Goal: Task Accomplishment & Management: Contribute content

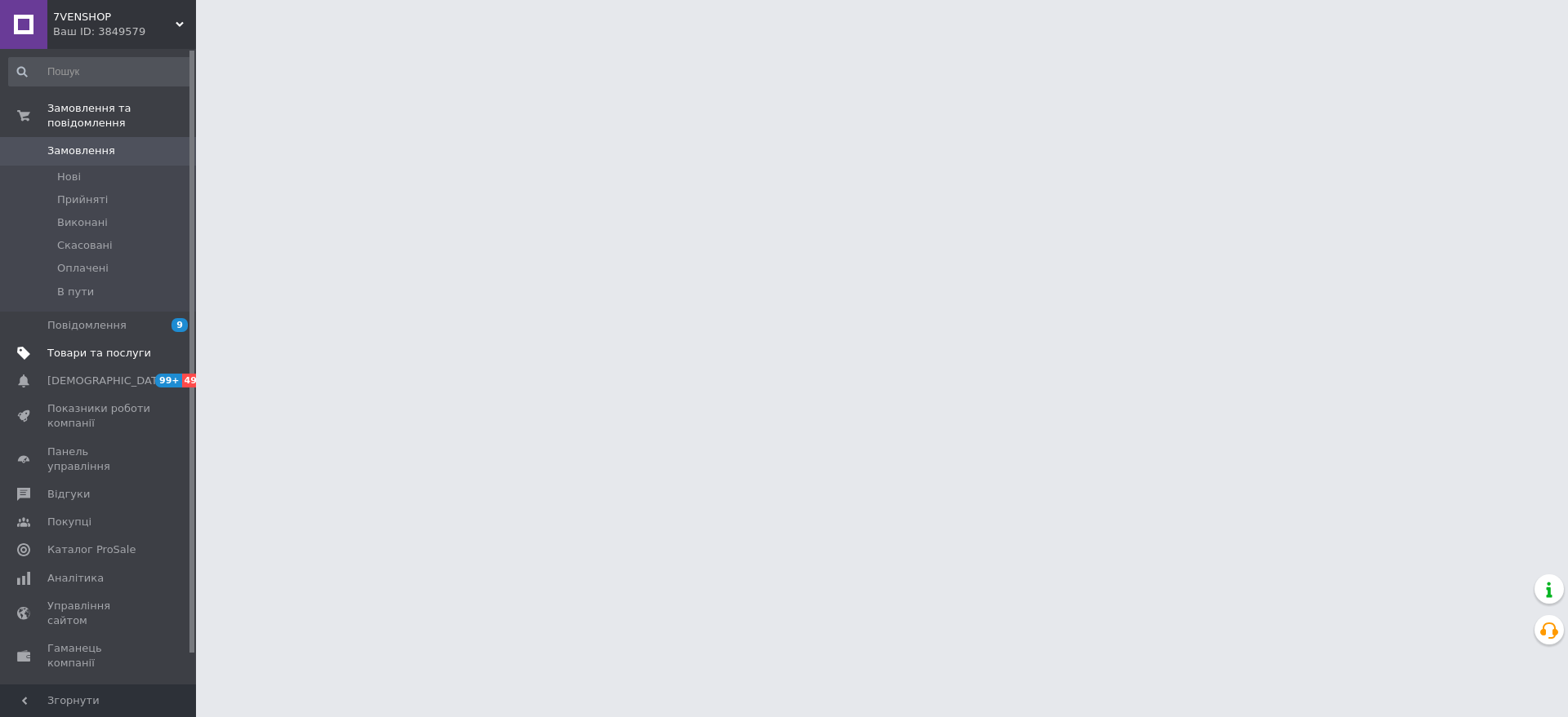
click at [110, 346] on span "Товари та послуги" at bounding box center [99, 353] width 104 height 15
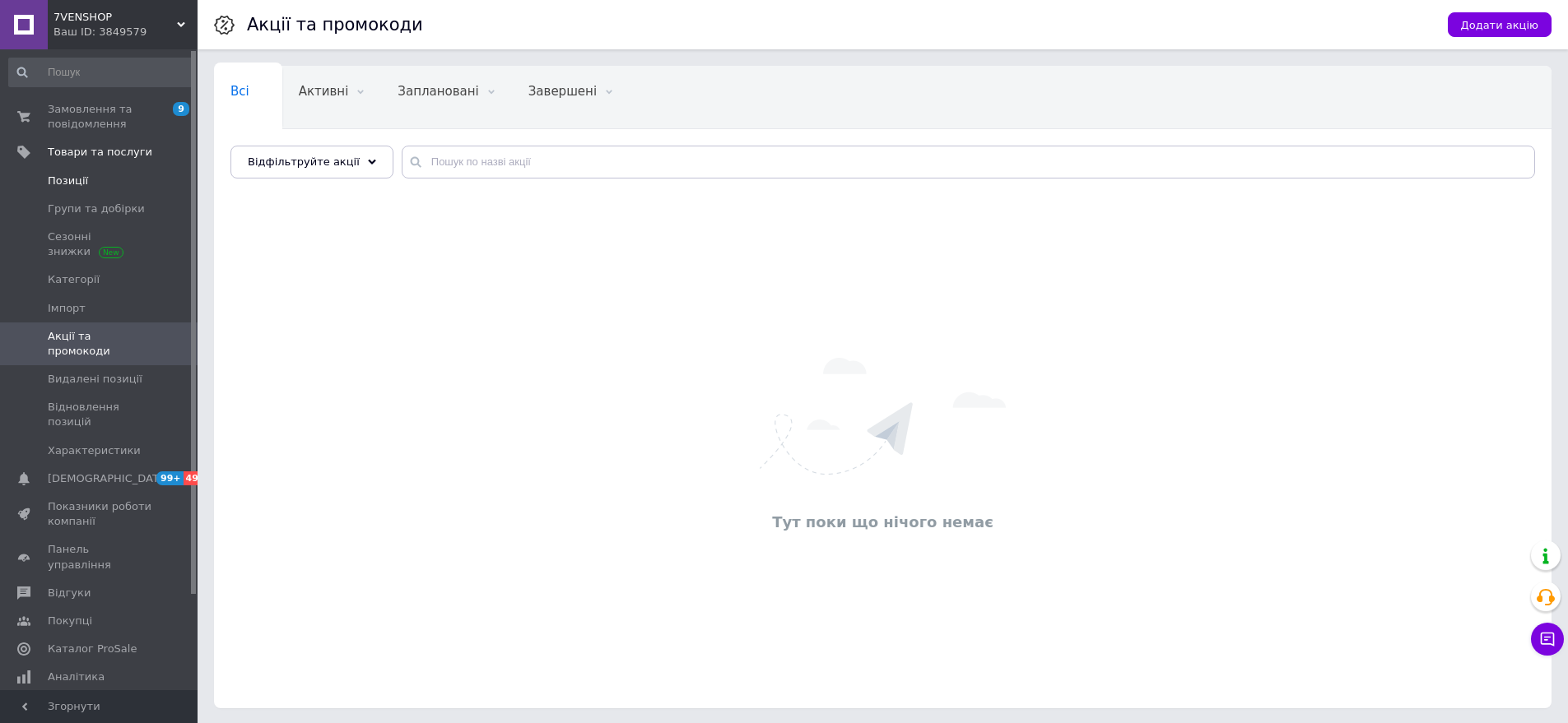
click at [83, 185] on span "Позиції" at bounding box center [68, 181] width 40 height 15
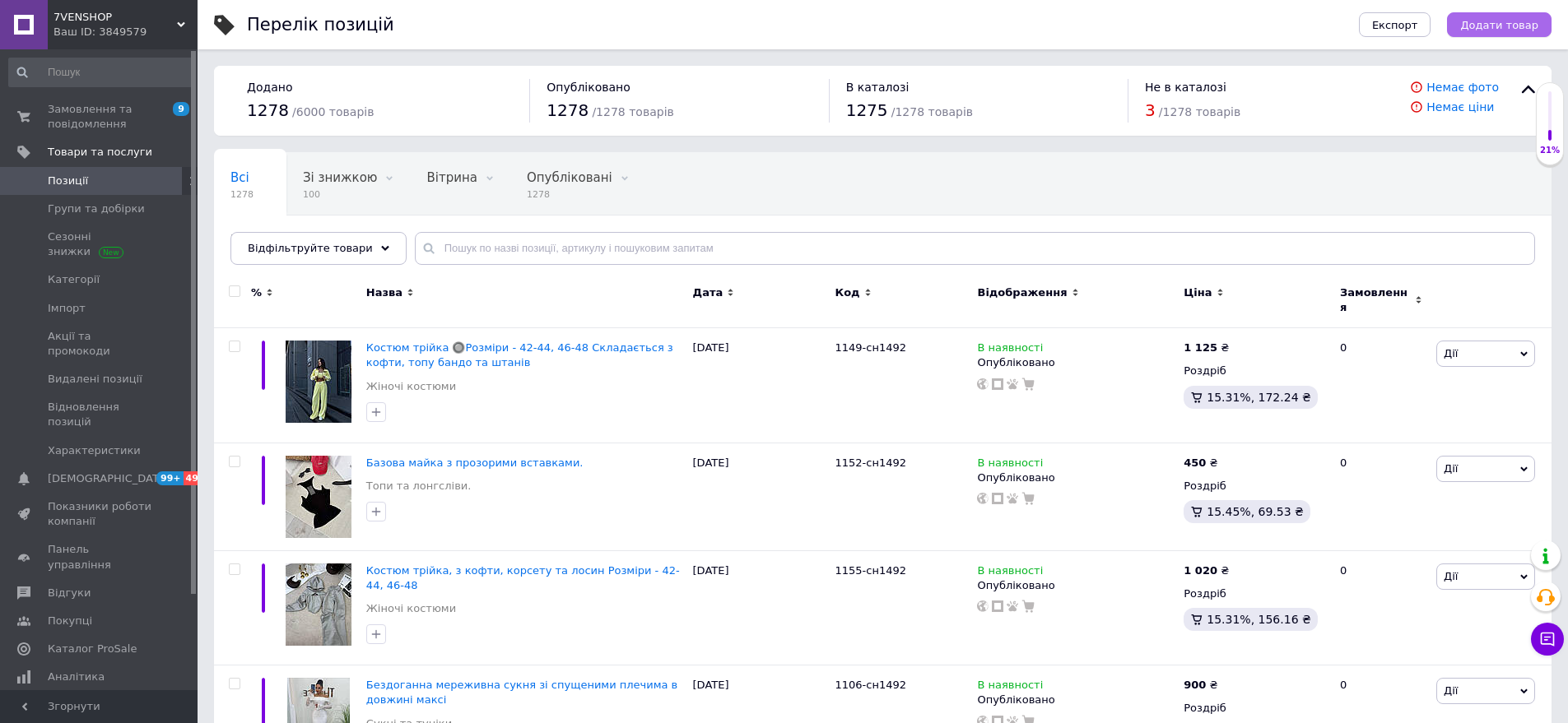
click at [1514, 29] on span "Додати товар" at bounding box center [1499, 25] width 78 height 12
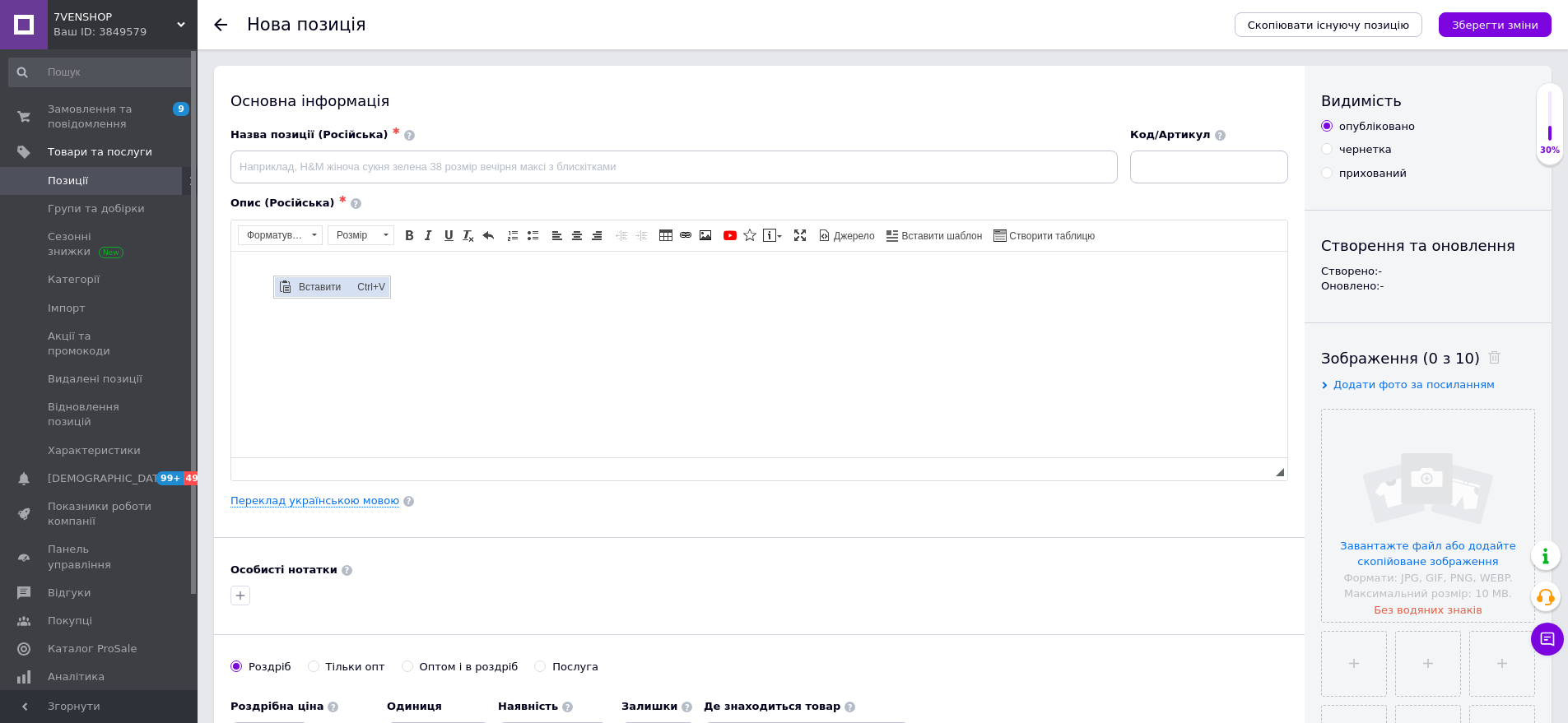
click at [325, 282] on span "Вставити" at bounding box center [323, 286] width 59 height 20
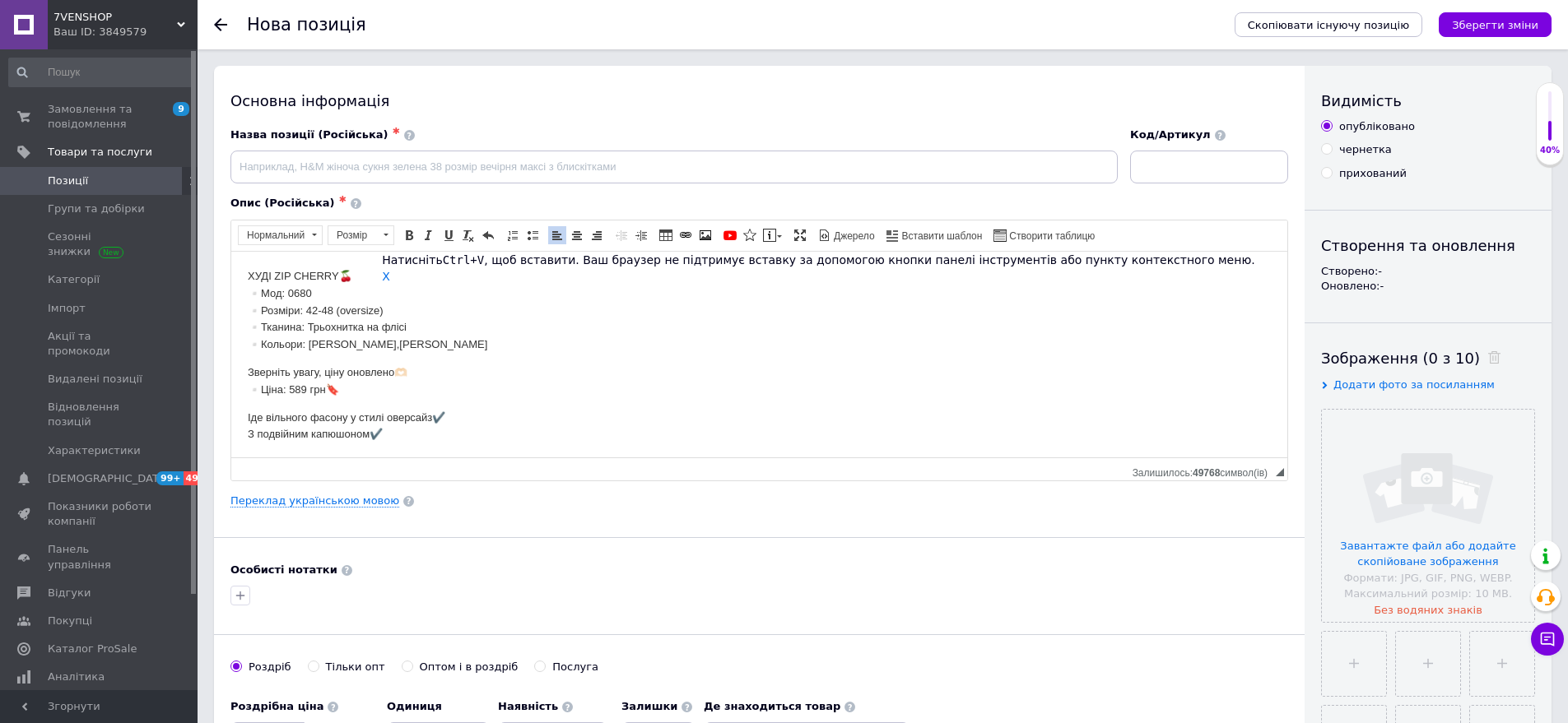
drag, startPoint x: 242, startPoint y: 276, endPoint x: 343, endPoint y: 276, distance: 101.0
click at [345, 276] on html "ХУДІ ZIP CHERRY🍒 ▫️Мод: 0680 ▫️Розміри: 42-48 (oversize) ▫️Тканина: Трьохнитка …" at bounding box center [759, 354] width 1056 height 209
click at [335, 304] on span "Копіювати" at bounding box center [345, 308] width 63 height 20
copy p "ХУДІ ZIP CHERRY"
paste input "ХУДІ ZIP CHERRY"
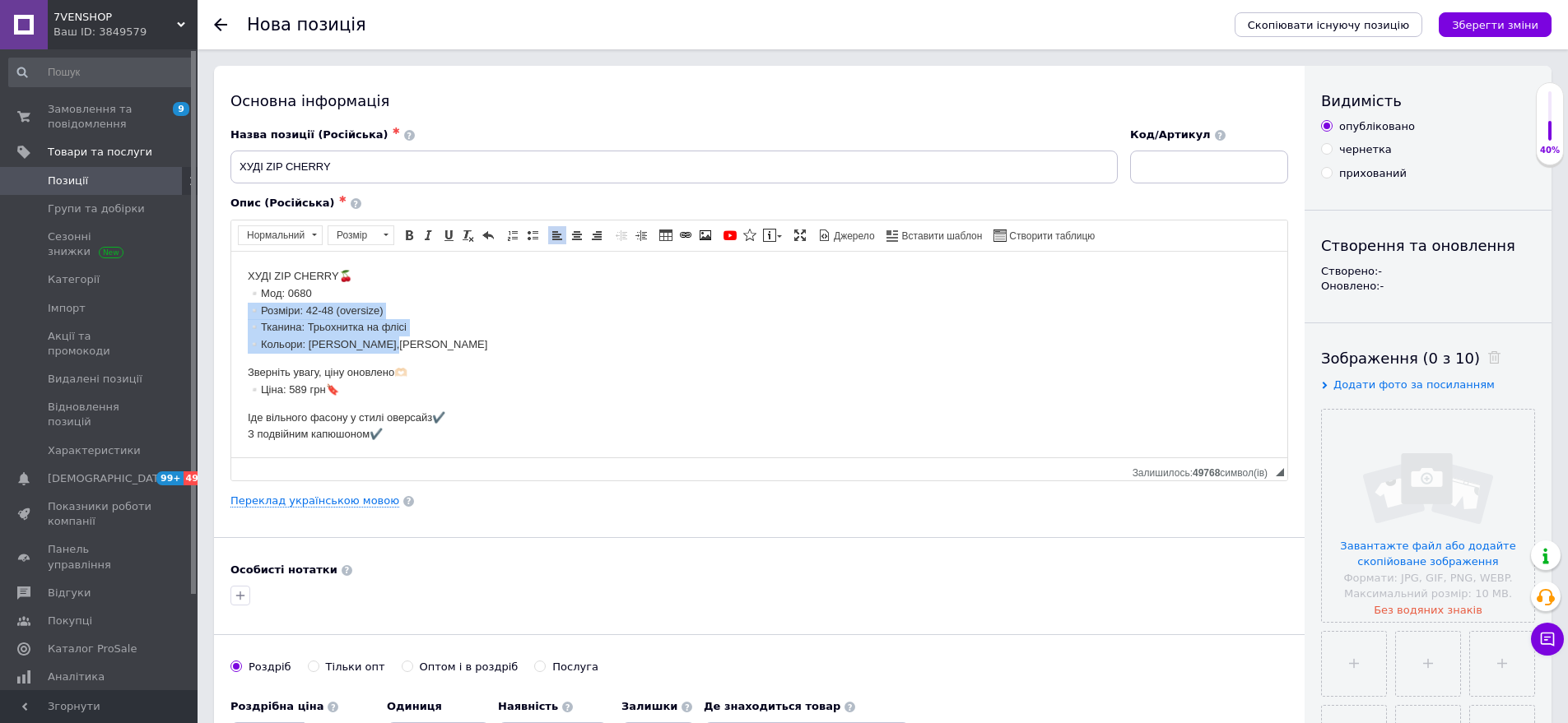
drag, startPoint x: 246, startPoint y: 306, endPoint x: 409, endPoint y: 343, distance: 167.1
click at [409, 343] on html "ХУДІ ZIP CHERRY🍒 ▫️Мод: 0680 ▫️Розміри: 42-48 (oversize) ▫️Тканина: Трьохнитка …" at bounding box center [759, 354] width 1056 height 209
click at [383, 367] on span "Копіювати" at bounding box center [392, 359] width 63 height 20
copy p "▫️Розміри: 42-48 (oversize) ▫️Тканина: Трьохнитка на флісі ▫️Кольори: Білий,Рож…"
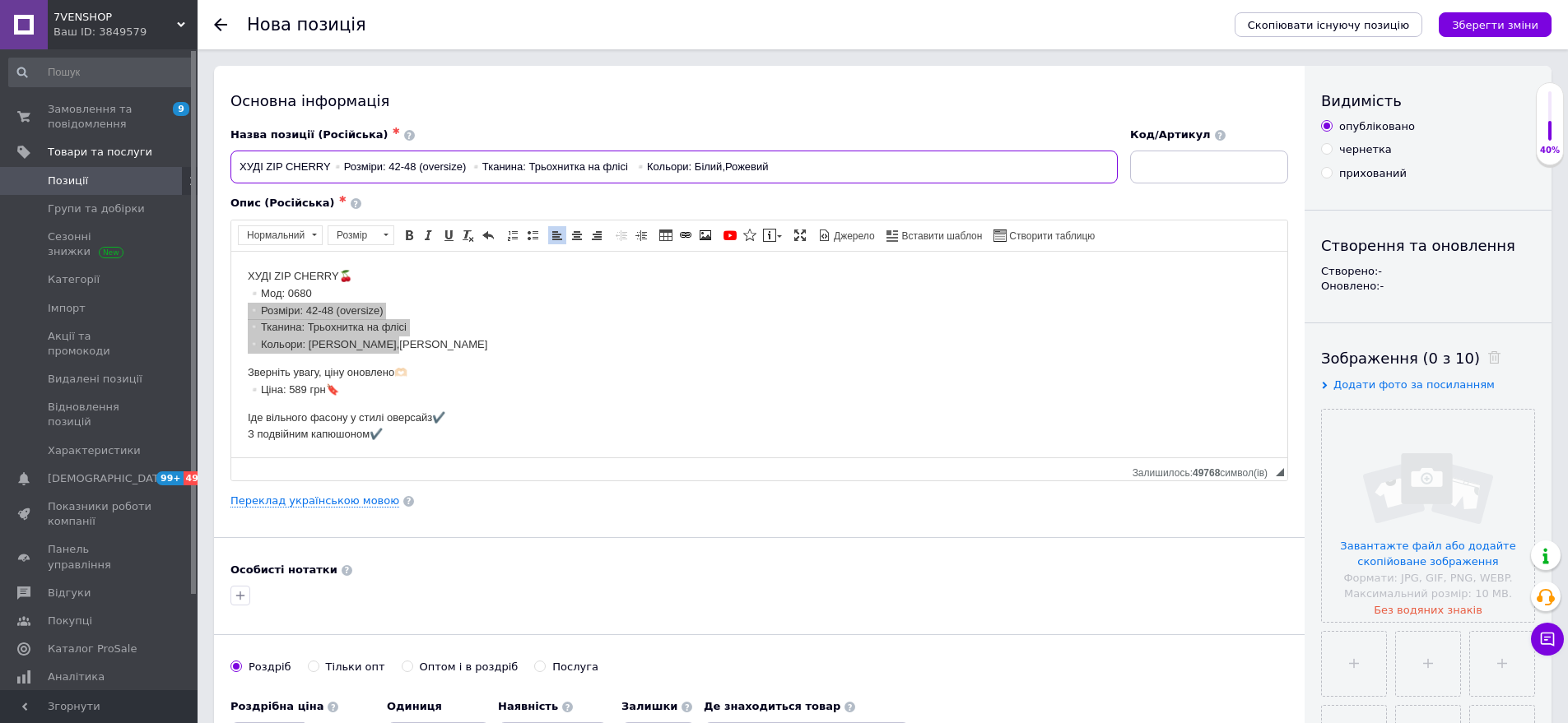
type input "ХУДІ ZIP CHERRY▫️Розміри: 42-48 (oversize) ▫️Тканина: Трьохнитка на флісі ▫️Кол…"
click at [1181, 168] on input at bounding box center [1209, 167] width 158 height 33
type input "0680-сн1493"
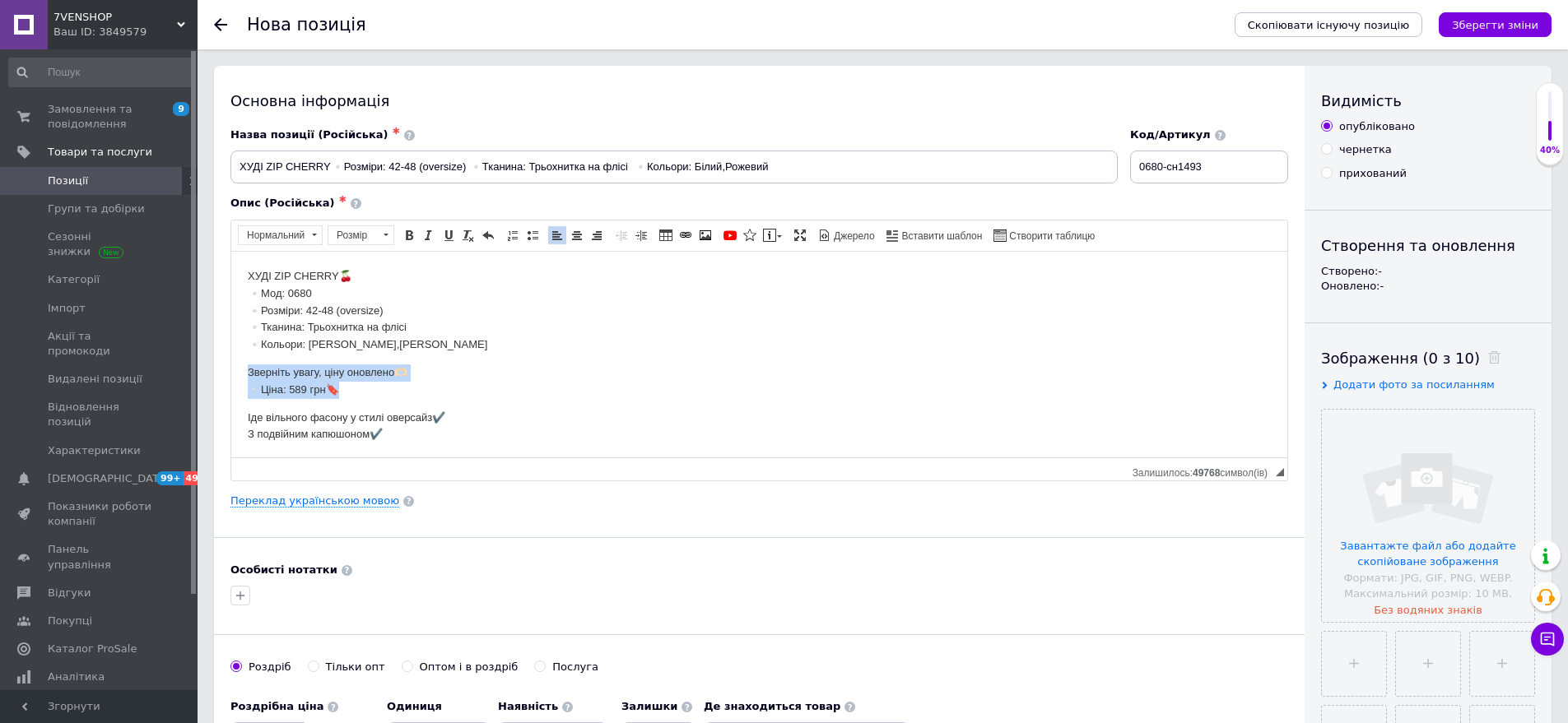
drag, startPoint x: 238, startPoint y: 359, endPoint x: 383, endPoint y: 397, distance: 149.9
click at [383, 397] on html "ХУДІ ZIP CHERRY🍒 ▫️Мод: 0680 ▫️Розміри: 42-48 (oversize) ▫️Тканина: Трьохнитка …" at bounding box center [759, 354] width 1056 height 209
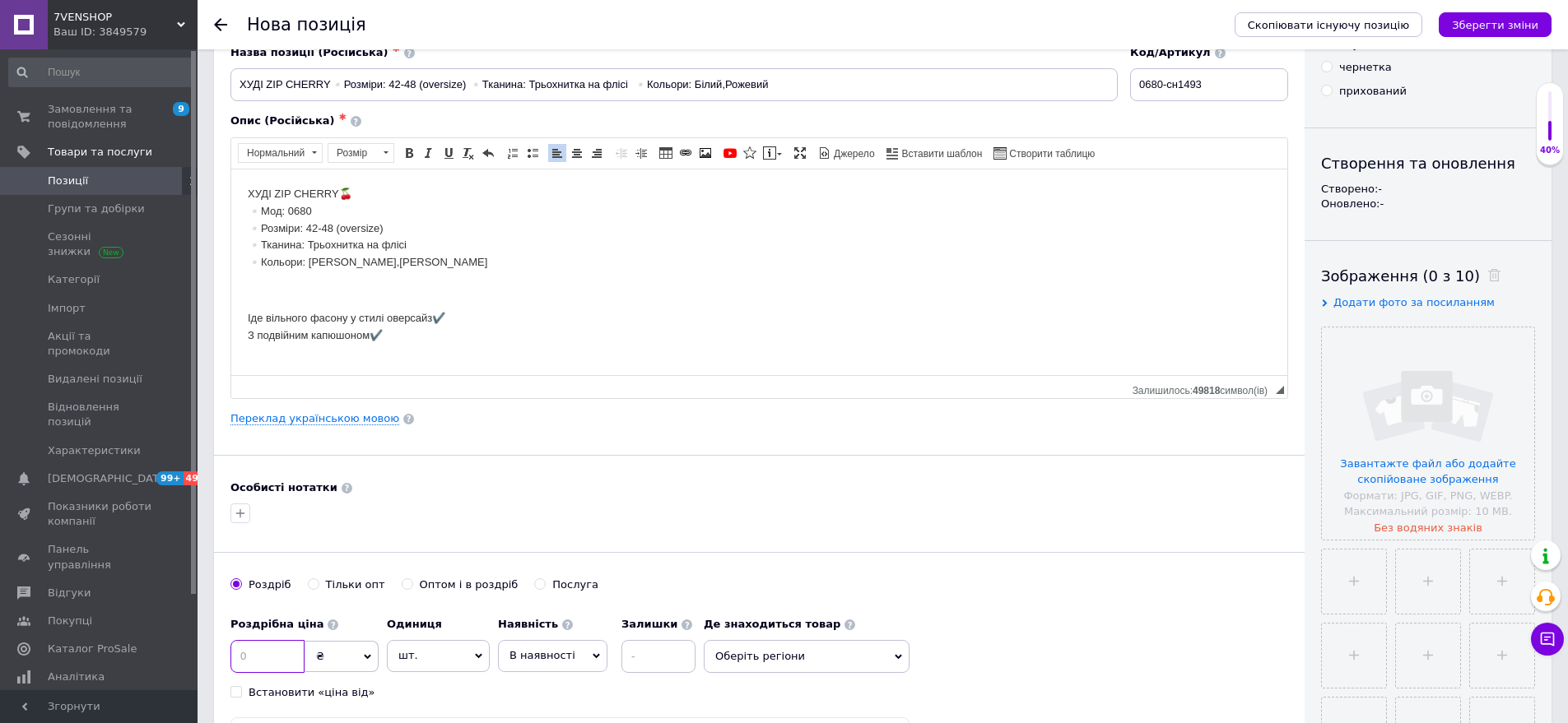
click at [265, 662] on input at bounding box center [268, 657] width 74 height 33
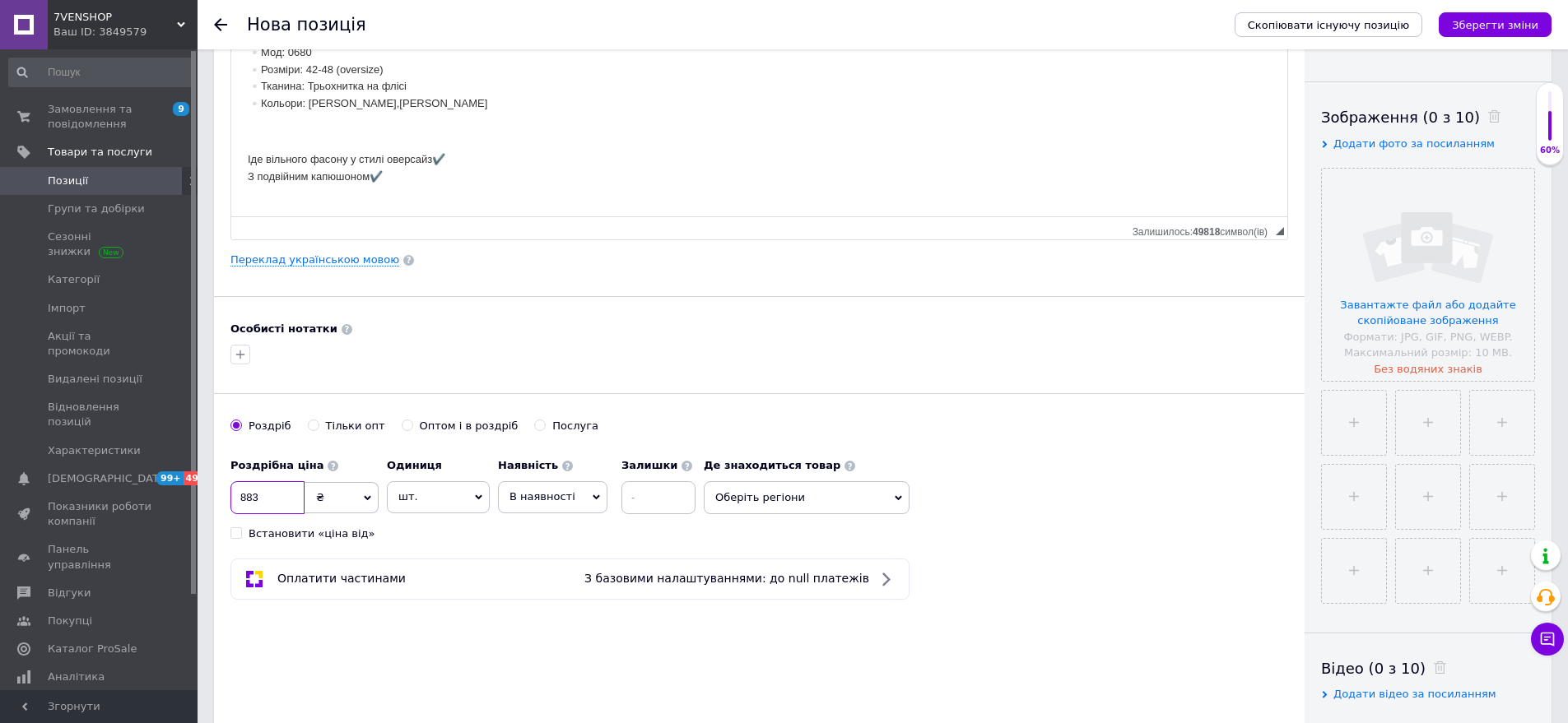
scroll to position [411, 0]
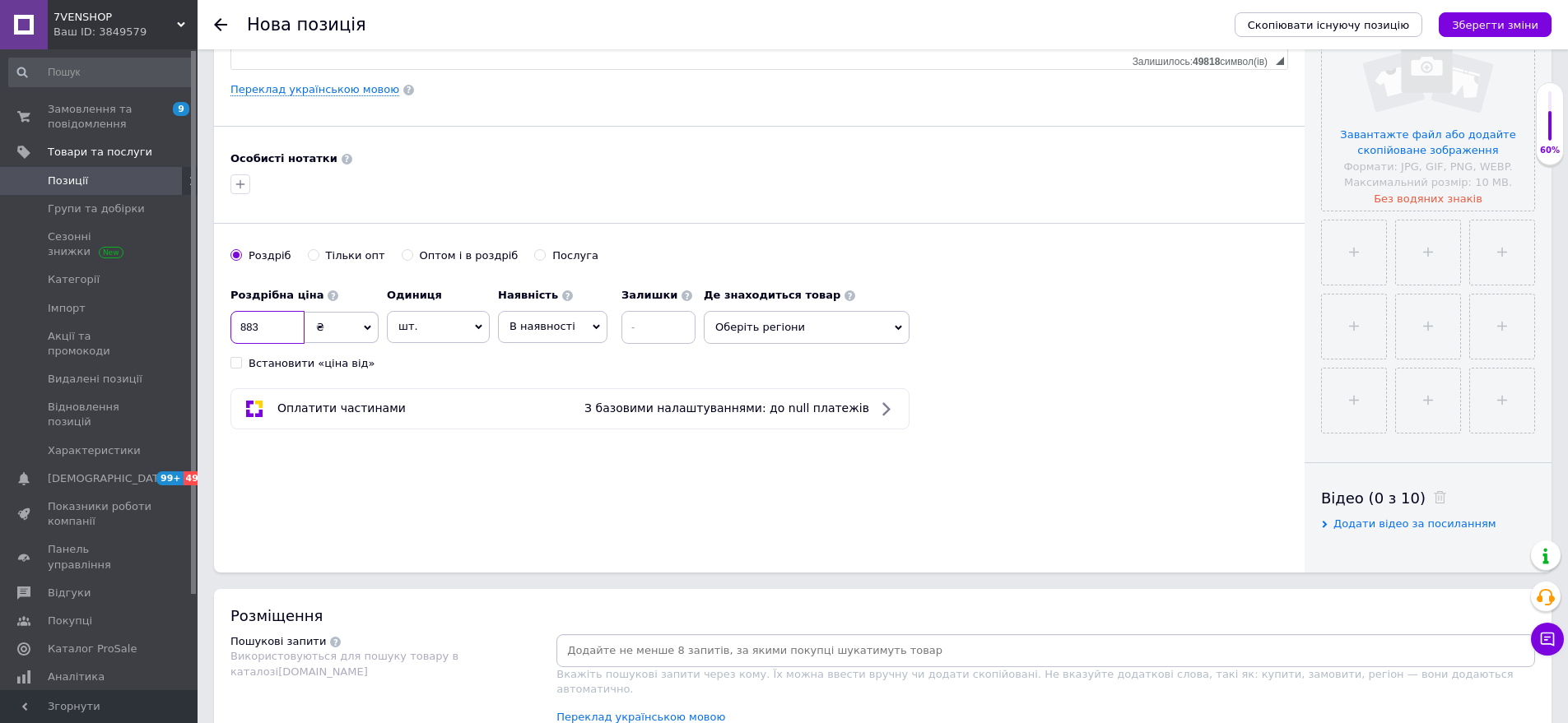
type input "883"
click at [812, 330] on span "Оберіть регіони" at bounding box center [807, 327] width 206 height 33
click at [793, 366] on input "text" at bounding box center [806, 370] width 188 height 33
type input "оде"
click at [763, 404] on span "Оде" at bounding box center [760, 410] width 22 height 12
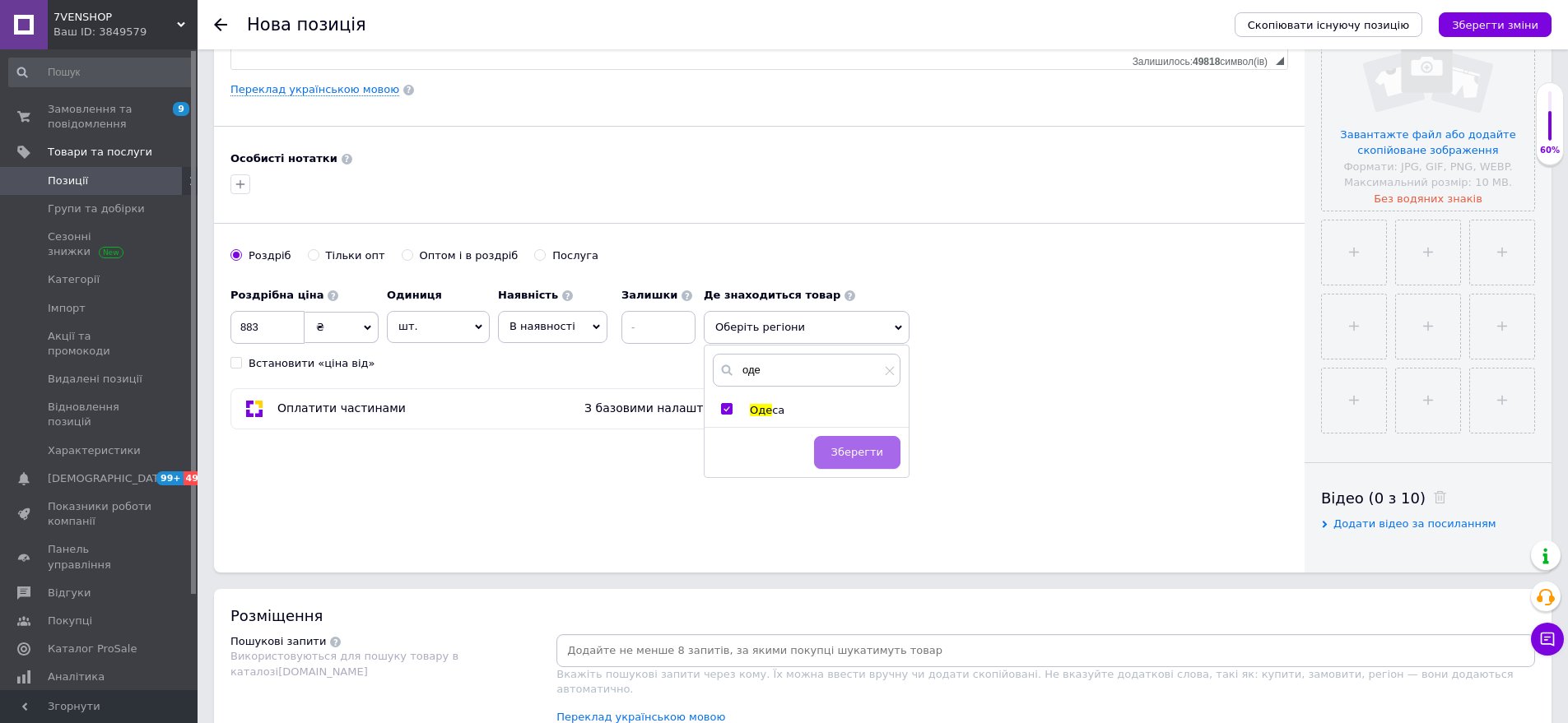
checkbox input "true"
drag, startPoint x: 838, startPoint y: 448, endPoint x: 912, endPoint y: 413, distance: 81.9
click at [839, 446] on button "Зберегти" at bounding box center [857, 461] width 87 height 33
click at [1399, 186] on input "file" at bounding box center [1428, 105] width 213 height 213
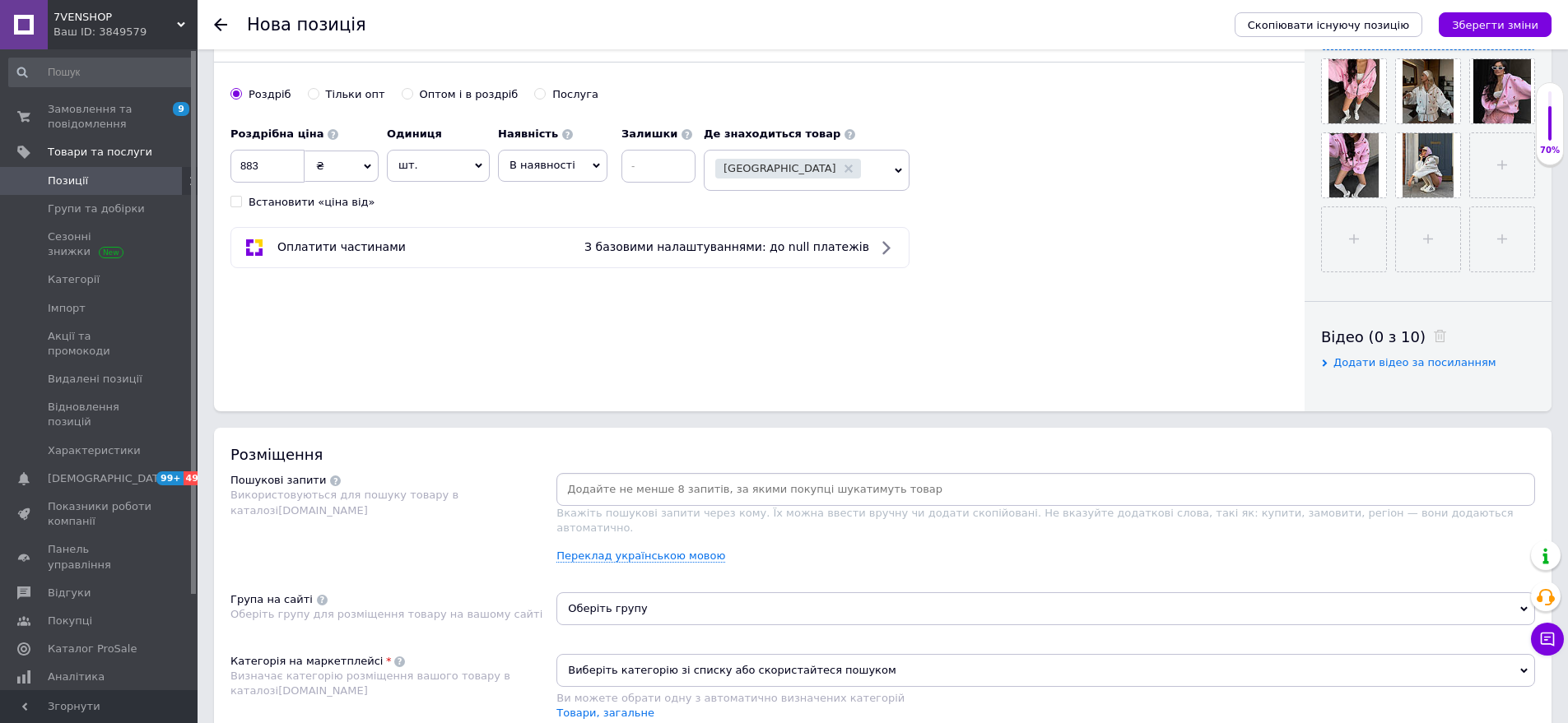
scroll to position [740, 0]
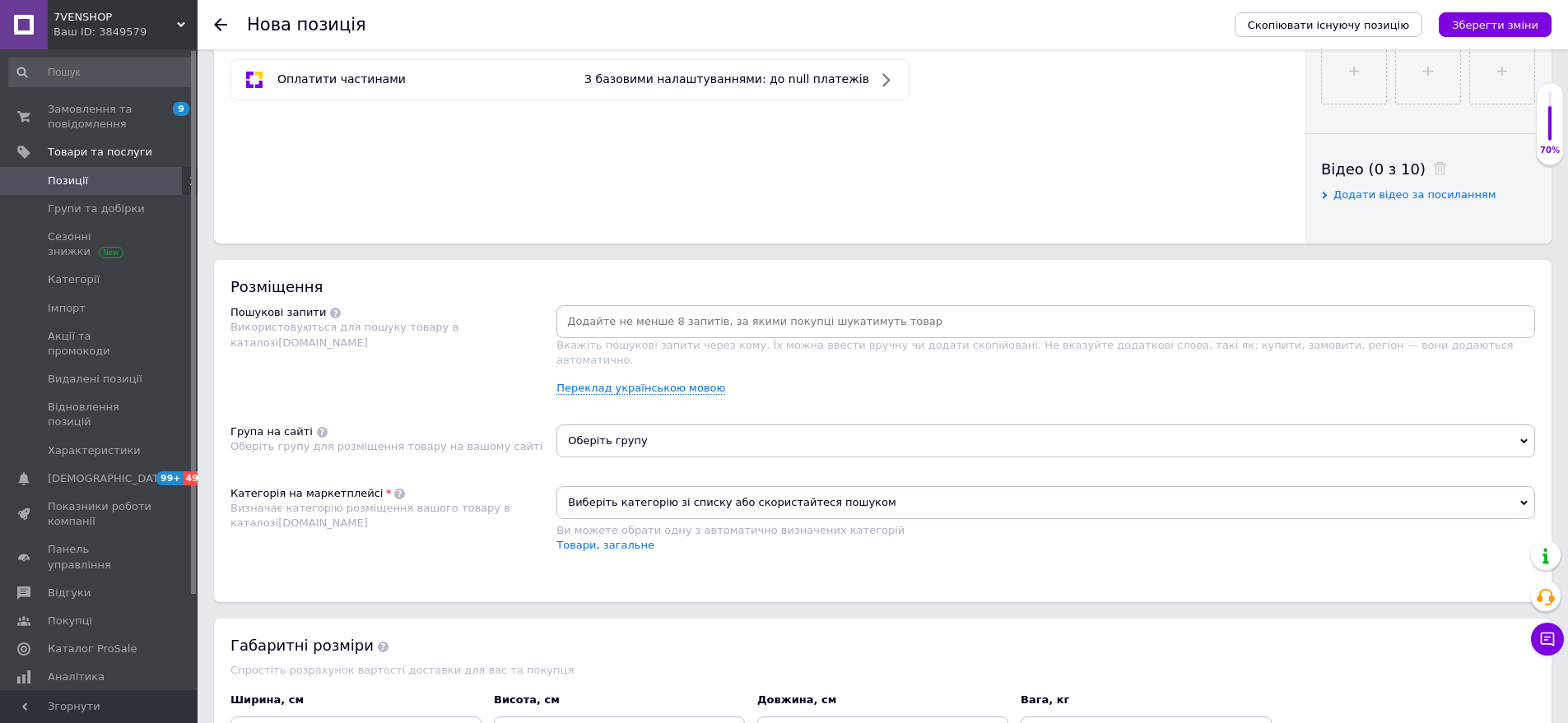
click at [565, 325] on input at bounding box center [1045, 322] width 972 height 25
click at [350, 252] on div "Основна інформація Назва позиції (Російська) ✱ ХУДІ ZIP CHERRY▫️Розміри: 42-48 …" at bounding box center [883, 115] width 1370 height 1581
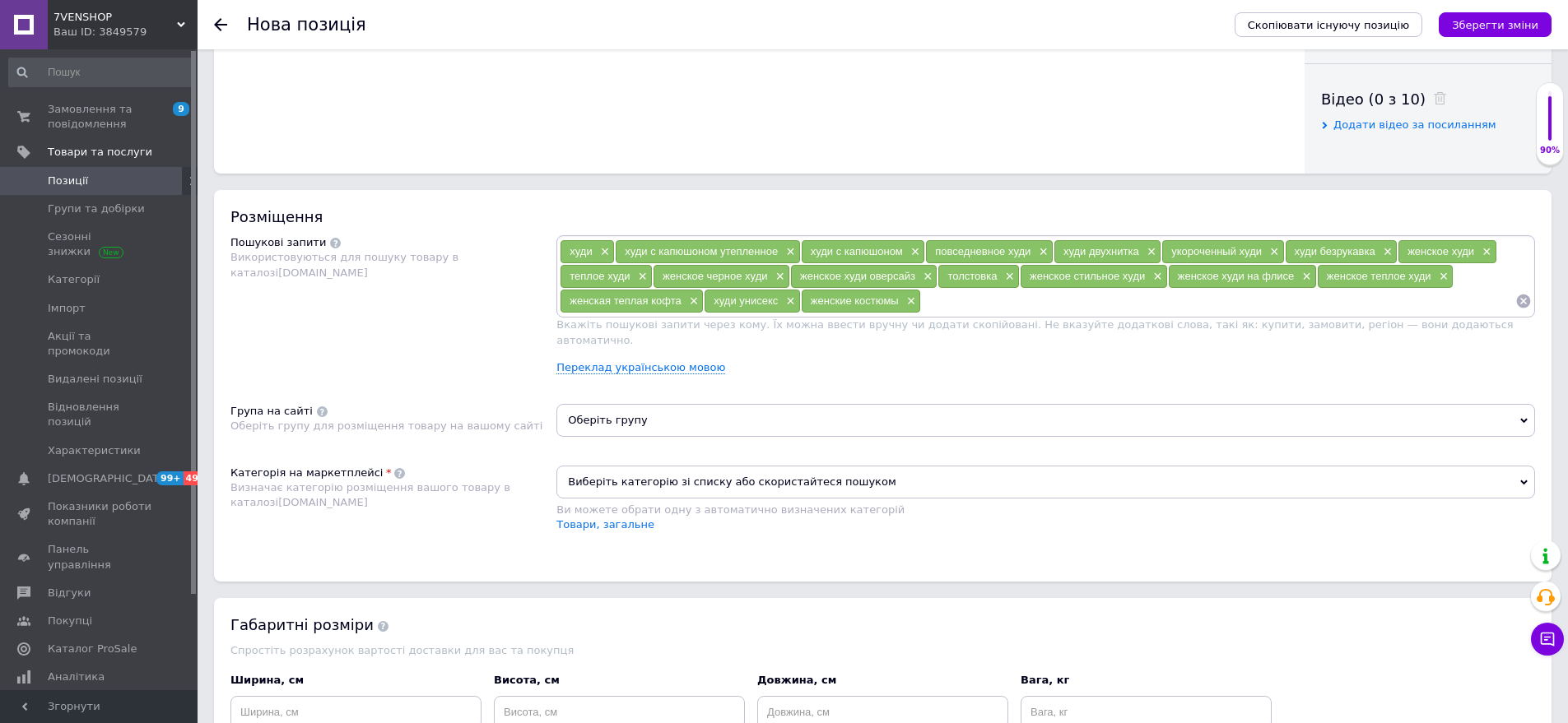
scroll to position [905, 0]
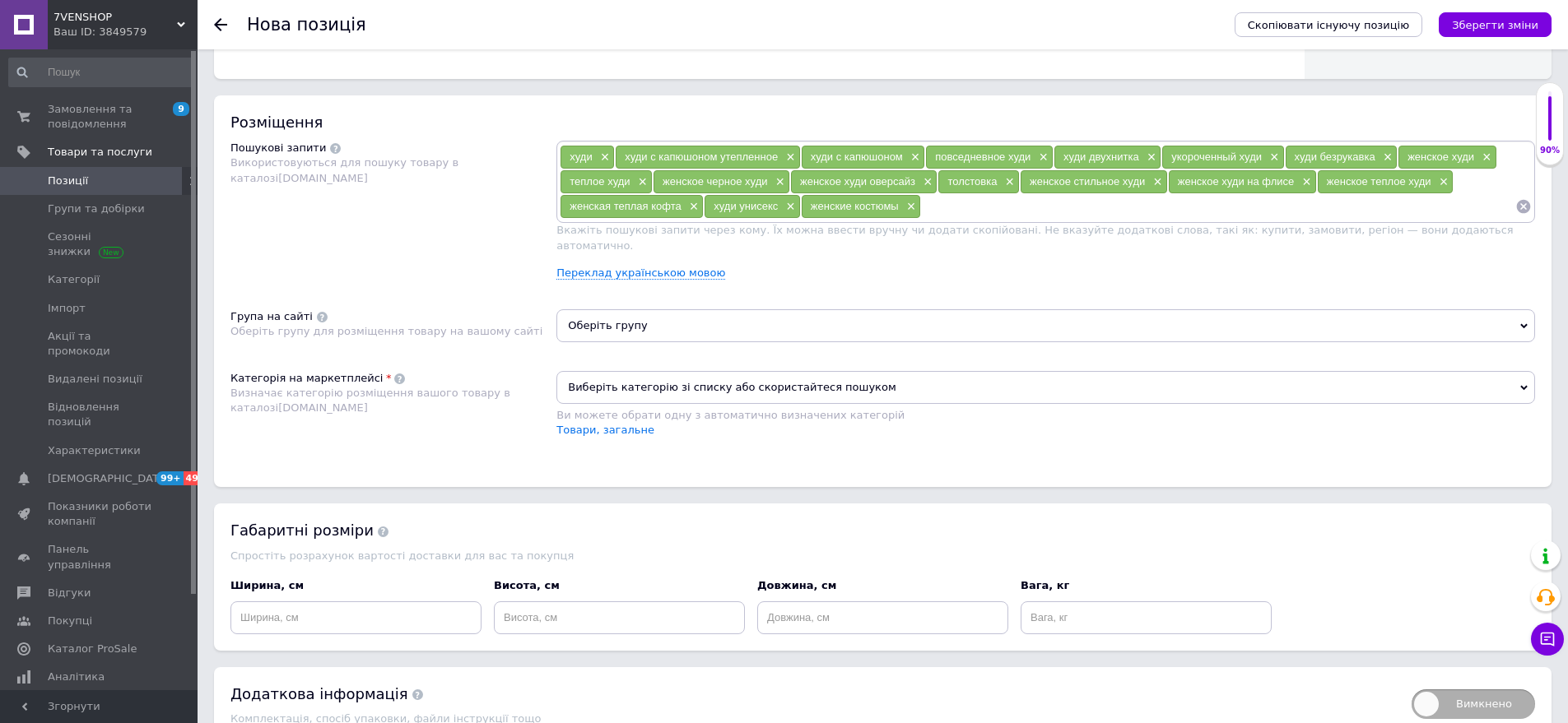
click at [638, 309] on span "Оберіть групу" at bounding box center [1045, 326] width 979 height 33
click at [638, 344] on div at bounding box center [1045, 369] width 977 height 49
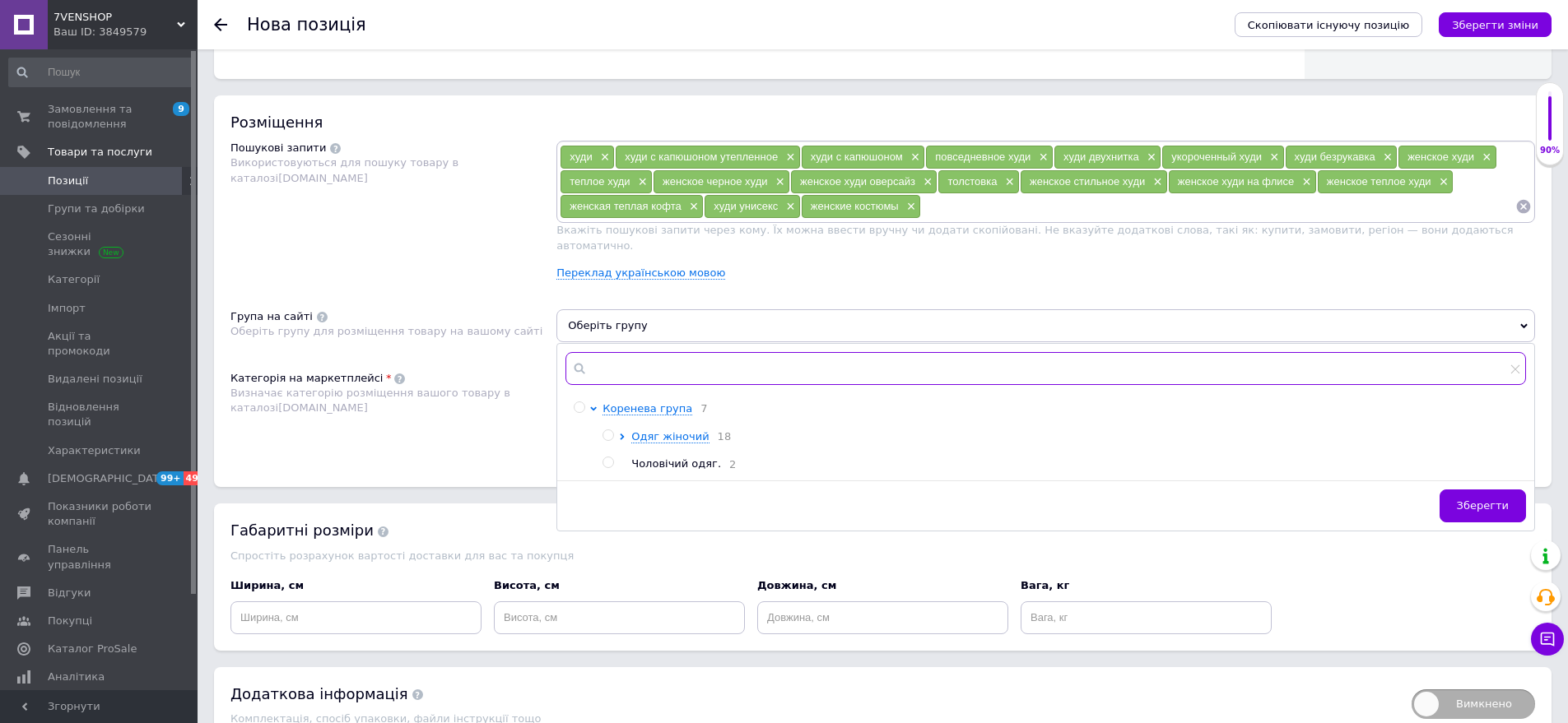
click at [627, 352] on input "text" at bounding box center [1045, 369] width 960 height 33
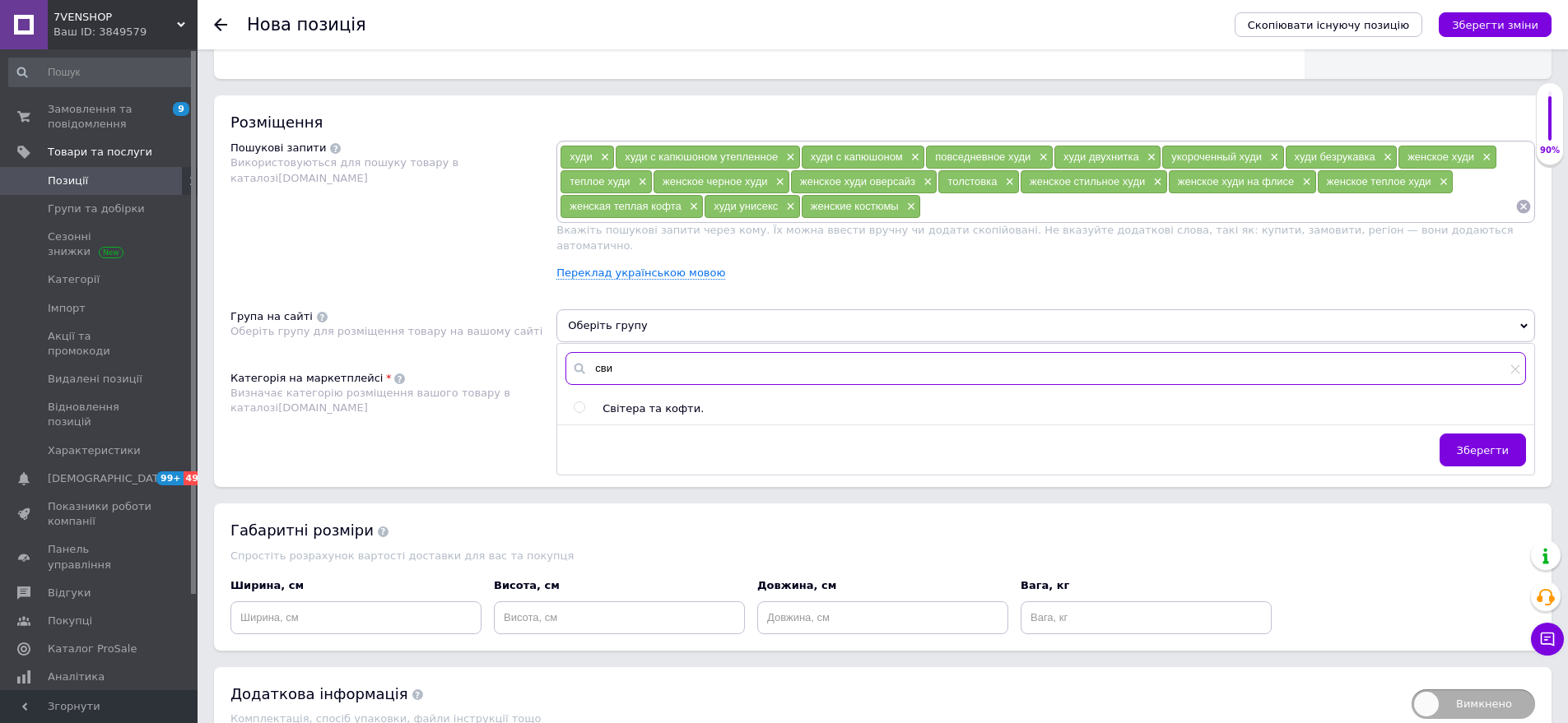
scroll to position [978, 0]
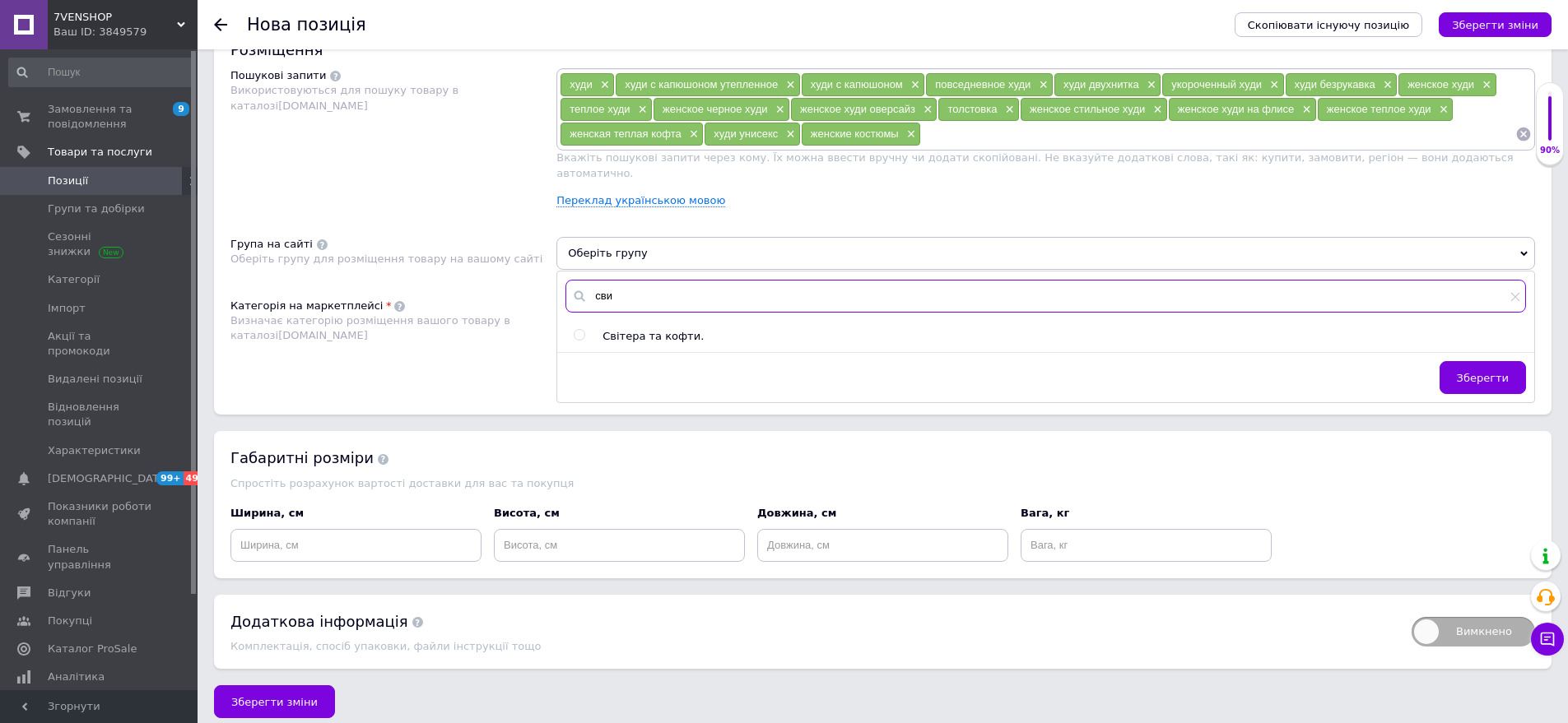
type input "сви"
click at [646, 330] on span "Світера та кофти." at bounding box center [653, 336] width 101 height 12
radio input "true"
drag, startPoint x: 1476, startPoint y: 371, endPoint x: 930, endPoint y: 396, distance: 546.6
click at [1470, 371] on button "Зберегти" at bounding box center [1482, 378] width 87 height 33
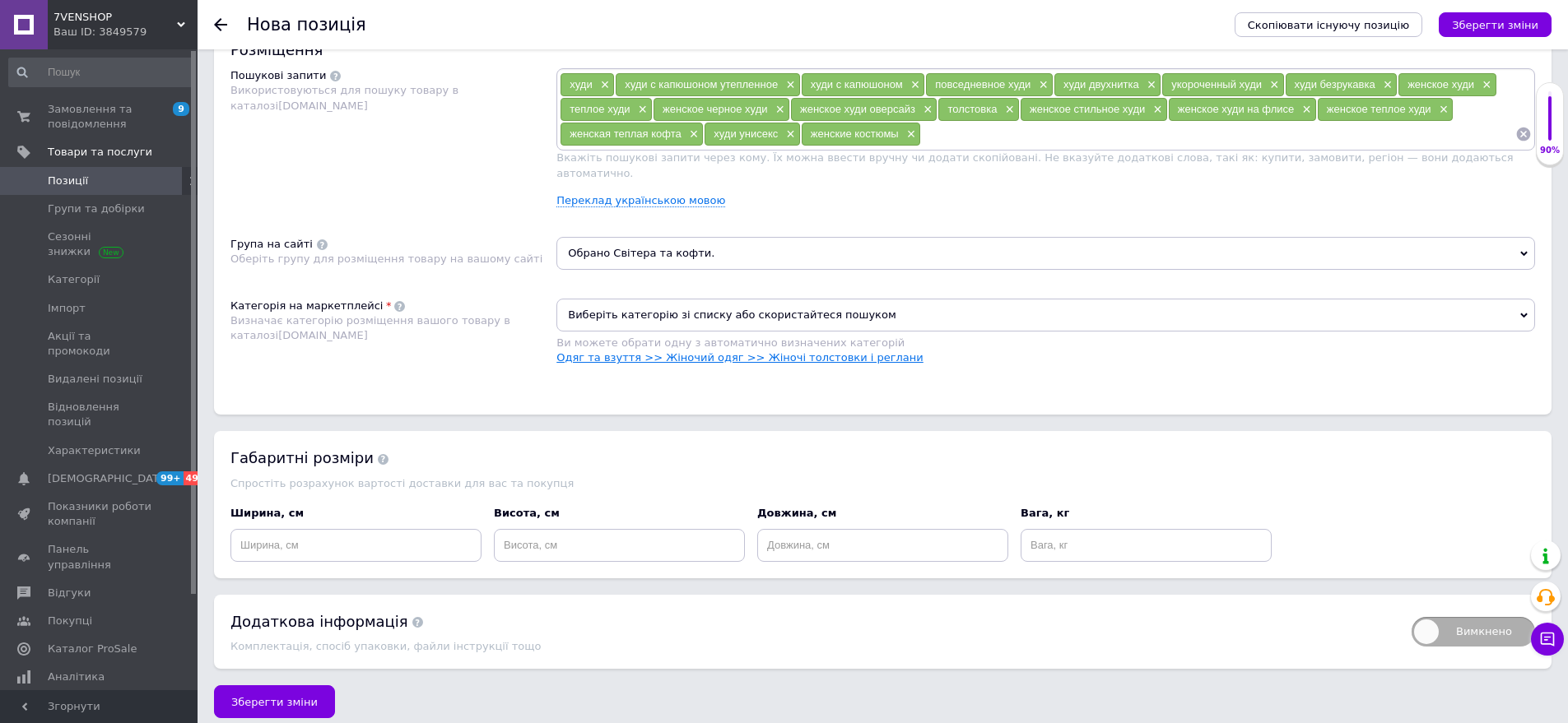
click at [628, 351] on link "Одяг та взуття >> Жіночий одяг >> Жіночі толстовки і реглани" at bounding box center [739, 357] width 367 height 12
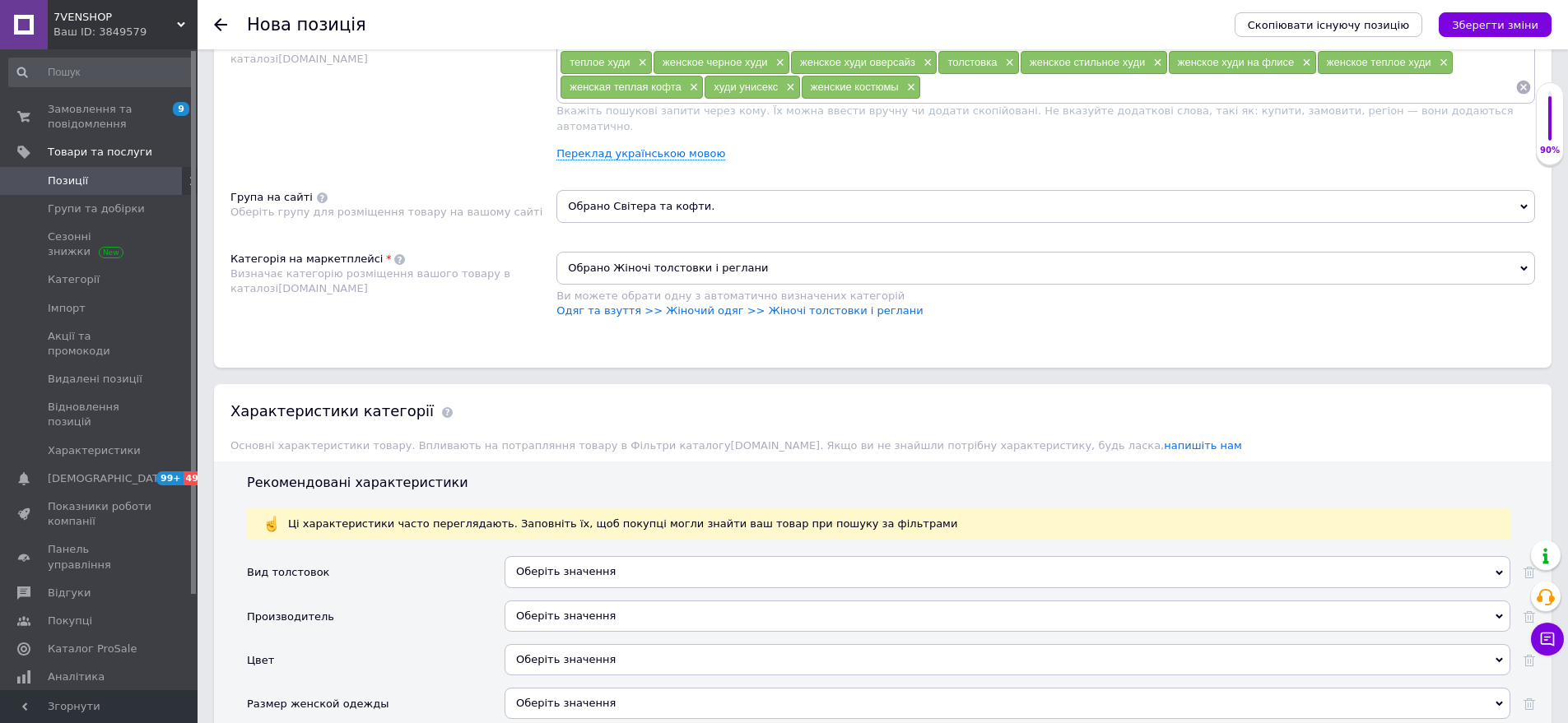
scroll to position [1120, 0]
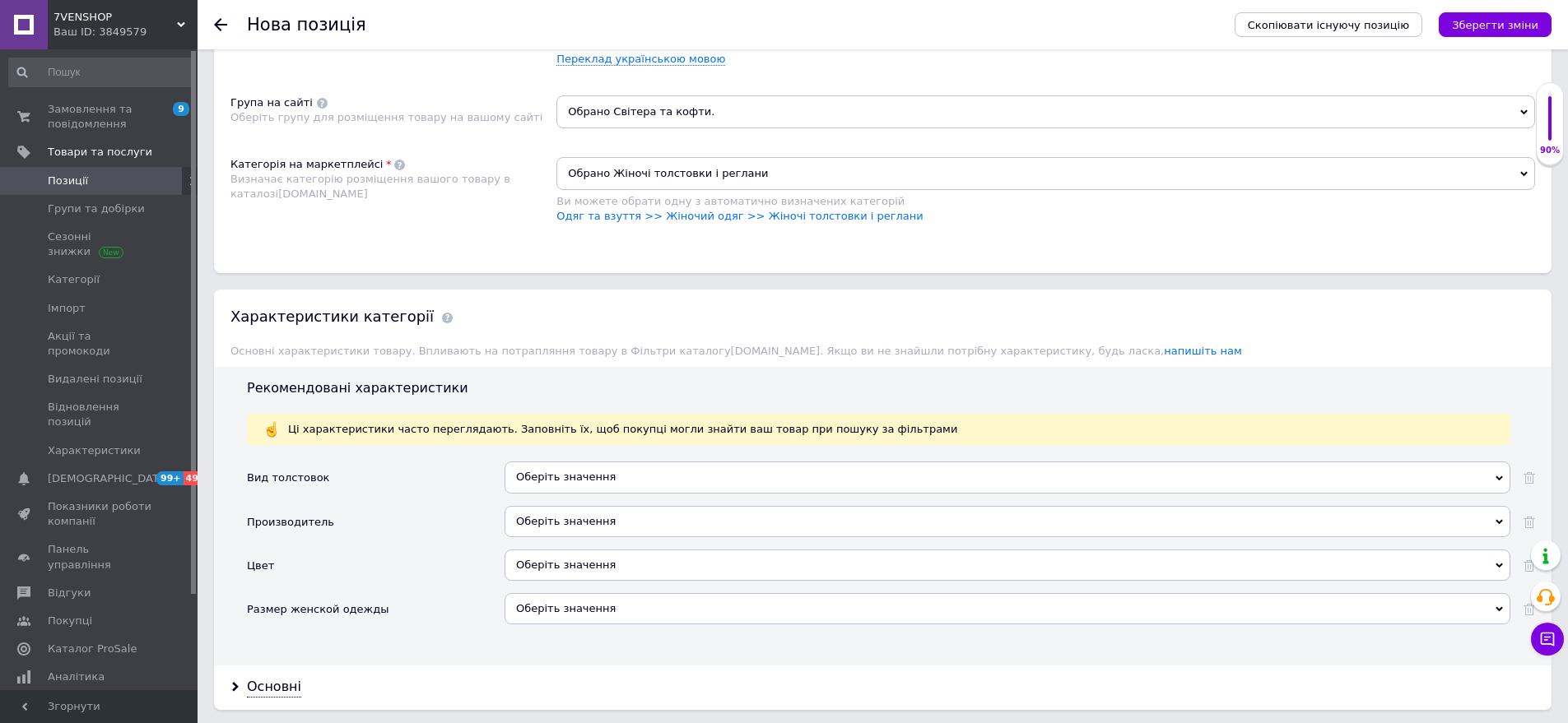
drag, startPoint x: 575, startPoint y: 465, endPoint x: 516, endPoint y: 424, distance: 71.8
click at [575, 465] on div "Оберіть значення" at bounding box center [1007, 477] width 1006 height 31
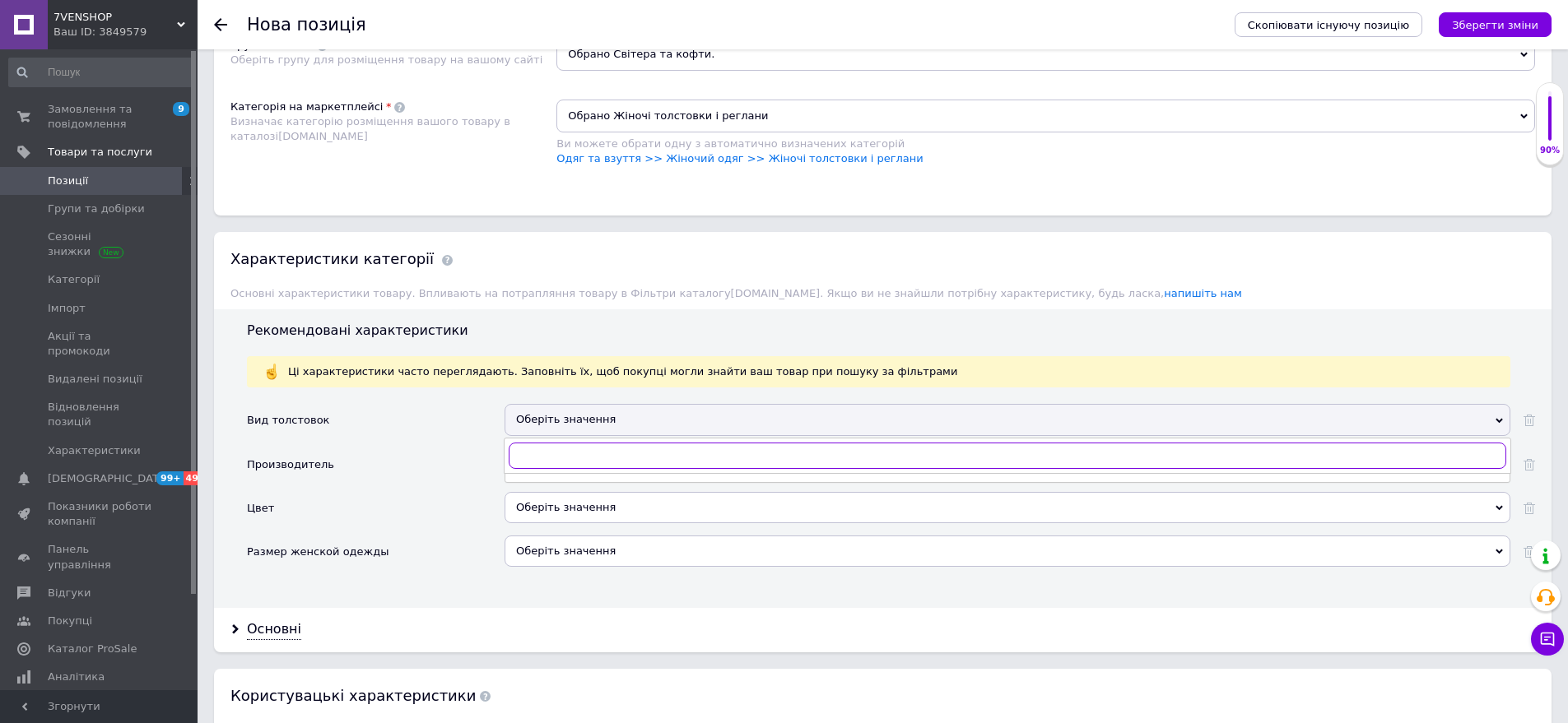
scroll to position [1284, 0]
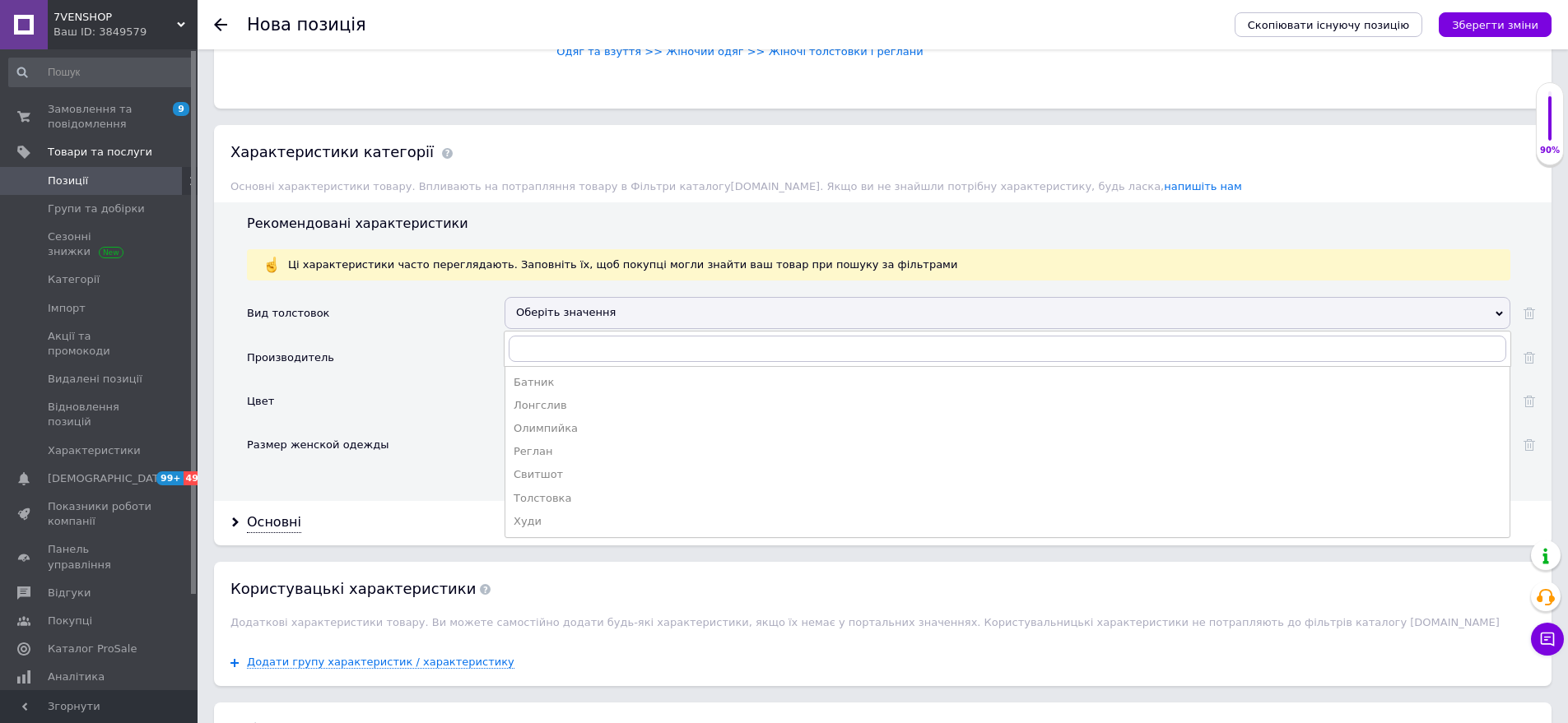
drag, startPoint x: 546, startPoint y: 510, endPoint x: 492, endPoint y: 462, distance: 72.2
click at [546, 514] on div "Худи" at bounding box center [1007, 522] width 988 height 15
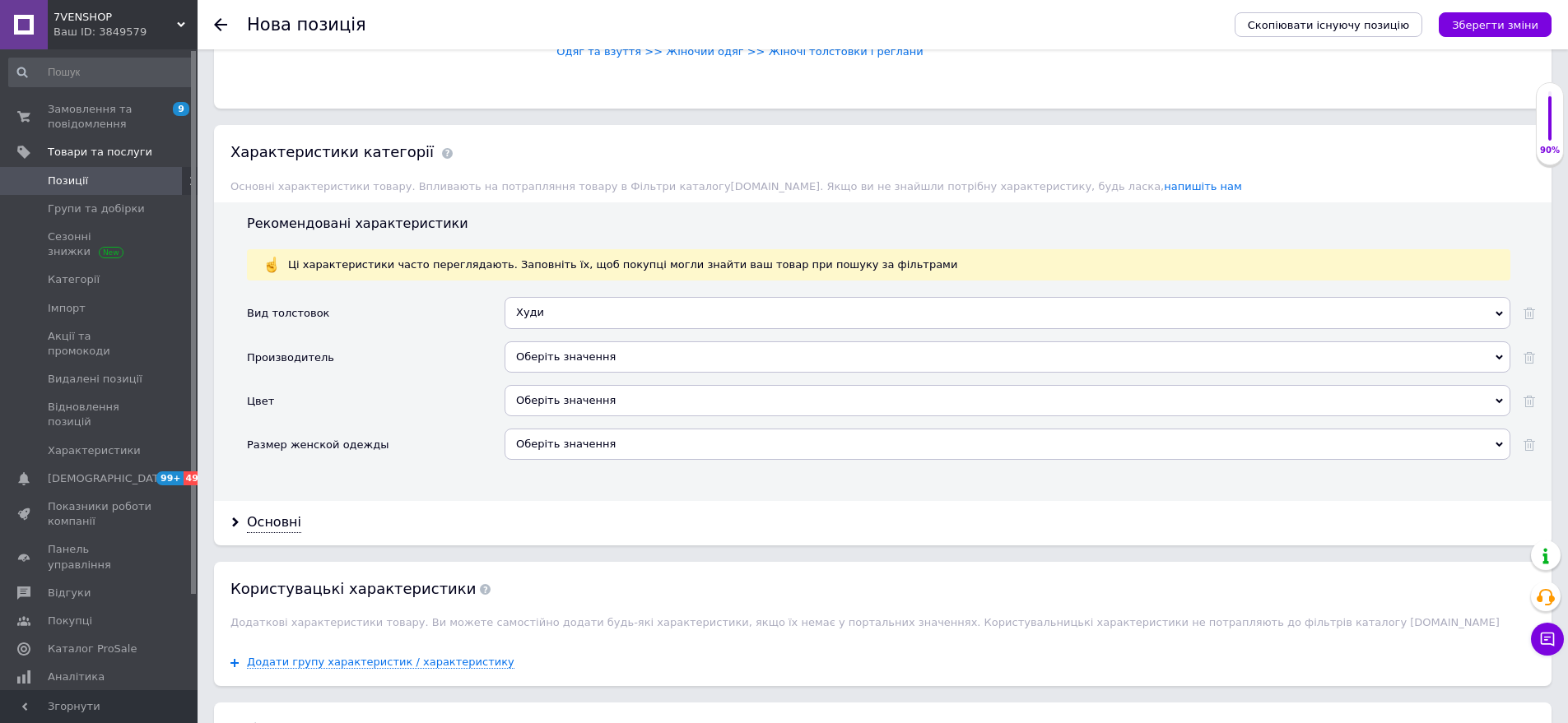
click at [584, 369] on div "Оберіть значення" at bounding box center [1007, 363] width 1006 height 44
click at [586, 385] on div "Оберіть значення" at bounding box center [1007, 401] width 1006 height 31
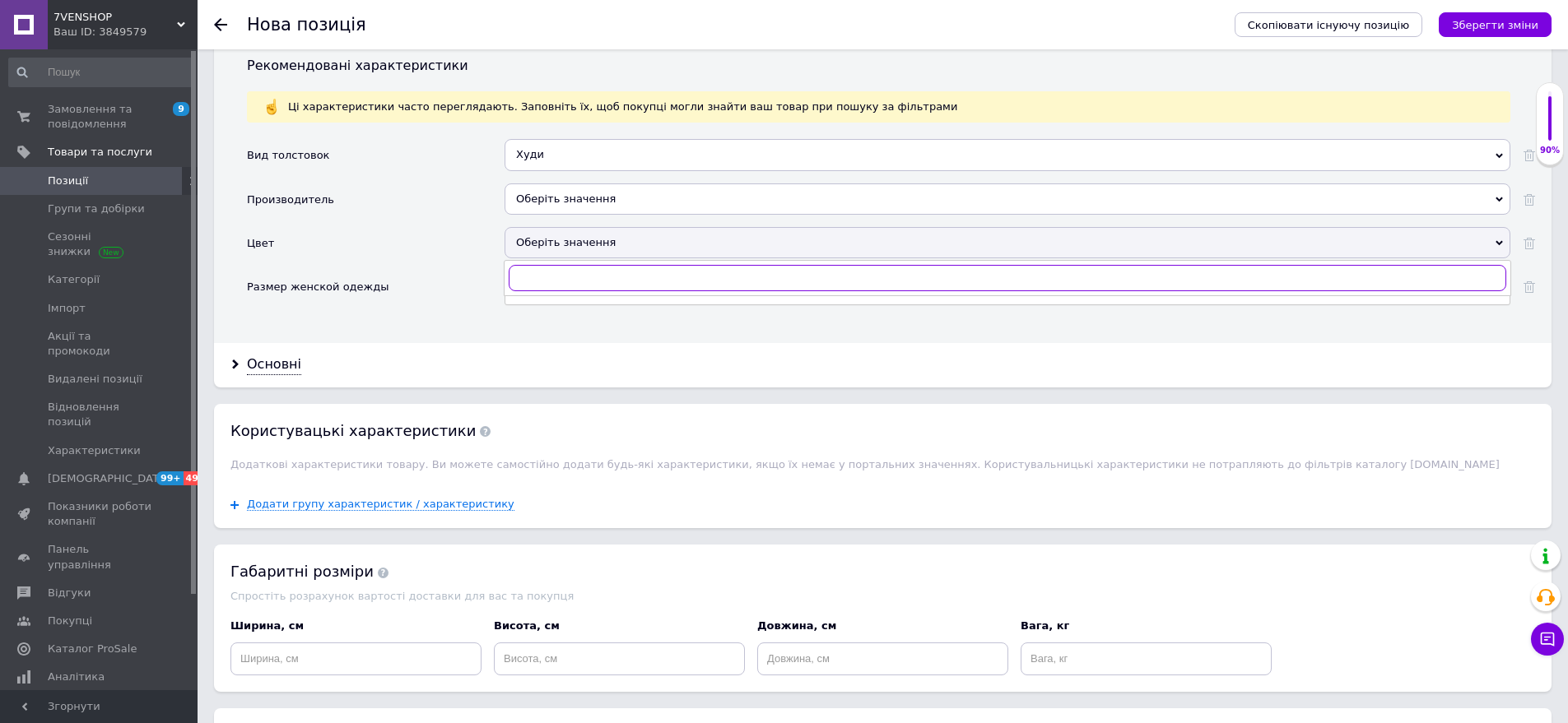
scroll to position [1448, 0]
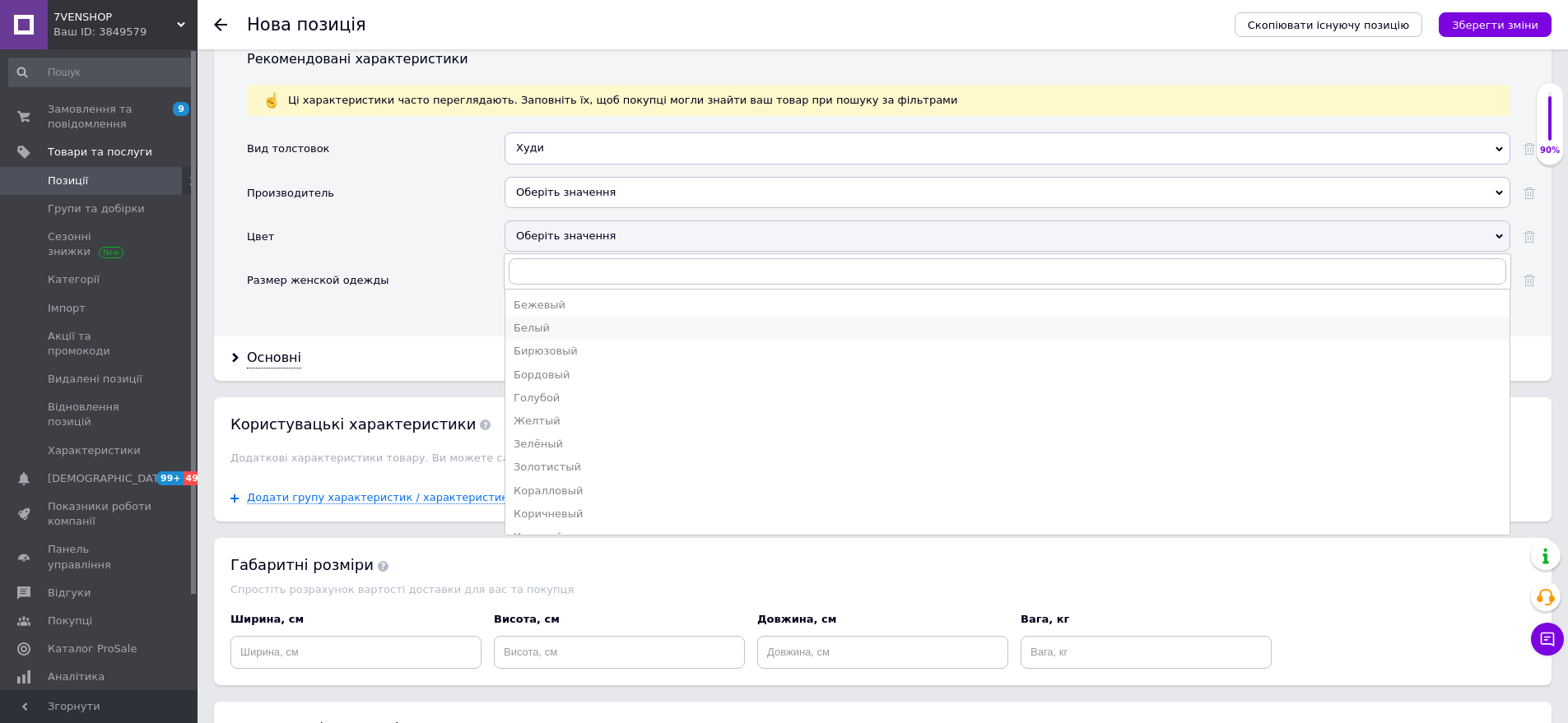
click at [564, 321] on div "Белый" at bounding box center [1007, 328] width 988 height 15
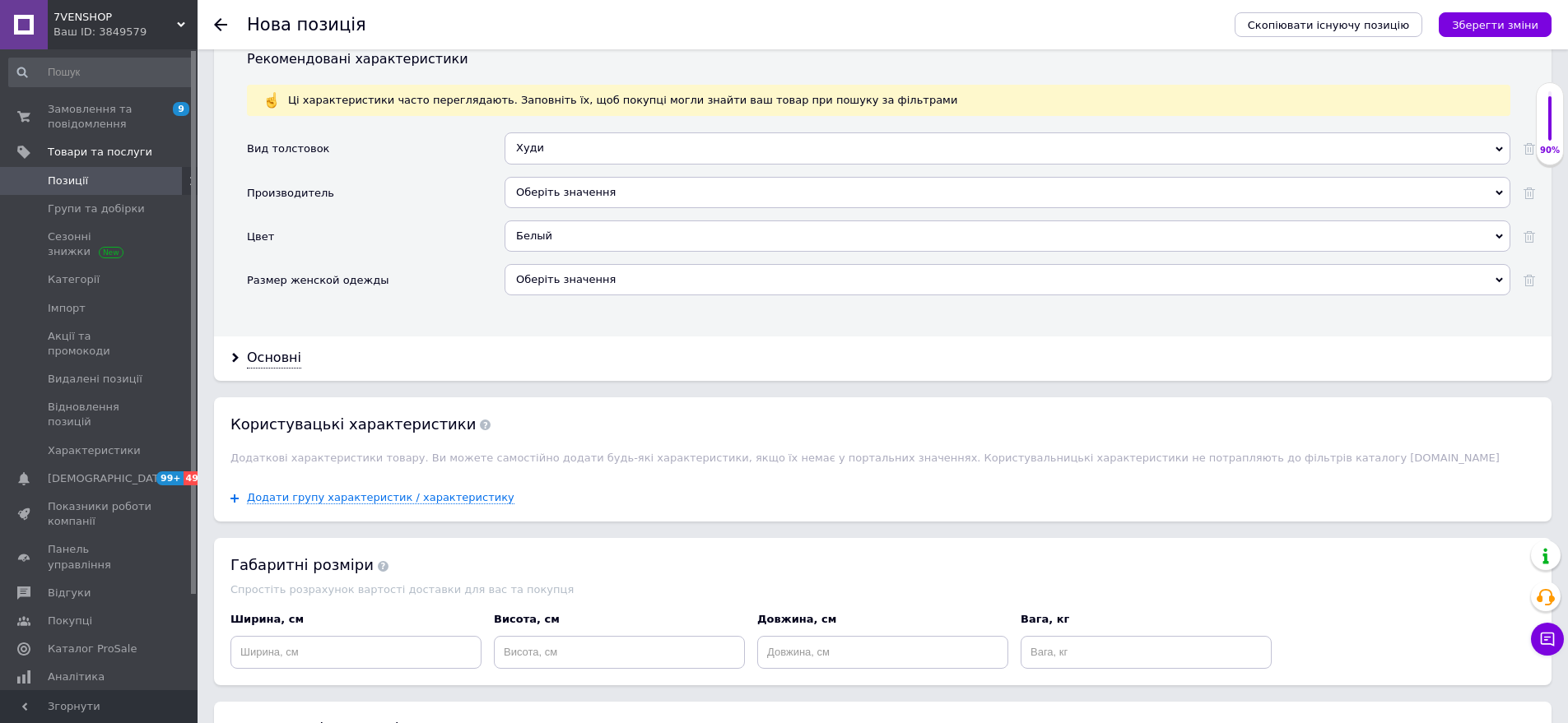
click at [592, 264] on div "Оберіть значення" at bounding box center [1007, 279] width 1006 height 31
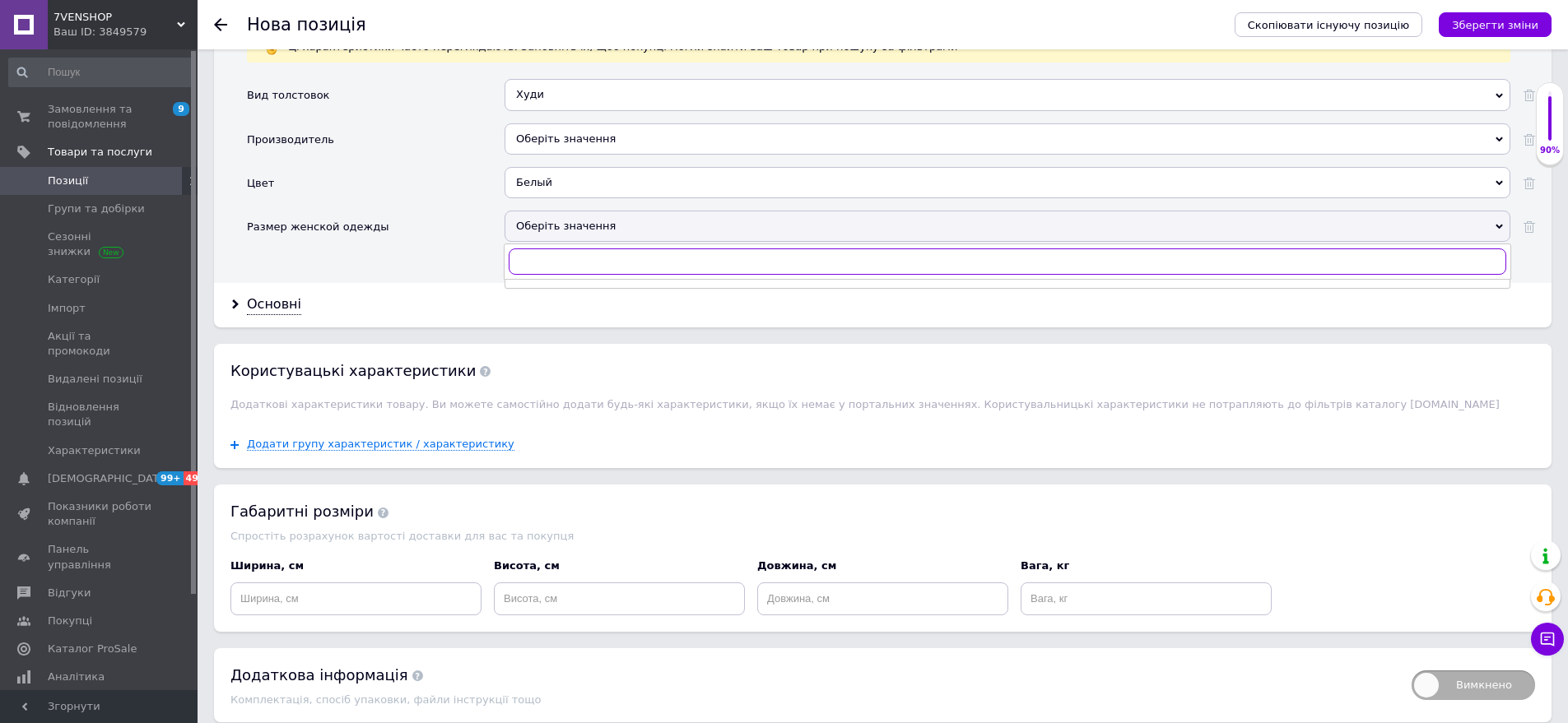
scroll to position [1531, 0]
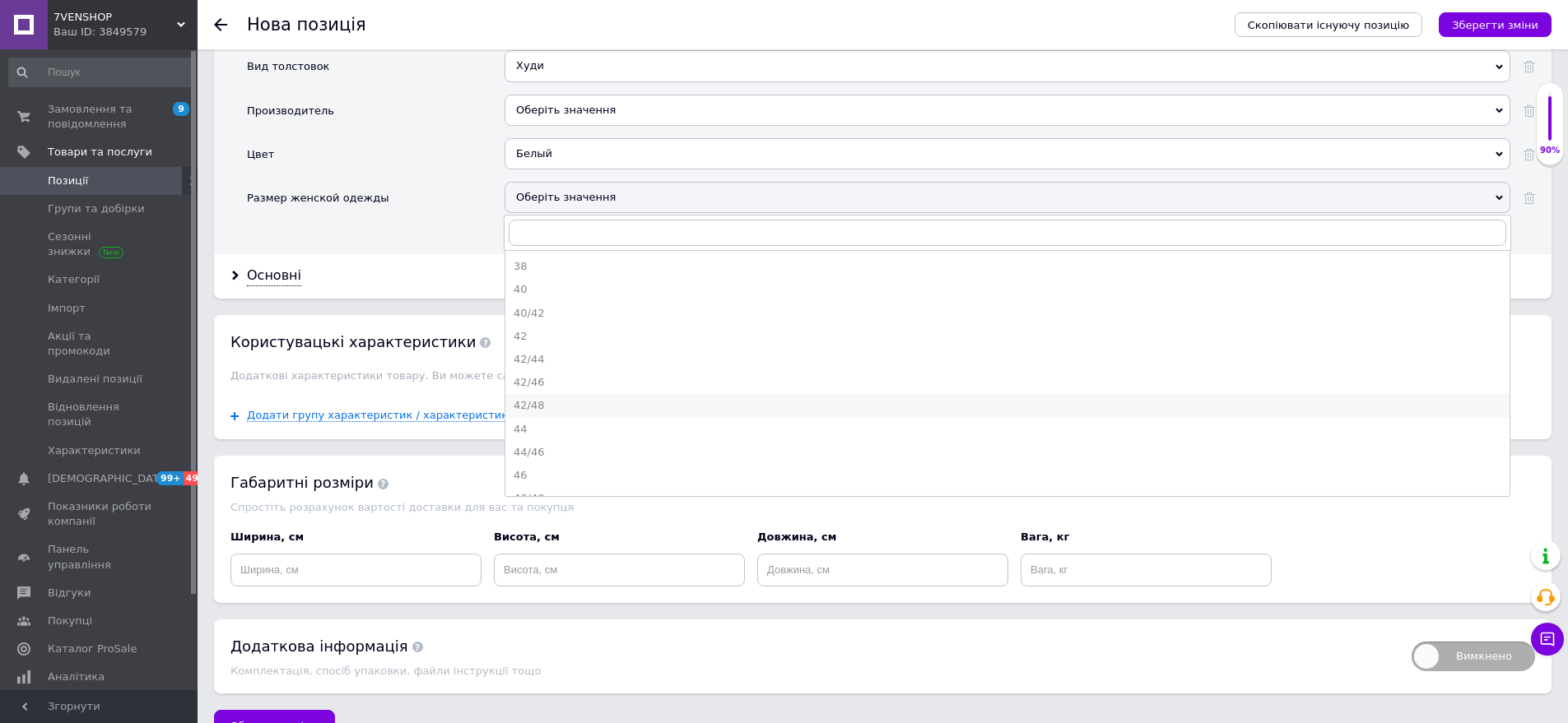
click at [554, 400] on li "42/48" at bounding box center [1007, 406] width 1004 height 23
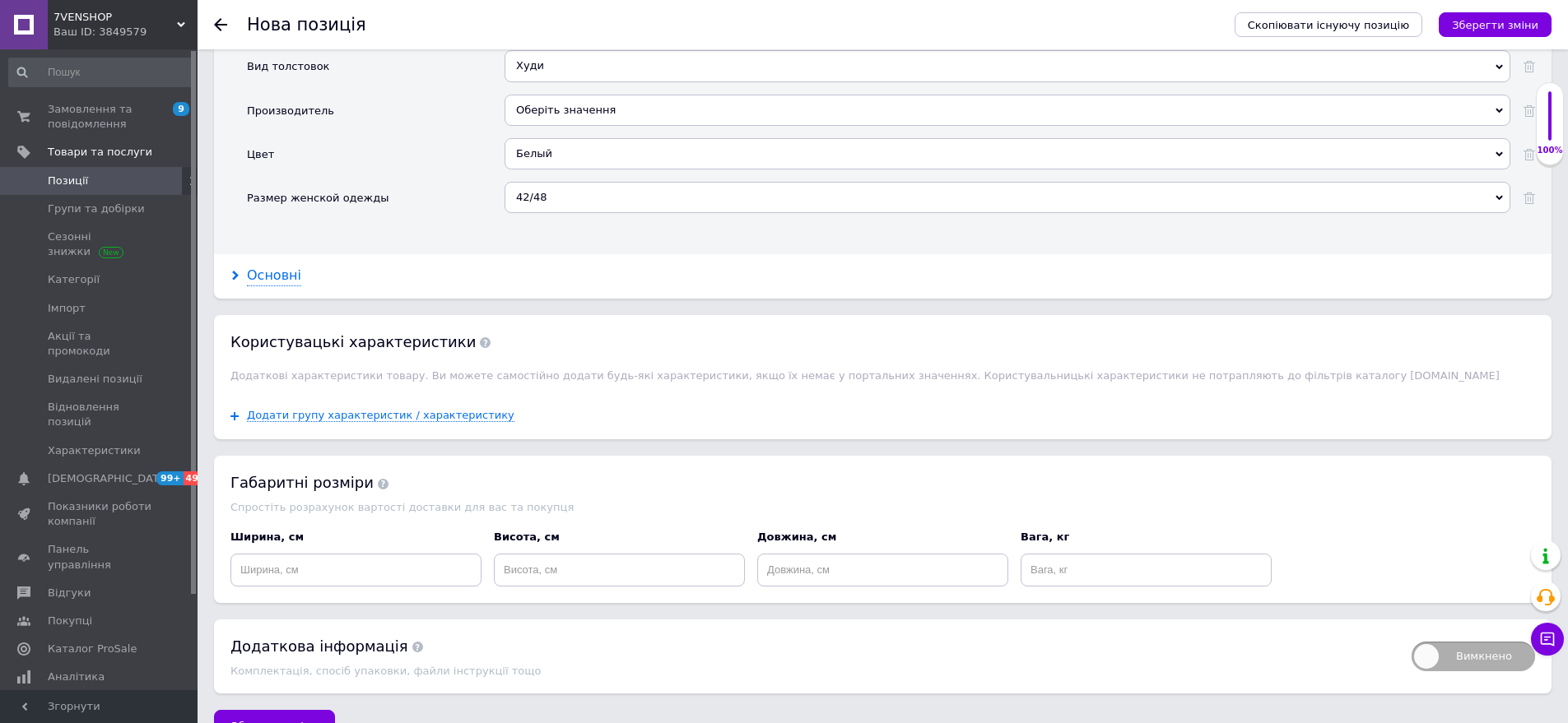
click at [275, 266] on div "Основні" at bounding box center [274, 275] width 54 height 19
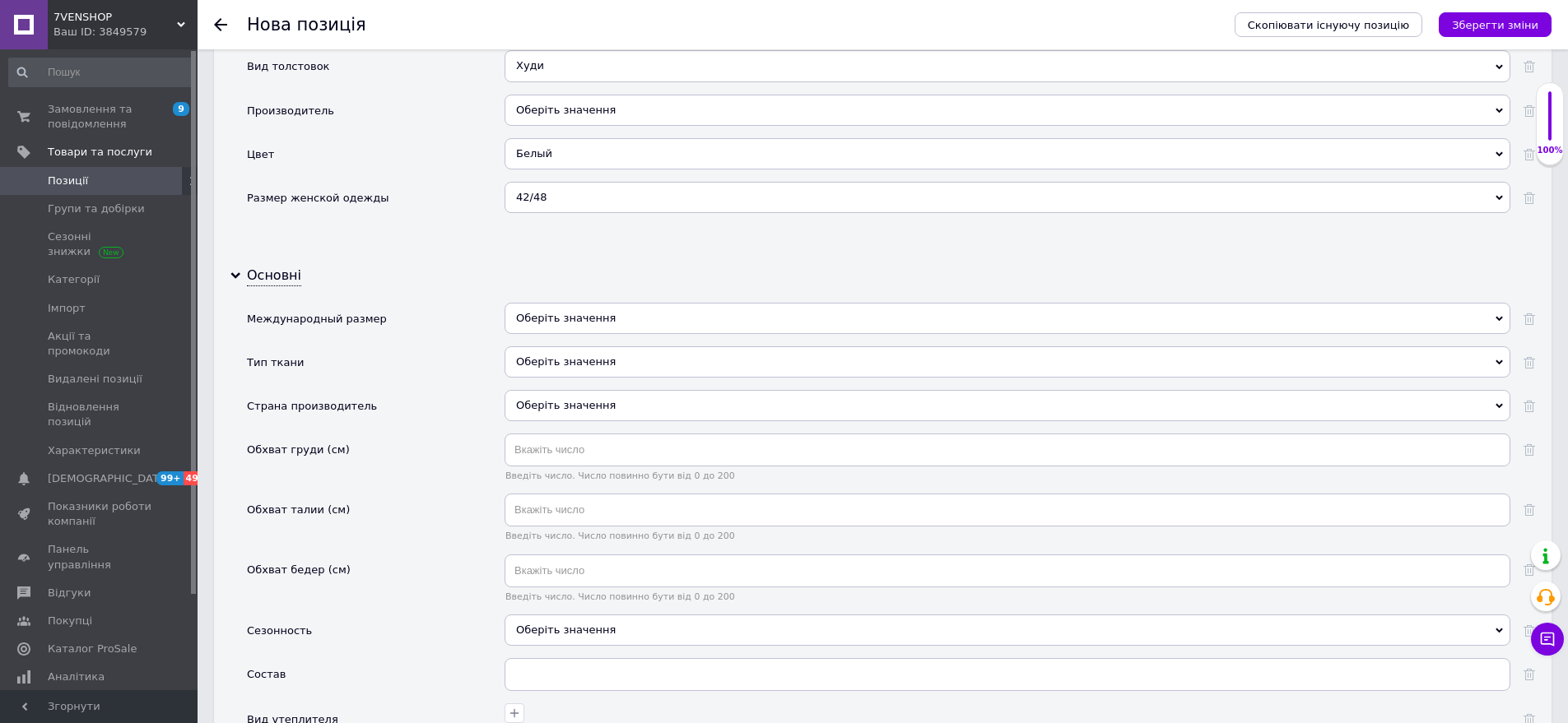
click at [577, 308] on div "Оберіть значення" at bounding box center [1007, 318] width 1006 height 31
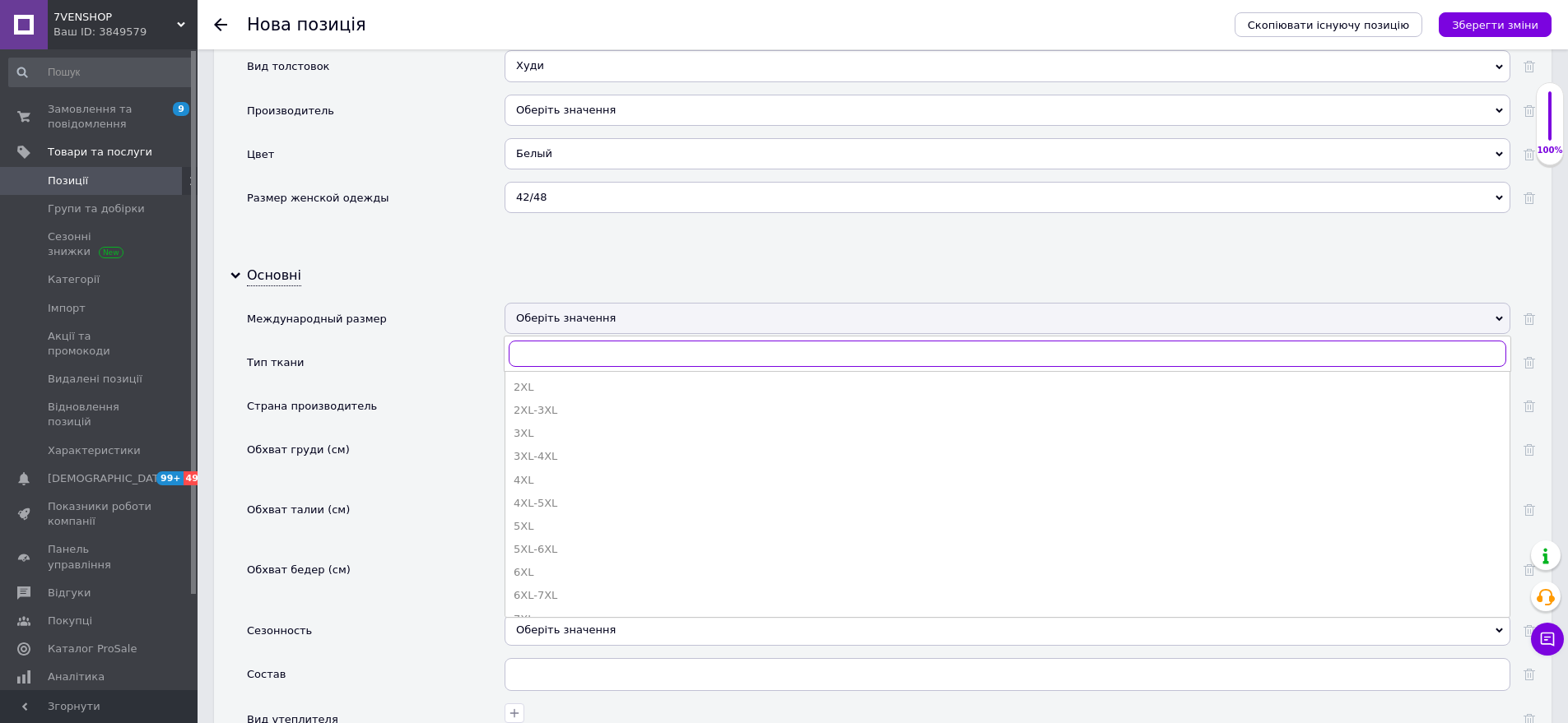
scroll to position [494, 0]
click at [588, 420] on div "Oversize S-XL" at bounding box center [1007, 427] width 988 height 15
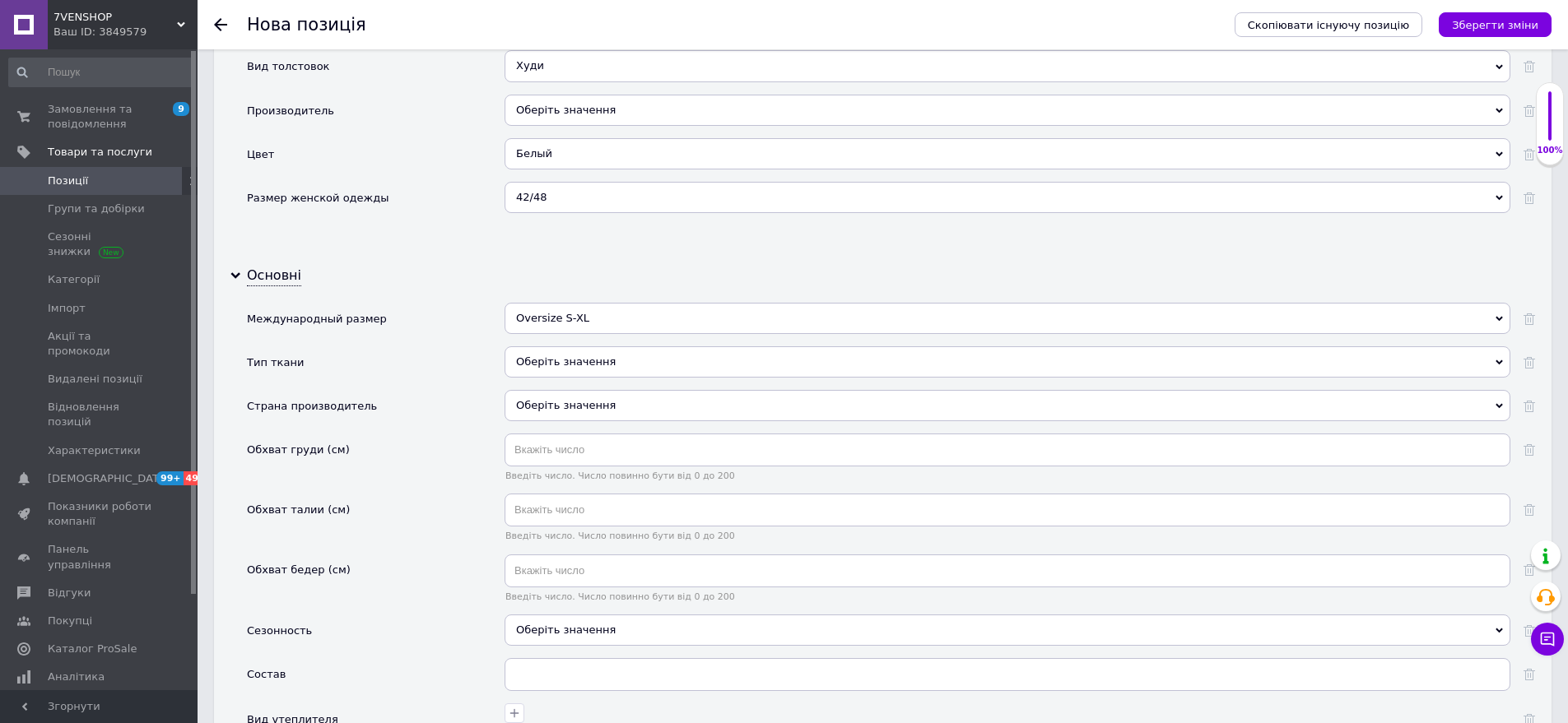
drag, startPoint x: 603, startPoint y: 347, endPoint x: 508, endPoint y: 293, distance: 109.3
click at [602, 347] on div "Оберіть значення" at bounding box center [1007, 362] width 1006 height 31
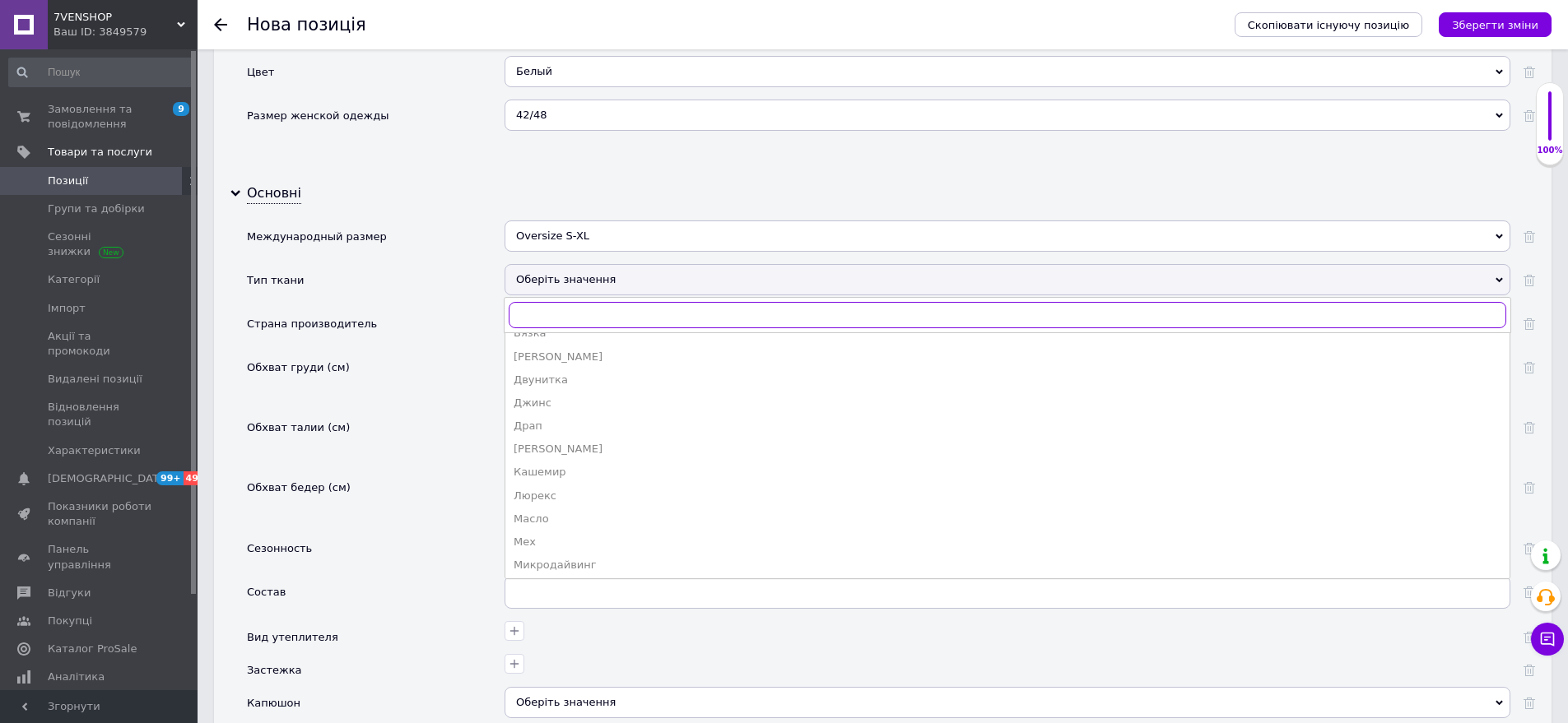
scroll to position [389, 0]
click at [605, 393] on div "Трехнитка с начесом (на флисе)" at bounding box center [1007, 401] width 988 height 15
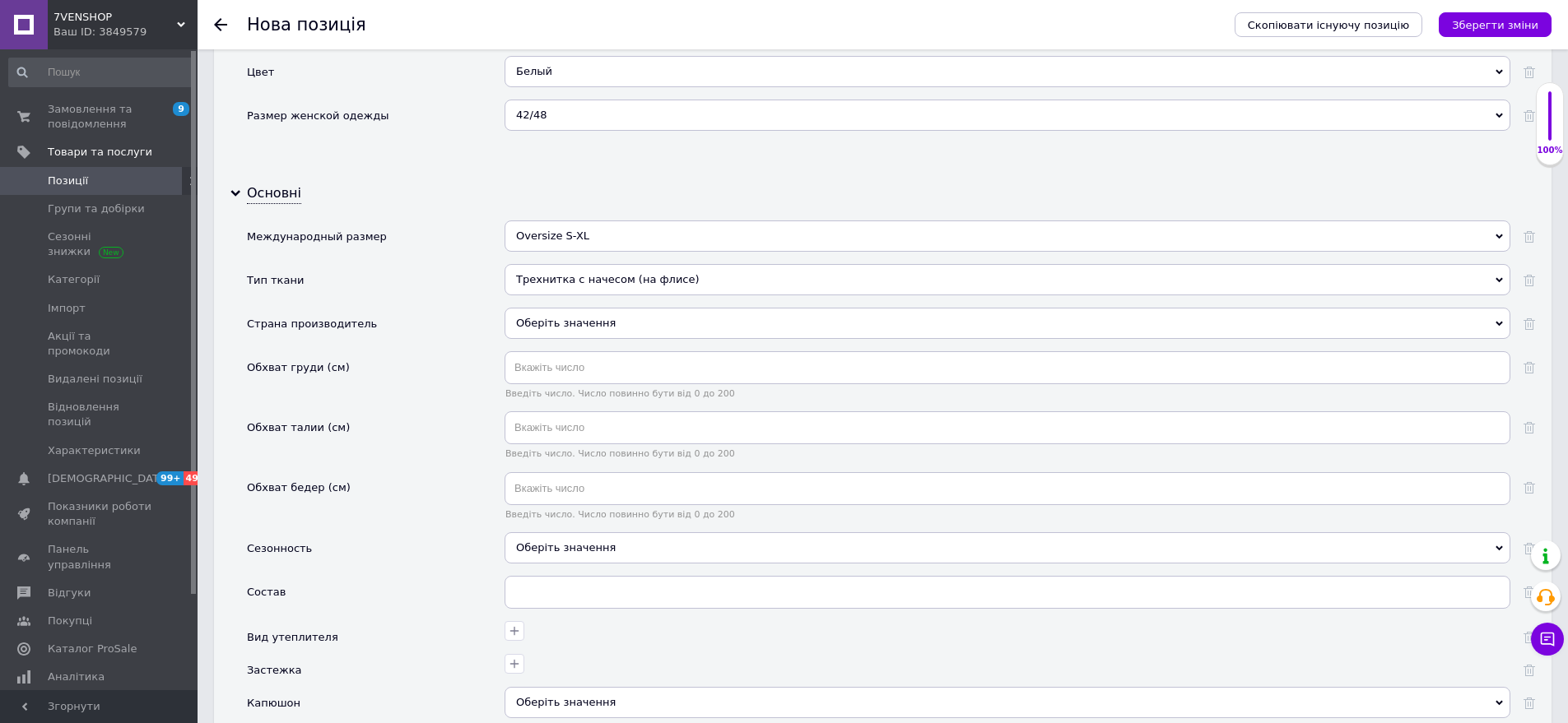
click at [592, 313] on div "Оберіть значення" at bounding box center [1007, 323] width 1006 height 31
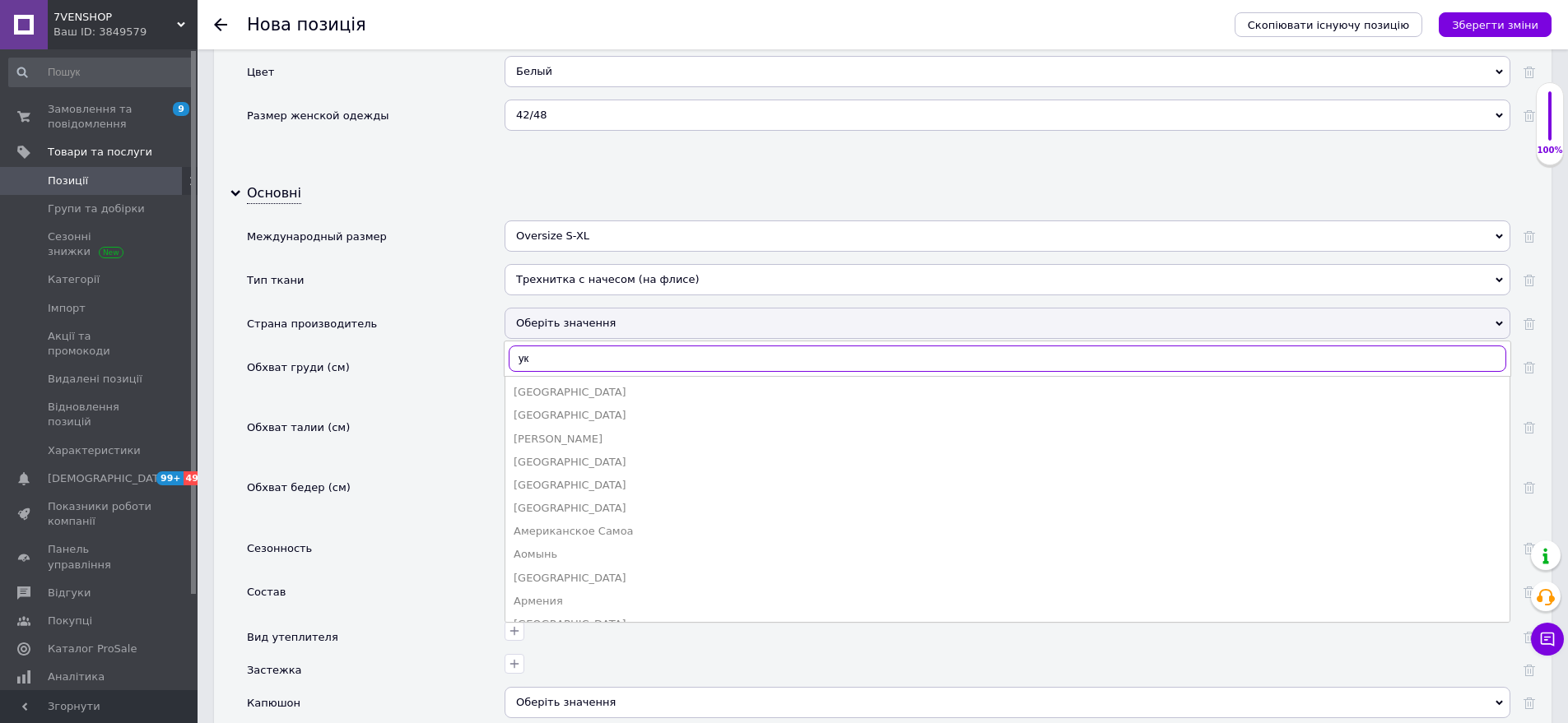
type input "укр"
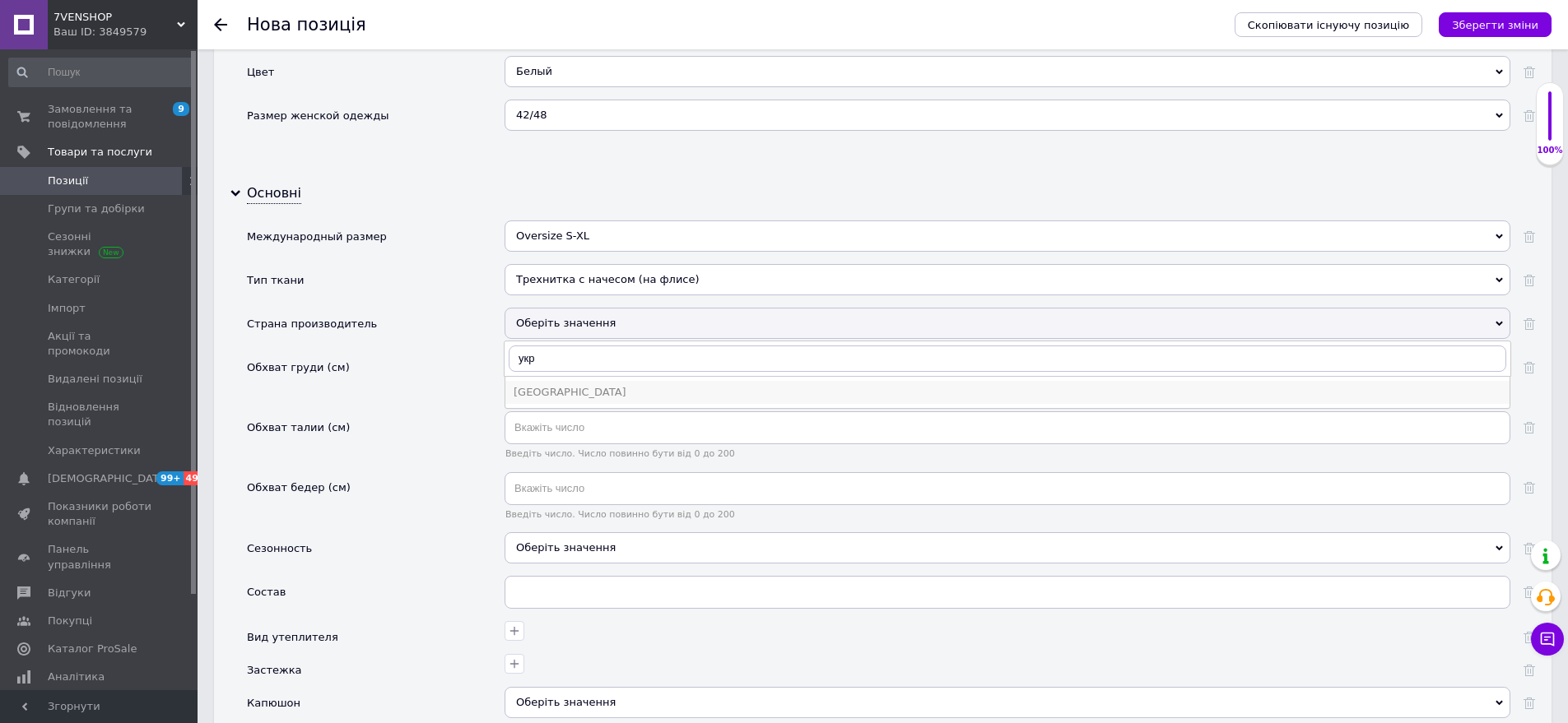
click at [562, 385] on div "[GEOGRAPHIC_DATA]" at bounding box center [1007, 392] width 988 height 15
click at [559, 533] on div "Оберіть значення" at bounding box center [1007, 548] width 1006 height 31
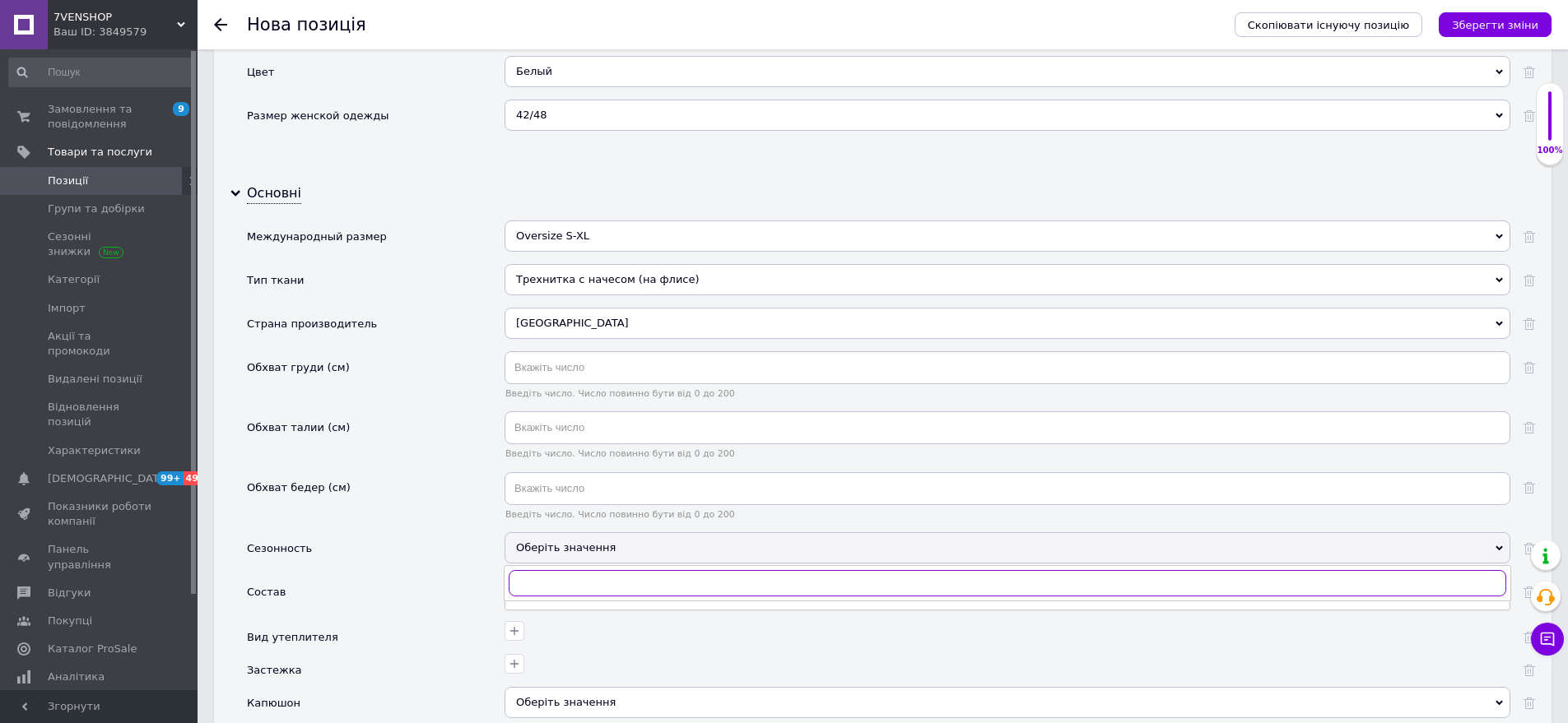
scroll to position [1860, 0]
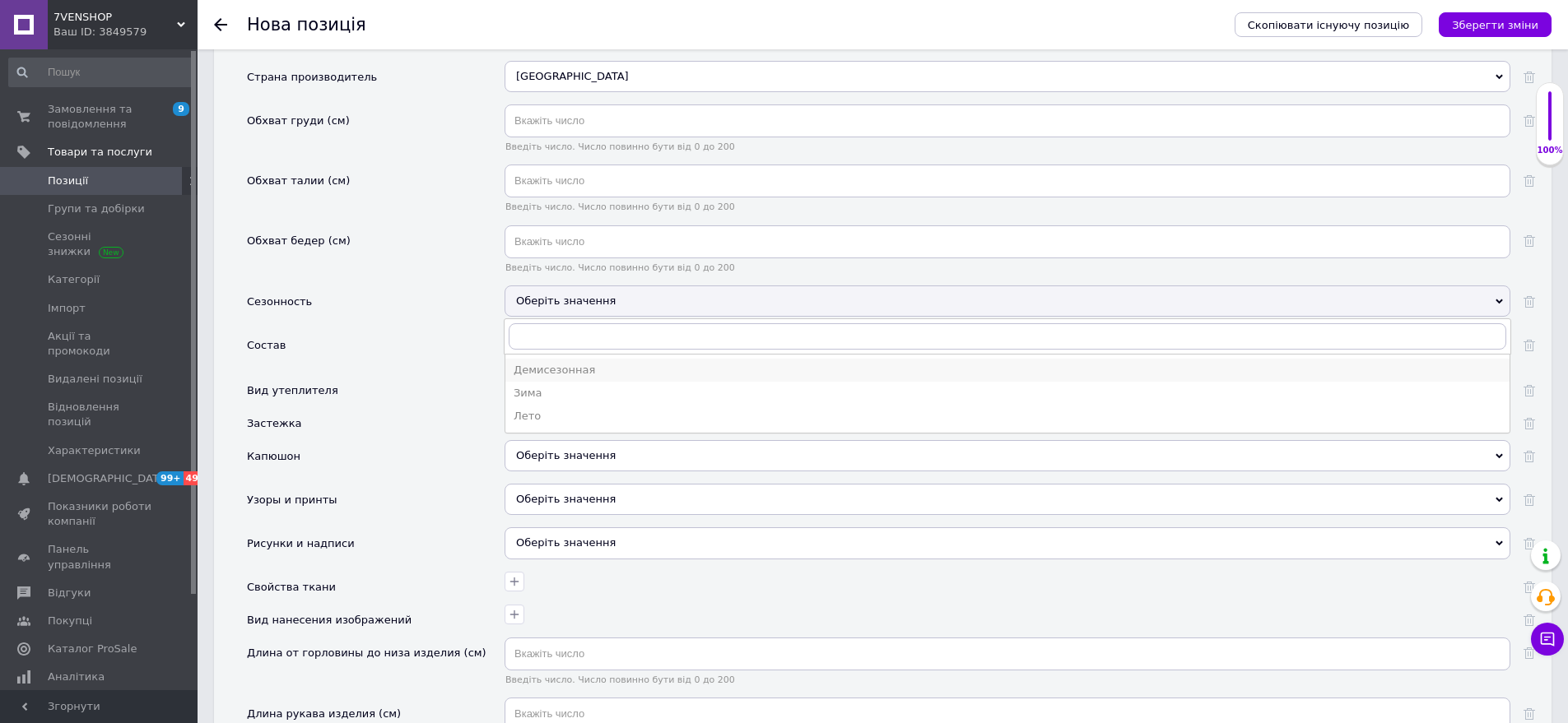
click at [589, 363] on div "Демисезонная" at bounding box center [1007, 370] width 988 height 15
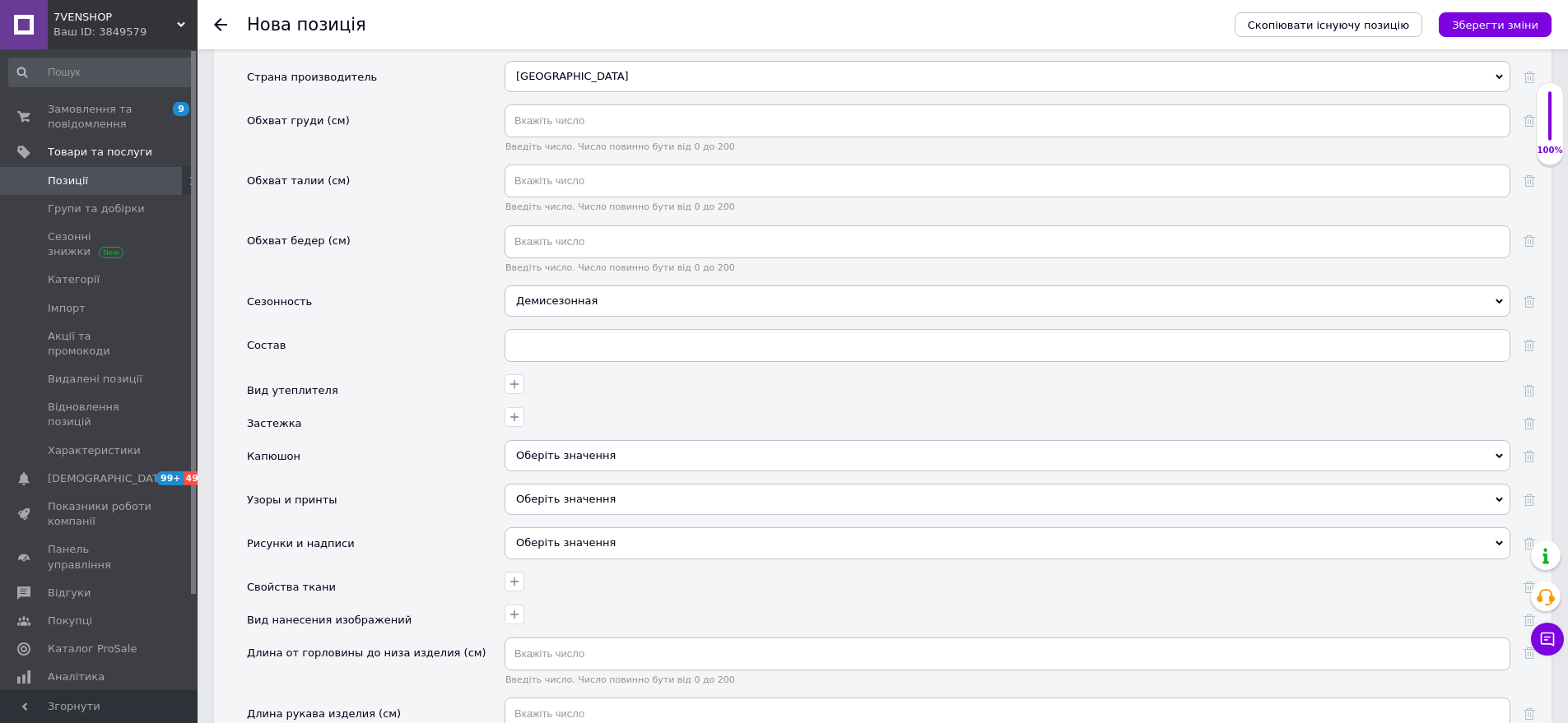
click at [571, 440] on div "Оберіть значення" at bounding box center [1007, 456] width 1006 height 31
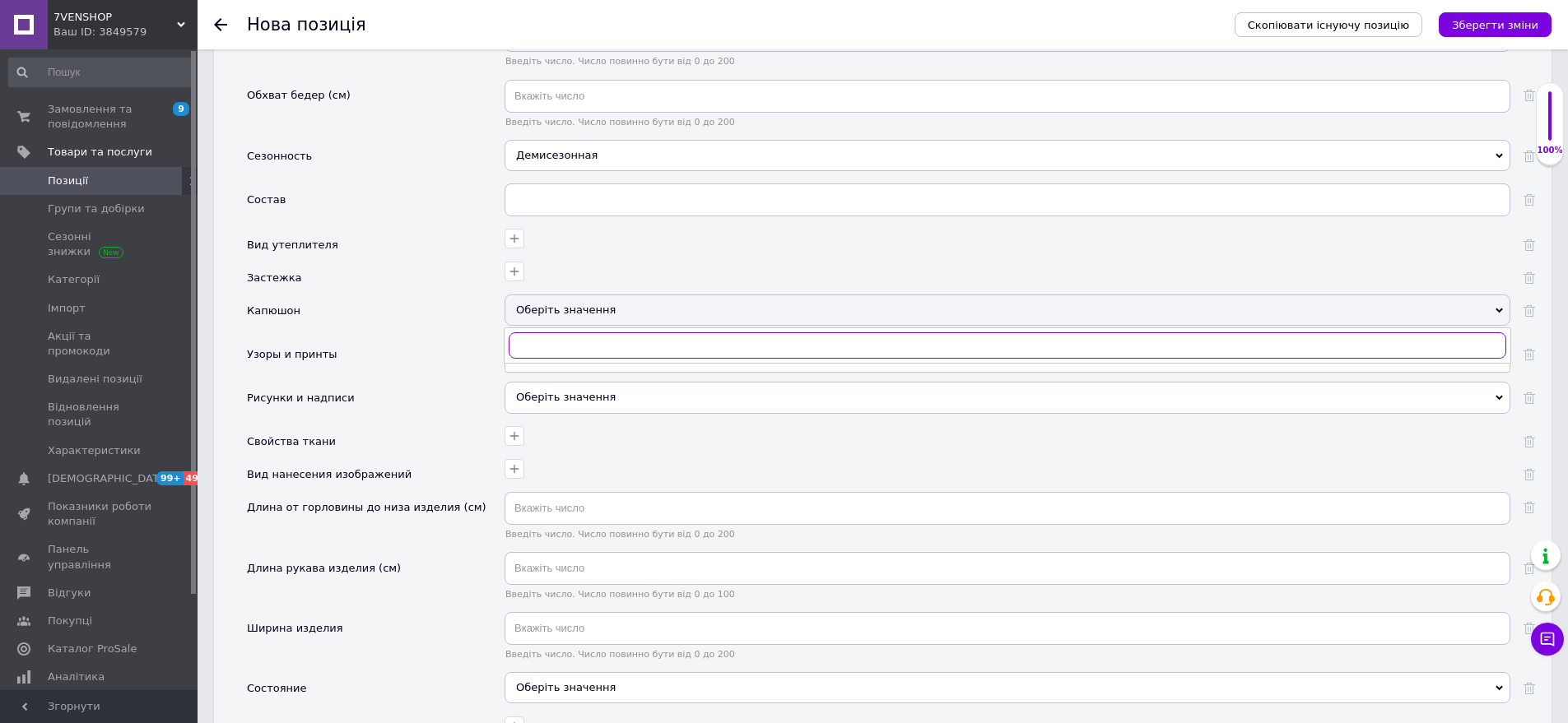
scroll to position [2025, 0]
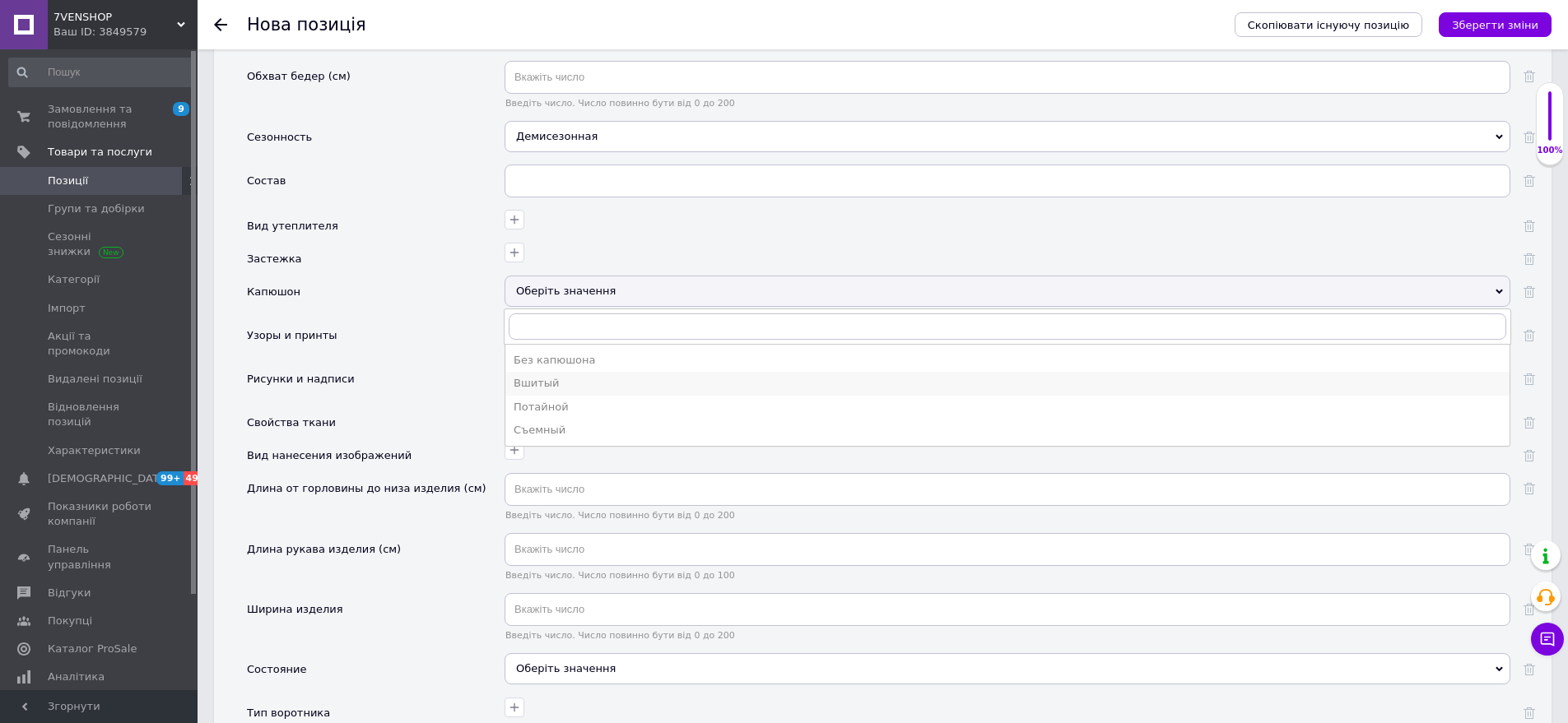
click at [582, 376] on div "Вшитый" at bounding box center [1007, 383] width 988 height 15
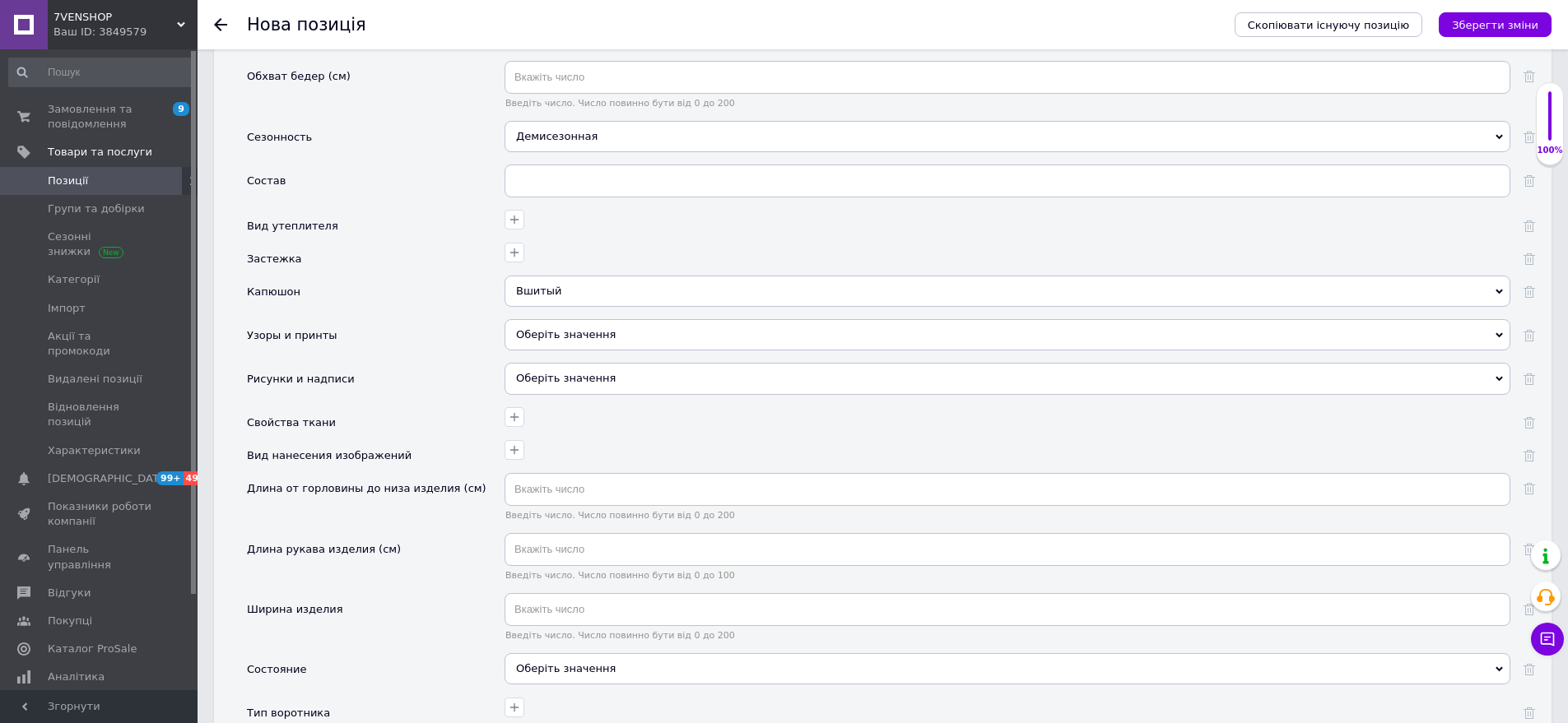
drag, startPoint x: 589, startPoint y: 367, endPoint x: 476, endPoint y: 273, distance: 147.0
click at [589, 367] on div "Оберіть значення" at bounding box center [1007, 378] width 1006 height 31
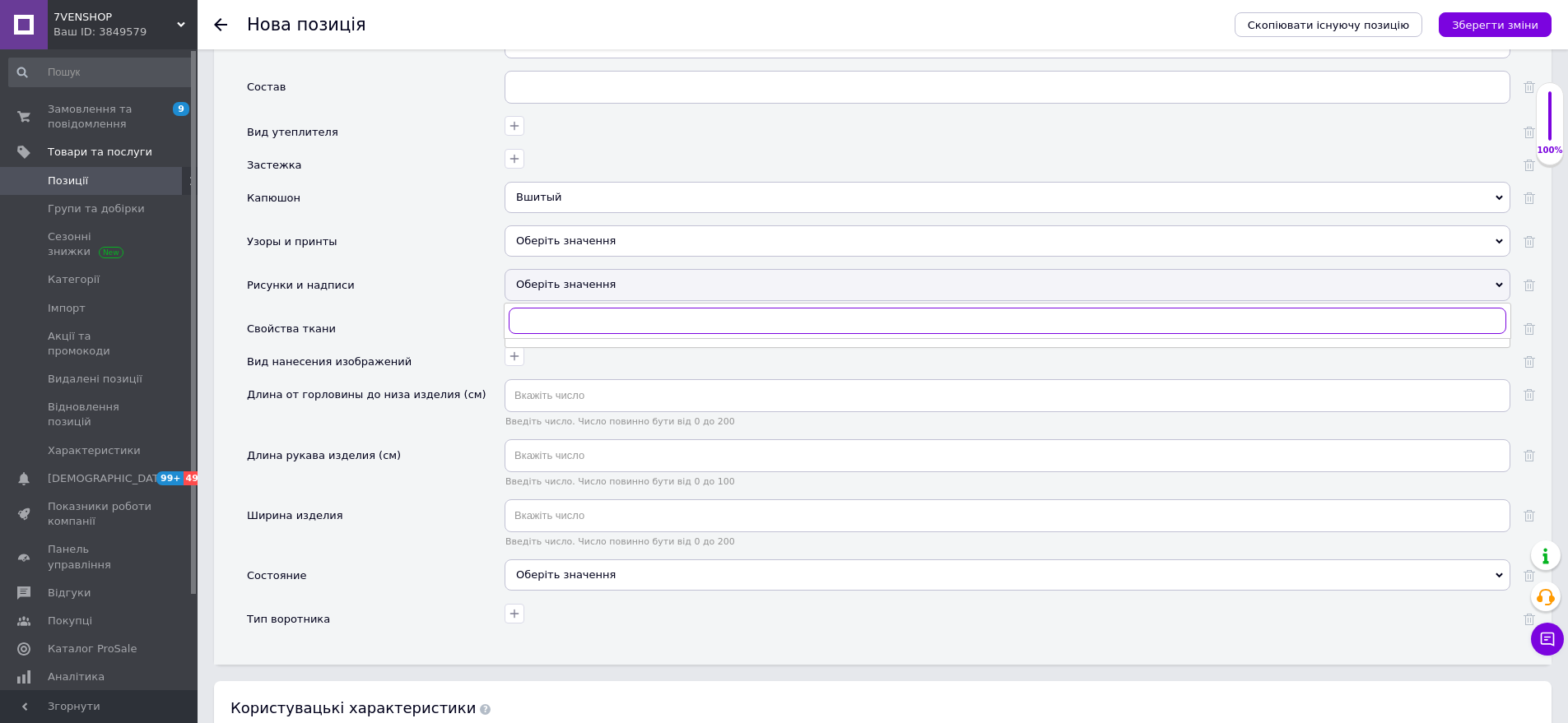
scroll to position [2189, 0]
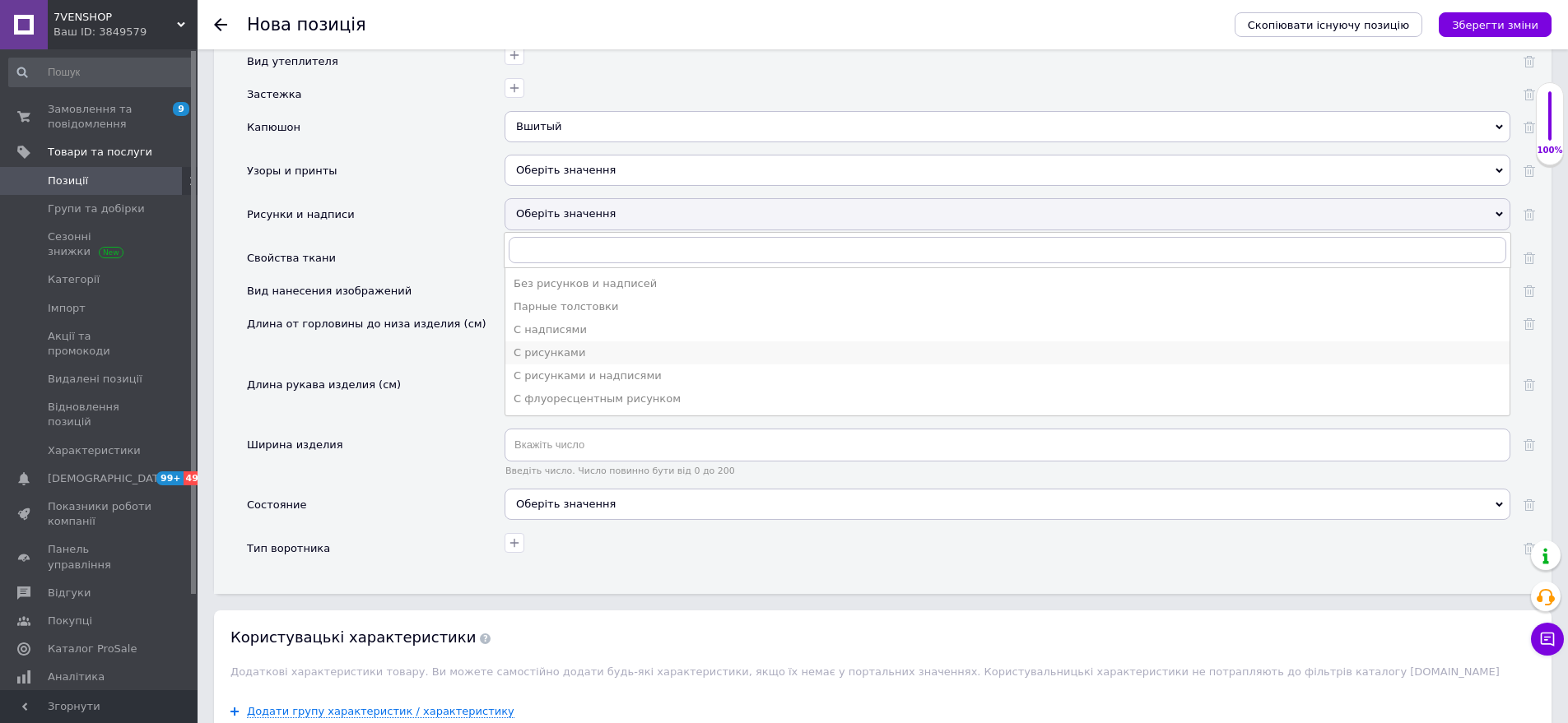
click at [574, 347] on li "С рисунками" at bounding box center [1007, 353] width 1004 height 23
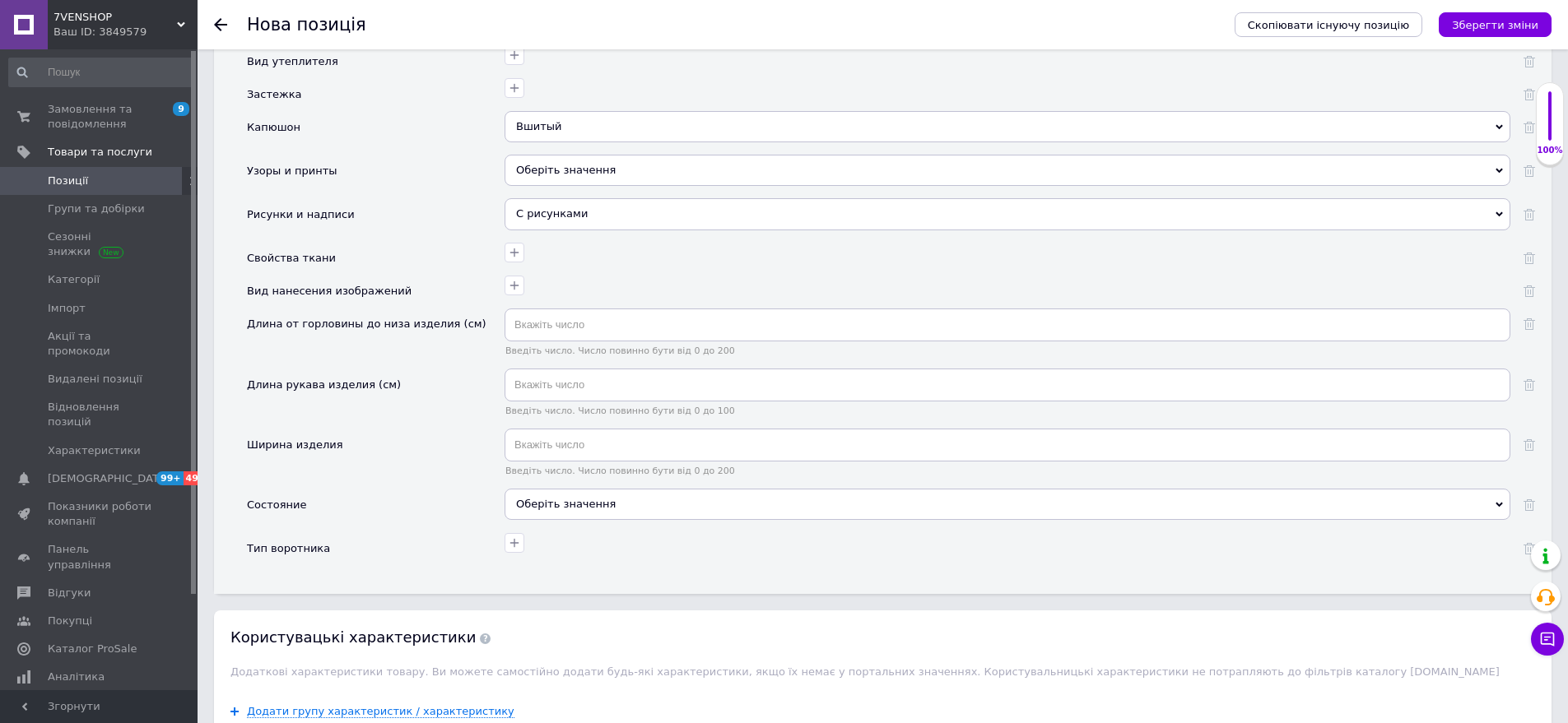
click at [572, 490] on div "Оберіть значення" at bounding box center [1007, 505] width 1006 height 31
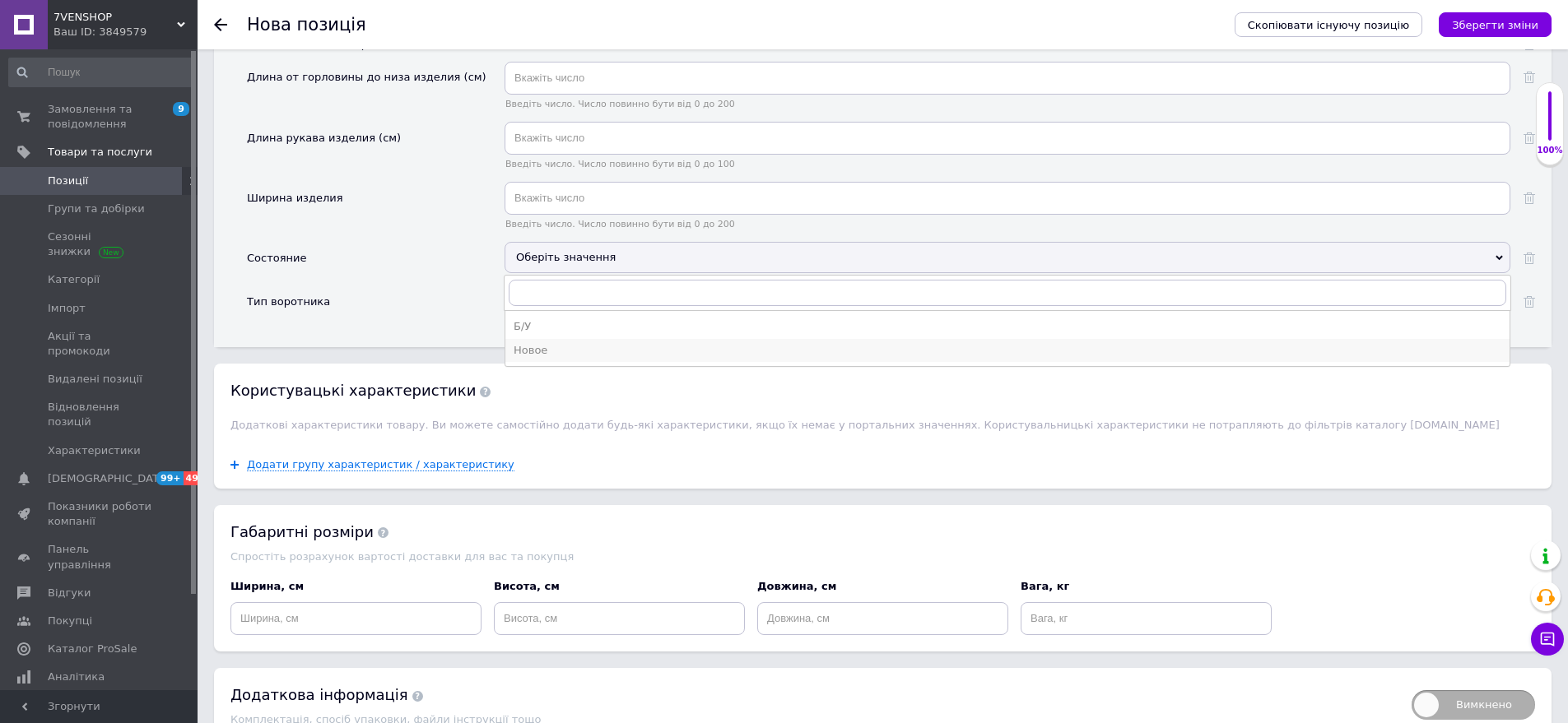
click at [573, 343] on div "Новое" at bounding box center [1007, 350] width 988 height 15
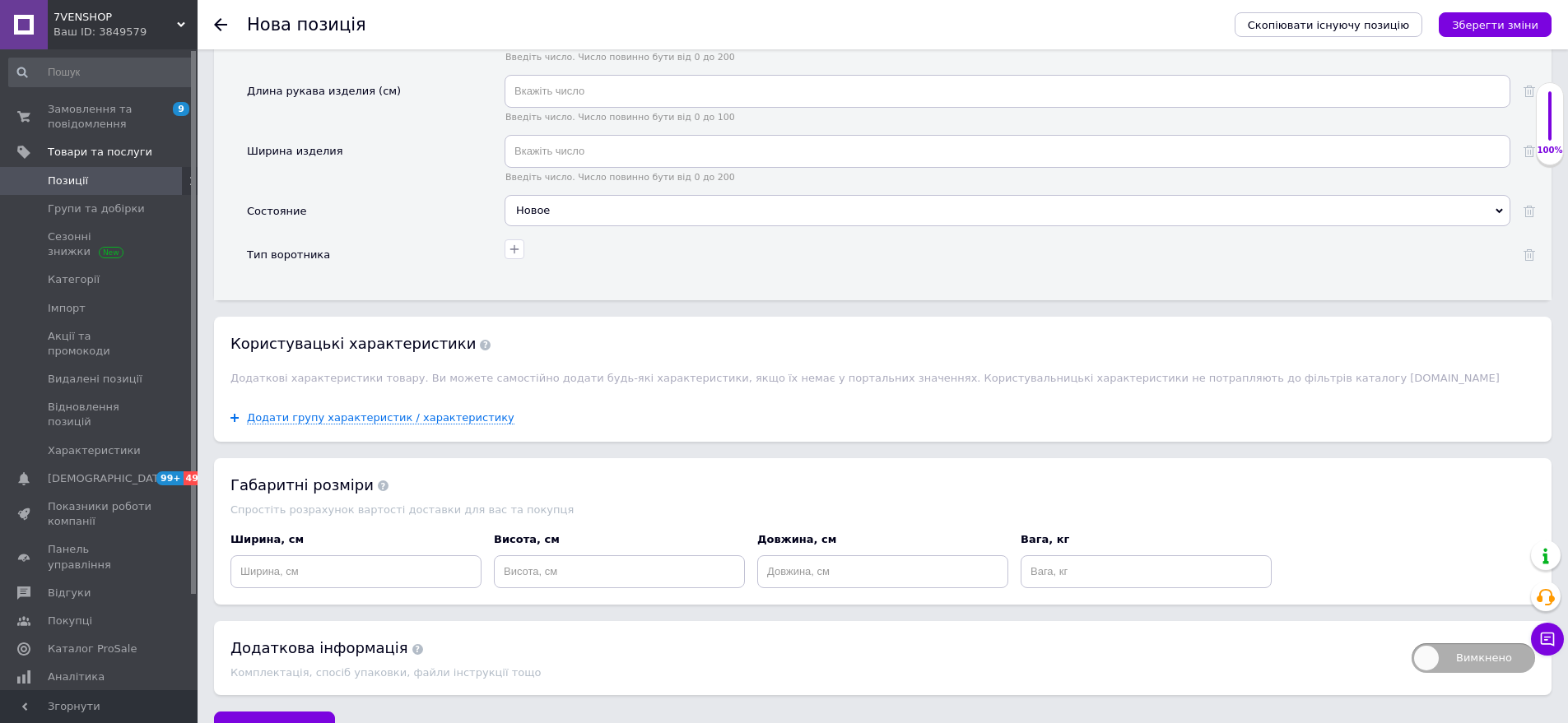
scroll to position [2509, 0]
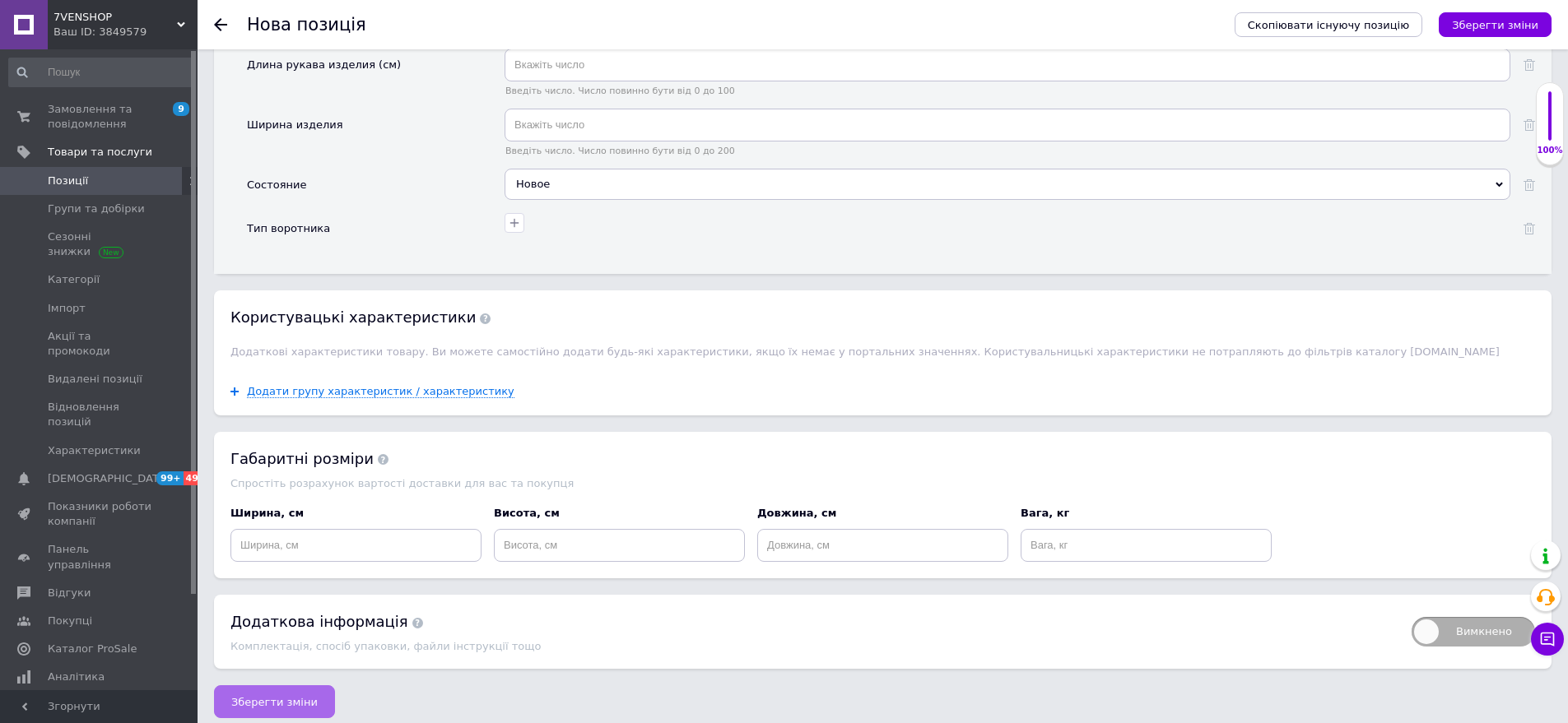
click at [315, 686] on button "Зберегти зміни" at bounding box center [275, 702] width 121 height 33
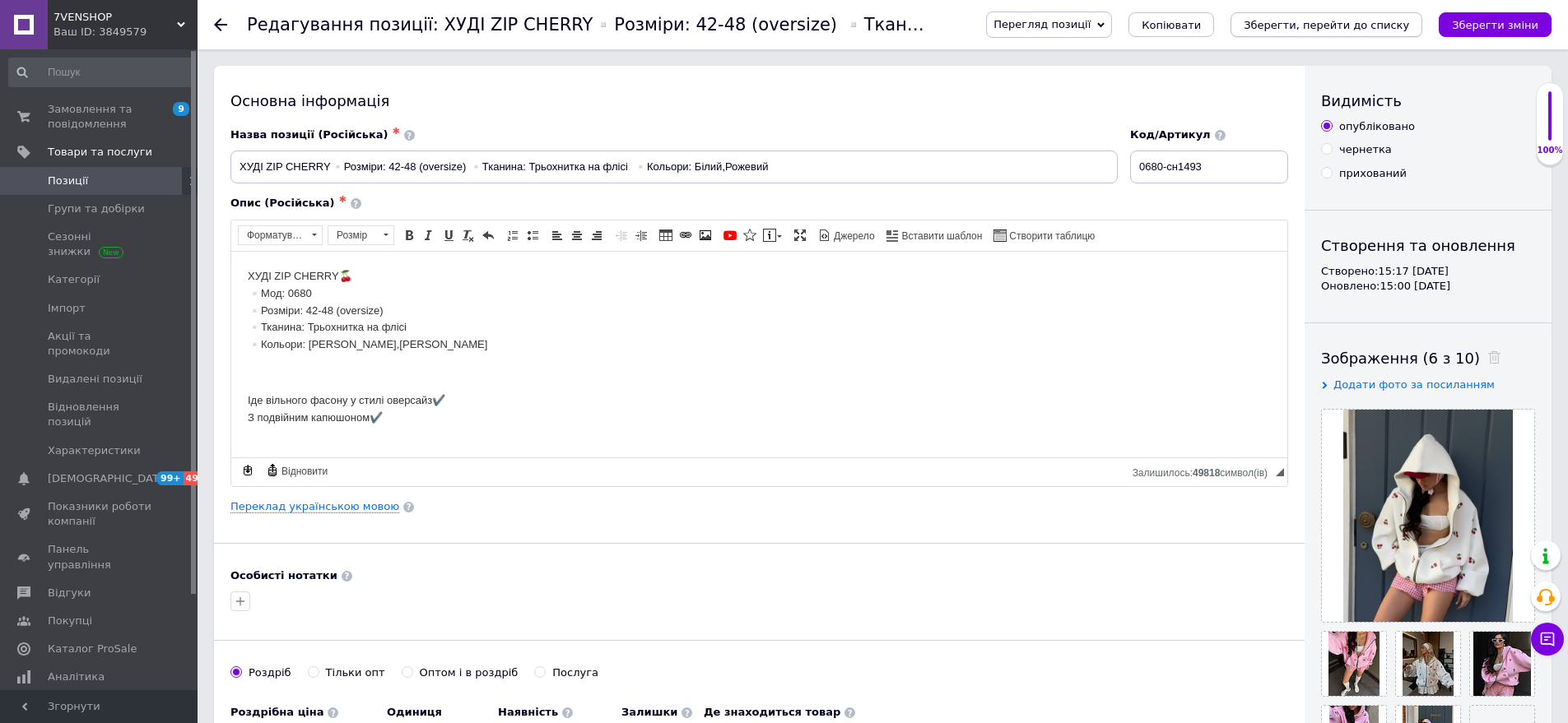
click at [1370, 29] on icon "Зберегти, перейти до списку" at bounding box center [1326, 25] width 166 height 12
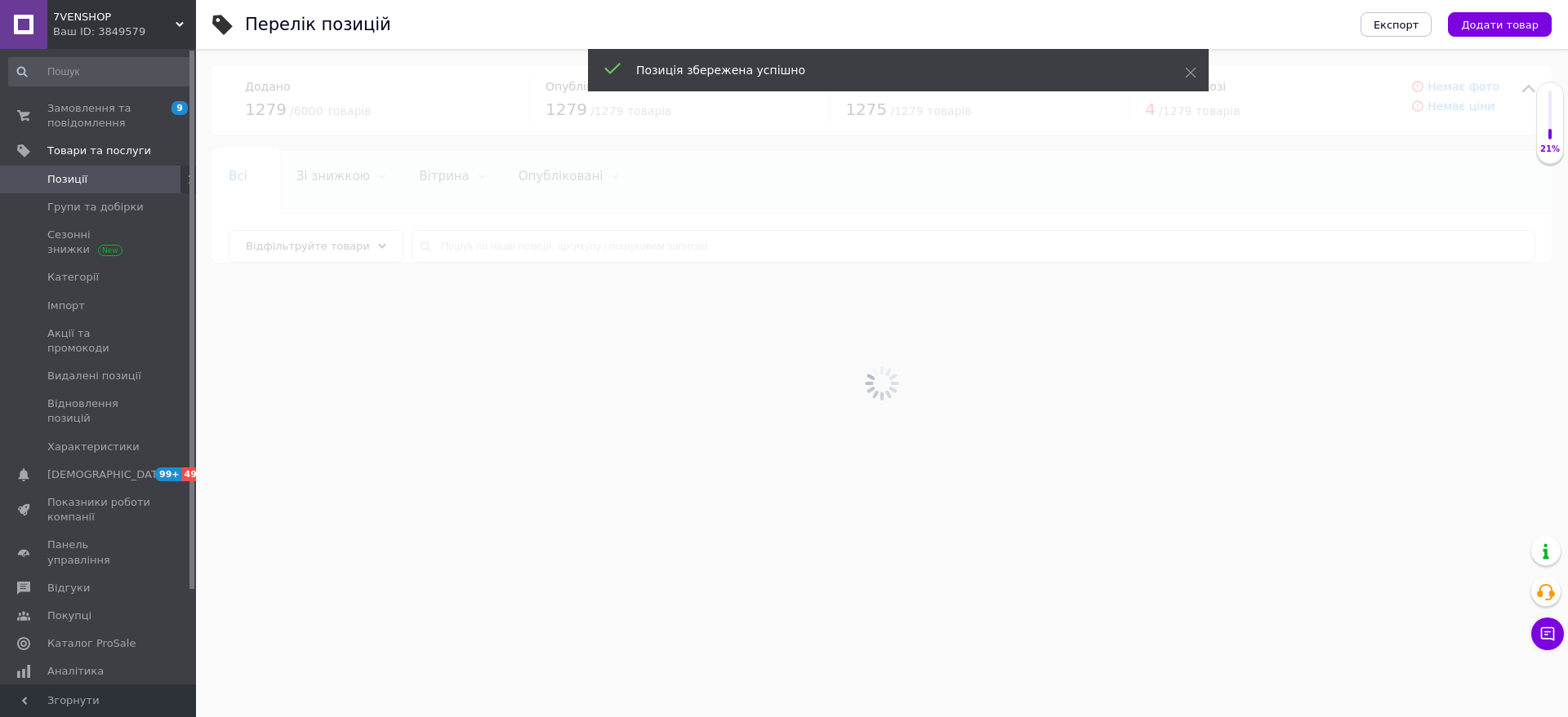
click at [1508, 21] on span "Додати товар" at bounding box center [1499, 25] width 78 height 12
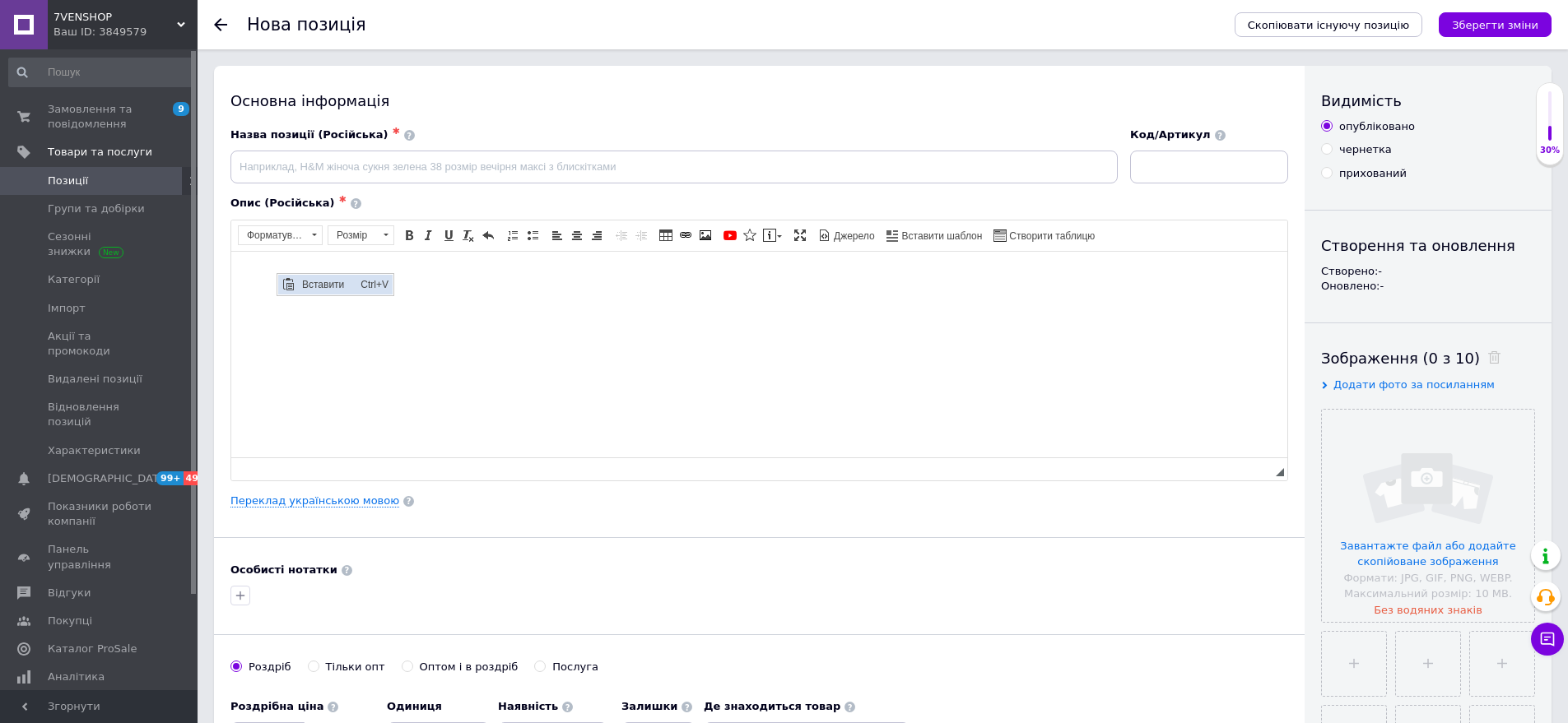
click at [326, 285] on span "Вставити" at bounding box center [326, 284] width 59 height 20
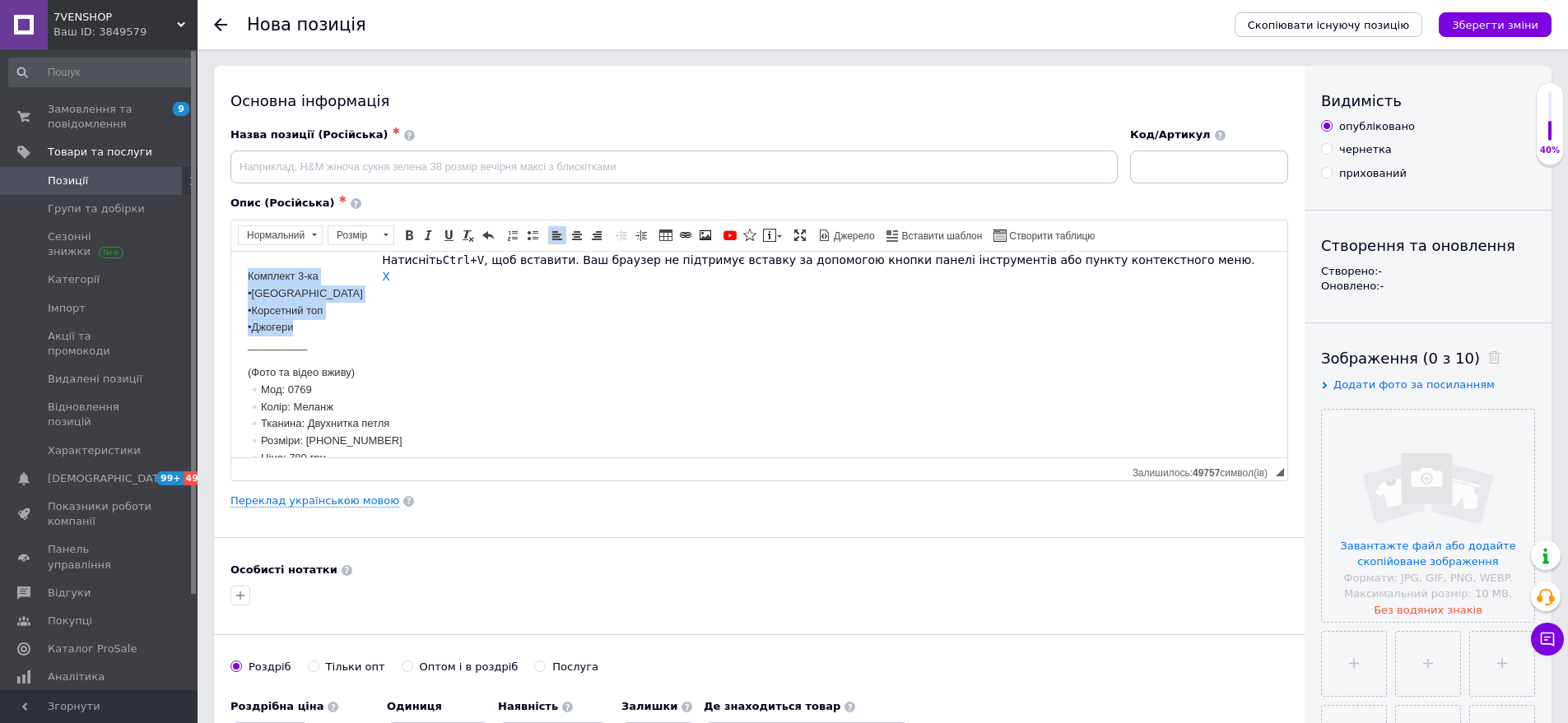
drag, startPoint x: 238, startPoint y: 279, endPoint x: 304, endPoint y: 334, distance: 85.9
click at [304, 335] on html "Комплект 3-ка •[GEOGRAPHIC_DATA] •Корсетний топ •Джогери __________ (Фото та ві…" at bounding box center [759, 388] width 1056 height 276
copy p "Комплект 3-ка •[GEOGRAPHIC_DATA] •Корсетний топ •Джогери"
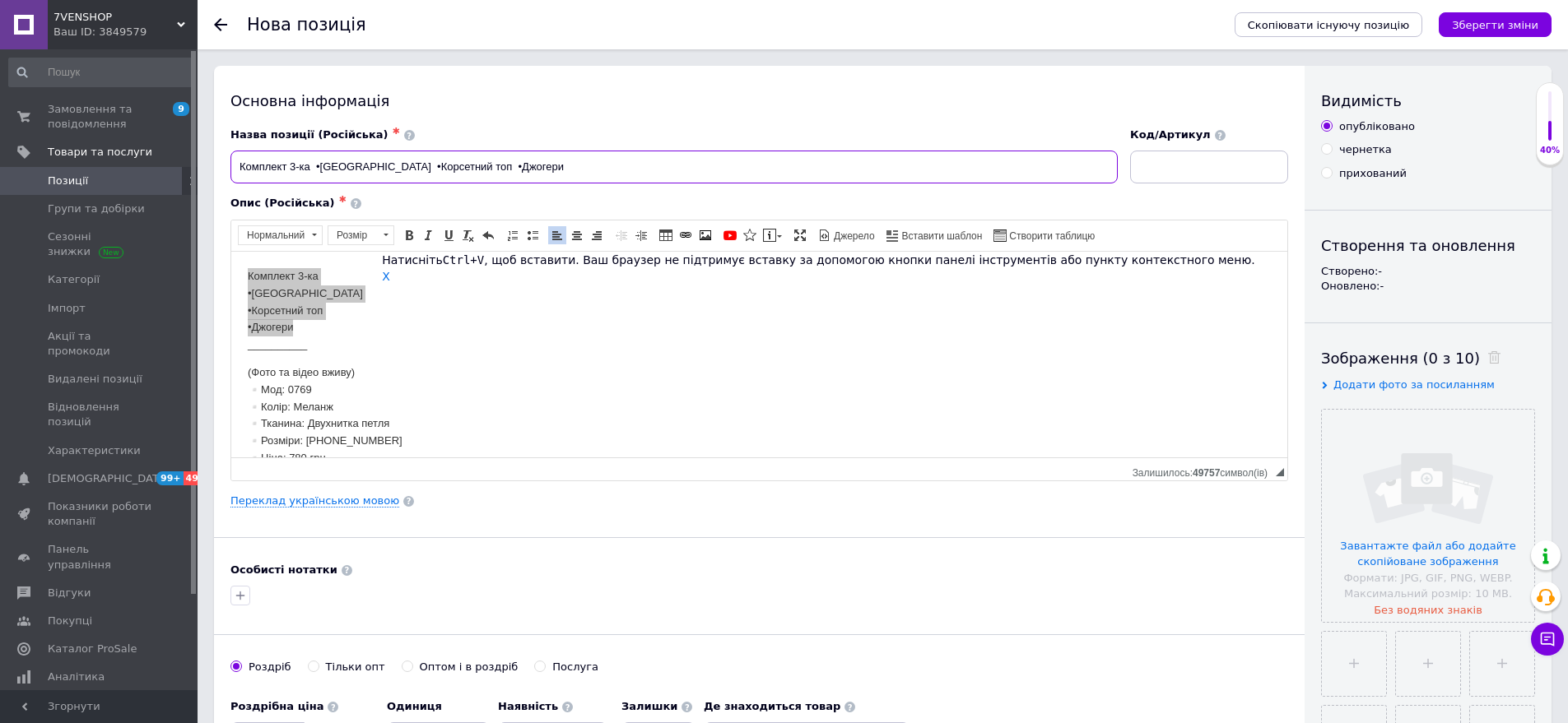
type input "Комплект 3-ка •[GEOGRAPHIC_DATA] •Корсетний топ •Джогери"
click at [1178, 161] on input at bounding box center [1209, 167] width 158 height 33
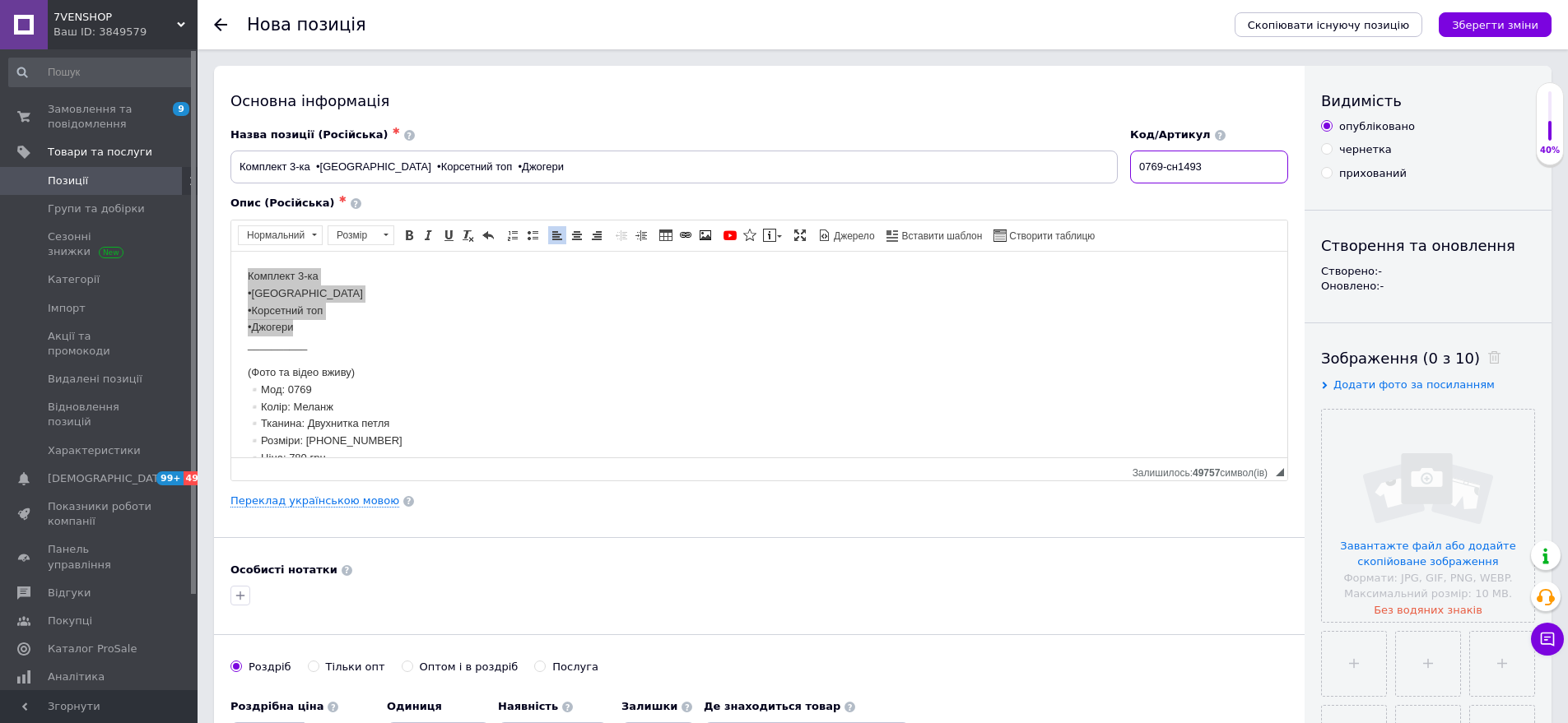
type input "0769-сн1493"
click at [309, 390] on p "(Фото та відео вживу) ▫️Мод: 0769 ▫️Колір: Меланж ▫️Тканина: Двухнитка петля ▫️…" at bounding box center [758, 415] width 1023 height 103
drag, startPoint x: 238, startPoint y: 368, endPoint x: 340, endPoint y: 385, distance: 103.4
click at [340, 385] on html "Комплект 3-ка •[GEOGRAPHIC_DATA] •Корсетний топ •Джогери __________ (Фото та ві…" at bounding box center [759, 388] width 1056 height 276
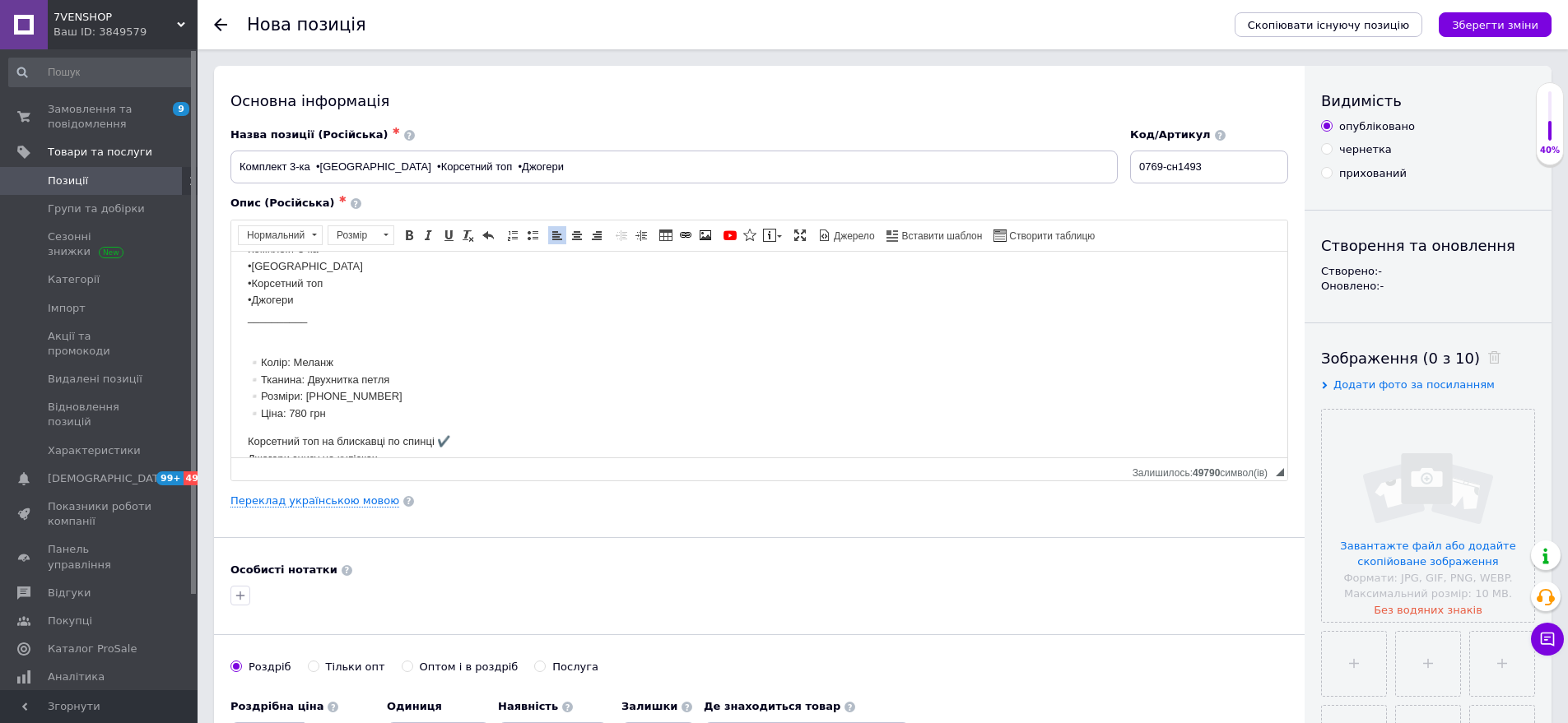
scroll to position [54, 0]
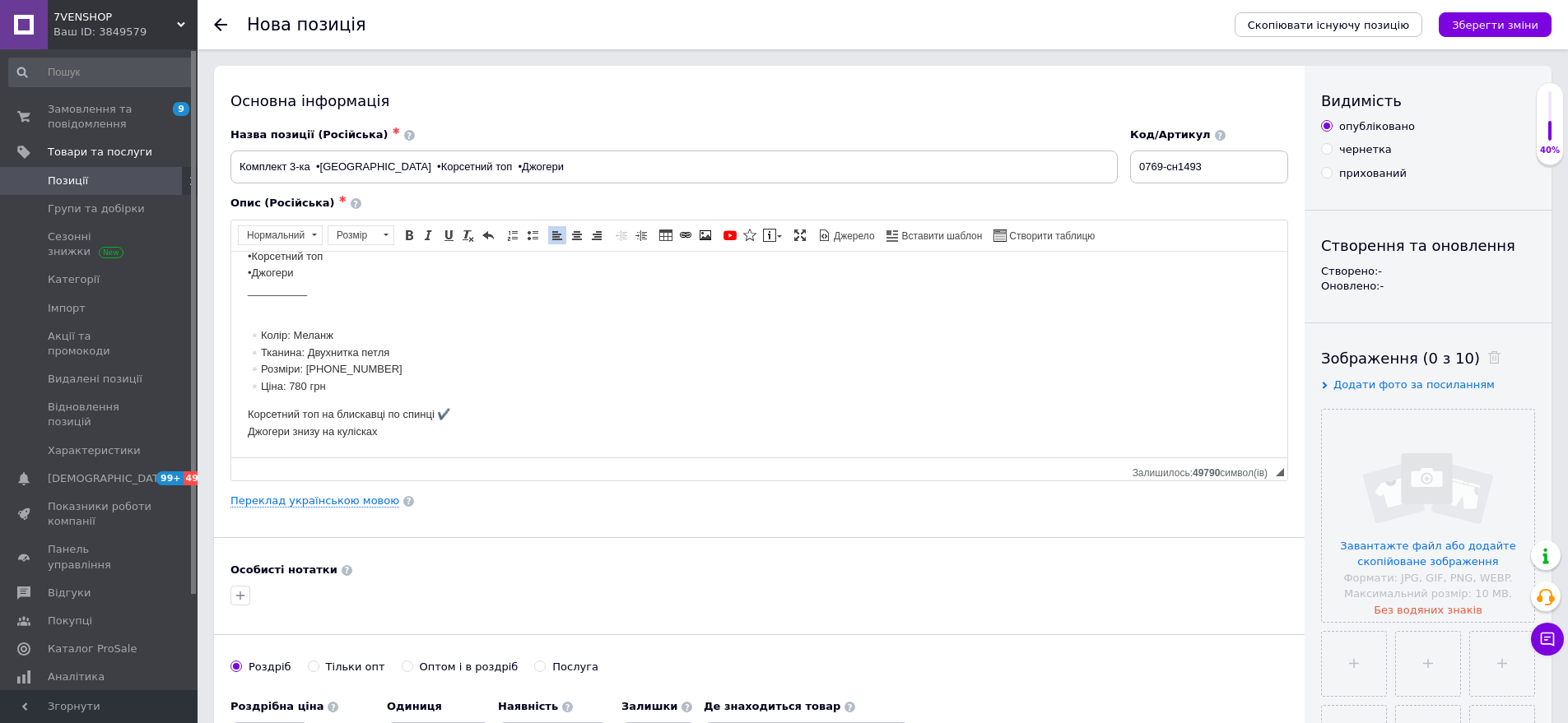
drag, startPoint x: 242, startPoint y: 387, endPoint x: 380, endPoint y: 387, distance: 138.0
click at [261, 388] on html "Комплект 3-ка •[GEOGRAPHIC_DATA] •Корсетний топ •Джогери __________ ▫️Колір: Ме…" at bounding box center [759, 326] width 1056 height 260
click at [310, 388] on p "▫️Колір: Меланж ▫️Тканина: Двухнитка петля ▫️Розміри: [PHONE_NUMBER] ▫️Ціна: 78…" at bounding box center [758, 352] width 1023 height 86
click at [381, 387] on p "▫️Колір: Меланж ▫️Тканина: Двухнитка петля ▫️Розміри: [PHONE_NUMBER] ▫️Ціна: 78…" at bounding box center [758, 352] width 1023 height 86
drag, startPoint x: 242, startPoint y: 386, endPoint x: 350, endPoint y: 388, distance: 108.0
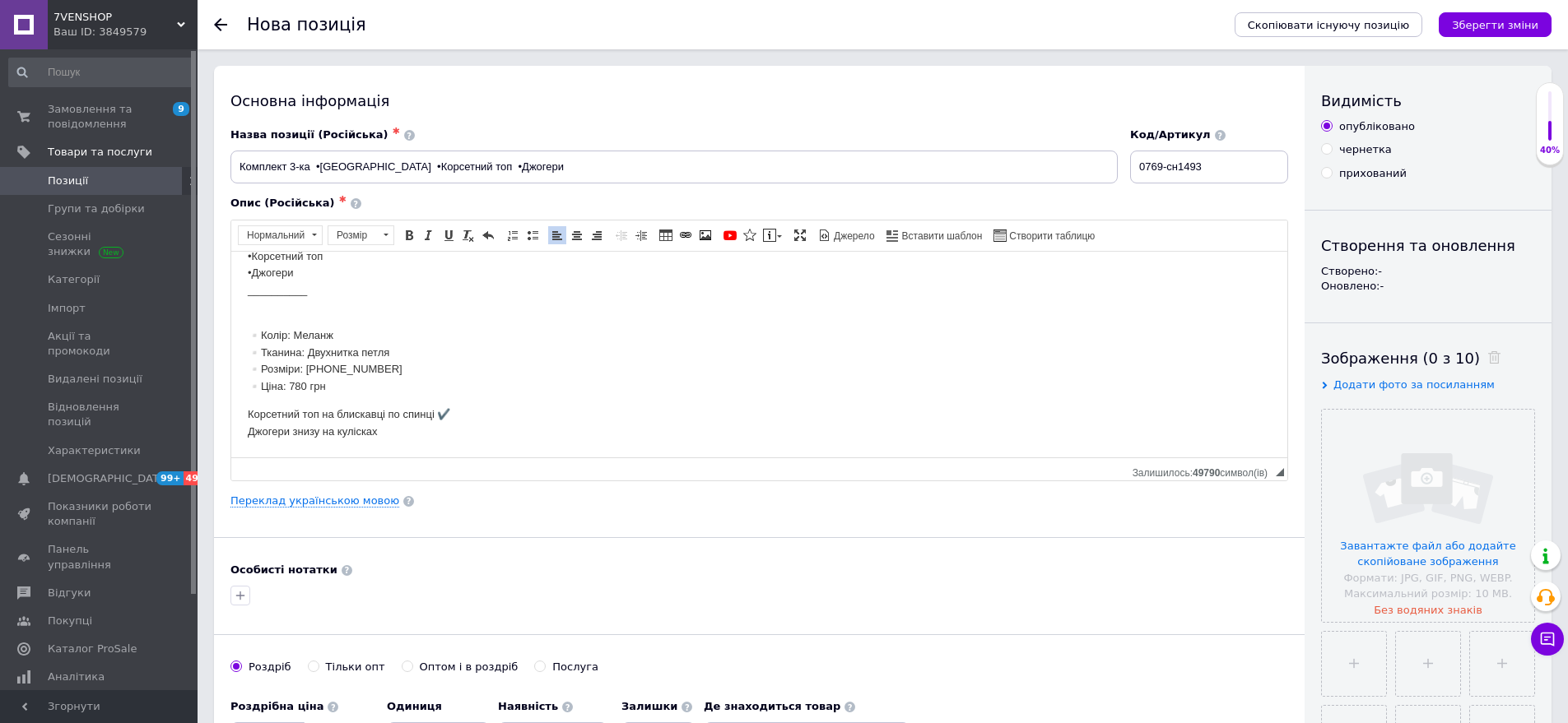
click at [350, 388] on html "Комплект 3-ка •[GEOGRAPHIC_DATA] •Корсетний топ •Джогери __________ ▫️Колір: Ме…" at bounding box center [759, 326] width 1056 height 260
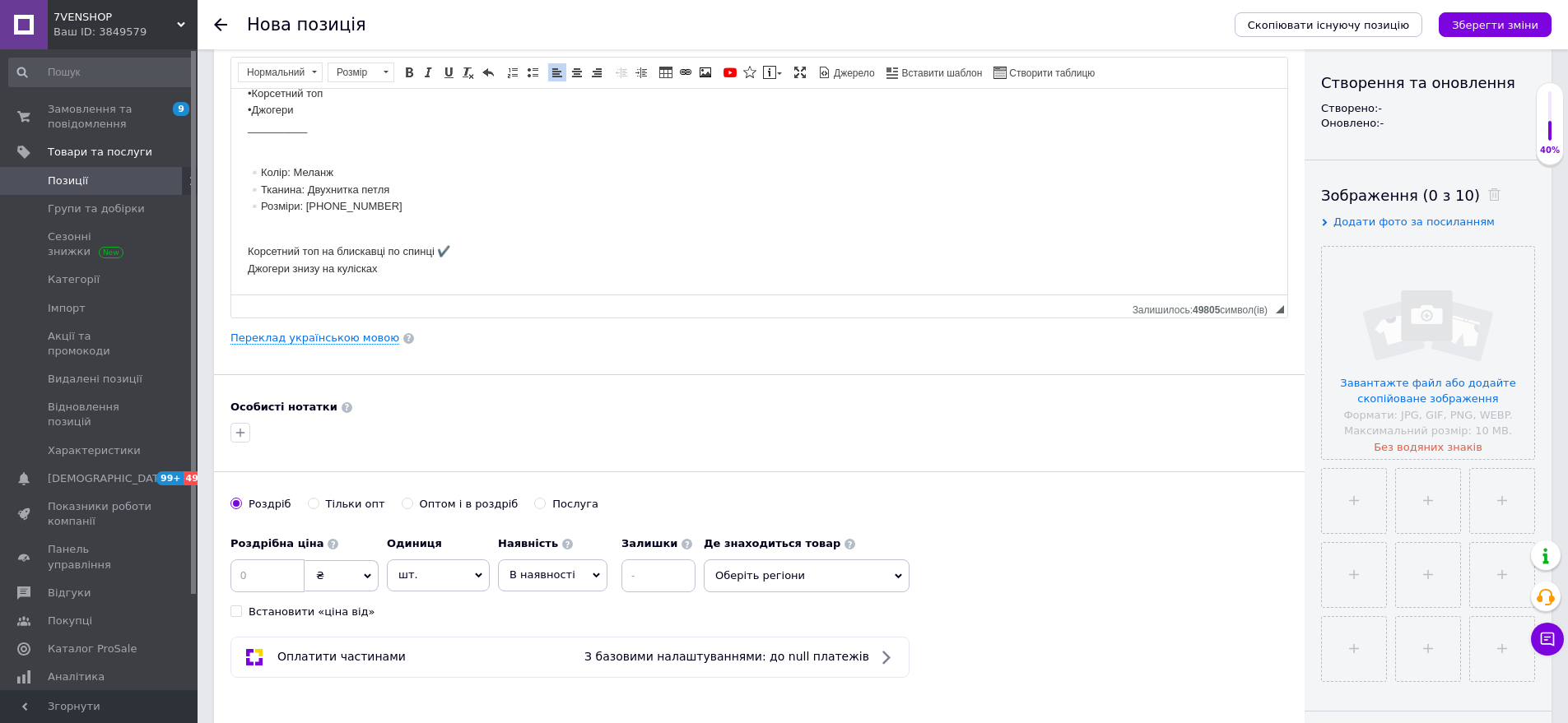
scroll to position [165, 0]
click at [252, 571] on input at bounding box center [268, 575] width 74 height 33
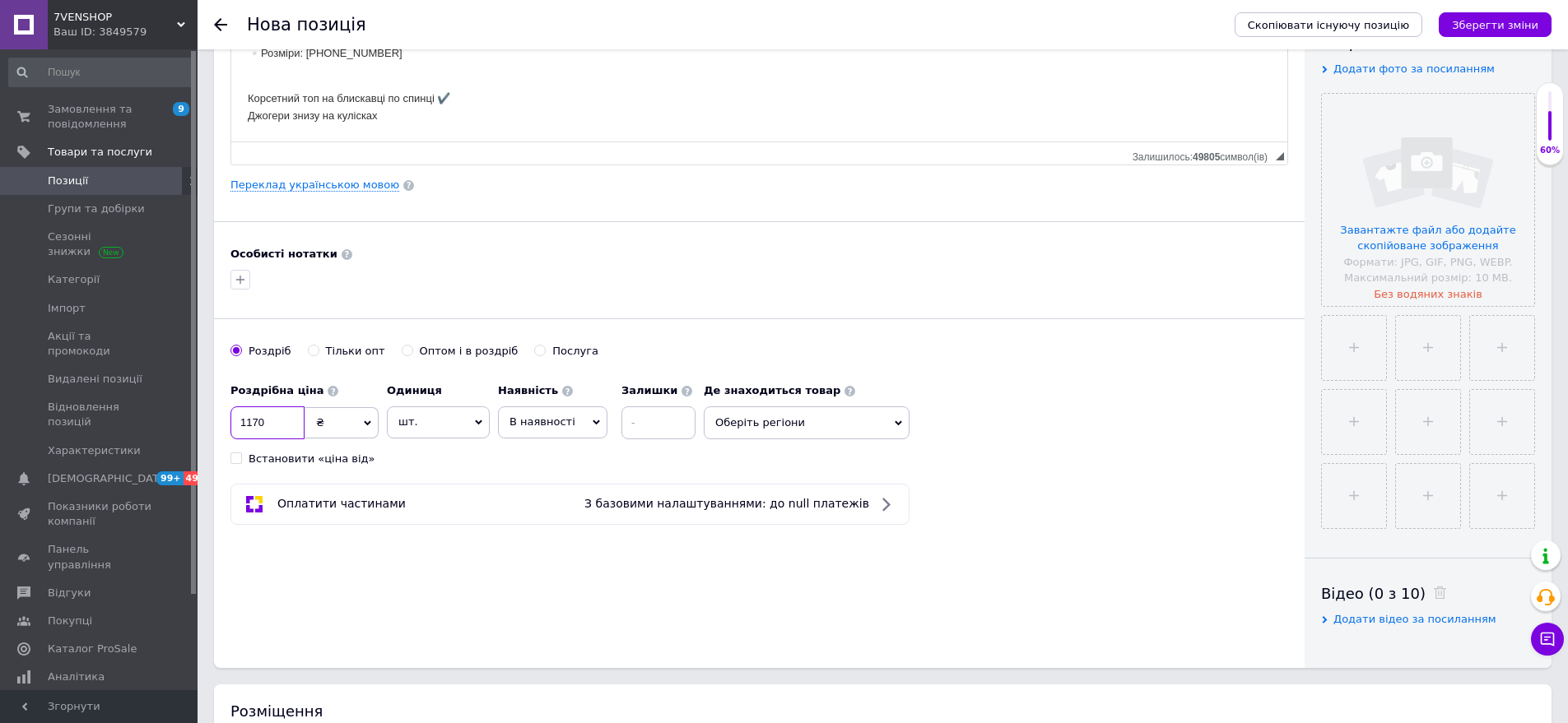
scroll to position [329, 0]
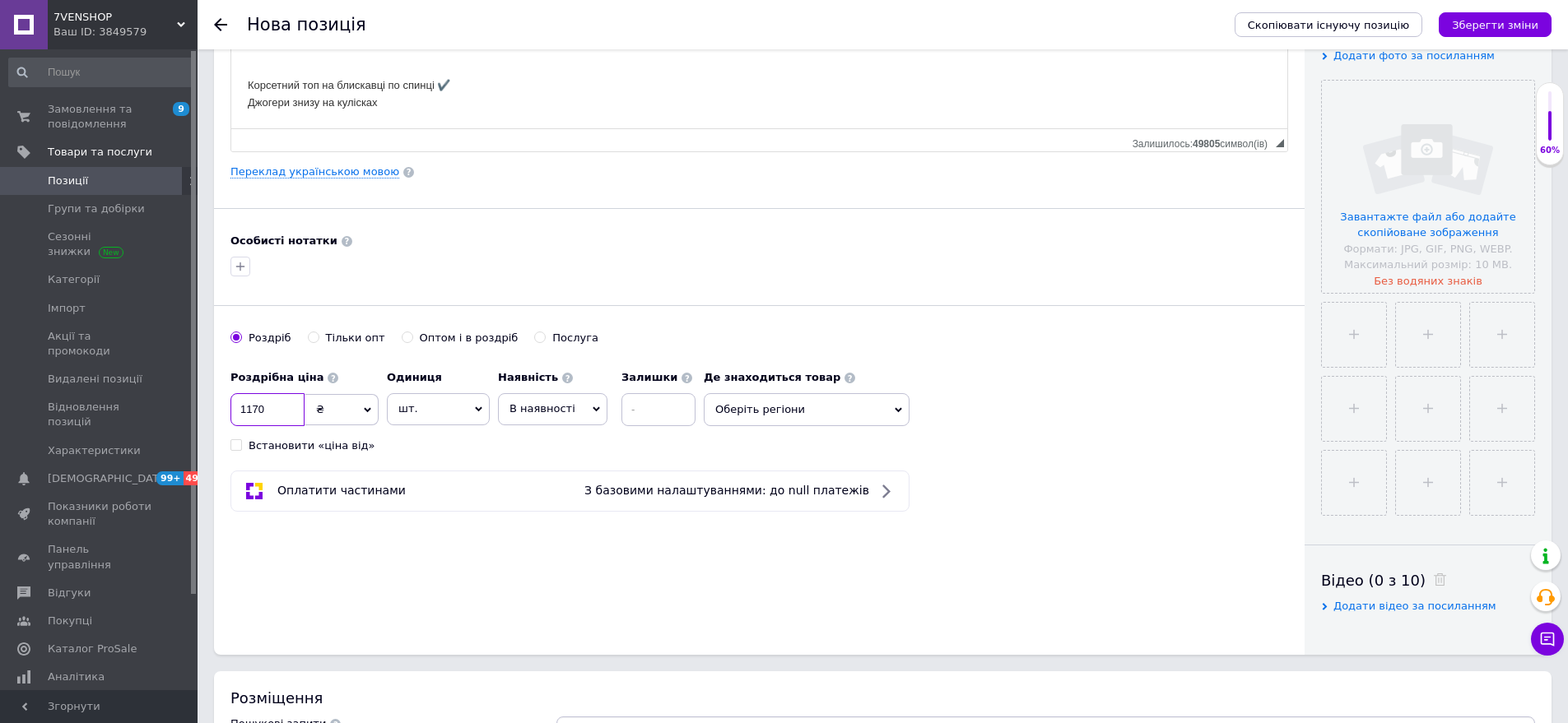
type input "1170"
click at [782, 415] on span "Оберіть регіони" at bounding box center [807, 410] width 206 height 33
click at [758, 466] on input "text" at bounding box center [806, 453] width 188 height 33
type input "оде"
click at [774, 494] on span "са" at bounding box center [777, 492] width 12 height 12
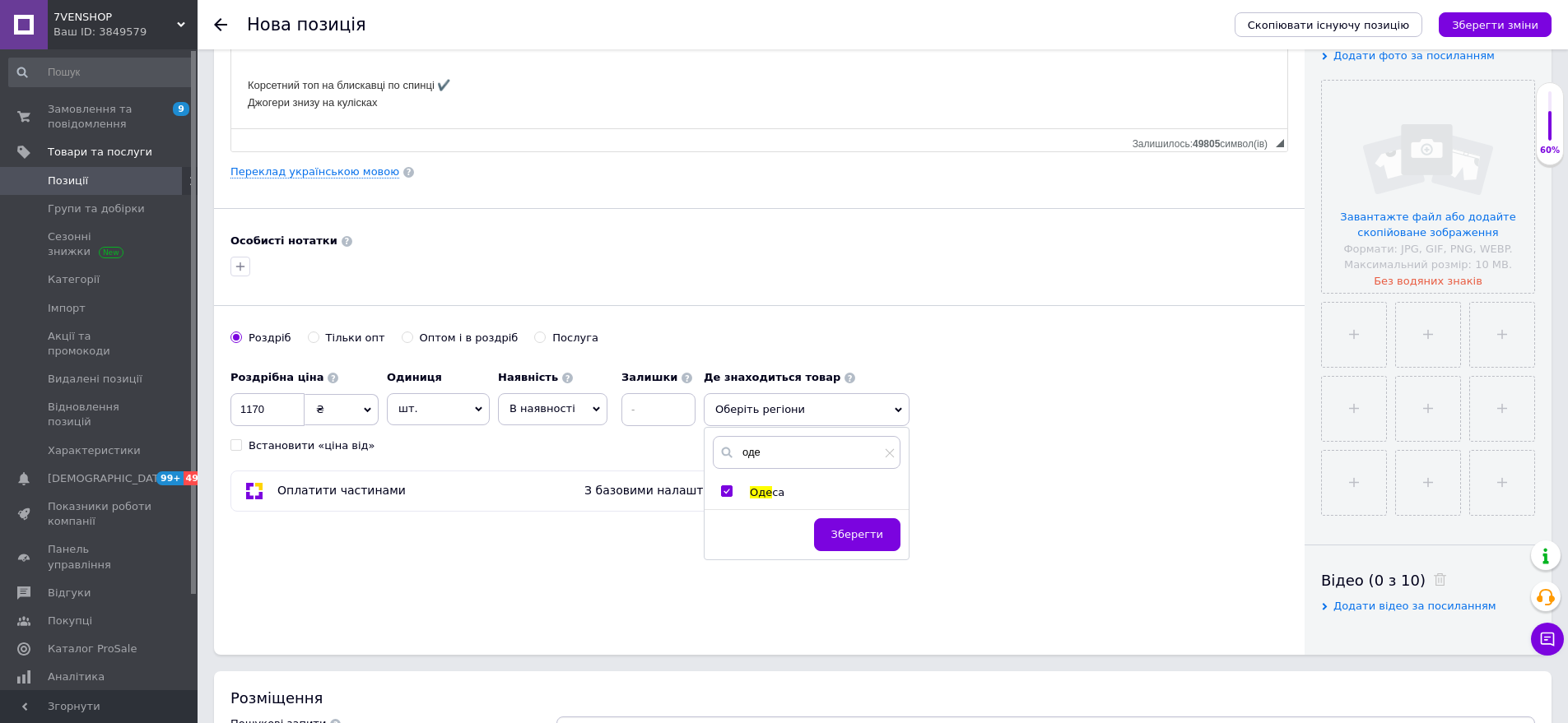
checkbox input "true"
click at [833, 528] on button "Зберегти" at bounding box center [857, 543] width 87 height 33
click at [1469, 200] on input "file" at bounding box center [1428, 187] width 213 height 213
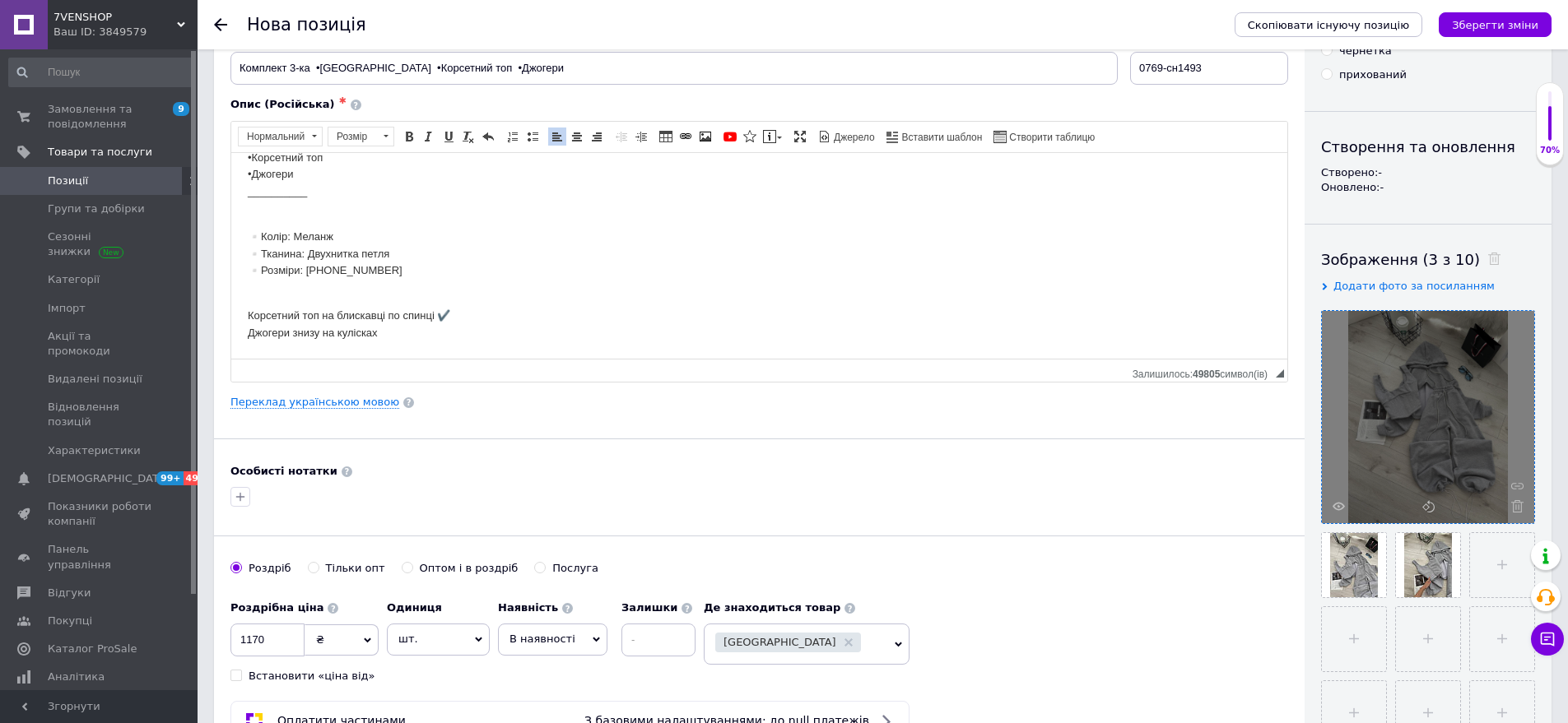
scroll to position [659, 0]
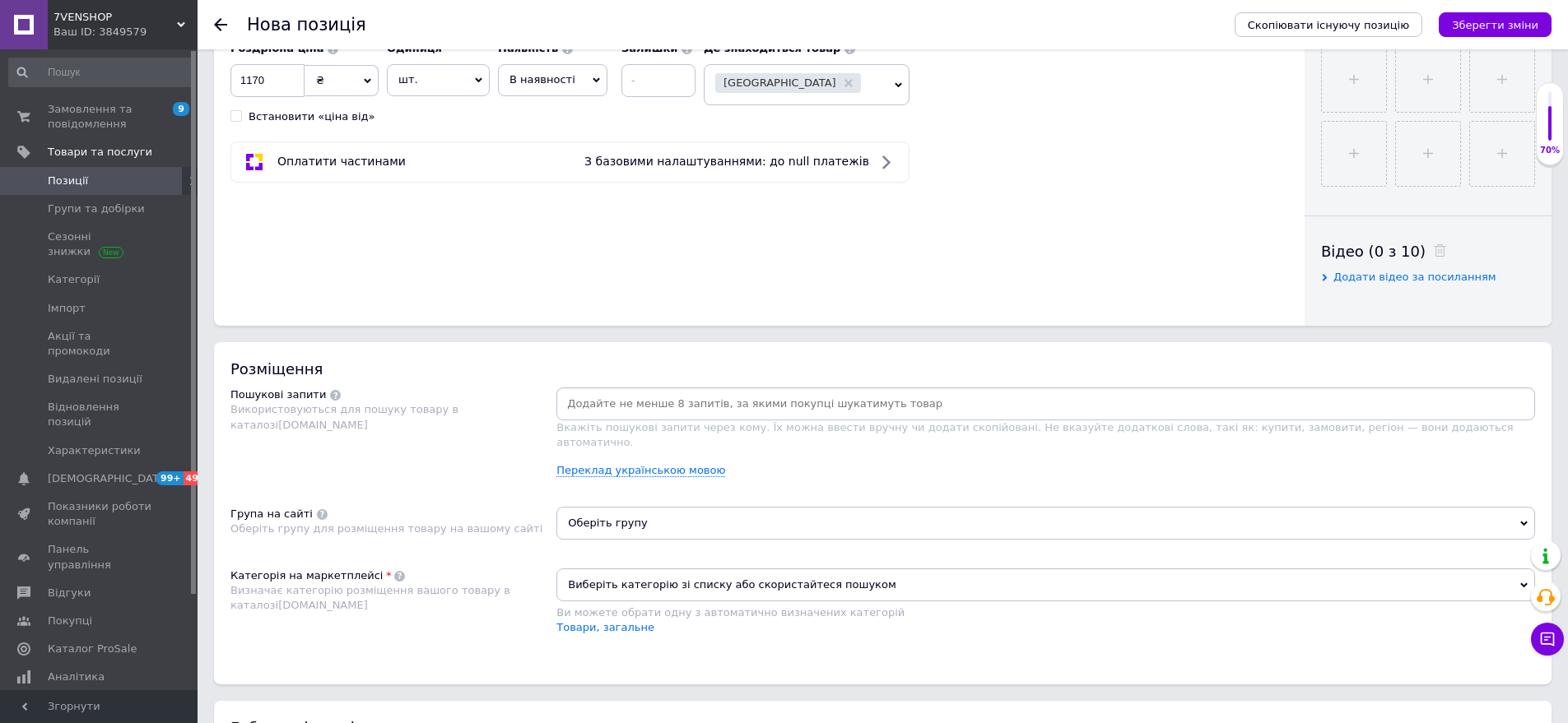
click at [599, 399] on input at bounding box center [1045, 404] width 972 height 25
click at [347, 350] on div "Розміщення Пошукові запити Використовуються для пошуку товару в каталозі [DOMAI…" at bounding box center [883, 513] width 1337 height 342
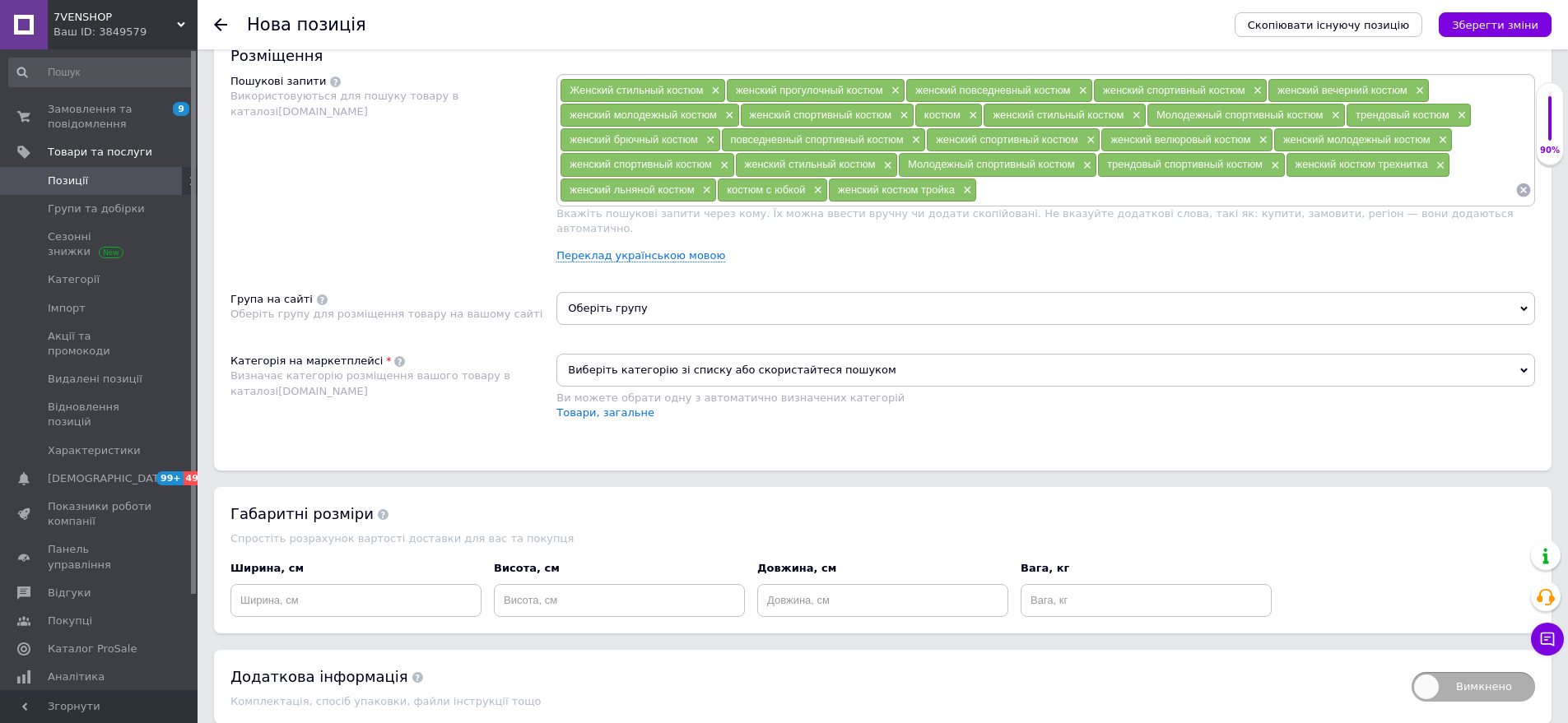
scroll to position [988, 0]
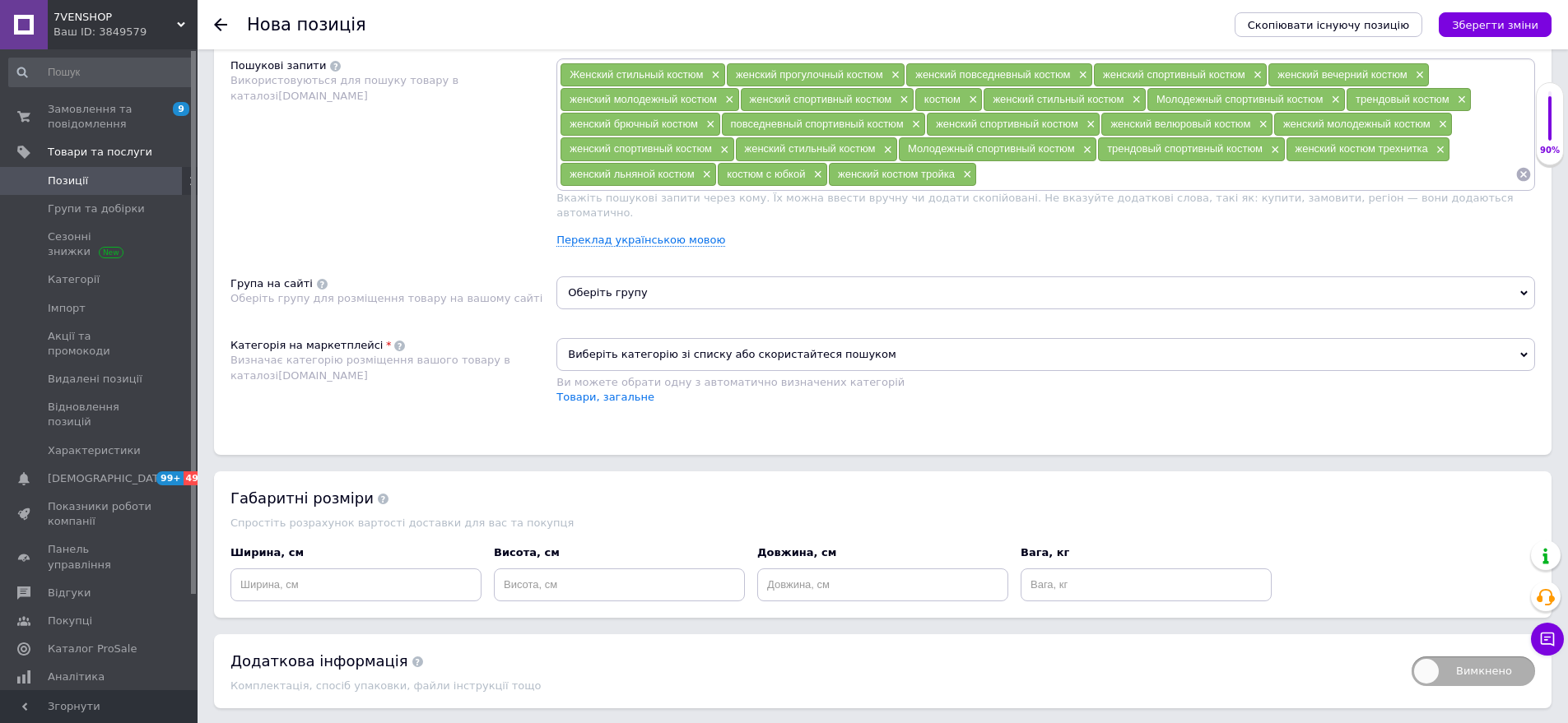
click at [661, 291] on span "Оберіть групу" at bounding box center [1045, 293] width 979 height 33
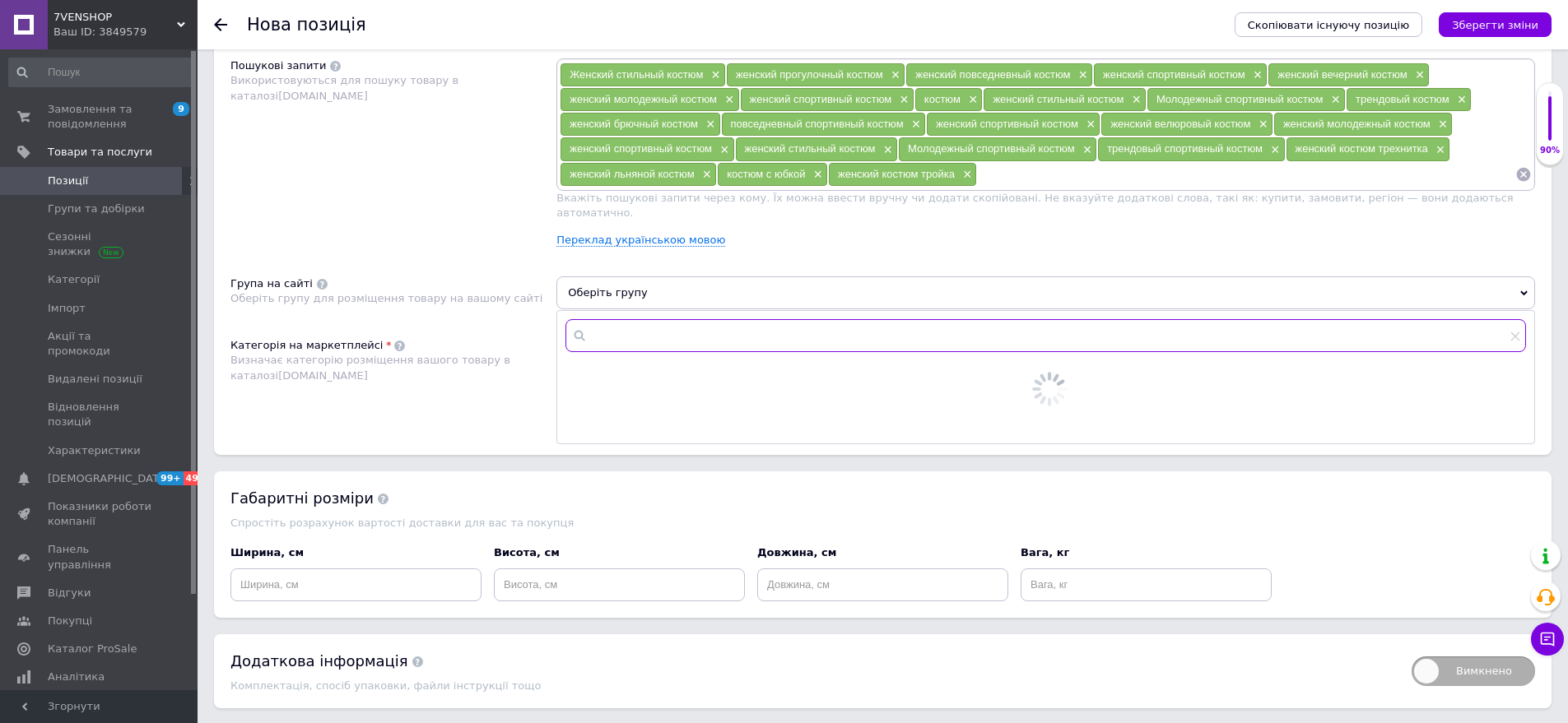
click at [660, 319] on input "text" at bounding box center [1045, 336] width 960 height 33
type input "кос"
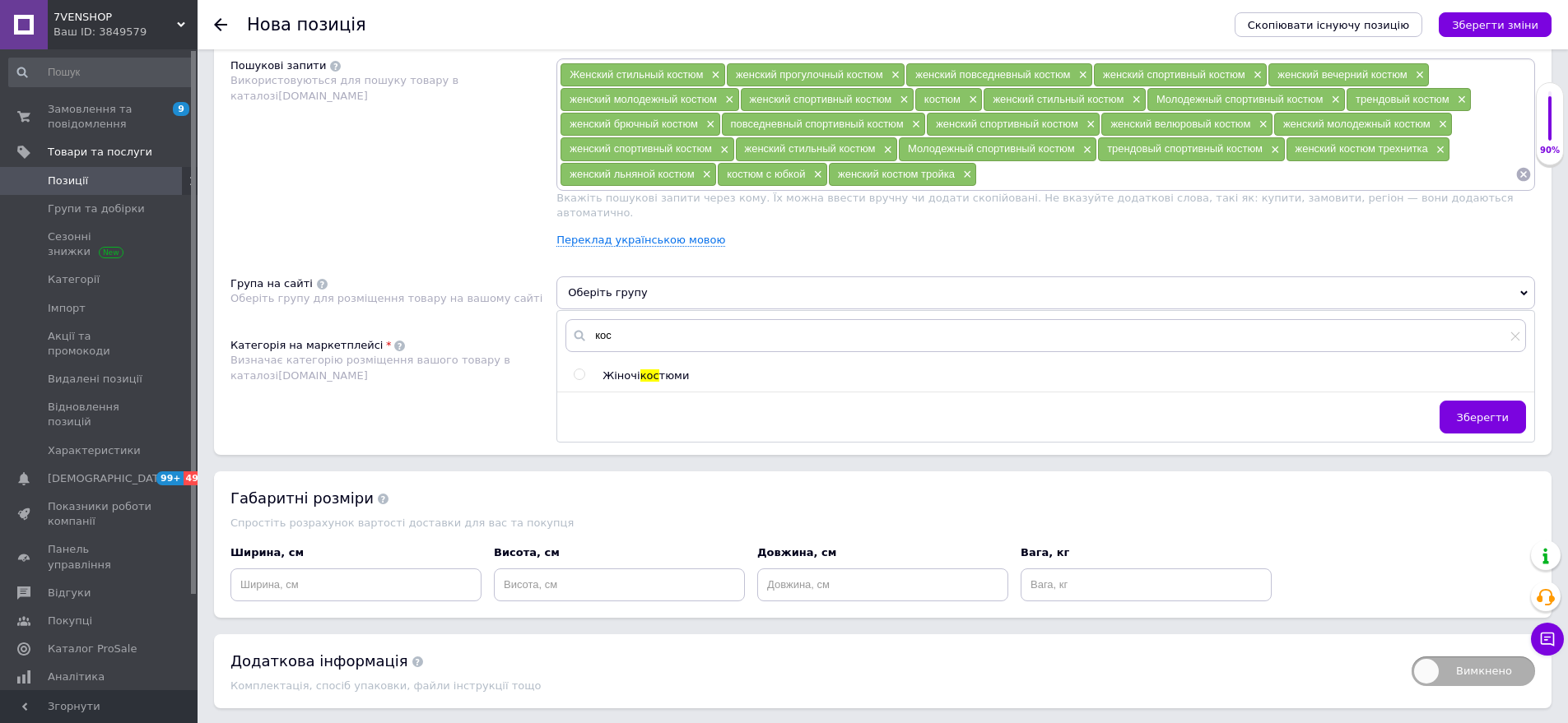
click at [647, 369] on span "кос" at bounding box center [650, 375] width 19 height 12
radio input "true"
drag, startPoint x: 1491, startPoint y: 406, endPoint x: 1111, endPoint y: 408, distance: 380.0
click at [1484, 411] on span "Зберегти" at bounding box center [1482, 417] width 52 height 12
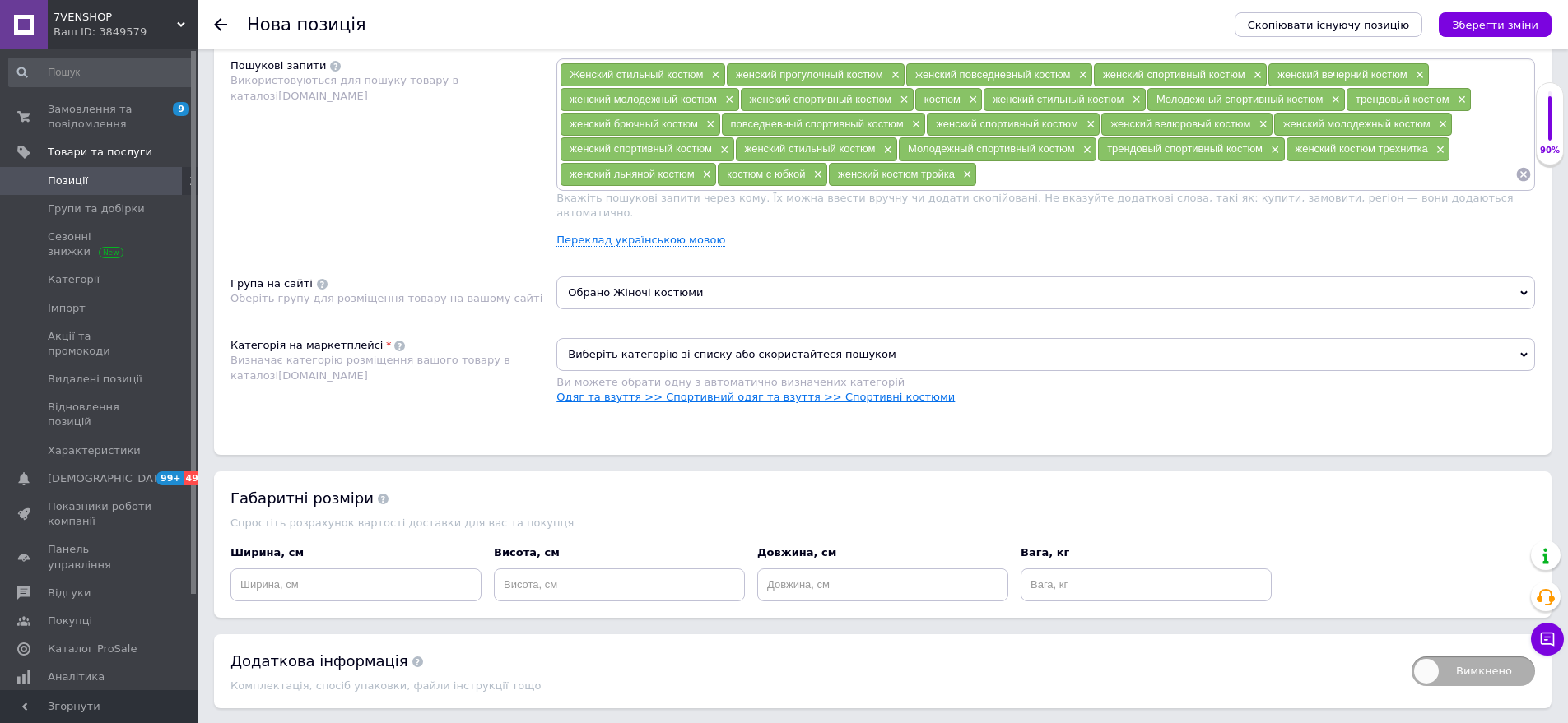
drag, startPoint x: 618, startPoint y: 369, endPoint x: 618, endPoint y: 382, distance: 13.0
click at [618, 375] on div "Ви можете обрати одну з автоматично визначених категорій" at bounding box center [1045, 383] width 979 height 15
click at [618, 391] on link "Одяг та взуття >> Спортивний одяг та взуття >> Спортивні костюми" at bounding box center [755, 397] width 398 height 12
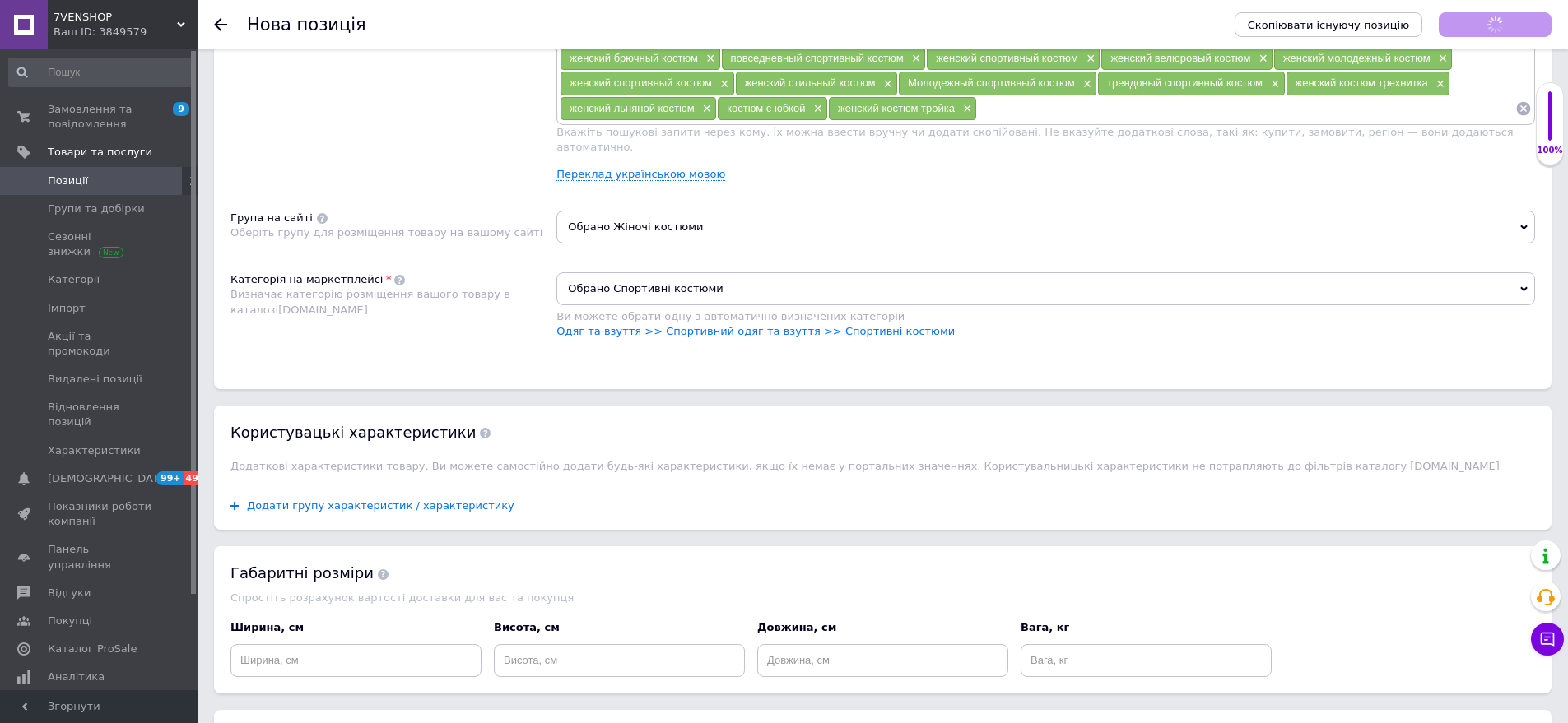
scroll to position [1169, 0]
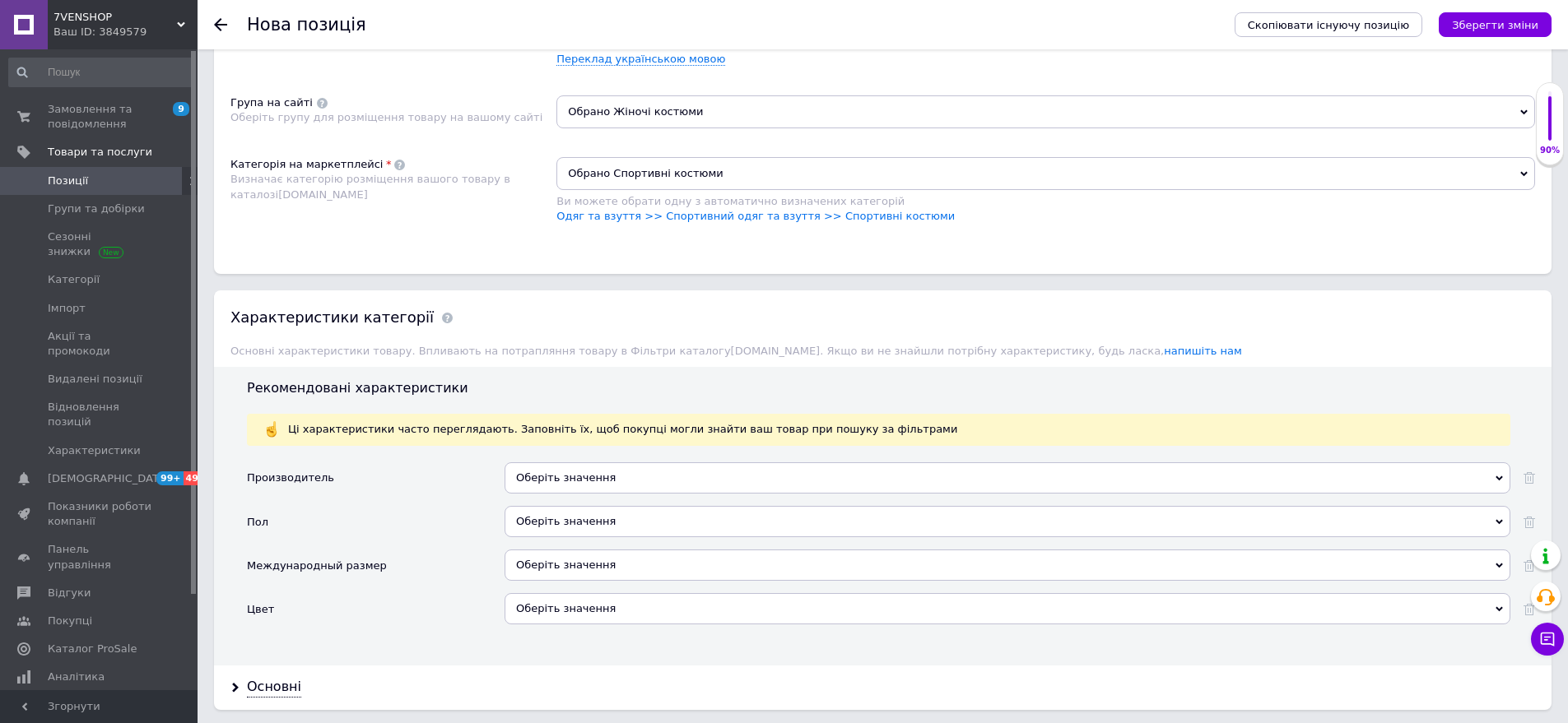
drag, startPoint x: 533, startPoint y: 482, endPoint x: 540, endPoint y: 486, distance: 8.1
click at [534, 483] on div "Оберіть значення" at bounding box center [1007, 484] width 1006 height 44
click at [568, 506] on div "Оберіть значення" at bounding box center [1007, 522] width 1006 height 31
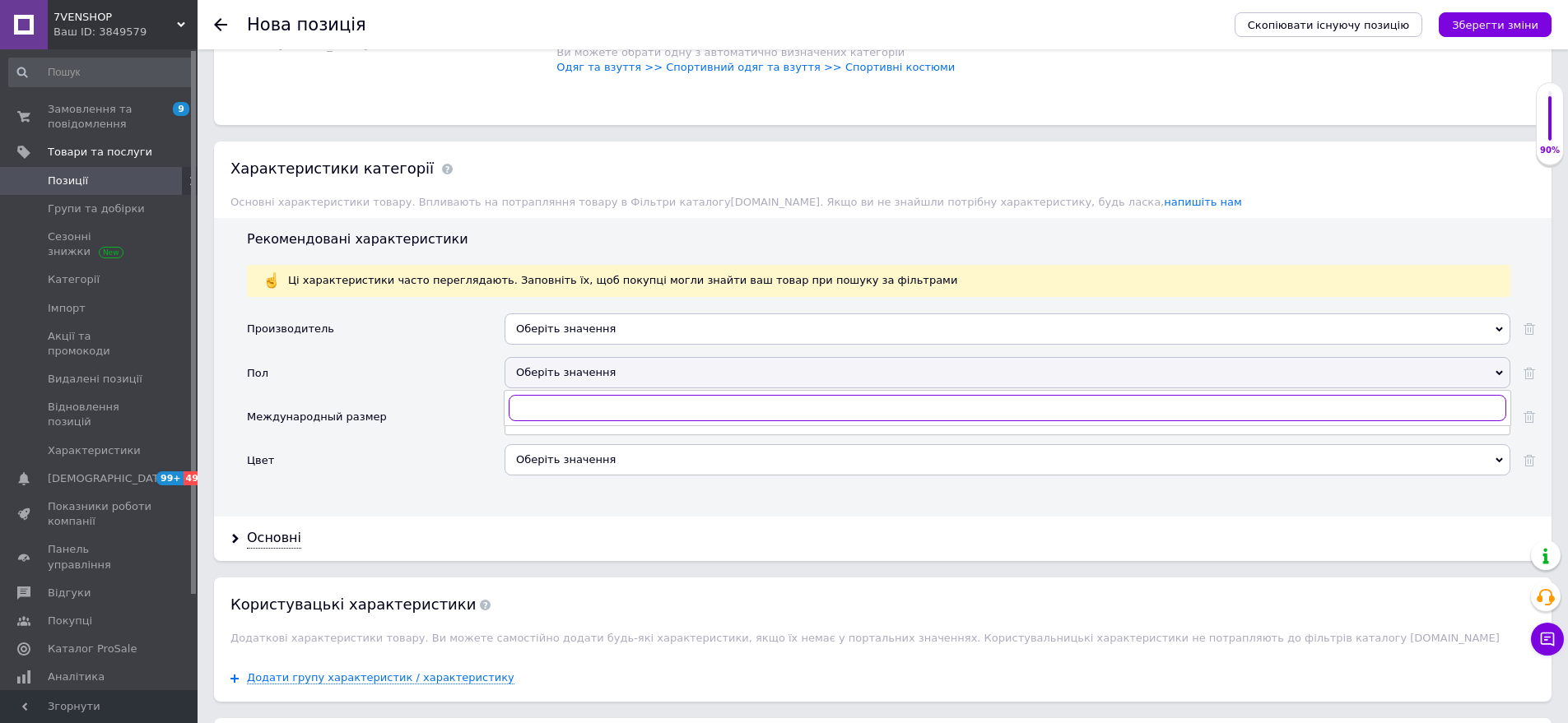
scroll to position [1333, 0]
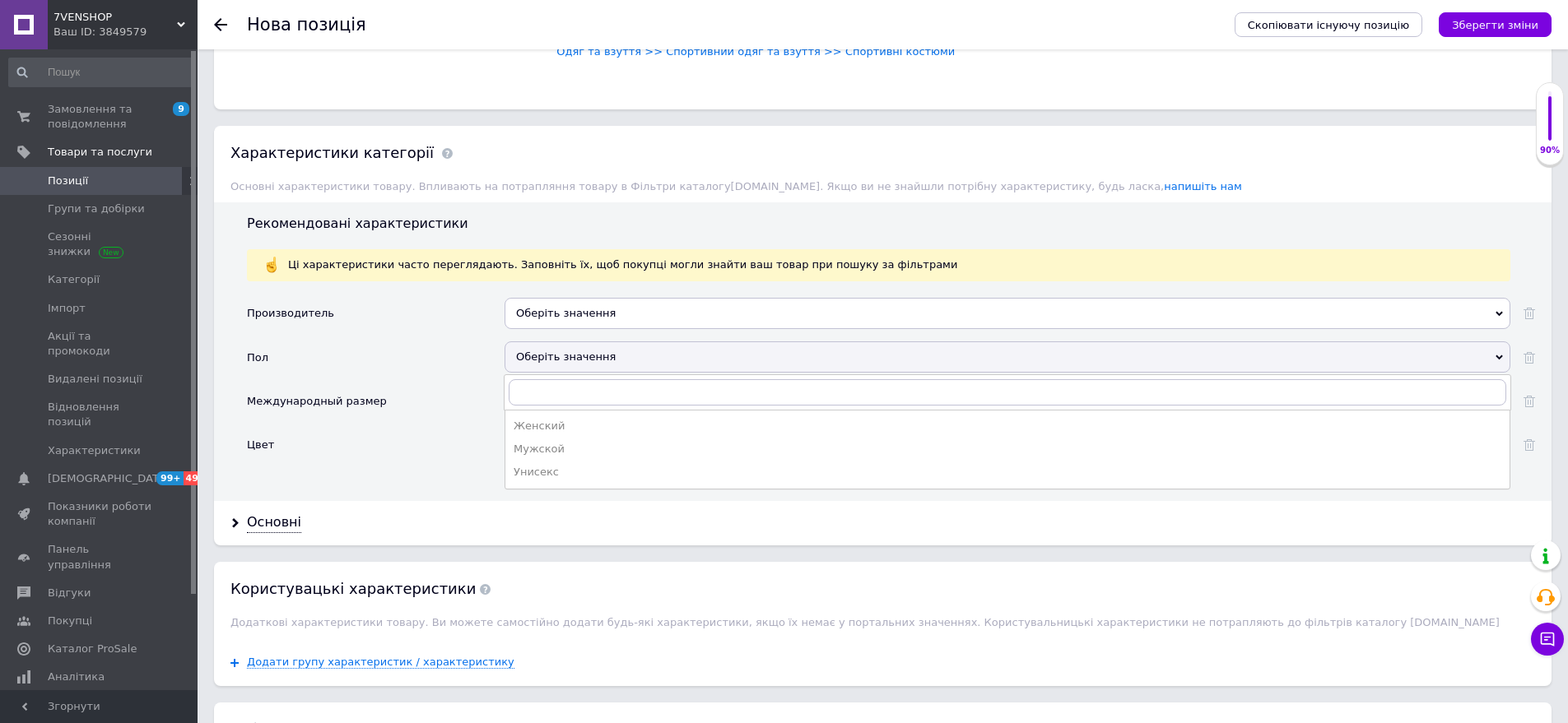
click at [581, 410] on ul "Женский Мужской Унисекс" at bounding box center [1007, 449] width 1006 height 80
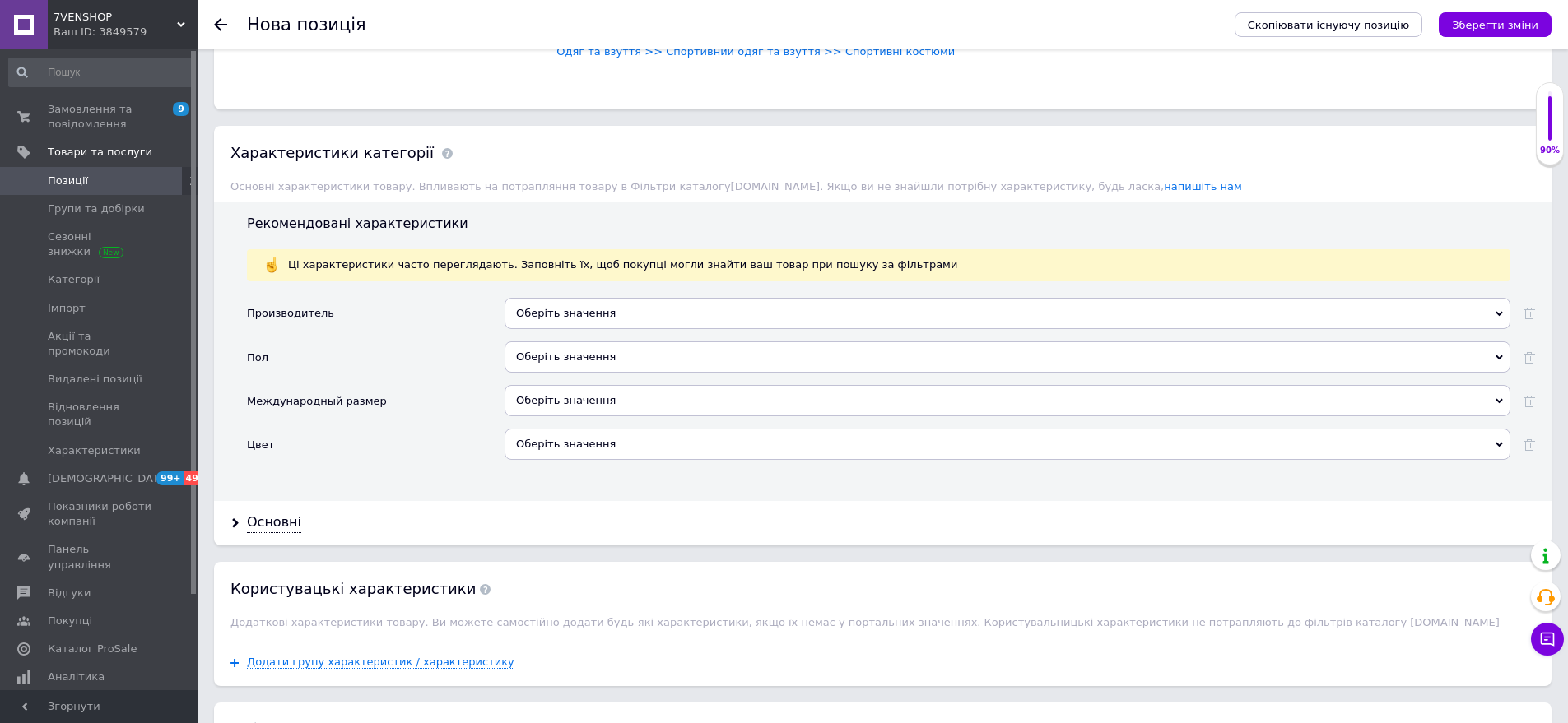
click at [586, 350] on div "Оберіть значення" at bounding box center [1007, 357] width 1006 height 31
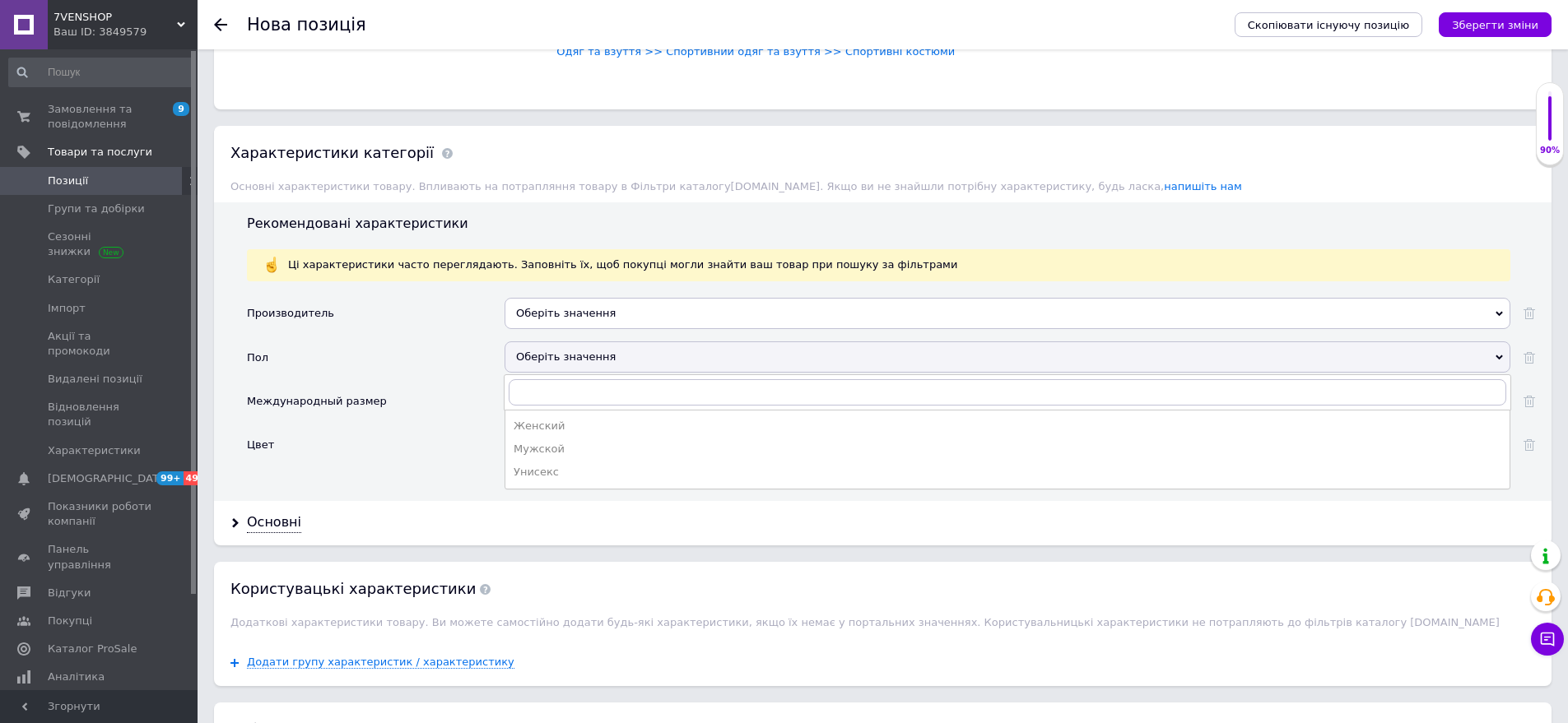
click at [580, 419] on div "Женский" at bounding box center [1007, 426] width 988 height 15
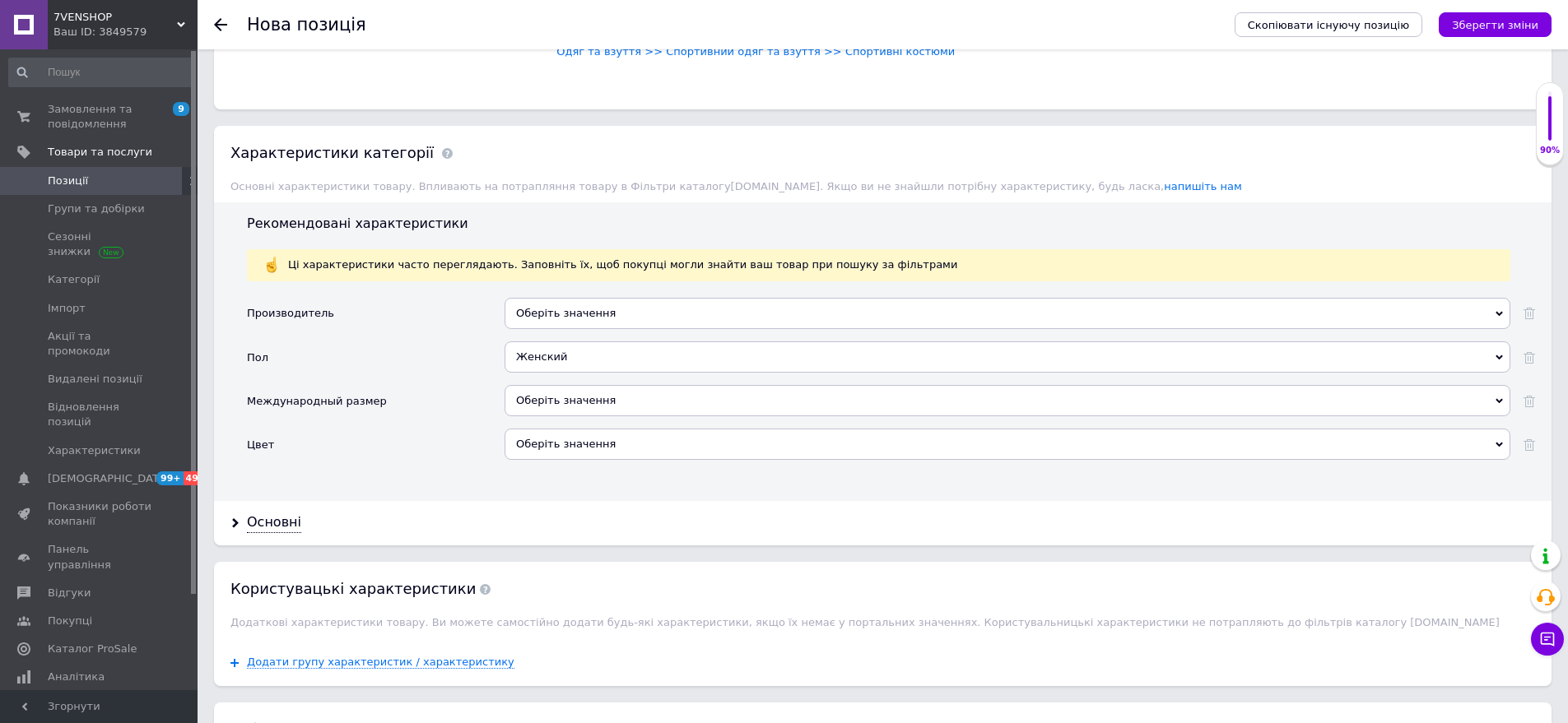
click at [586, 387] on div "Оберіть значення" at bounding box center [1007, 401] width 1006 height 31
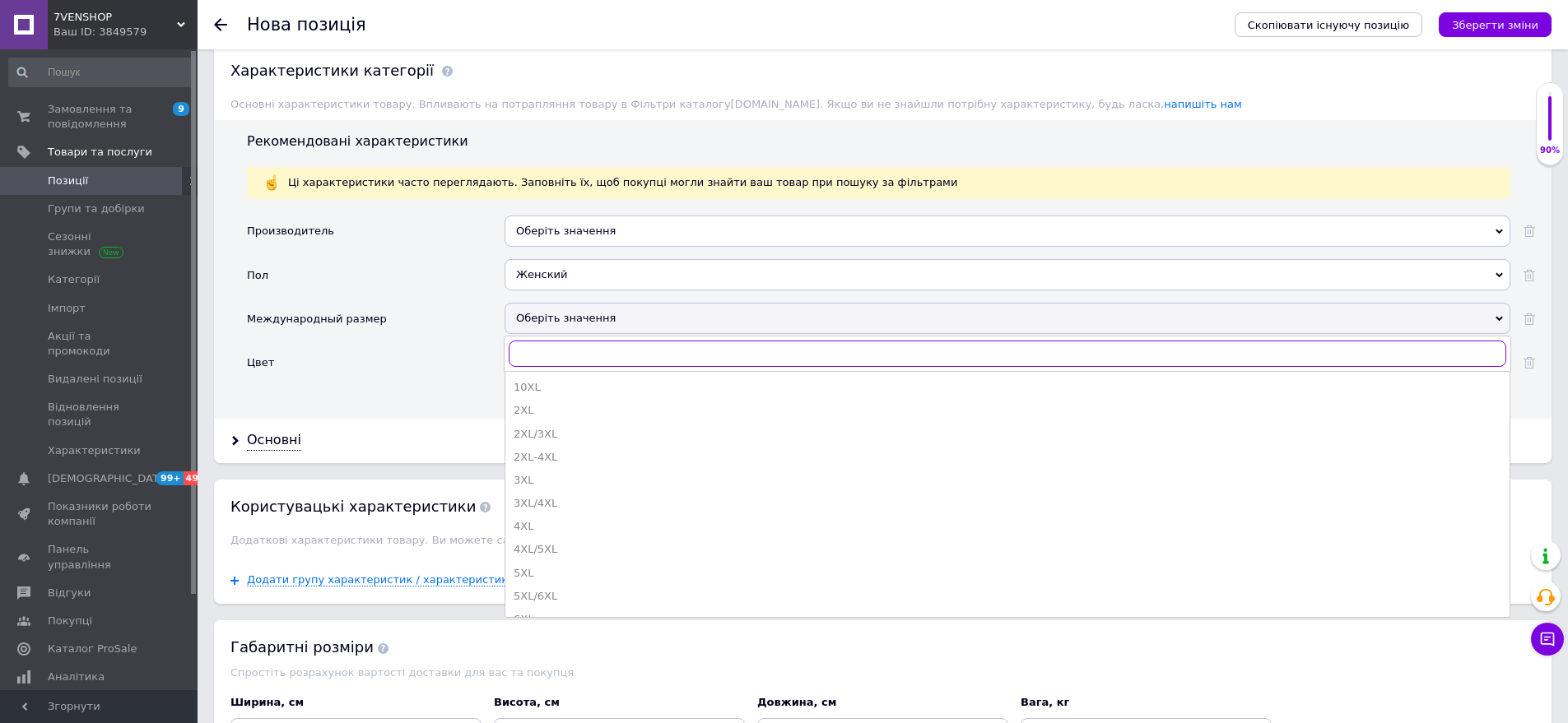
scroll to position [494, 0]
click at [538, 509] on li "S/M" at bounding box center [1007, 520] width 1004 height 23
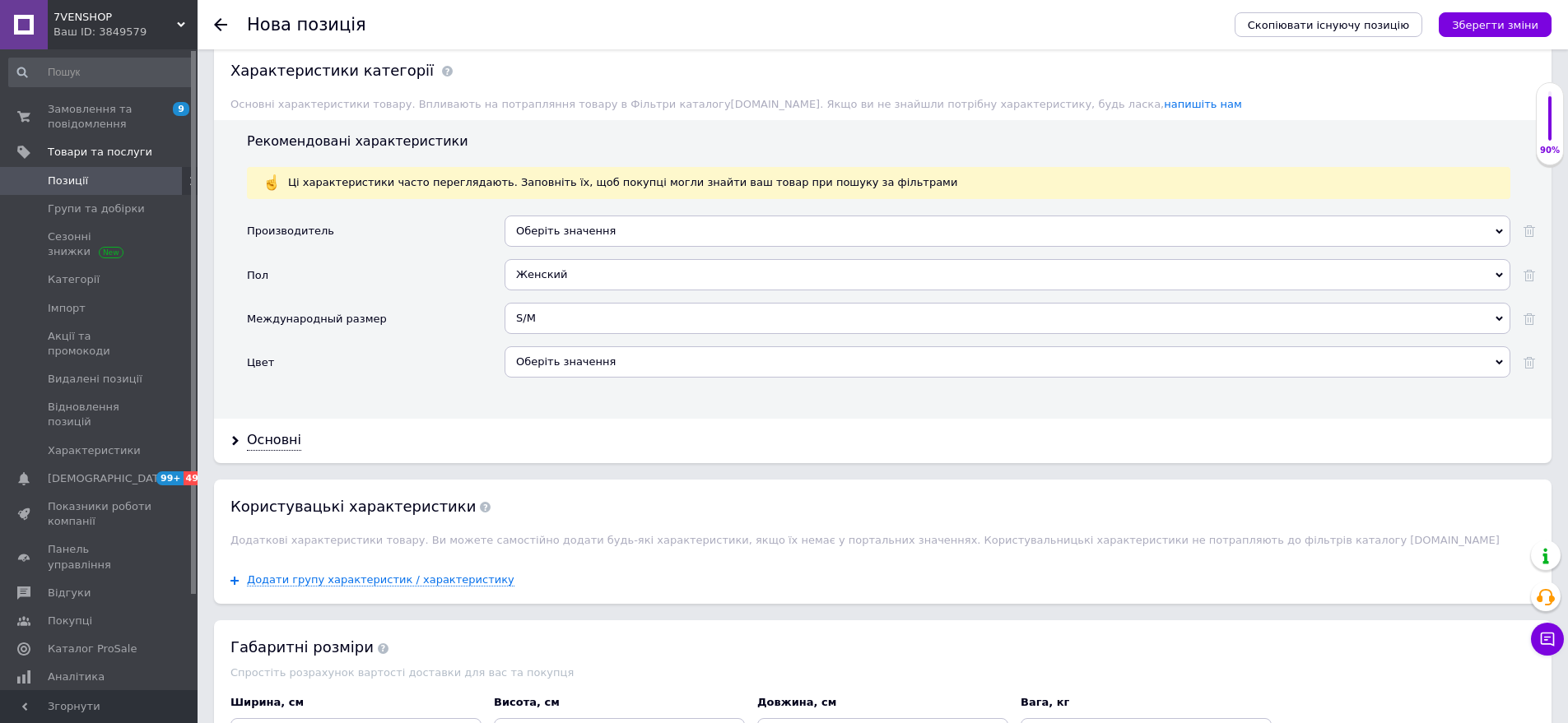
click at [563, 348] on div "Оберіть значення" at bounding box center [1007, 362] width 1006 height 31
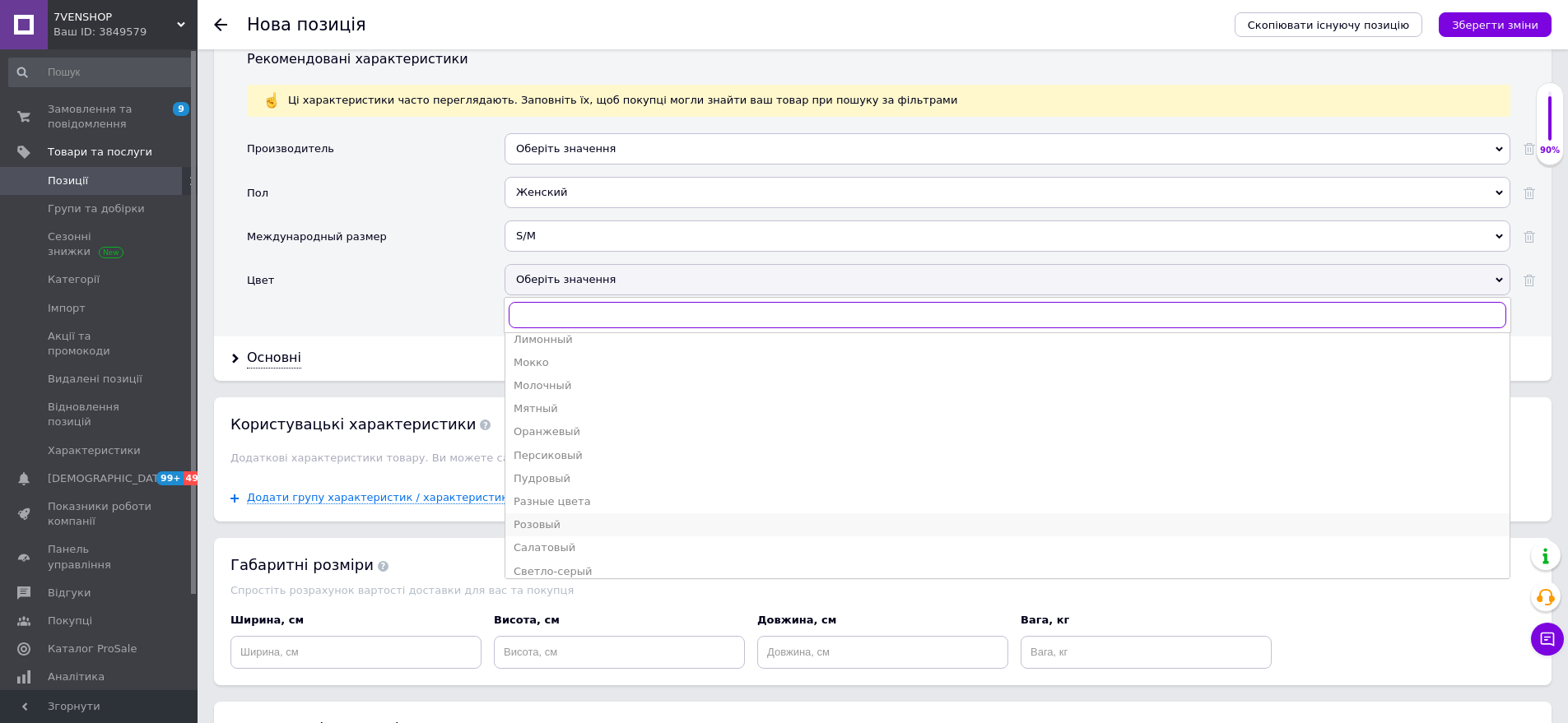
scroll to position [576, 0]
drag, startPoint x: 558, startPoint y: 453, endPoint x: 295, endPoint y: 395, distance: 269.3
click at [558, 462] on div "Серый" at bounding box center [1007, 469] width 988 height 15
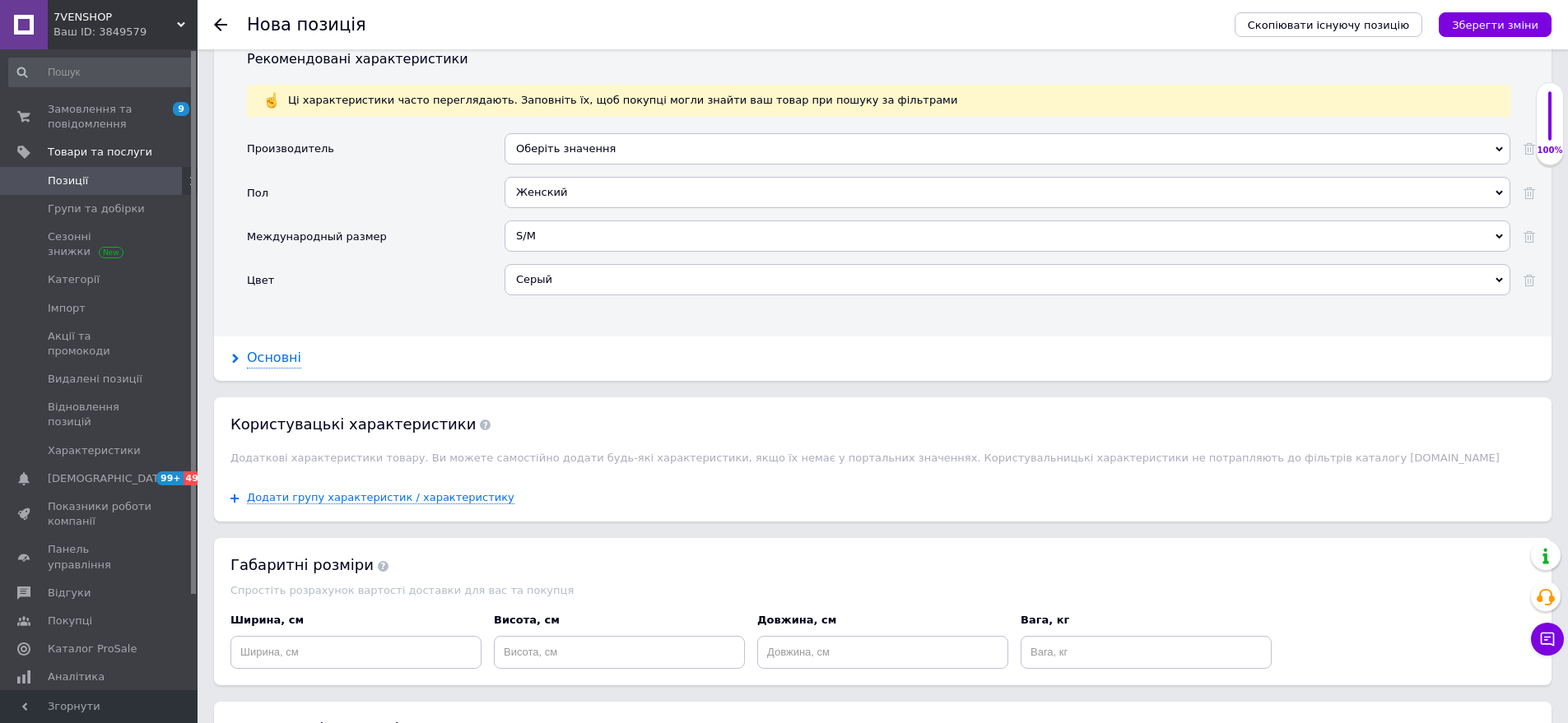
click at [279, 349] on div "Основні" at bounding box center [274, 358] width 54 height 19
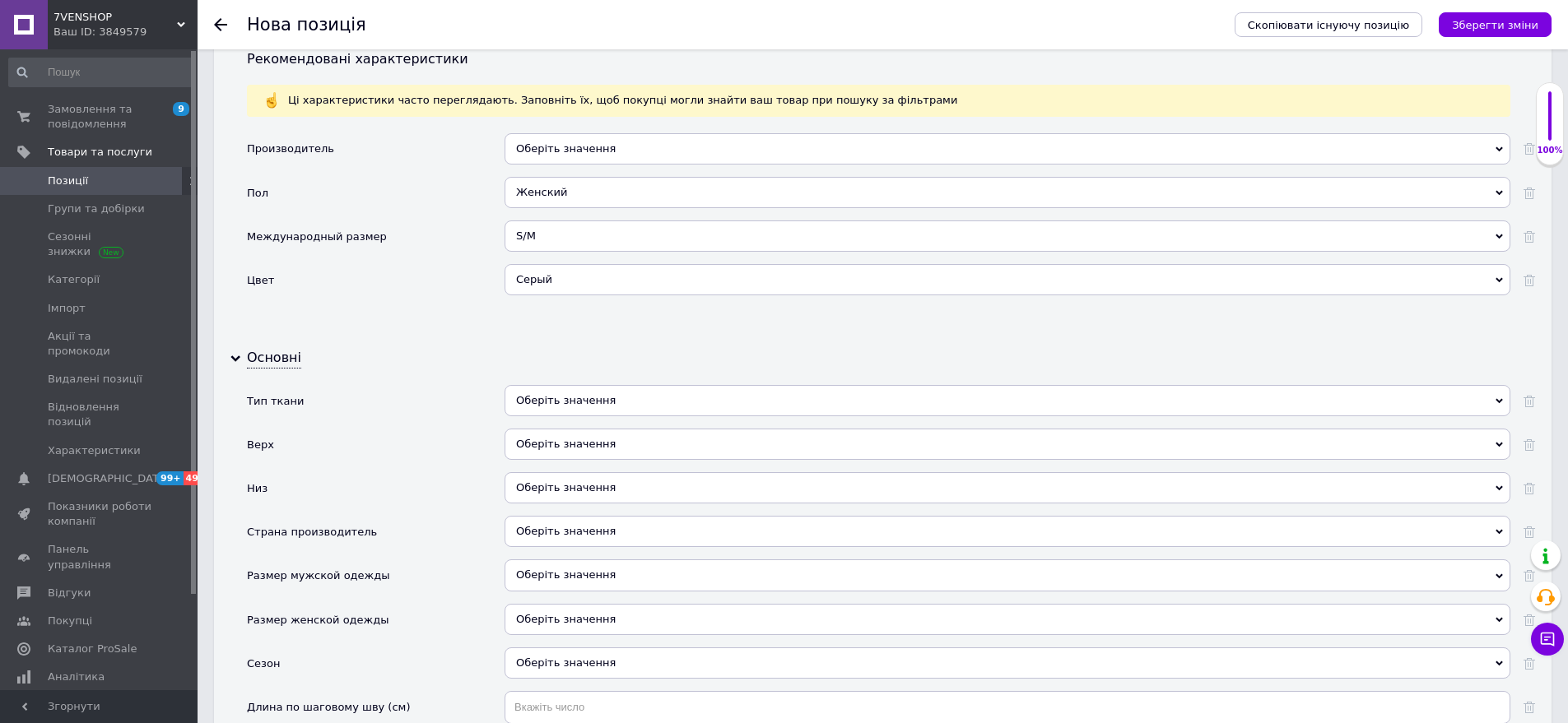
drag, startPoint x: 598, startPoint y: 395, endPoint x: 591, endPoint y: 434, distance: 39.6
click at [598, 401] on div "Оберіть значення" at bounding box center [1007, 401] width 1006 height 31
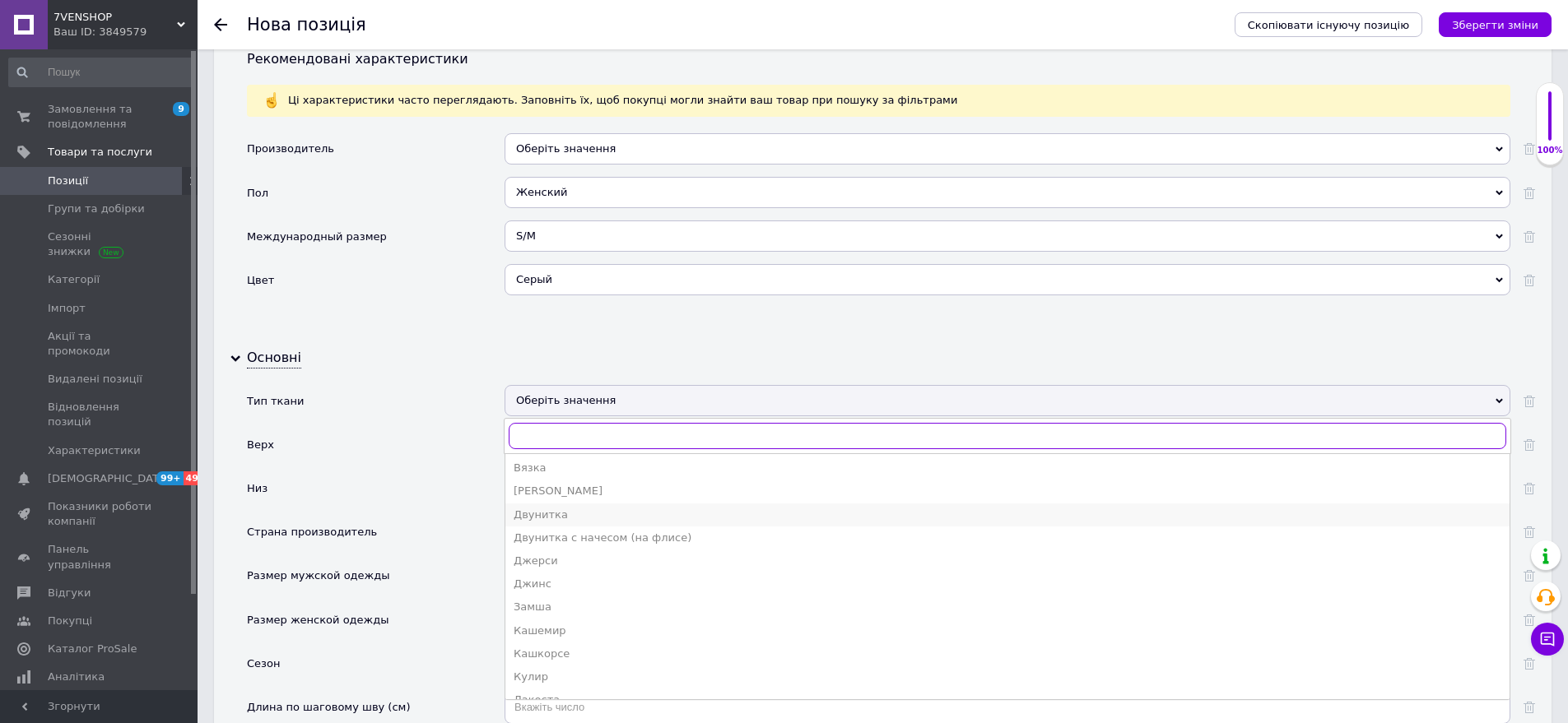
scroll to position [165, 0]
click at [561, 507] on div "Двунитка" at bounding box center [1007, 514] width 988 height 15
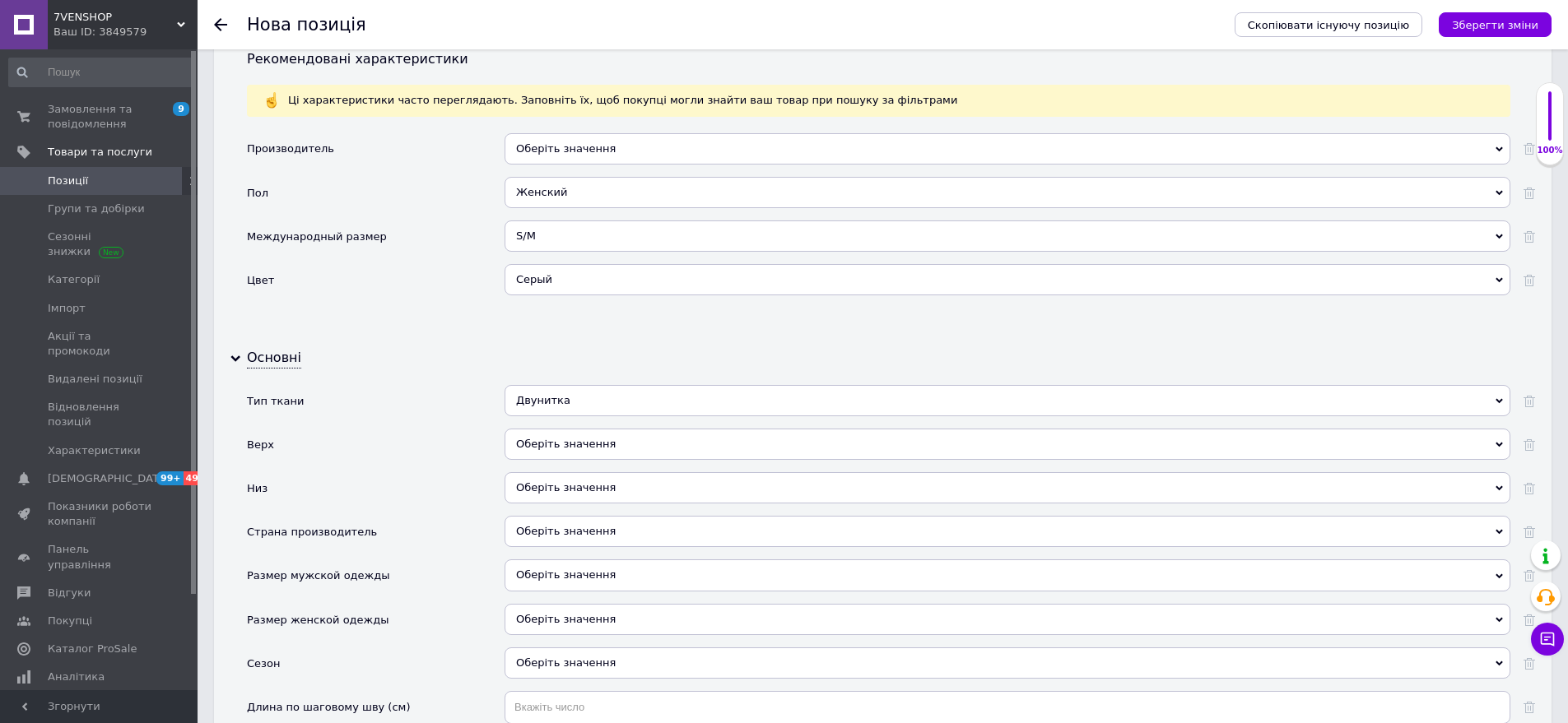
click at [538, 432] on div "Оберіть значення" at bounding box center [1007, 444] width 1006 height 31
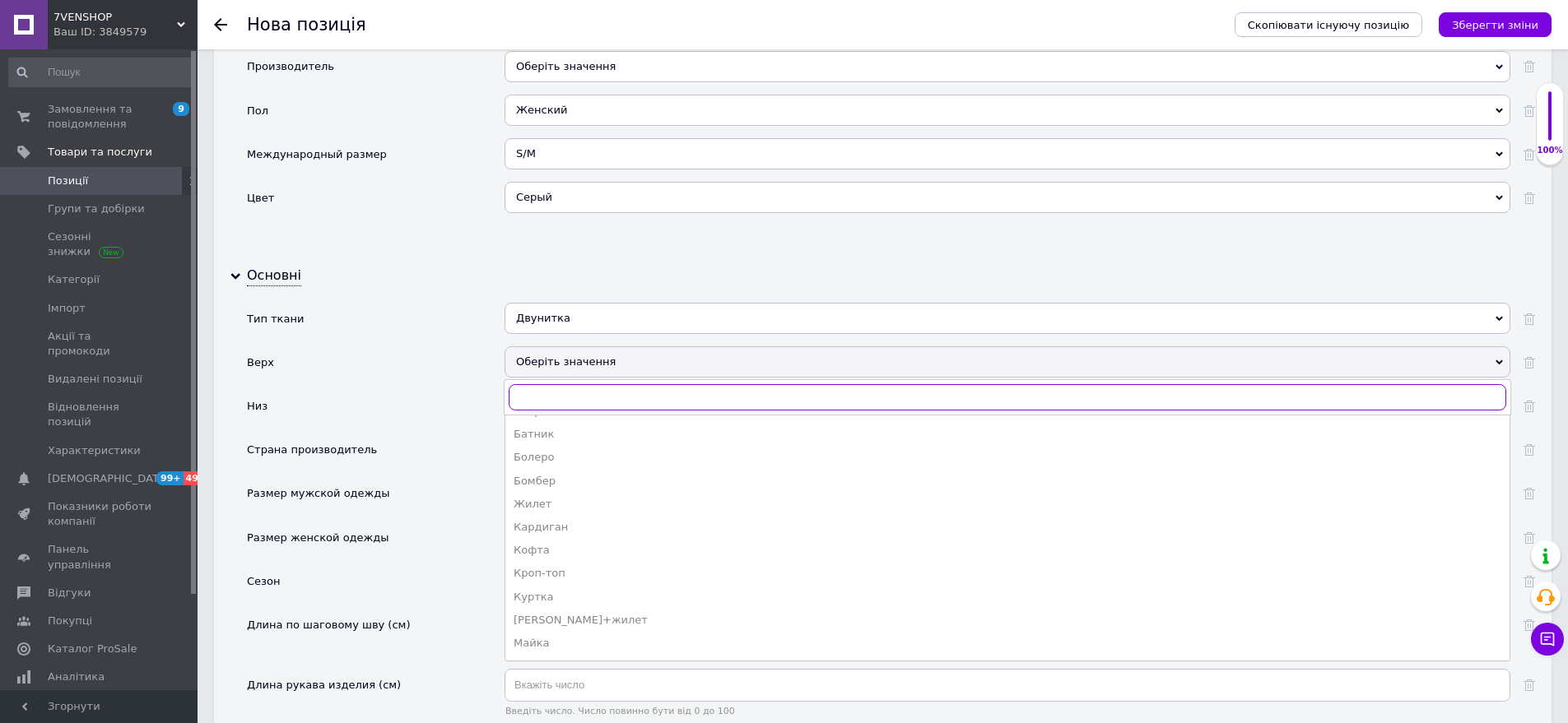
scroll to position [16, 0]
click at [576, 547] on div "Кофта" at bounding box center [1007, 554] width 988 height 15
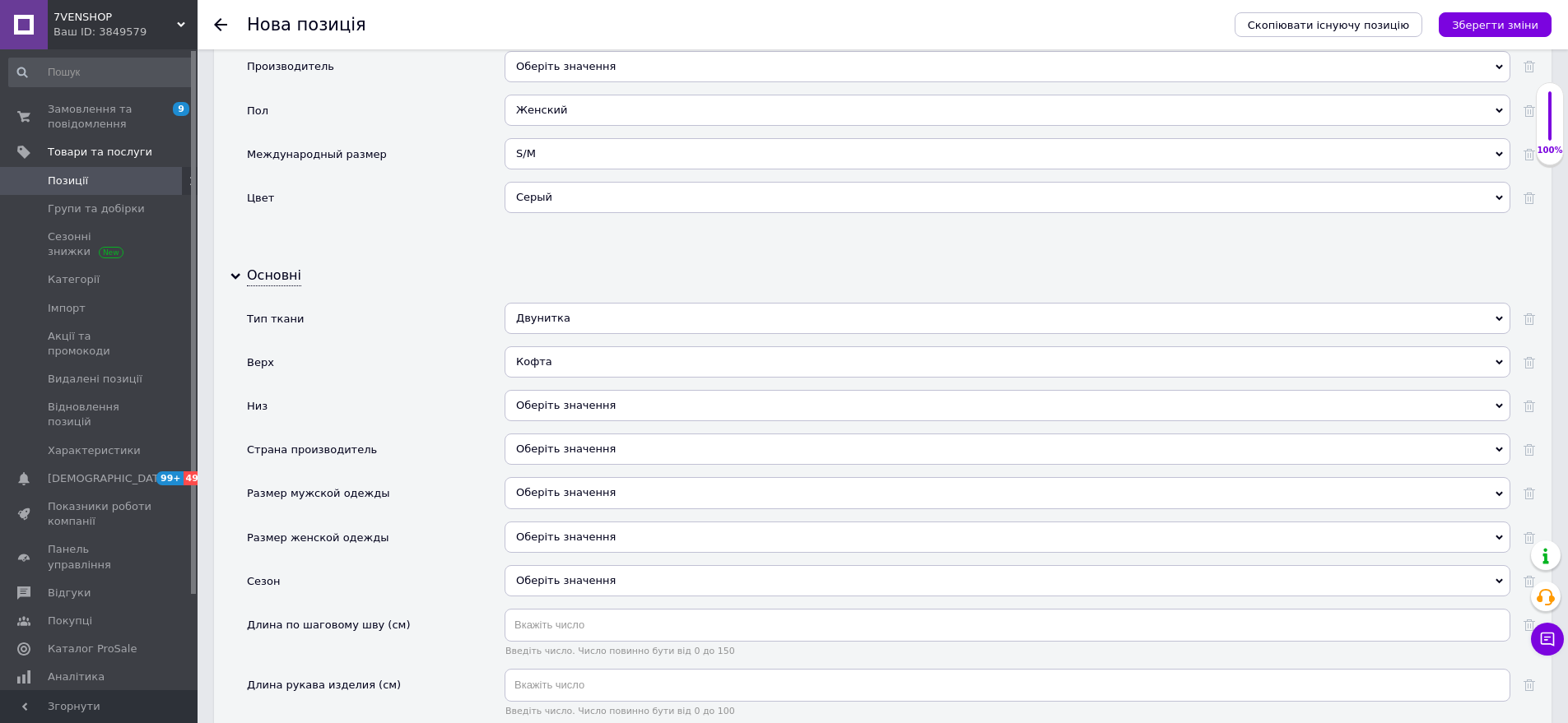
click at [606, 374] on div "[PERSON_NAME] Болеро [PERSON_NAME]-топ [PERSON_NAME]+жилет [PERSON_NAME] Свитшо…" at bounding box center [1007, 368] width 1006 height 44
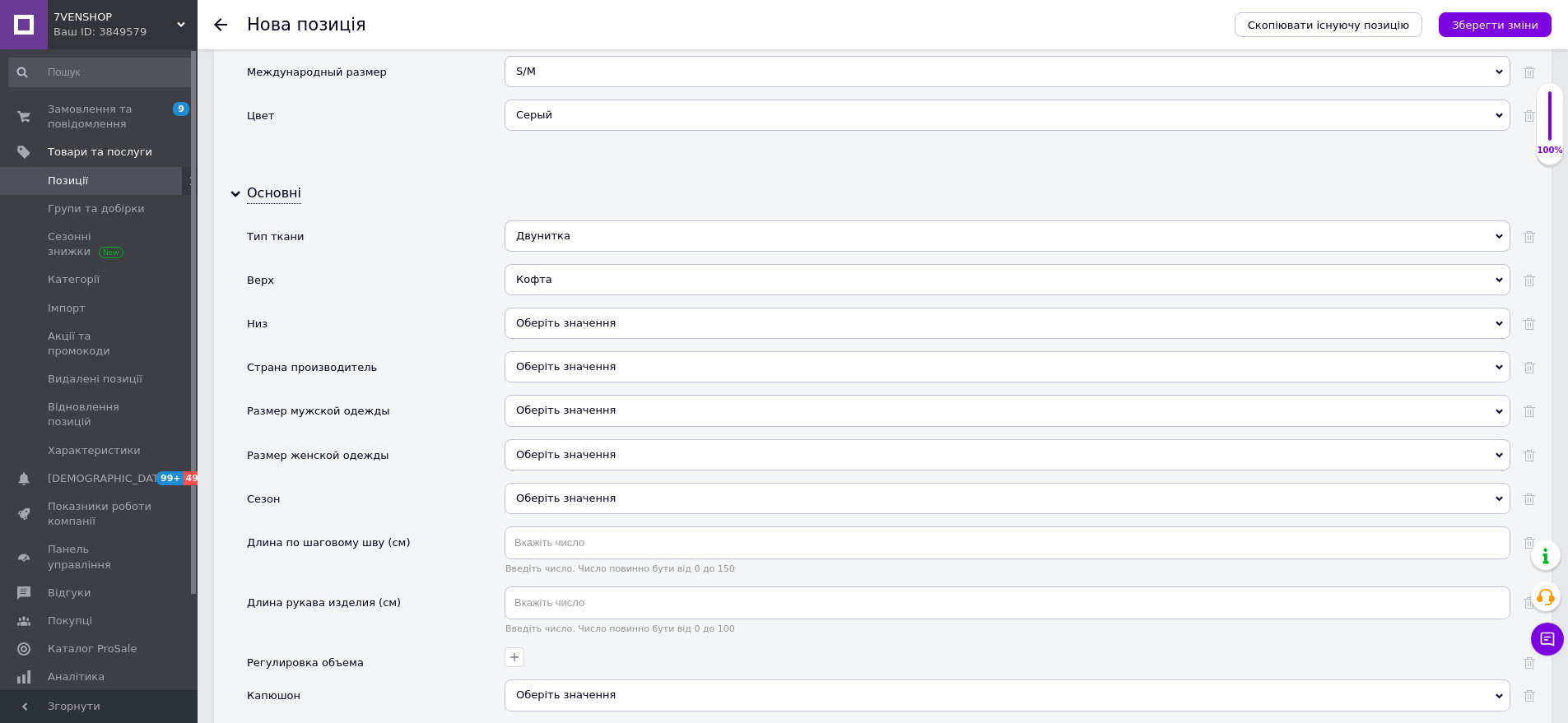
drag, startPoint x: 591, startPoint y: 296, endPoint x: 455, endPoint y: 284, distance: 136.5
click at [590, 308] on div "Оберіть значення" at bounding box center [1007, 323] width 1006 height 31
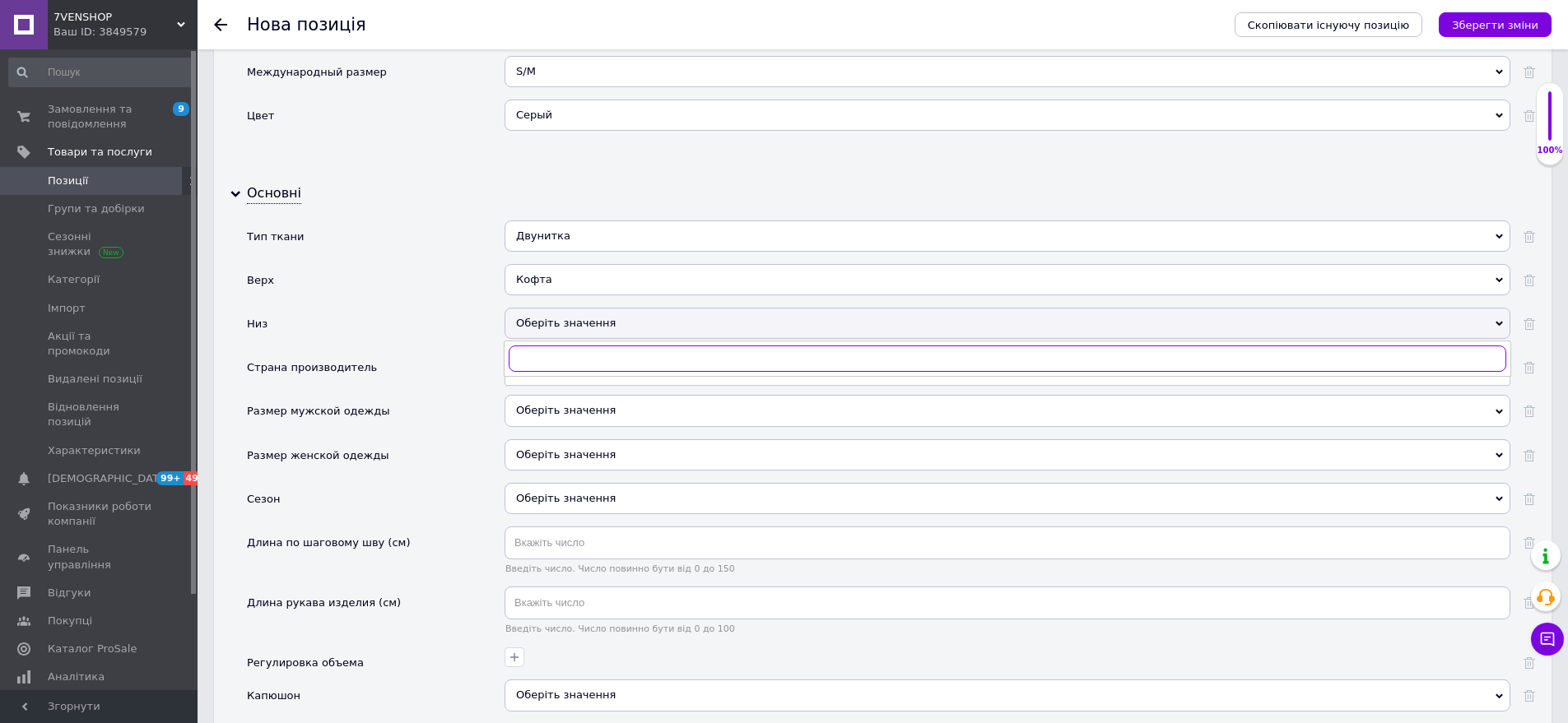
scroll to position [1744, 0]
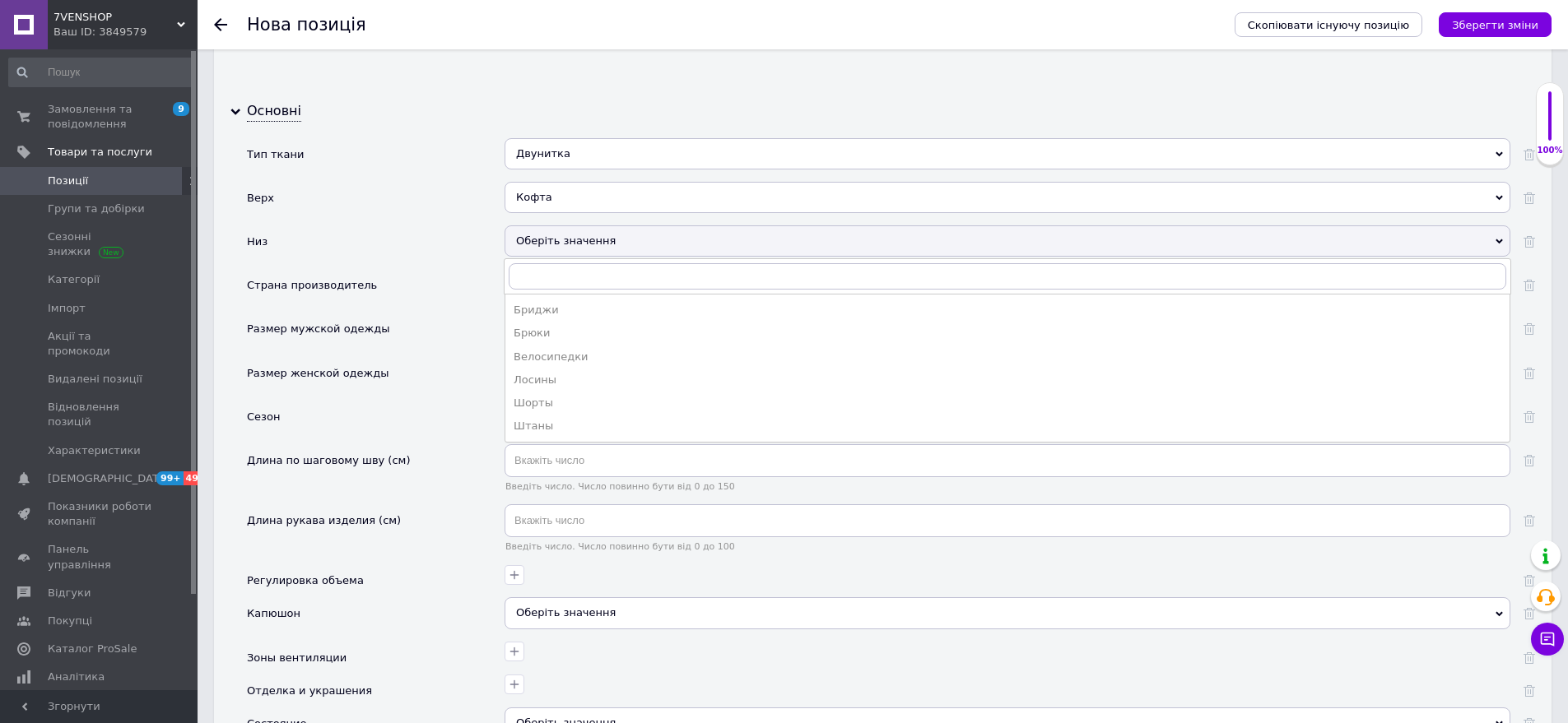
drag, startPoint x: 577, startPoint y: 406, endPoint x: 495, endPoint y: 322, distance: 117.4
click at [575, 419] on div "Штаны" at bounding box center [1007, 426] width 988 height 15
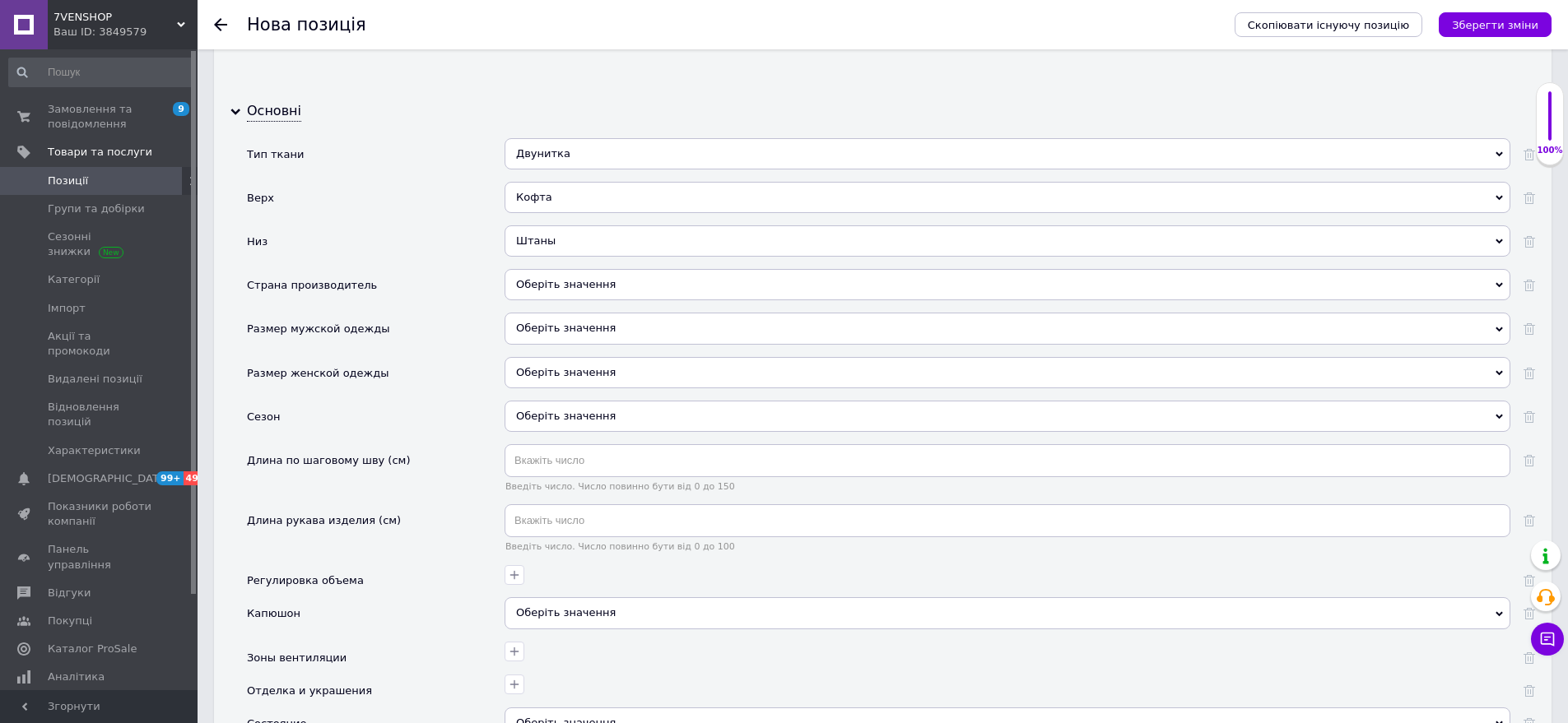
drag, startPoint x: 593, startPoint y: 256, endPoint x: 563, endPoint y: 310, distance: 61.8
click at [592, 269] on div "Оберіть значення" at bounding box center [1007, 284] width 1006 height 31
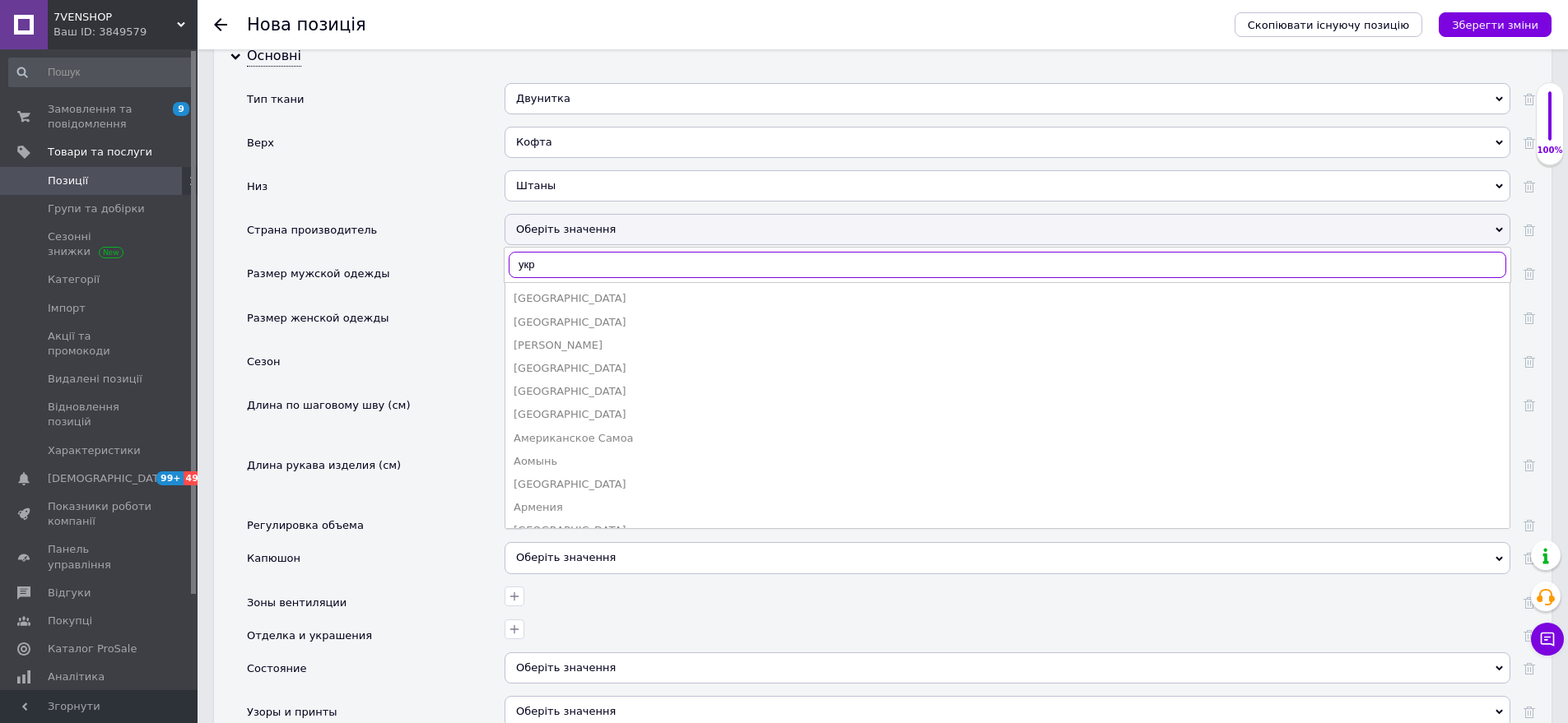
scroll to position [1827, 0]
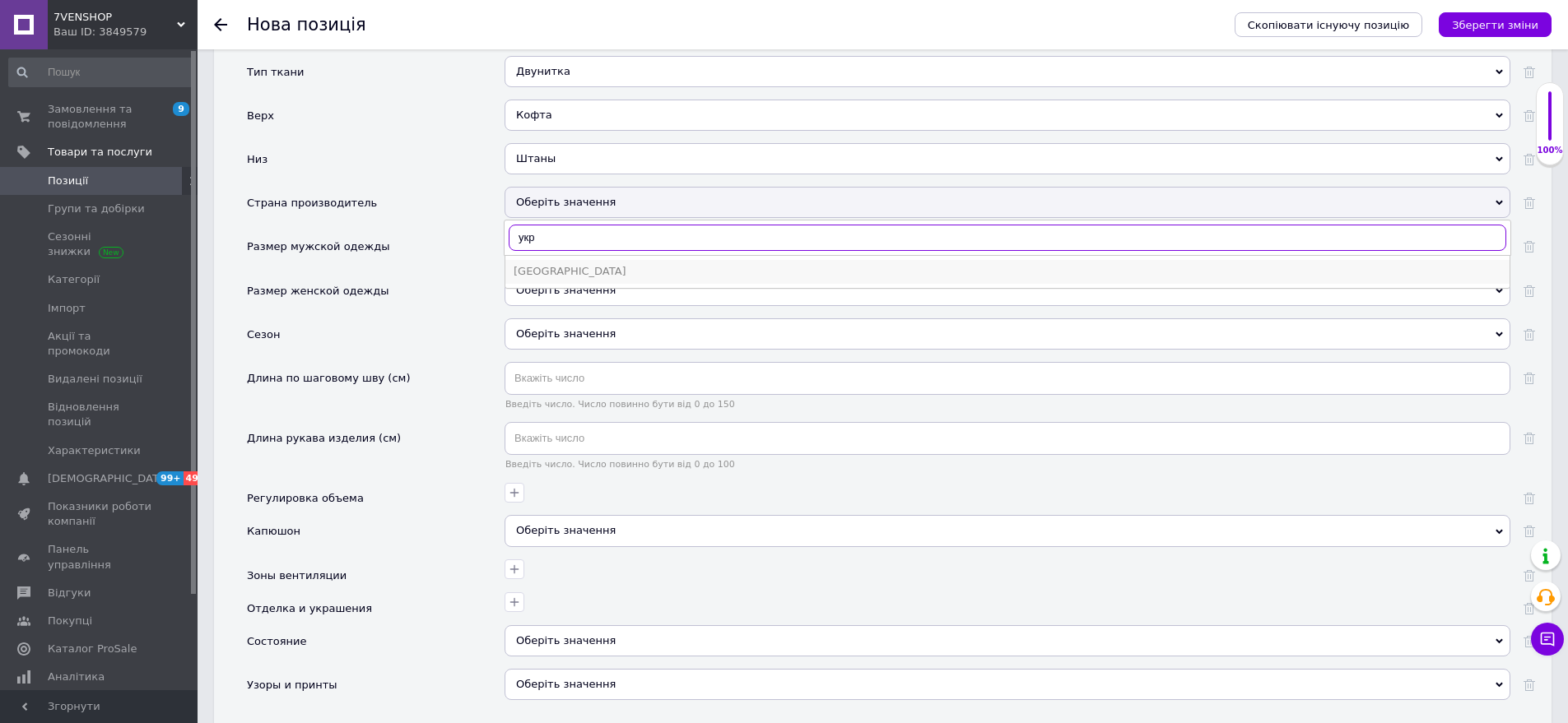
type input "укр"
click at [594, 264] on div "[GEOGRAPHIC_DATA]" at bounding box center [1007, 271] width 988 height 15
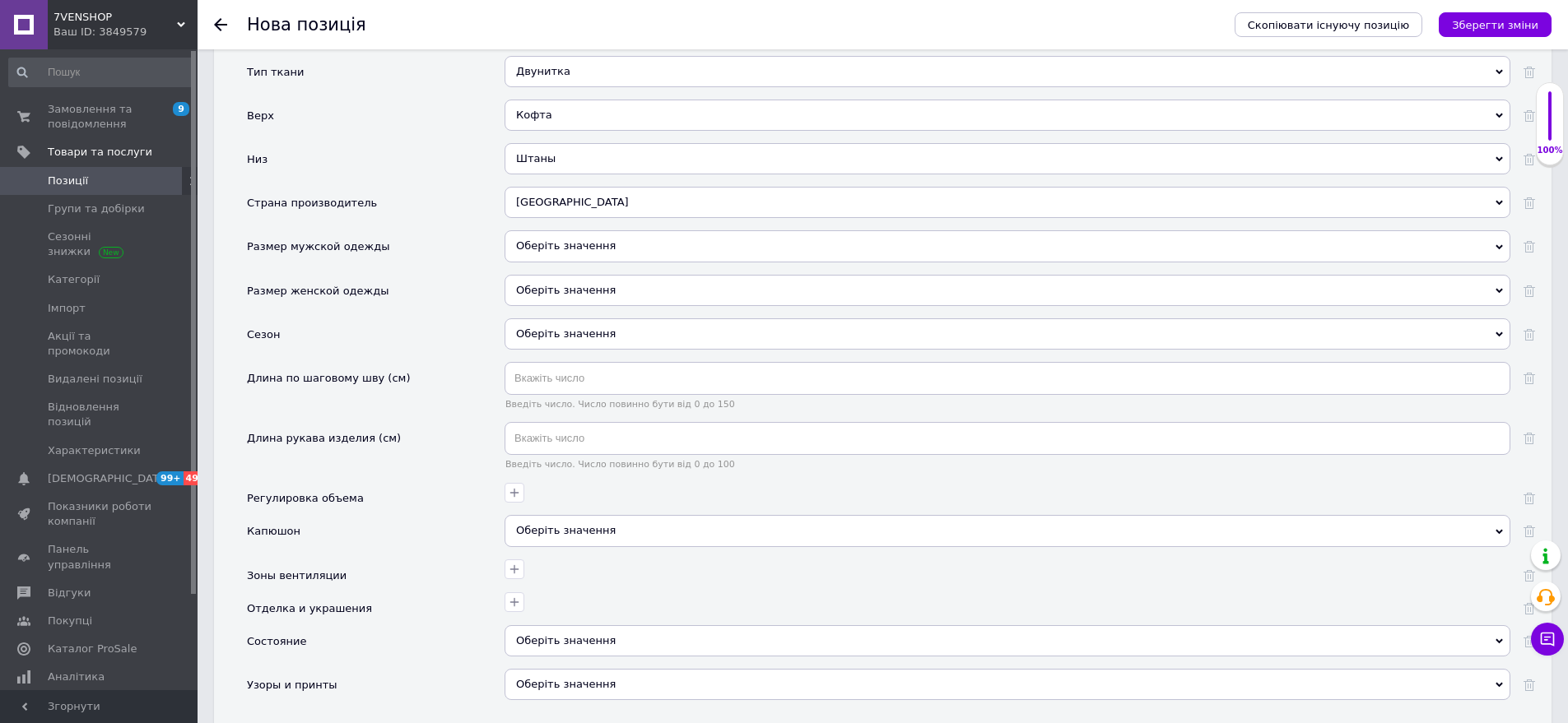
click at [614, 238] on div "Оберіть значення" at bounding box center [1007, 246] width 1006 height 31
click at [448, 246] on div "Размер мужской одежды" at bounding box center [375, 252] width 257 height 44
click at [556, 275] on div "Оберіть значення" at bounding box center [1007, 290] width 1006 height 31
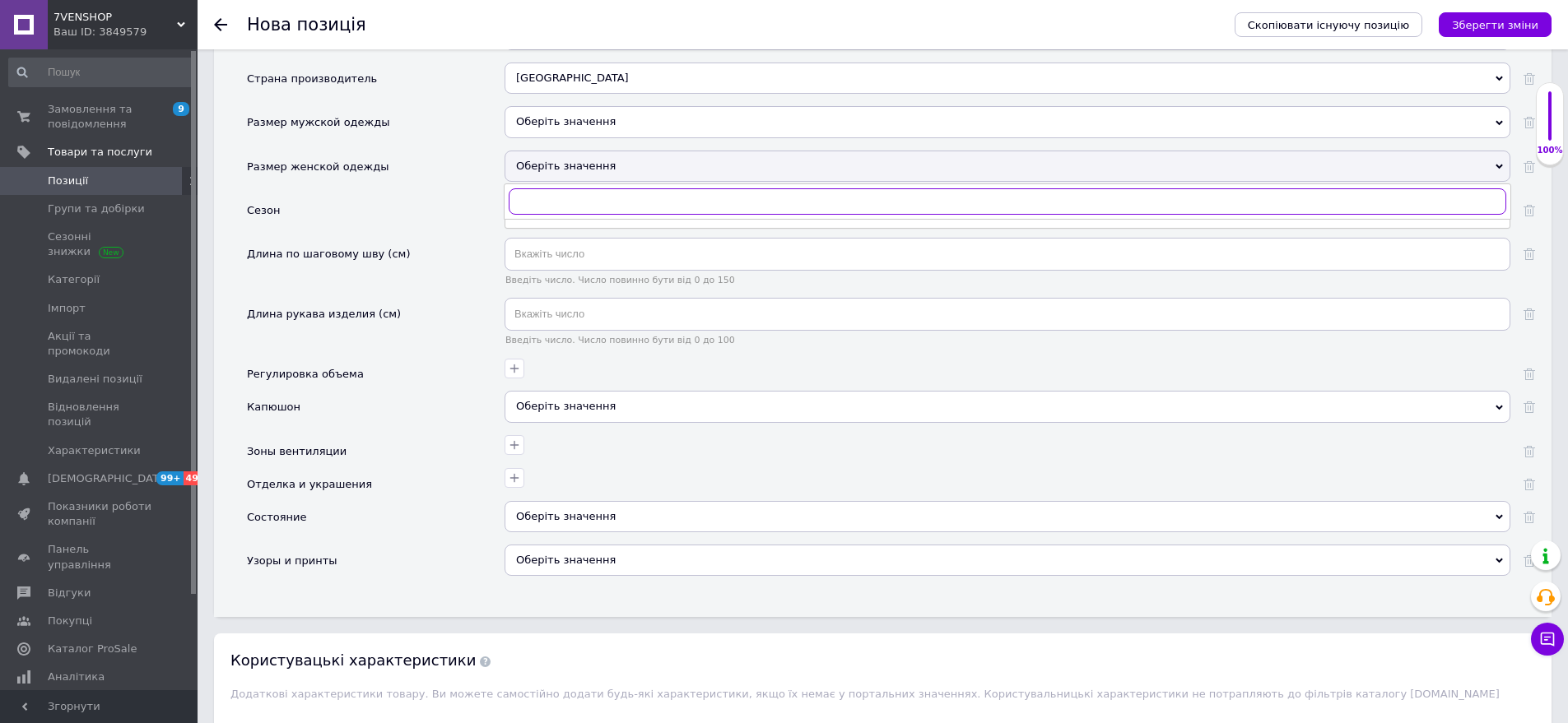
scroll to position [1992, 0]
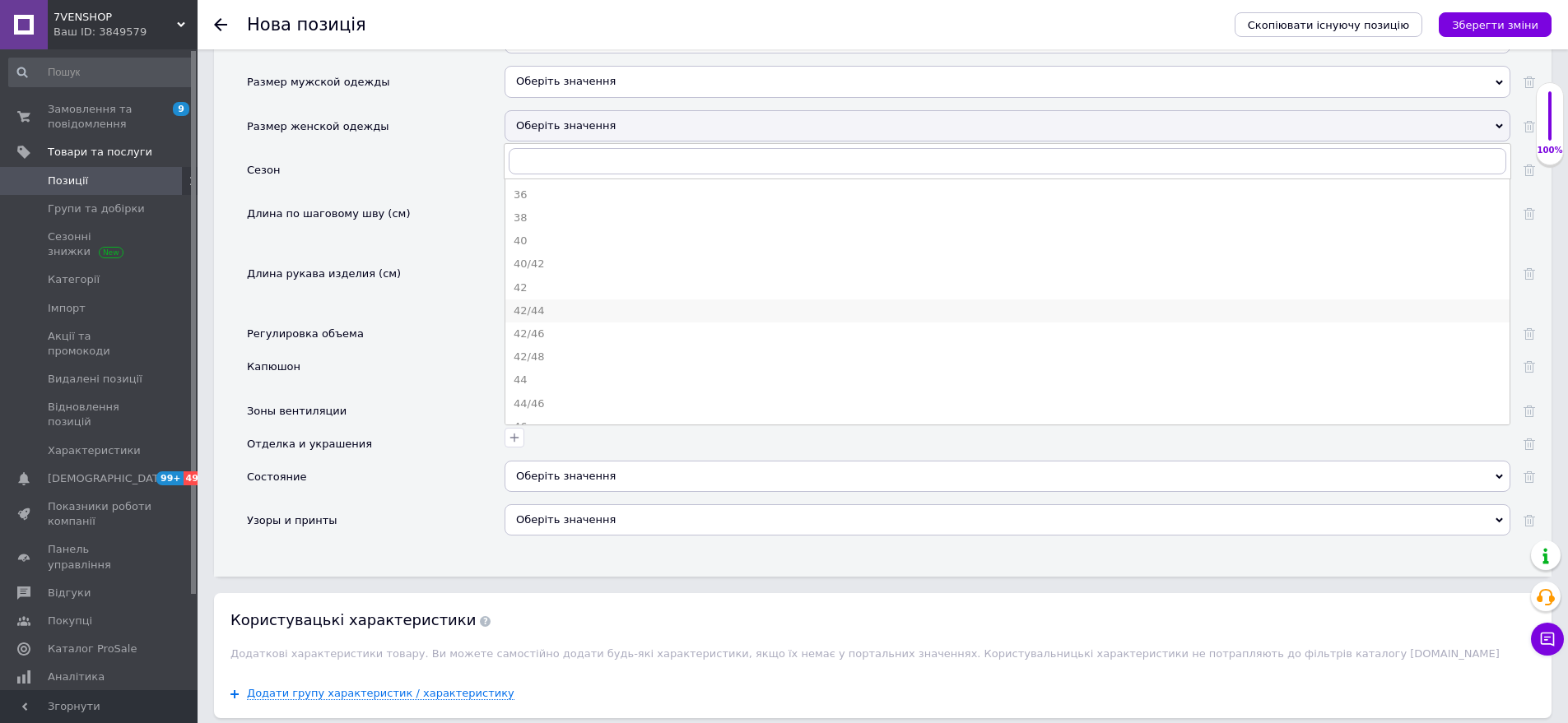
click at [579, 303] on div "42/44" at bounding box center [1007, 311] width 988 height 15
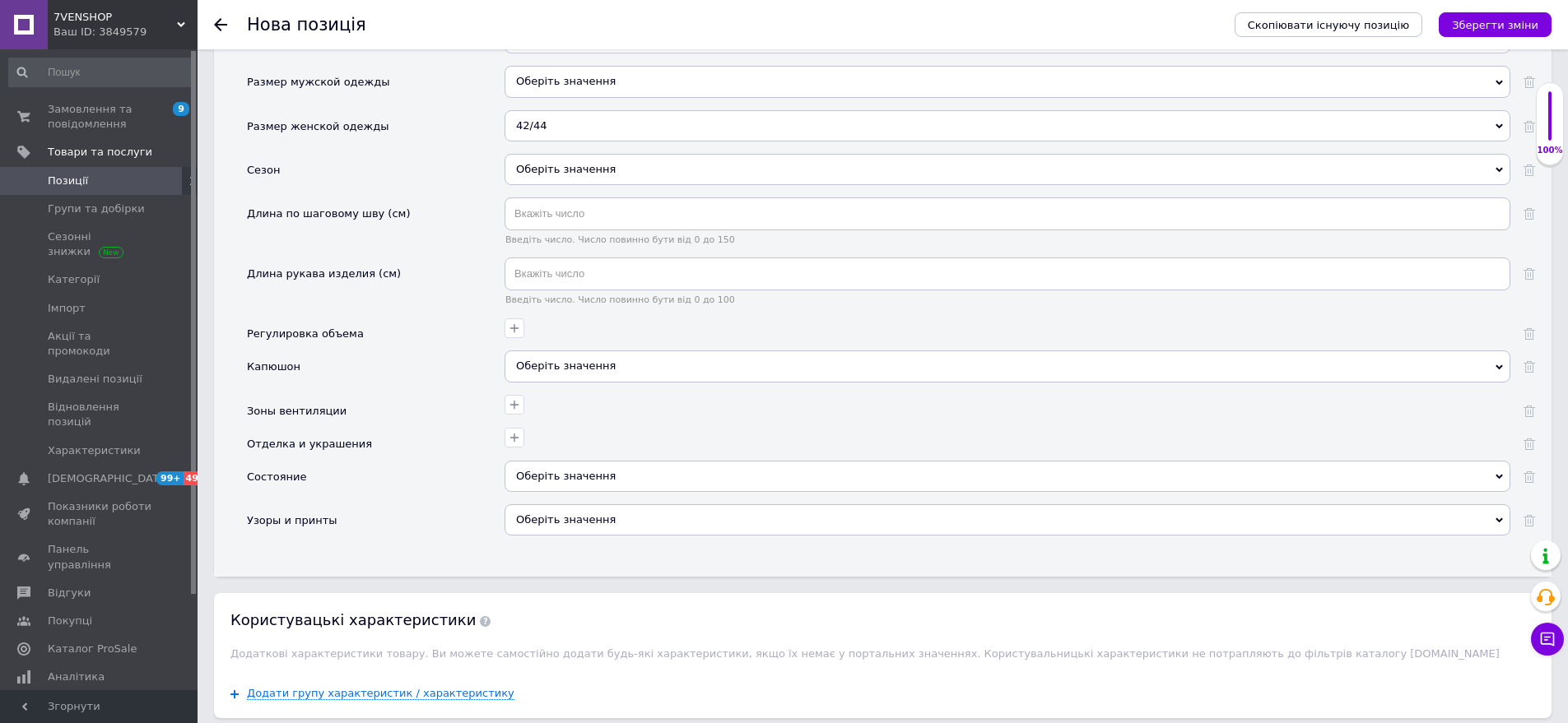
click at [618, 171] on div "Оберіть значення" at bounding box center [1007, 176] width 1006 height 44
click at [561, 162] on div "Оберіть значення" at bounding box center [1007, 170] width 1006 height 31
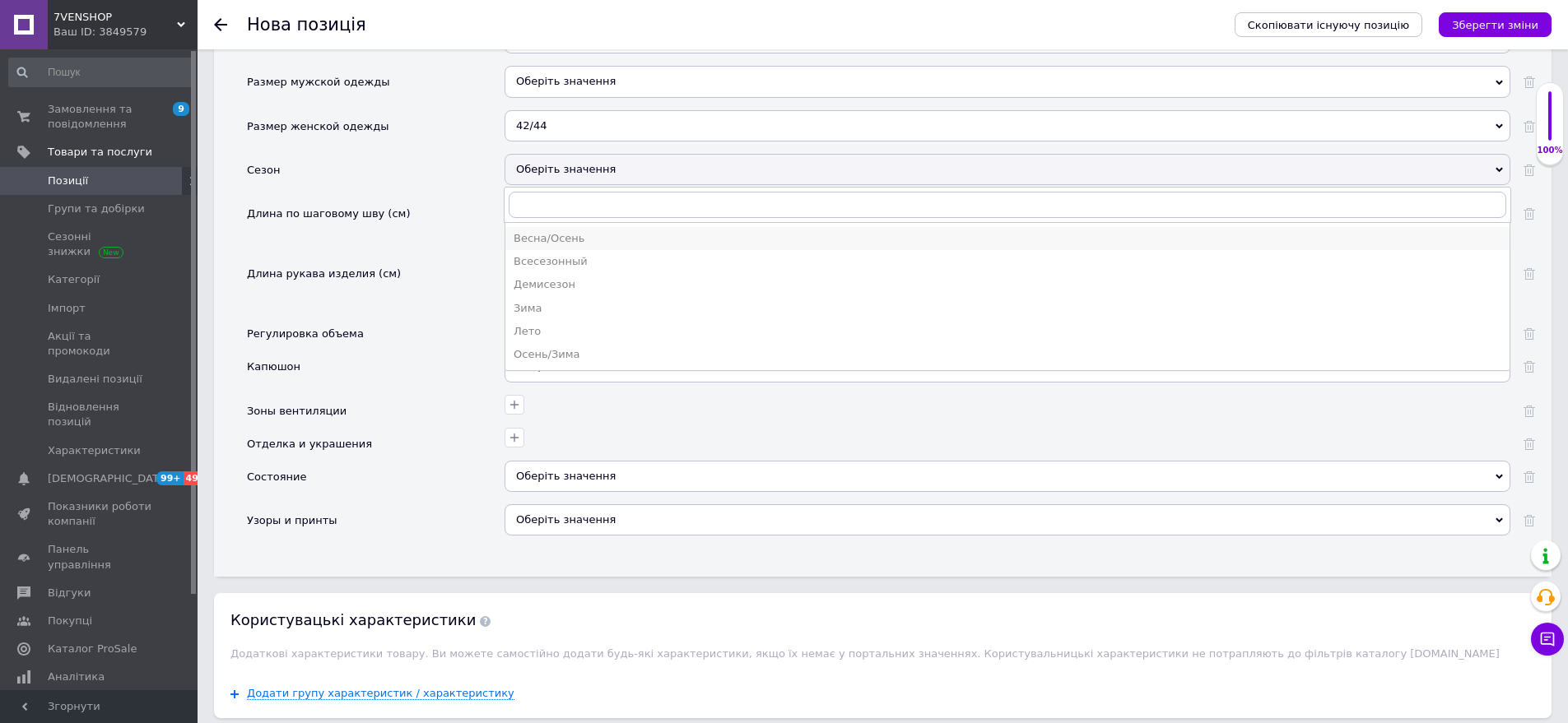
click at [586, 232] on div "Весна/Осень" at bounding box center [1007, 239] width 988 height 15
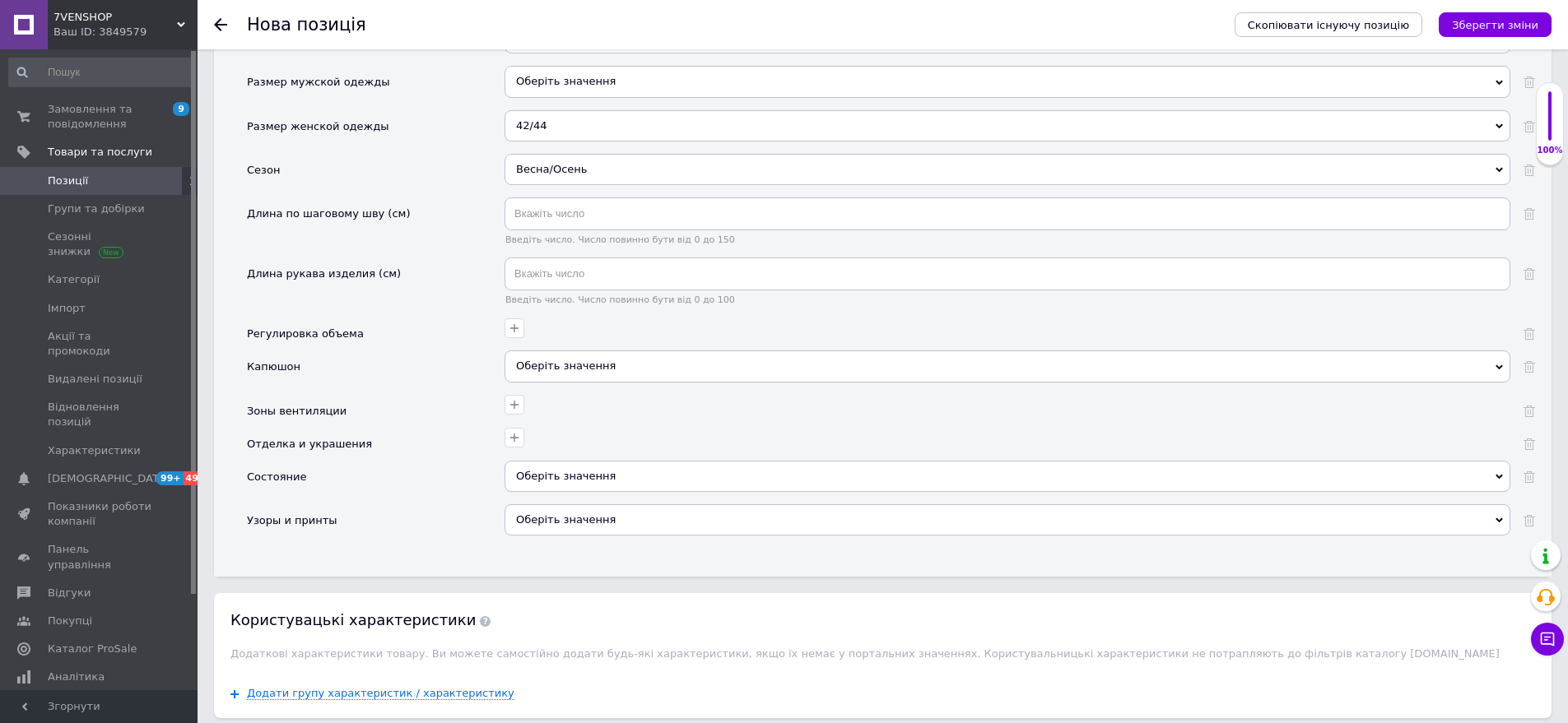
click at [587, 350] on div "Оберіть значення" at bounding box center [1007, 366] width 1006 height 31
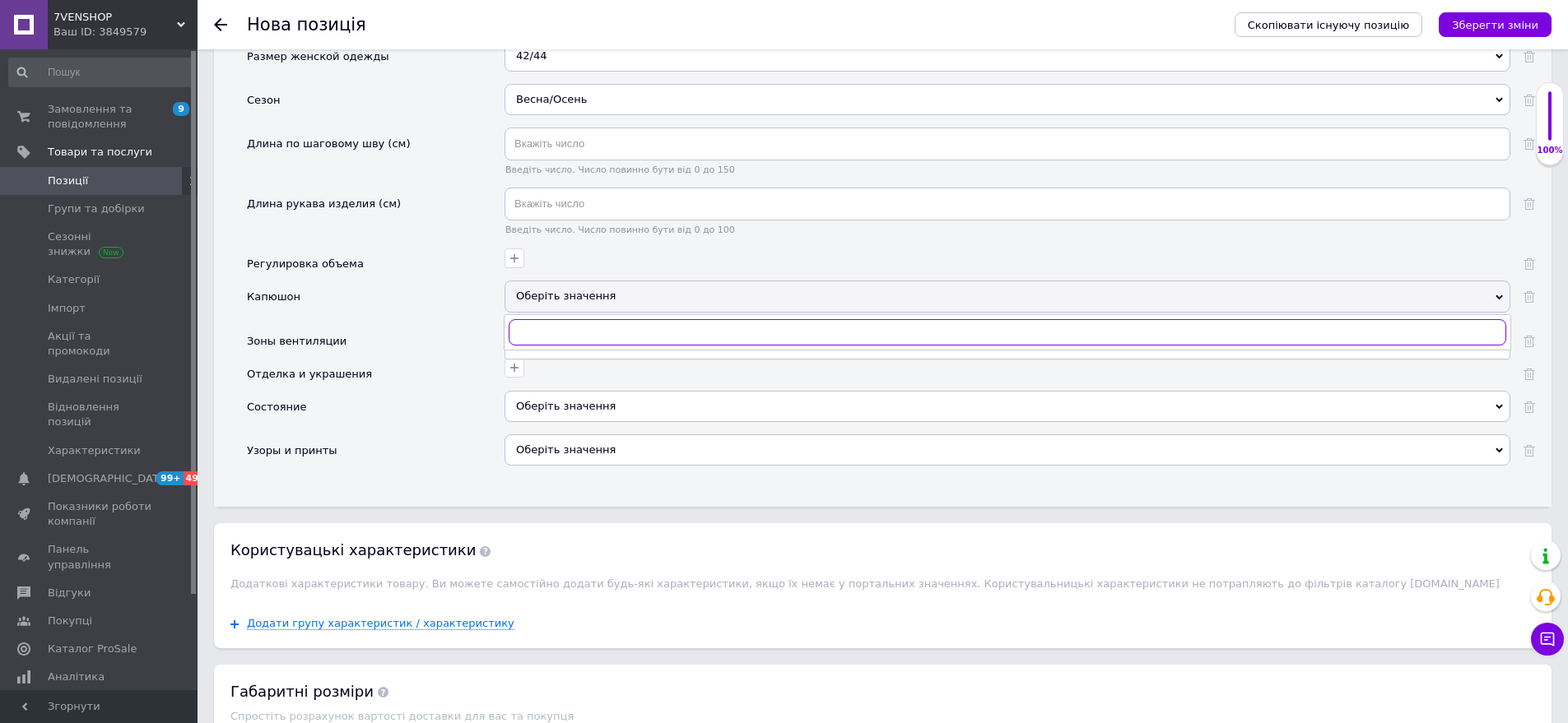
scroll to position [2156, 0]
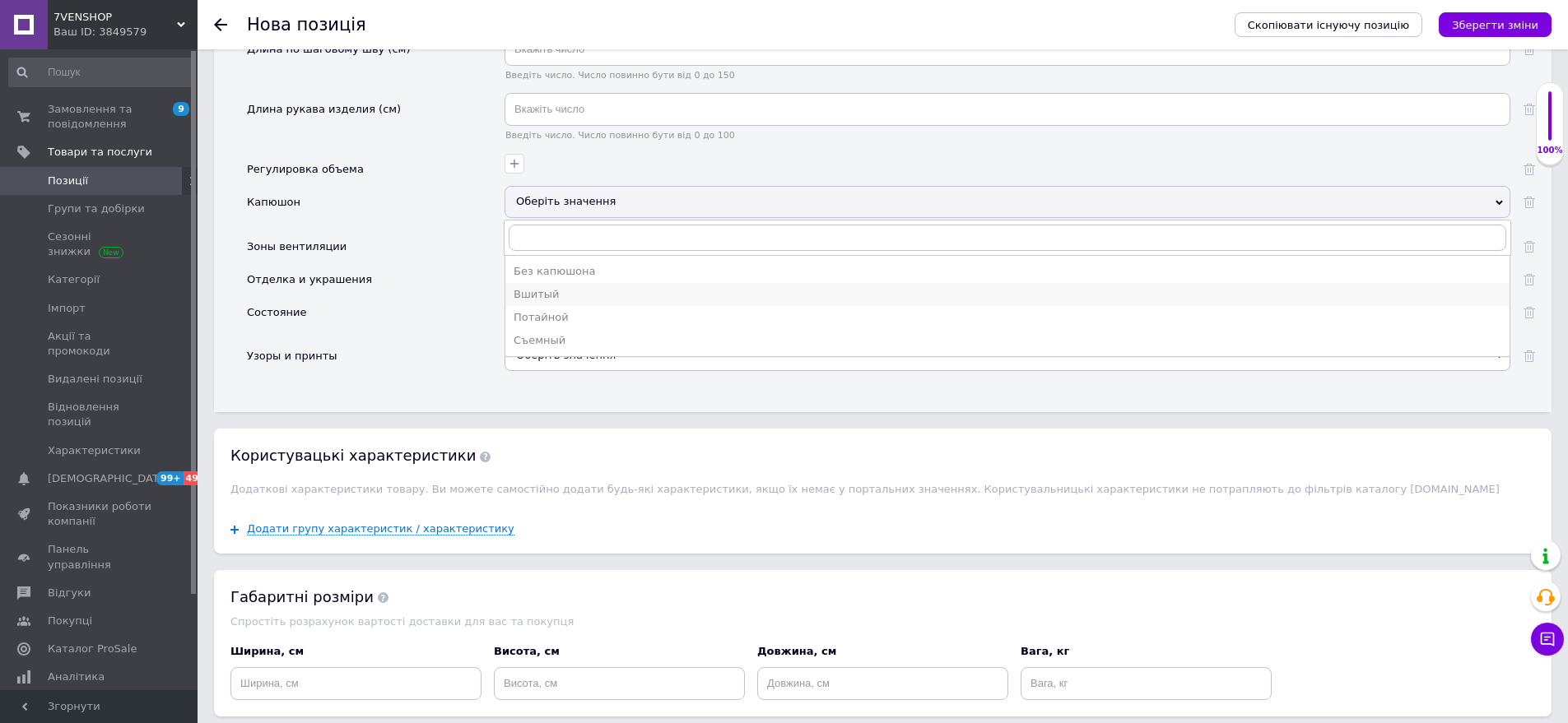
click at [556, 287] on div "Вшитый" at bounding box center [1007, 294] width 988 height 15
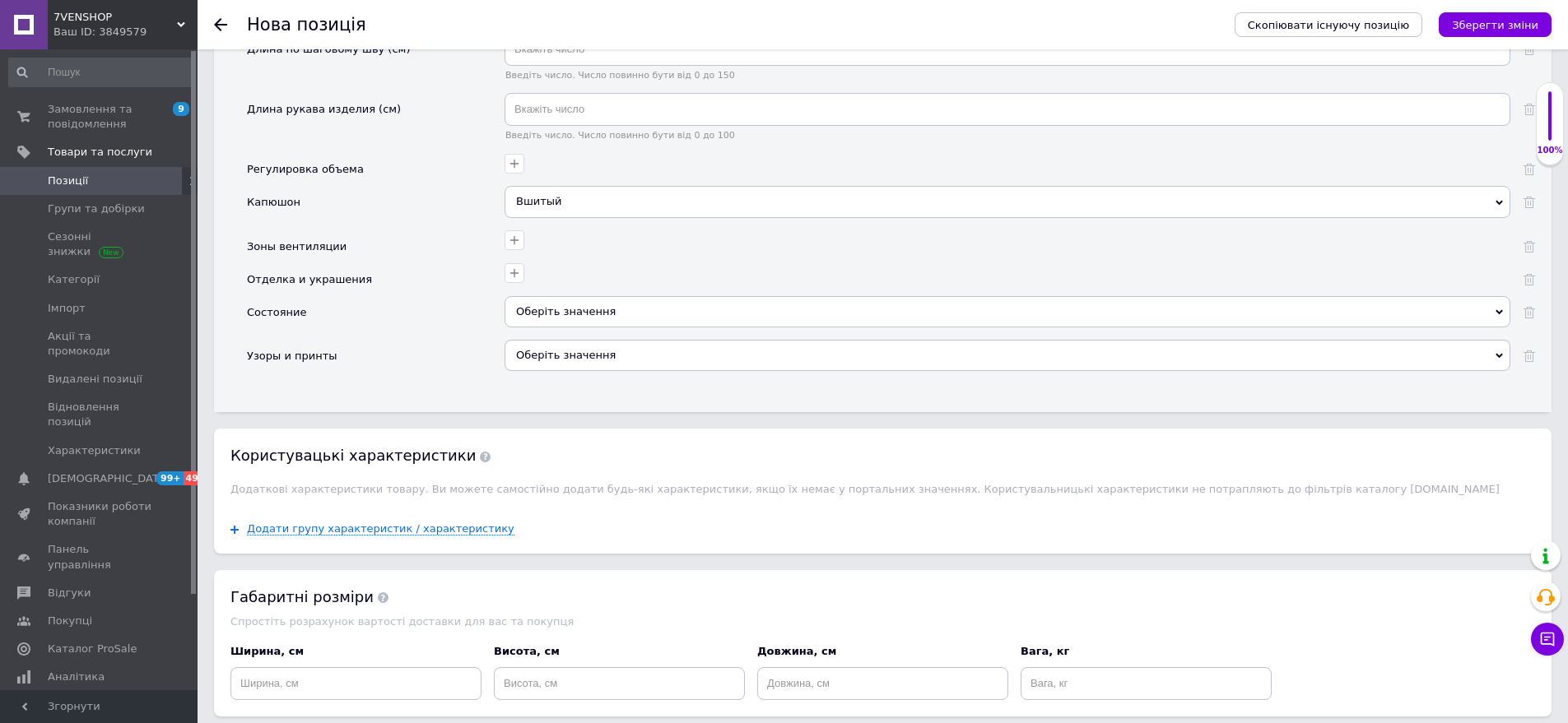
click at [578, 297] on div "Оберіть значення" at bounding box center [1007, 312] width 1006 height 31
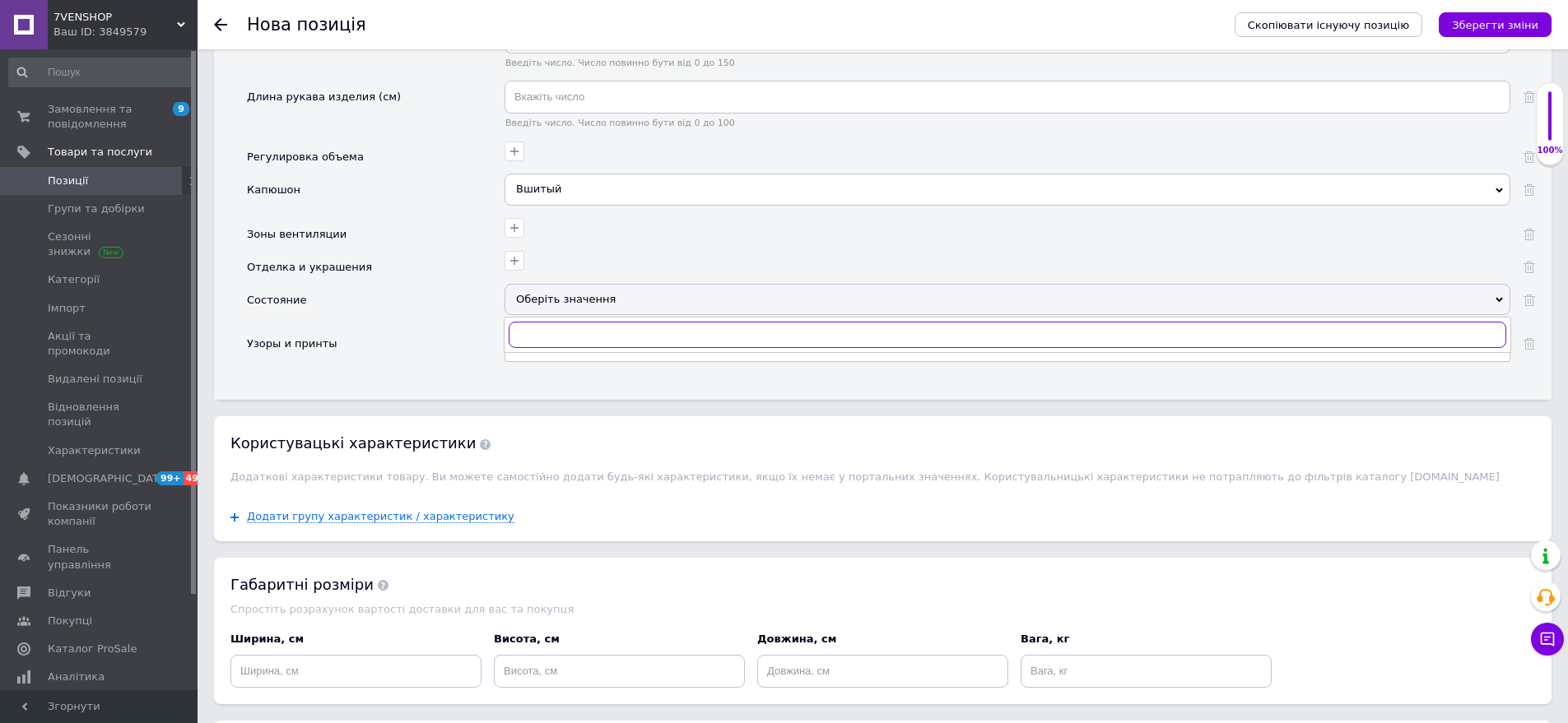
scroll to position [2294, 0]
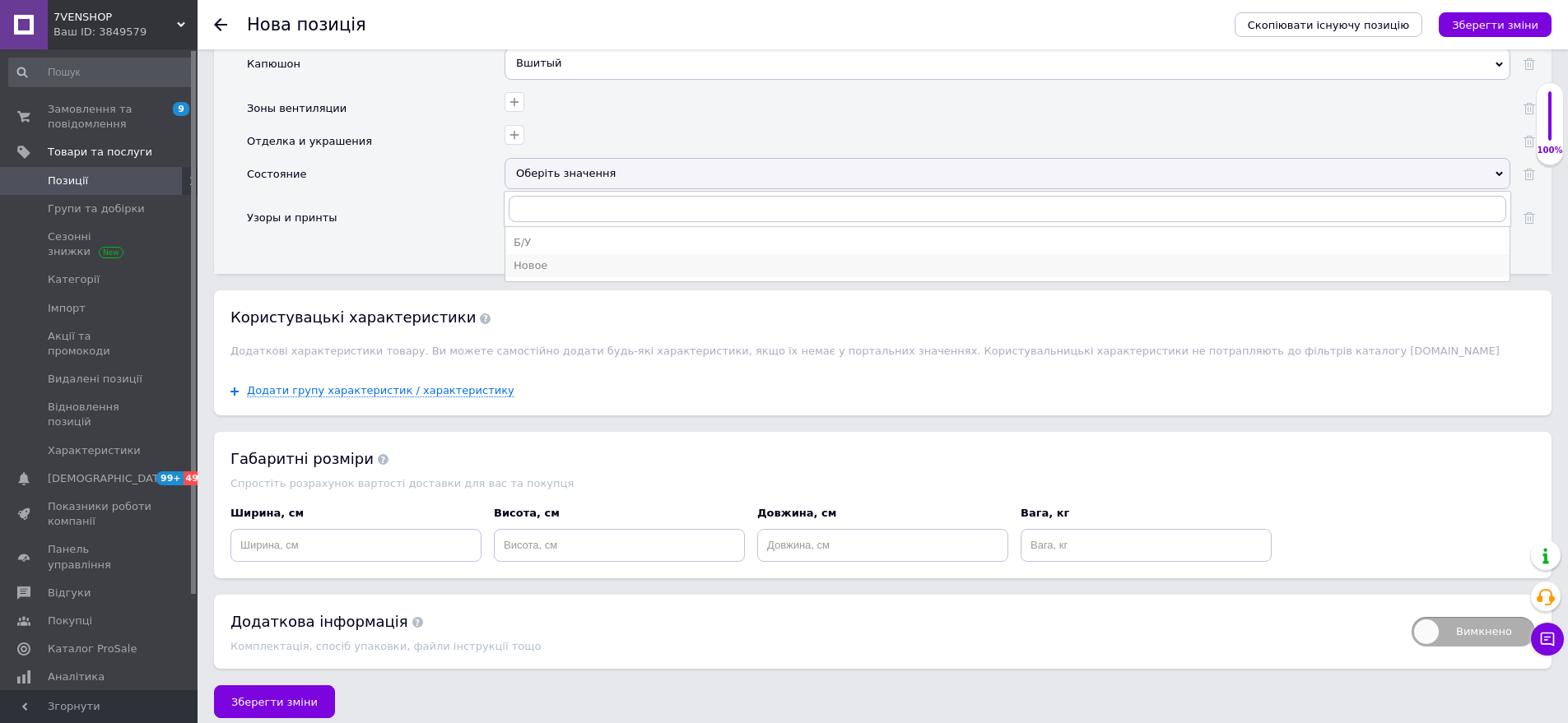
click at [573, 258] on div "Новое" at bounding box center [1007, 265] width 988 height 15
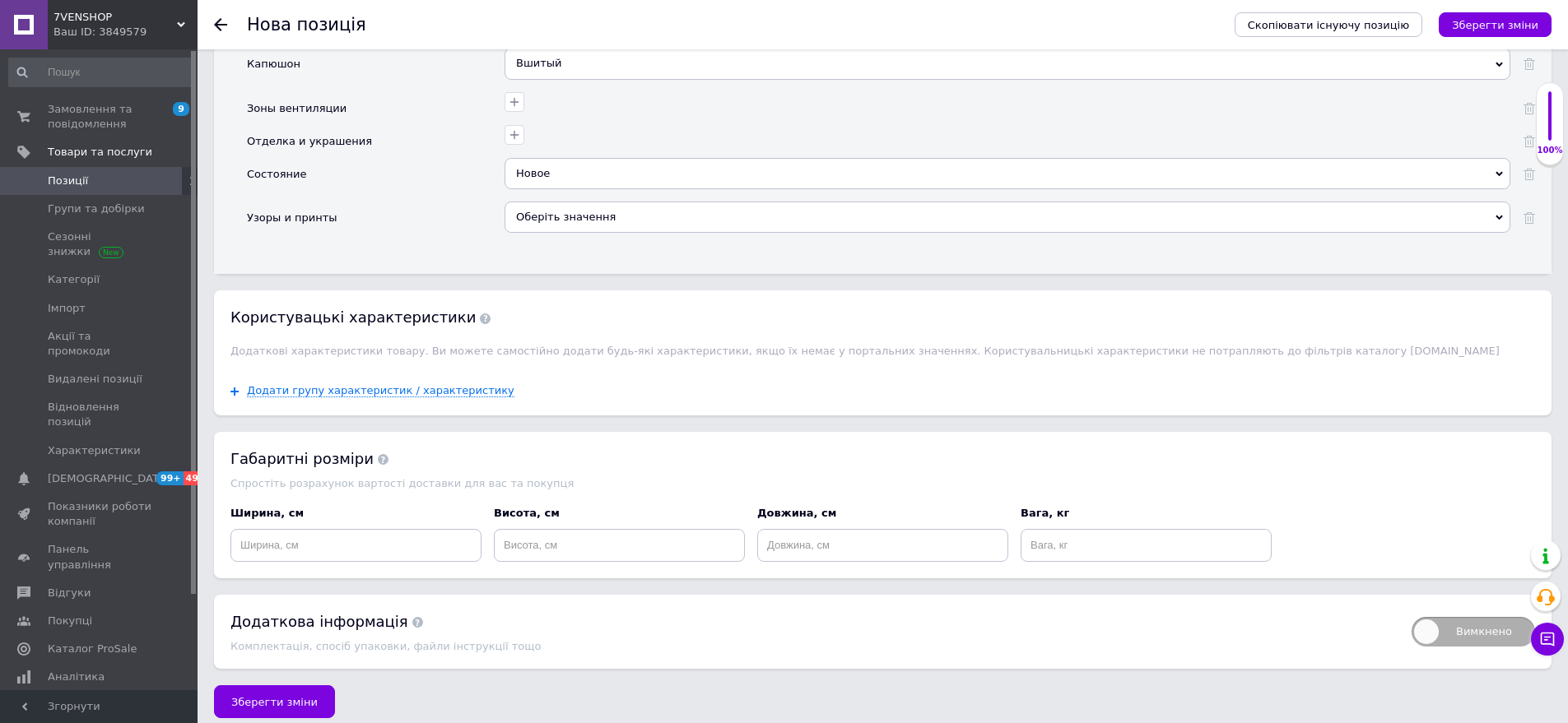
drag, startPoint x: 611, startPoint y: 204, endPoint x: 467, endPoint y: 170, distance: 148.0
click at [605, 202] on div "Оберіть значення" at bounding box center [1007, 218] width 1006 height 31
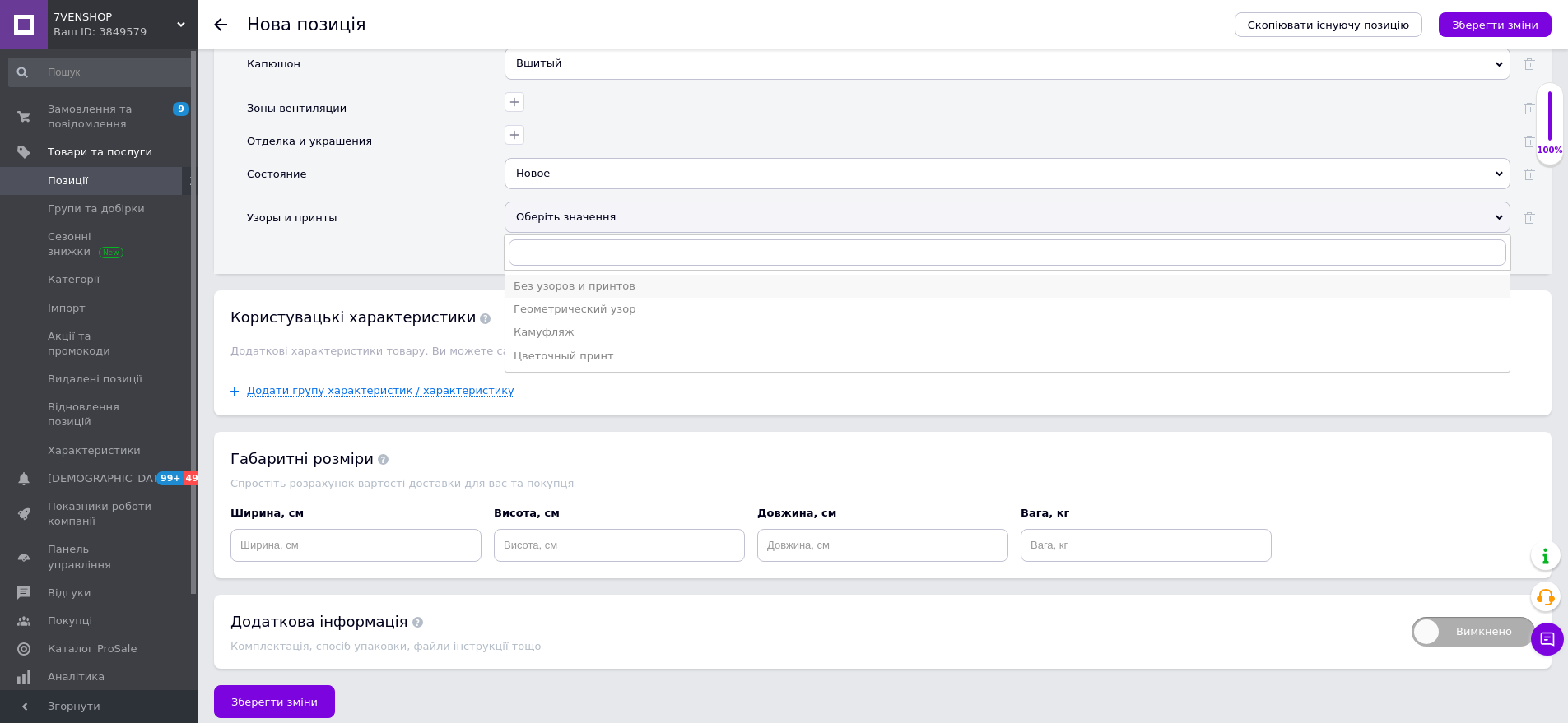
click at [568, 279] on div "Без узоров и принтов" at bounding box center [1007, 286] width 988 height 15
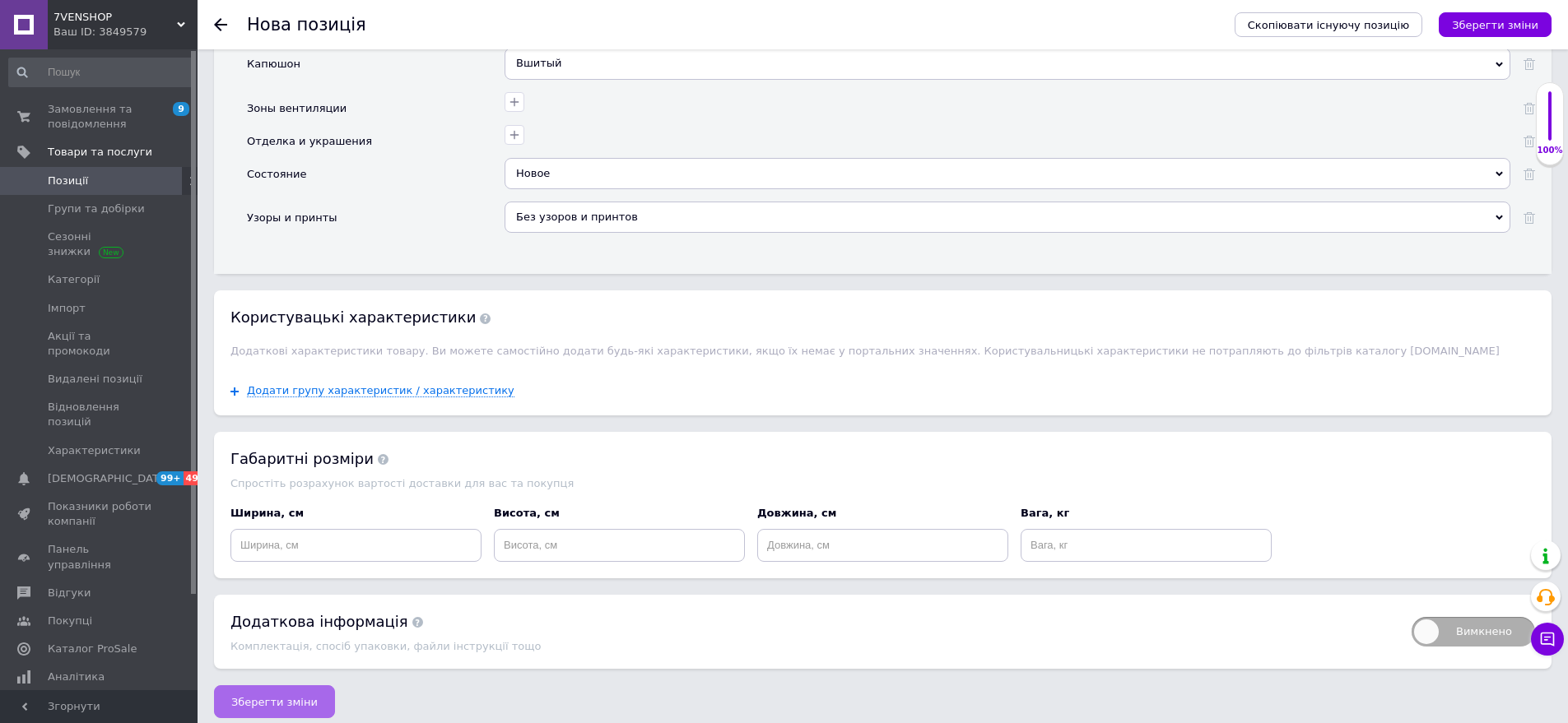
click at [259, 697] on span "Зберегти зміни" at bounding box center [275, 702] width 87 height 12
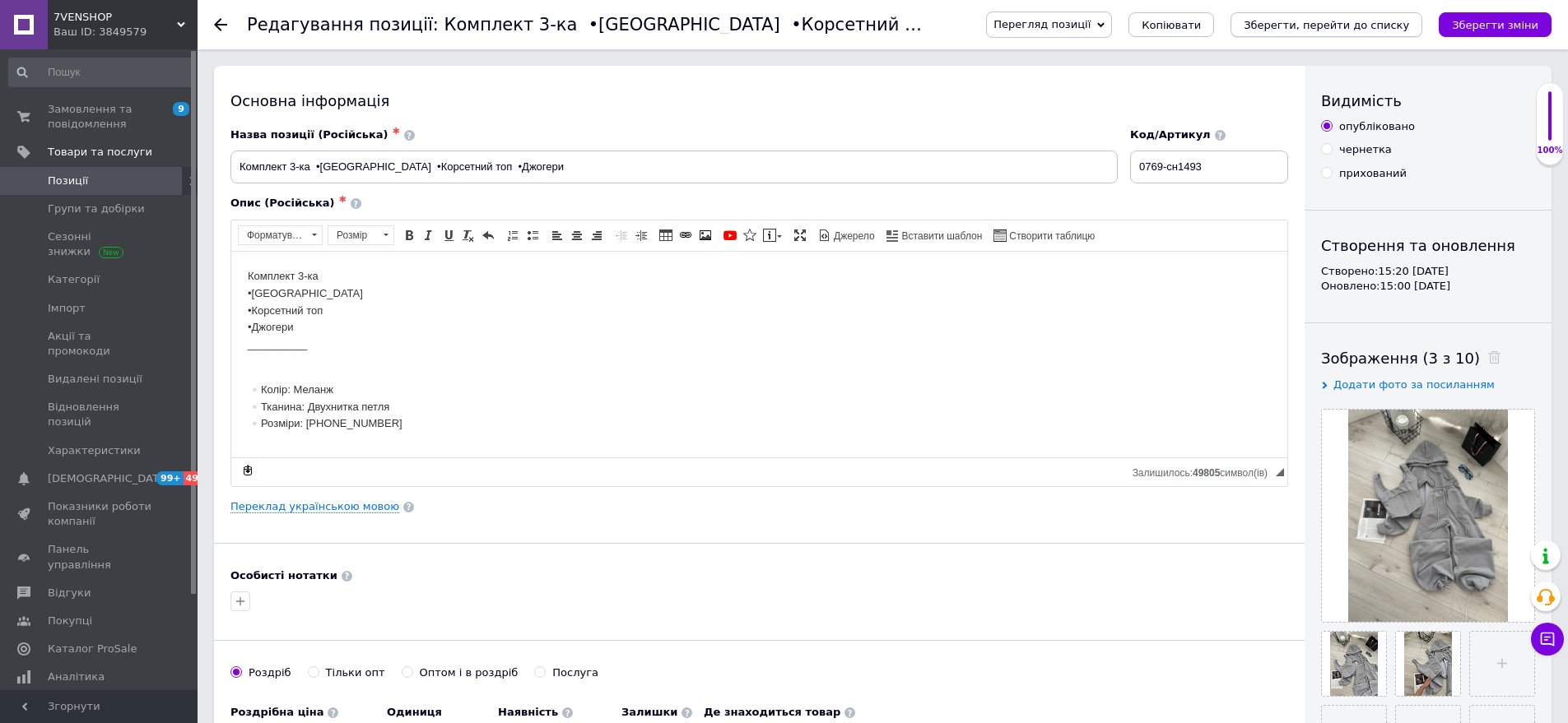
click at [1365, 26] on icon "Зберегти, перейти до списку" at bounding box center [1326, 25] width 166 height 12
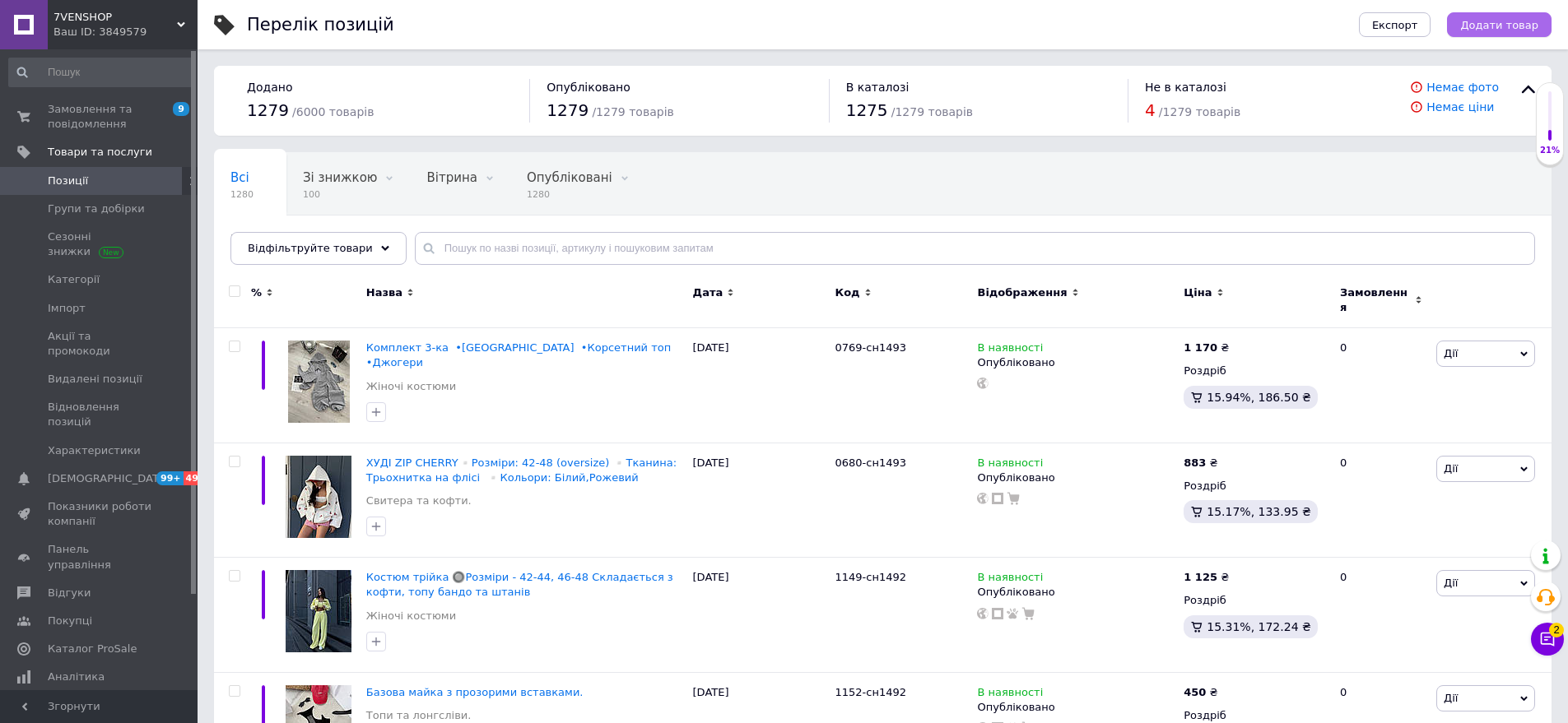
click at [1509, 30] on span "Додати товар" at bounding box center [1499, 25] width 78 height 12
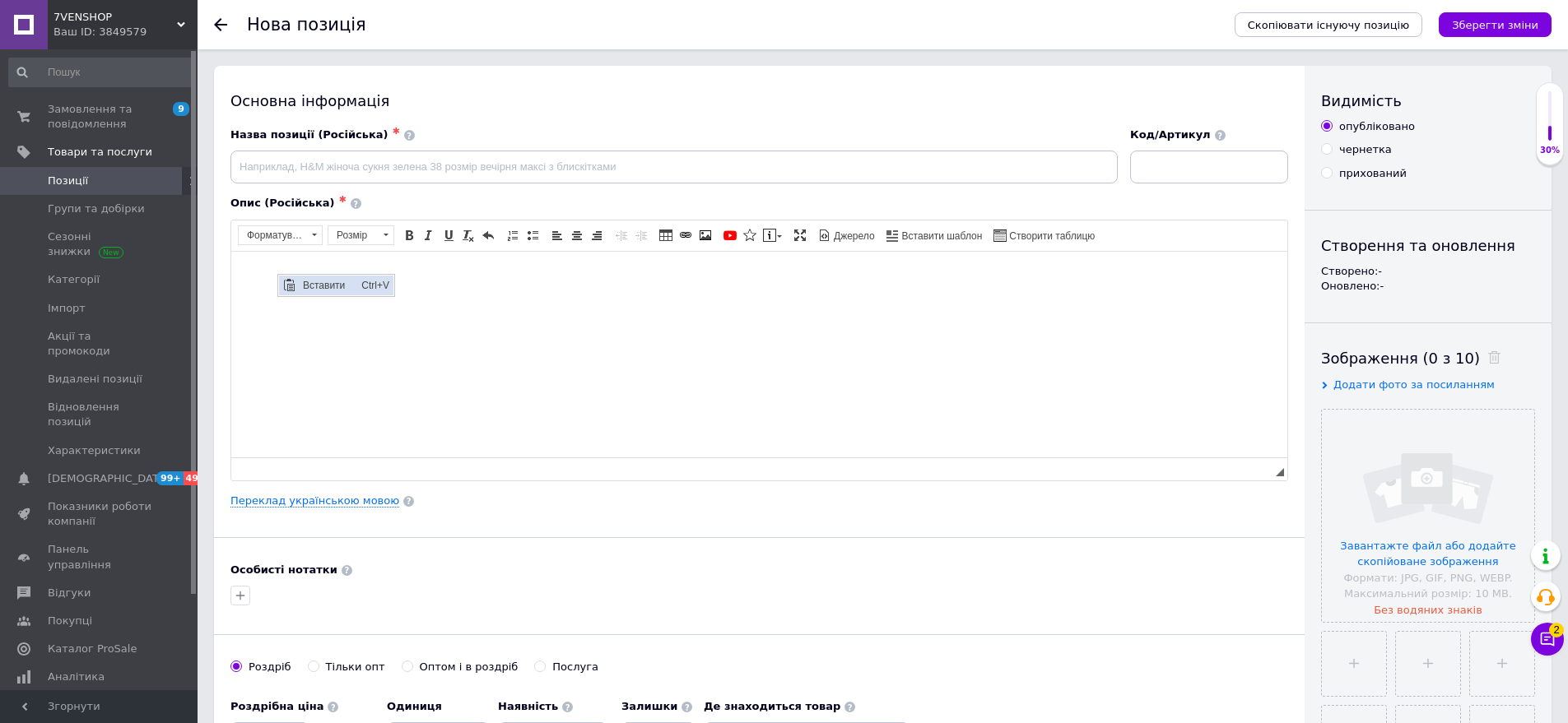
click at [311, 289] on span "Вставити" at bounding box center [327, 284] width 59 height 20
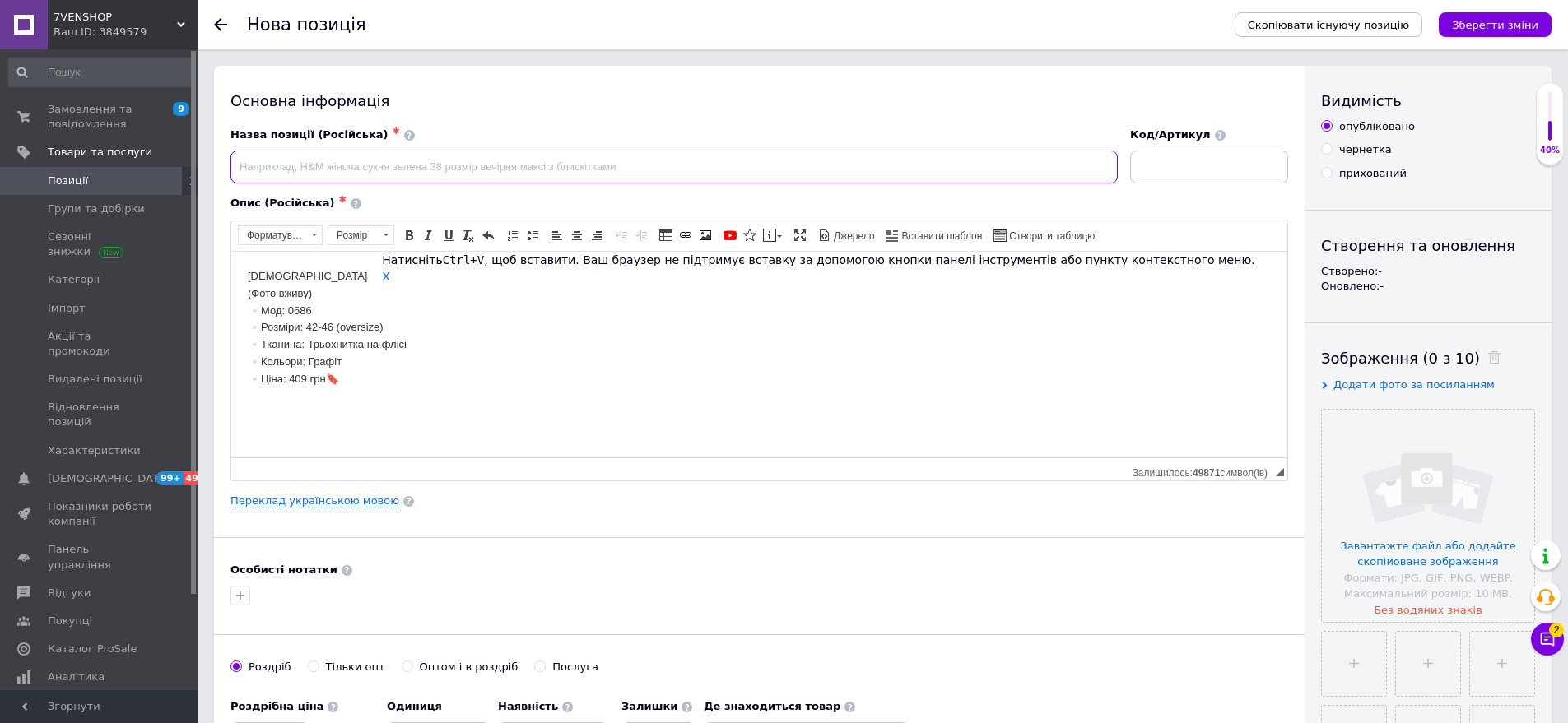
click at [254, 170] on input at bounding box center [674, 167] width 887 height 33
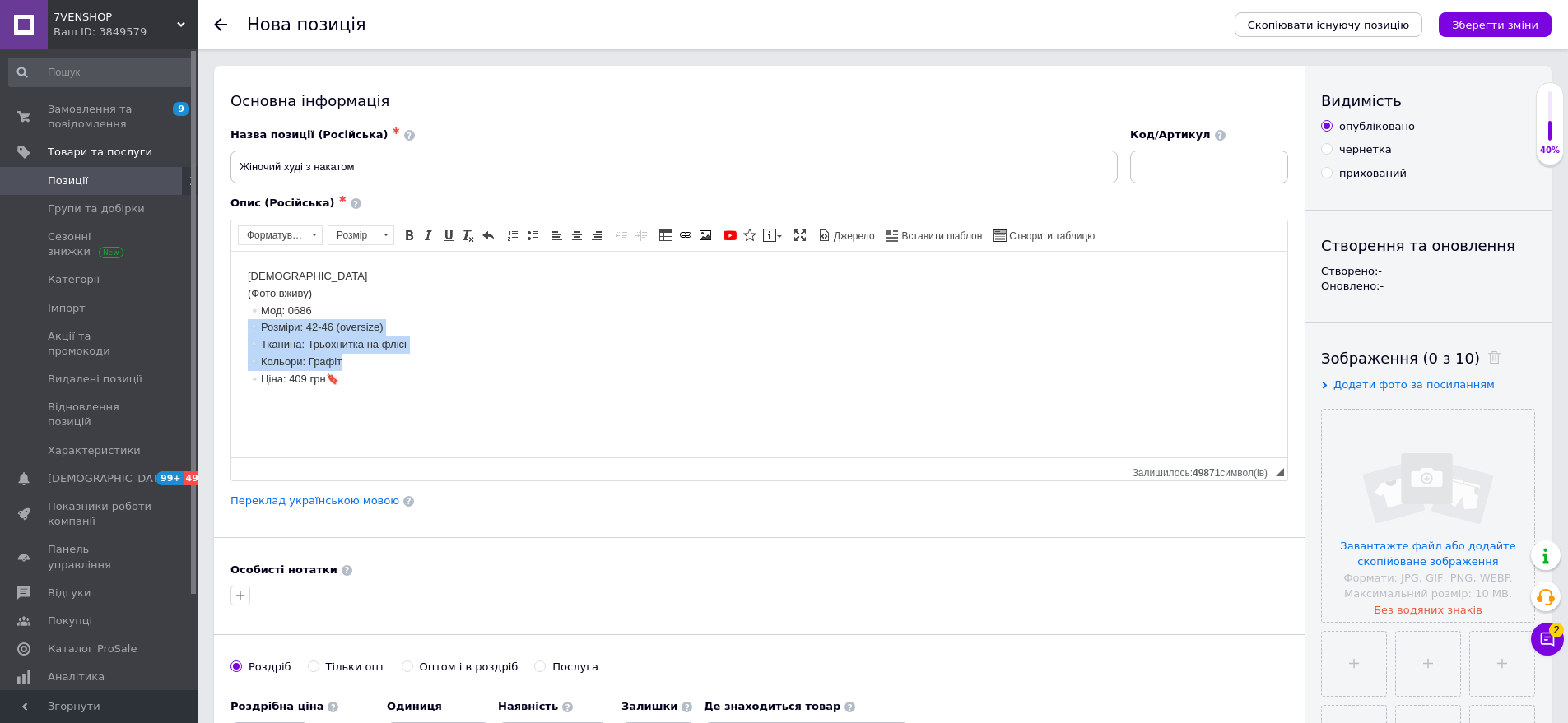
drag, startPoint x: 248, startPoint y: 324, endPoint x: 380, endPoint y: 354, distance: 135.4
click at [380, 354] on html "Худі (Фото вживу) ▫️Мод: 0686 ▫️Розміри: 42-46 (oversize) ▫️Тканина: Трьохнитка…" at bounding box center [759, 336] width 1056 height 170
click at [417, 384] on span "Копіювати" at bounding box center [423, 377] width 63 height 20
copy body "▫️Розміри: 42-46 (oversize) ▫️Тканина: Трьохнитка на флісі ▫️Кольори: Графіт"
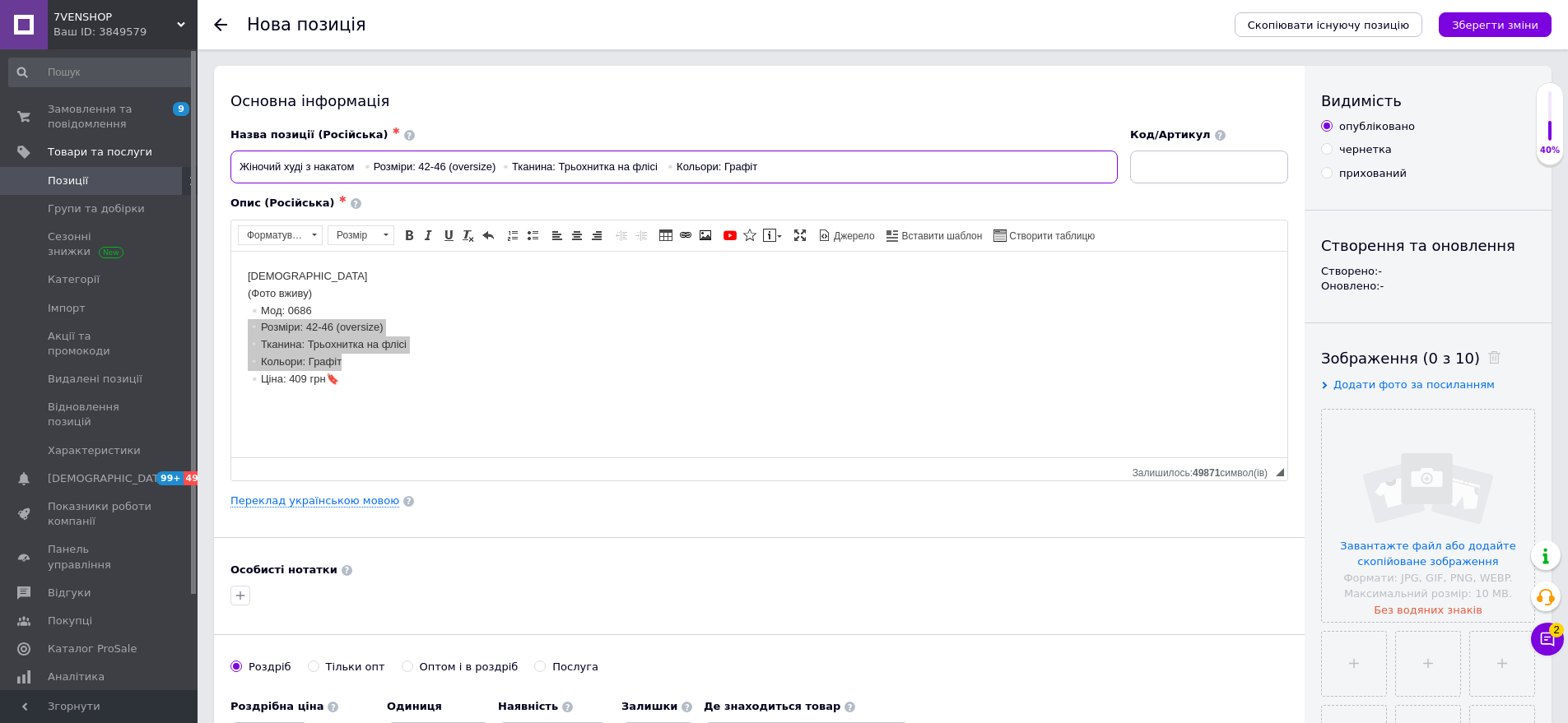
type input "Жіночий худі з накатом ▫️Розміри: 42-46 (oversize) ▫️Тканина: Трьохнитка на флі…"
click at [1154, 167] on input at bounding box center [1209, 167] width 158 height 33
type input "0686-сн1493"
drag, startPoint x: 251, startPoint y: 380, endPoint x: 373, endPoint y: 382, distance: 122.0
click at [373, 382] on body "Худі (Фото вживу) ▫️Мод: 0686 ▫️Розміри: 42-46 (oversize) ▫️Тканина: Трьохнитка…" at bounding box center [758, 336] width 1023 height 137
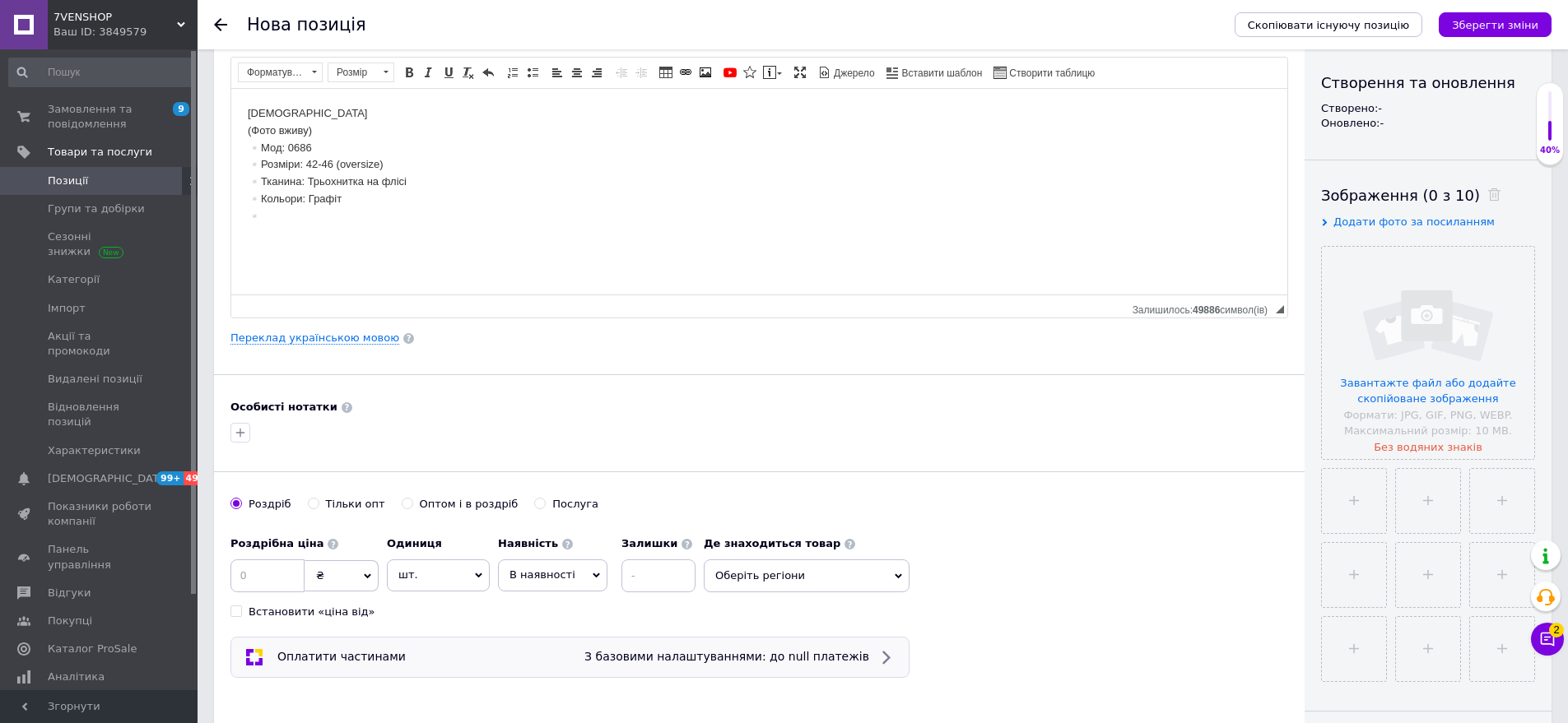
scroll to position [165, 0]
click at [265, 574] on input at bounding box center [268, 575] width 74 height 33
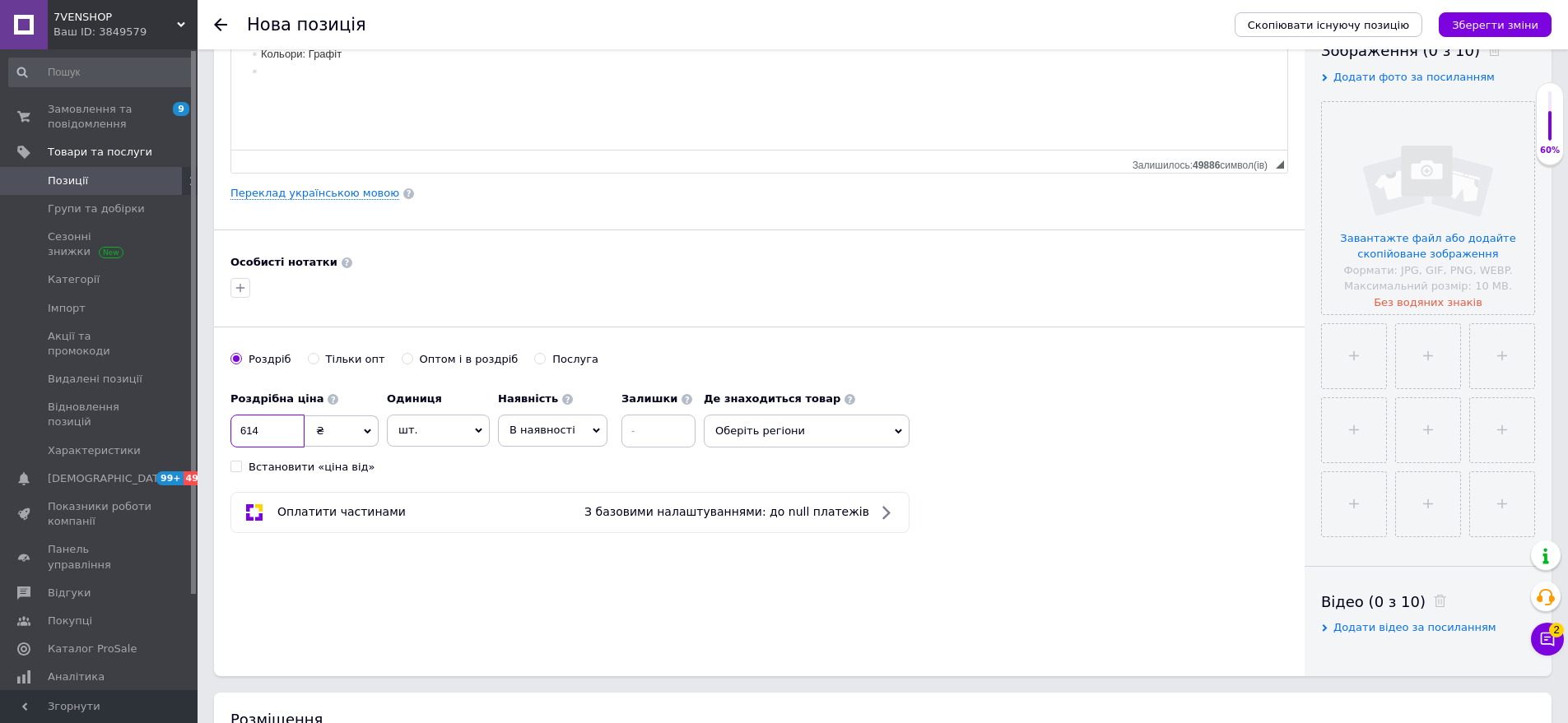
scroll to position [329, 0]
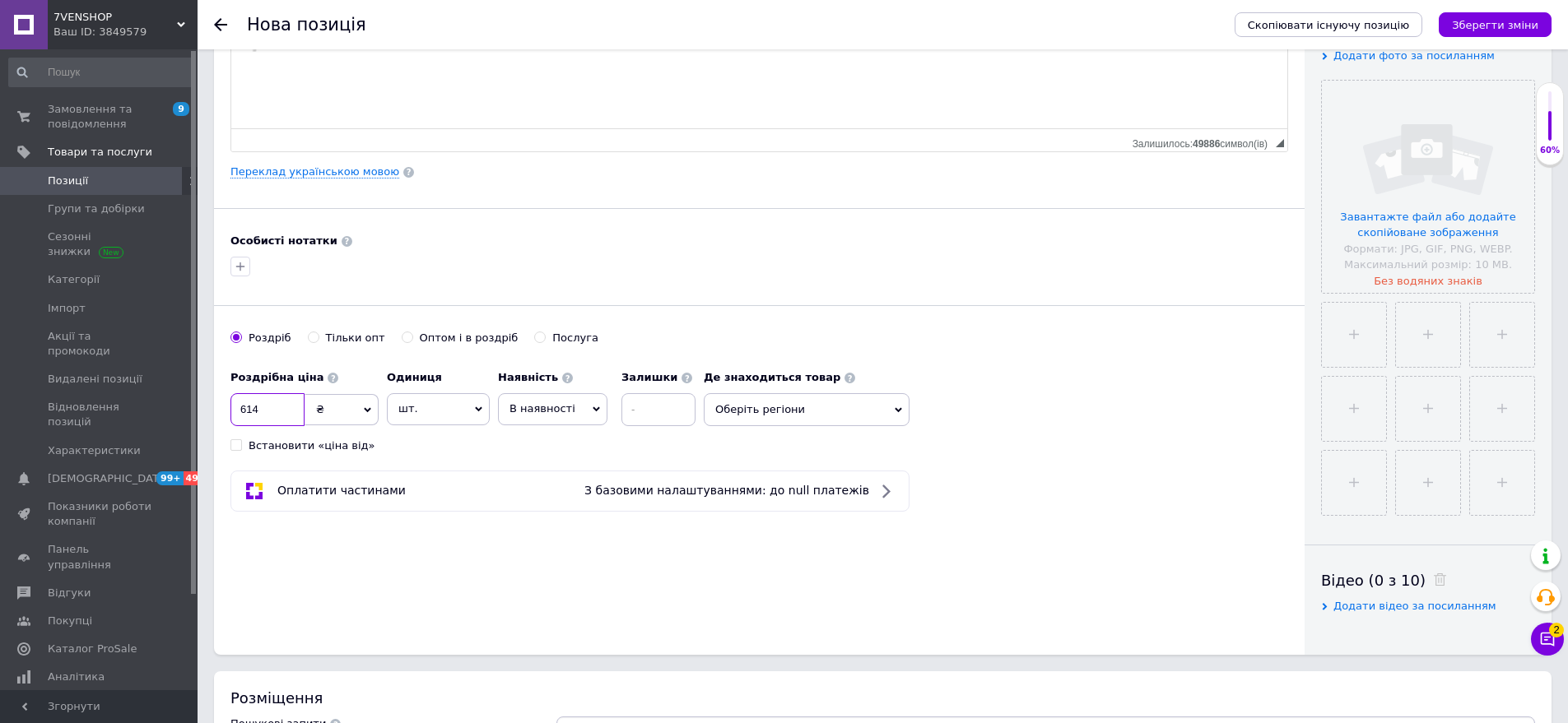
type input "614"
click at [781, 412] on span "Оберіть регіони" at bounding box center [807, 410] width 206 height 33
click at [786, 455] on input "text" at bounding box center [806, 453] width 188 height 33
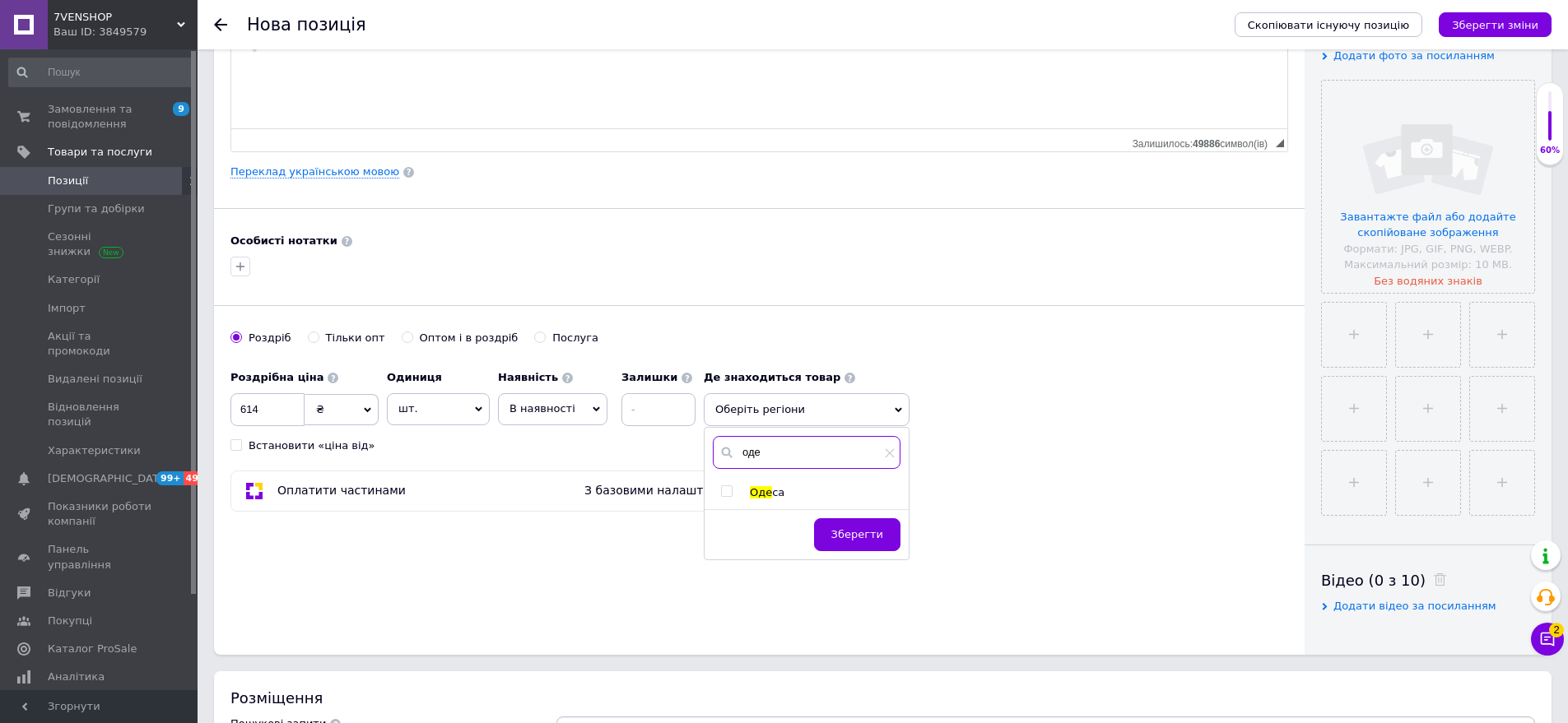
type input "оде"
click at [775, 488] on span "са" at bounding box center [777, 492] width 12 height 12
checkbox input "true"
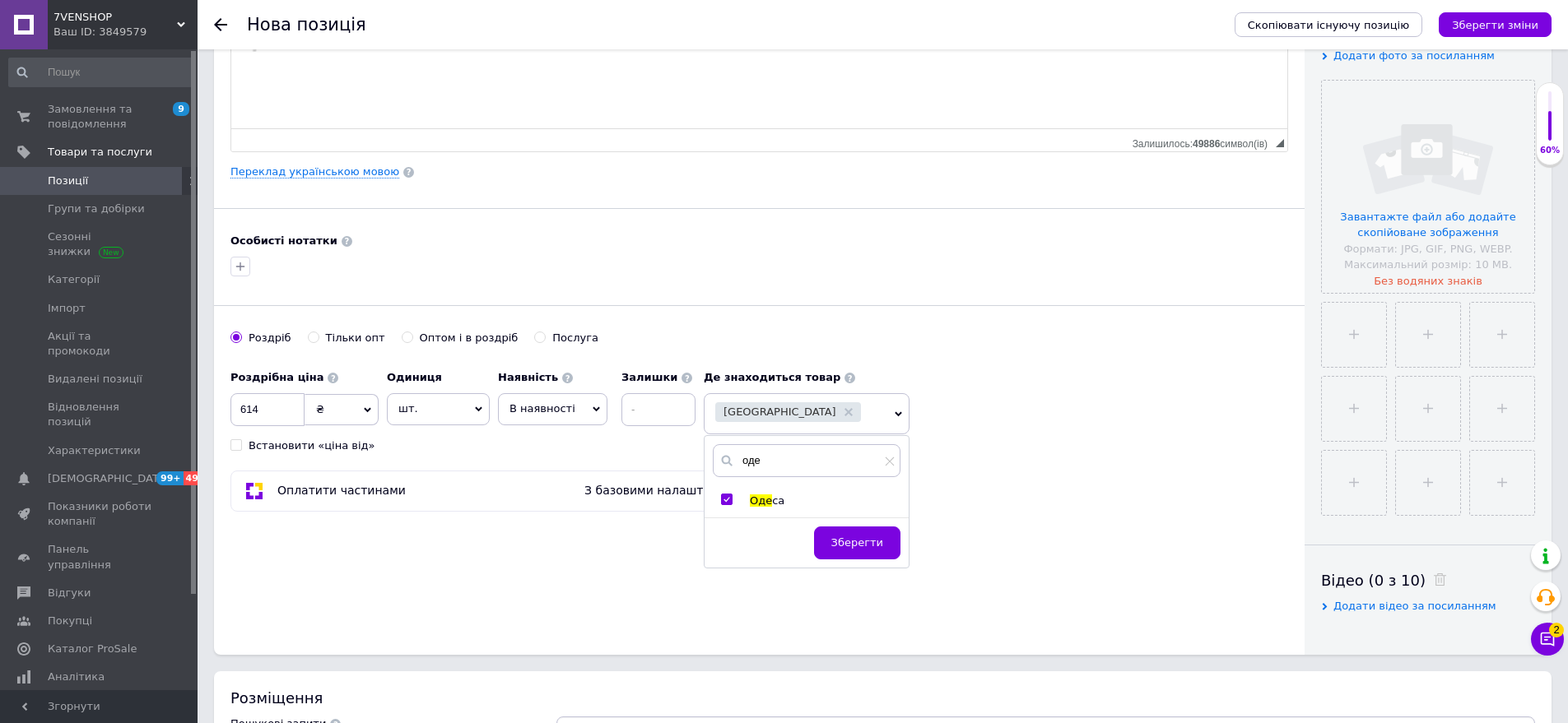
drag, startPoint x: 847, startPoint y: 539, endPoint x: 1206, endPoint y: 348, distance: 406.6
click at [852, 537] on span "Зберегти" at bounding box center [857, 542] width 52 height 12
click at [1534, 189] on div "Завантажте файл або додайте скопійоване зображення Формати: JPG, GIF, PNG, WEBP…" at bounding box center [1428, 187] width 214 height 214
click at [1373, 282] on input "file" at bounding box center [1428, 187] width 213 height 213
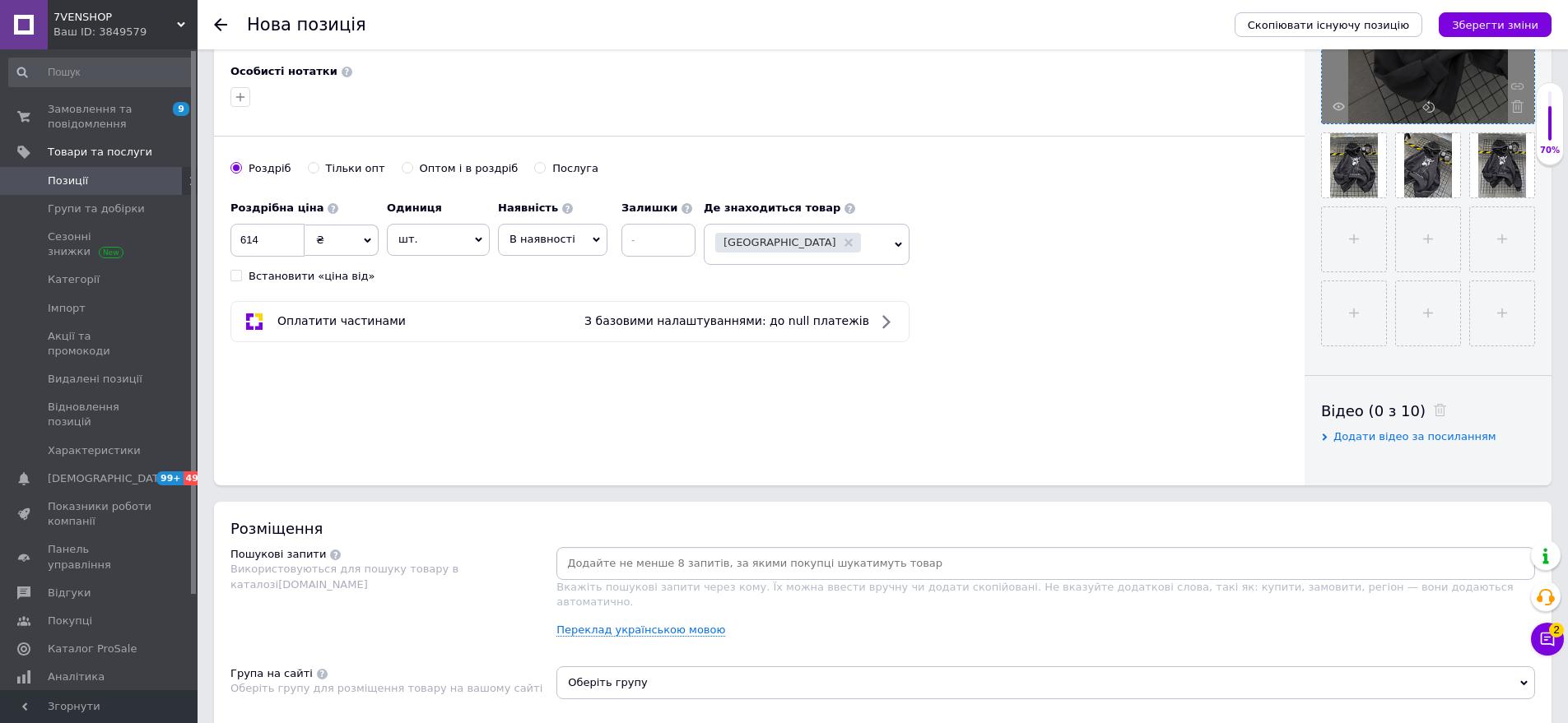
scroll to position [823, 0]
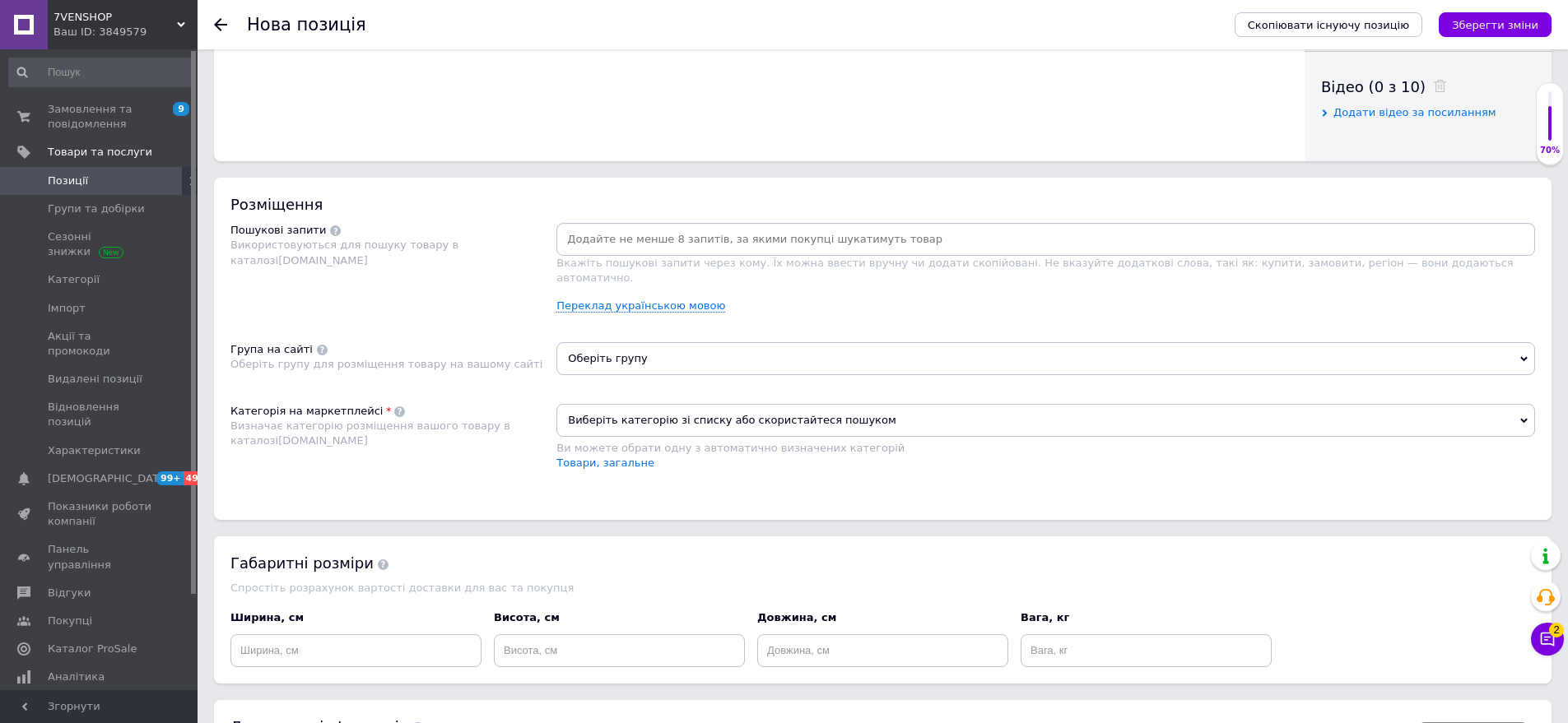
click at [602, 227] on div at bounding box center [1045, 240] width 979 height 33
drag, startPoint x: 359, startPoint y: 181, endPoint x: 472, endPoint y: 215, distance: 118.0
click at [359, 181] on div "Розміщення Пошукові запити Використовуються для пошуку товару в каталозі [DOMAI…" at bounding box center [883, 349] width 1337 height 342
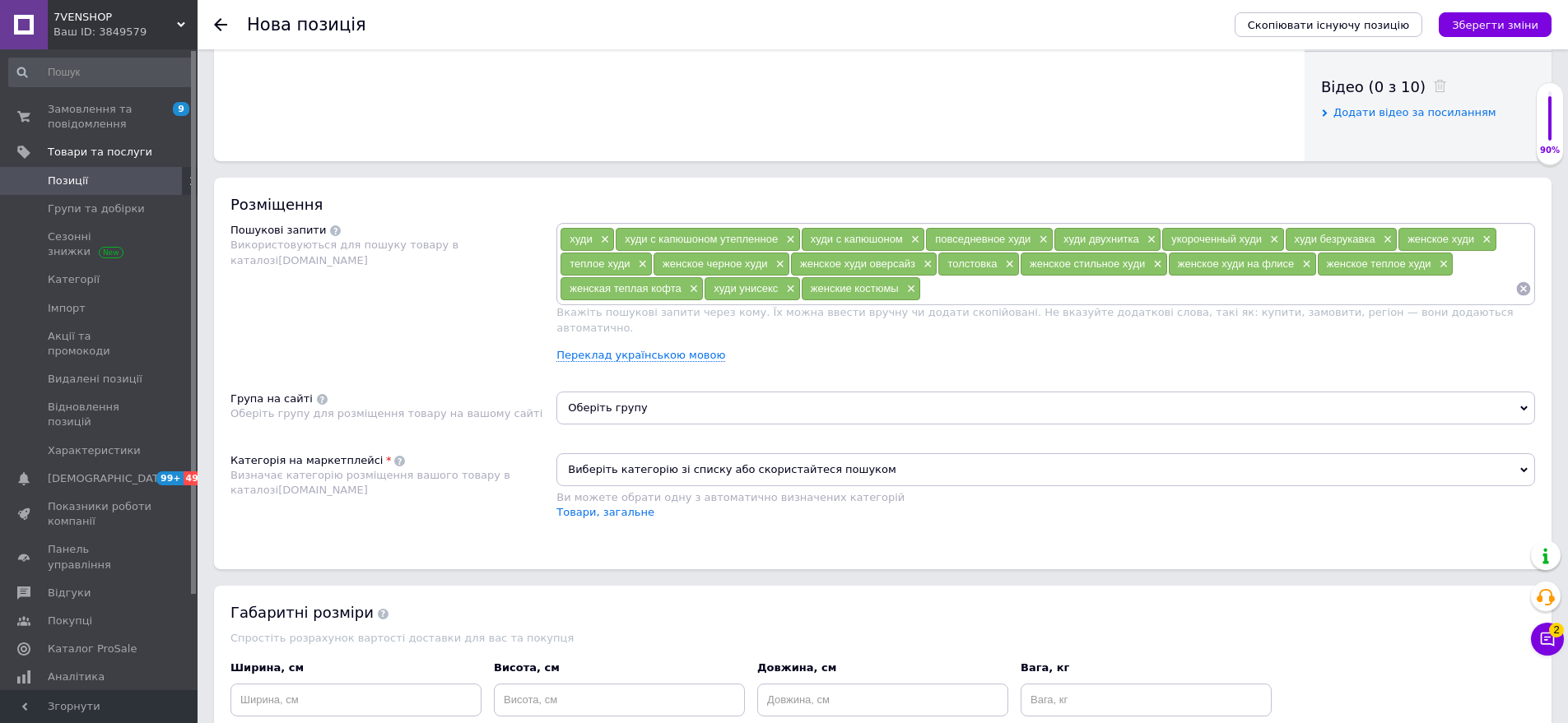
scroll to position [978, 0]
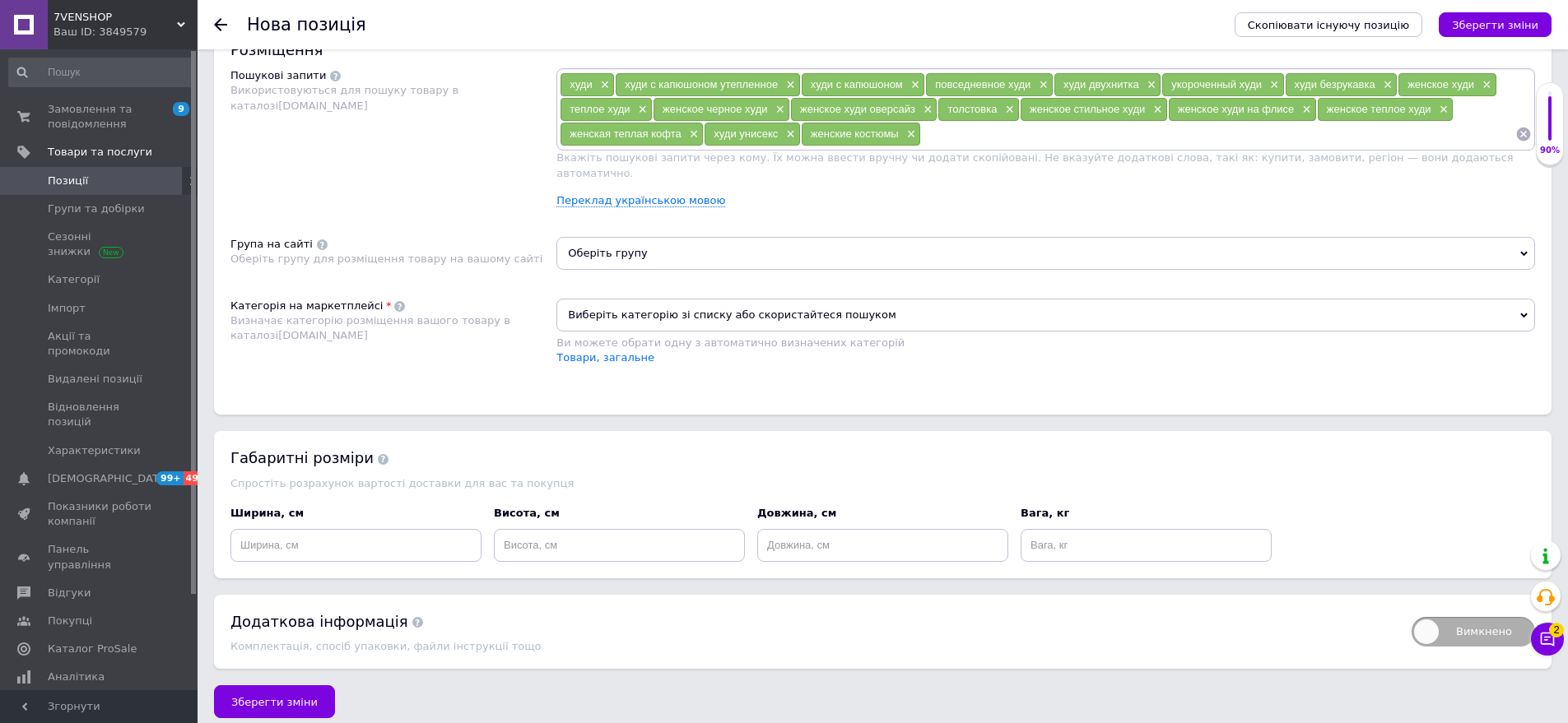
click at [651, 237] on span "Оберіть групу" at bounding box center [1045, 253] width 979 height 33
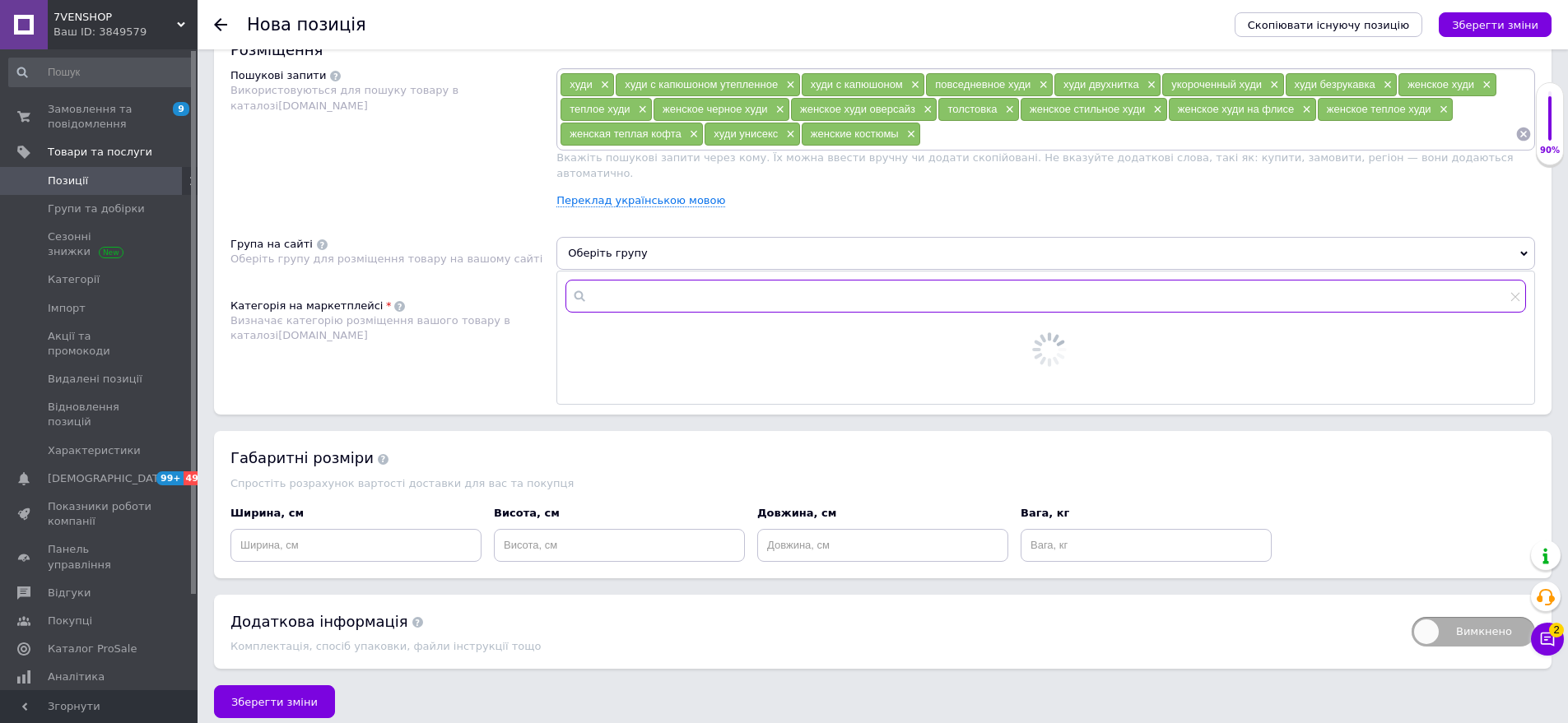
click at [616, 298] on input "text" at bounding box center [1045, 296] width 960 height 33
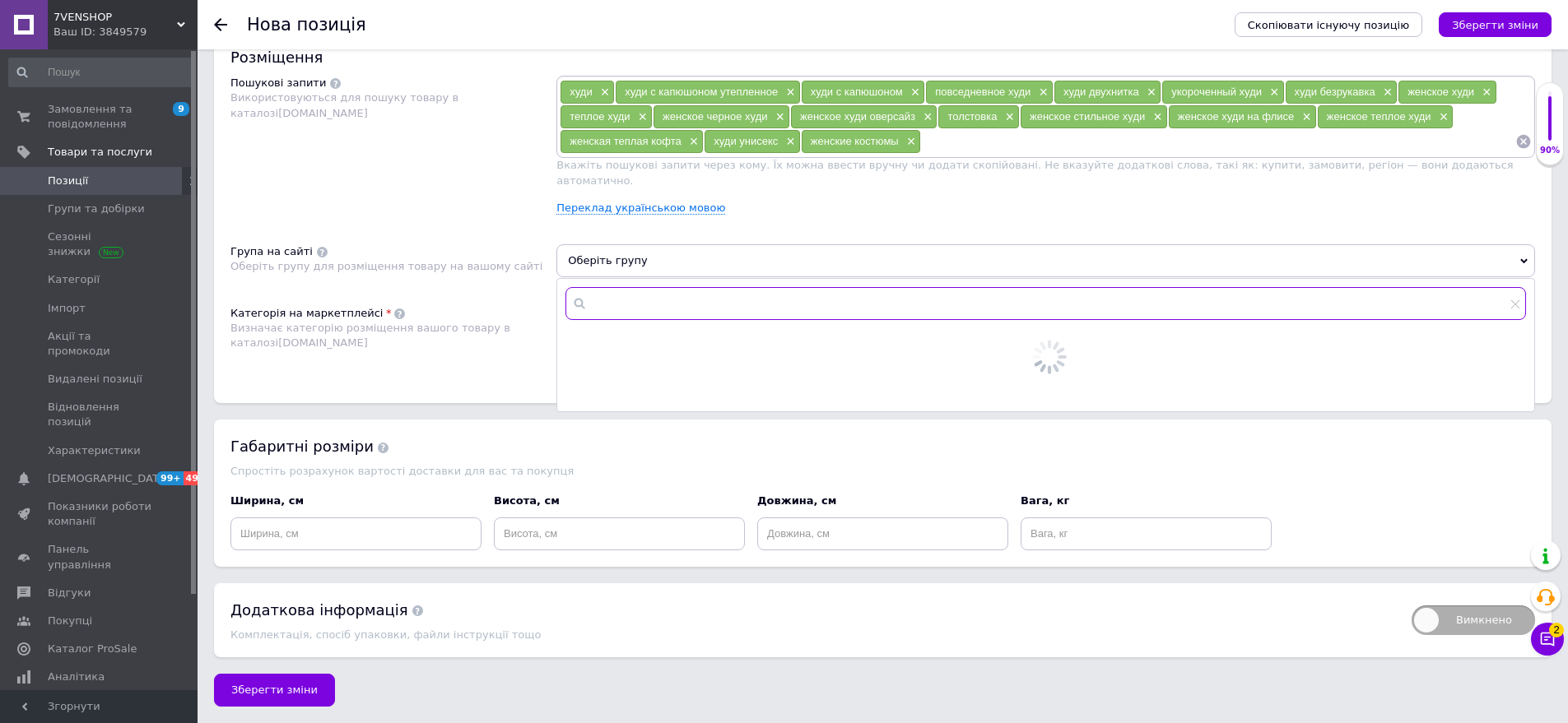
scroll to position [959, 0]
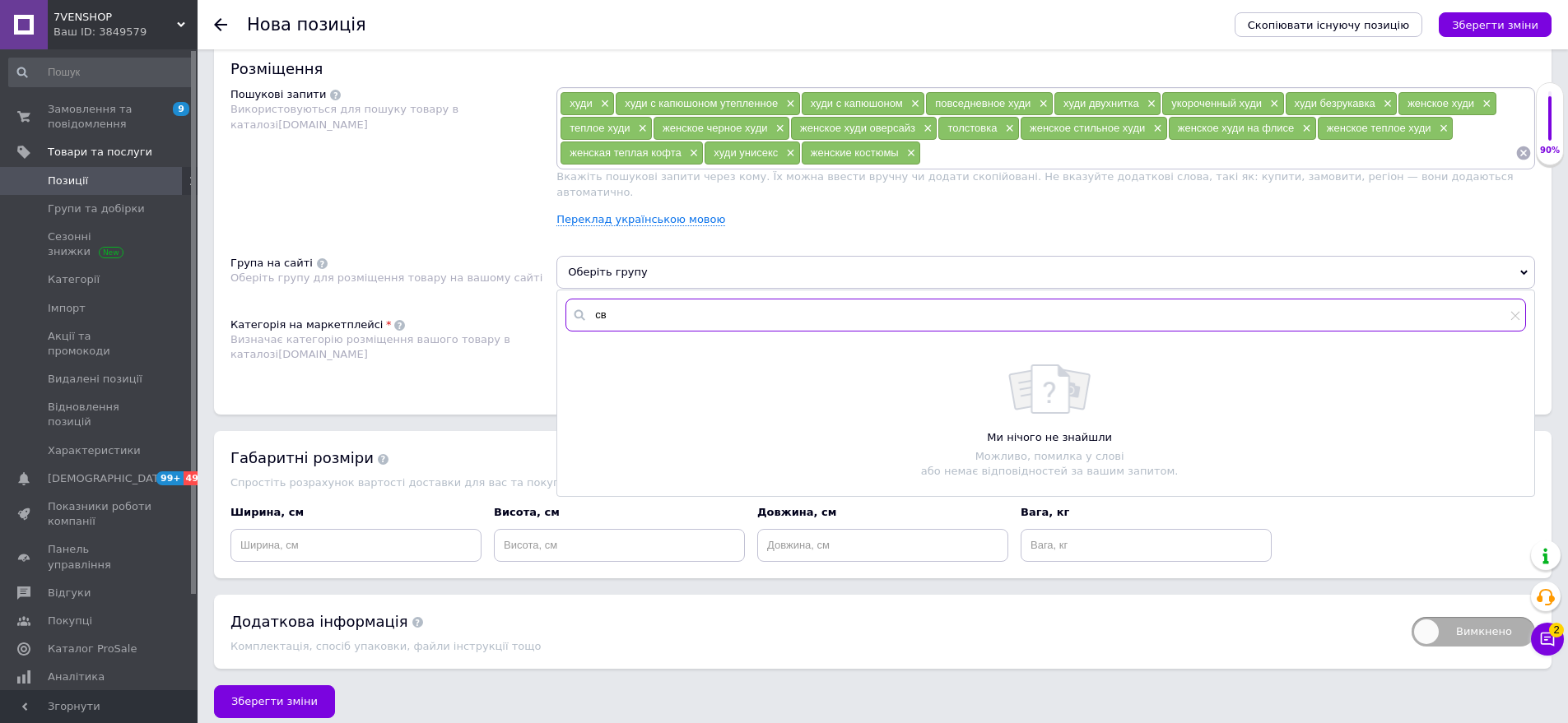
type input "с"
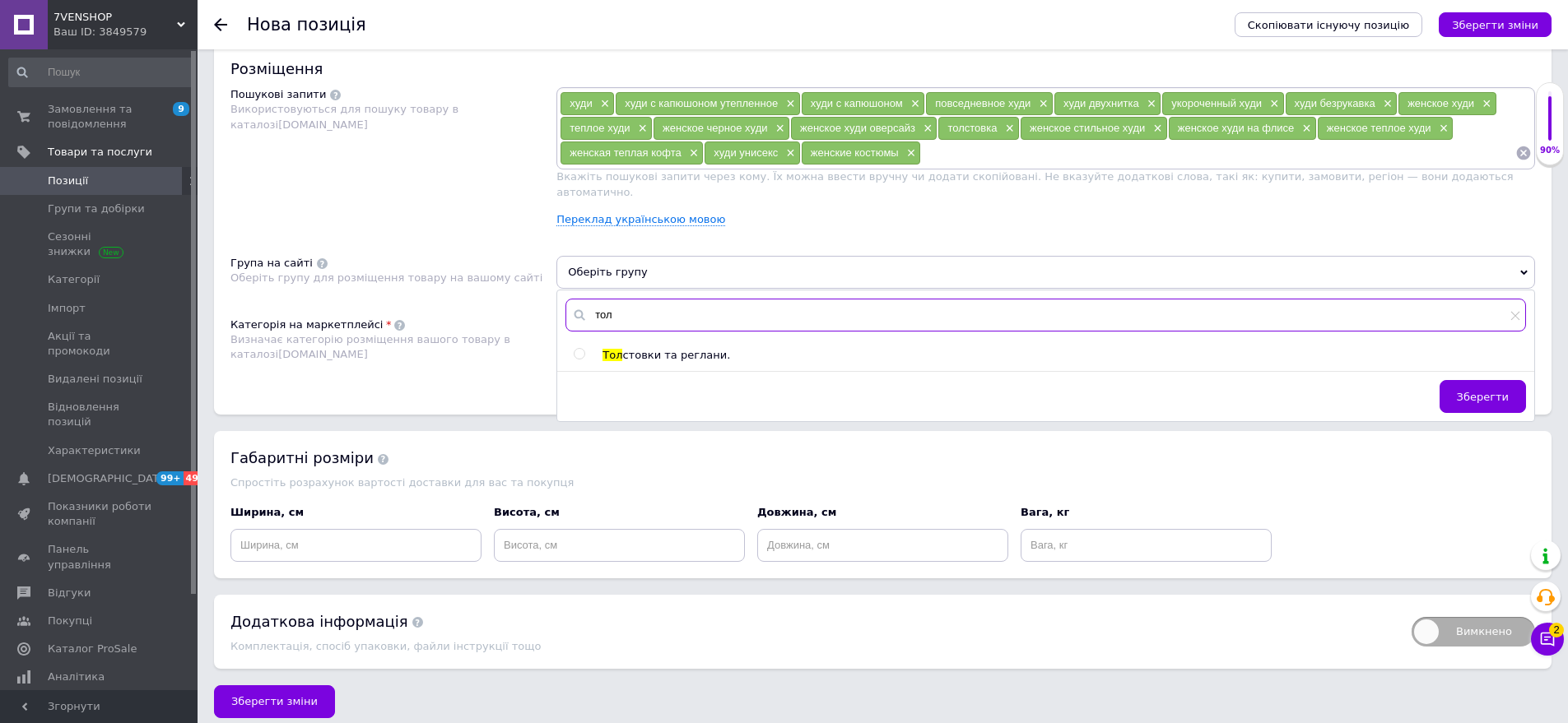
type input "тол"
click at [640, 349] on span "стовки та реглани." at bounding box center [676, 354] width 108 height 12
radio input "true"
click at [1503, 389] on button "Зберегти" at bounding box center [1482, 397] width 87 height 33
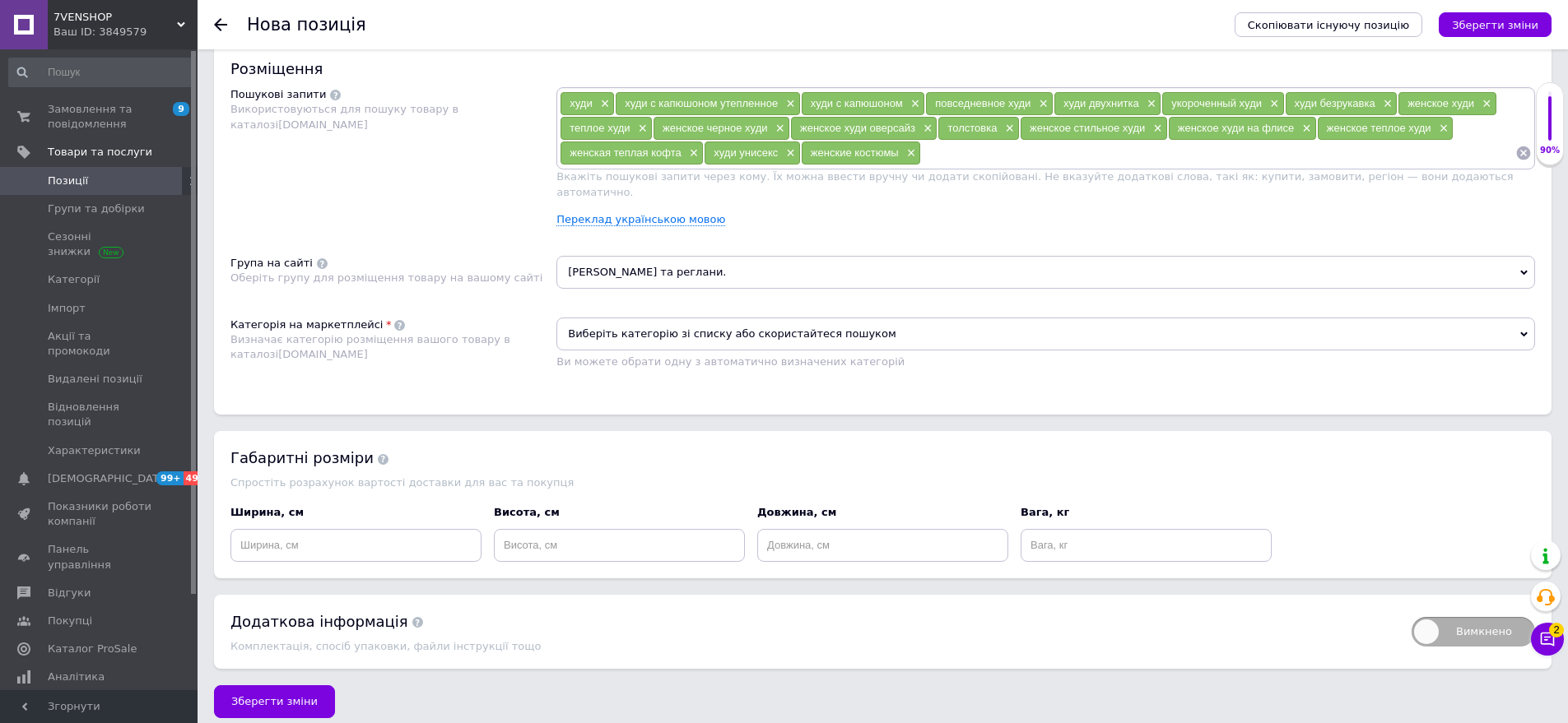
click at [652, 317] on span "Виберіть категорію зі списку або скористайтеся пошуком" at bounding box center [1045, 334] width 979 height 33
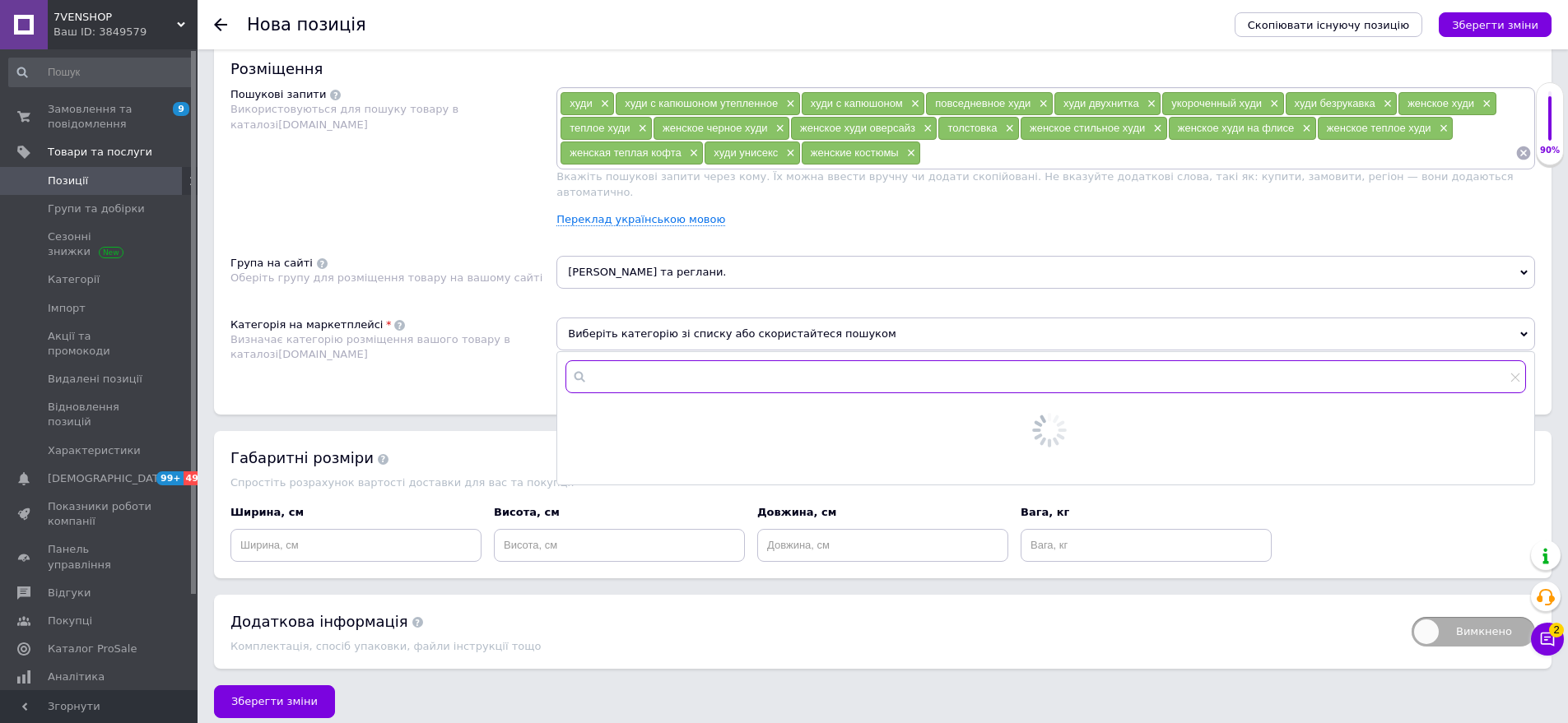
click at [627, 363] on input "text" at bounding box center [1045, 377] width 960 height 33
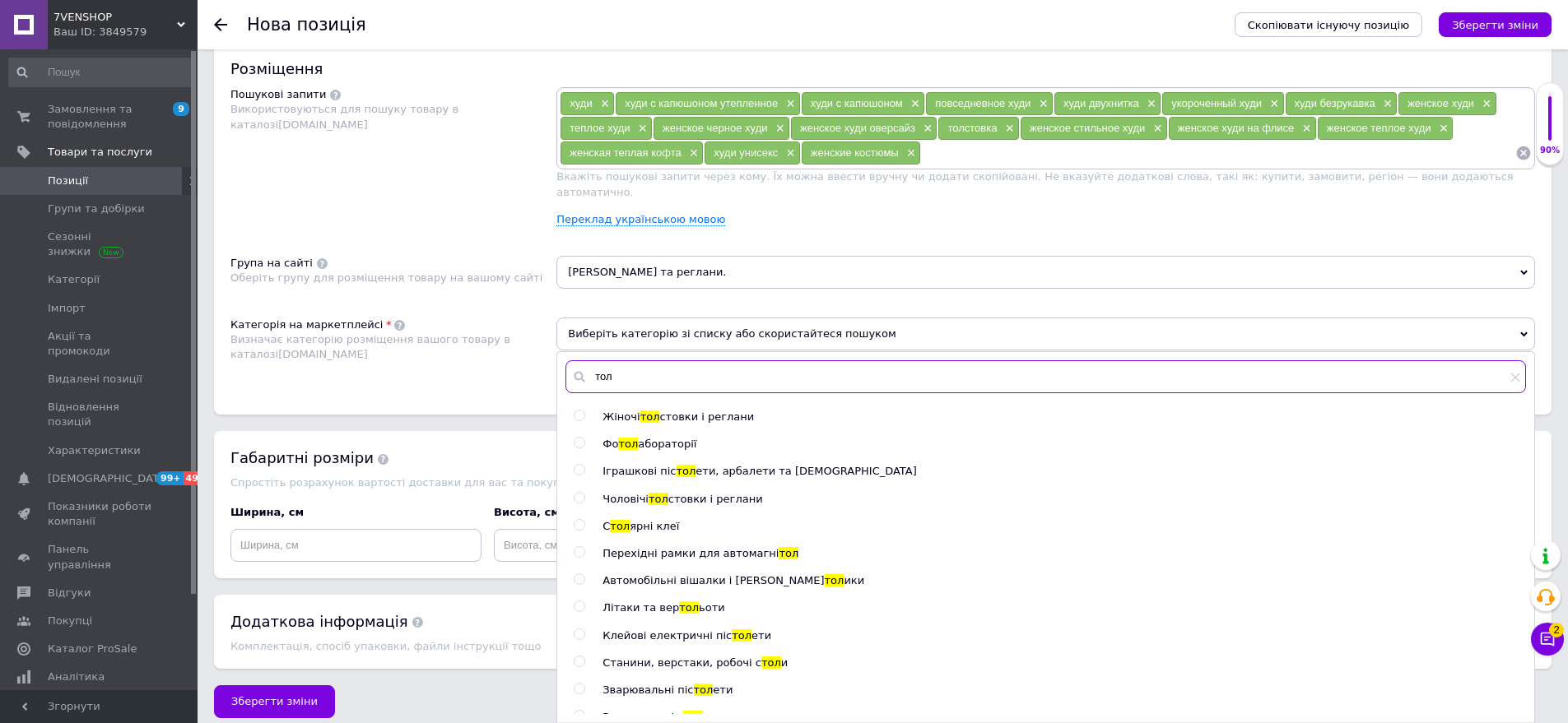
type input "тол"
click at [707, 411] on span "стовки і реглани" at bounding box center [707, 416] width 95 height 12
radio input "true"
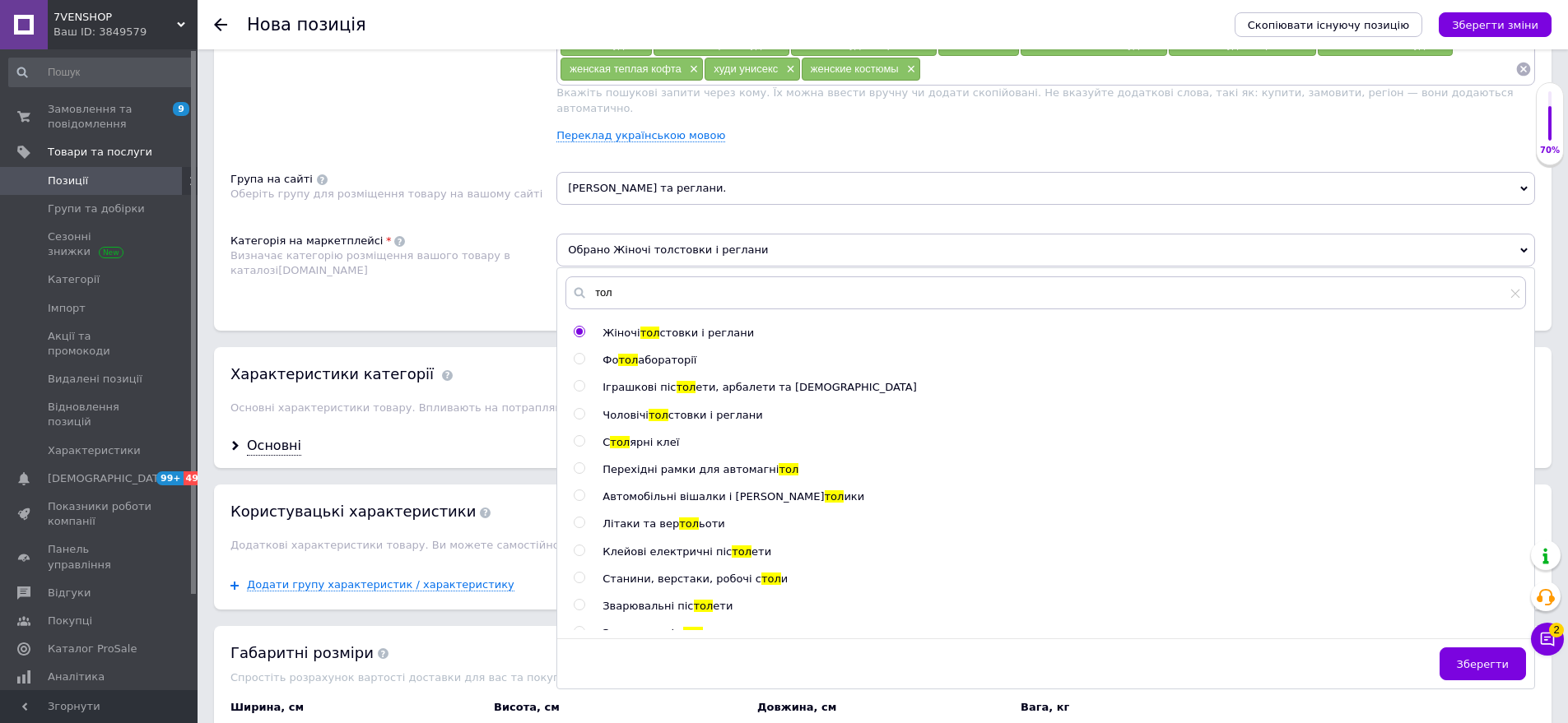
scroll to position [1100, 0]
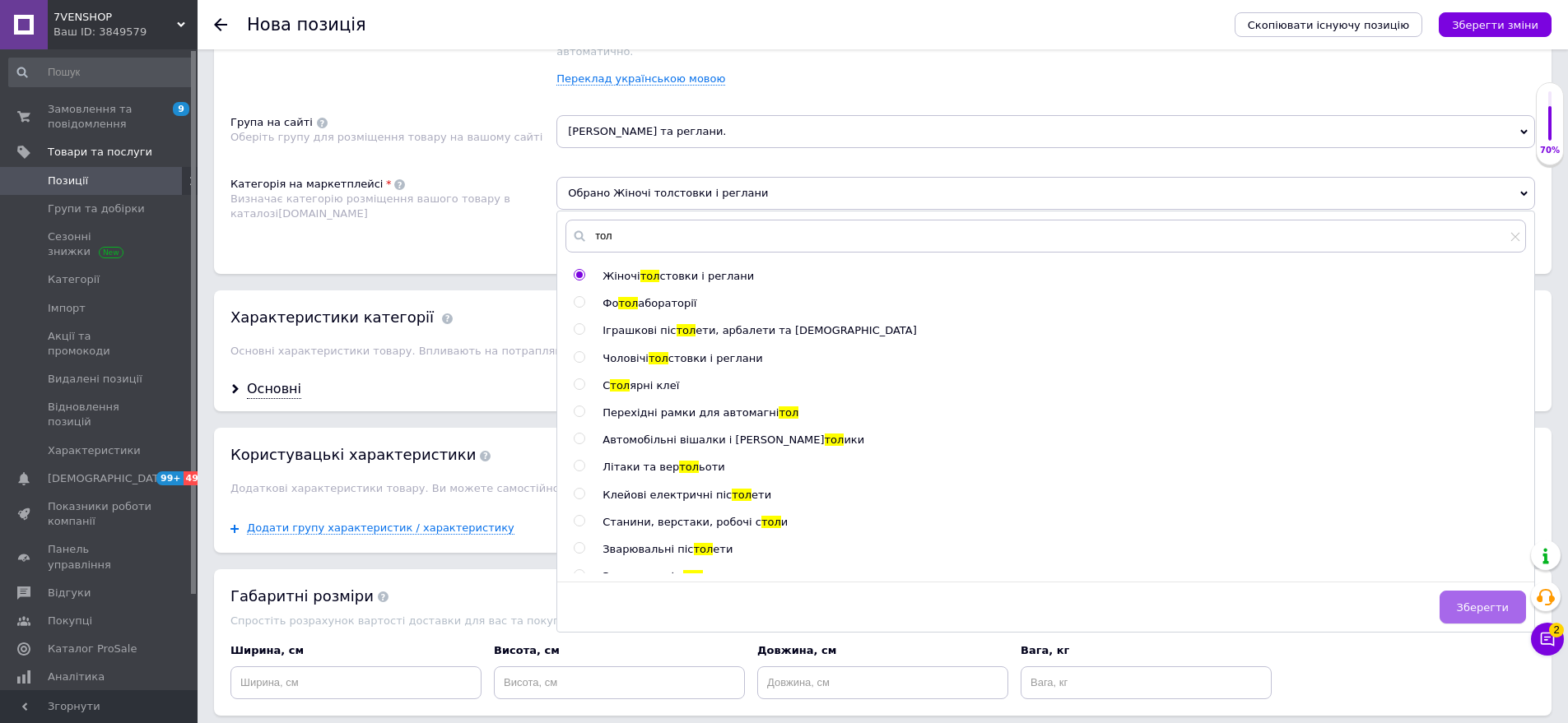
click at [1490, 602] on span "Зберегти" at bounding box center [1482, 608] width 52 height 12
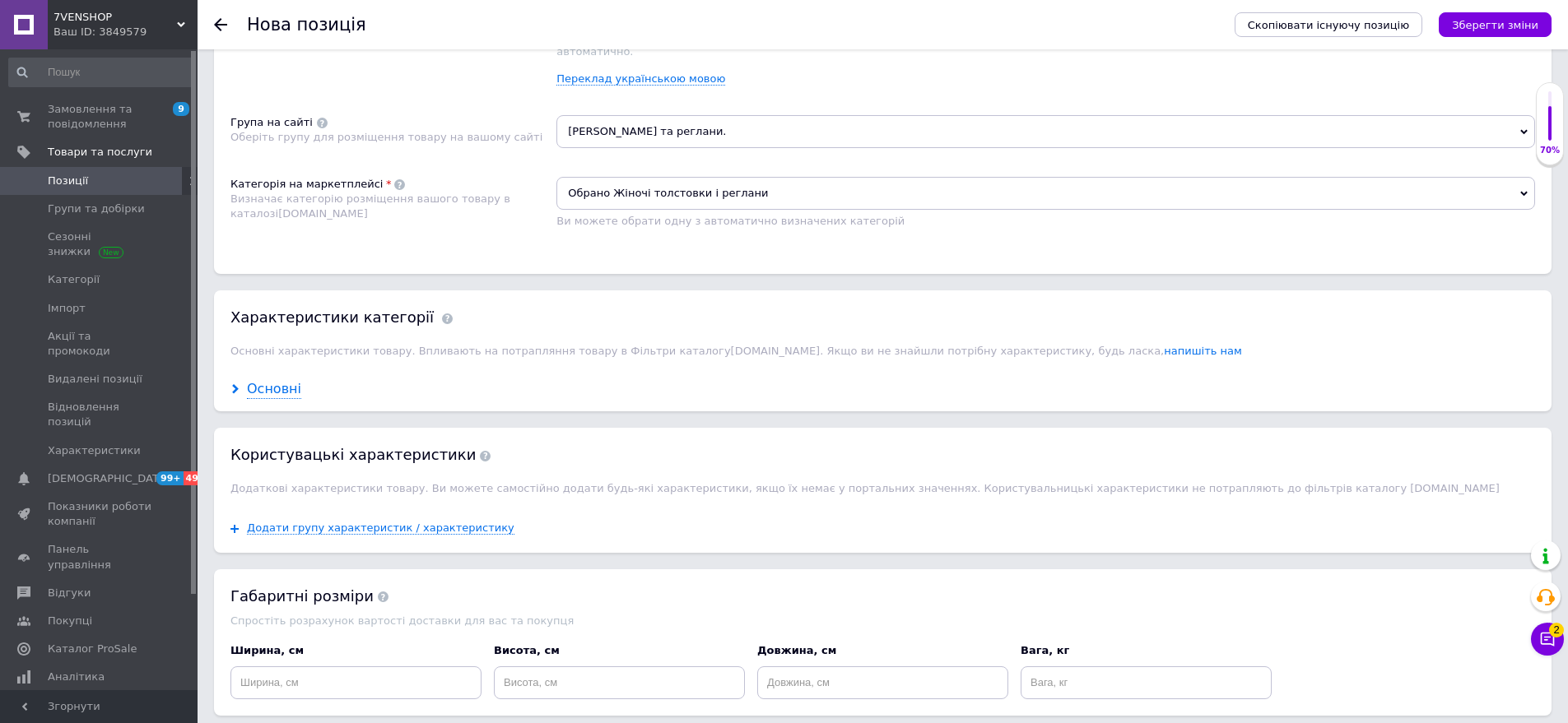
click at [278, 380] on div "Основні" at bounding box center [274, 389] width 54 height 19
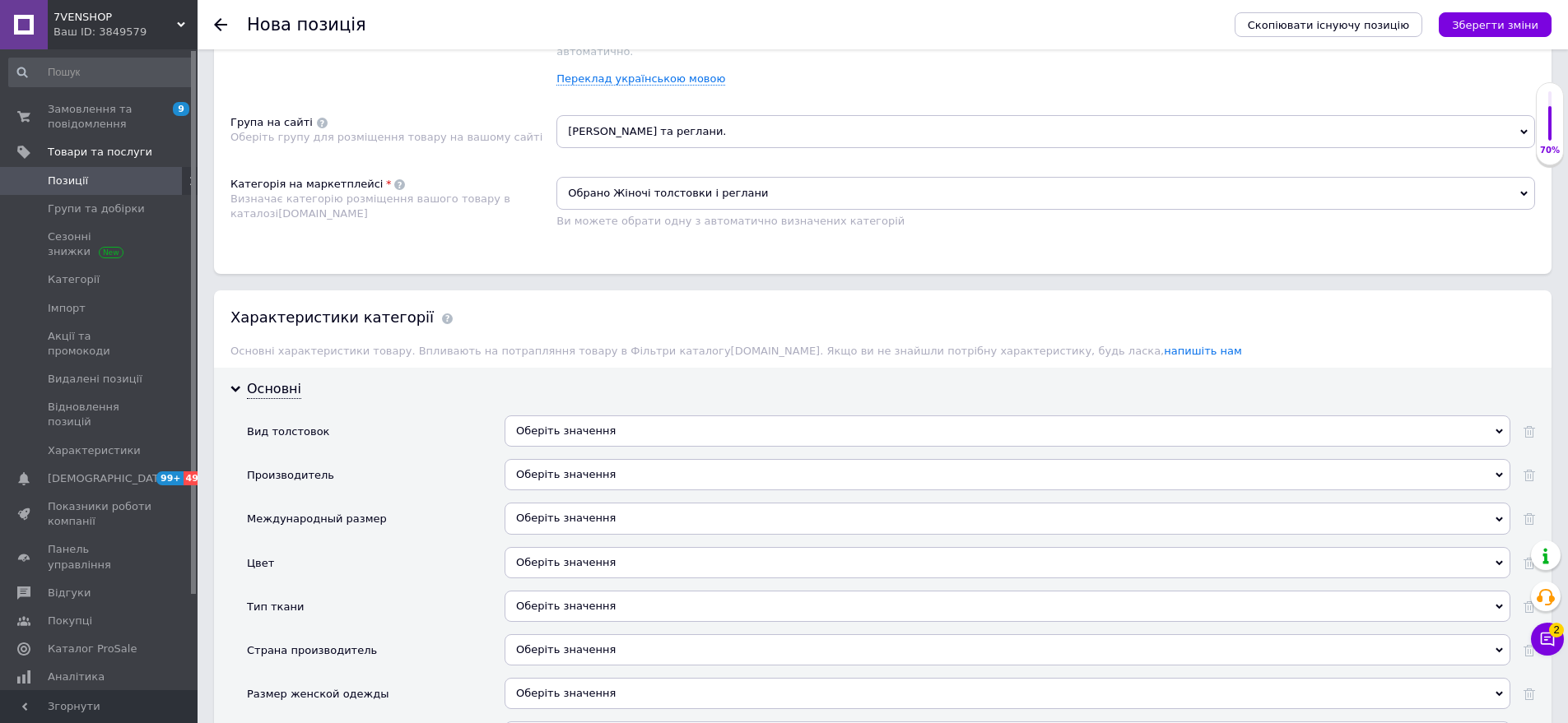
scroll to position [1264, 0]
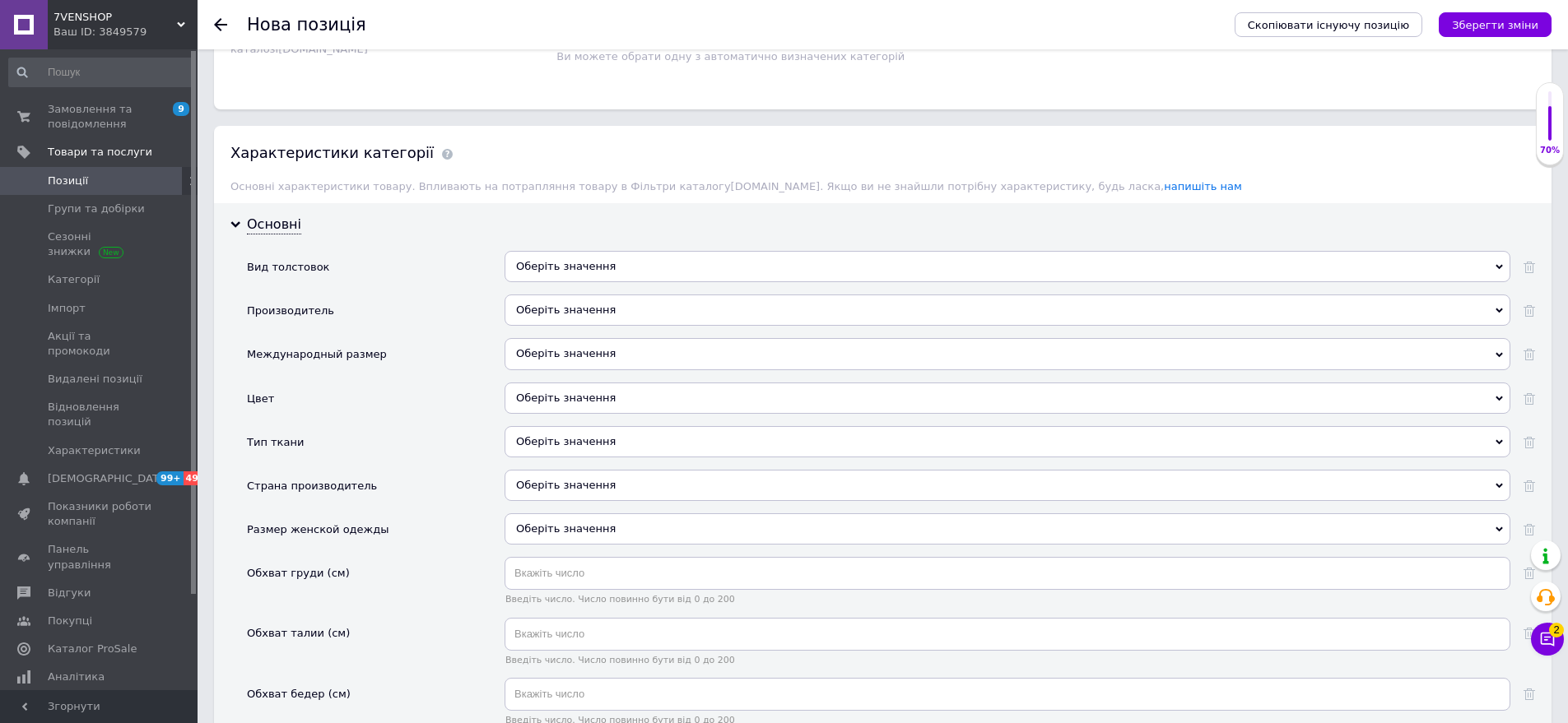
click at [608, 267] on div "Оберіть значення" at bounding box center [1007, 266] width 1006 height 31
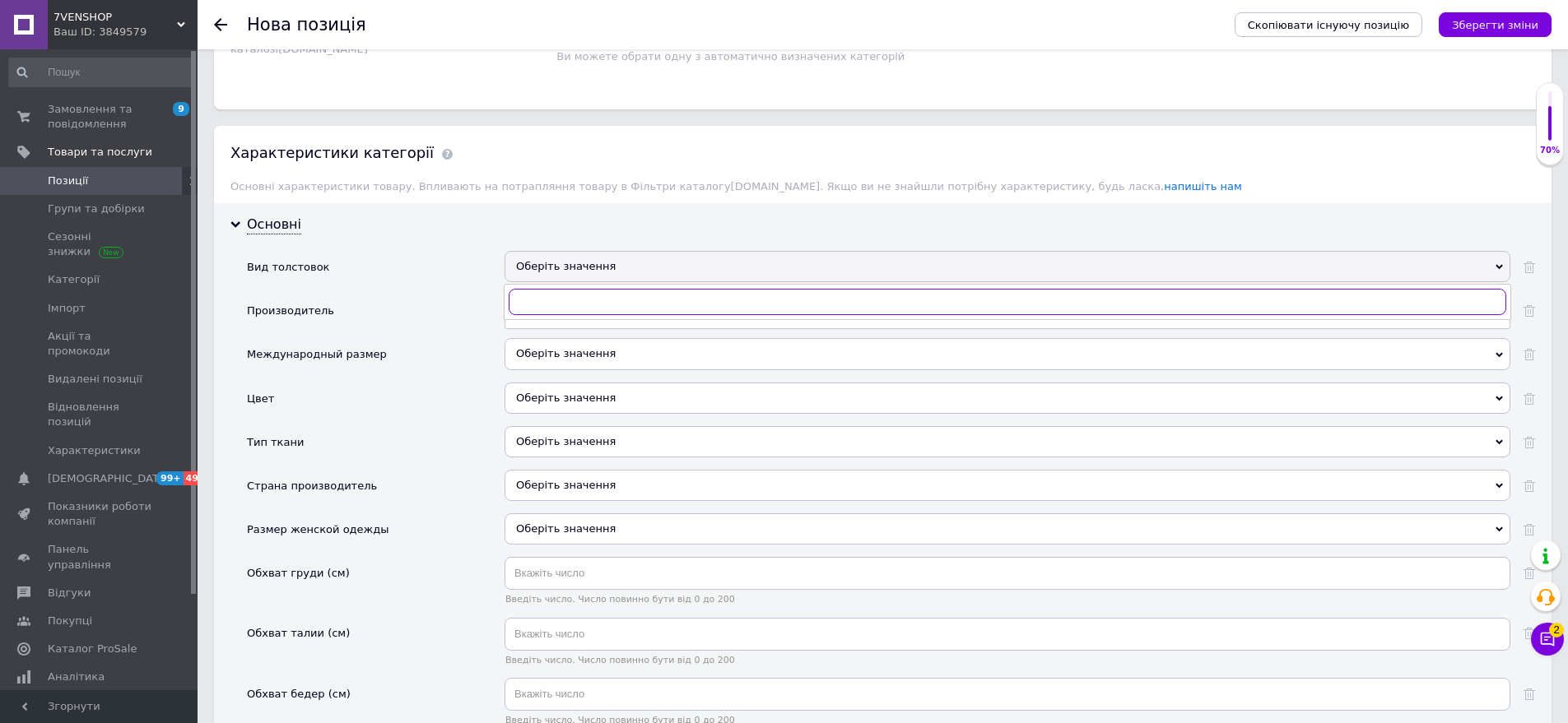
scroll to position [1346, 0]
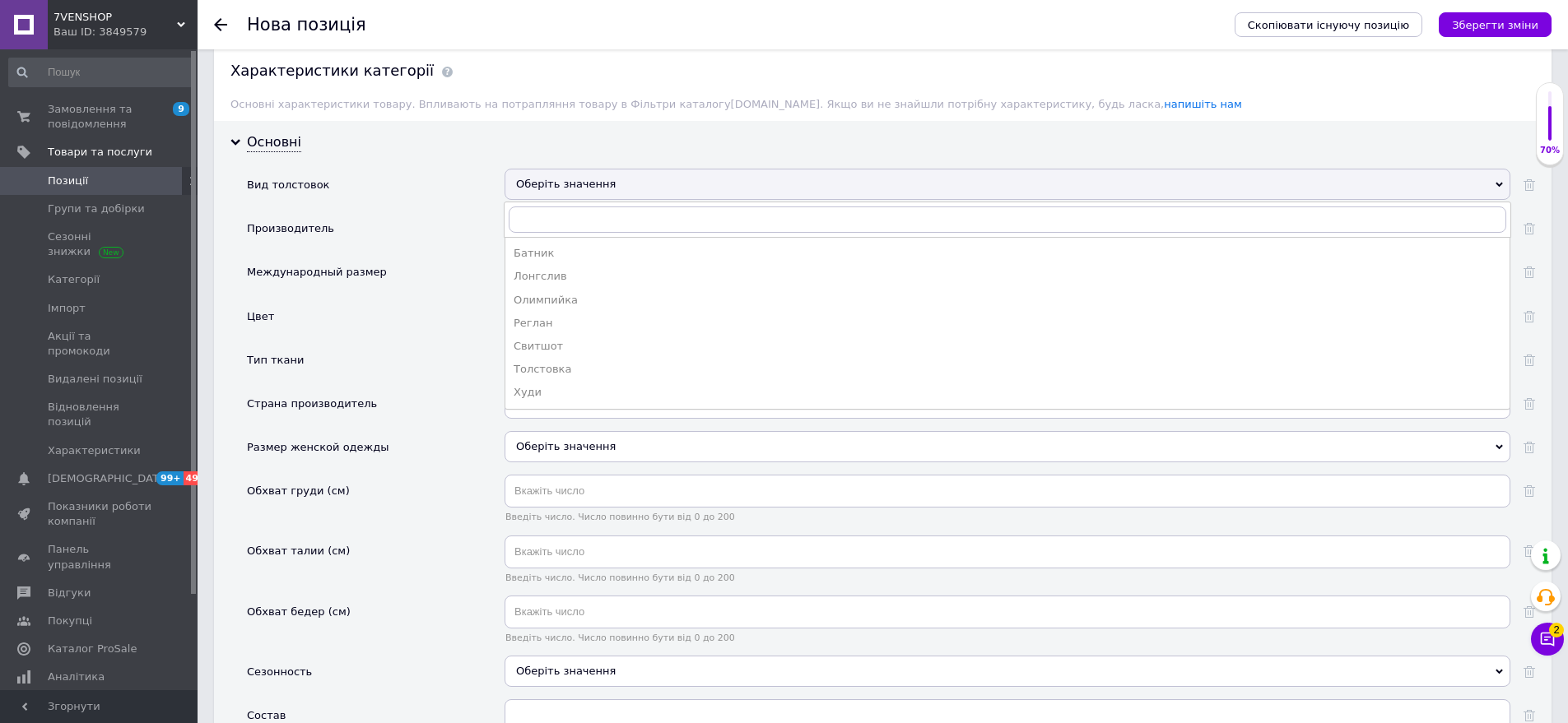
click at [580, 385] on div "Худи" at bounding box center [1007, 392] width 988 height 15
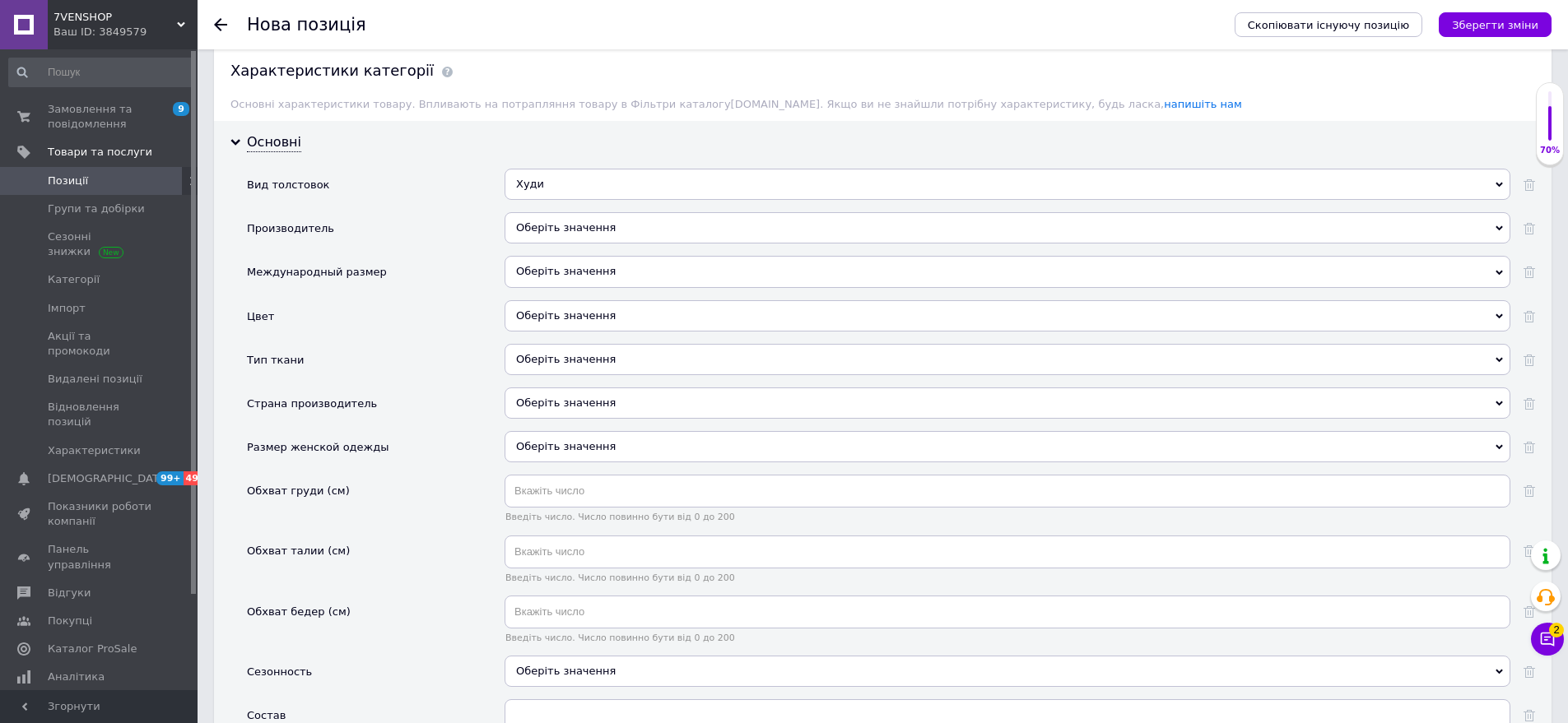
click at [544, 256] on div "Оберіть значення" at bounding box center [1007, 271] width 1006 height 31
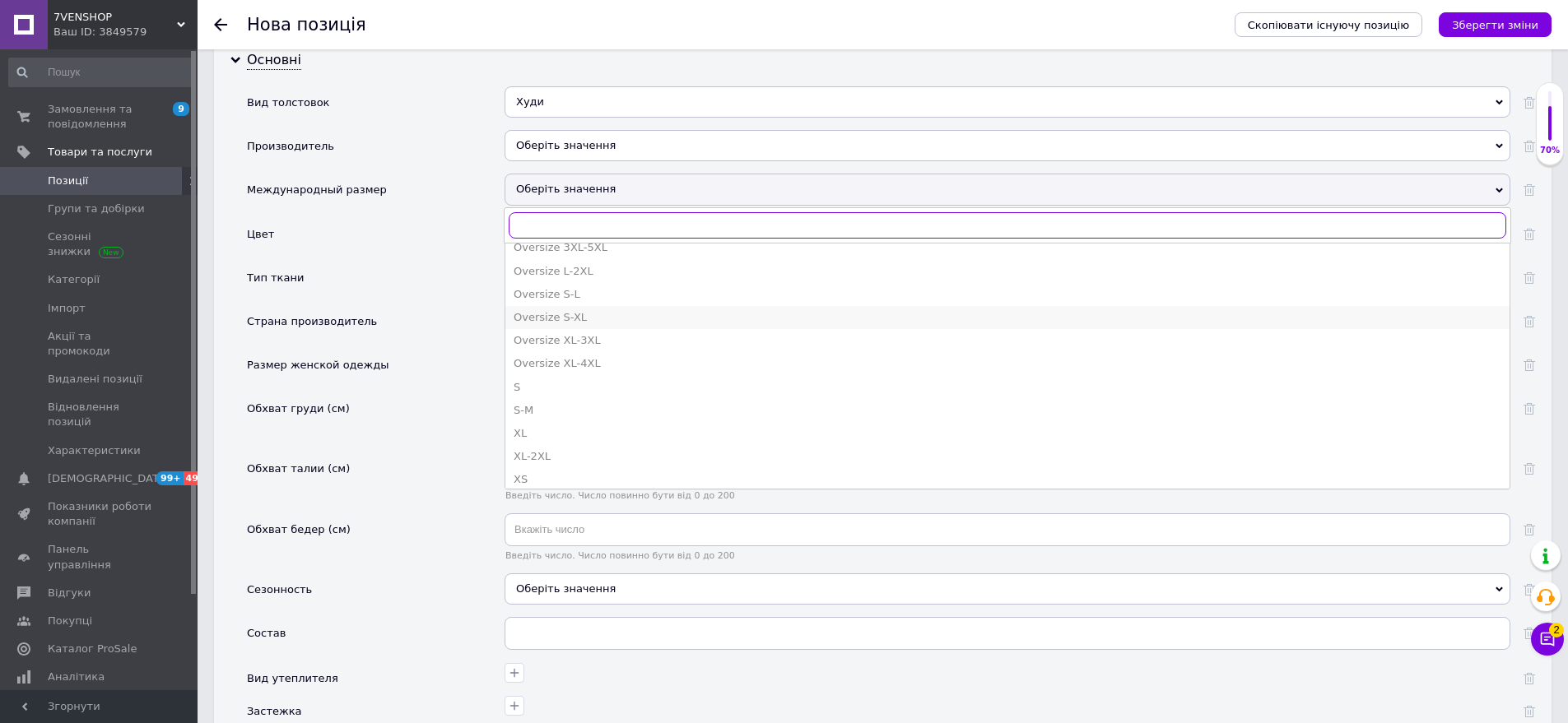
scroll to position [446, 0]
click at [576, 316] on div "Oversize S-L" at bounding box center [1007, 323] width 988 height 15
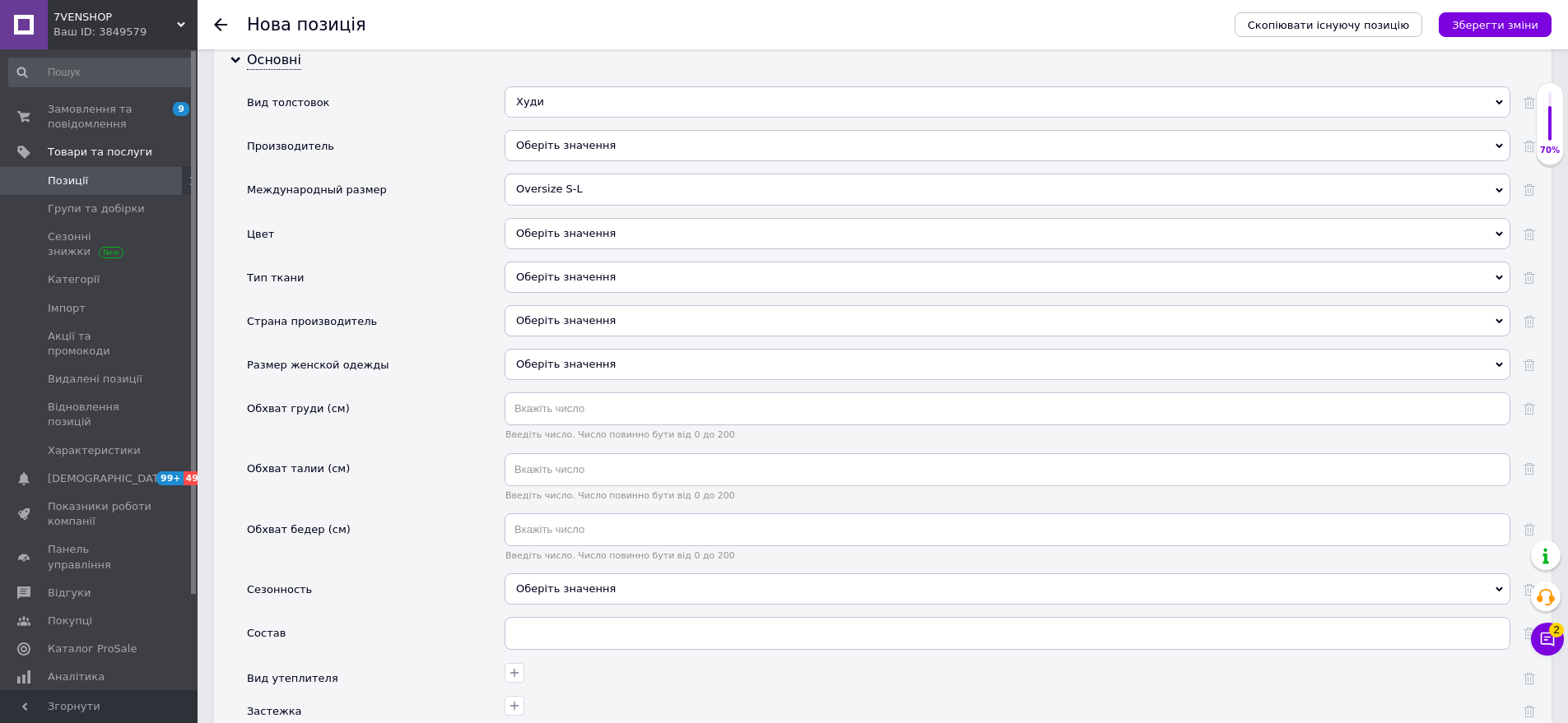
click at [562, 218] on div "Оберіть значення" at bounding box center [1007, 234] width 1006 height 31
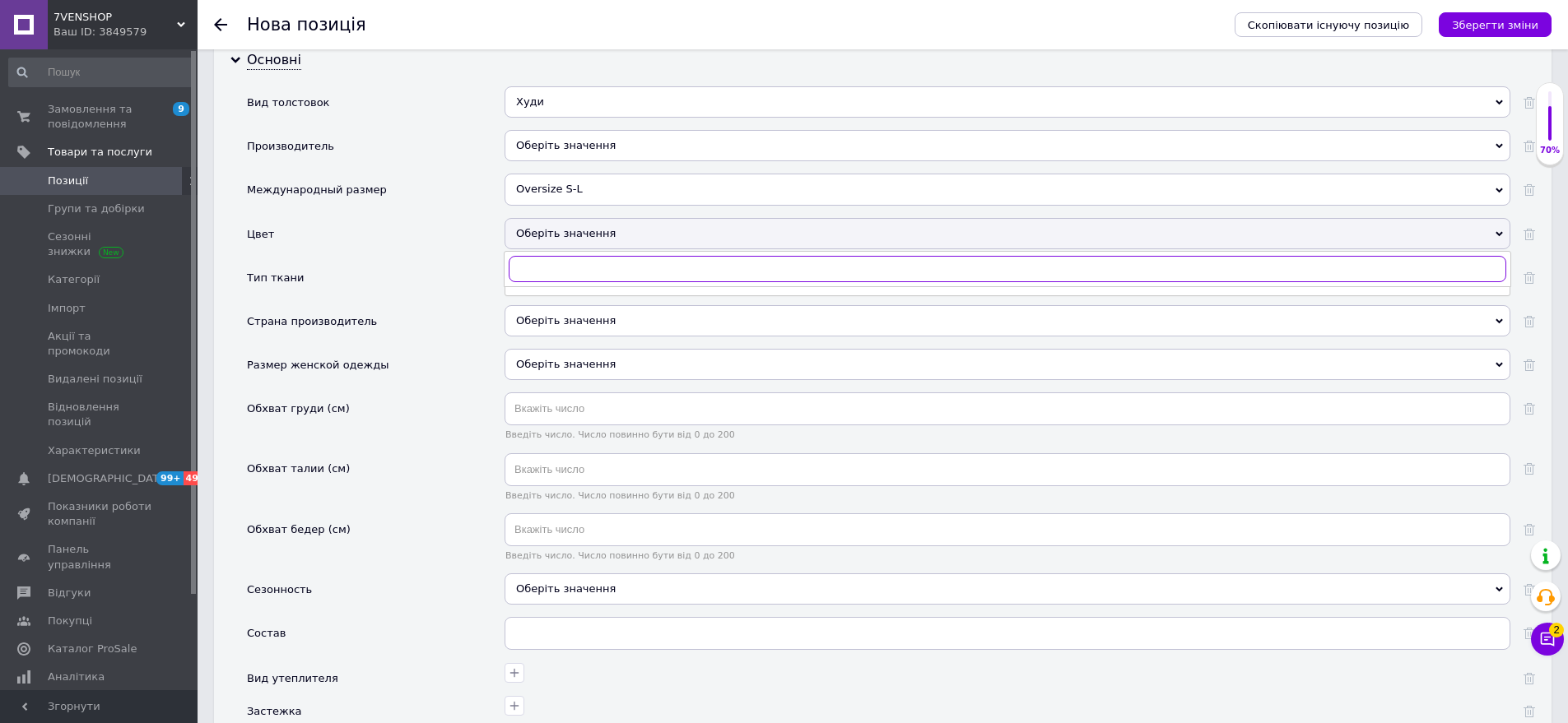
scroll to position [1511, 0]
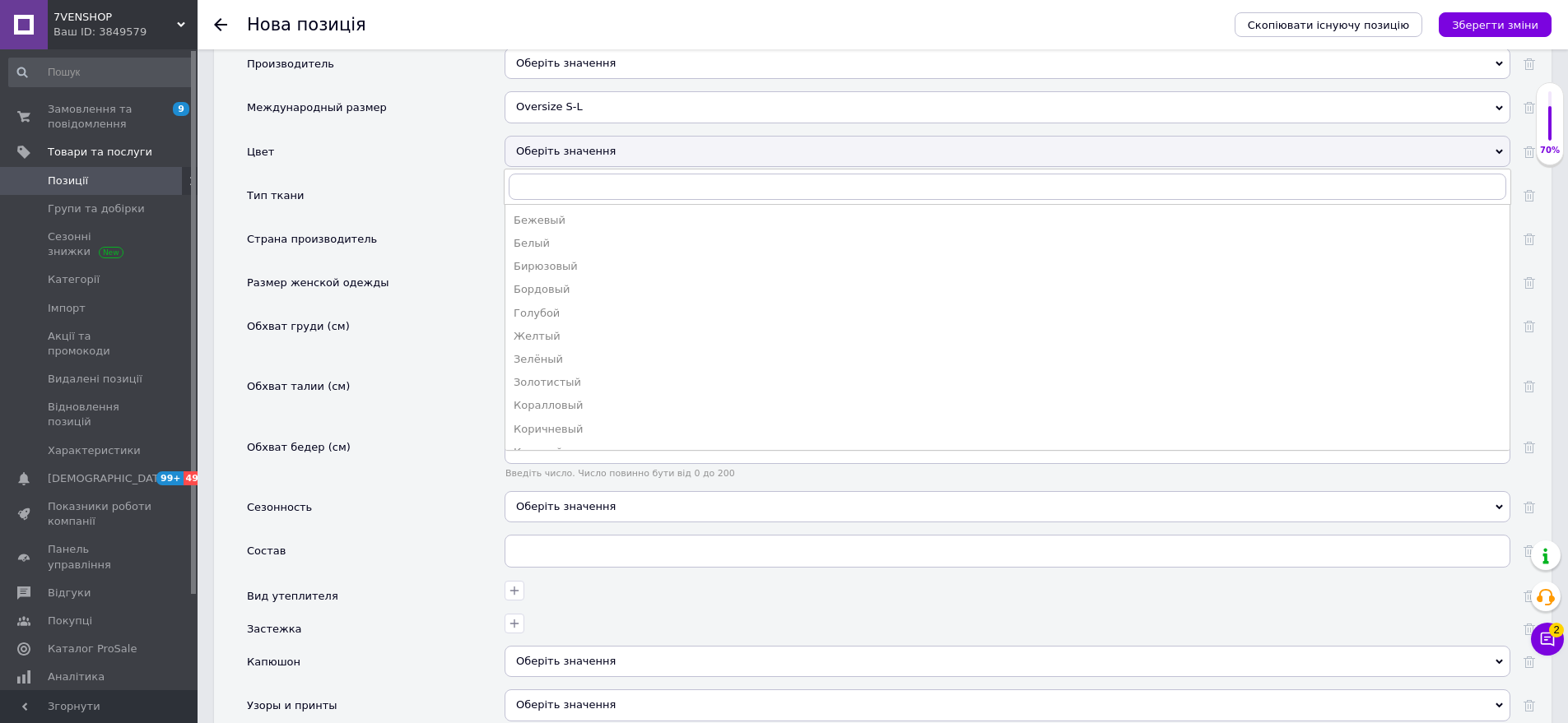
click at [422, 312] on div "Обхват груди (см)" at bounding box center [375, 340] width 257 height 60
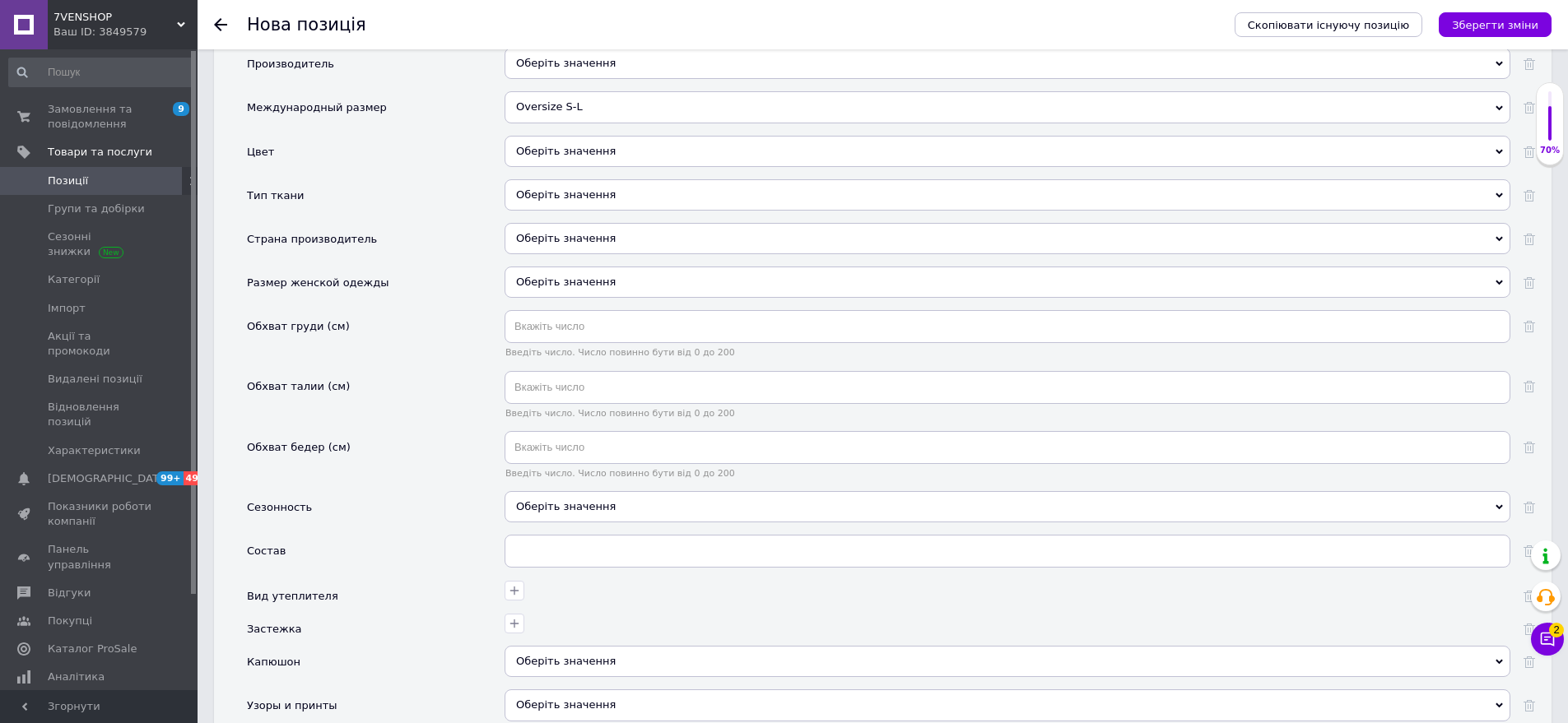
click at [552, 185] on div "Оберіть значення" at bounding box center [1007, 195] width 1006 height 31
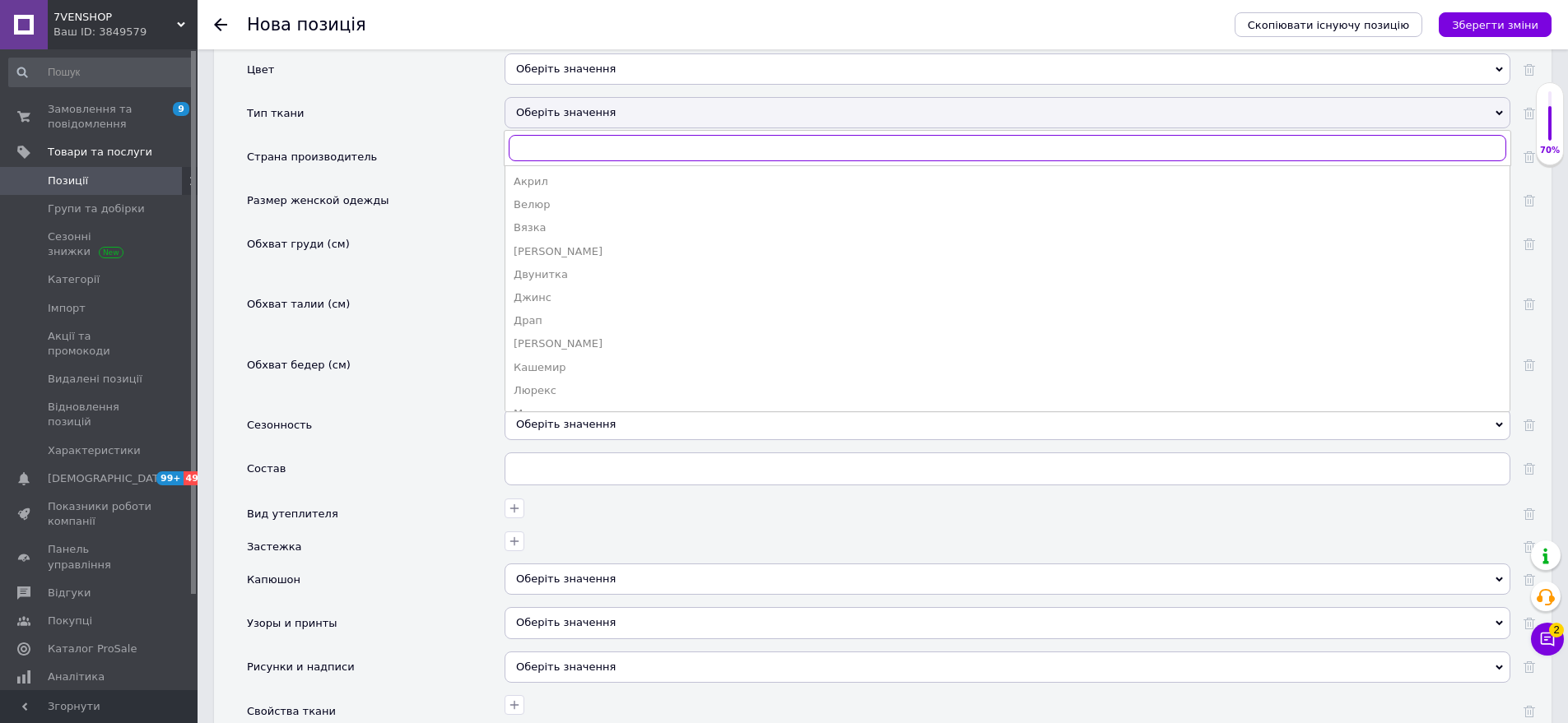
scroll to position [389, 0]
click at [606, 227] on div "Трехнитка с начесом (на флисе)" at bounding box center [1007, 234] width 988 height 15
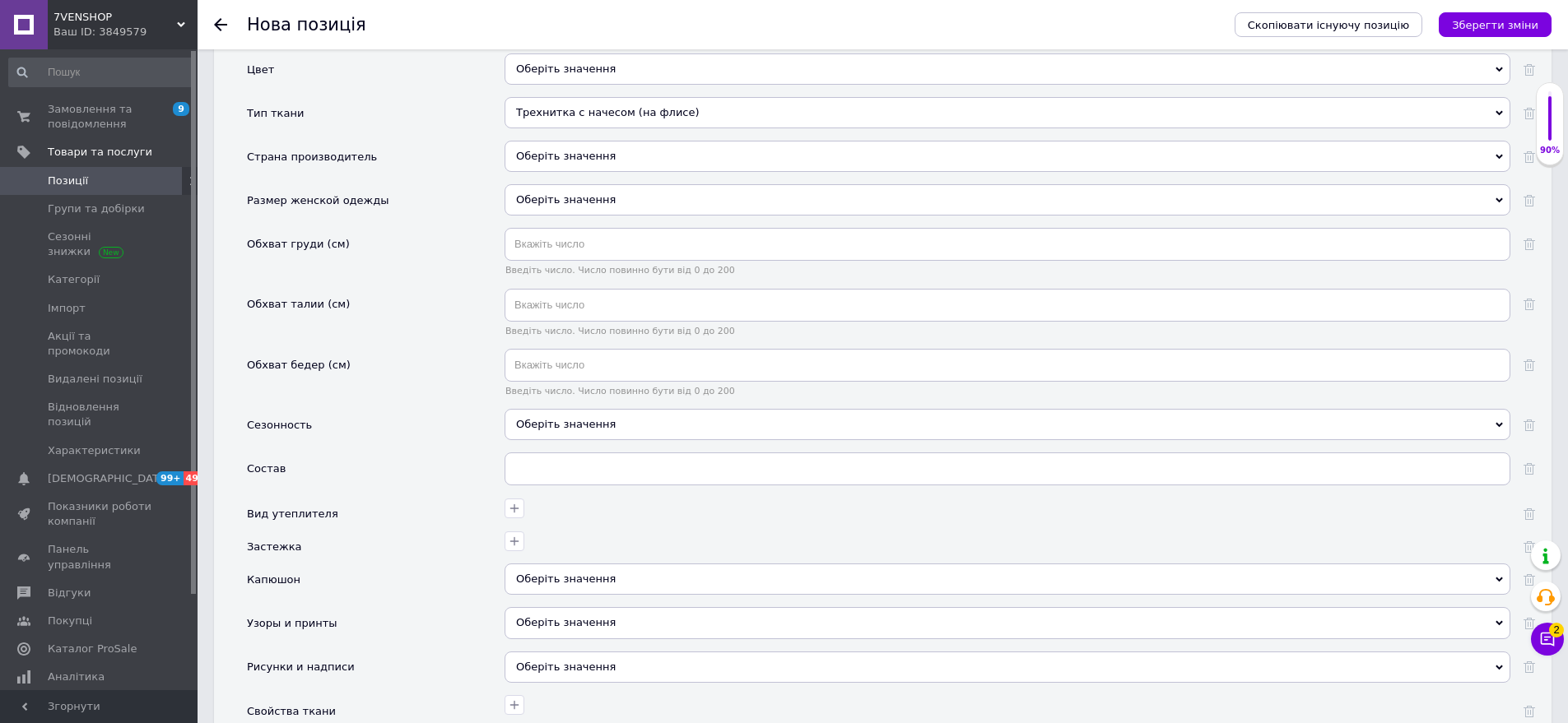
click at [616, 187] on div "Оберіть значення" at bounding box center [1007, 200] width 1006 height 31
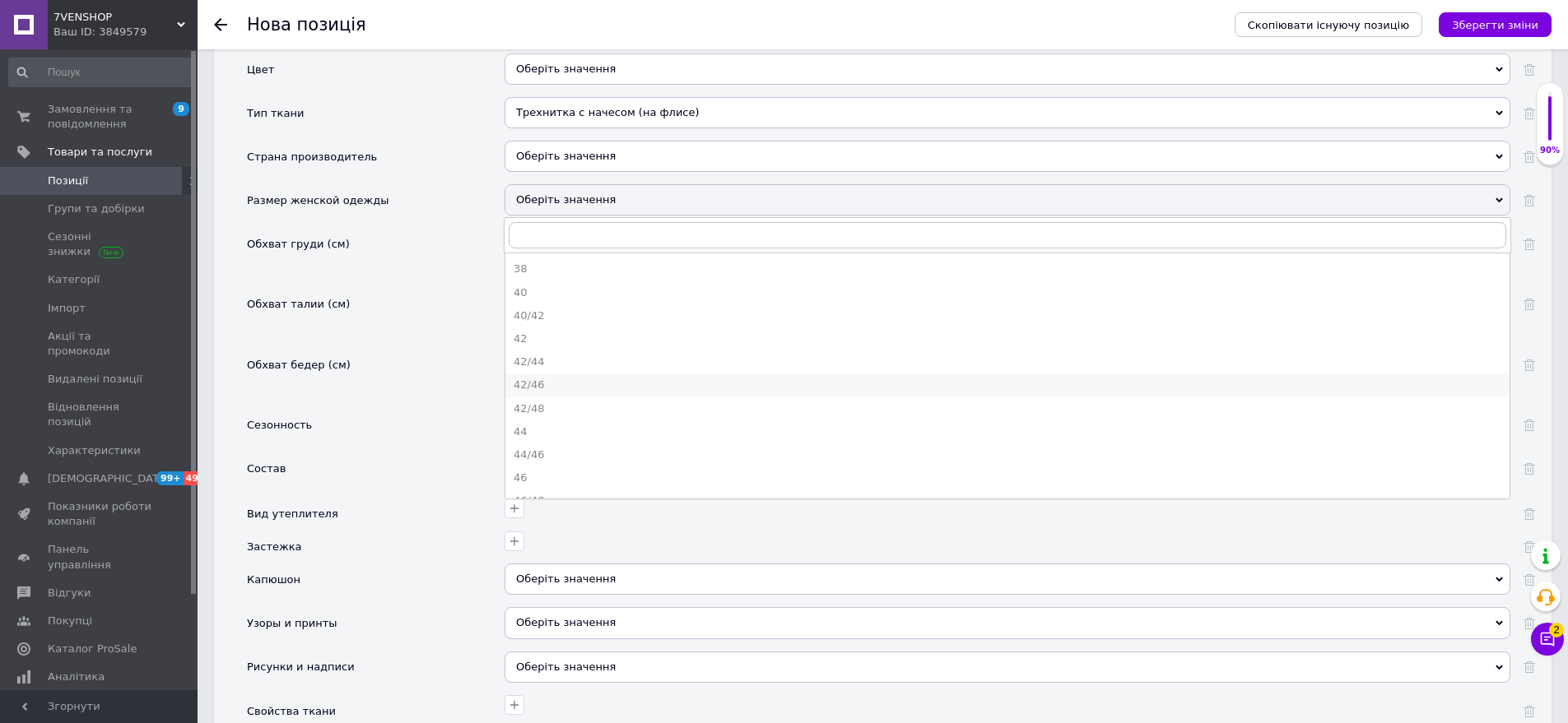
click at [559, 378] on div "42/46" at bounding box center [1007, 385] width 988 height 15
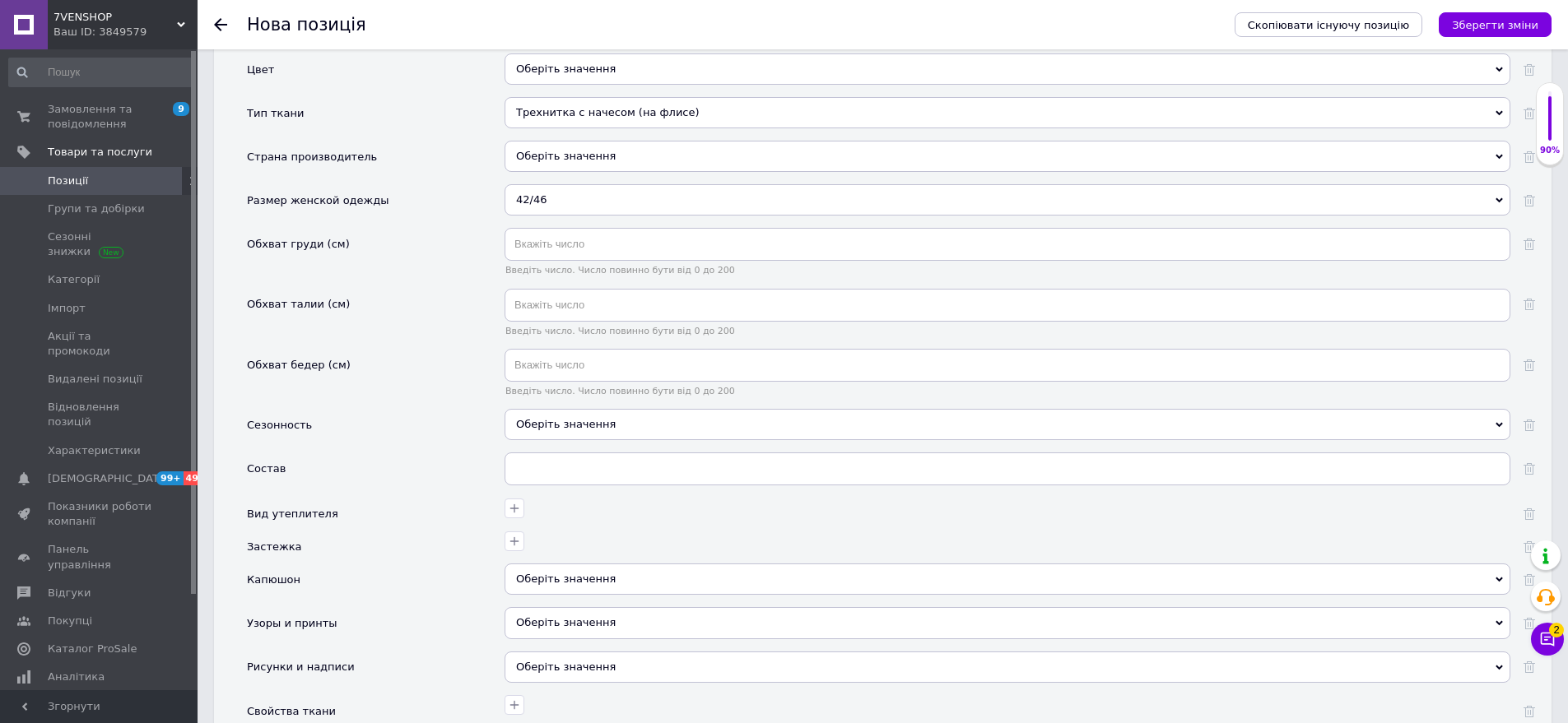
click at [613, 143] on div "Оберіть значення" at bounding box center [1007, 157] width 1006 height 31
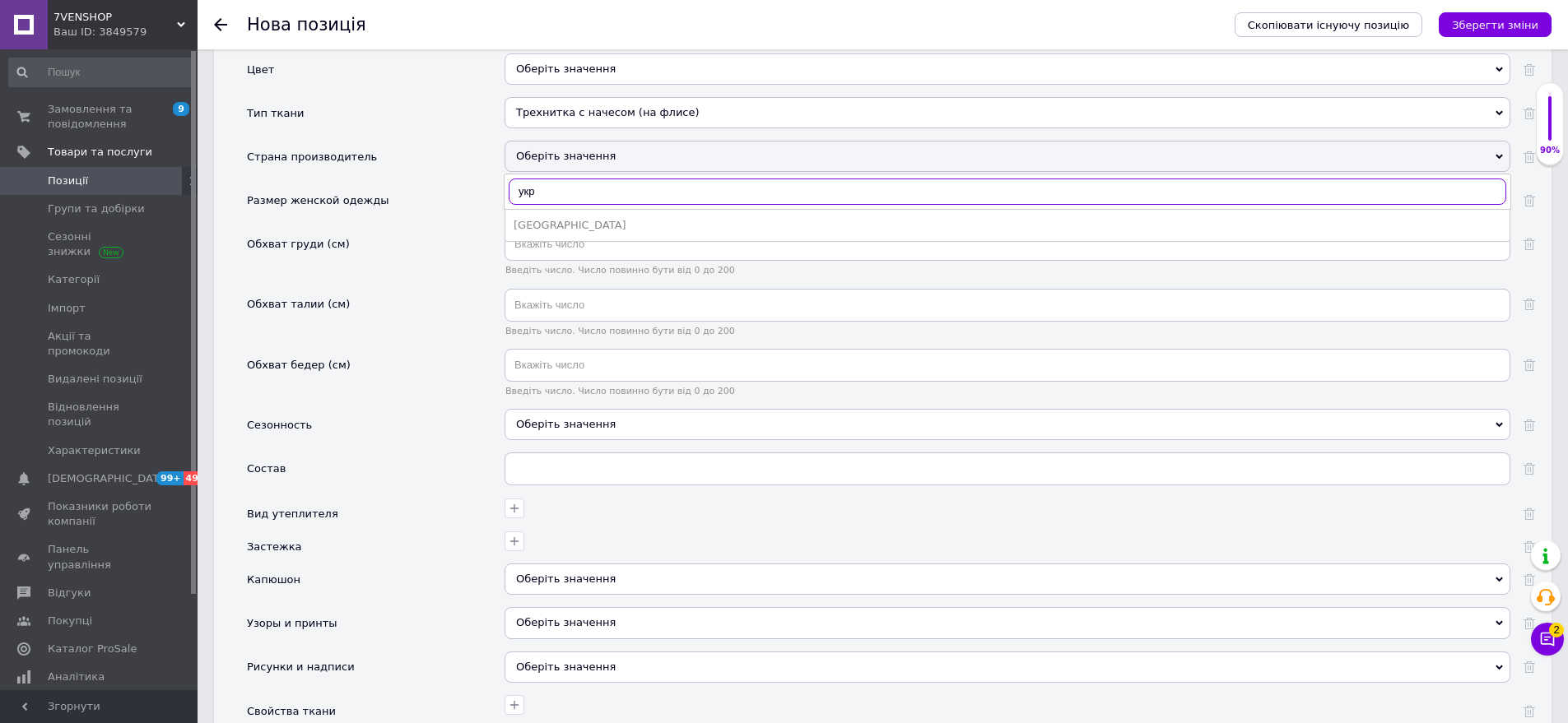
type input "укр"
click at [571, 223] on ul "[GEOGRAPHIC_DATA]" at bounding box center [1007, 226] width 1006 height 33
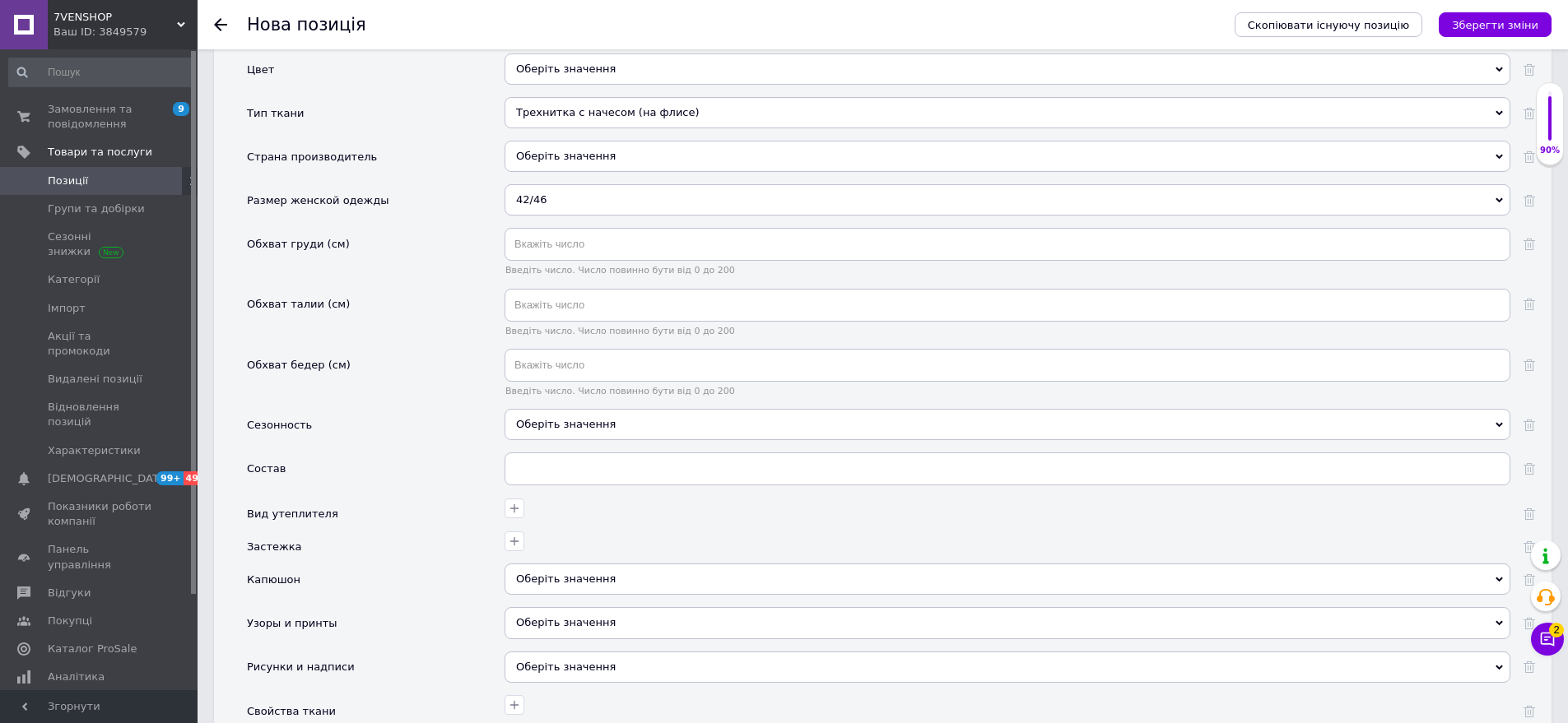
click at [588, 148] on div "Оберіть значення" at bounding box center [1007, 157] width 1006 height 31
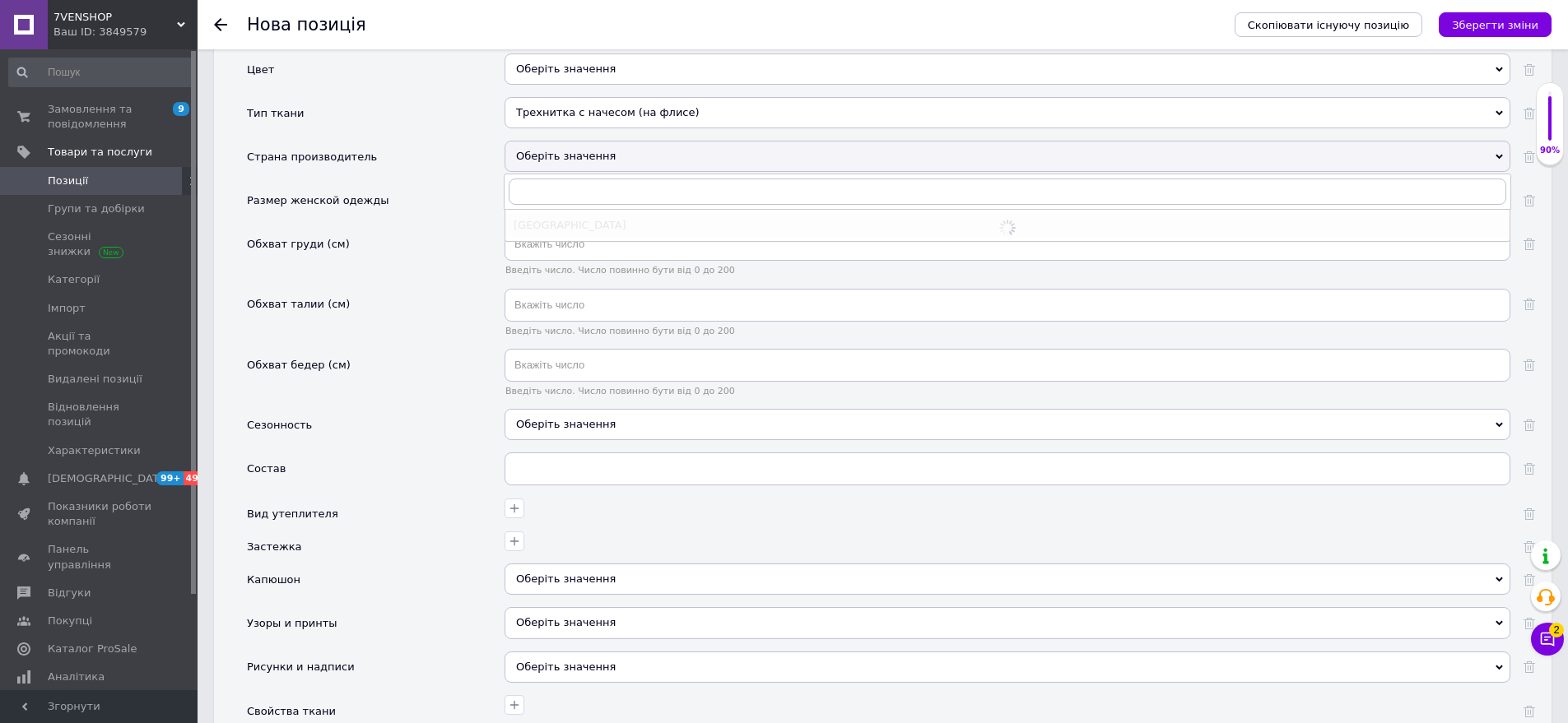
click at [574, 214] on div at bounding box center [1007, 226] width 1004 height 23
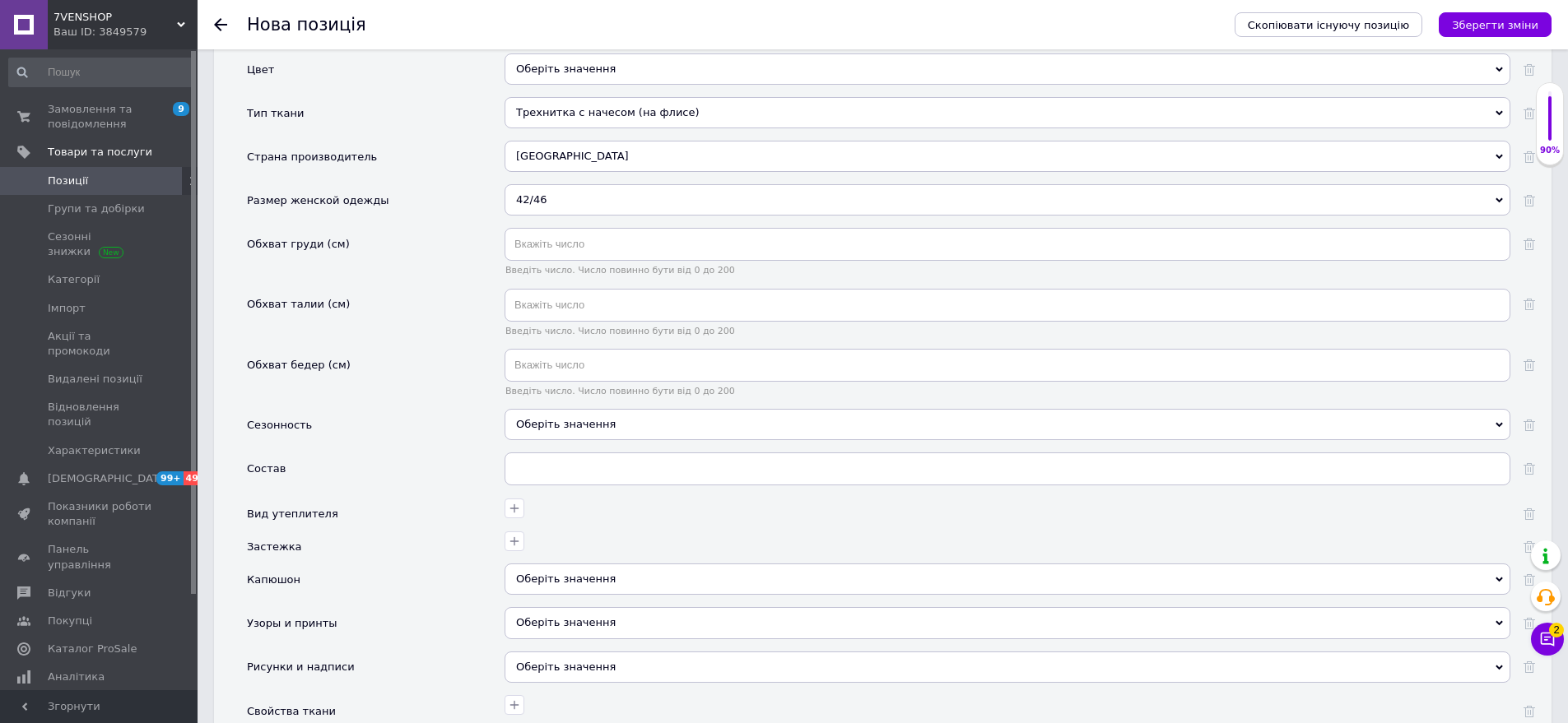
click at [572, 419] on div "Оберіть значення" at bounding box center [1007, 425] width 1006 height 31
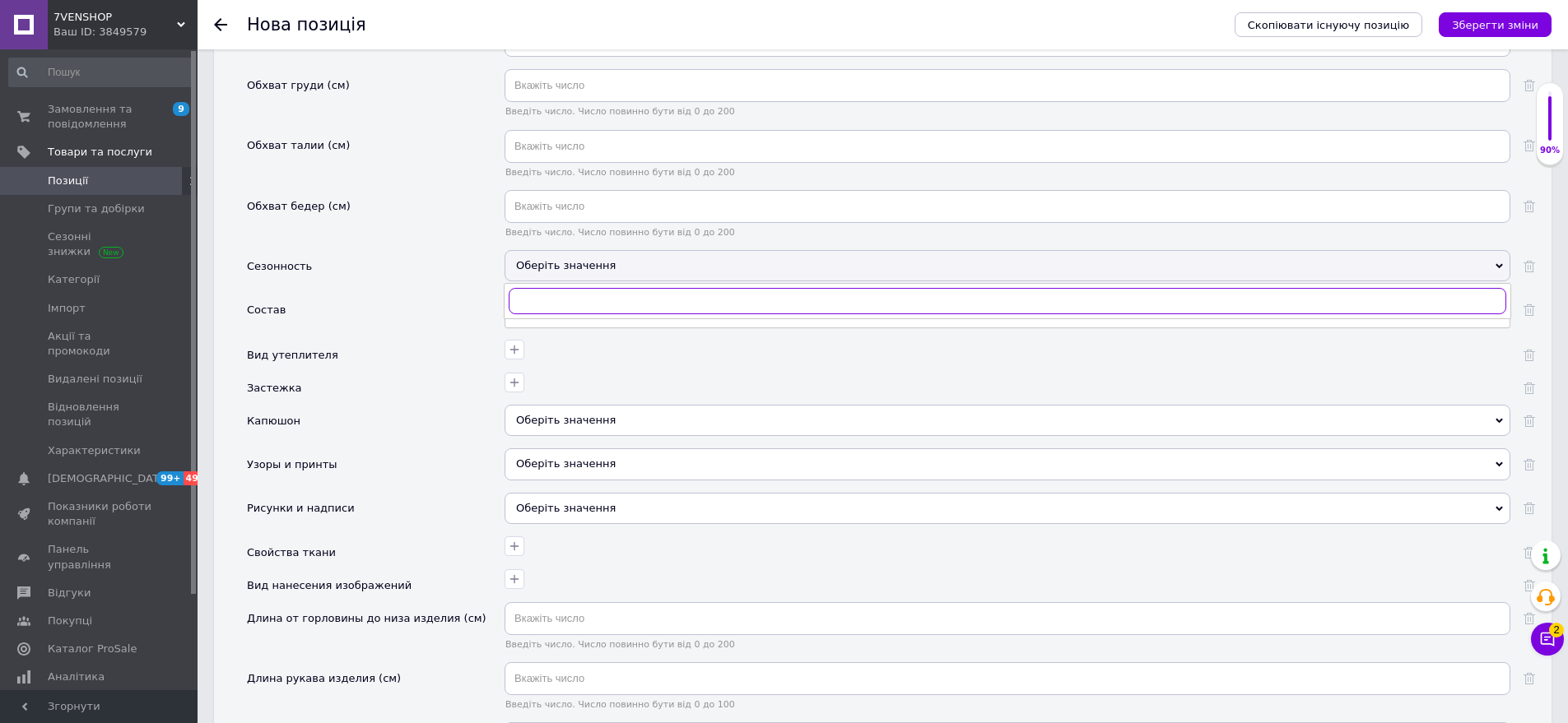
scroll to position [1758, 0]
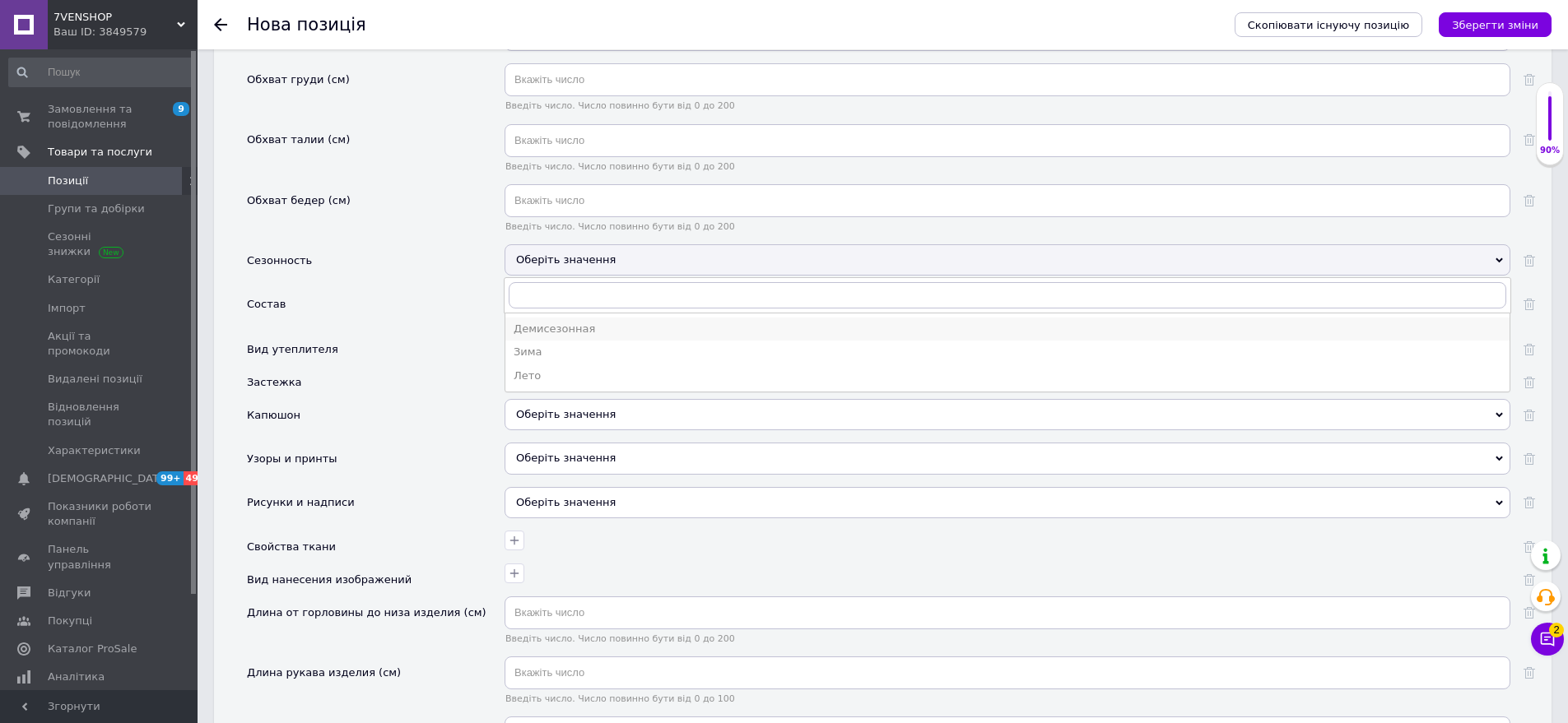
click at [582, 322] on div "Демисезонная" at bounding box center [1007, 329] width 988 height 15
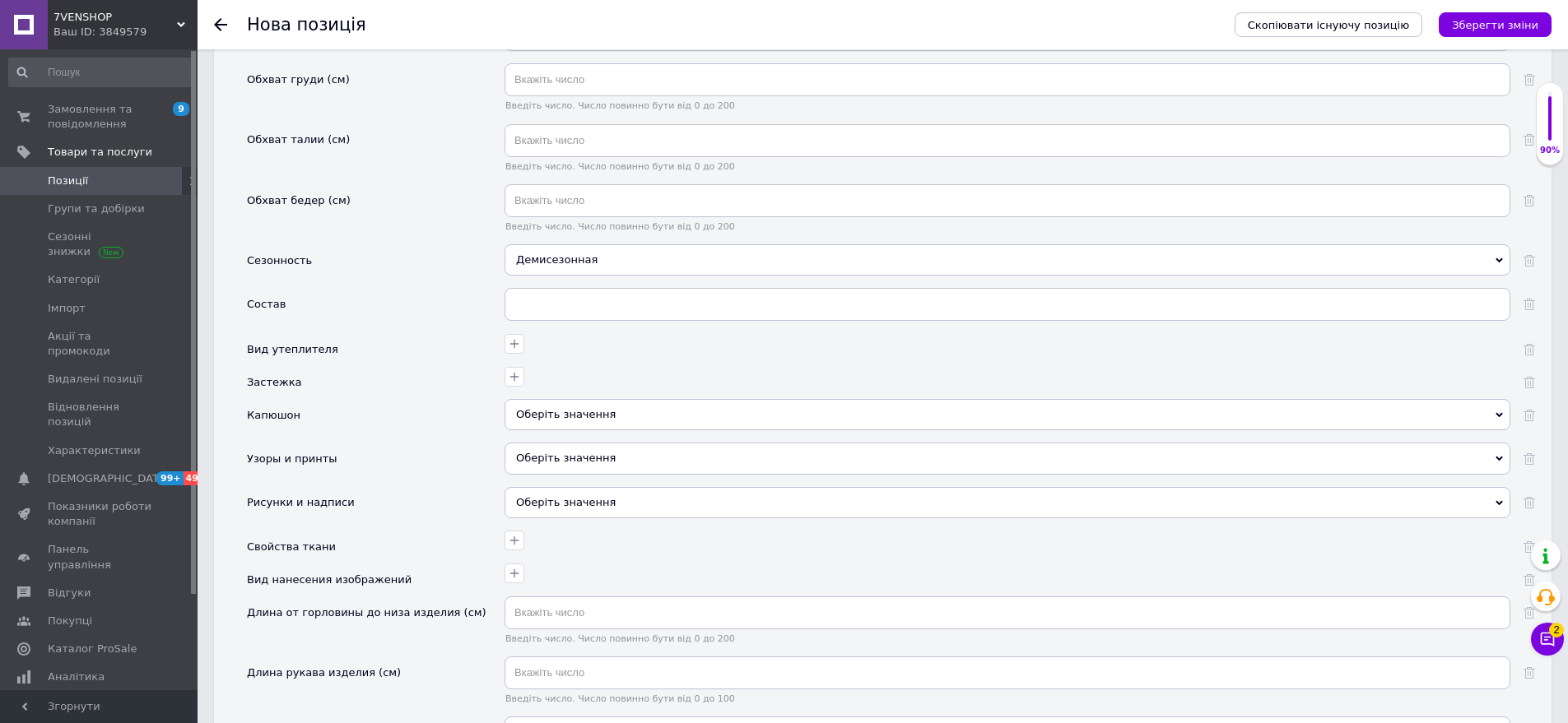
click at [566, 399] on div "Оберіть значення" at bounding box center [1007, 415] width 1006 height 31
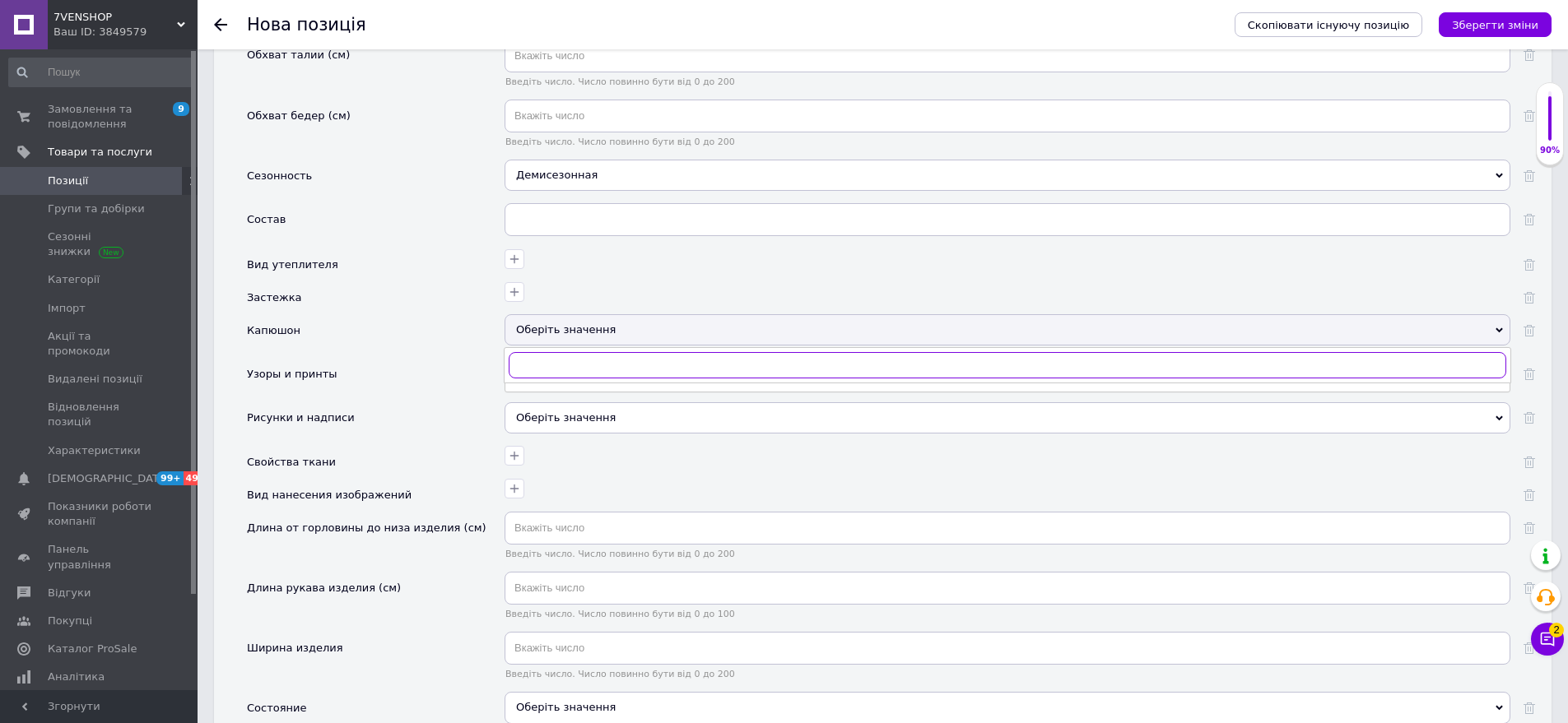
scroll to position [1923, 0]
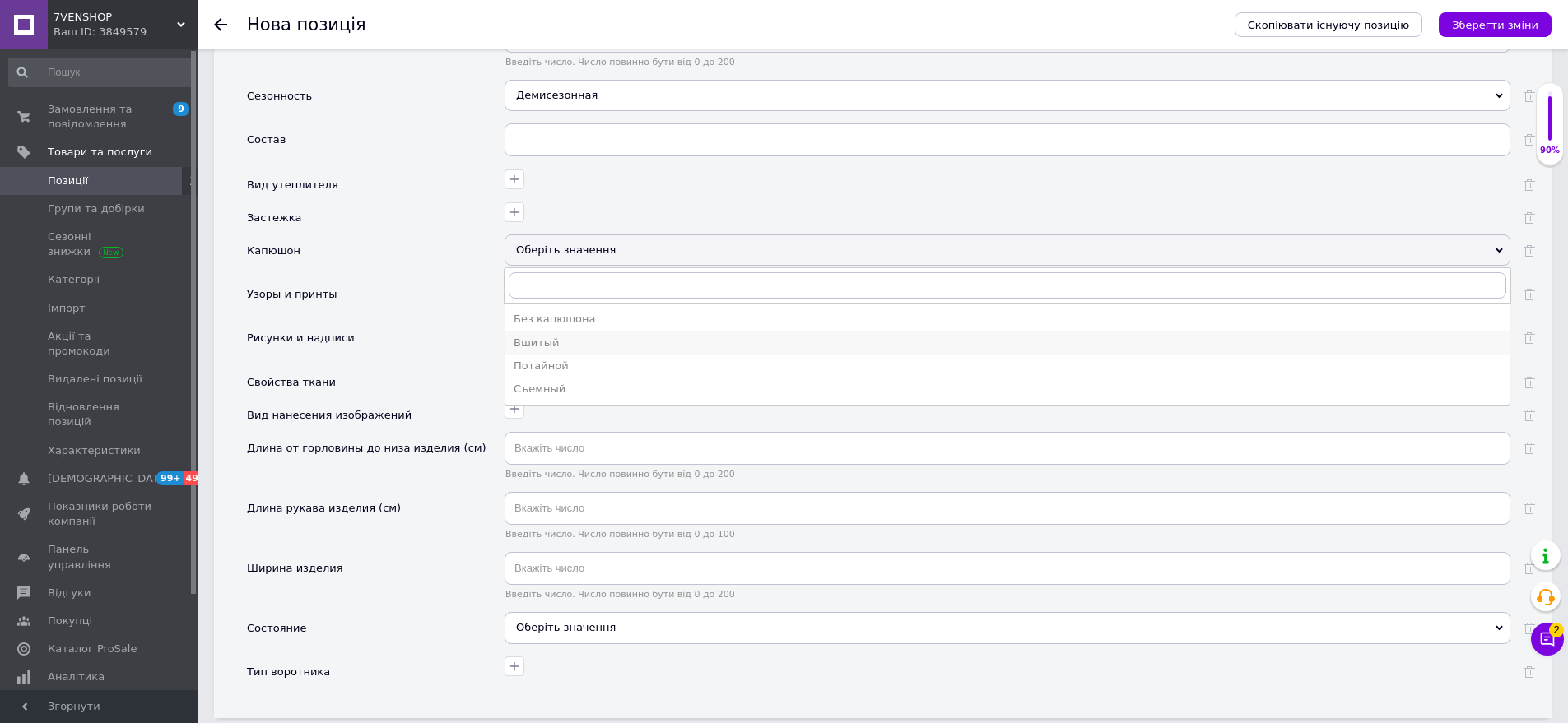
click at [555, 336] on div "Вшитый" at bounding box center [1007, 343] width 988 height 15
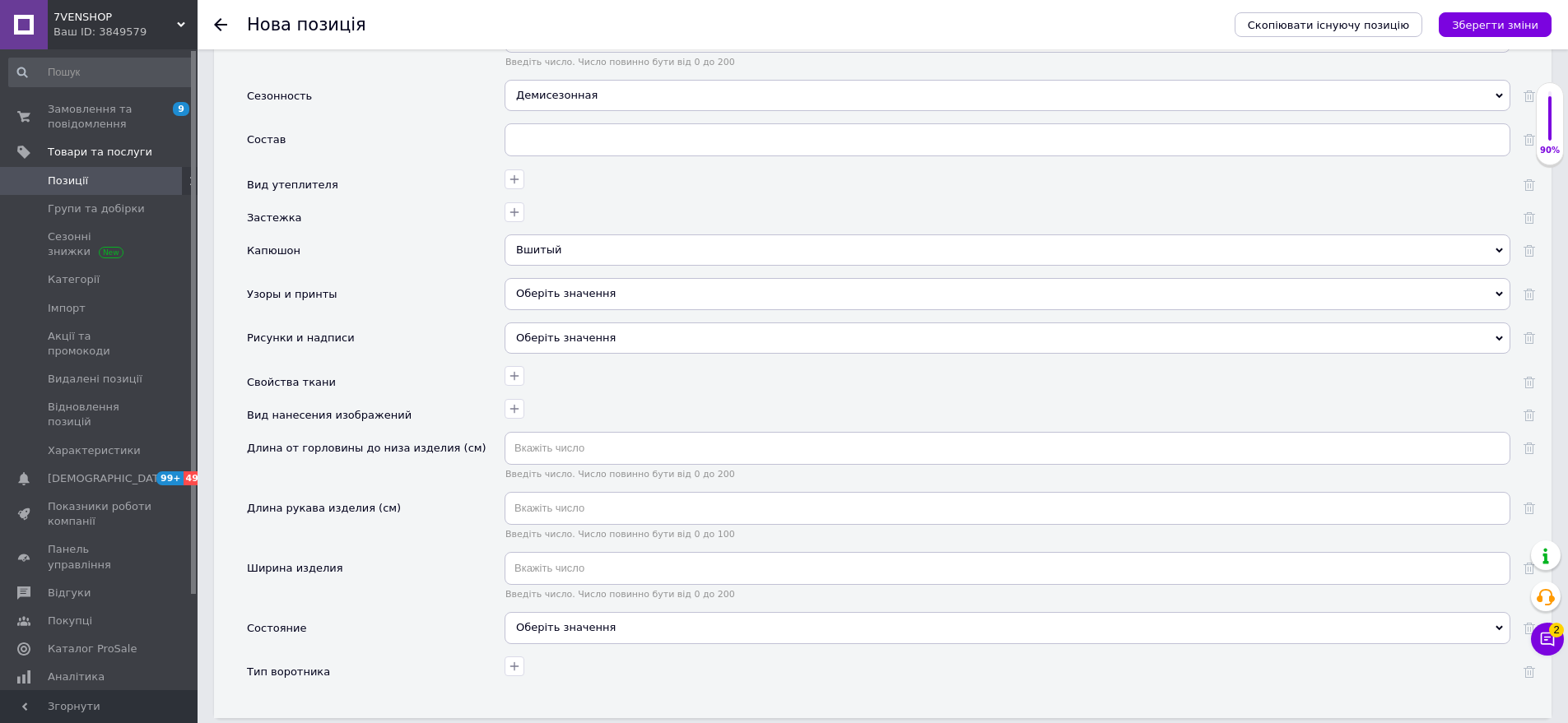
click at [566, 278] on div "Оберіть значення" at bounding box center [1007, 293] width 1006 height 31
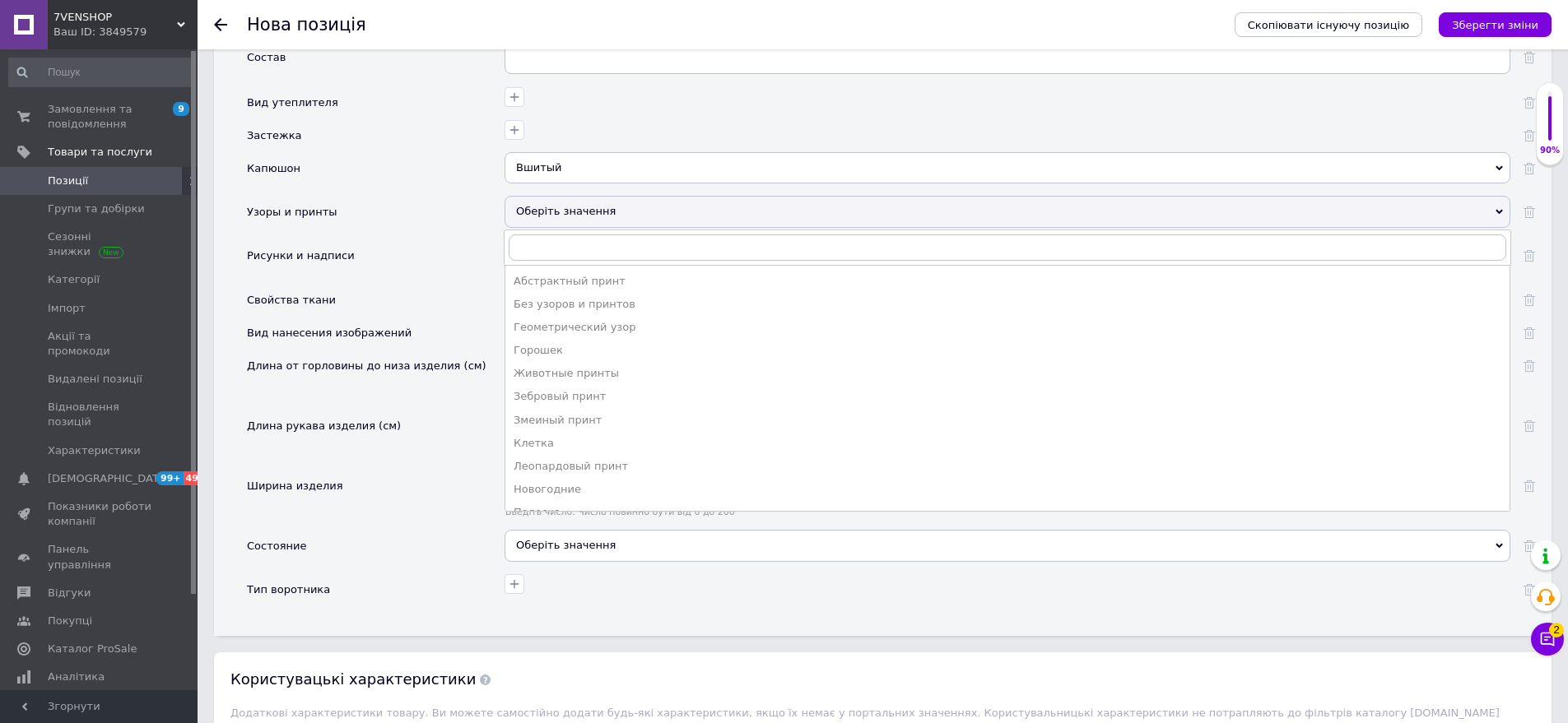
click at [438, 298] on div "Свойства ткани" at bounding box center [375, 300] width 257 height 33
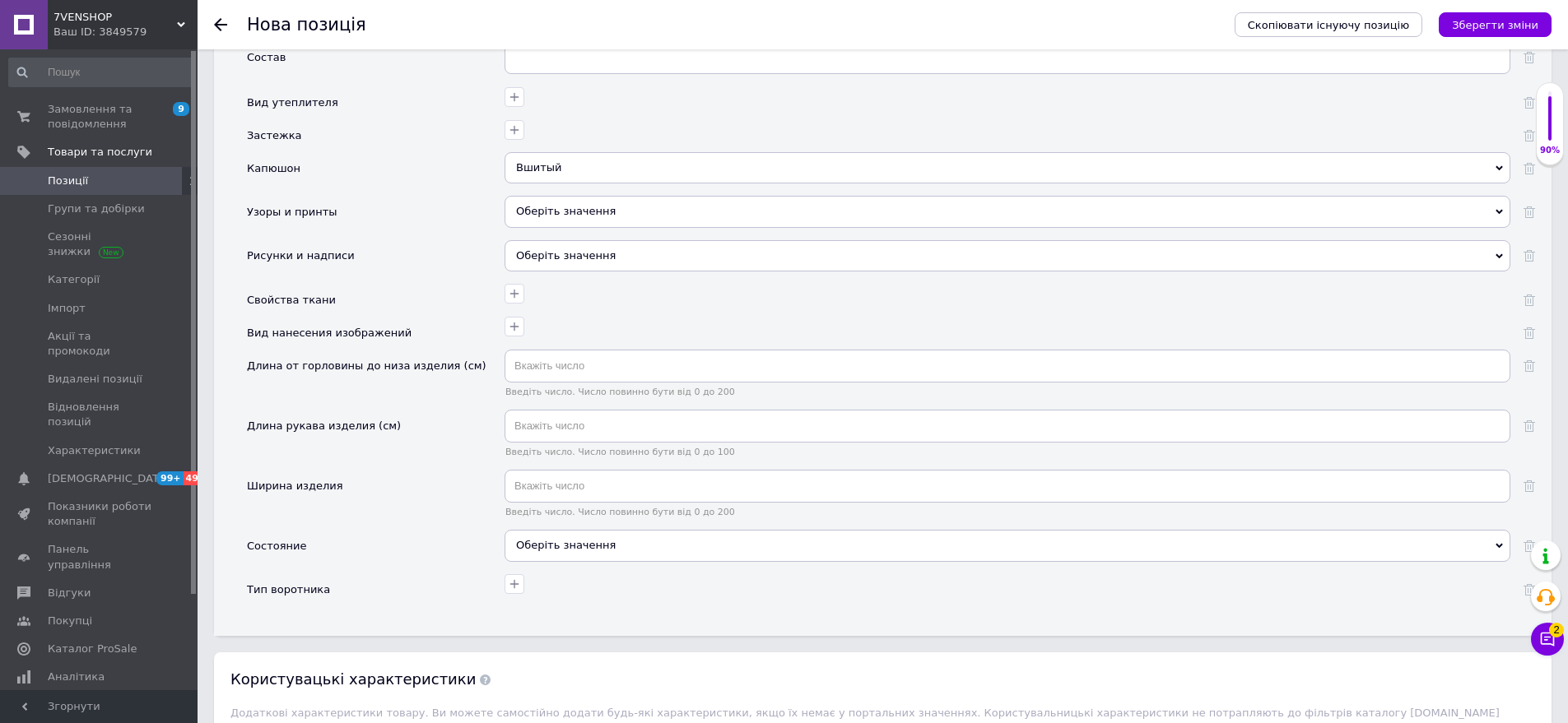
drag, startPoint x: 639, startPoint y: 244, endPoint x: 516, endPoint y: 215, distance: 126.4
click at [637, 244] on div "Оберіть значення" at bounding box center [1007, 256] width 1006 height 31
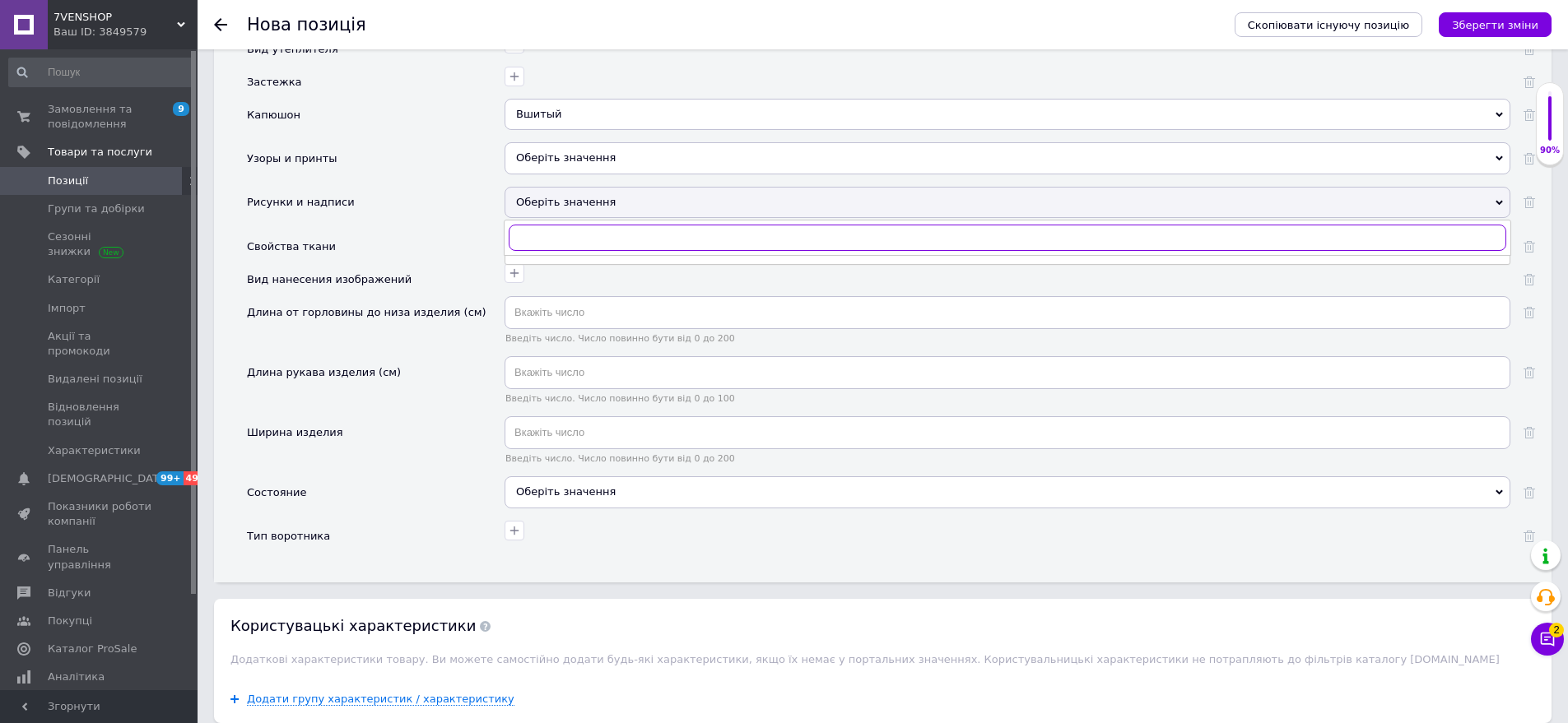
scroll to position [2087, 0]
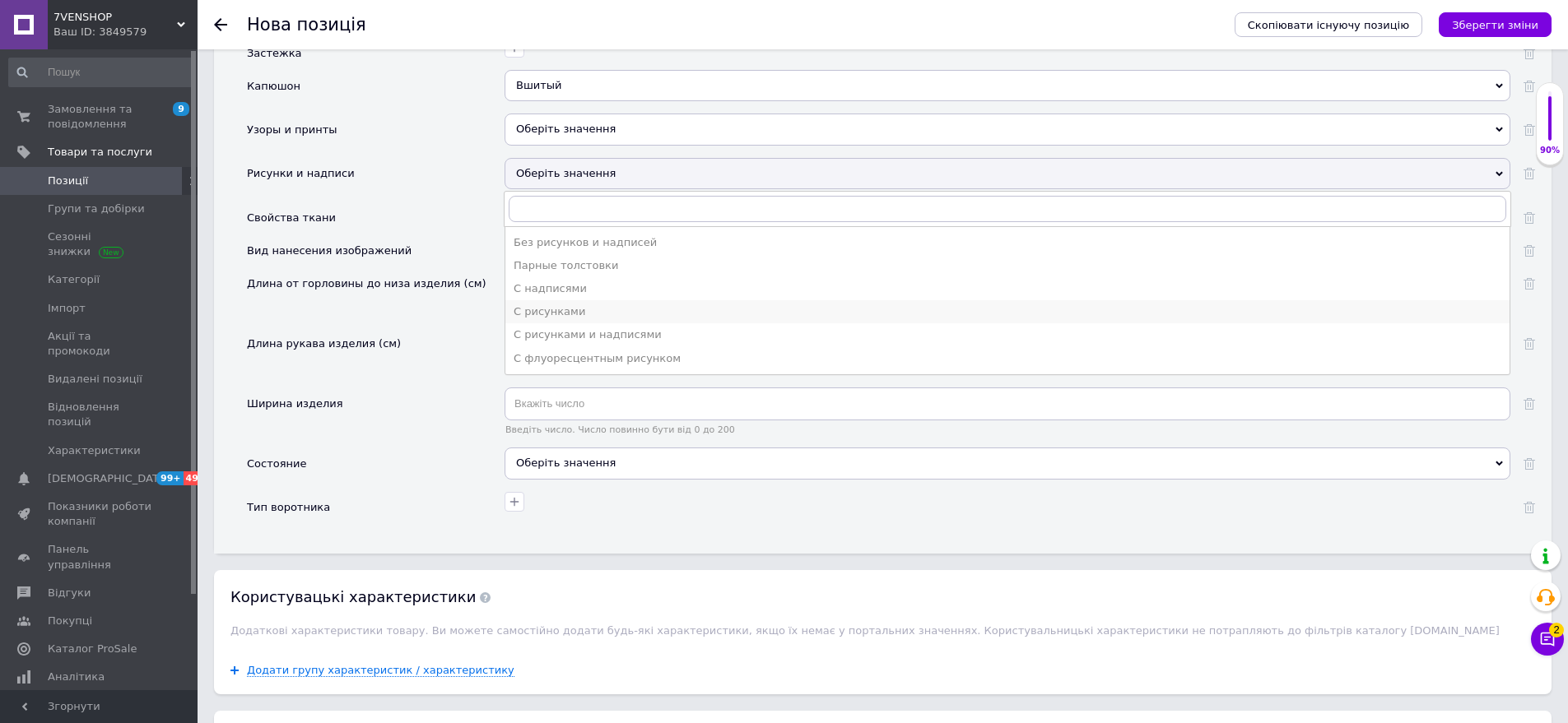
click at [580, 304] on div "С рисунками" at bounding box center [1007, 312] width 988 height 15
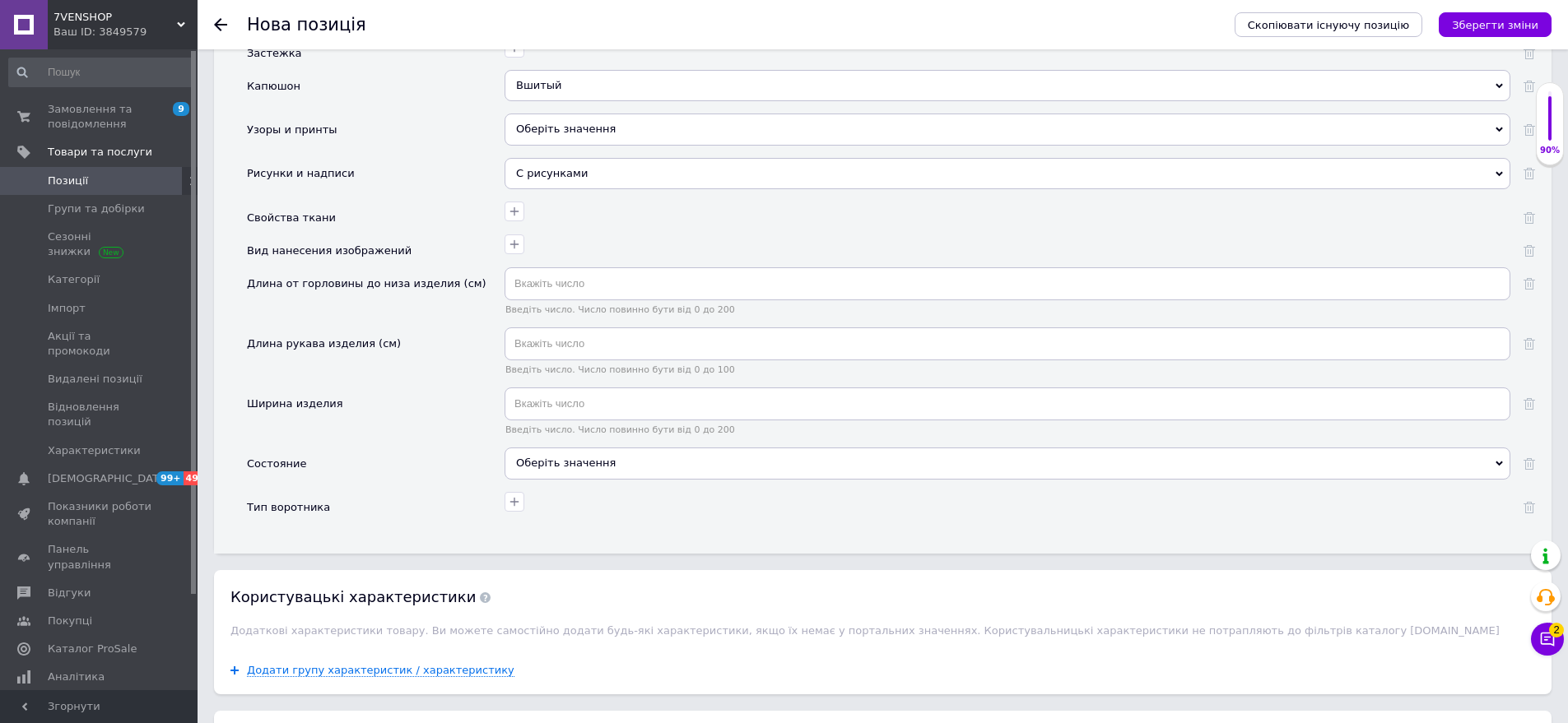
click at [578, 453] on div "Оберіть значення" at bounding box center [1007, 463] width 1006 height 31
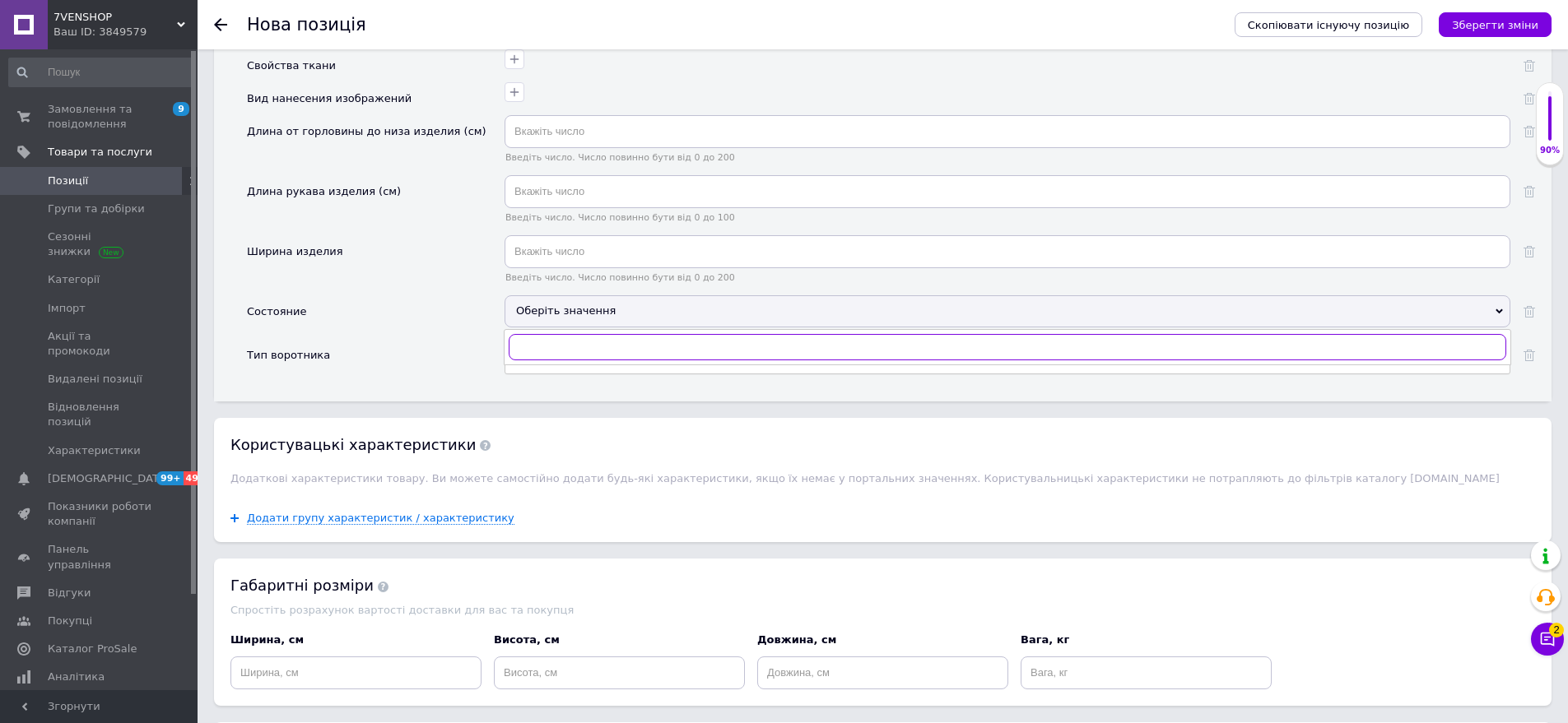
scroll to position [2334, 0]
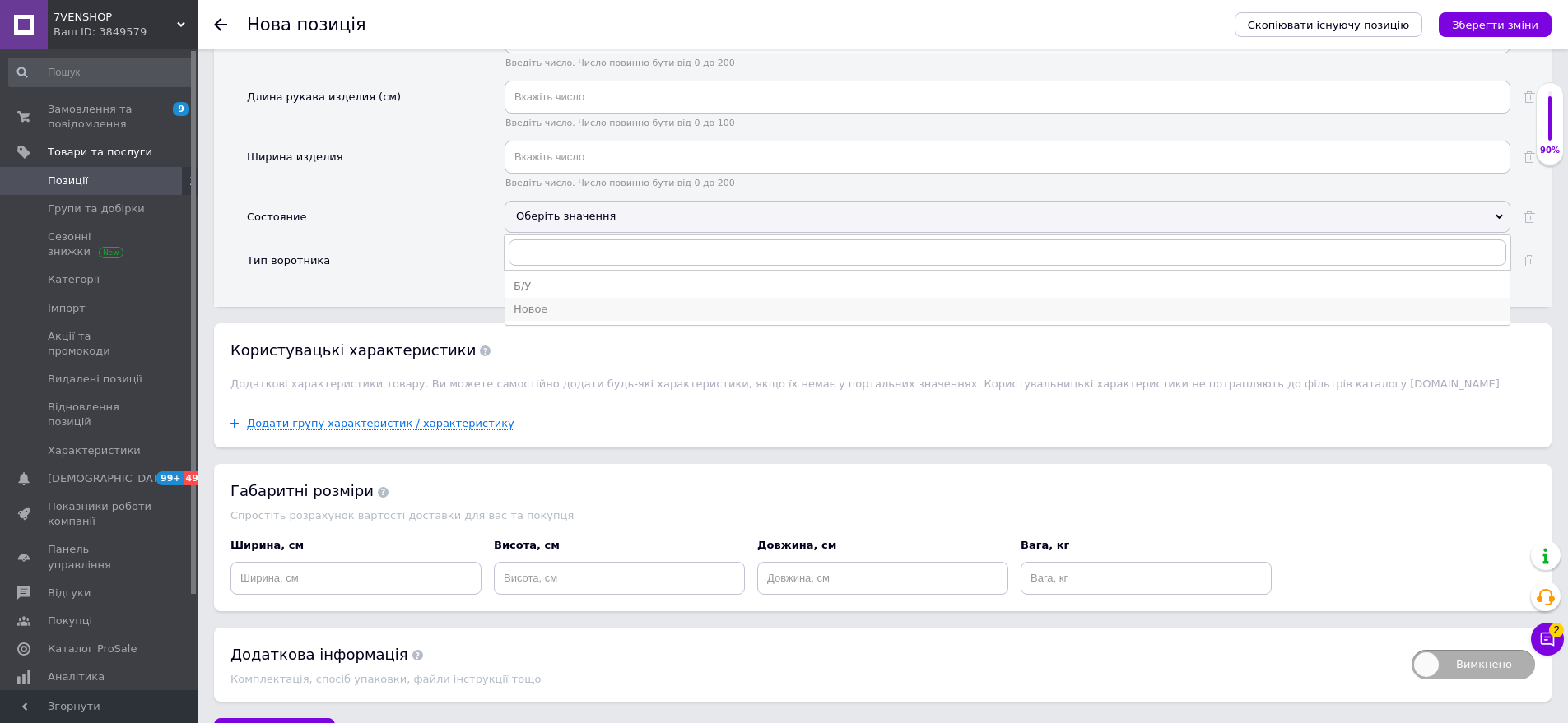
click at [580, 302] on div "Новое" at bounding box center [1007, 309] width 988 height 15
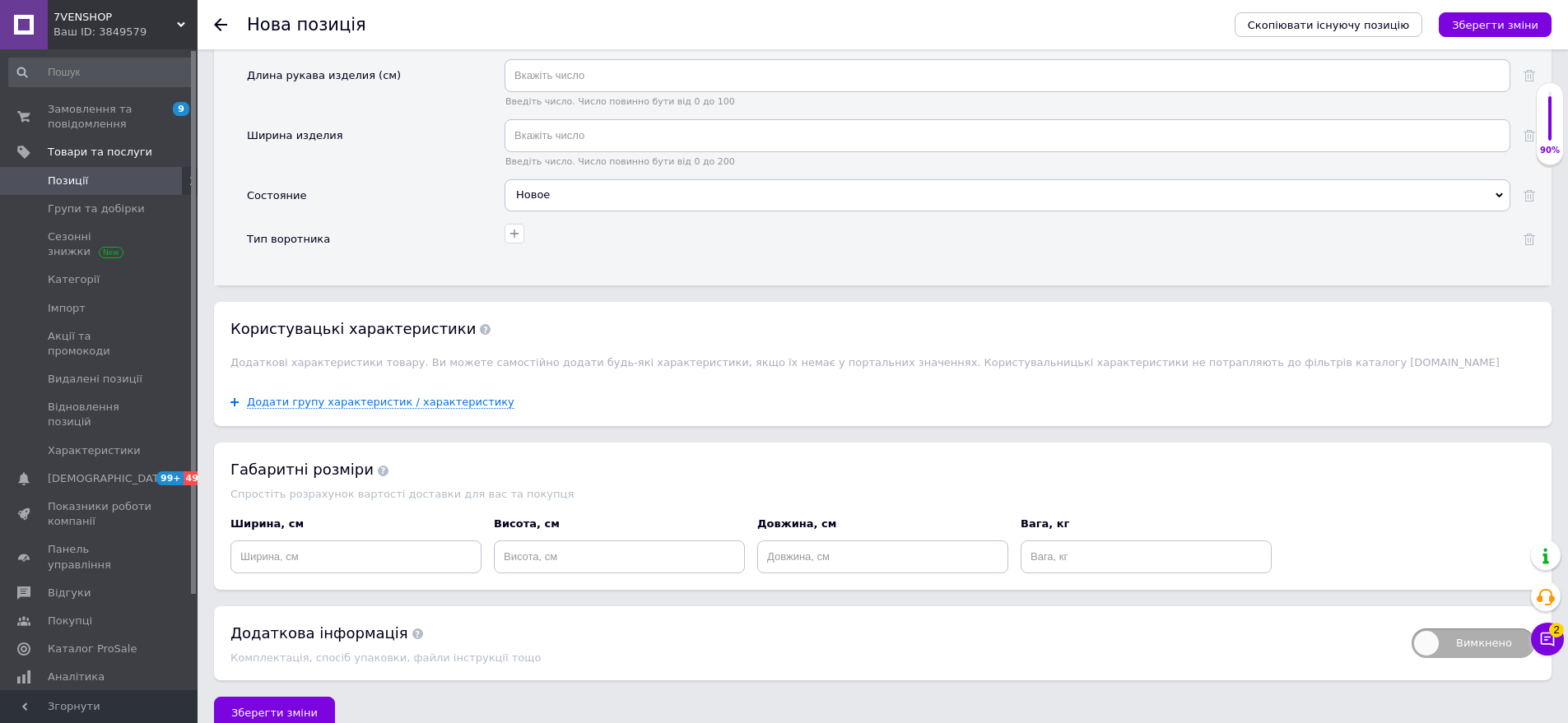
scroll to position [2367, 0]
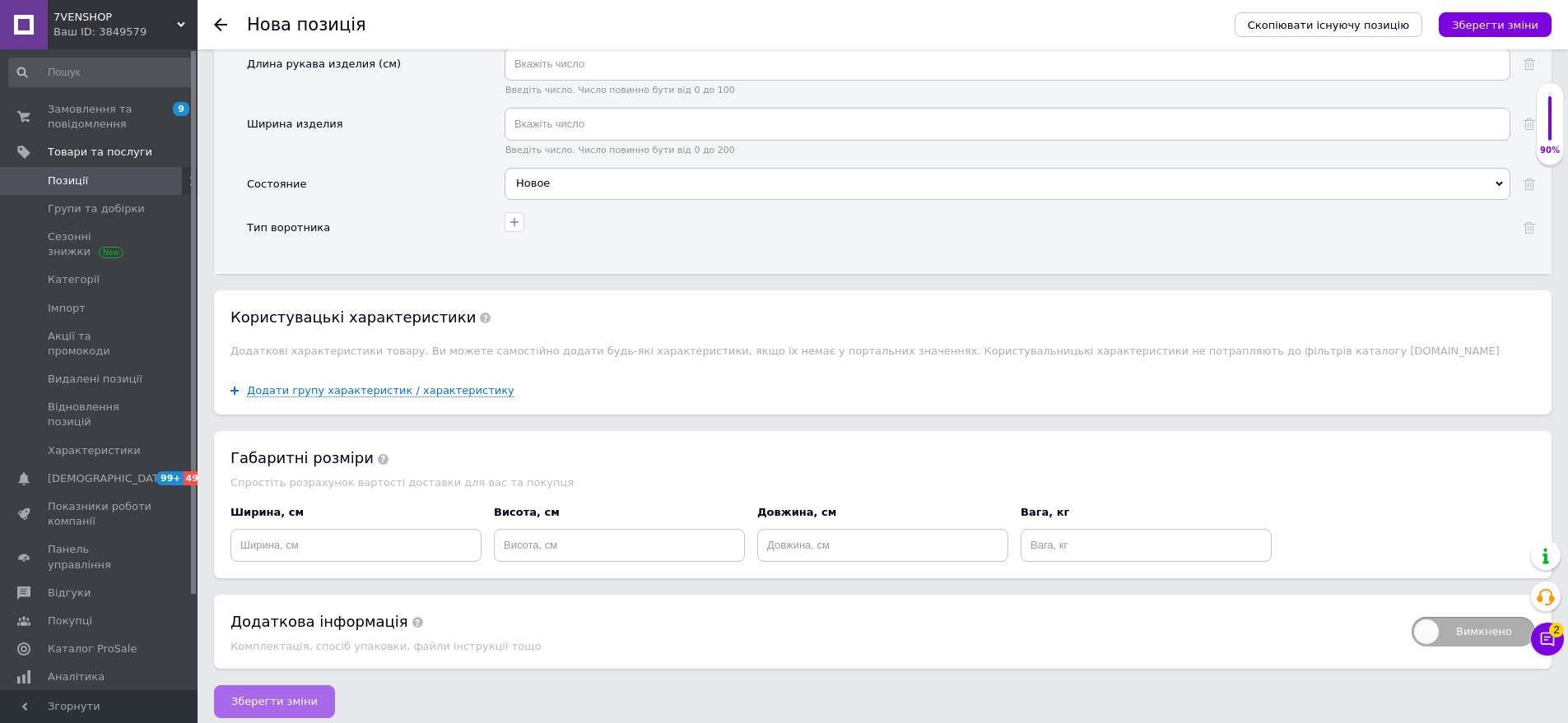
click at [275, 698] on button "Зберегти зміни" at bounding box center [275, 702] width 121 height 33
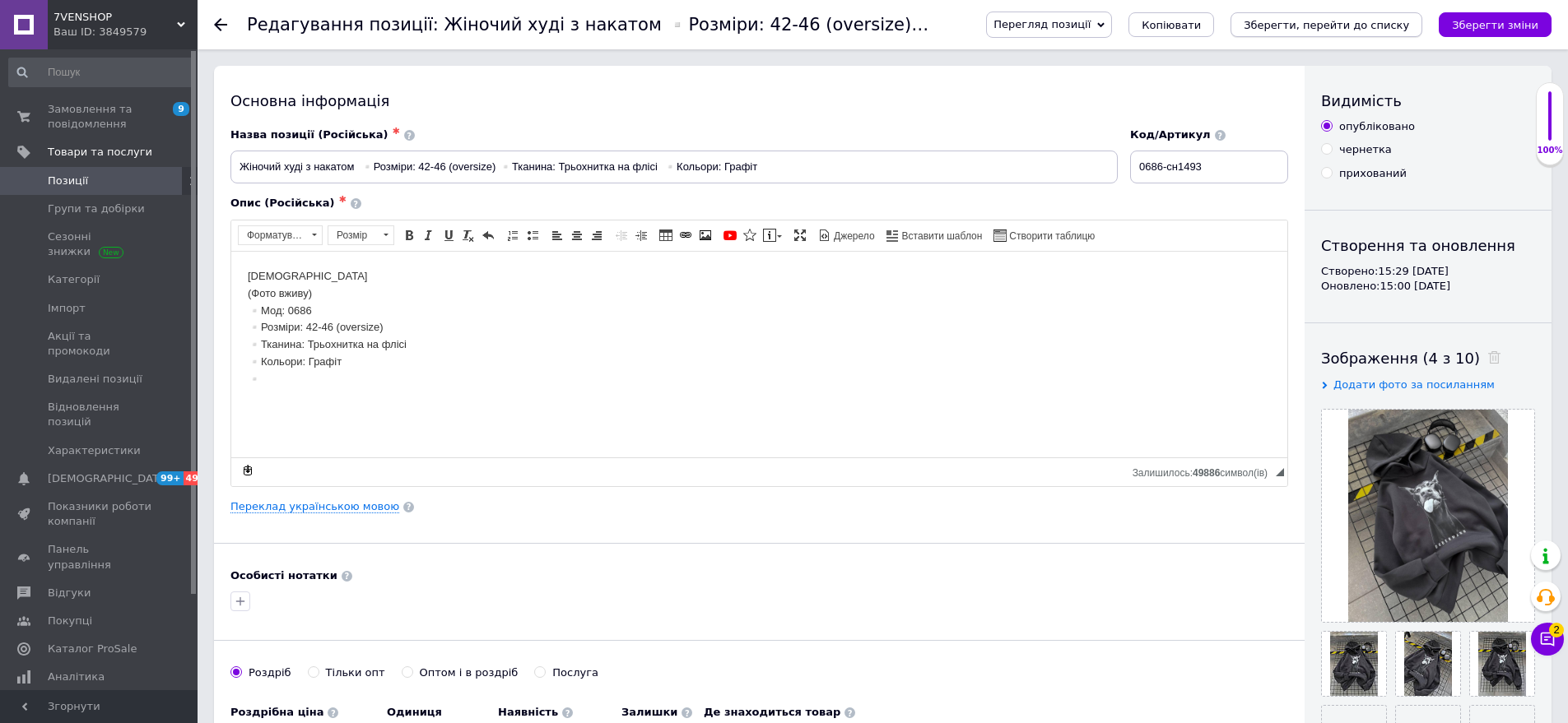
click at [1375, 26] on icon "Зберегти, перейти до списку" at bounding box center [1326, 25] width 166 height 12
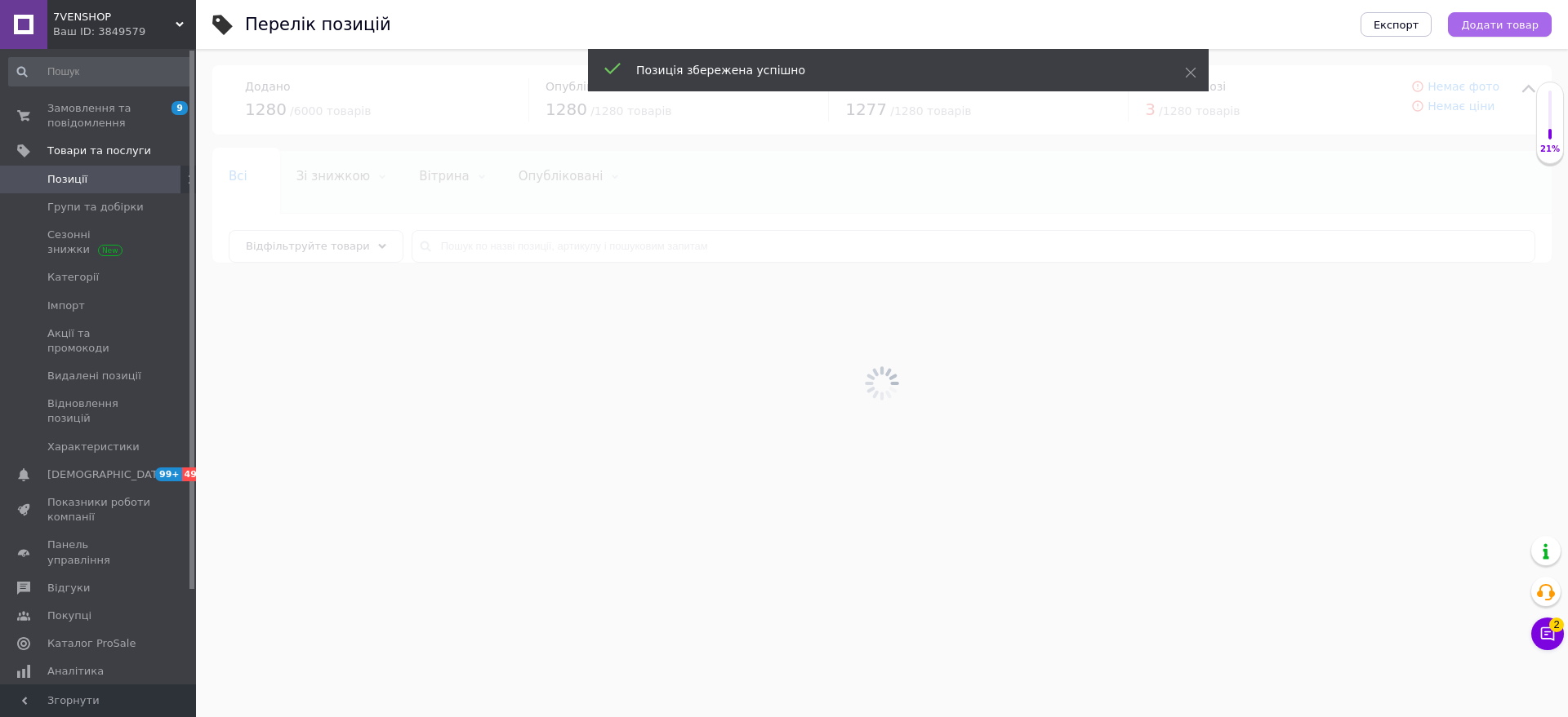
click at [1512, 22] on span "Додати товар" at bounding box center [1499, 25] width 78 height 12
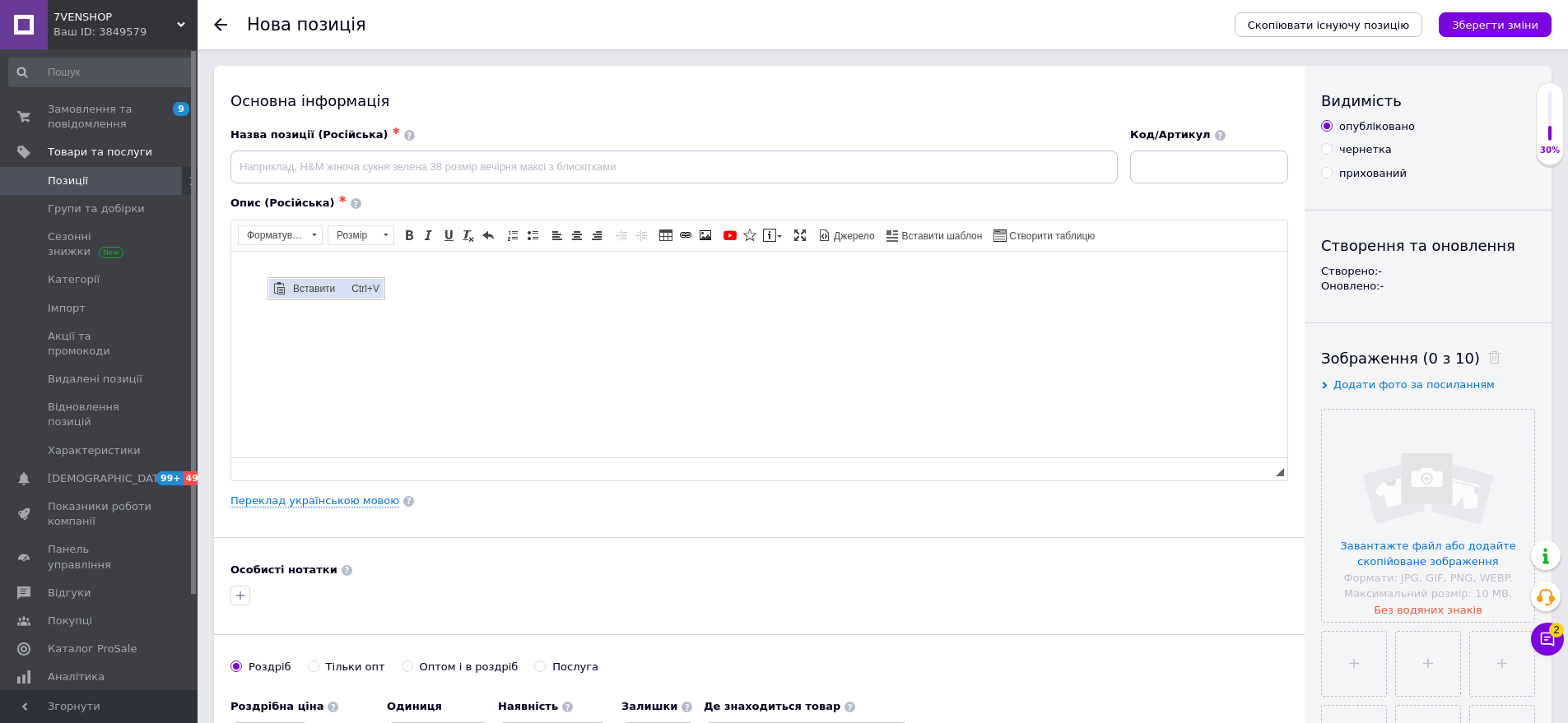
click at [298, 284] on span "Вставити" at bounding box center [317, 288] width 59 height 20
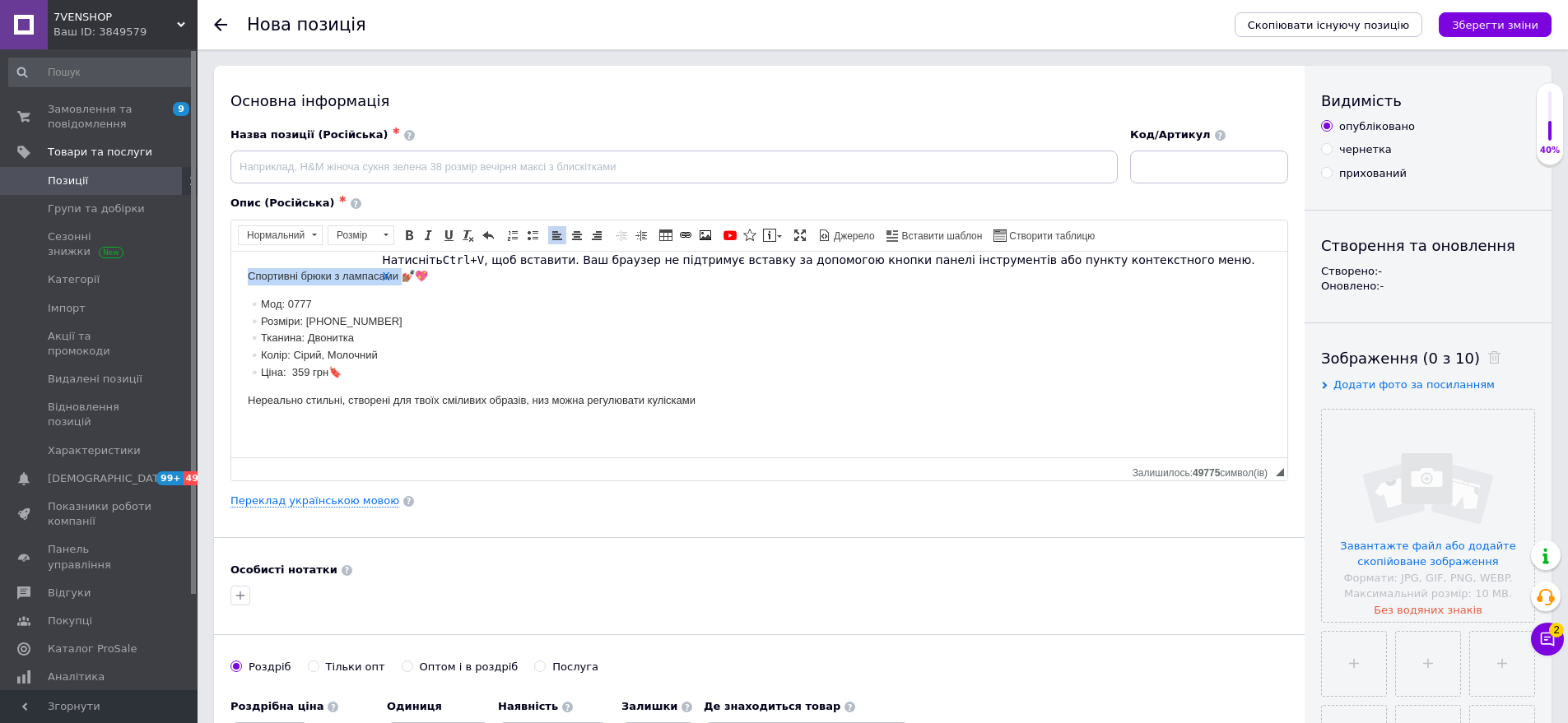
drag, startPoint x: 244, startPoint y: 271, endPoint x: 369, endPoint y: 278, distance: 125.2
click at [397, 279] on html "Спортивні брюки з лампасами 💅🏽💖 ▫️Мод: 0777 ▫️Розміри: [PHONE_NUMBER] ▫️Тканина…" at bounding box center [759, 338] width 1056 height 175
click at [359, 305] on span "Копіювати" at bounding box center [361, 308] width 63 height 20
copy p "Спортивні брюки з лампасами"
paste input "Спортивні брюки з лампасами"
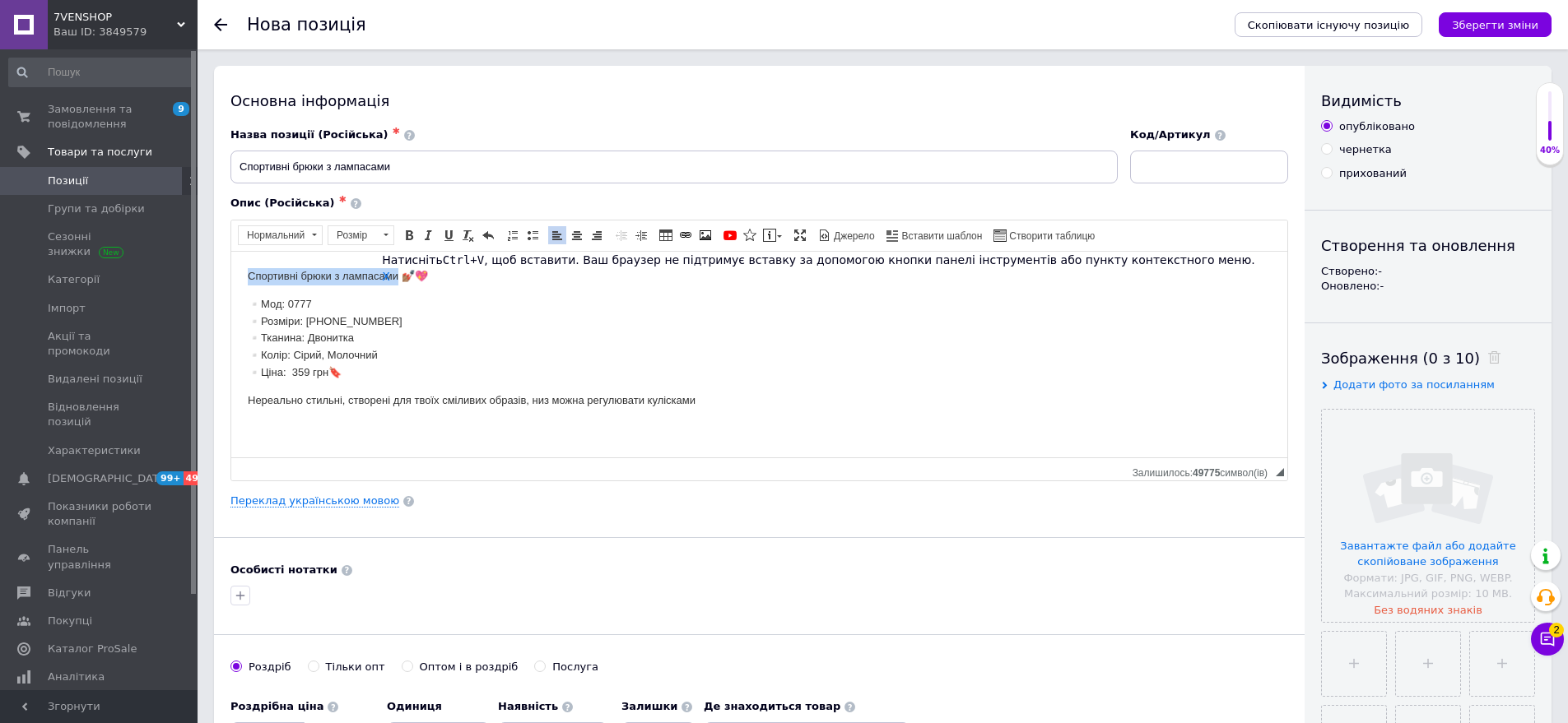
drag, startPoint x: 239, startPoint y: 316, endPoint x: 338, endPoint y: 346, distance: 103.4
click at [409, 348] on html "Спортивні брюки з лампасами 💅🏽💖 ▫️Мод: 0777 ▫️Розміри: [PHONE_NUMBER] ▫️Тканина…" at bounding box center [759, 338] width 1056 height 175
click at [400, 380] on span "Копіювати" at bounding box center [391, 378] width 63 height 20
copy p "▫️Розміри: [PHONE_NUMBER] ▫️Тканина: Двонитка ▫️Колір: Сірий, Молочний"
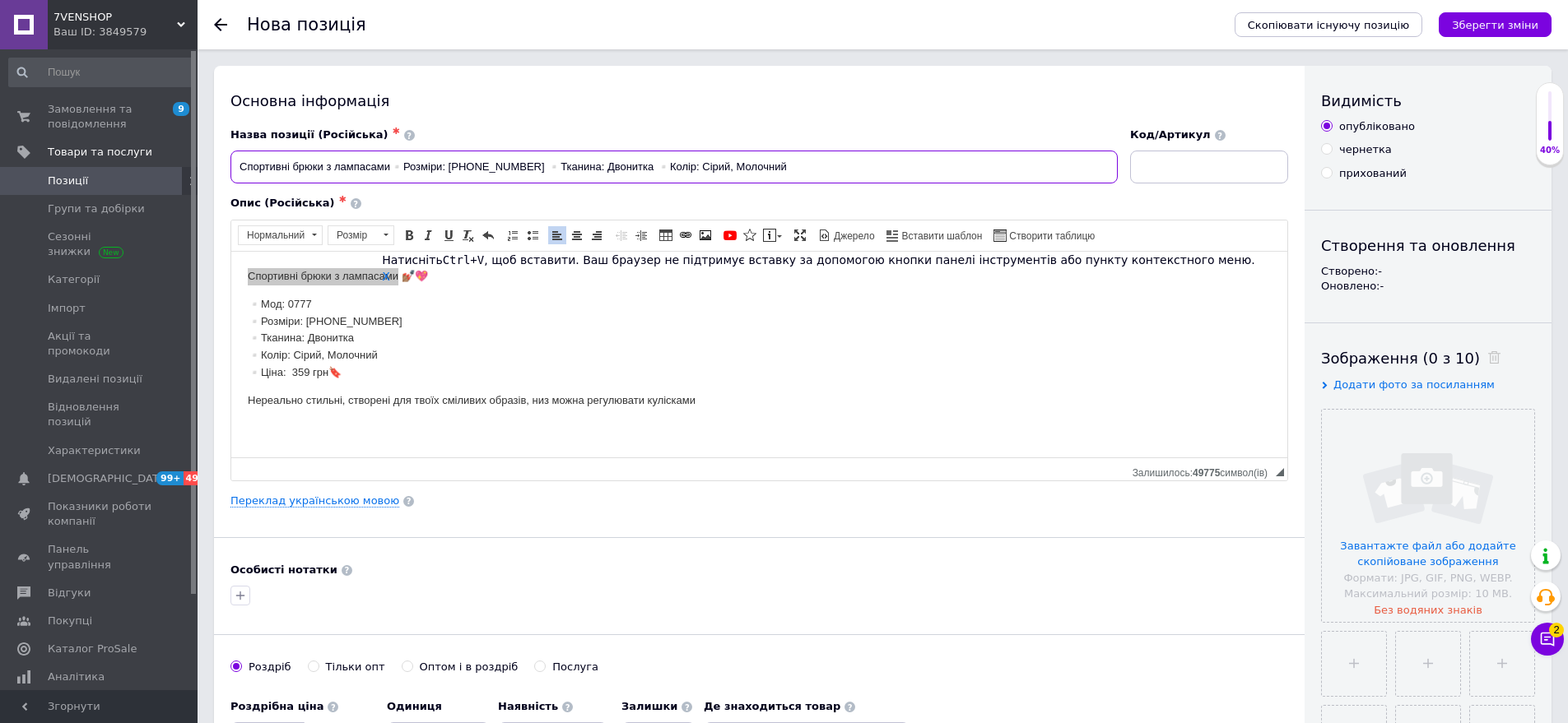
type input "Спортивні брюки з лампасами▫️Розміри: [PHONE_NUMBER] ▫️Тканина: Двонитка ▫️Колі…"
click at [1171, 173] on input at bounding box center [1209, 167] width 158 height 33
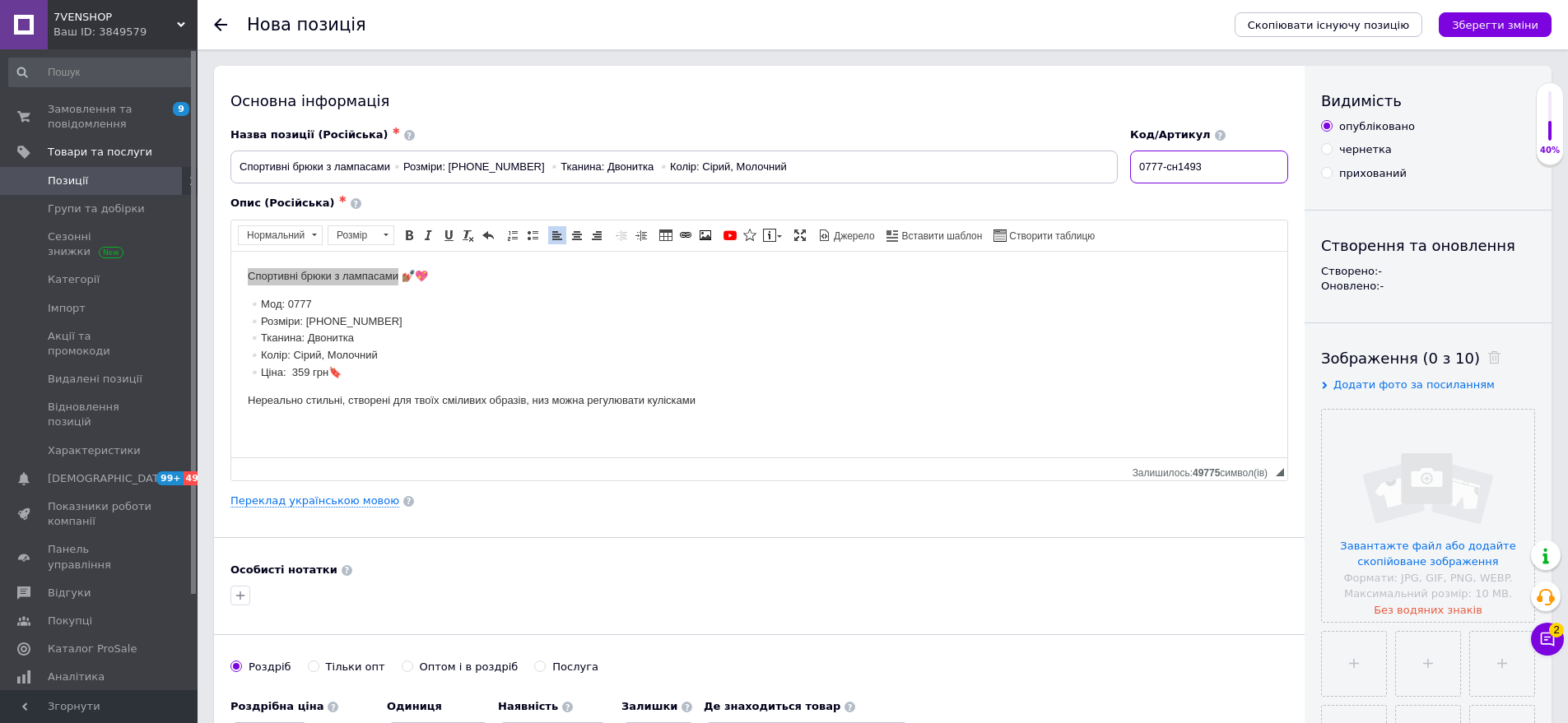
type input "0777-сн1493"
drag, startPoint x: 232, startPoint y: 378, endPoint x: 413, endPoint y: 374, distance: 181.0
click at [415, 375] on html "Спортивні брюки з лампасами 💅🏽💖 ▫️Мод: 0777 ▫️Розміри: [PHONE_NUMBER] ▫️Тканина…" at bounding box center [759, 338] width 1056 height 175
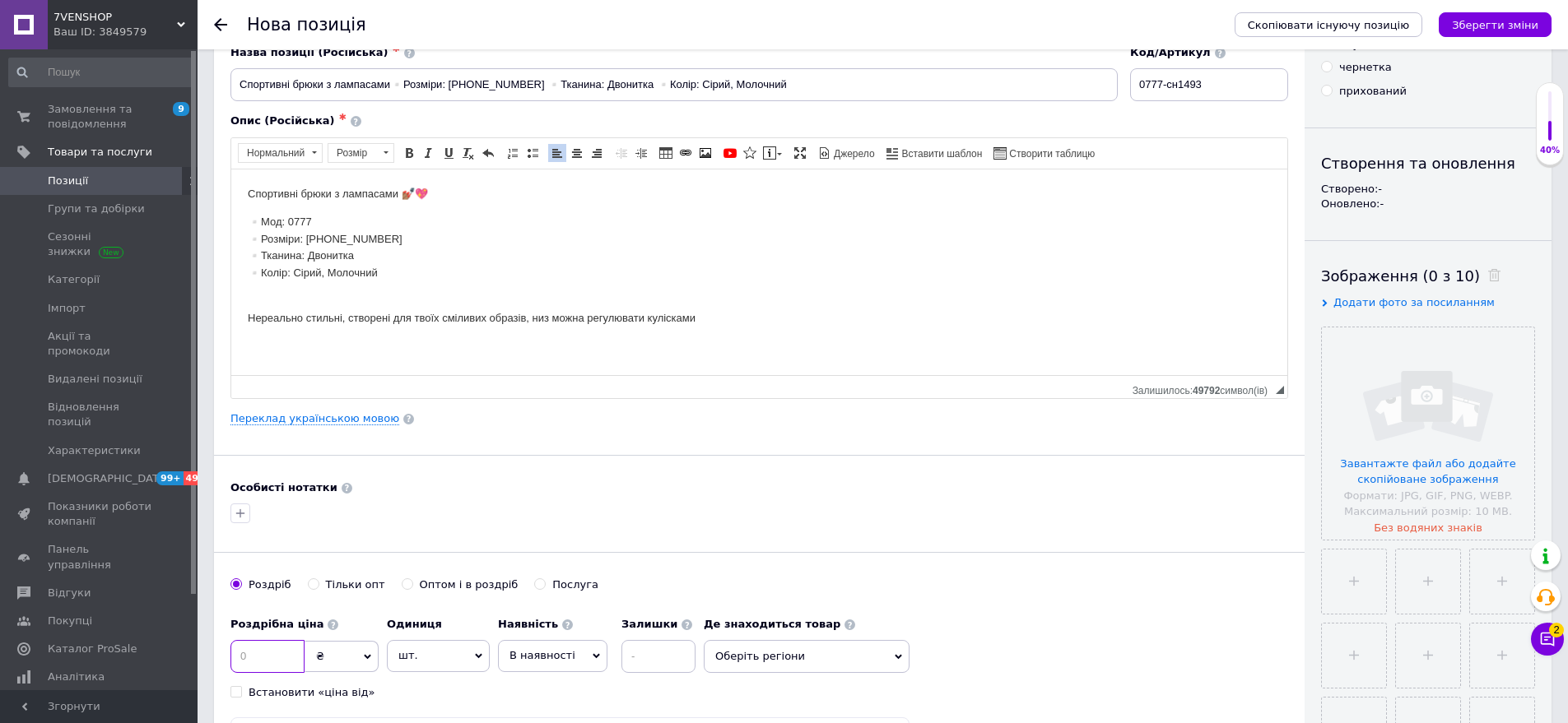
click at [275, 652] on input at bounding box center [268, 657] width 74 height 33
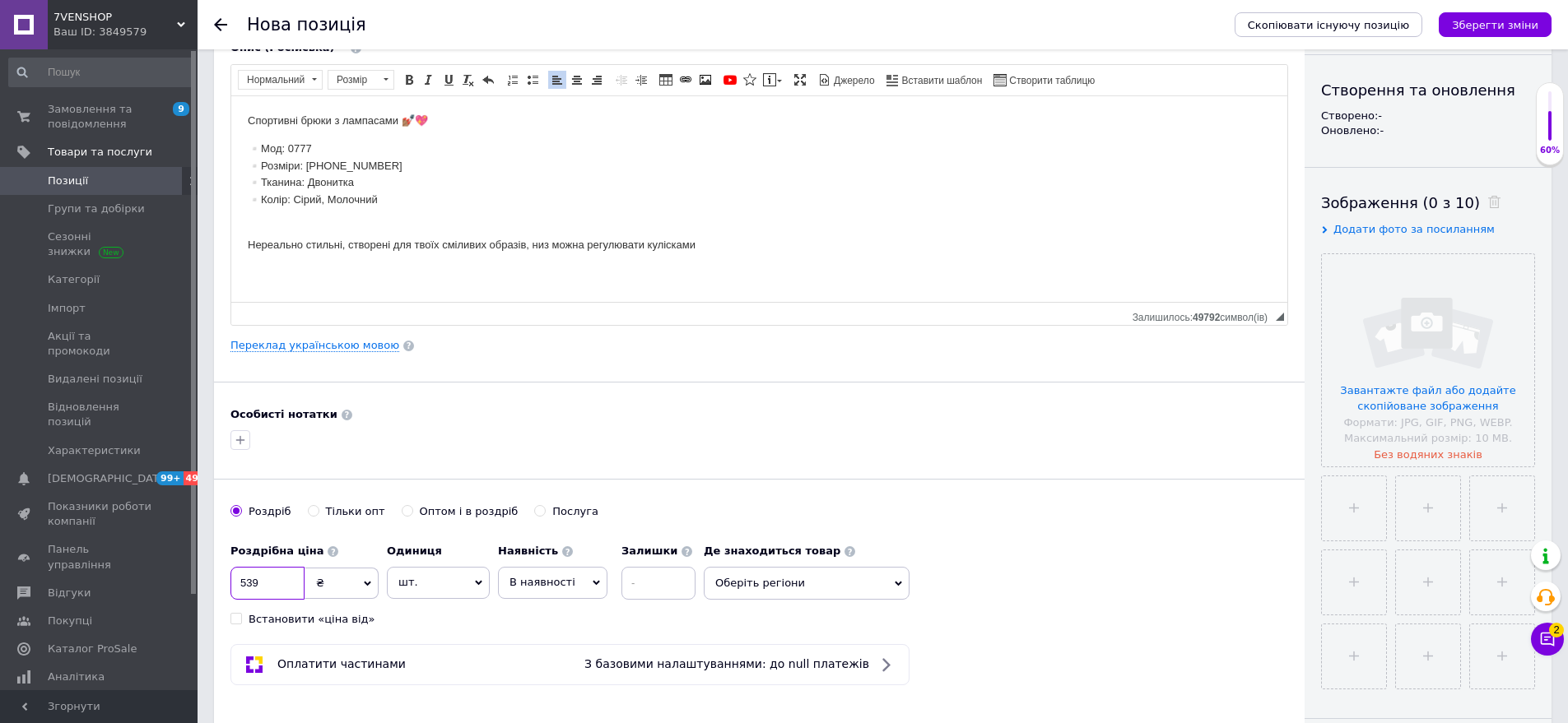
scroll to position [246, 0]
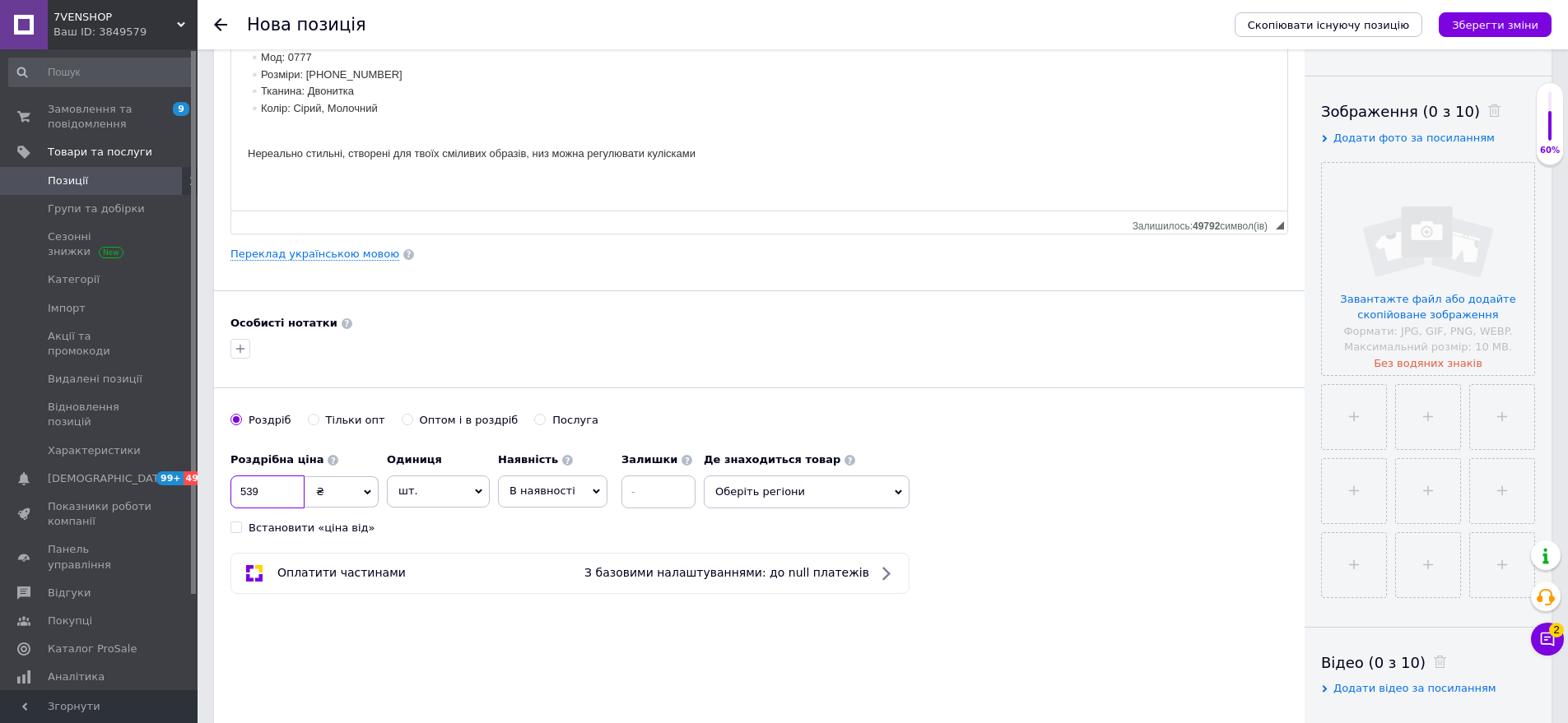
type input "539"
drag, startPoint x: 800, startPoint y: 490, endPoint x: 800, endPoint y: 506, distance: 16.0
click at [800, 506] on span "Оберіть регіони" at bounding box center [807, 492] width 206 height 33
click at [789, 537] on input "text" at bounding box center [806, 535] width 188 height 33
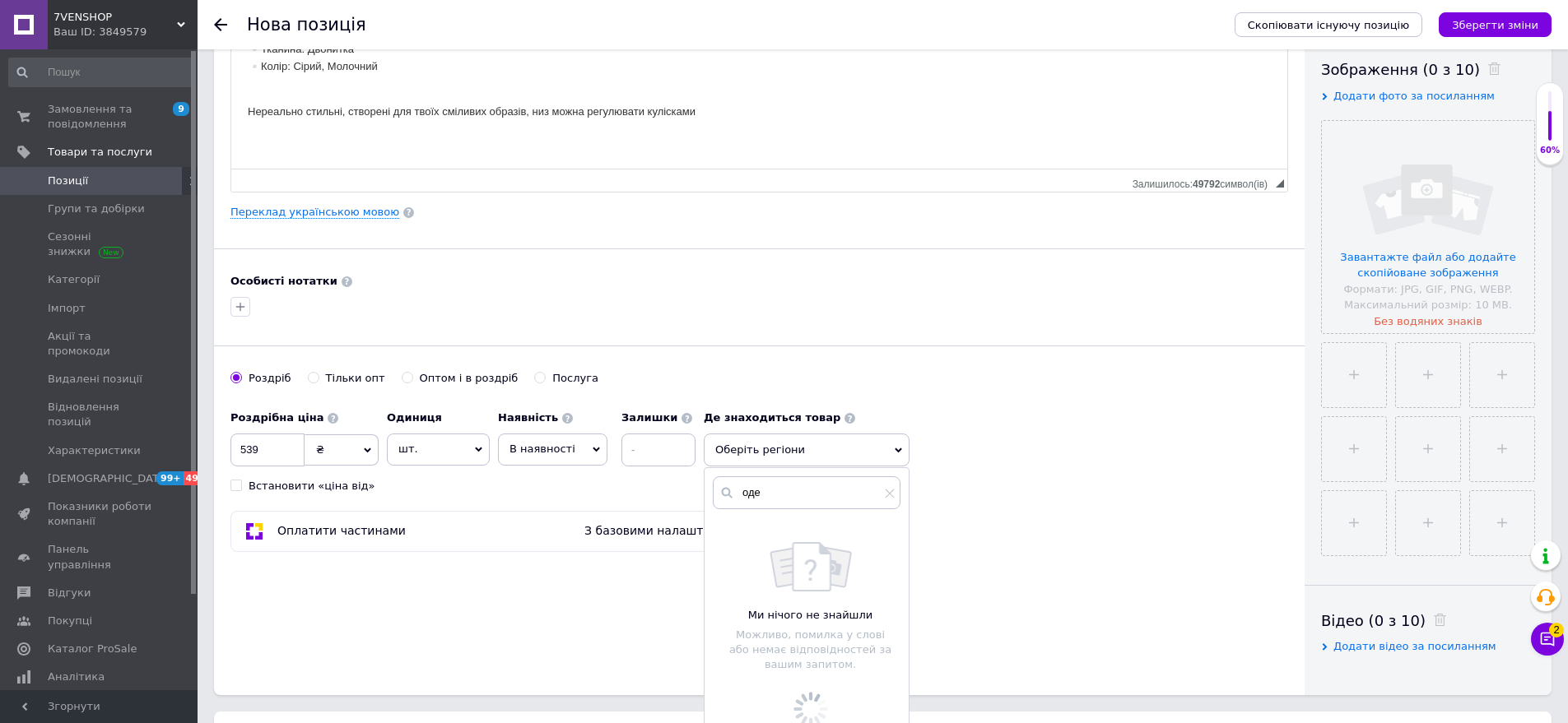
scroll to position [329, 0]
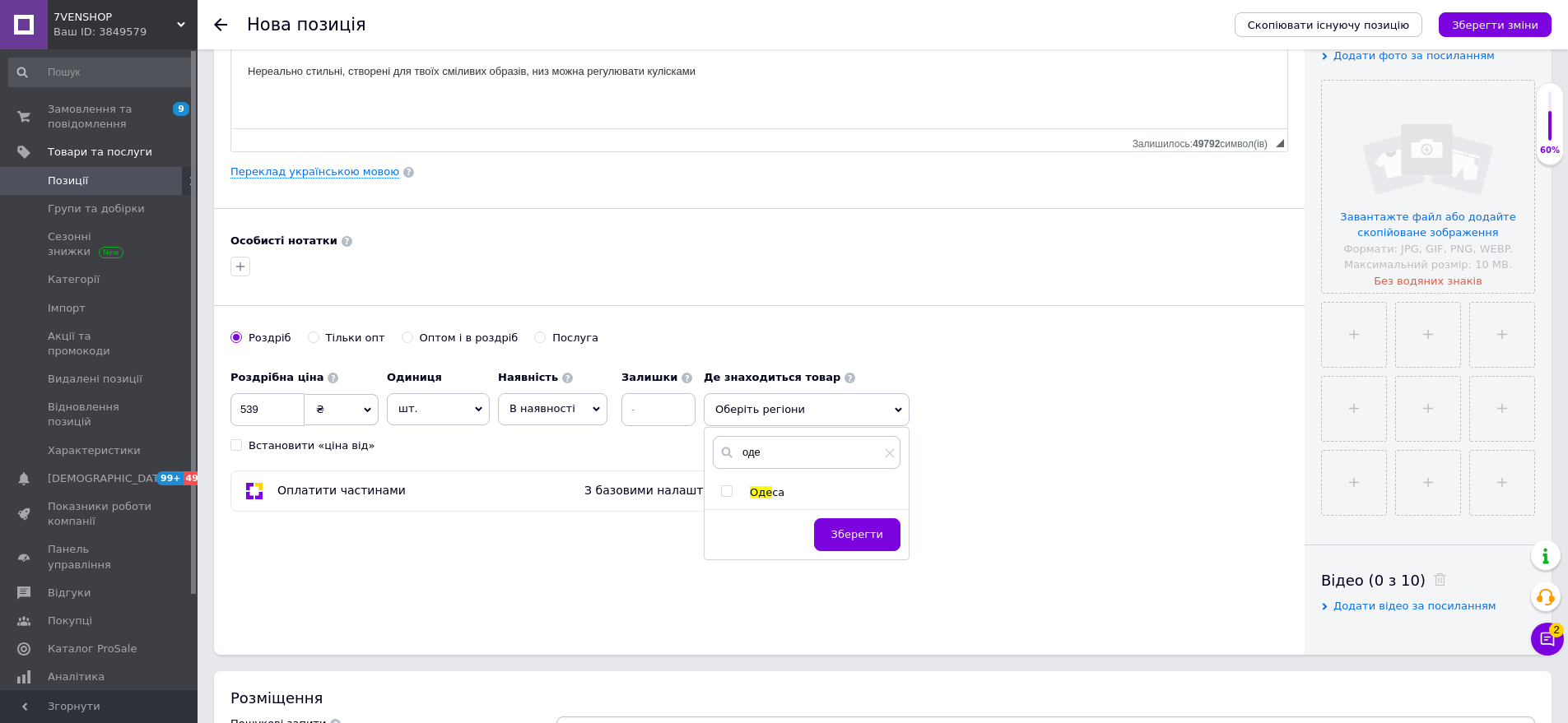
type input "оде"
click at [764, 493] on span "Оде" at bounding box center [760, 492] width 22 height 12
checkbox input "true"
click at [902, 546] on div "Зберегти" at bounding box center [807, 547] width 204 height 41
click at [861, 540] on span "Зберегти" at bounding box center [857, 542] width 52 height 12
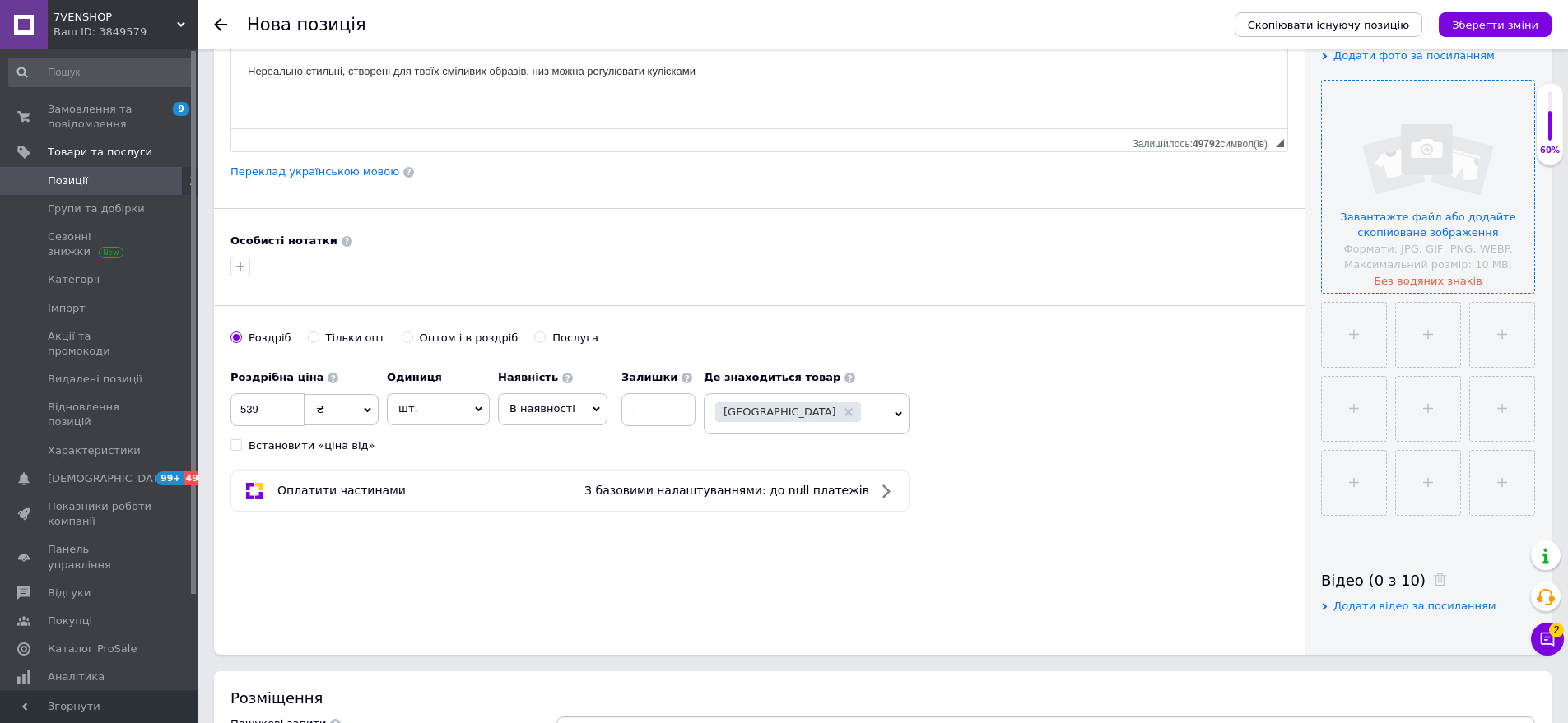
click at [1491, 254] on input "file" at bounding box center [1428, 187] width 213 height 213
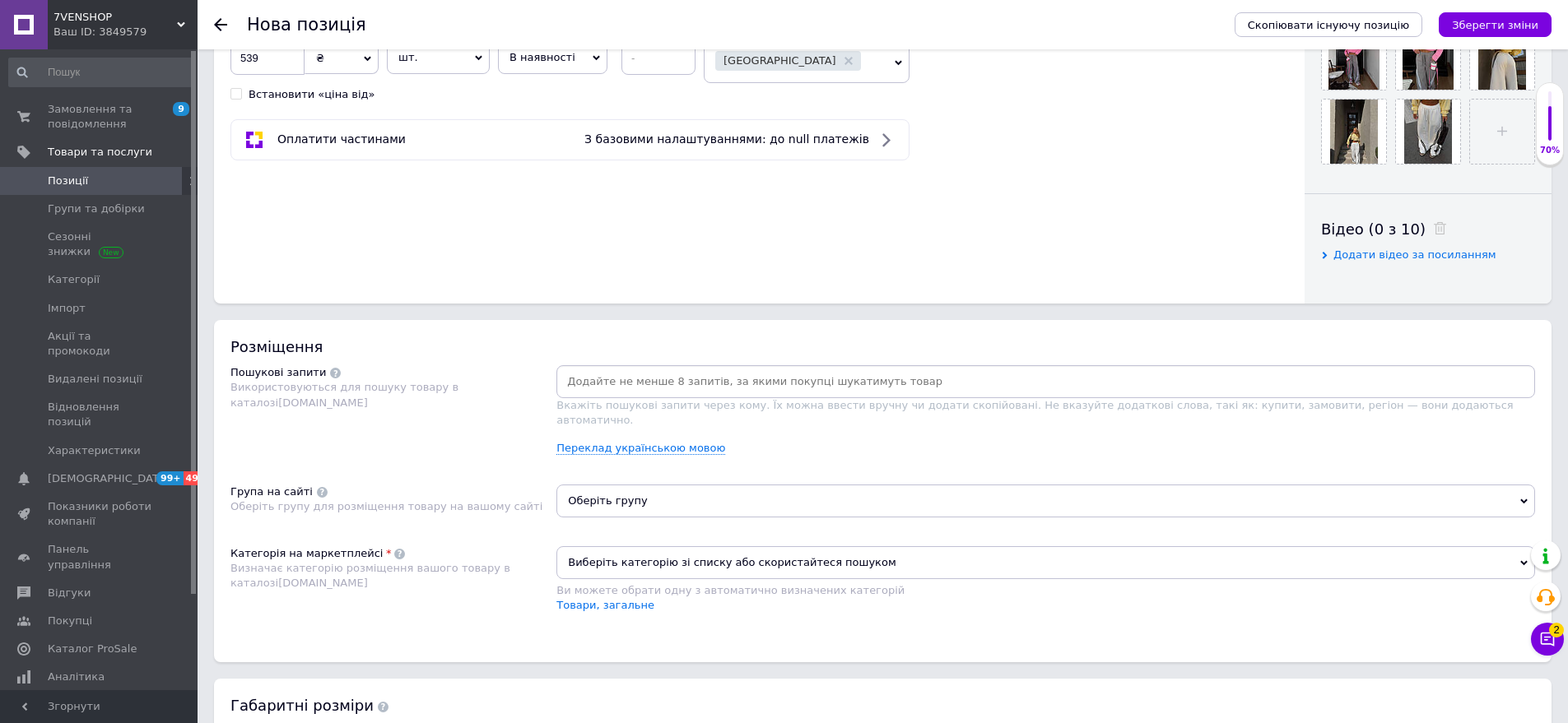
scroll to position [740, 0]
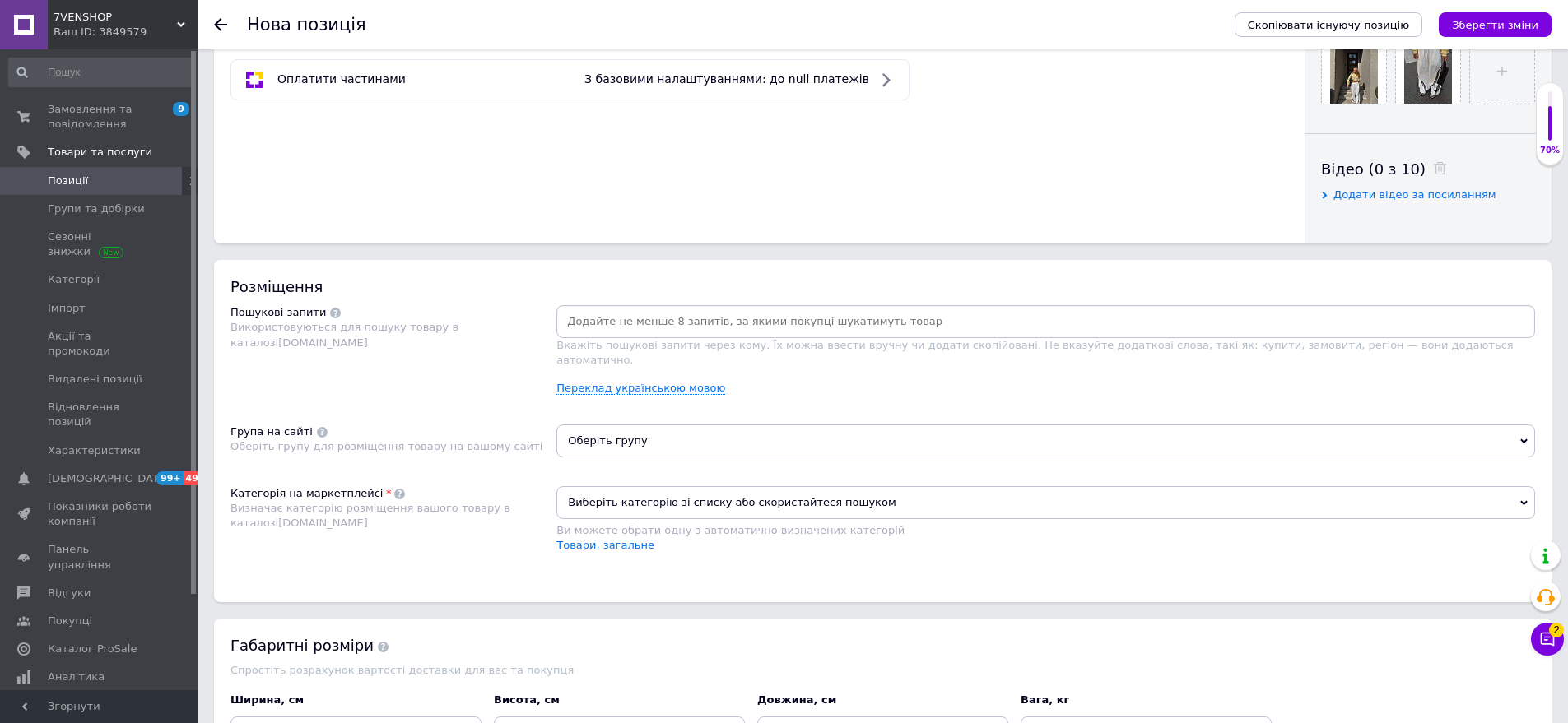
click at [595, 328] on input at bounding box center [1045, 322] width 972 height 25
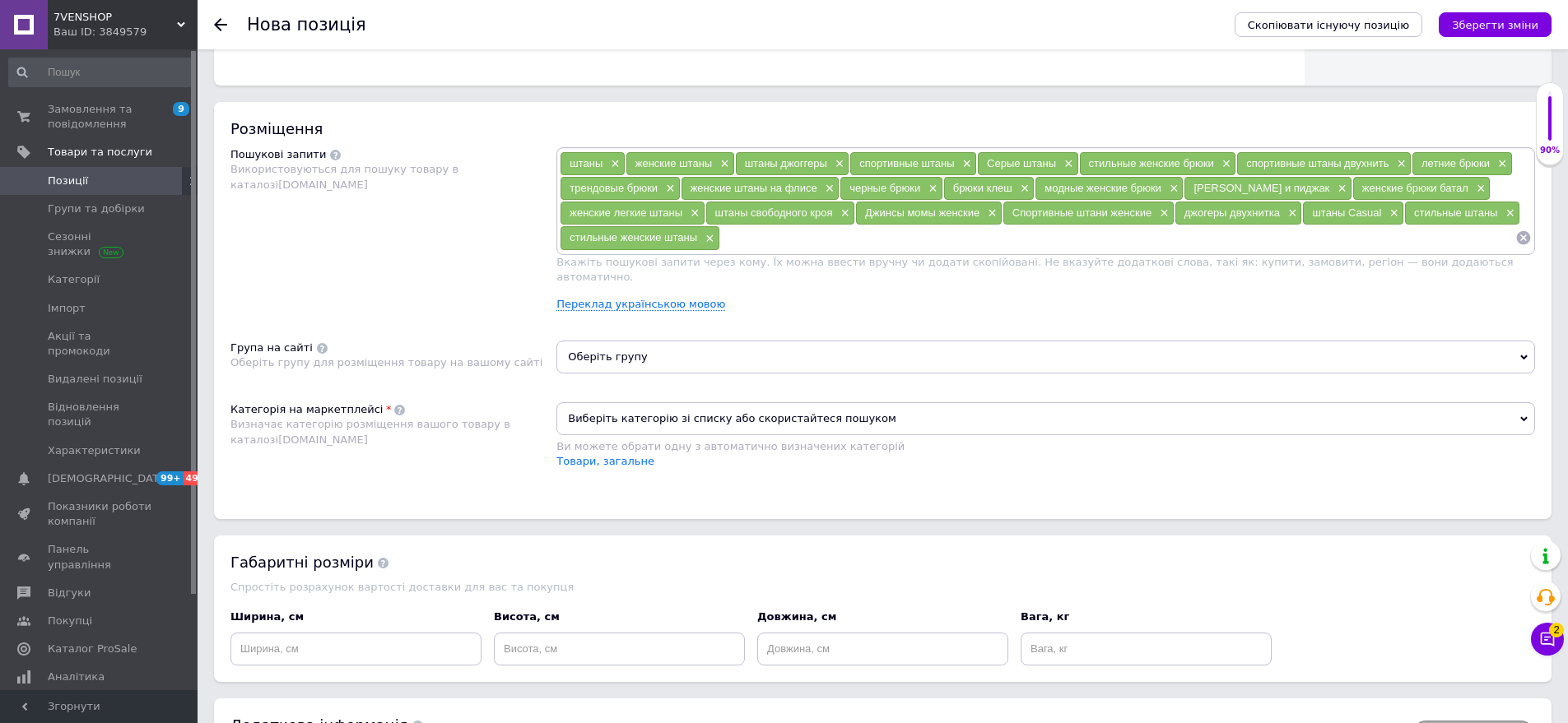
scroll to position [905, 0]
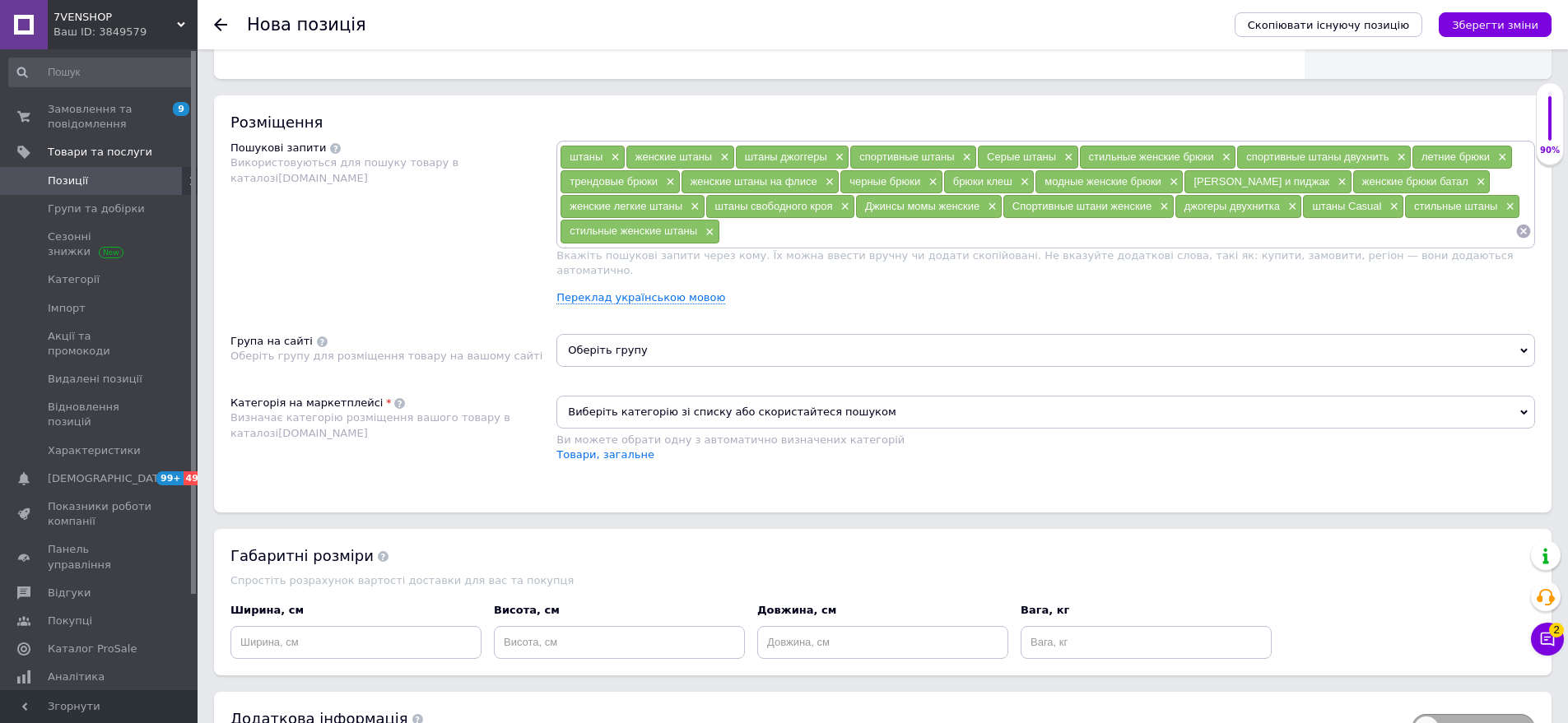
click at [645, 334] on span "Оберіть групу" at bounding box center [1045, 350] width 979 height 33
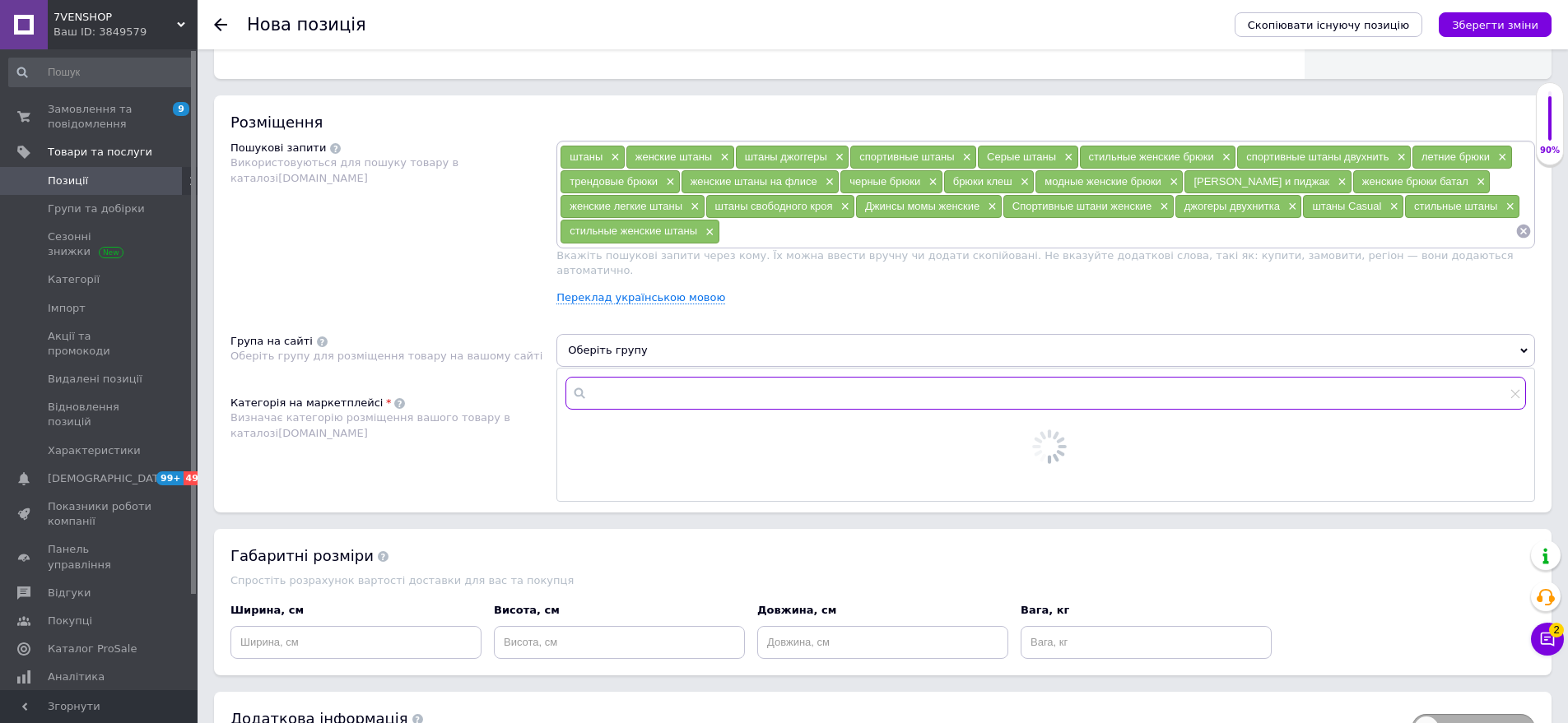
click at [620, 388] on input "text" at bounding box center [1045, 393] width 960 height 33
type input "шта"
drag, startPoint x: 645, startPoint y: 423, endPoint x: 796, endPoint y: 461, distance: 155.7
click at [646, 427] on span "шта" at bounding box center [651, 433] width 22 height 12
radio input "true"
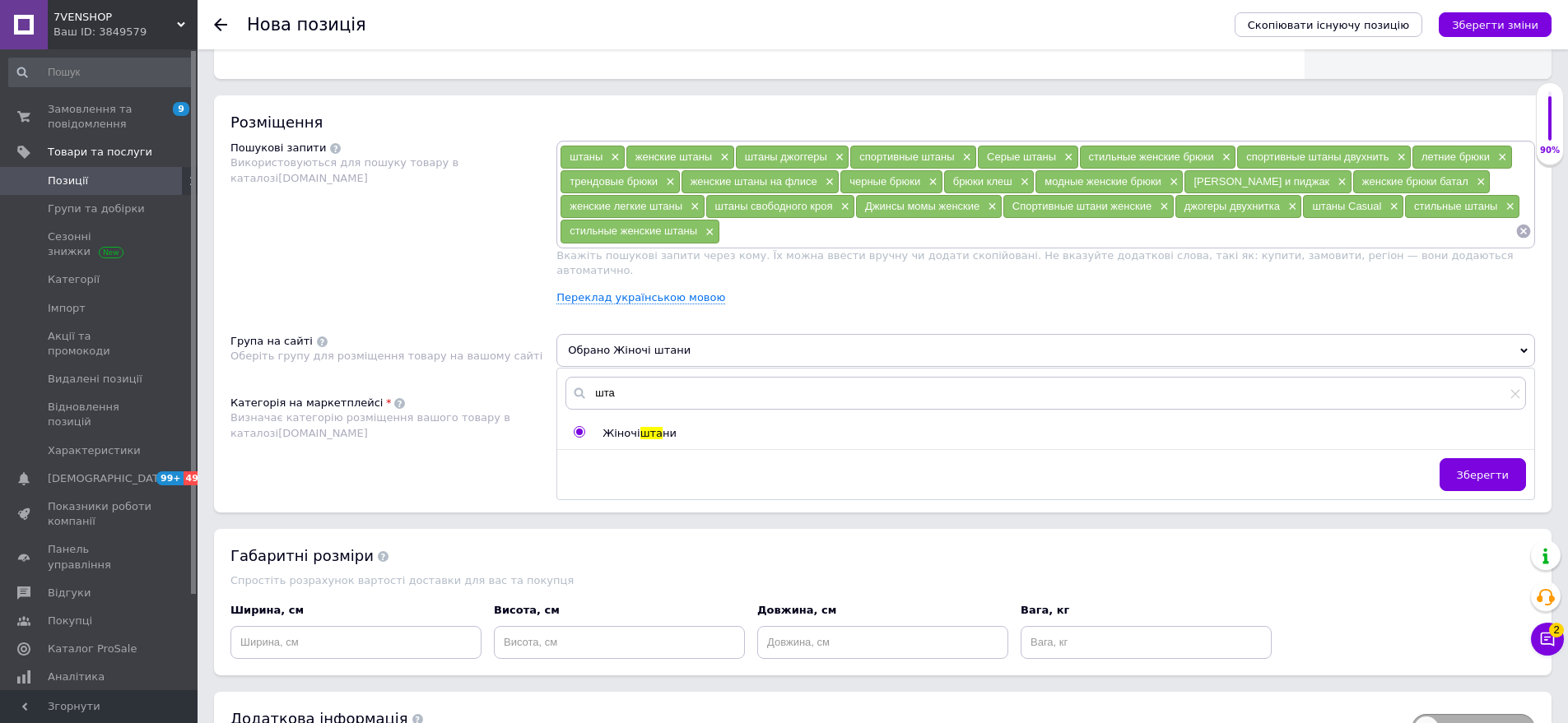
drag, startPoint x: 1481, startPoint y: 456, endPoint x: 898, endPoint y: 473, distance: 583.2
click at [1478, 469] on span "Зберегти" at bounding box center [1482, 475] width 52 height 12
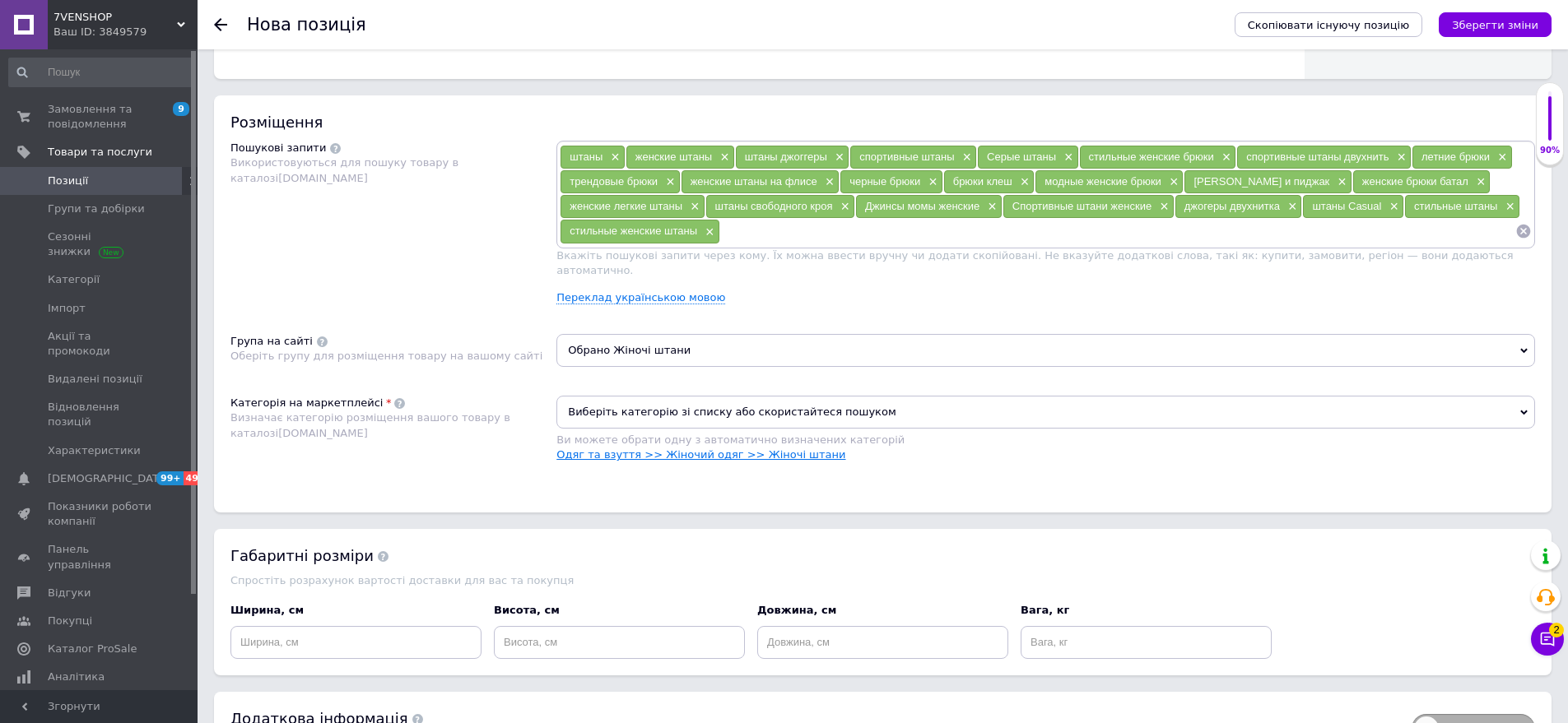
click at [726, 448] on link "Одяг та взуття >> Жіночий одяг >> Жіночі штани" at bounding box center [701, 454] width 289 height 12
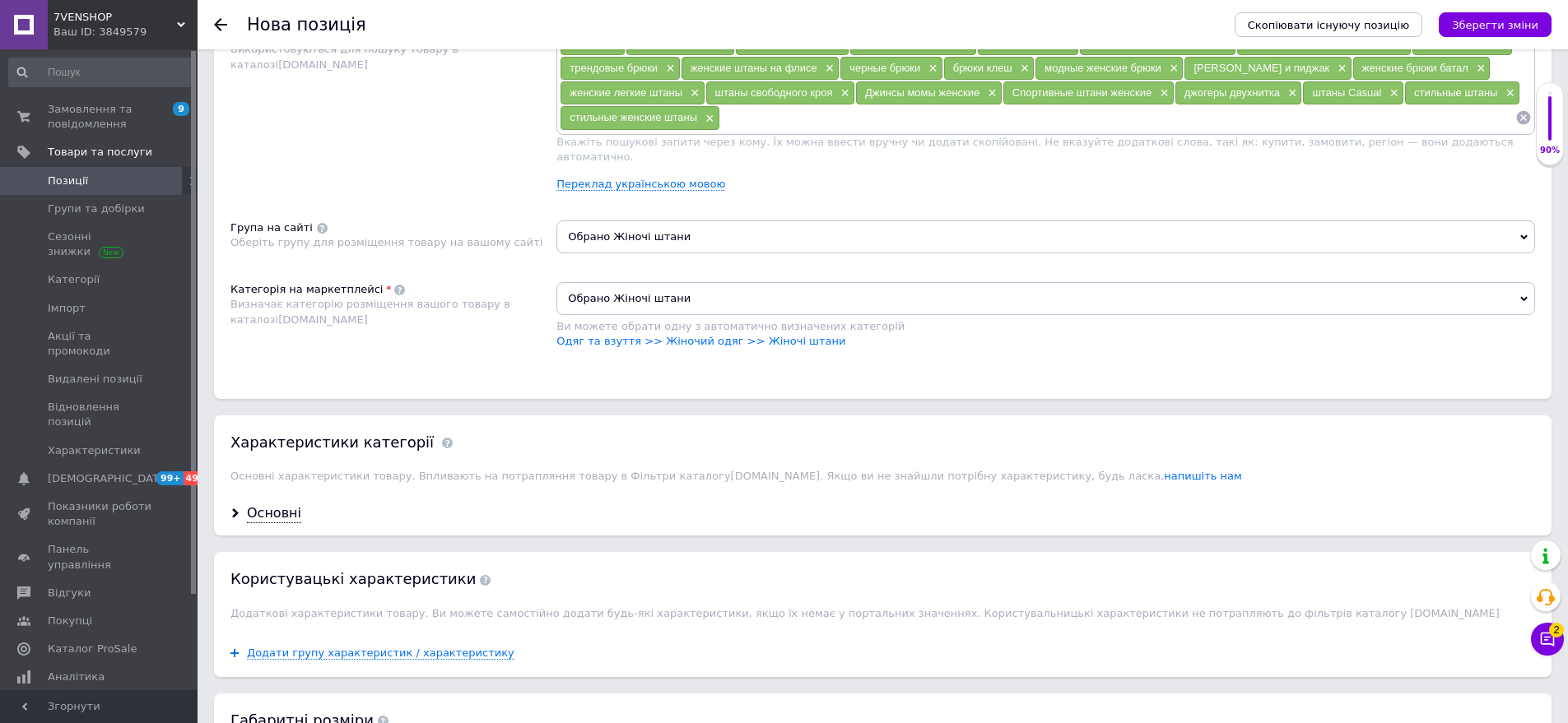
scroll to position [1144, 0]
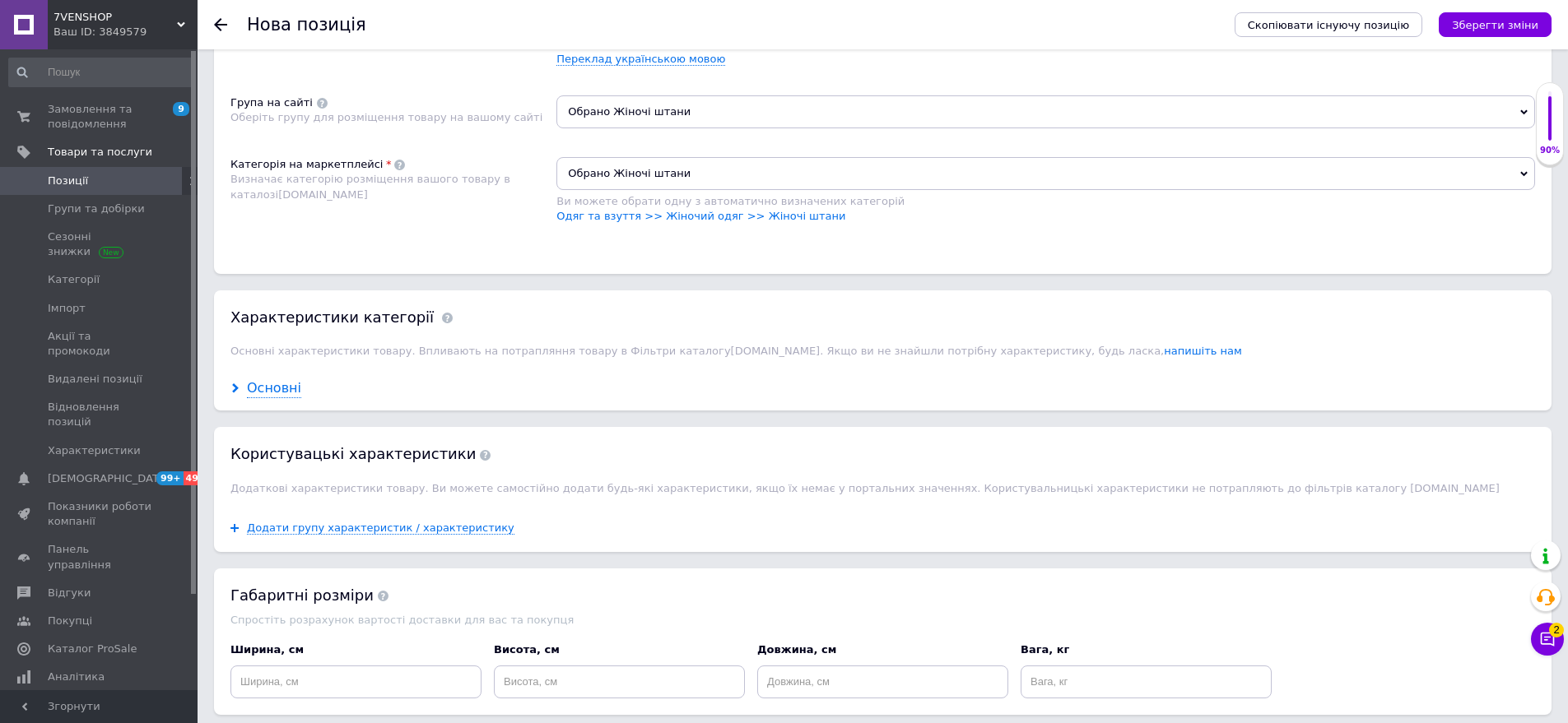
drag, startPoint x: 312, startPoint y: 377, endPoint x: 270, endPoint y: 374, distance: 42.1
click at [312, 378] on div "Основні" at bounding box center [883, 388] width 1337 height 44
click at [270, 379] on div "Основні" at bounding box center [274, 388] width 54 height 19
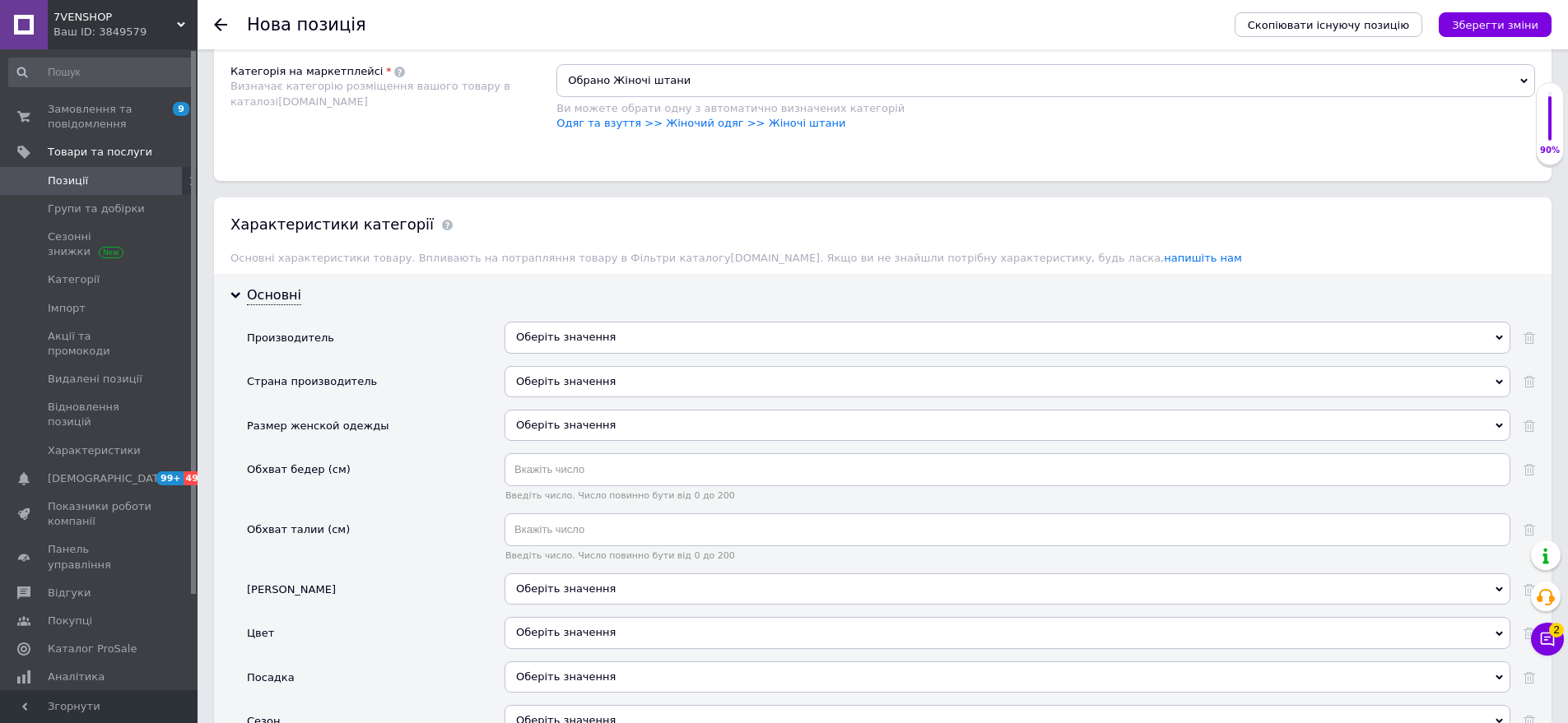
scroll to position [1308, 0]
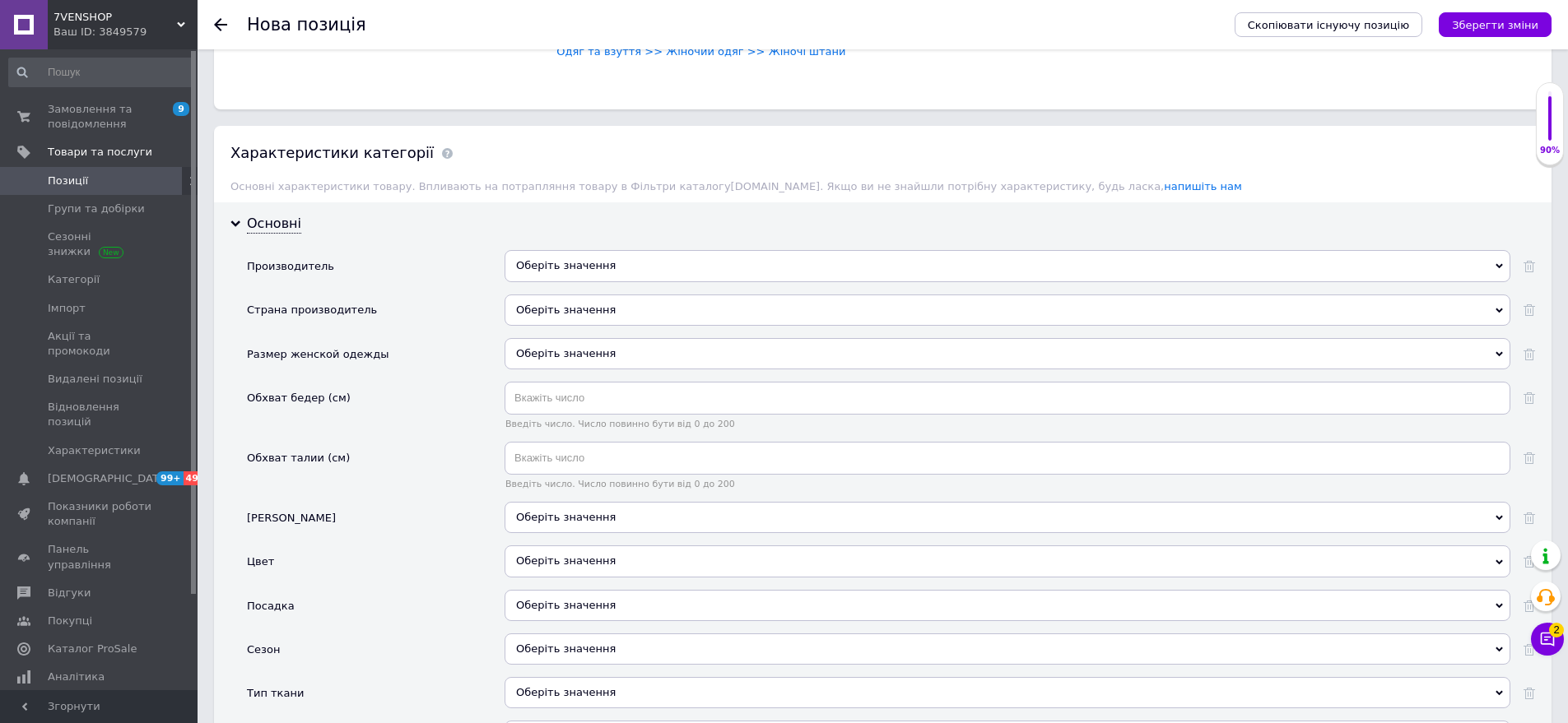
drag, startPoint x: 609, startPoint y: 274, endPoint x: 613, endPoint y: 284, distance: 10.8
click at [613, 294] on div "Оберіть значення" at bounding box center [1007, 310] width 1006 height 31
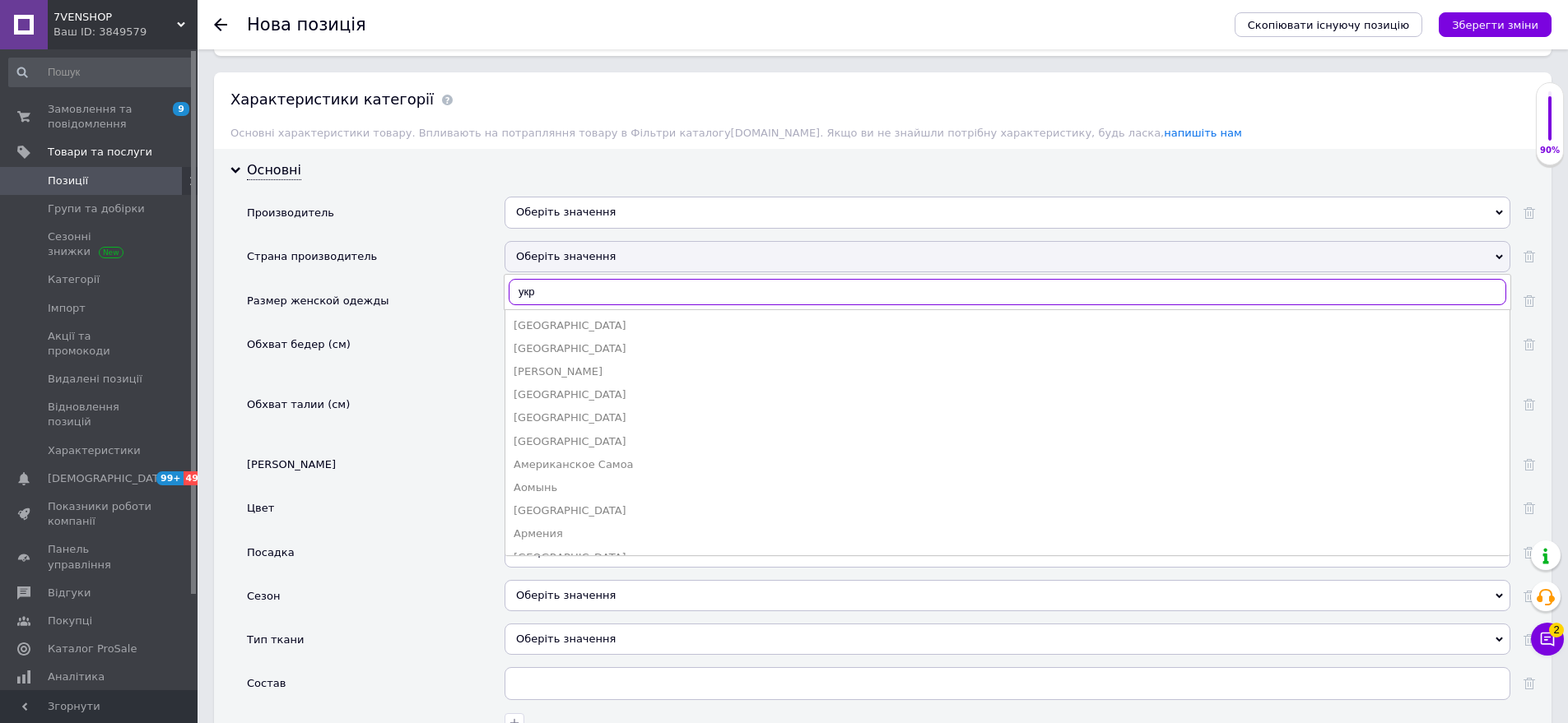
scroll to position [1391, 0]
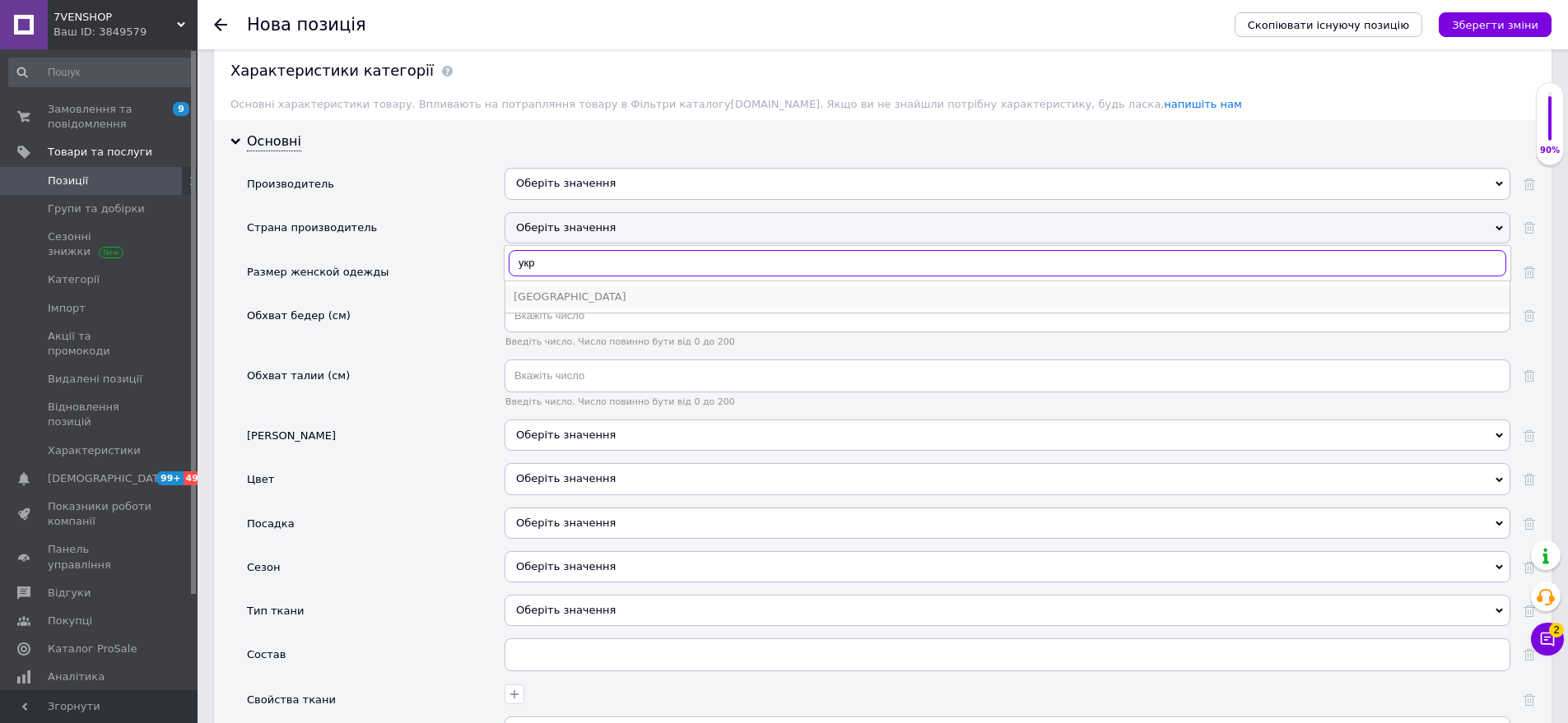
type input "укр"
click at [575, 289] on div "[GEOGRAPHIC_DATA]" at bounding box center [1007, 297] width 988 height 15
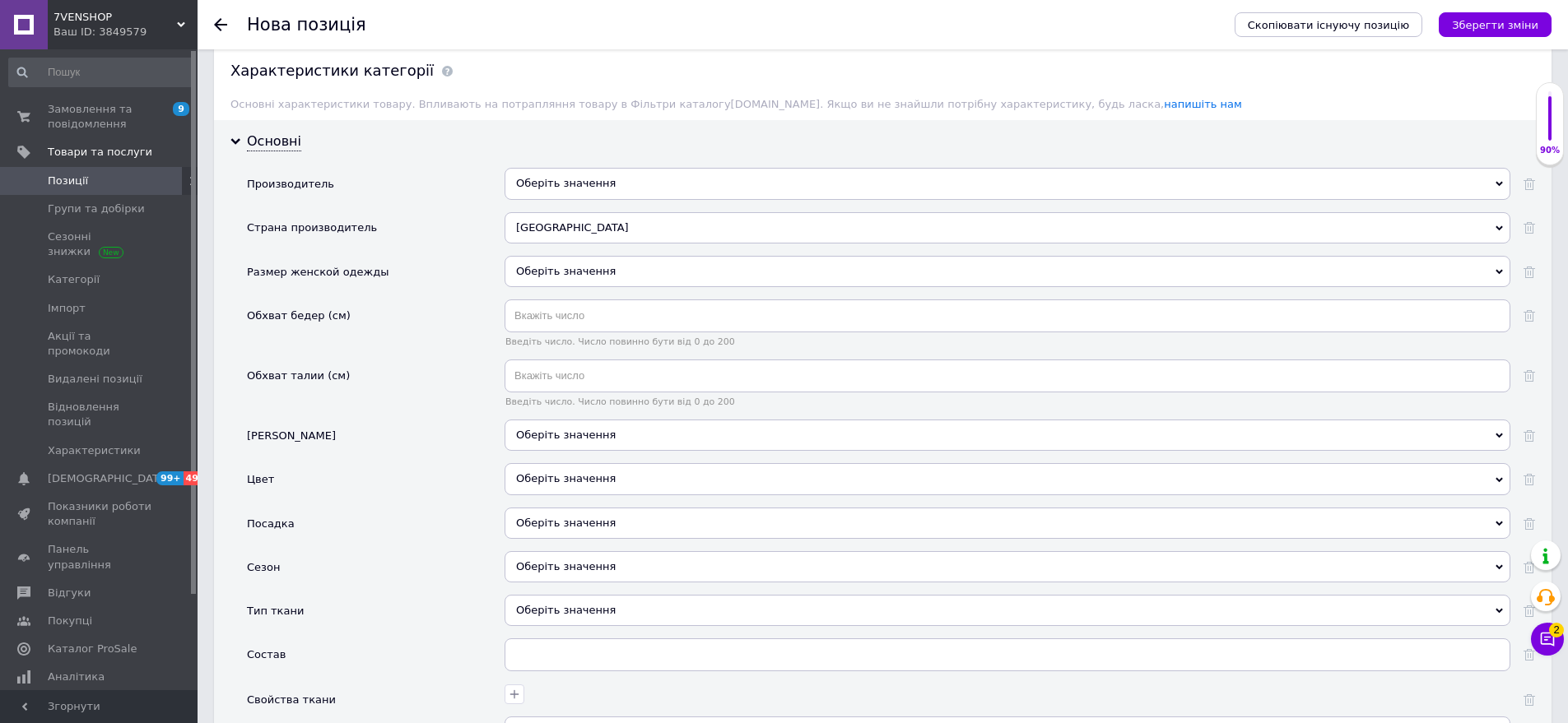
click at [597, 256] on div "Оберіть значення" at bounding box center [1007, 271] width 1006 height 31
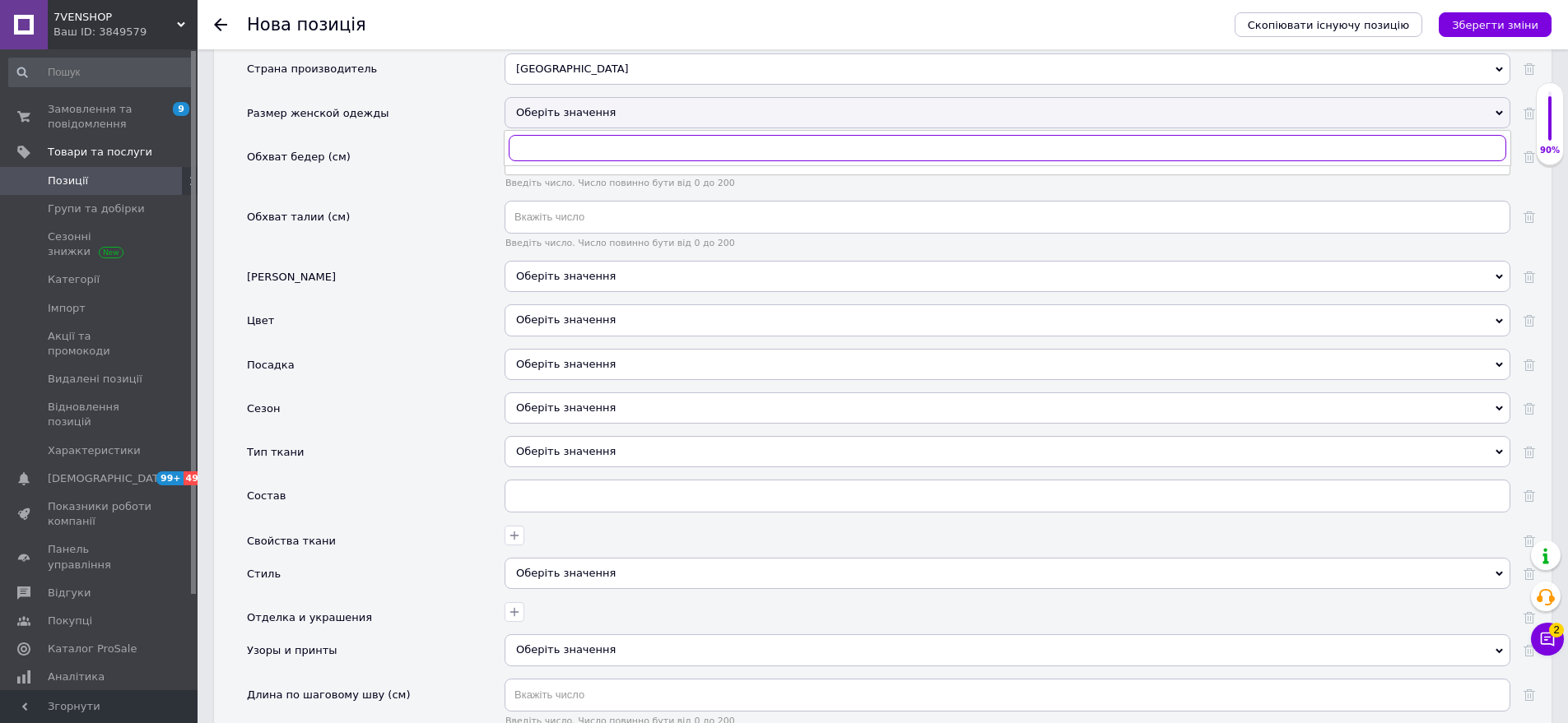
scroll to position [1556, 0]
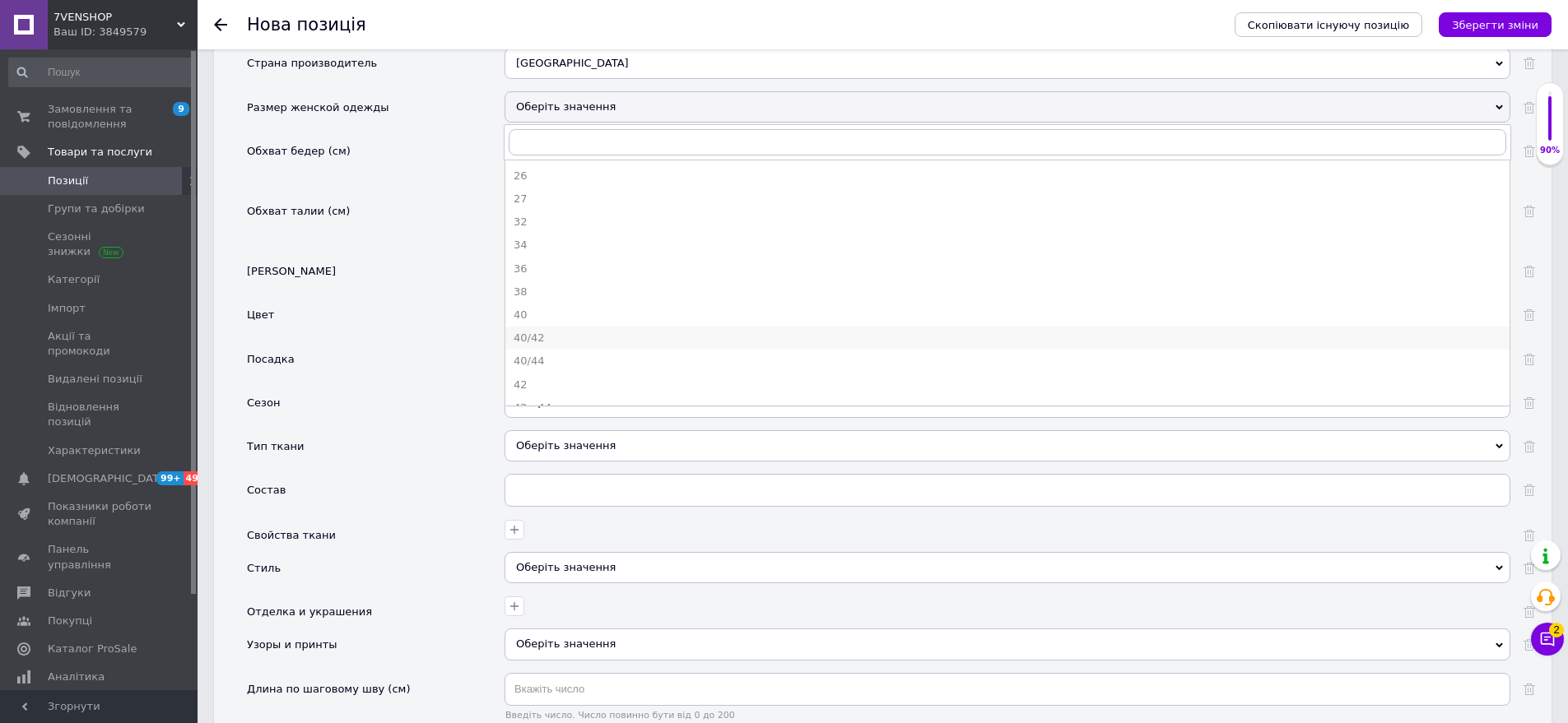
click at [556, 331] on div "40/42" at bounding box center [1007, 338] width 988 height 15
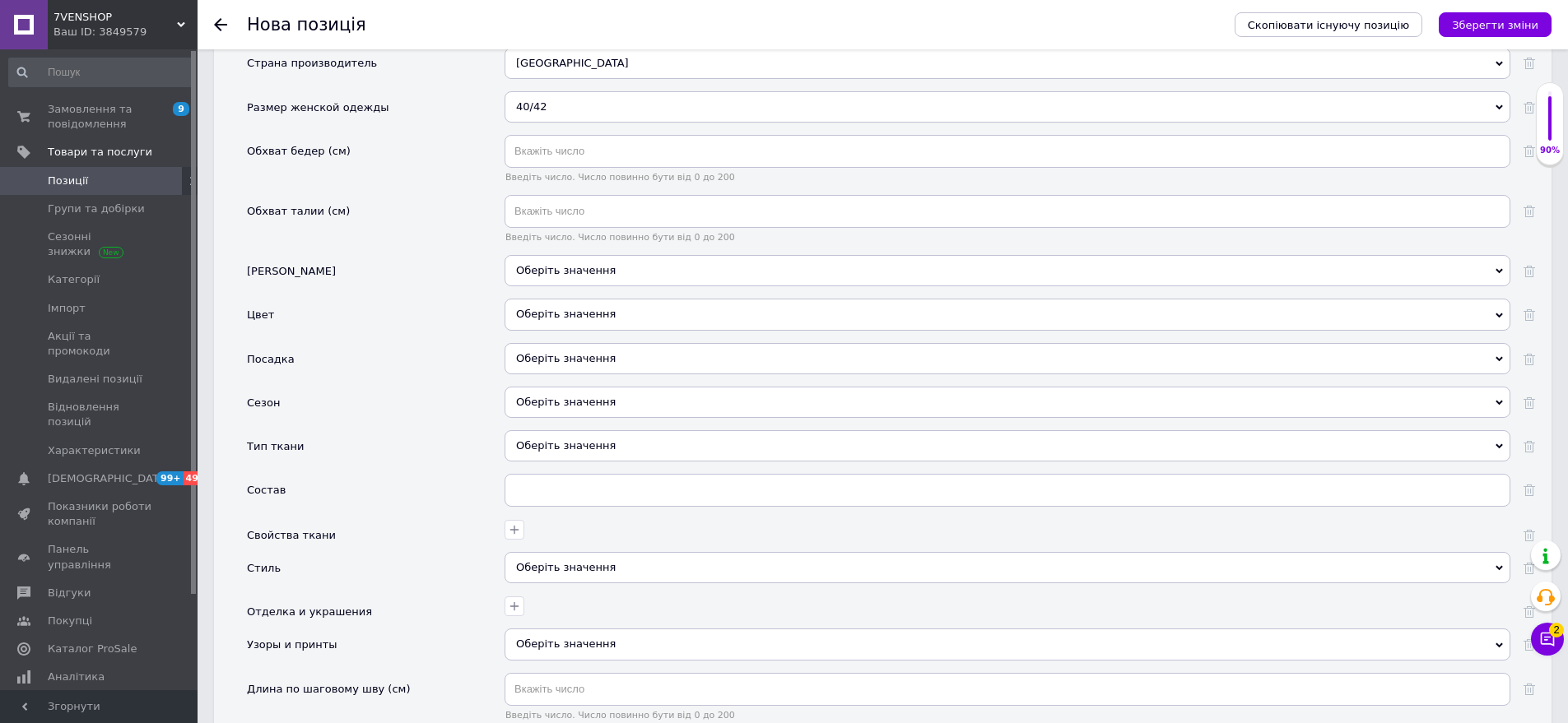
click at [622, 92] on div "40/42" at bounding box center [1007, 107] width 1006 height 31
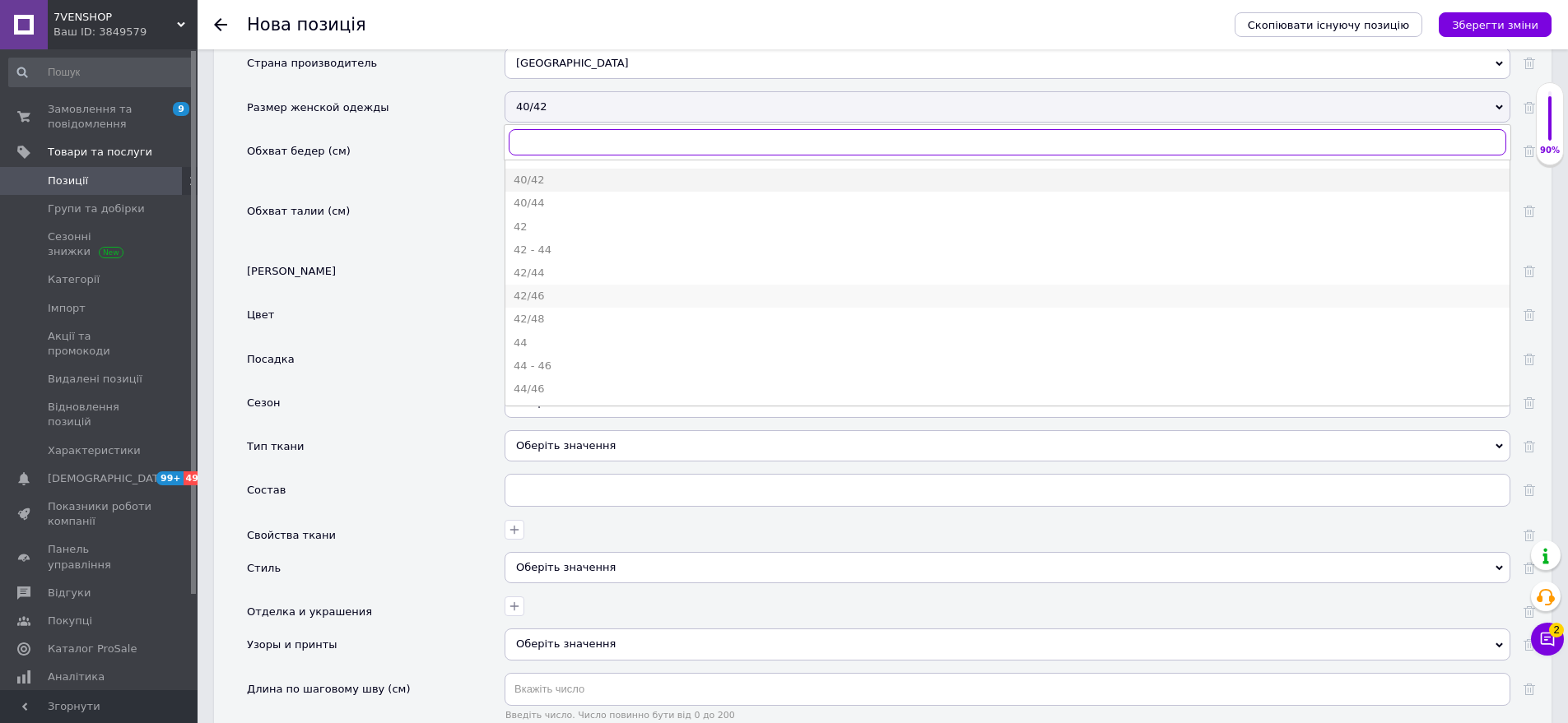
scroll to position [165, 0]
drag, startPoint x: 566, startPoint y: 251, endPoint x: 464, endPoint y: 176, distance: 126.6
click at [566, 259] on div "42/44" at bounding box center [1007, 266] width 988 height 15
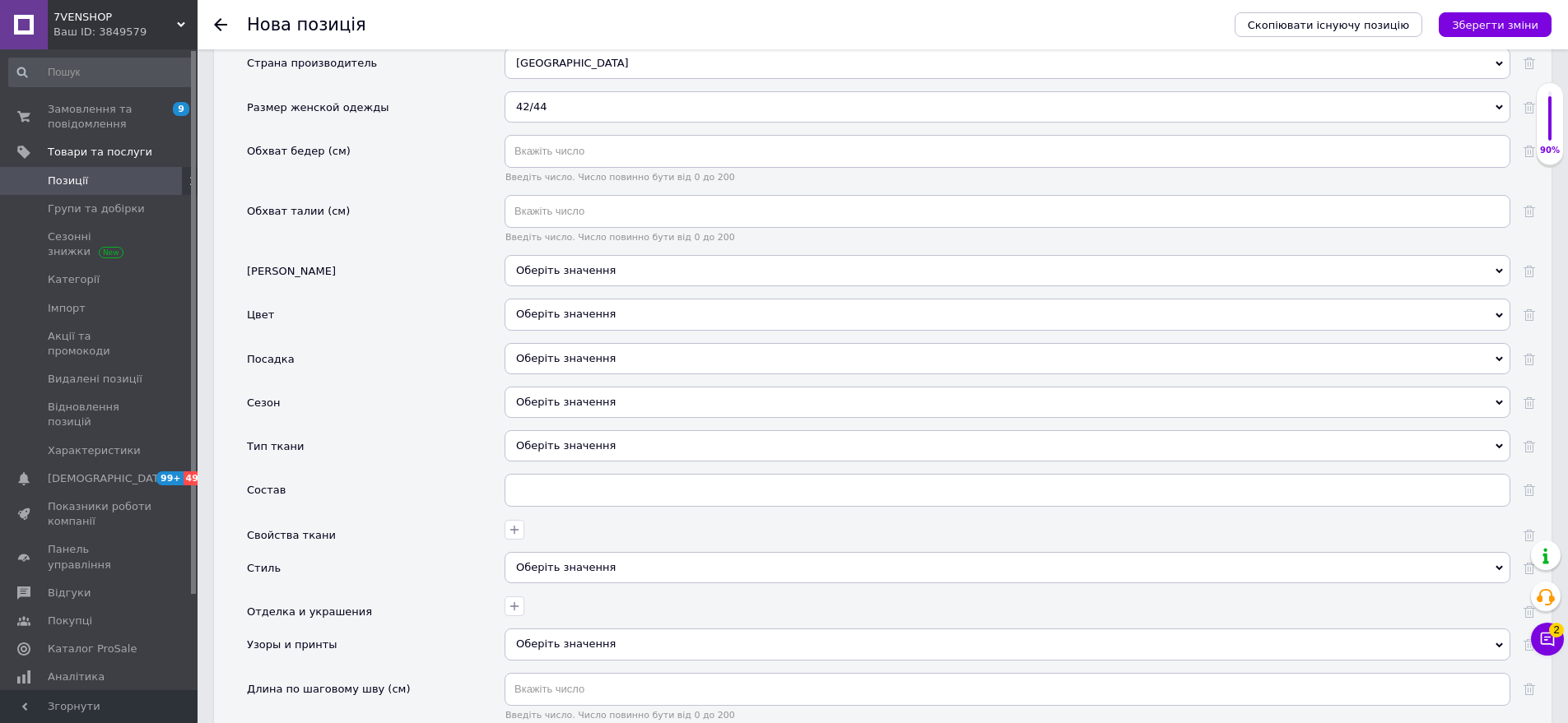
drag, startPoint x: 603, startPoint y: 251, endPoint x: 482, endPoint y: 211, distance: 127.4
click at [601, 255] on div "Оберіть значення" at bounding box center [1007, 270] width 1006 height 31
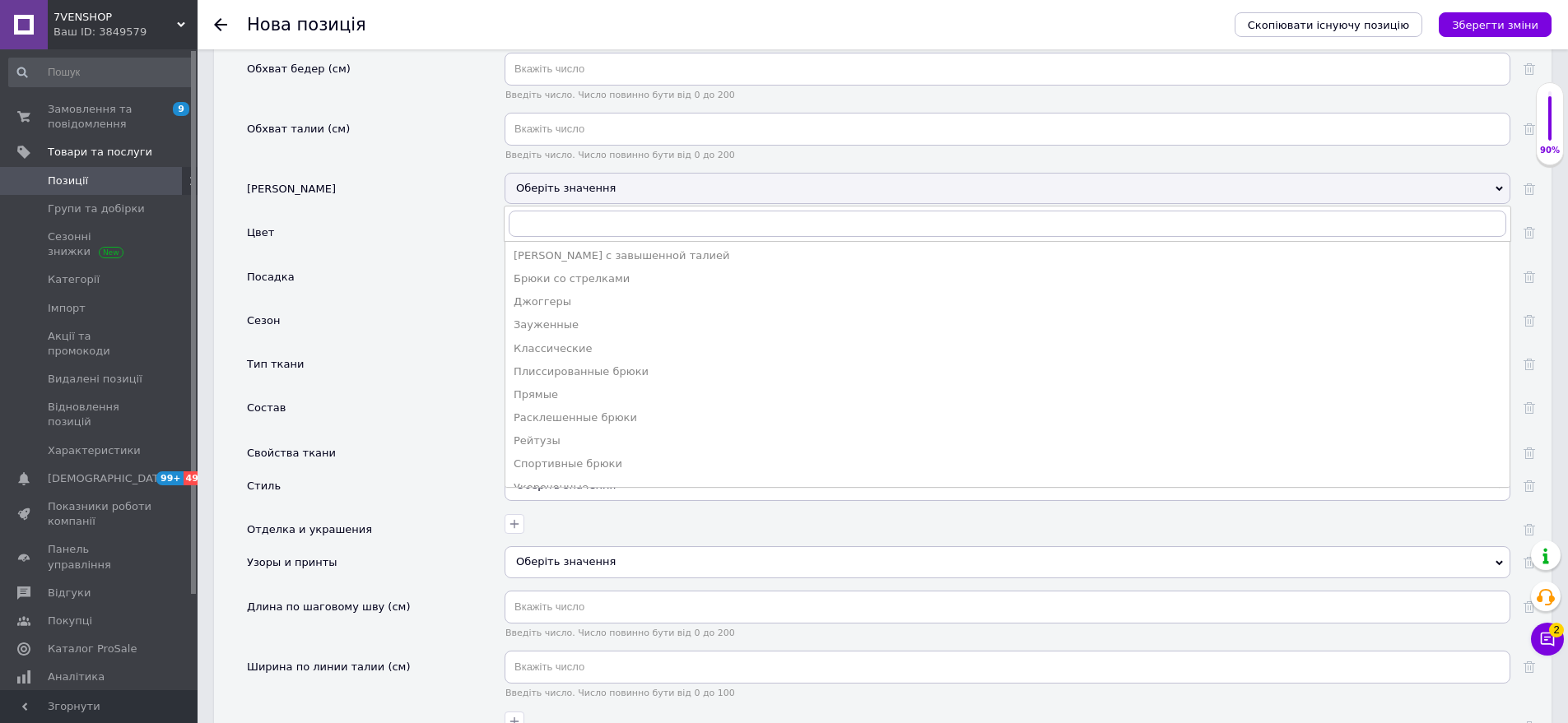
drag, startPoint x: 580, startPoint y: 375, endPoint x: 408, endPoint y: 269, distance: 202.0
click at [576, 387] on div "Прямые" at bounding box center [1007, 395] width 988 height 15
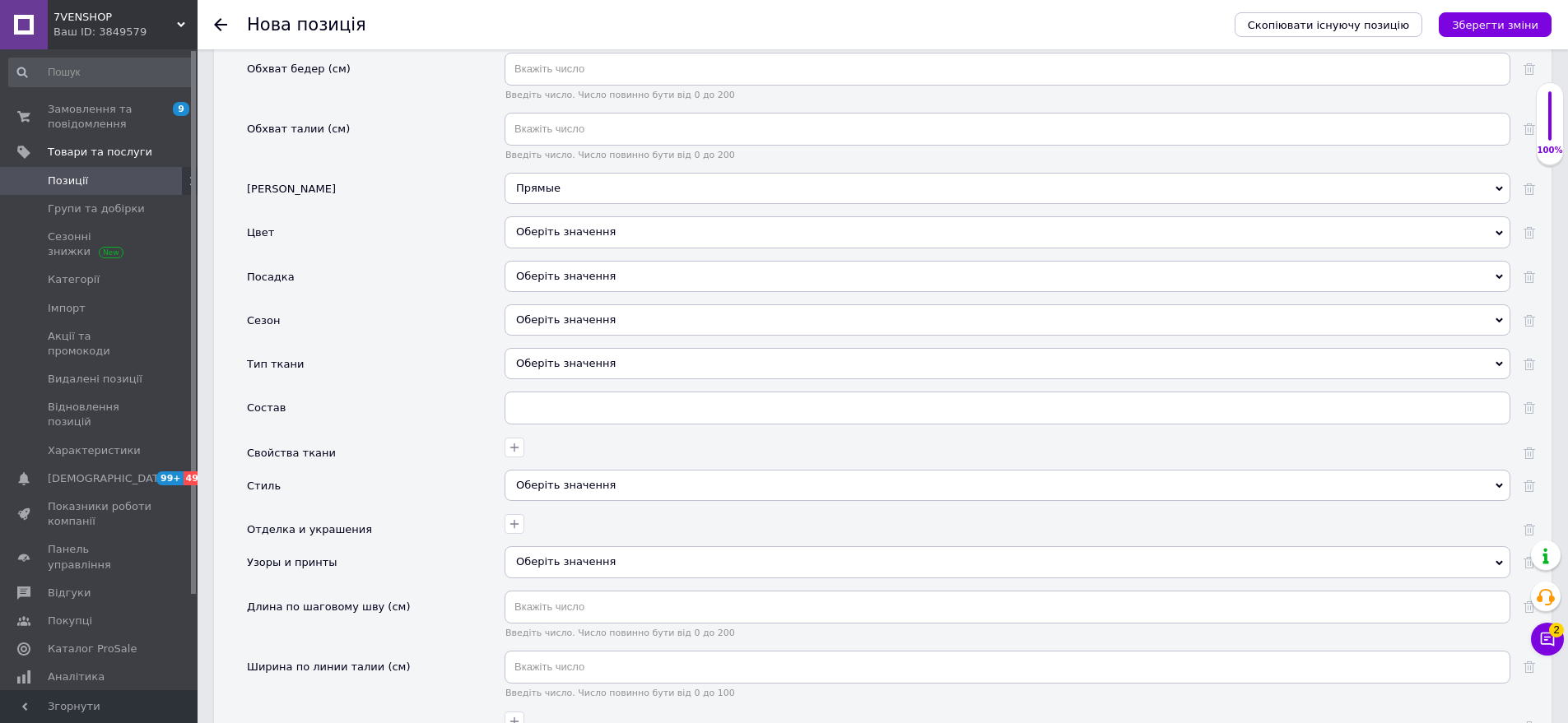
click at [570, 217] on div "Оберіть значення" at bounding box center [1007, 232] width 1006 height 31
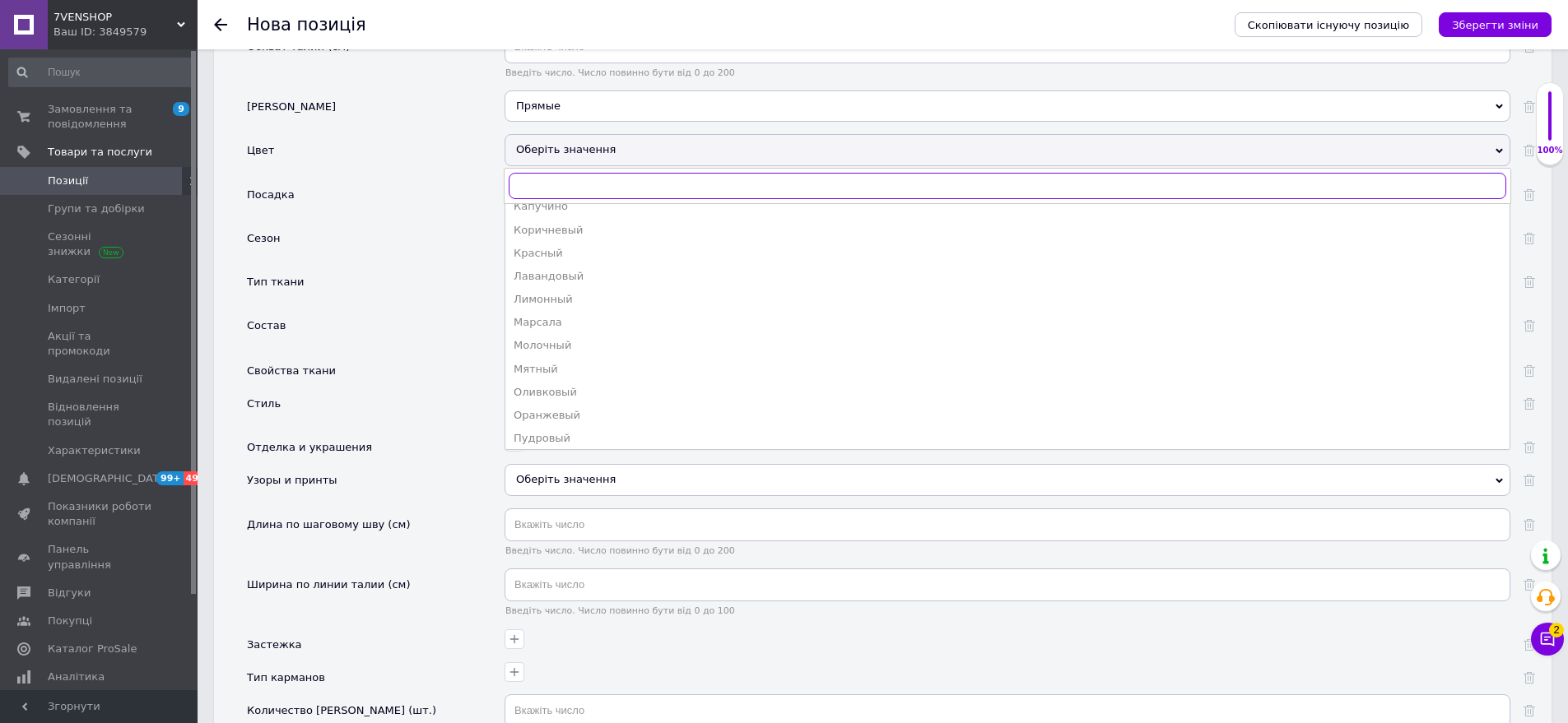
scroll to position [494, 0]
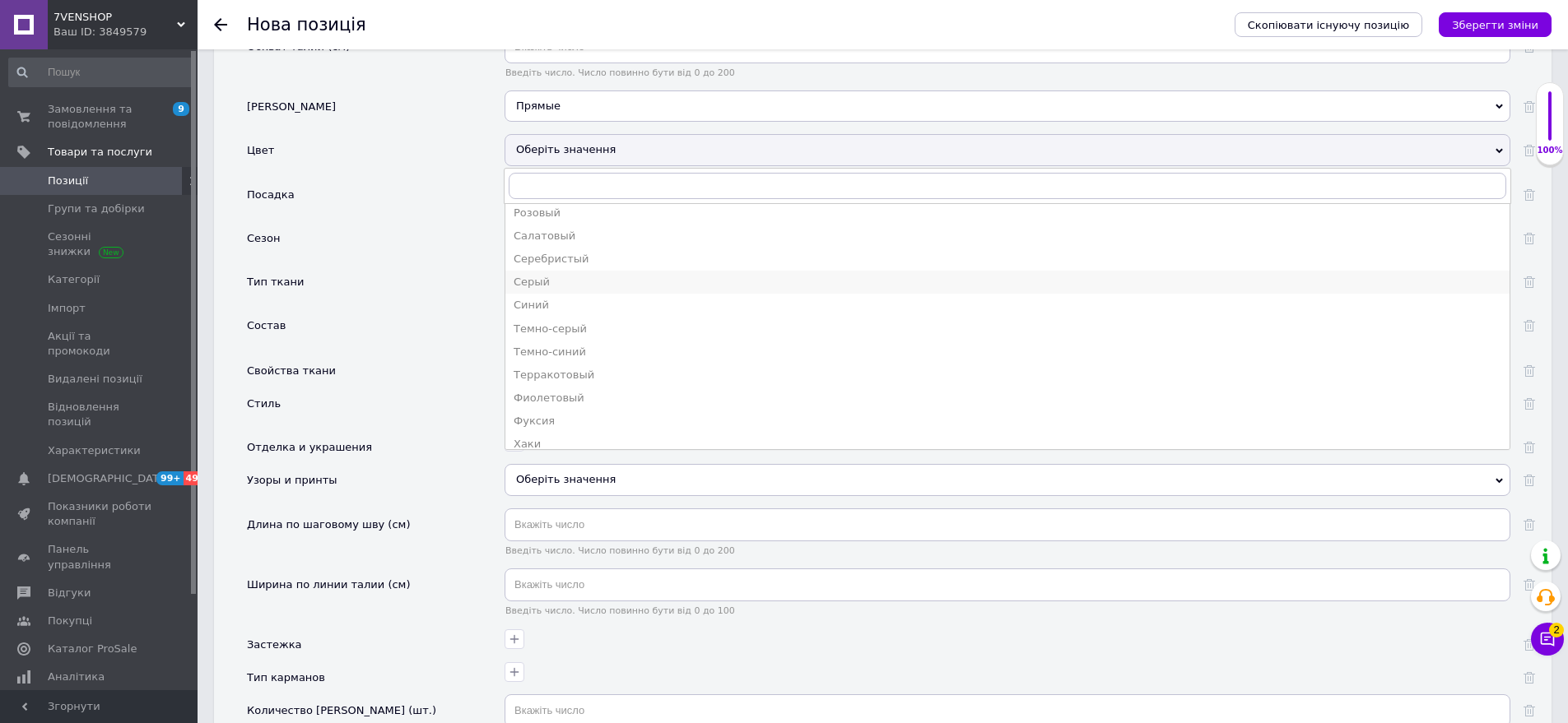
click at [555, 275] on div "Серый" at bounding box center [1007, 282] width 988 height 15
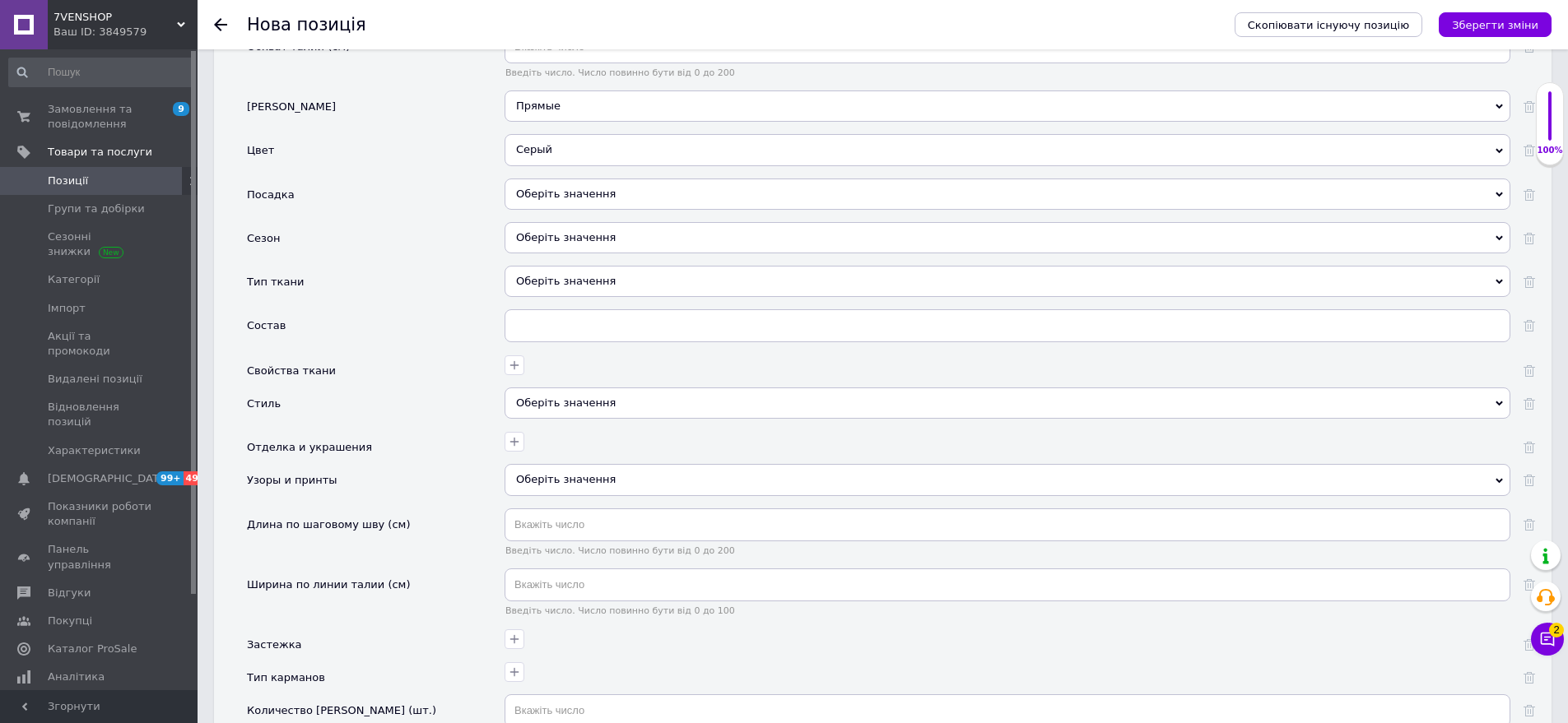
drag, startPoint x: 613, startPoint y: 177, endPoint x: 509, endPoint y: 157, distance: 105.9
click at [612, 179] on div "Оберіть значення" at bounding box center [1007, 195] width 1006 height 31
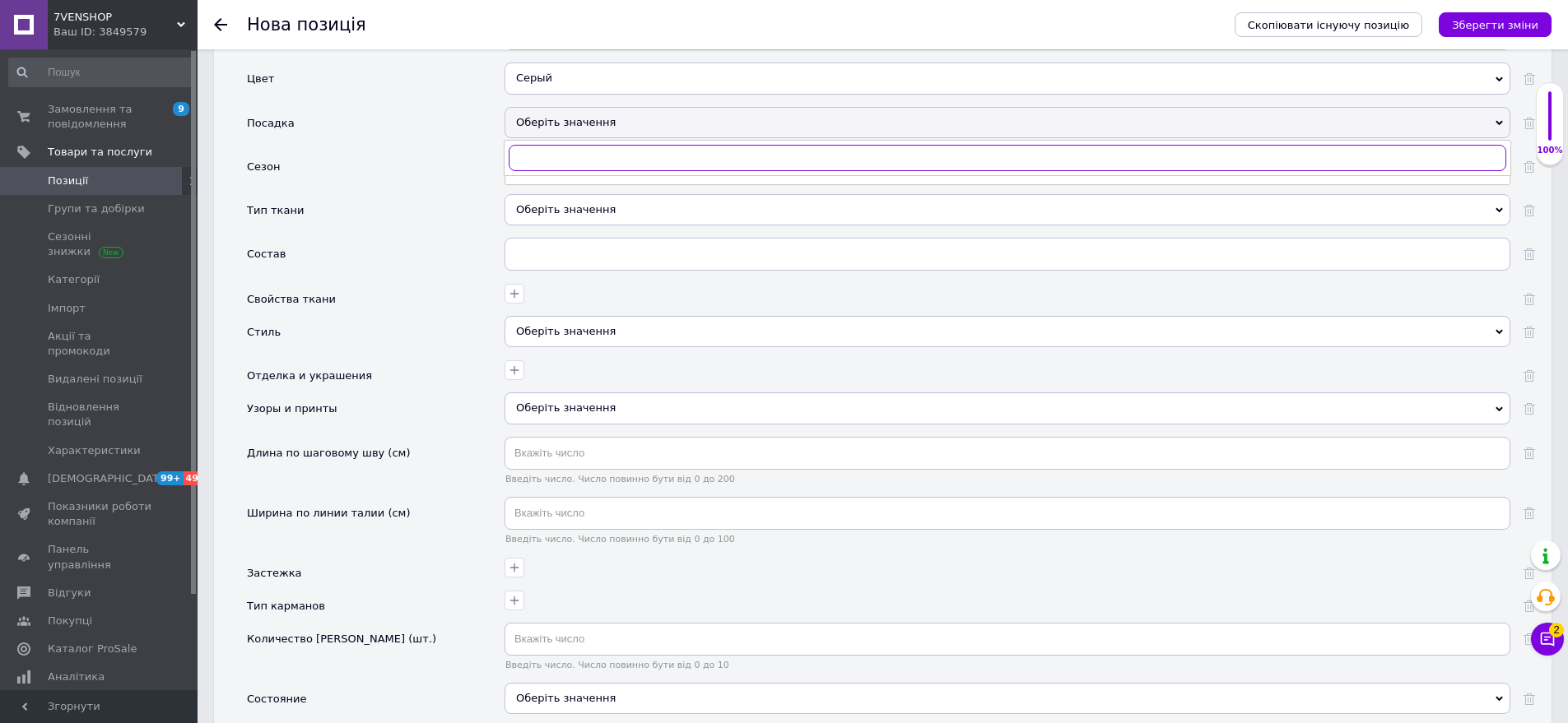
scroll to position [1802, 0]
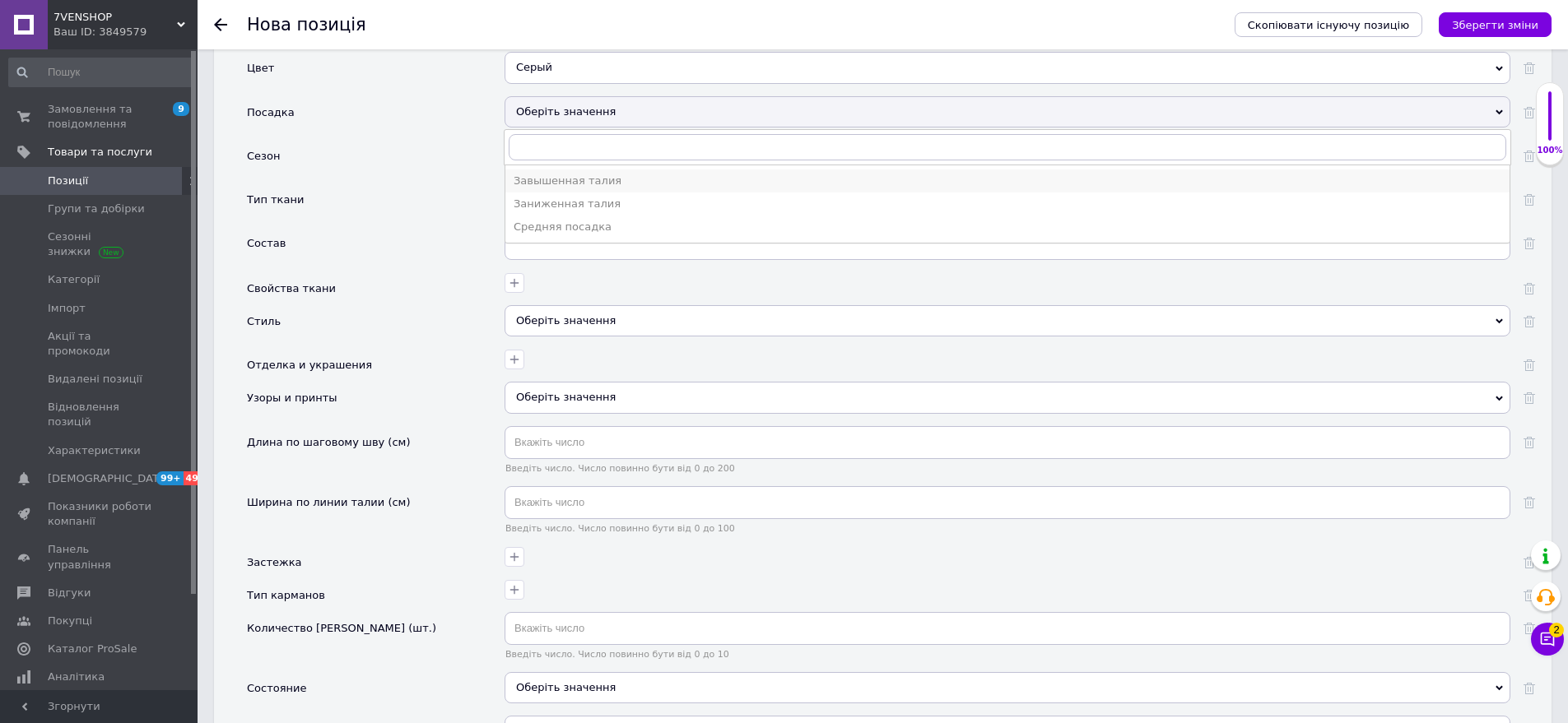
click at [575, 174] on div "Завышенная талия" at bounding box center [1007, 181] width 988 height 15
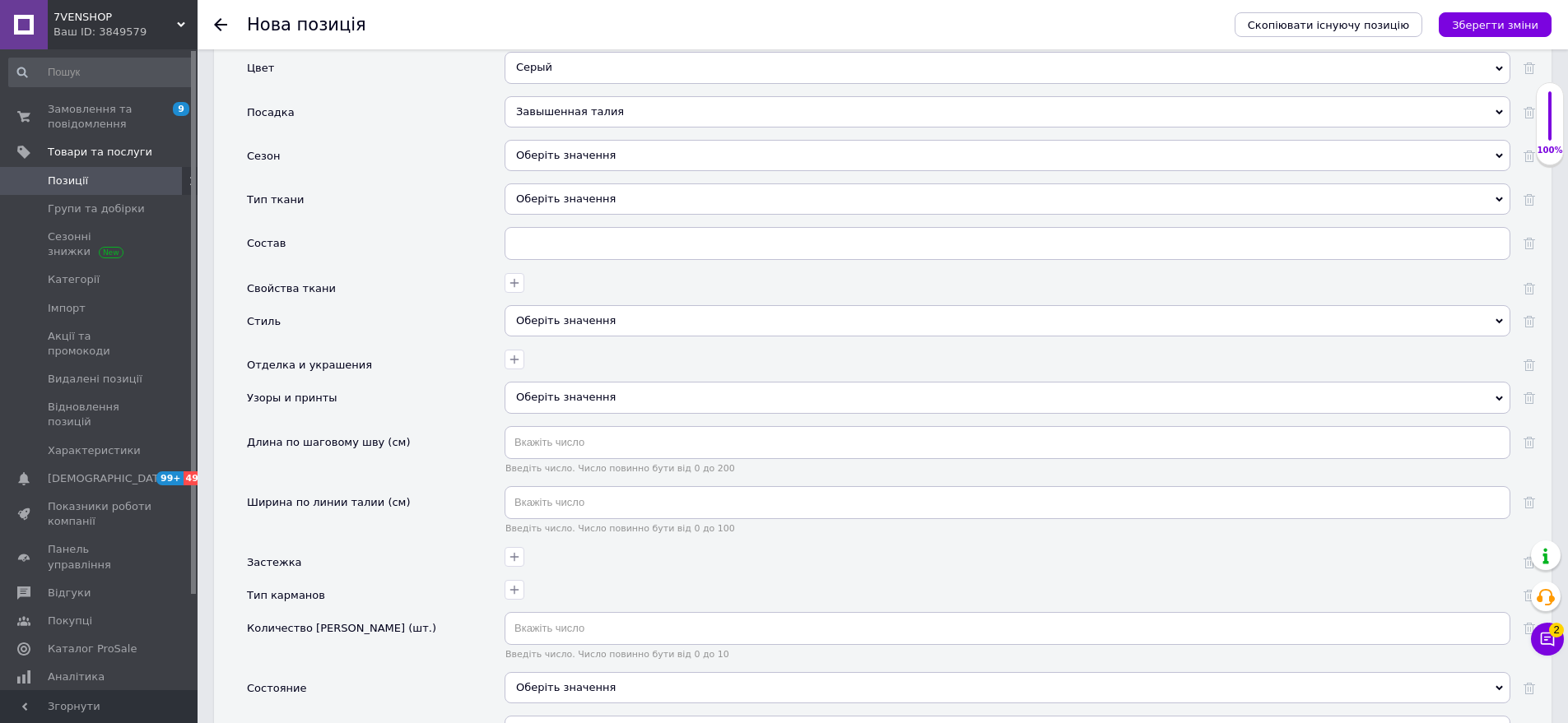
click at [603, 140] on div "Оберіть значення" at bounding box center [1007, 156] width 1006 height 31
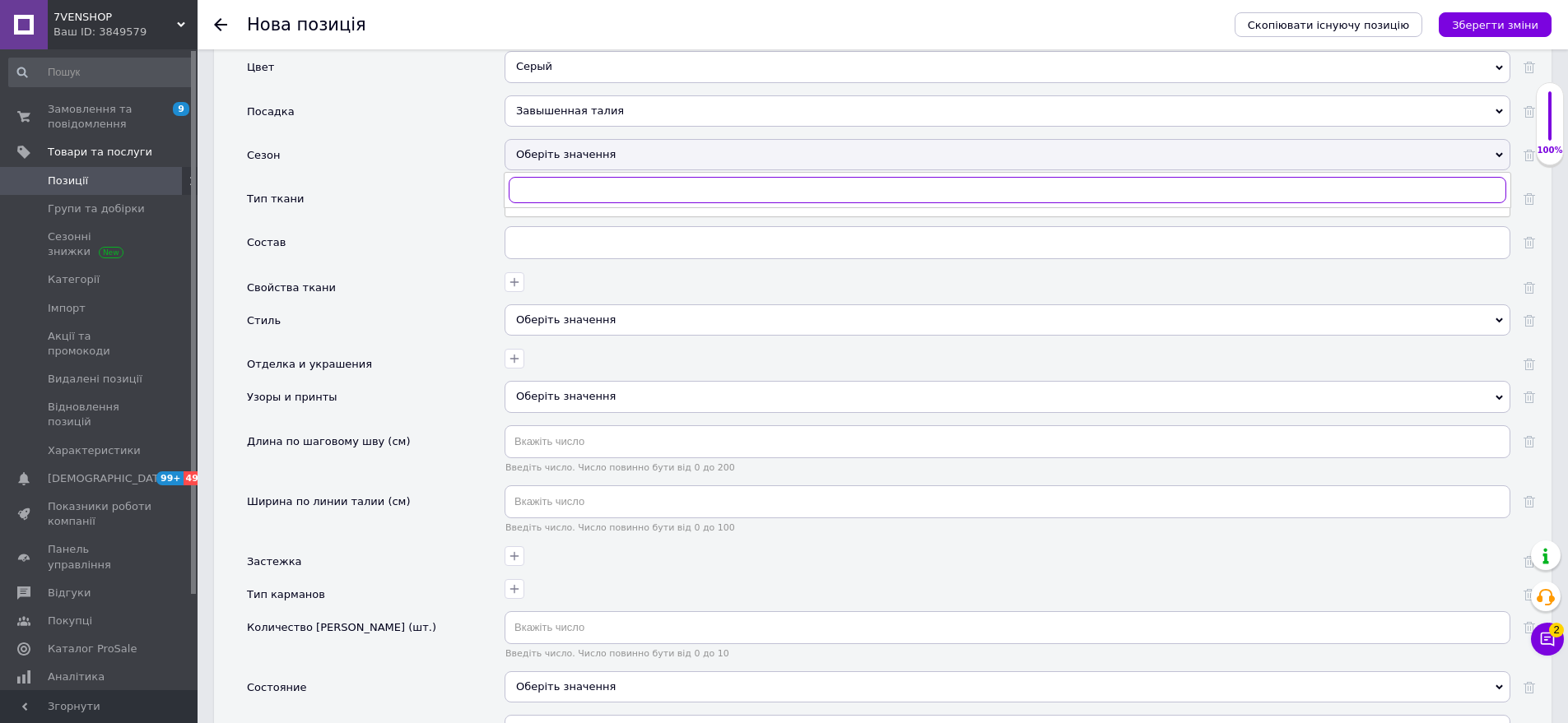
scroll to position [1967, 0]
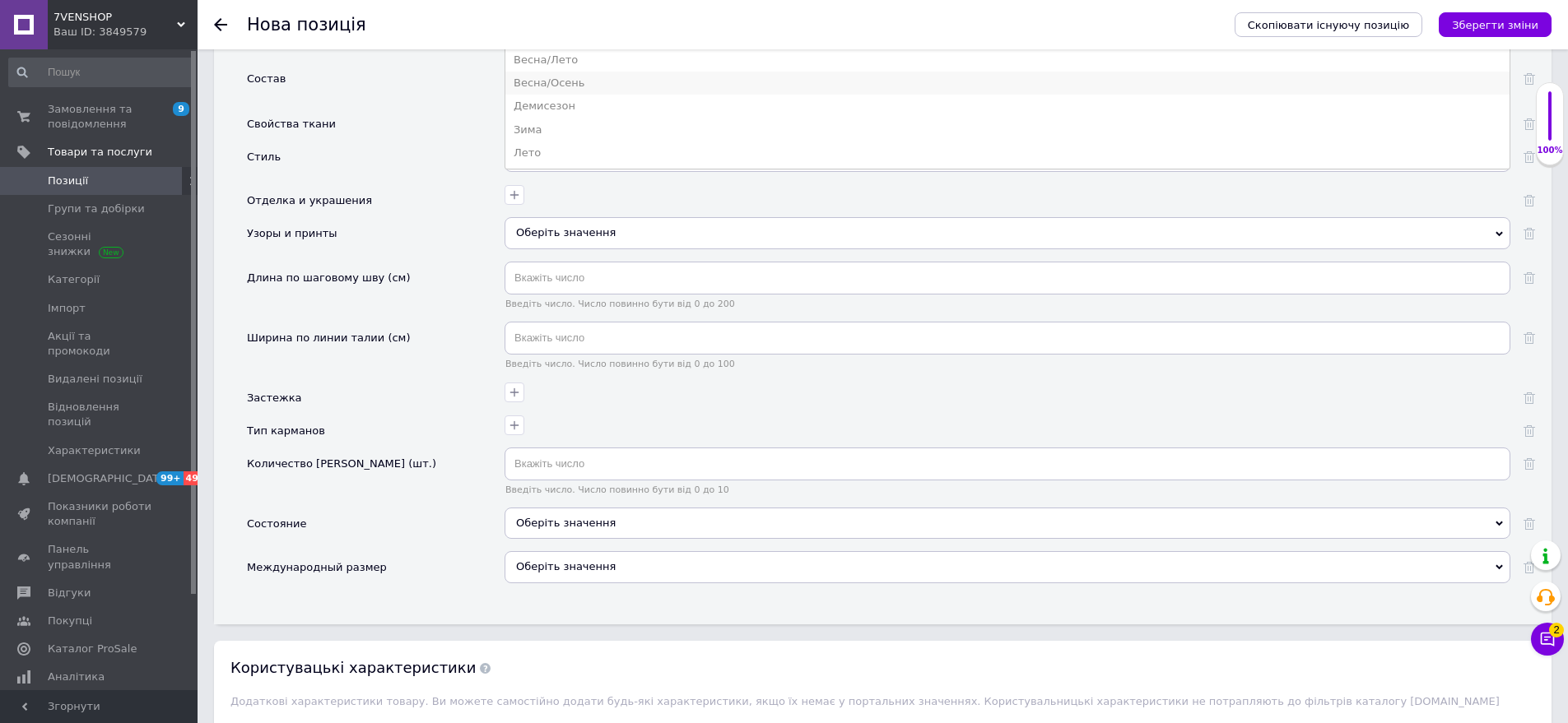
click at [591, 72] on li "Весна/Осень" at bounding box center [1007, 83] width 1004 height 23
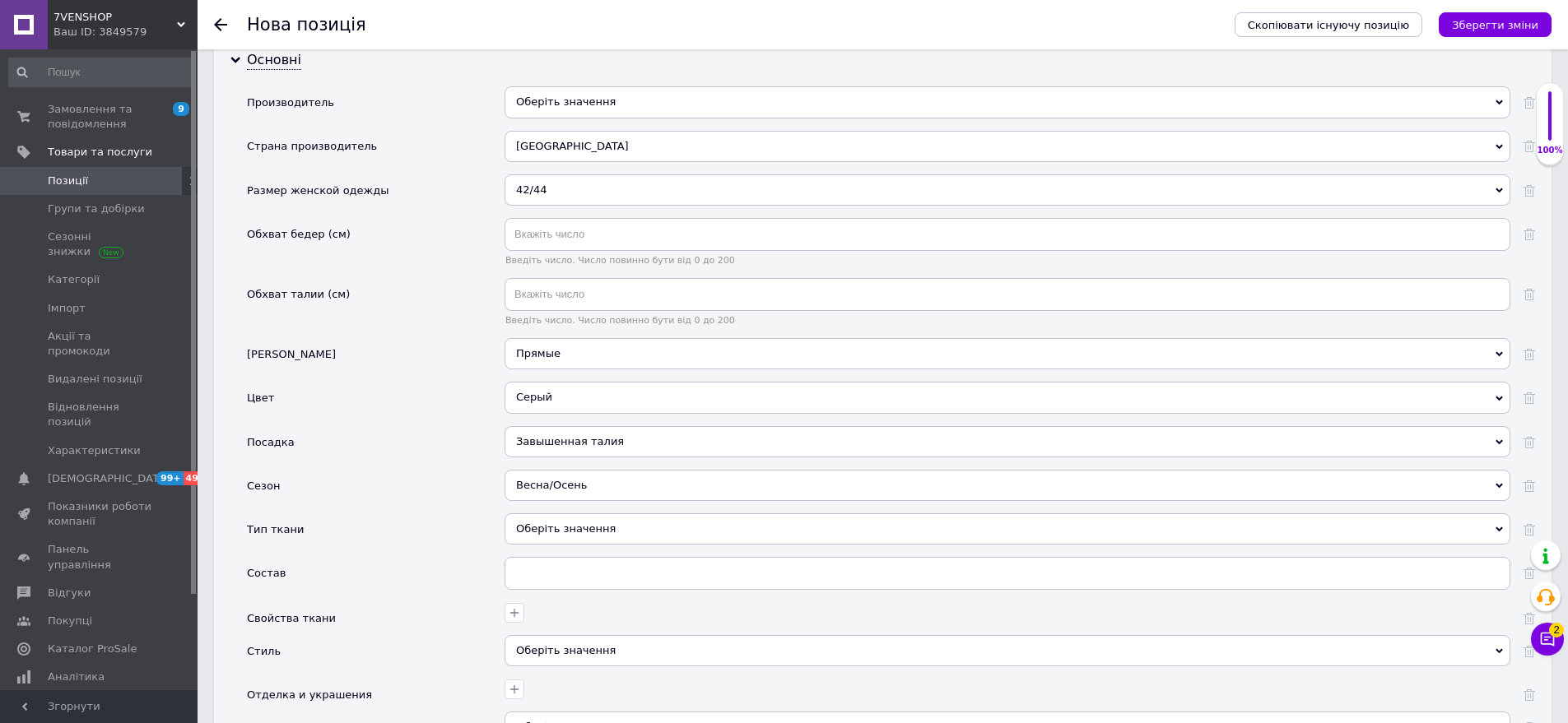
scroll to position [1481, 0]
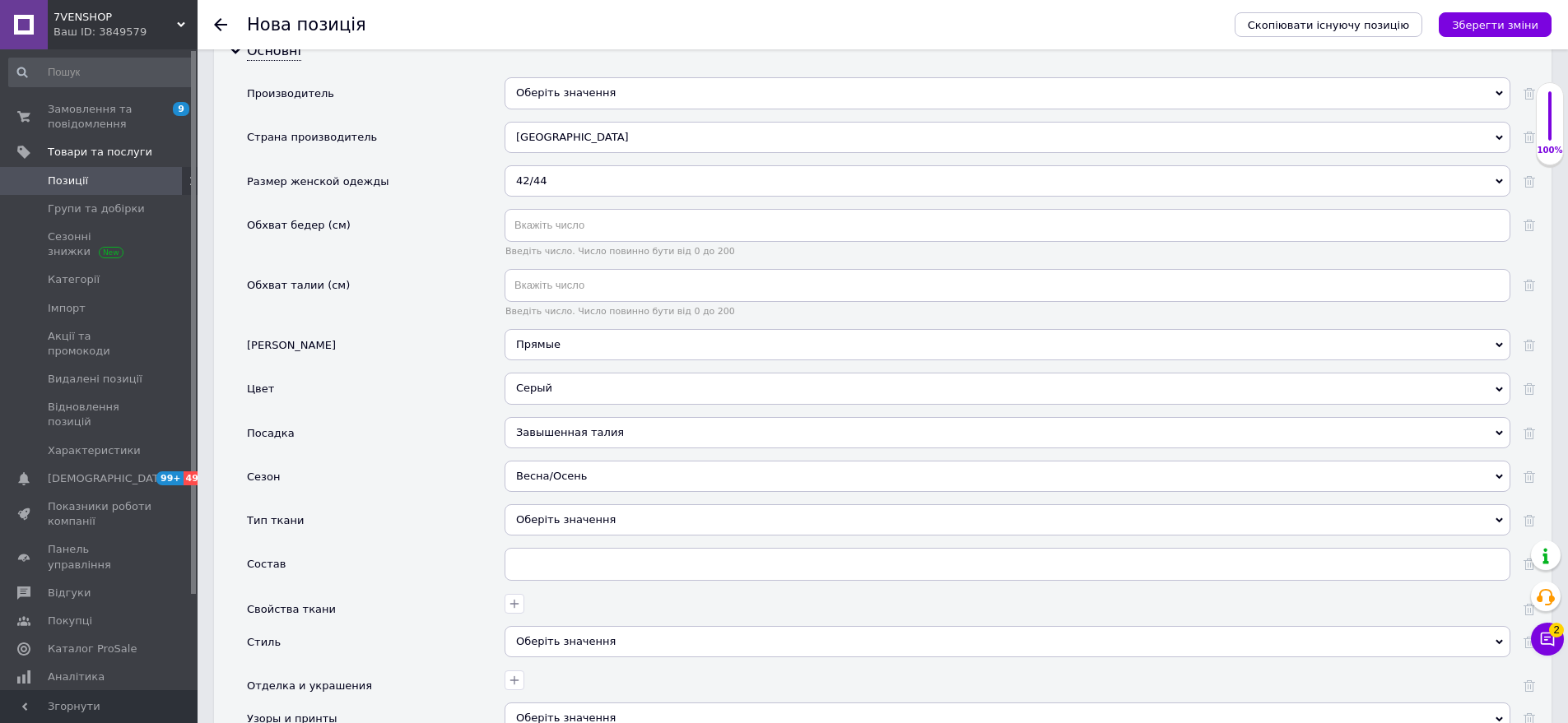
click at [587, 516] on div "Оберіть значення" at bounding box center [1007, 520] width 1006 height 31
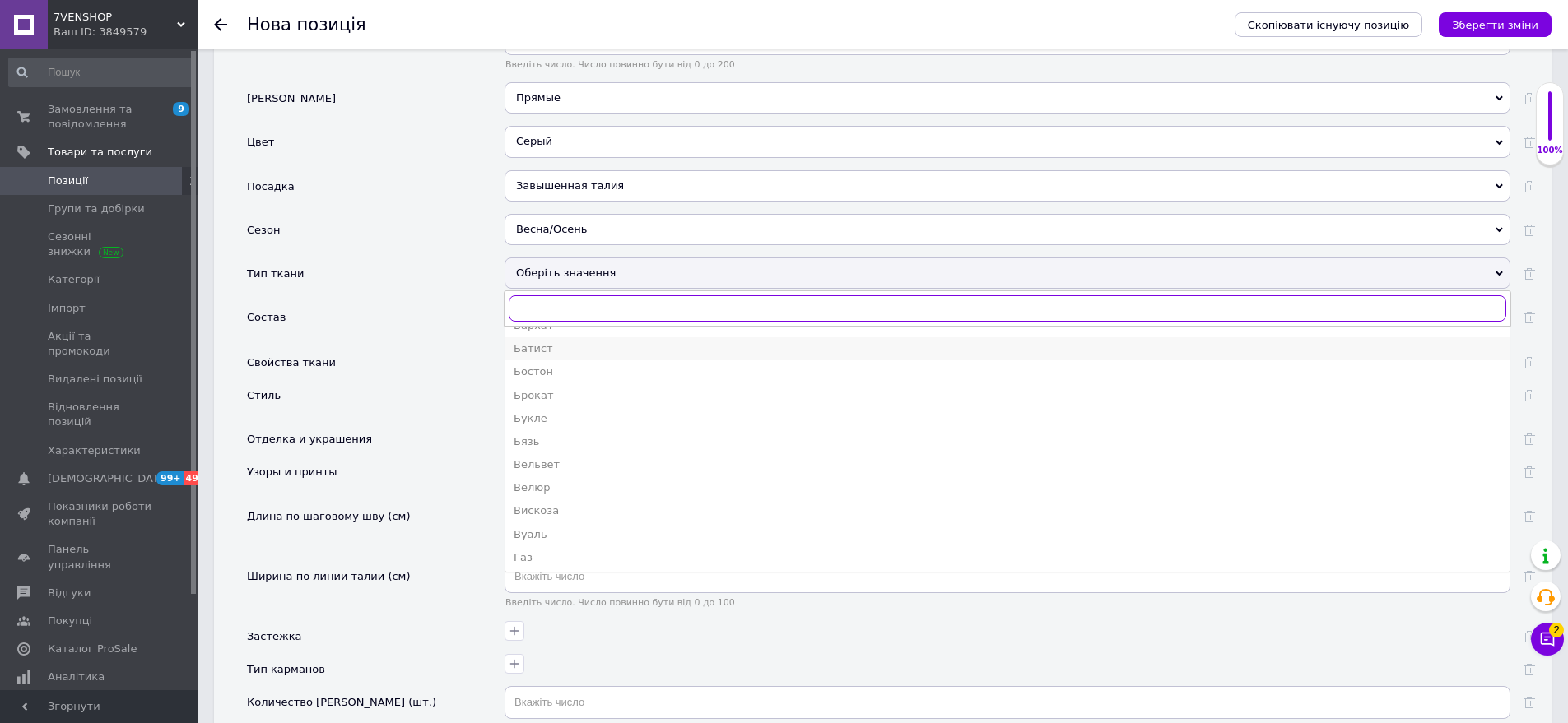
scroll to position [246, 0]
click at [575, 482] on div "Двунитка" at bounding box center [1007, 490] width 988 height 15
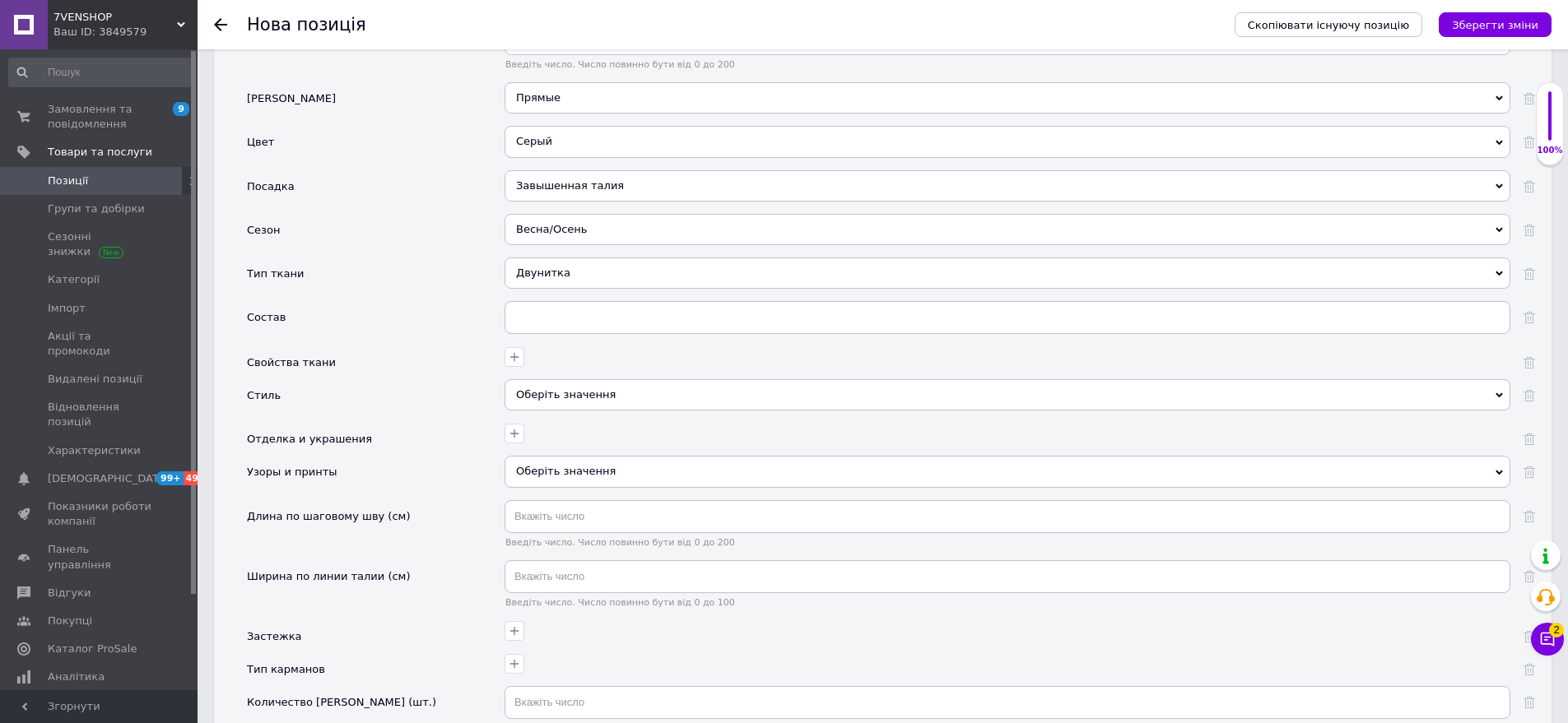
drag, startPoint x: 559, startPoint y: 383, endPoint x: 481, endPoint y: 270, distance: 137.3
click at [559, 386] on div "Оберіть значення" at bounding box center [1007, 395] width 1006 height 31
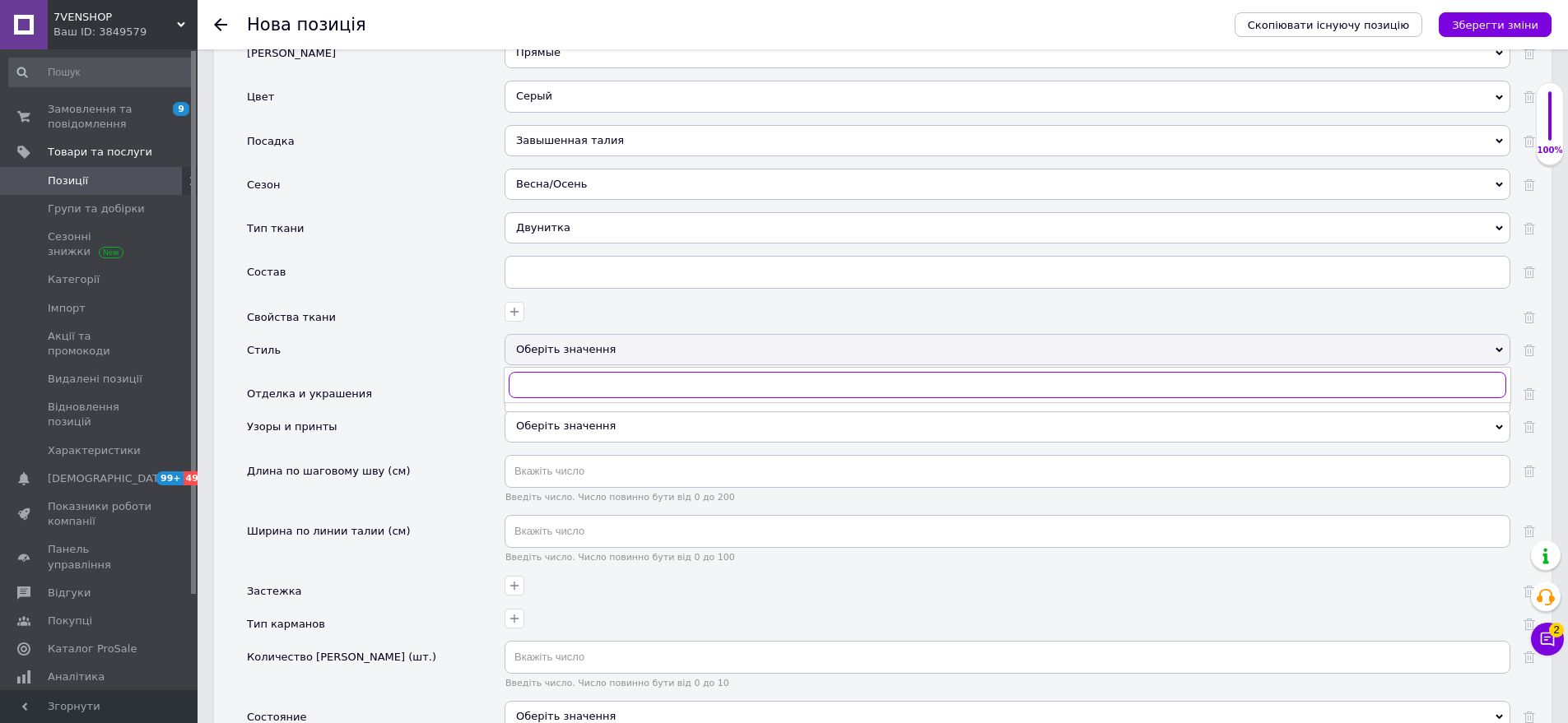
scroll to position [1810, 0]
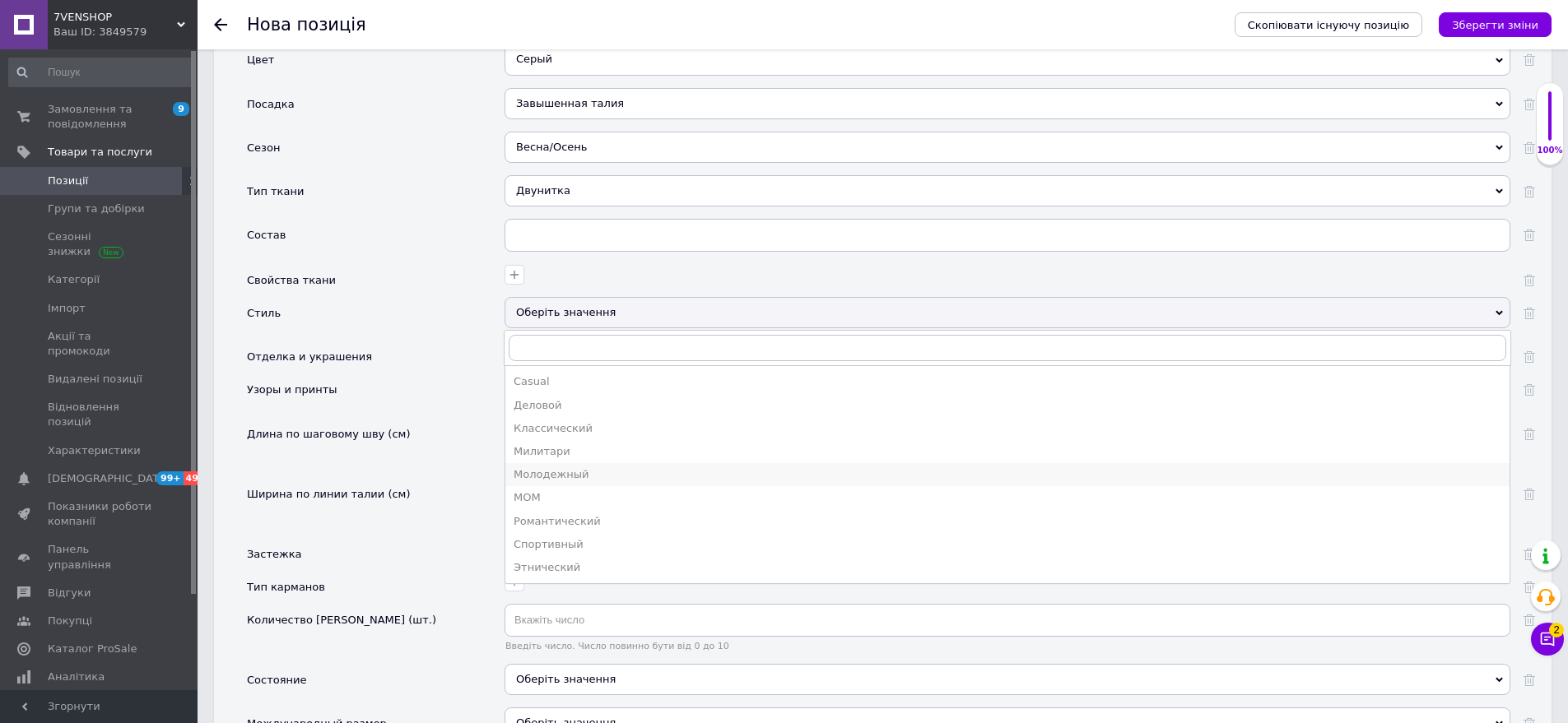
click at [571, 467] on div "Молодежный" at bounding box center [1007, 475] width 988 height 15
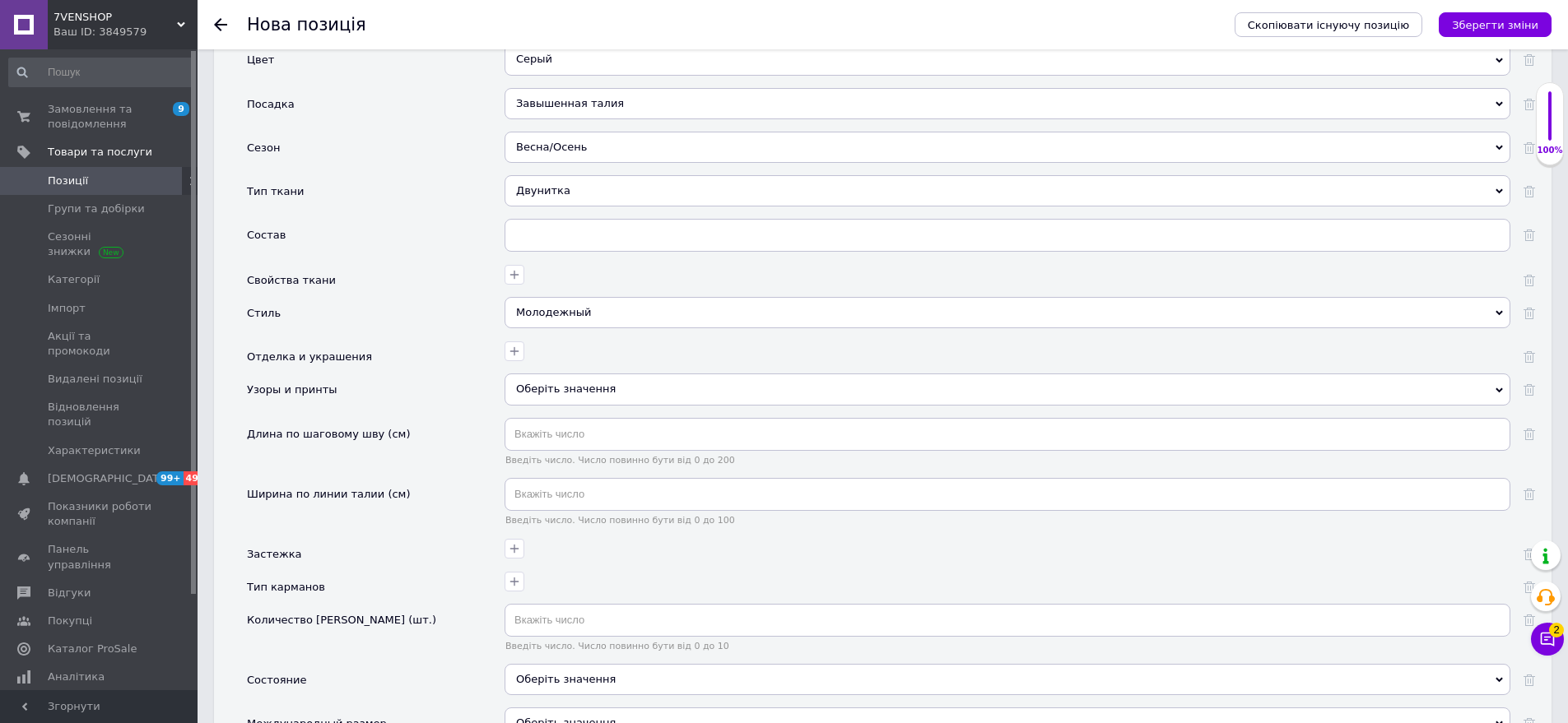
drag, startPoint x: 563, startPoint y: 386, endPoint x: 514, endPoint y: 292, distance: 106.0
click at [561, 383] on div "Оберіть значення" at bounding box center [1007, 389] width 1006 height 31
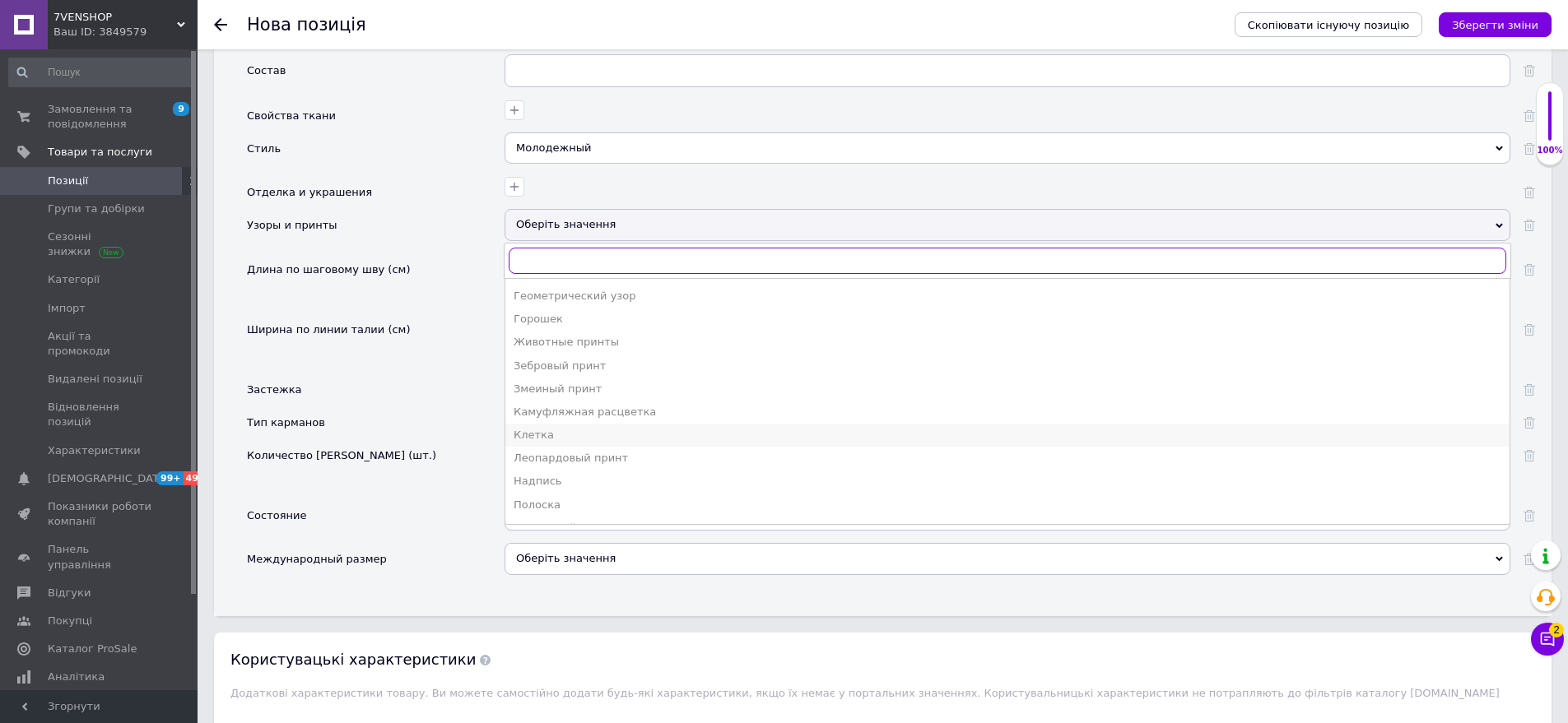
scroll to position [87, 0]
click at [559, 455] on div "Полоска" at bounding box center [1007, 462] width 988 height 15
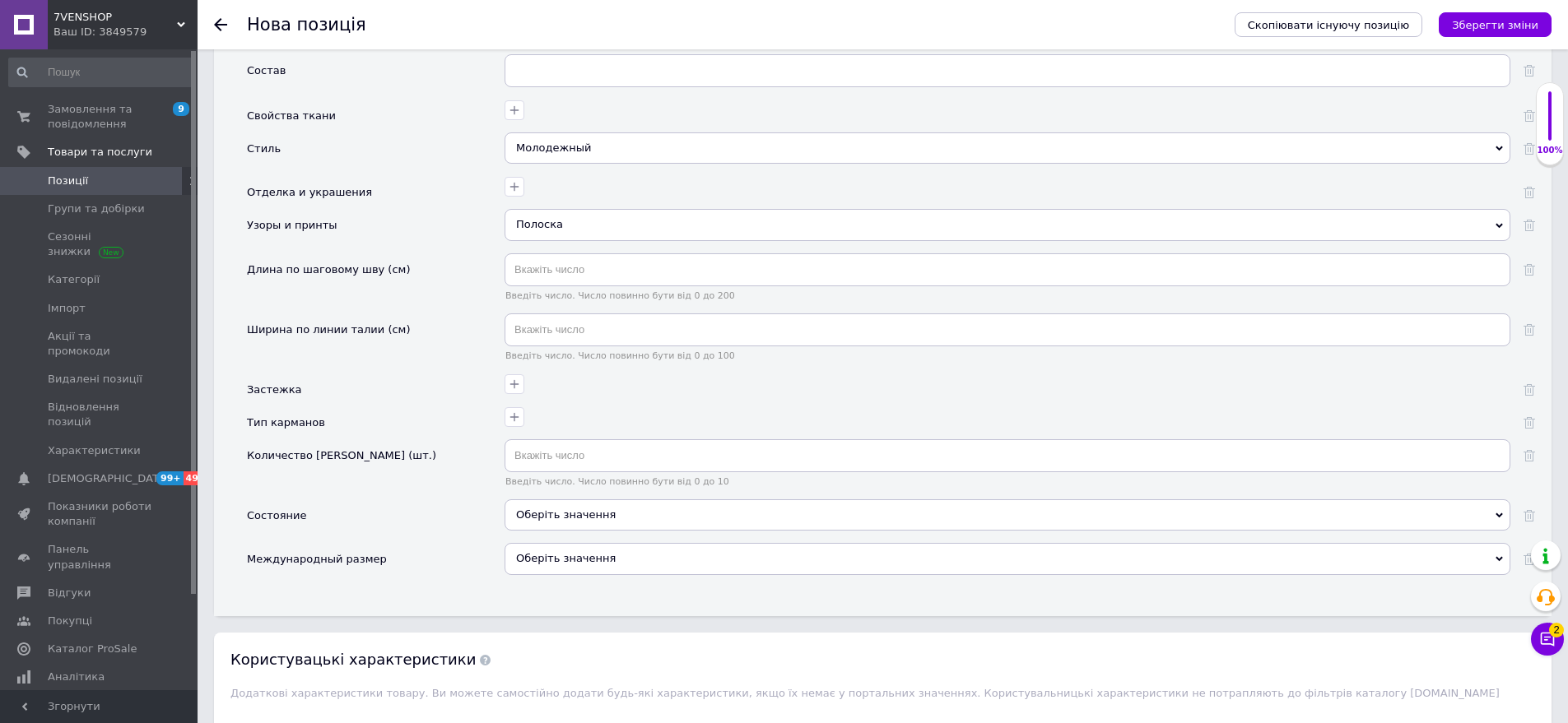
drag, startPoint x: 572, startPoint y: 497, endPoint x: 487, endPoint y: 362, distance: 159.5
click at [571, 500] on div "Оберіть значення" at bounding box center [1007, 515] width 1006 height 31
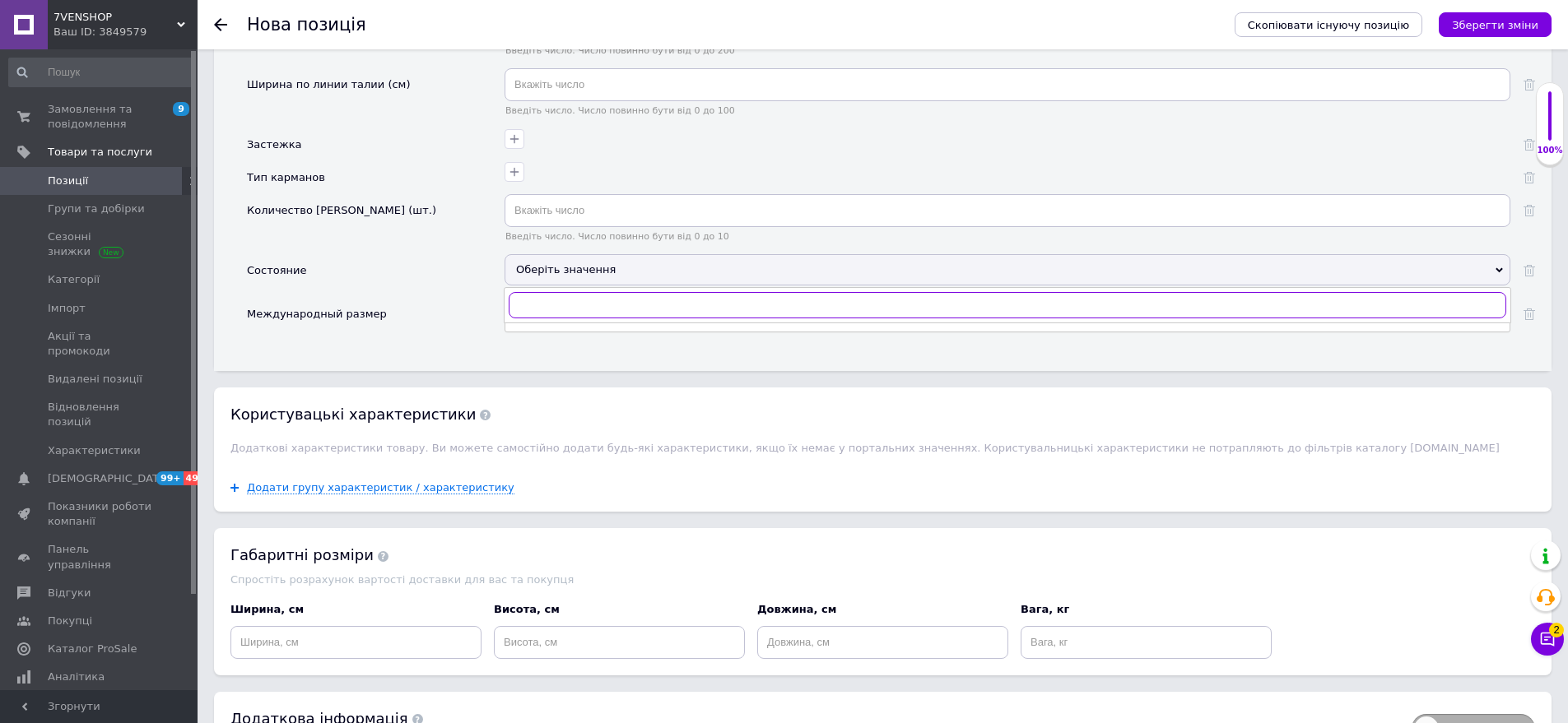
scroll to position [2222, 0]
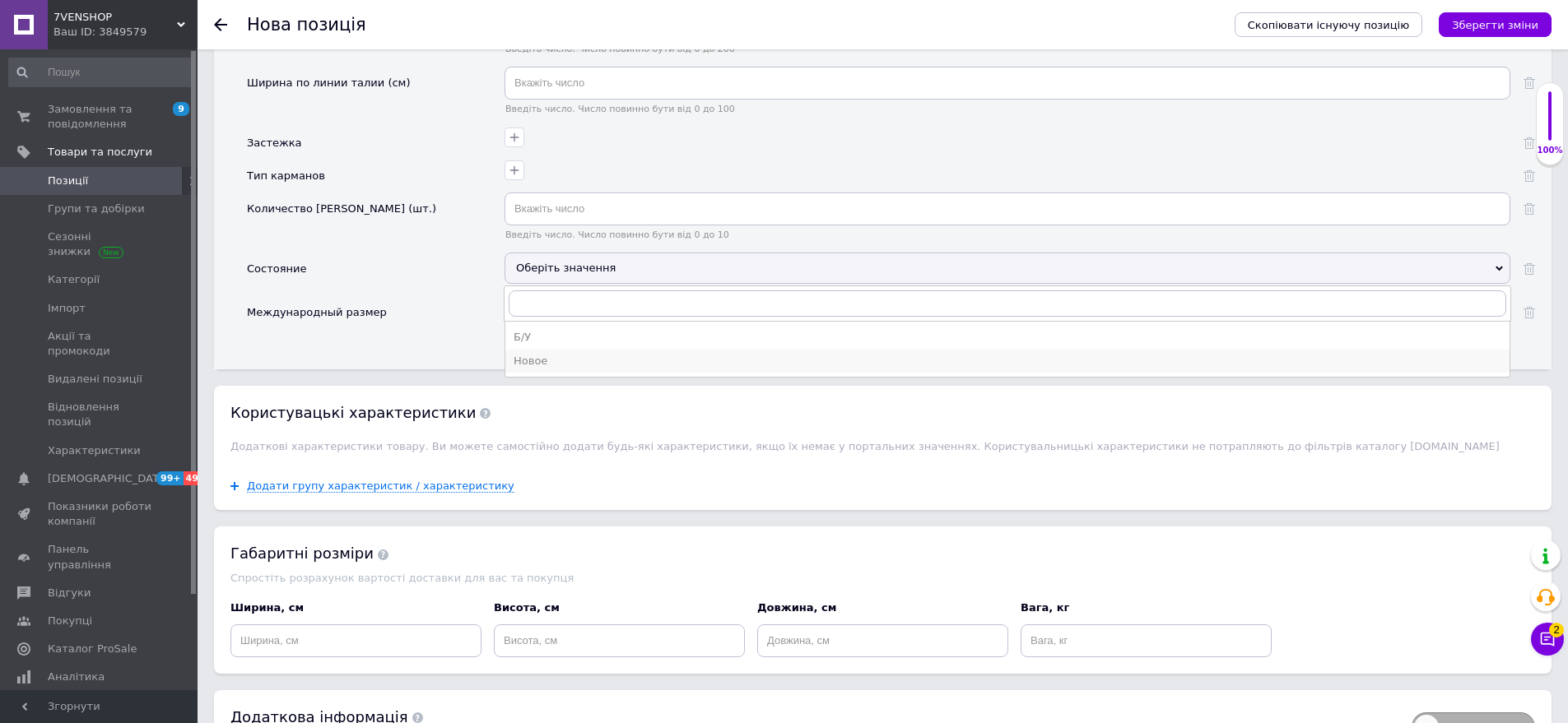
click at [557, 354] on div "Новое" at bounding box center [1007, 361] width 988 height 15
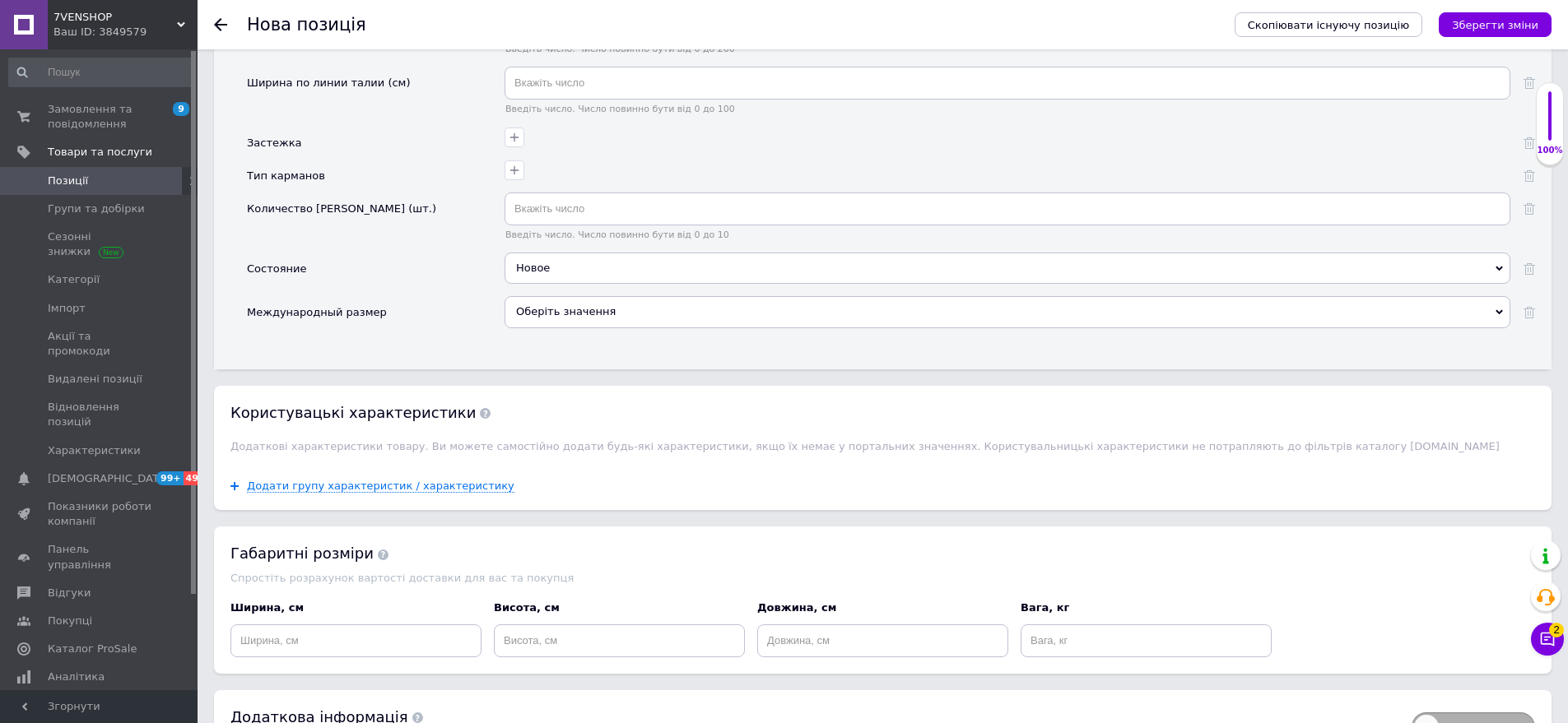
drag, startPoint x: 587, startPoint y: 301, endPoint x: 488, endPoint y: 257, distance: 108.3
click at [587, 300] on div "Оберіть значення" at bounding box center [1007, 312] width 1006 height 31
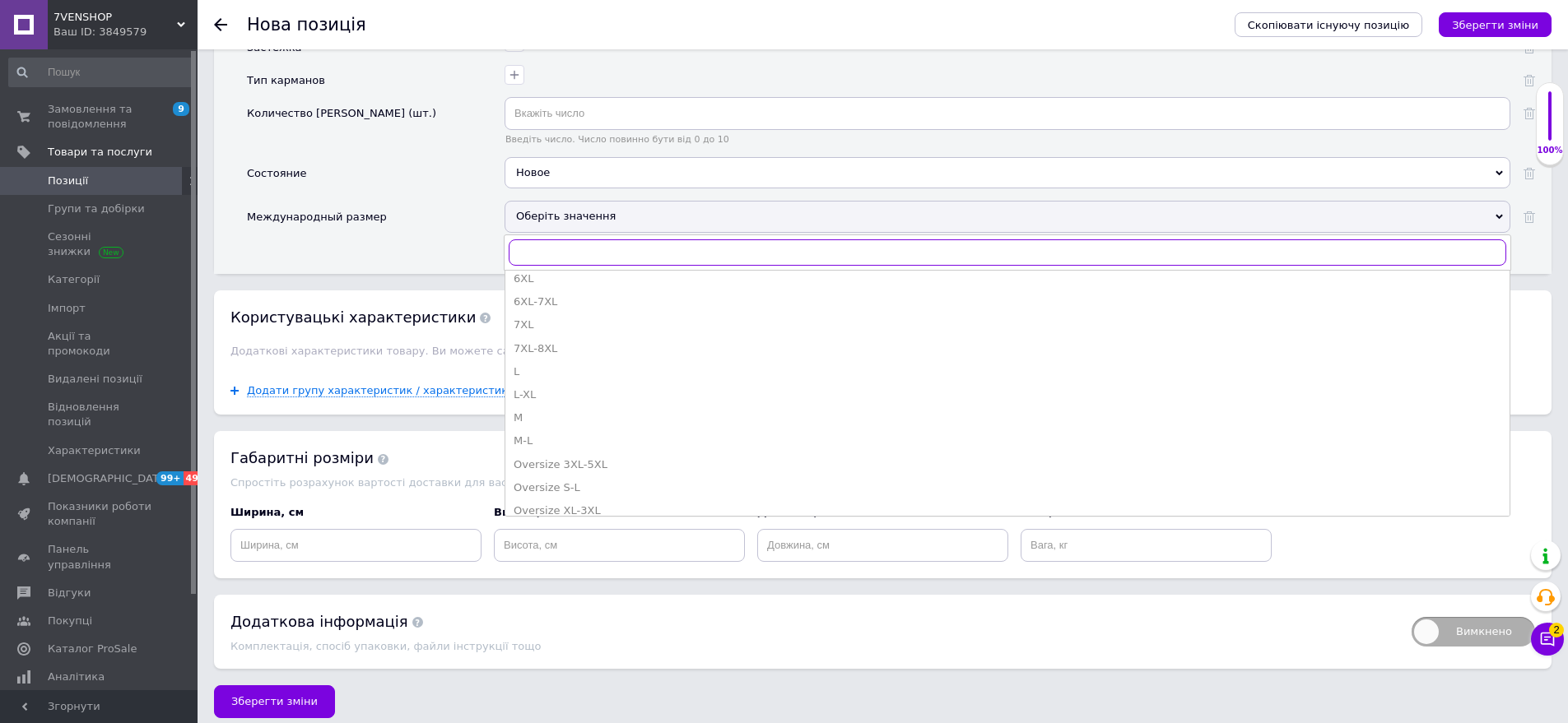
scroll to position [412, 0]
click at [544, 330] on div "S-M" at bounding box center [1007, 337] width 988 height 15
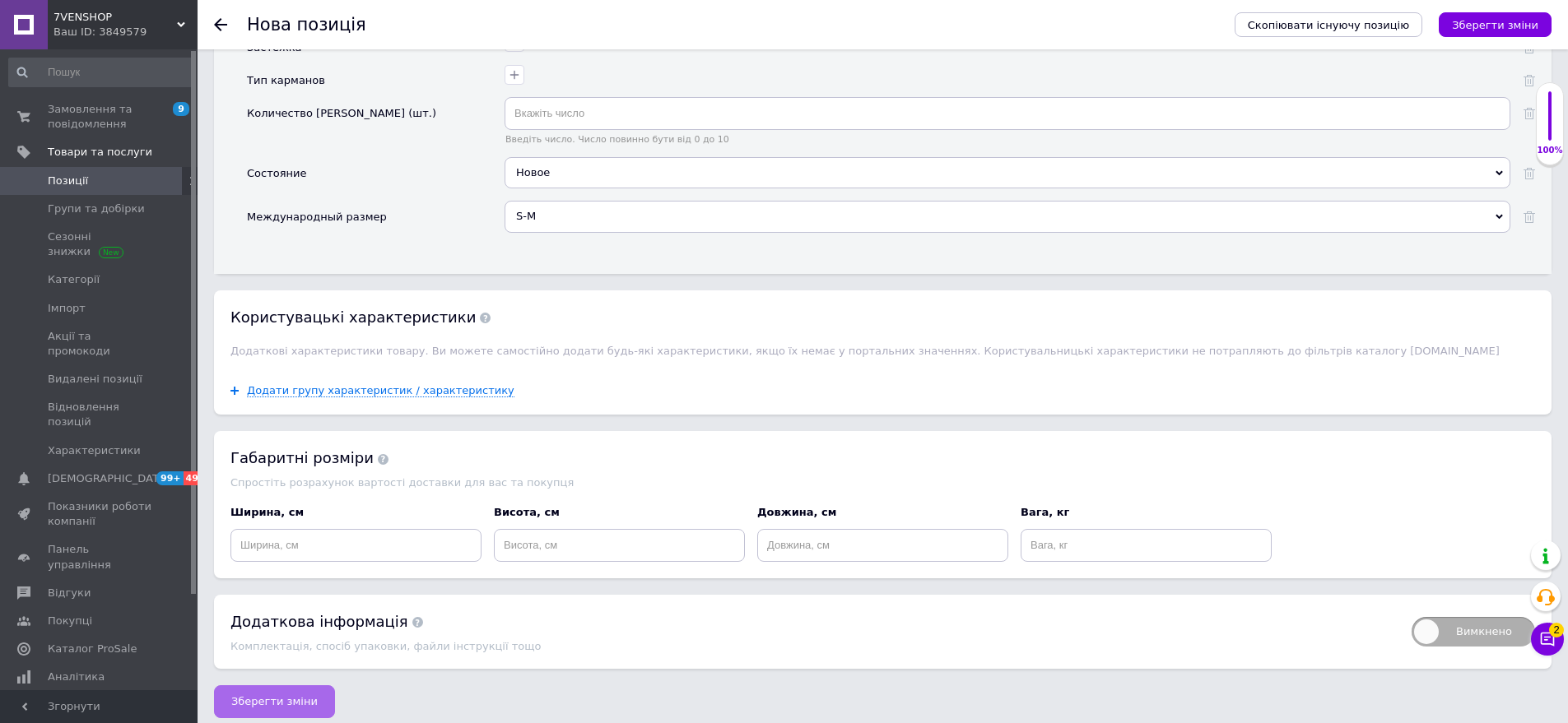
drag, startPoint x: 287, startPoint y: 673, endPoint x: 310, endPoint y: 687, distance: 26.9
drag, startPoint x: 299, startPoint y: 686, endPoint x: 385, endPoint y: 717, distance: 91.4
click at [301, 696] on span "Зберегти зміни" at bounding box center [275, 702] width 87 height 12
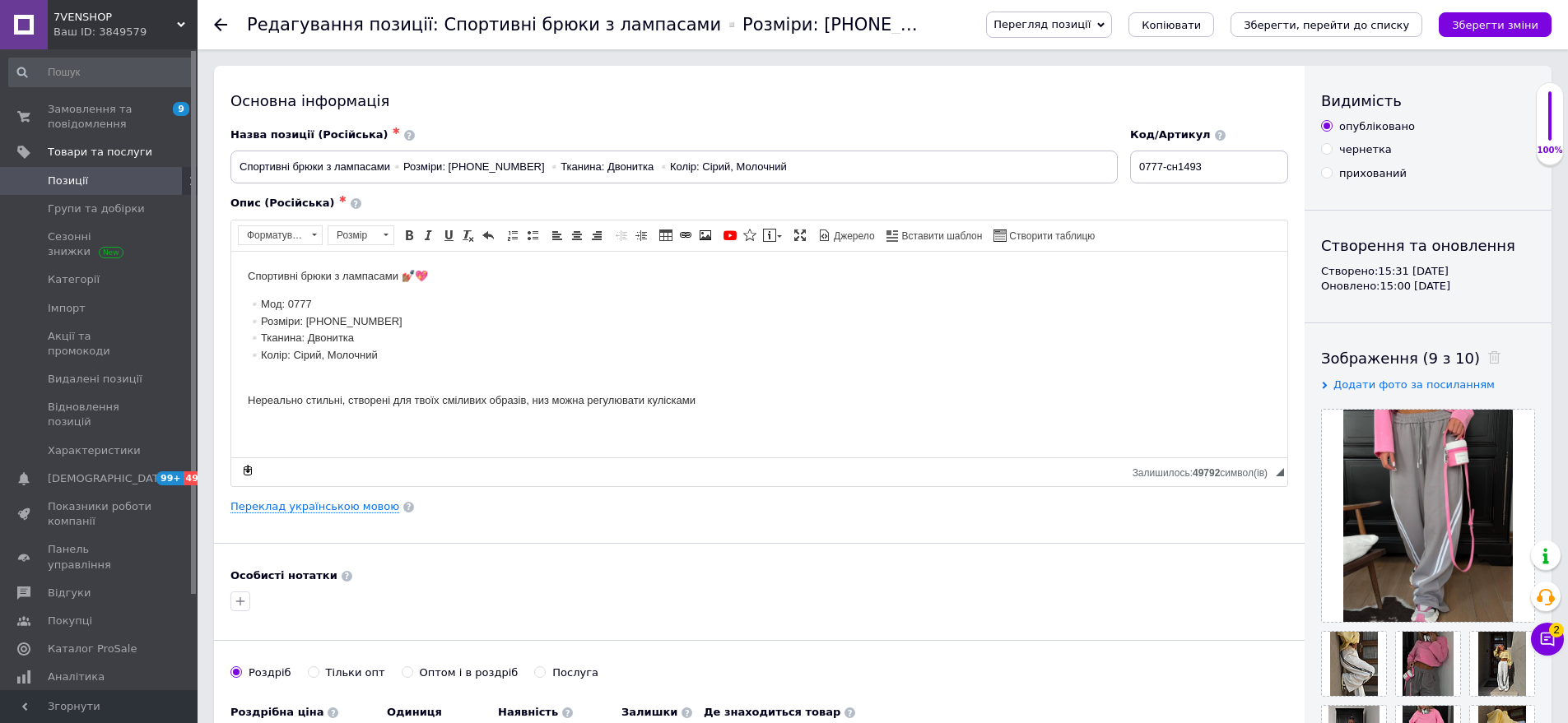
click at [1335, 12] on div "Перегляд позиції Зберегти та переглянути на сайті Зберегти та переглянути на ма…" at bounding box center [1261, 25] width 582 height 26
click at [1335, 16] on button "Зберегти, перейти до списку" at bounding box center [1326, 25] width 192 height 25
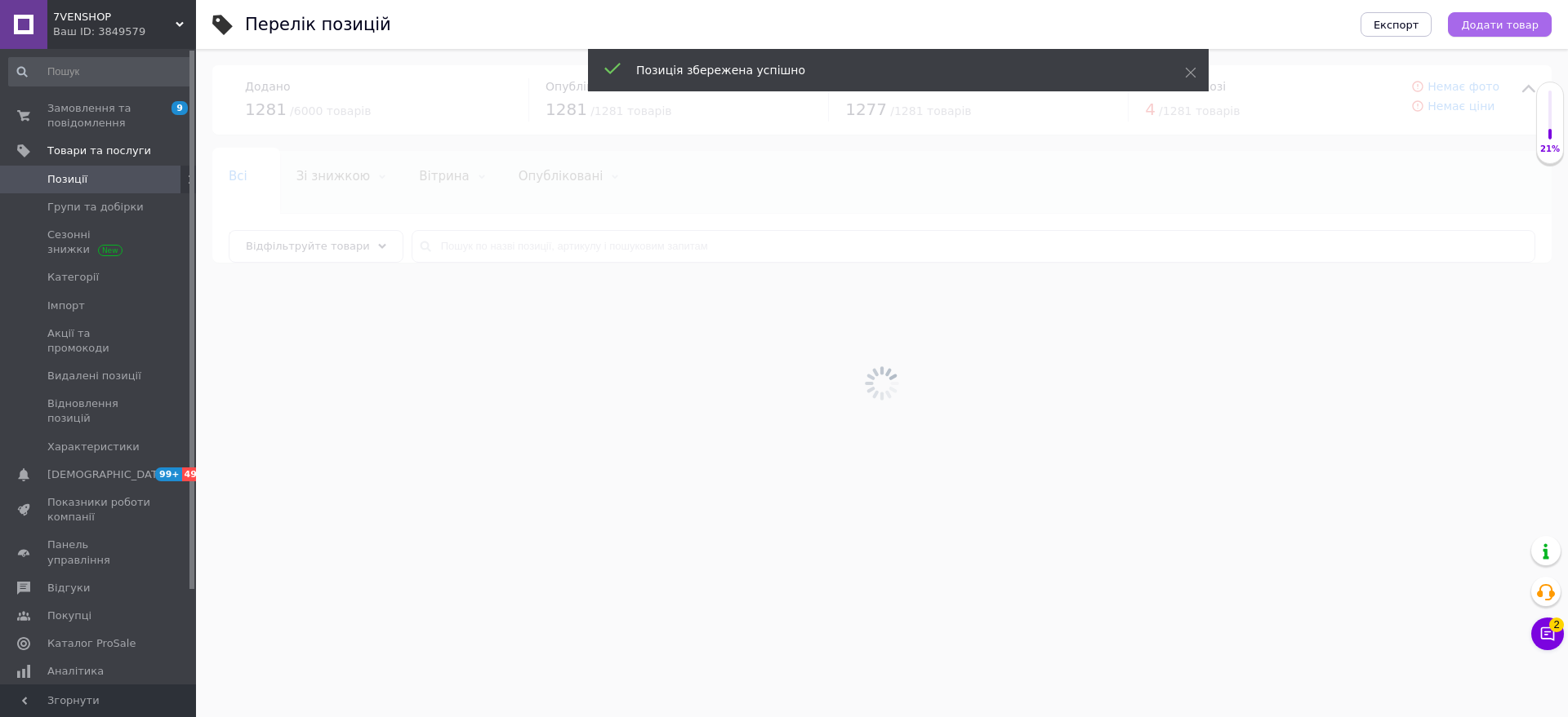
click at [1517, 13] on button "Додати товар" at bounding box center [1499, 25] width 104 height 25
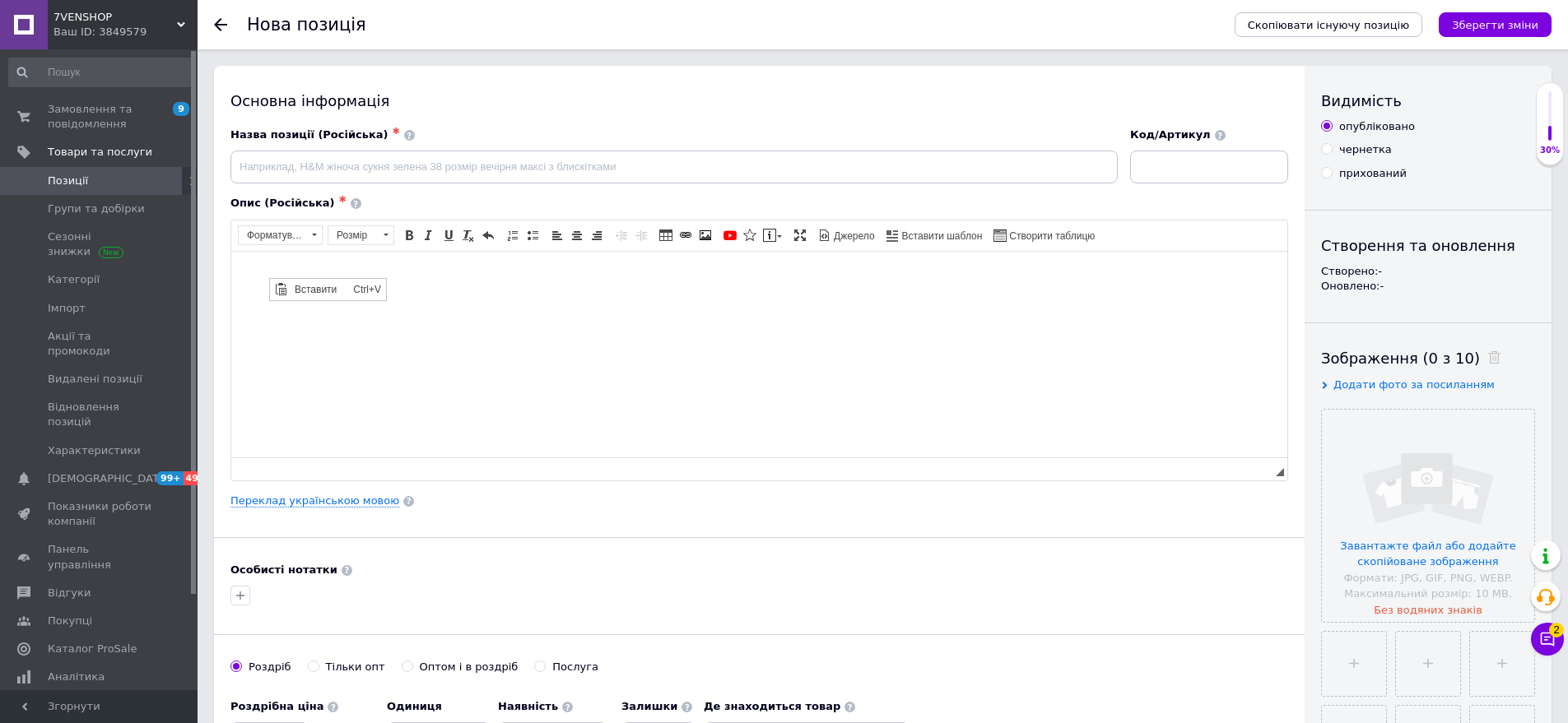
click at [317, 298] on div "Вставити Ctrl+V Сполучення клавіш Ctrl+V" at bounding box center [327, 289] width 116 height 21
click at [317, 289] on span "Вставити" at bounding box center [319, 289] width 59 height 20
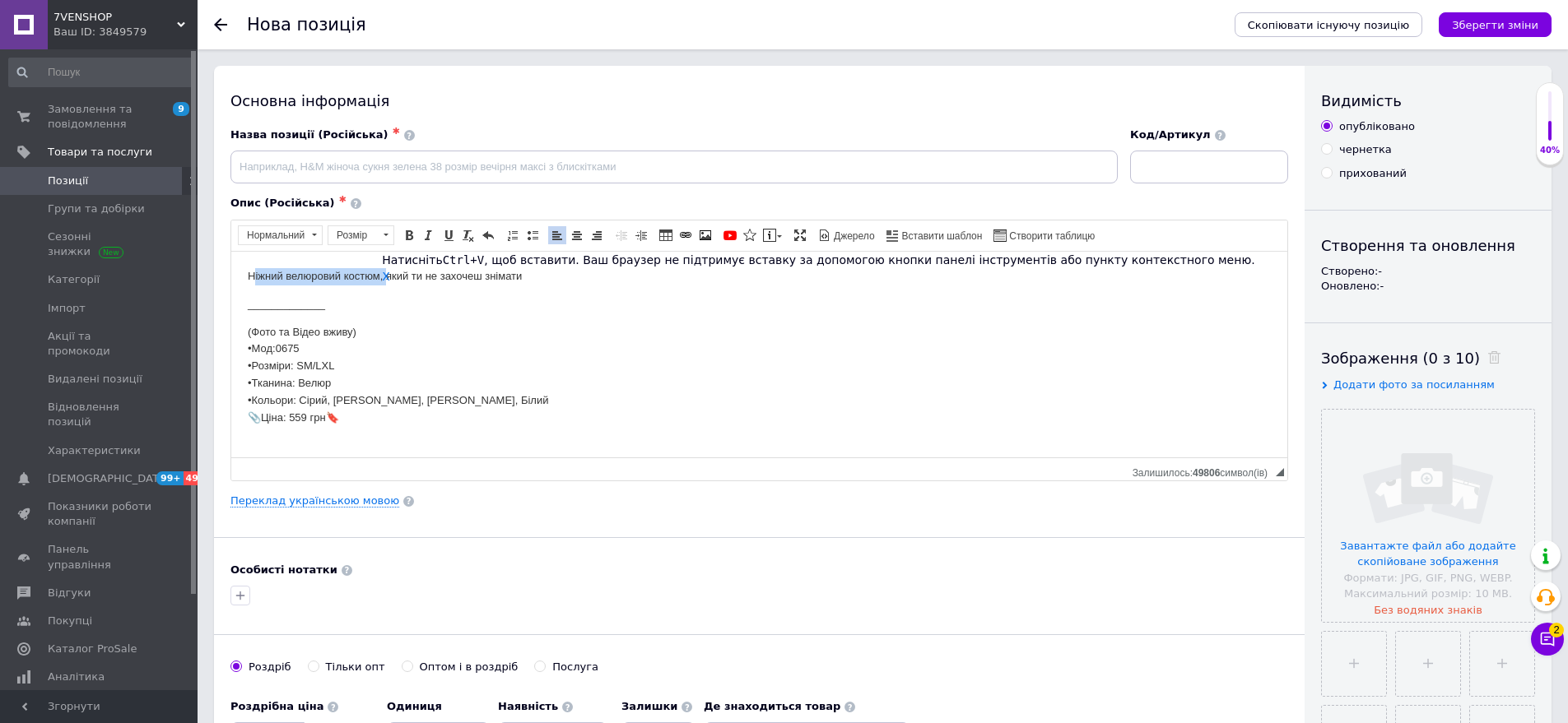
drag, startPoint x: 253, startPoint y: 271, endPoint x: 619, endPoint y: 522, distance: 443.8
click at [388, 270] on p "Ніжний велюровий костюм, який ти не захочеш знімати" at bounding box center [758, 275] width 1023 height 17
click at [390, 300] on span "Копіювати" at bounding box center [414, 309] width 63 height 20
copy p "іжний велюровий костюм,"
click at [236, 167] on input "іжний велюровий костюм," at bounding box center [674, 167] width 887 height 33
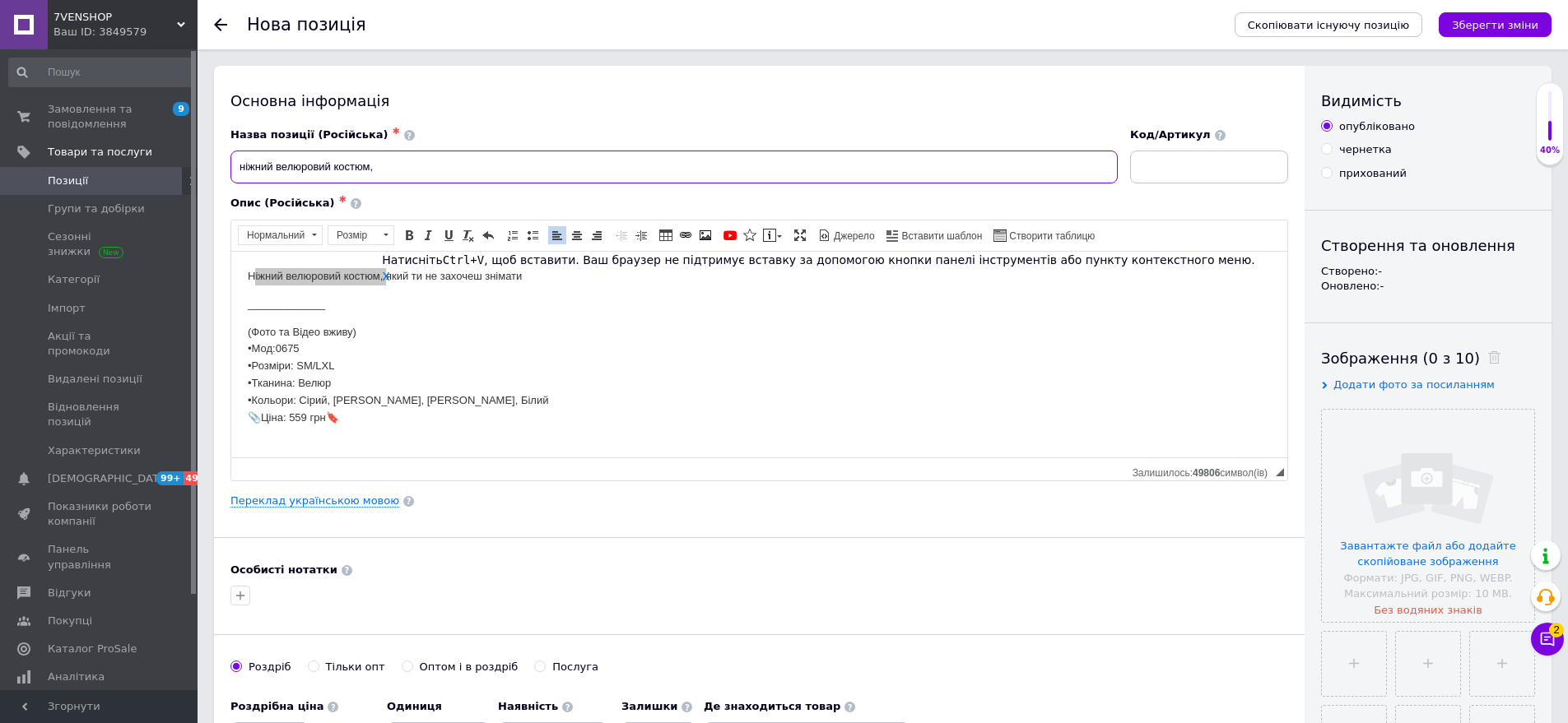
click at [423, 176] on input "ніжний велюровий костюм," at bounding box center [674, 167] width 887 height 33
drag, startPoint x: 265, startPoint y: 373, endPoint x: 341, endPoint y: 378, distance: 76.2
click at [341, 378] on html "Ніжний велюровий костюм, який ти не захочеш знімати _____________ (Фото та Віде…" at bounding box center [759, 354] width 1056 height 209
drag, startPoint x: 316, startPoint y: 378, endPoint x: 547, endPoint y: 632, distance: 343.3
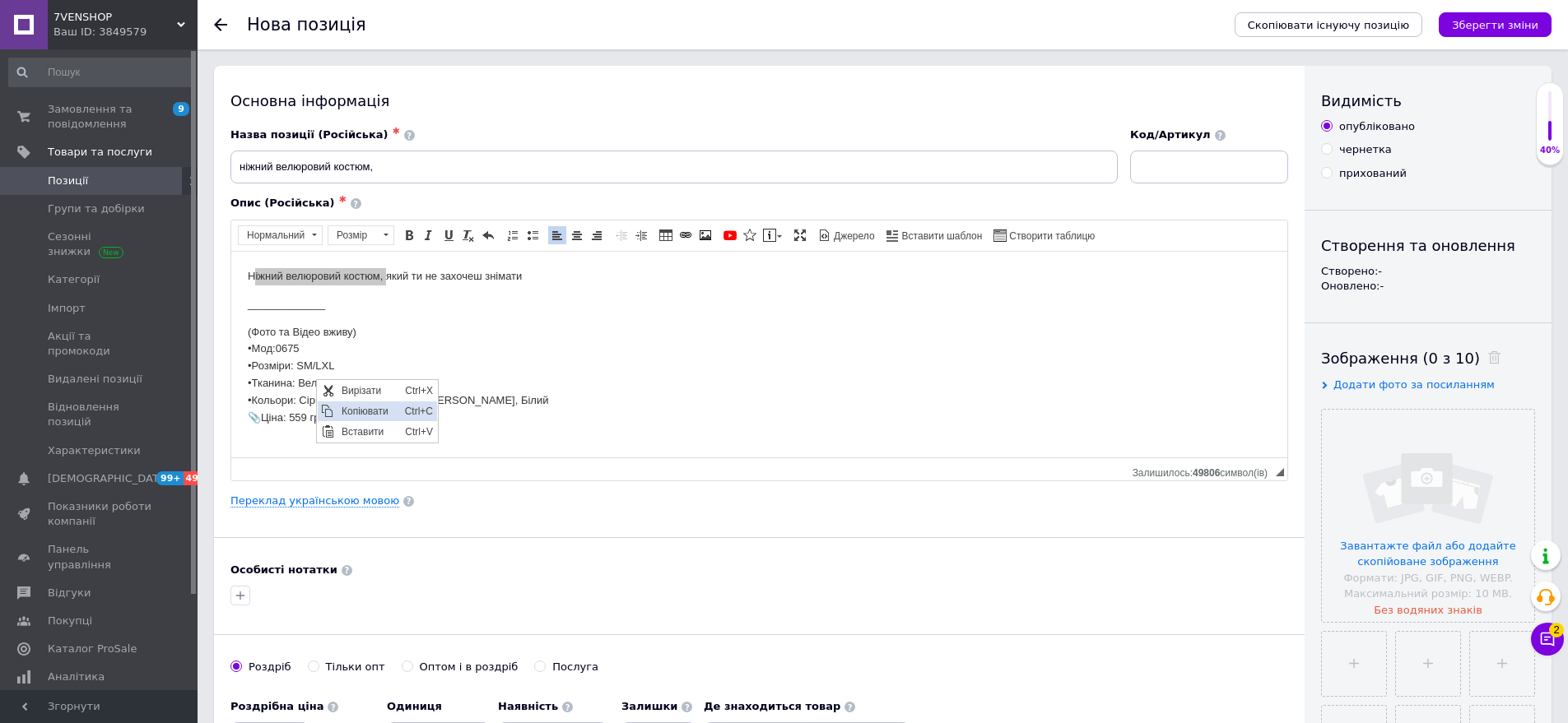
click at [369, 412] on span "Копіювати" at bounding box center [369, 411] width 63 height 20
copy p "•Розміри: SM/LXL •Тканина: Велюр"
type input "ніжний велюровий костюм, •Розміри: SM/LXL •Тканина: Велюр"
click at [1165, 167] on input at bounding box center [1209, 167] width 158 height 33
type input "0675-сн1493"
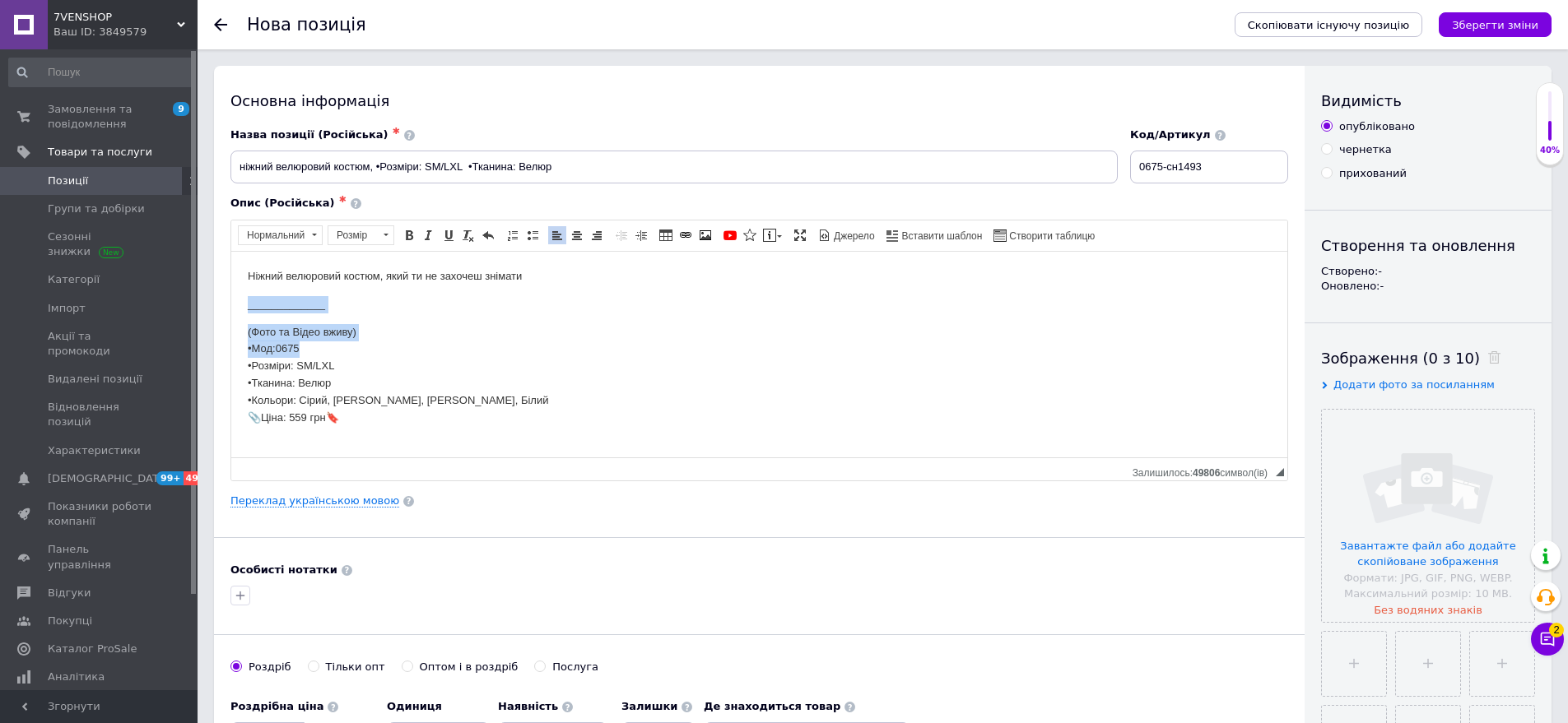
drag, startPoint x: 243, startPoint y: 301, endPoint x: 357, endPoint y: 343, distance: 121.5
click at [357, 343] on html "Ніжний велюровий костюм, який ти не захочеш знімати _____________ (Фото та Віде…" at bounding box center [759, 354] width 1056 height 209
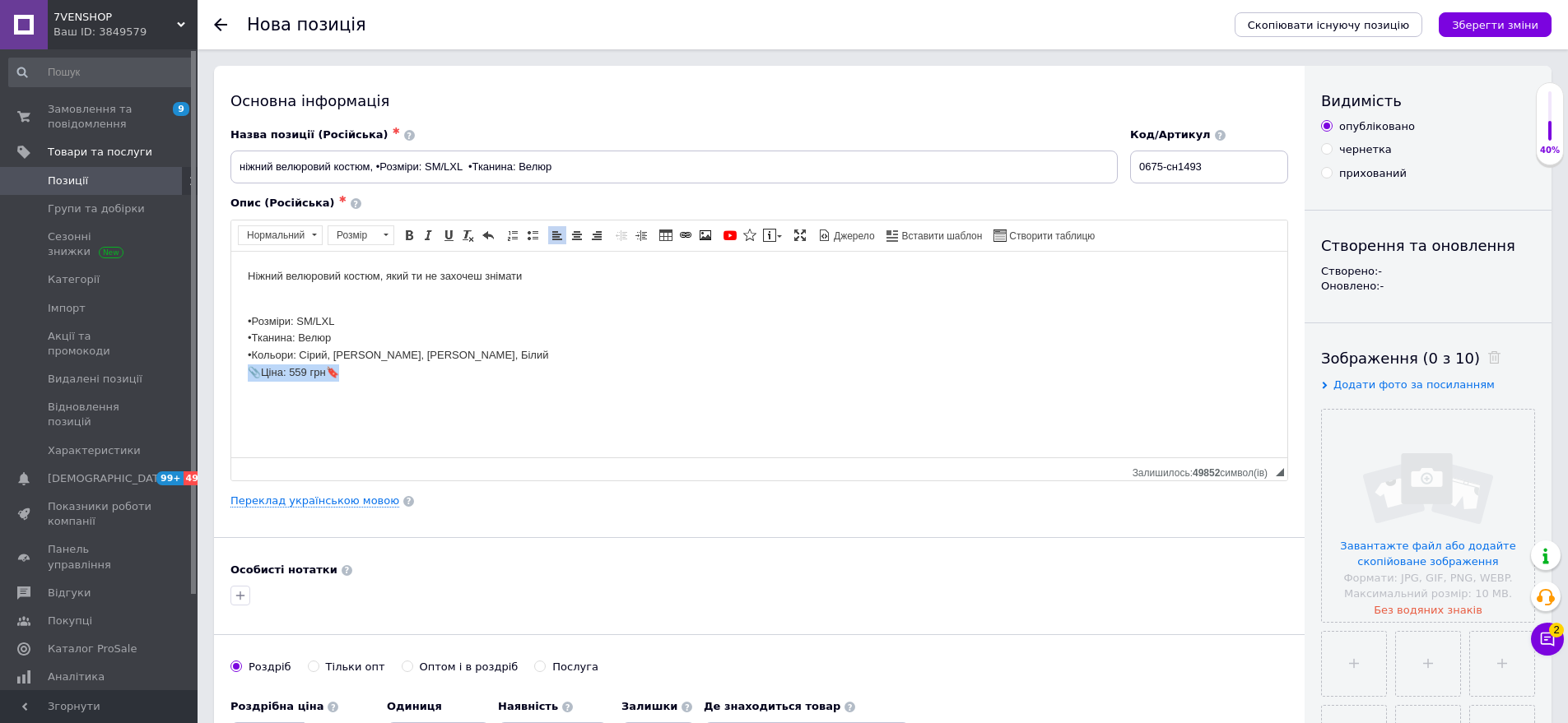
drag, startPoint x: 237, startPoint y: 373, endPoint x: 401, endPoint y: 380, distance: 164.1
click at [401, 380] on html "Ніжний велюровий костюм, який ти не захочеш знімати •Розміри: SM/LXL •Тканина: …" at bounding box center [759, 332] width 1056 height 164
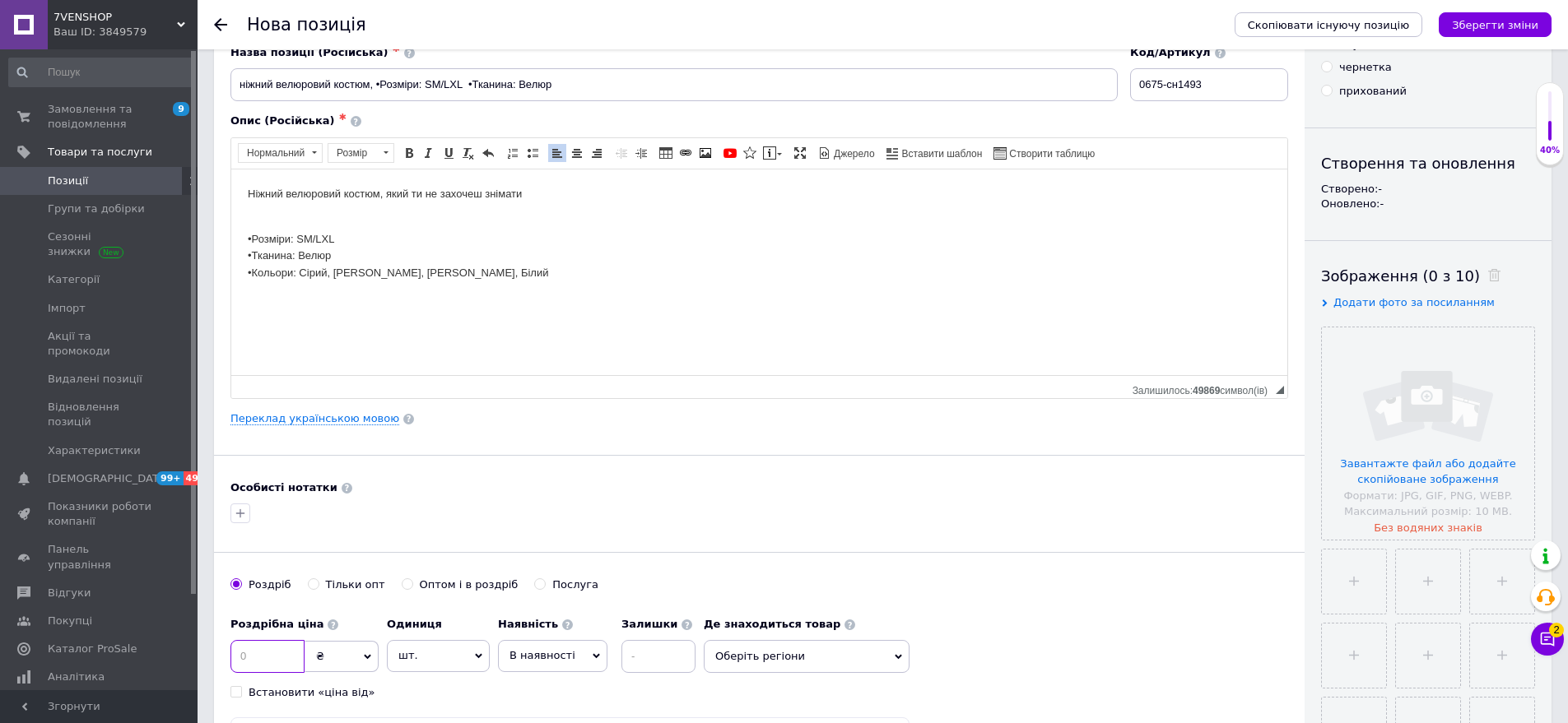
click at [260, 660] on input at bounding box center [268, 657] width 74 height 33
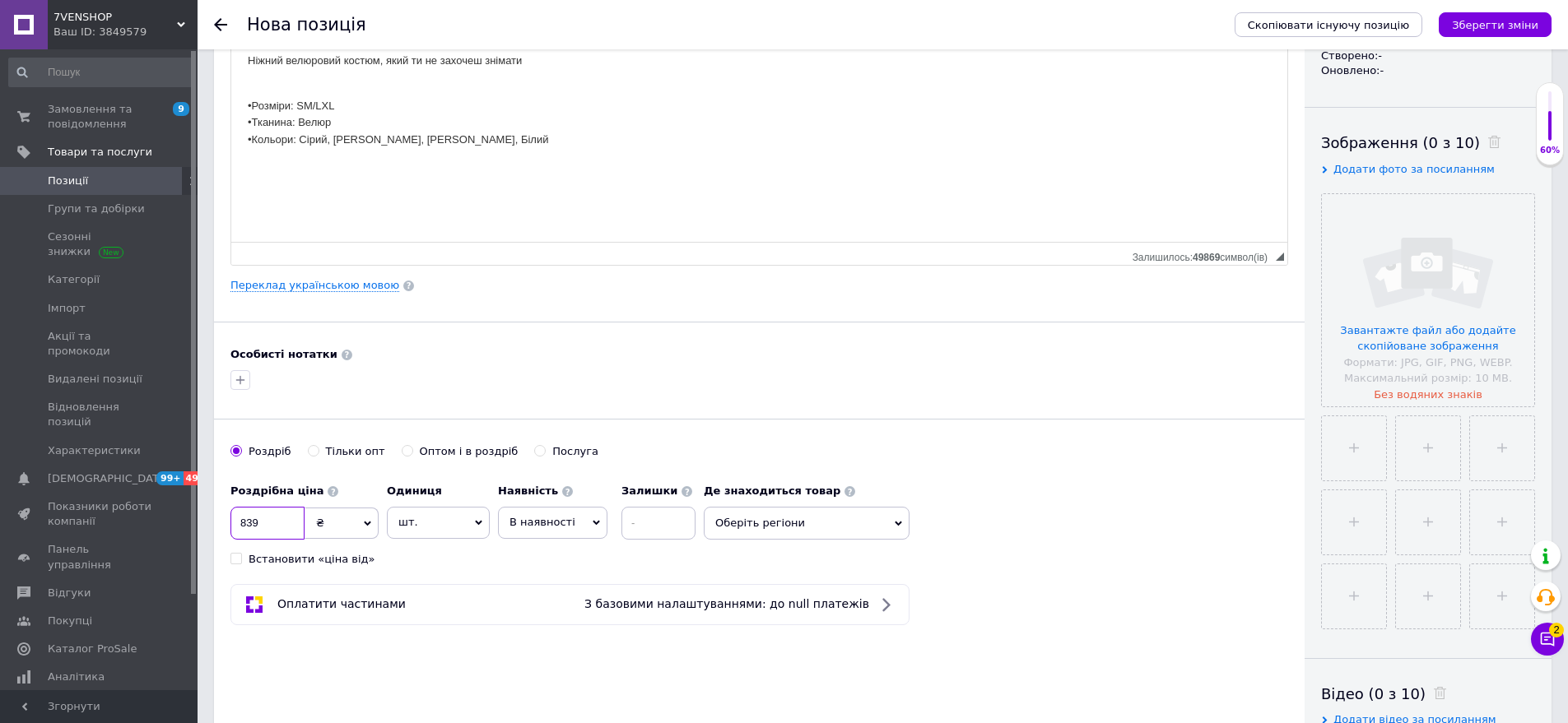
scroll to position [329, 0]
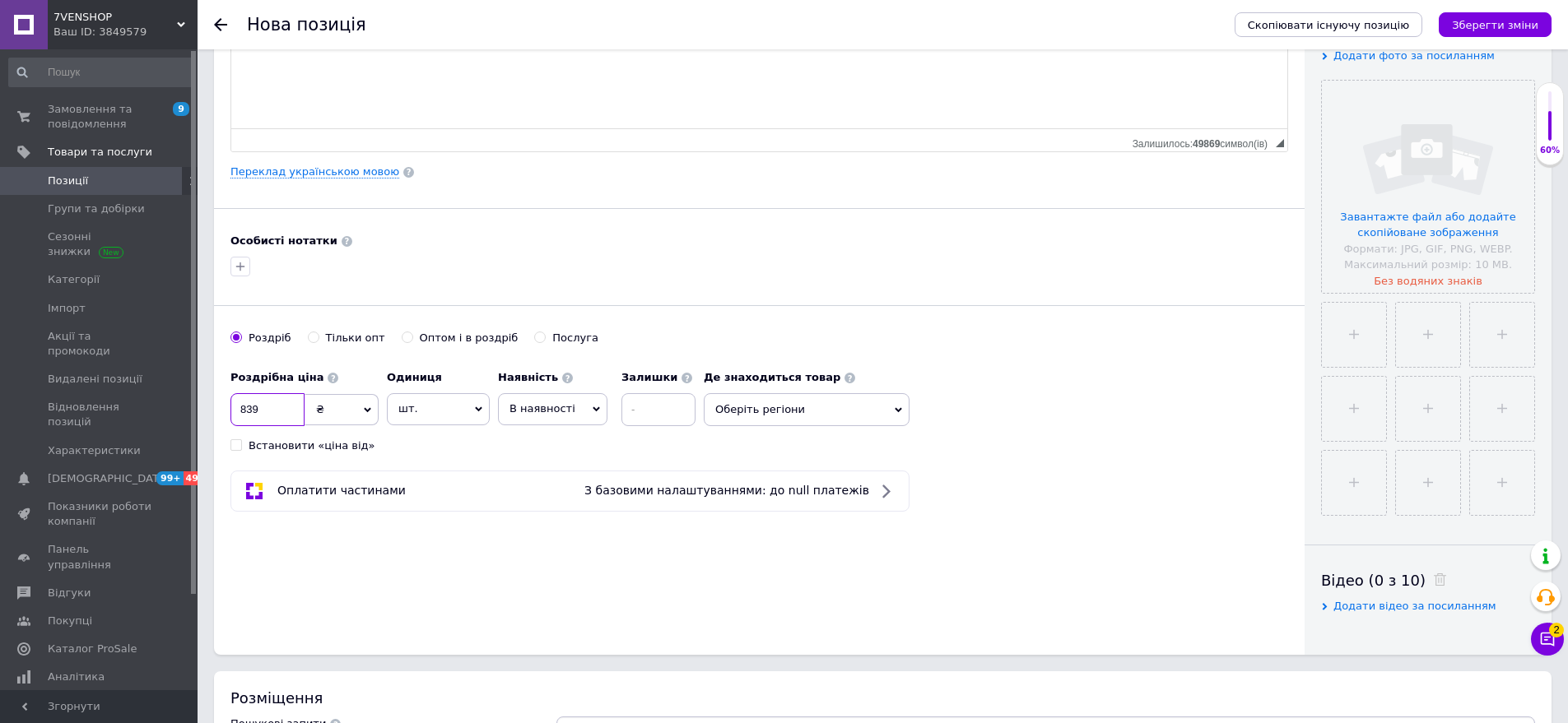
type input "839"
click at [776, 418] on span "Оберіть регіони" at bounding box center [807, 410] width 206 height 33
click at [776, 438] on input "text" at bounding box center [806, 453] width 188 height 33
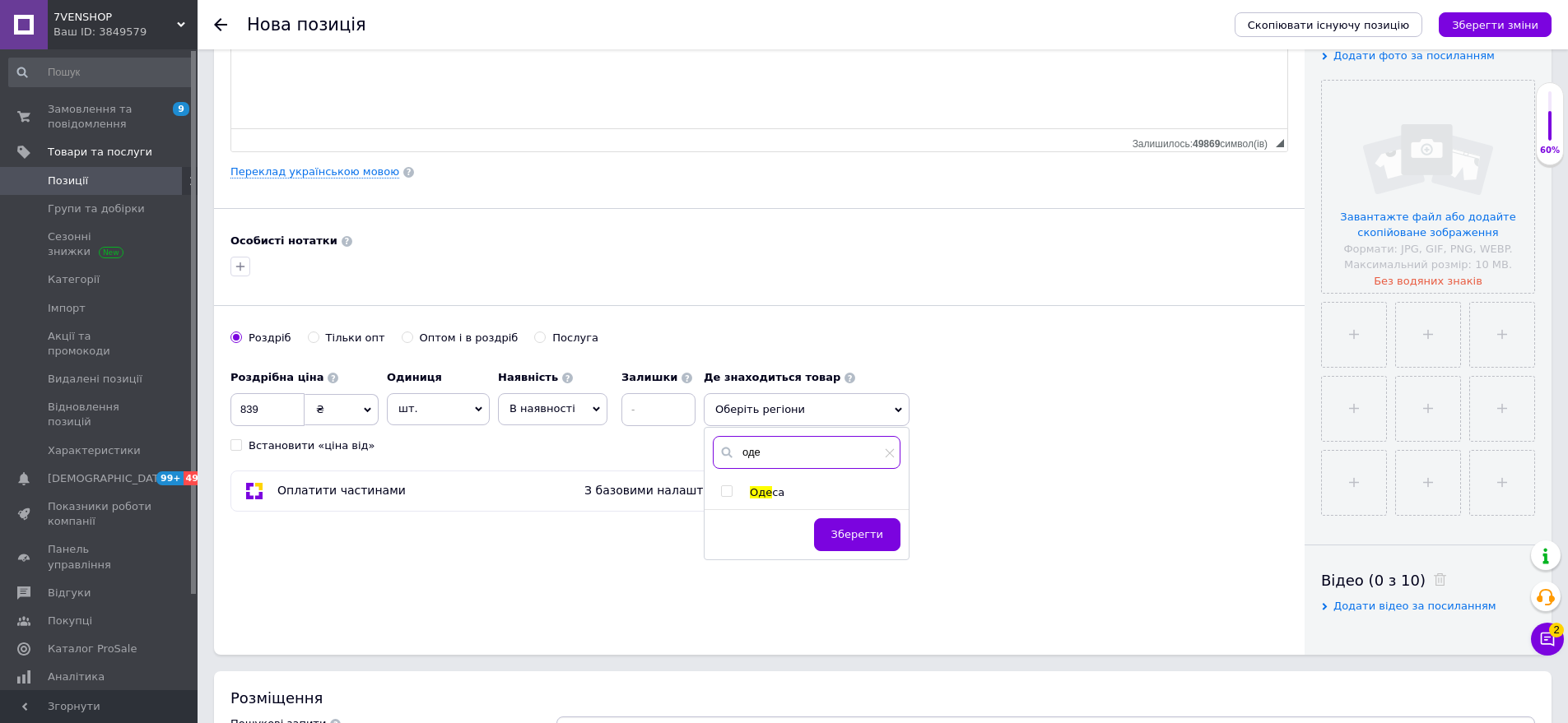
type input "оде"
click at [760, 491] on span "Оде" at bounding box center [760, 492] width 22 height 12
checkbox input "true"
click at [851, 544] on span "Зберегти" at bounding box center [857, 542] width 52 height 12
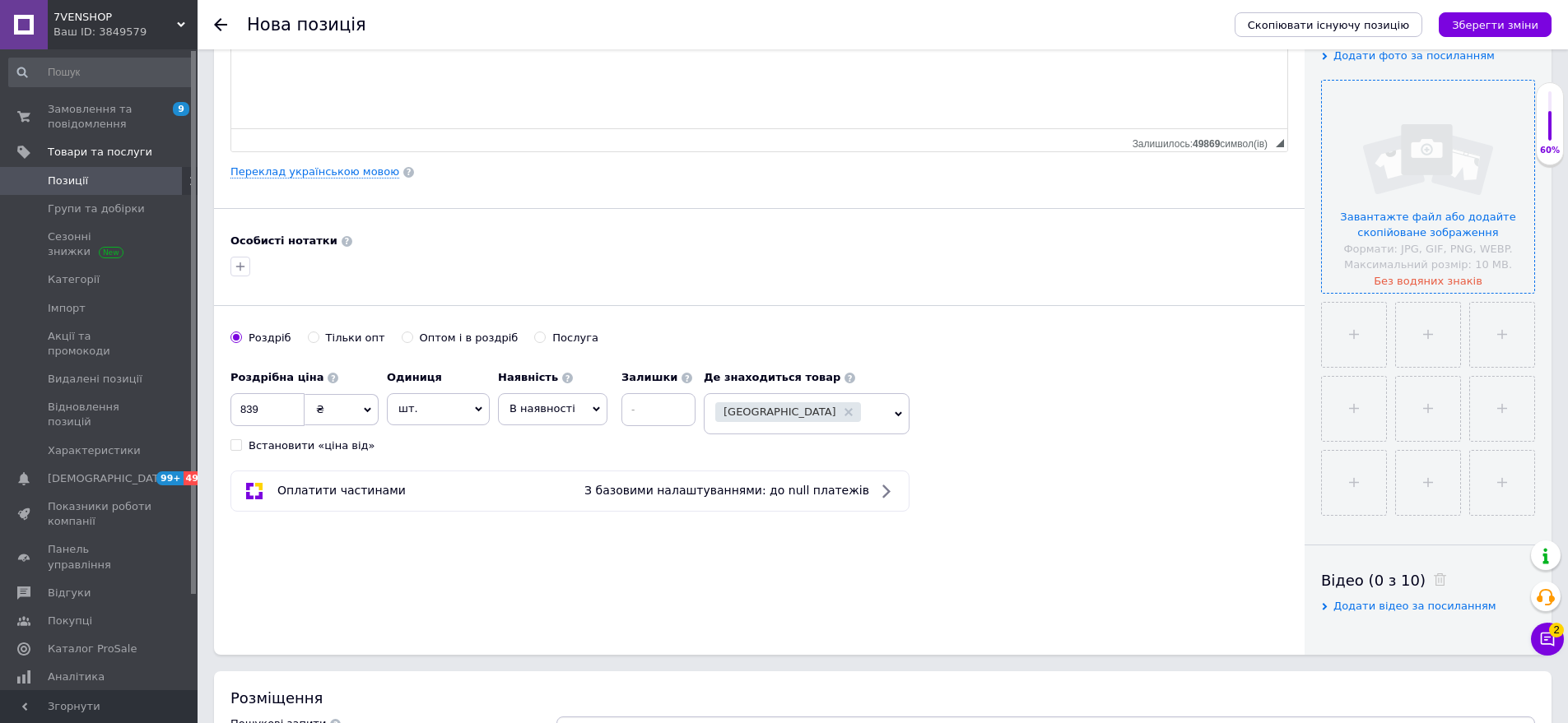
click at [1459, 245] on input "file" at bounding box center [1428, 187] width 213 height 213
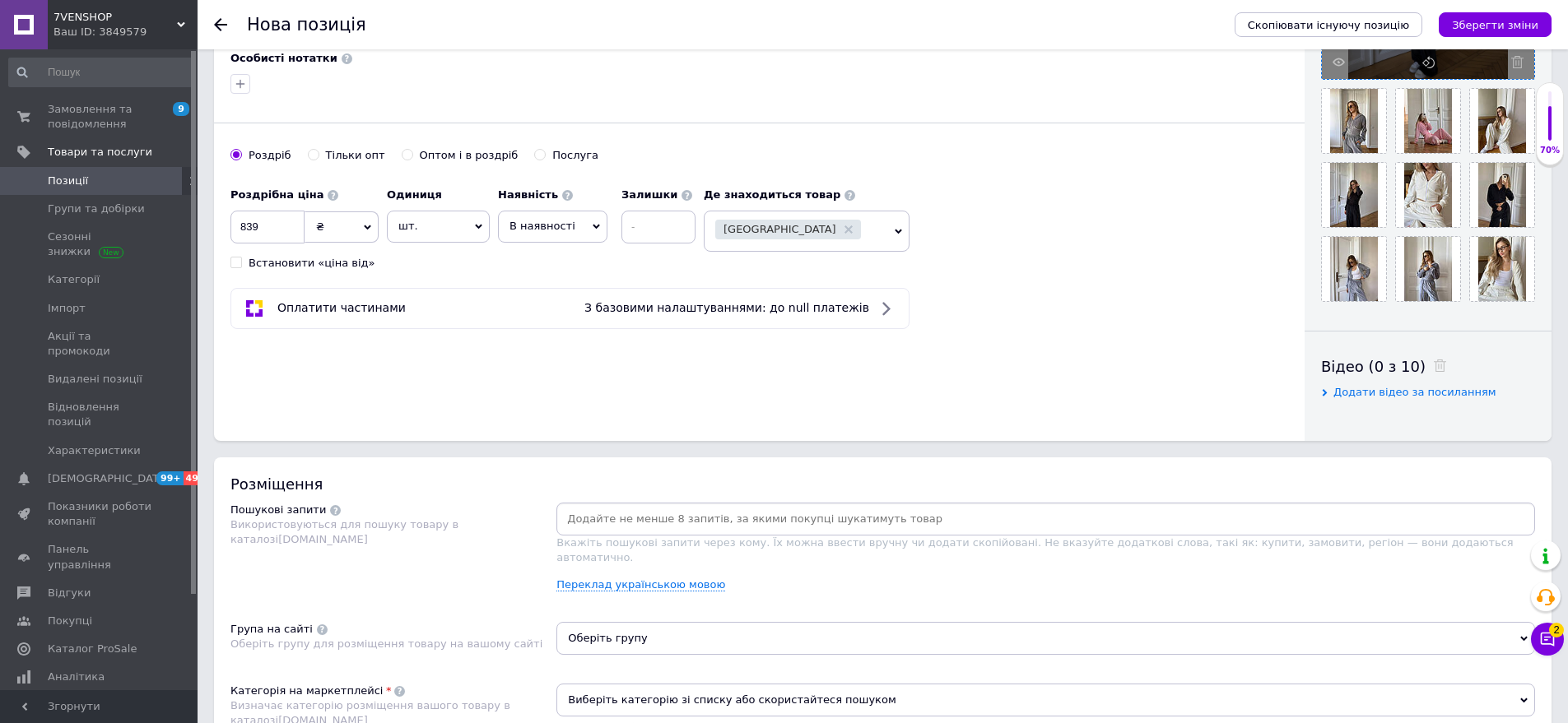
scroll to position [659, 0]
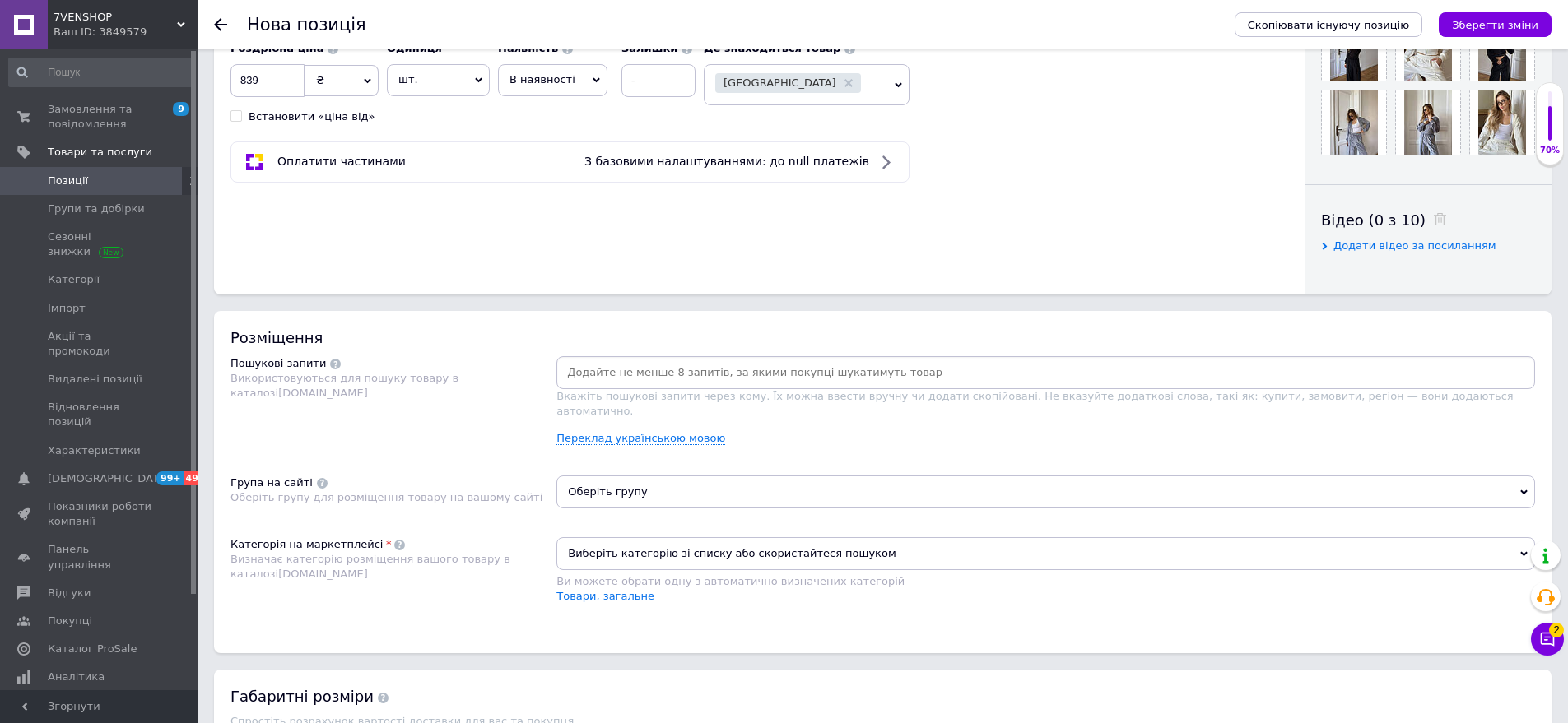
drag, startPoint x: 589, startPoint y: 376, endPoint x: 497, endPoint y: 429, distance: 106.2
click at [588, 376] on input at bounding box center [1045, 373] width 972 height 25
drag, startPoint x: 349, startPoint y: 315, endPoint x: 630, endPoint y: 374, distance: 287.1
click at [349, 315] on div "Розміщення Пошукові запити Використовуються для пошуку товару в каталозі [DOMAI…" at bounding box center [883, 481] width 1337 height 342
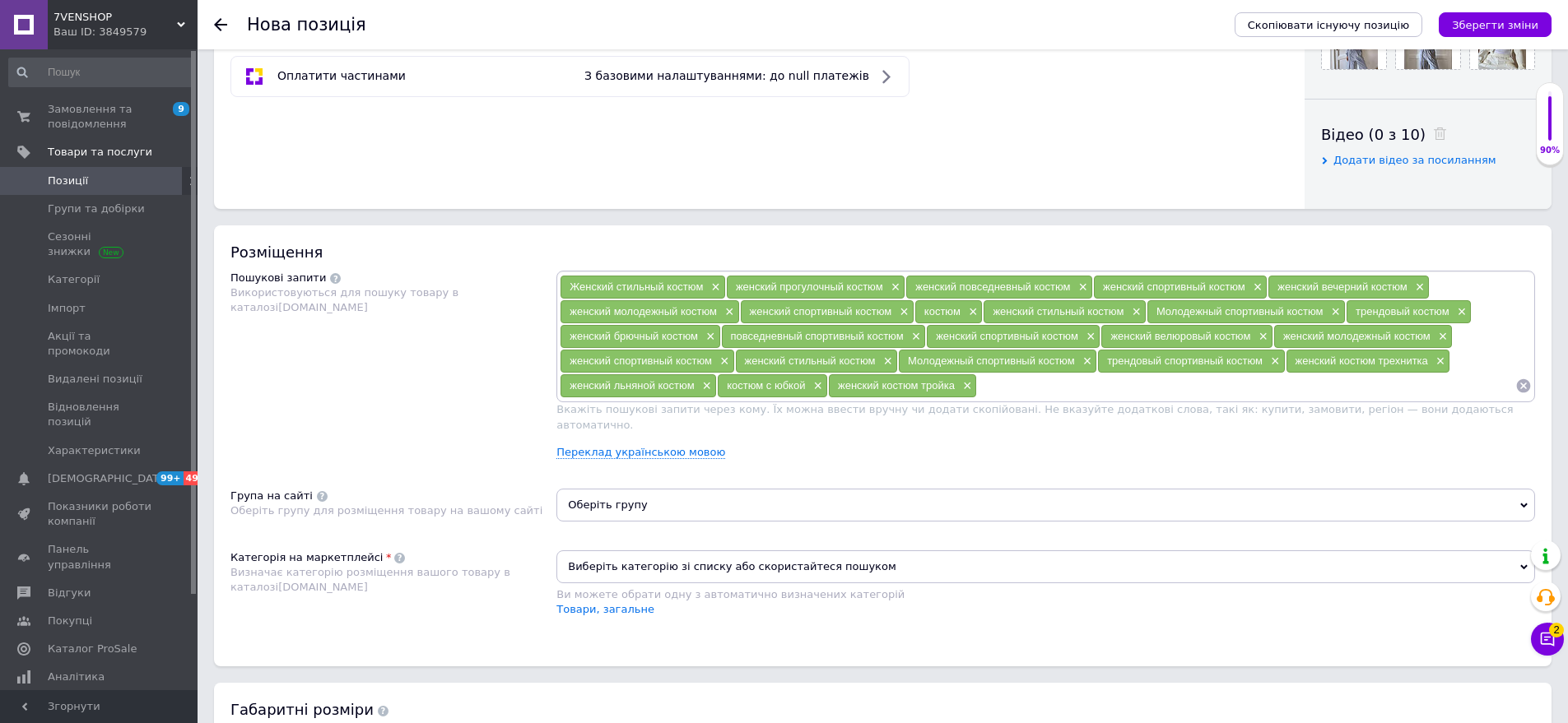
scroll to position [823, 0]
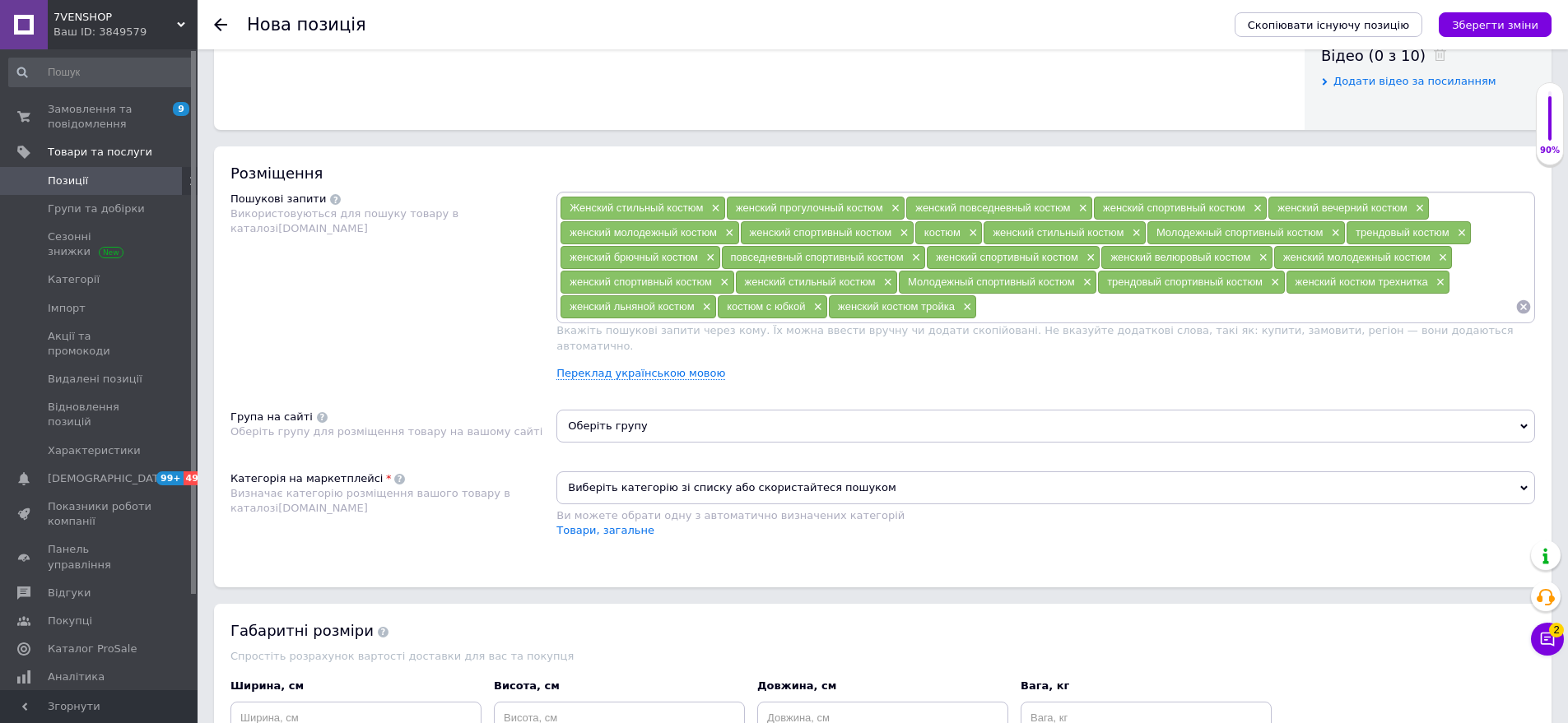
click at [641, 410] on span "Оберіть групу" at bounding box center [1045, 426] width 979 height 33
click at [624, 462] on input "text" at bounding box center [1045, 469] width 960 height 33
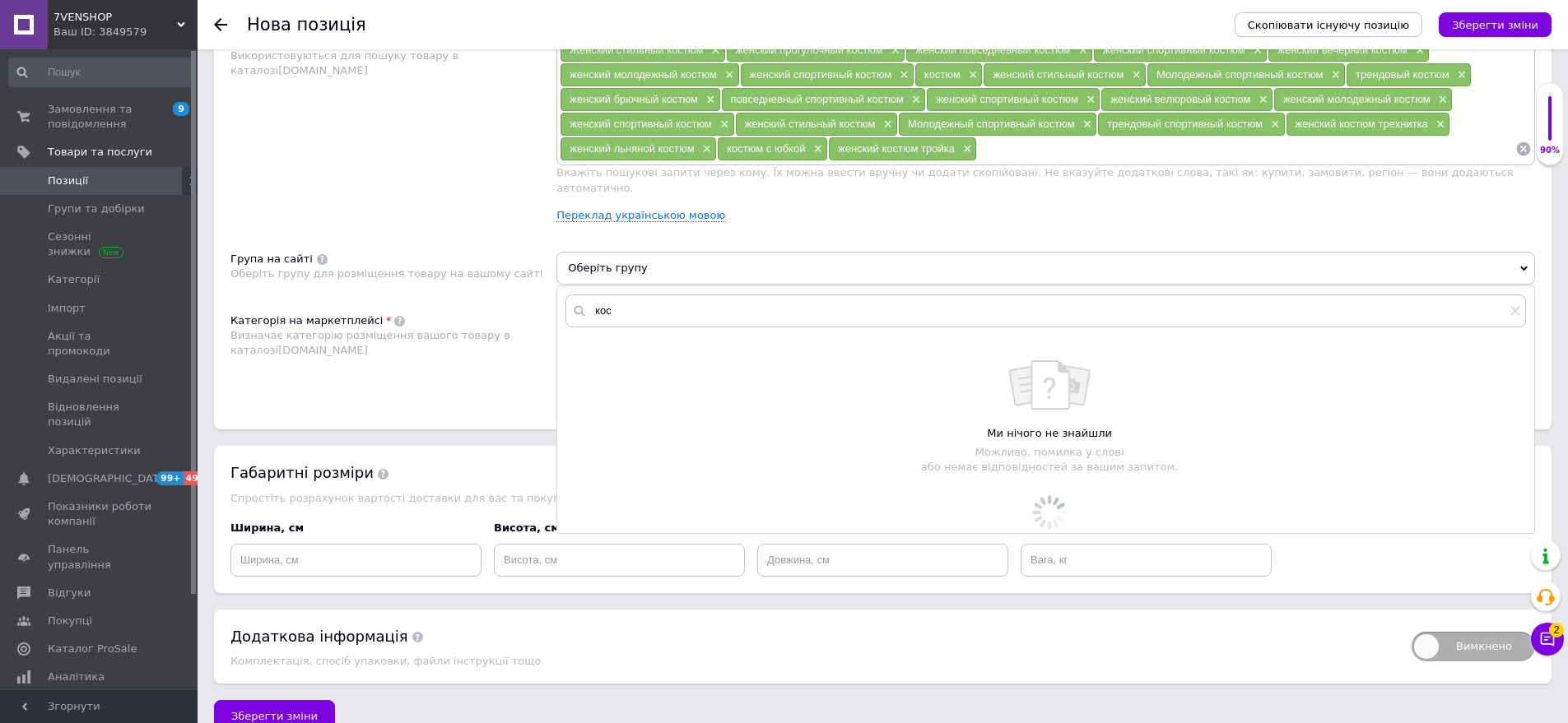
scroll to position [988, 0]
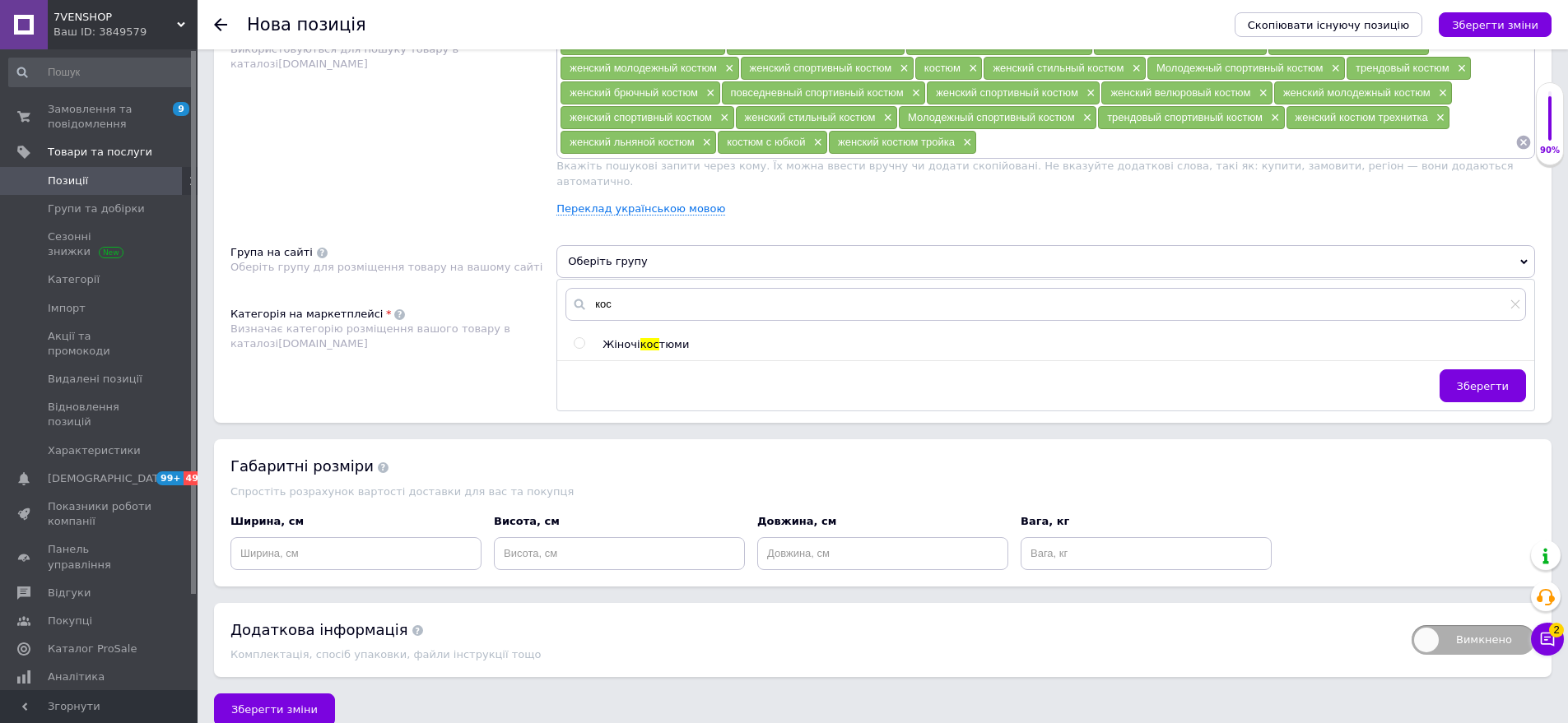
type input "кос"
click at [631, 338] on span "Жіночі" at bounding box center [621, 344] width 37 height 12
radio input "true"
drag, startPoint x: 1457, startPoint y: 367, endPoint x: 1063, endPoint y: 368, distance: 394.0
click at [1449, 369] on button "Зберегти" at bounding box center [1482, 386] width 87 height 33
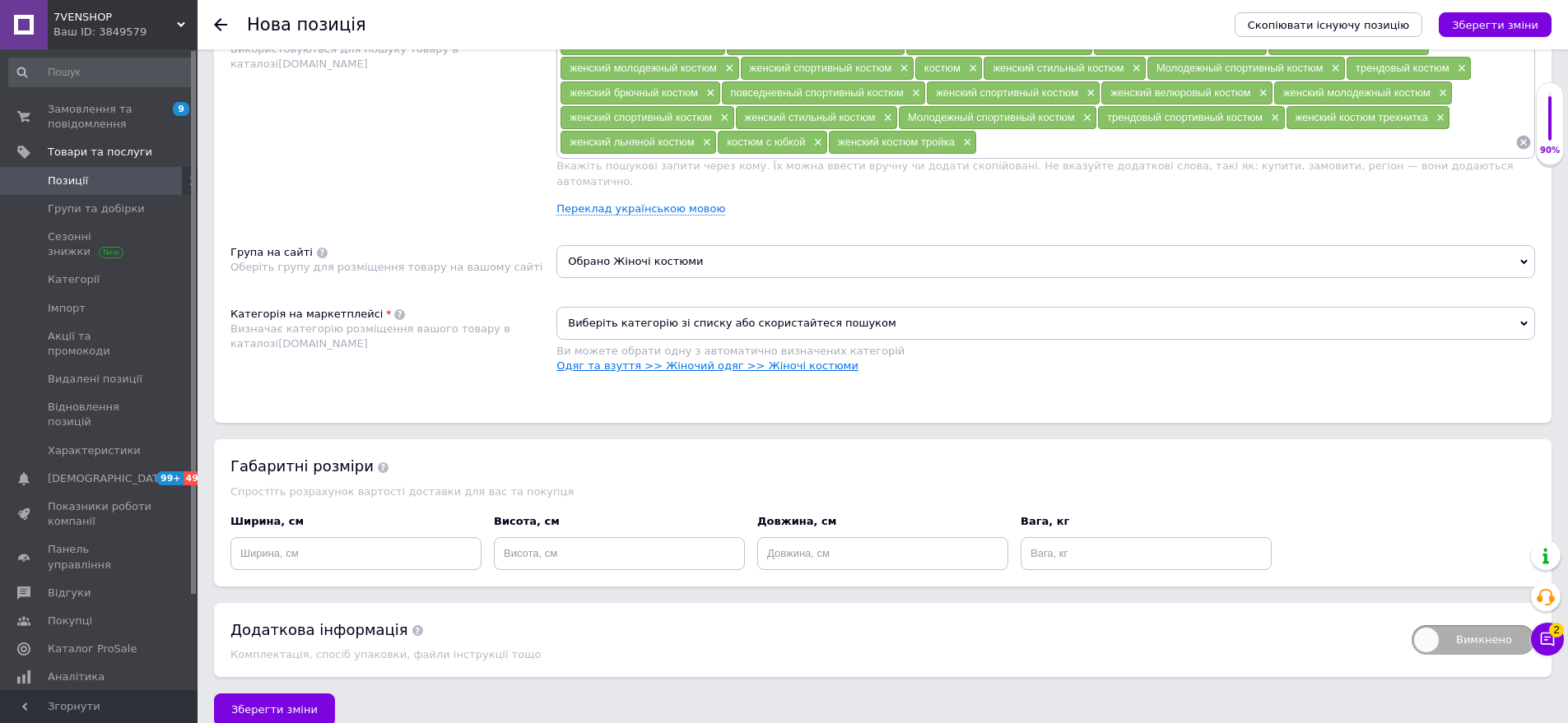
drag, startPoint x: 772, startPoint y: 349, endPoint x: 608, endPoint y: 352, distance: 164.0
click at [772, 359] on link "Одяг та взуття >> Жіночий одяг >> Жіночі костюми" at bounding box center [707, 365] width 302 height 12
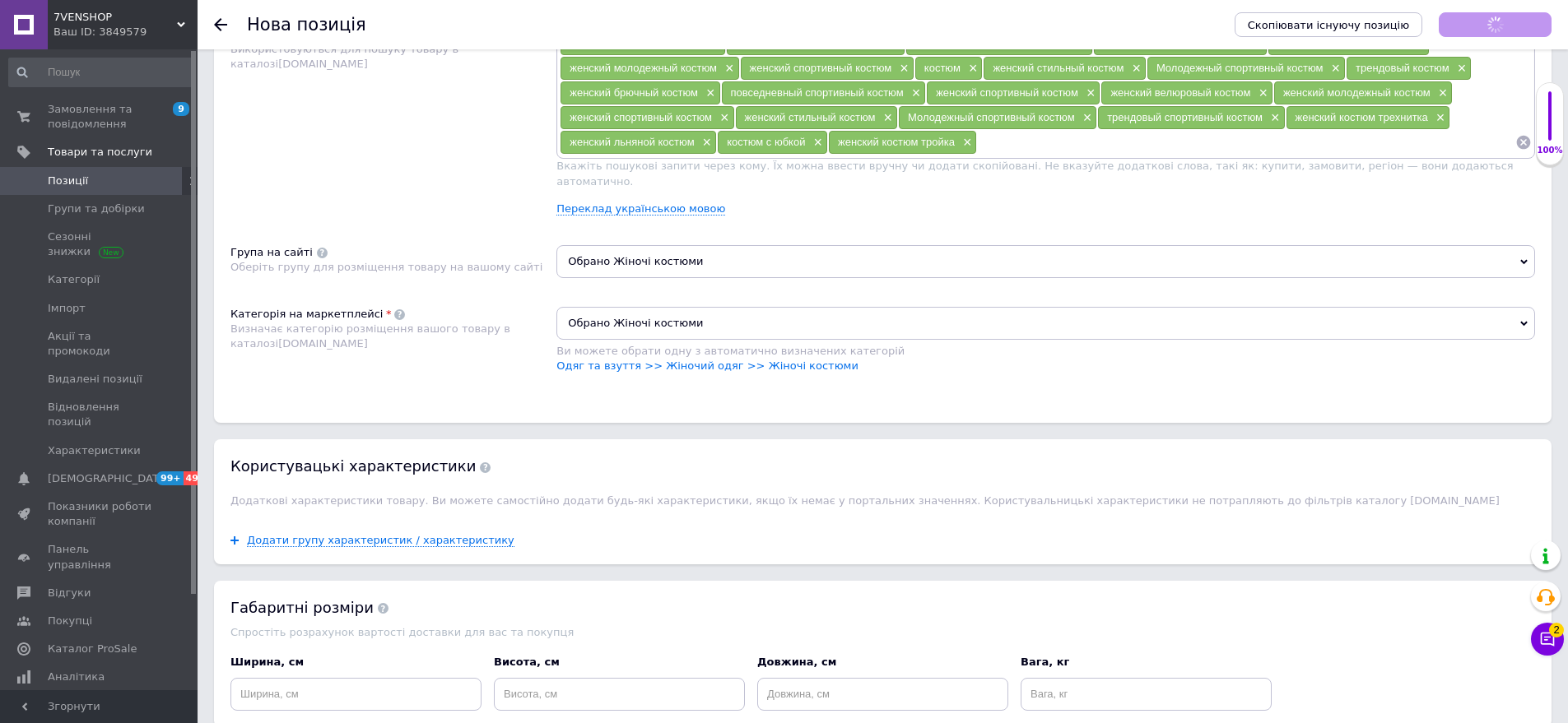
scroll to position [1138, 0]
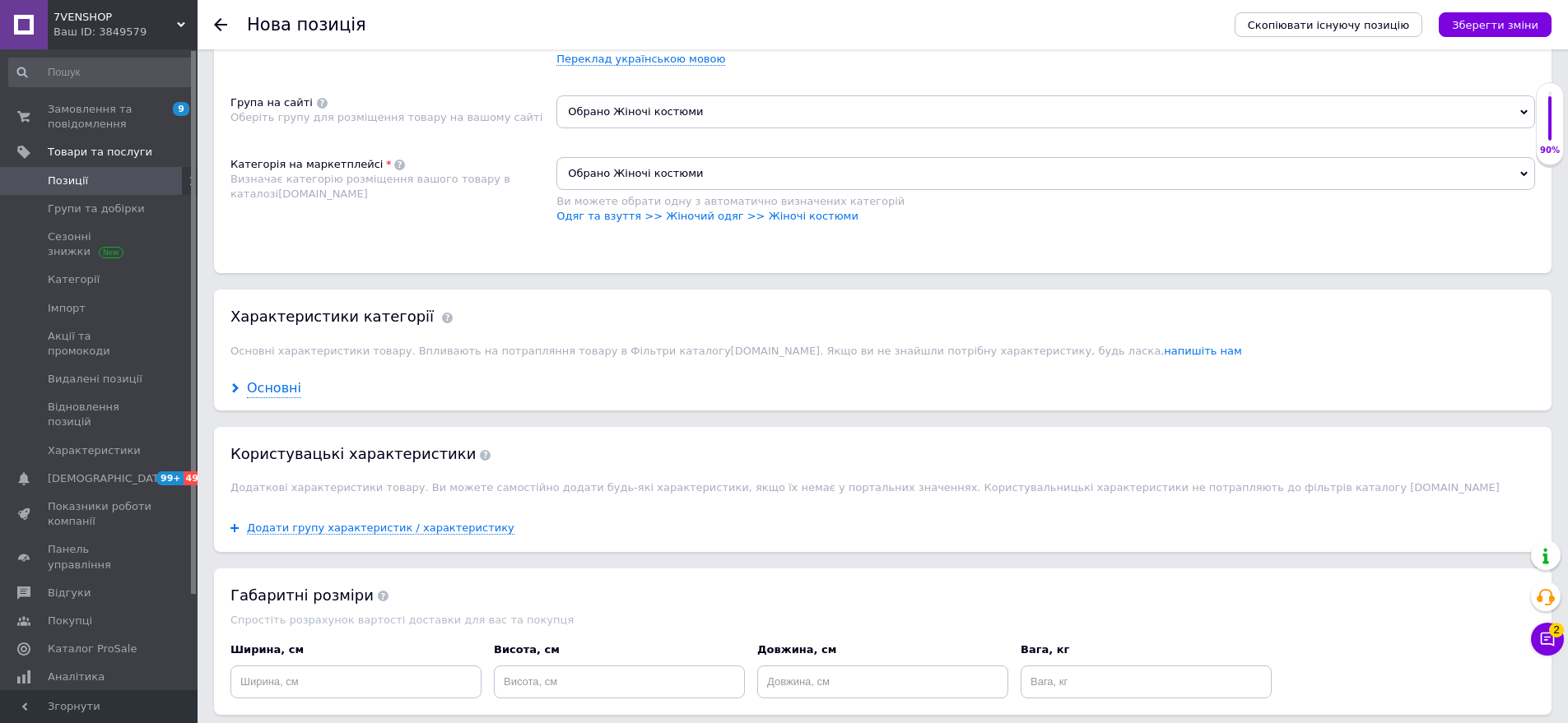
click at [263, 379] on div "Основні" at bounding box center [274, 388] width 54 height 19
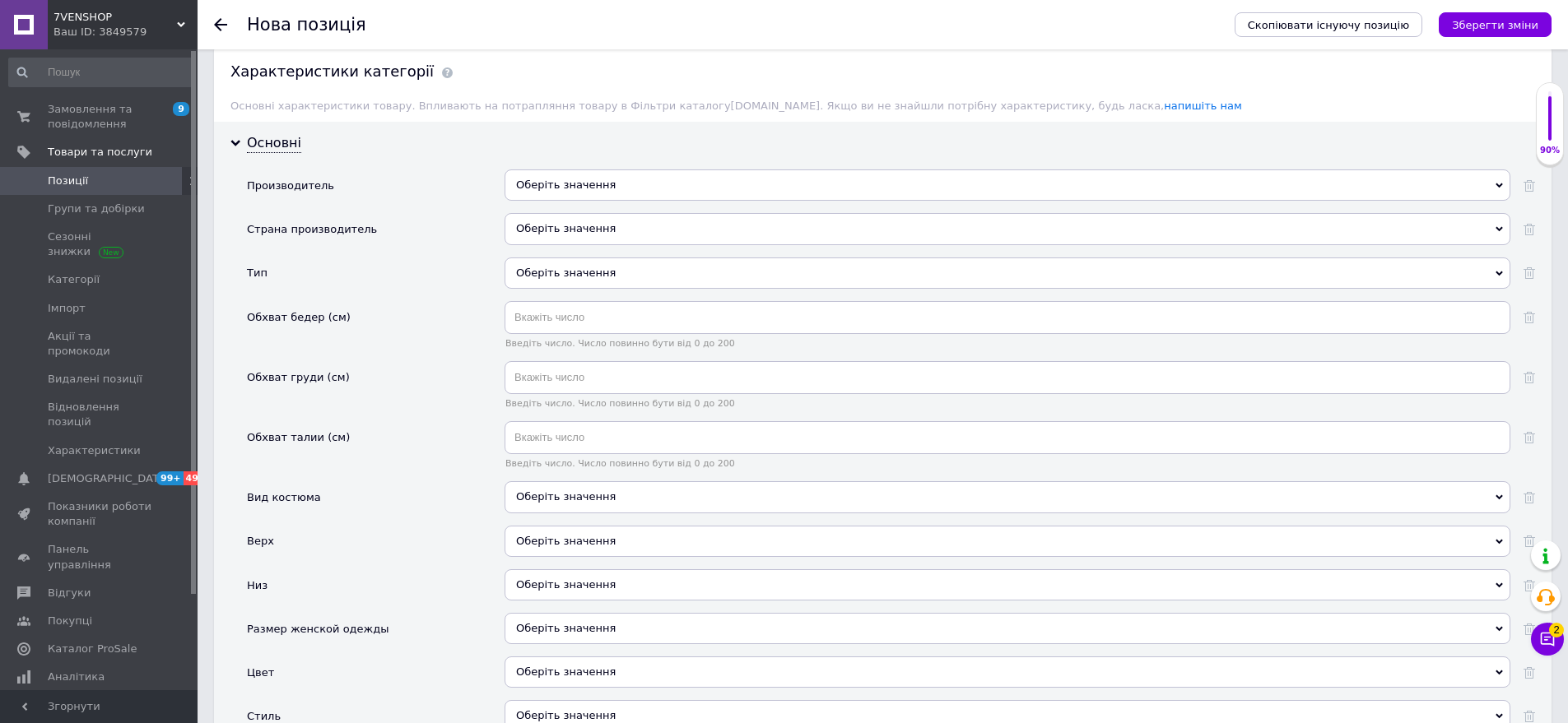
scroll to position [1384, 0]
click at [617, 214] on div "Оберіть значення" at bounding box center [1007, 228] width 1006 height 31
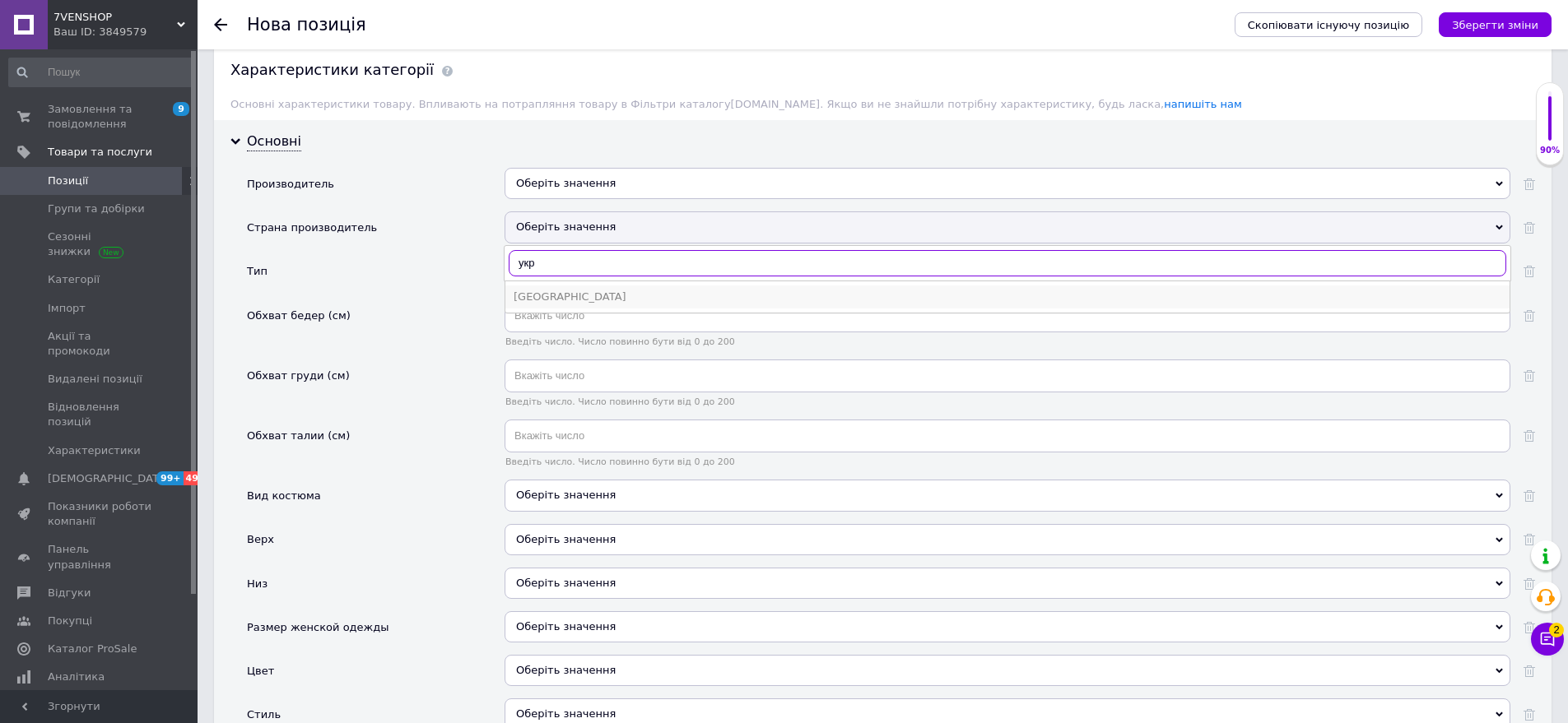
type input "укр"
click at [581, 289] on div "[GEOGRAPHIC_DATA]" at bounding box center [1007, 297] width 988 height 15
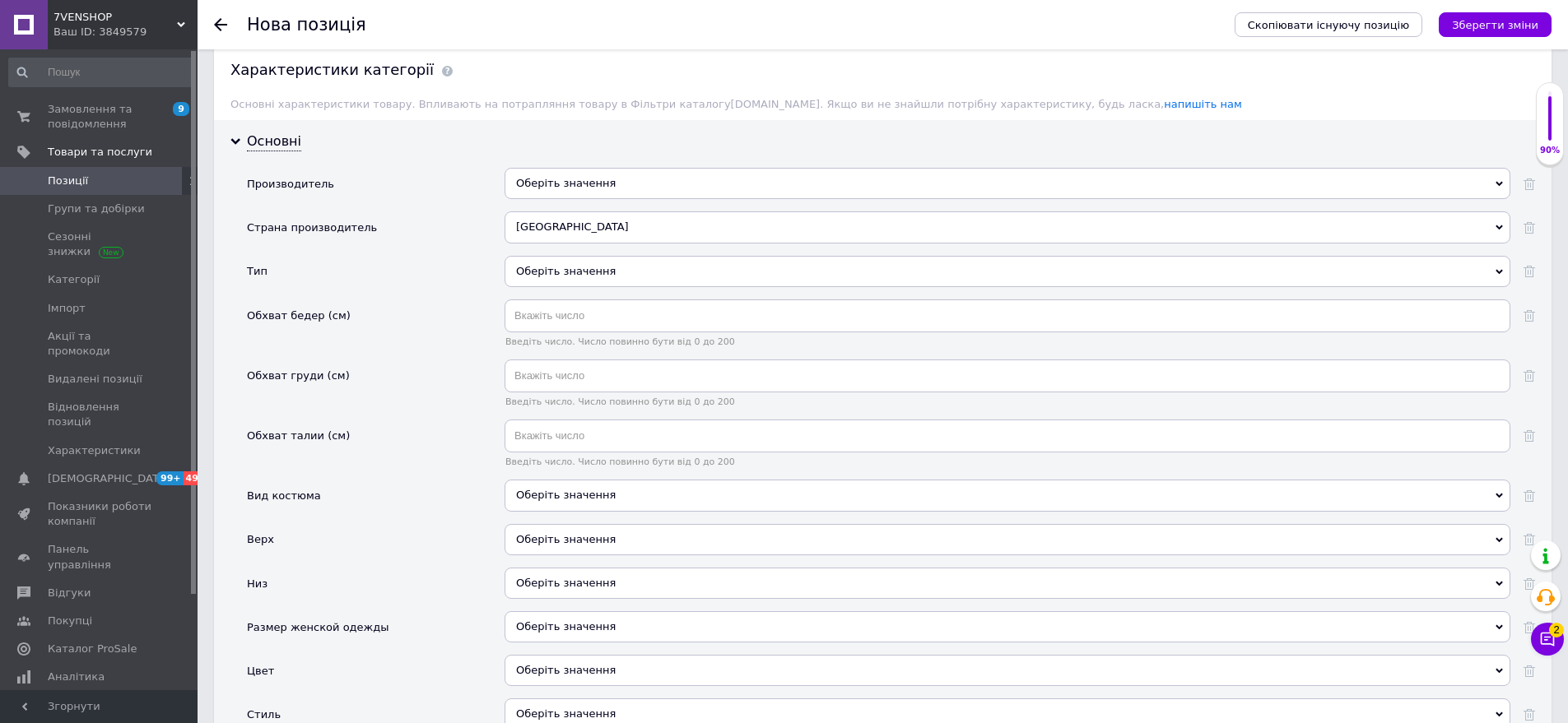
drag, startPoint x: 570, startPoint y: 265, endPoint x: 541, endPoint y: 237, distance: 40.3
click at [570, 266] on div "Оберіть значення" at bounding box center [1007, 271] width 1006 height 31
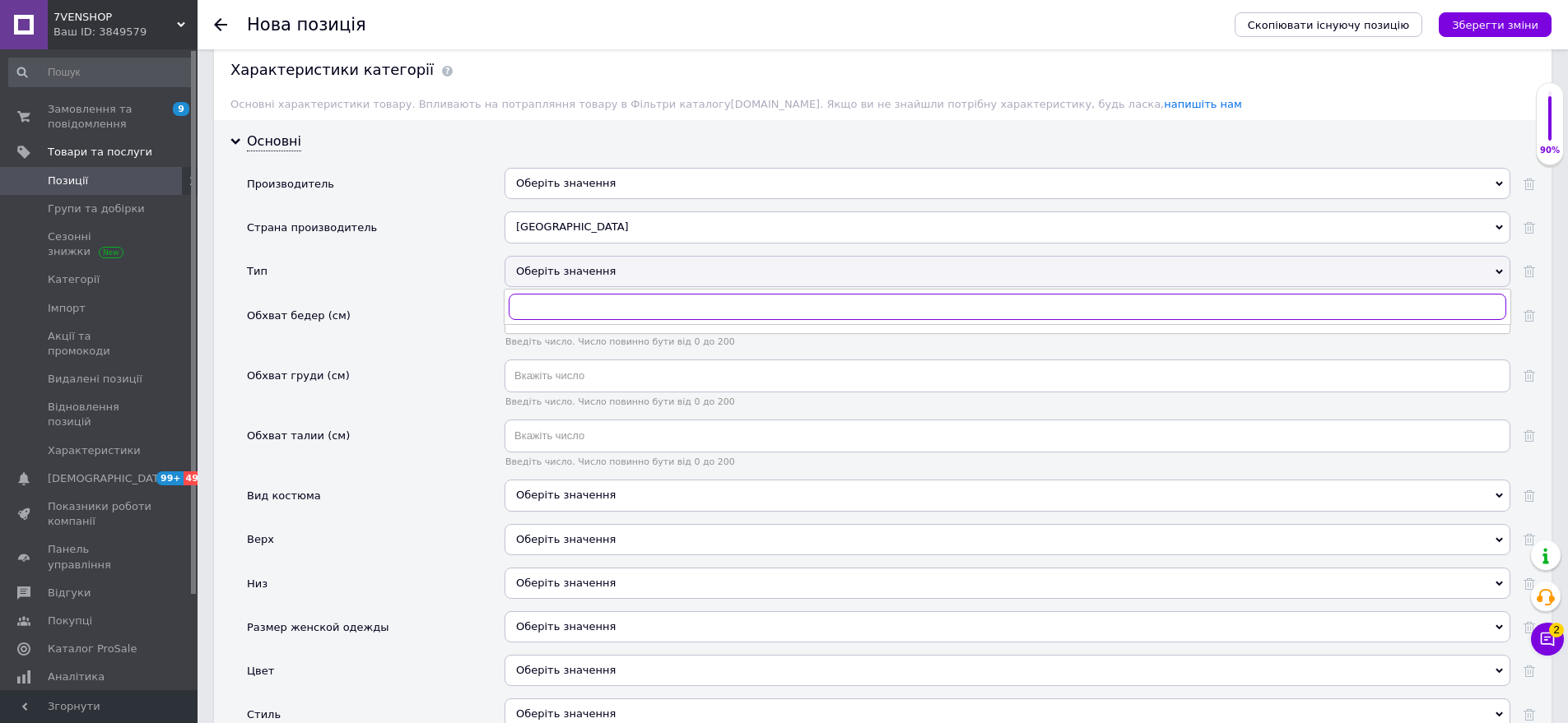
scroll to position [1549, 0]
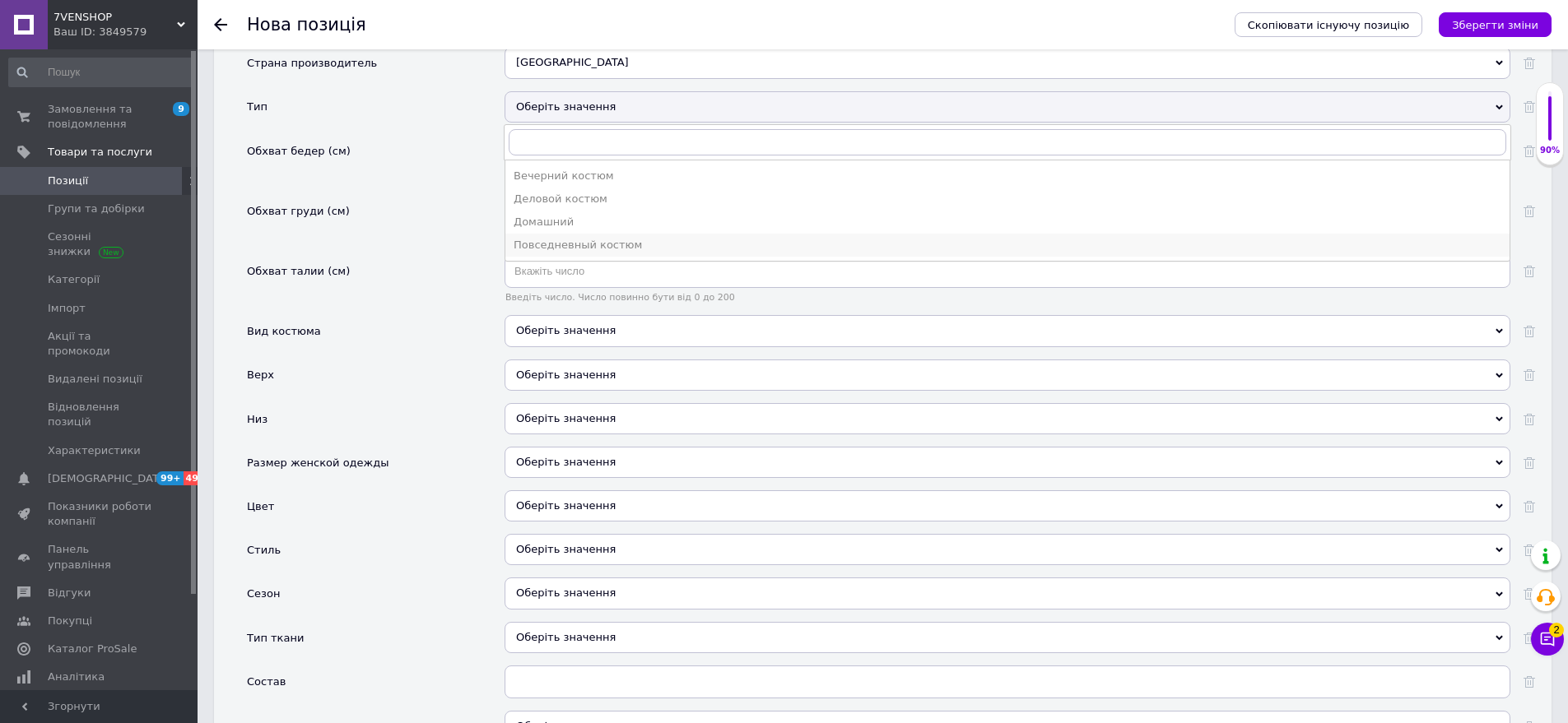
click at [563, 237] on div "Повседневный костюм" at bounding box center [1007, 245] width 988 height 15
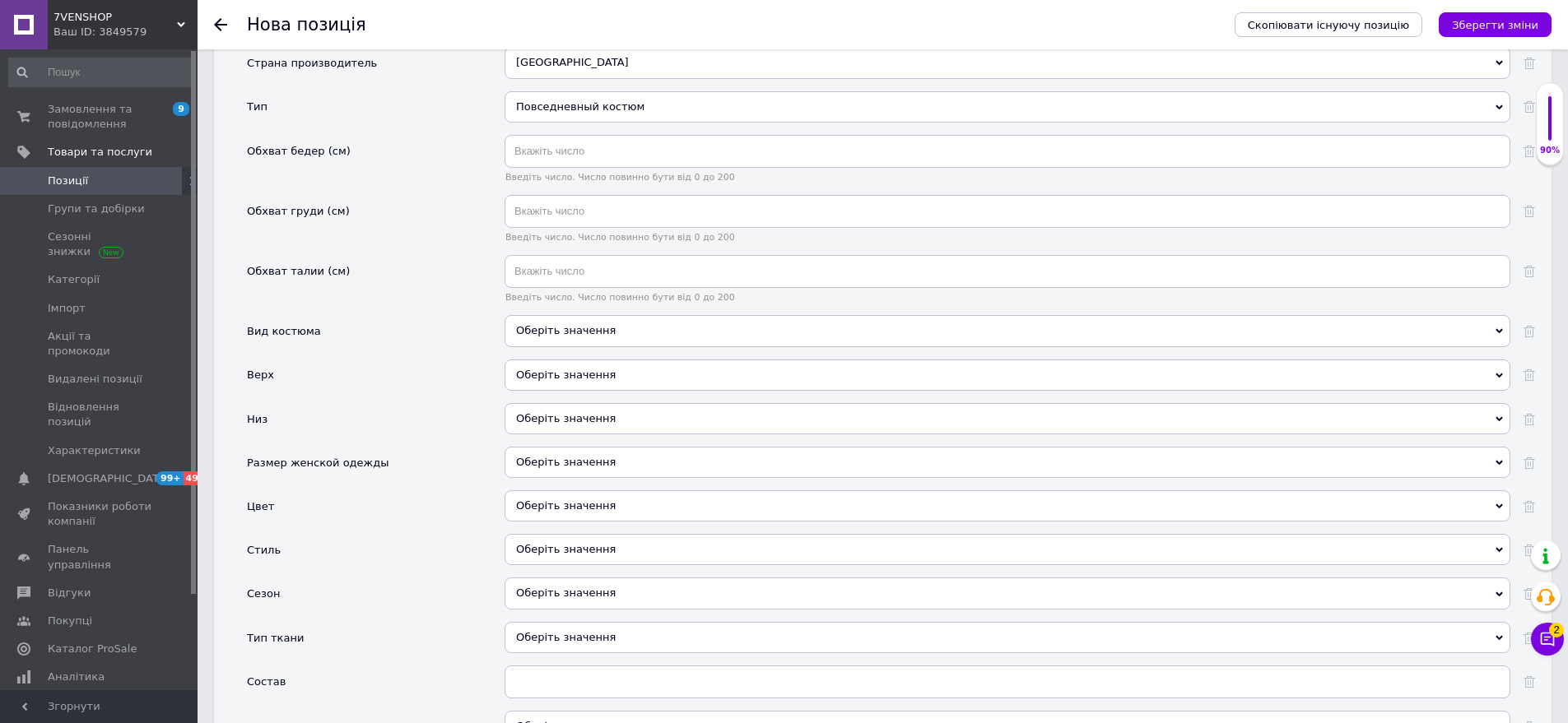
click at [570, 315] on div "Оберіть значення" at bounding box center [1007, 331] width 1006 height 31
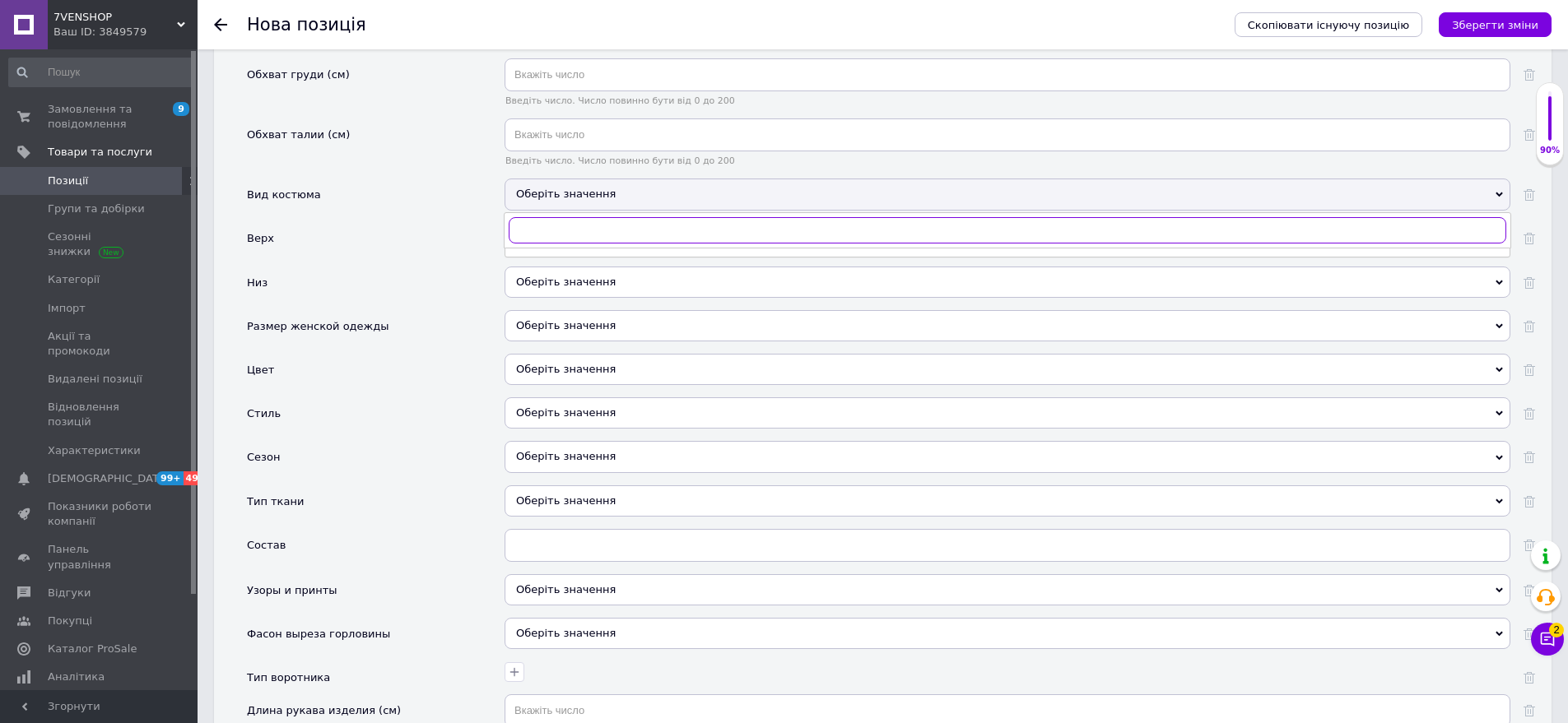
scroll to position [1713, 0]
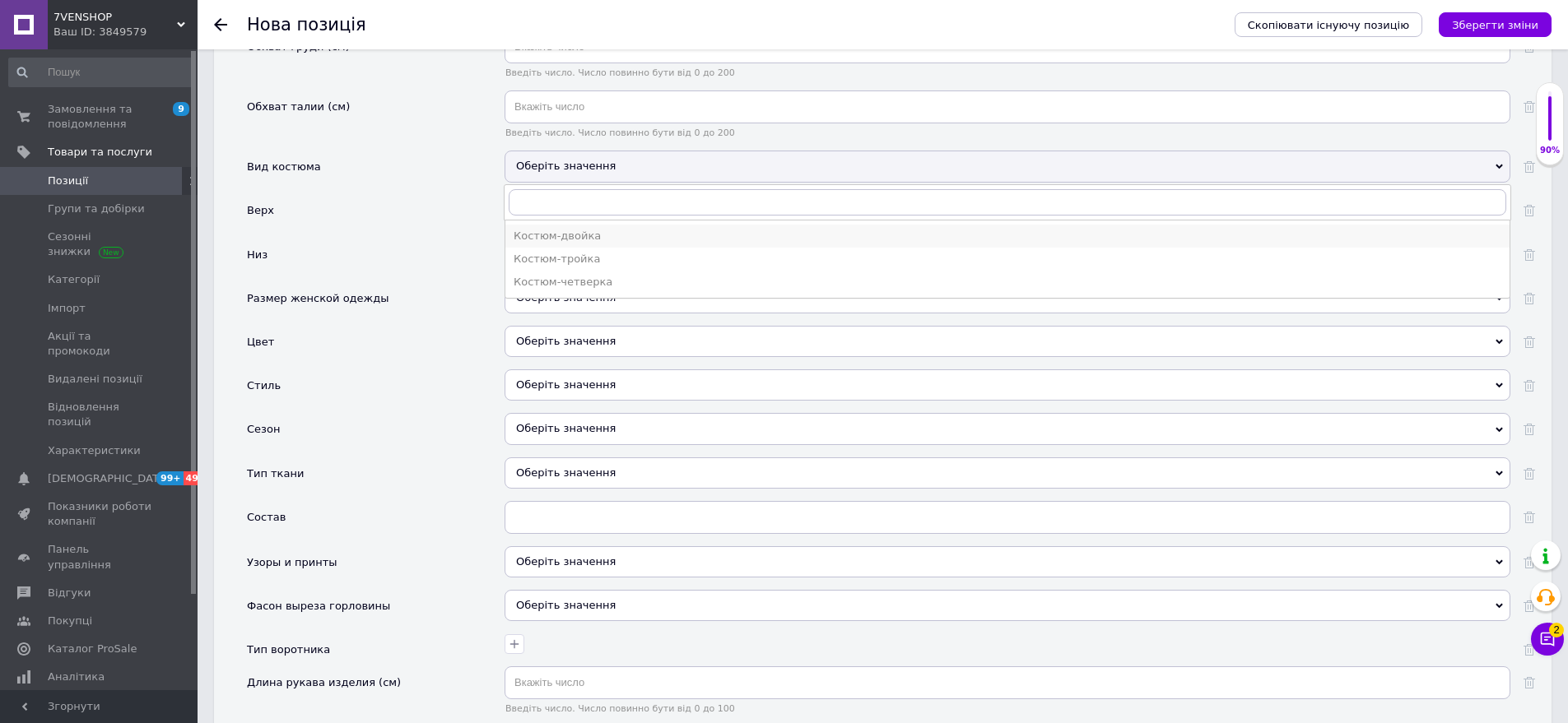
click at [583, 229] on div "Костюм-двойка" at bounding box center [1007, 237] width 988 height 15
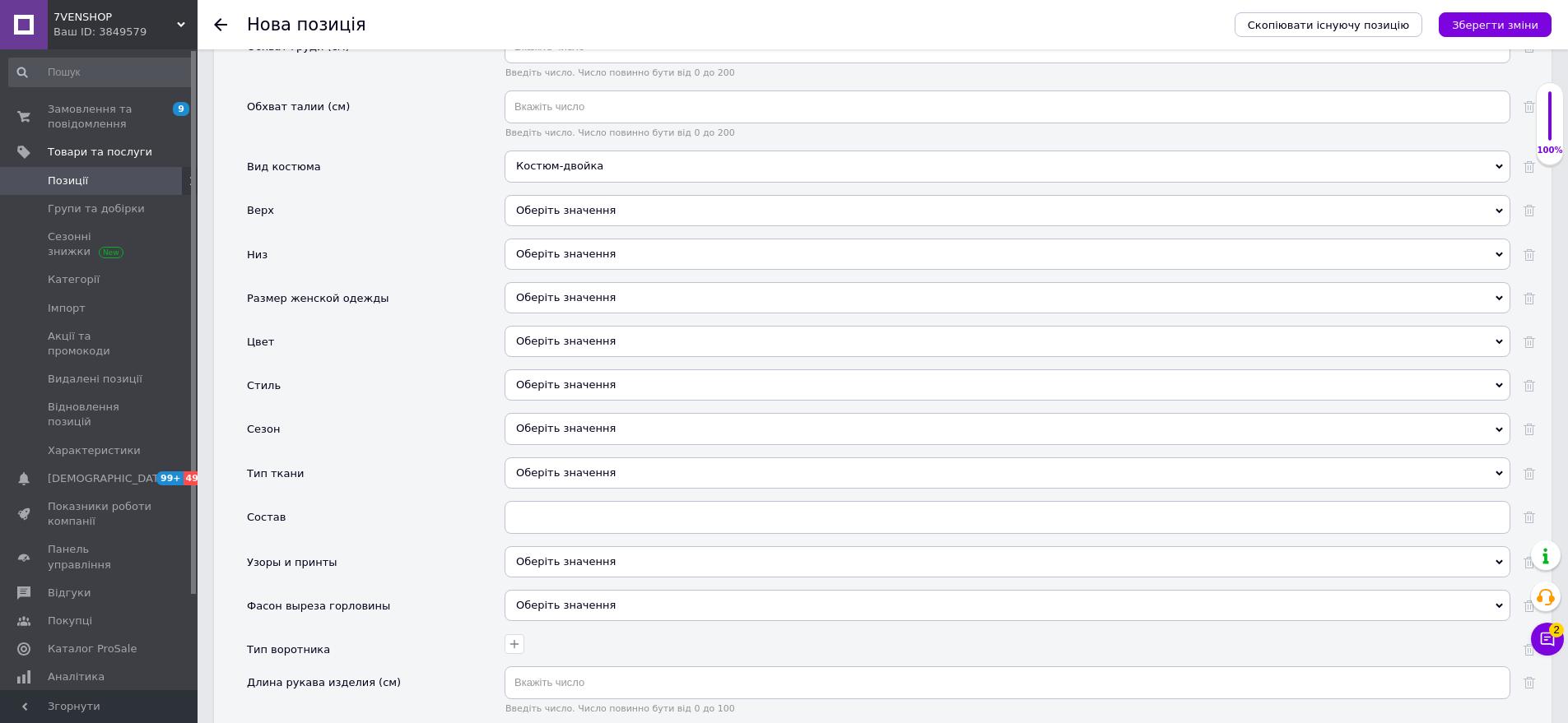
click at [599, 200] on div "Оберіть значення" at bounding box center [1007, 211] width 1006 height 31
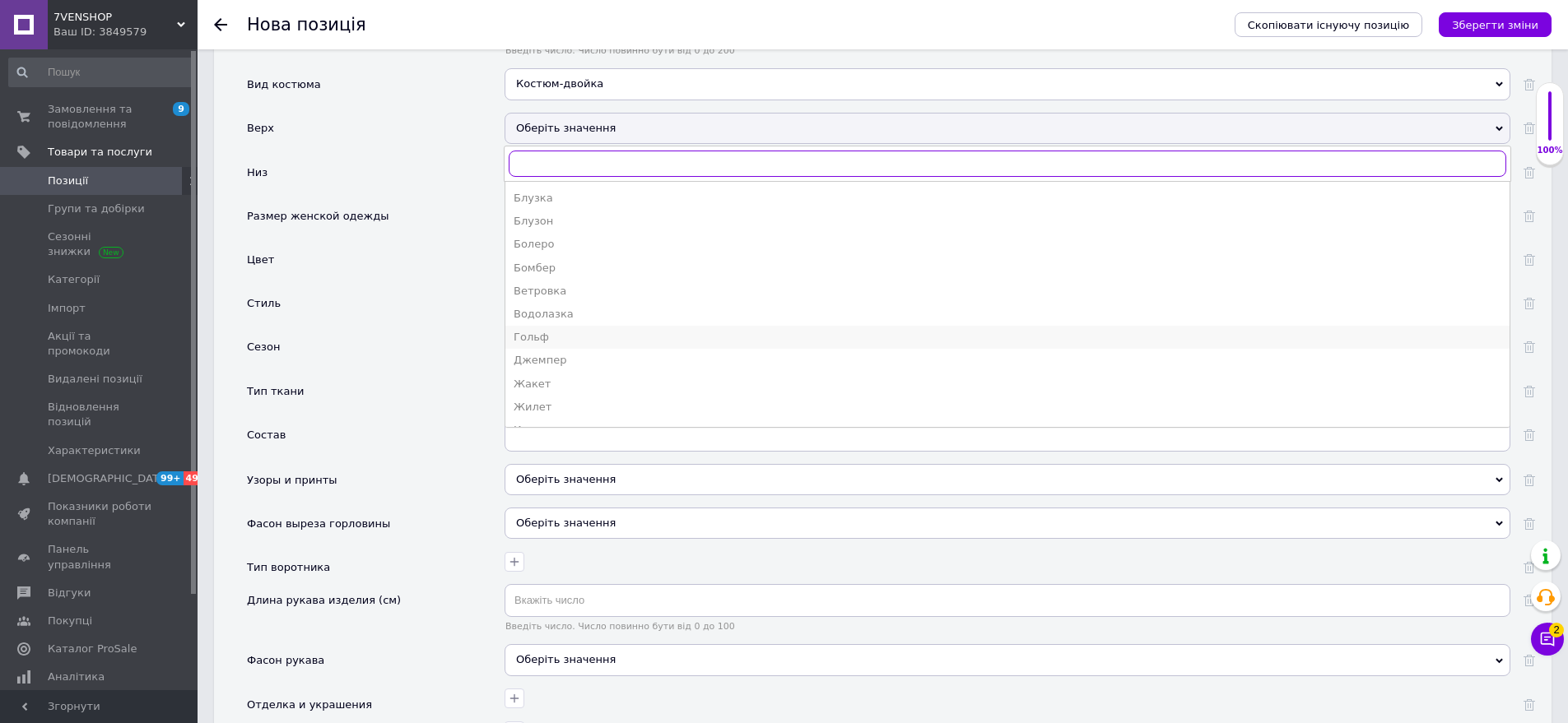
scroll to position [165, 0]
click at [563, 326] on div "Кофта" at bounding box center [1007, 334] width 988 height 15
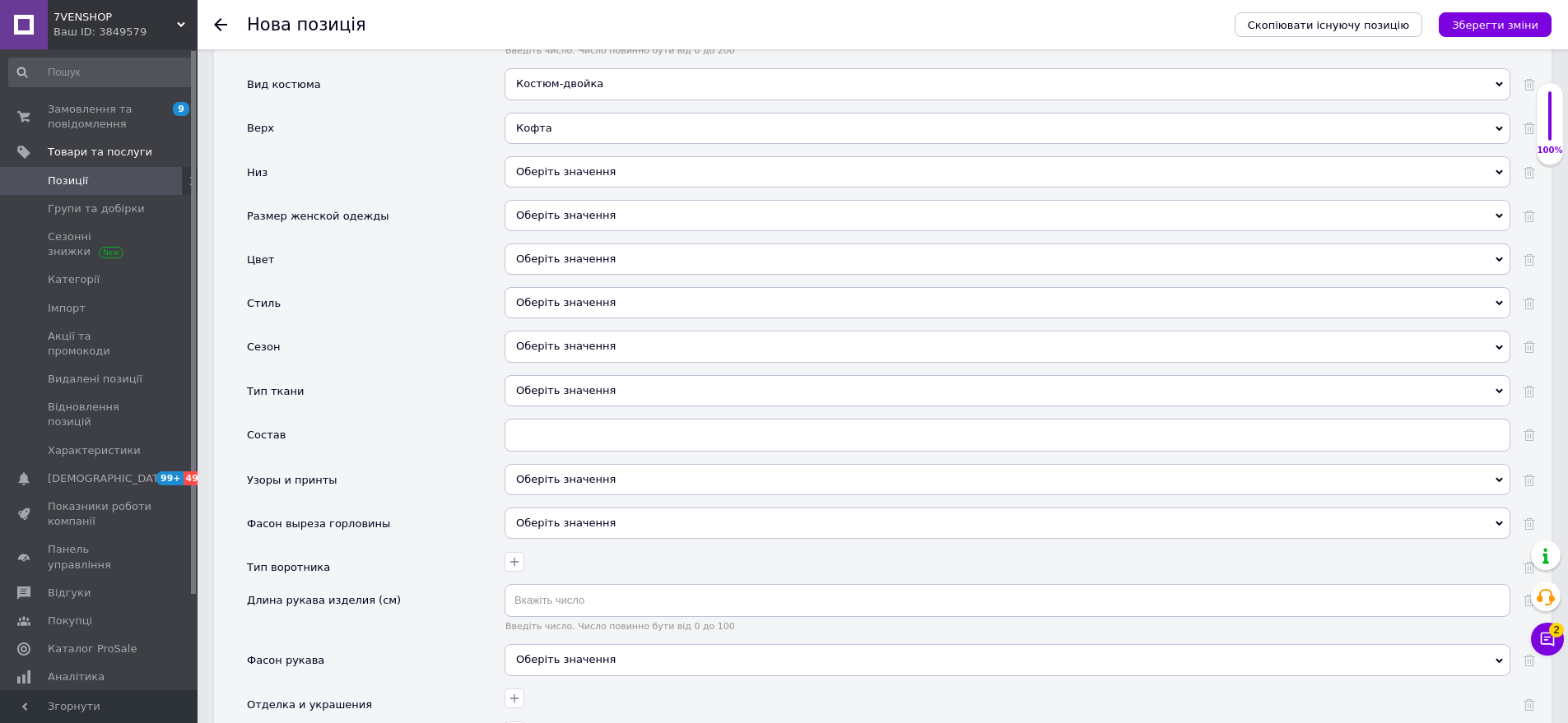
click at [618, 162] on div "Оберіть значення" at bounding box center [1007, 172] width 1006 height 31
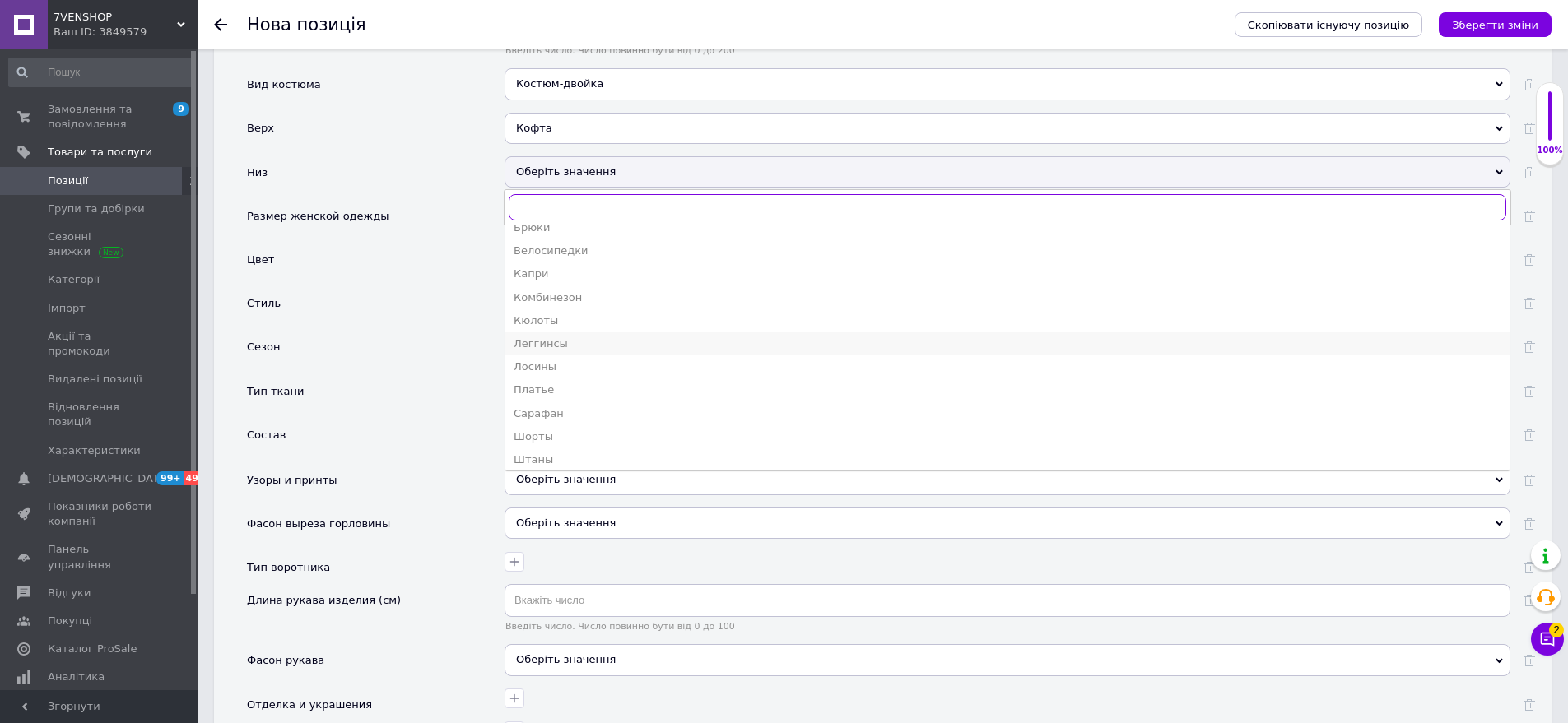
scroll to position [88, 0]
click at [570, 401] on div "Штаны" at bounding box center [1007, 408] width 988 height 15
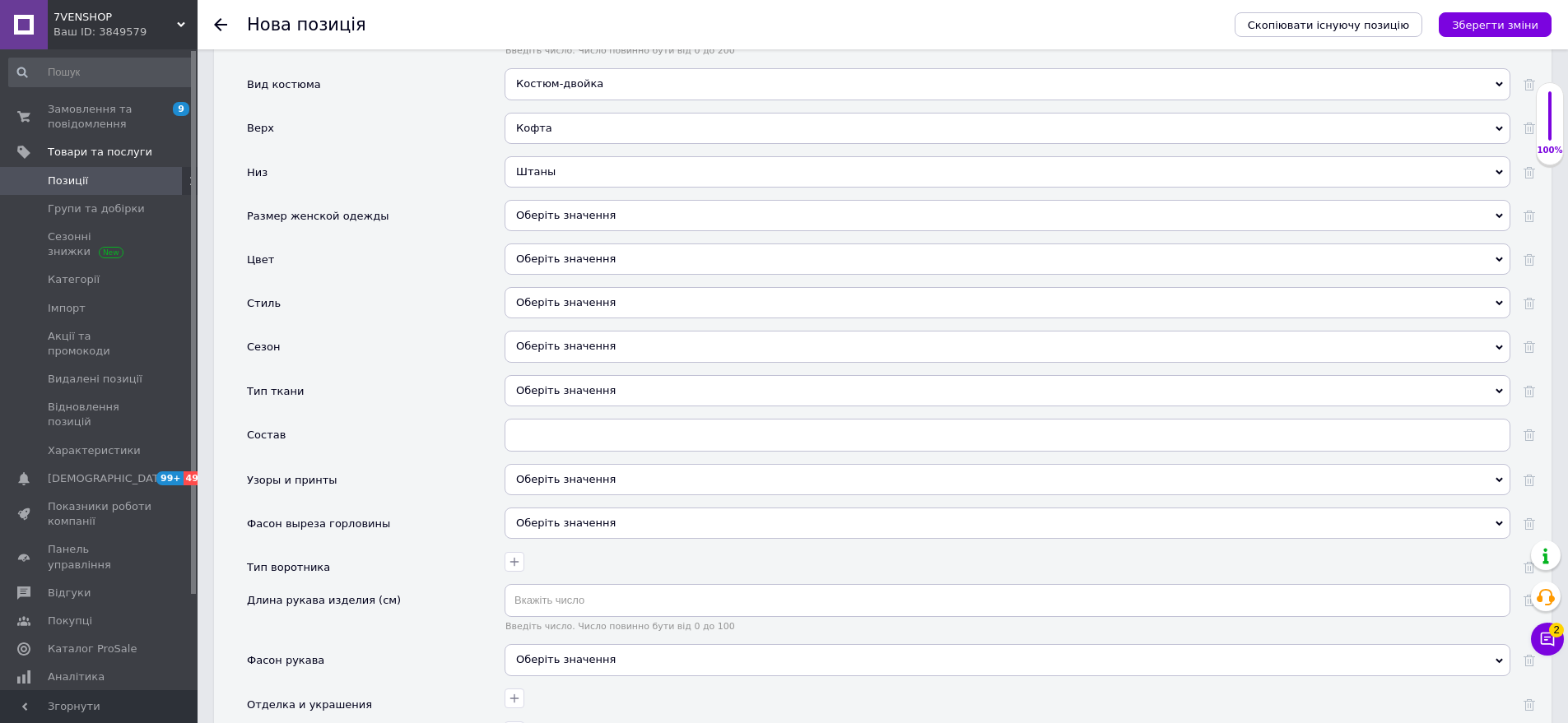
click at [564, 209] on div "Оберіть значення" at bounding box center [1007, 216] width 1006 height 31
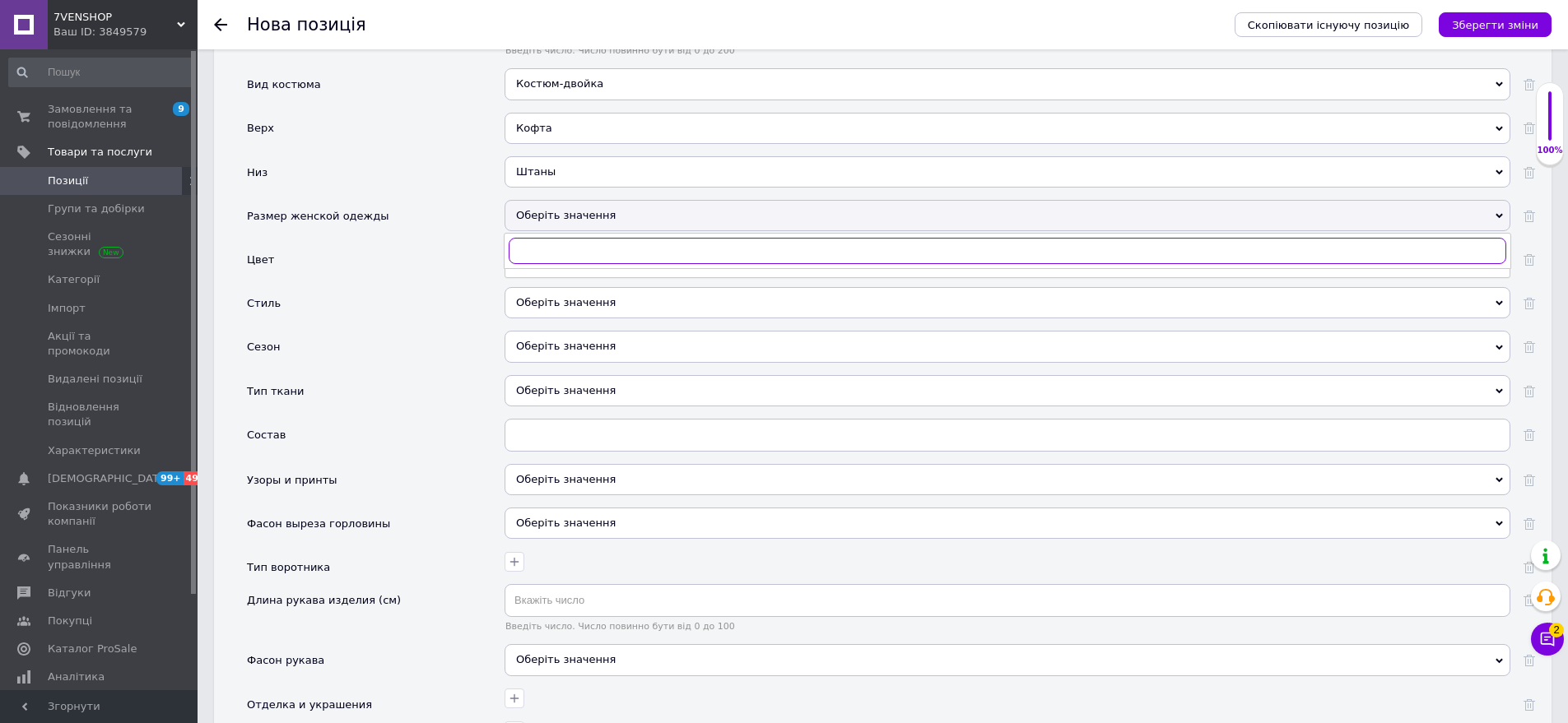
scroll to position [1878, 0]
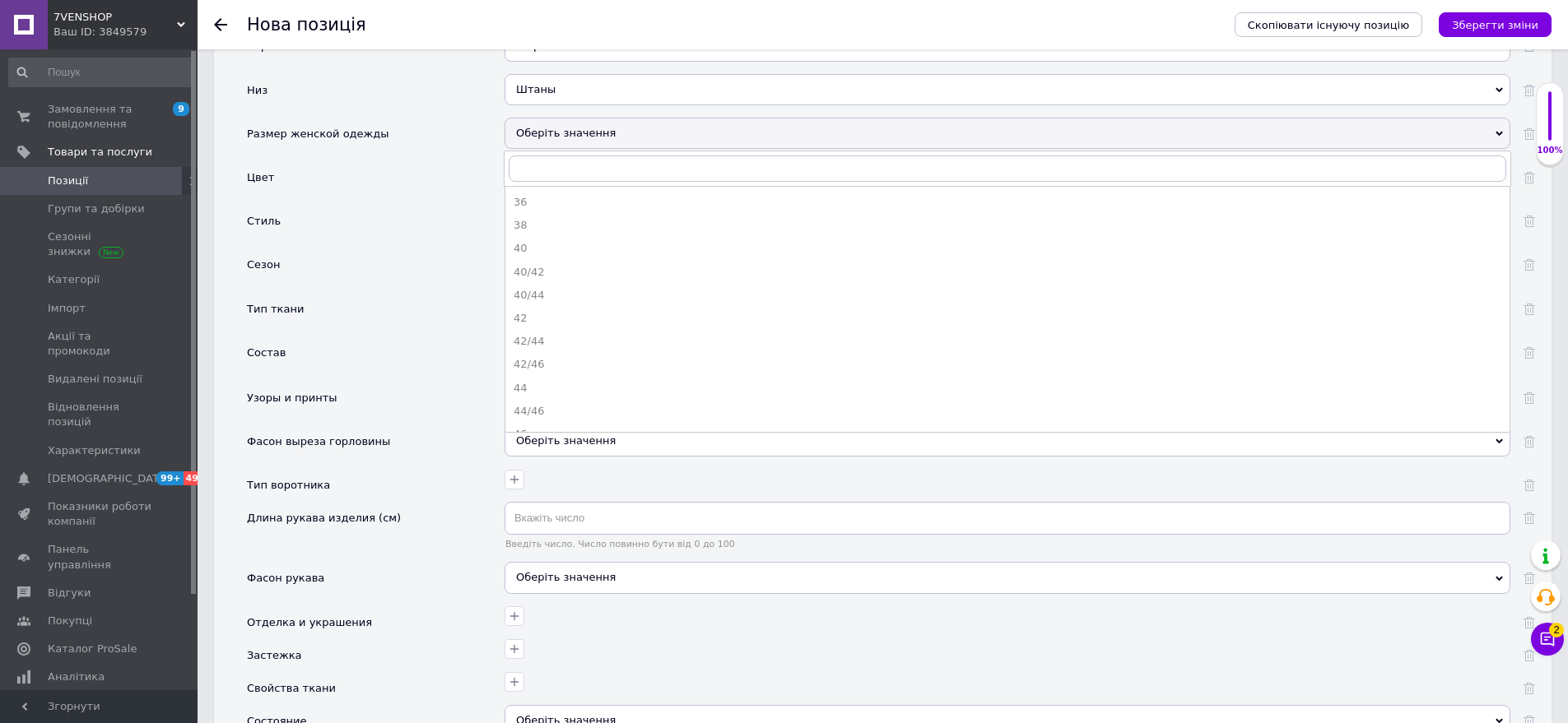
drag, startPoint x: 582, startPoint y: 334, endPoint x: 491, endPoint y: 197, distance: 164.5
click at [581, 334] on div "42/44" at bounding box center [1007, 341] width 988 height 15
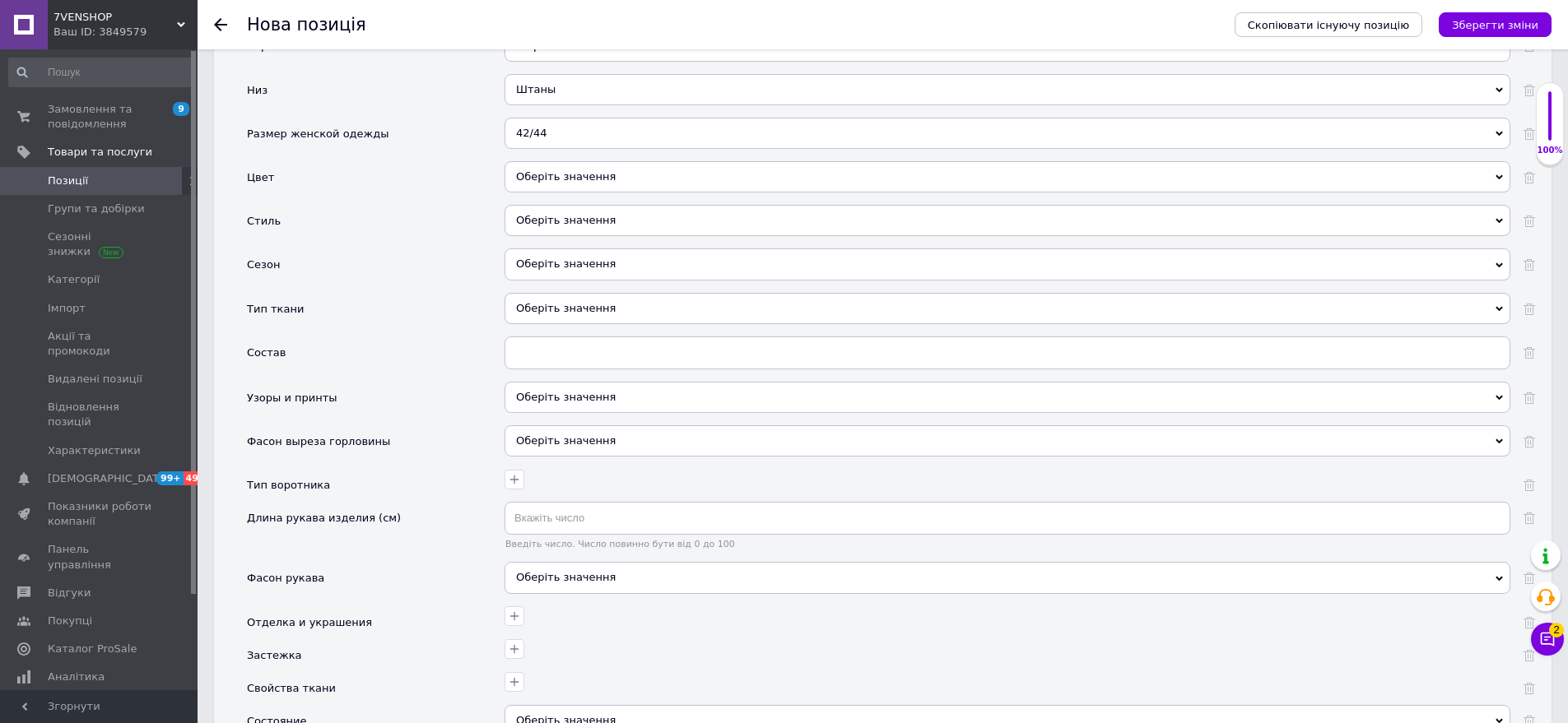
click at [571, 172] on div "Оберіть значення" at bounding box center [1007, 177] width 1006 height 31
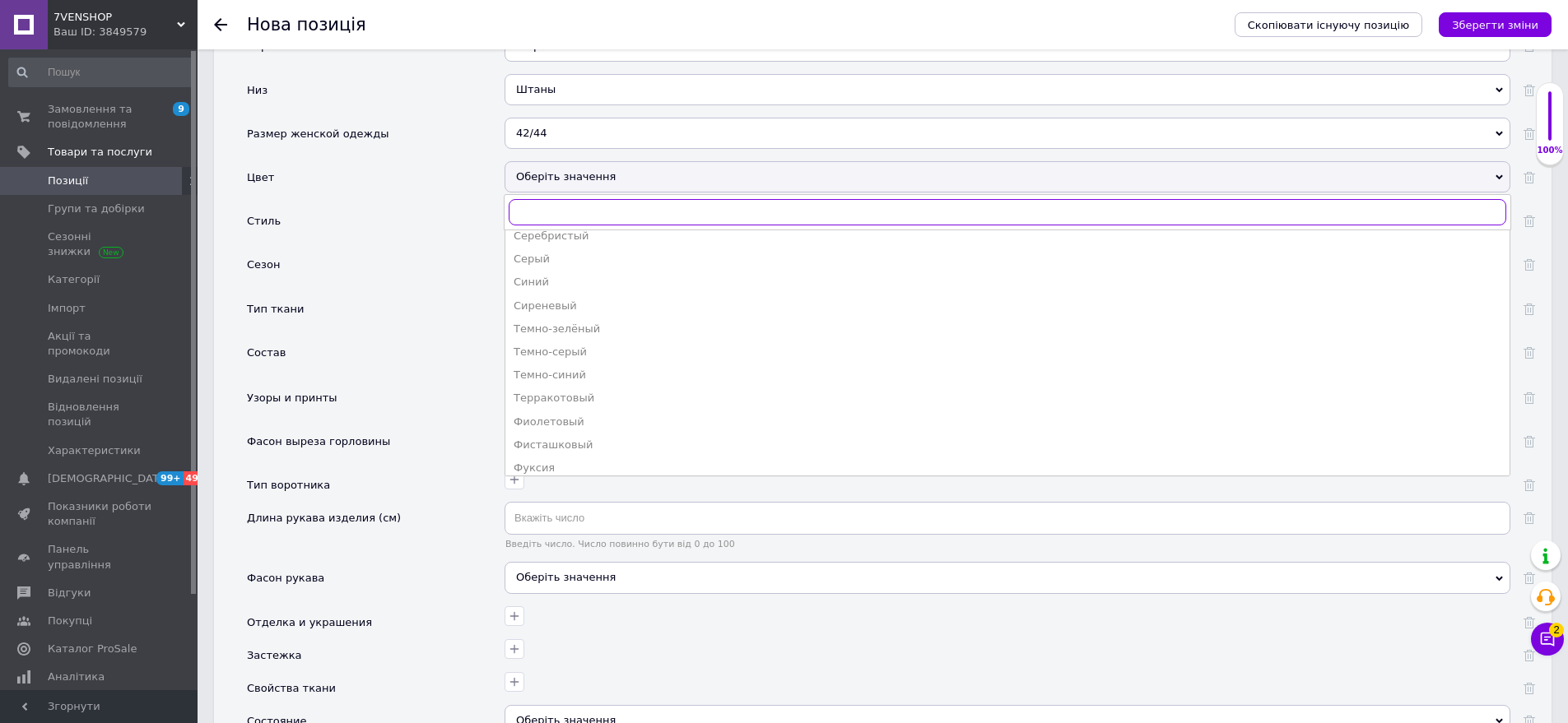
scroll to position [923, 0]
click at [554, 430] on div "Черный" at bounding box center [1007, 437] width 988 height 15
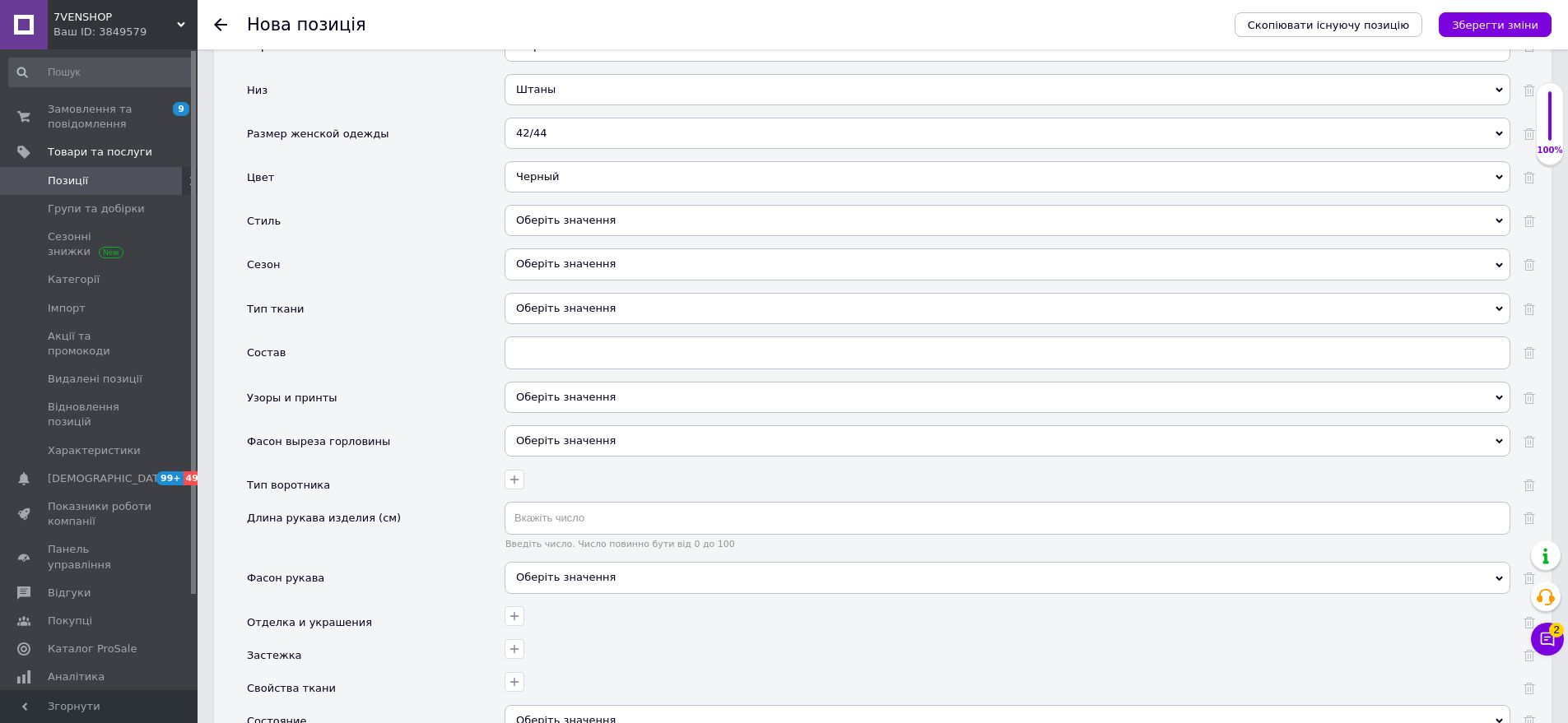
click at [613, 205] on div "Оберіть значення" at bounding box center [1007, 221] width 1006 height 31
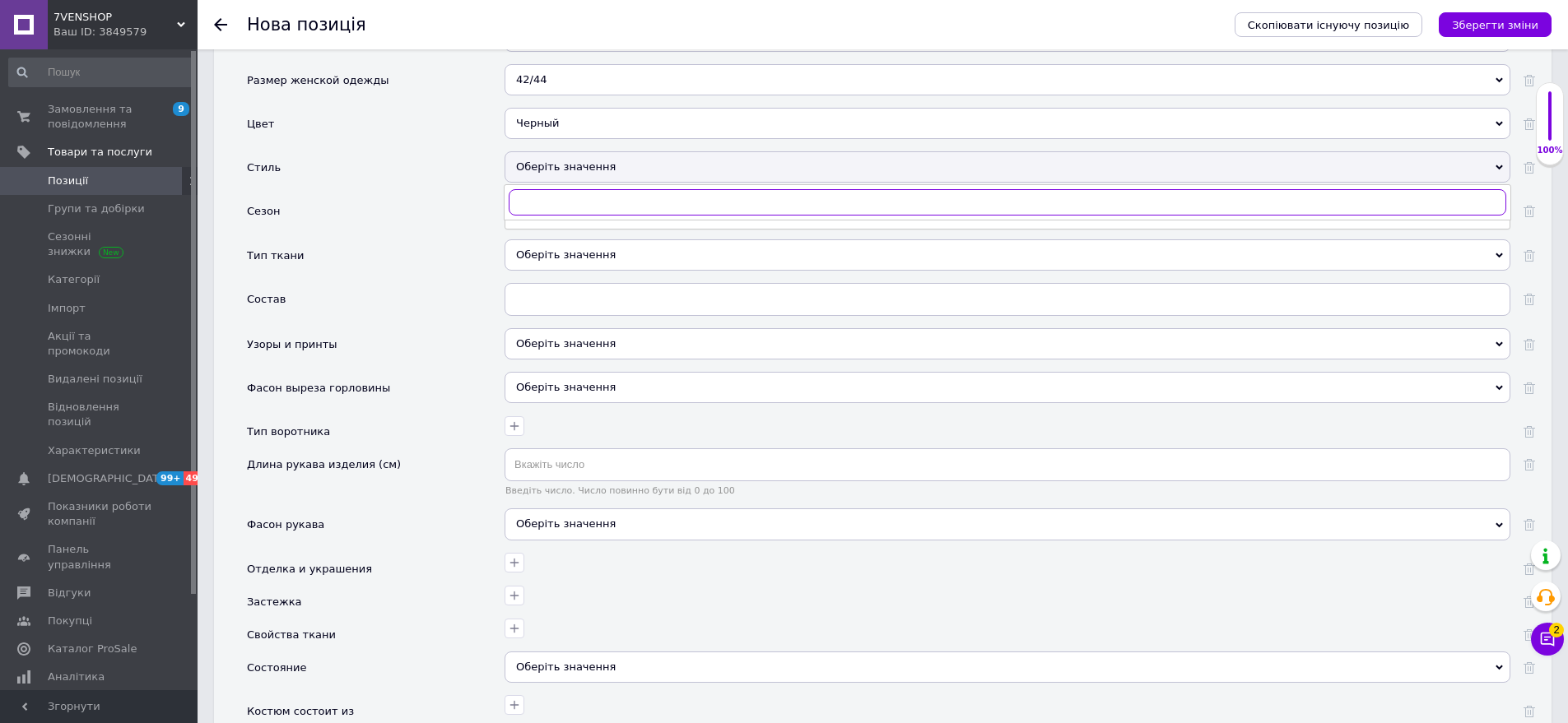
scroll to position [1960, 0]
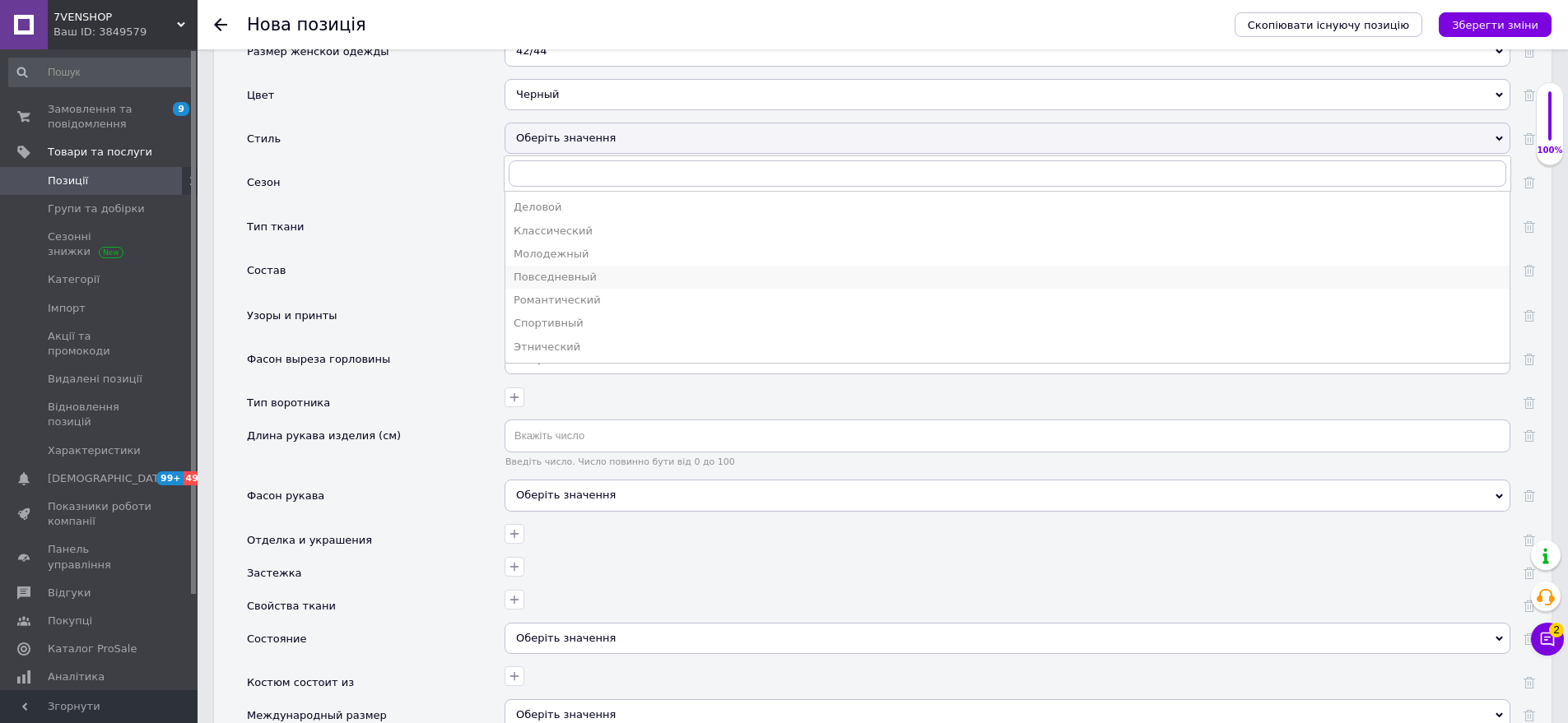
click at [611, 270] on div "Повседневный" at bounding box center [1007, 277] width 988 height 15
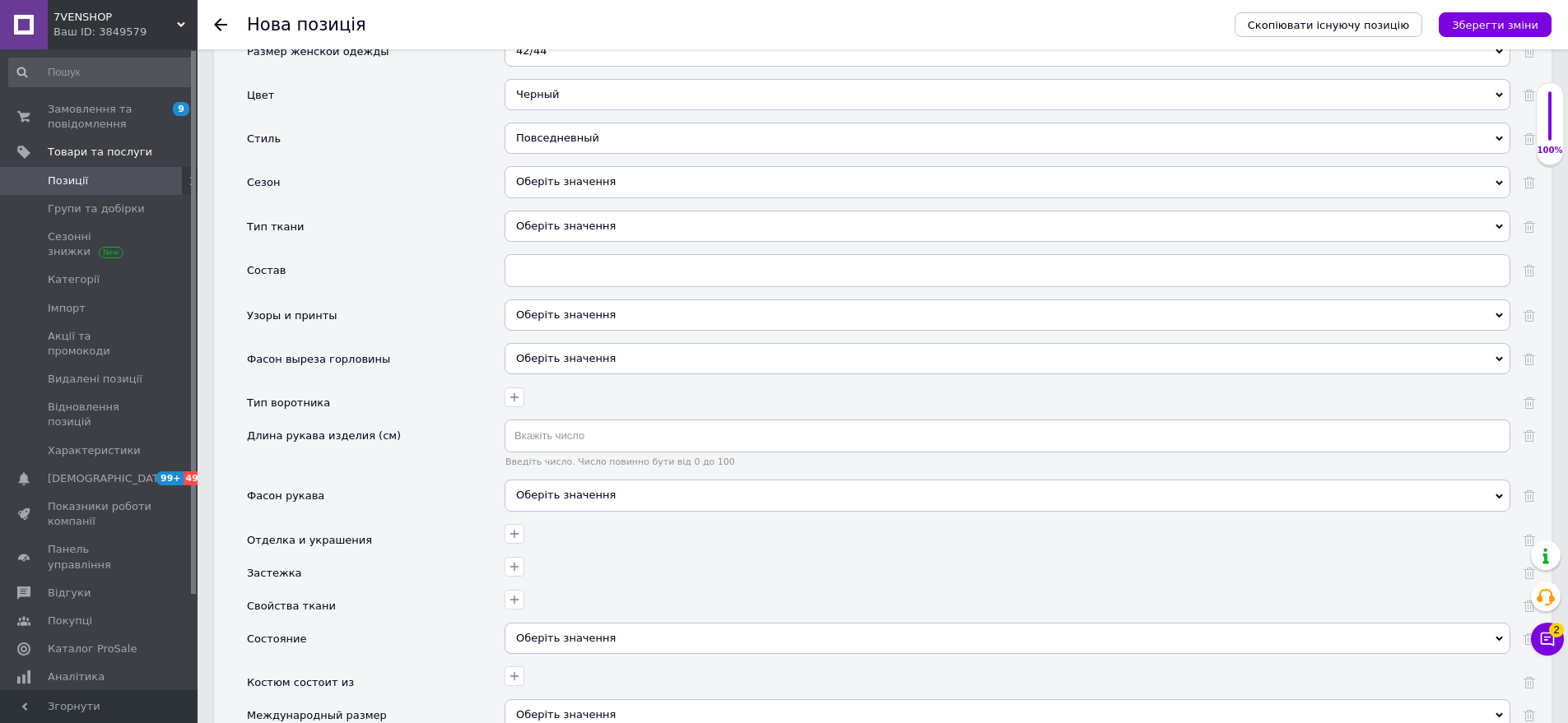
drag, startPoint x: 604, startPoint y: 176, endPoint x: 540, endPoint y: 169, distance: 64.4
click at [604, 175] on div "Оберіть значення" at bounding box center [1007, 182] width 1006 height 31
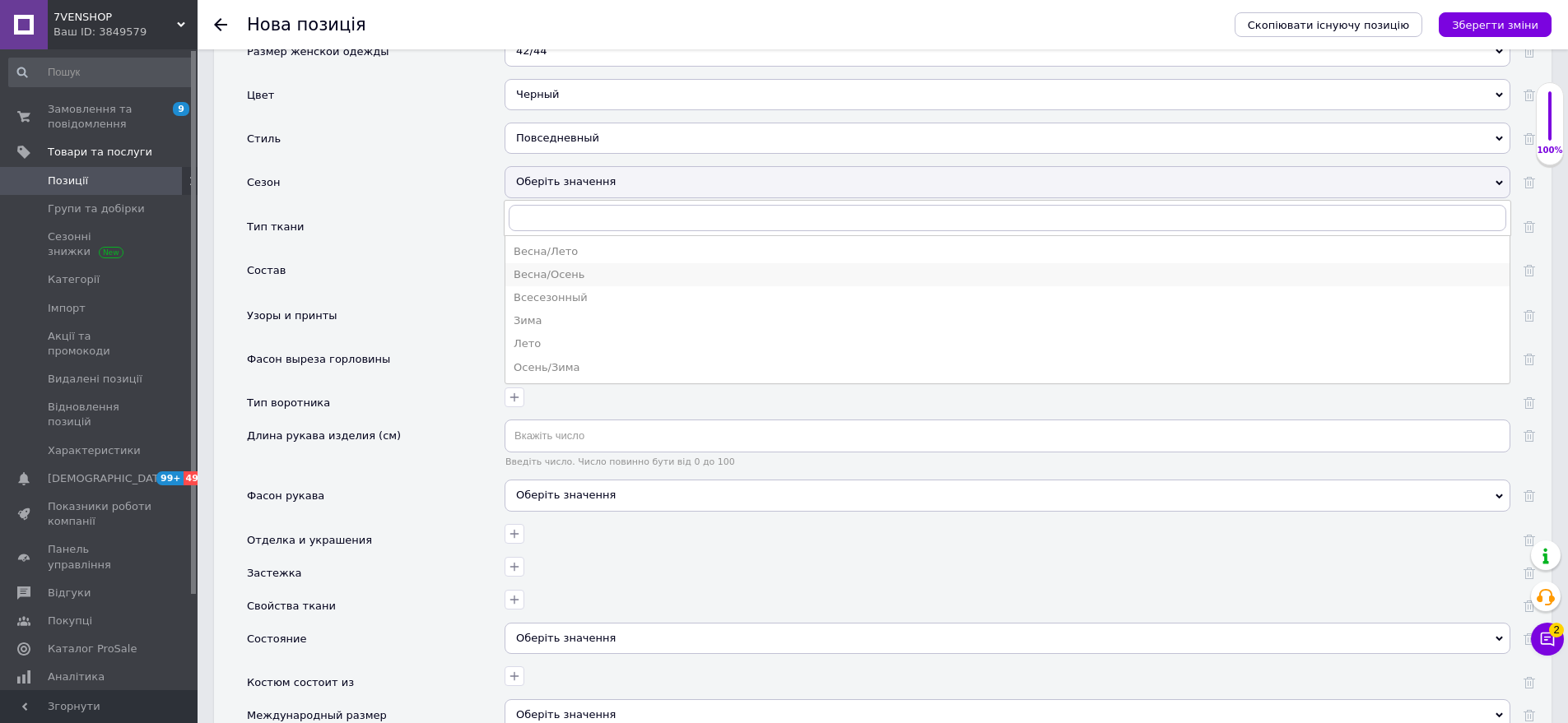
click at [560, 267] on div "Весна/Осень" at bounding box center [1007, 275] width 988 height 15
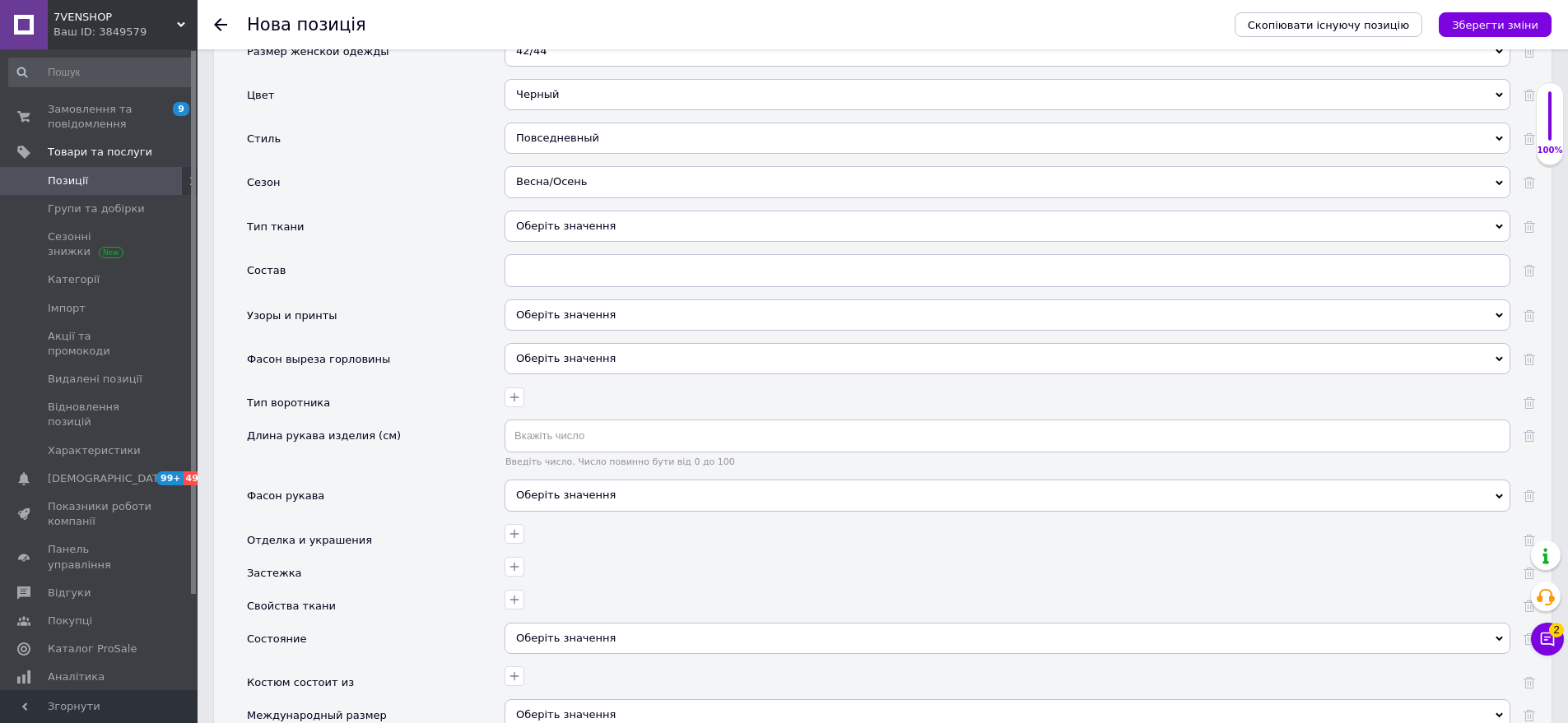
click at [589, 211] on div "Оберіть значення" at bounding box center [1007, 227] width 1006 height 31
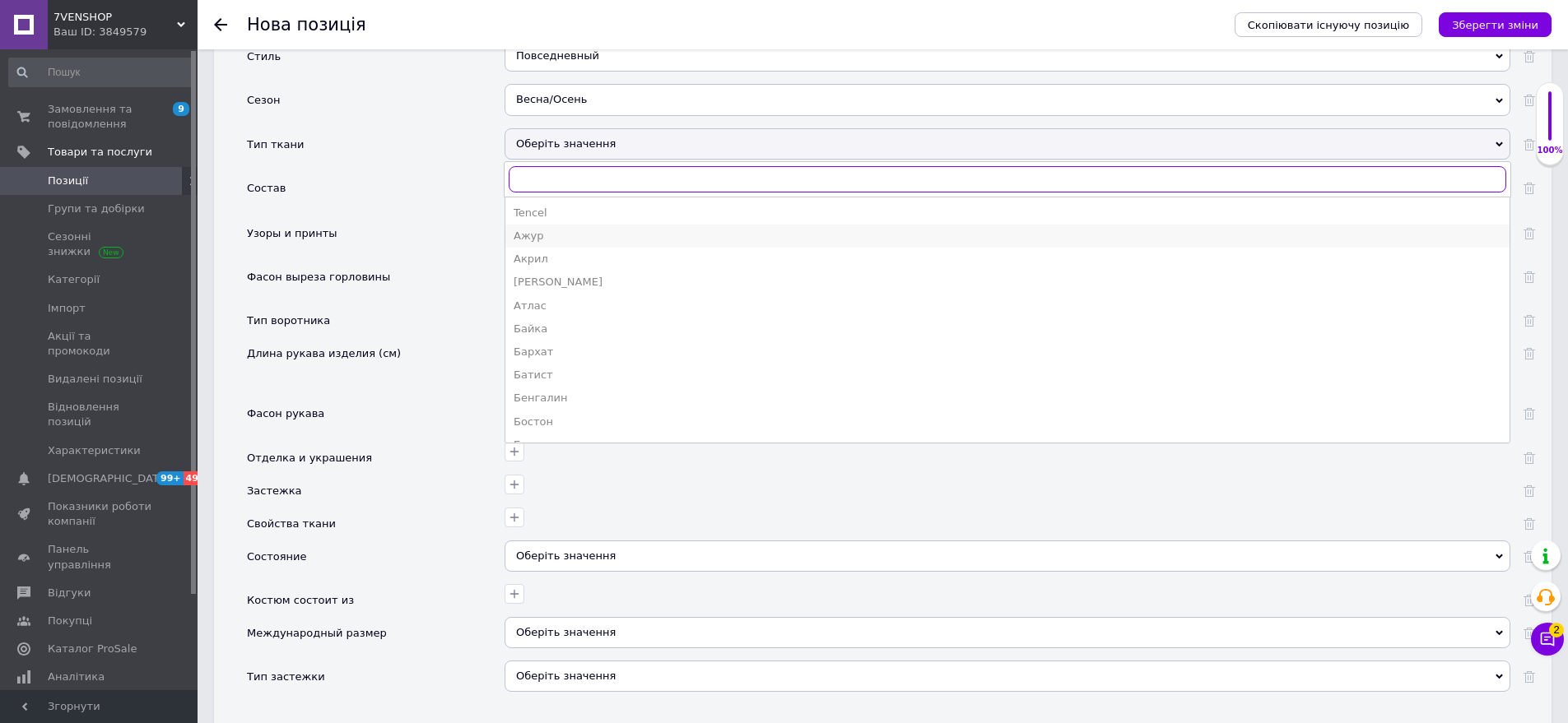
scroll to position [165, 0]
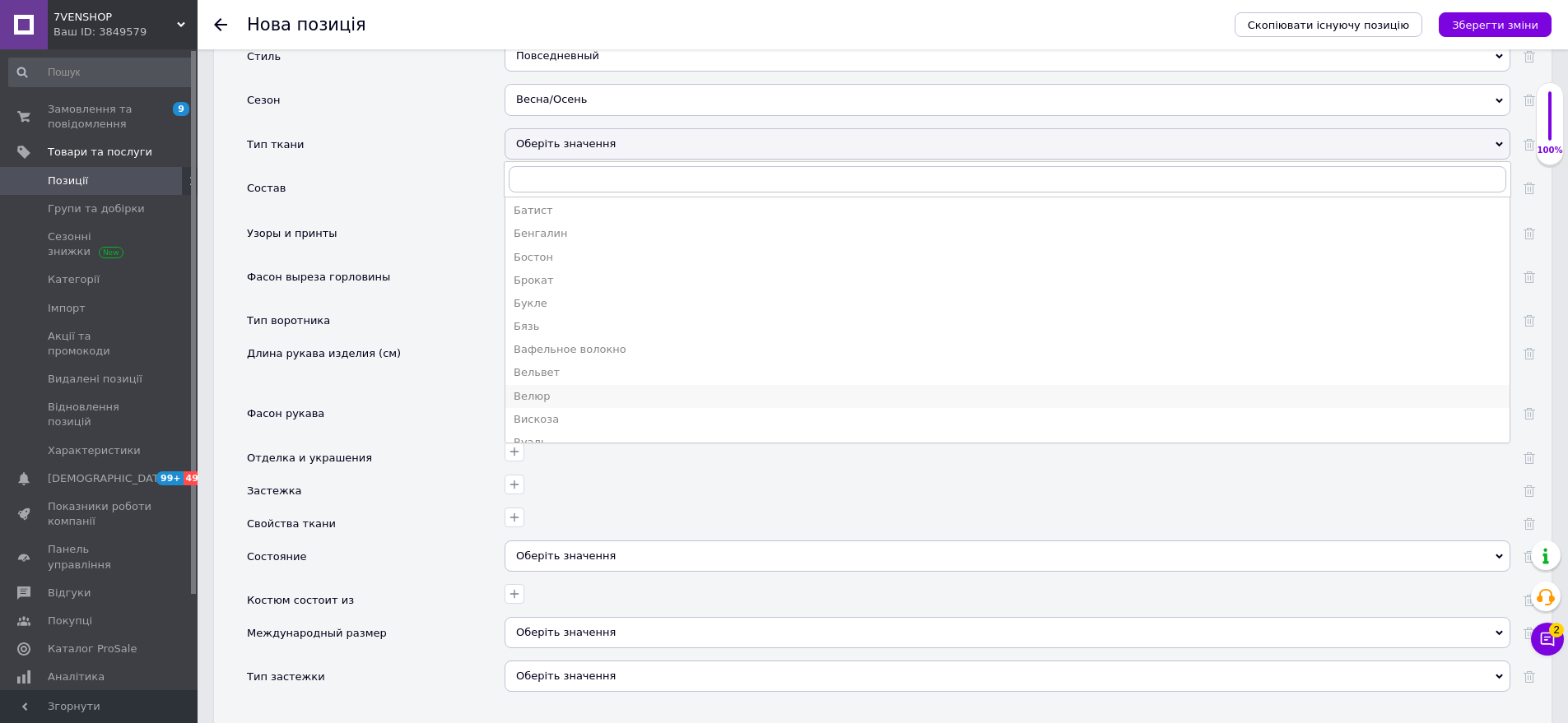
click at [566, 385] on li "Велюр" at bounding box center [1007, 397] width 1004 height 23
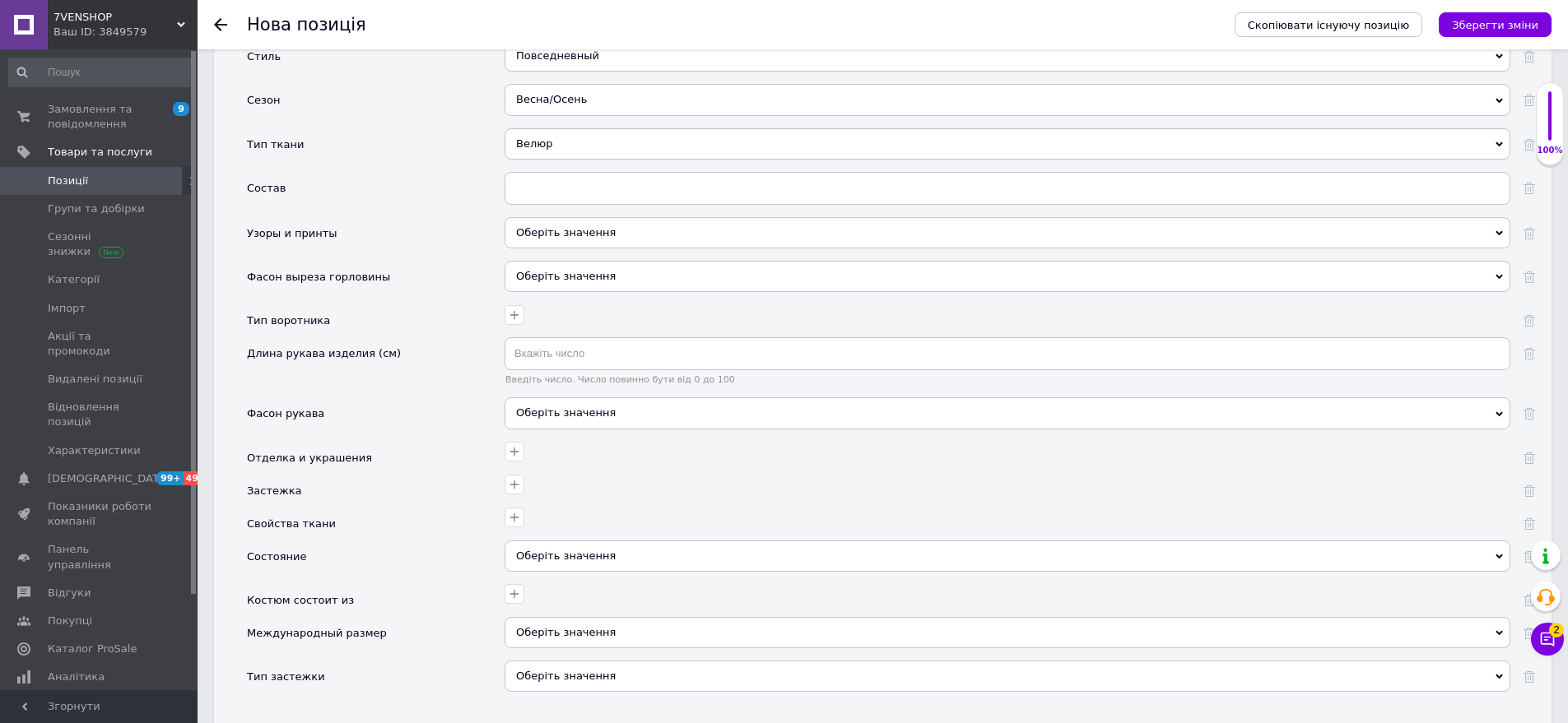
click at [573, 228] on div "Оберіть значення" at bounding box center [1007, 233] width 1006 height 31
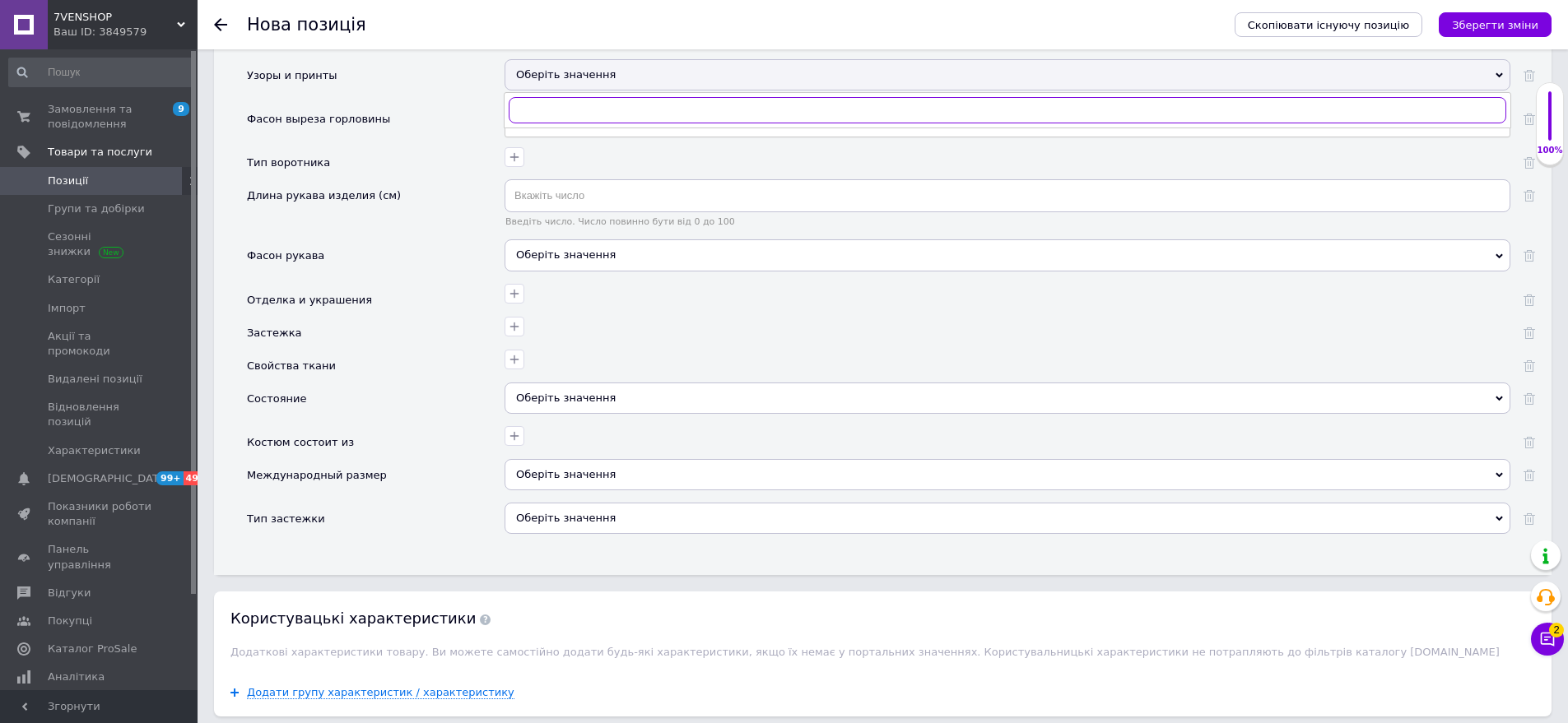
scroll to position [2207, 0]
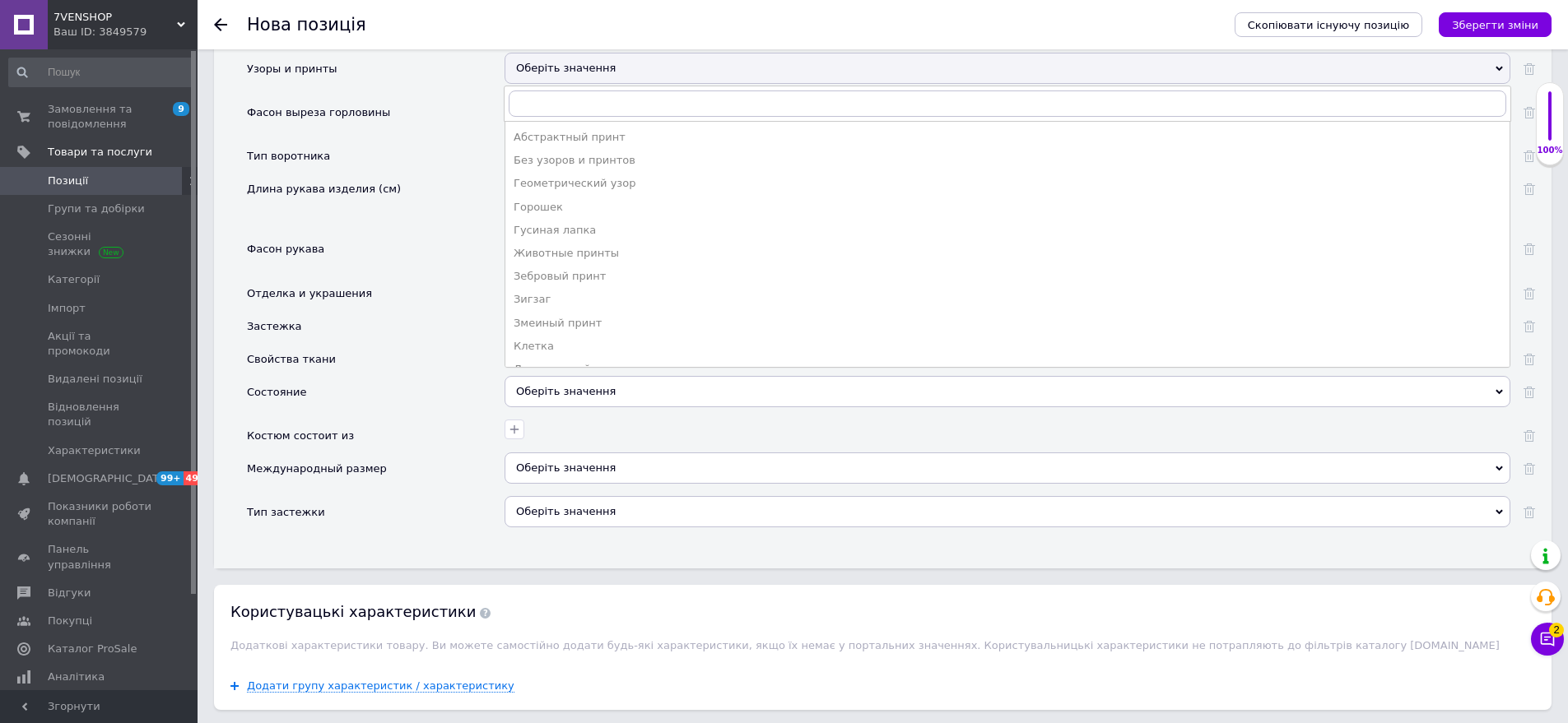
drag, startPoint x: 569, startPoint y: 152, endPoint x: 543, endPoint y: 278, distance: 128.7
click at [569, 153] on div "Без узоров и принтов" at bounding box center [1007, 161] width 988 height 15
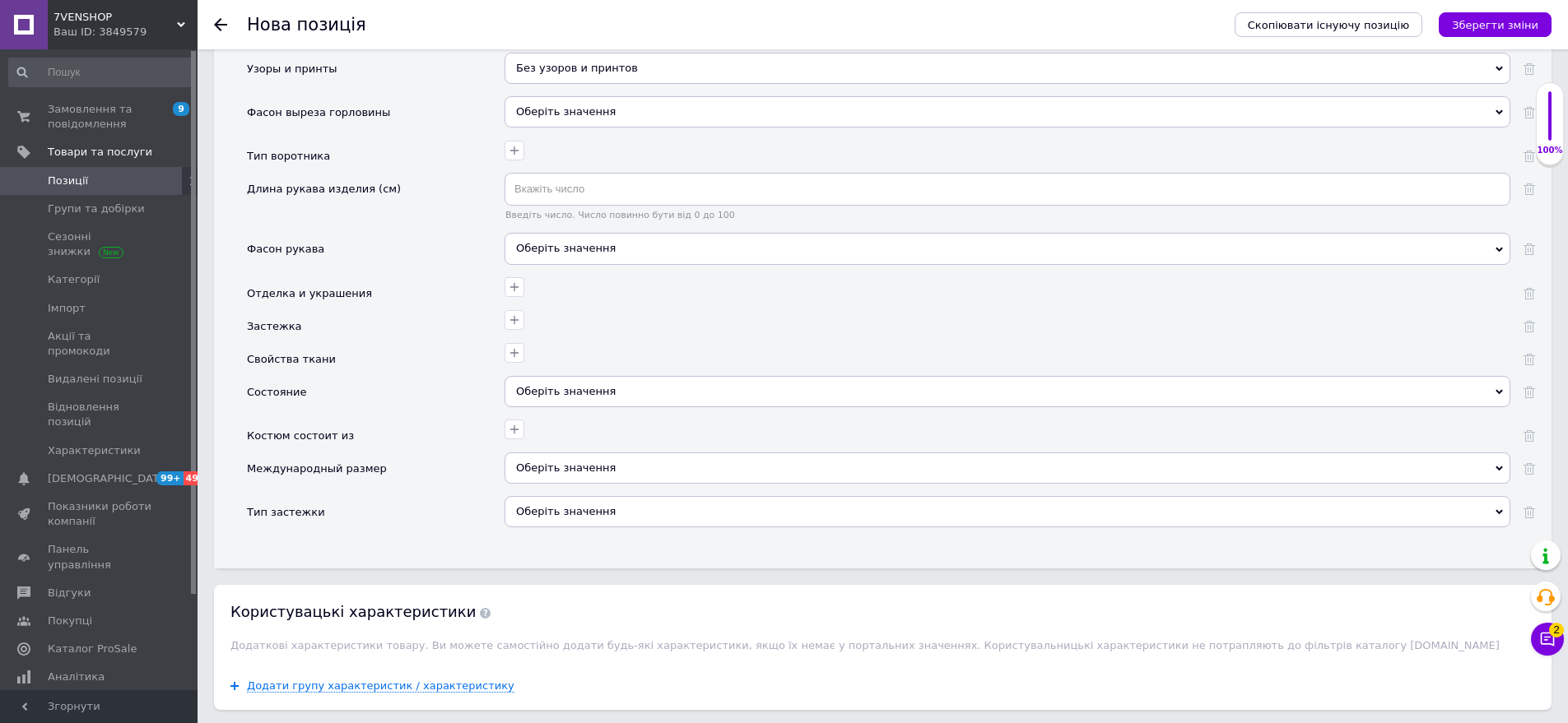
drag, startPoint x: 599, startPoint y: 244, endPoint x: 524, endPoint y: 224, distance: 77.6
click at [599, 243] on div "Оберіть значення" at bounding box center [1007, 249] width 1006 height 31
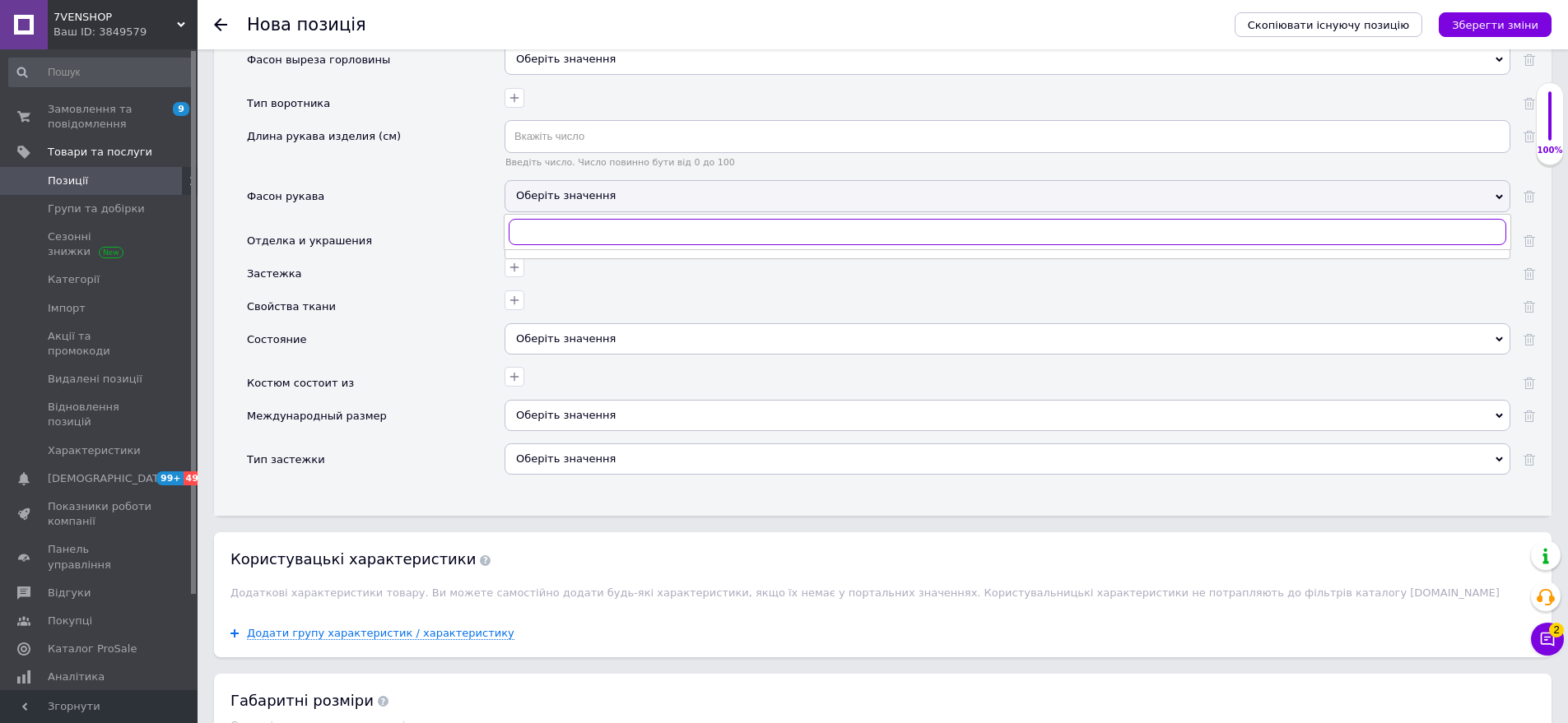
scroll to position [2289, 0]
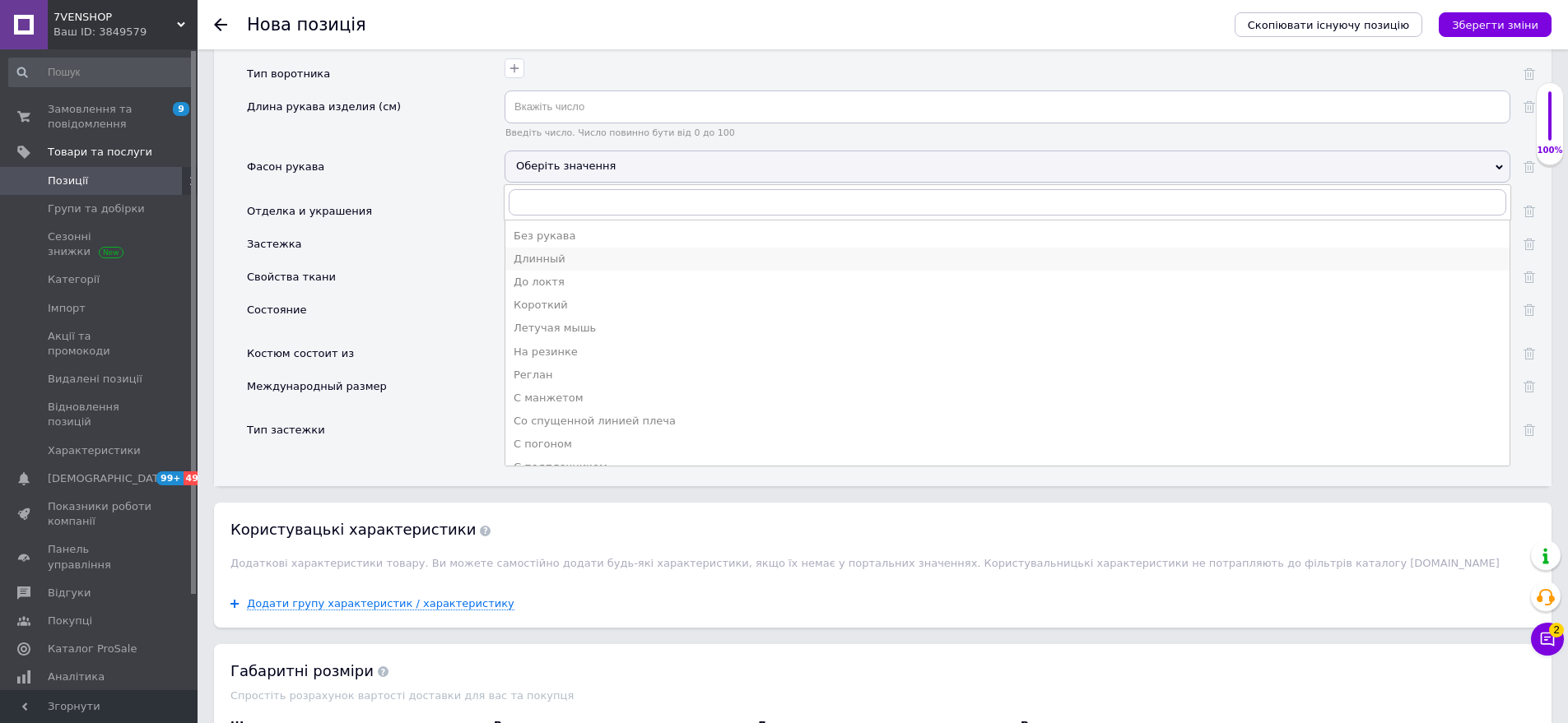
click at [559, 251] on div "Длинный" at bounding box center [1007, 259] width 988 height 15
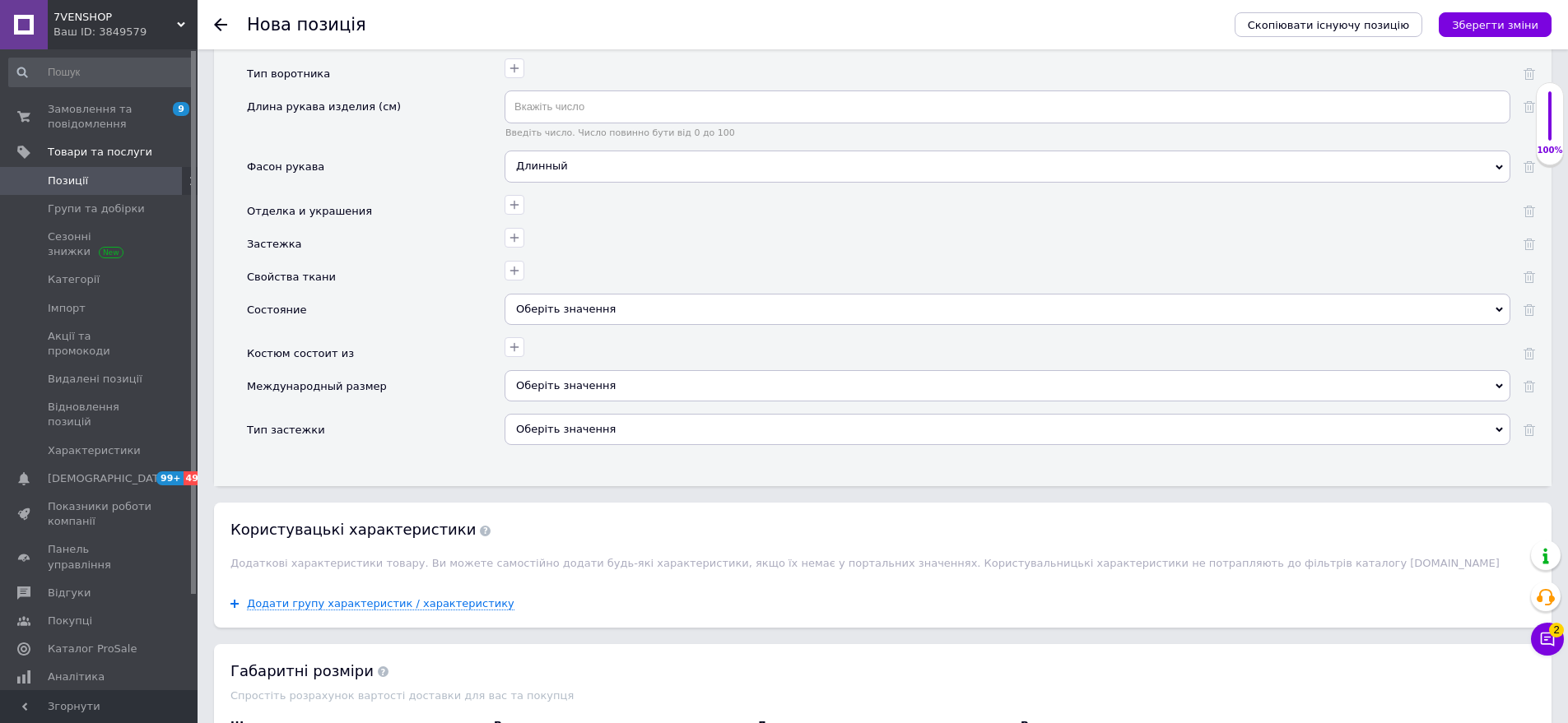
click at [565, 293] on div "Оберіть значення" at bounding box center [1007, 309] width 1006 height 31
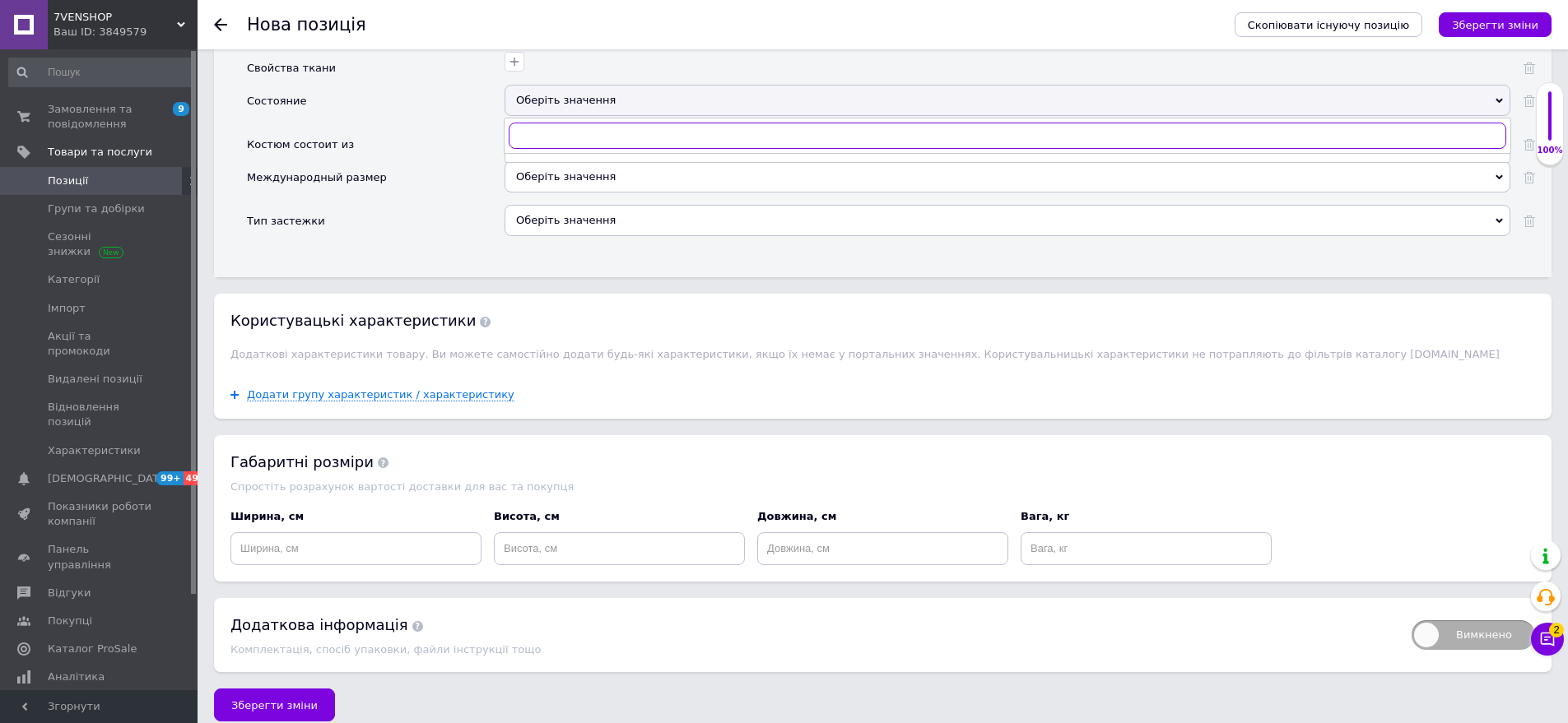
scroll to position [2502, 0]
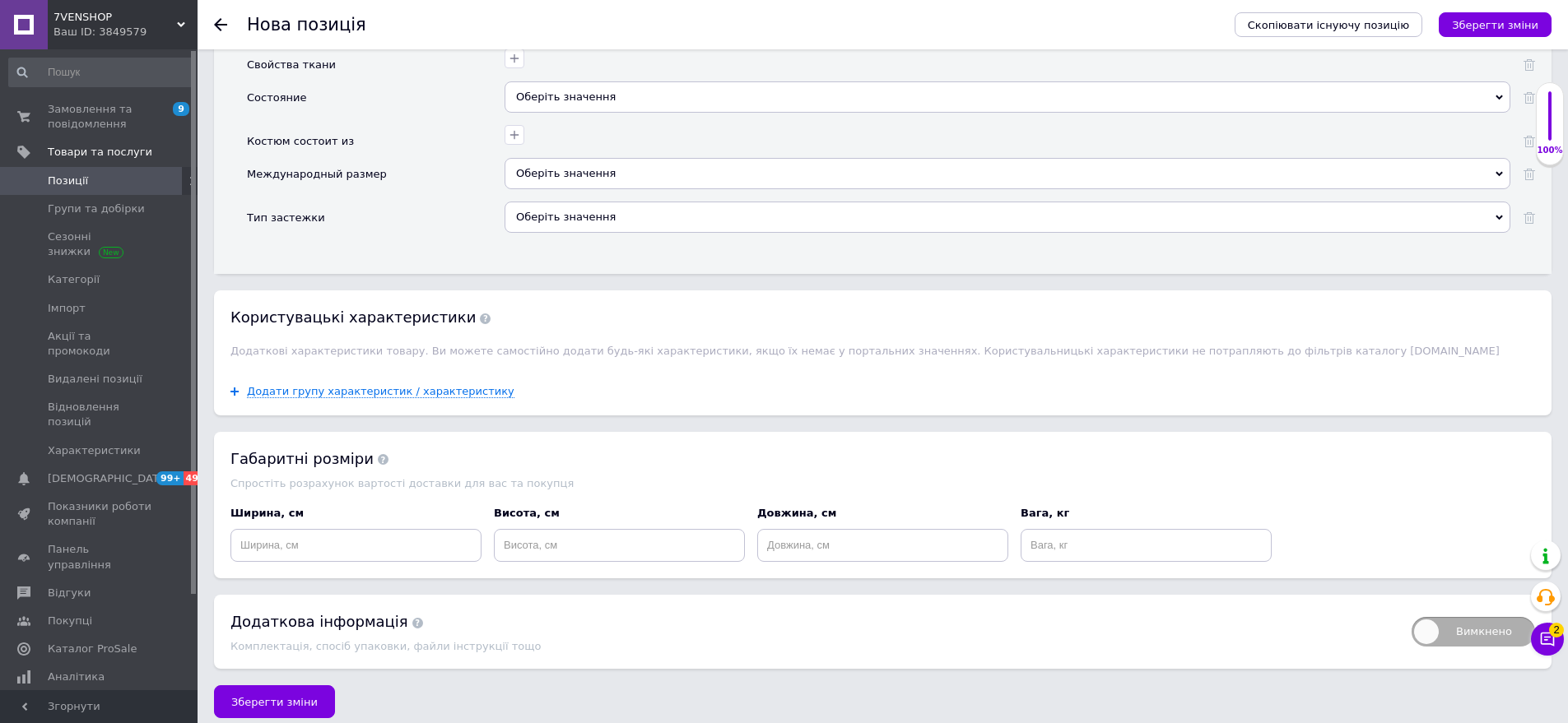
click at [568, 202] on div "Оберіть значення" at bounding box center [1007, 218] width 1006 height 31
click at [569, 82] on div "Оберіть значення" at bounding box center [1007, 97] width 1006 height 31
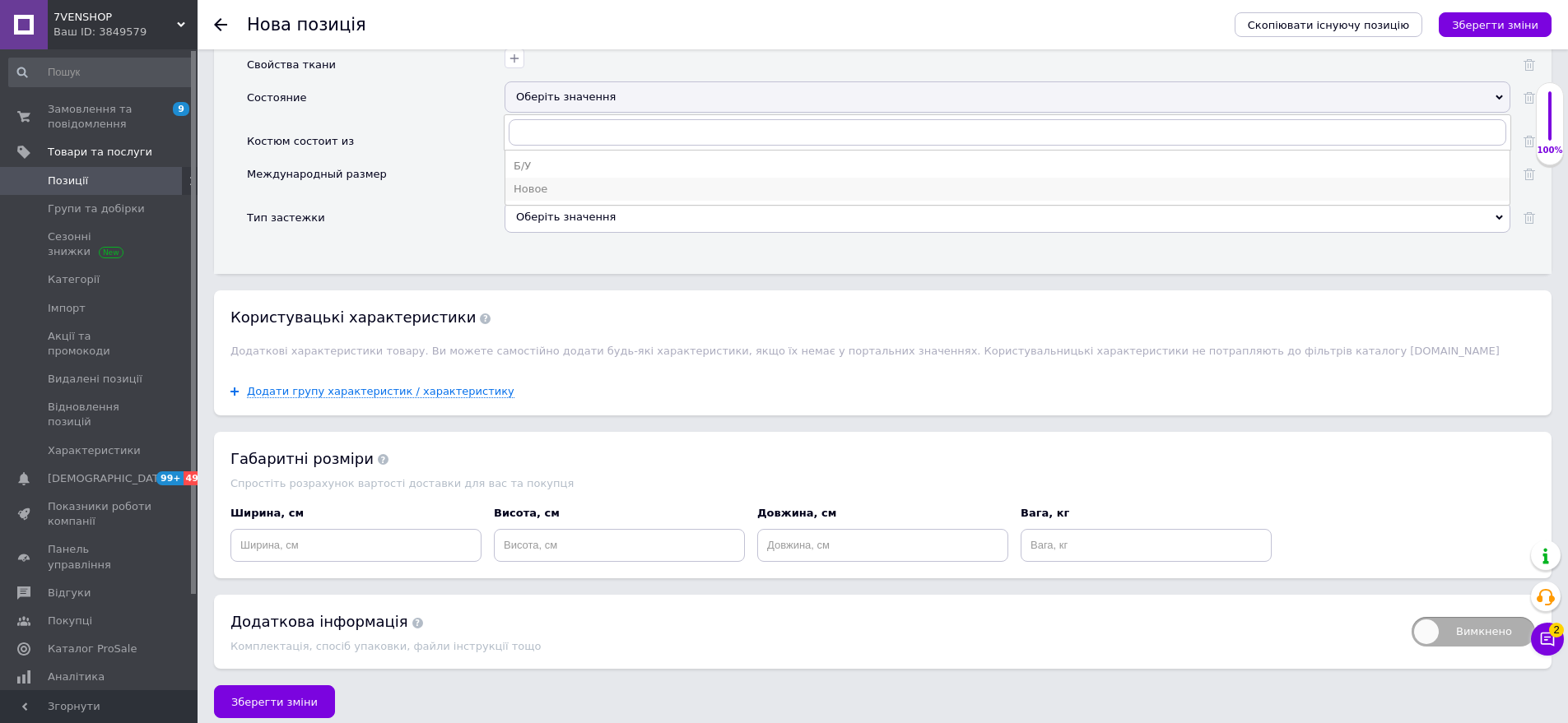
click at [572, 182] on div "Новое" at bounding box center [1007, 190] width 988 height 15
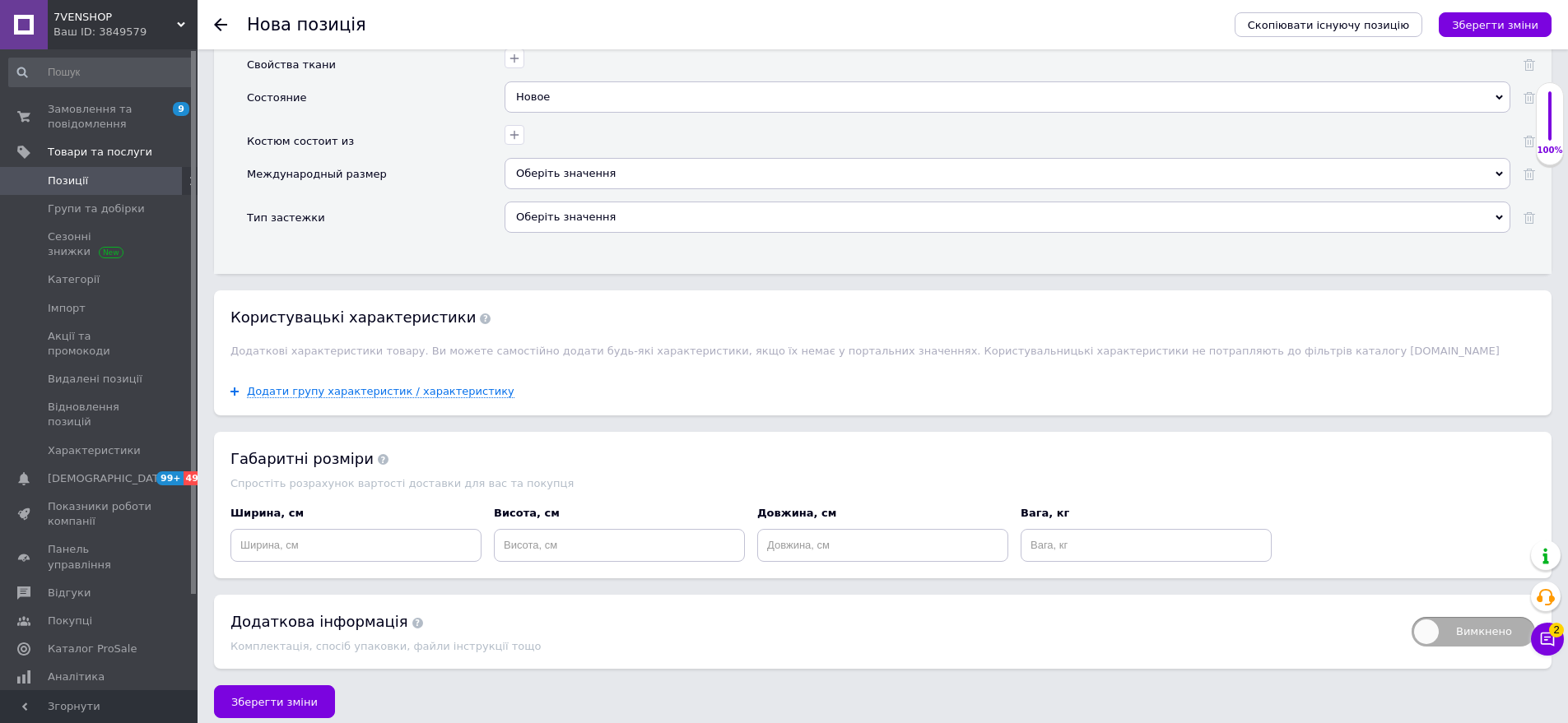
drag, startPoint x: 602, startPoint y: 163, endPoint x: 459, endPoint y: 138, distance: 145.2
click at [602, 162] on div "Оберіть значення" at bounding box center [1007, 174] width 1006 height 31
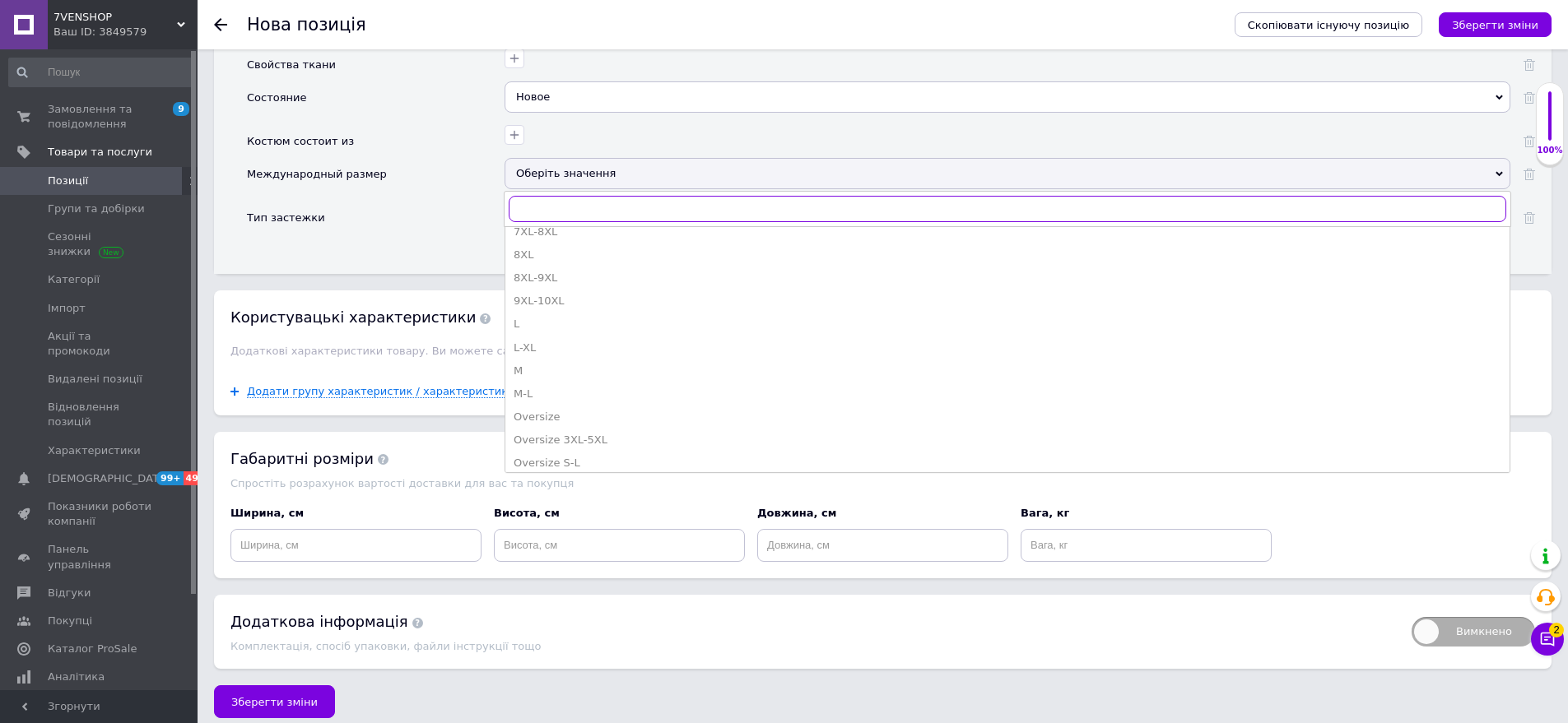
scroll to position [494, 0]
click at [550, 391] on div "S-M" at bounding box center [1007, 398] width 988 height 15
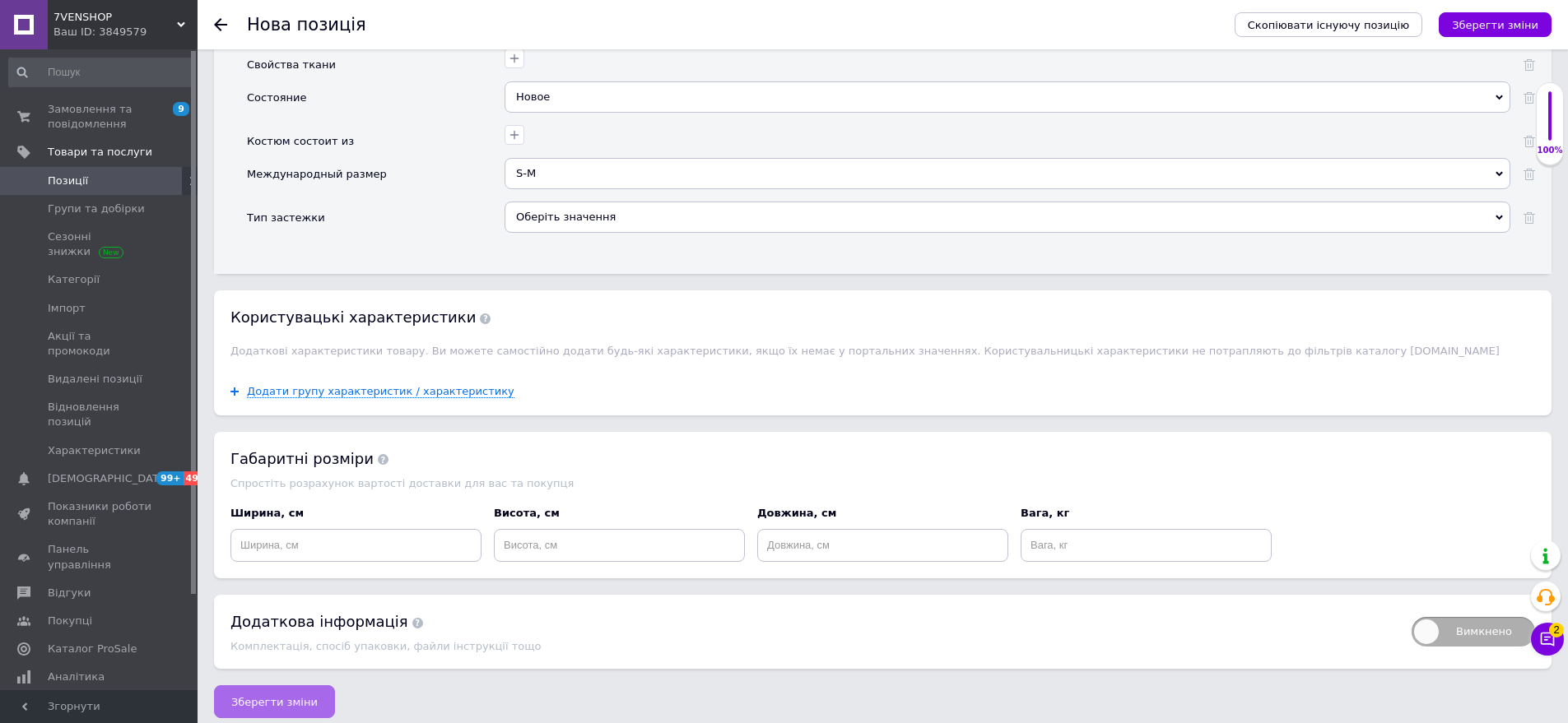
click at [284, 686] on button "Зберегти зміни" at bounding box center [275, 702] width 121 height 33
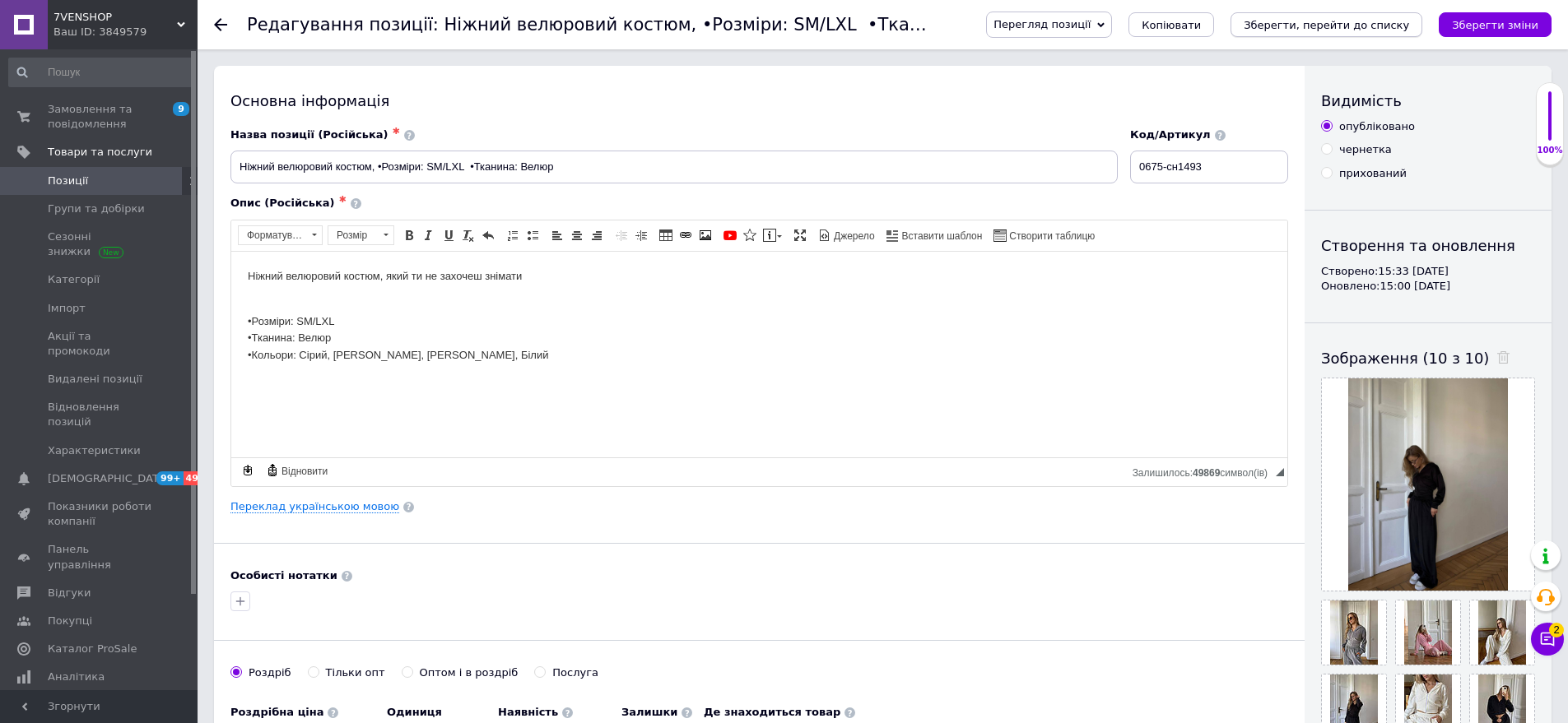
click at [1355, 19] on icon "Зберегти, перейти до списку" at bounding box center [1326, 25] width 166 height 12
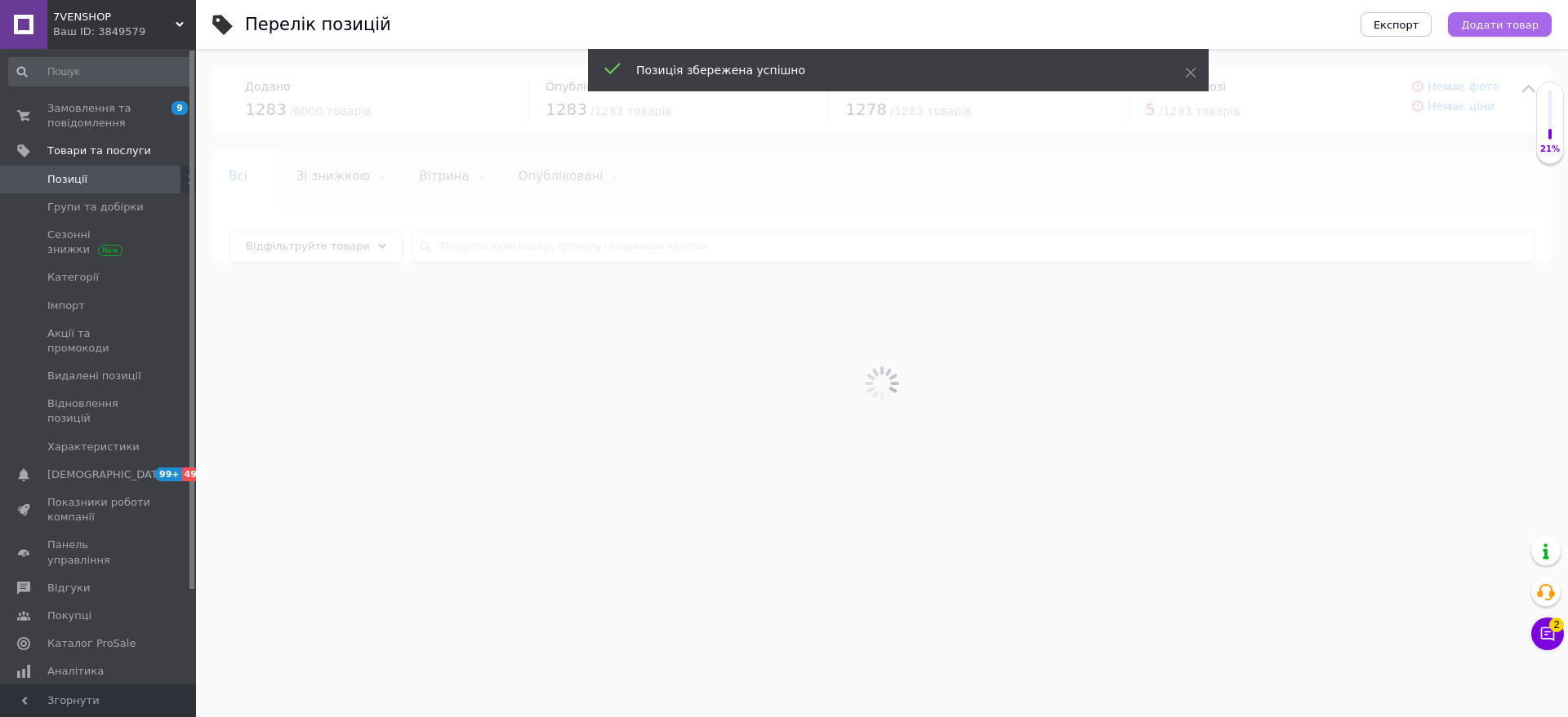
click at [1489, 20] on span "Додати товар" at bounding box center [1499, 25] width 78 height 12
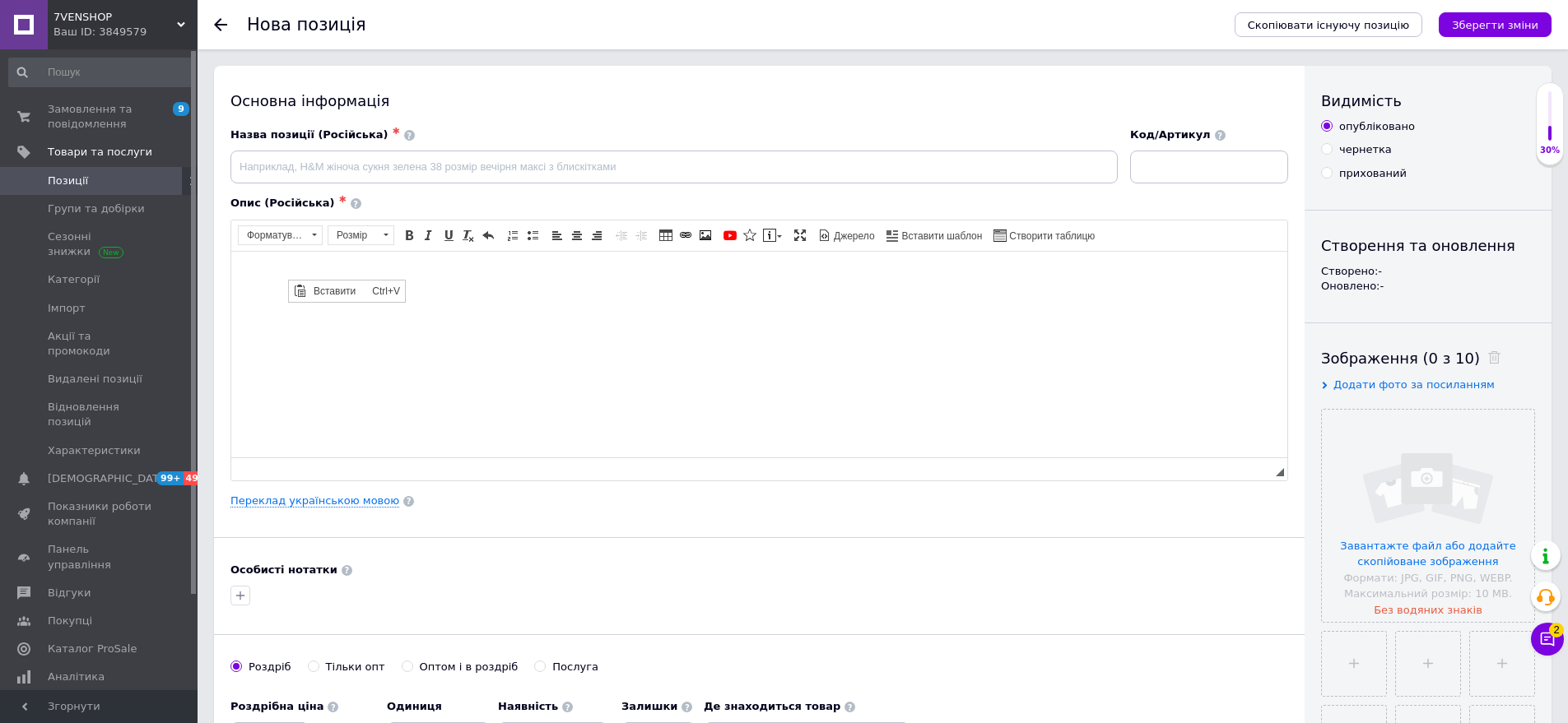
click at [335, 282] on span "Вставити" at bounding box center [338, 290] width 59 height 20
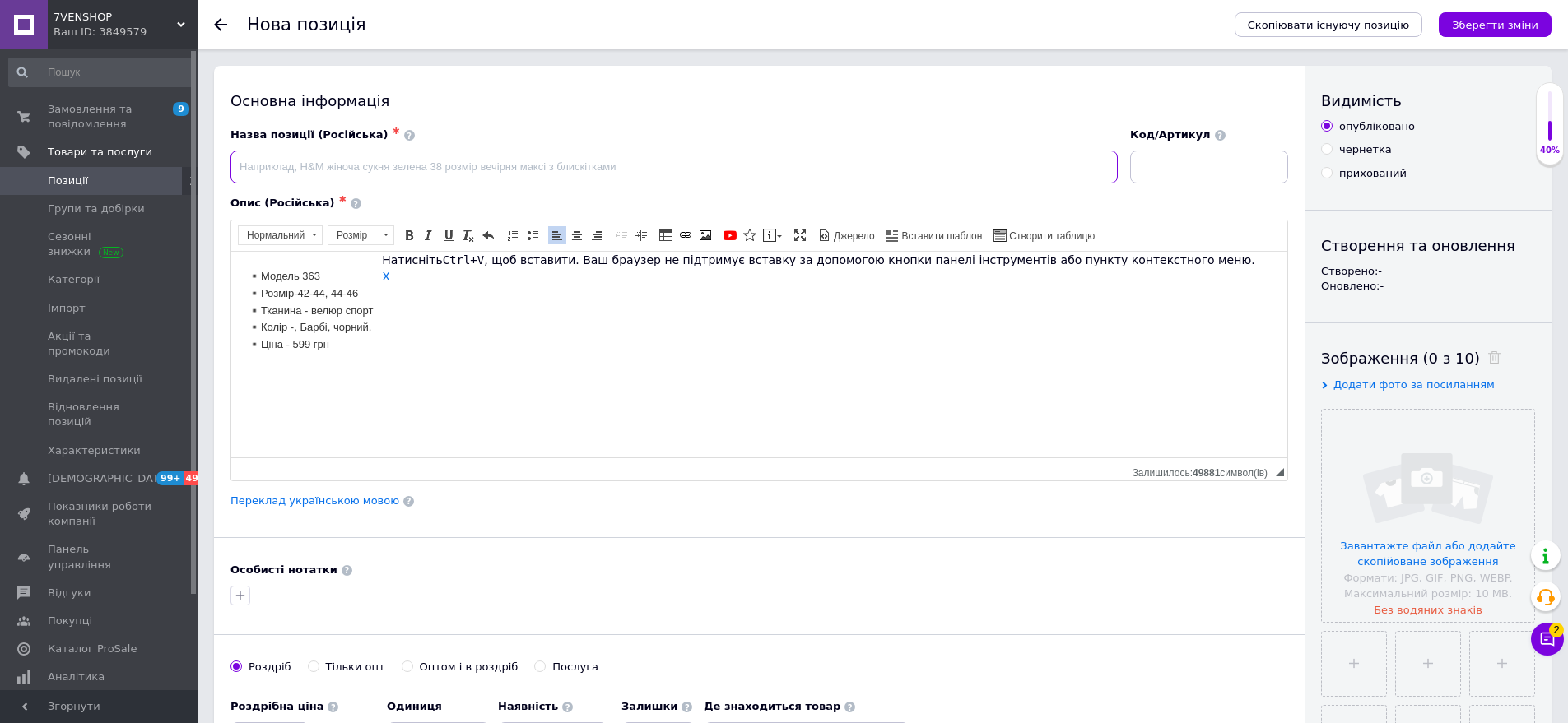
click at [255, 162] on input at bounding box center [674, 167] width 887 height 33
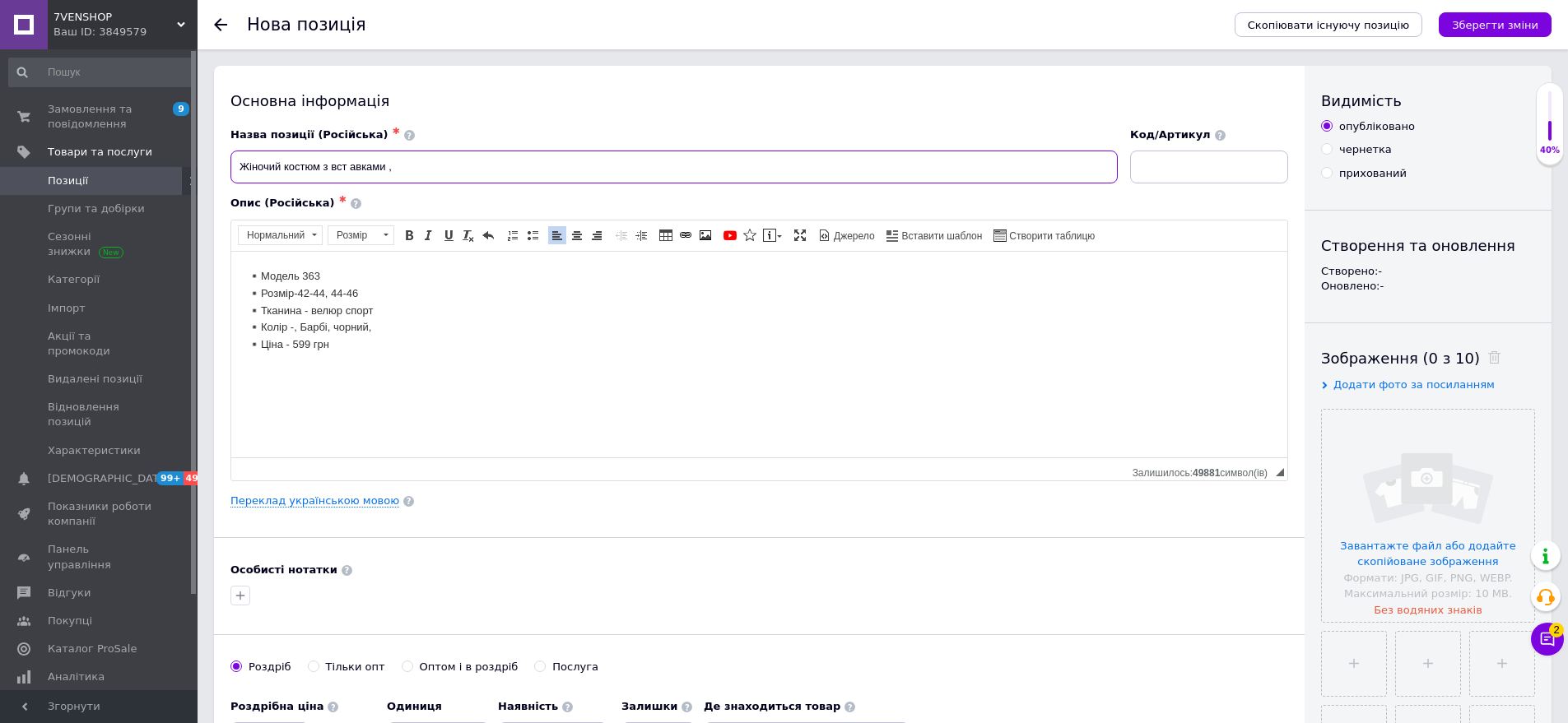
click at [351, 169] on input "Жіночий костюм з вст авками ," at bounding box center [674, 167] width 887 height 33
drag, startPoint x: 413, startPoint y: 170, endPoint x: 410, endPoint y: 180, distance: 10.4
click at [410, 180] on input "Жіночий костюм з вставками ," at bounding box center [674, 167] width 887 height 33
drag, startPoint x: 249, startPoint y: 298, endPoint x: 386, endPoint y: 322, distance: 139.1
click at [386, 322] on p "▪️Модель 363 ▪️Розмір-42-44, 44-46 ▪️Тканина - велюр спорт ▪️Колір -, [GEOGRAPH…" at bounding box center [758, 310] width 1023 height 86
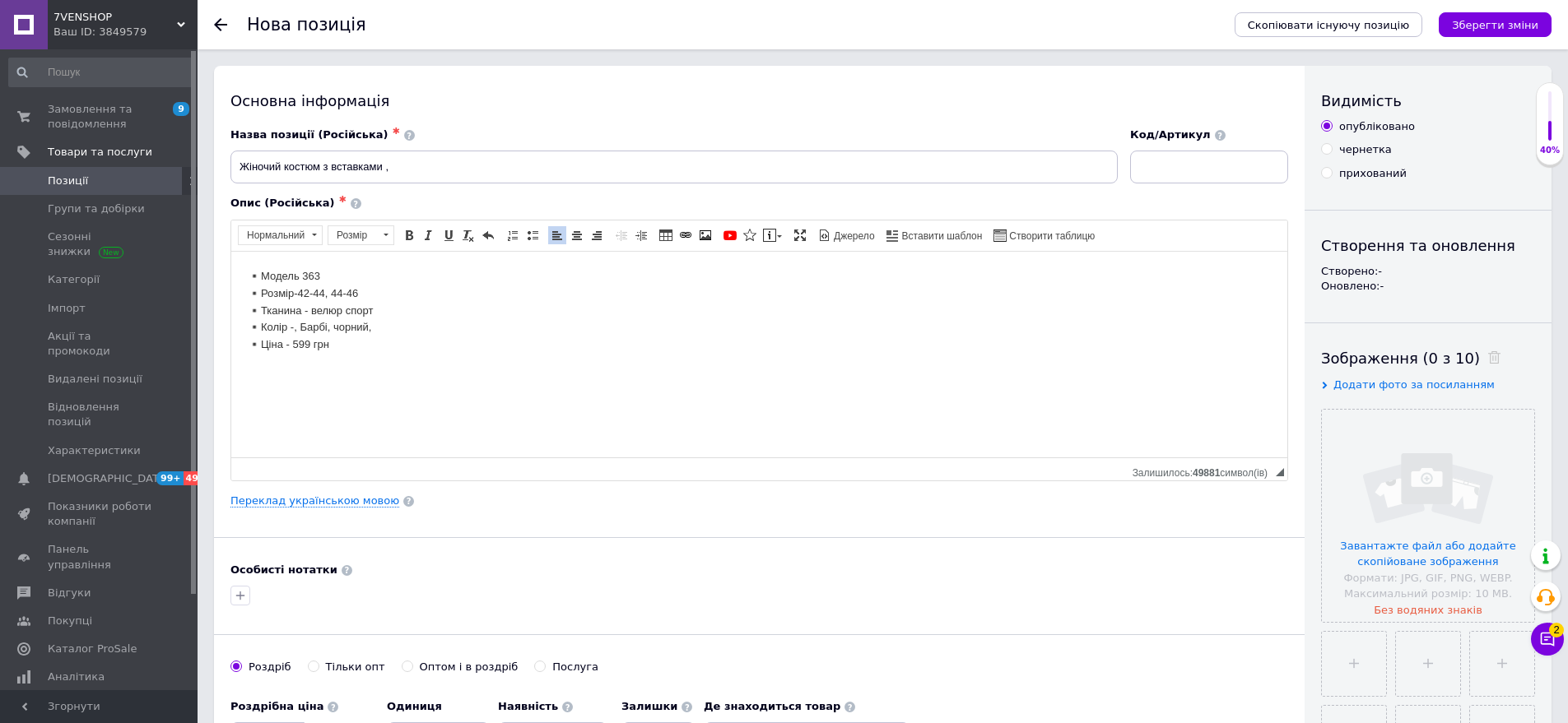
drag, startPoint x: 378, startPoint y: 321, endPoint x: 291, endPoint y: 270, distance: 100.8
click at [444, 350] on span "Копіювати" at bounding box center [430, 353] width 63 height 20
copy p "▪️Розмір-42-44, 44-46 ▪️Тканина - велюр спорт ▪️Колір -, Барбі, чорний,"
paste input "▪️Розмір-42-44, 44-46 ▪️Тканина - велюр спорт ▪️Колір -, [GEOGRAPHIC_DATA], [GE…"
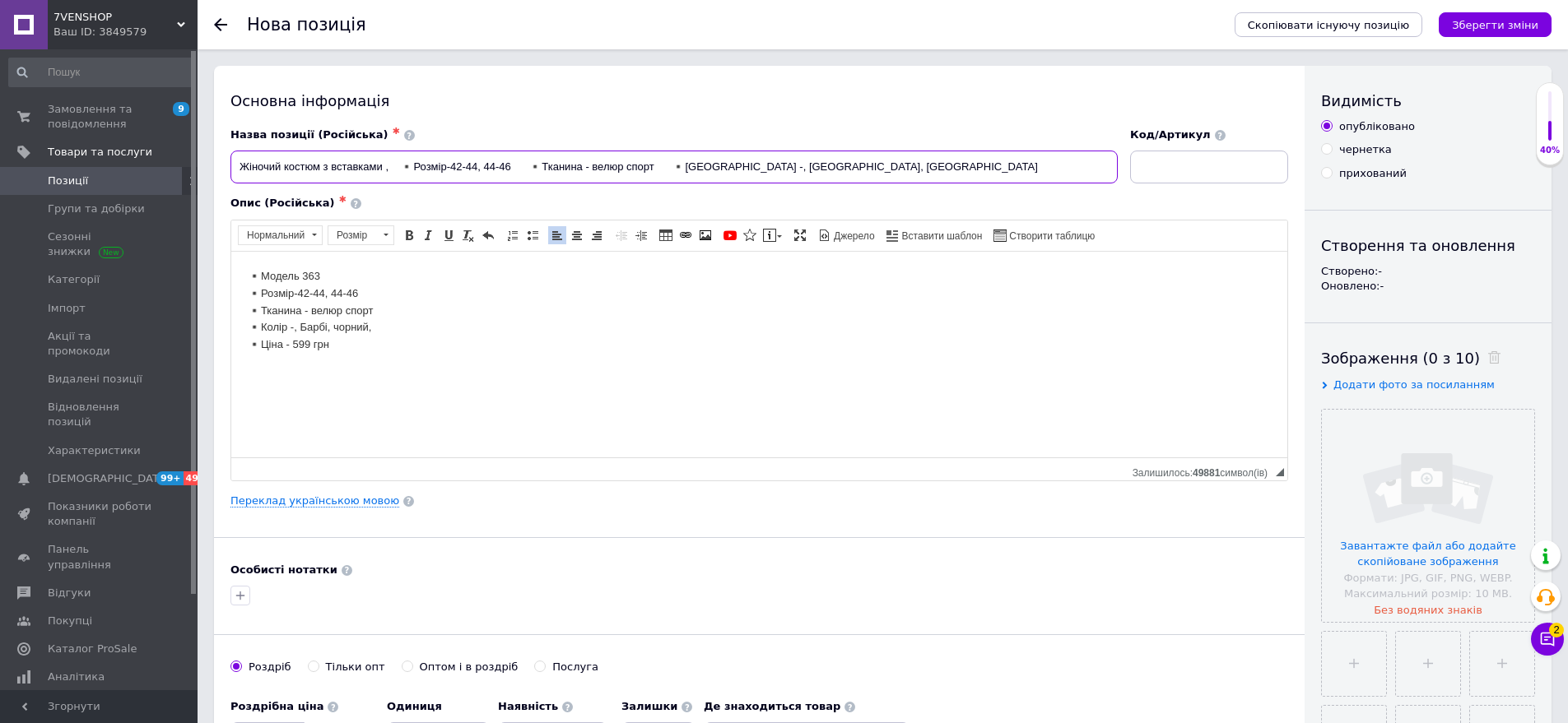
type input "Жіночий костюм з вставками , ▪️Розмір-42-44, 44-46 ▪️Тканина - велюр спорт ▪️[G…"
click at [1177, 171] on input at bounding box center [1209, 167] width 158 height 33
click at [1198, 156] on input "363-" at bounding box center [1209, 167] width 158 height 33
type input "363-рн4942"
drag, startPoint x: 239, startPoint y: 275, endPoint x: 387, endPoint y: 277, distance: 148.0
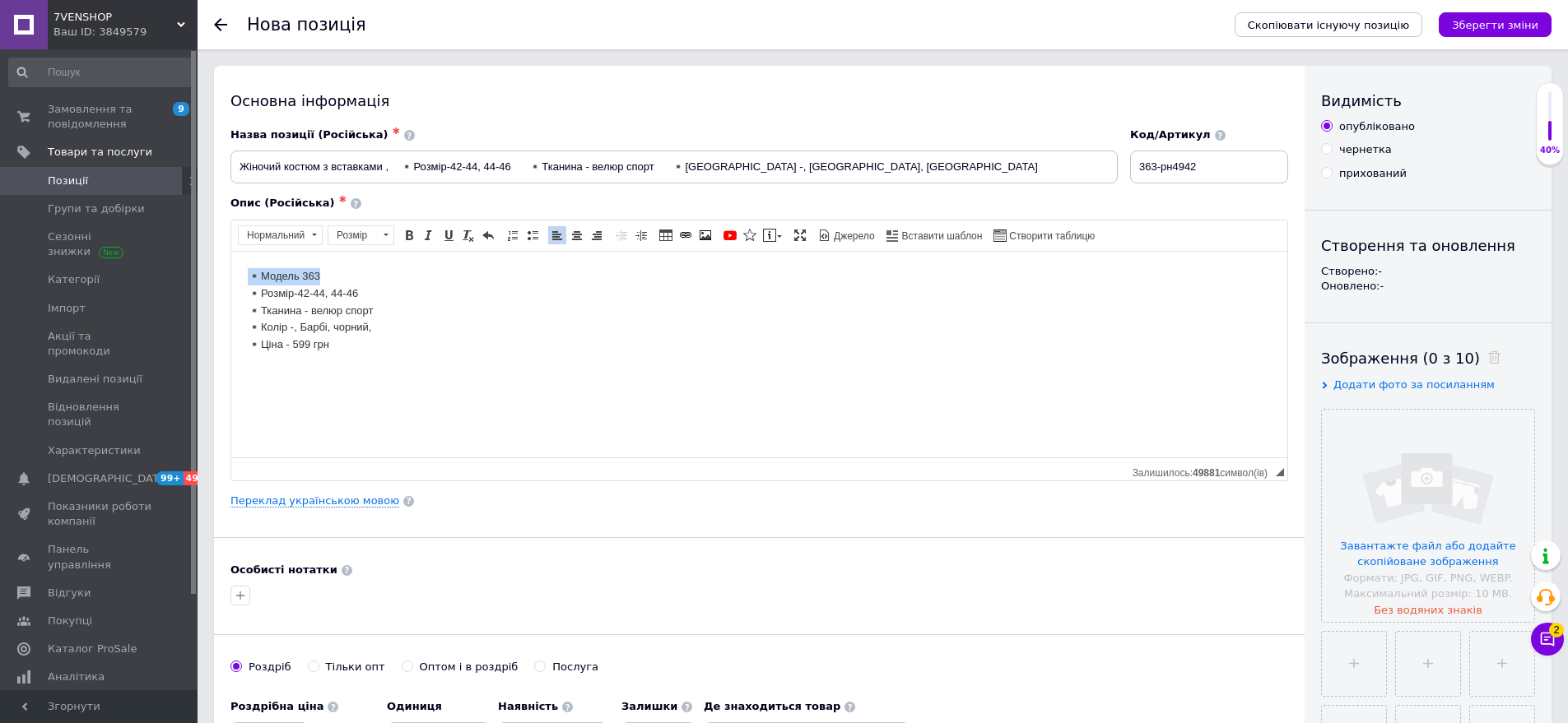
click at [387, 277] on html "▪️Модель 363 ▪️Розмір-42-44, 44-46 ▪️Тканина - велюр спорт ▪️Колір -, [GEOGRAPH…" at bounding box center [759, 310] width 1056 height 119
drag, startPoint x: 255, startPoint y: 344, endPoint x: 409, endPoint y: 350, distance: 154.1
click at [409, 350] on p "▪️Розмір-42-44, 44-46 ▪️Тканина - велюр спорт ▪️Колір -, [GEOGRAPHIC_DATA], чор…" at bounding box center [758, 310] width 1023 height 86
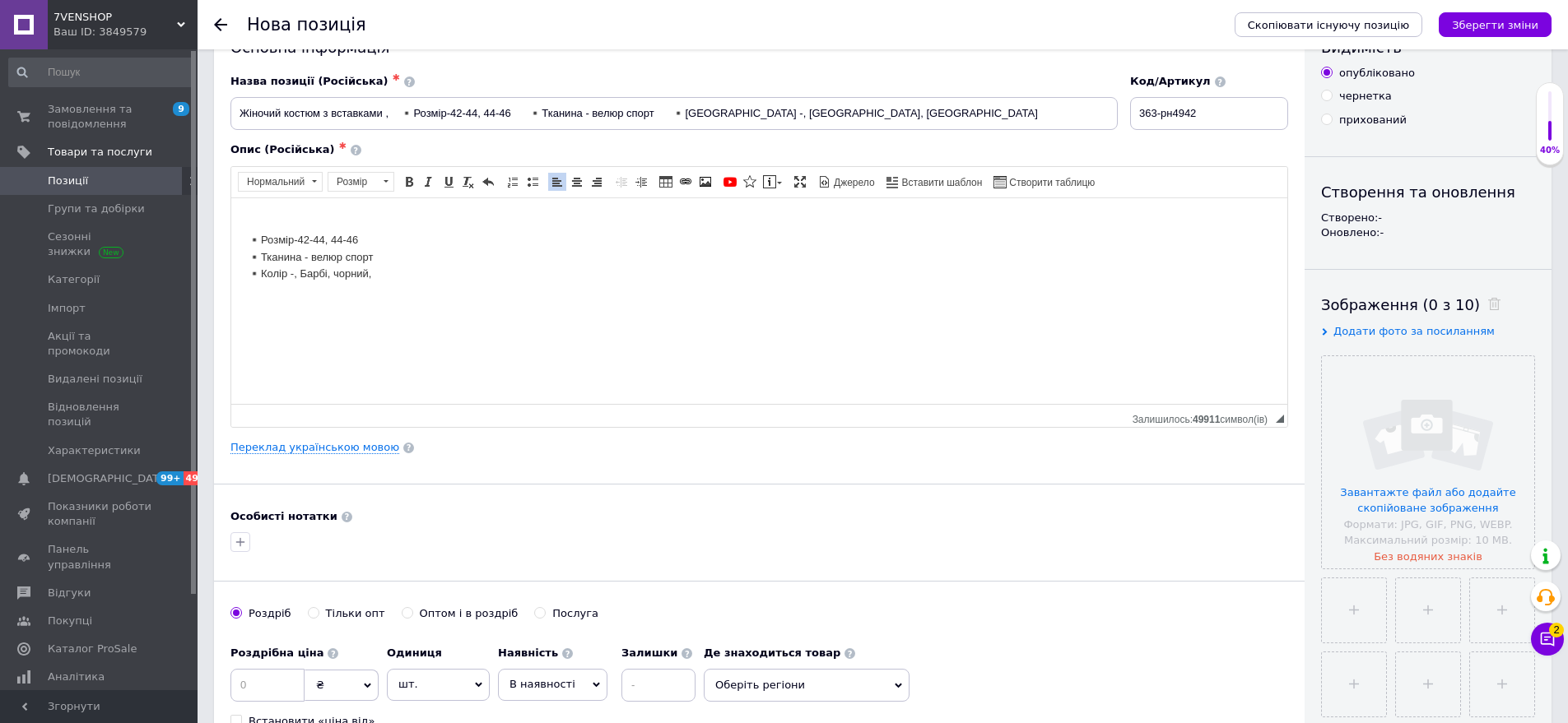
scroll to position [82, 0]
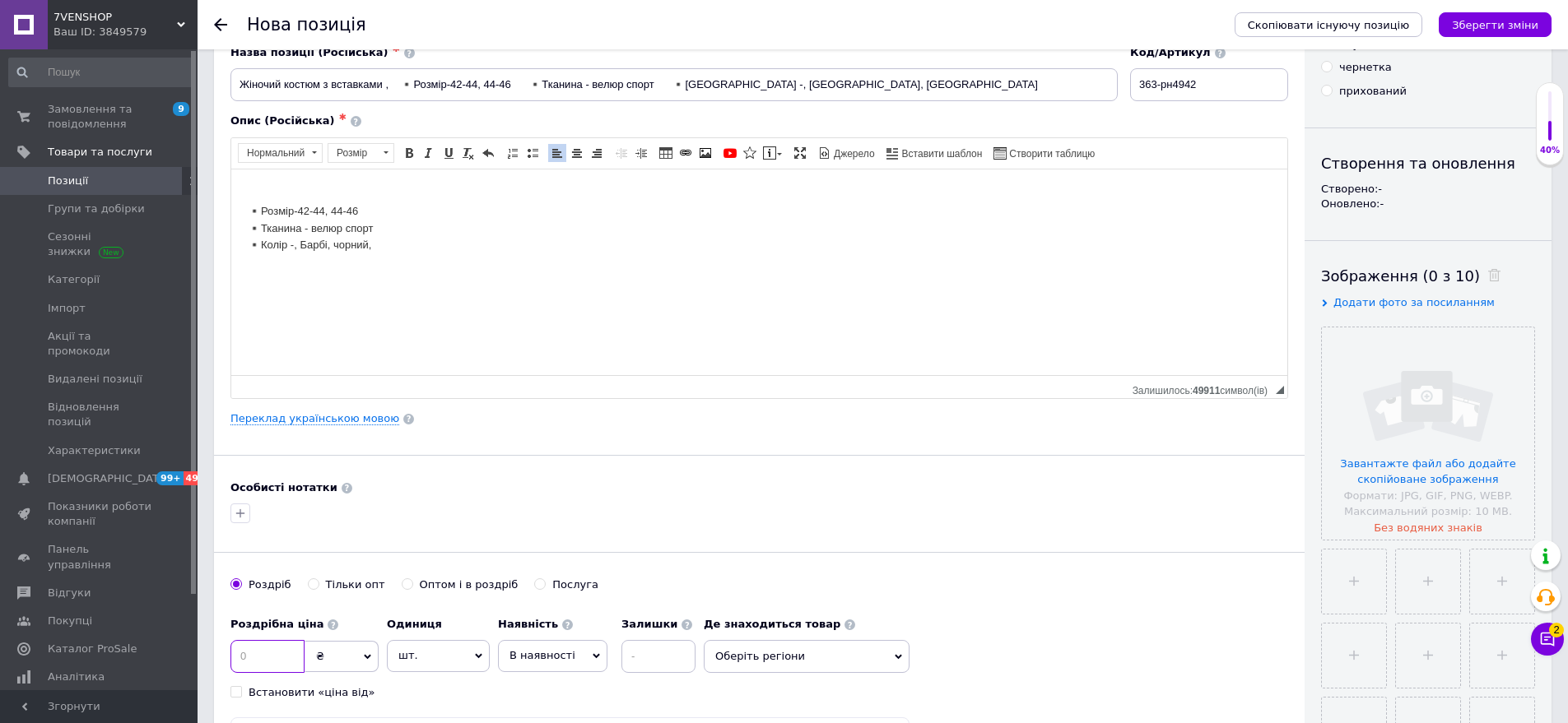
click at [274, 657] on input at bounding box center [268, 657] width 74 height 33
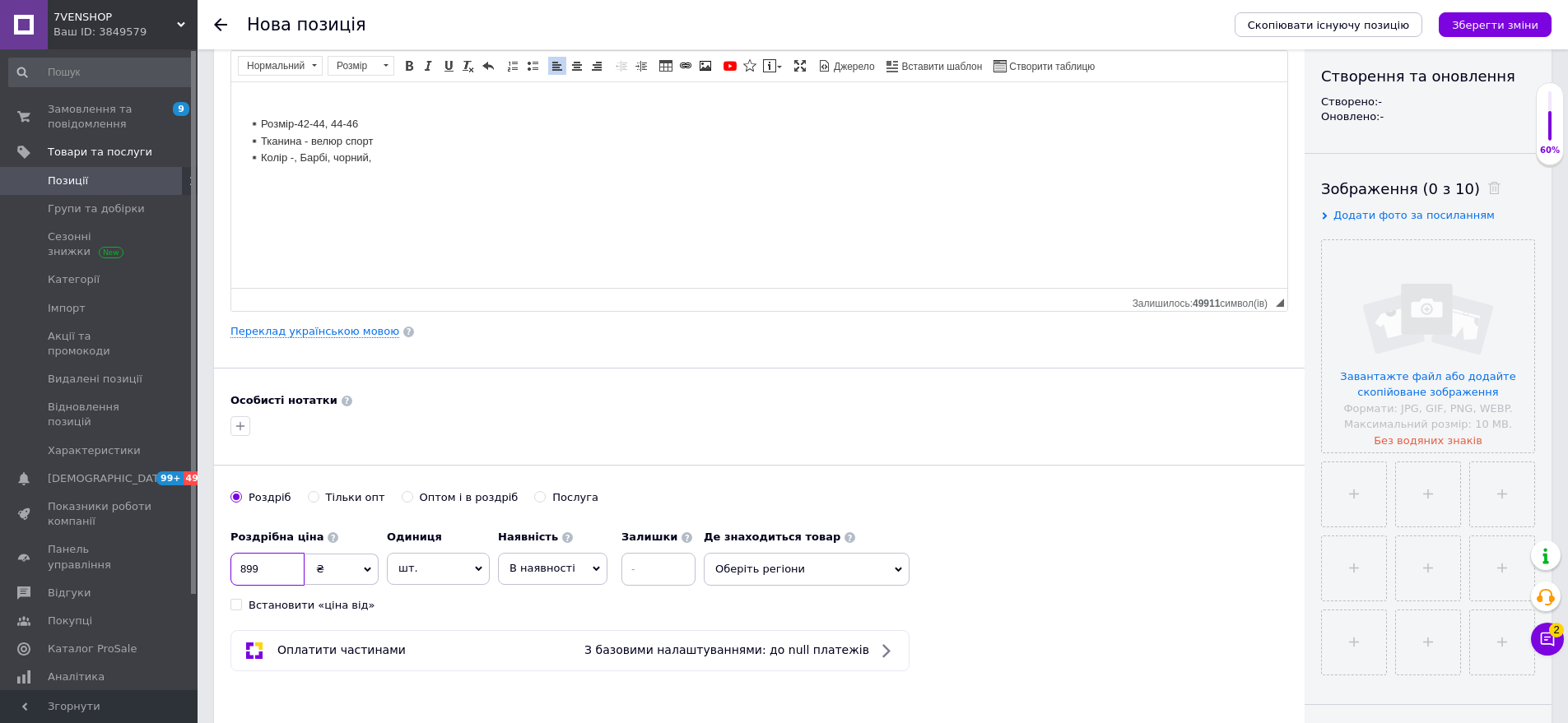
scroll to position [329, 0]
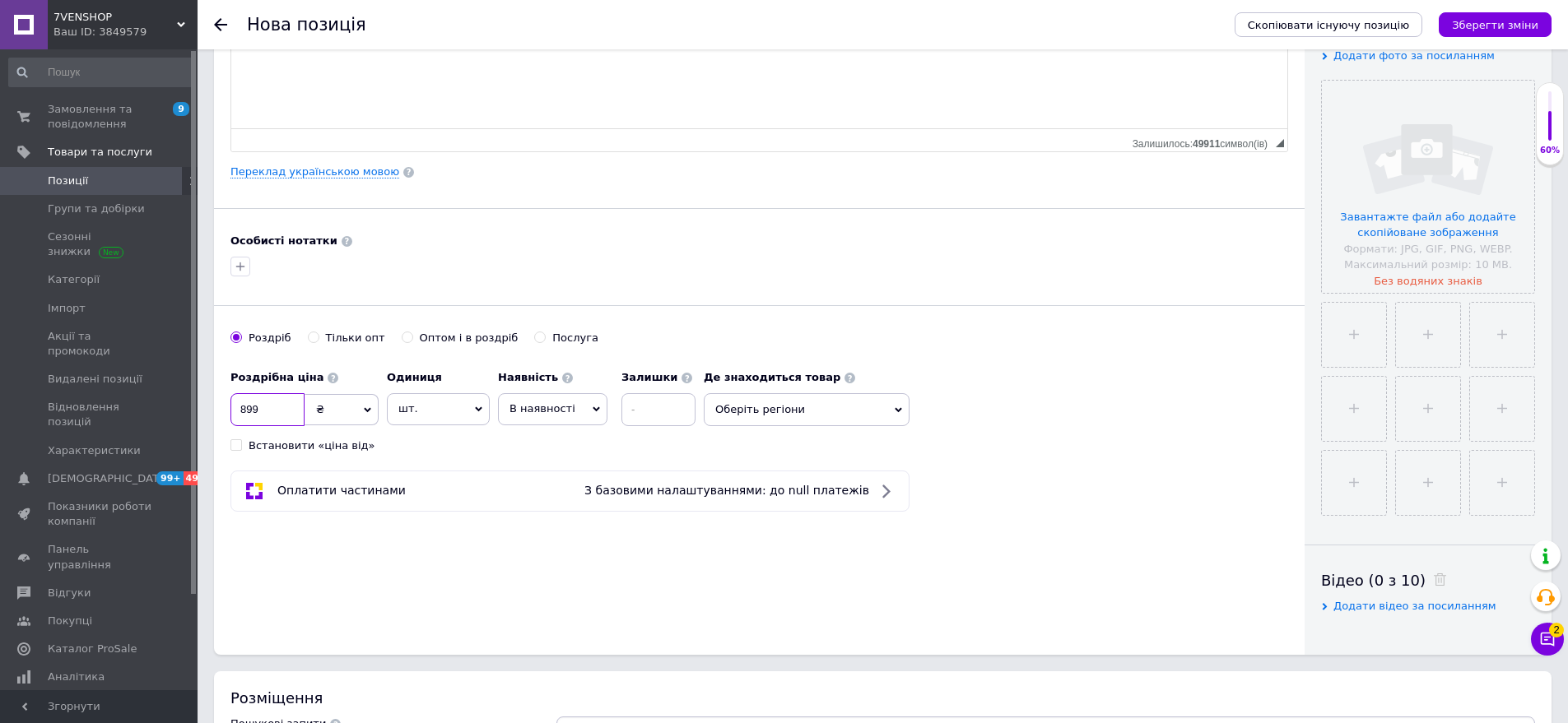
type input "899"
click at [805, 415] on span "Оберіть регіони" at bounding box center [807, 410] width 206 height 33
click at [791, 445] on input "text" at bounding box center [806, 453] width 188 height 33
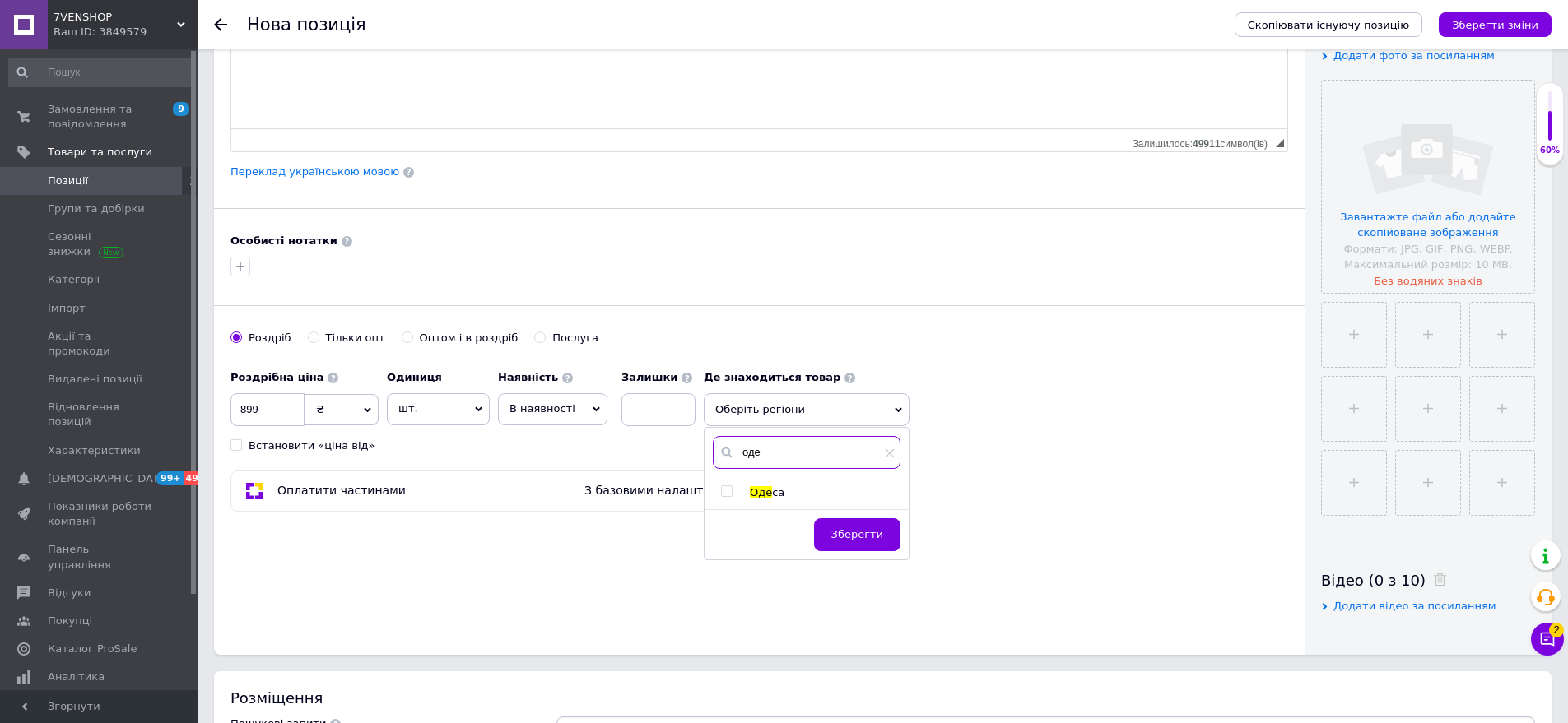
type input "оде"
click at [772, 488] on span "са" at bounding box center [777, 492] width 12 height 12
checkbox input "true"
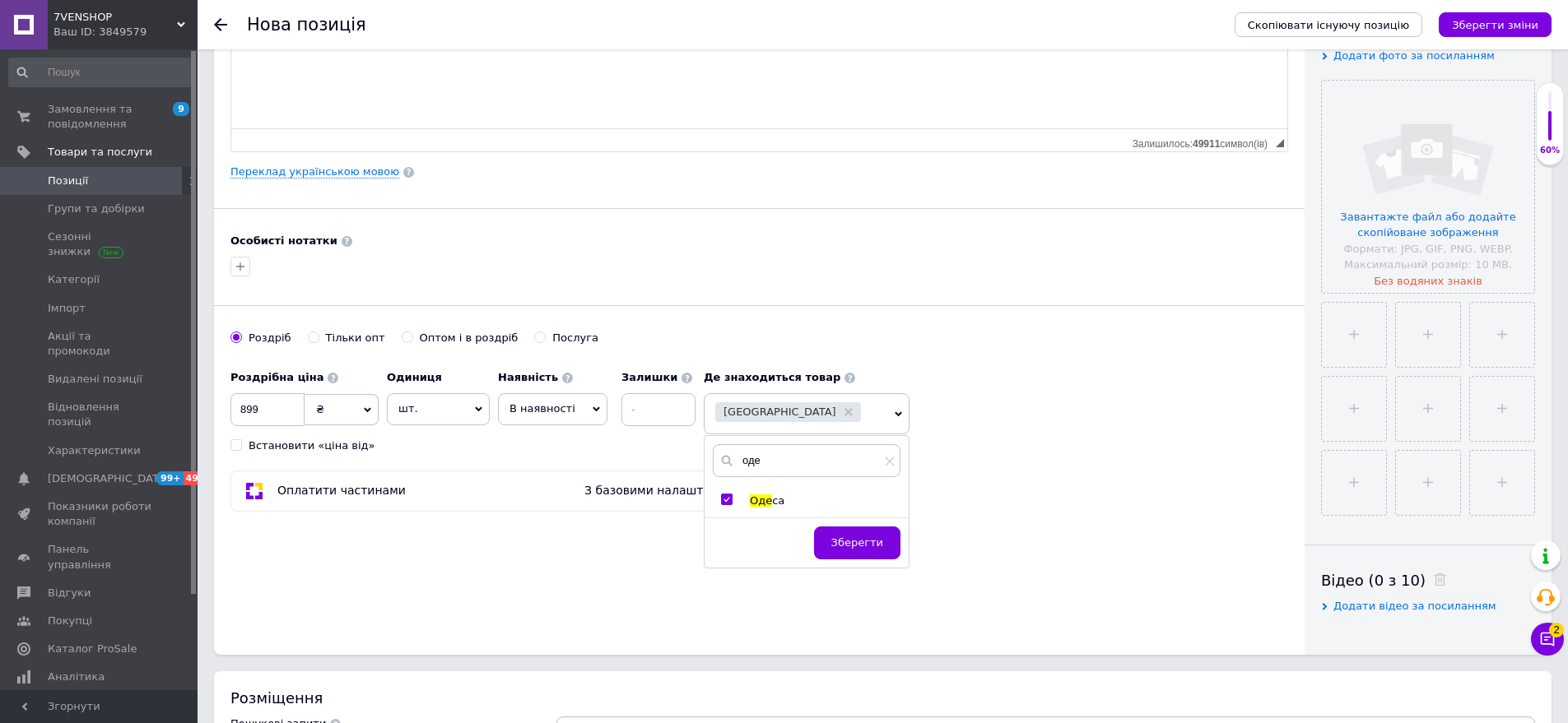
click at [850, 534] on button "Зберегти" at bounding box center [857, 543] width 87 height 33
click at [1478, 194] on input "file" at bounding box center [1428, 187] width 213 height 213
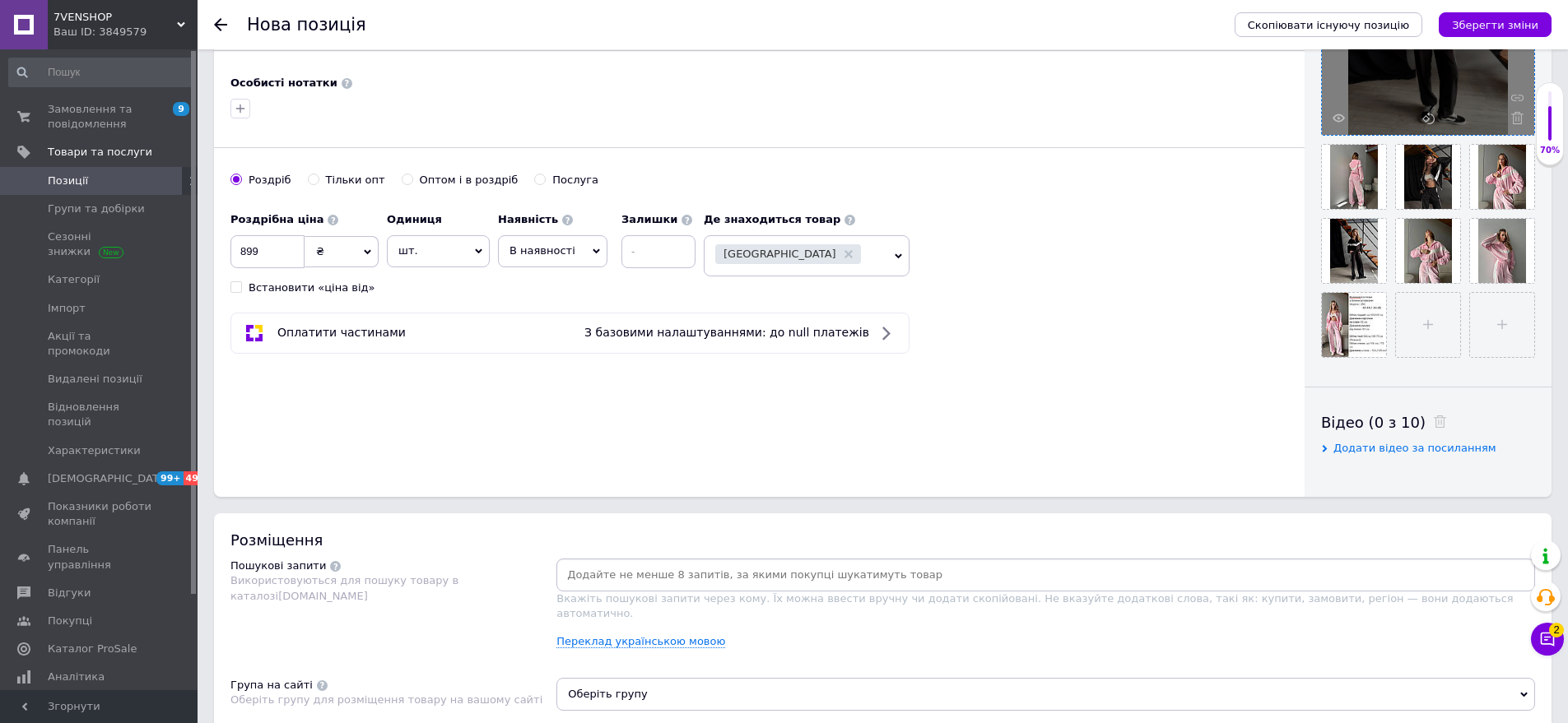
scroll to position [659, 0]
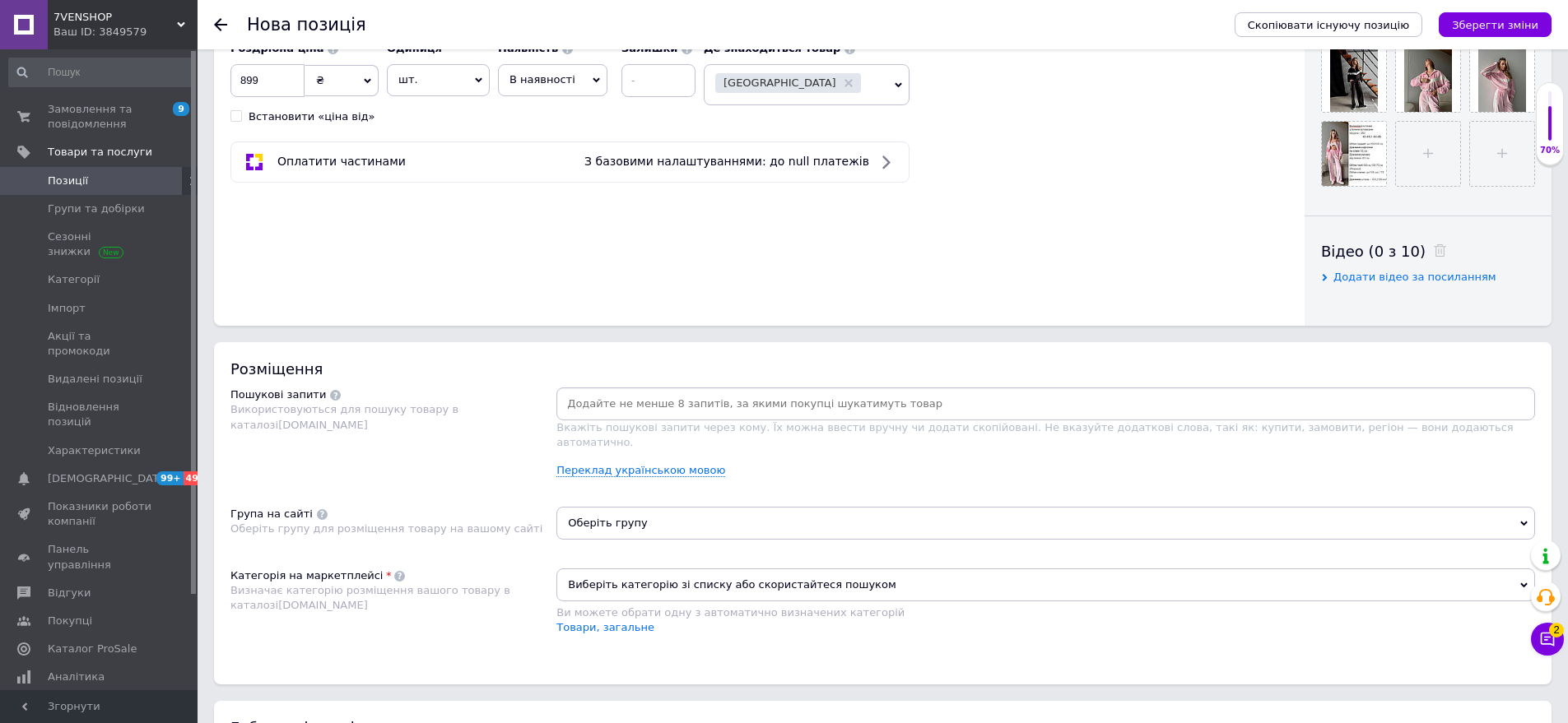
click at [586, 410] on input at bounding box center [1045, 404] width 972 height 25
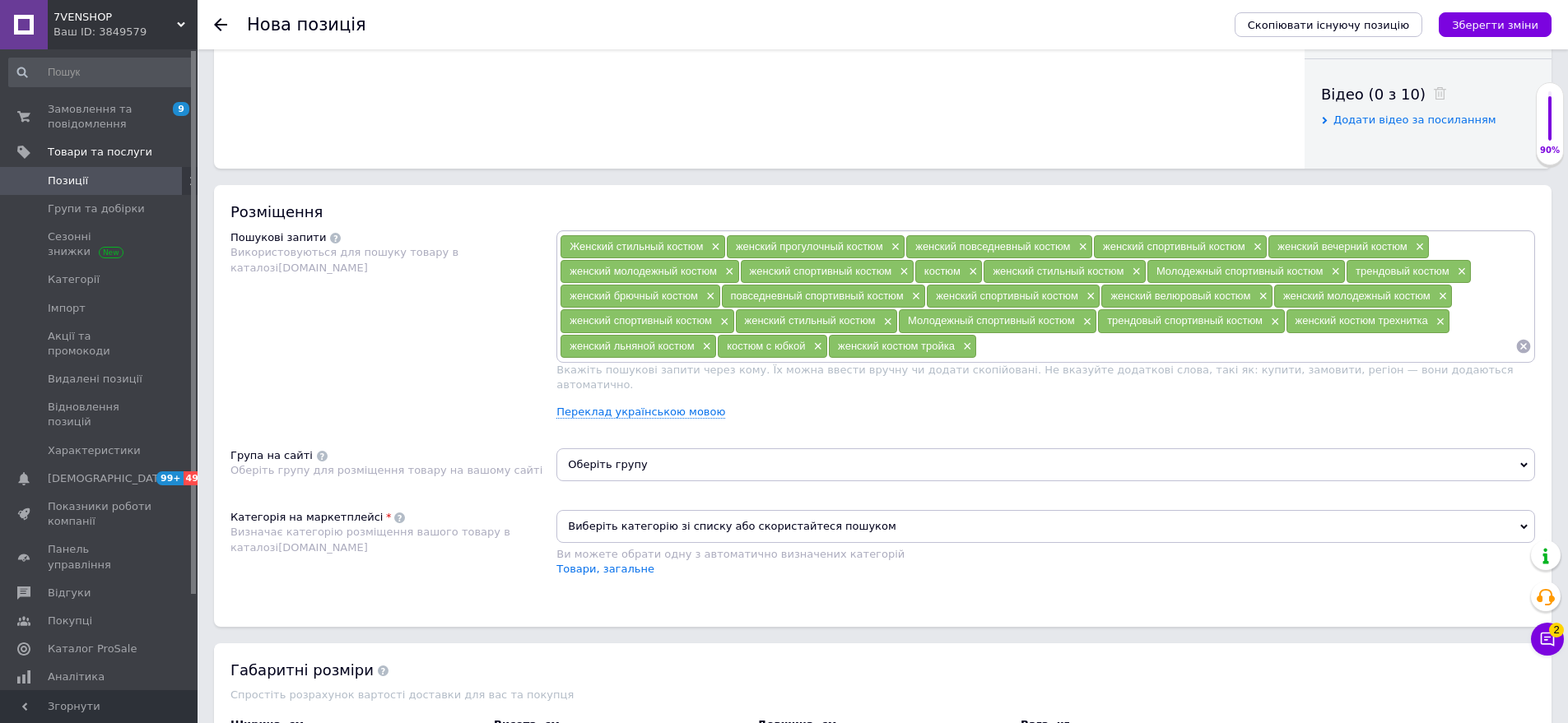
scroll to position [988, 0]
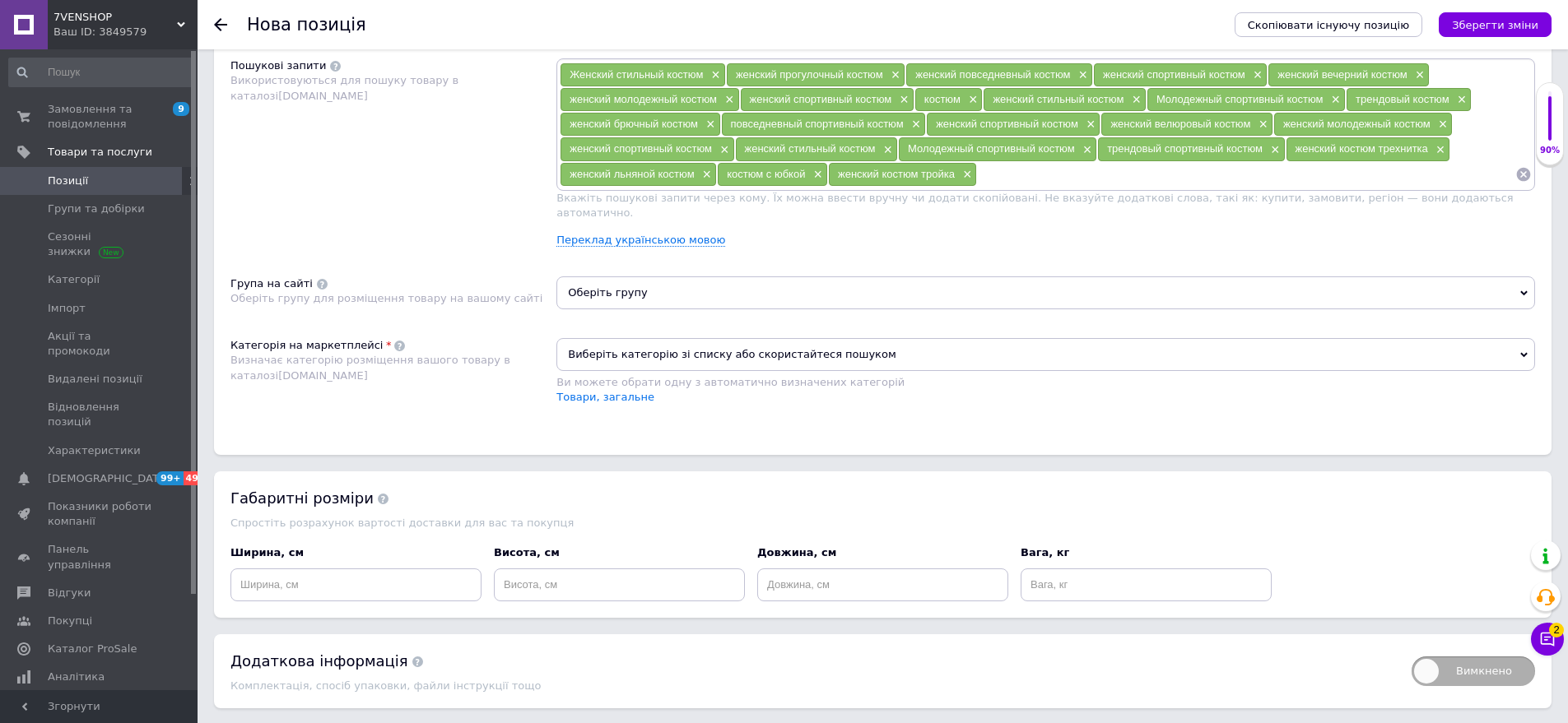
click at [623, 279] on span "Оберіть групу" at bounding box center [1045, 293] width 979 height 33
click at [622, 319] on input "text" at bounding box center [1045, 336] width 960 height 33
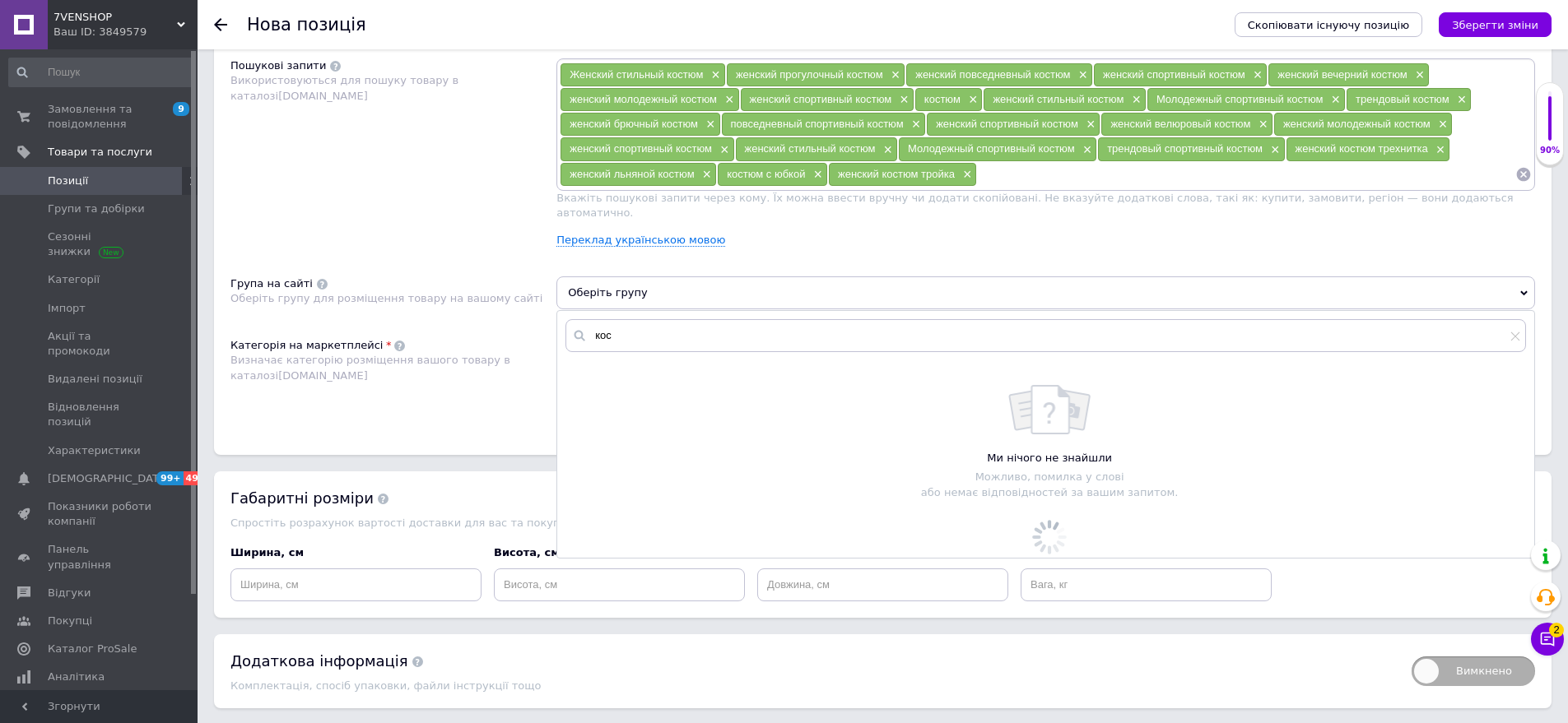
scroll to position [1027, 0]
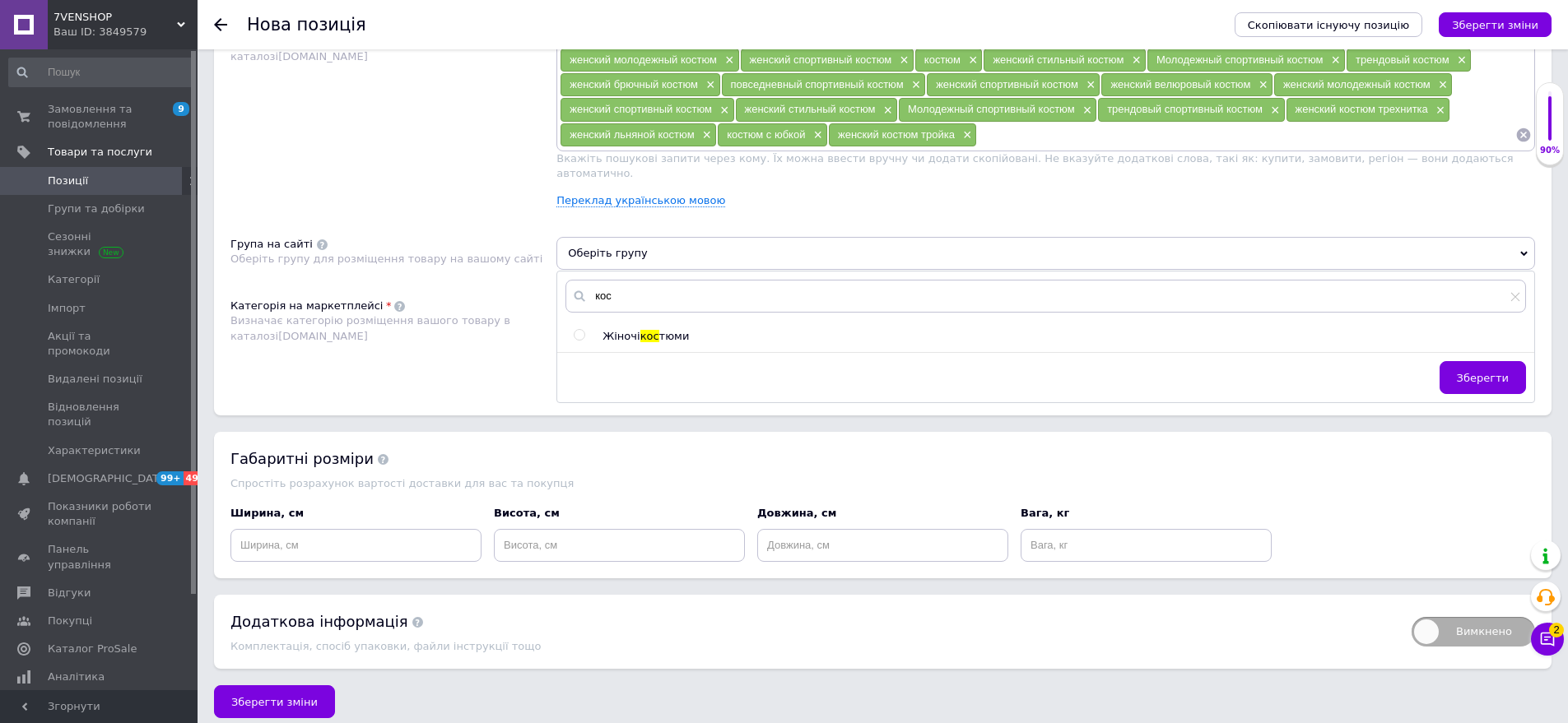
type input "кос"
click at [663, 330] on span "тюми" at bounding box center [674, 336] width 31 height 12
radio input "true"
drag, startPoint x: 1513, startPoint y: 364, endPoint x: 1002, endPoint y: 359, distance: 511.0
click at [1500, 361] on button "Зберегти" at bounding box center [1482, 378] width 87 height 33
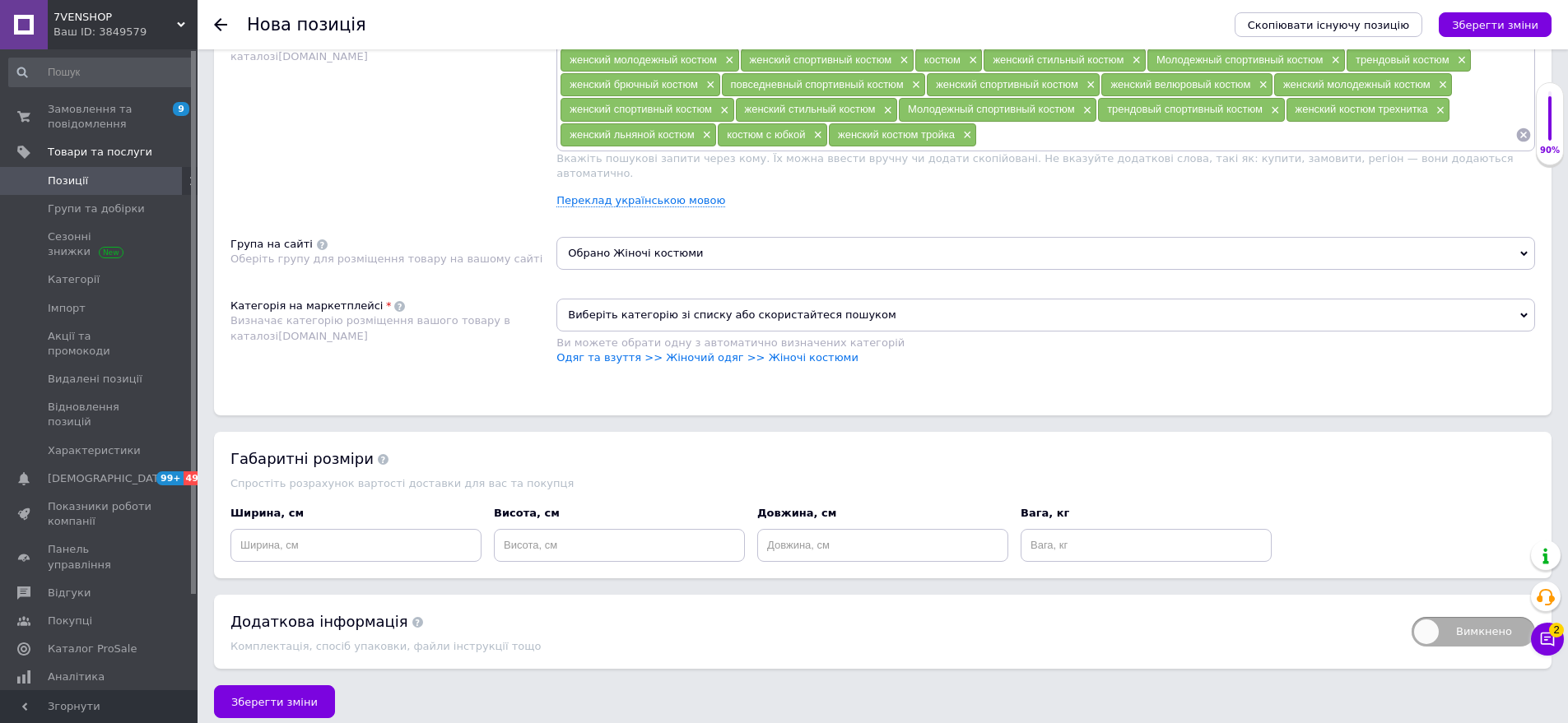
click at [660, 336] on div "Ви можете обрати одну з автоматично визначених категорій" at bounding box center [1045, 343] width 979 height 15
click at [650, 351] on link "Одяг та взуття >> Жіночий одяг >> Жіночі костюми" at bounding box center [707, 357] width 302 height 12
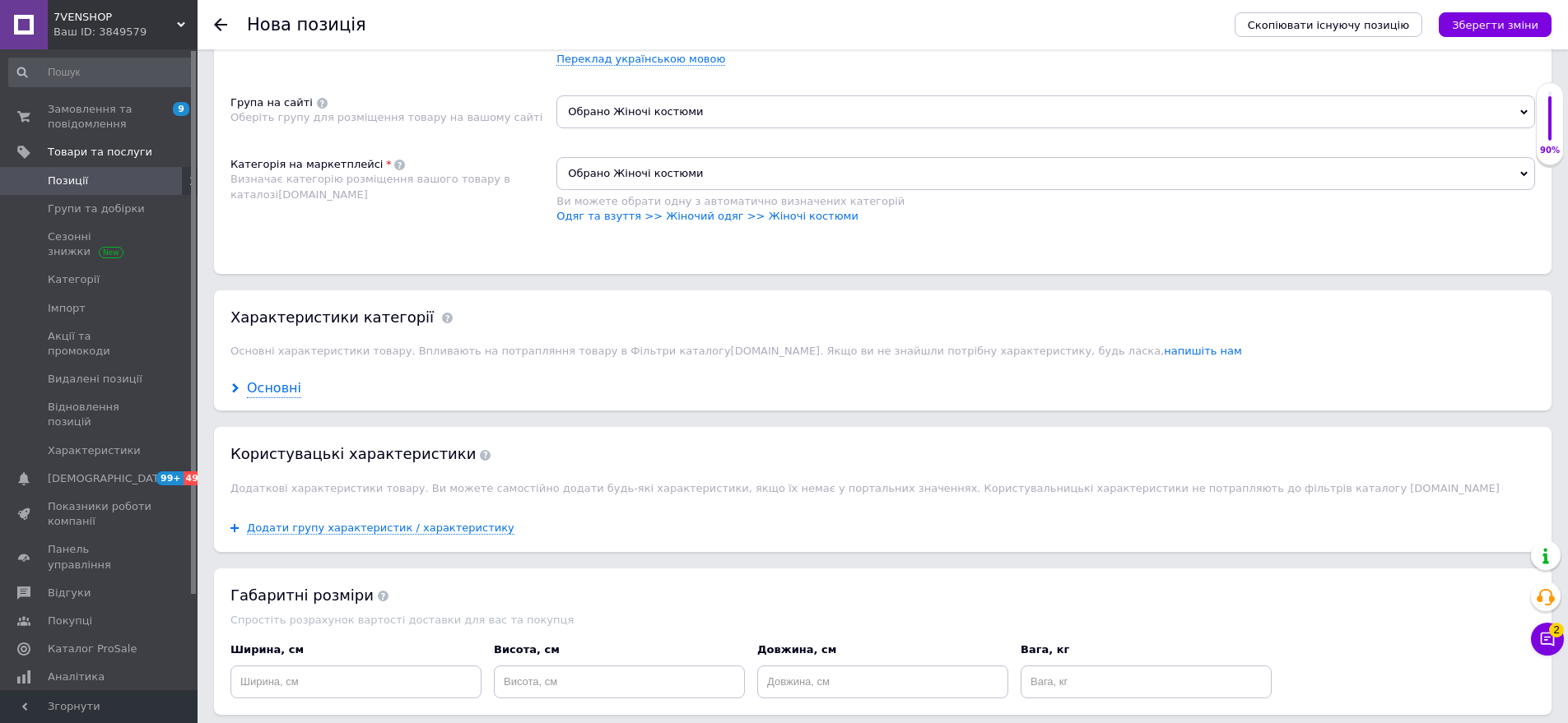
click at [270, 383] on div "Основні" at bounding box center [274, 388] width 54 height 19
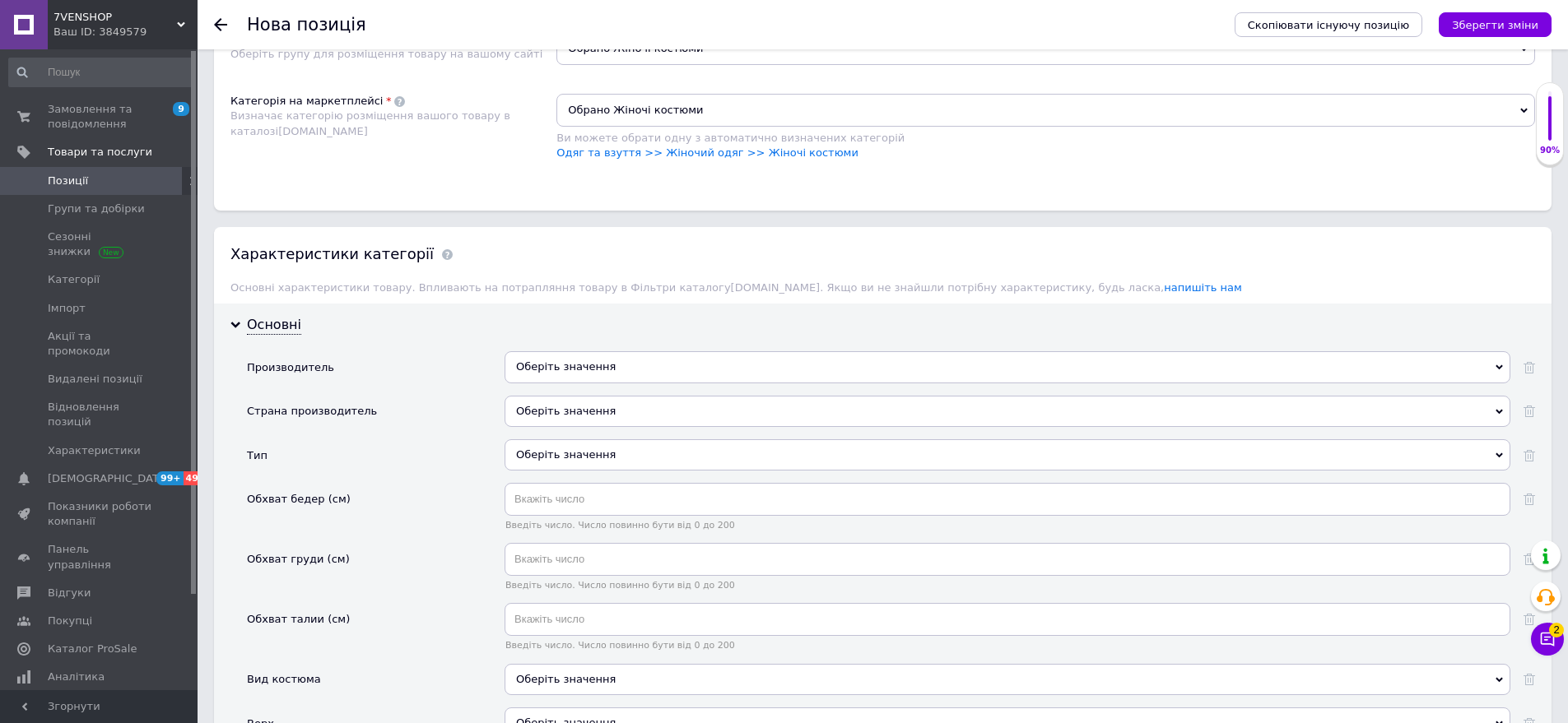
scroll to position [1306, 0]
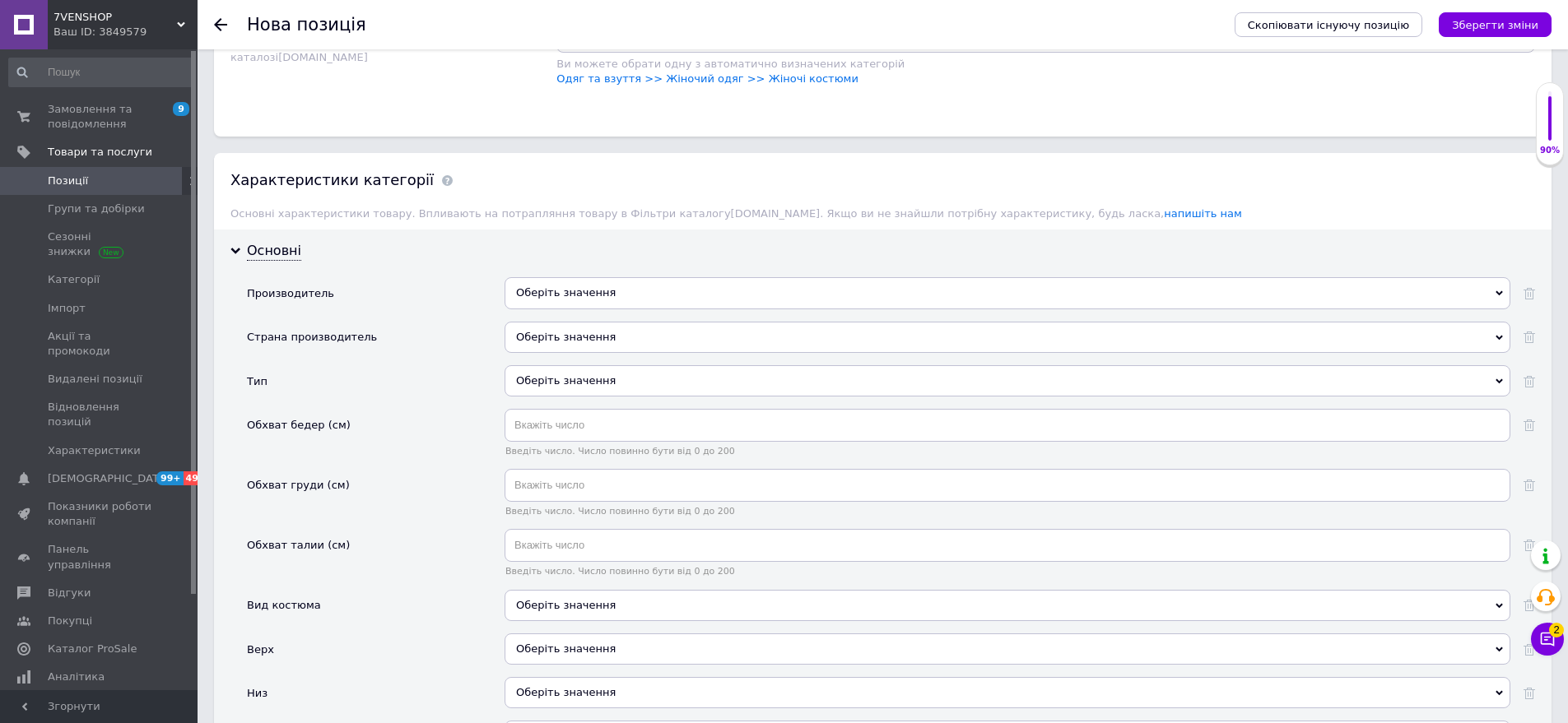
click at [549, 326] on div "Оберіть значення" at bounding box center [1007, 337] width 1006 height 31
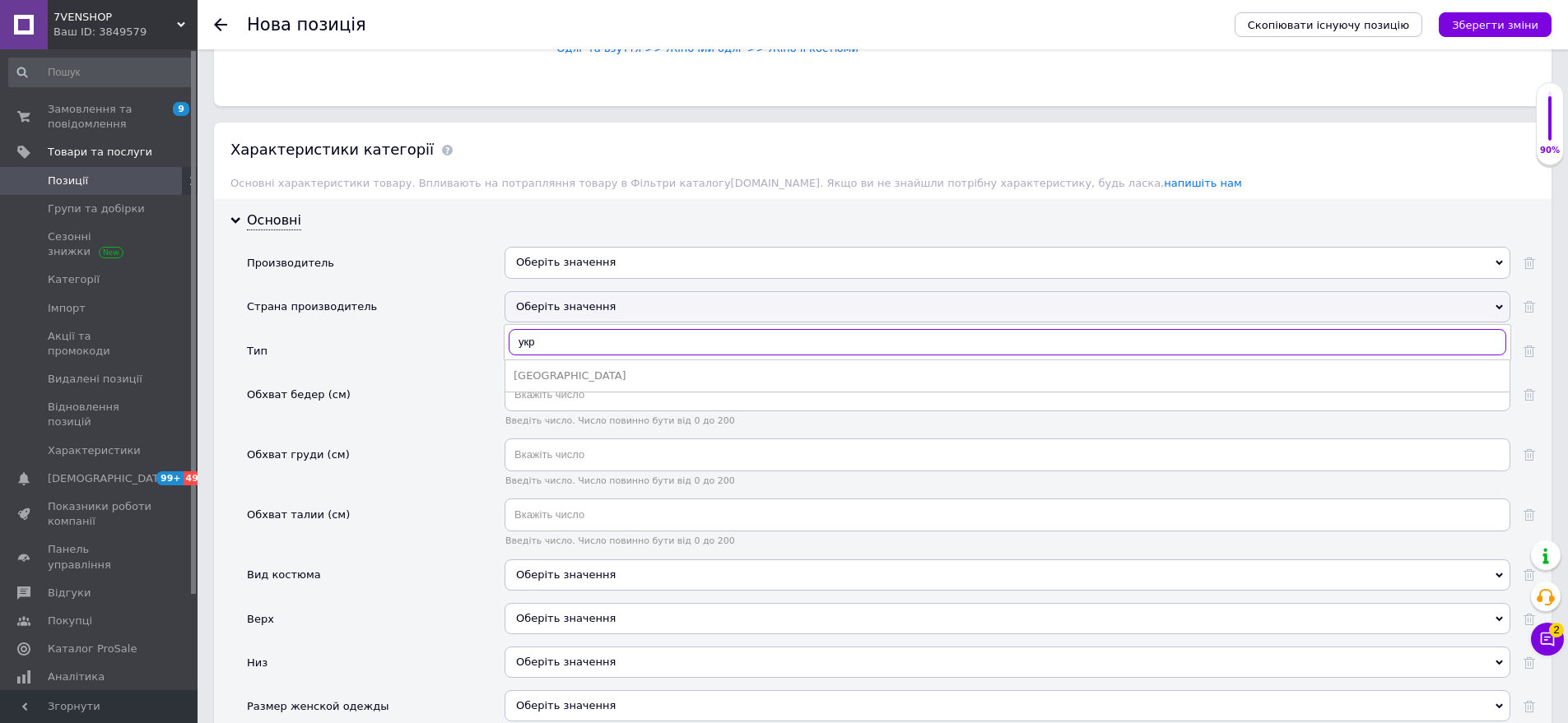
scroll to position [1388, 0]
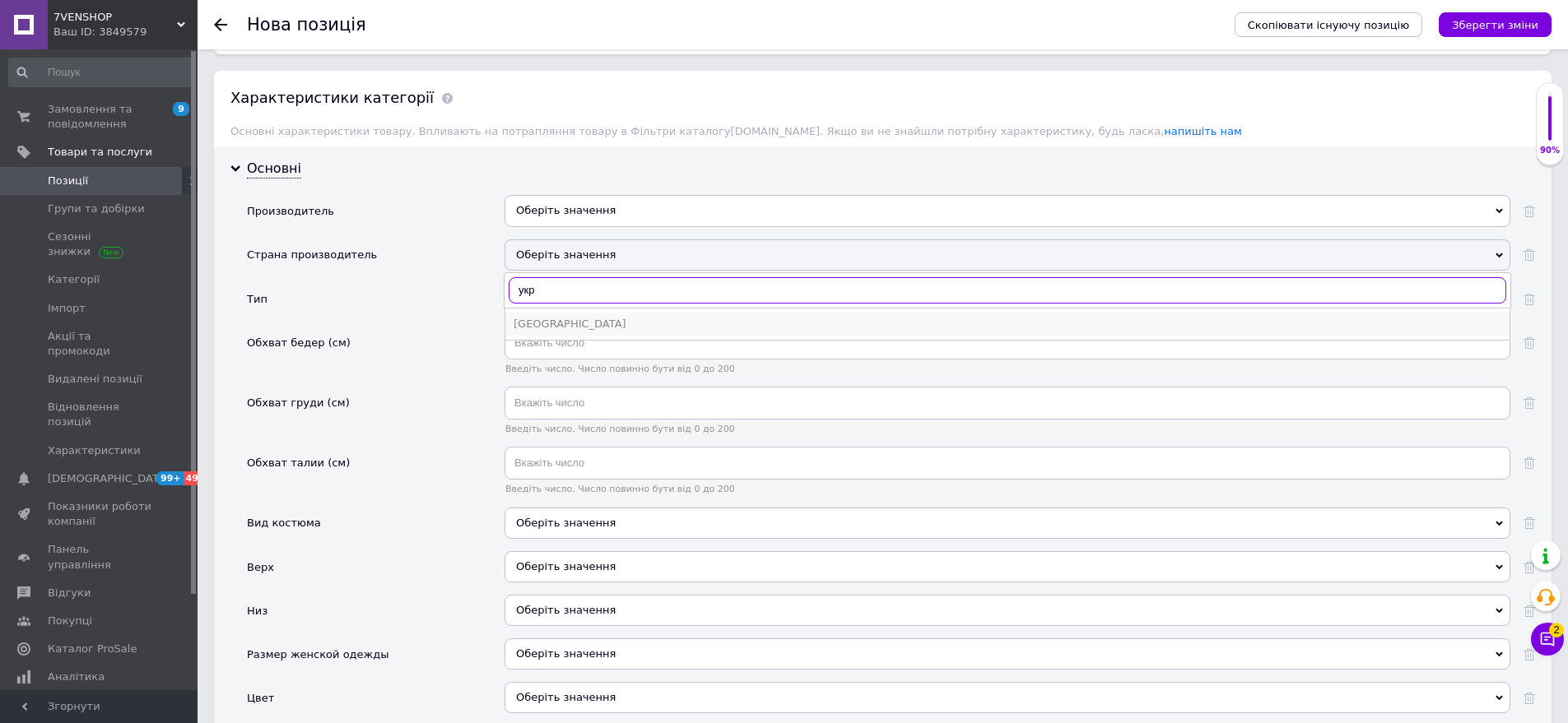
type input "укр"
click at [588, 317] on div "[GEOGRAPHIC_DATA]" at bounding box center [1007, 324] width 988 height 15
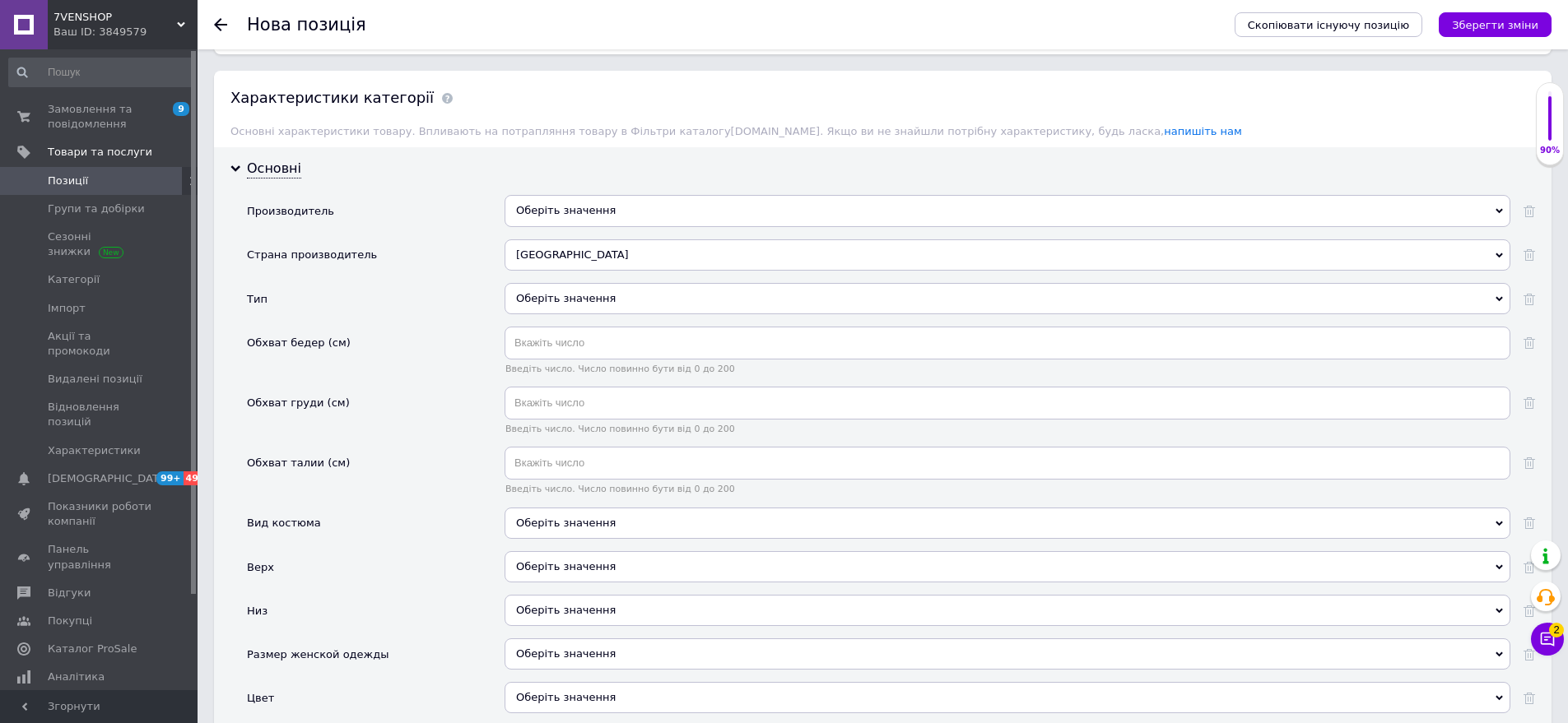
click at [591, 283] on div "Оберіть значення" at bounding box center [1007, 298] width 1006 height 31
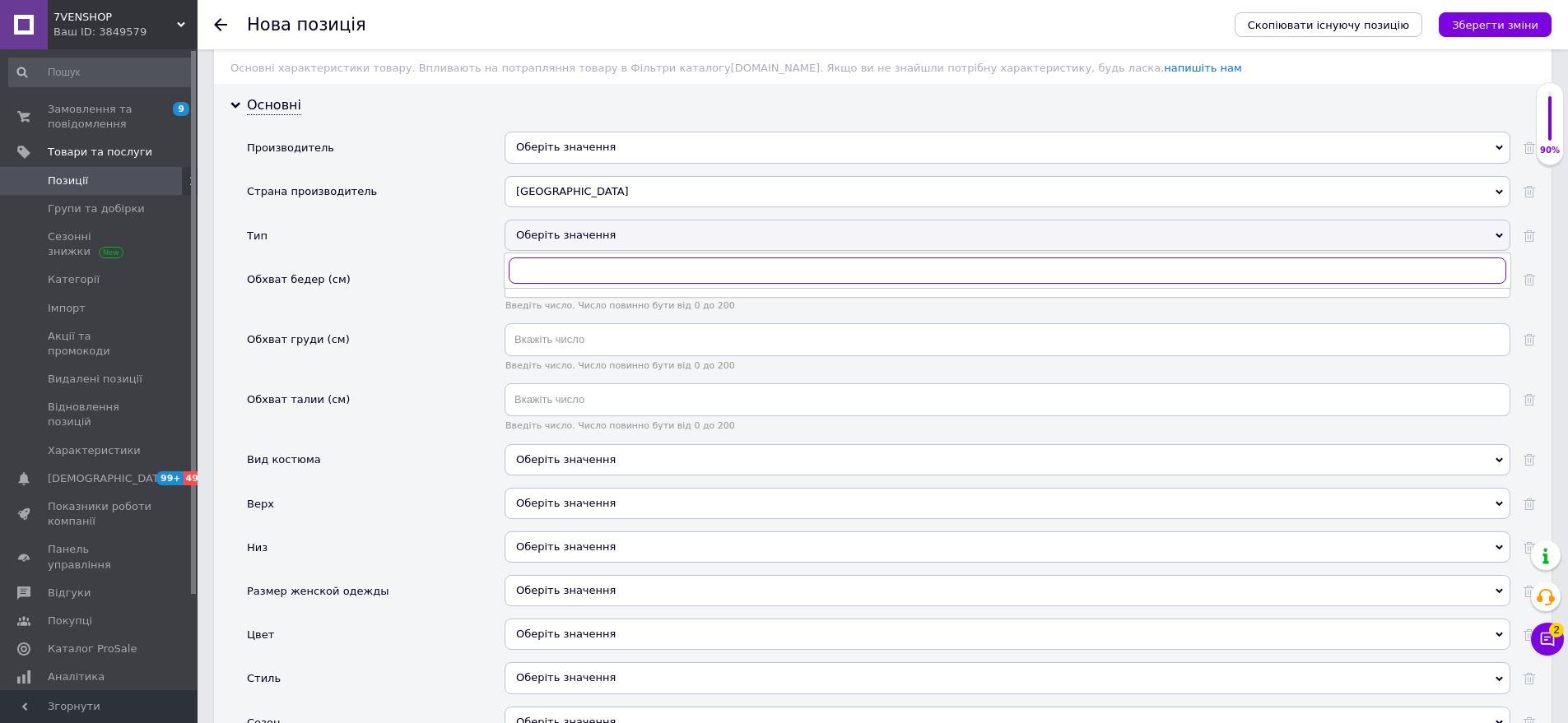
scroll to position [1471, 0]
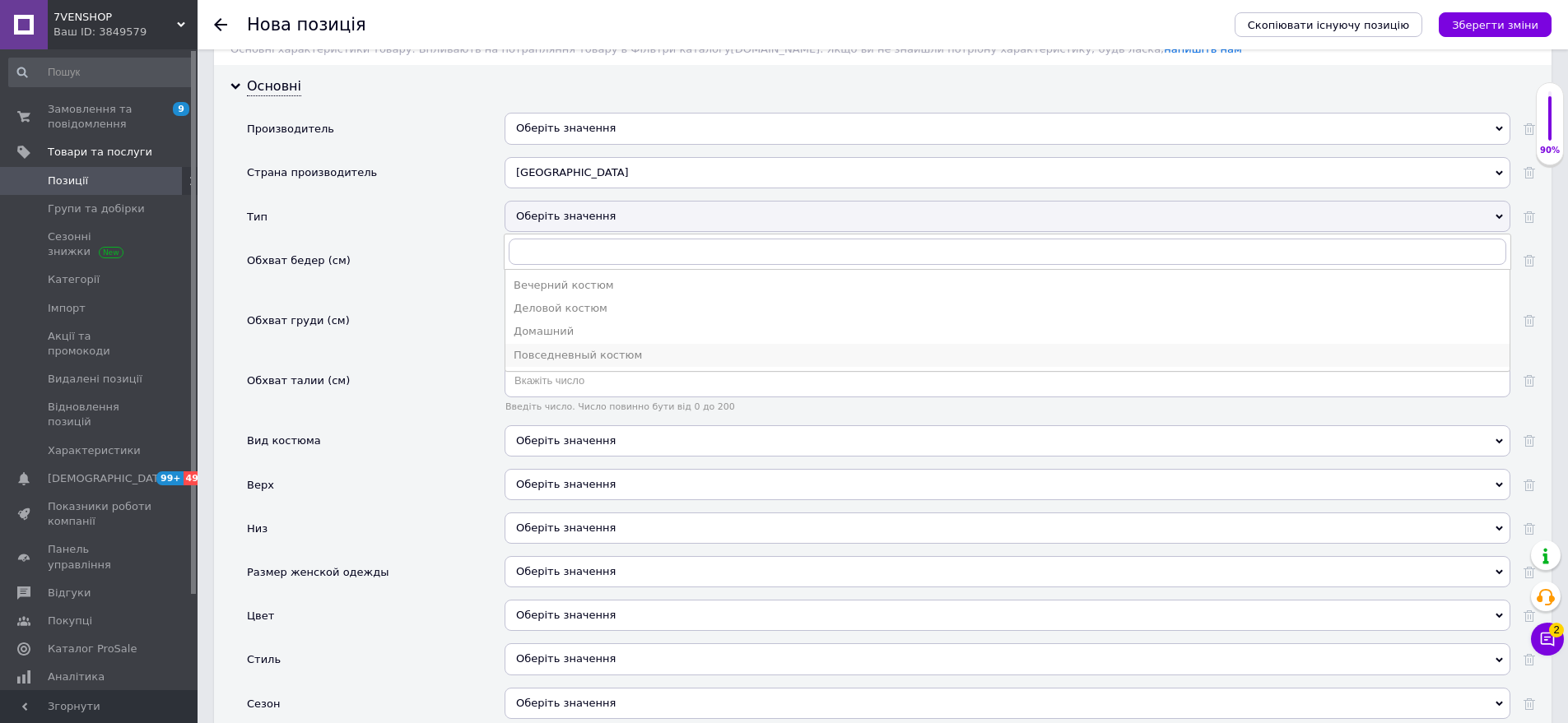
click at [599, 344] on li "Повседневный костюм" at bounding box center [1007, 355] width 1004 height 23
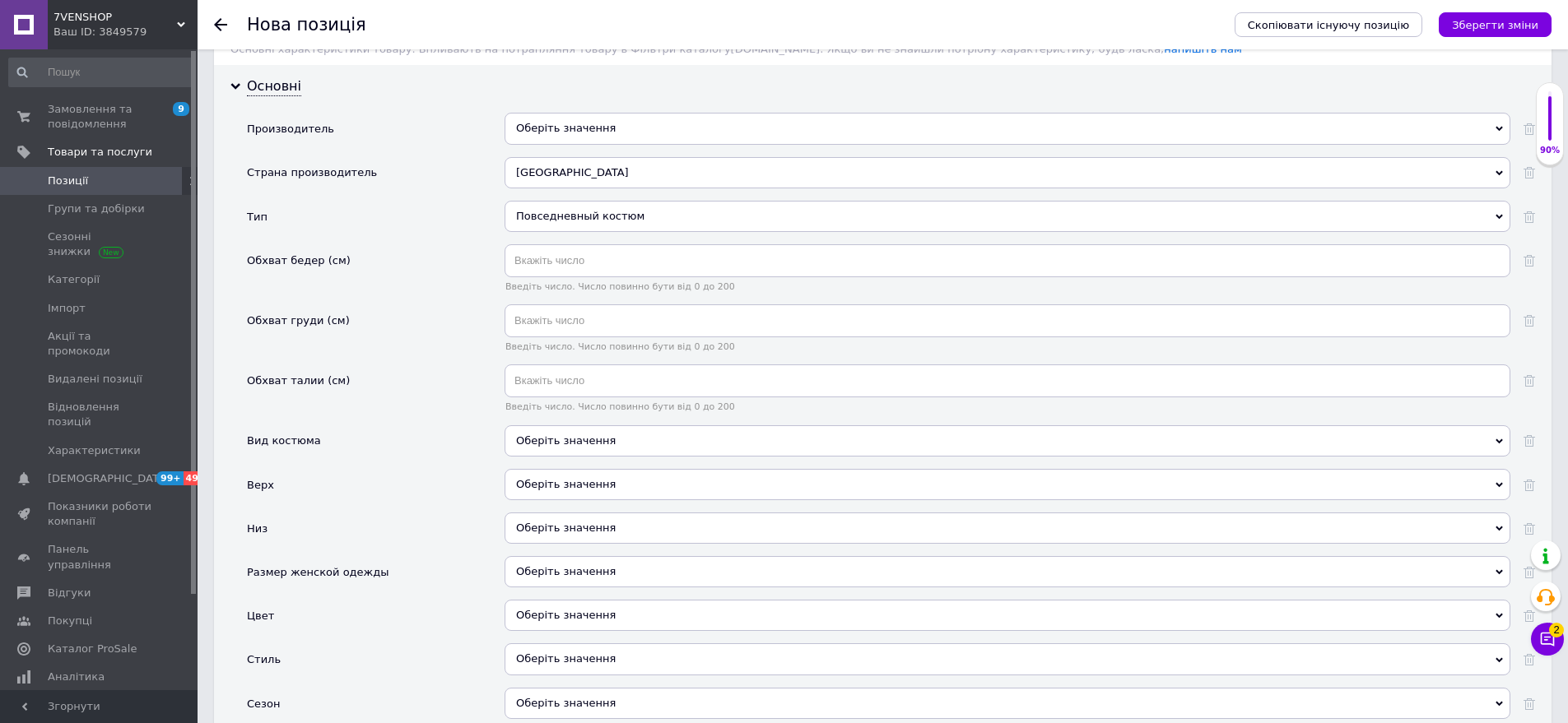
click at [564, 425] on div "Оберіть значення" at bounding box center [1007, 441] width 1006 height 31
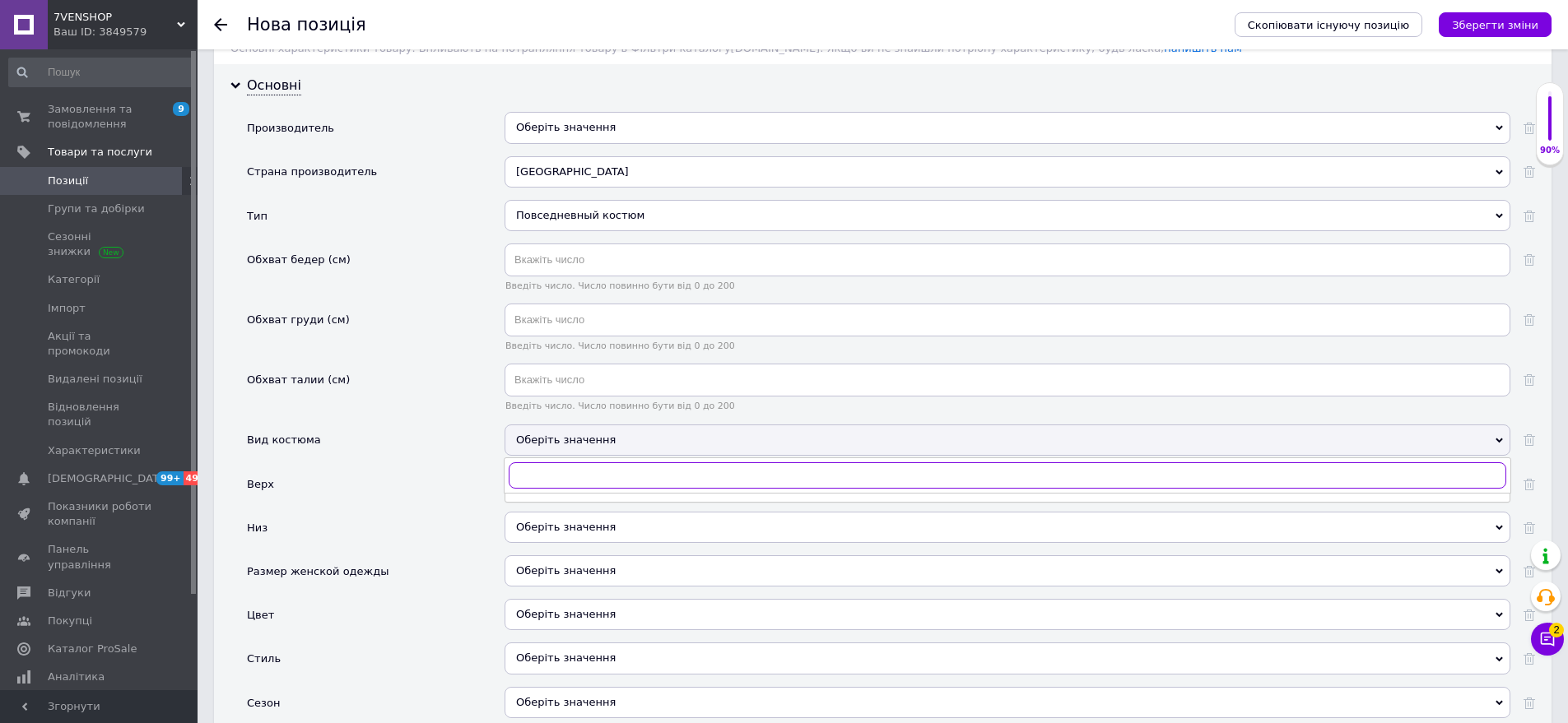
scroll to position [1717, 0]
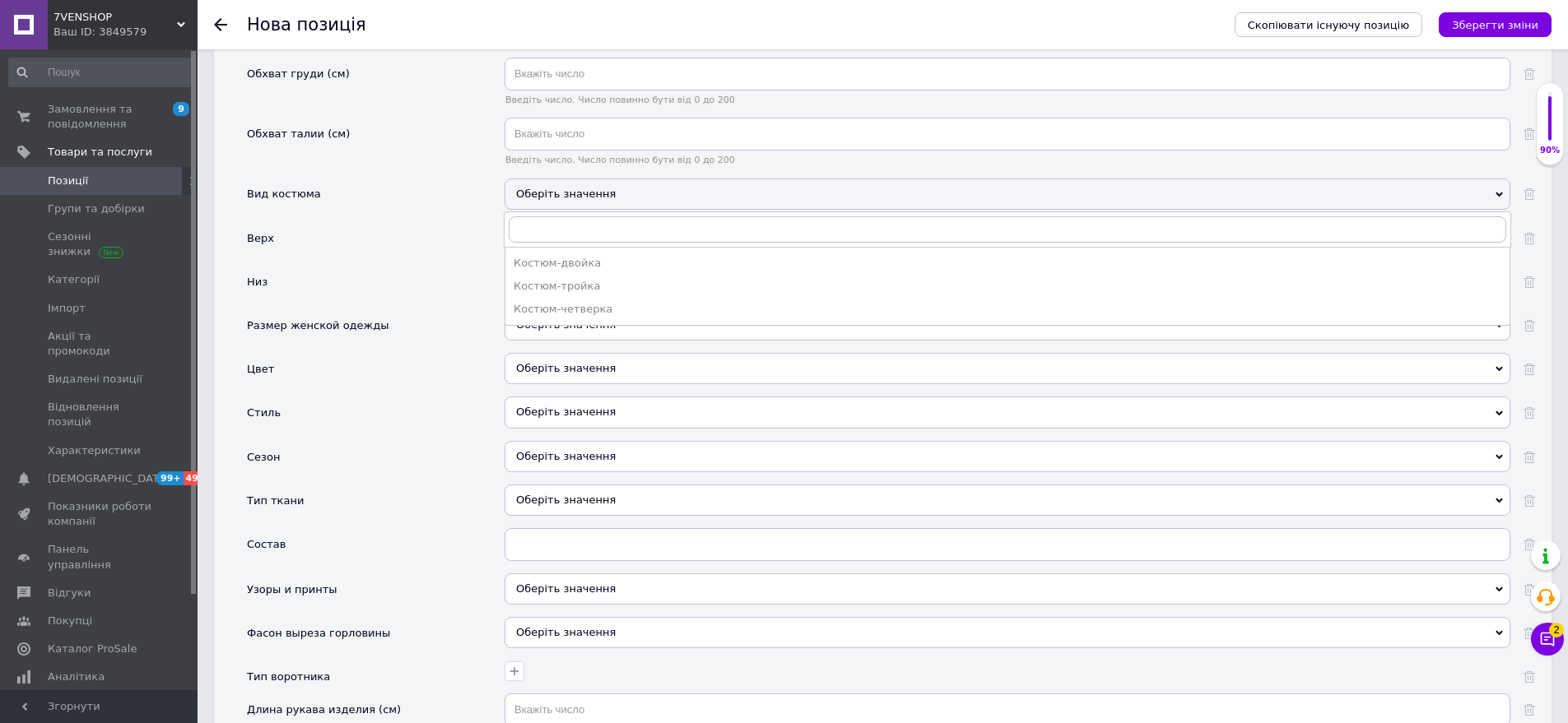
click at [561, 256] on div "Костюм-двойка" at bounding box center [1007, 263] width 988 height 15
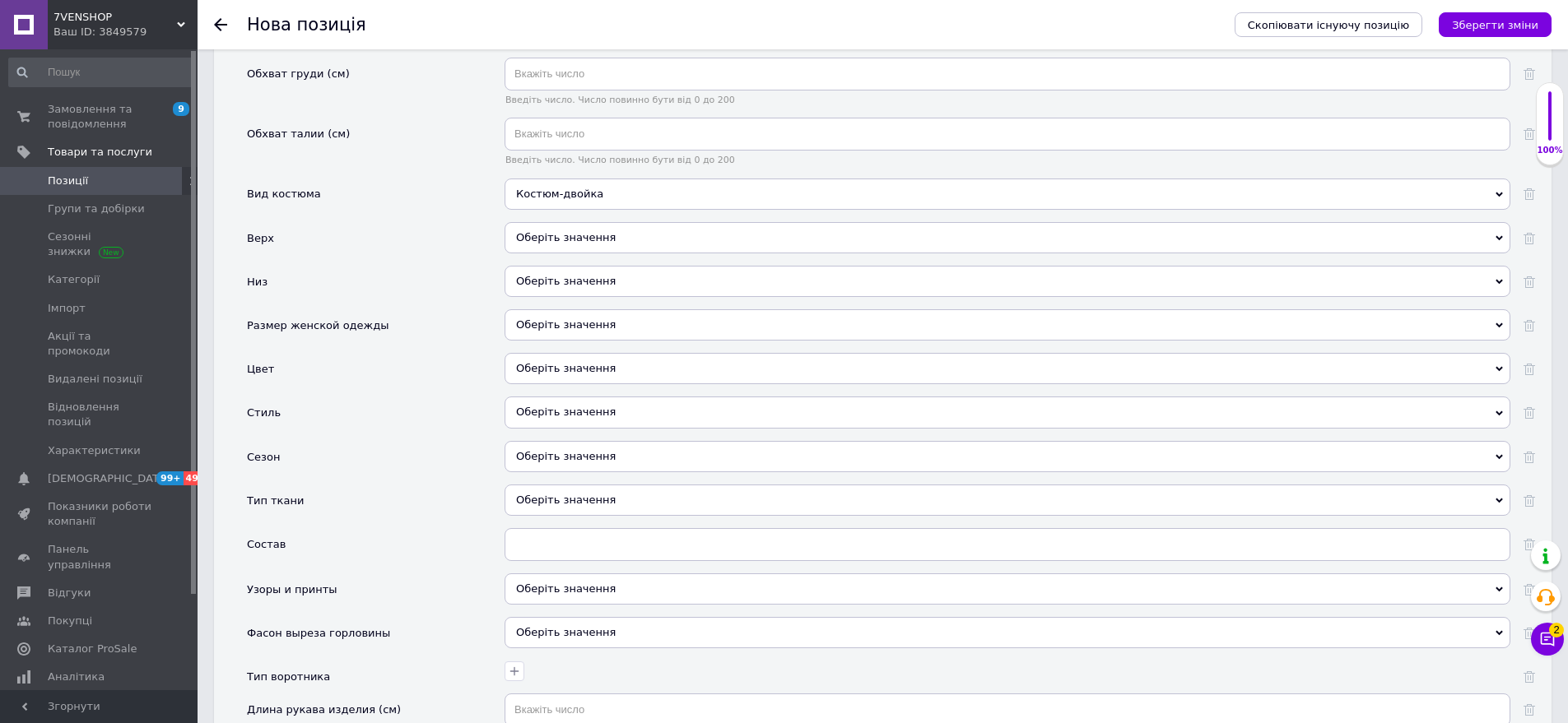
click at [600, 228] on div "Оберіть значення" at bounding box center [1007, 238] width 1006 height 31
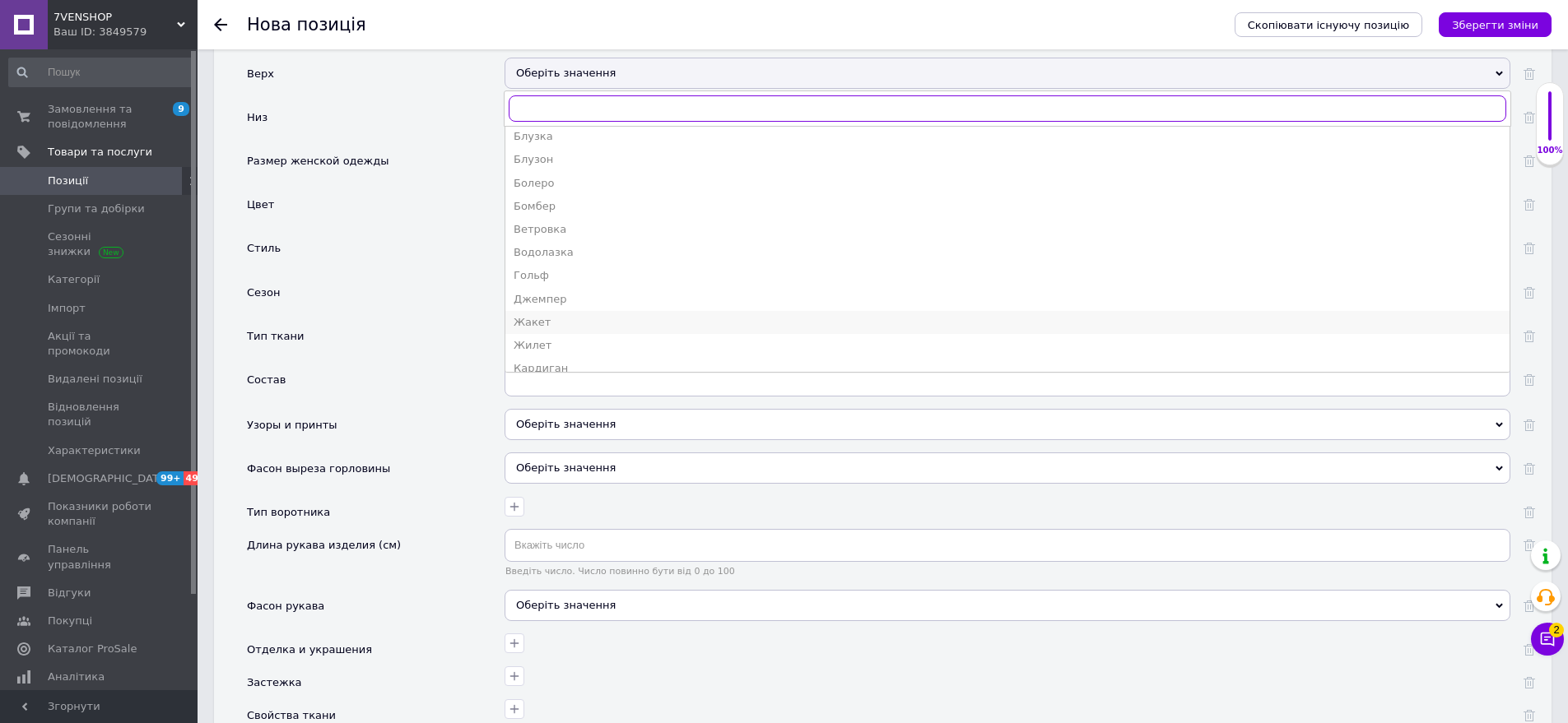
scroll to position [246, 0]
click at [562, 214] on div "Куртка" at bounding box center [1007, 221] width 988 height 15
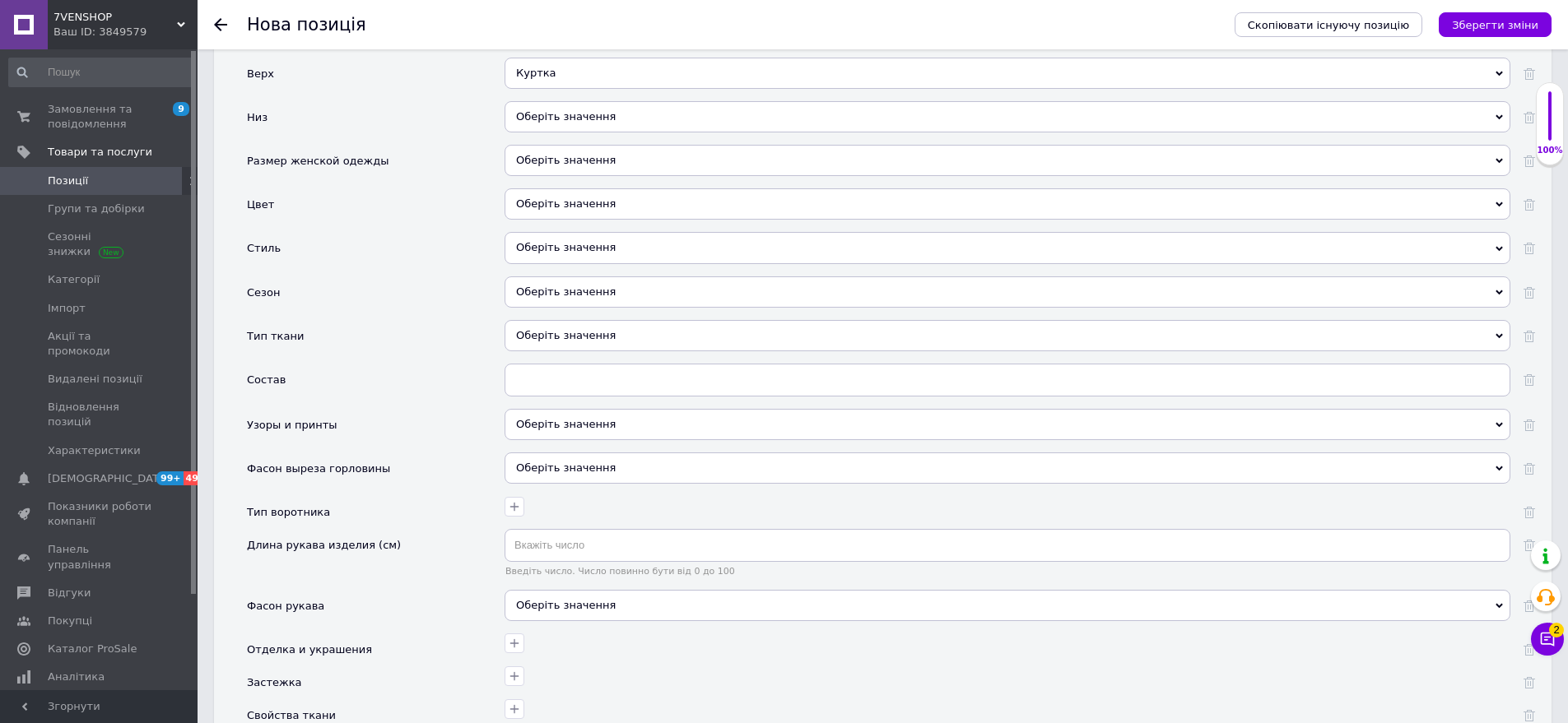
click at [584, 58] on div "Куртка" at bounding box center [1007, 73] width 1006 height 31
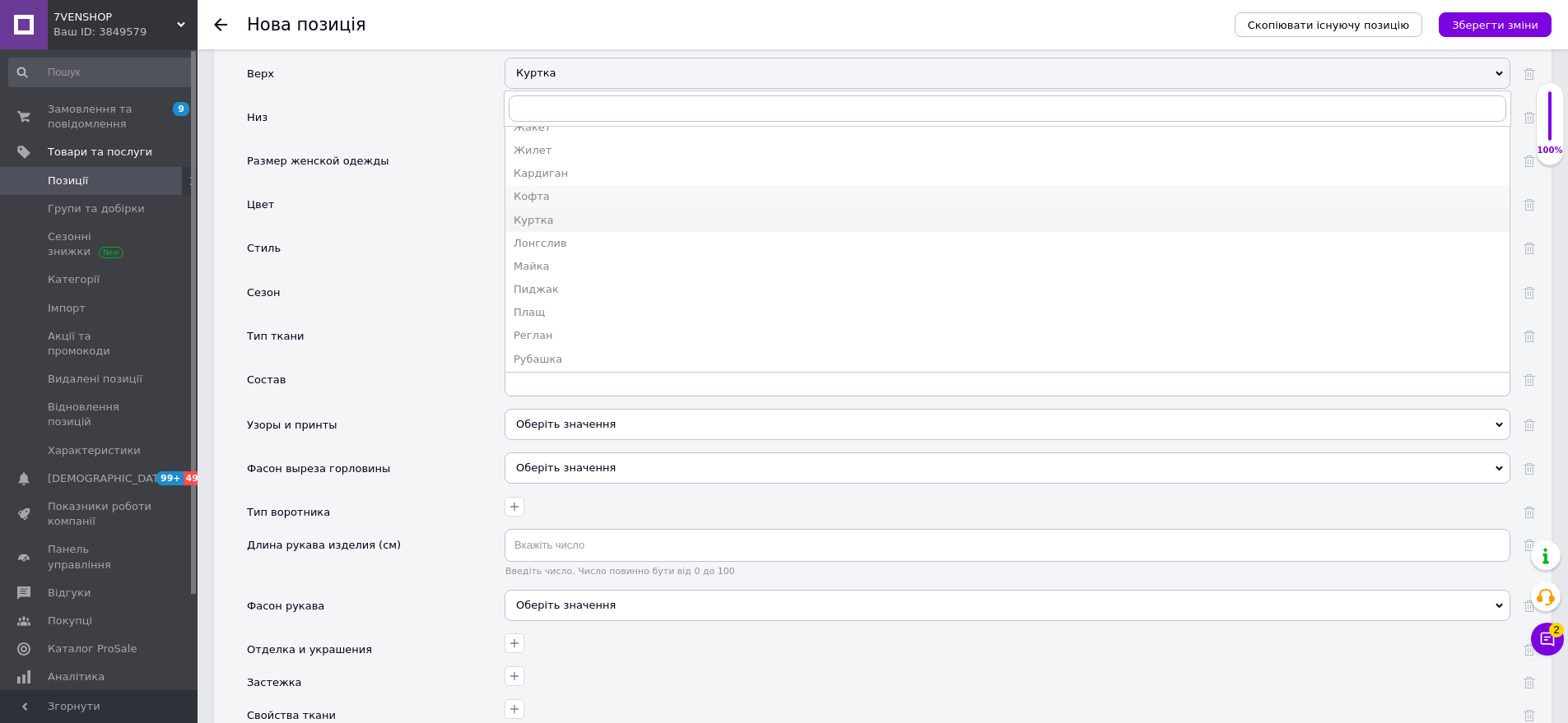
click at [570, 190] on div "Кофта" at bounding box center [1007, 197] width 988 height 15
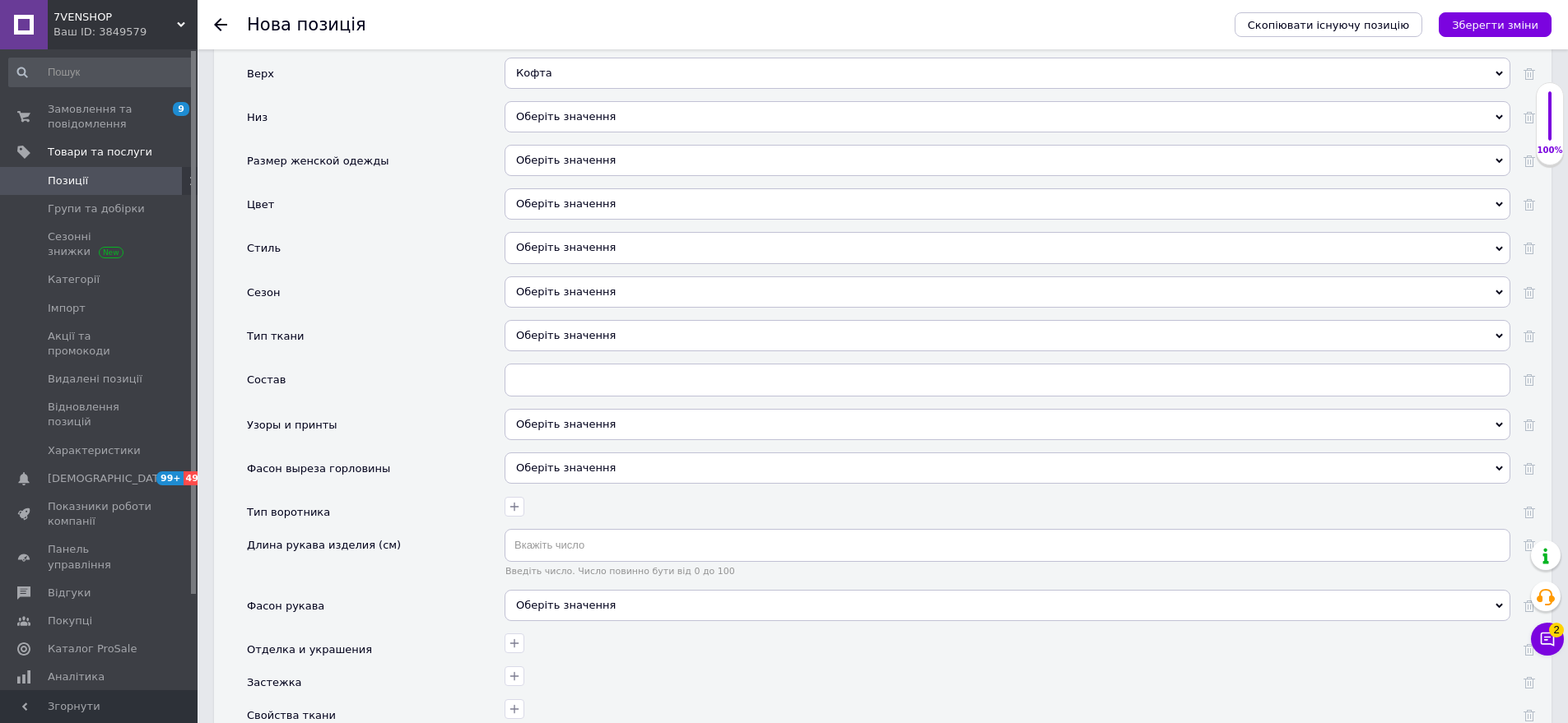
click at [568, 101] on div "Оберіть значення" at bounding box center [1007, 117] width 1006 height 31
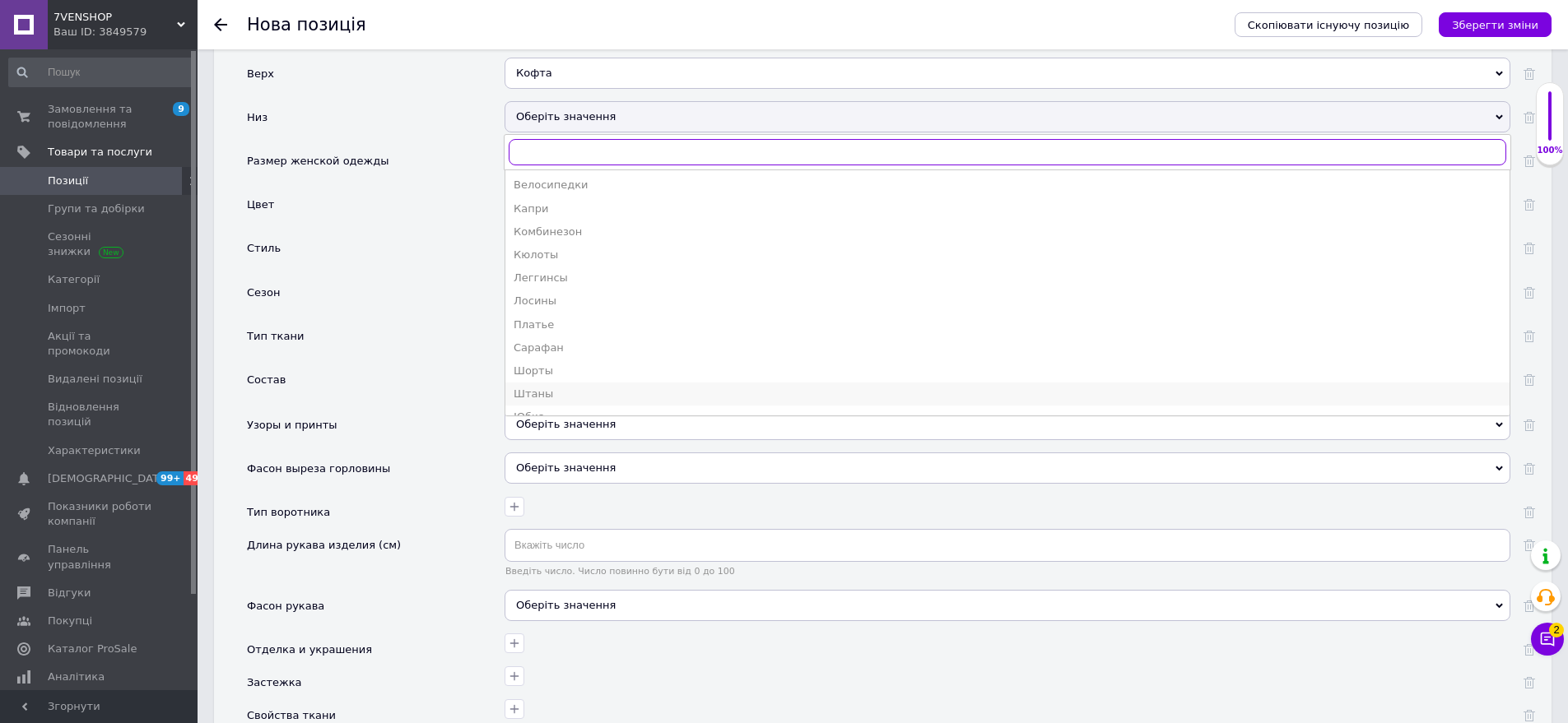
scroll to position [88, 0]
click at [571, 345] on div "Штаны" at bounding box center [1007, 353] width 988 height 15
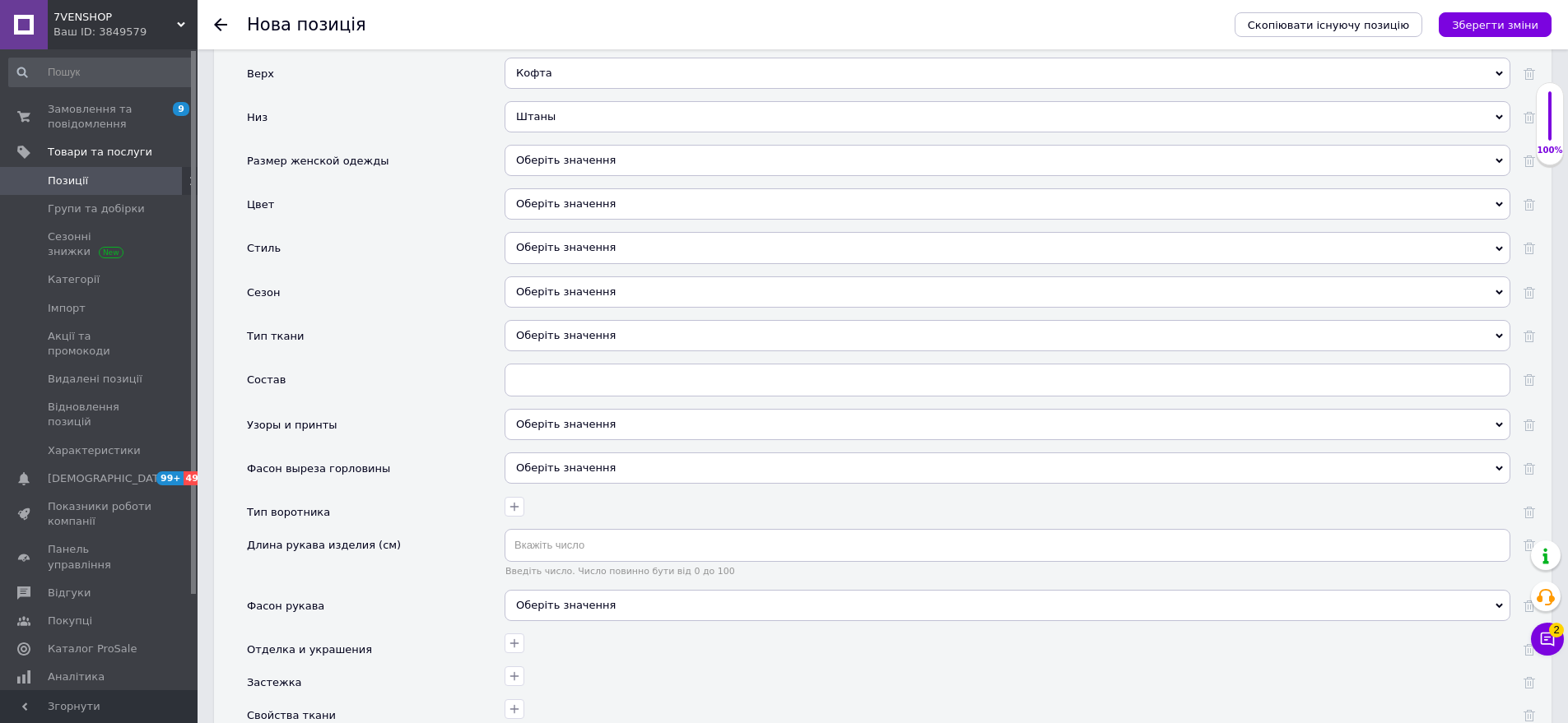
click at [595, 148] on div "Оберіть значення" at bounding box center [1007, 161] width 1006 height 31
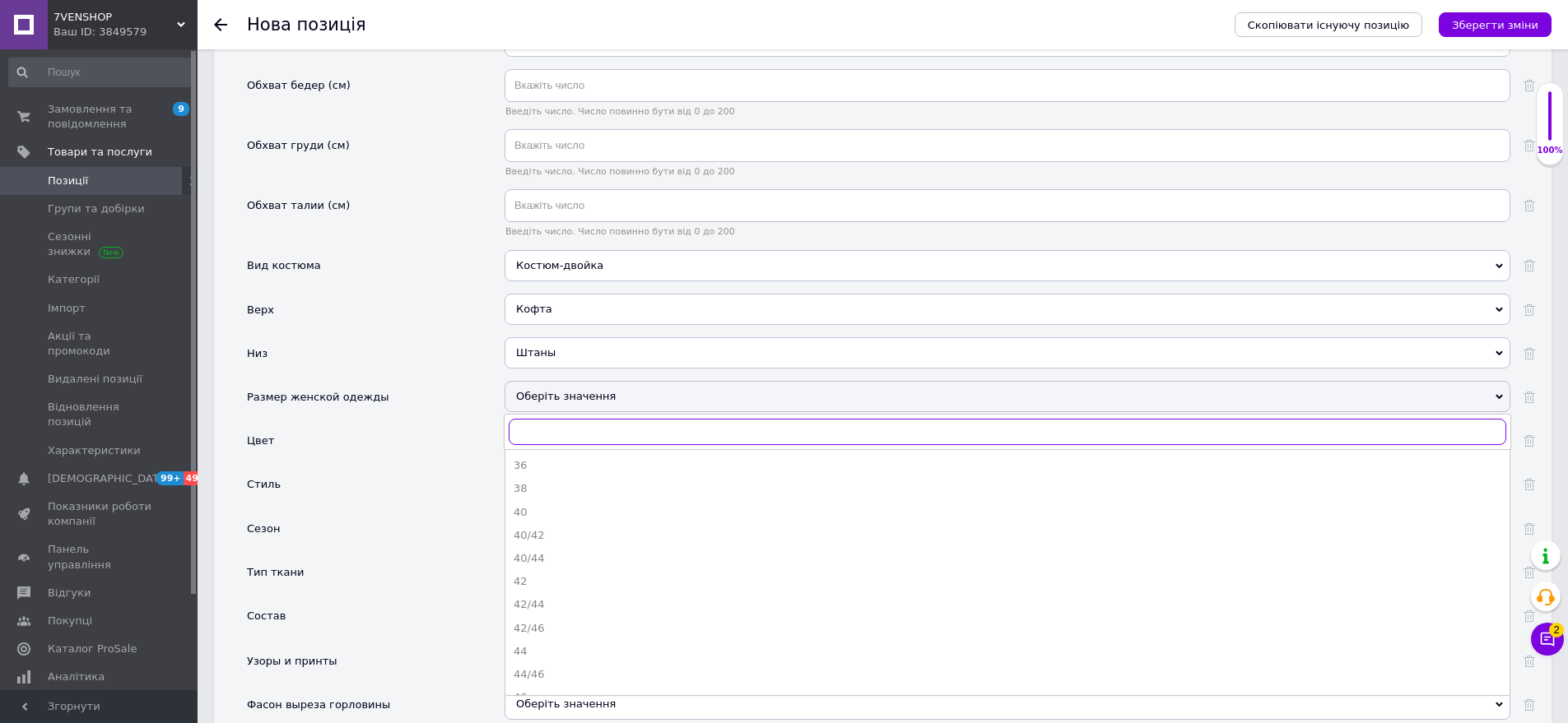
scroll to position [1893, 0]
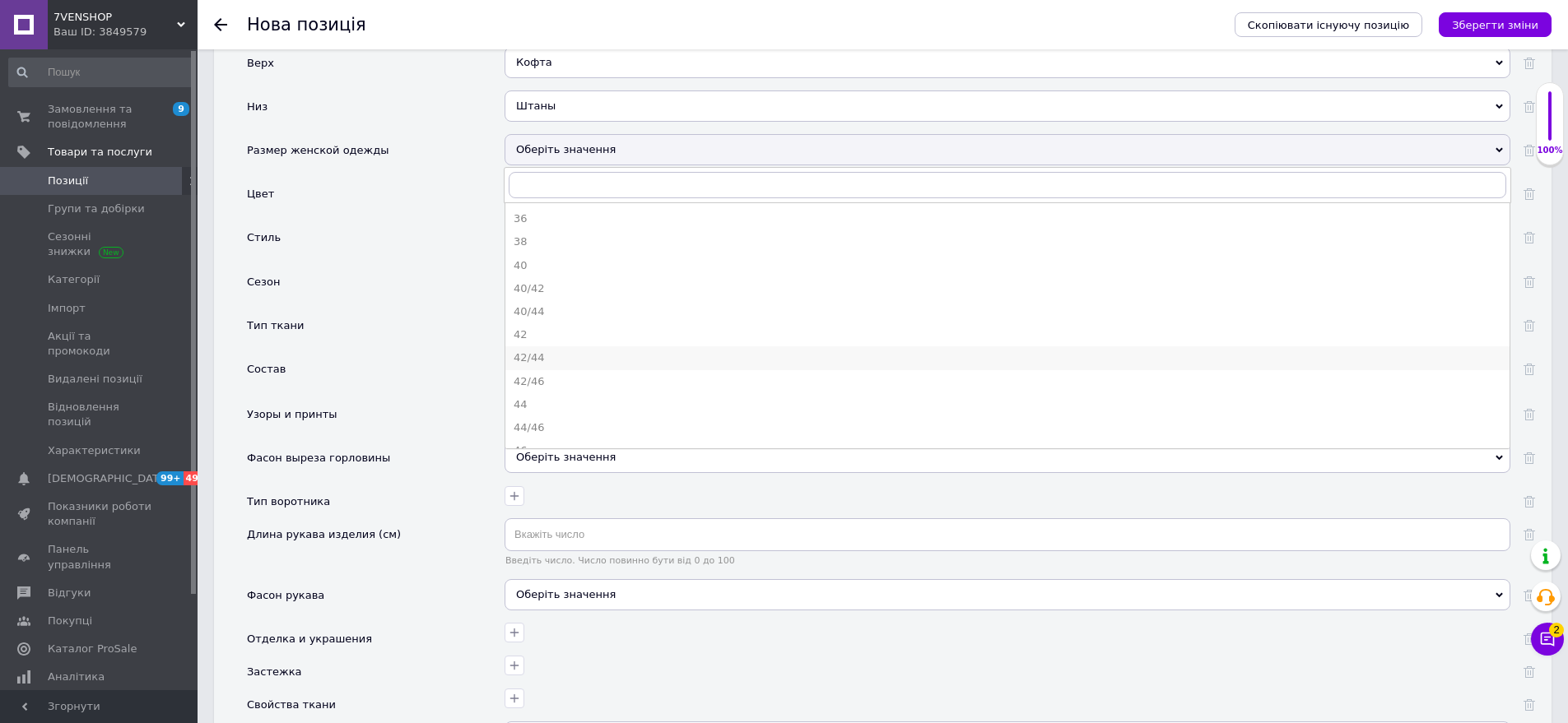
click at [554, 350] on div "42/44" at bounding box center [1007, 358] width 988 height 15
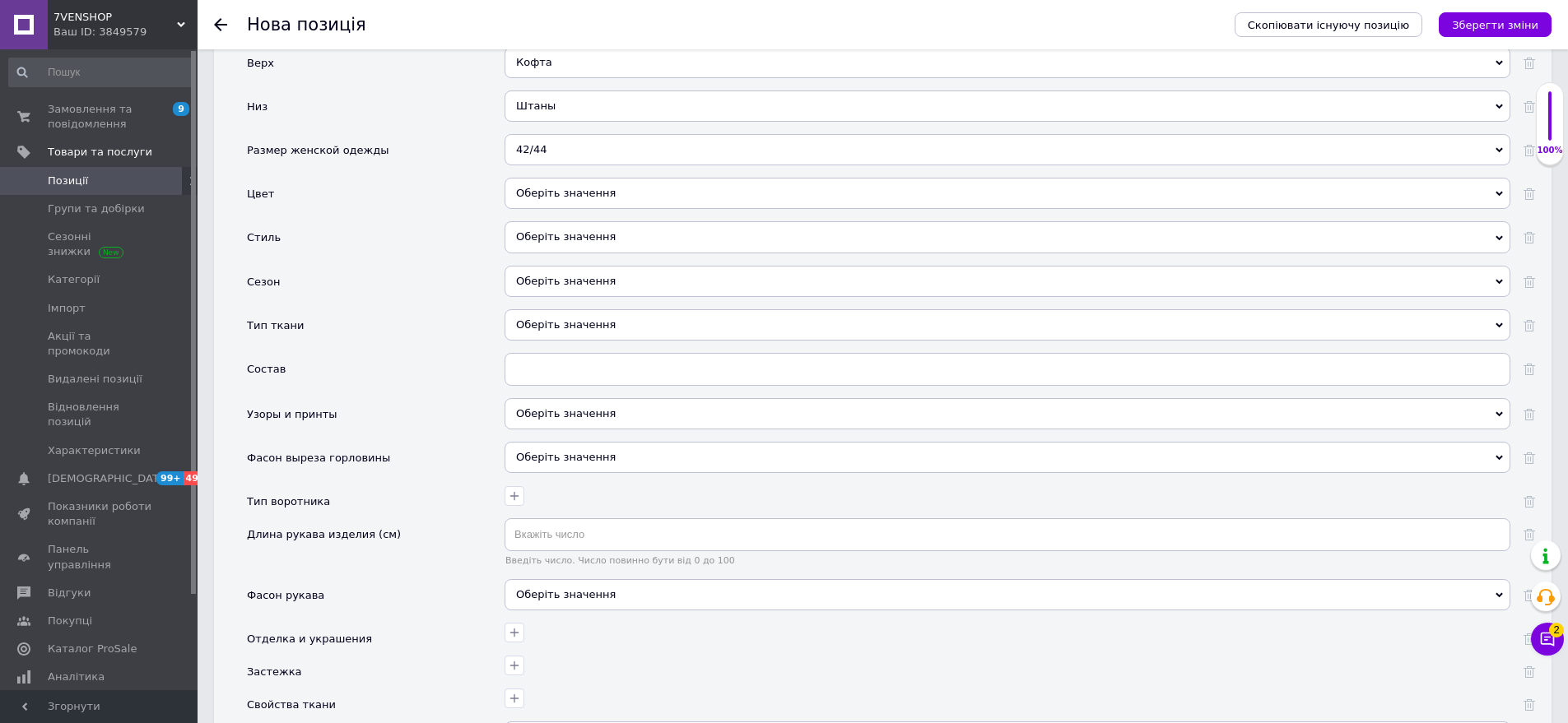
click at [572, 178] on div "Оберіть значення" at bounding box center [1007, 194] width 1006 height 31
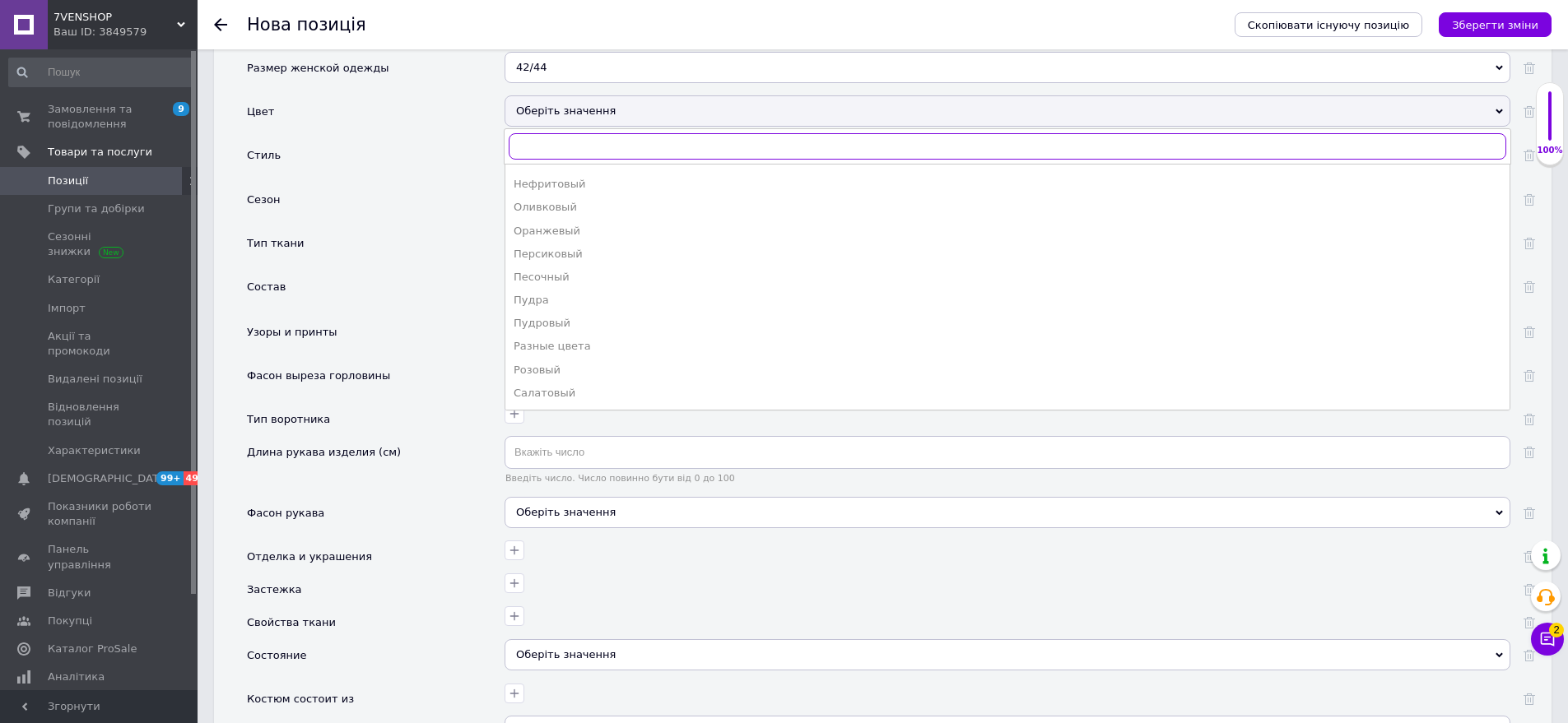
scroll to position [923, 0]
click at [570, 364] on div "Черный" at bounding box center [1007, 371] width 988 height 15
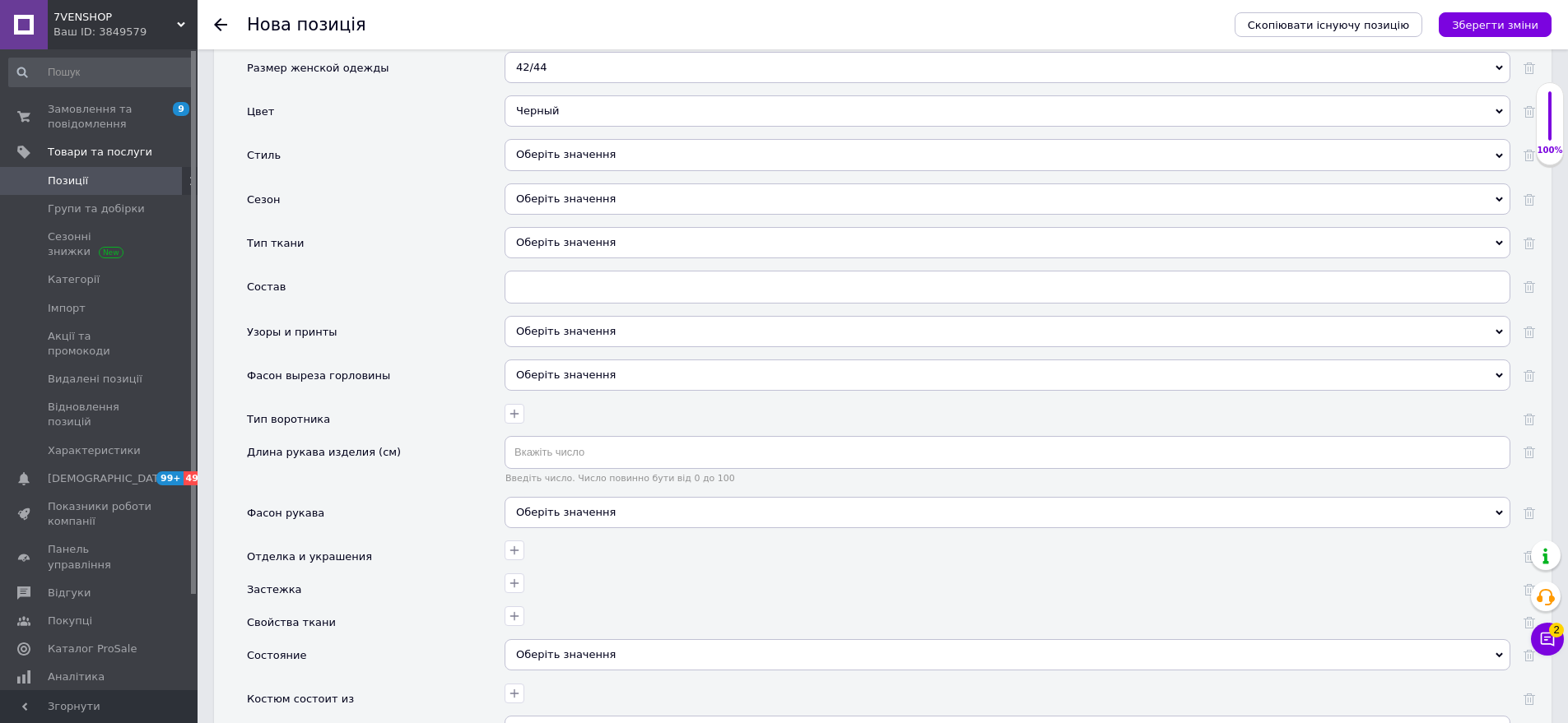
click at [603, 141] on div "Оберіть значення" at bounding box center [1007, 155] width 1006 height 31
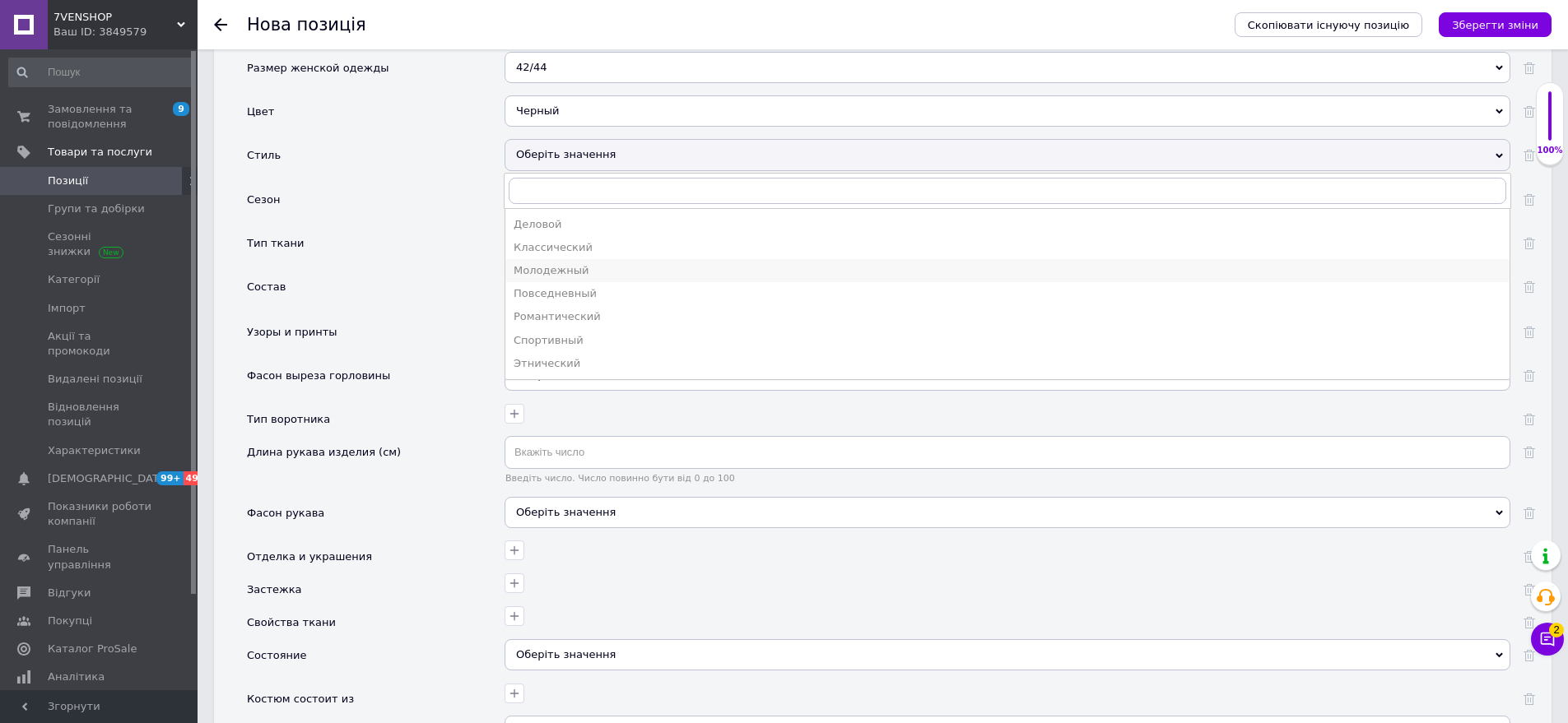
click at [558, 265] on li "Молодежный" at bounding box center [1007, 270] width 1004 height 23
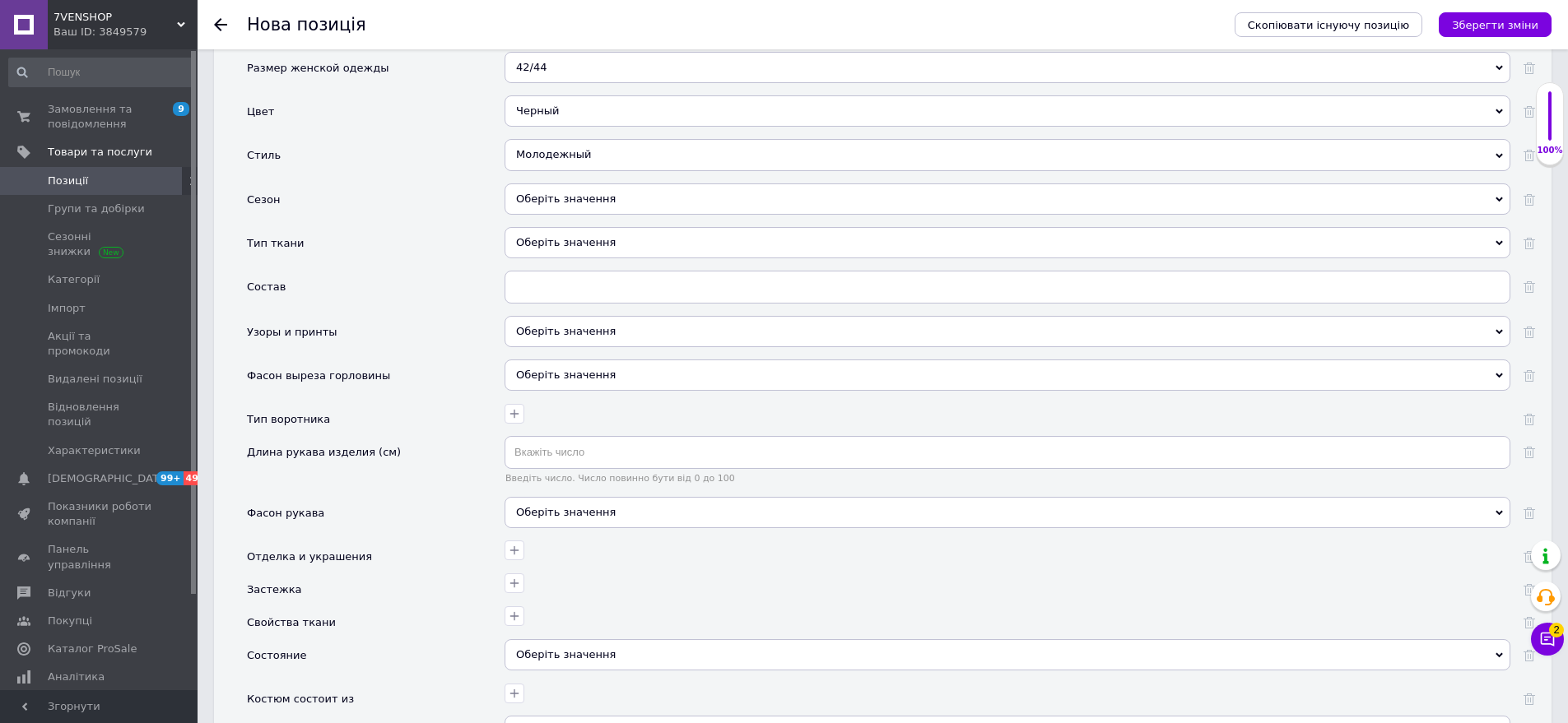
click at [605, 184] on div "Оберіть значення" at bounding box center [1007, 200] width 1006 height 31
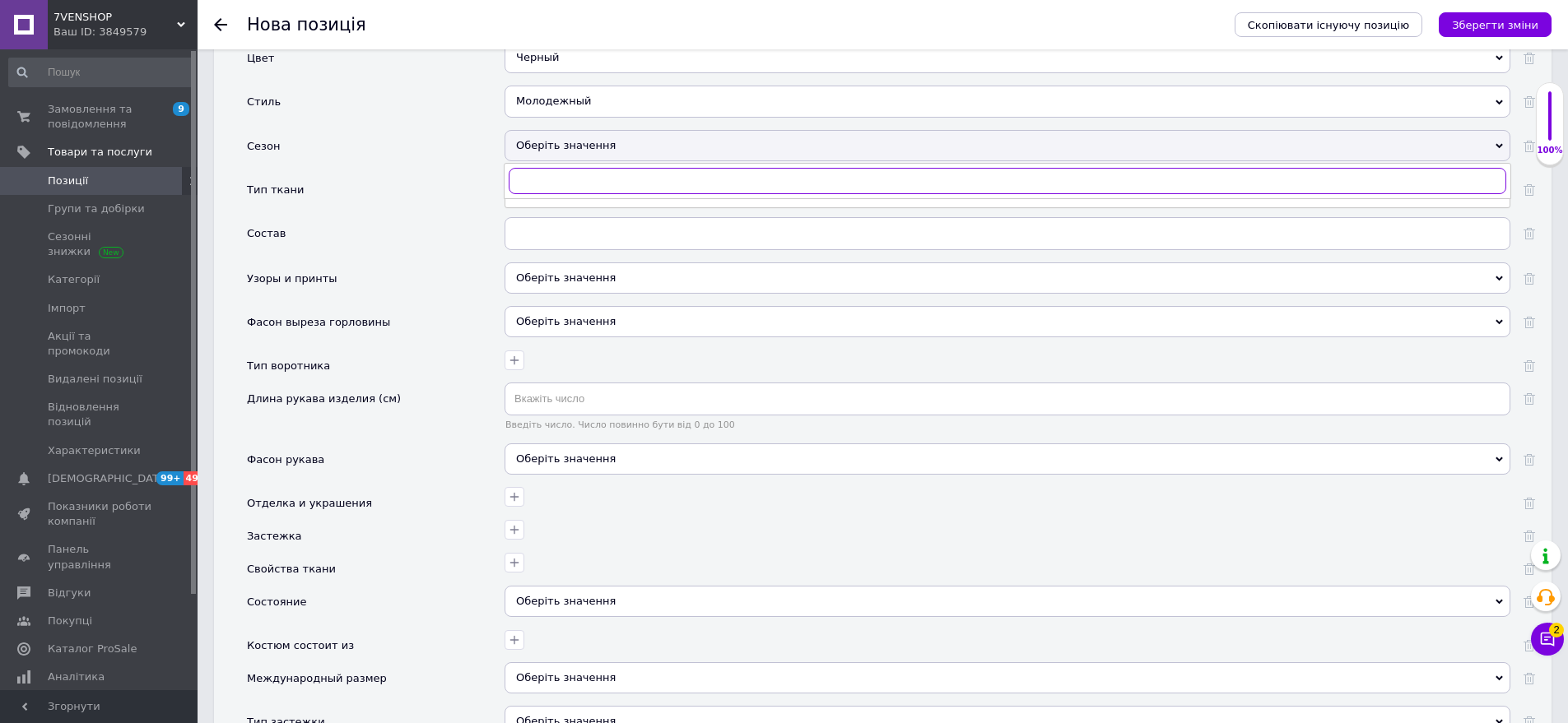
scroll to position [2058, 0]
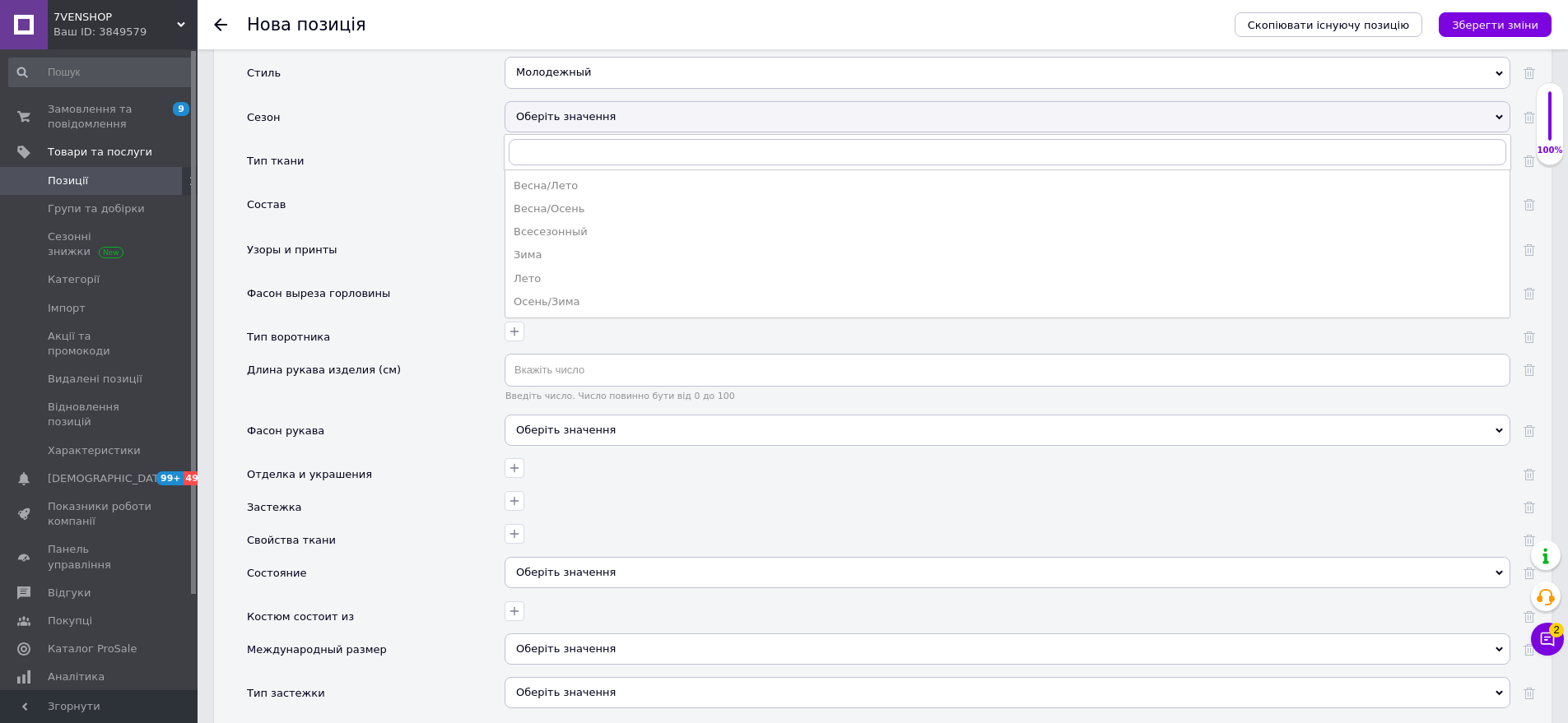
drag, startPoint x: 584, startPoint y: 196, endPoint x: 554, endPoint y: 162, distance: 45.3
click at [584, 202] on div "Весна/Осень" at bounding box center [1007, 209] width 988 height 15
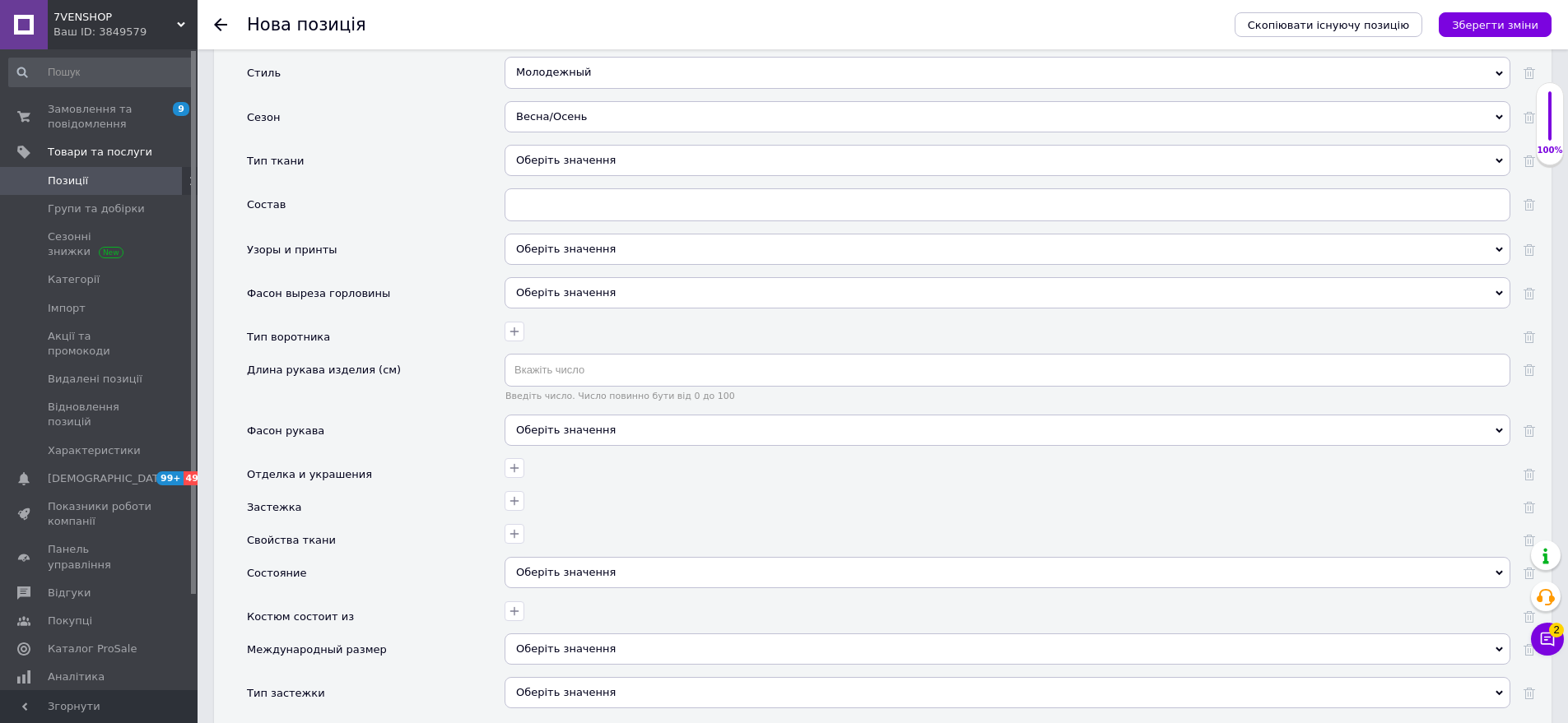
click at [599, 147] on div "Оберіть значення" at bounding box center [1007, 161] width 1006 height 31
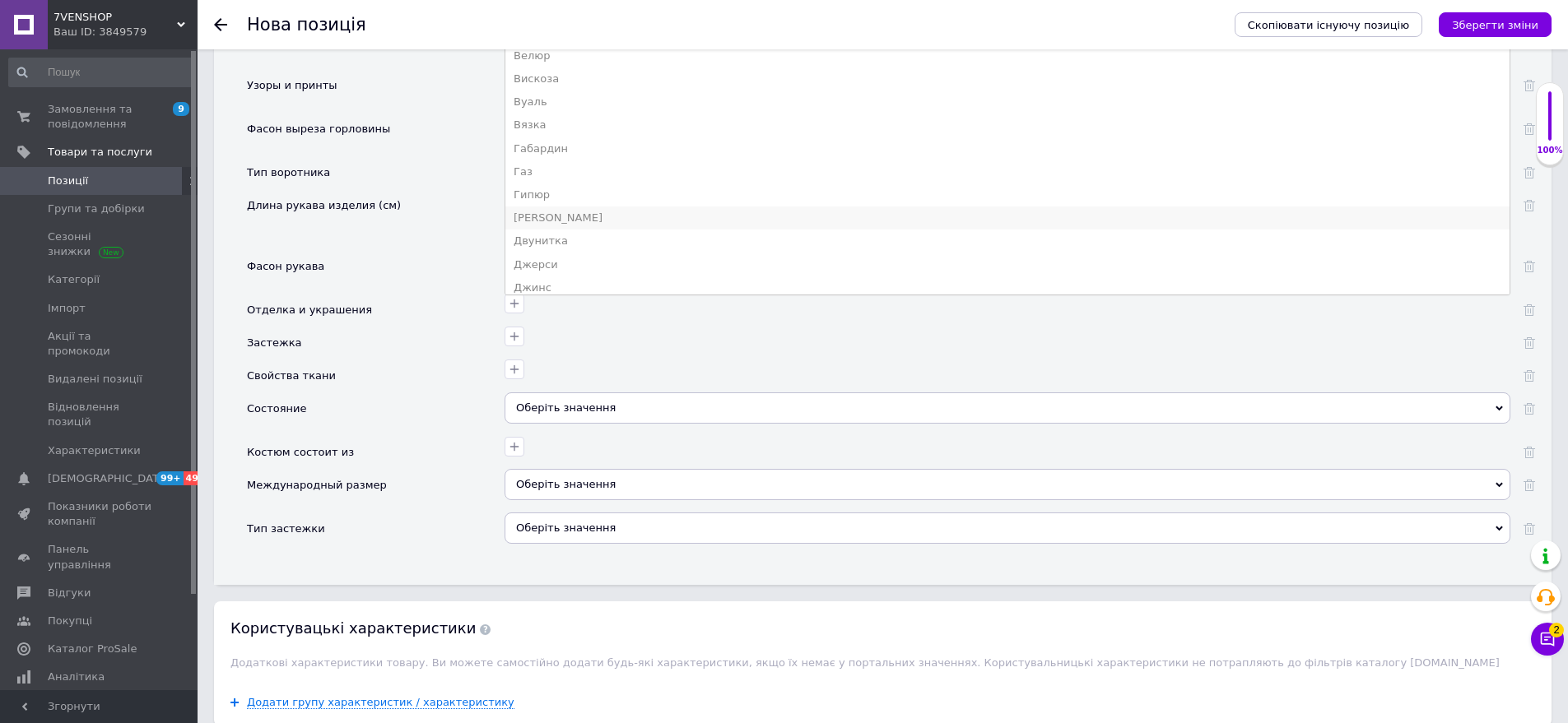
scroll to position [329, 0]
click at [556, 77] on div "Велюр" at bounding box center [1007, 84] width 988 height 15
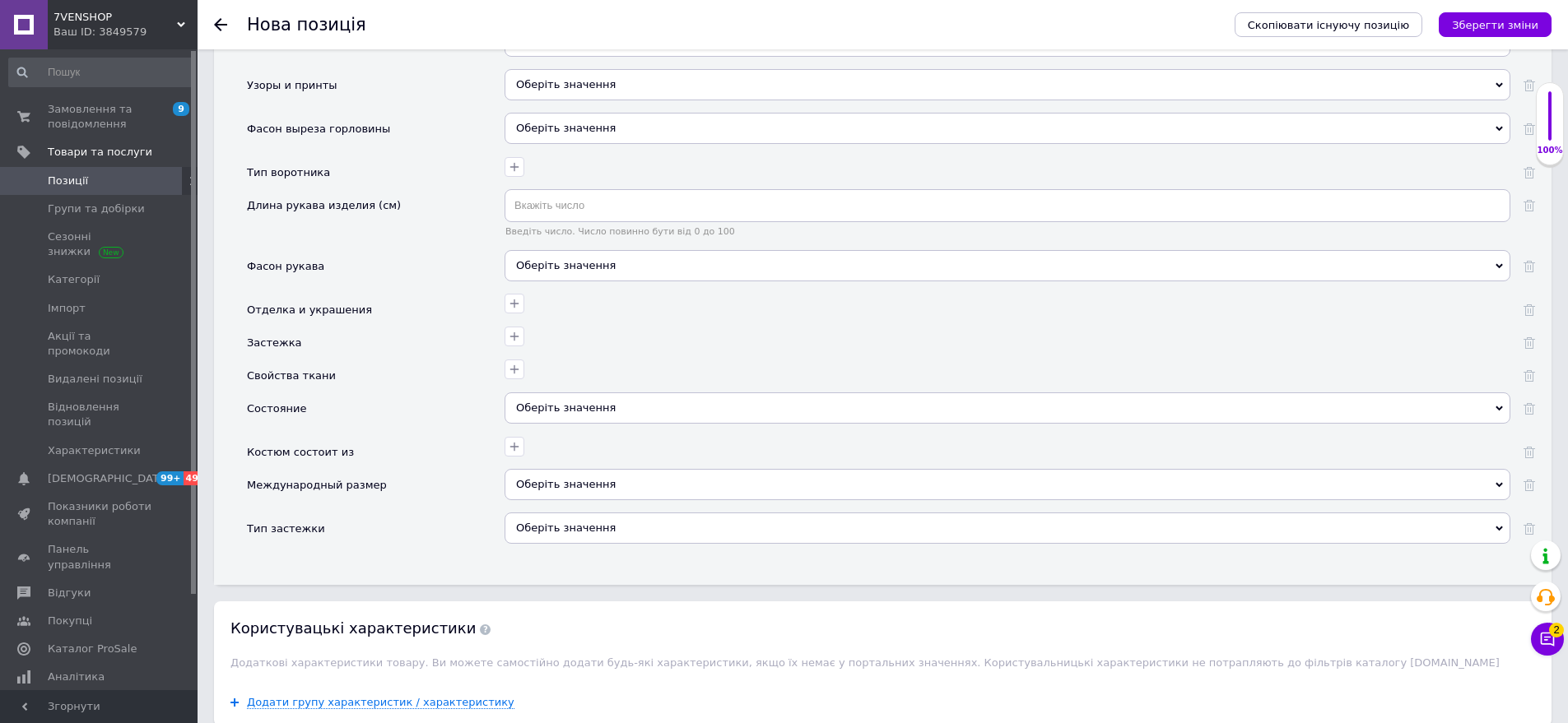
click at [554, 73] on div "Оберіть значення" at bounding box center [1007, 85] width 1006 height 31
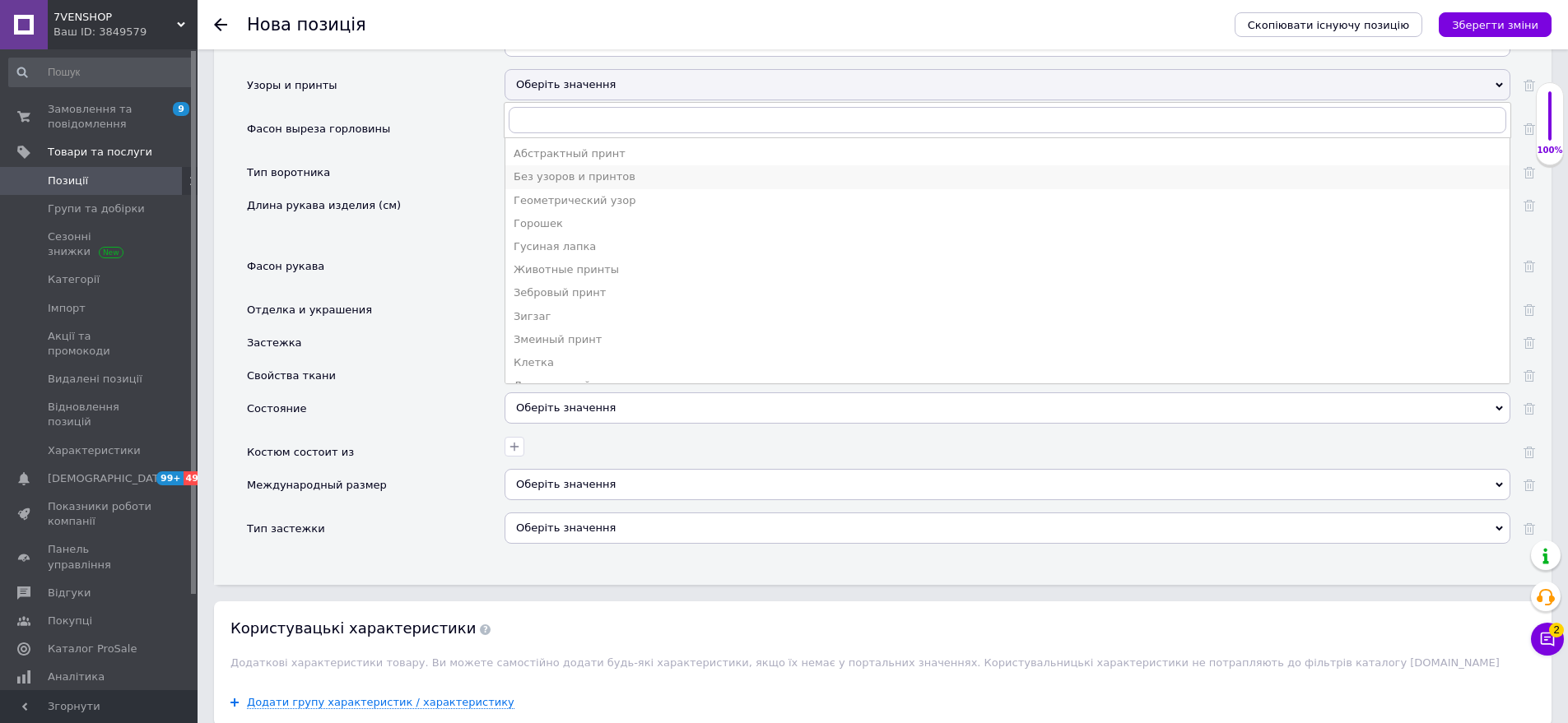
click at [544, 170] on div "Без узоров и принтов" at bounding box center [1007, 177] width 988 height 15
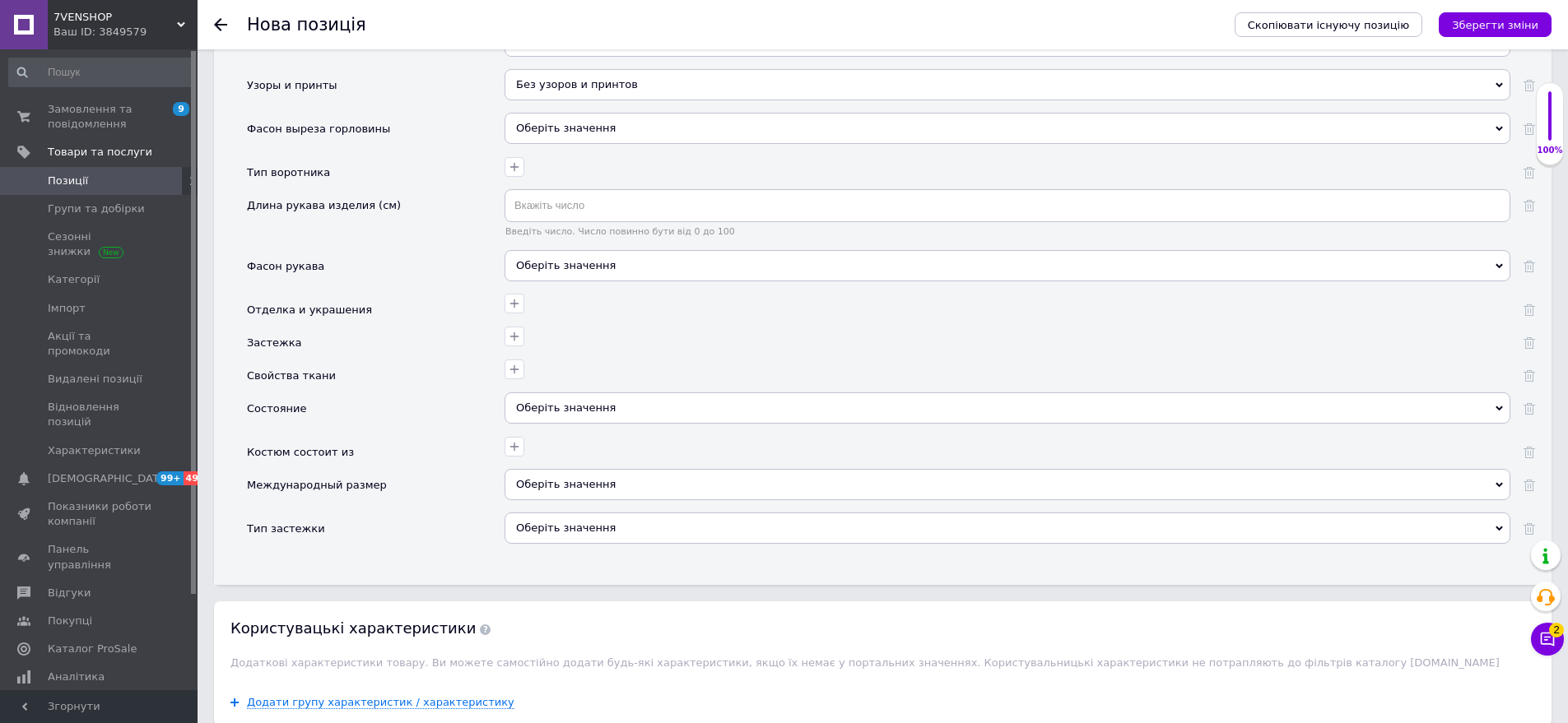
click at [582, 250] on div "Оберіть значення" at bounding box center [1007, 265] width 1006 height 31
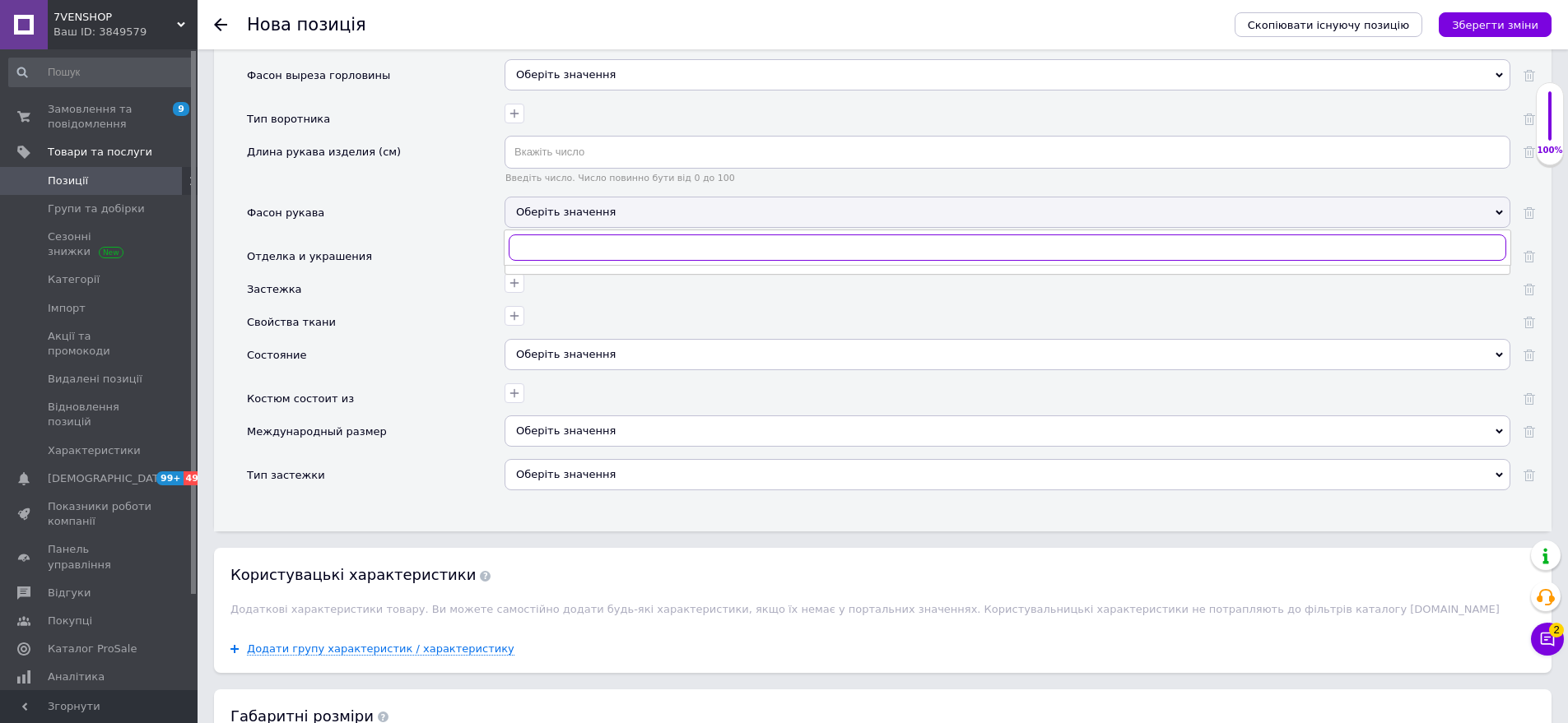
scroll to position [2304, 0]
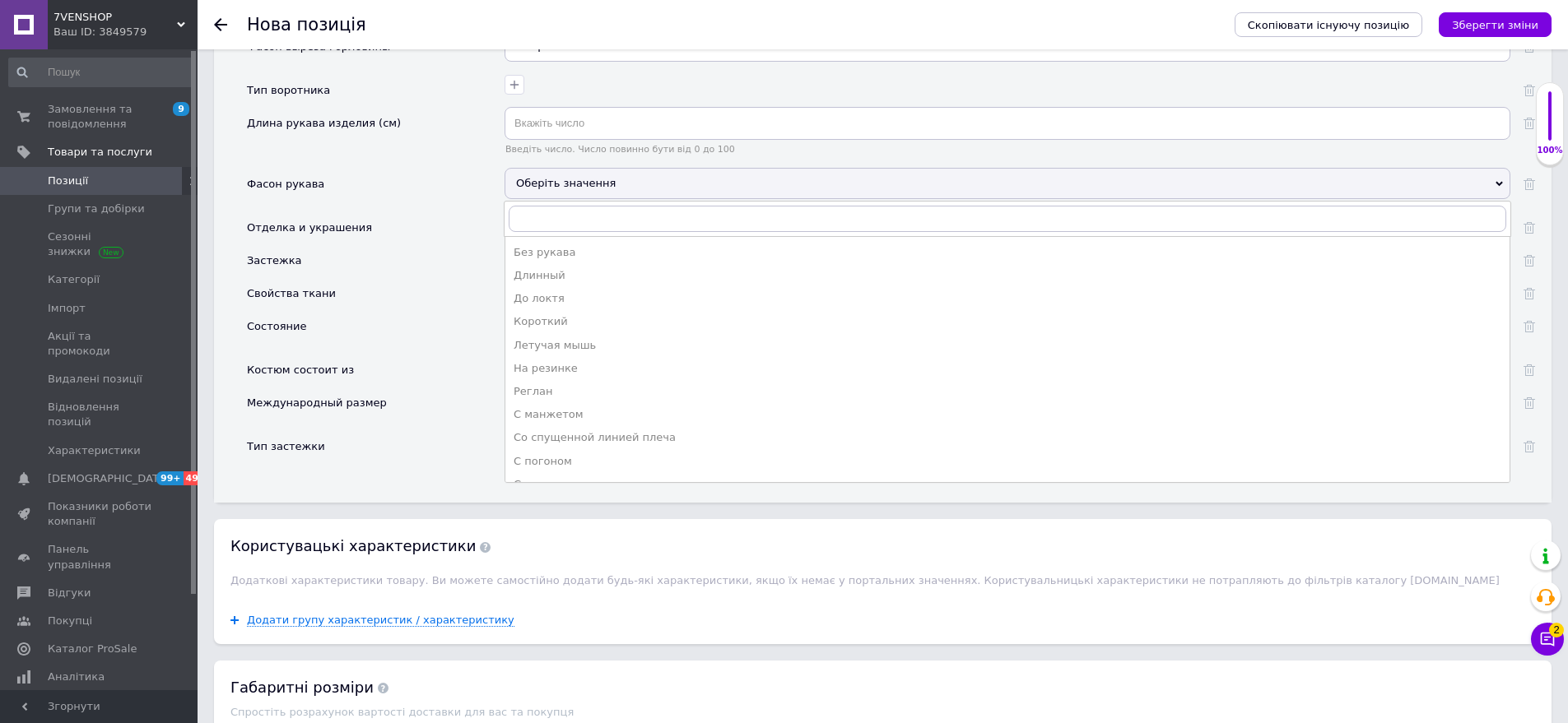
click at [552, 268] on div "Длинный" at bounding box center [1007, 275] width 988 height 15
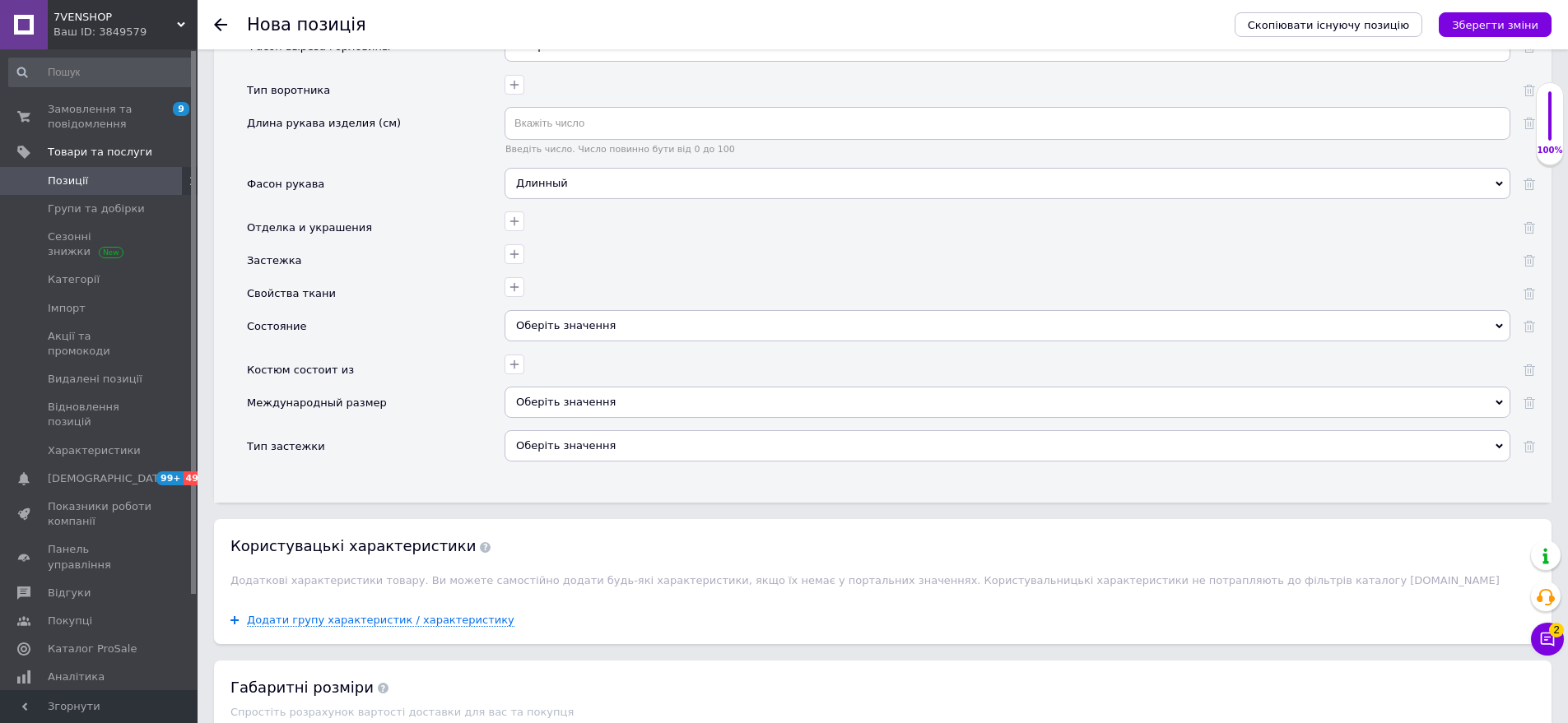
drag, startPoint x: 579, startPoint y: 321, endPoint x: 485, endPoint y: 259, distance: 112.6
click at [579, 320] on div "Оберіть значення" at bounding box center [1007, 326] width 1006 height 31
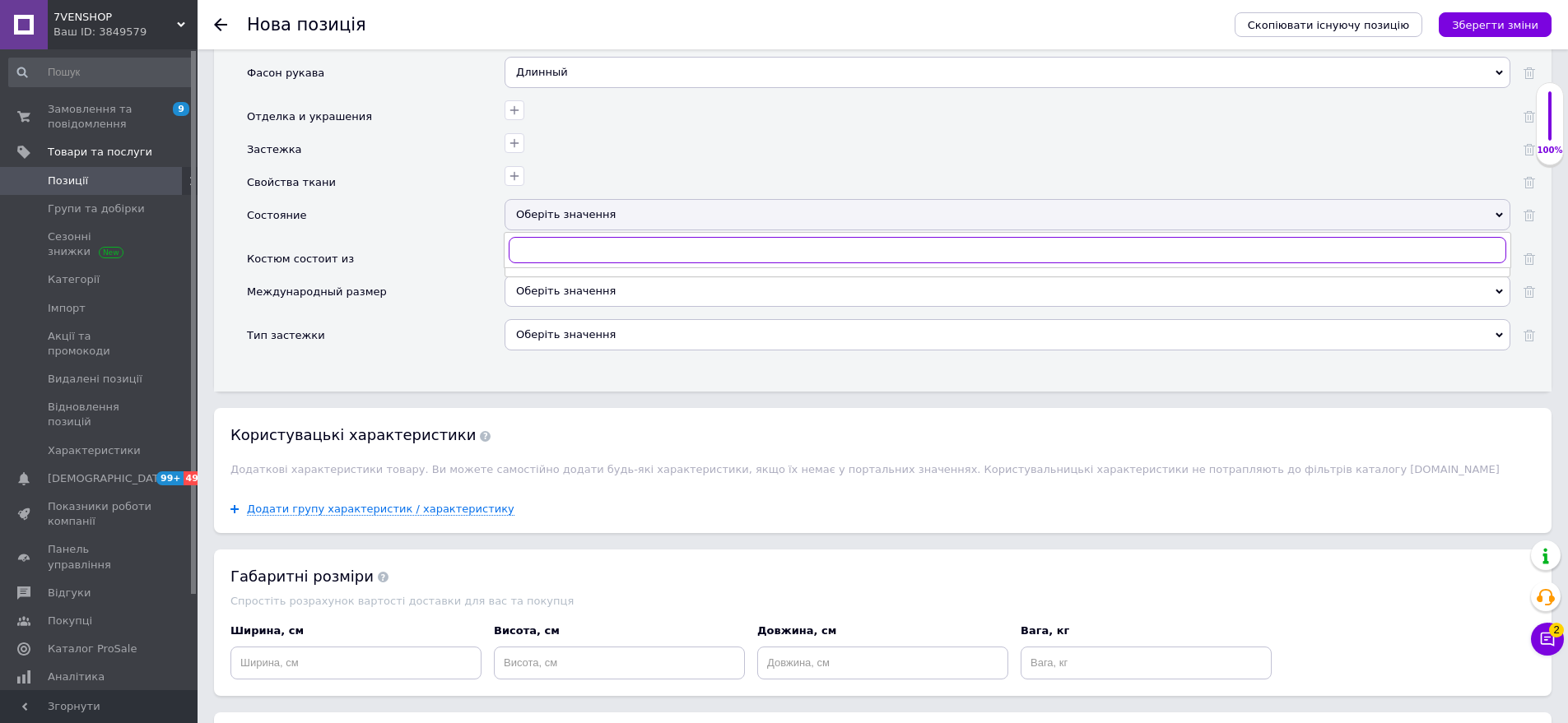
scroll to position [2469, 0]
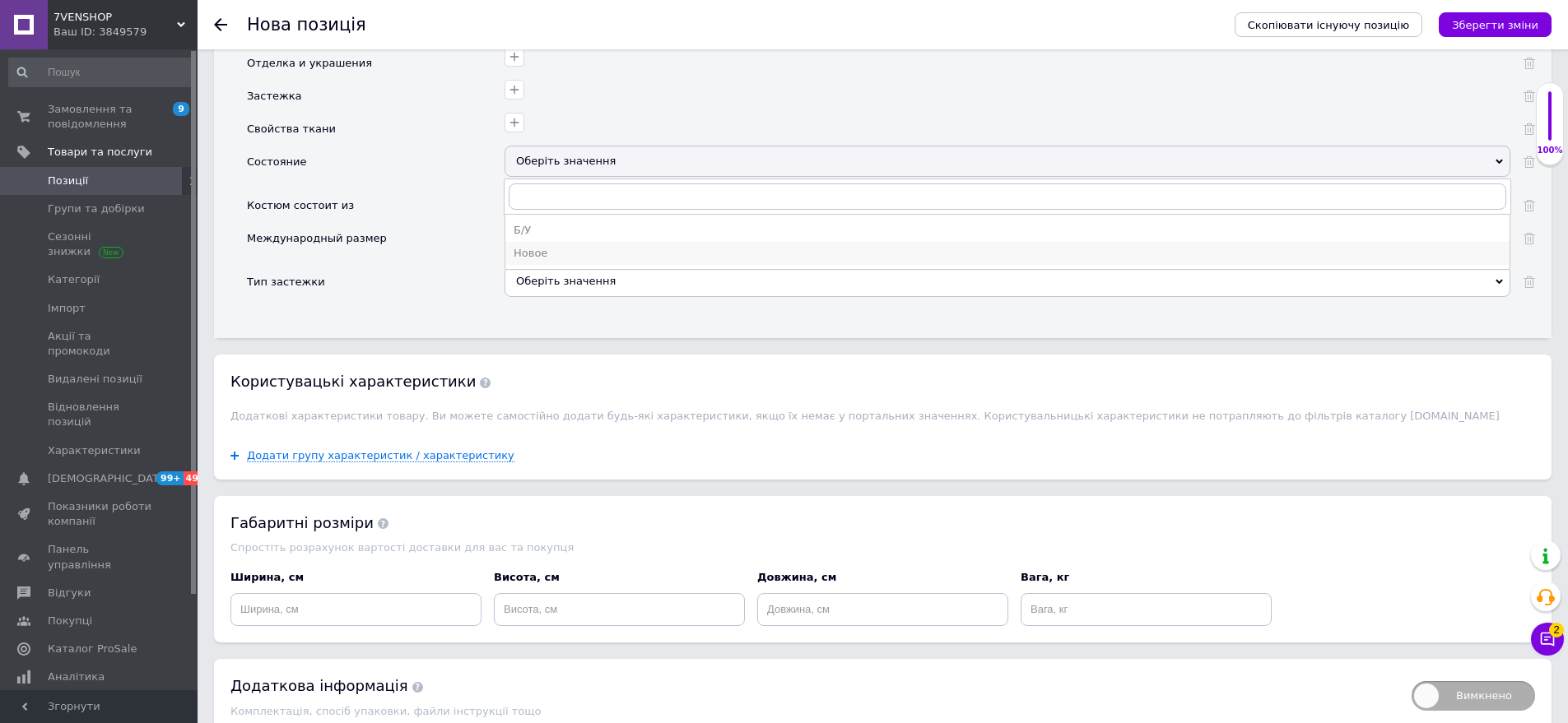
click at [544, 246] on div "Новое" at bounding box center [1007, 253] width 988 height 15
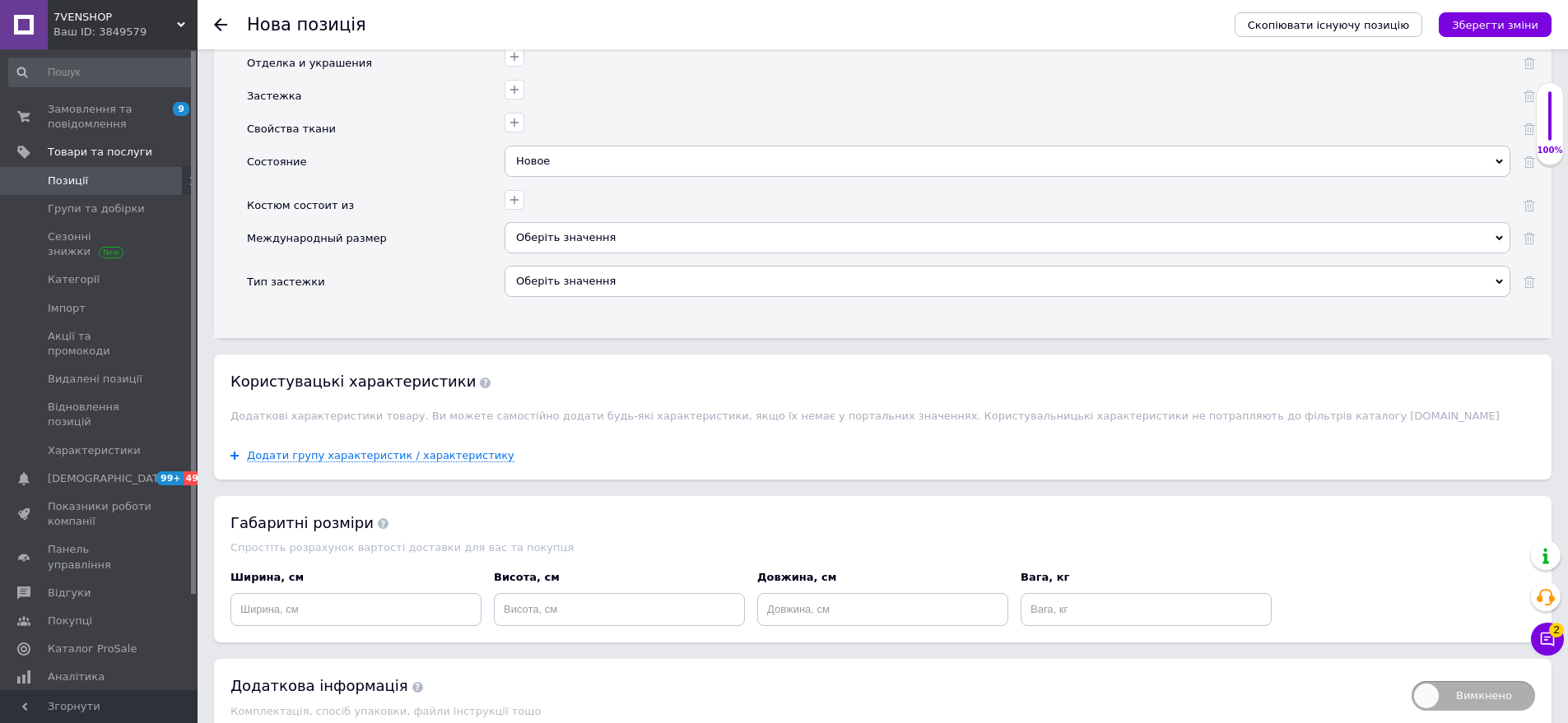
click at [608, 223] on div "Оберіть значення" at bounding box center [1007, 238] width 1006 height 31
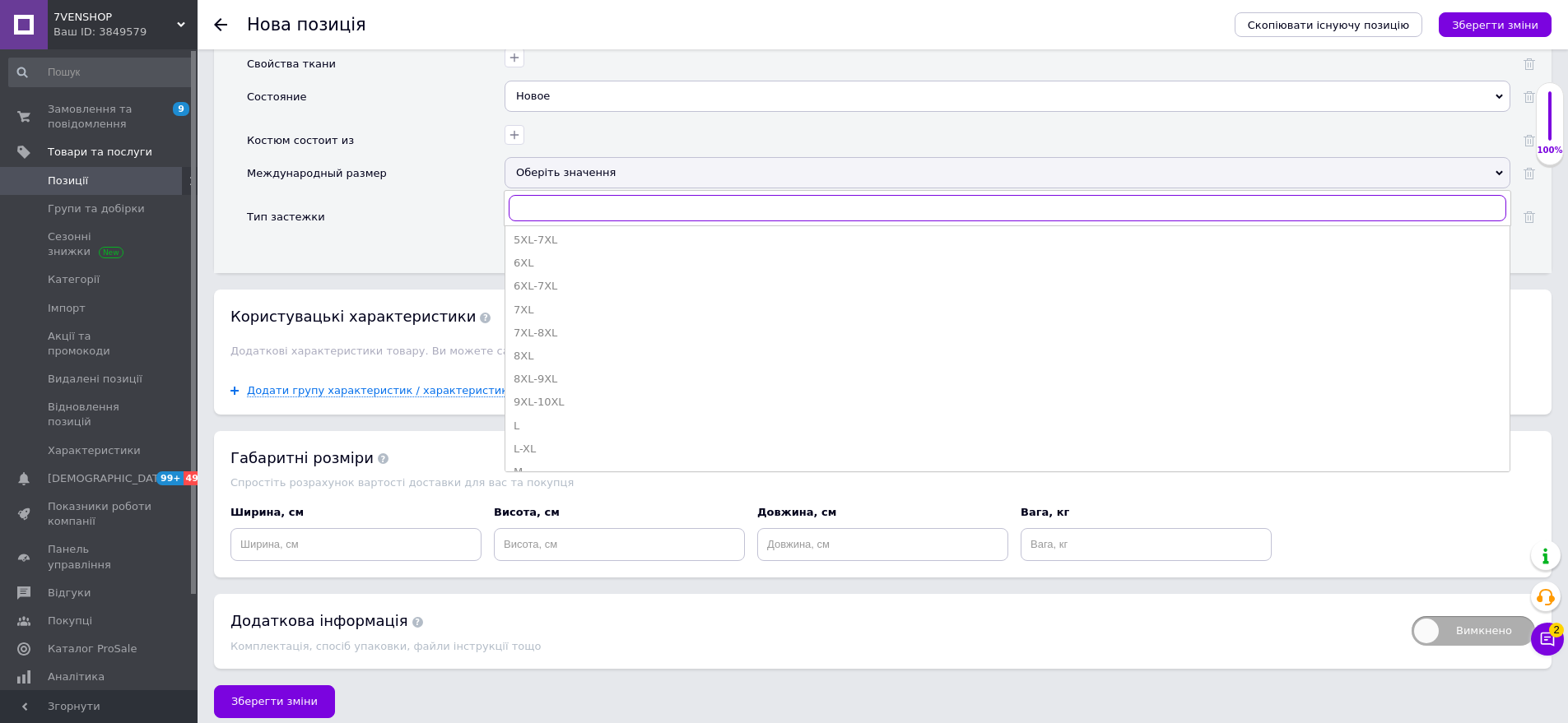
scroll to position [494, 0]
click at [552, 390] on div "S-M" at bounding box center [1007, 397] width 988 height 15
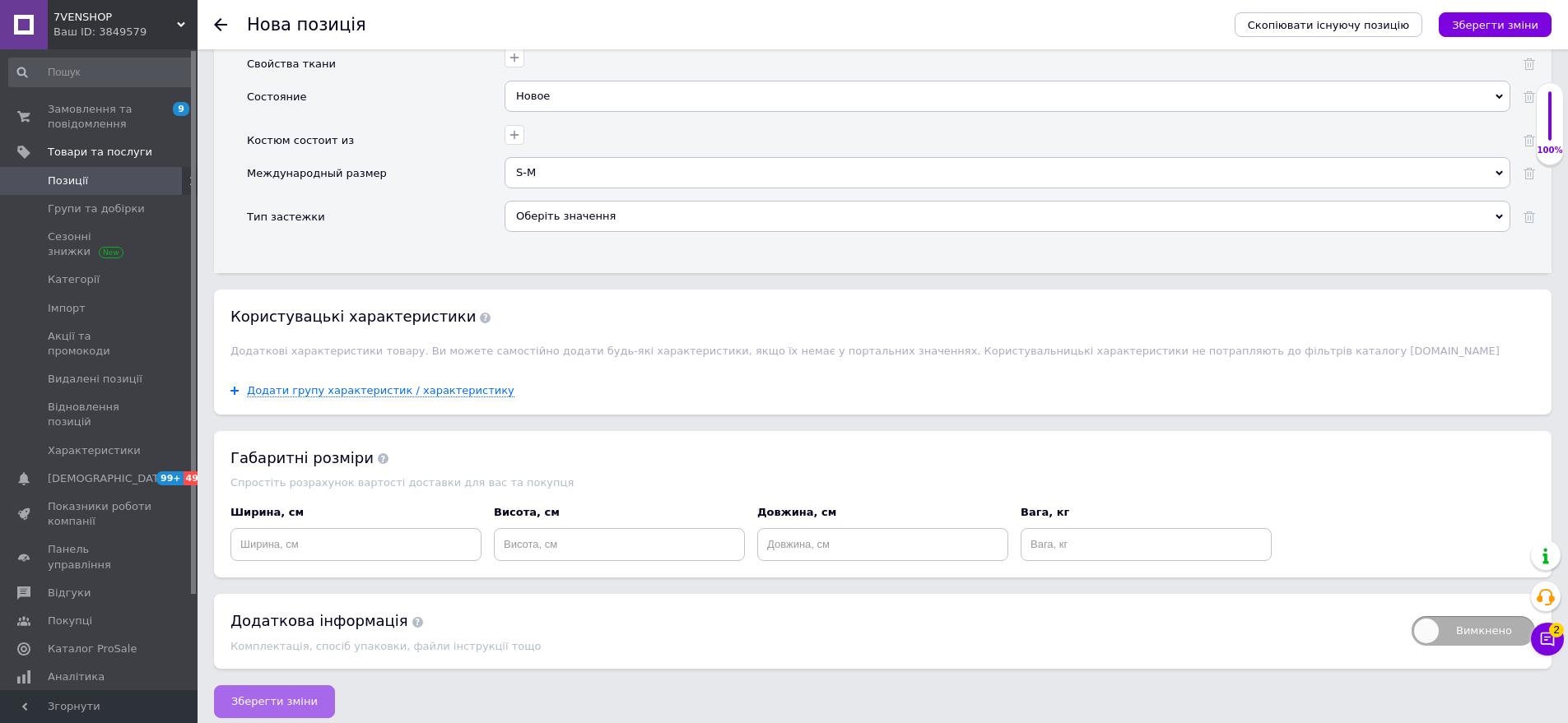
click at [289, 696] on span "Зберегти зміни" at bounding box center [275, 702] width 87 height 12
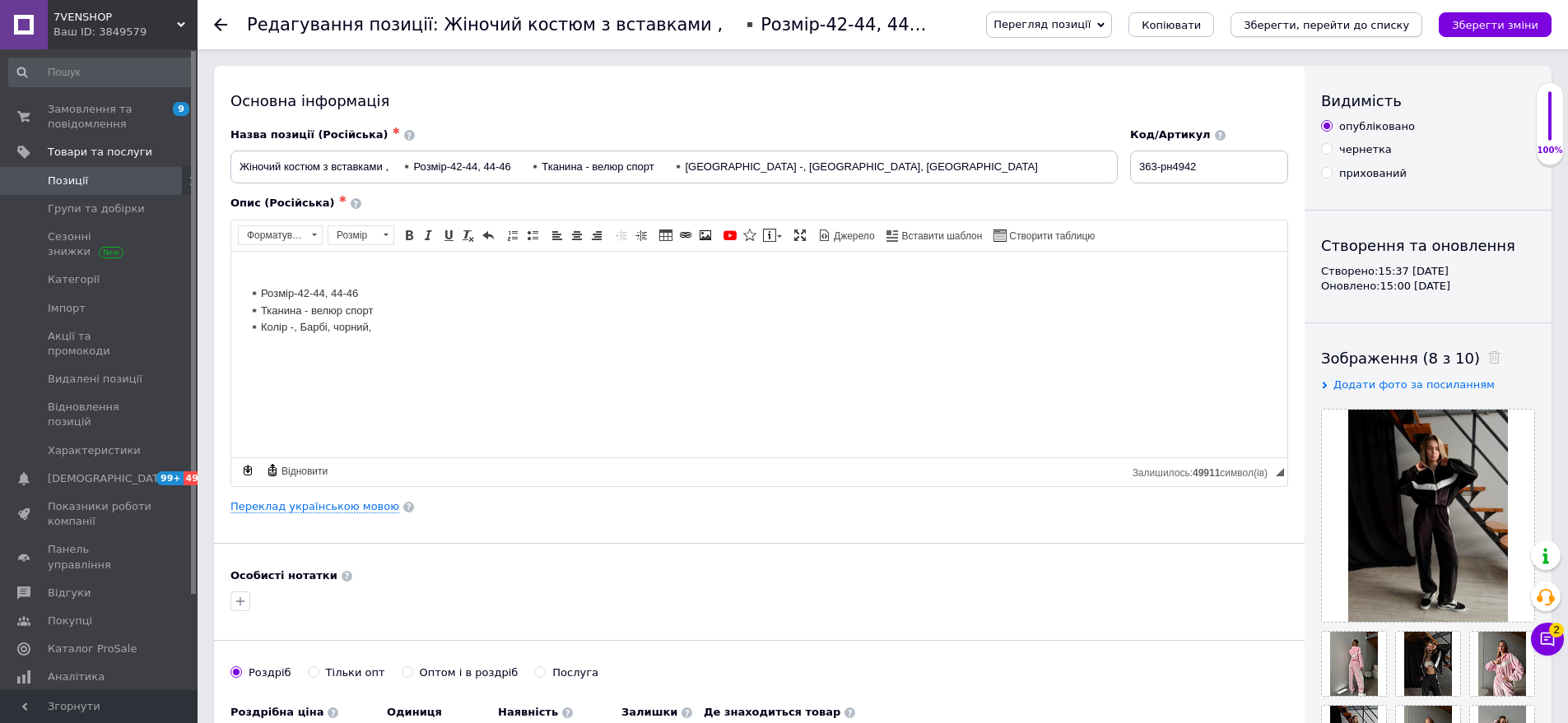
click at [1383, 29] on icon "Зберегти, перейти до списку" at bounding box center [1326, 25] width 166 height 12
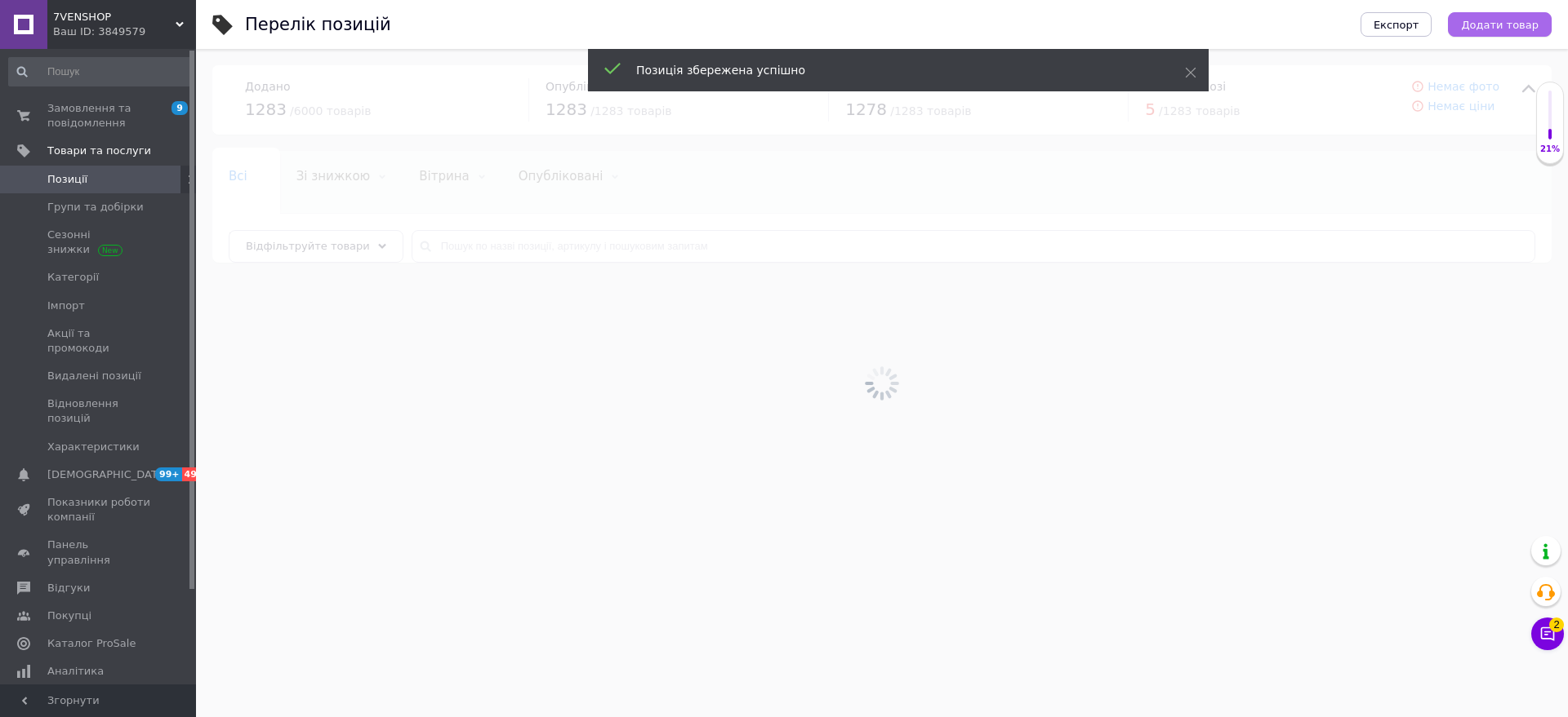
click at [1487, 22] on span "Додати товар" at bounding box center [1499, 25] width 78 height 12
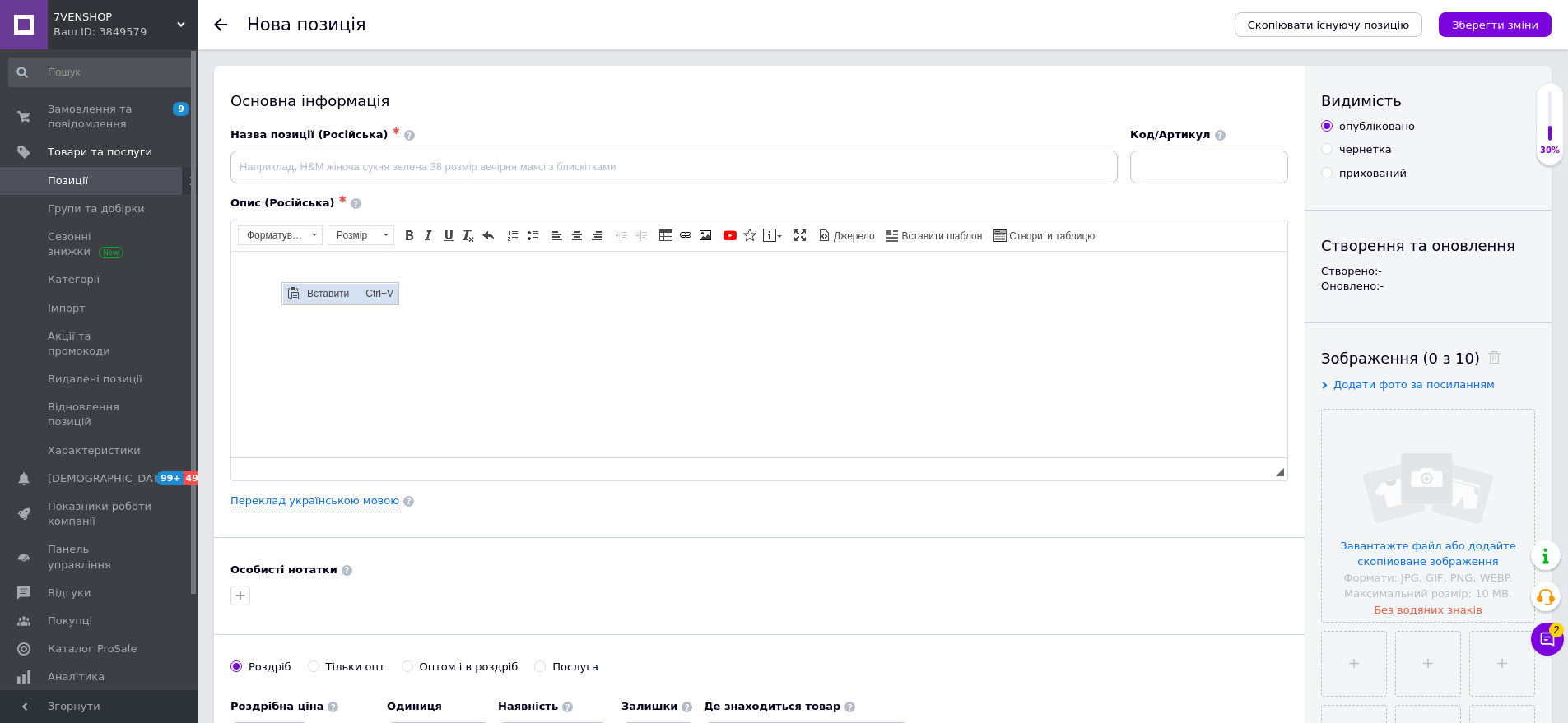
click at [306, 293] on span "Вставити" at bounding box center [331, 293] width 59 height 20
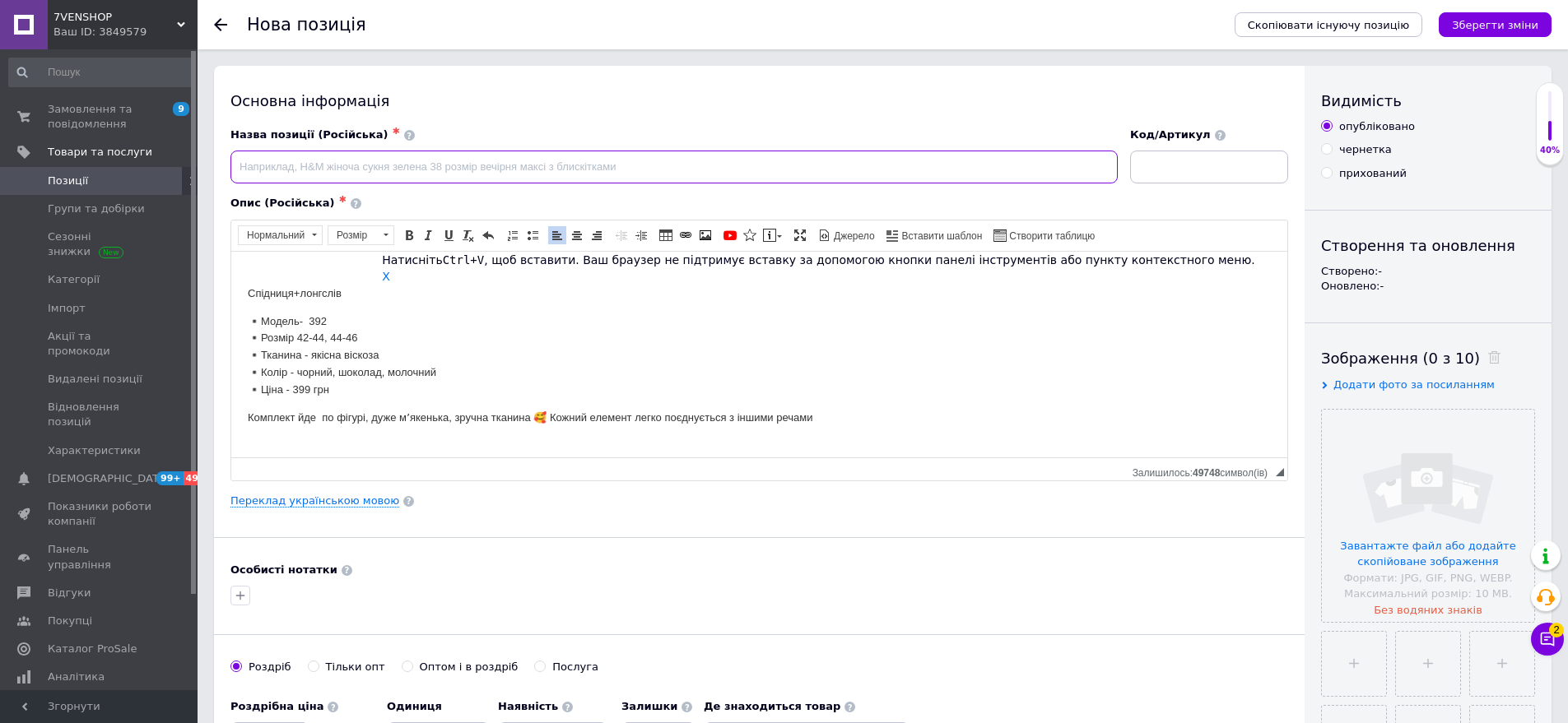
click at [276, 165] on input at bounding box center [674, 167] width 887 height 33
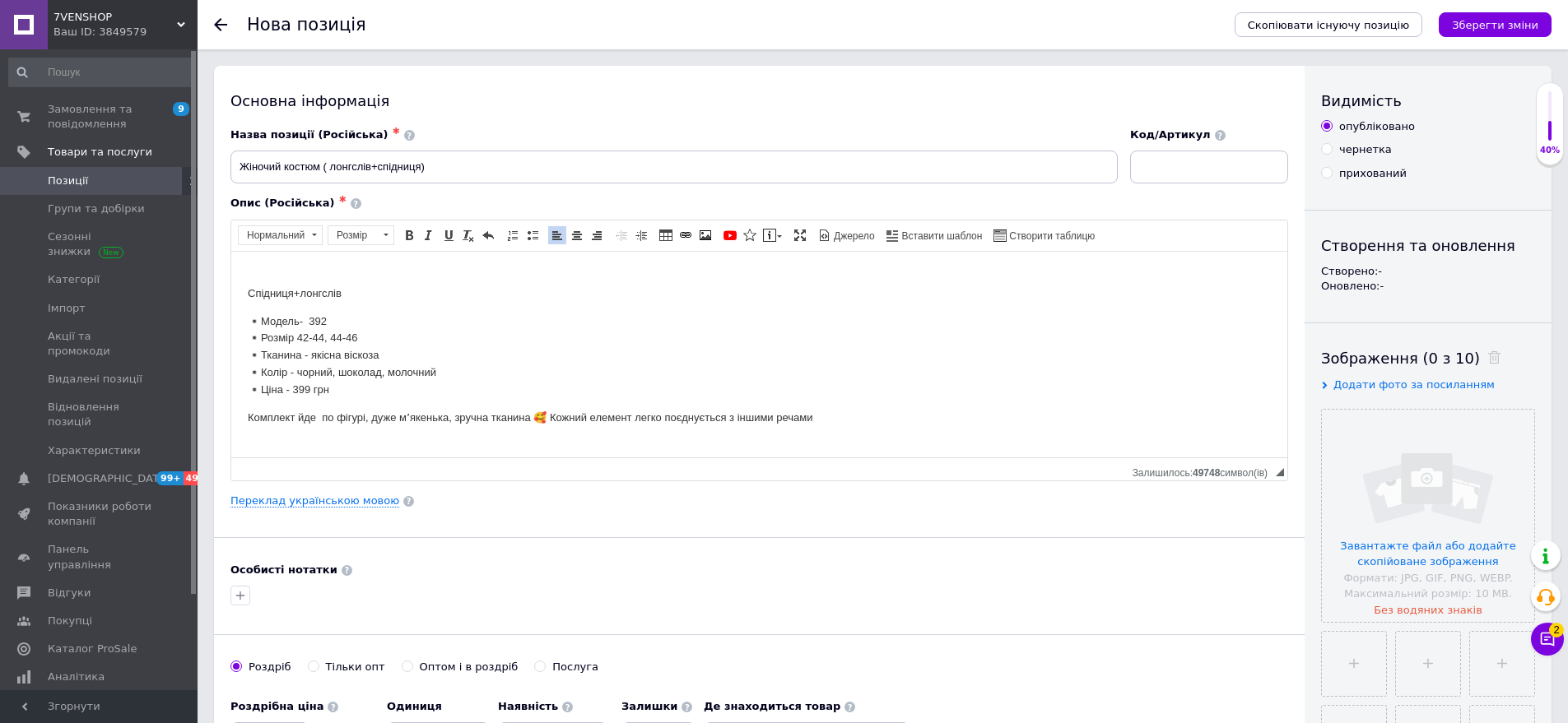
drag, startPoint x: 244, startPoint y: 342, endPoint x: 394, endPoint y: 352, distance: 150.3
click at [394, 352] on html "Спідниця+лонгслів ▪️Модель- 392 ▪️Розмір 42-44, 44-46 ▪️Тканина - якісна віскоз…" at bounding box center [759, 346] width 1056 height 191
click at [416, 379] on span "Копіювати" at bounding box center [404, 384] width 63 height 20
copy p "▪️Розмір 42-44, 44-46 ▪️Тканина - якісна віскоза"
click at [1113, 158] on input "Жіночий костюм ( лонгслів+спідниця) ▪️Розмір 42-44, 44-46 ▪️Тканина - якісна ві…" at bounding box center [674, 167] width 887 height 33
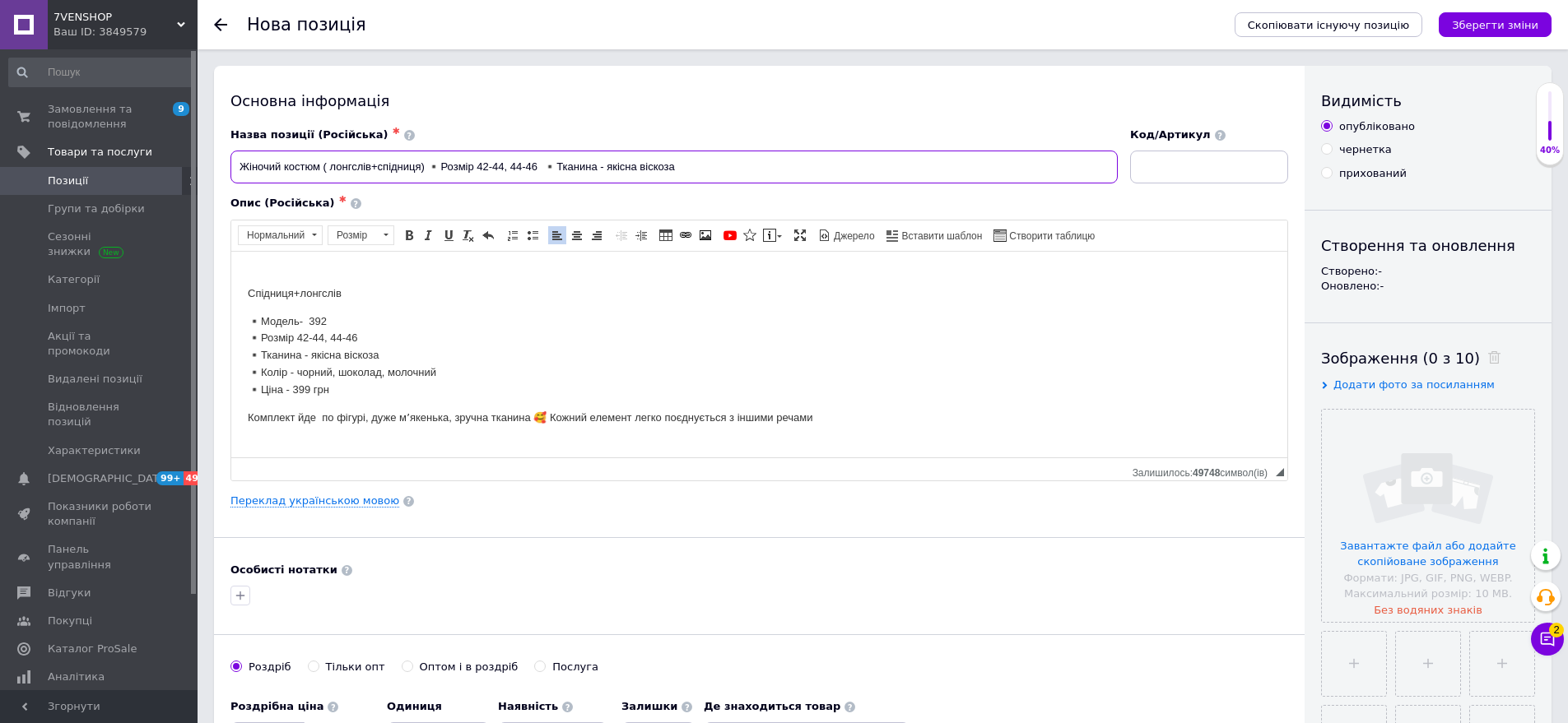
type input "Жіночий костюм ( лонгслів+спідниця) ▪️Розмір 42-44, 44-46 ▪️Тканина - якісна ві…"
click at [1195, 160] on input at bounding box center [1209, 167] width 158 height 33
type input "392-рн4942"
drag, startPoint x: 242, startPoint y: 394, endPoint x: 551, endPoint y: 411, distance: 309.5
click at [551, 411] on html "Спідниця+лонгслів ▪️Модель- 392 ▪️Розмір 42-44, 44-46 ▪️Тканина - якісна віскоз…" at bounding box center [759, 346] width 1056 height 191
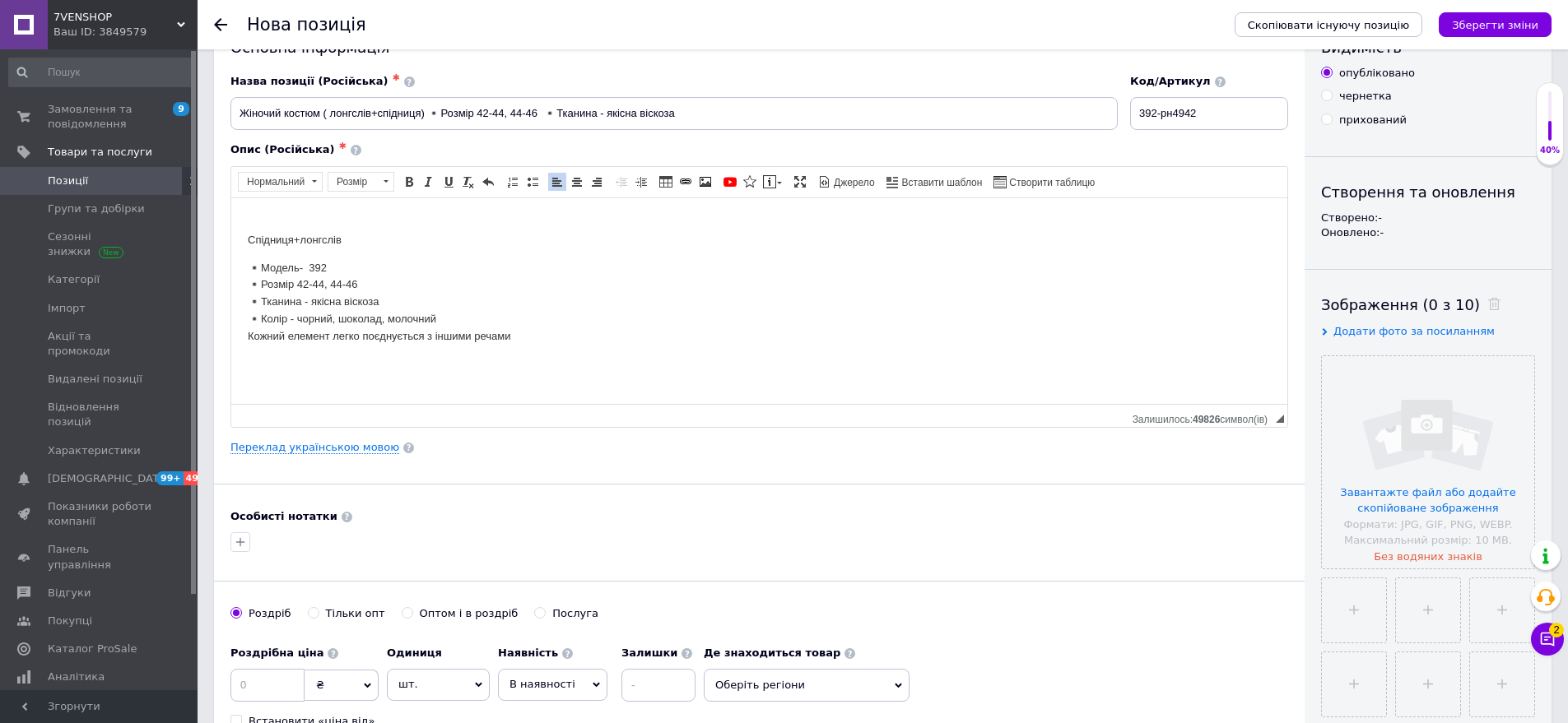
scroll to position [82, 0]
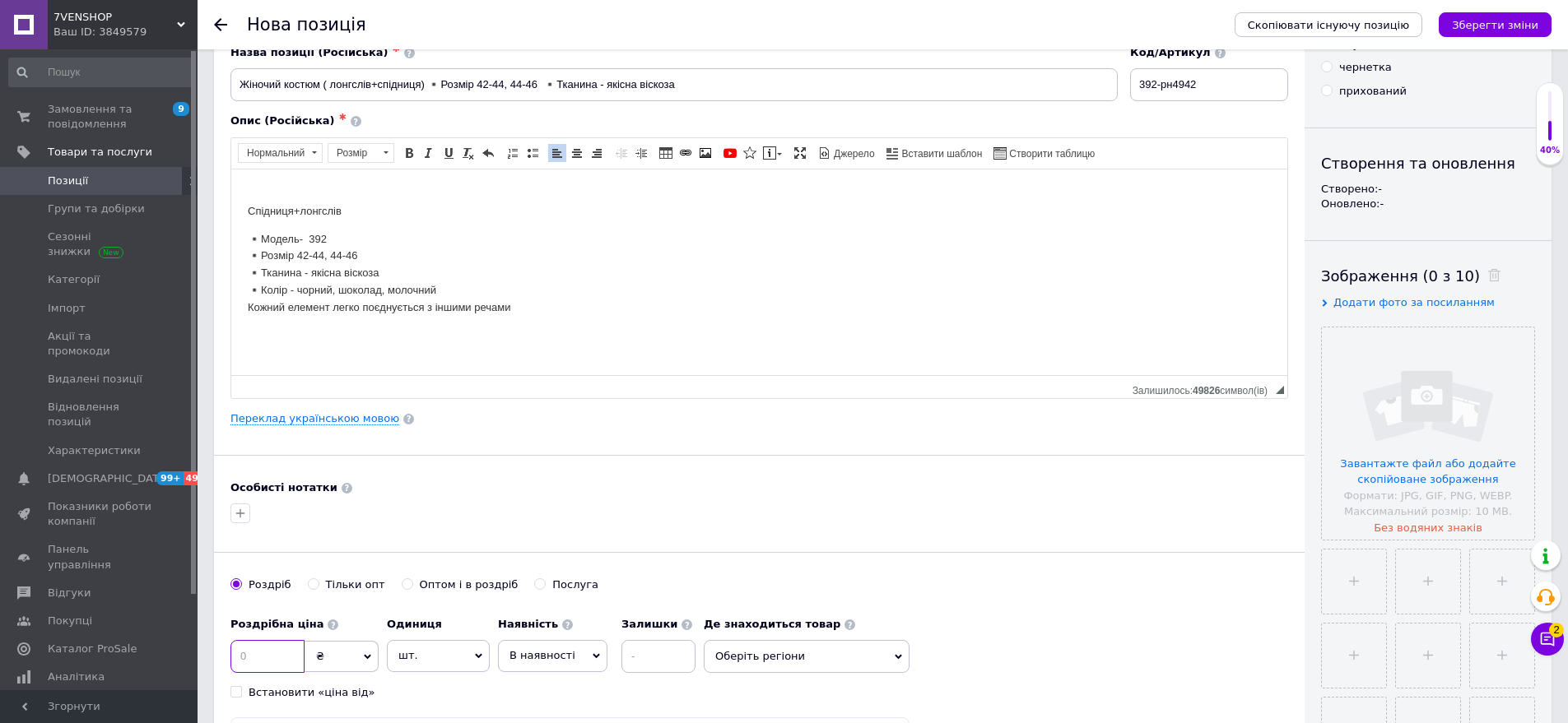
click at [292, 659] on input at bounding box center [268, 657] width 74 height 33
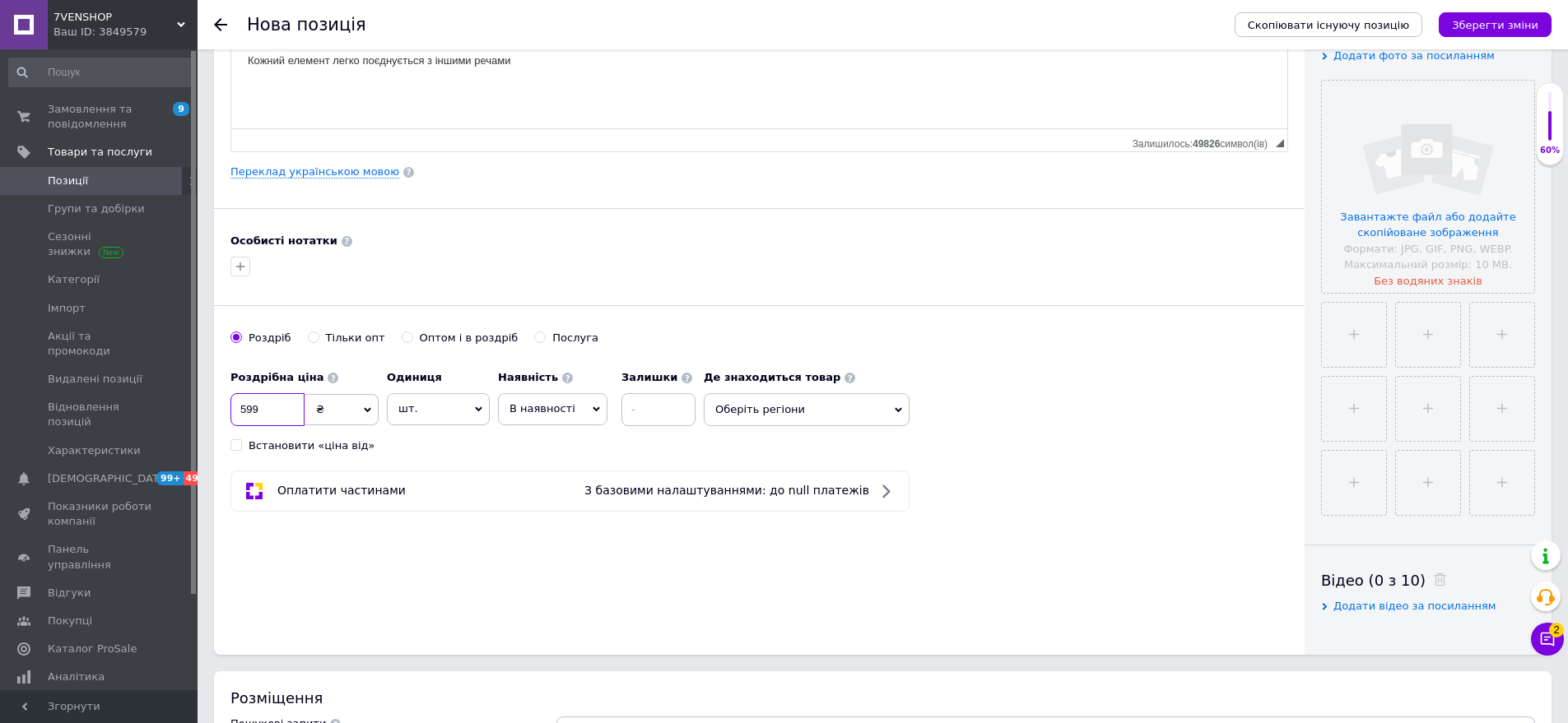
type input "599"
click at [811, 409] on span "Оберіть регіони" at bounding box center [807, 410] width 206 height 33
click at [798, 457] on input "text" at bounding box center [806, 453] width 188 height 33
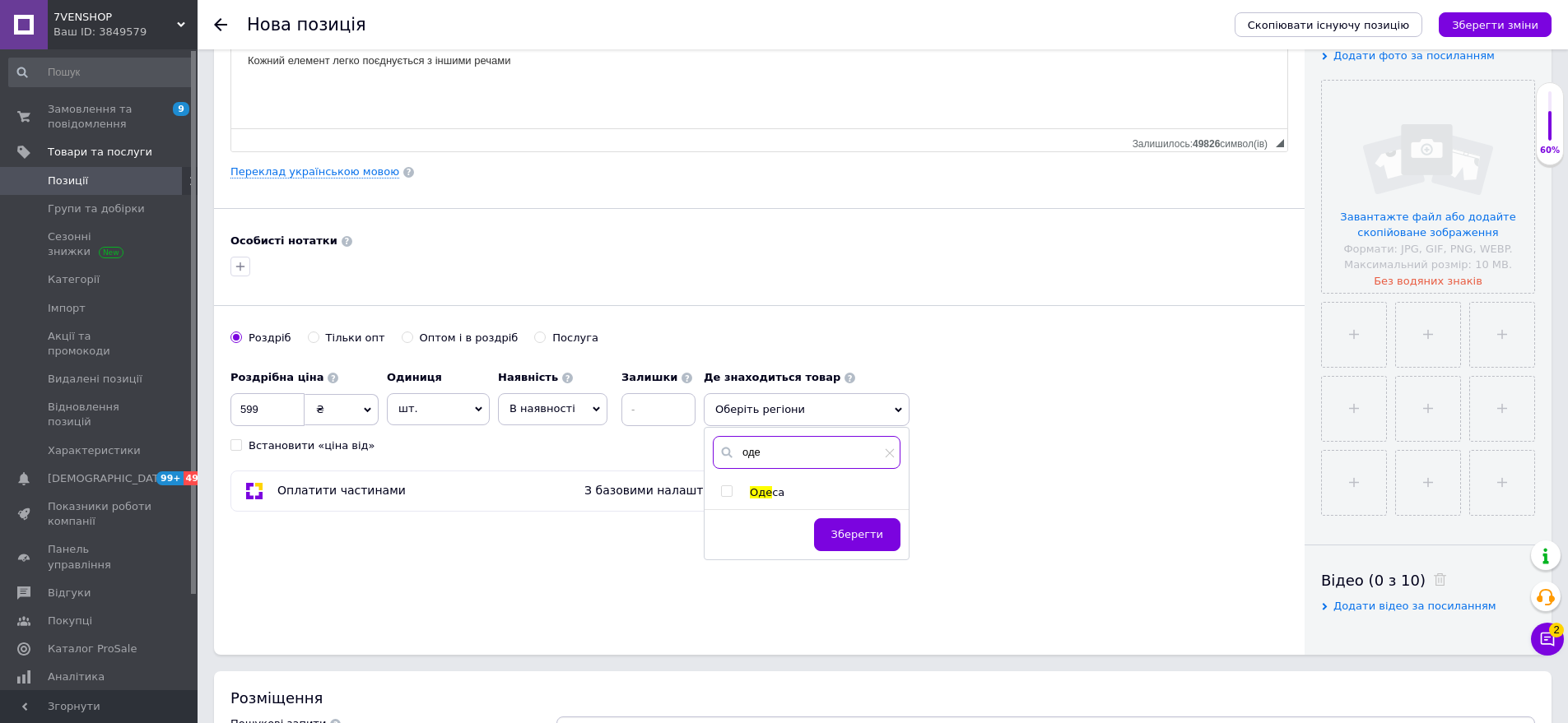
type input "оде"
click at [772, 494] on span "са" at bounding box center [777, 492] width 12 height 12
checkbox input "true"
drag, startPoint x: 843, startPoint y: 538, endPoint x: 1130, endPoint y: 399, distance: 318.9
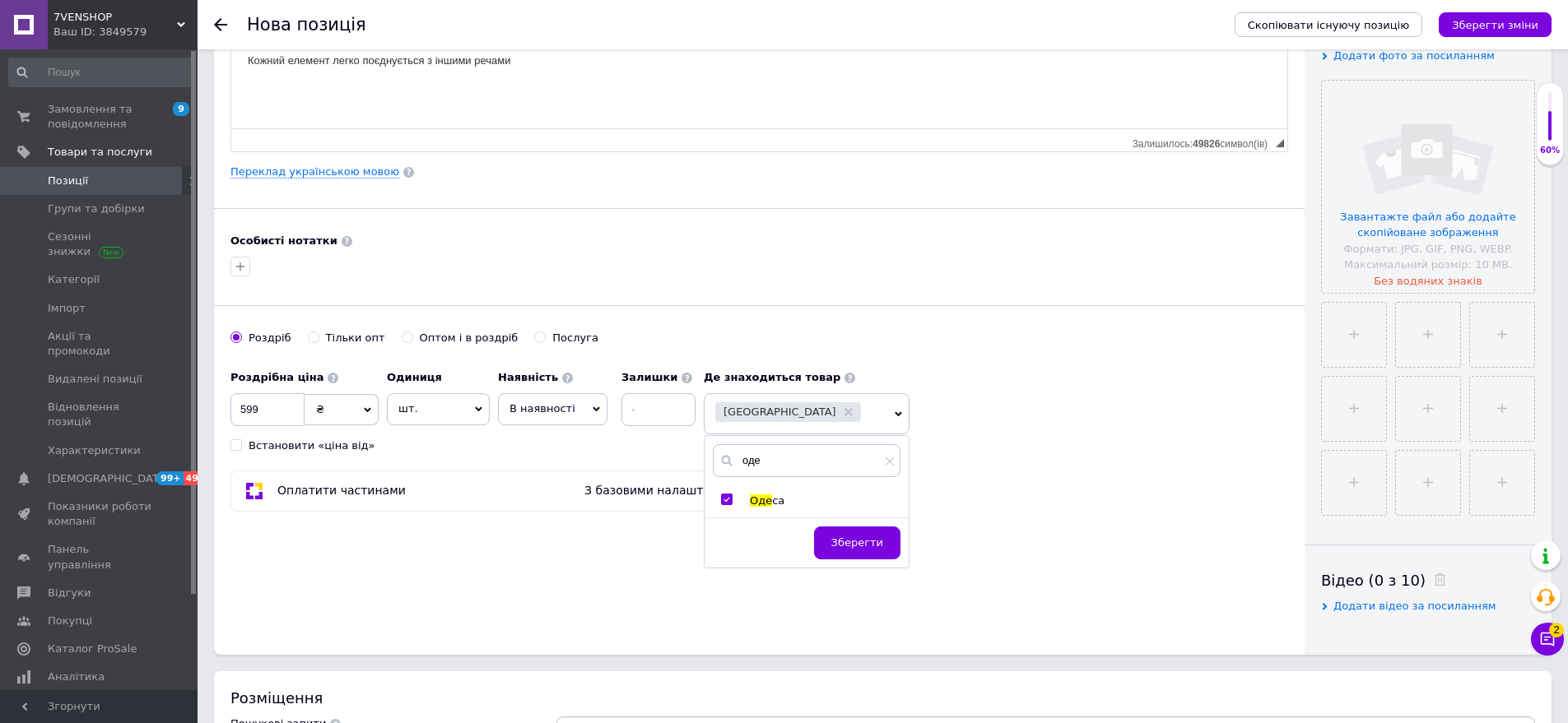
click at [845, 538] on span "Зберегти" at bounding box center [857, 542] width 52 height 12
click at [1365, 223] on input "file" at bounding box center [1428, 187] width 213 height 213
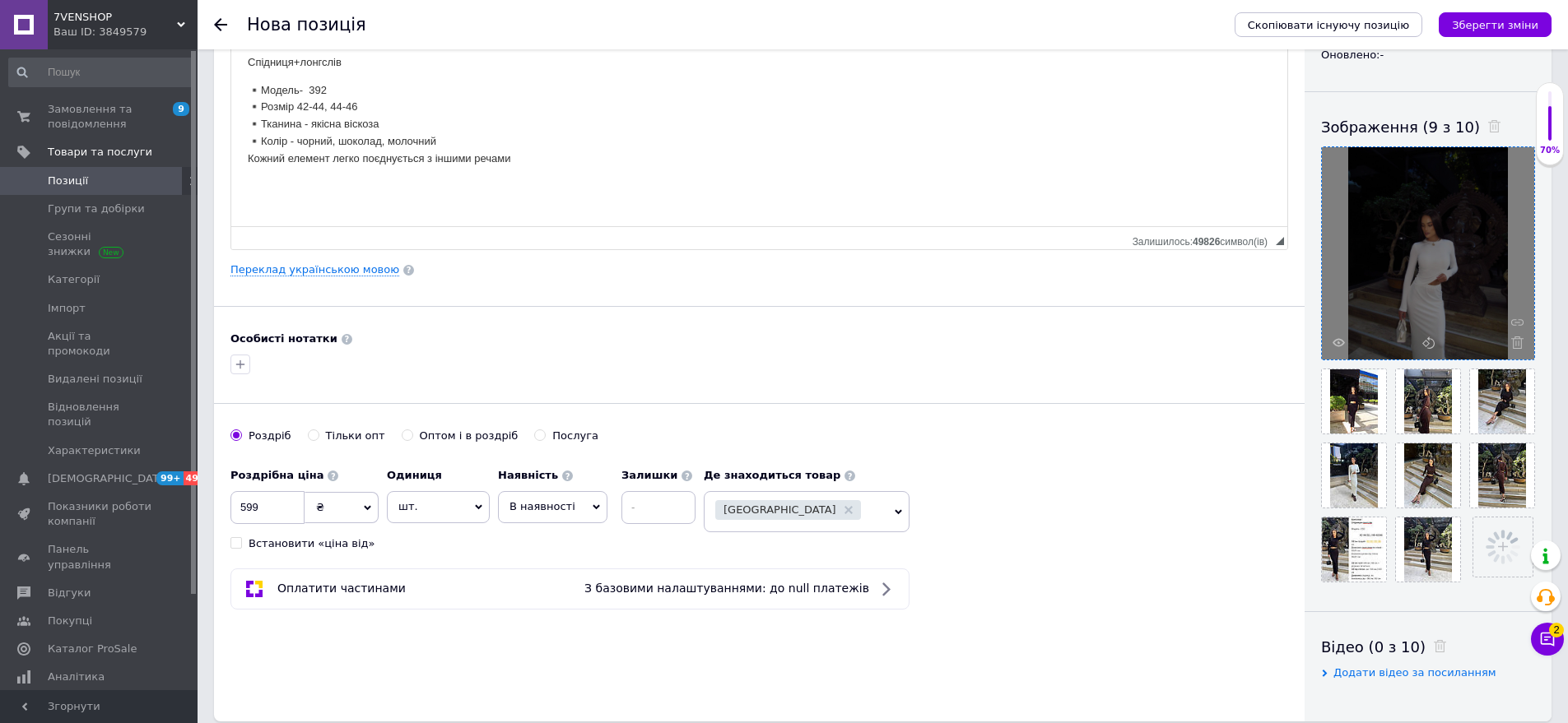
scroll to position [246, 0]
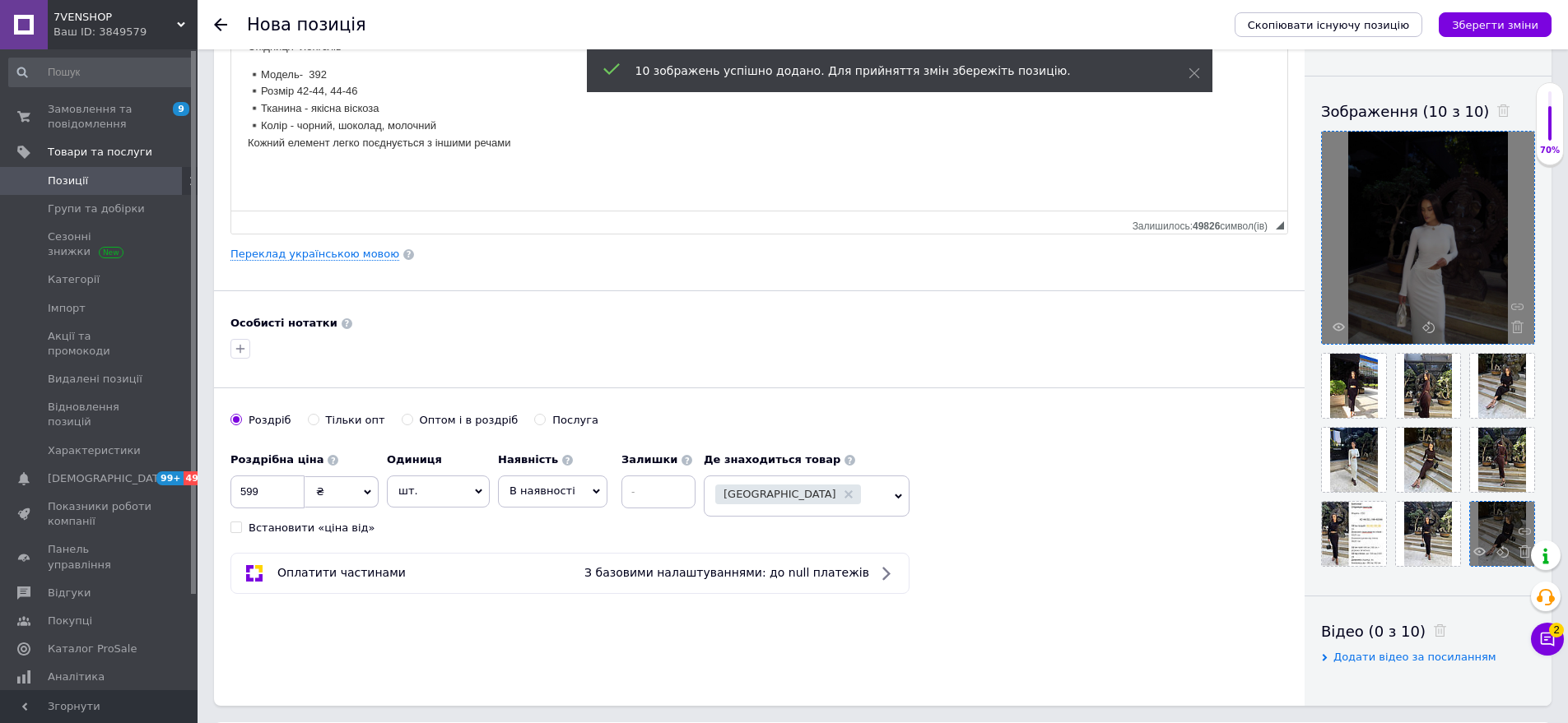
drag, startPoint x: 1387, startPoint y: 521, endPoint x: 1529, endPoint y: 519, distance: 142.0
click at [1529, 519] on ul at bounding box center [1424, 456] width 223 height 223
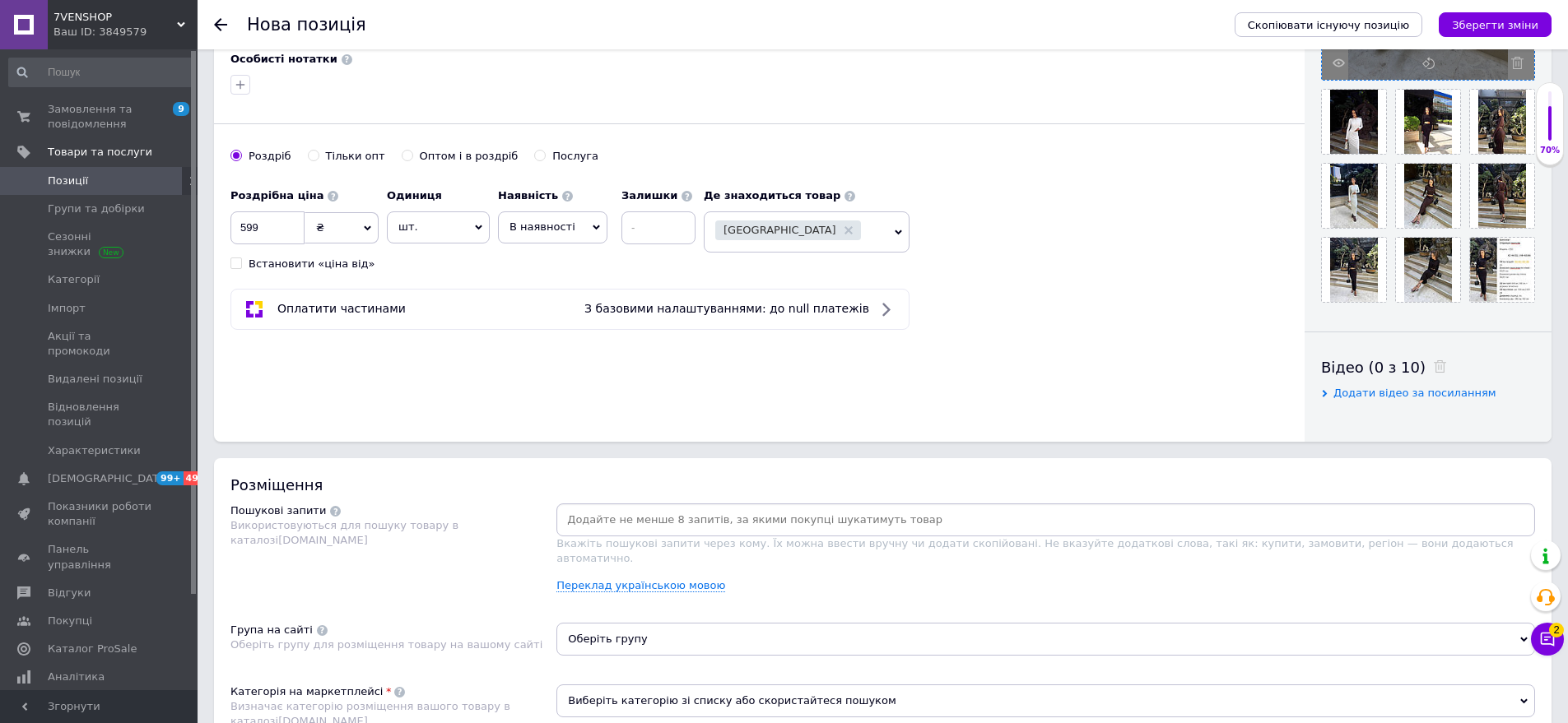
scroll to position [740, 0]
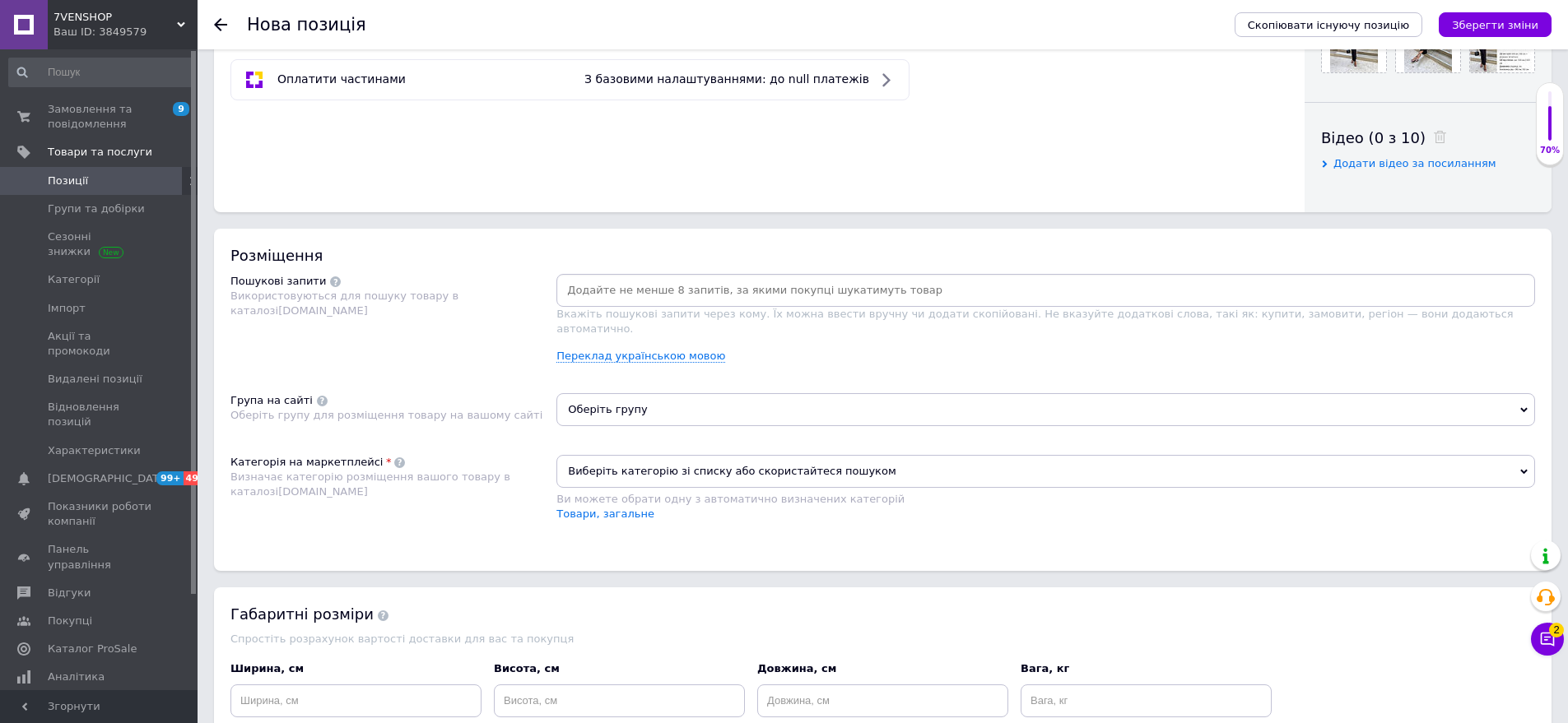
click at [599, 295] on input at bounding box center [1045, 290] width 972 height 25
drag, startPoint x: 322, startPoint y: 237, endPoint x: 458, endPoint y: 269, distance: 139.7
click at [322, 237] on div "Розміщення Пошукові запити Використовуються для пошуку товару в каталозі [DOMAI…" at bounding box center [883, 400] width 1337 height 342
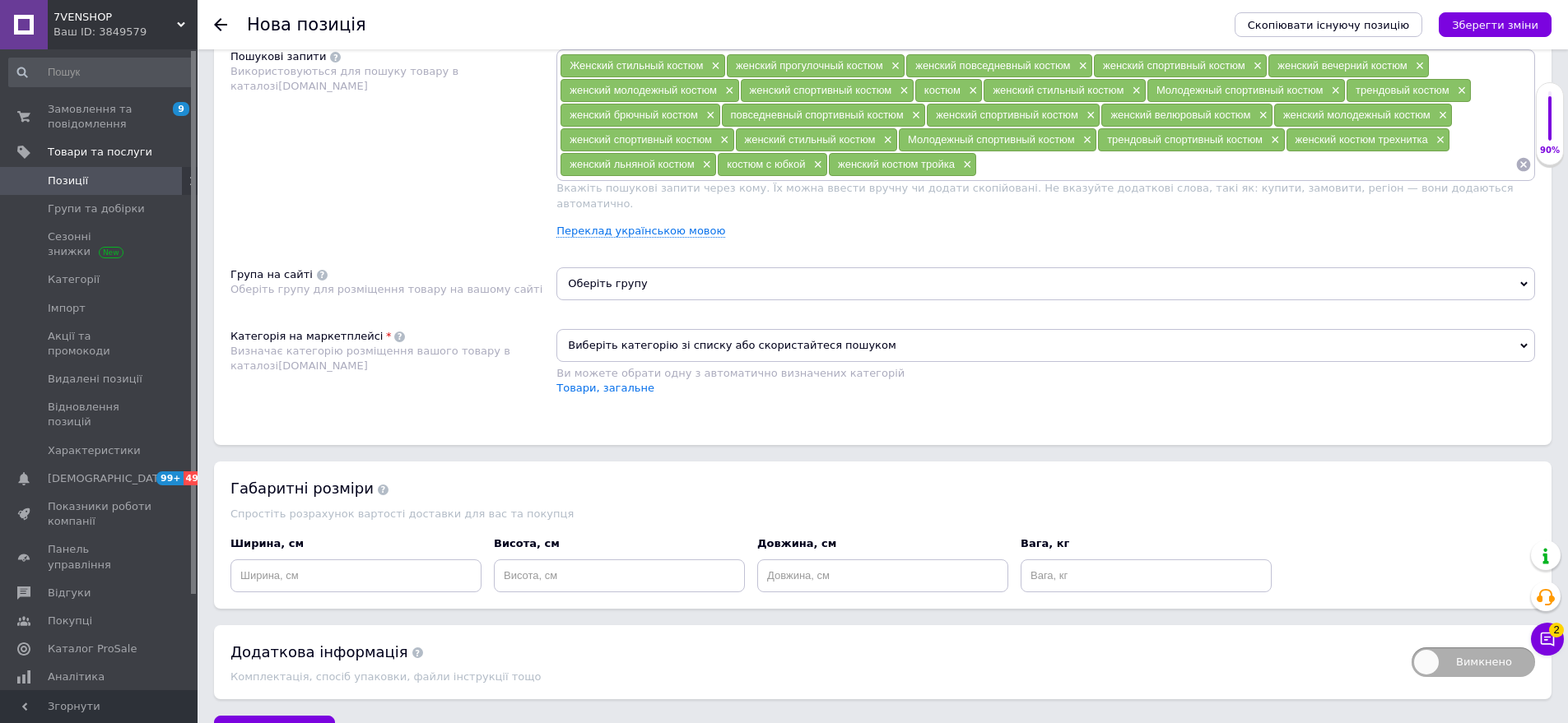
scroll to position [988, 0]
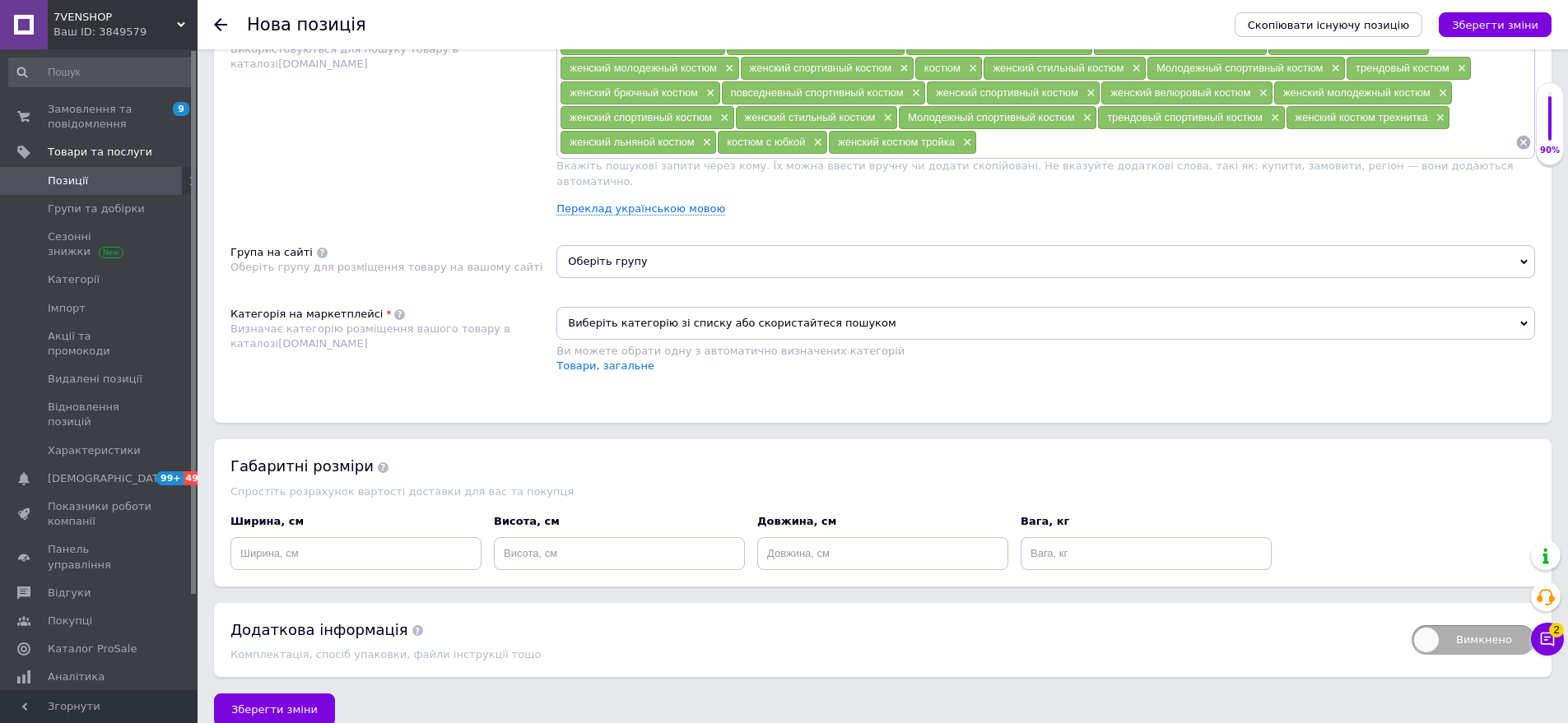
click at [632, 251] on span "Оберіть групу" at bounding box center [1045, 261] width 979 height 33
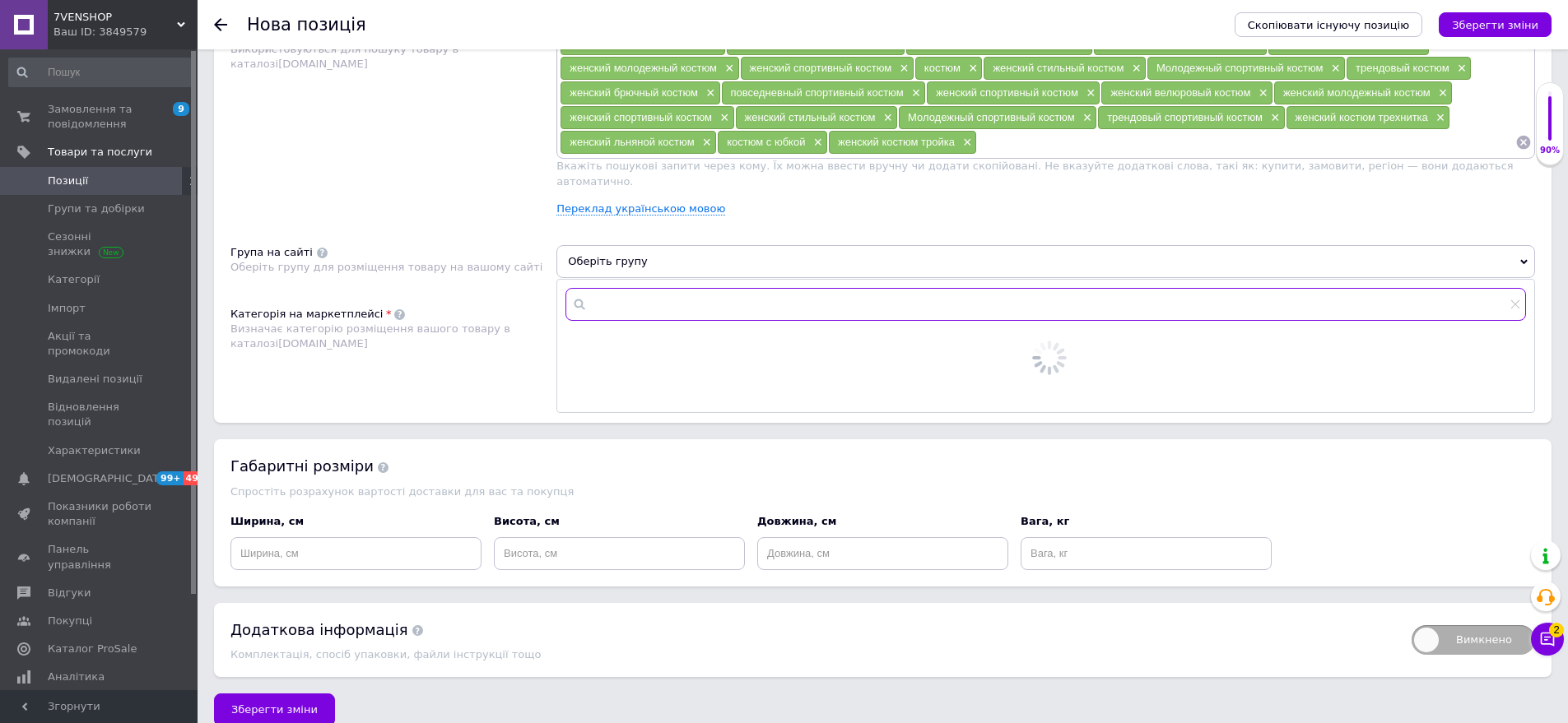
click at [632, 288] on input "text" at bounding box center [1045, 304] width 960 height 33
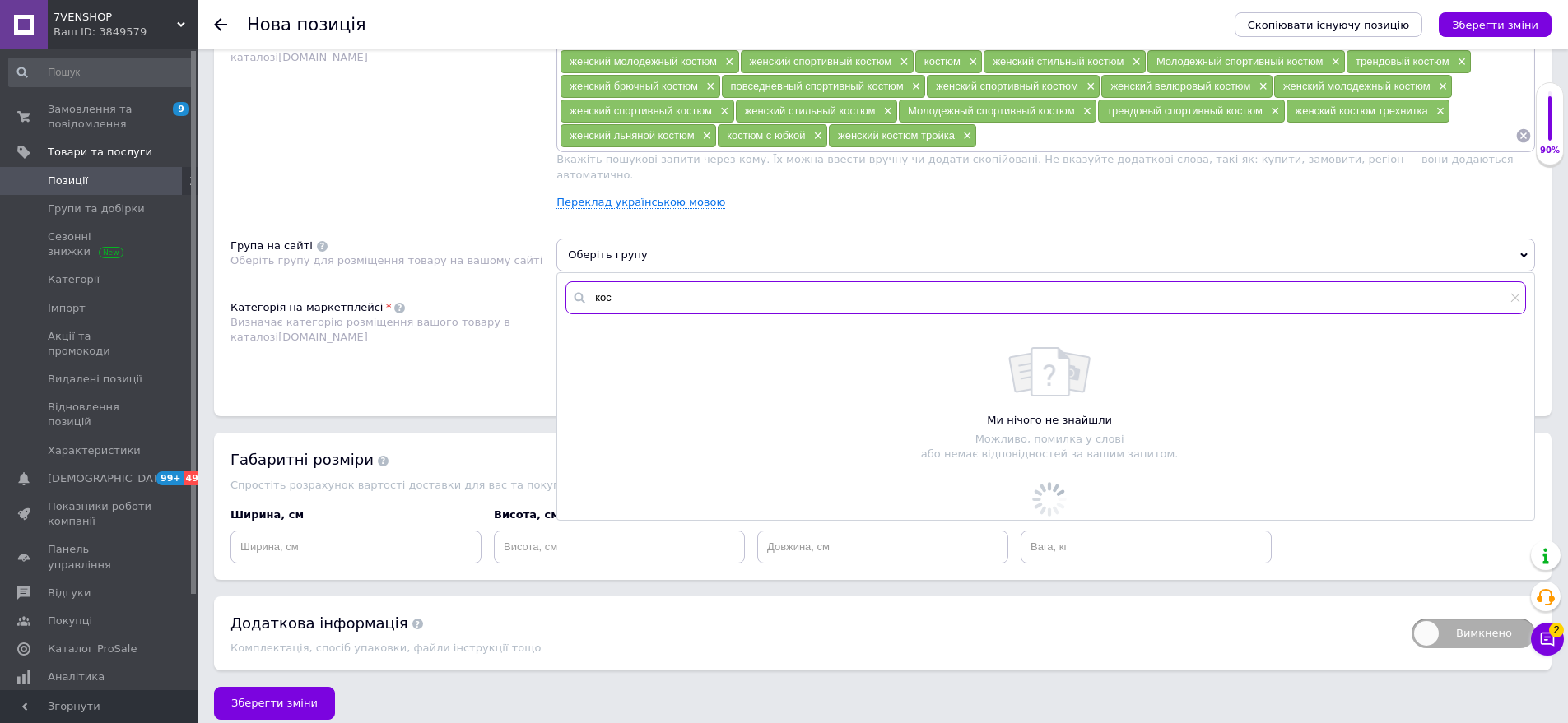
scroll to position [996, 0]
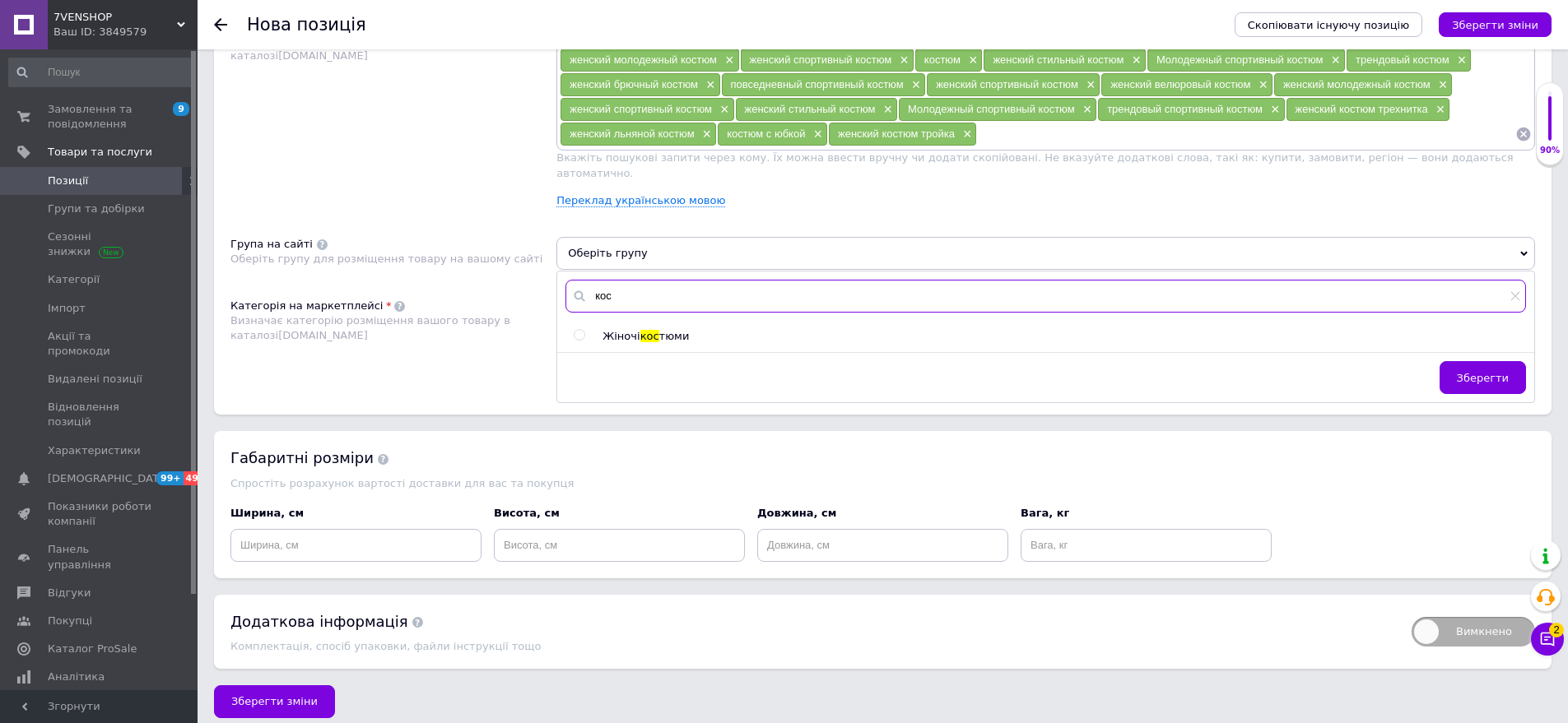
type input "кос"
click at [654, 330] on span "кос" at bounding box center [650, 336] width 19 height 12
radio input "true"
drag, startPoint x: 1467, startPoint y: 362, endPoint x: 1013, endPoint y: 362, distance: 454.0
click at [1467, 372] on span "Зберегти" at bounding box center [1482, 378] width 52 height 12
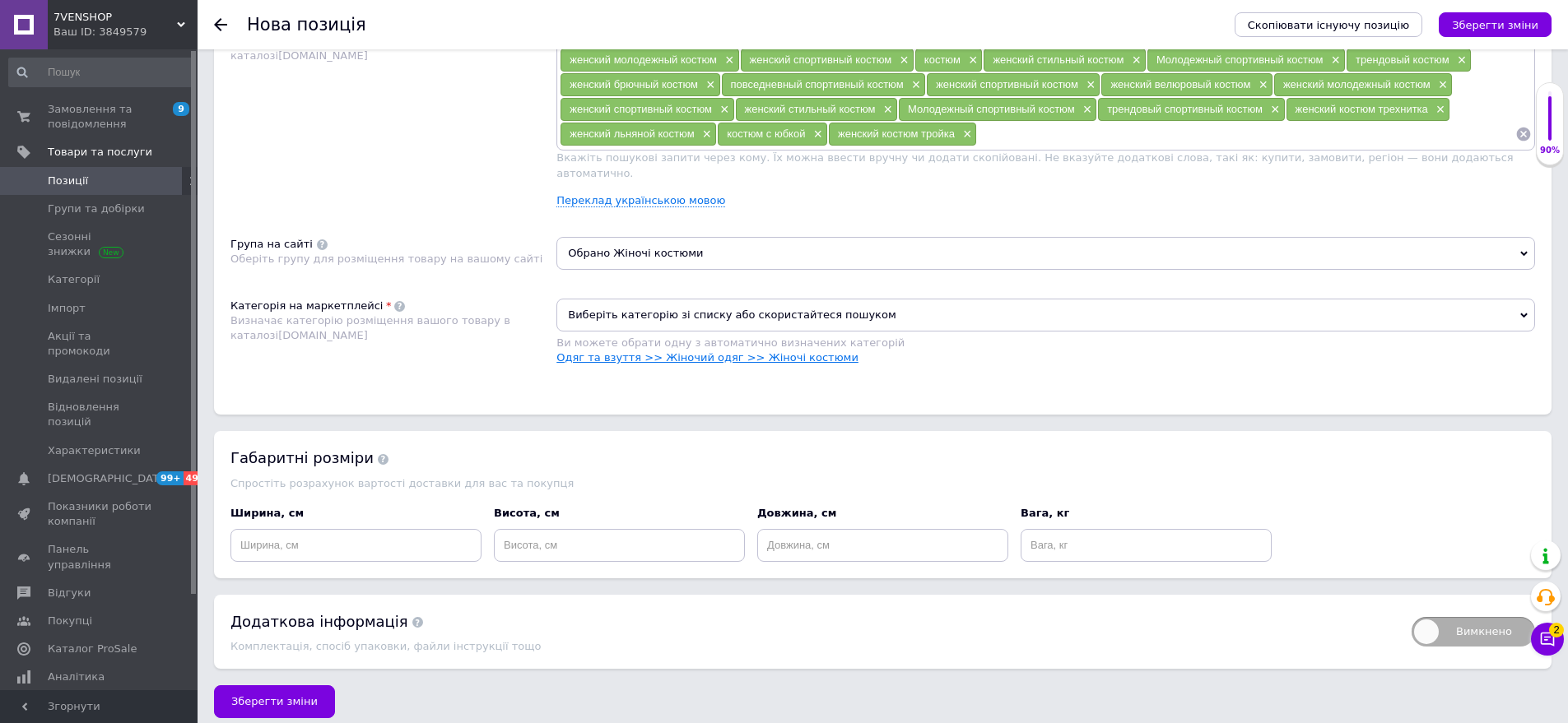
click at [721, 351] on link "Одяг та взуття >> Жіночий одяг >> Жіночі костюми" at bounding box center [707, 357] width 302 height 12
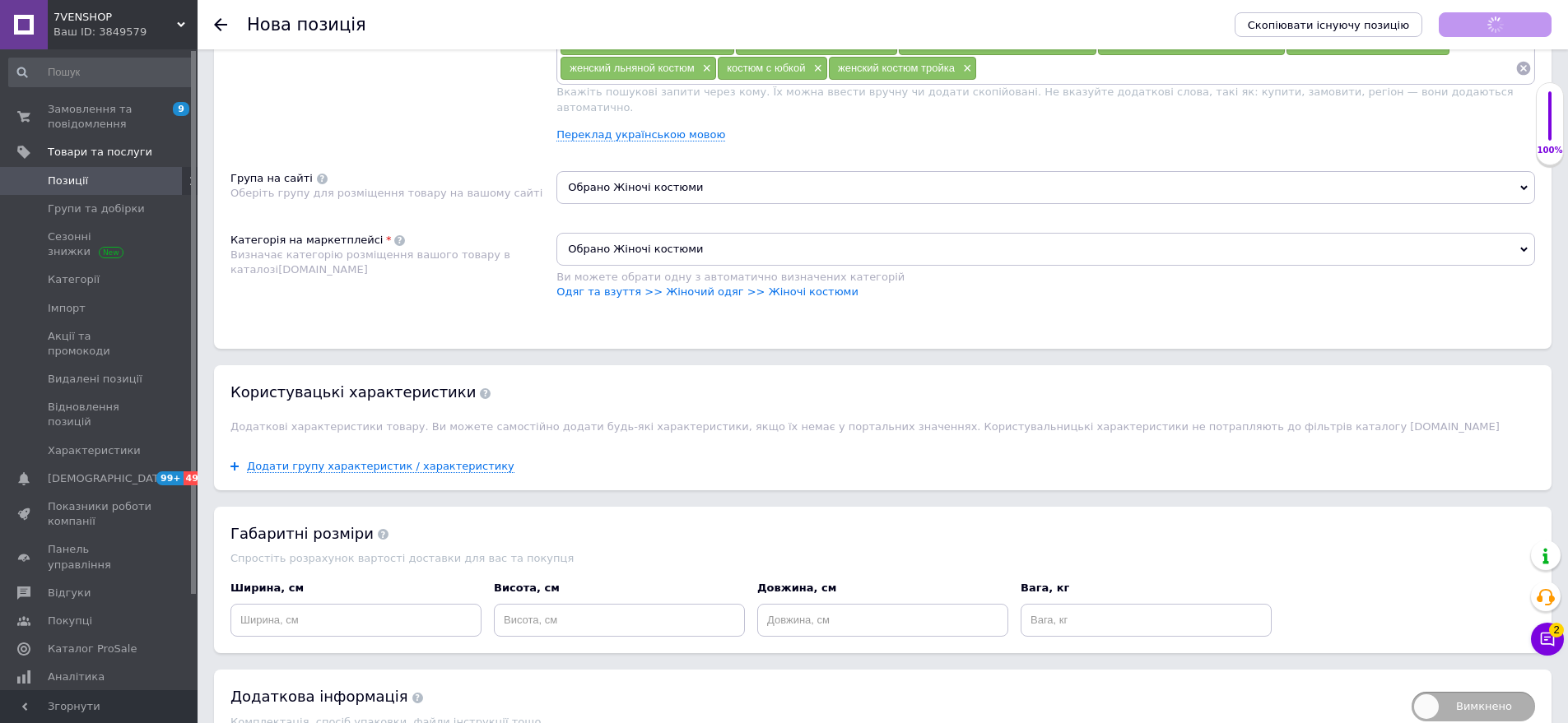
scroll to position [1138, 0]
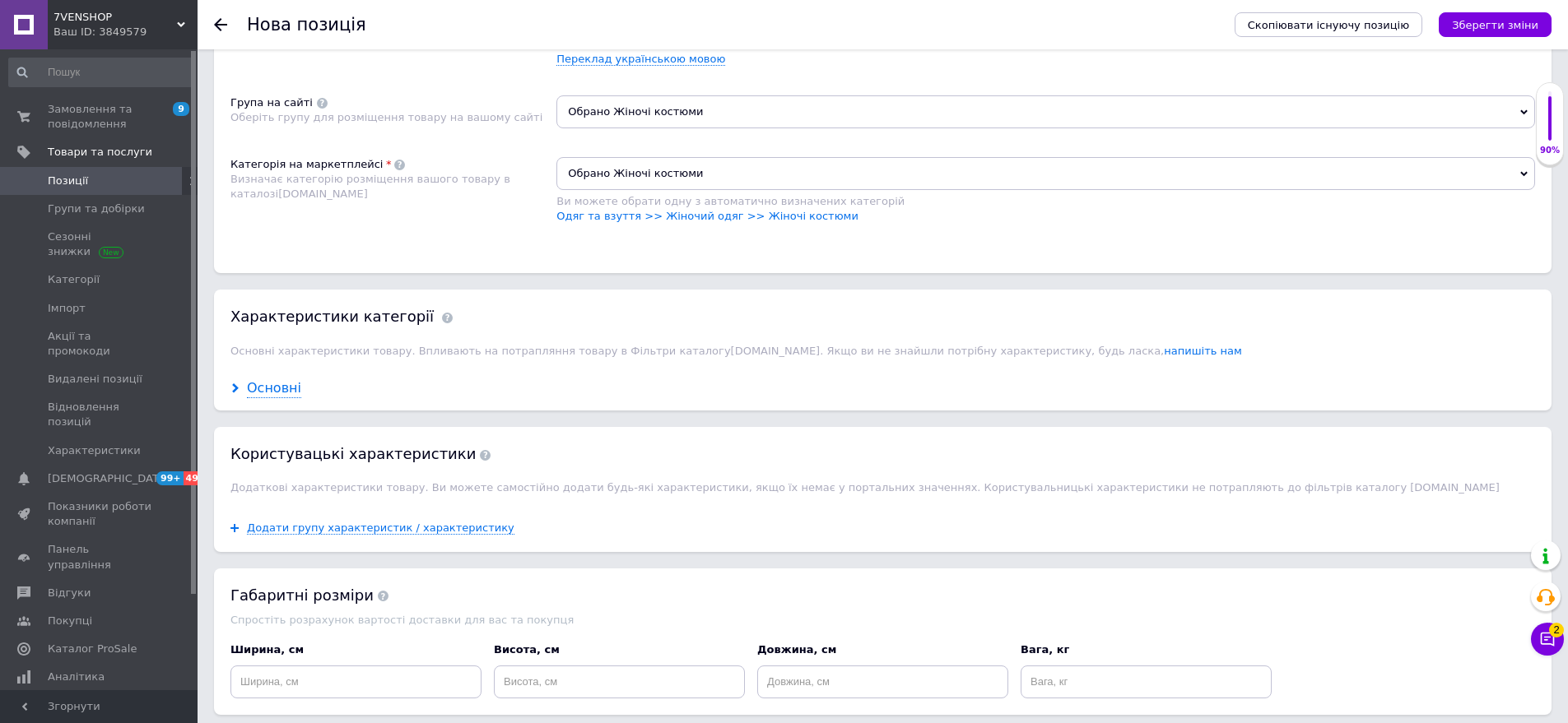
click at [280, 379] on div "Основні" at bounding box center [274, 388] width 54 height 19
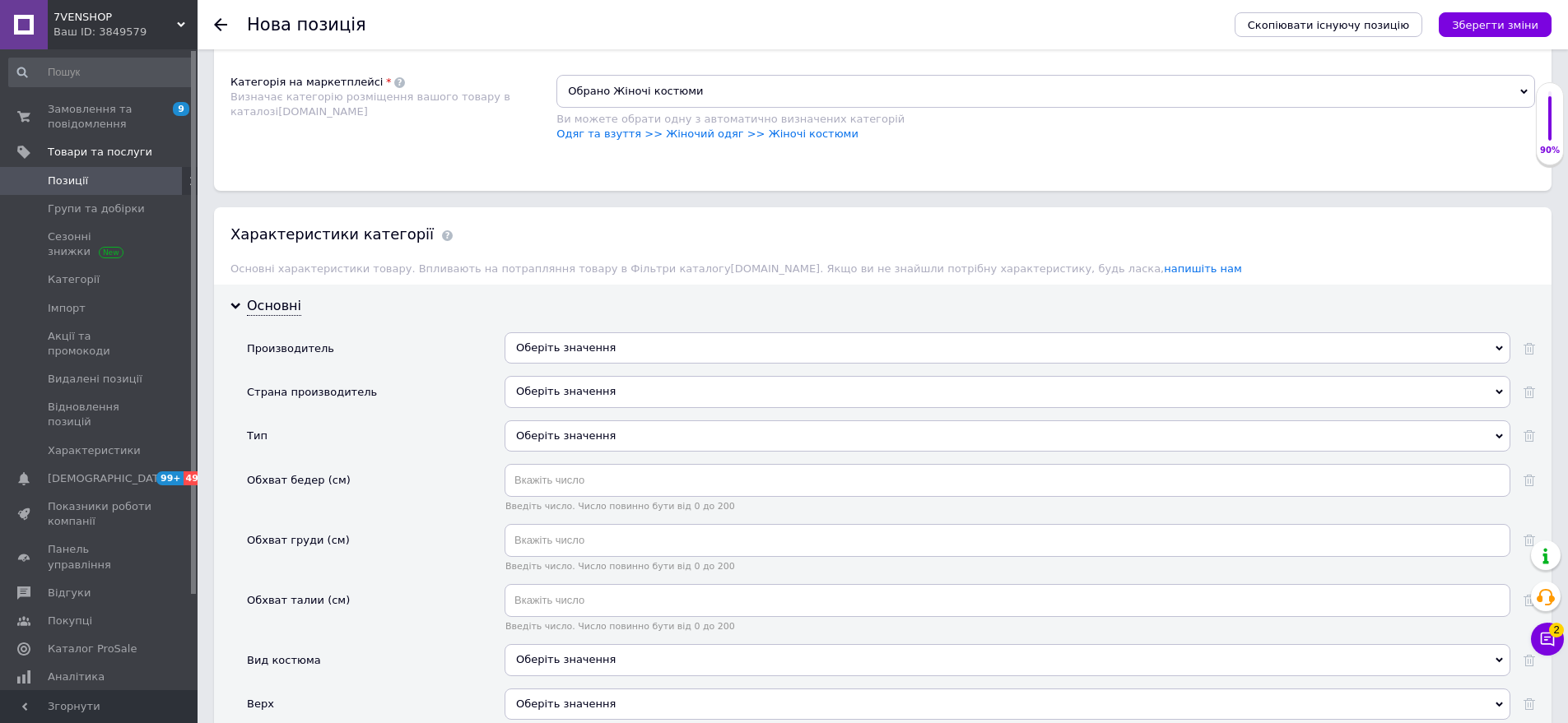
scroll to position [1302, 0]
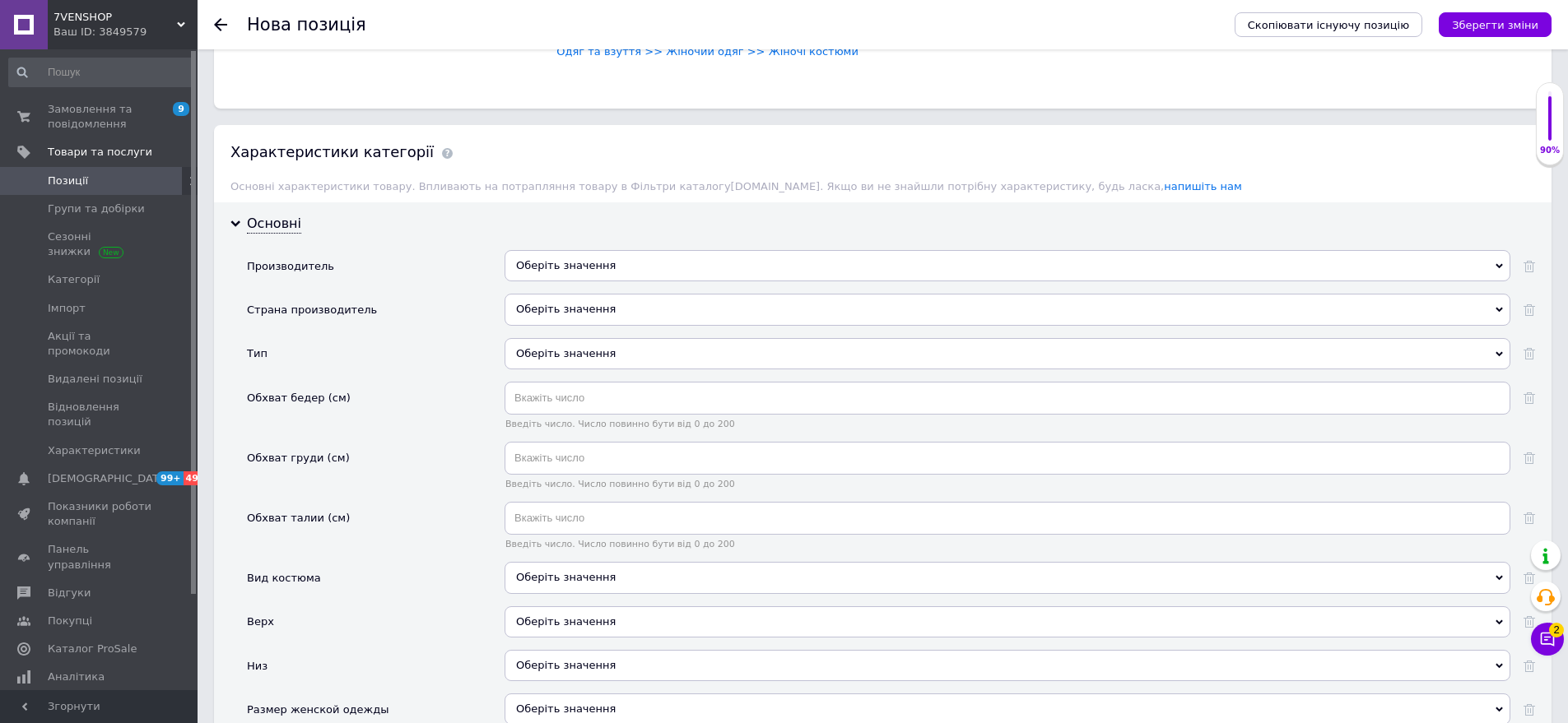
click at [577, 294] on div "Оберіть значення" at bounding box center [1007, 309] width 1006 height 31
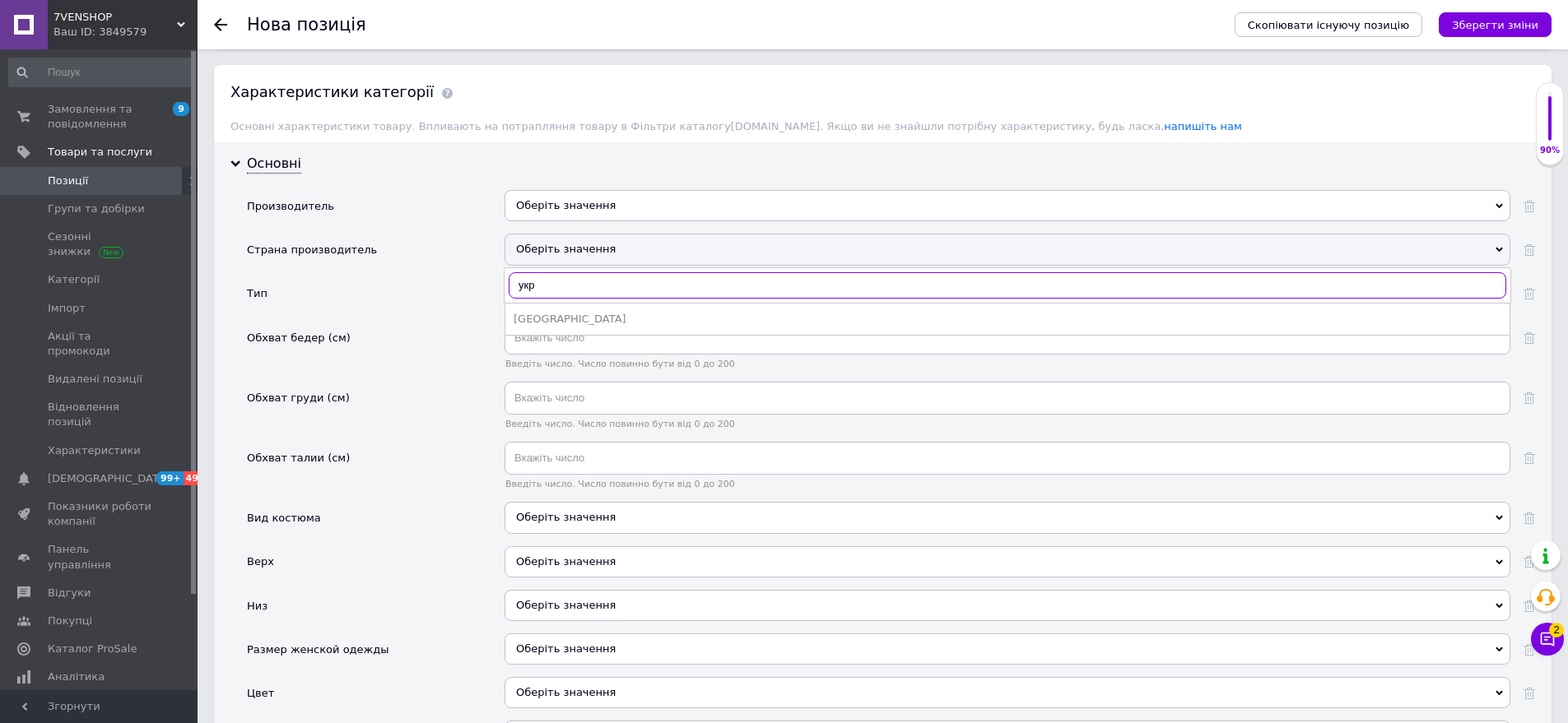
scroll to position [1467, 0]
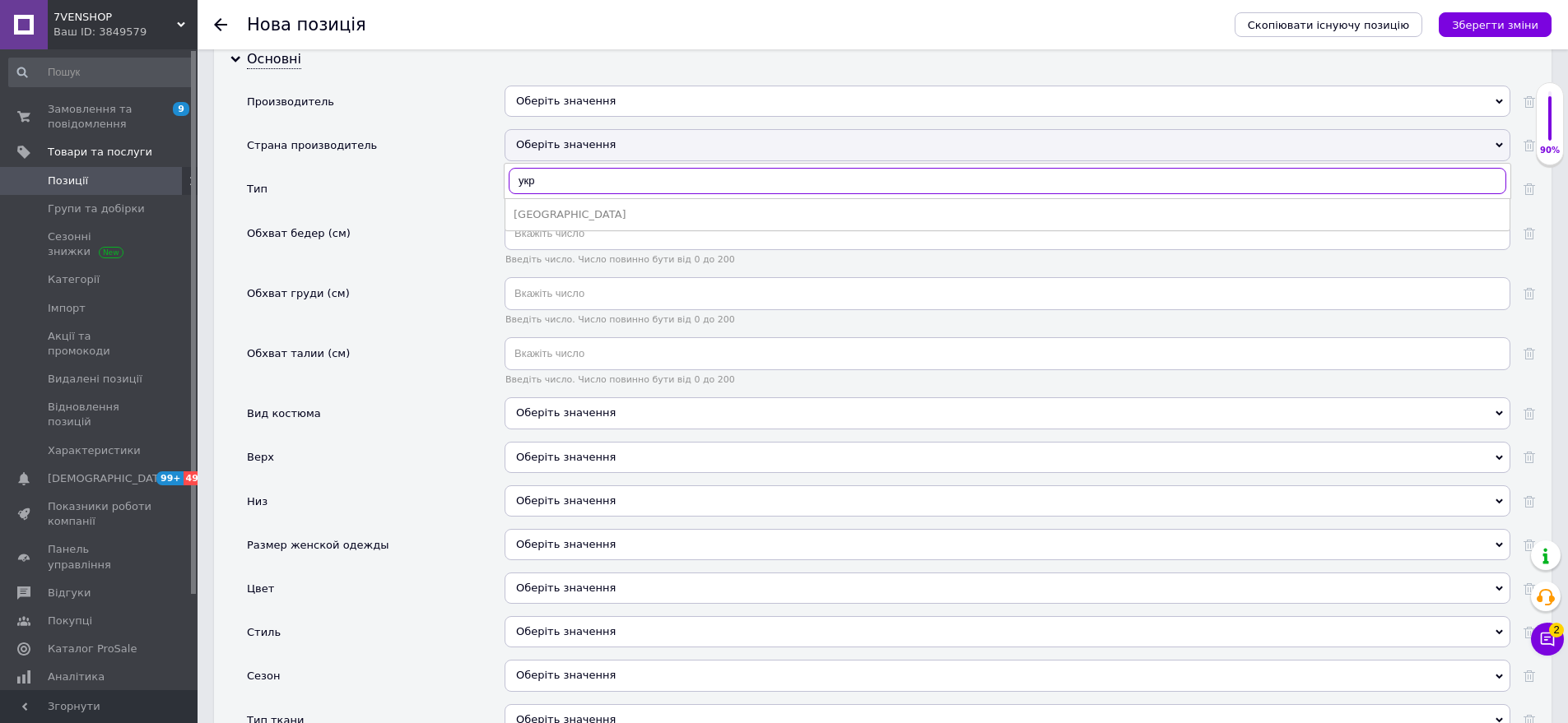
type input "укр"
click at [580, 199] on ul "[GEOGRAPHIC_DATA]" at bounding box center [1007, 215] width 1006 height 33
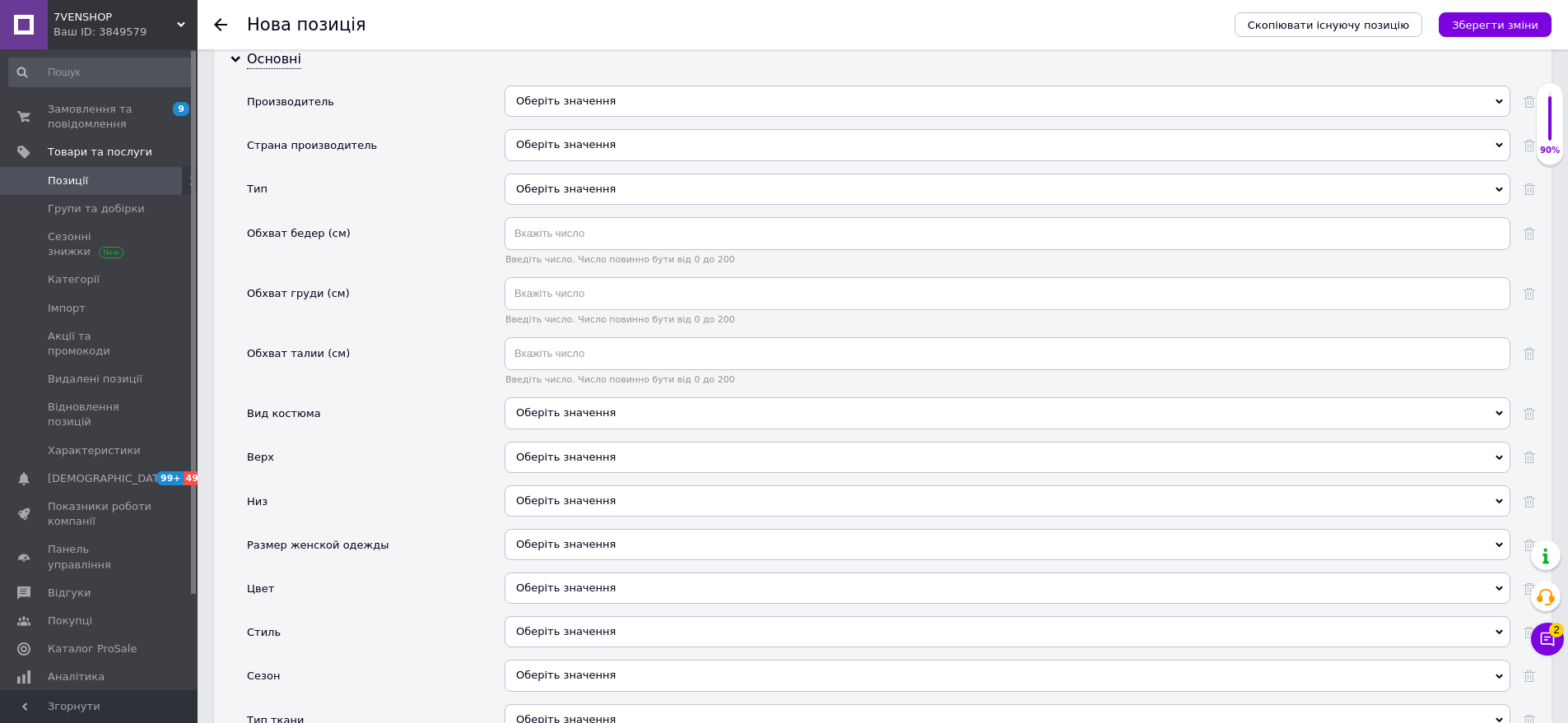
click at [605, 142] on div "Оберіть значення" at bounding box center [1007, 145] width 1006 height 31
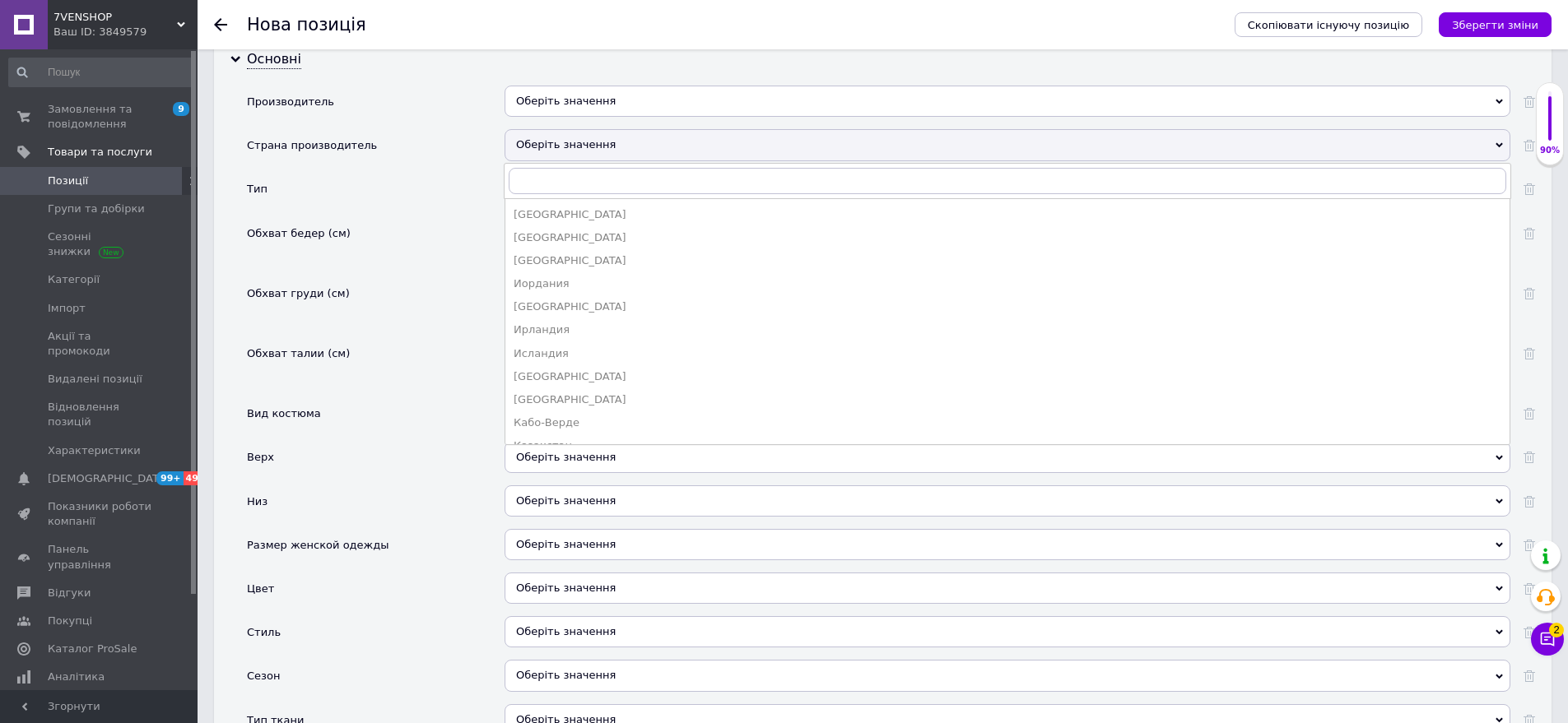
drag, startPoint x: 524, startPoint y: 194, endPoint x: 610, endPoint y: 196, distance: 86.0
click at [525, 208] on div "[GEOGRAPHIC_DATA]" at bounding box center [1007, 215] width 988 height 15
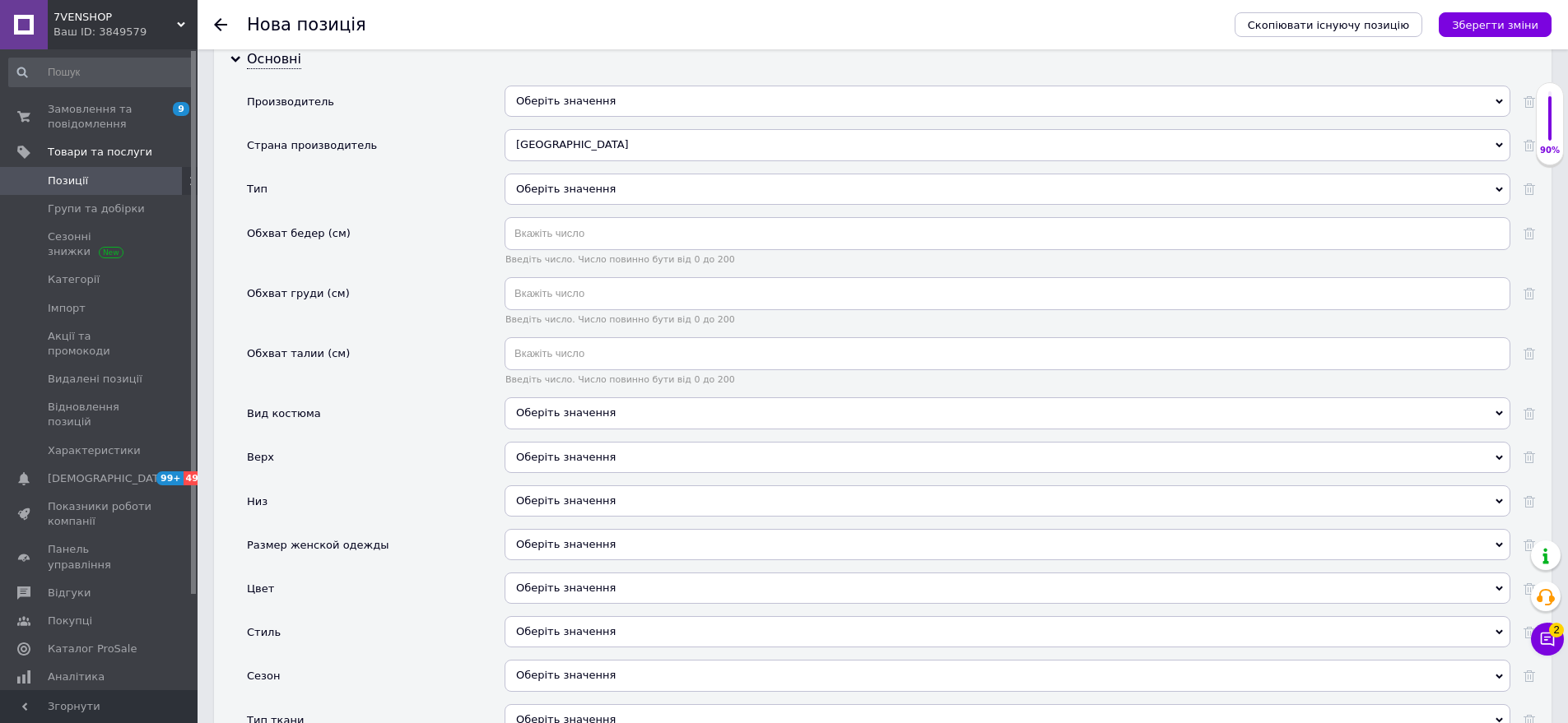
drag, startPoint x: 628, startPoint y: 191, endPoint x: 552, endPoint y: 182, distance: 76.5
click at [627, 191] on div "Оберіть значення" at bounding box center [1007, 195] width 1006 height 44
click at [568, 174] on div "Оберіть значення" at bounding box center [1007, 190] width 1006 height 31
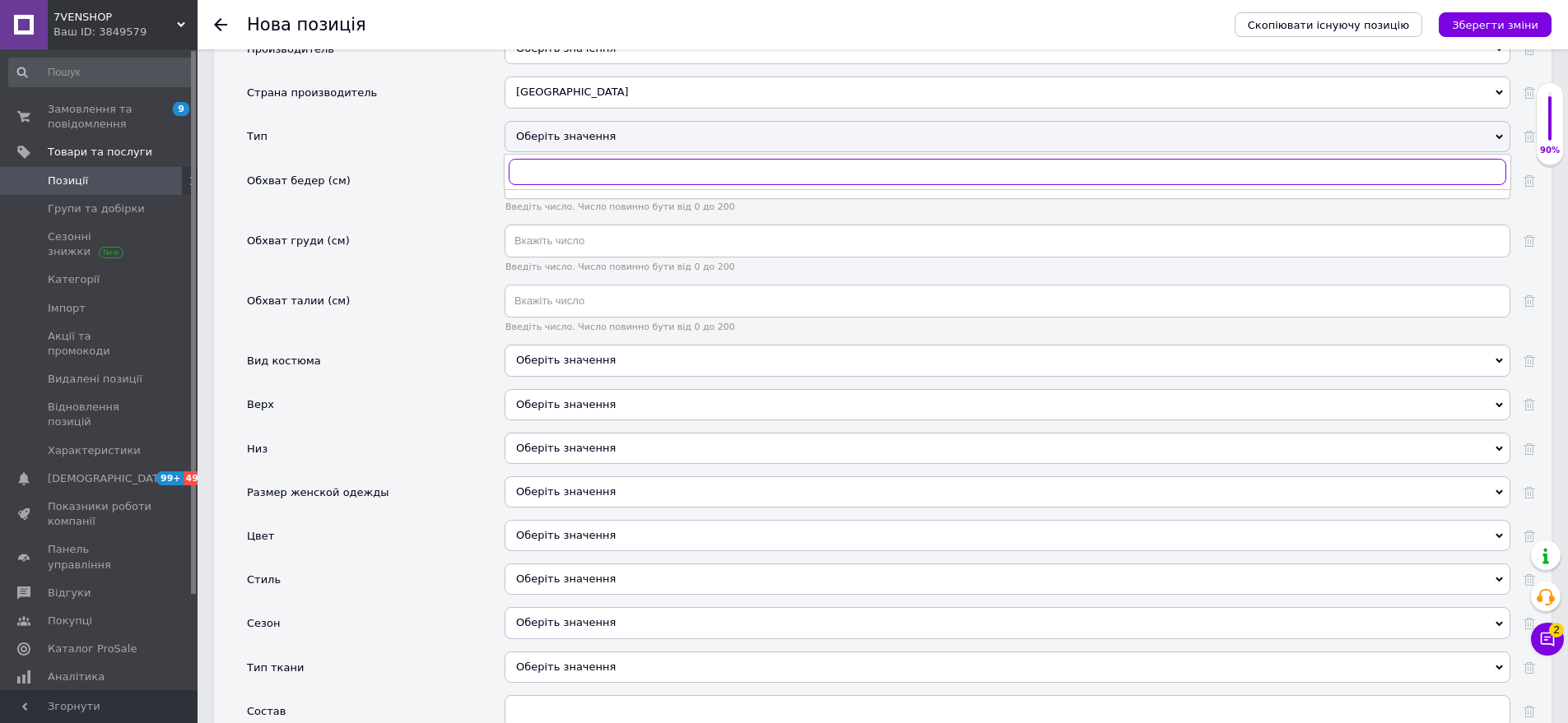
scroll to position [1549, 0]
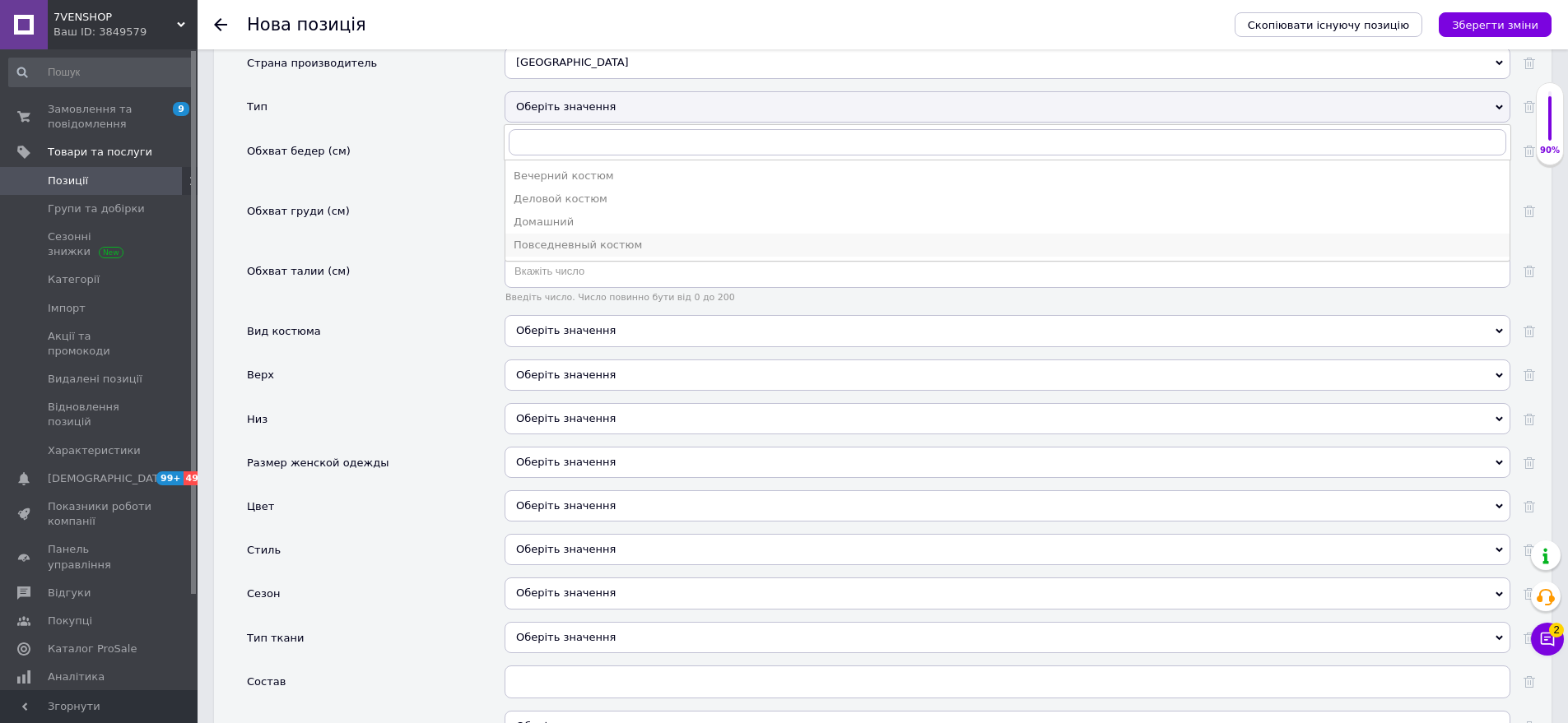
click at [663, 237] on div "Повседневный костюм" at bounding box center [1007, 245] width 988 height 15
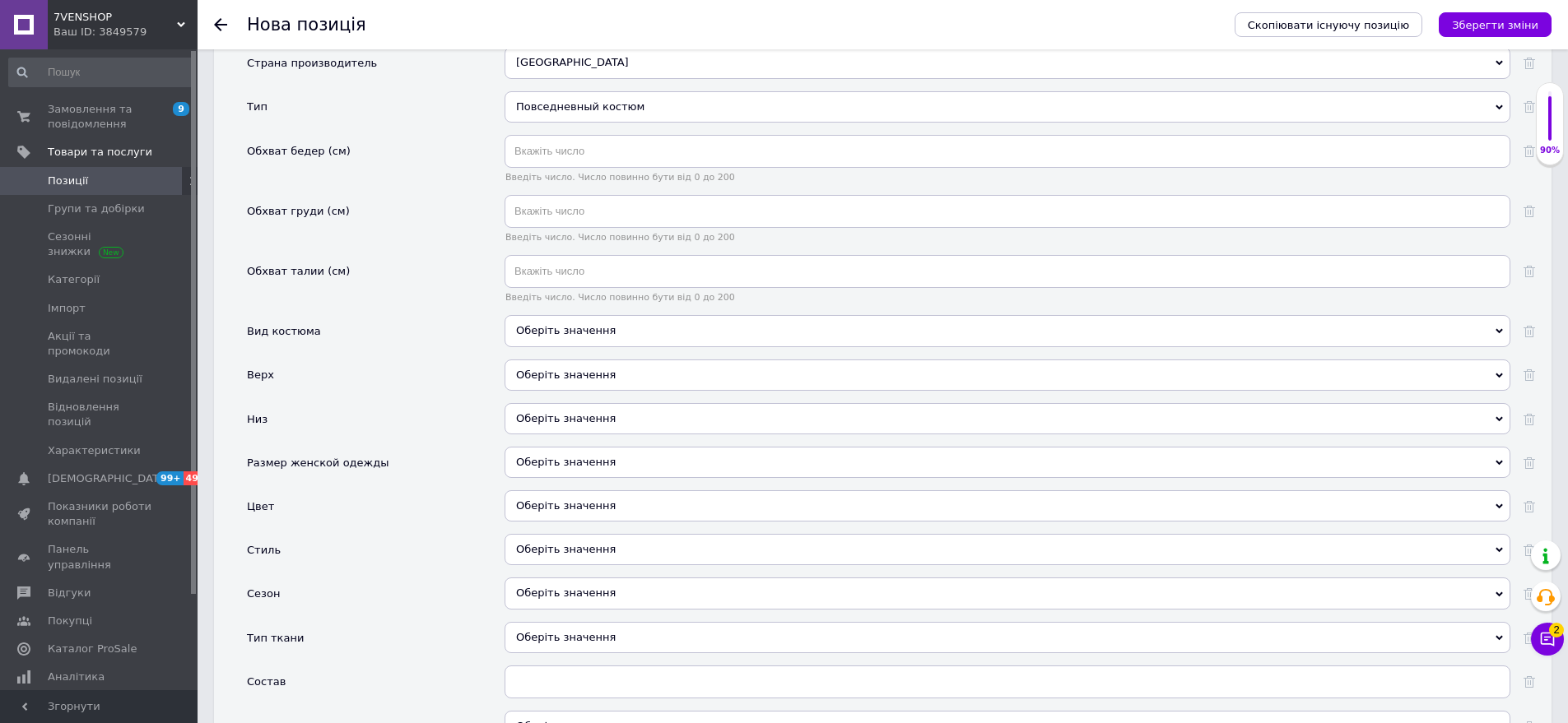
click at [577, 316] on div "Оберіть значення" at bounding box center [1007, 331] width 1006 height 31
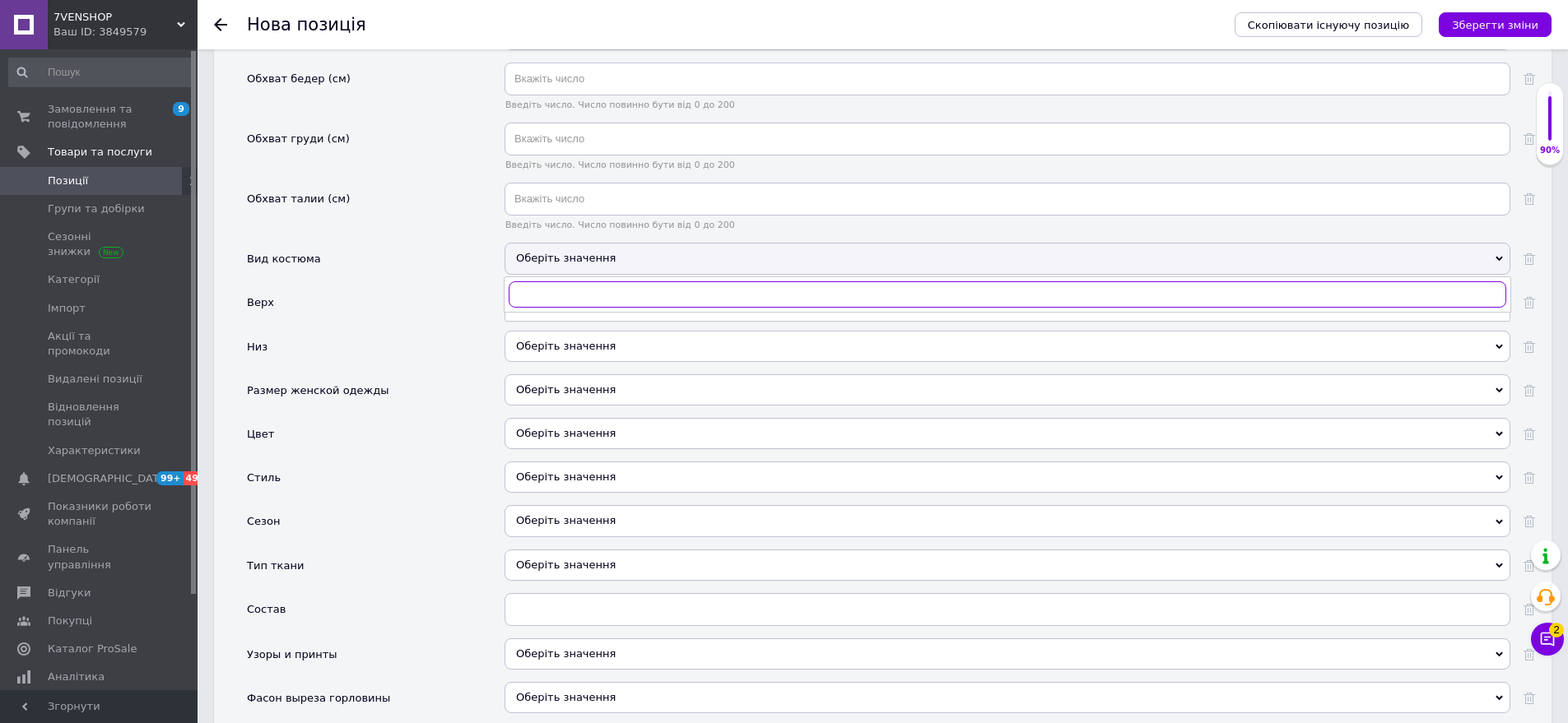
scroll to position [1713, 0]
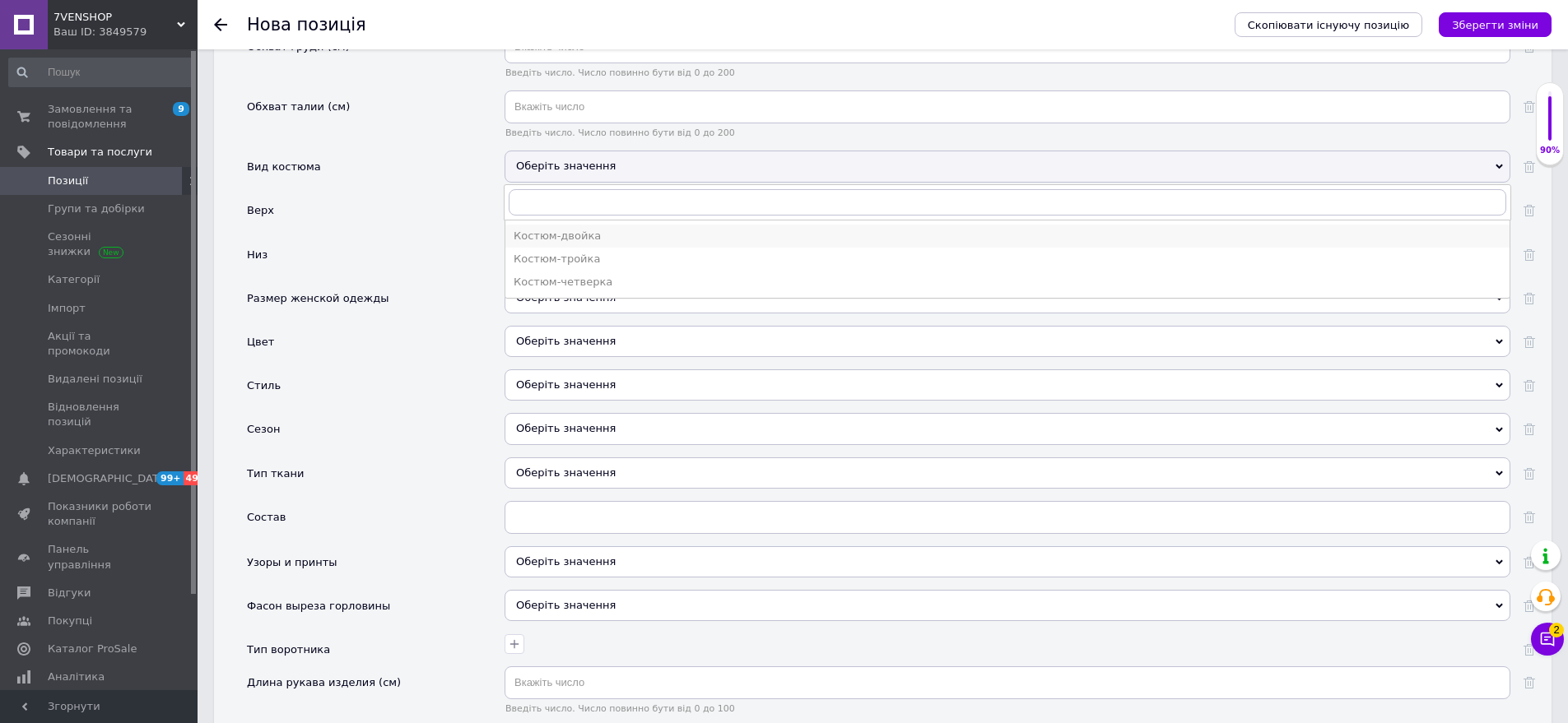
click at [561, 232] on li "Костюм-двойка" at bounding box center [1007, 237] width 1004 height 23
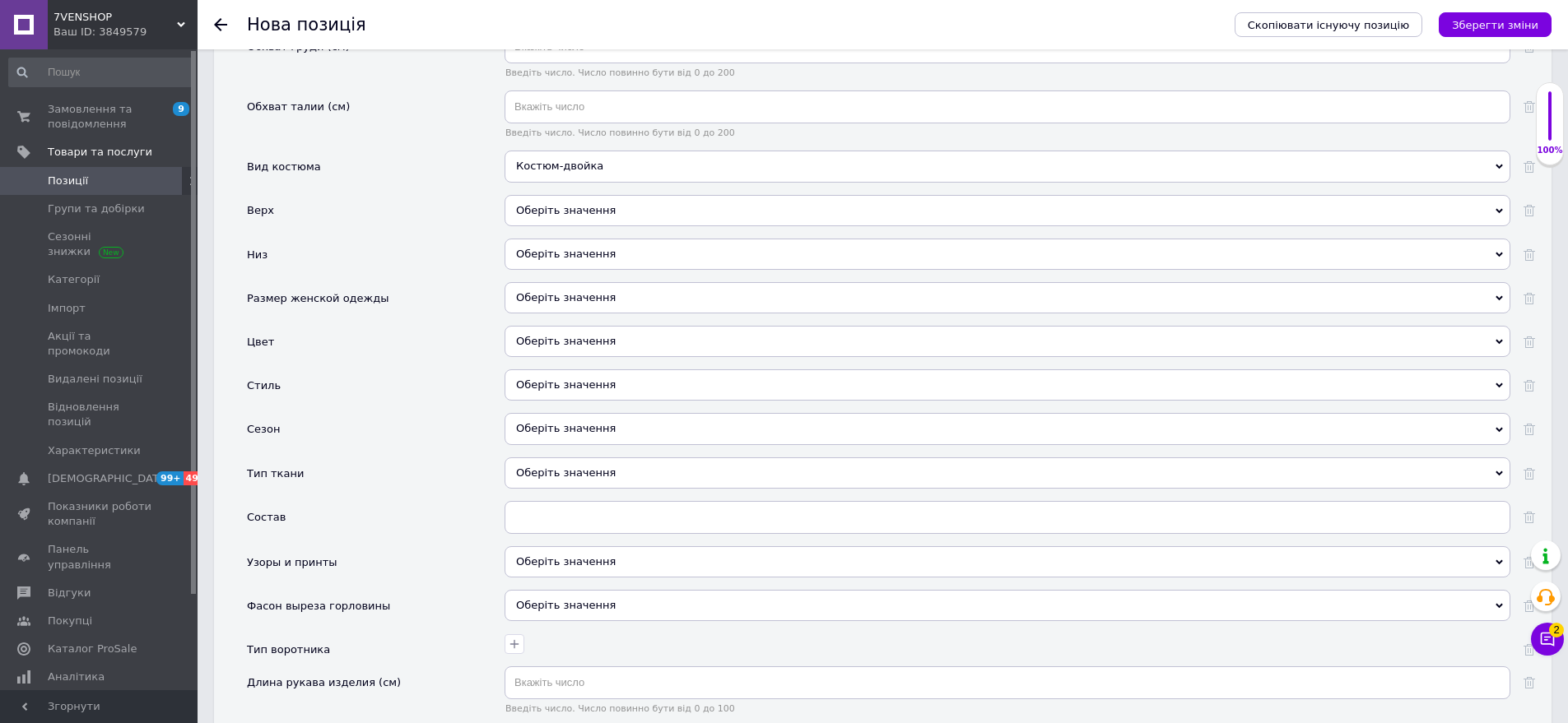
click at [595, 208] on div "Оберіть значення" at bounding box center [1007, 211] width 1006 height 31
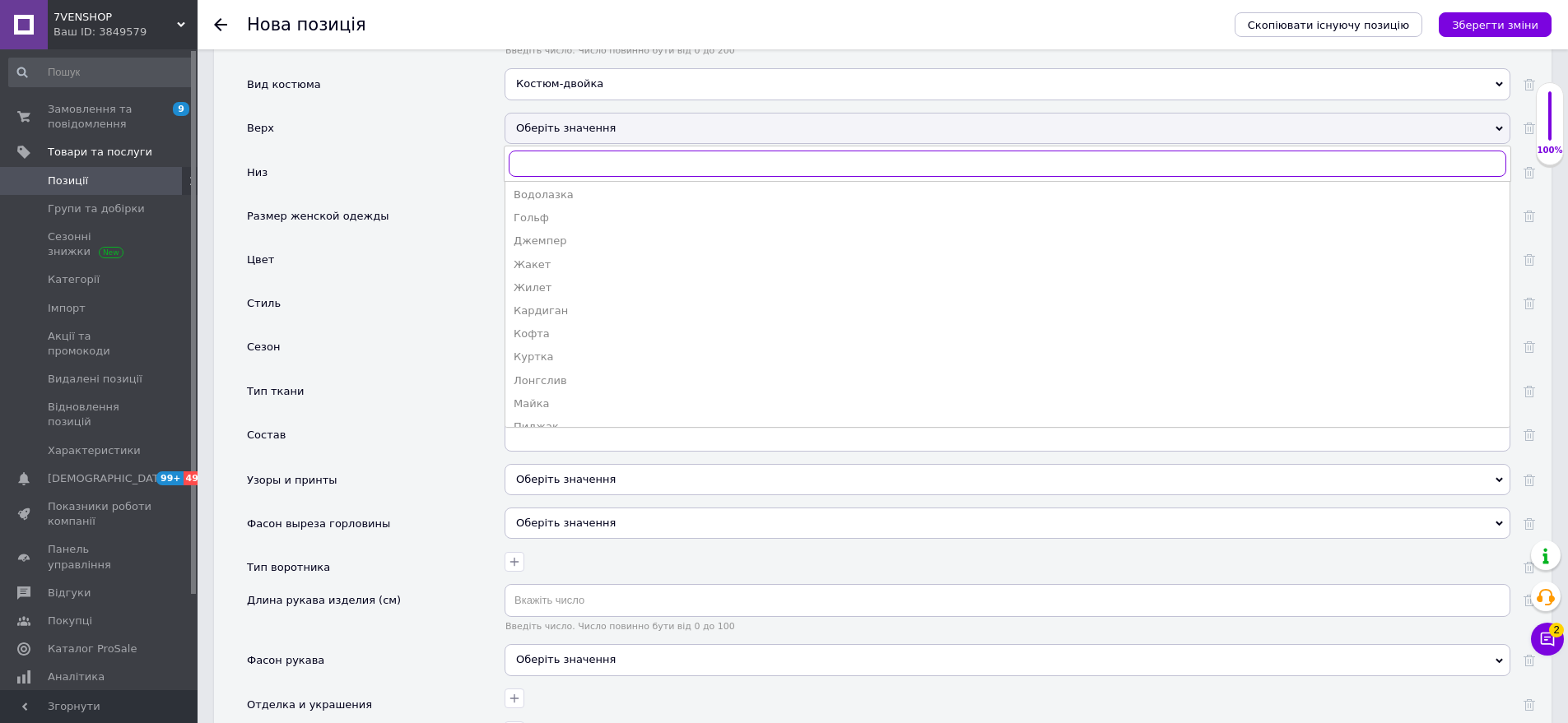
scroll to position [329, 0]
click at [551, 209] on div "Лонгслив" at bounding box center [1007, 217] width 988 height 15
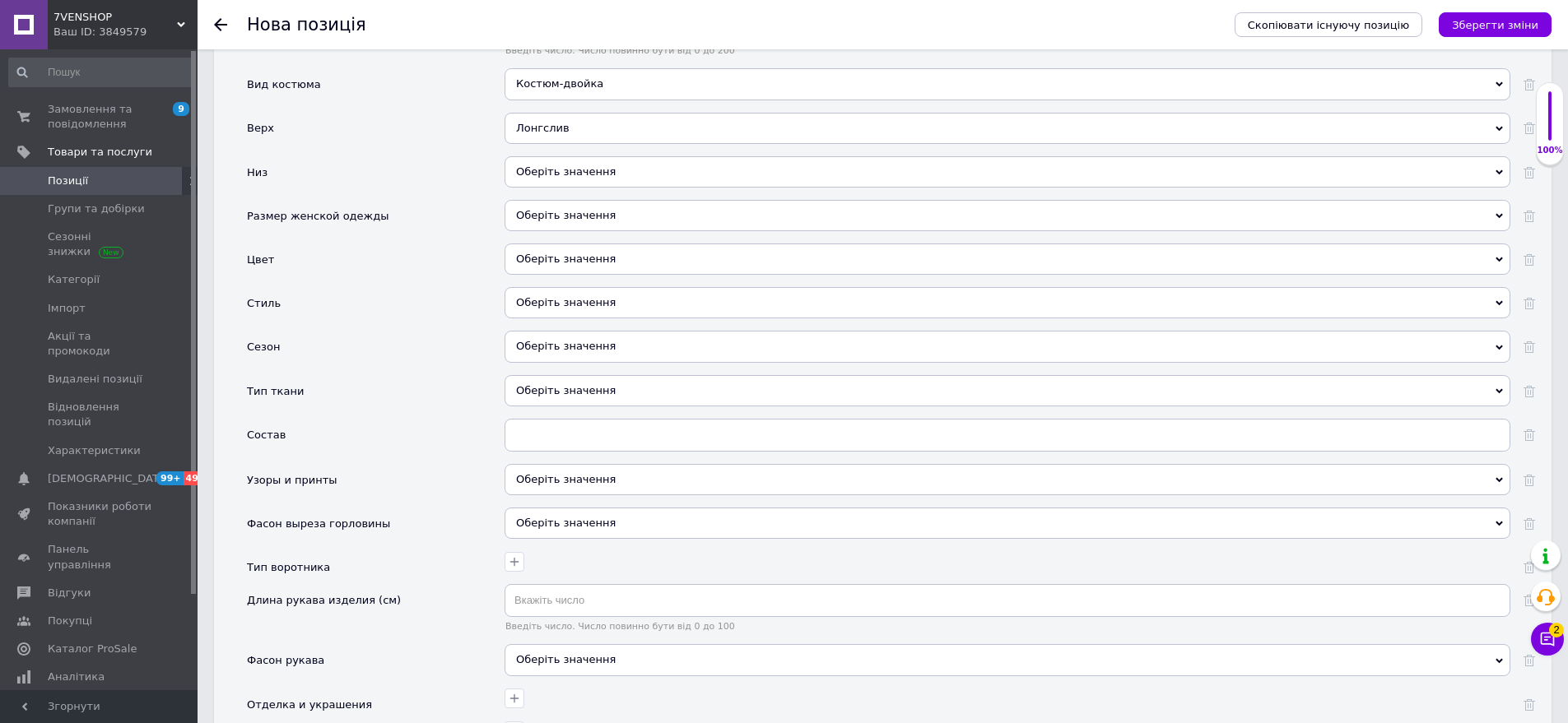
click at [617, 157] on div "Оберіть значення" at bounding box center [1007, 172] width 1006 height 31
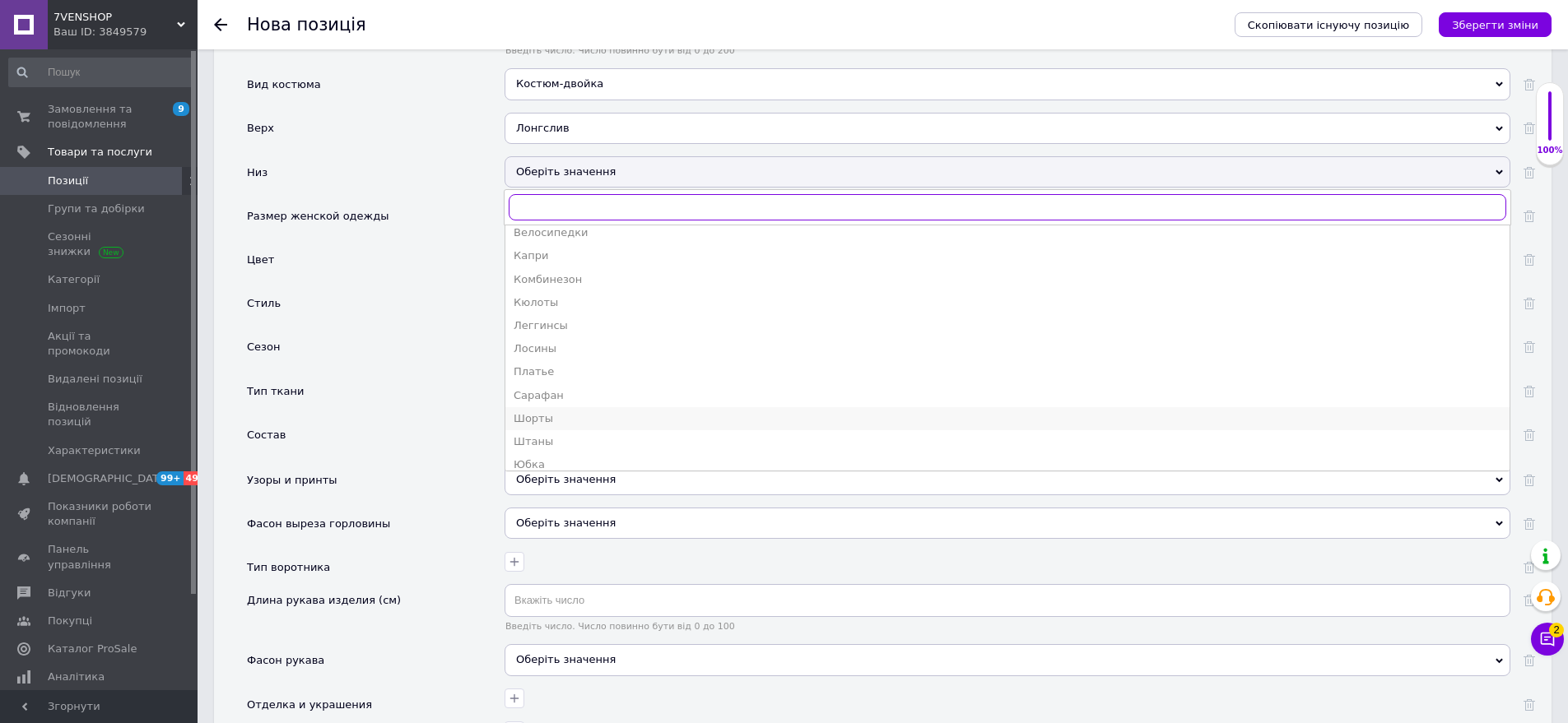
scroll to position [88, 0]
drag, startPoint x: 590, startPoint y: 422, endPoint x: 451, endPoint y: 251, distance: 220.4
click at [589, 424] on div "Юбка" at bounding box center [1007, 431] width 988 height 15
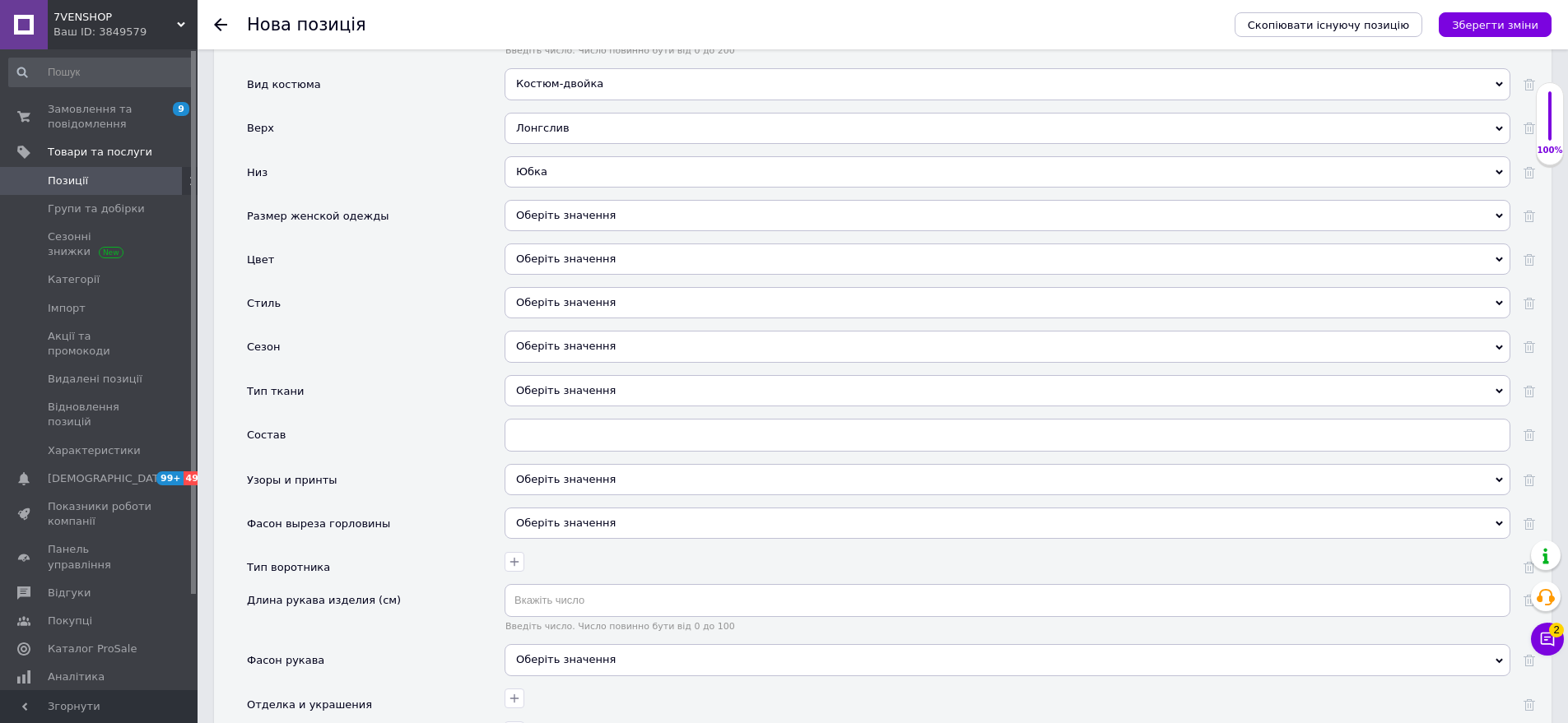
click at [527, 200] on div "Оберіть значення" at bounding box center [1007, 216] width 1006 height 31
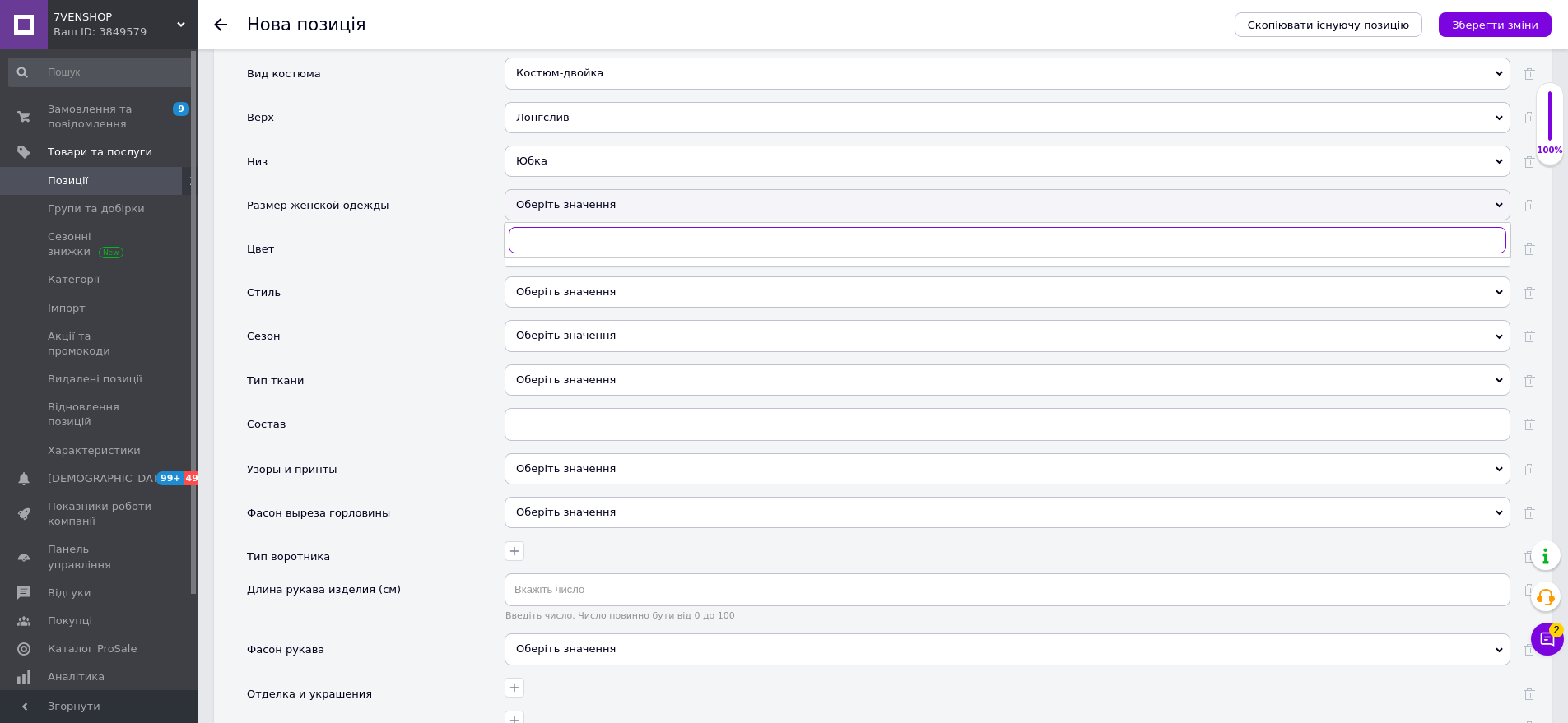
scroll to position [1878, 0]
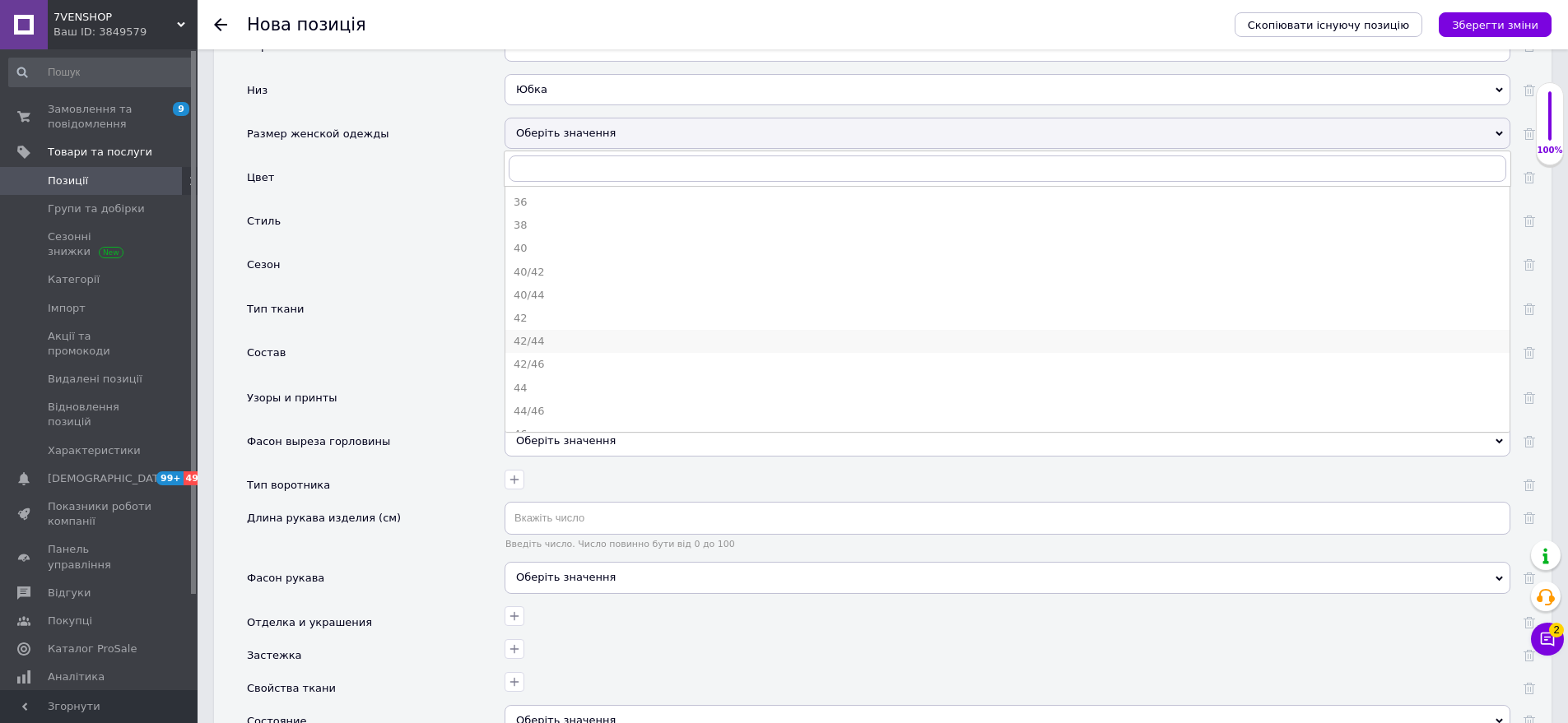
click at [562, 334] on div "42/44" at bounding box center [1007, 341] width 988 height 15
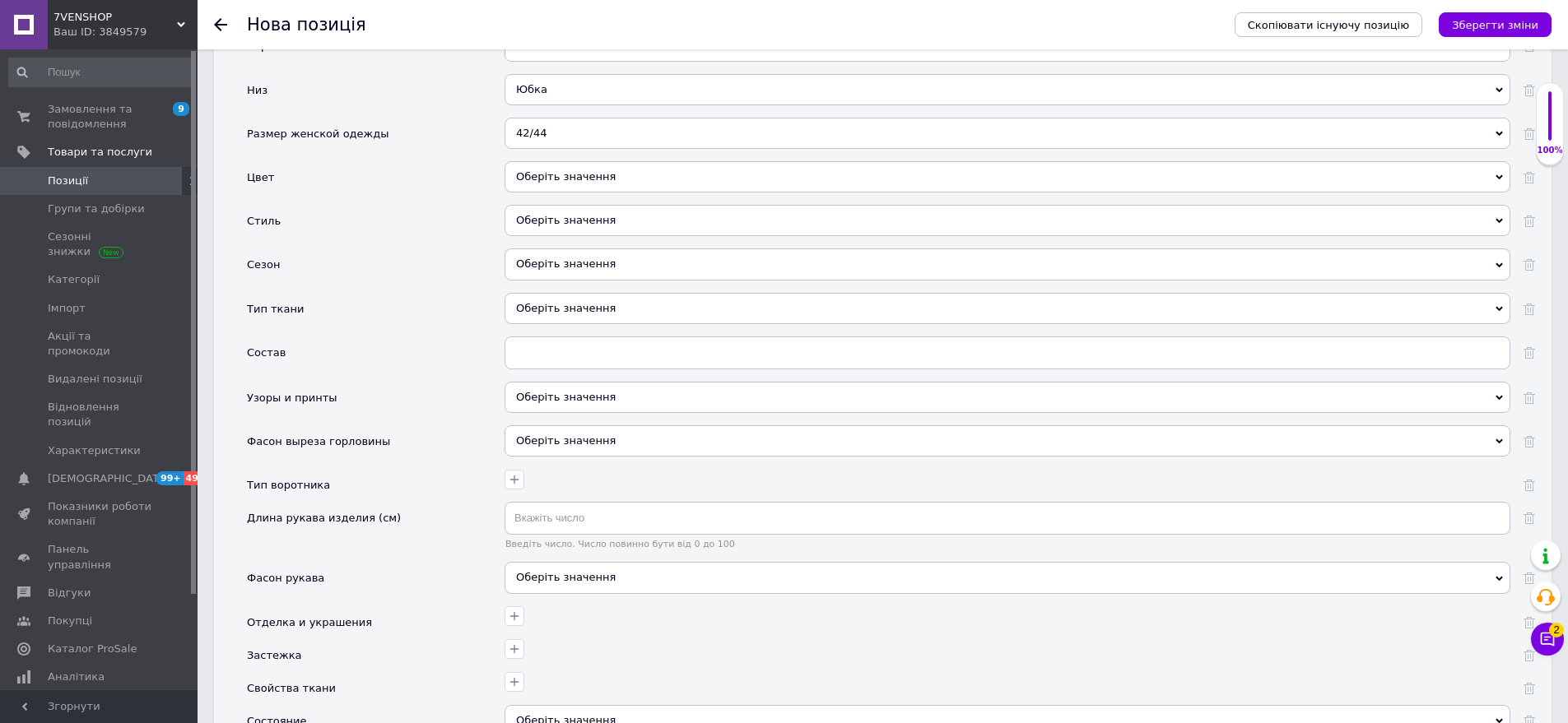
click at [568, 171] on div "Оберіть значення" at bounding box center [1007, 177] width 1006 height 31
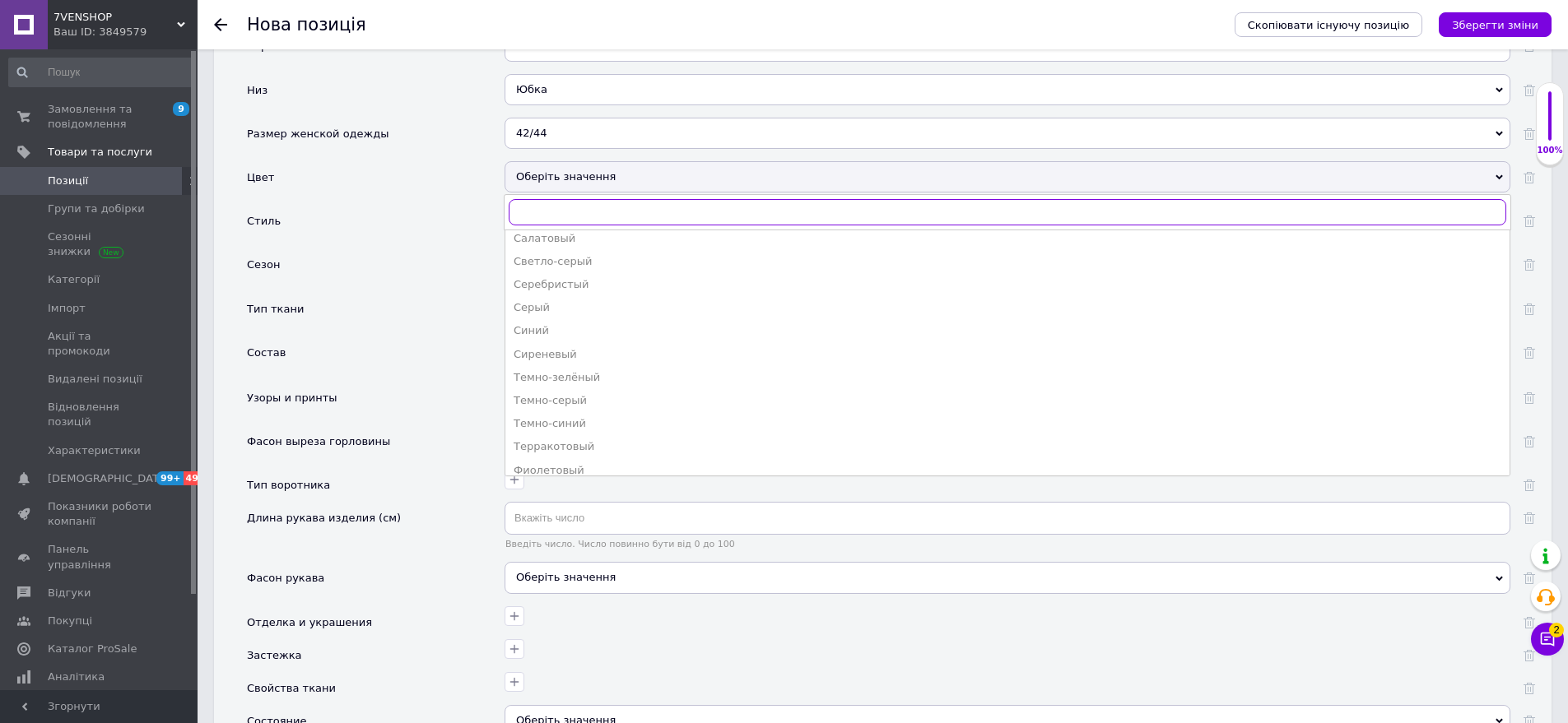
scroll to position [923, 0]
click at [568, 430] on div "Черный" at bounding box center [1007, 437] width 988 height 15
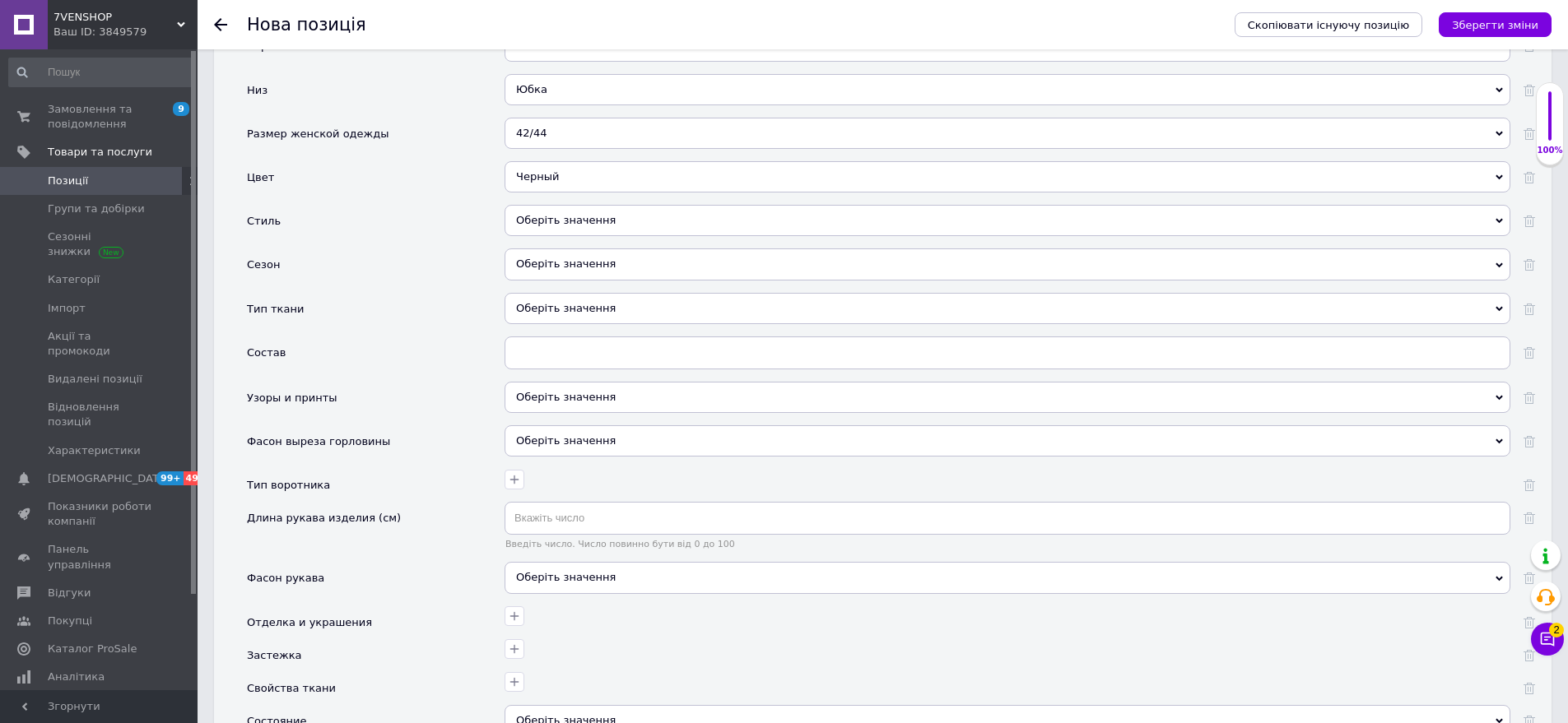
click at [619, 205] on div "Оберіть значення" at bounding box center [1007, 221] width 1006 height 31
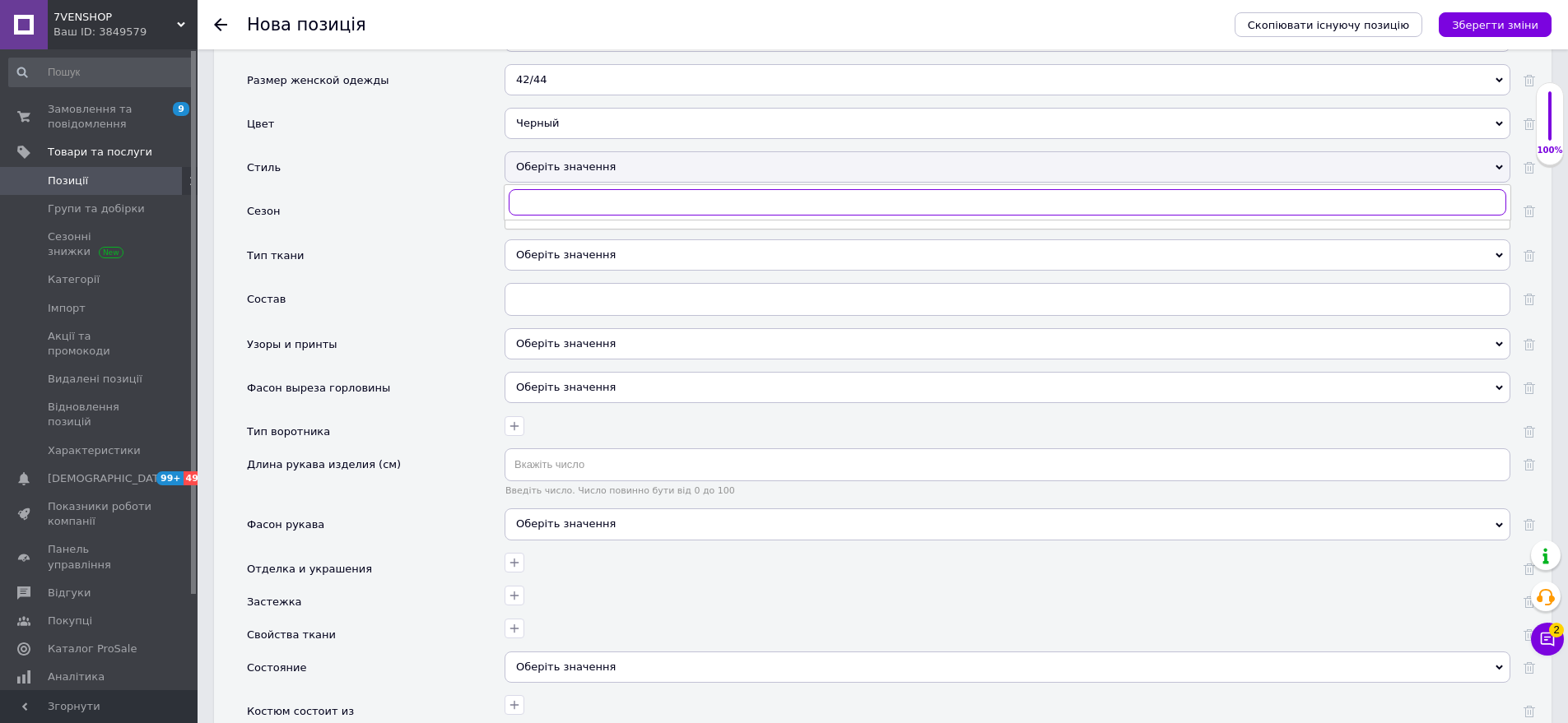
scroll to position [1960, 0]
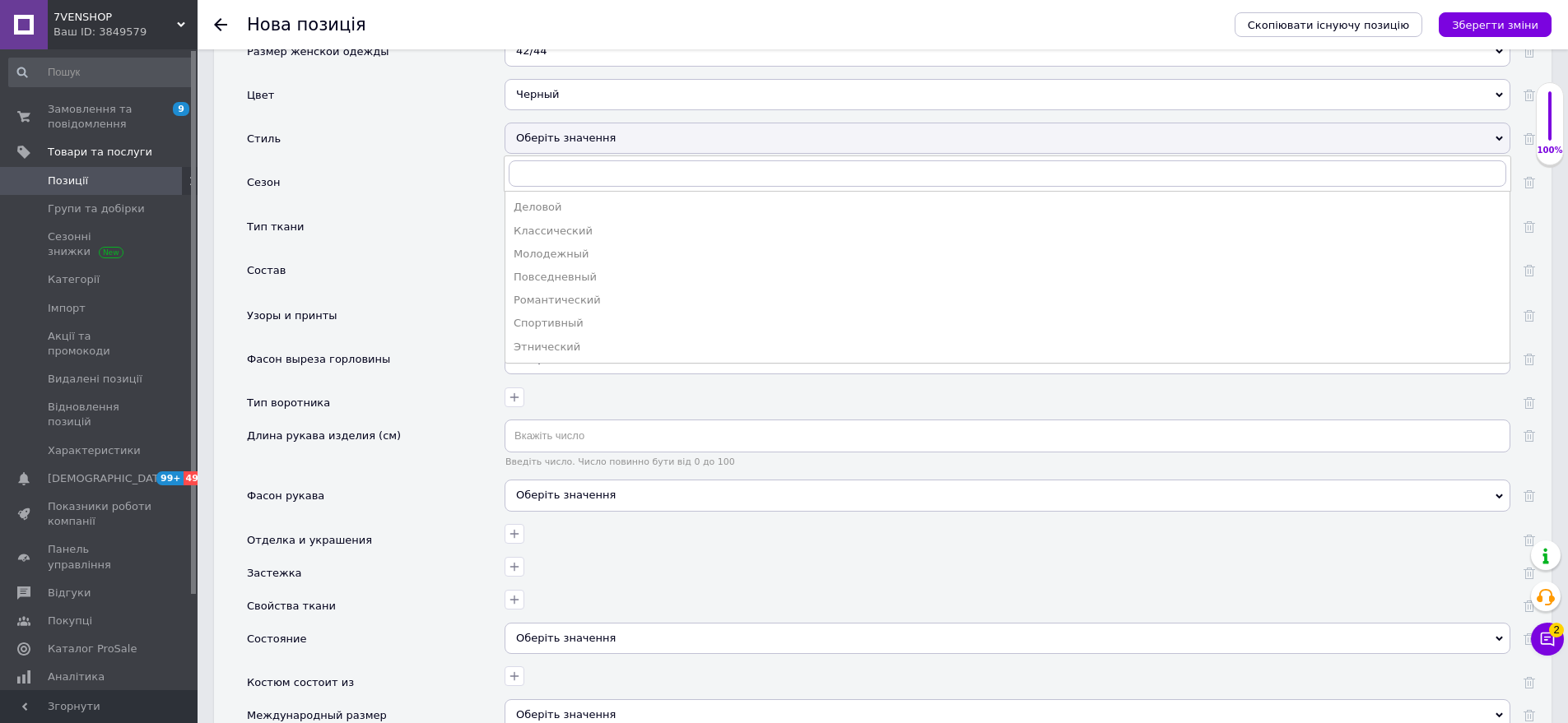
drag, startPoint x: 608, startPoint y: 240, endPoint x: 520, endPoint y: 195, distance: 98.8
click at [608, 246] on div "Молодежный" at bounding box center [1007, 254] width 988 height 15
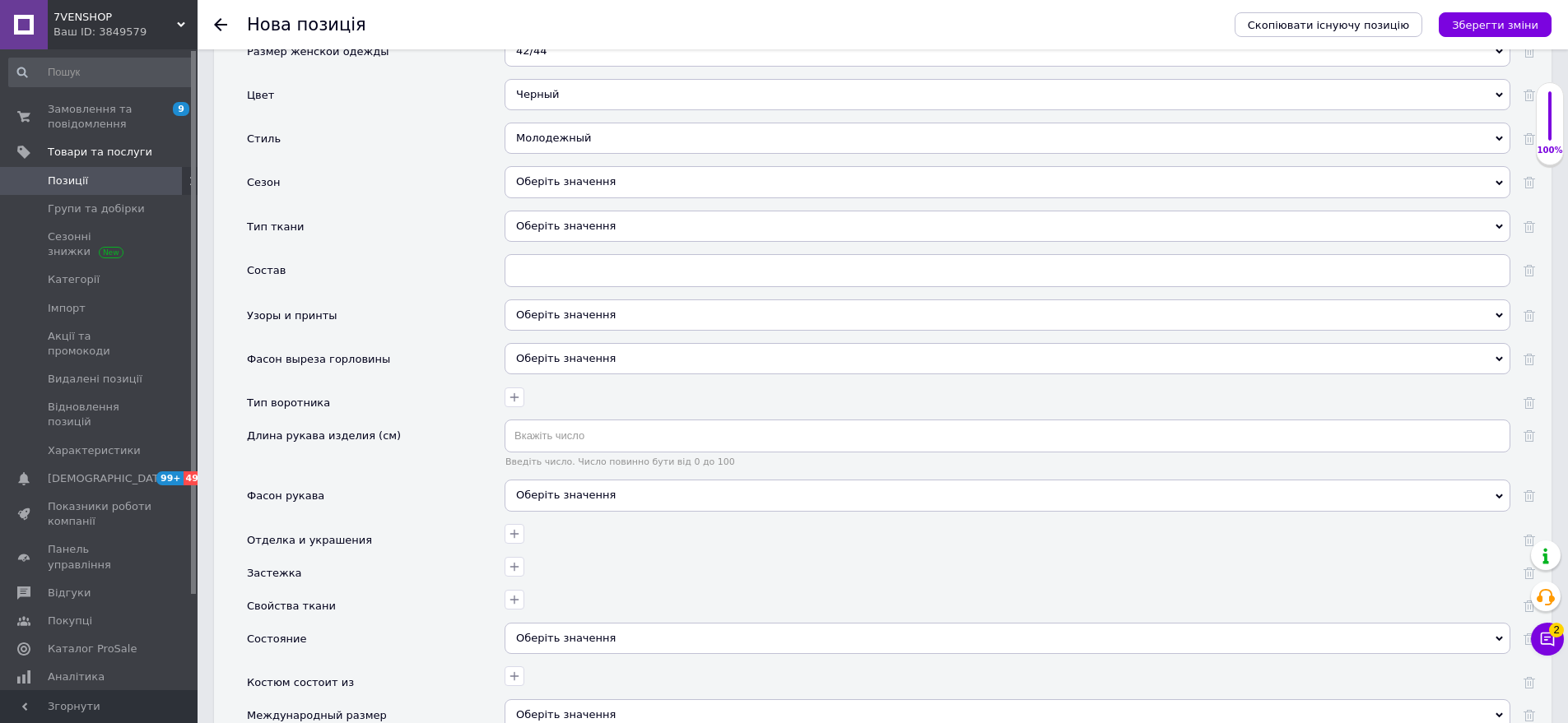
drag, startPoint x: 570, startPoint y: 178, endPoint x: 528, endPoint y: 162, distance: 44.9
click at [570, 177] on div "Оберіть значення" at bounding box center [1007, 182] width 1006 height 31
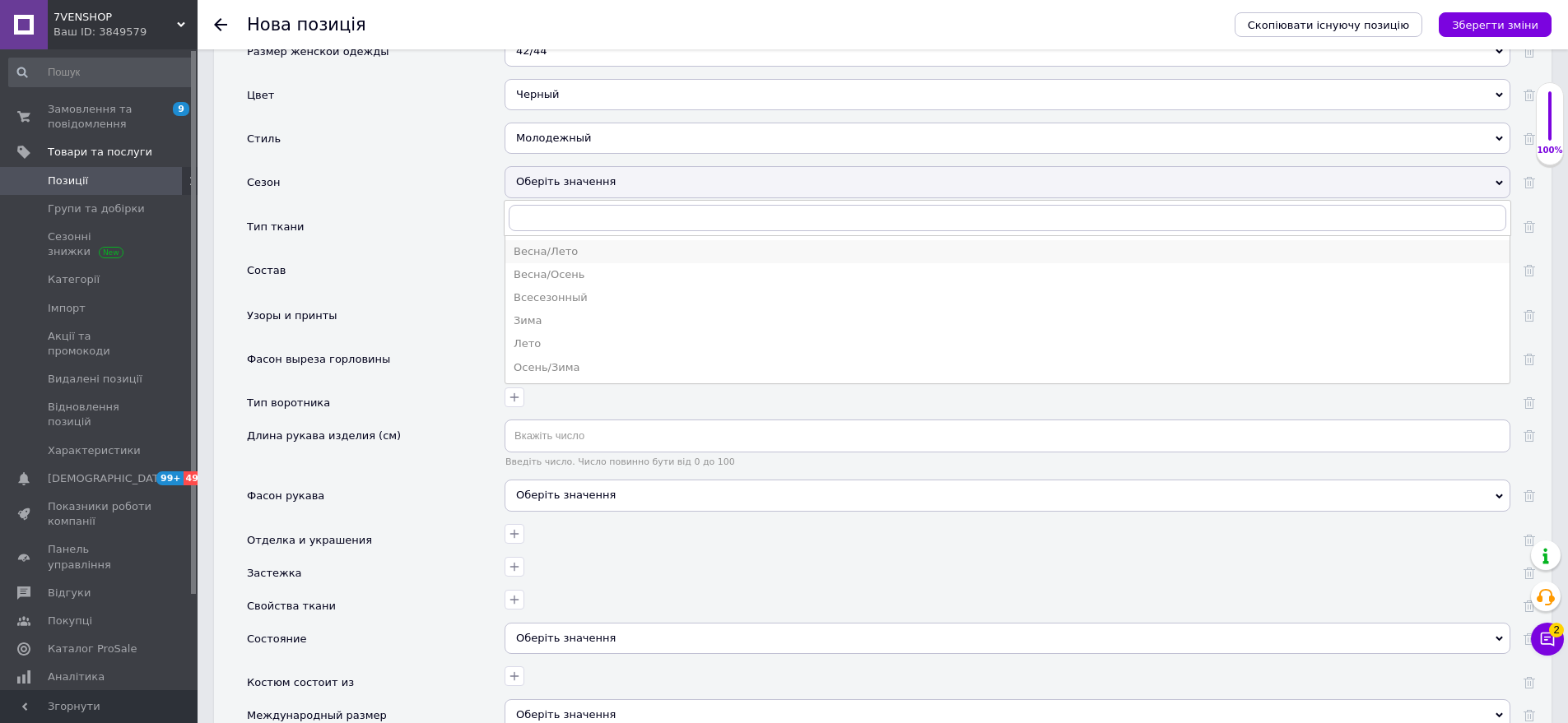
click at [573, 244] on div "Весна/Лето" at bounding box center [1007, 251] width 988 height 15
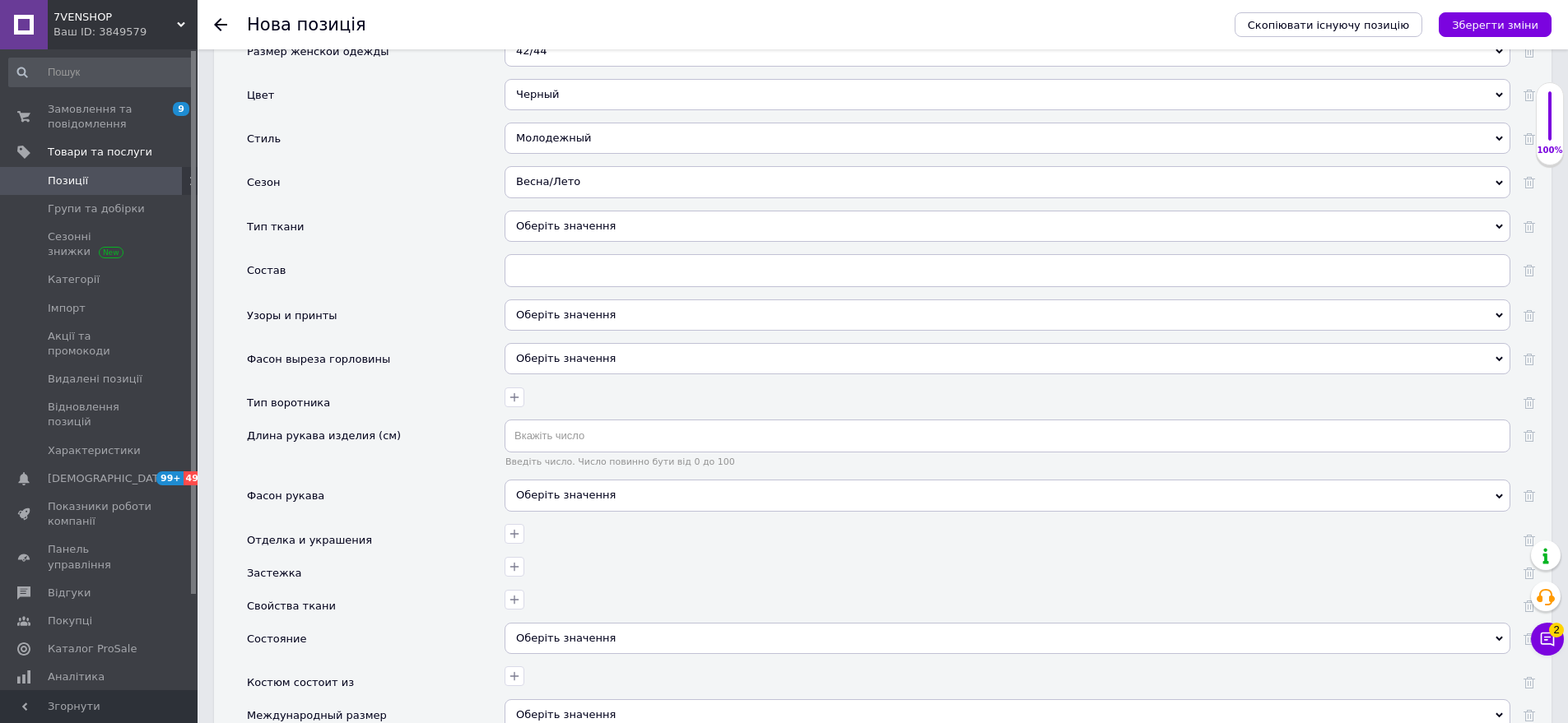
drag, startPoint x: 564, startPoint y: 213, endPoint x: 499, endPoint y: 210, distance: 65.1
click at [563, 213] on div "Оберіть значення" at bounding box center [1007, 227] width 1006 height 31
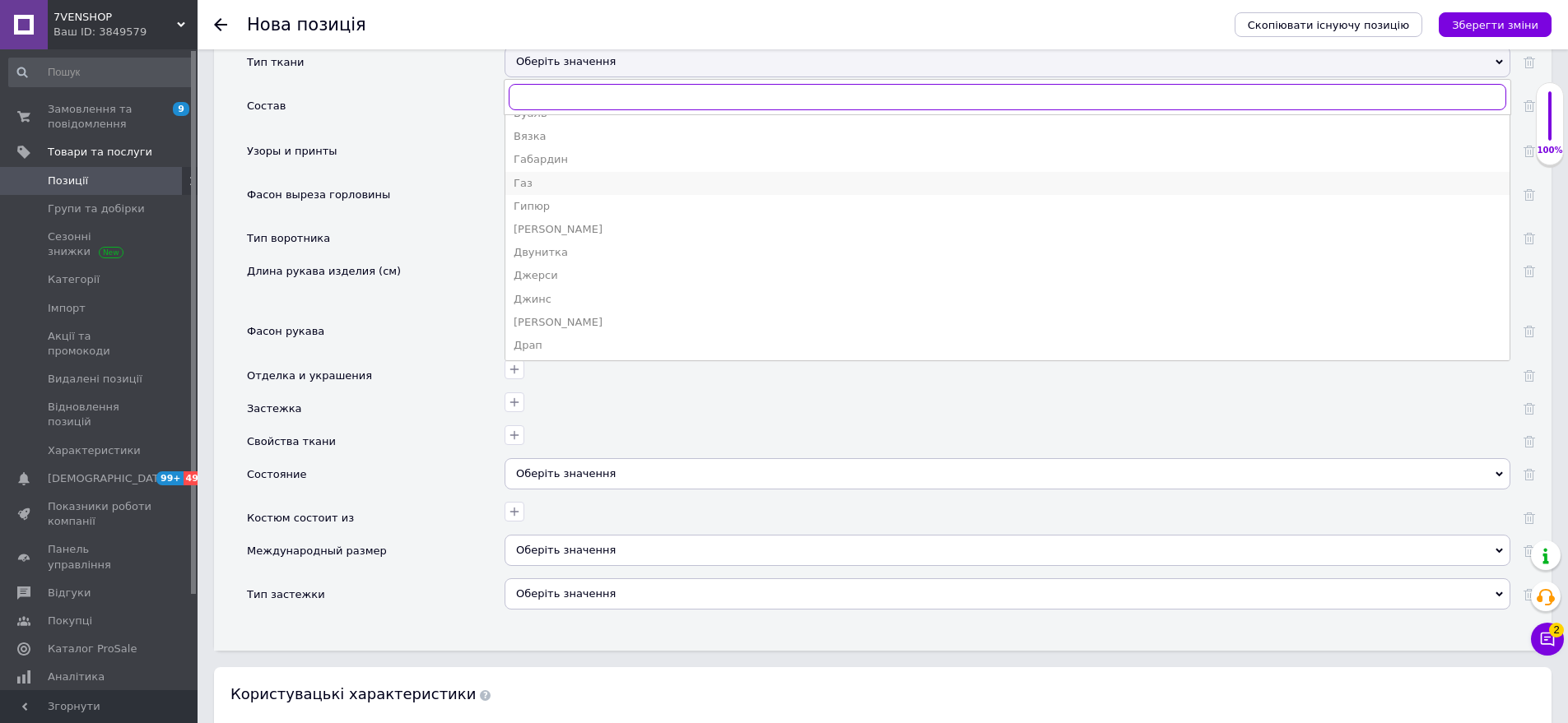
scroll to position [329, 0]
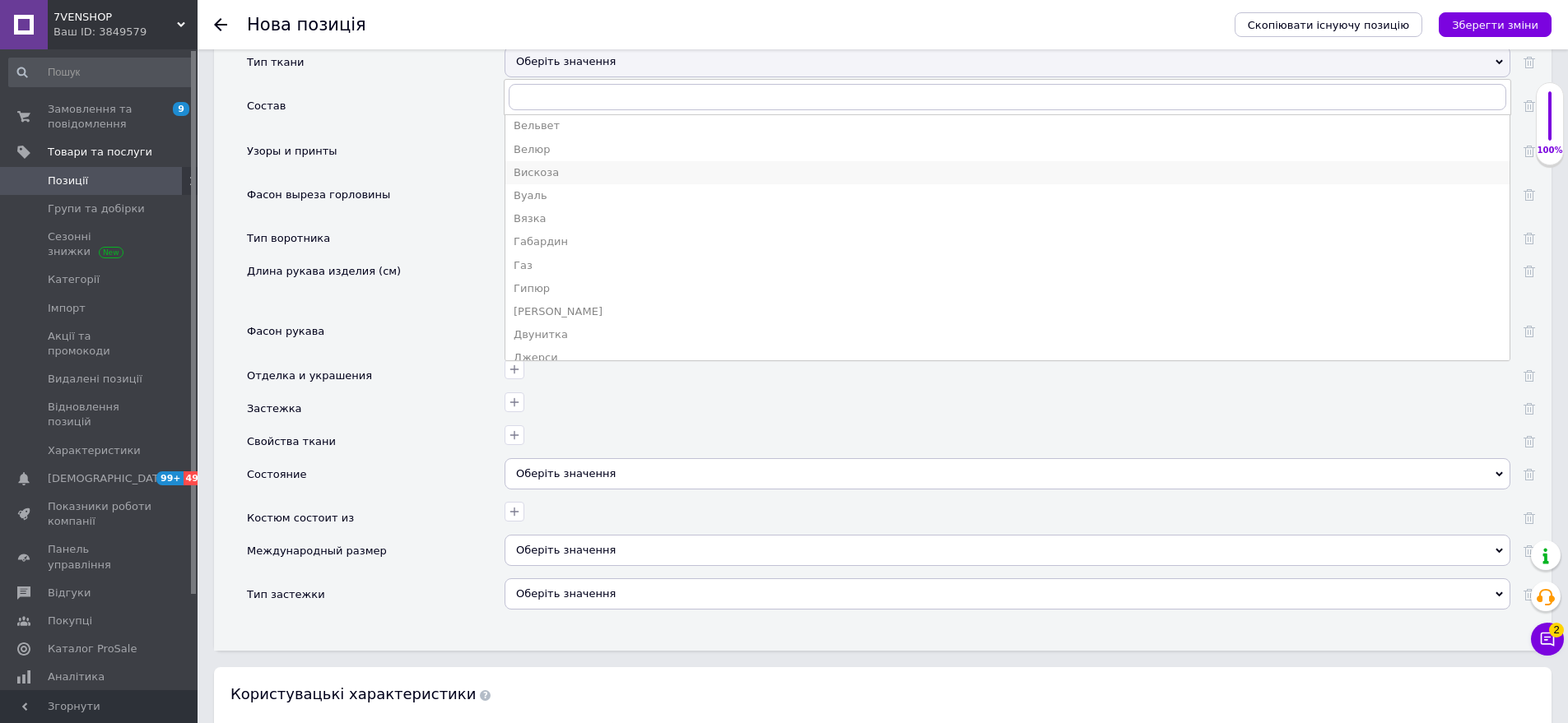
click at [566, 166] on div "Вискоза" at bounding box center [1007, 173] width 988 height 15
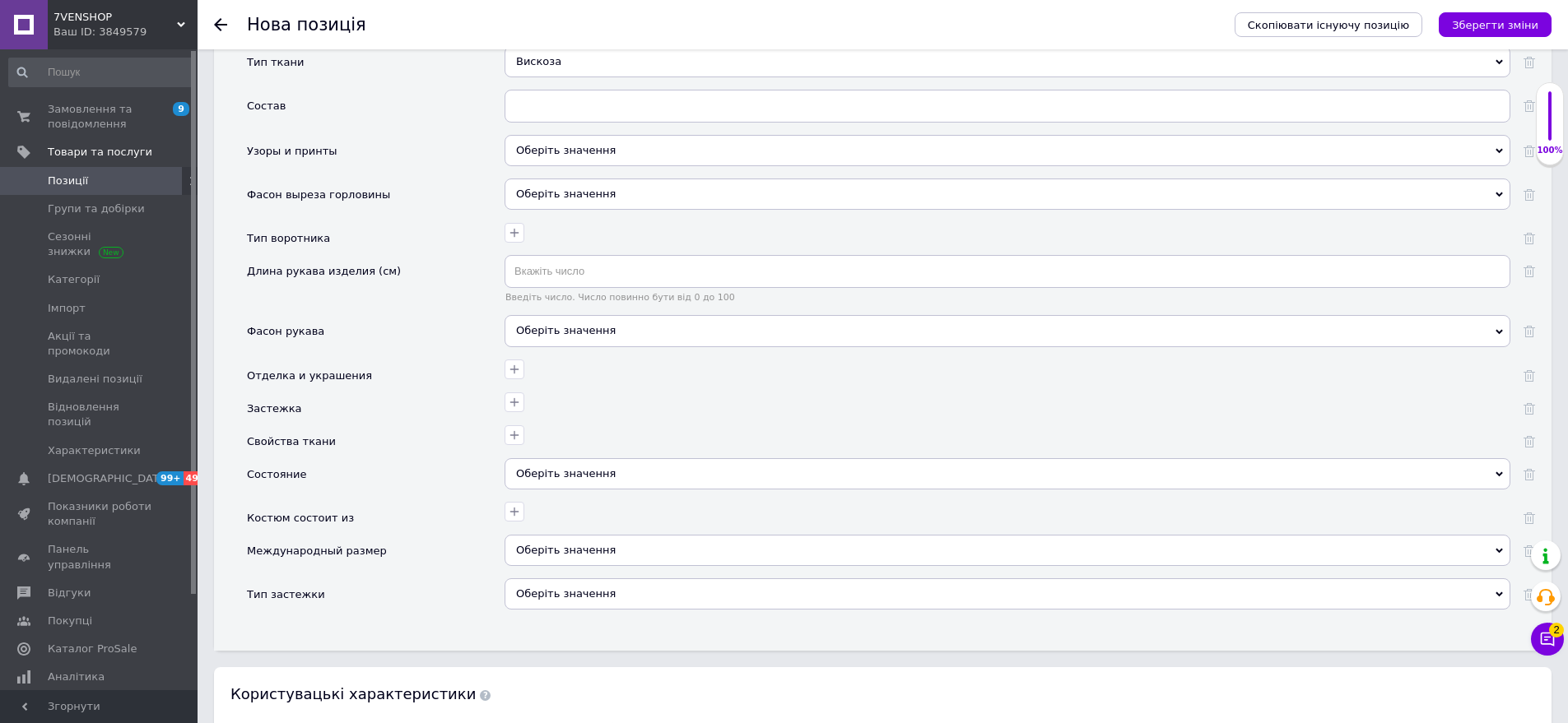
click at [566, 135] on div "Оберіть значення" at bounding box center [1007, 151] width 1006 height 31
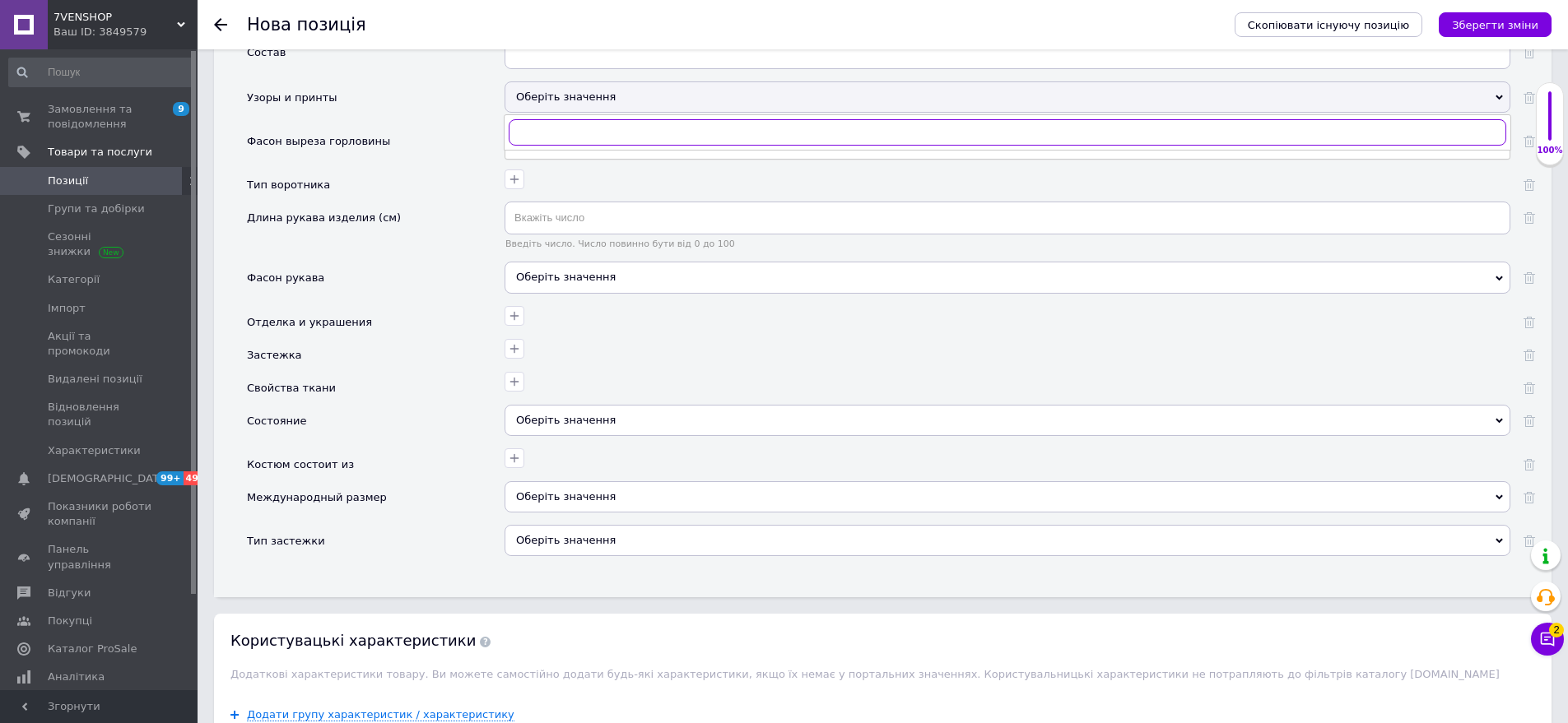
scroll to position [2207, 0]
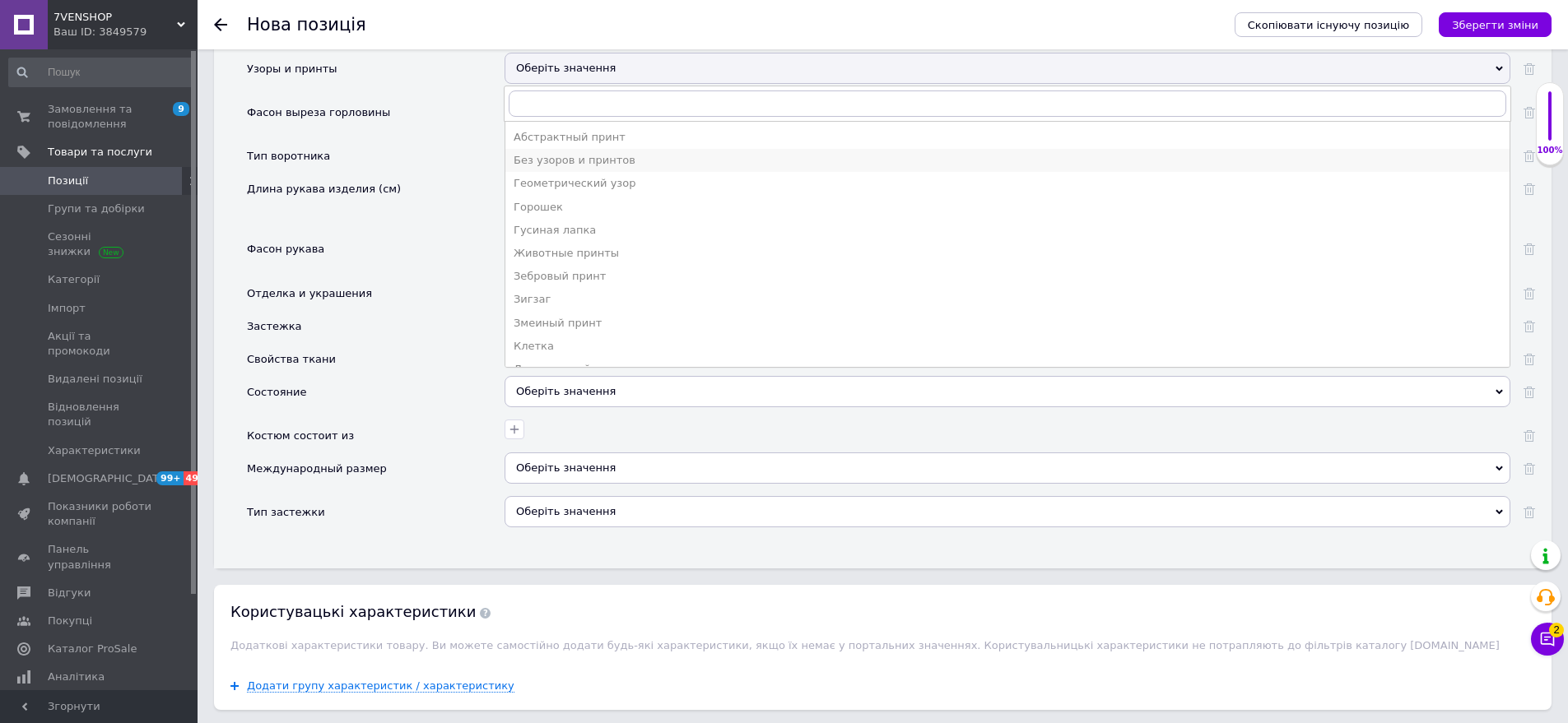
click at [558, 153] on div "Без узоров и принтов" at bounding box center [1007, 161] width 988 height 15
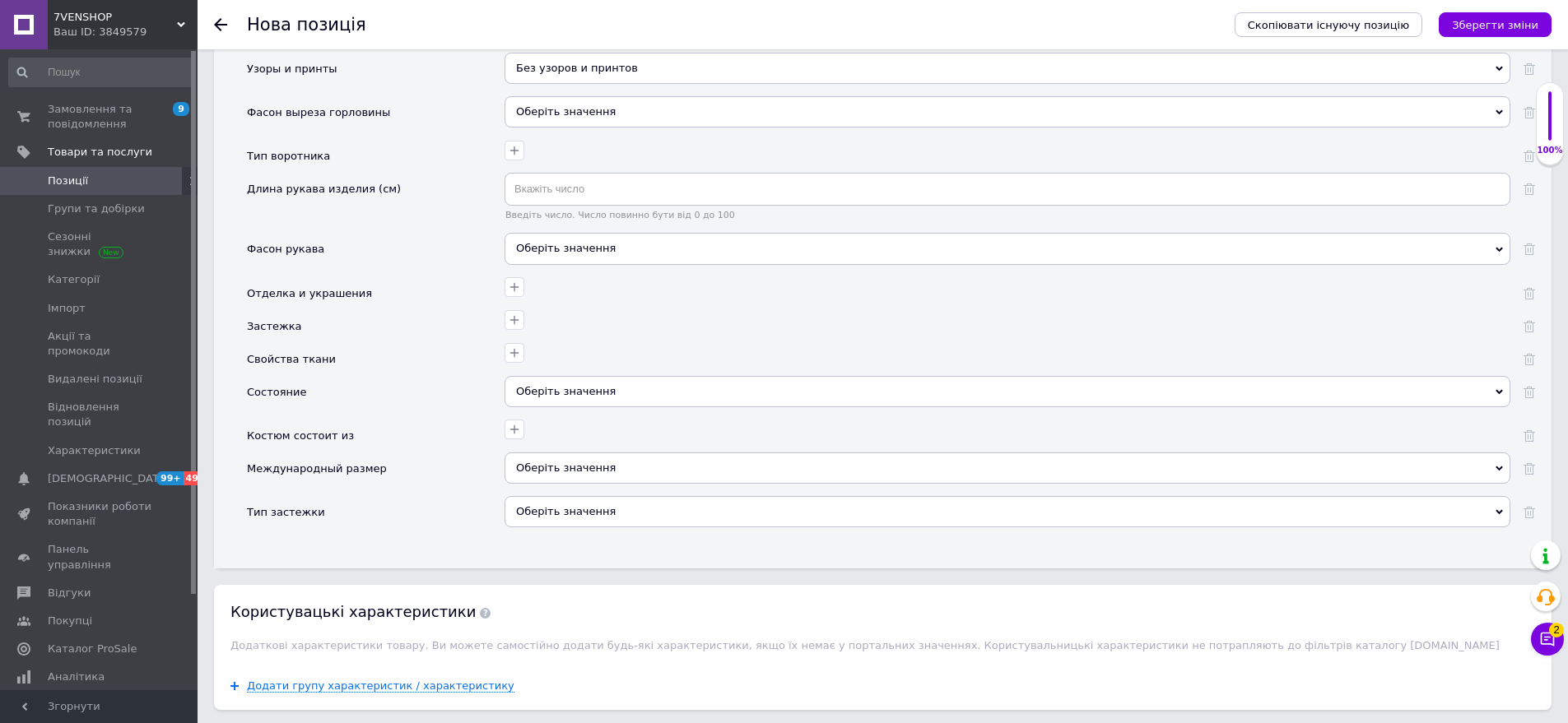
click at [575, 233] on div "Оберіть значення" at bounding box center [1007, 249] width 1006 height 31
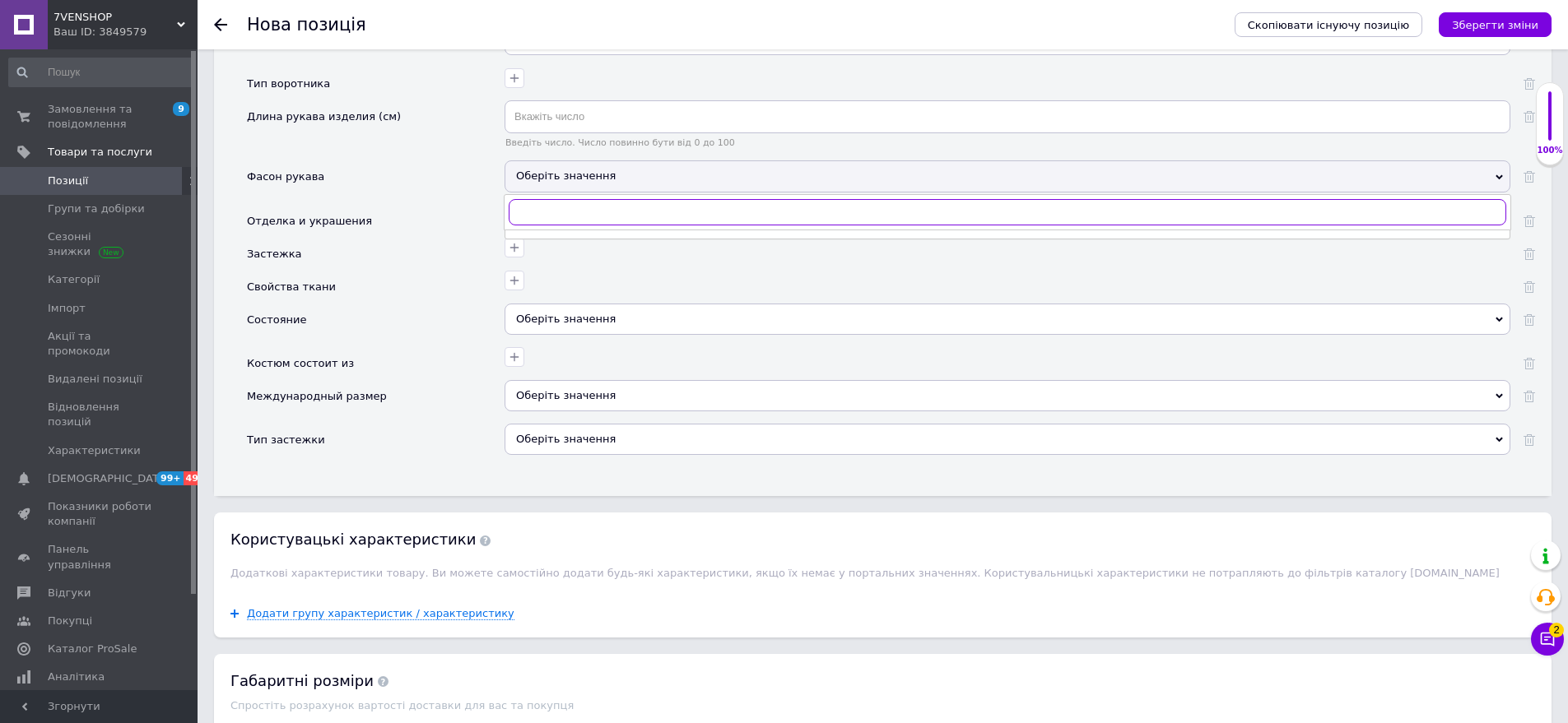
scroll to position [2372, 0]
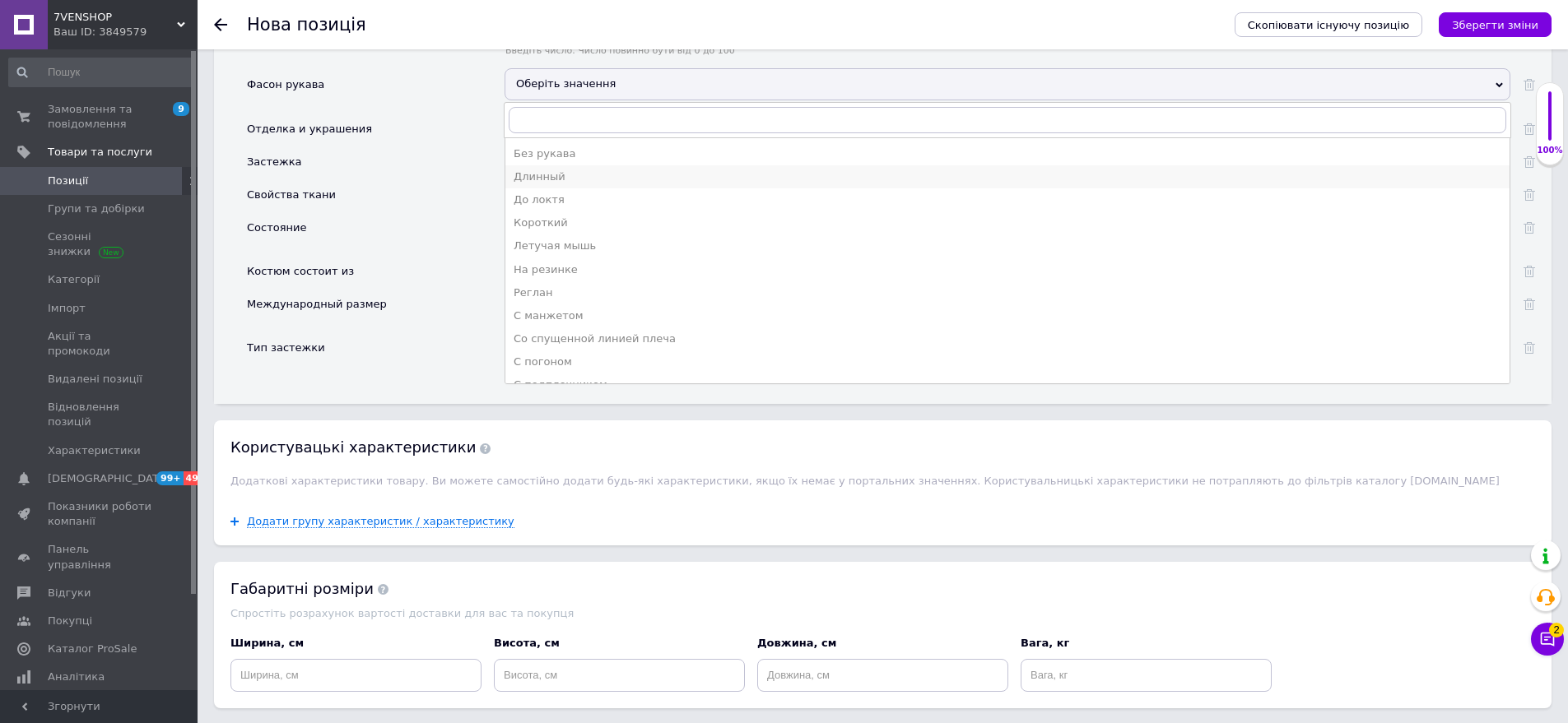
click at [558, 170] on div "Длинный" at bounding box center [1007, 177] width 988 height 15
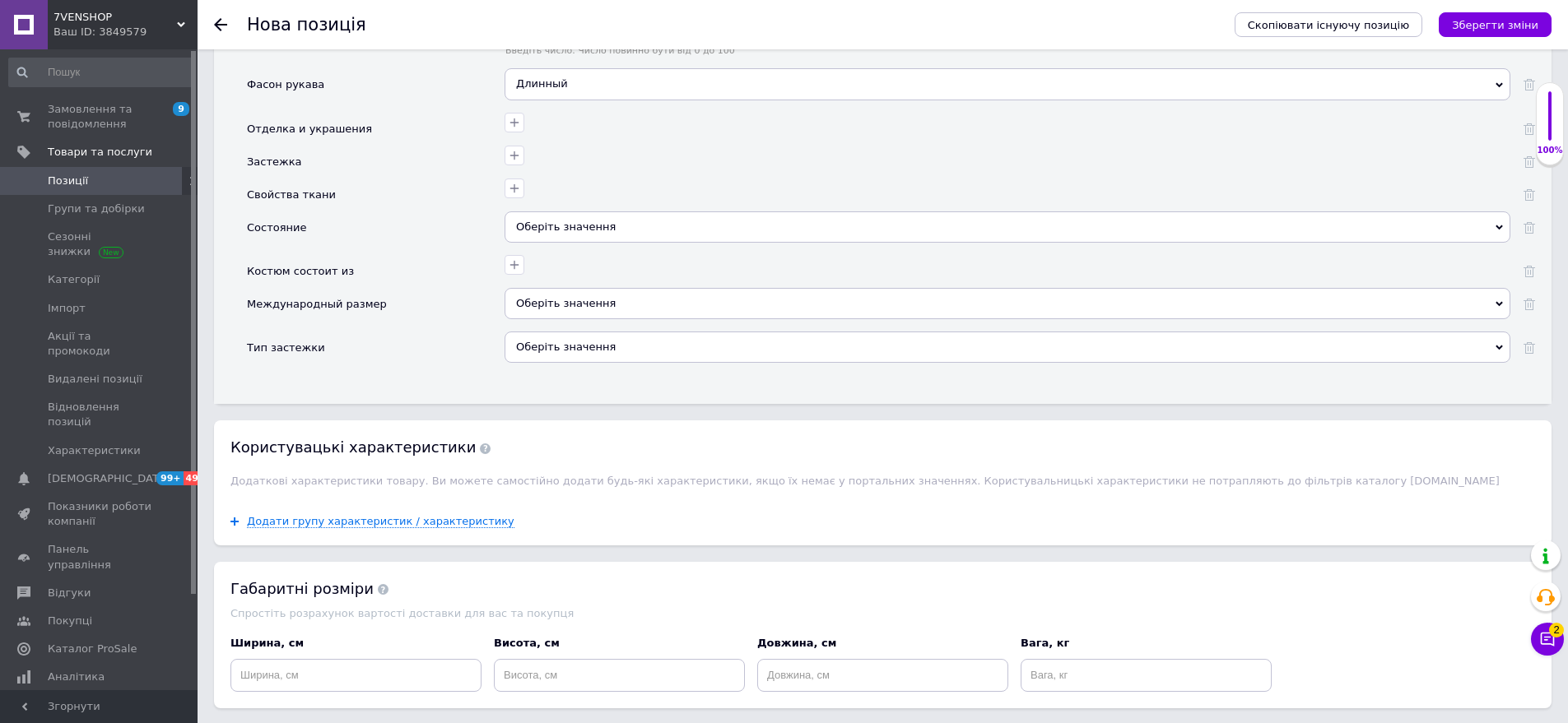
click at [566, 191] on div at bounding box center [1007, 195] width 1006 height 33
click at [546, 221] on div "Оберіть значення" at bounding box center [1007, 228] width 1006 height 31
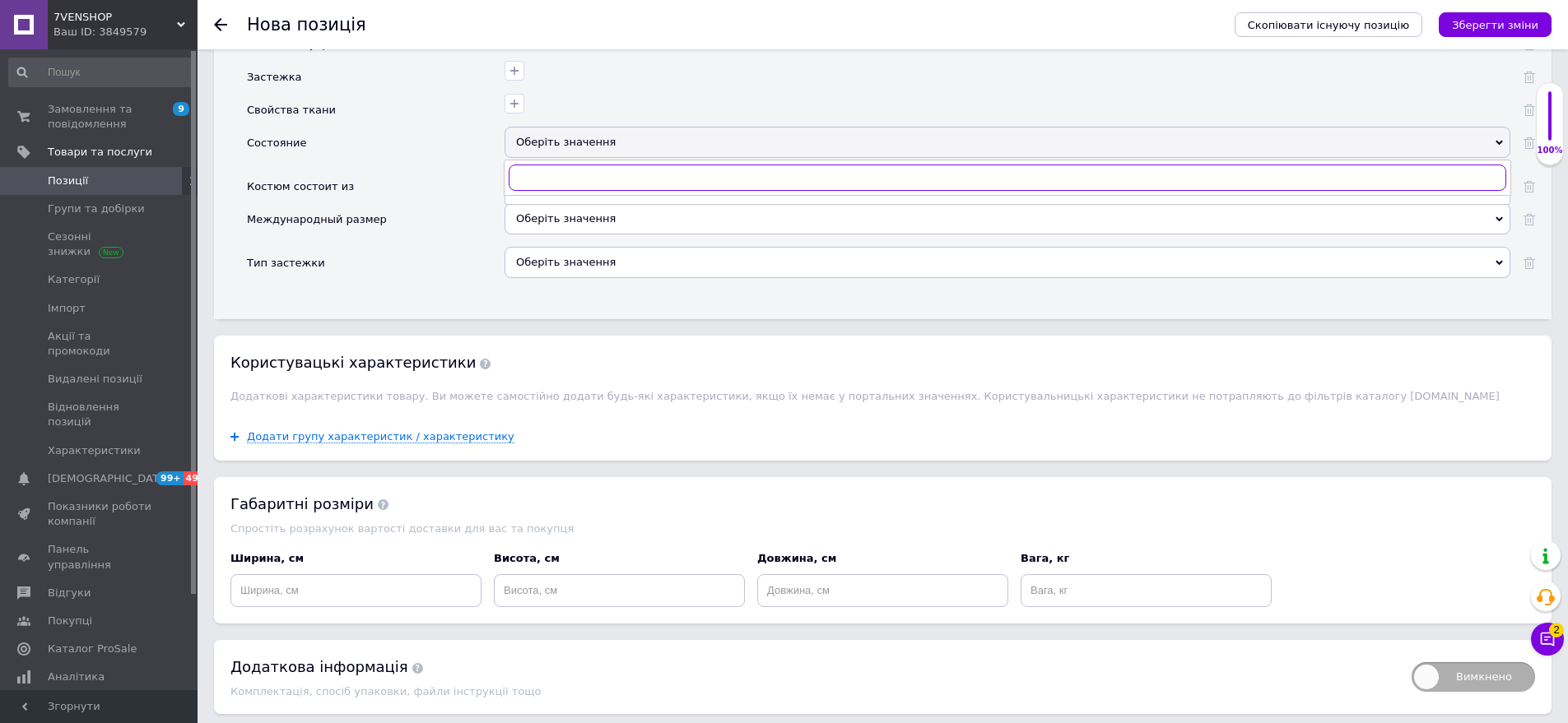
scroll to position [2502, 0]
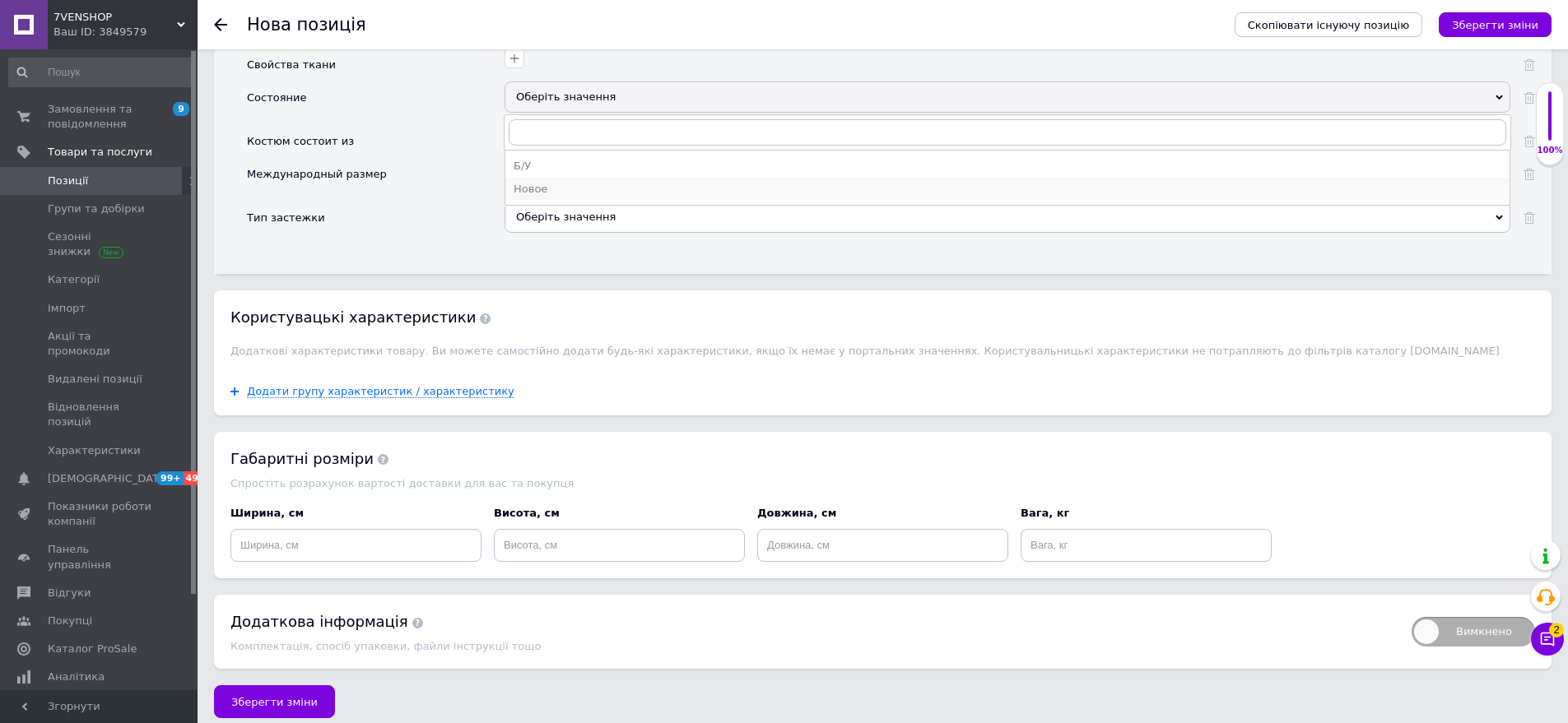
click at [552, 182] on div "Новое" at bounding box center [1007, 190] width 988 height 15
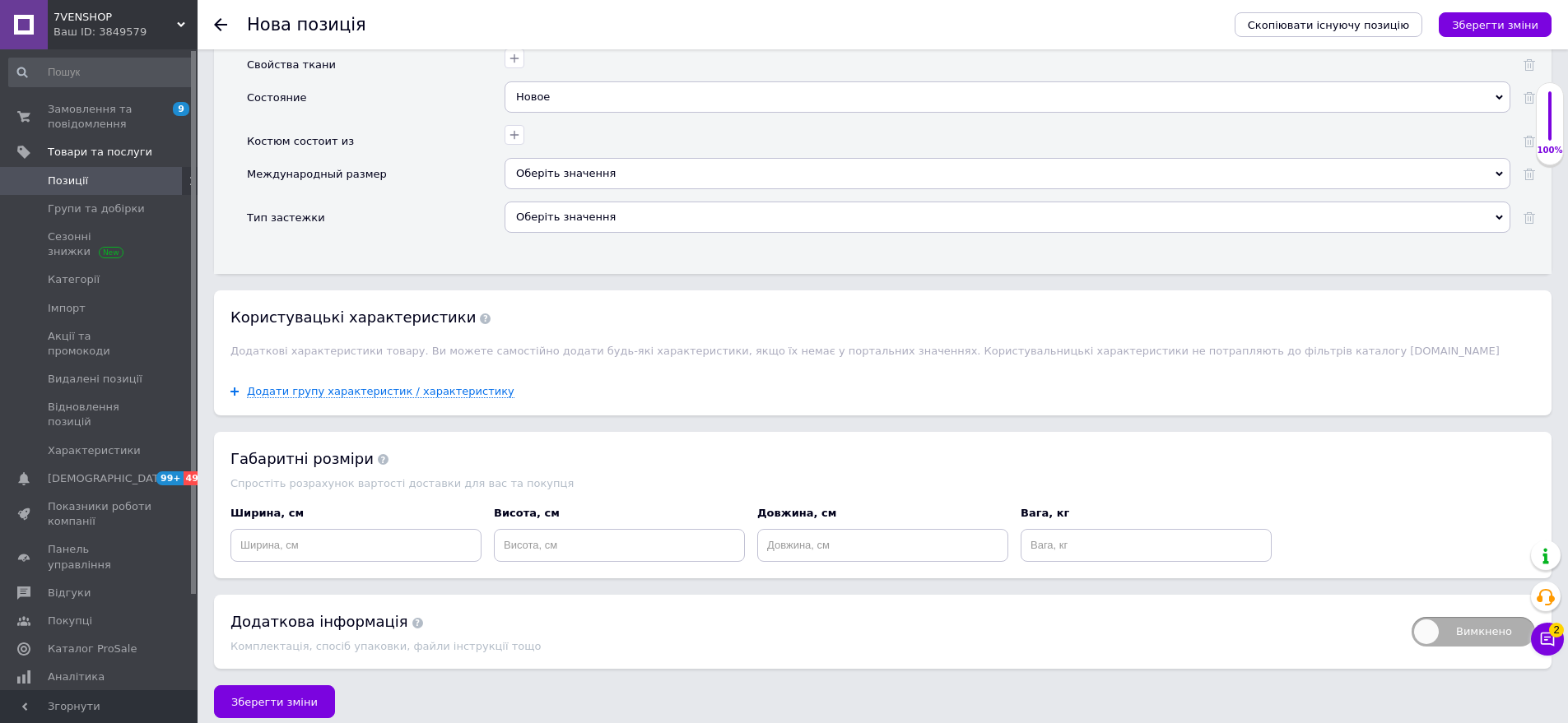
click at [576, 158] on div "Оберіть значення" at bounding box center [1007, 174] width 1006 height 31
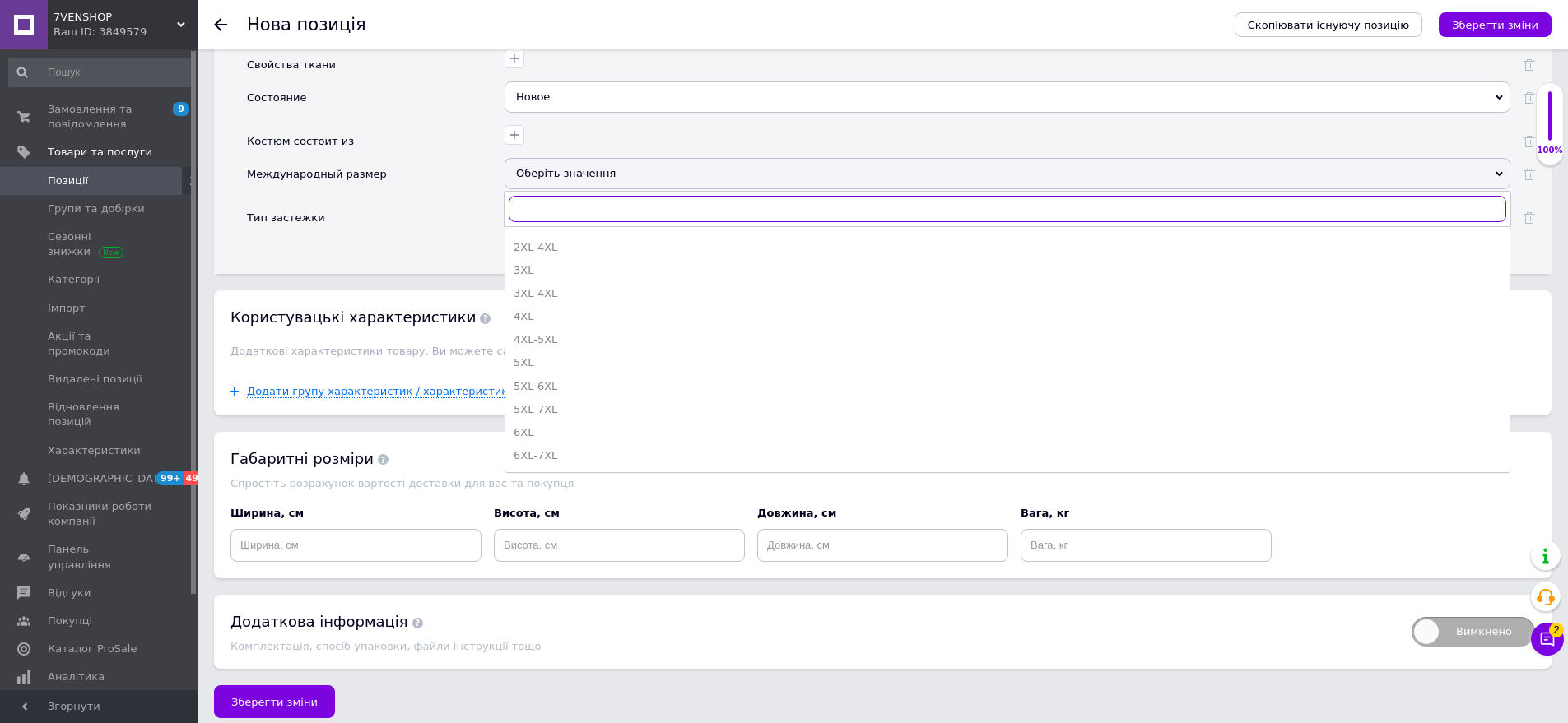
scroll to position [575, 0]
click at [566, 309] on div "S-M" at bounding box center [1007, 317] width 988 height 15
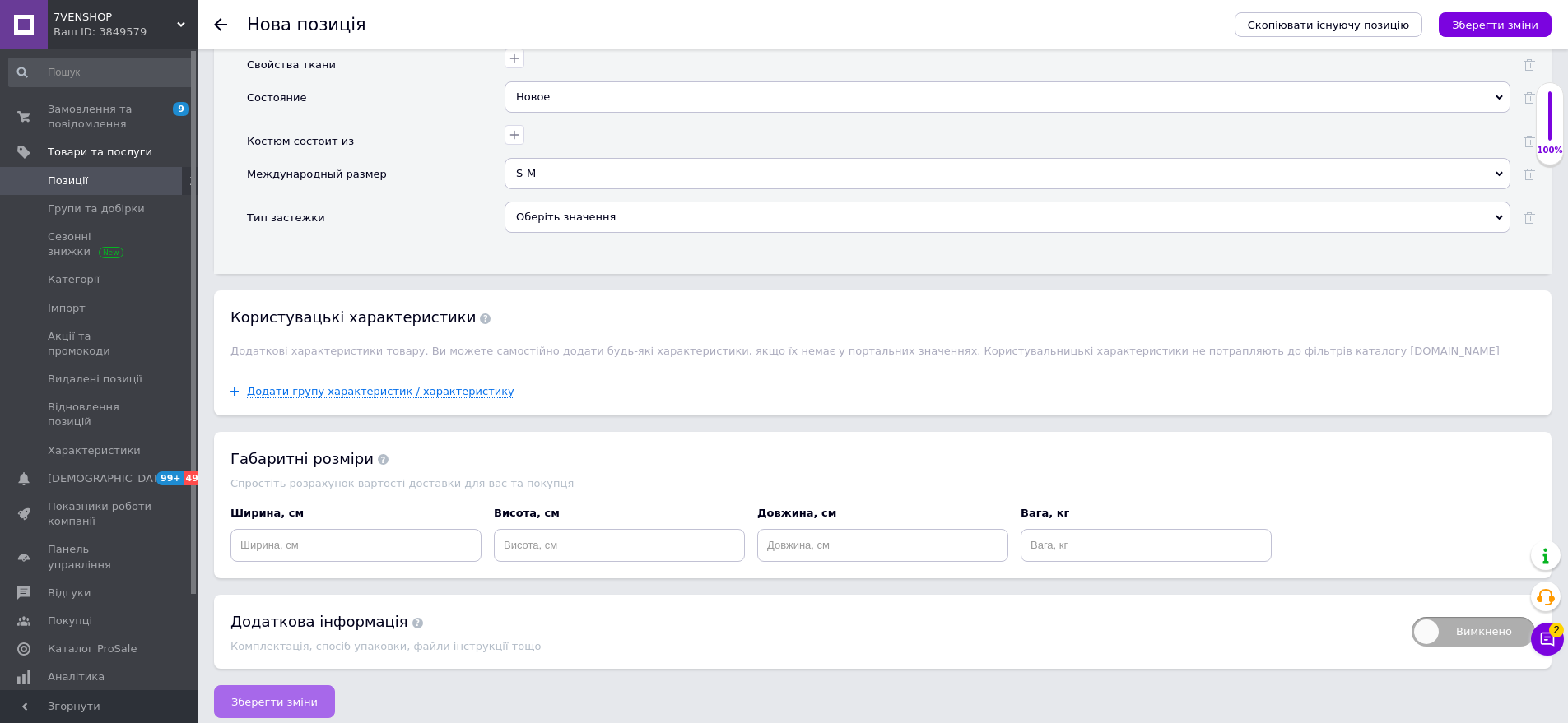
click at [257, 697] on span "Зберегти зміни" at bounding box center [275, 702] width 87 height 12
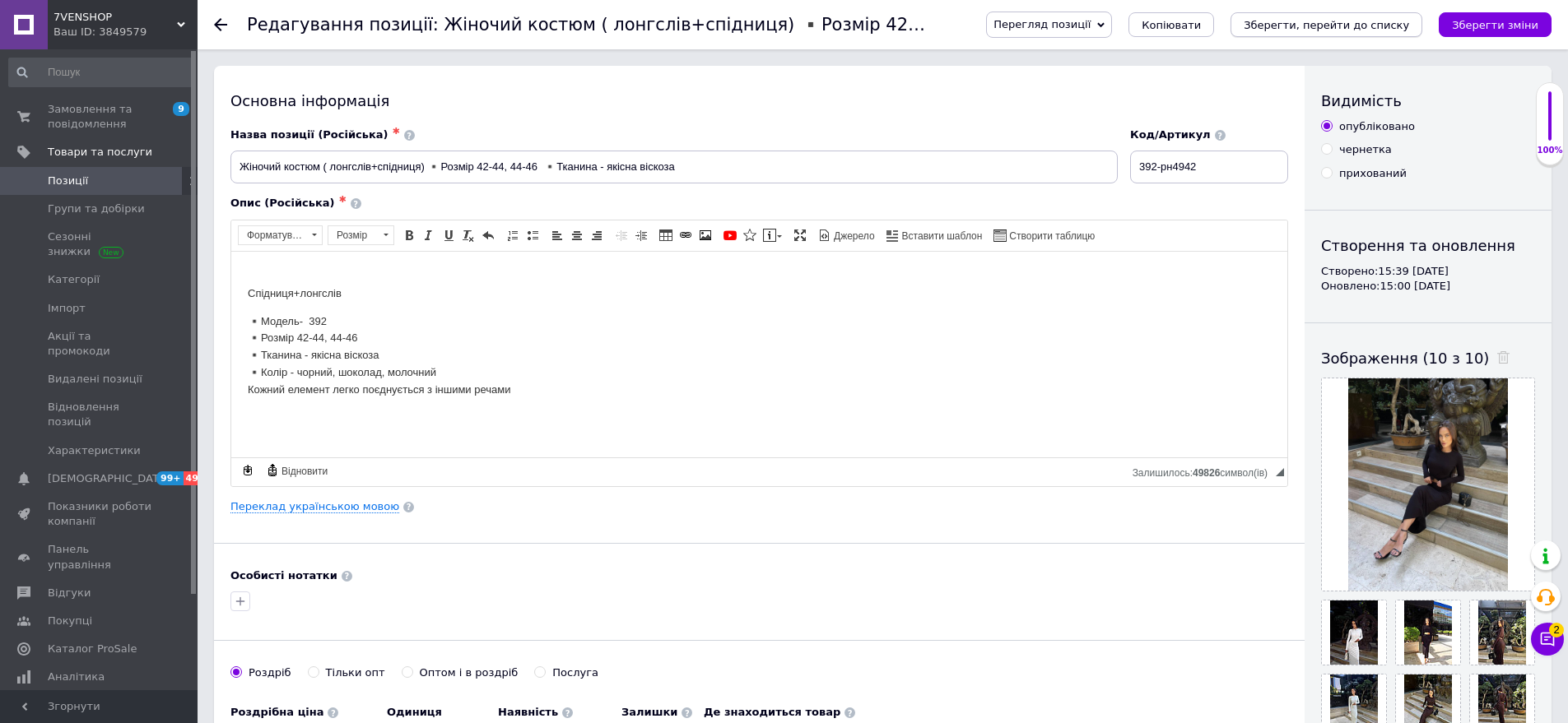
click at [1422, 27] on button "Зберегти, перейти до списку" at bounding box center [1326, 25] width 192 height 25
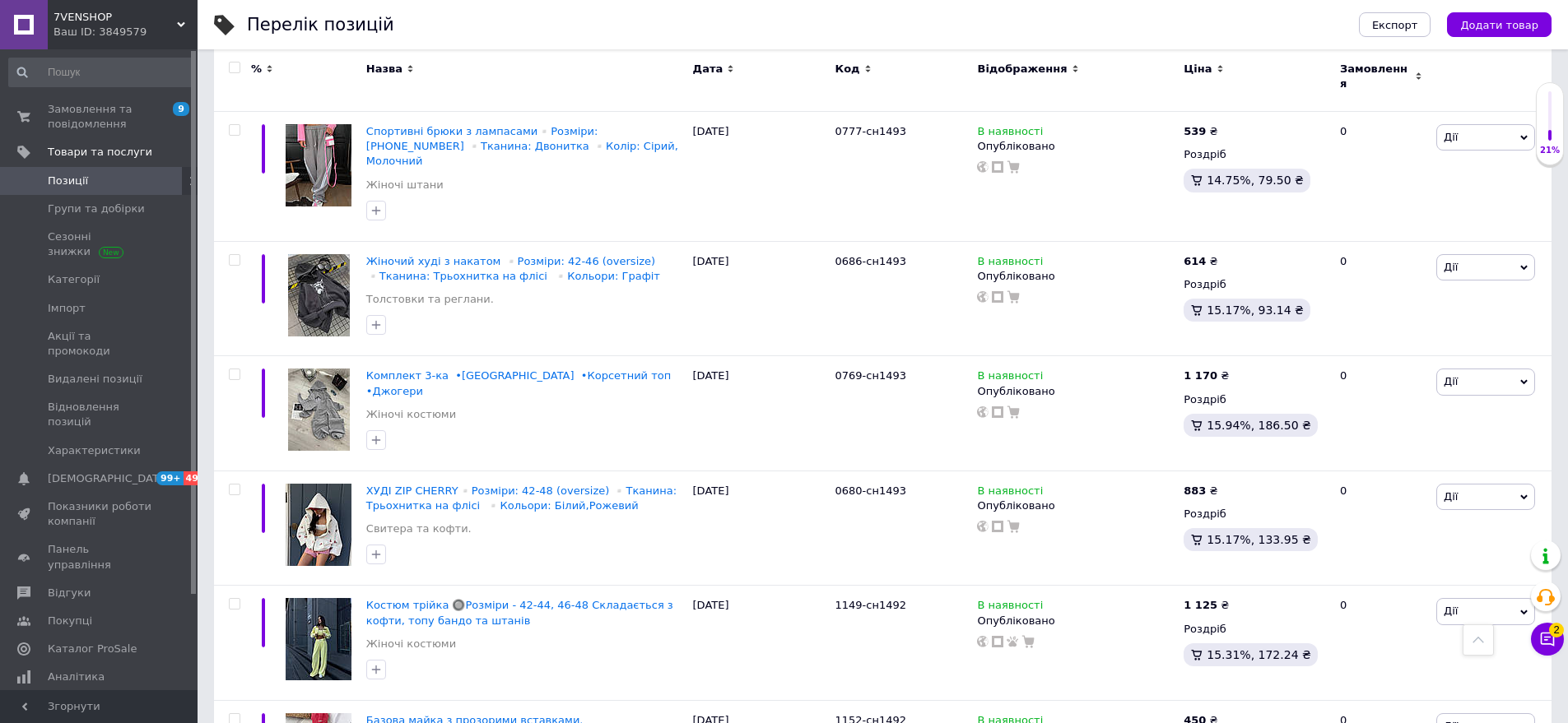
scroll to position [82, 0]
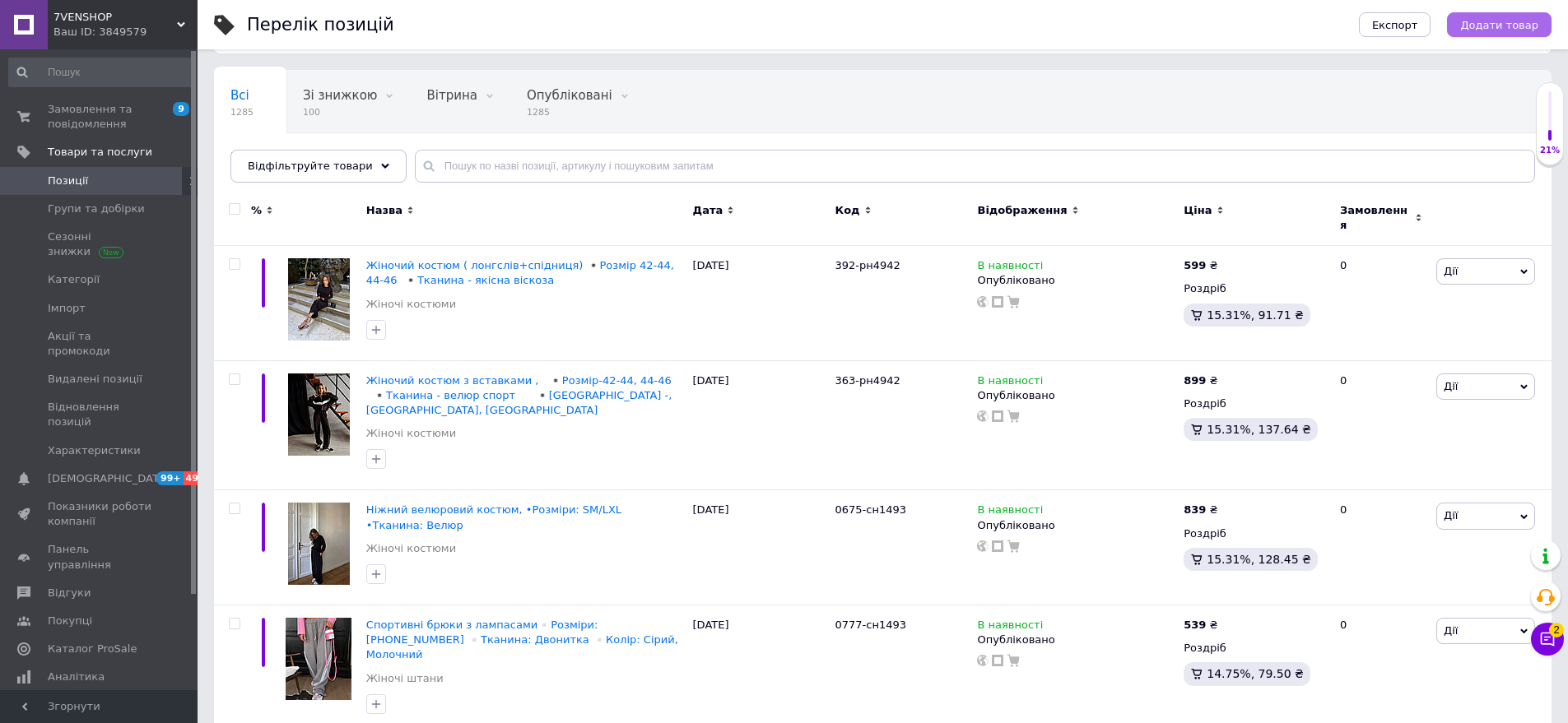
click at [1506, 26] on span "Додати товар" at bounding box center [1499, 25] width 78 height 12
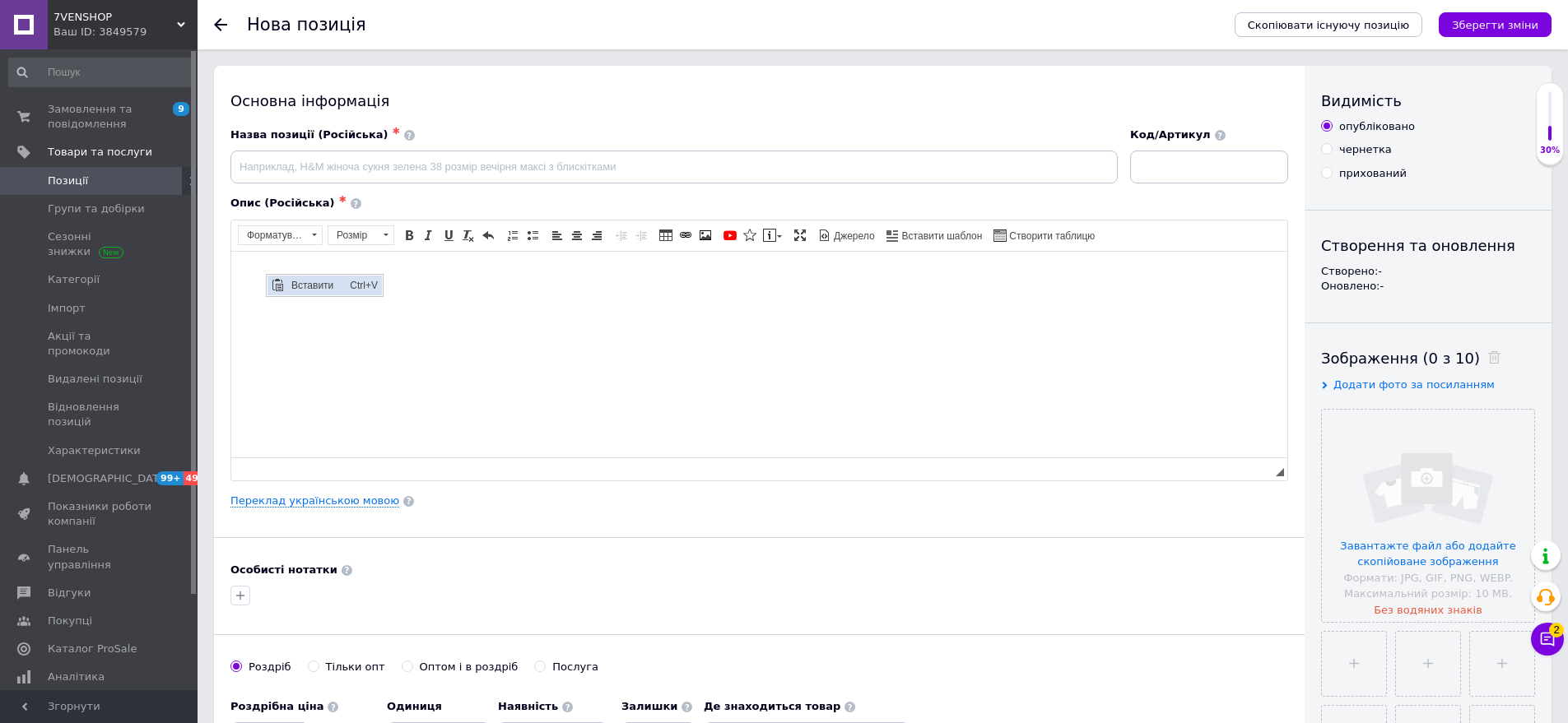
click at [318, 279] on span "Вставити" at bounding box center [316, 284] width 59 height 20
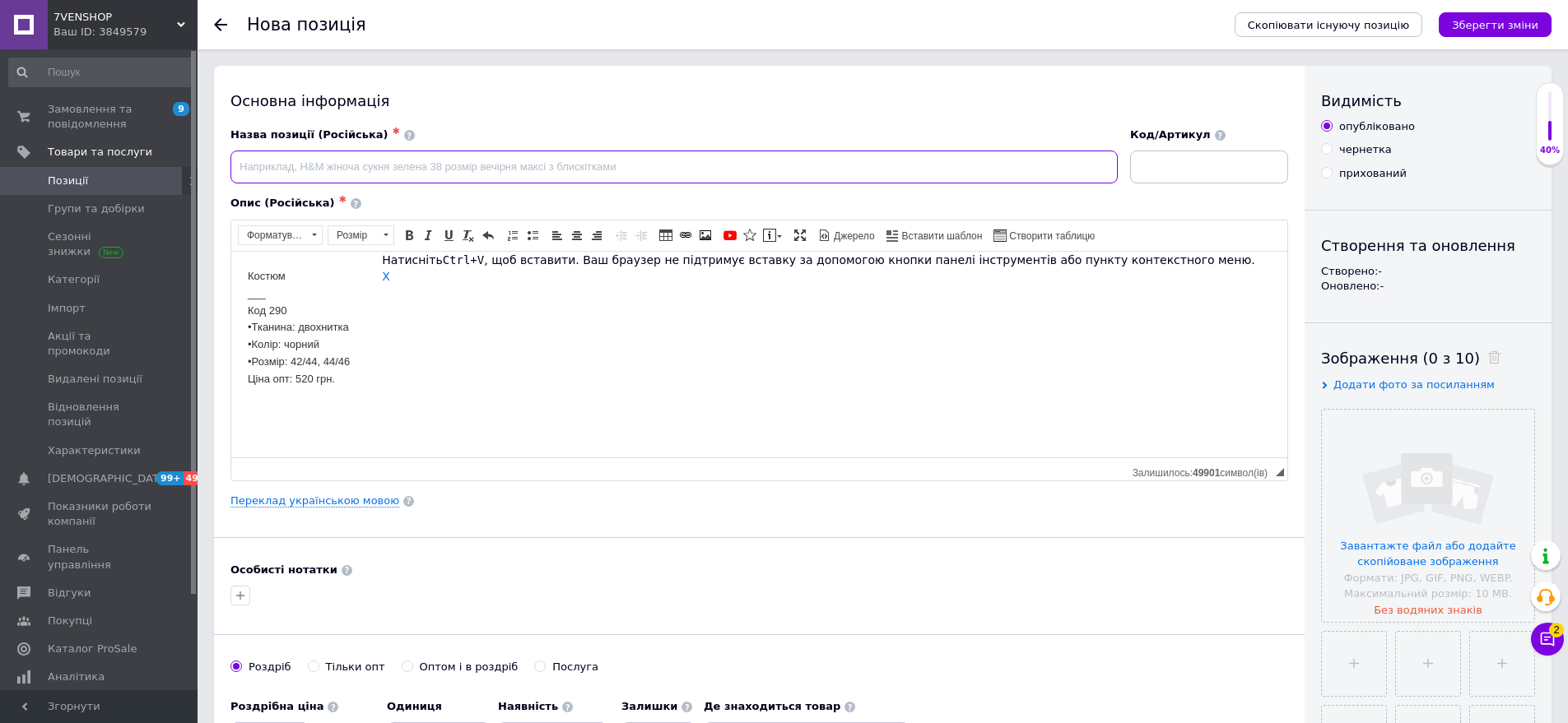
drag, startPoint x: 260, startPoint y: 181, endPoint x: 260, endPoint y: 171, distance: 10.0
click at [260, 180] on input at bounding box center [674, 167] width 887 height 33
click at [259, 171] on input at bounding box center [674, 167] width 887 height 33
drag, startPoint x: 241, startPoint y: 326, endPoint x: 388, endPoint y: 361, distance: 151.1
click at [388, 361] on html "Костюм ___ Код 290 •Тканина: двохнитка •Колір: чорний •Розмір: 42/44, 44/46 Цін…" at bounding box center [759, 327] width 1056 height 153
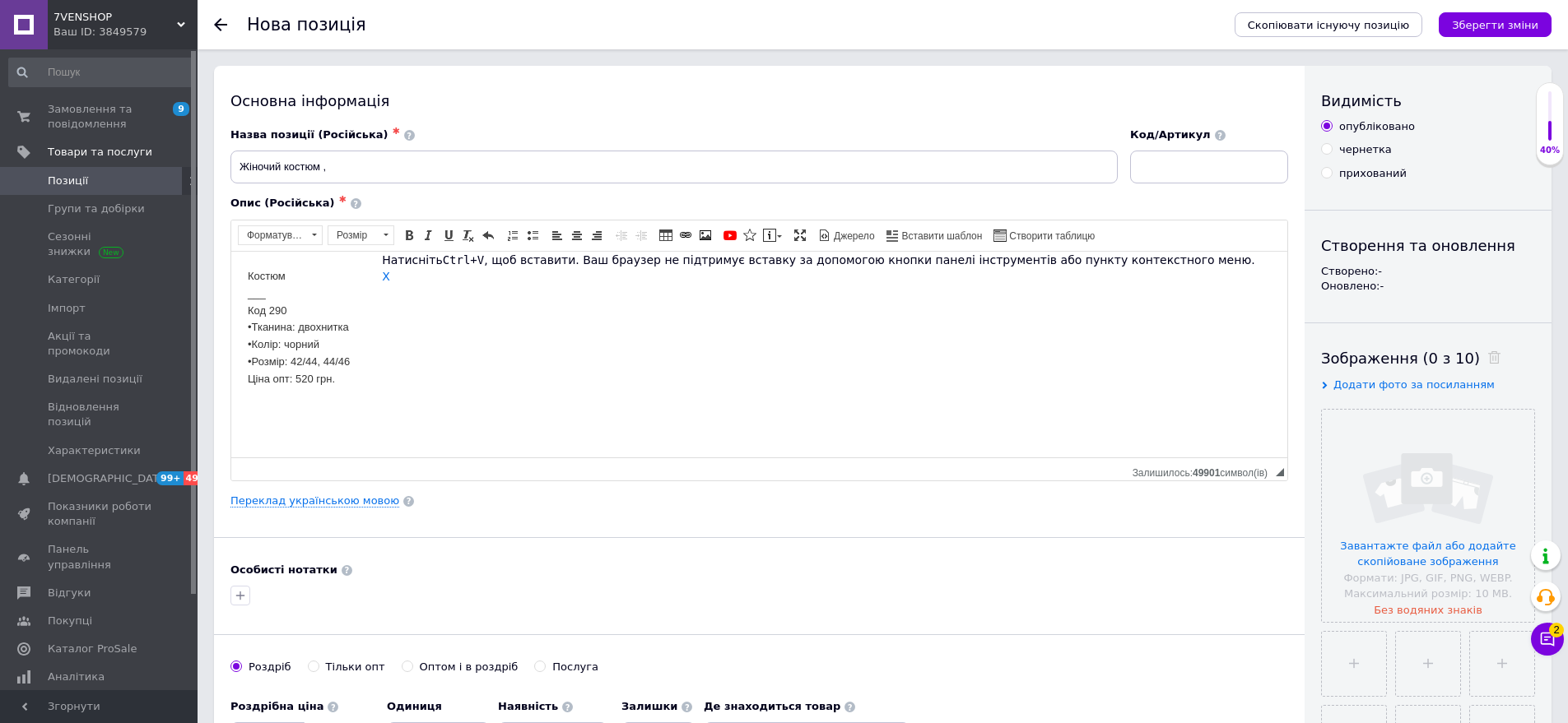
drag, startPoint x: 331, startPoint y: 363, endPoint x: 564, endPoint y: 615, distance: 343.2
click at [406, 401] on span "Копіювати" at bounding box center [384, 395] width 63 height 20
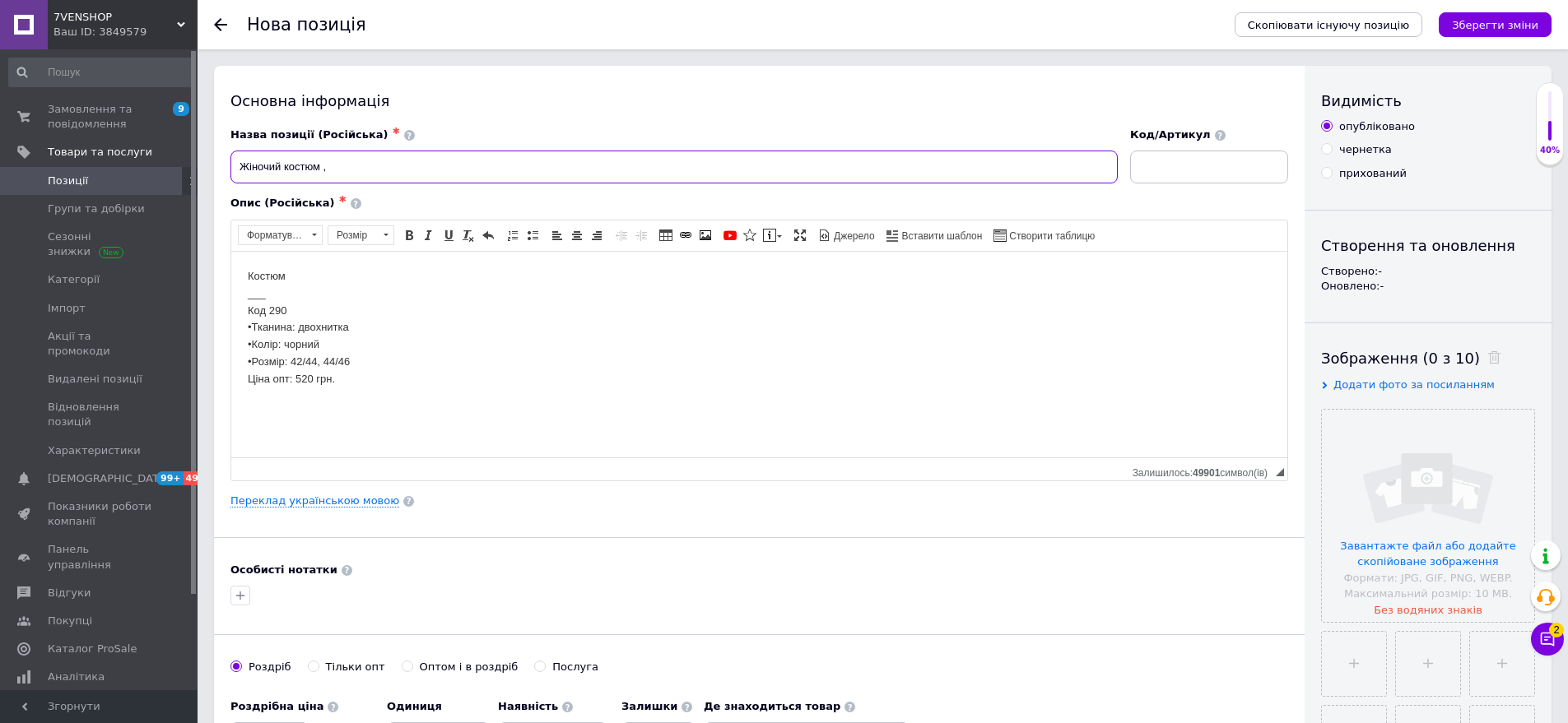
paste input "•Тканина: двохнитка •Колір: чорний •Розмір: 42/44, 44/46"
type input "Жіночий костюм , •Тканина: двохнитка •Колір: чорний •Розмір: 42/44, 44/46"
click at [1165, 167] on input at bounding box center [1209, 167] width 158 height 33
type input "290-сн1529"
drag, startPoint x: 234, startPoint y: 382, endPoint x: 391, endPoint y: 396, distance: 157.6
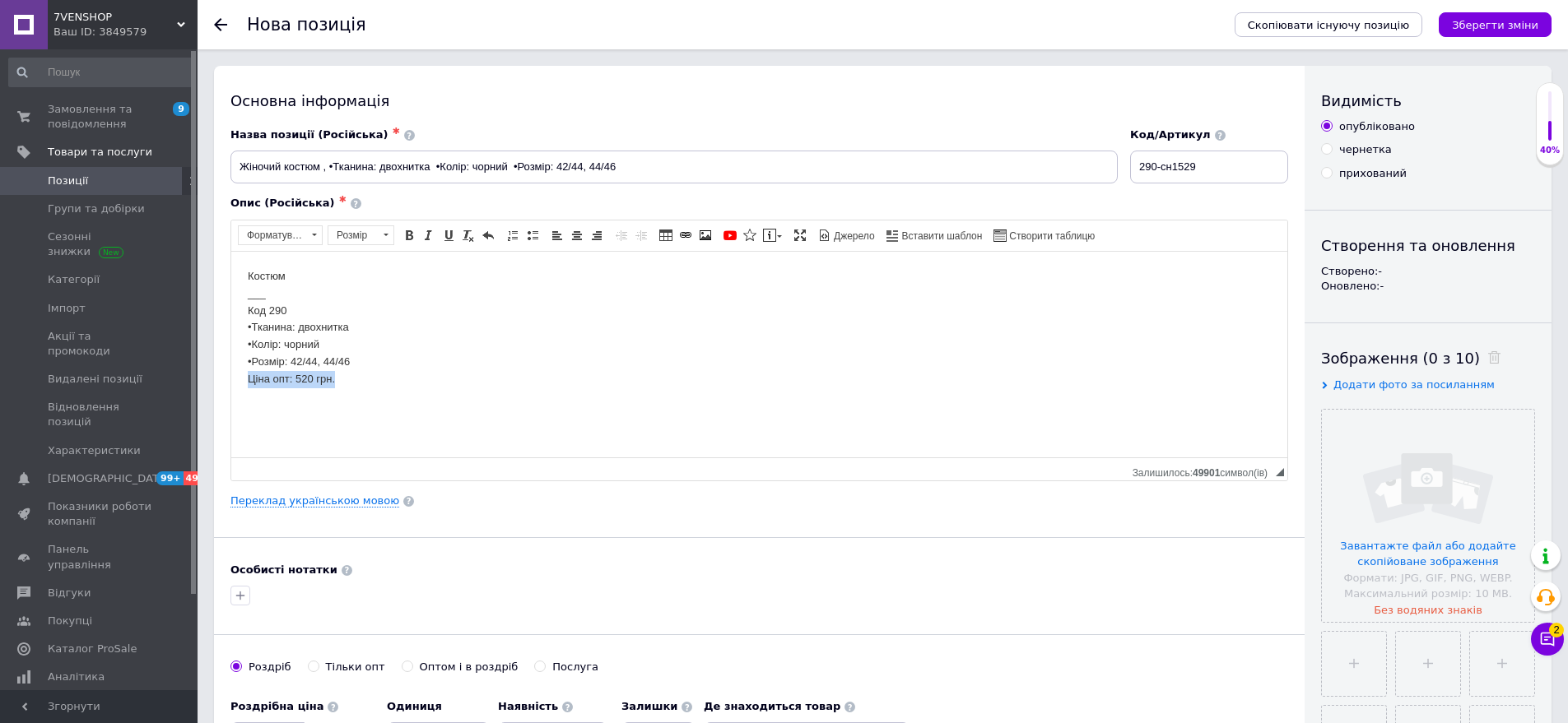
click at [391, 396] on html "Костюм ___ Код 290 •Тканина: двохнитка •Колір: чорний •Розмір: 42/44, 44/46 Цін…" at bounding box center [759, 327] width 1056 height 153
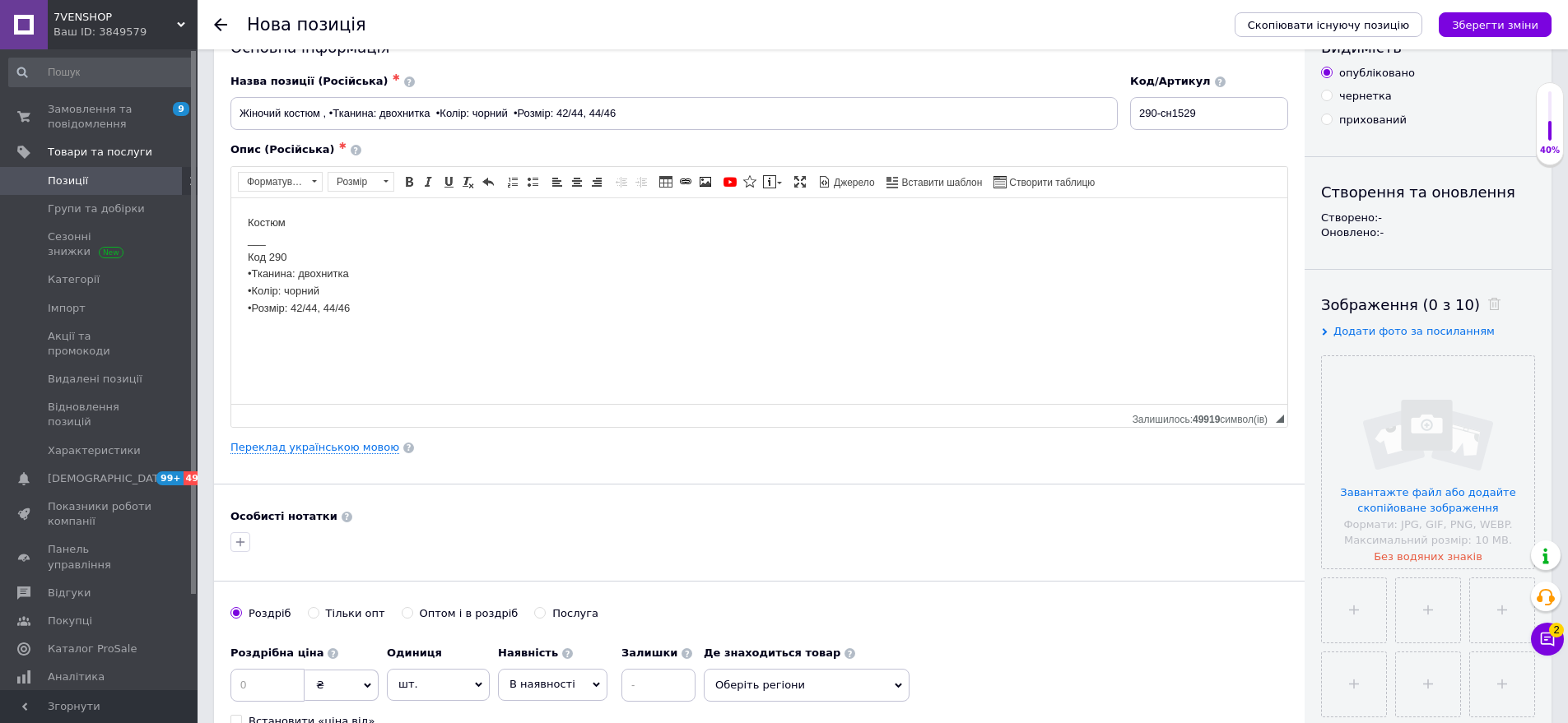
scroll to position [82, 0]
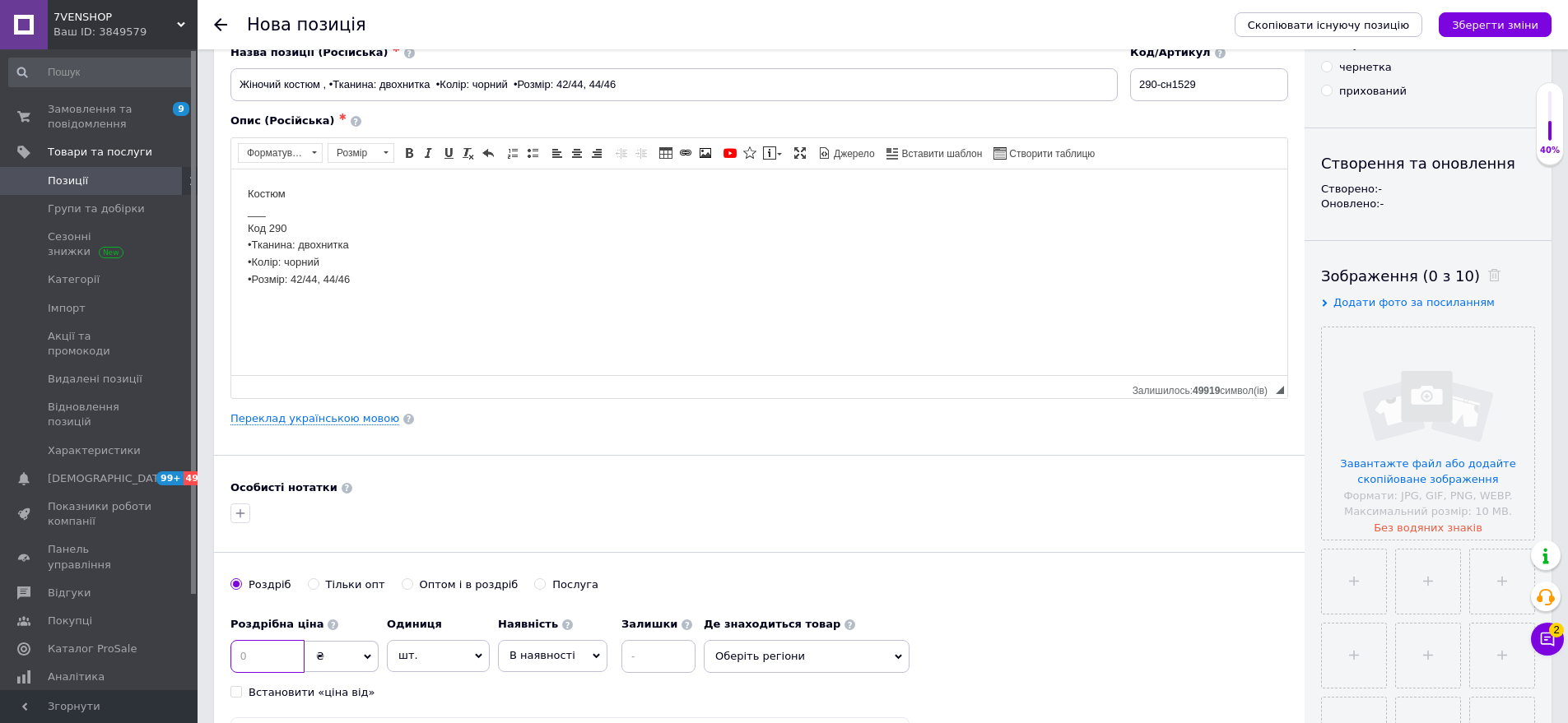
click at [265, 648] on input at bounding box center [268, 657] width 74 height 33
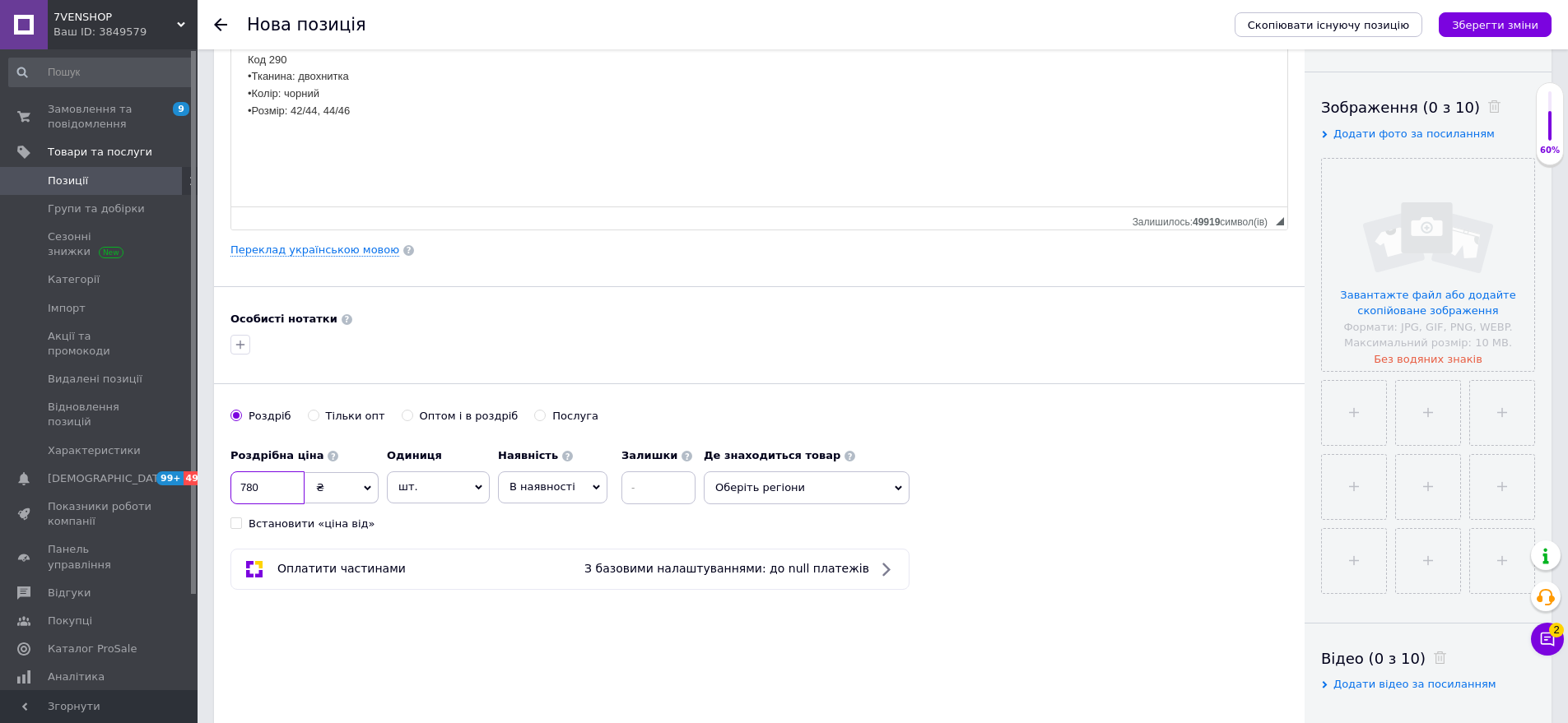
scroll to position [329, 0]
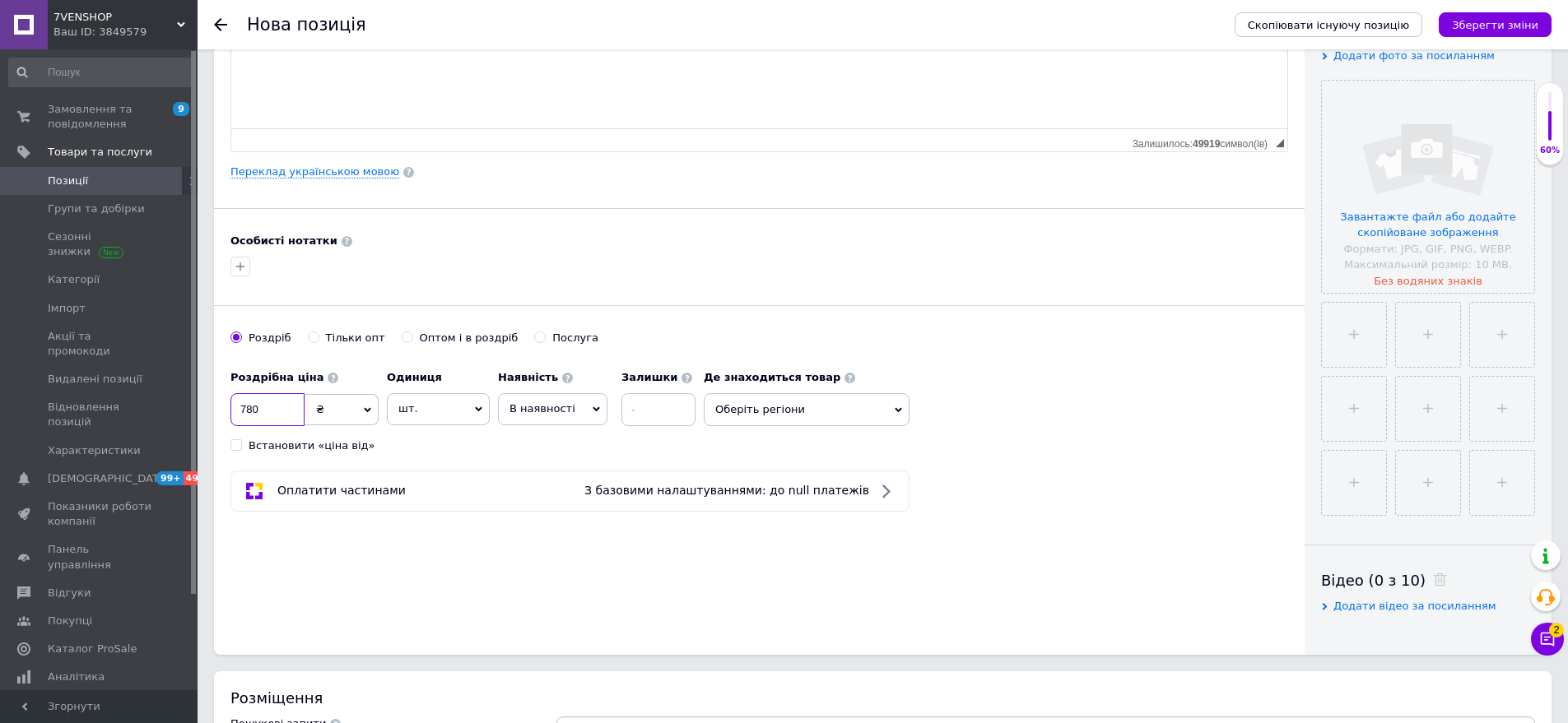
type input "780"
click at [798, 421] on span "Оберіть регіони" at bounding box center [807, 410] width 206 height 33
click at [774, 458] on input "text" at bounding box center [806, 453] width 188 height 33
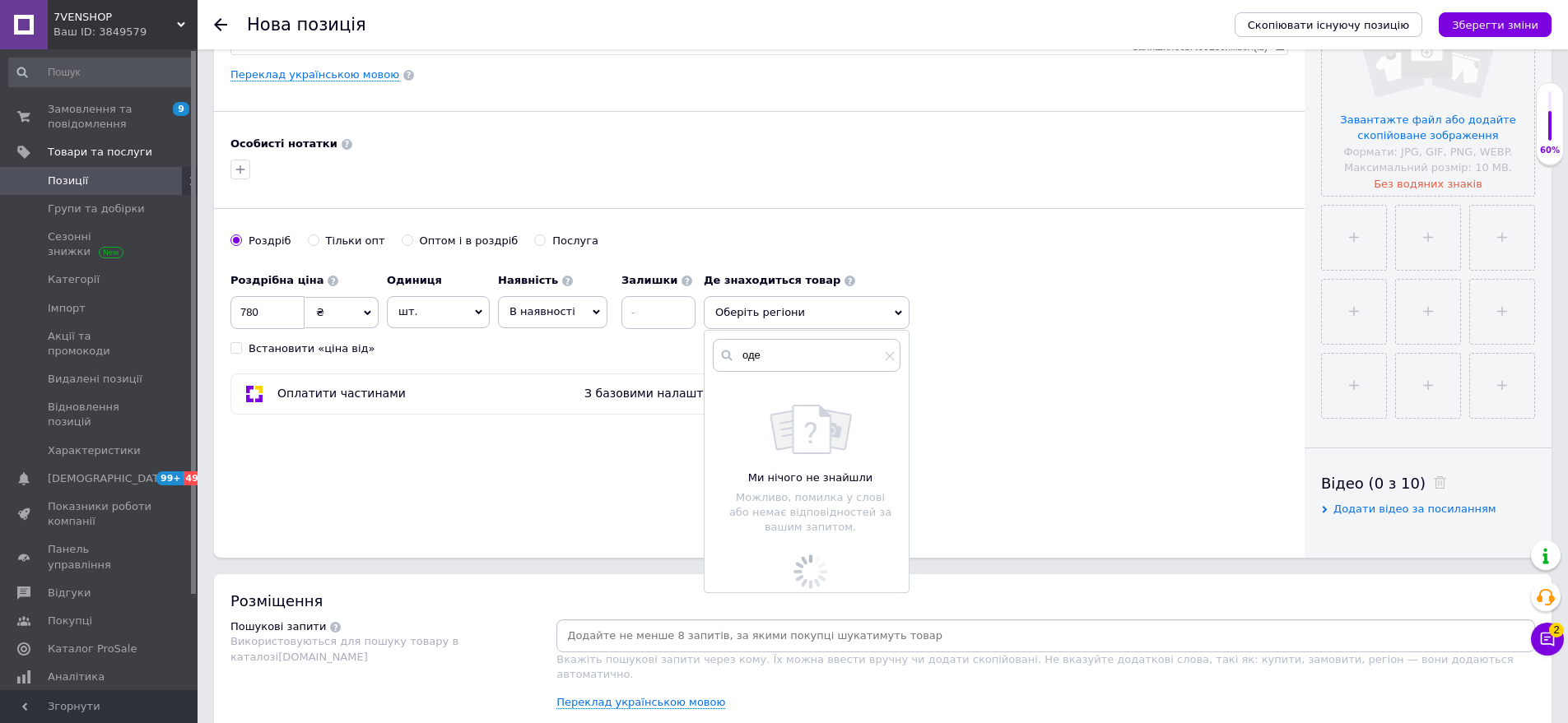
scroll to position [576, 0]
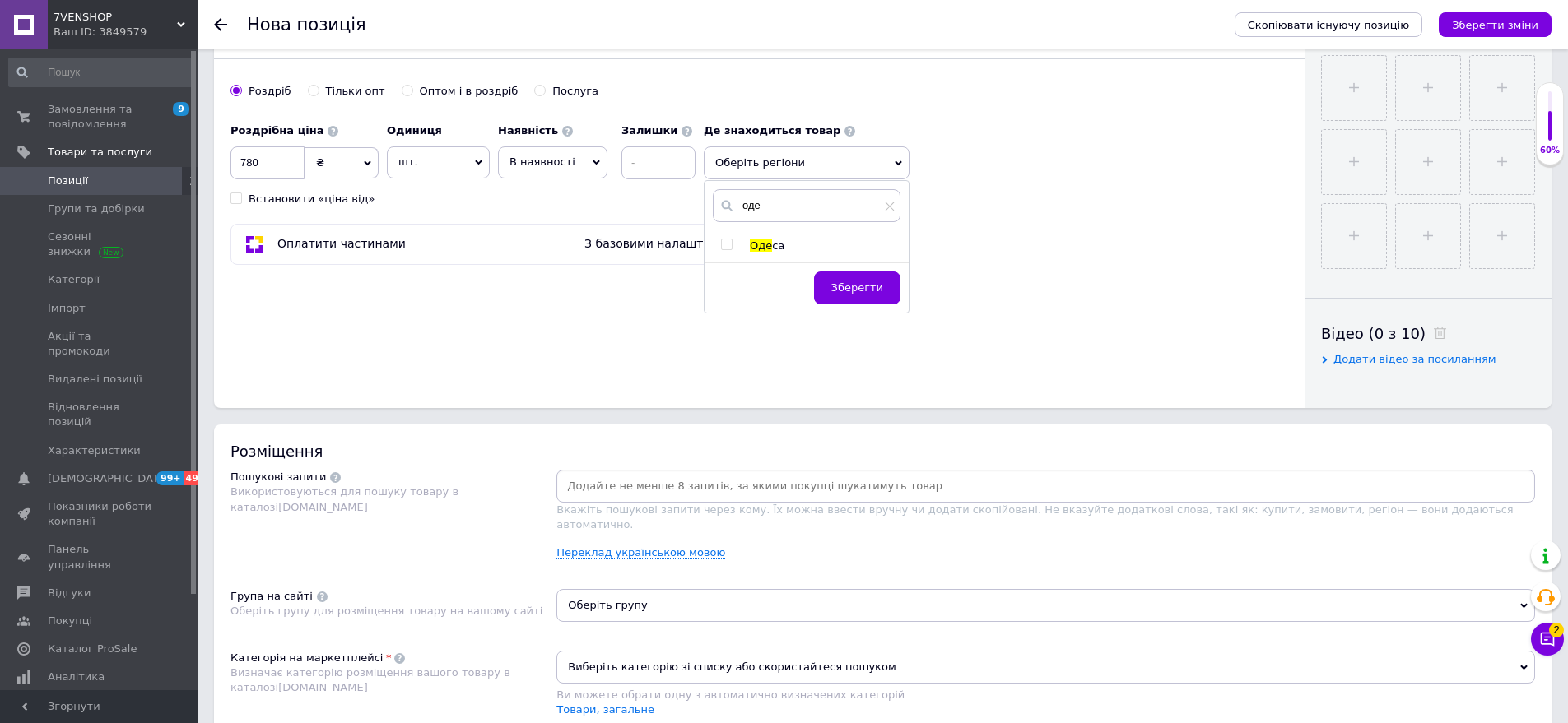
type input "оде"
drag, startPoint x: 758, startPoint y: 251, endPoint x: 861, endPoint y: 292, distance: 110.9
click at [758, 251] on span "Оде са" at bounding box center [767, 245] width 35 height 12
checkbox input "true"
drag, startPoint x: 862, startPoint y: 292, endPoint x: 1191, endPoint y: 167, distance: 351.9
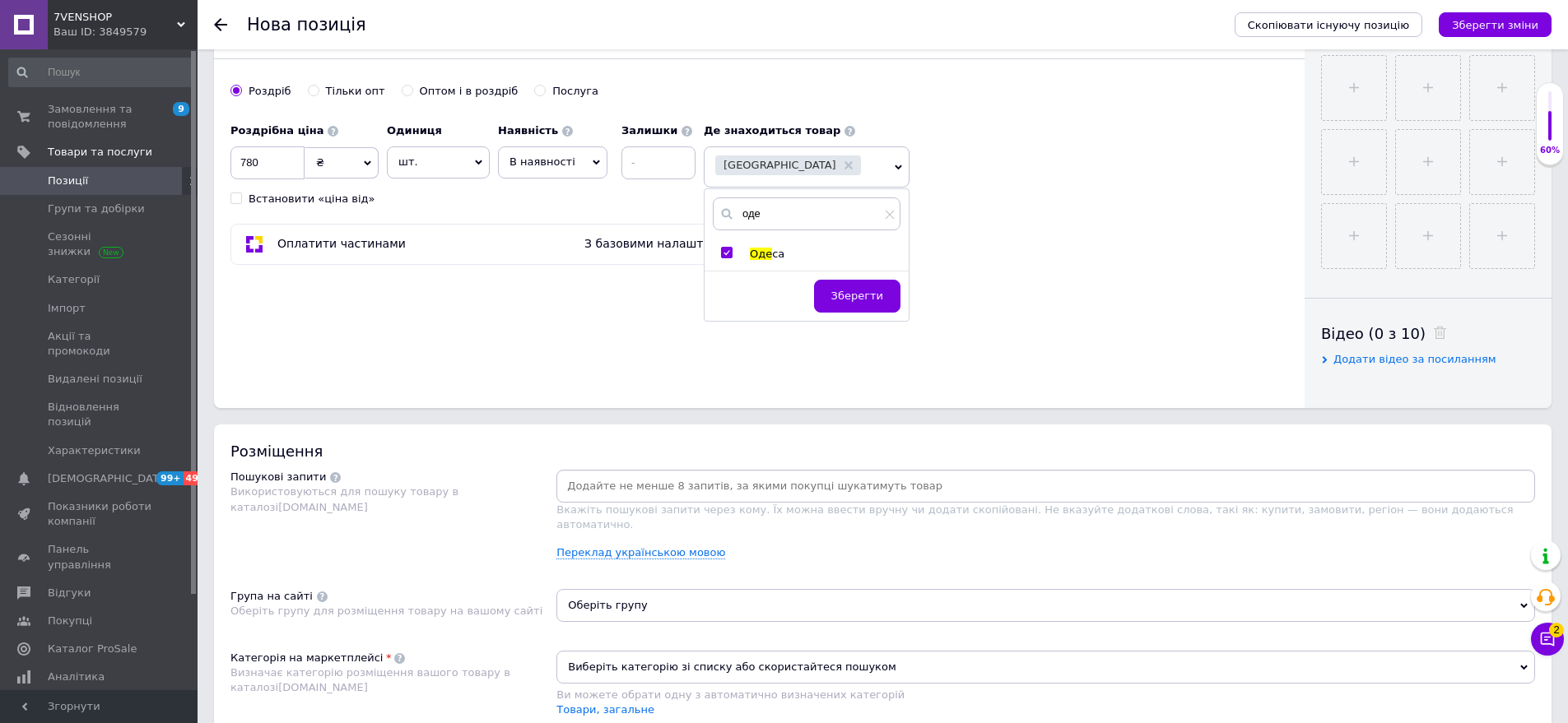
click at [864, 292] on span "Зберегти" at bounding box center [857, 295] width 52 height 12
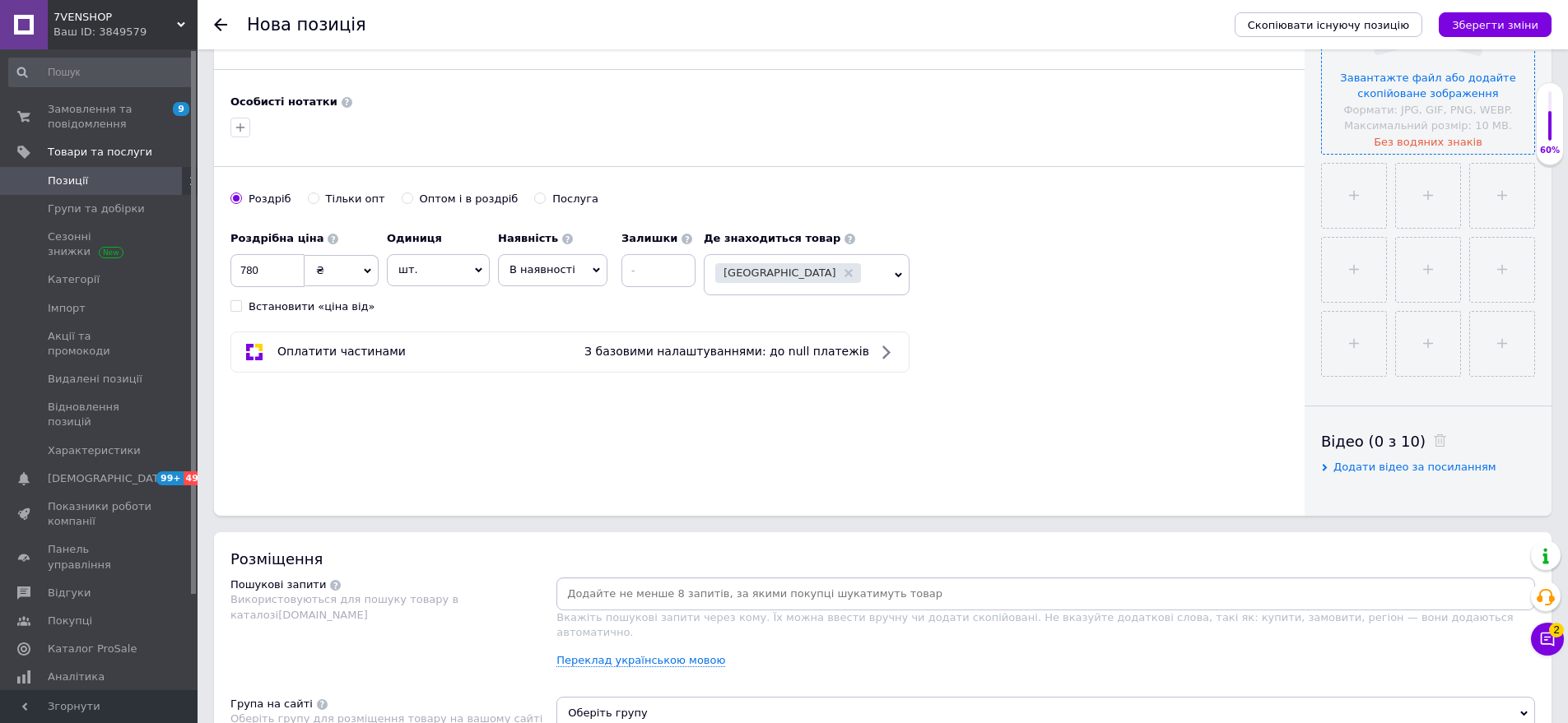
scroll to position [411, 0]
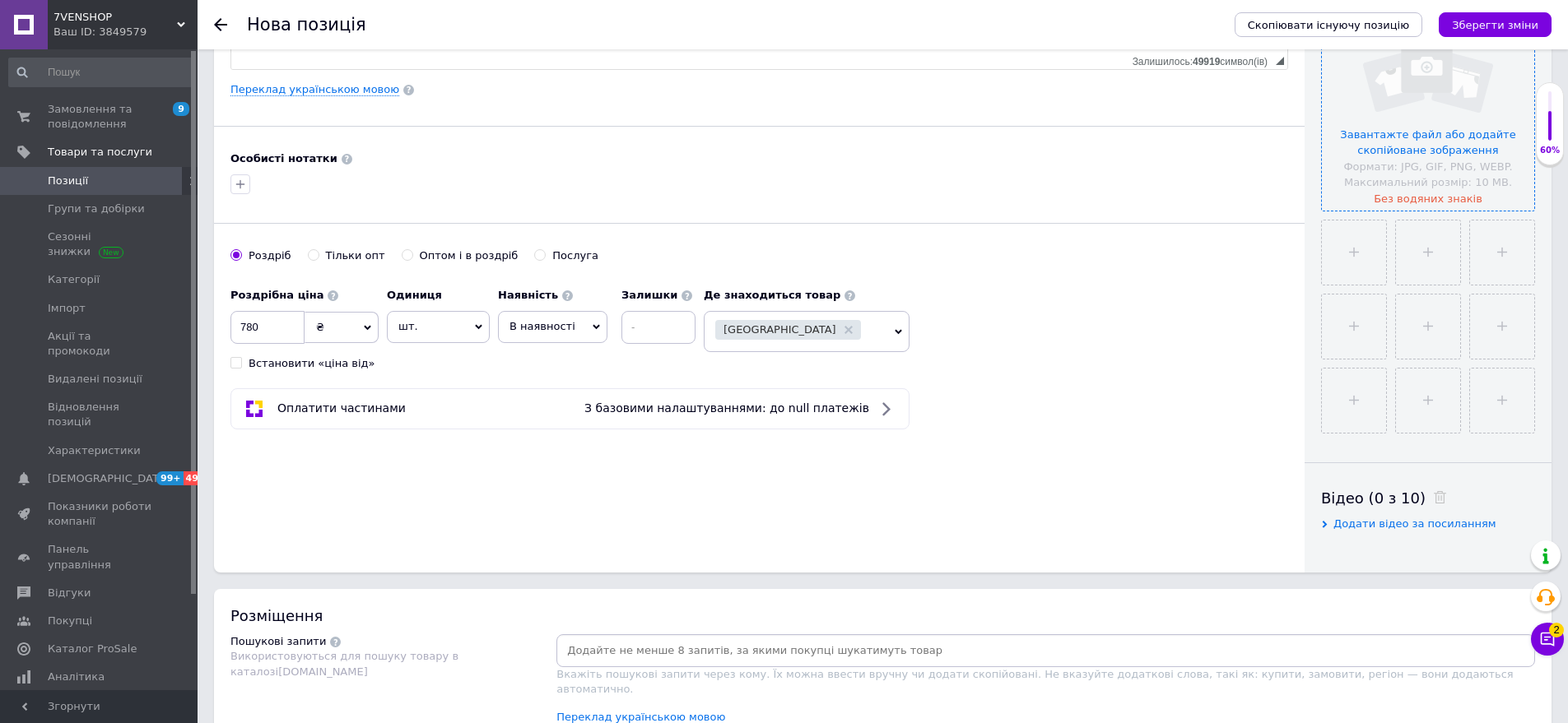
click at [1432, 176] on input "file" at bounding box center [1428, 105] width 213 height 213
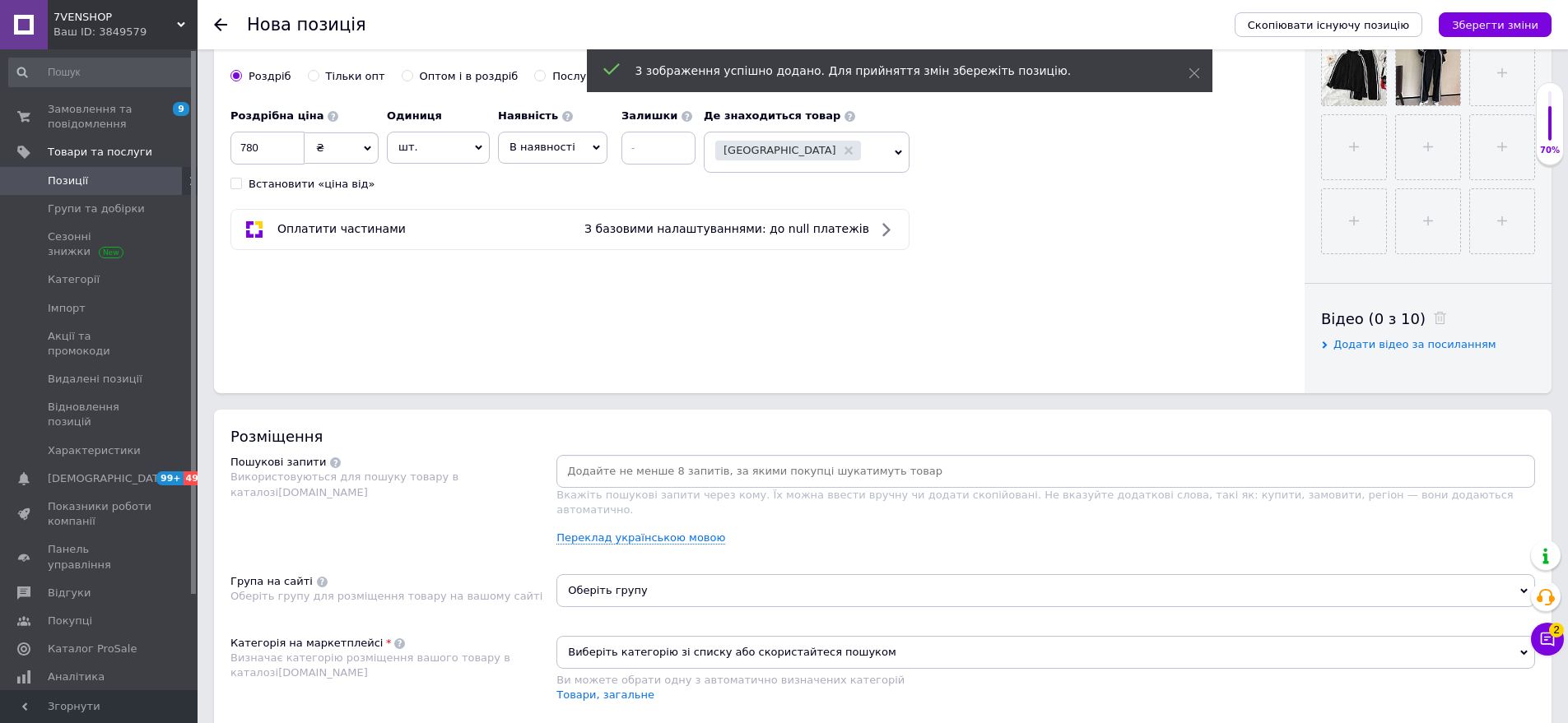
scroll to position [823, 0]
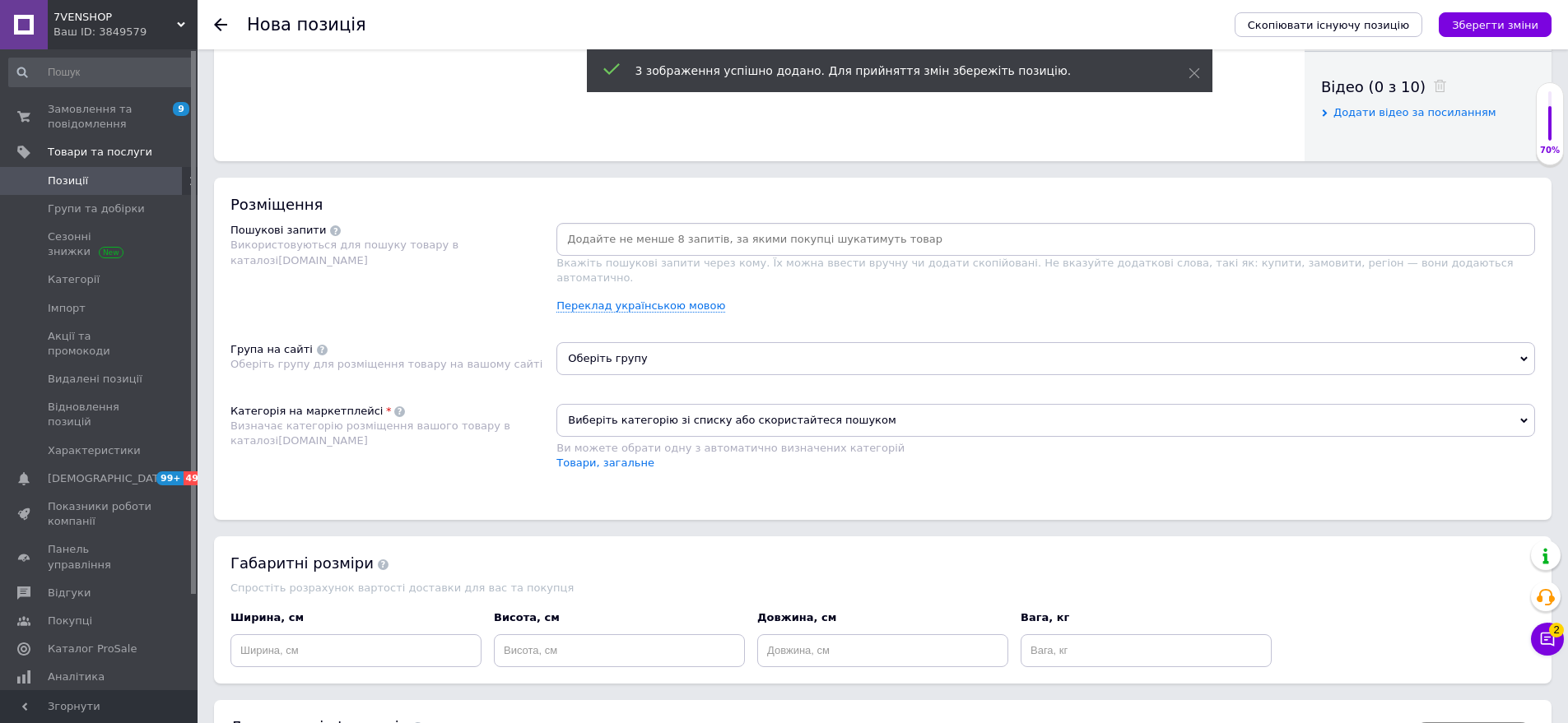
click at [612, 237] on input at bounding box center [1045, 240] width 972 height 25
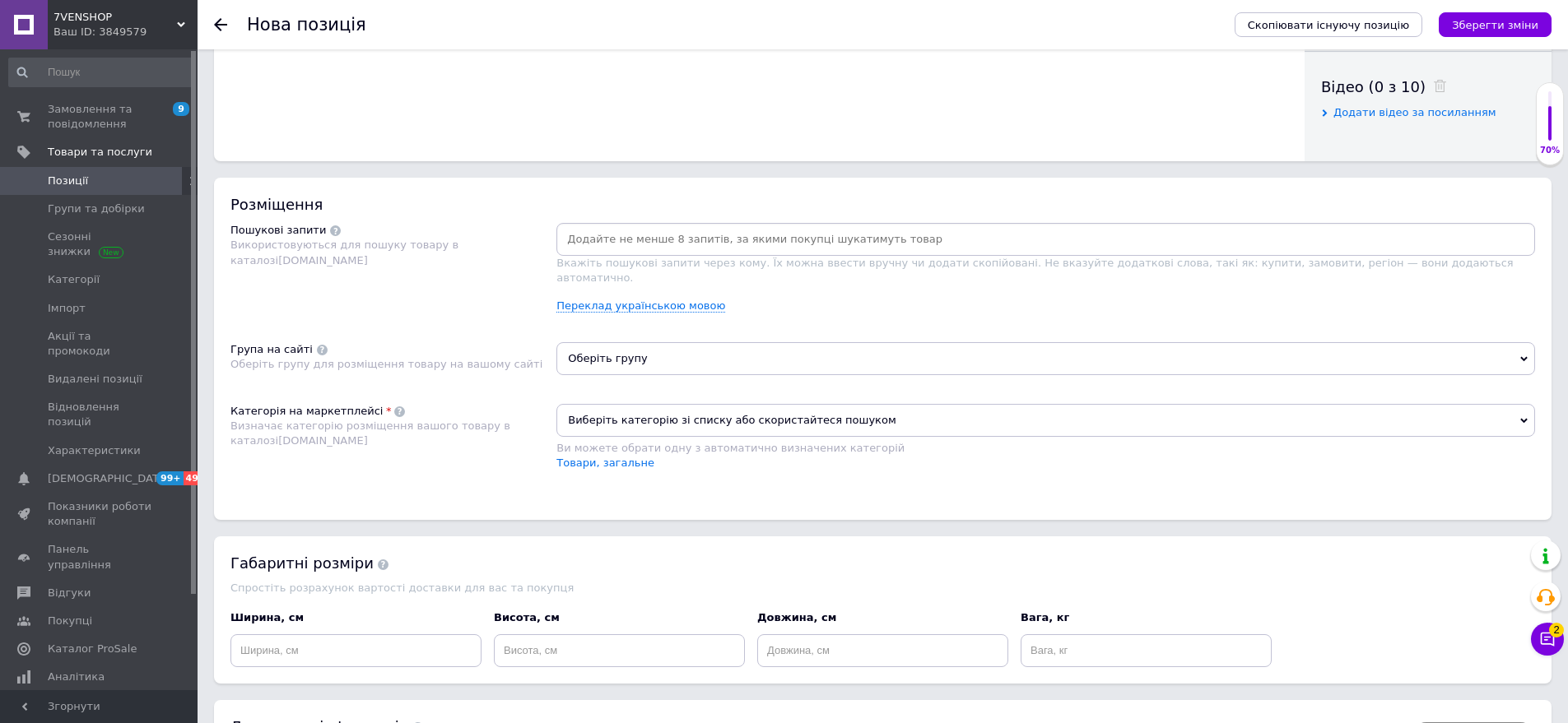
drag, startPoint x: 373, startPoint y: 296, endPoint x: 470, endPoint y: 280, distance: 98.3
click at [373, 296] on div "Пошукові запити Використовуються для пошуку товару в каталозі [DOMAIN_NAME]" at bounding box center [393, 275] width 326 height 103
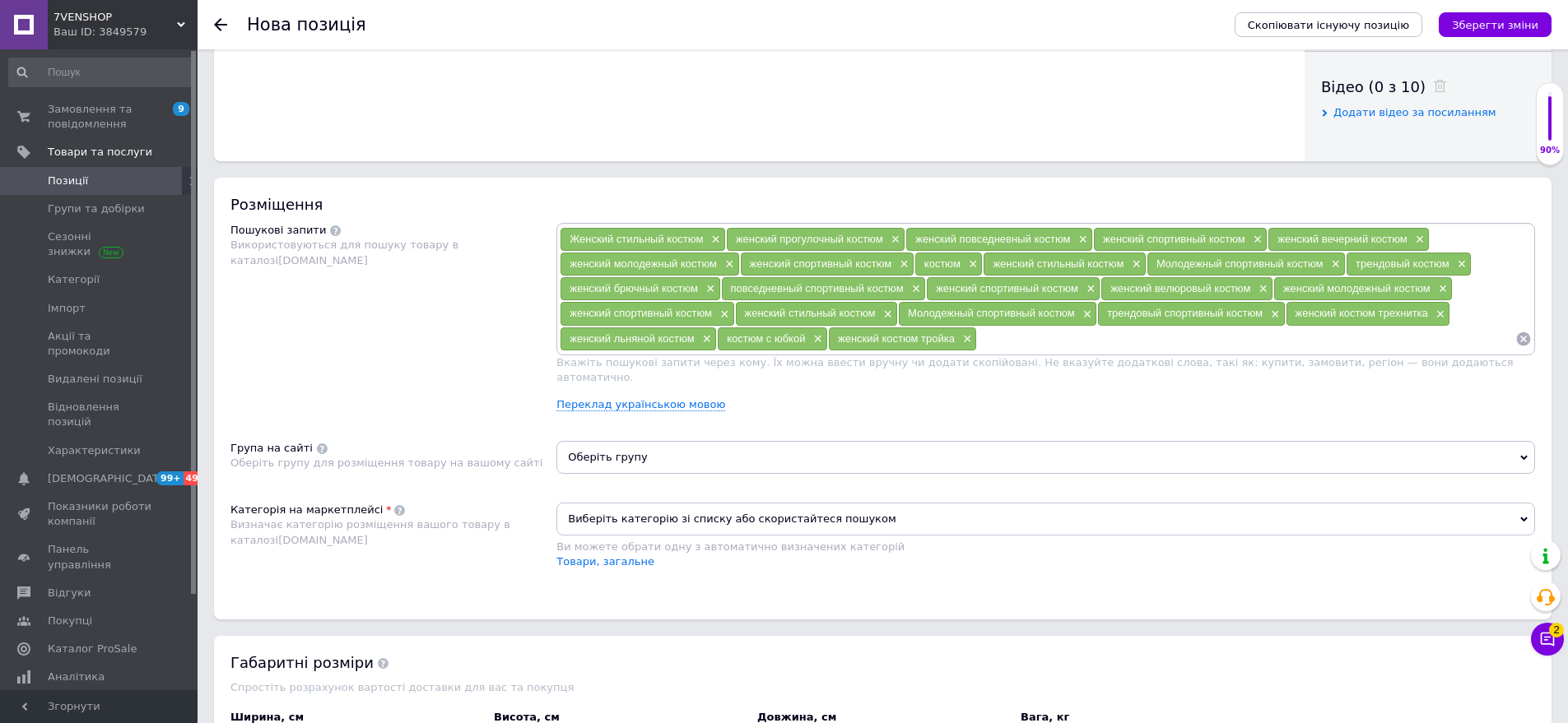
scroll to position [928, 0]
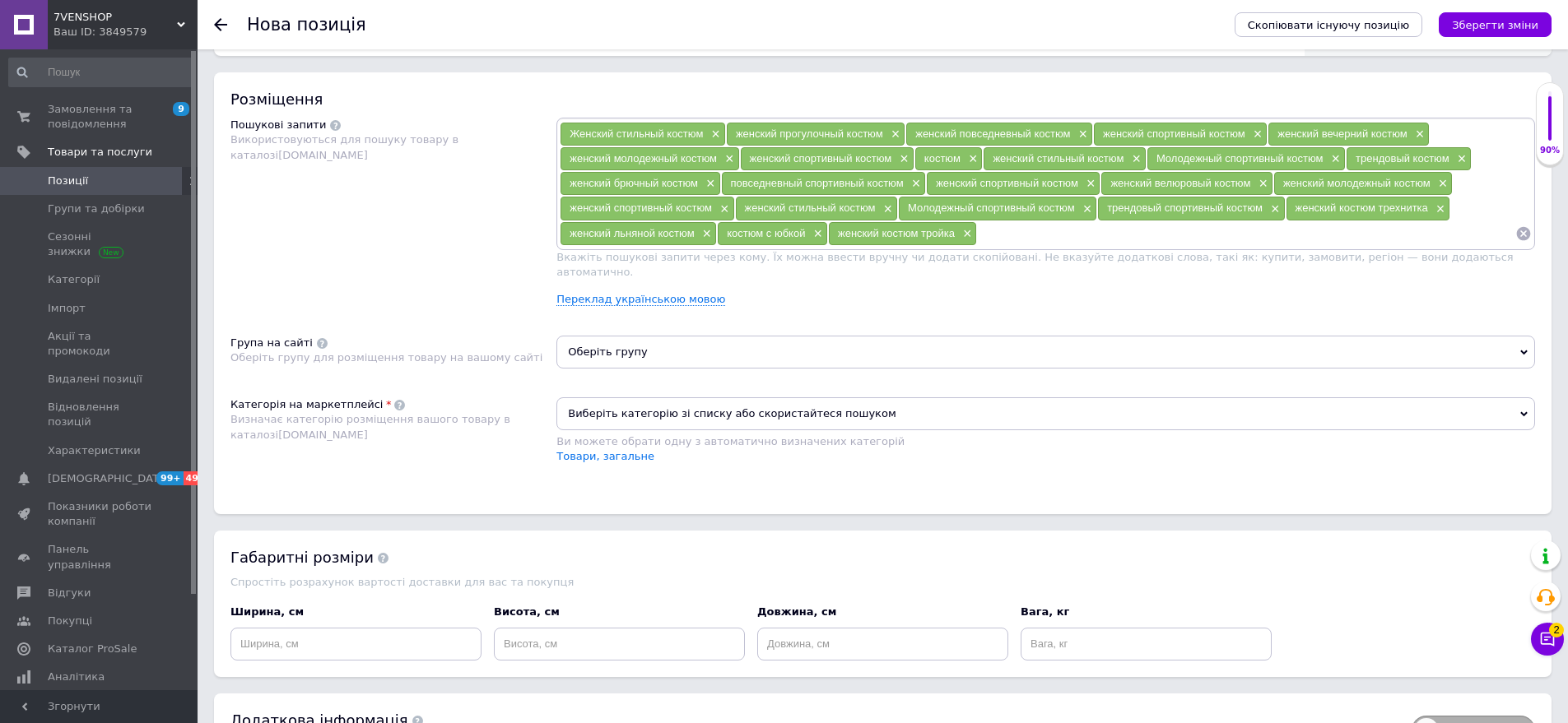
click at [646, 341] on div "Оберіть групу" at bounding box center [1045, 358] width 979 height 45
click at [647, 336] on span "Оберіть групу" at bounding box center [1045, 352] width 979 height 33
click at [645, 340] on span "Оберіть групу" at bounding box center [1045, 352] width 979 height 33
click at [641, 379] on div "Розміщення Пошукові запити Використовуються для пошуку товару в каталозі [DOMAI…" at bounding box center [883, 293] width 1337 height 441
click at [610, 336] on span "Оберіть групу" at bounding box center [1045, 352] width 979 height 33
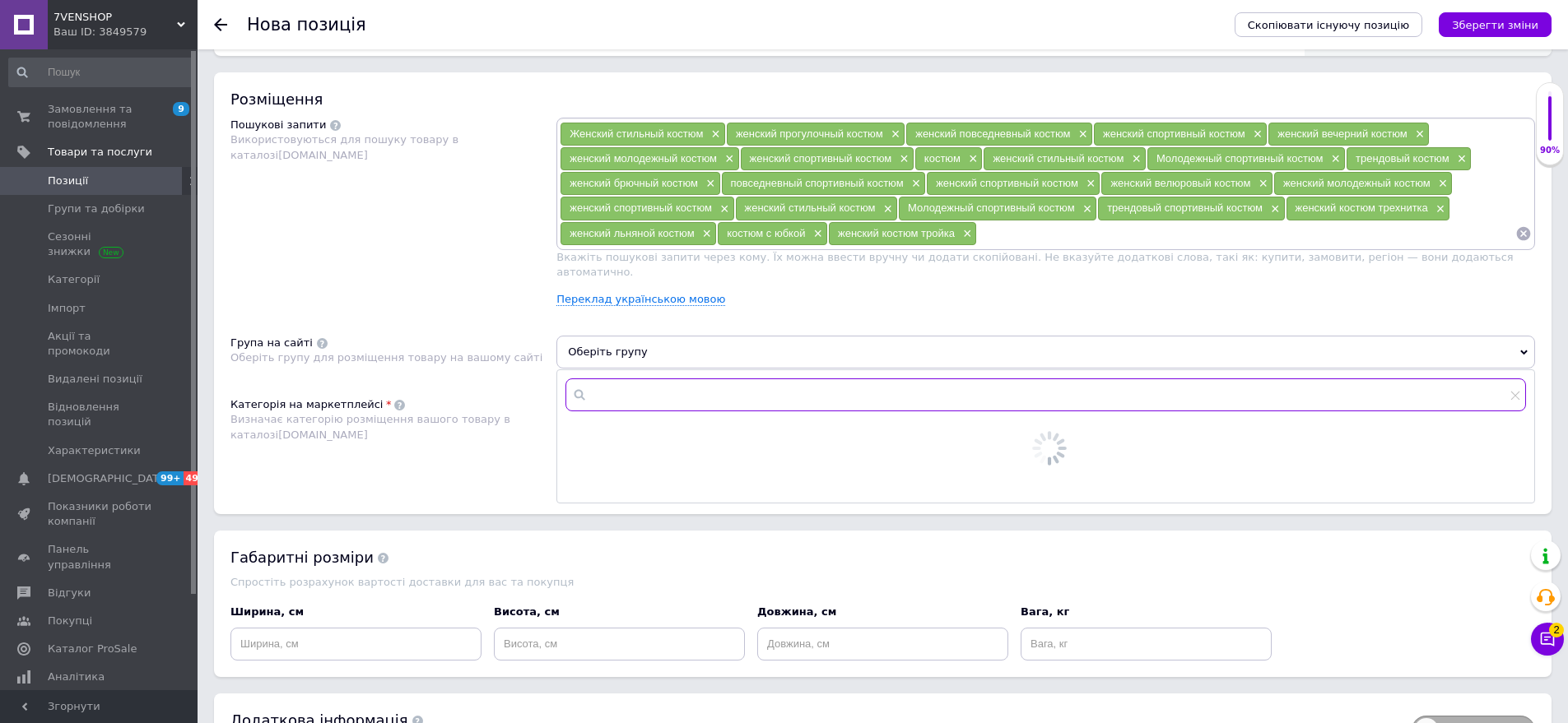
click at [634, 390] on input "text" at bounding box center [1045, 395] width 960 height 33
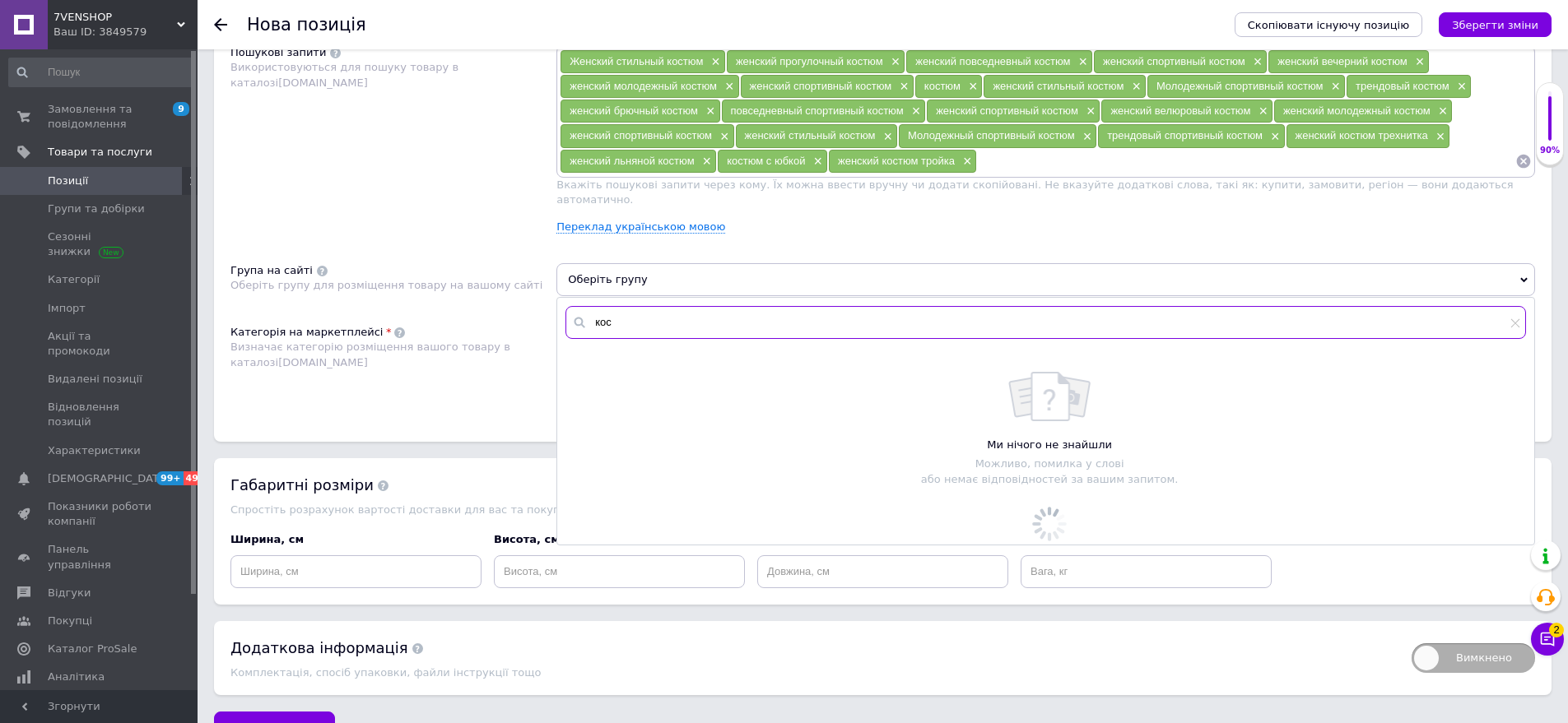
scroll to position [1011, 0]
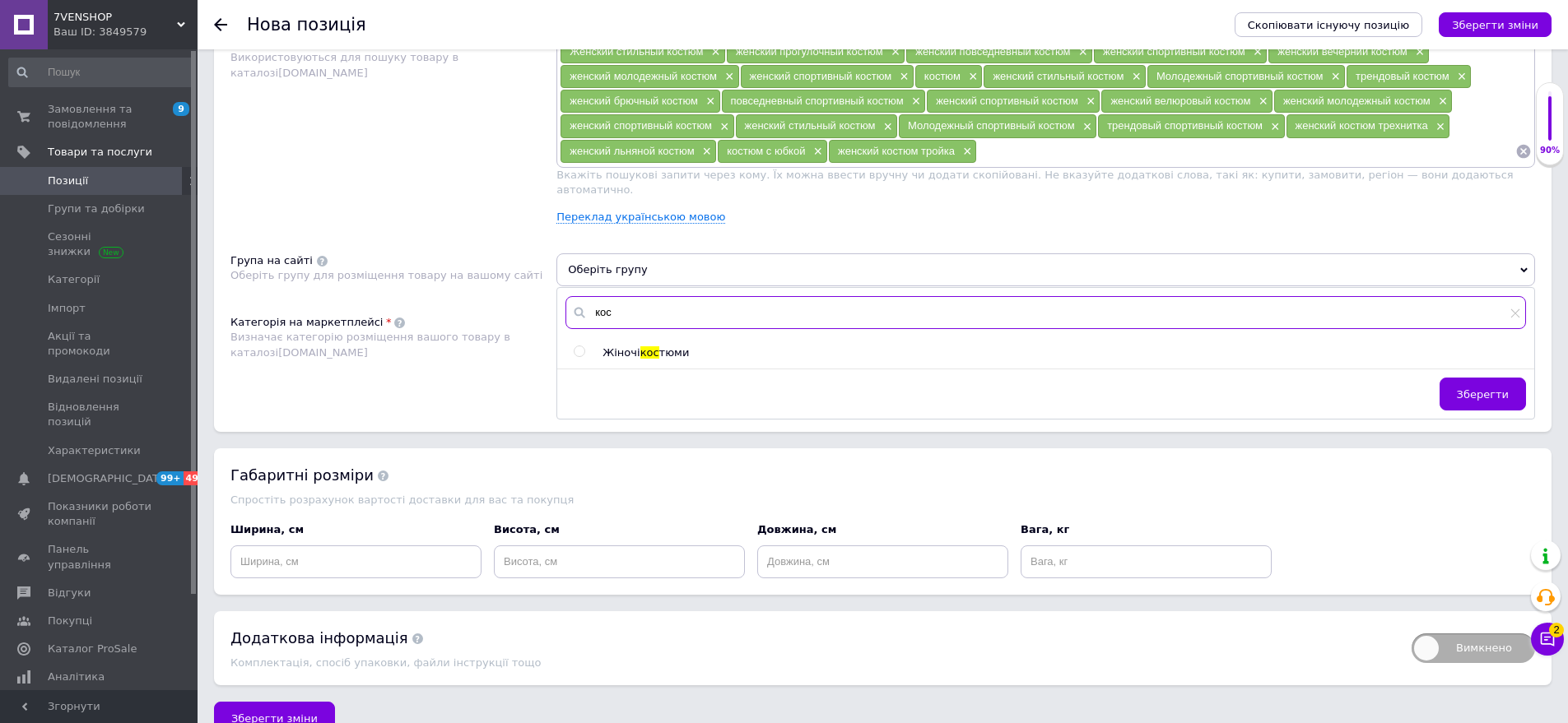
type input "кос"
click at [660, 346] on span "тюми" at bounding box center [674, 352] width 31 height 12
radio input "true"
click at [1478, 388] on span "Зберегти" at bounding box center [1482, 394] width 52 height 12
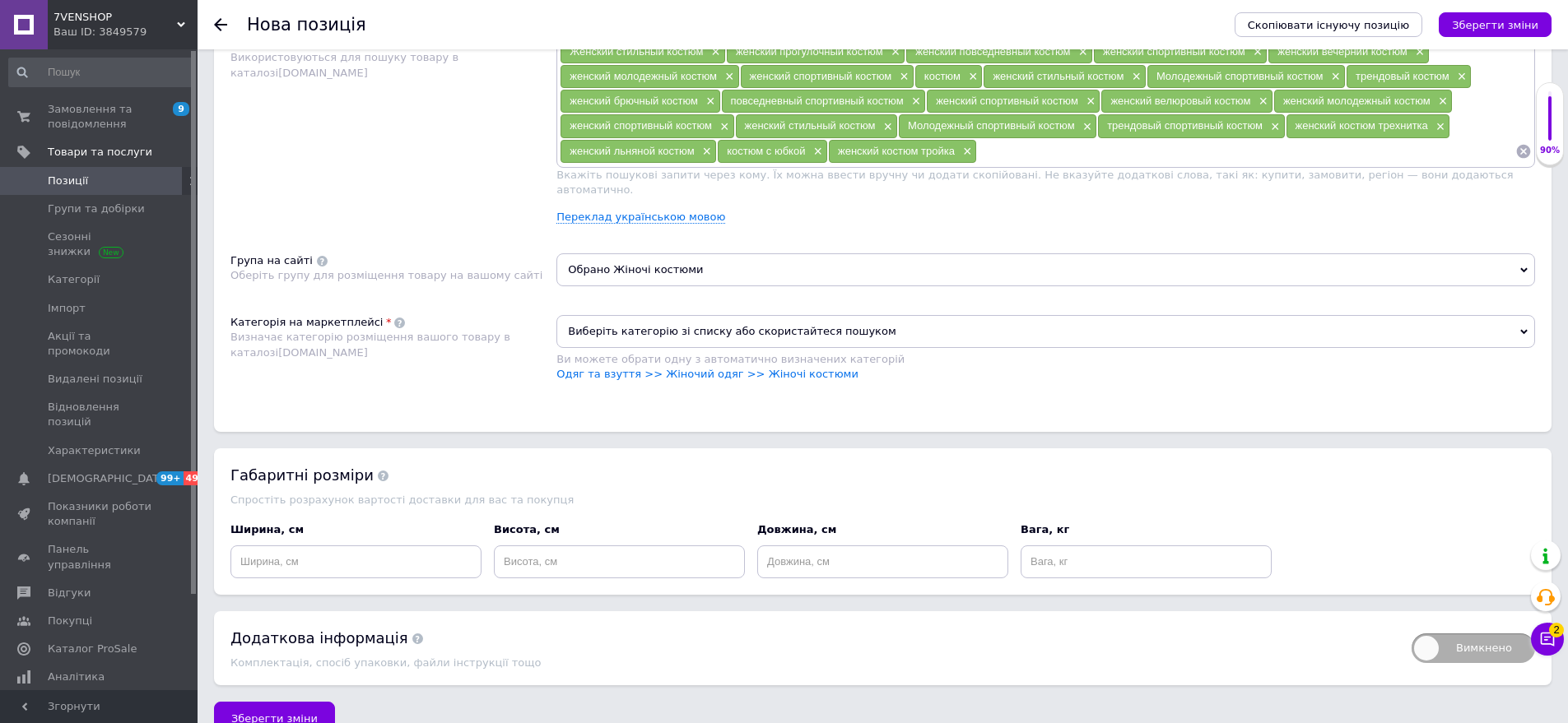
click at [772, 368] on link "Одяг та взуття >> Жіночий одяг >> Жіночі костюми" at bounding box center [707, 373] width 302 height 12
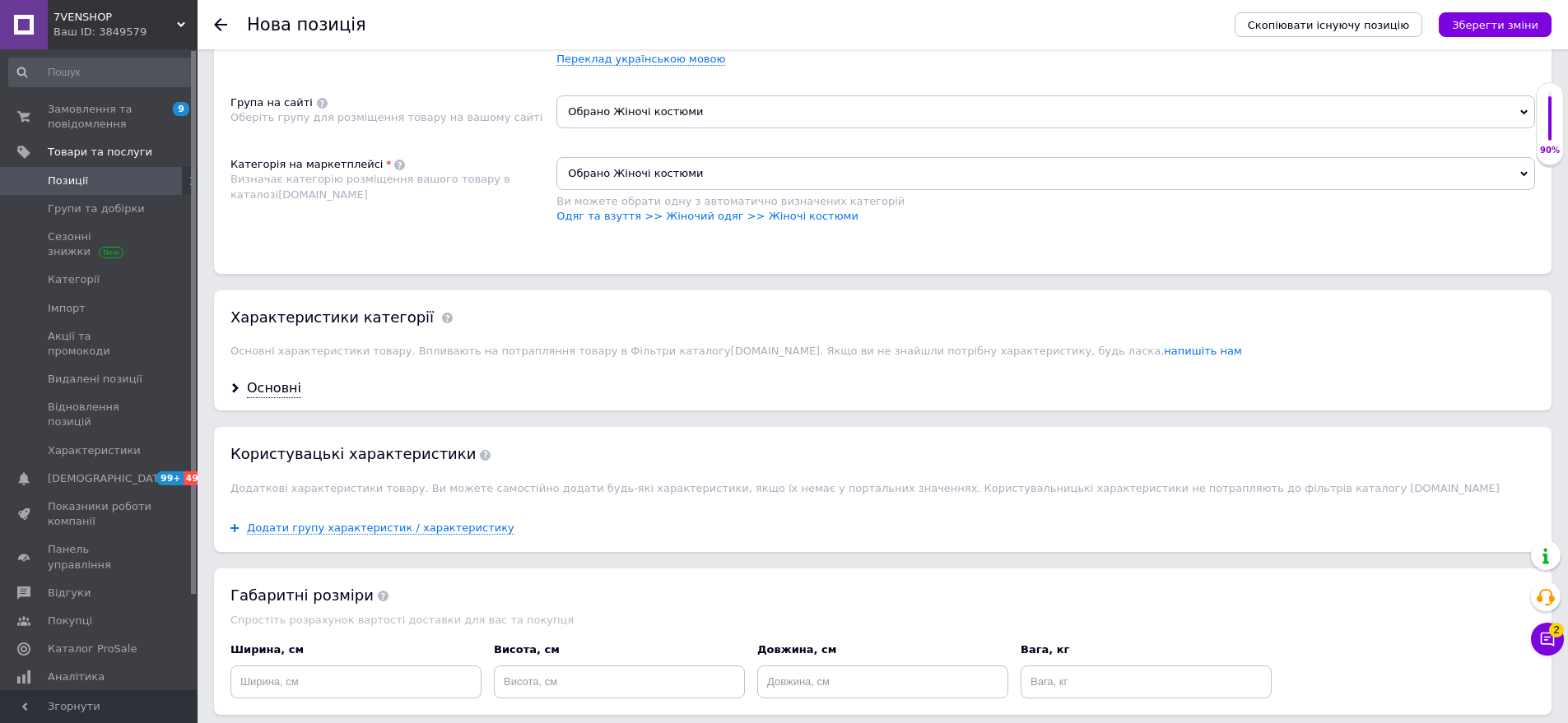
click at [277, 379] on div "Основні" at bounding box center [274, 388] width 54 height 19
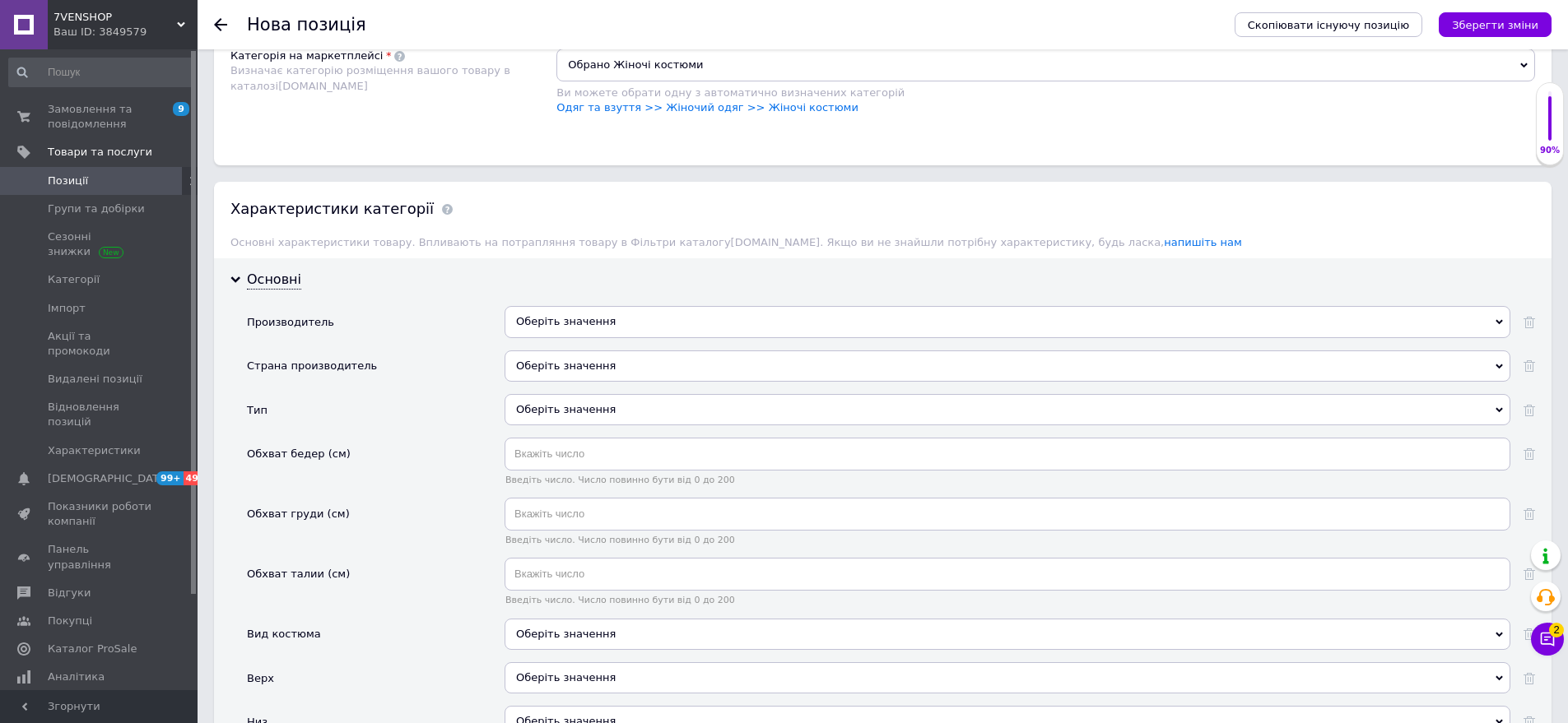
scroll to position [1333, 0]
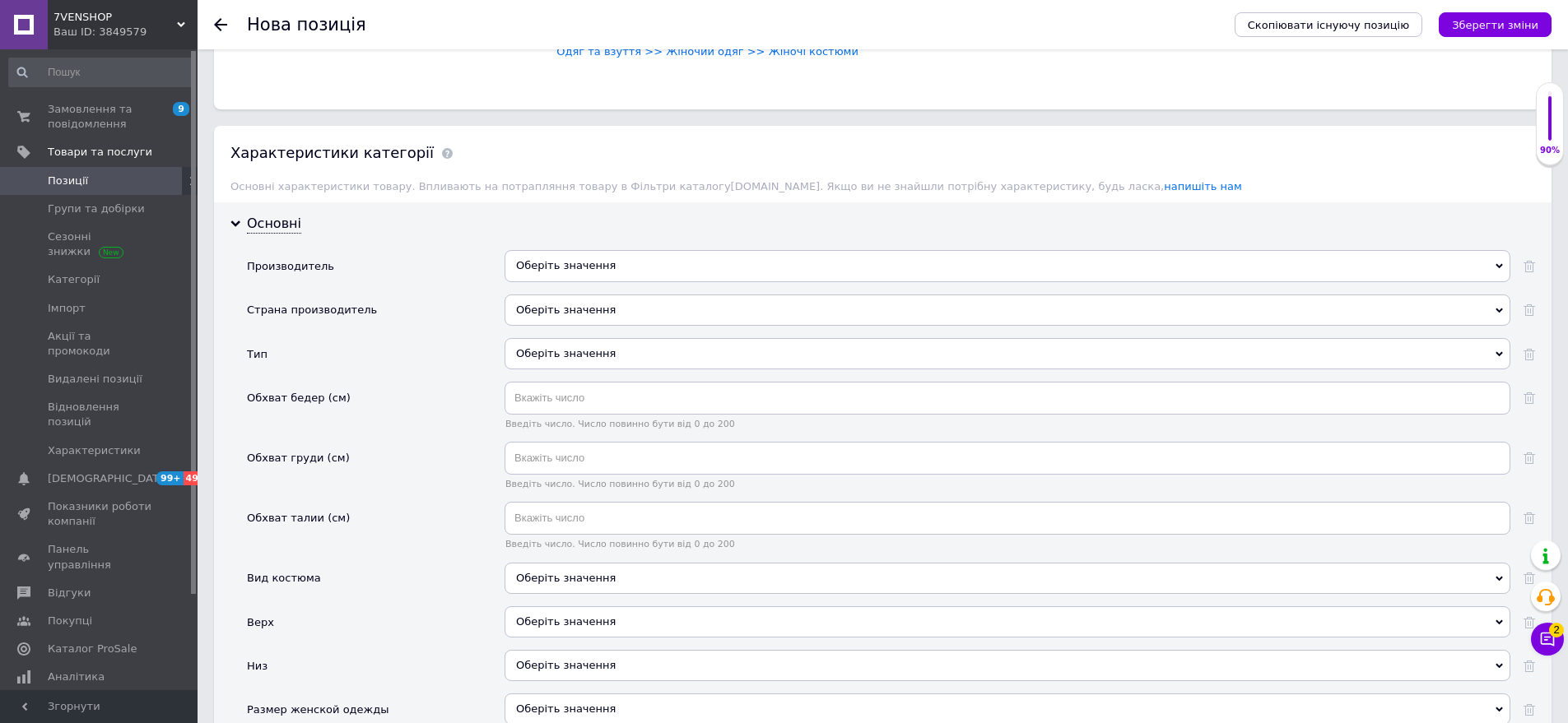
click at [594, 296] on div "Оберіть значення" at bounding box center [1007, 310] width 1006 height 31
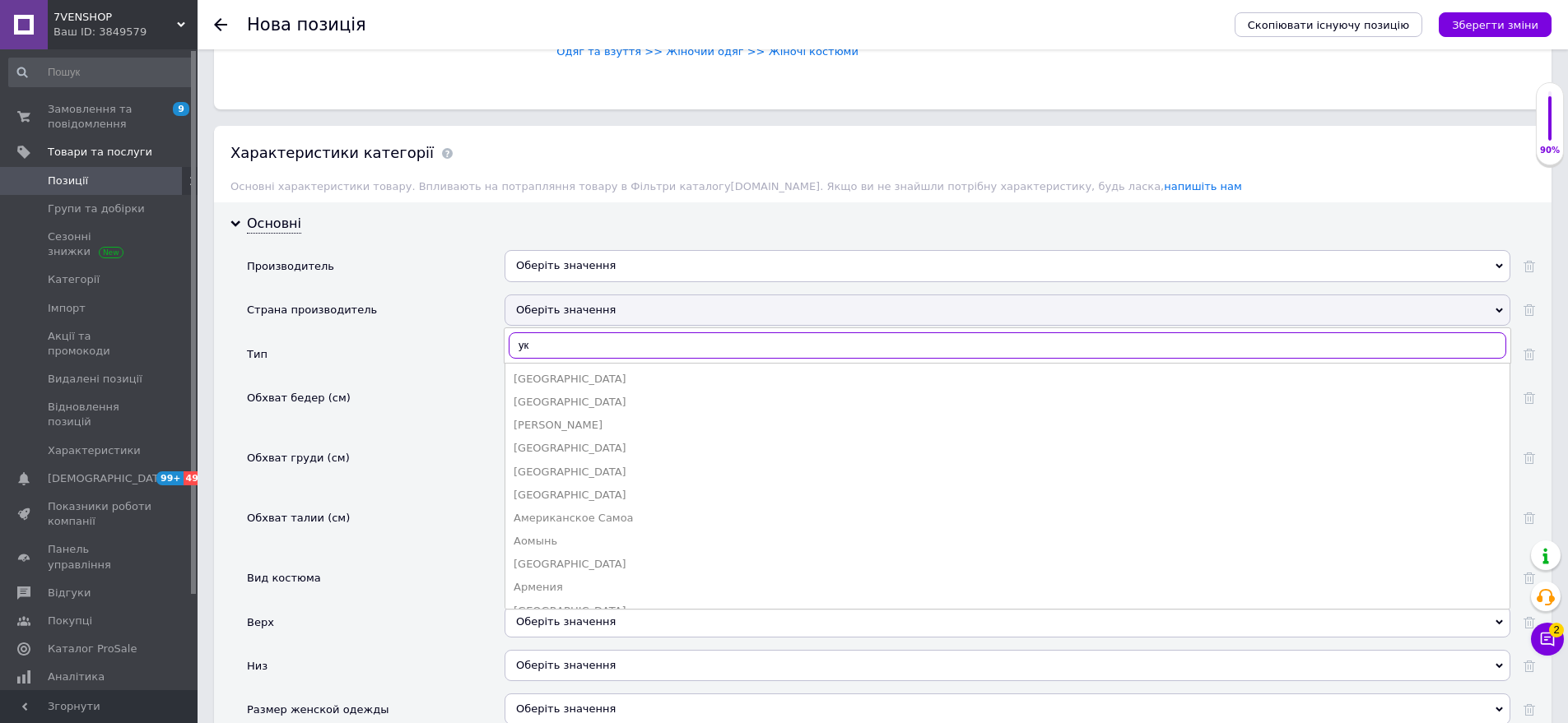
type input "укр"
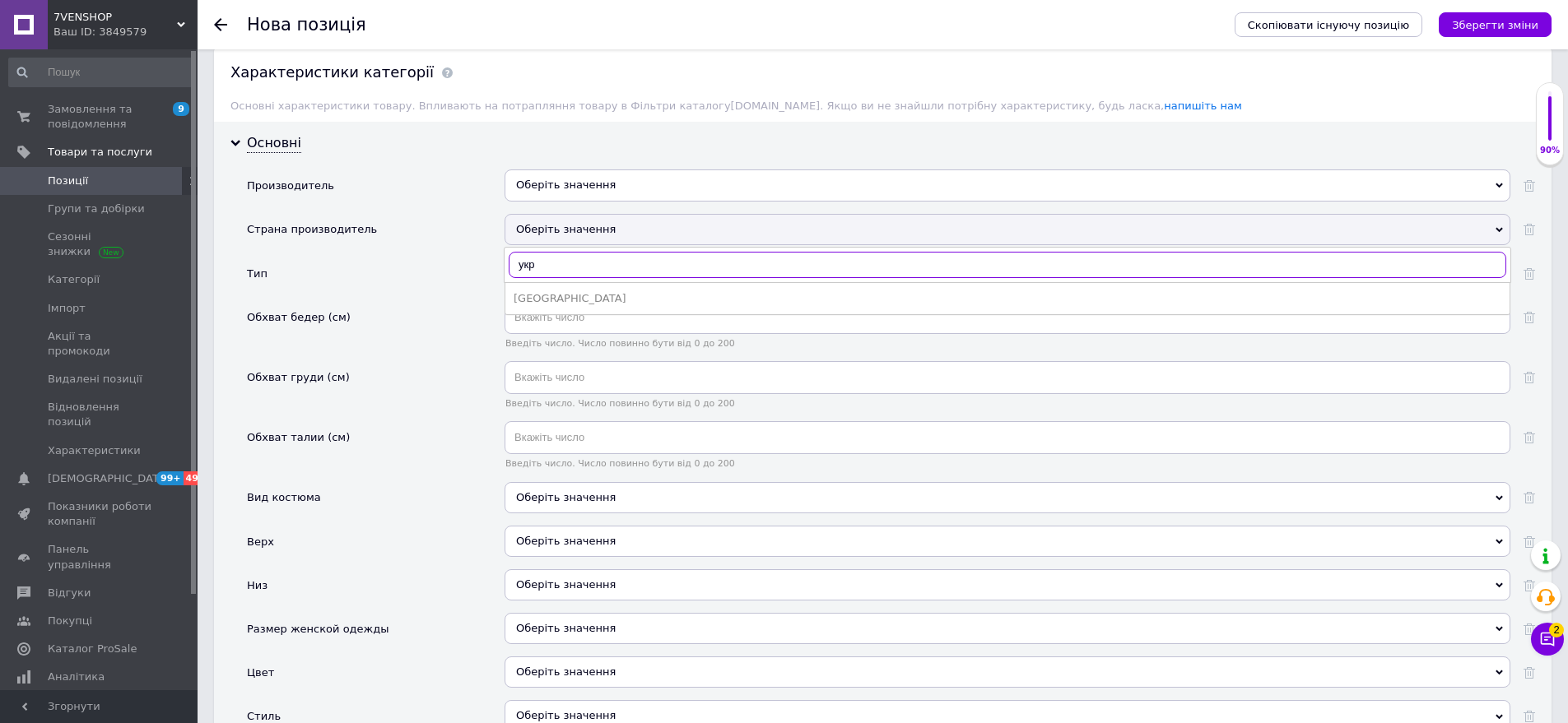
scroll to position [1498, 0]
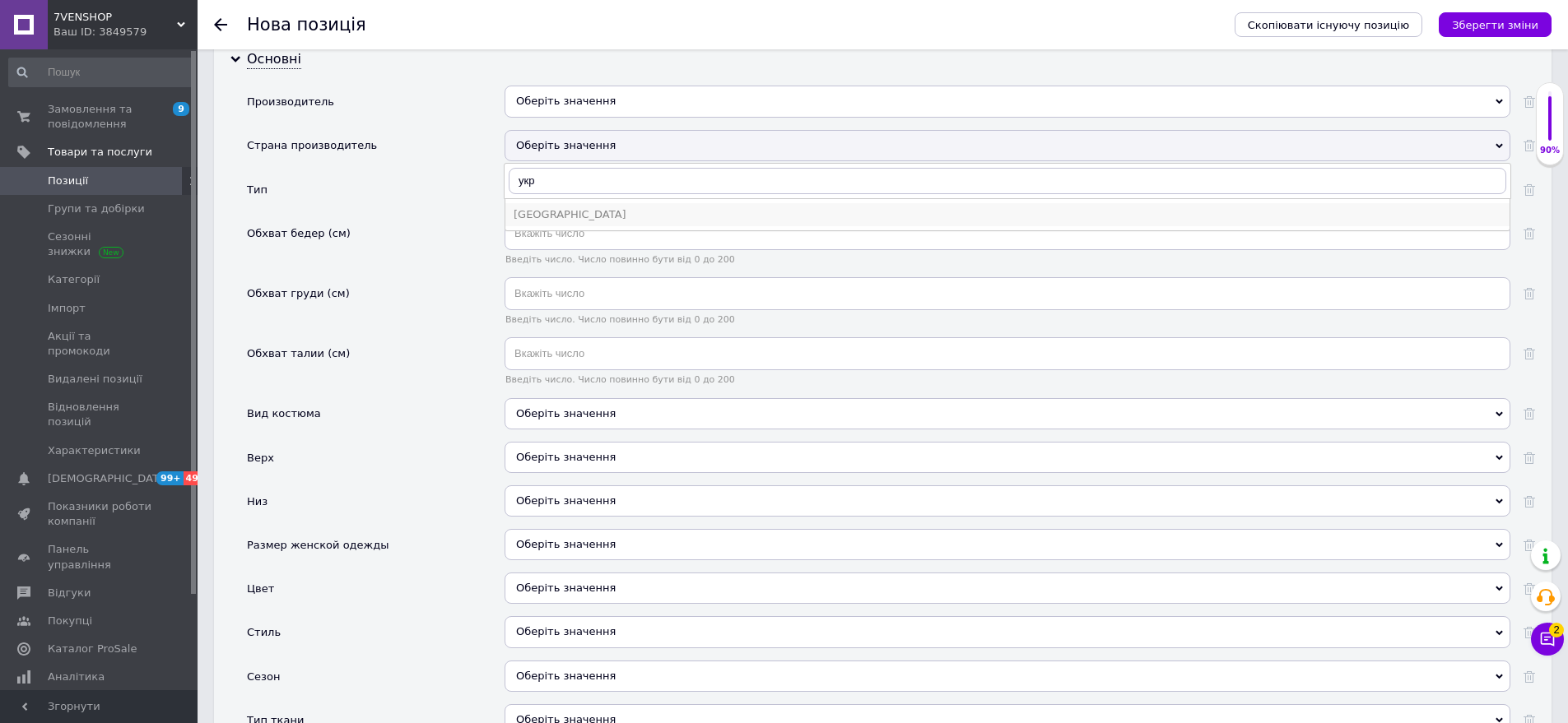
click at [583, 208] on div "[GEOGRAPHIC_DATA]" at bounding box center [1007, 215] width 988 height 15
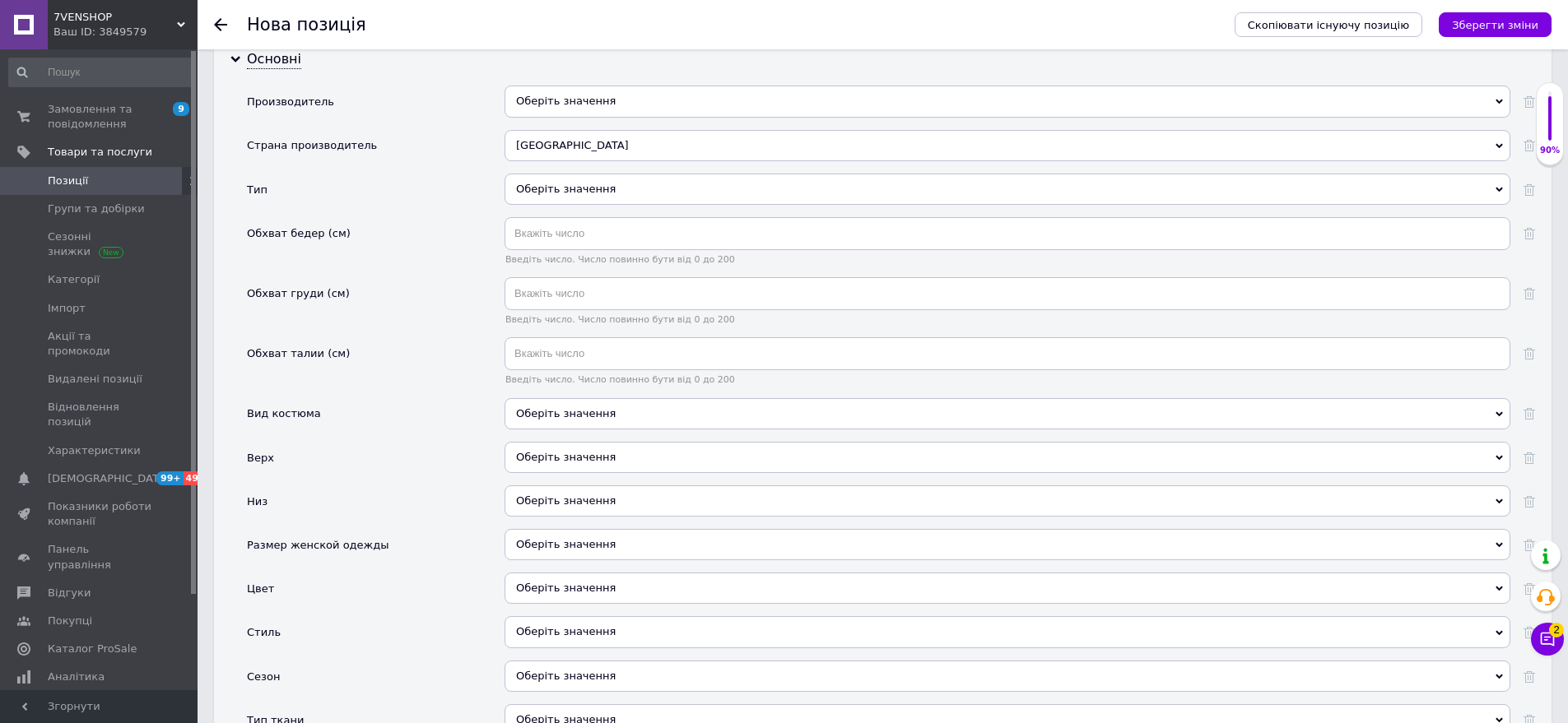
click at [594, 190] on div "Оберіть значення" at bounding box center [1007, 190] width 1006 height 31
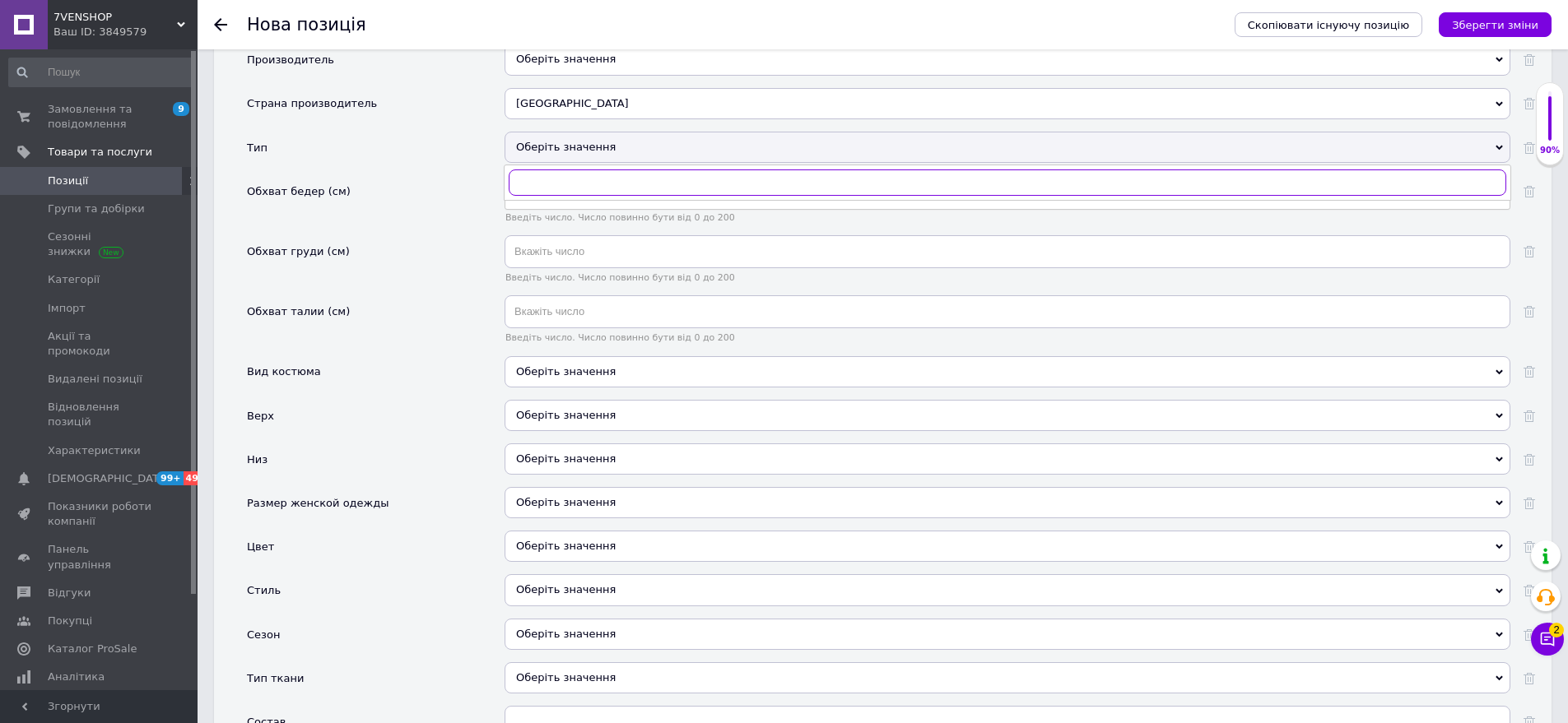
scroll to position [1580, 0]
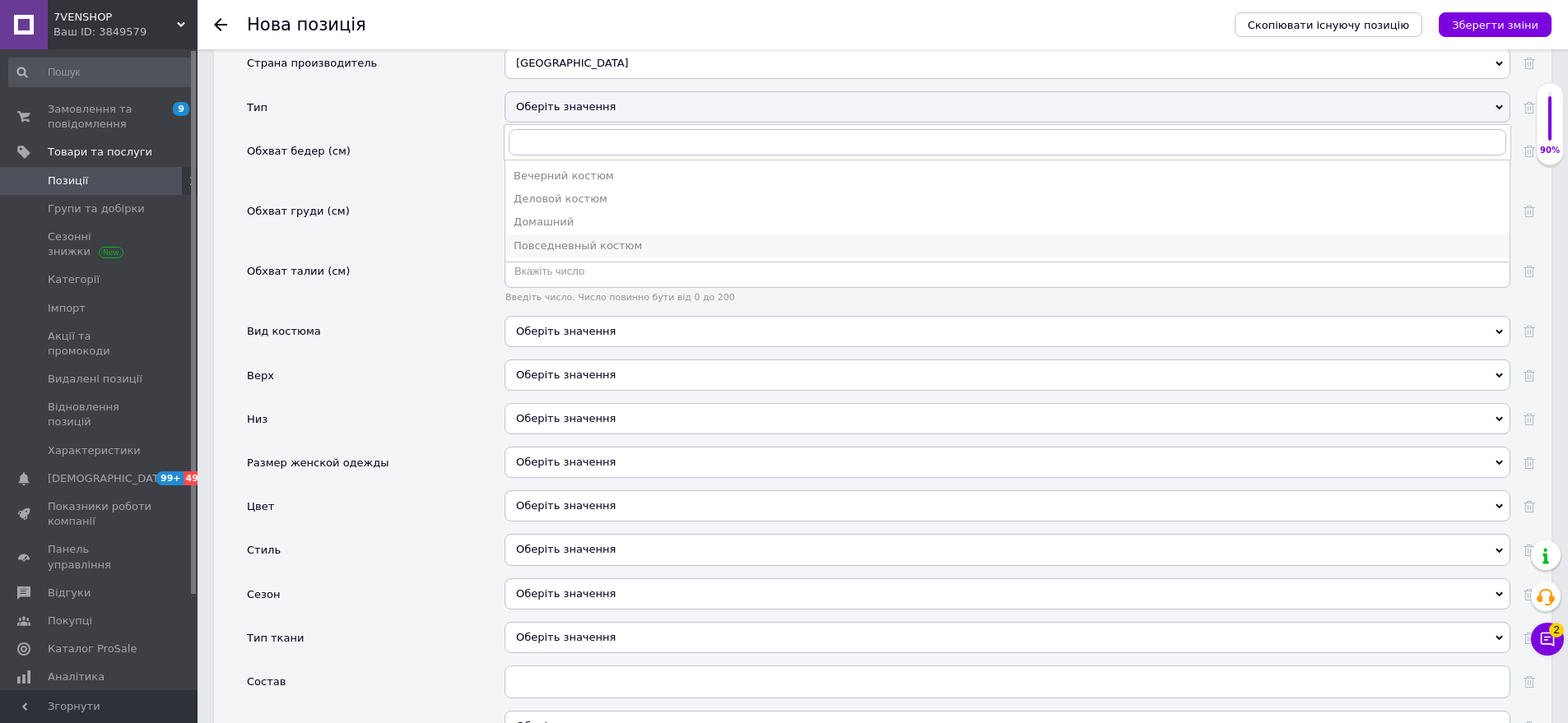
click at [586, 238] on div "Повседневный костюм" at bounding box center [1007, 246] width 988 height 15
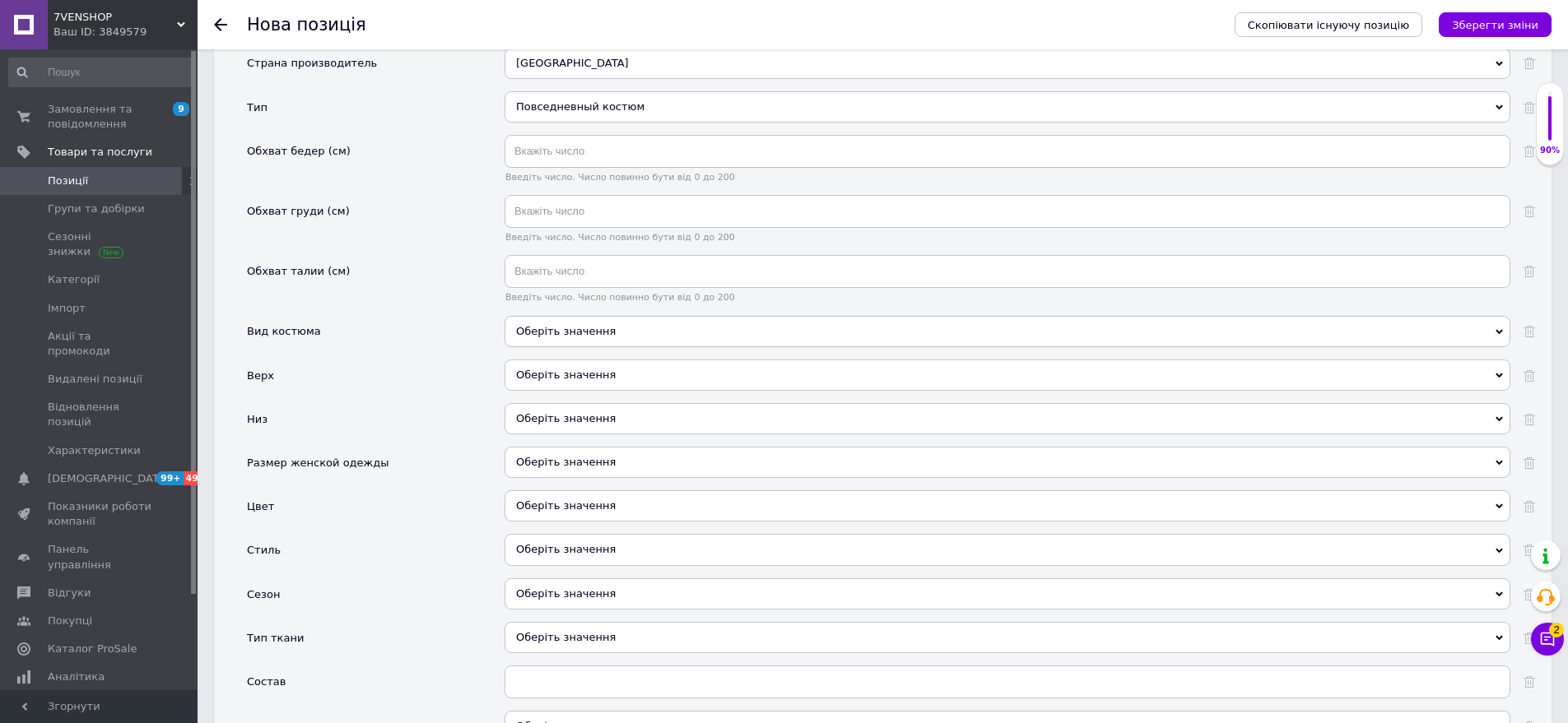
drag, startPoint x: 596, startPoint y: 314, endPoint x: 508, endPoint y: 293, distance: 90.5
click at [595, 316] on div "Оберіть значення" at bounding box center [1007, 331] width 1006 height 31
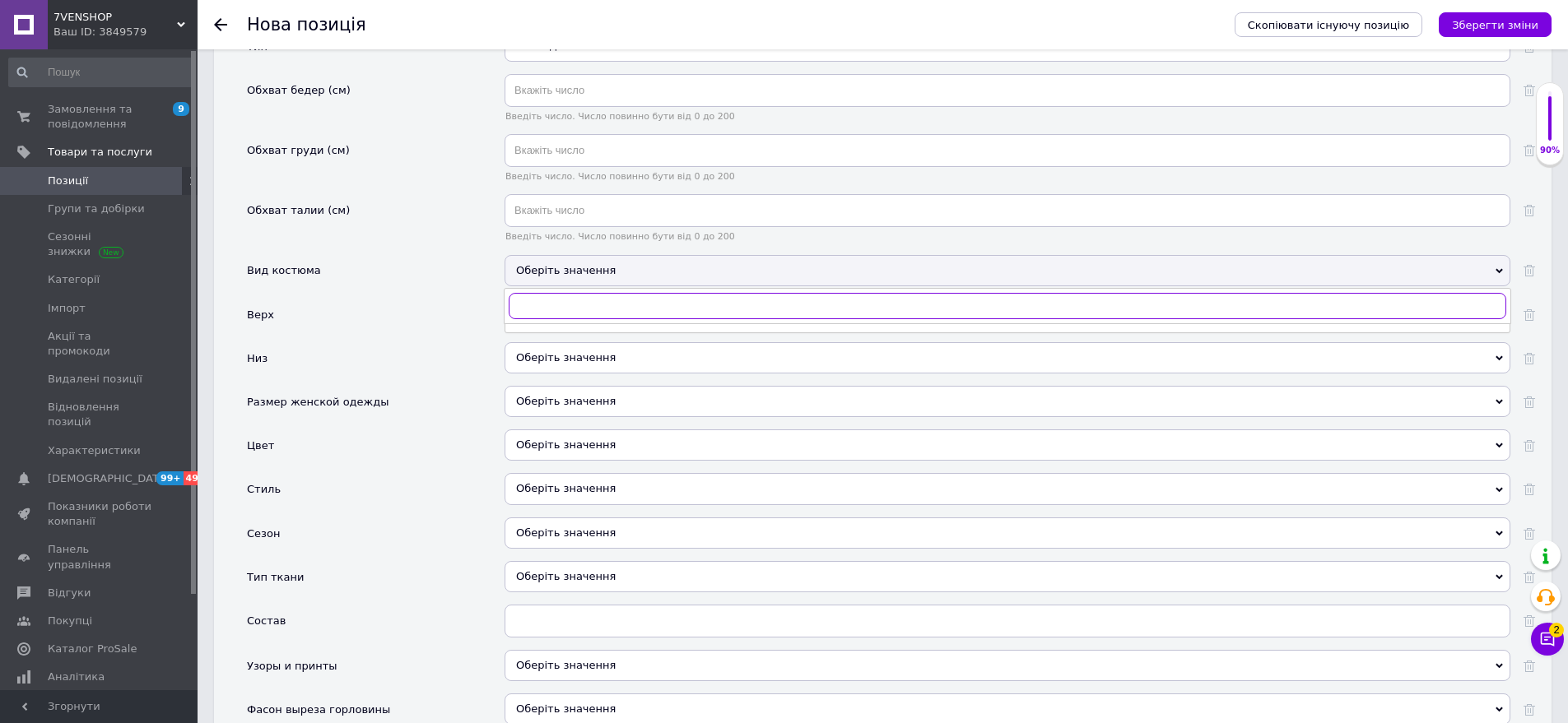
scroll to position [1744, 0]
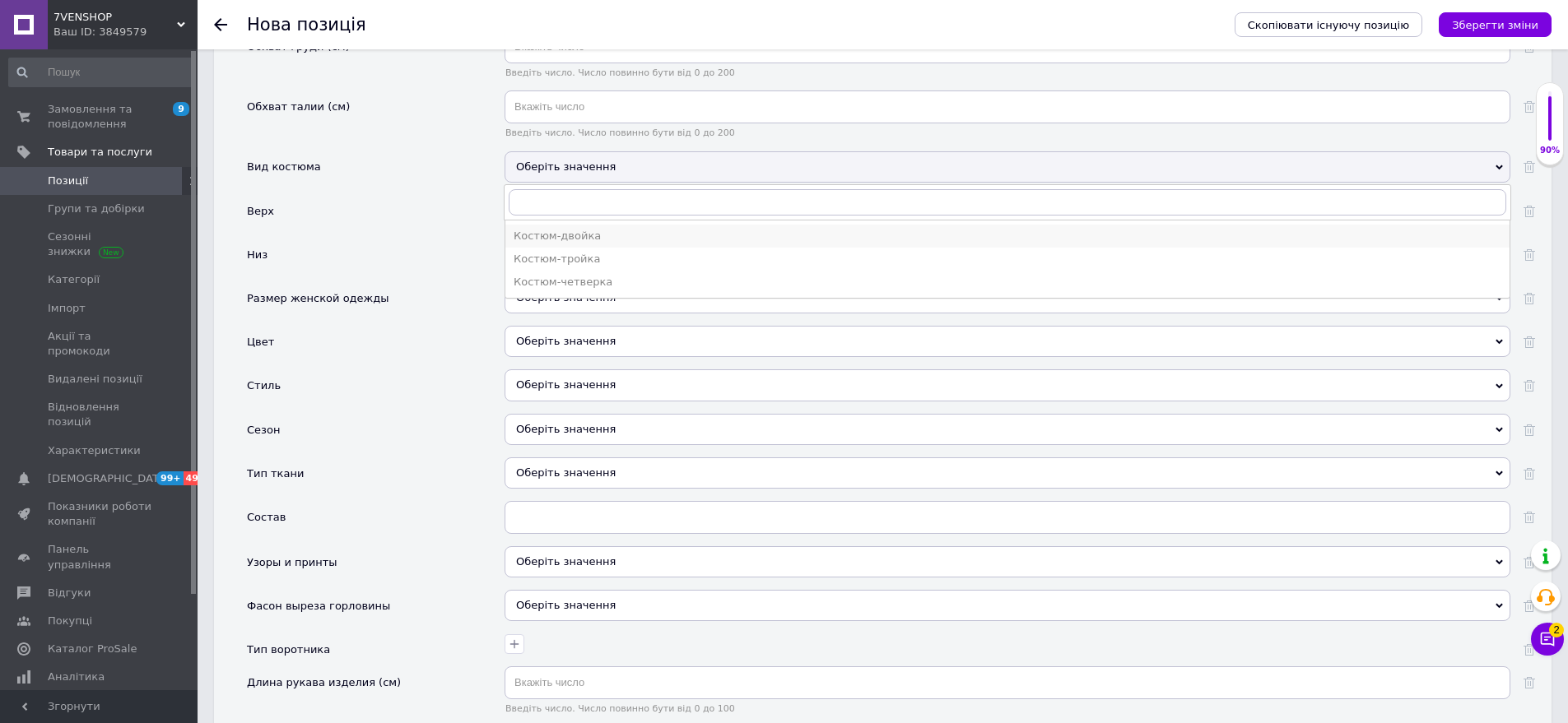
click at [550, 229] on div "Костюм-двойка" at bounding box center [1007, 237] width 988 height 15
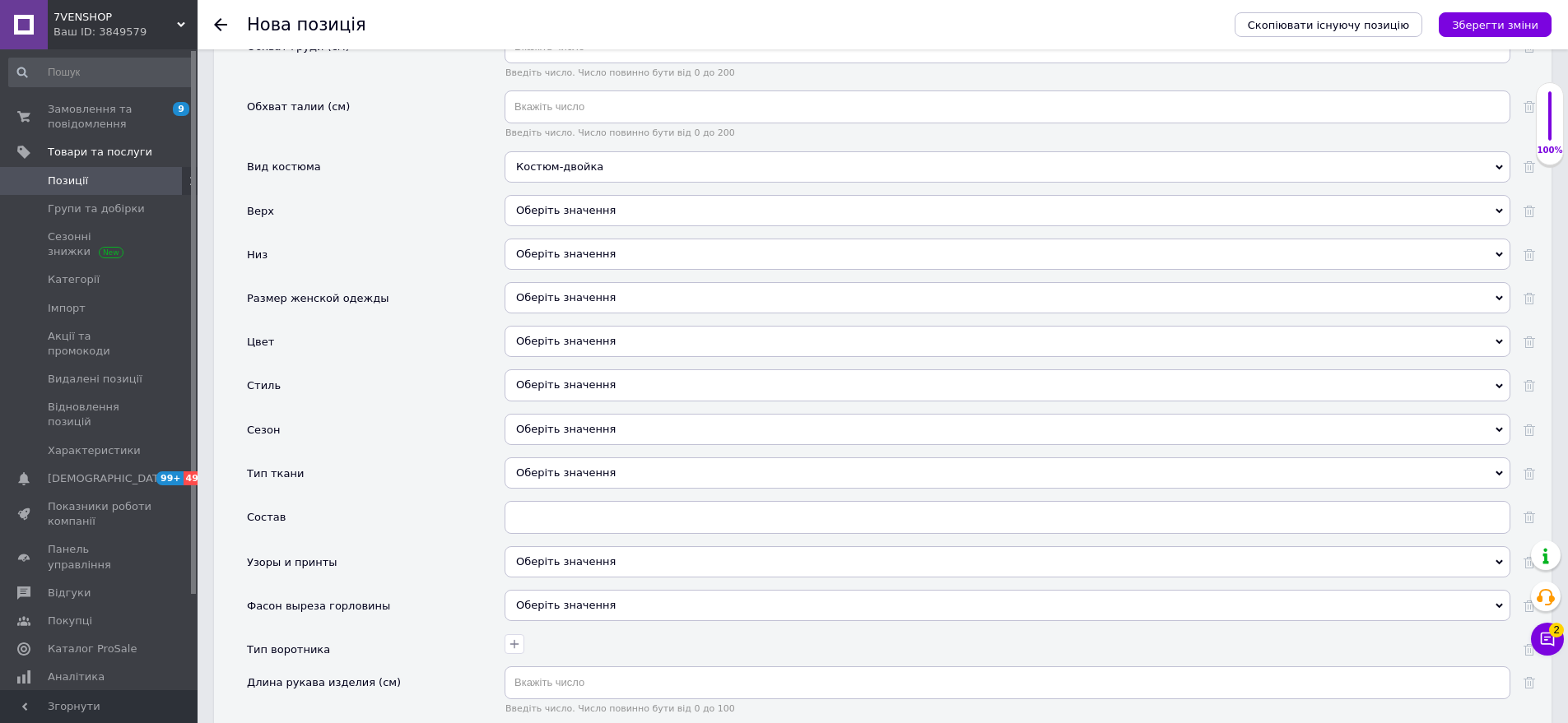
click at [570, 204] on div "Оберіть значення" at bounding box center [1007, 211] width 1006 height 31
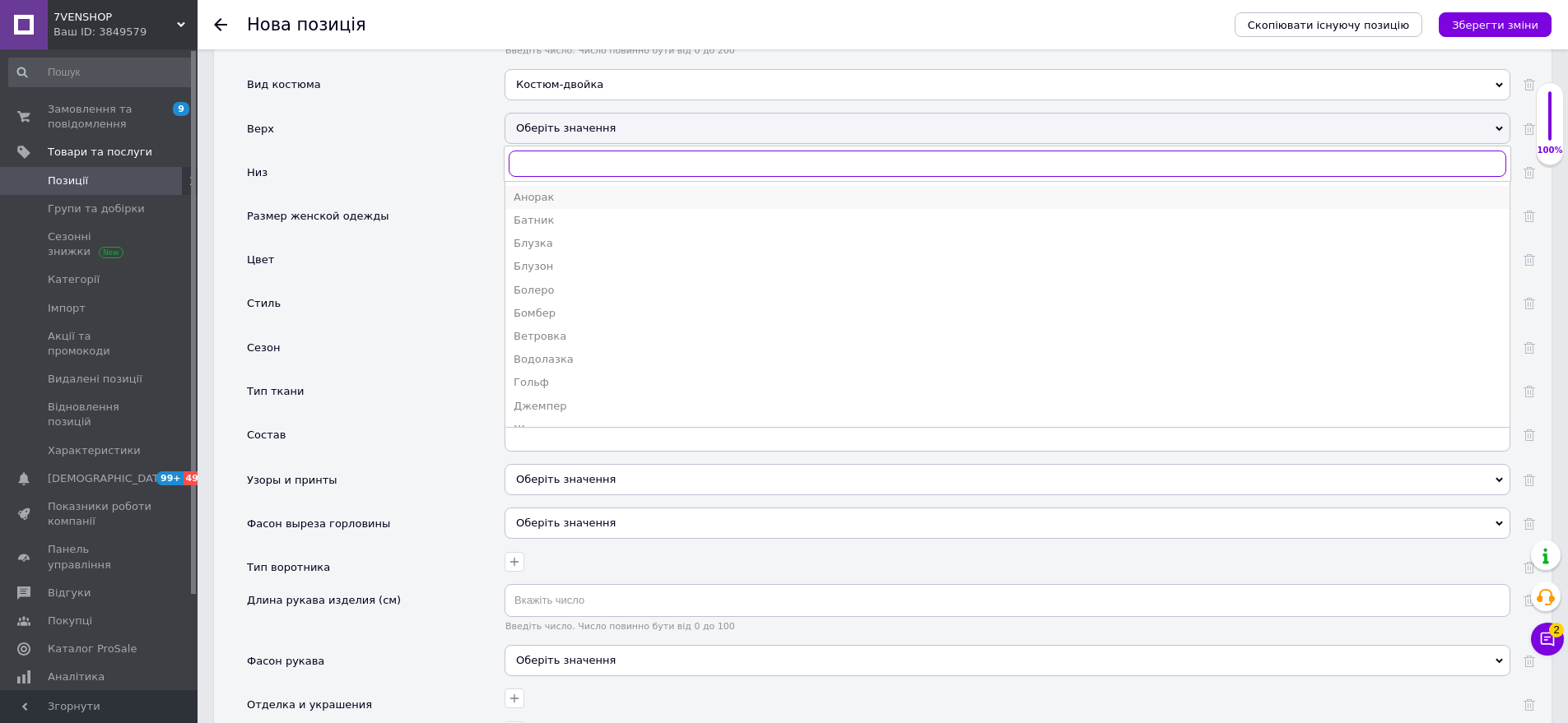
scroll to position [165, 0]
click at [548, 326] on div "Кофта" at bounding box center [1007, 334] width 988 height 15
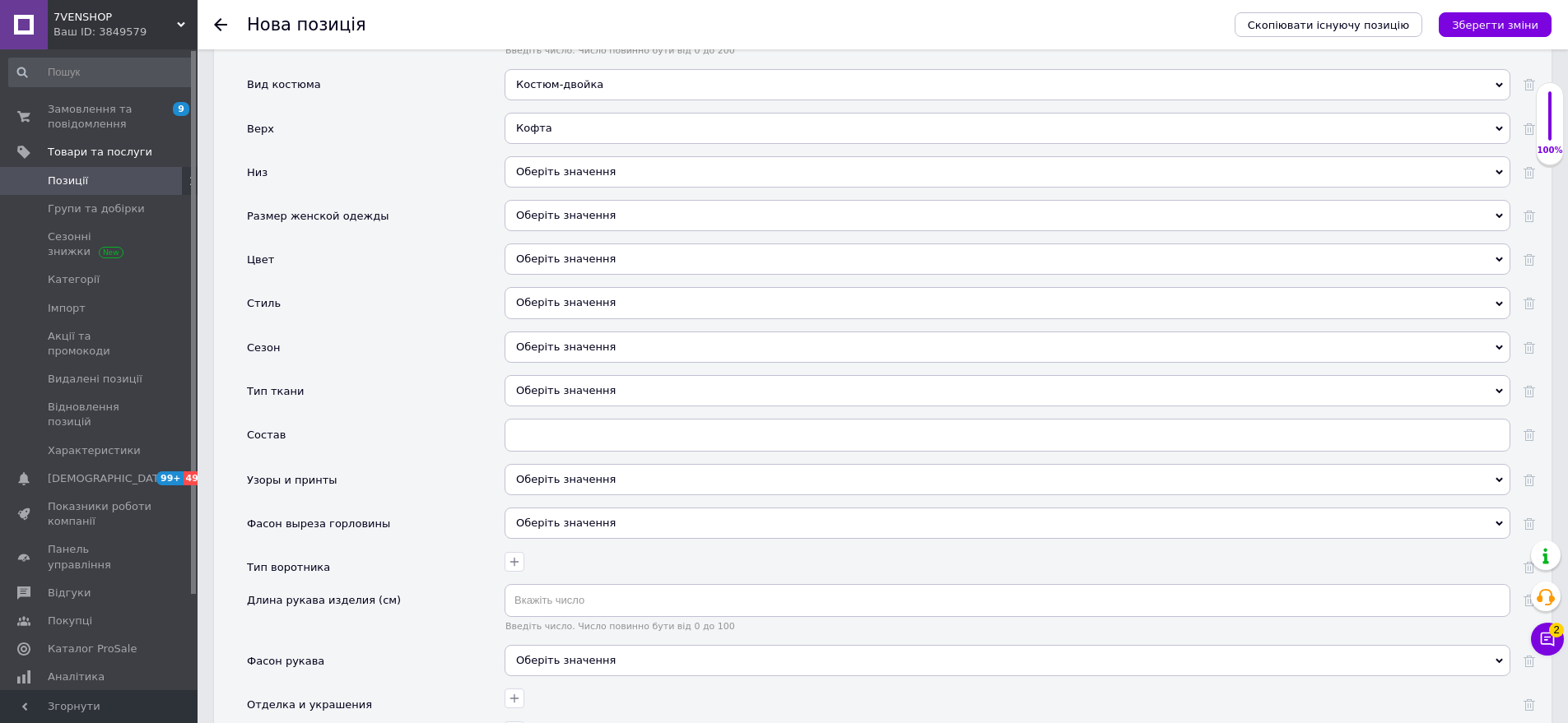
click at [622, 137] on div "Кофта [PERSON_NAME] [PERSON_NAME] Ветровка Водолазка [PERSON_NAME] [PERSON_NAME…" at bounding box center [1007, 134] width 1006 height 44
click at [549, 164] on div "Оберіть значення" at bounding box center [1007, 172] width 1006 height 31
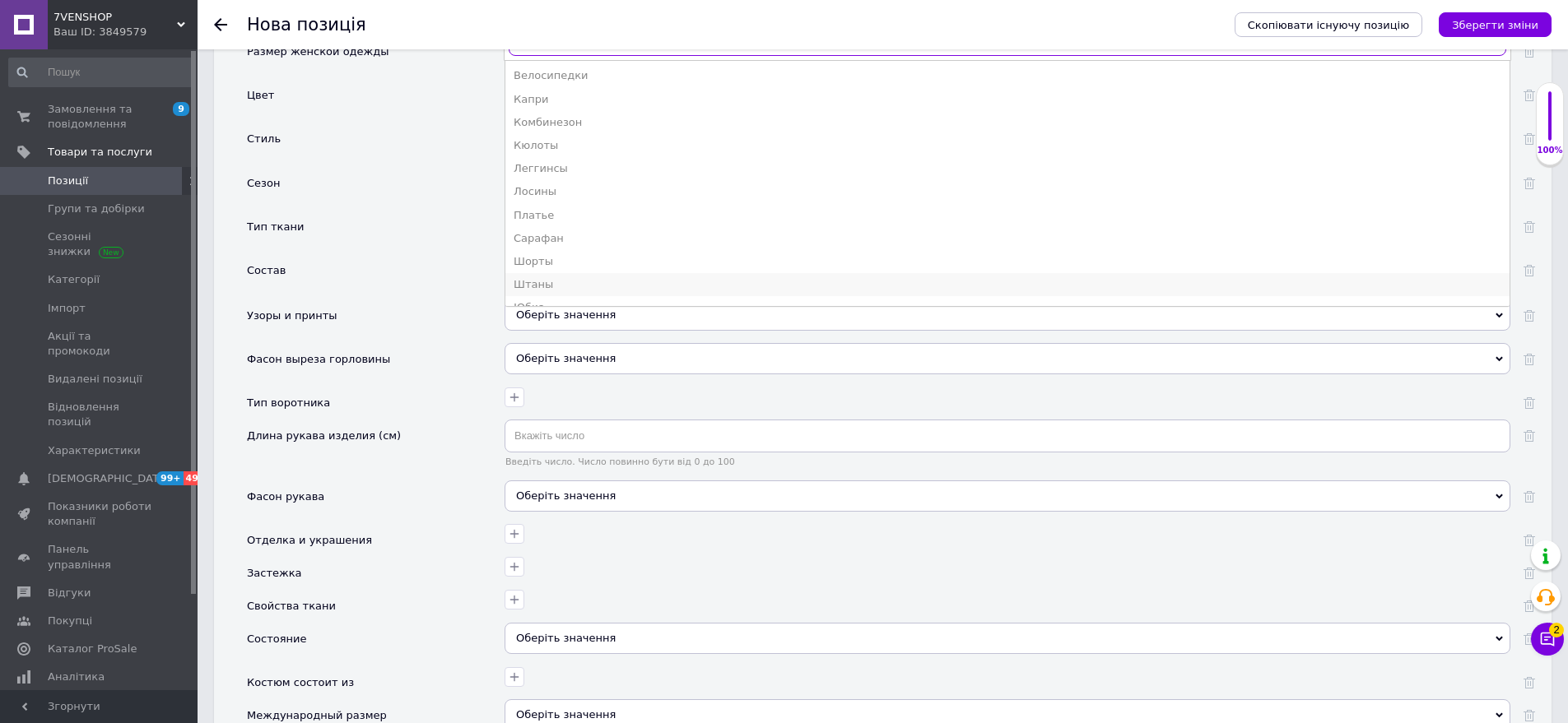
scroll to position [88, 0]
click at [584, 236] on div "Штаны" at bounding box center [1007, 243] width 988 height 15
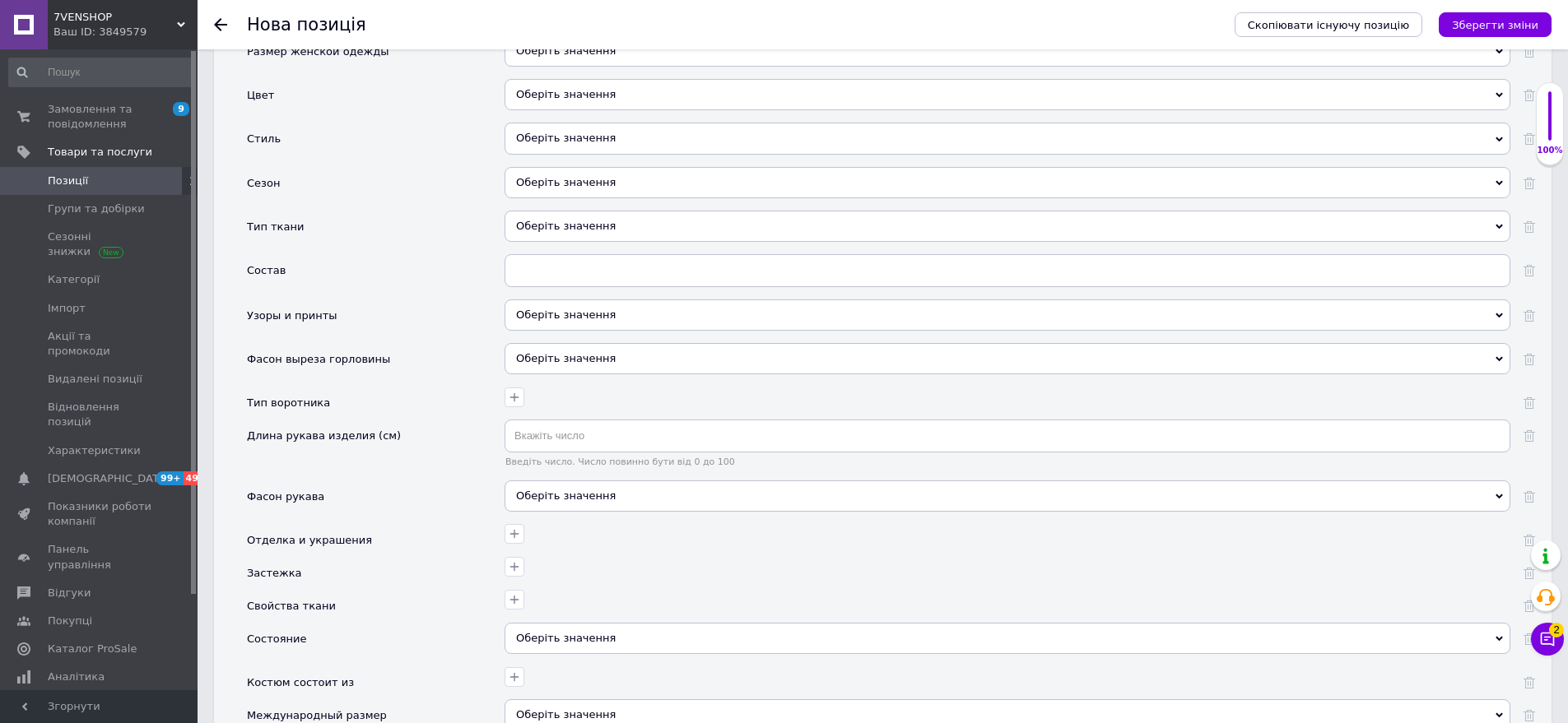
scroll to position [1827, 0]
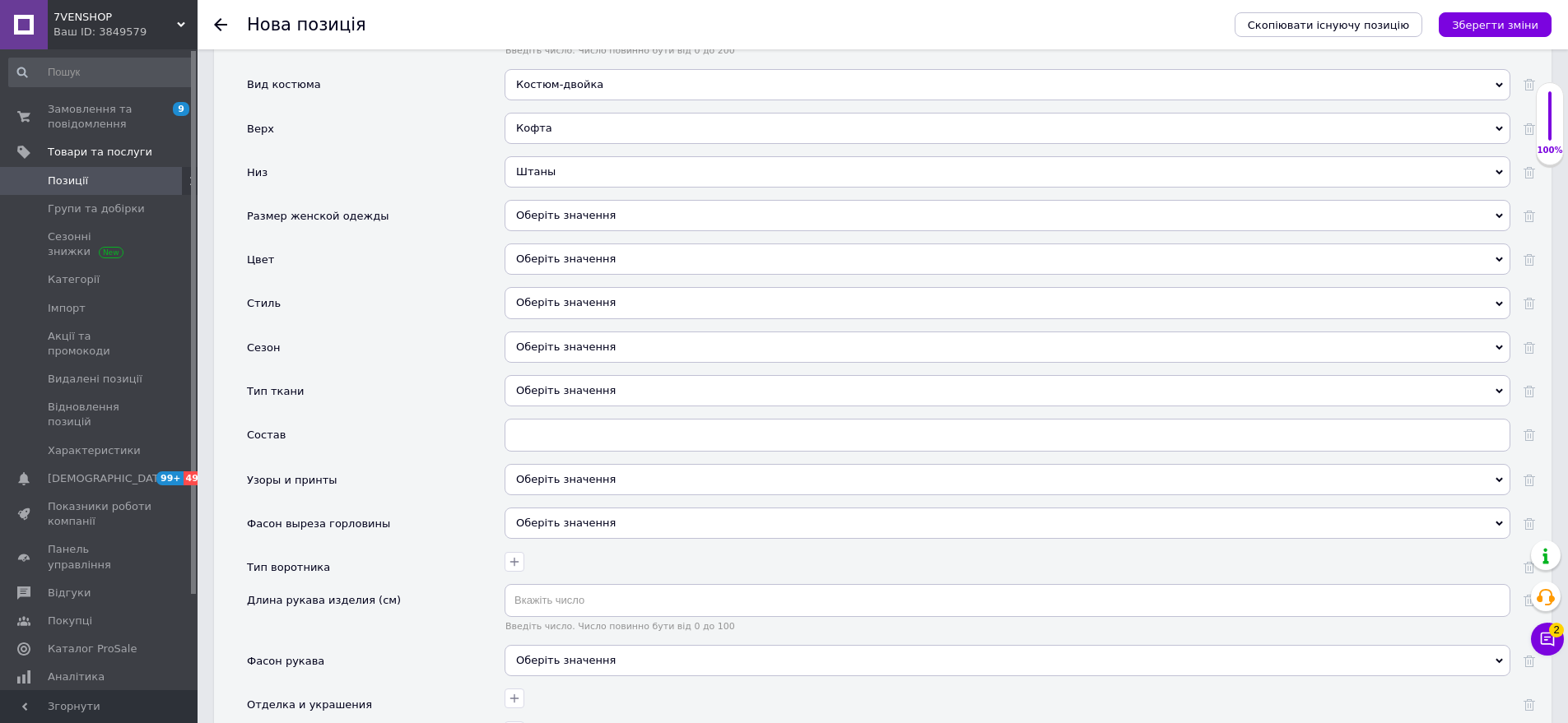
click at [631, 204] on div "Оберіть значення" at bounding box center [1007, 216] width 1006 height 31
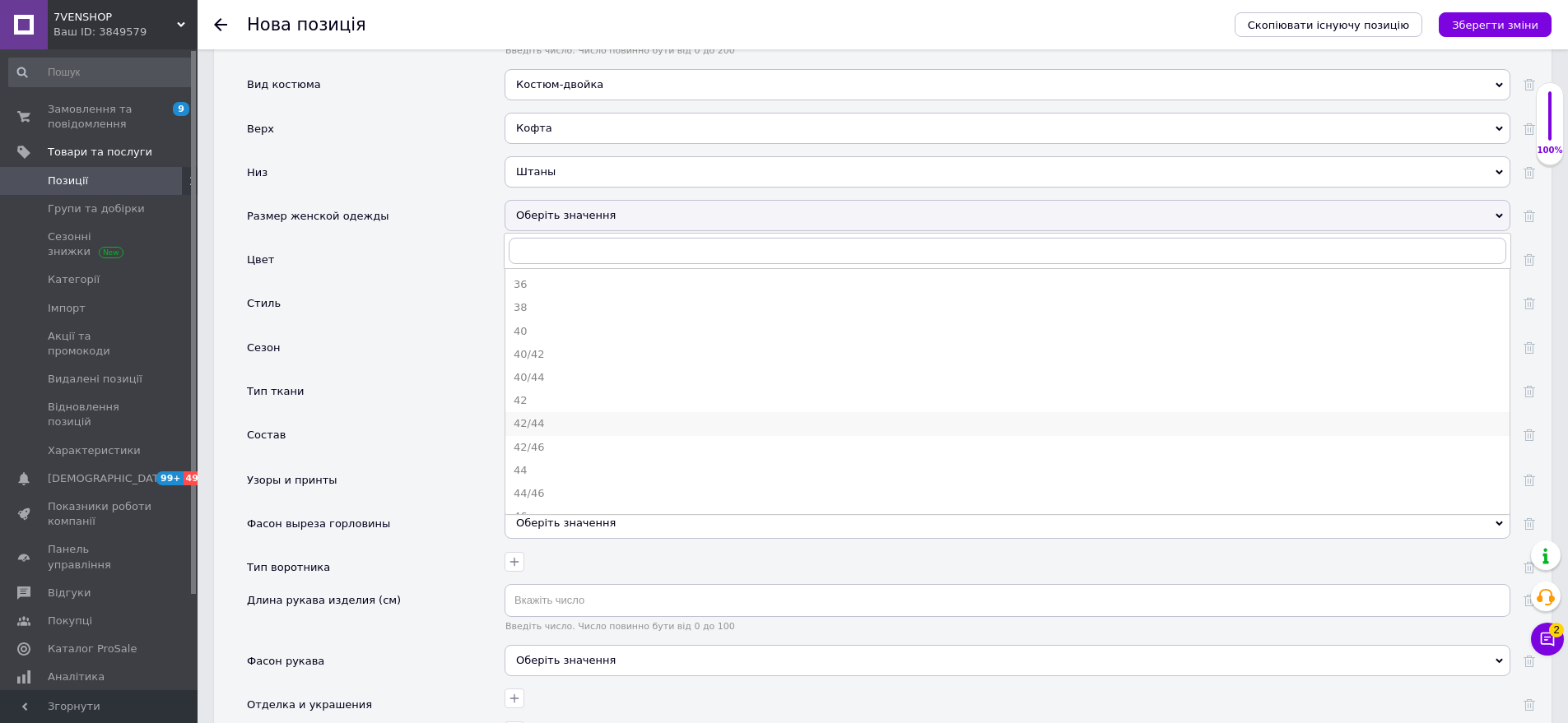
click at [561, 416] on div "42/44" at bounding box center [1007, 424] width 988 height 15
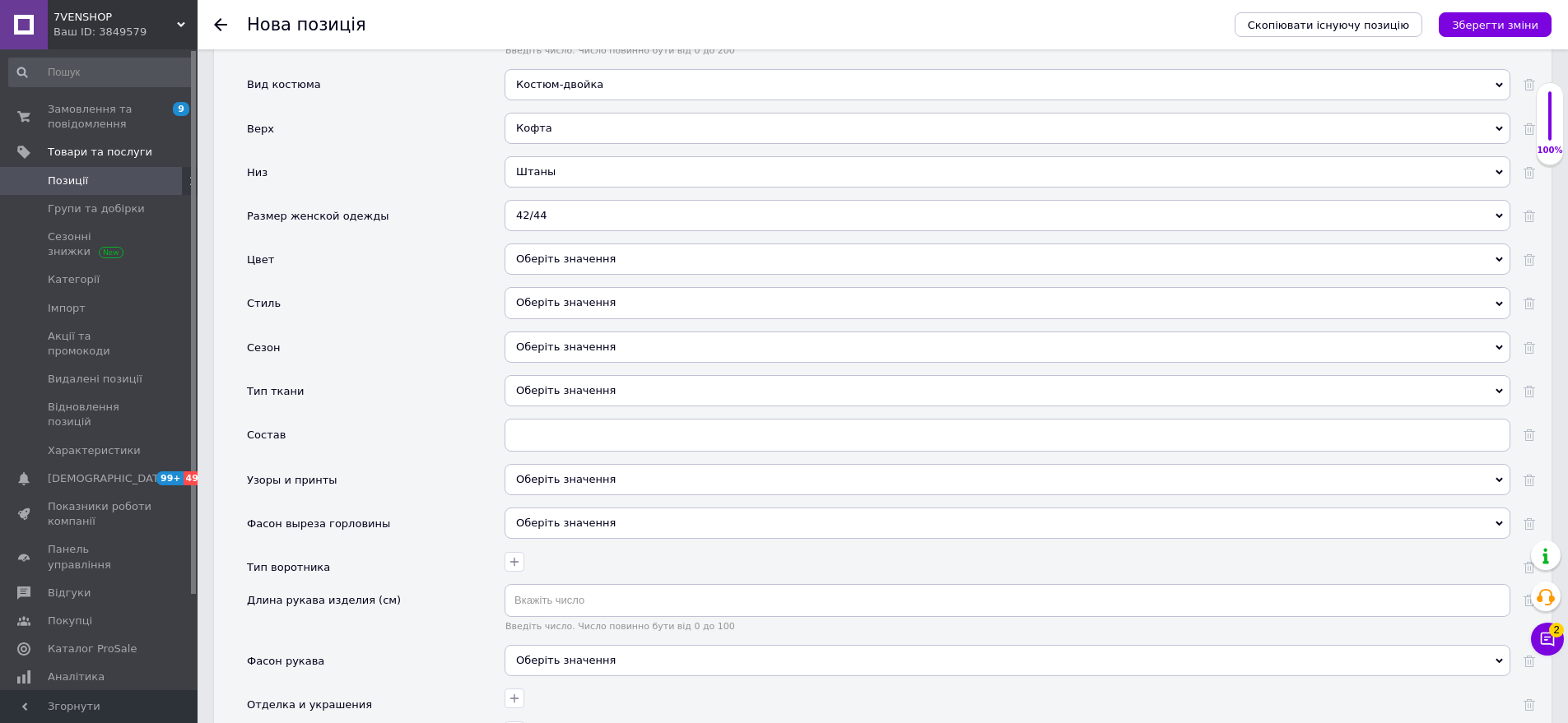
click at [548, 228] on div "42/44 36 38 40 40/42 40/44 42 42/44 42/46 44 44/46 46 46/48 46/50 48 48/50 48/5…" at bounding box center [1007, 222] width 1006 height 44
click at [545, 243] on div "Оберіть значення" at bounding box center [1007, 259] width 1006 height 31
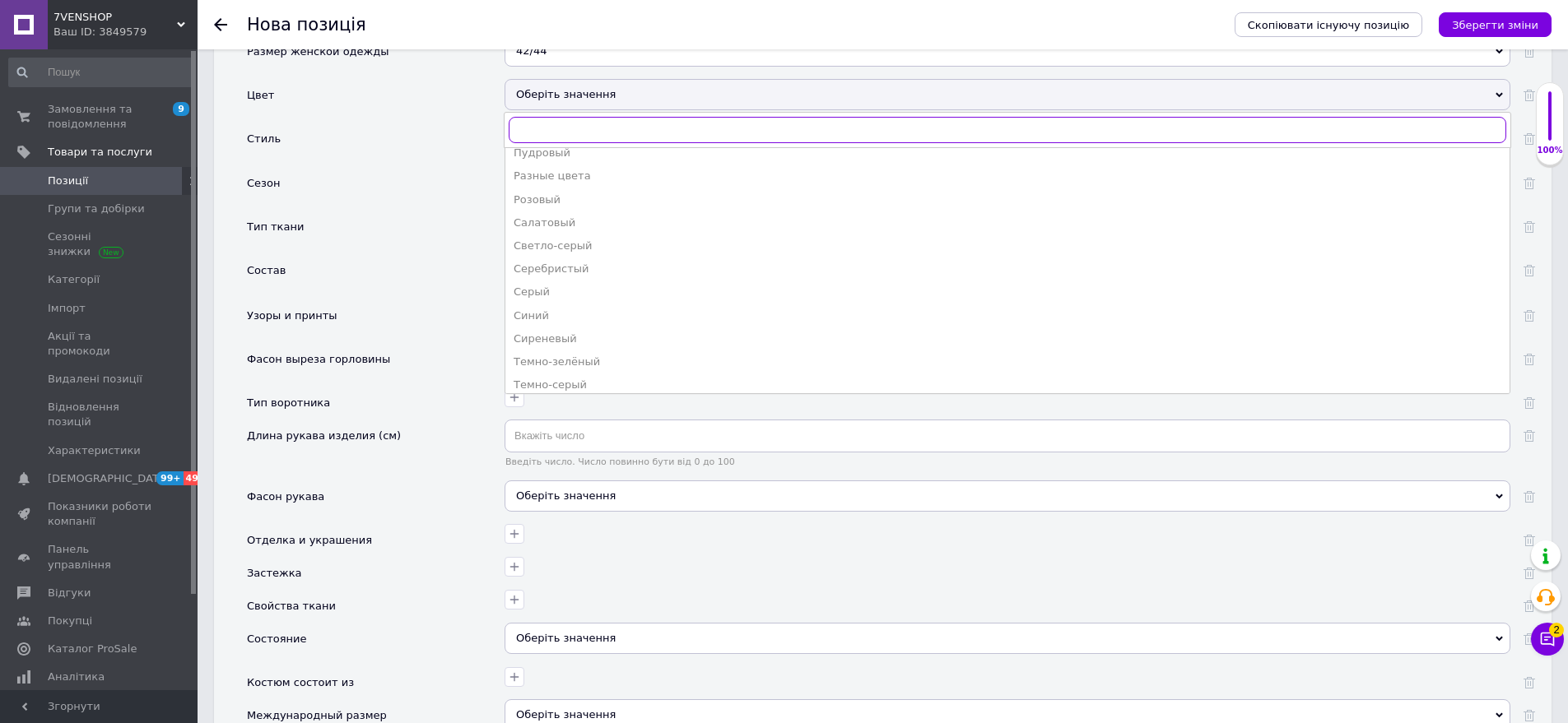
scroll to position [905, 0]
click at [567, 364] on div "Черный" at bounding box center [1007, 372] width 988 height 15
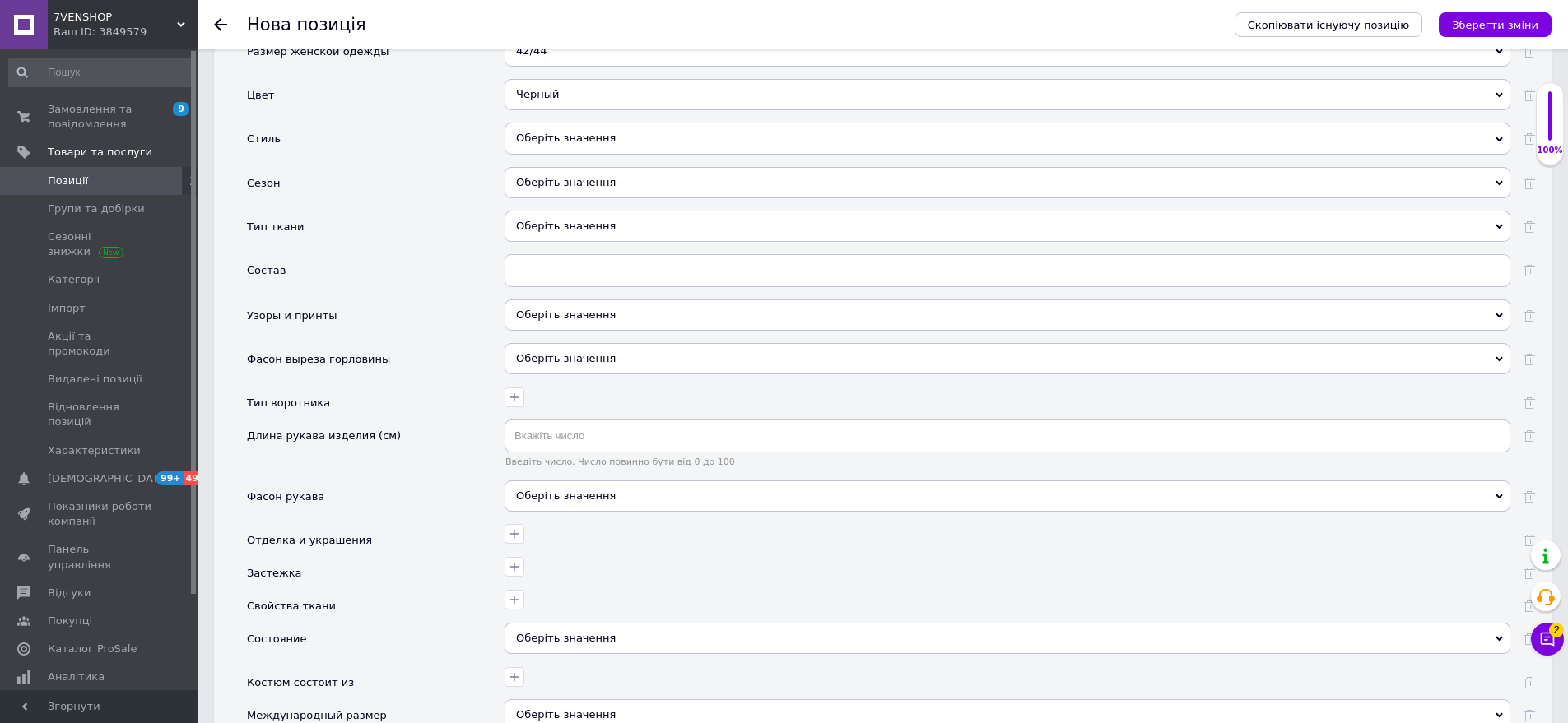
click at [589, 123] on div "Оберіть значення" at bounding box center [1007, 138] width 1006 height 31
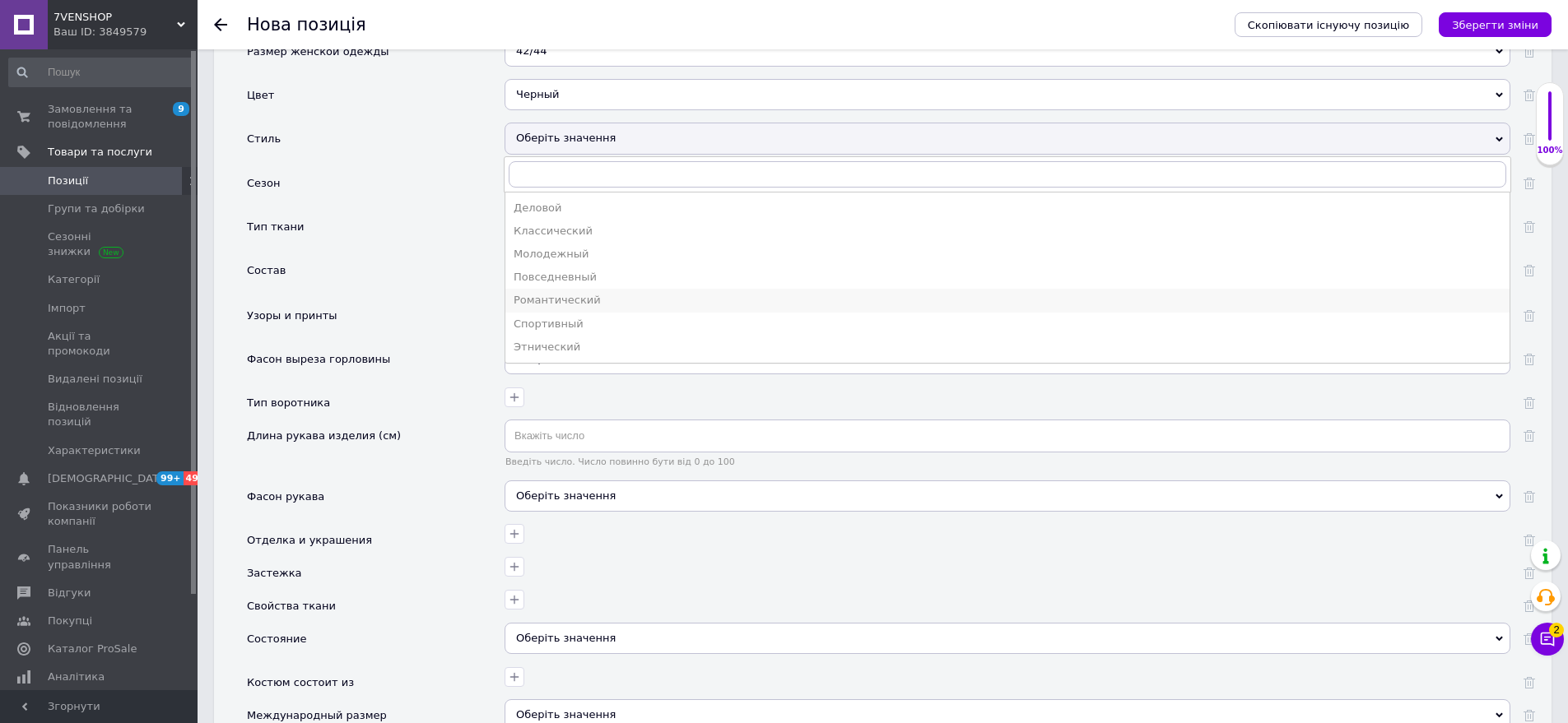
click at [578, 293] on div "Романтический" at bounding box center [1007, 300] width 988 height 15
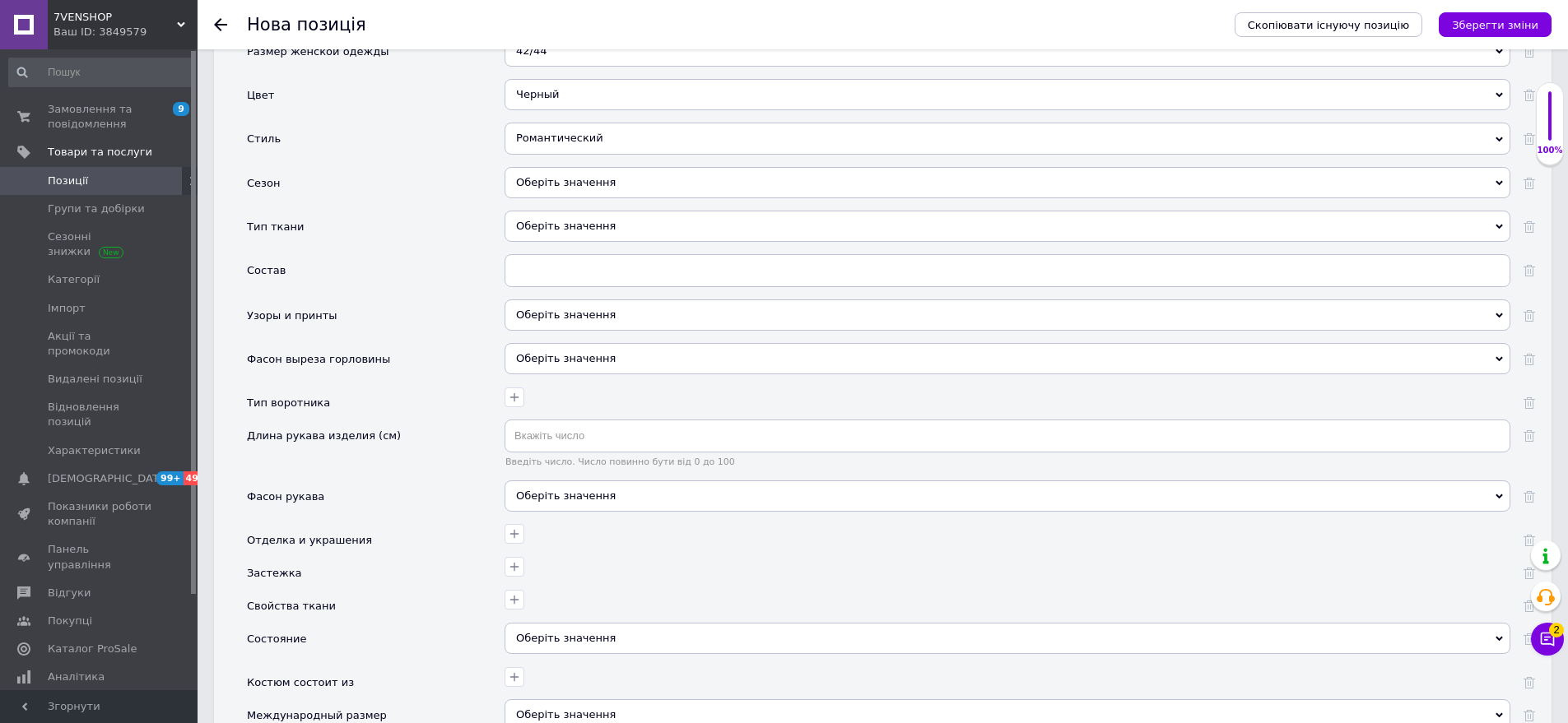
click at [599, 123] on div "Романтический" at bounding box center [1007, 138] width 1006 height 31
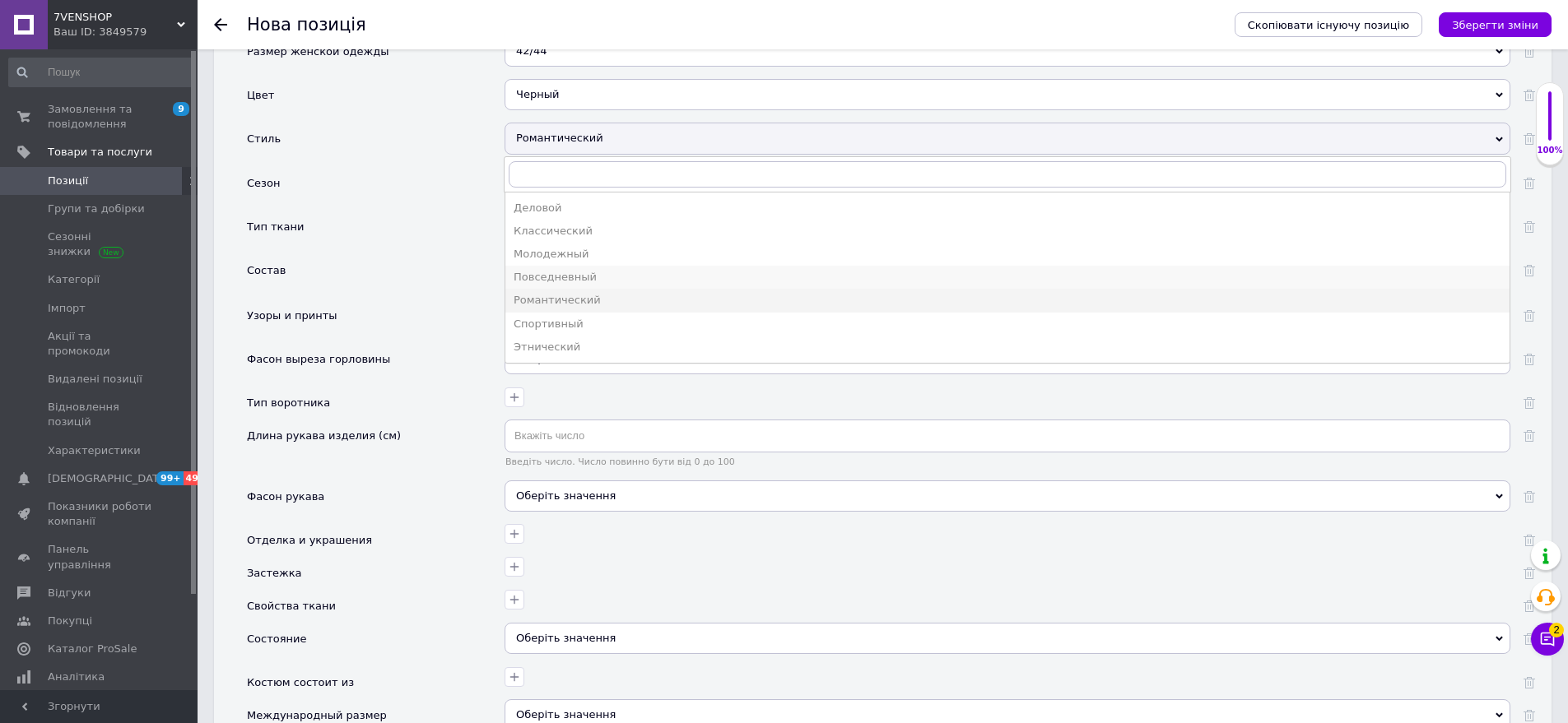
click at [599, 270] on div "Повседневный" at bounding box center [1007, 277] width 988 height 15
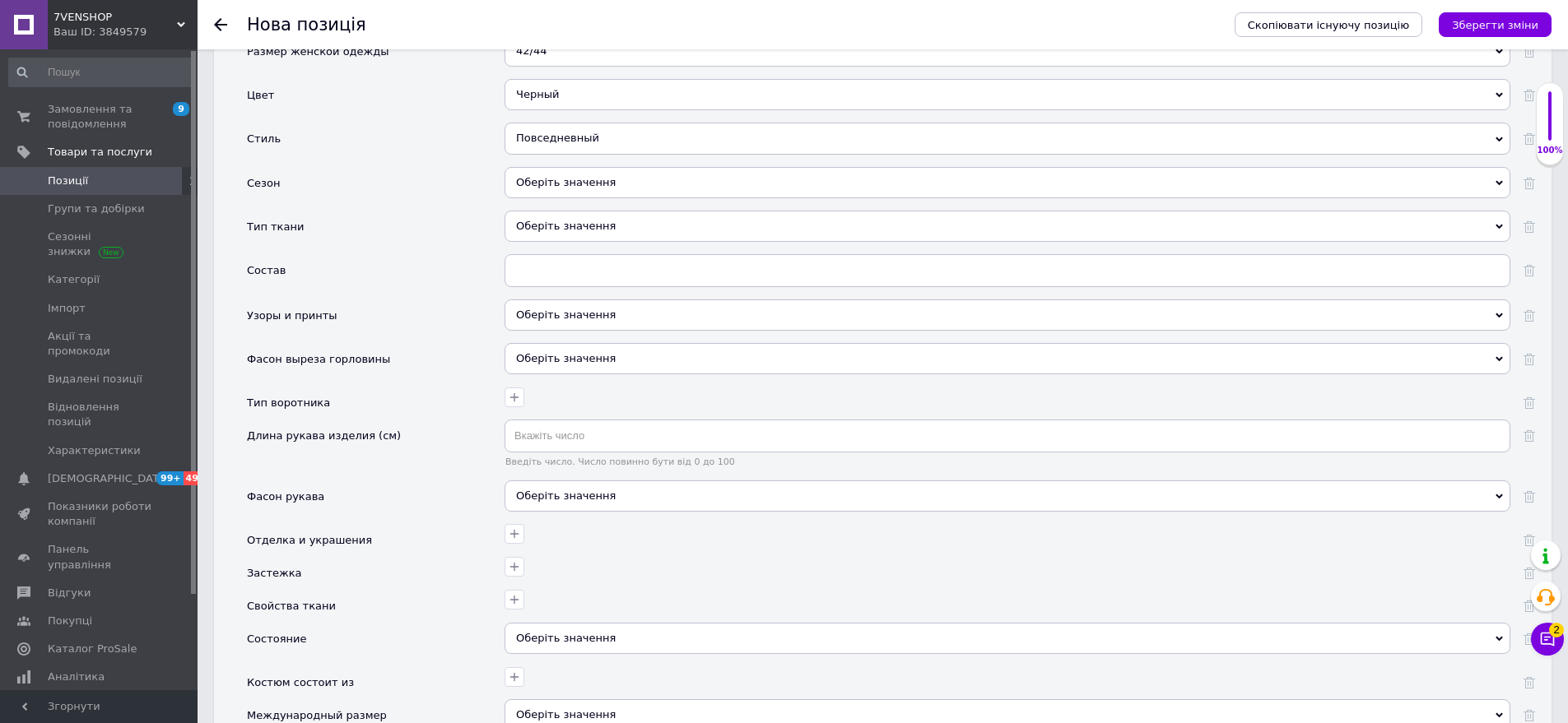
click at [593, 170] on div "Оберіть значення" at bounding box center [1007, 183] width 1006 height 31
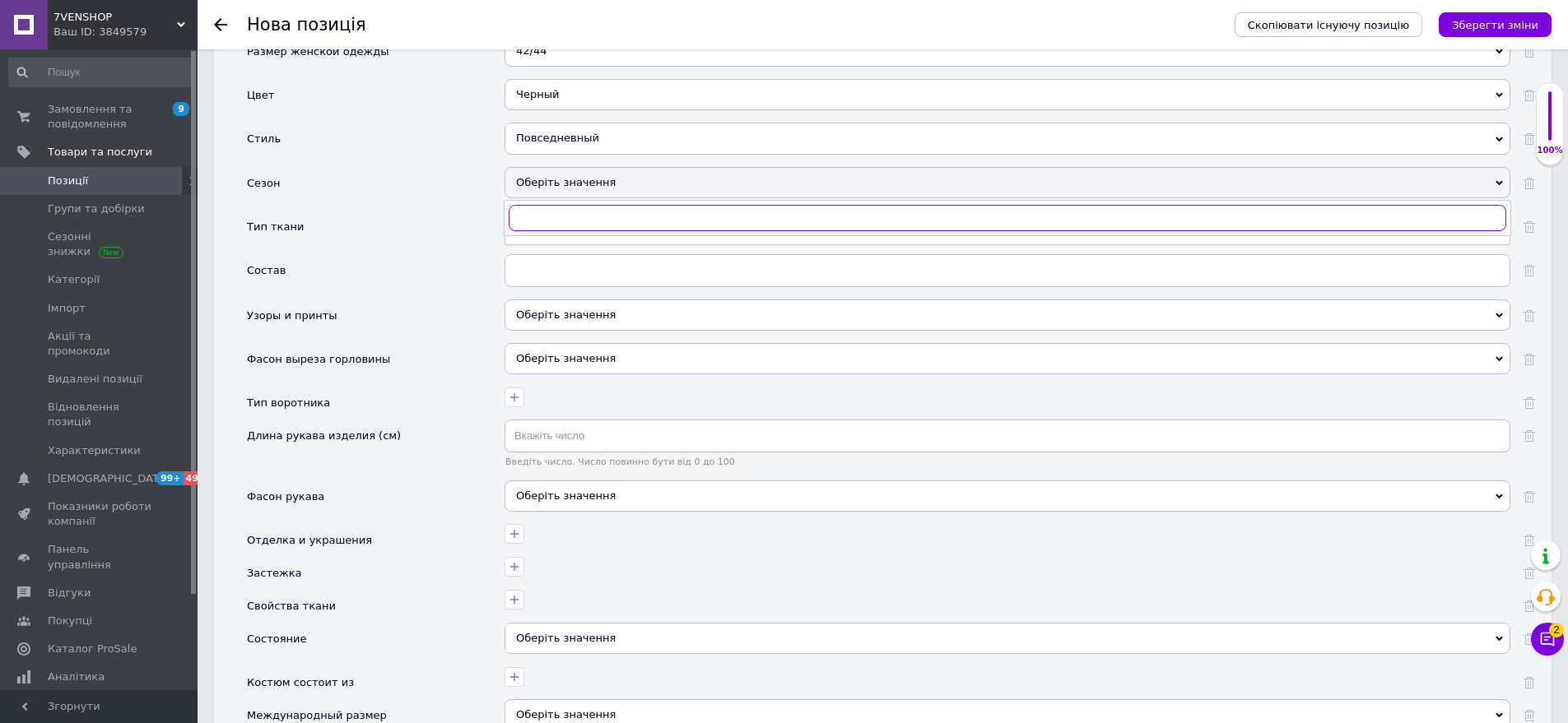
scroll to position [2074, 0]
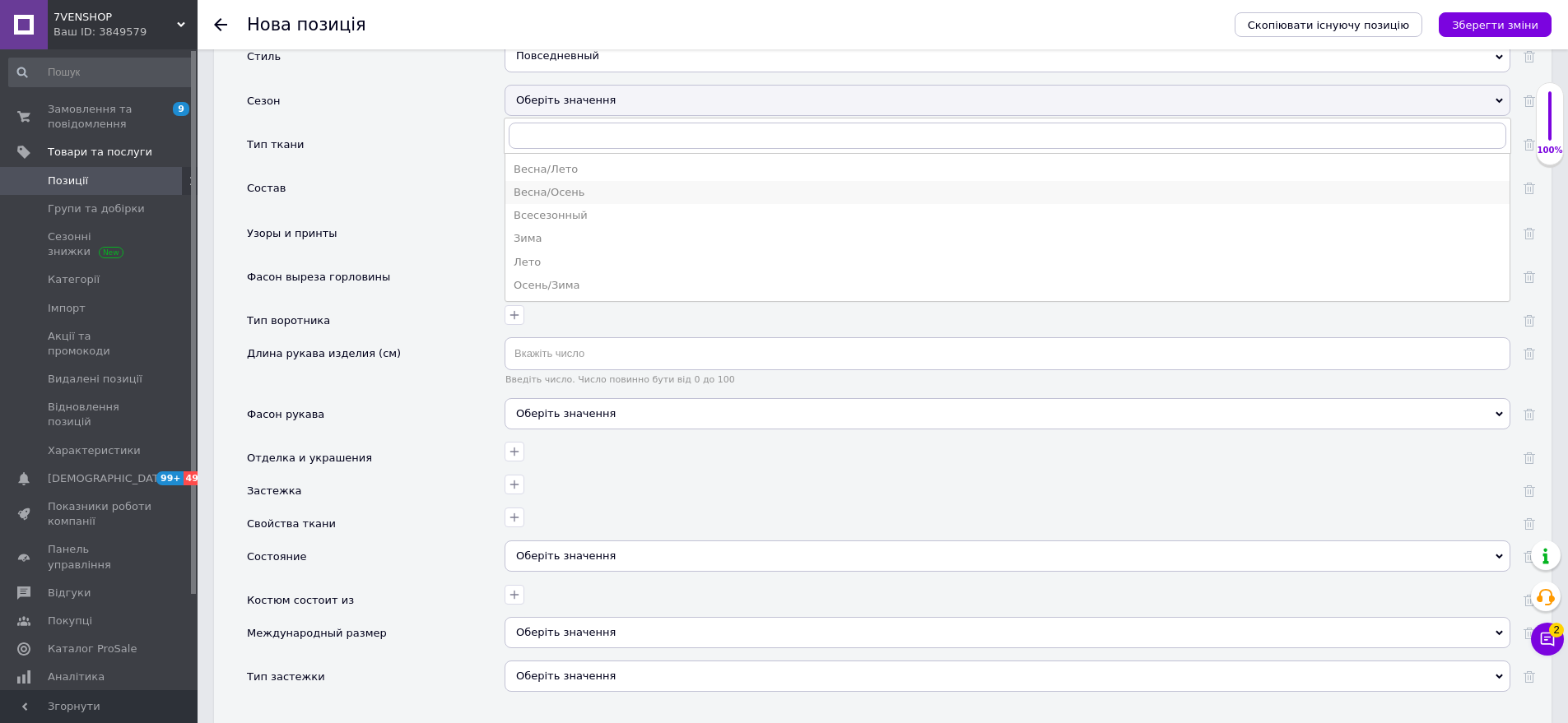
click at [594, 181] on li "Весна/Осень" at bounding box center [1007, 193] width 1004 height 23
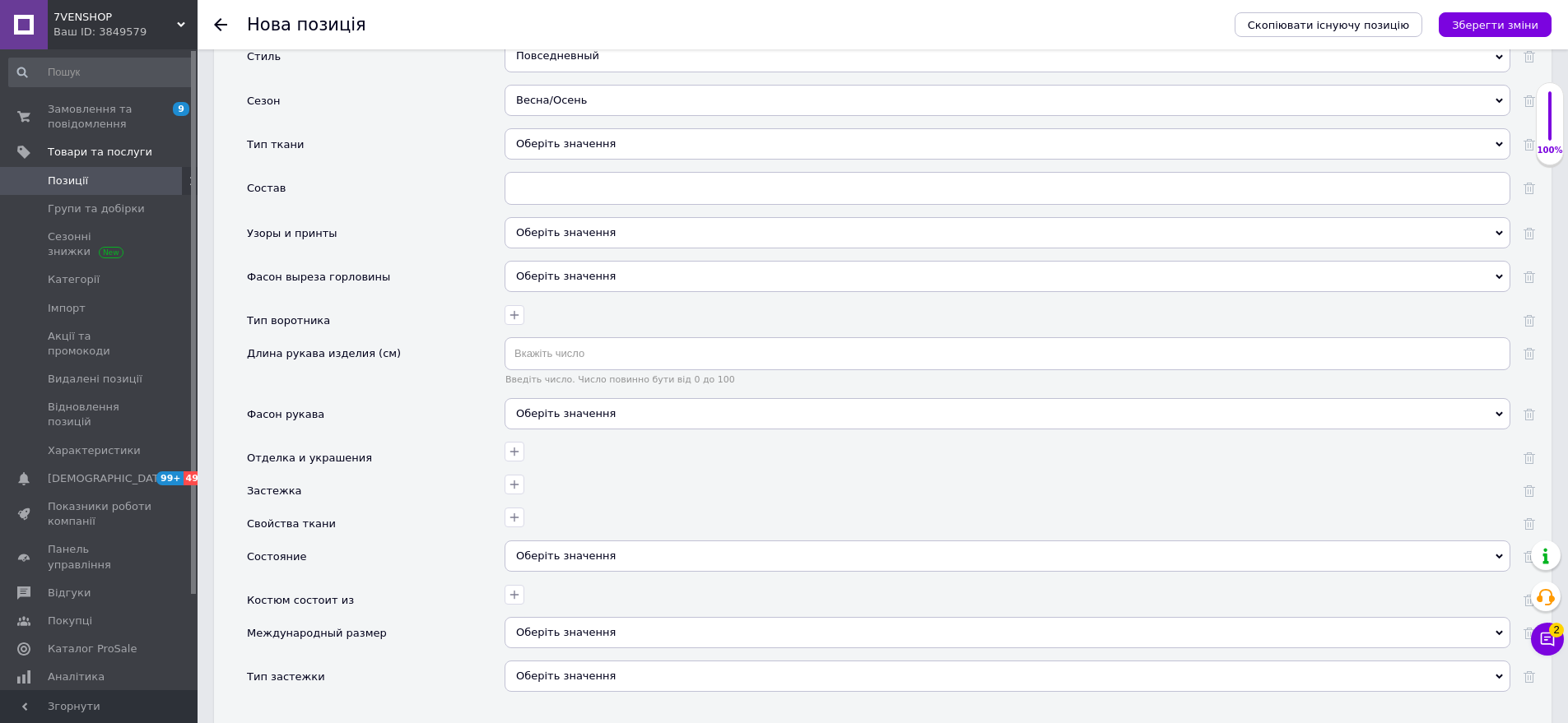
click at [601, 138] on div "Оберіть значення" at bounding box center [1007, 144] width 1006 height 31
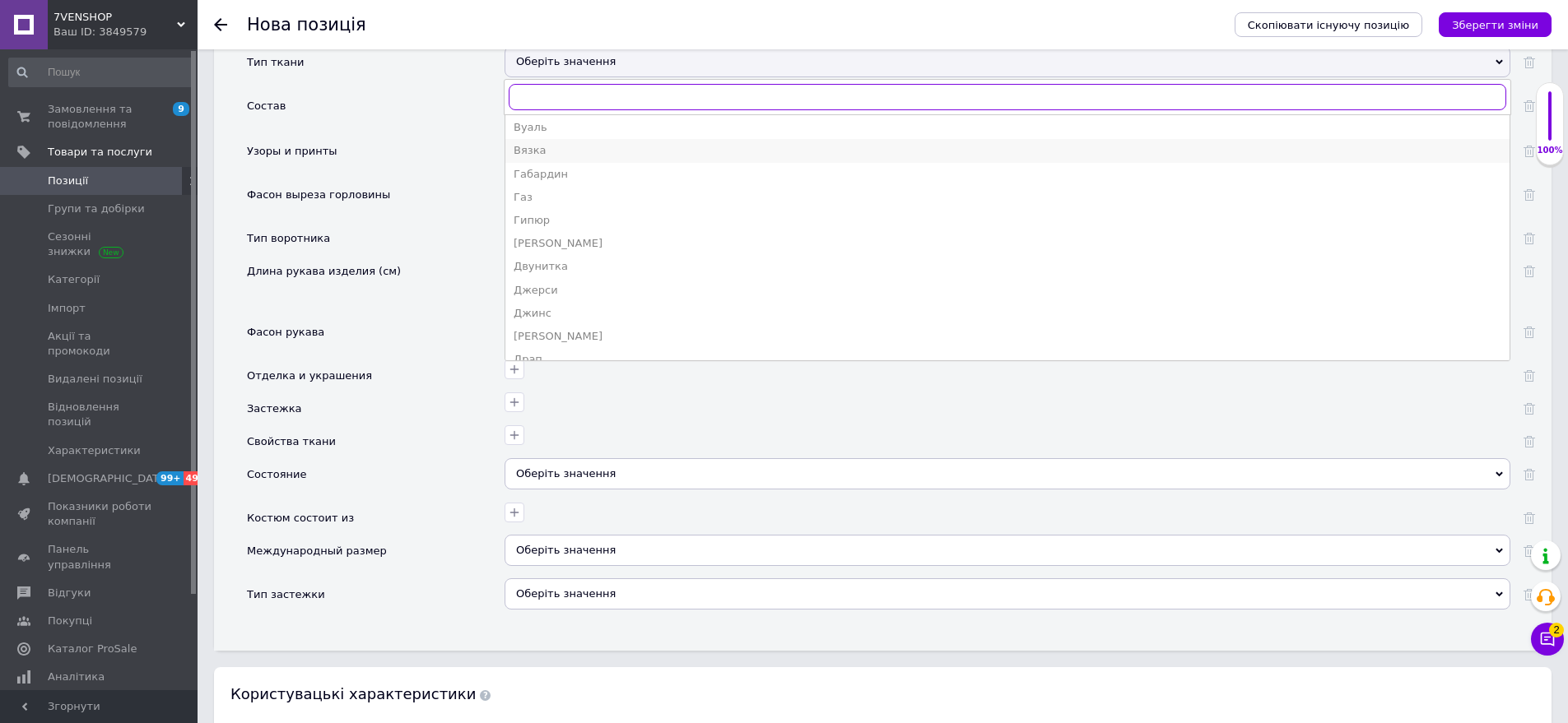
scroll to position [411, 0]
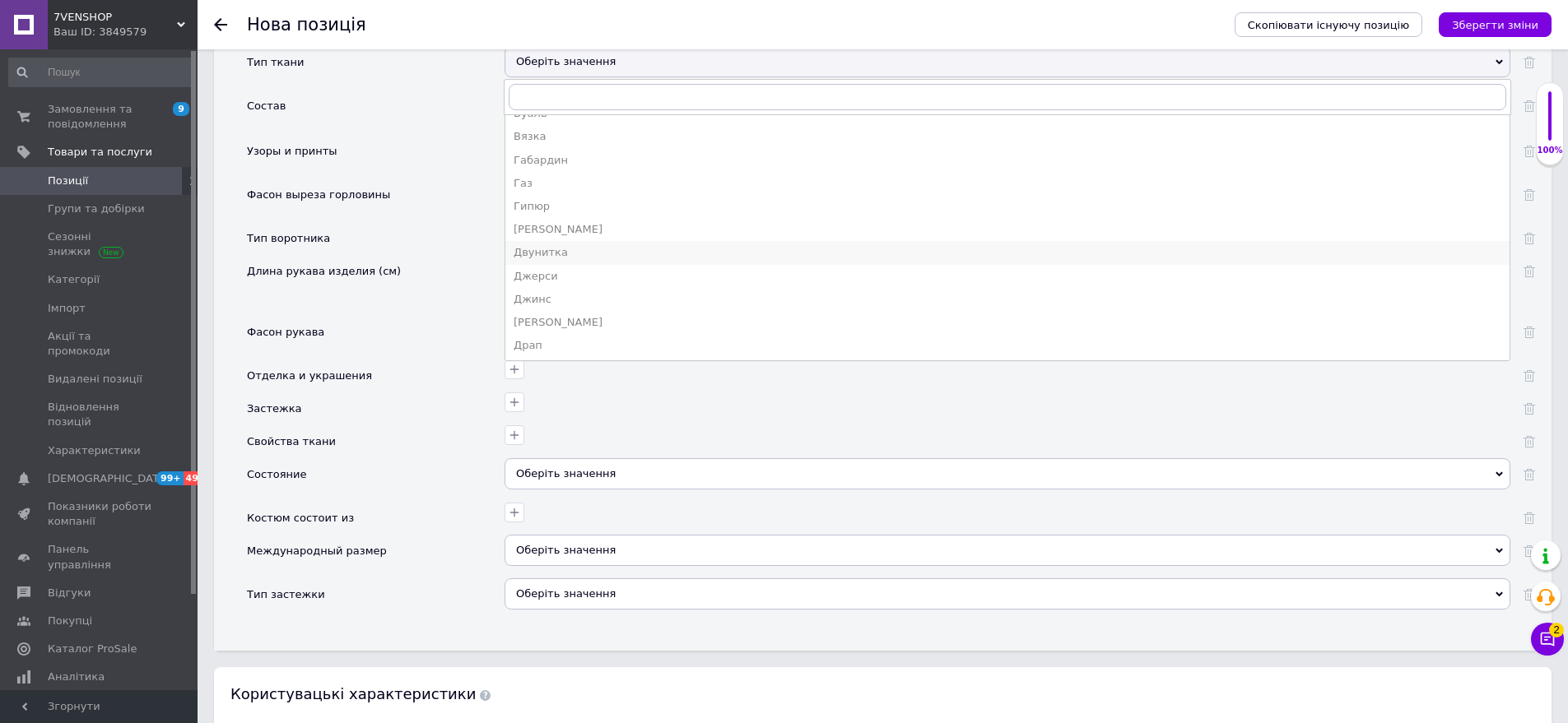
click at [579, 245] on div "Двунитка" at bounding box center [1007, 252] width 988 height 15
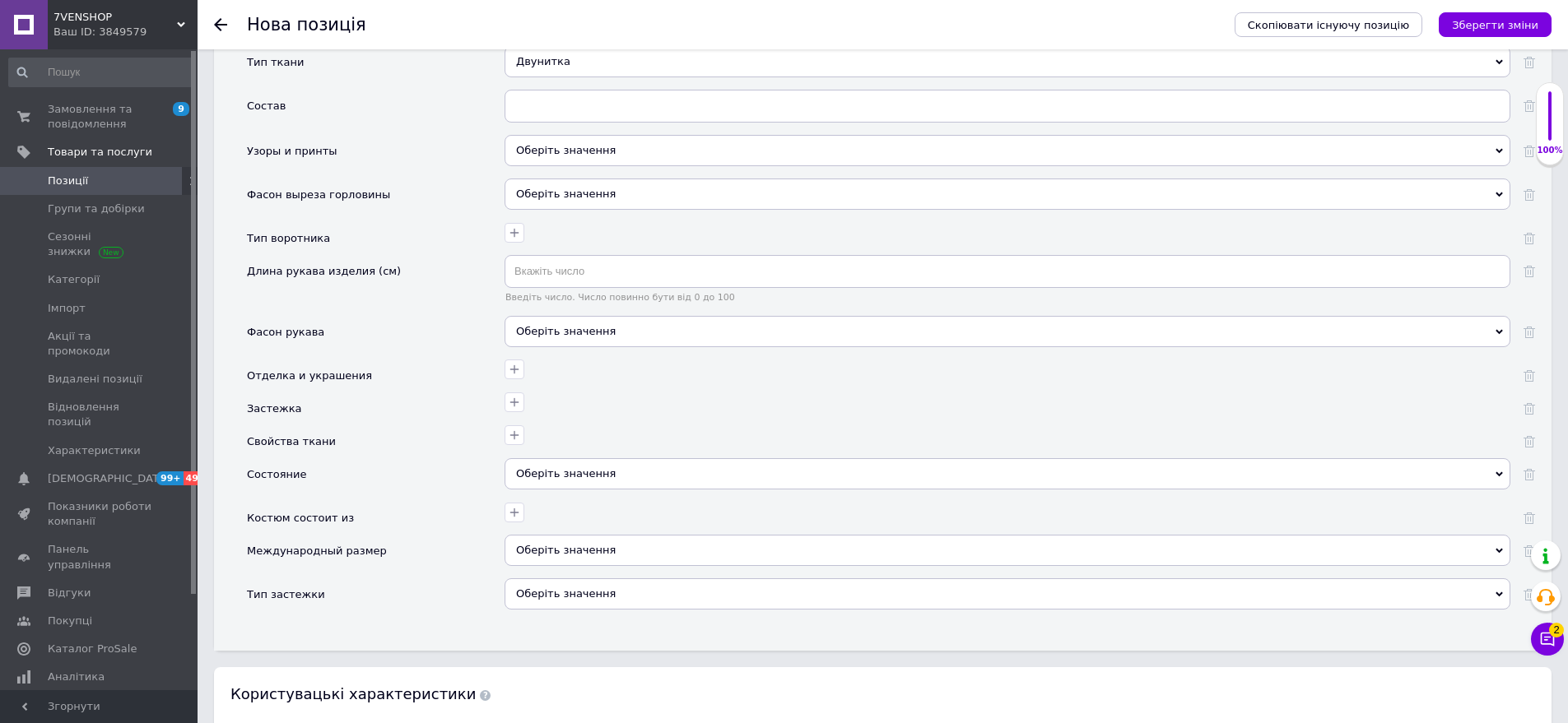
click at [606, 135] on div "Оберіть значення" at bounding box center [1007, 151] width 1006 height 31
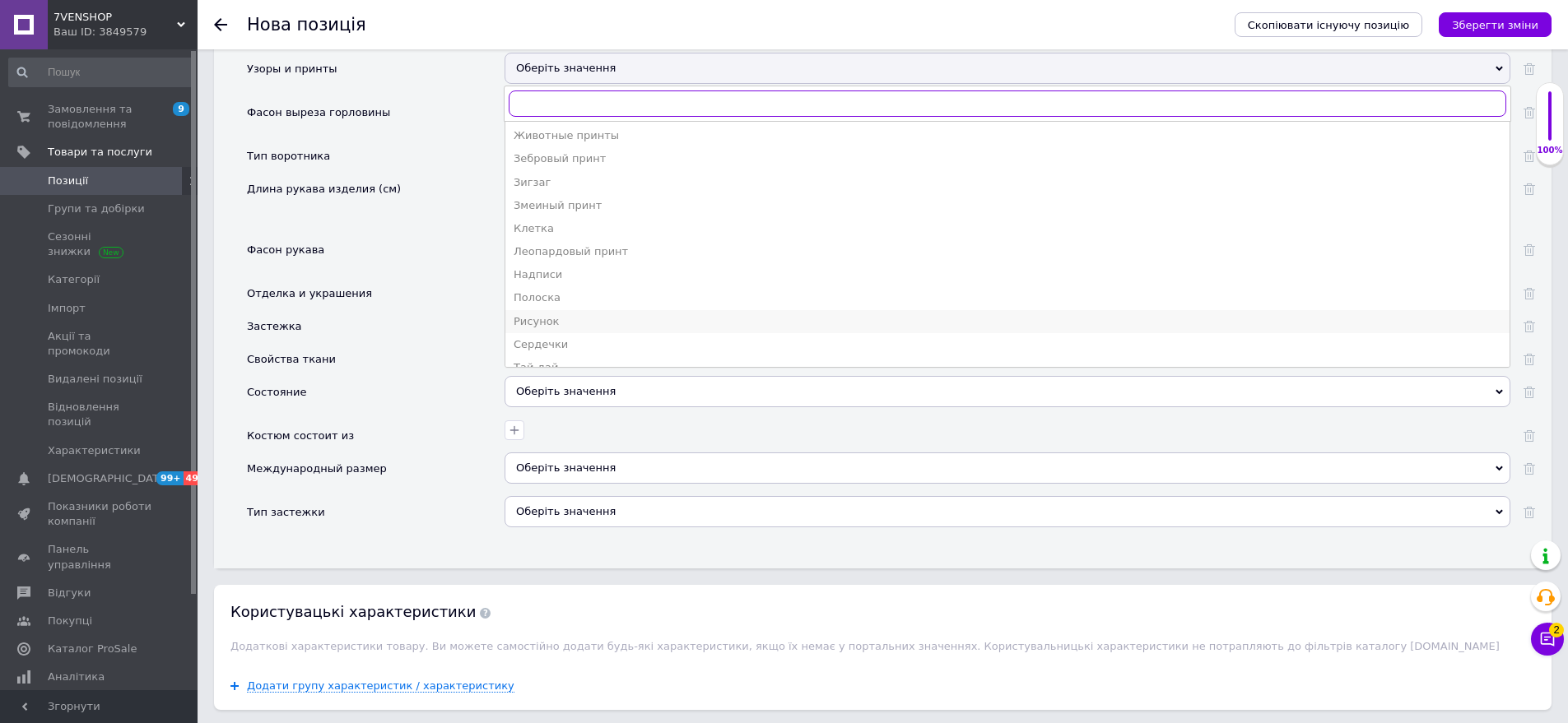
scroll to position [204, 0]
click at [574, 204] on div "Полоска" at bounding box center [1007, 212] width 988 height 15
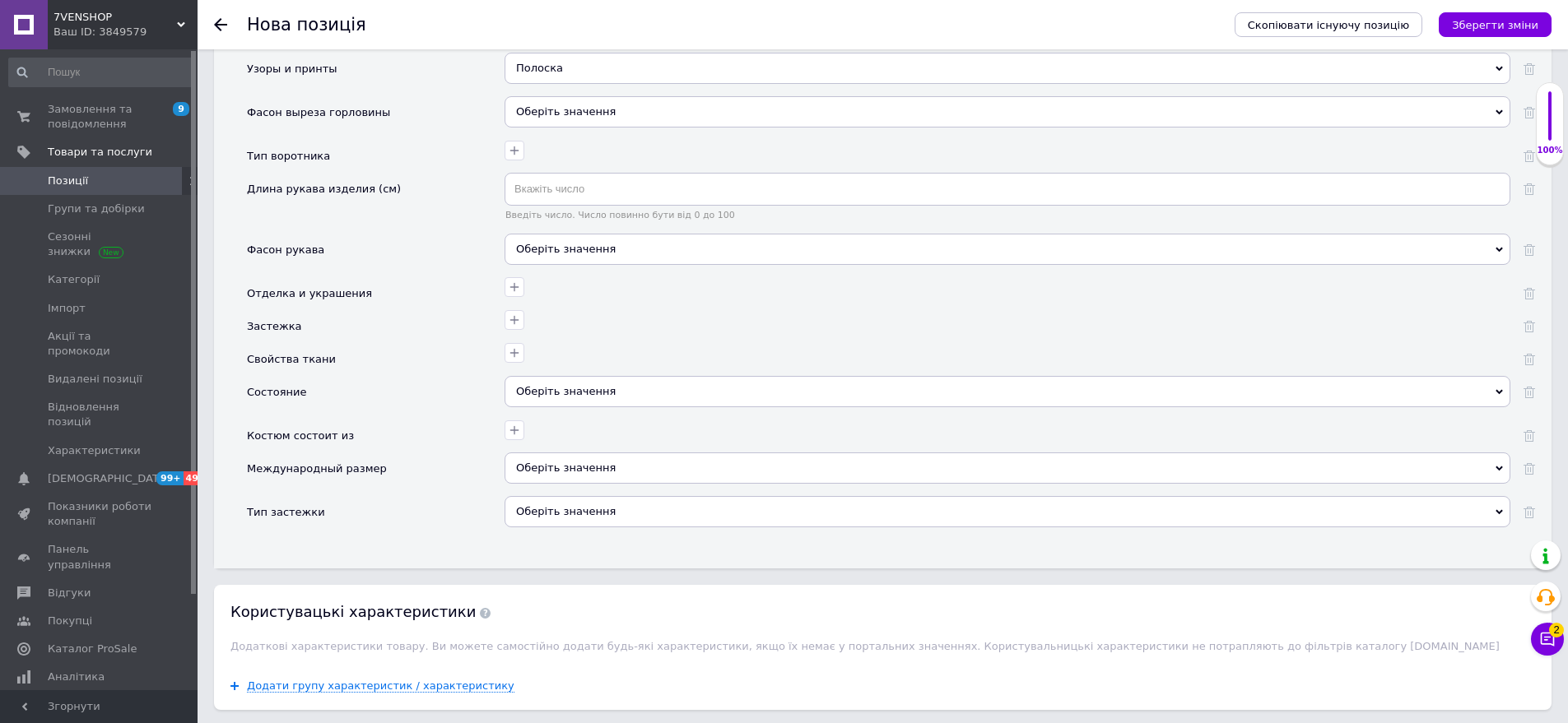
click at [594, 234] on div "Оберіть значення" at bounding box center [1007, 250] width 1006 height 31
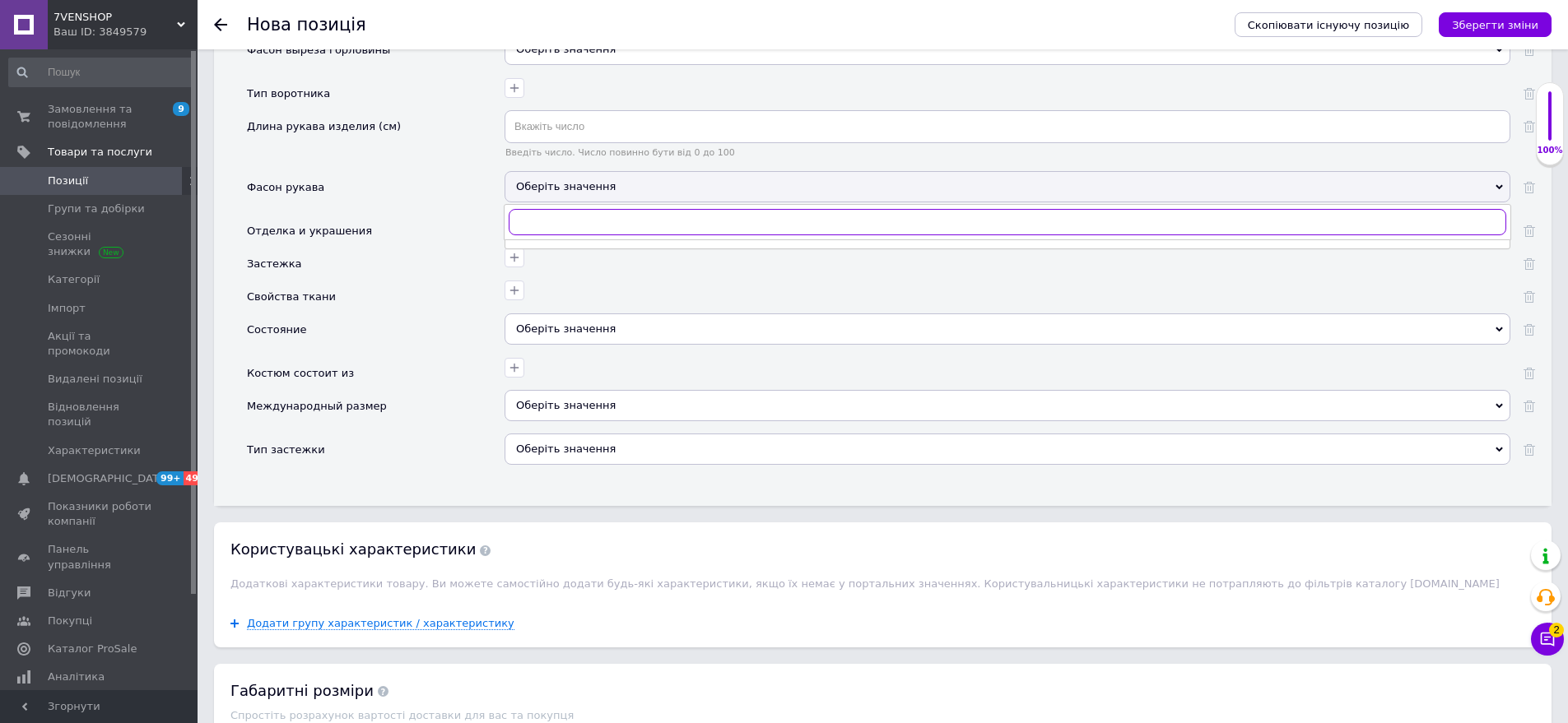
scroll to position [2403, 0]
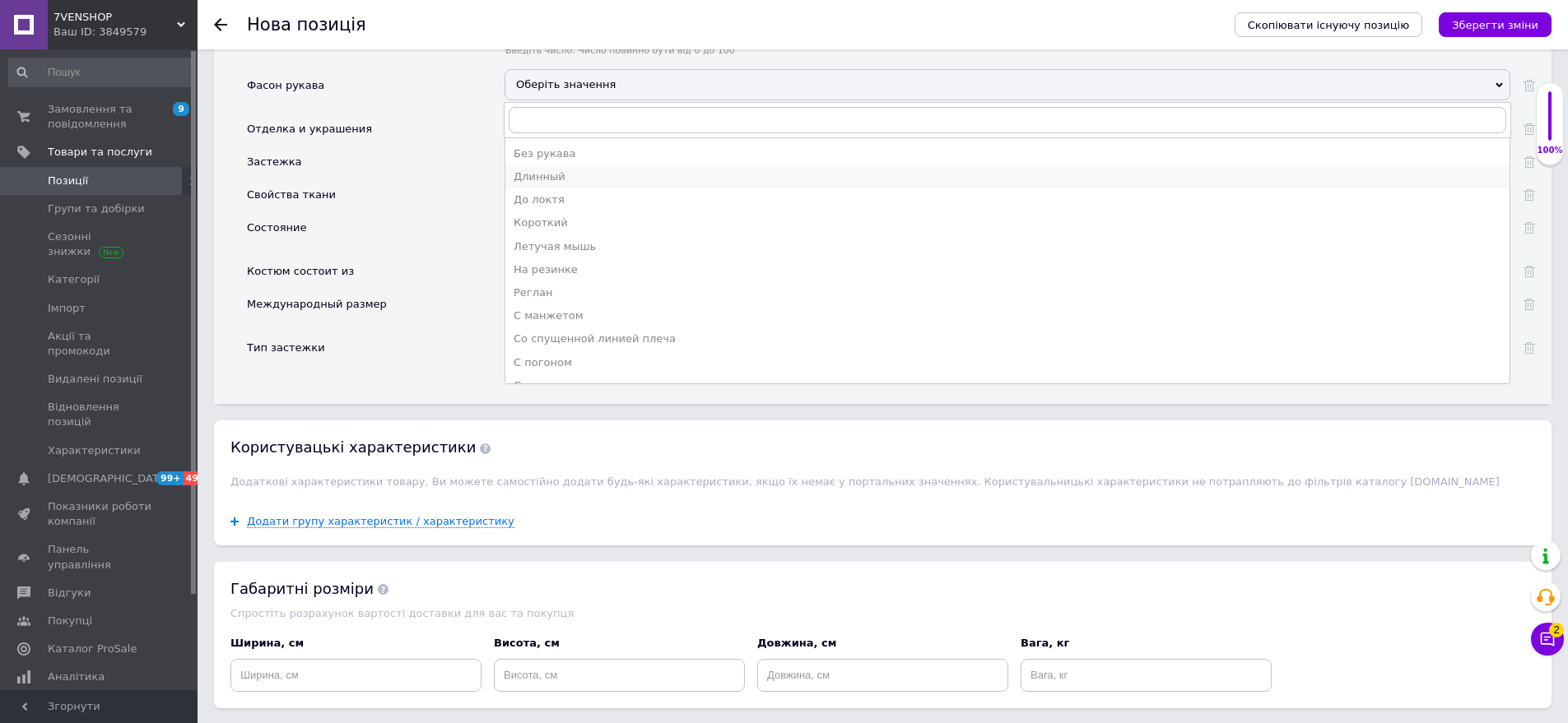
click at [553, 170] on div "Длинный" at bounding box center [1007, 177] width 988 height 15
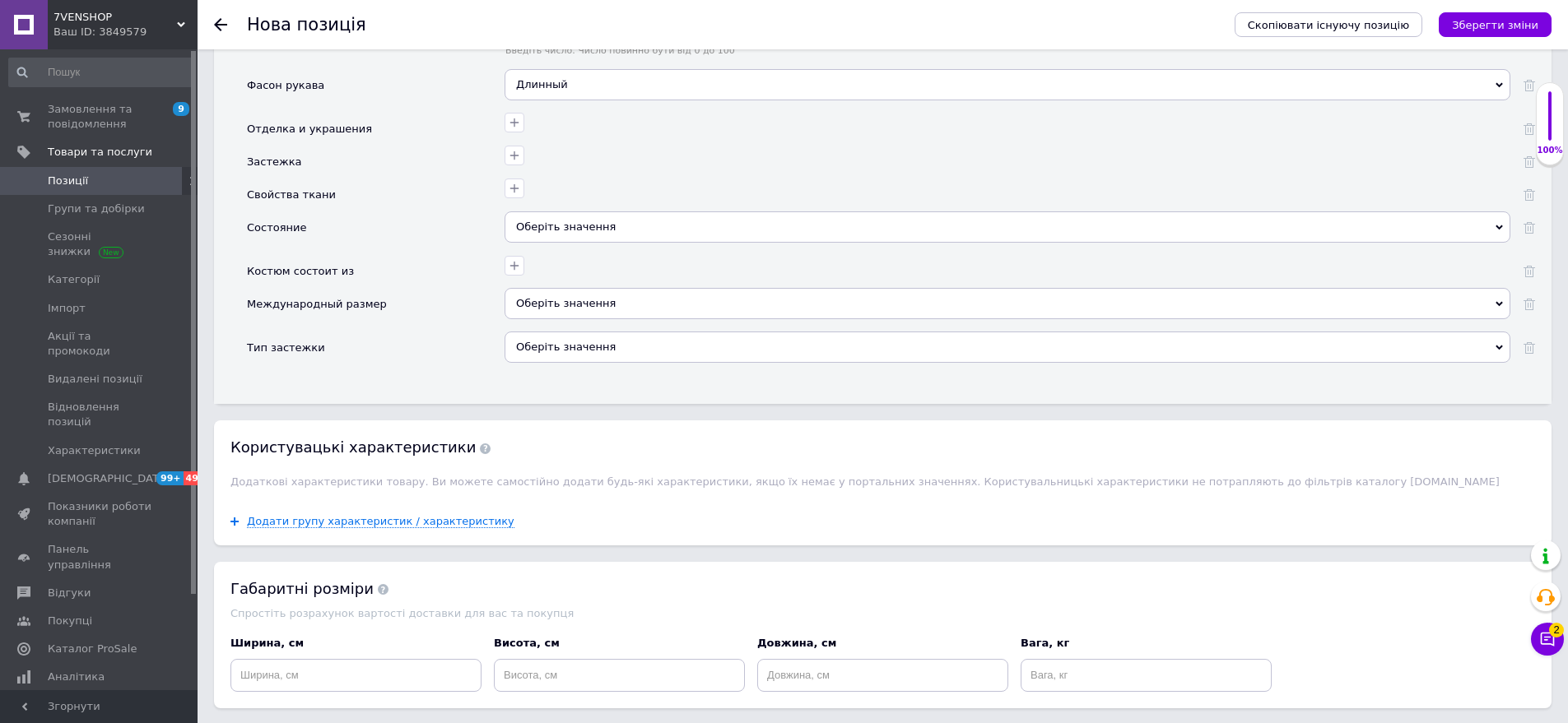
click at [594, 225] on div "Оберіть значення" at bounding box center [1007, 228] width 1006 height 31
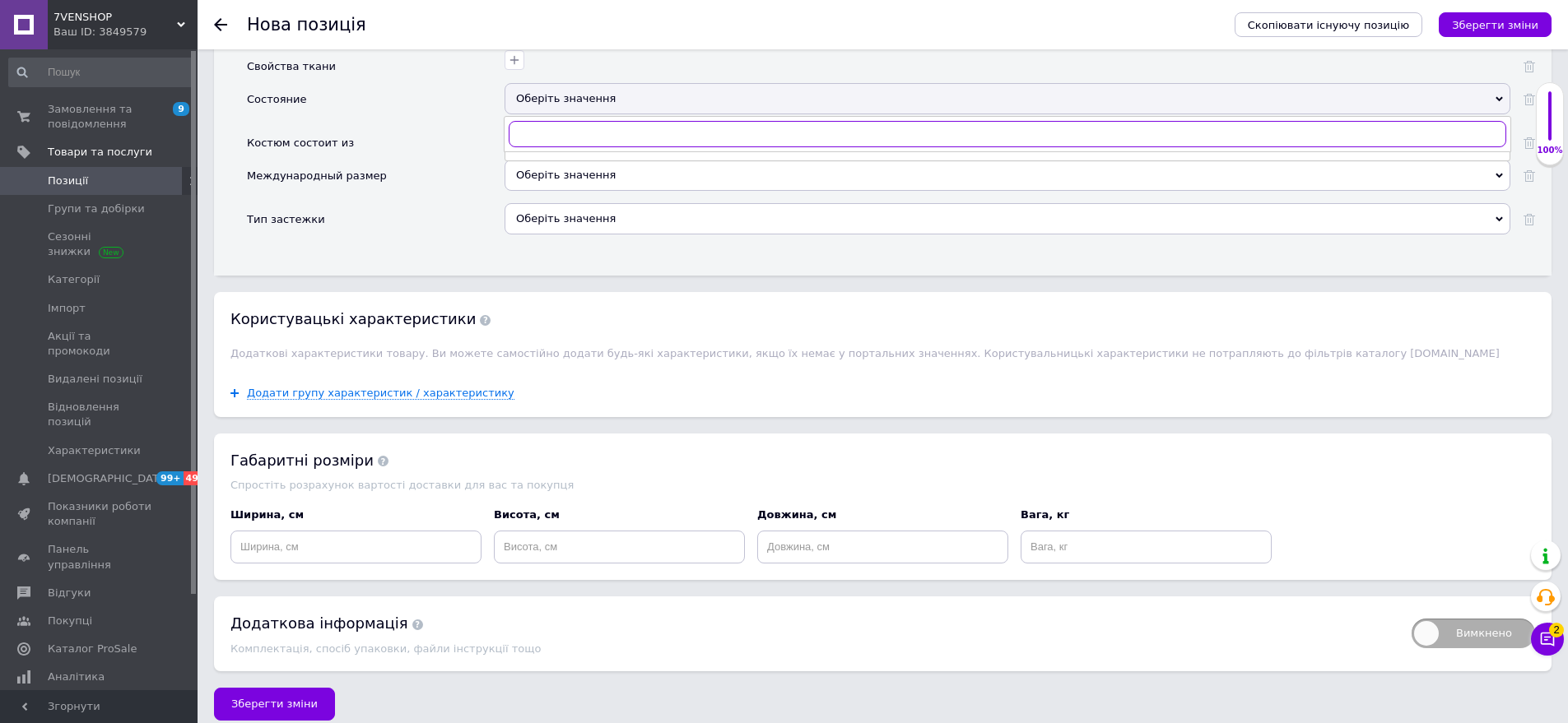
scroll to position [2534, 0]
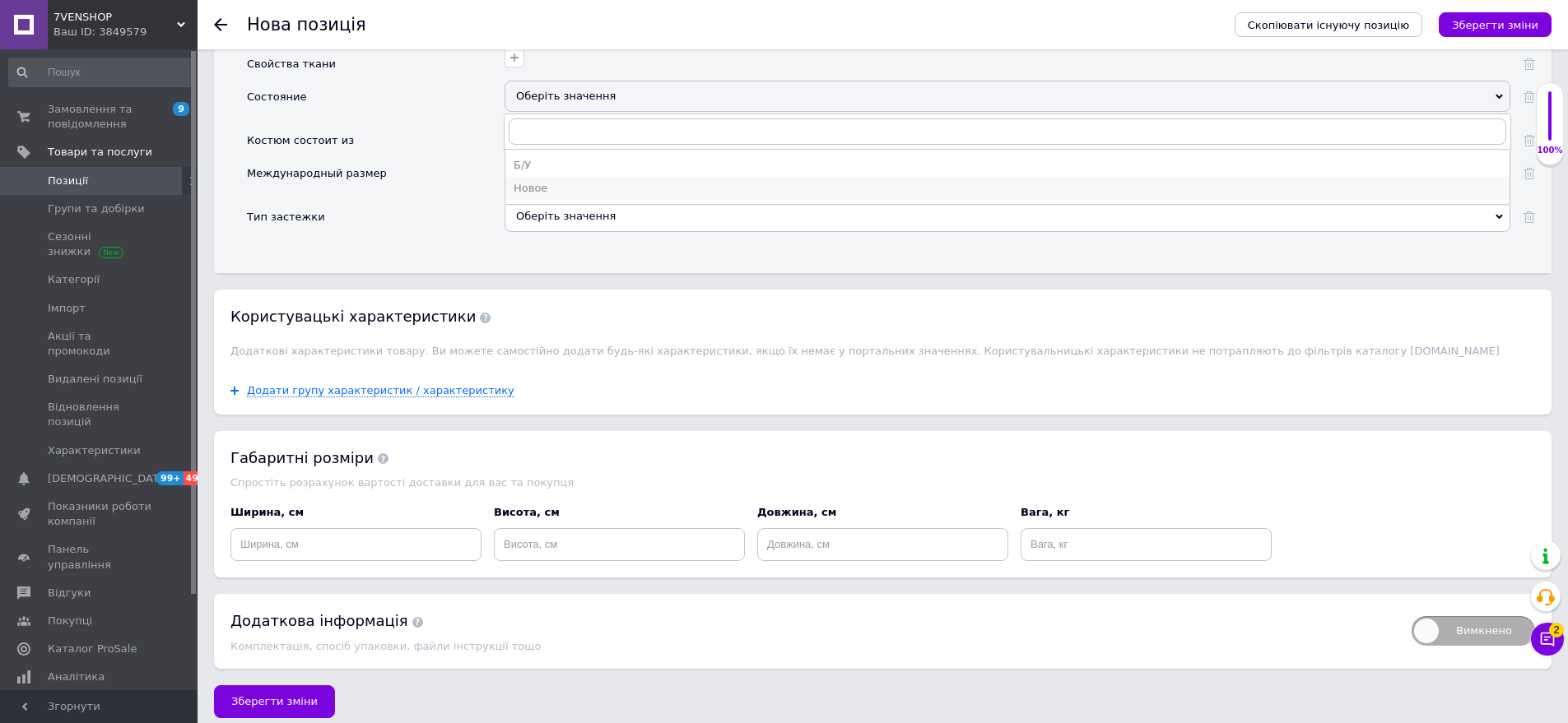
click at [559, 181] on div "Новое" at bounding box center [1007, 189] width 988 height 15
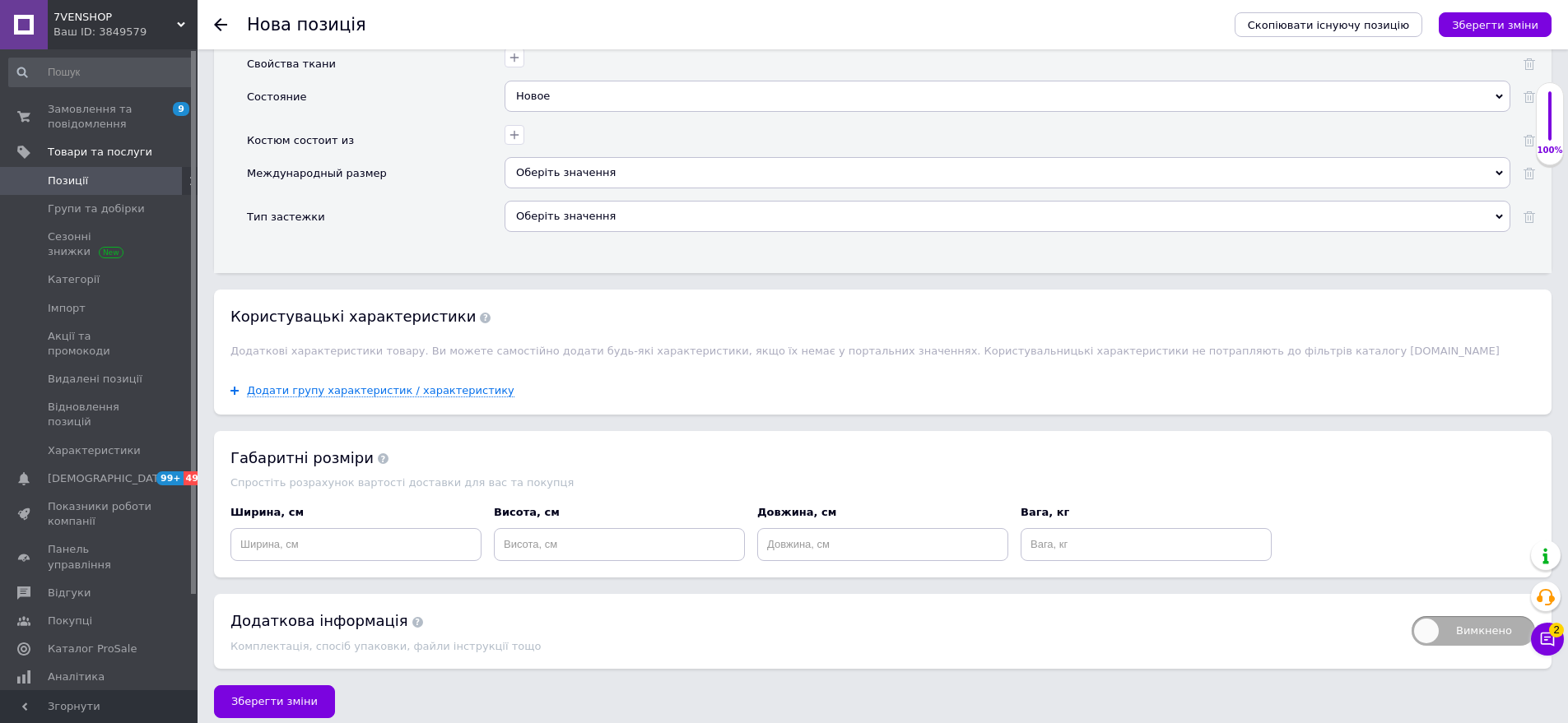
drag, startPoint x: 573, startPoint y: 158, endPoint x: 465, endPoint y: 137, distance: 110.0
click at [571, 158] on div "Оберіть значення" at bounding box center [1007, 173] width 1006 height 31
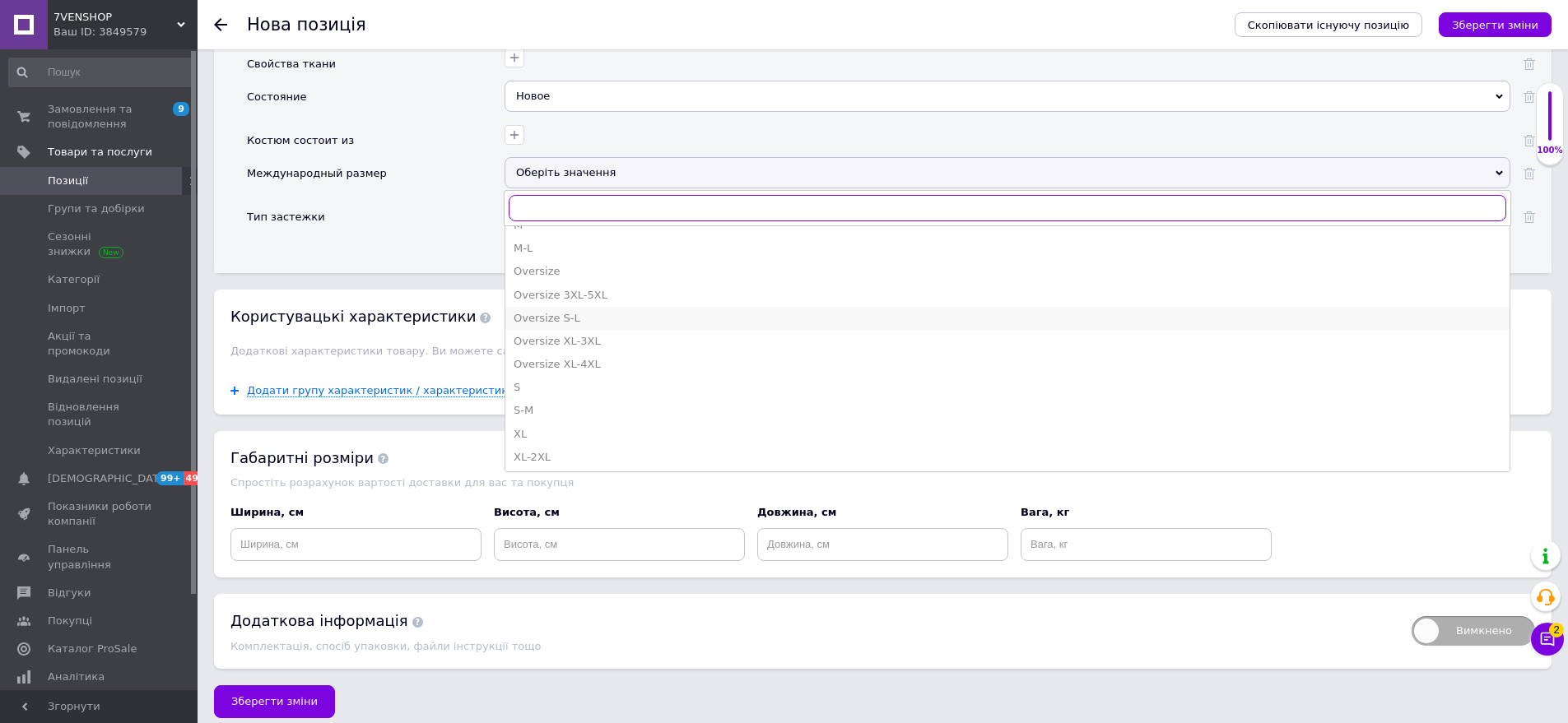
scroll to position [575, 0]
click at [561, 308] on div "S-M" at bounding box center [1007, 316] width 988 height 15
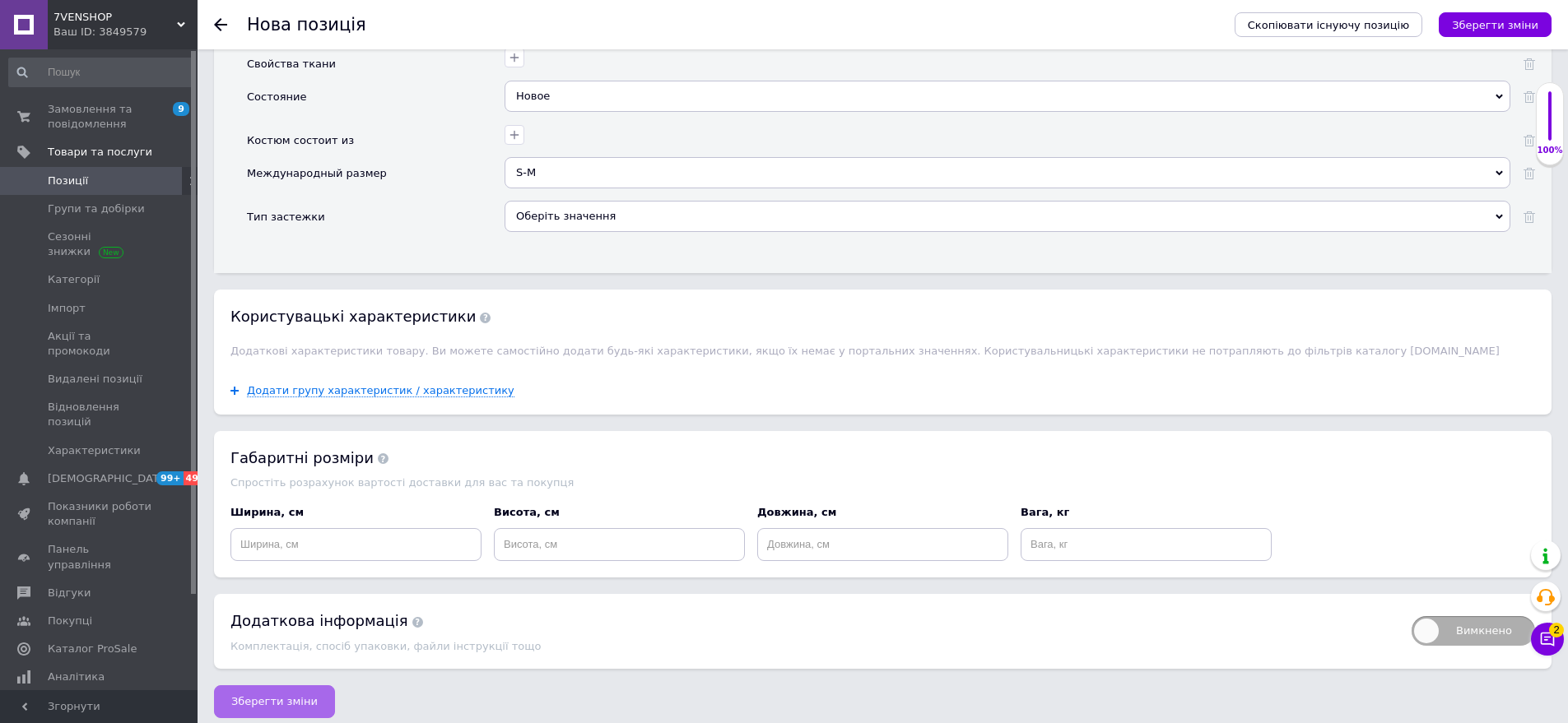
click at [278, 696] on span "Зберегти зміни" at bounding box center [275, 702] width 87 height 12
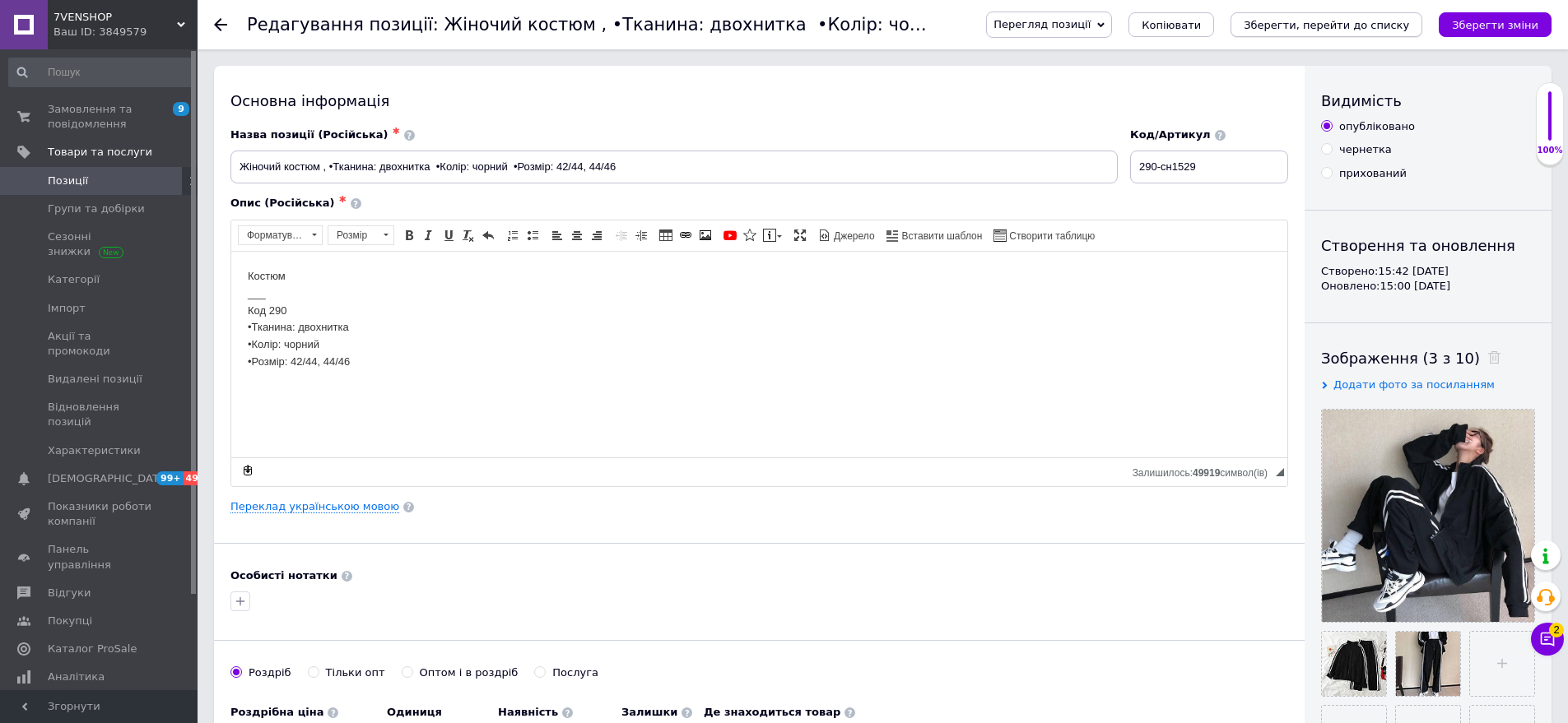
click at [1385, 20] on icon "Зберегти, перейти до списку" at bounding box center [1326, 25] width 166 height 12
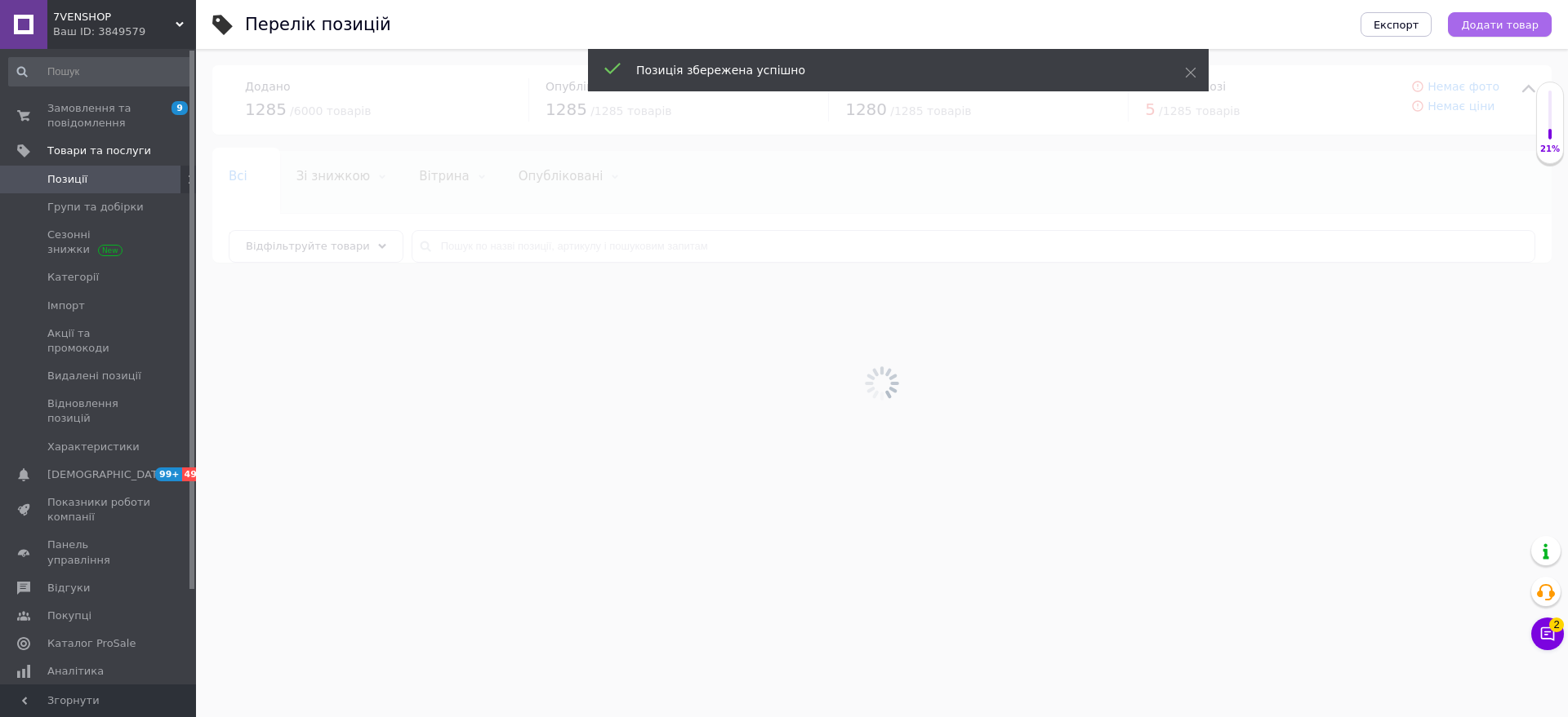
click at [1473, 33] on button "Додати товар" at bounding box center [1499, 25] width 104 height 25
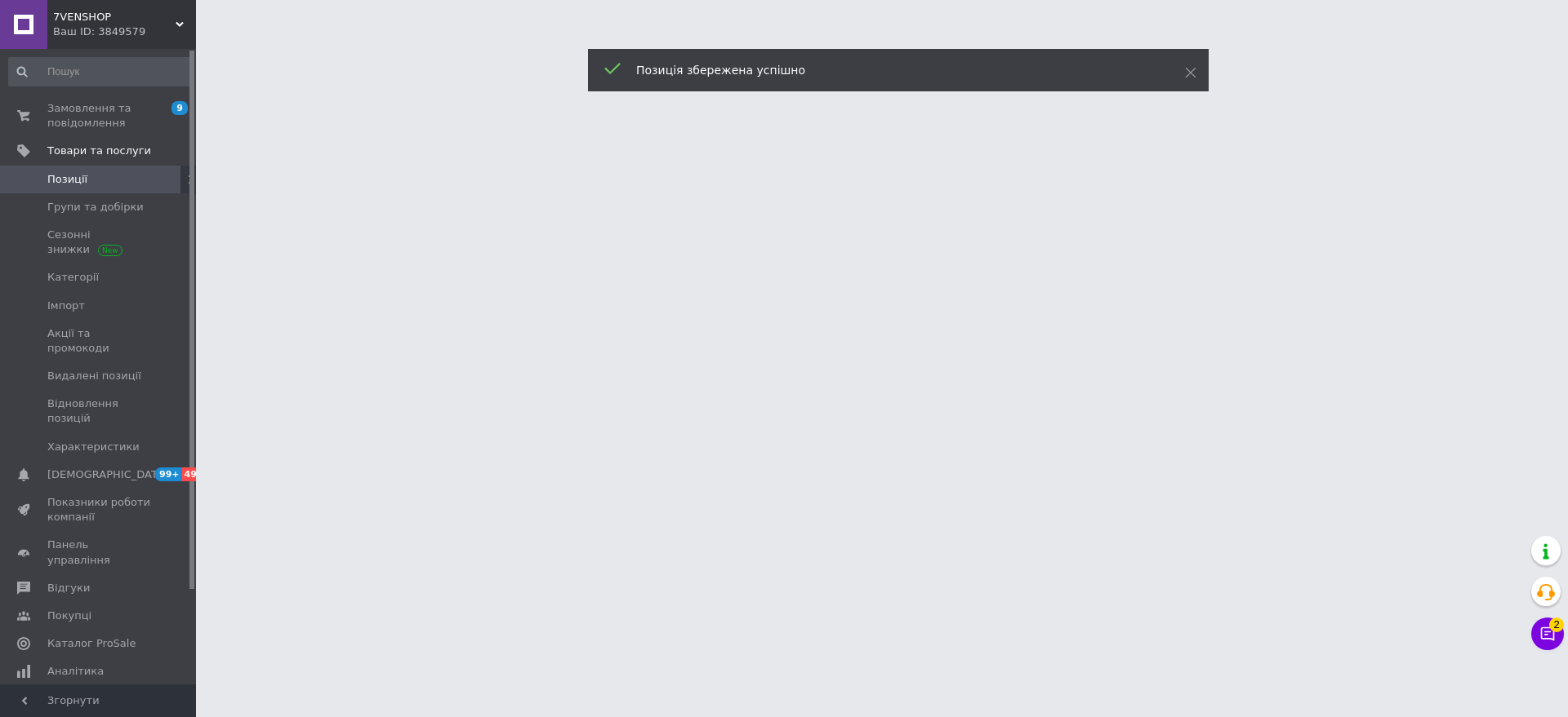
click at [1505, 30] on div at bounding box center [784, 20] width 1568 height 41
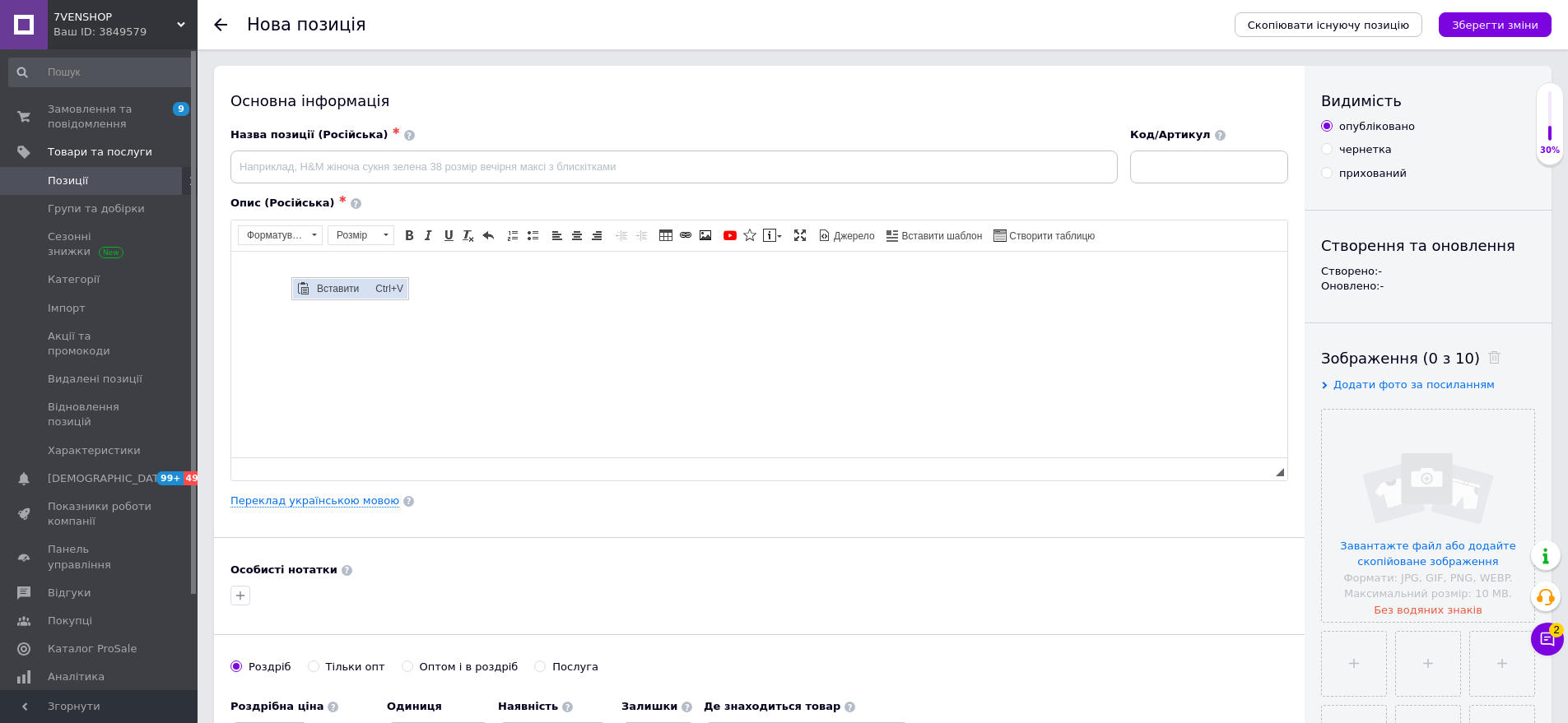
click at [312, 281] on span "Вставити" at bounding box center [303, 288] width 20 height 20
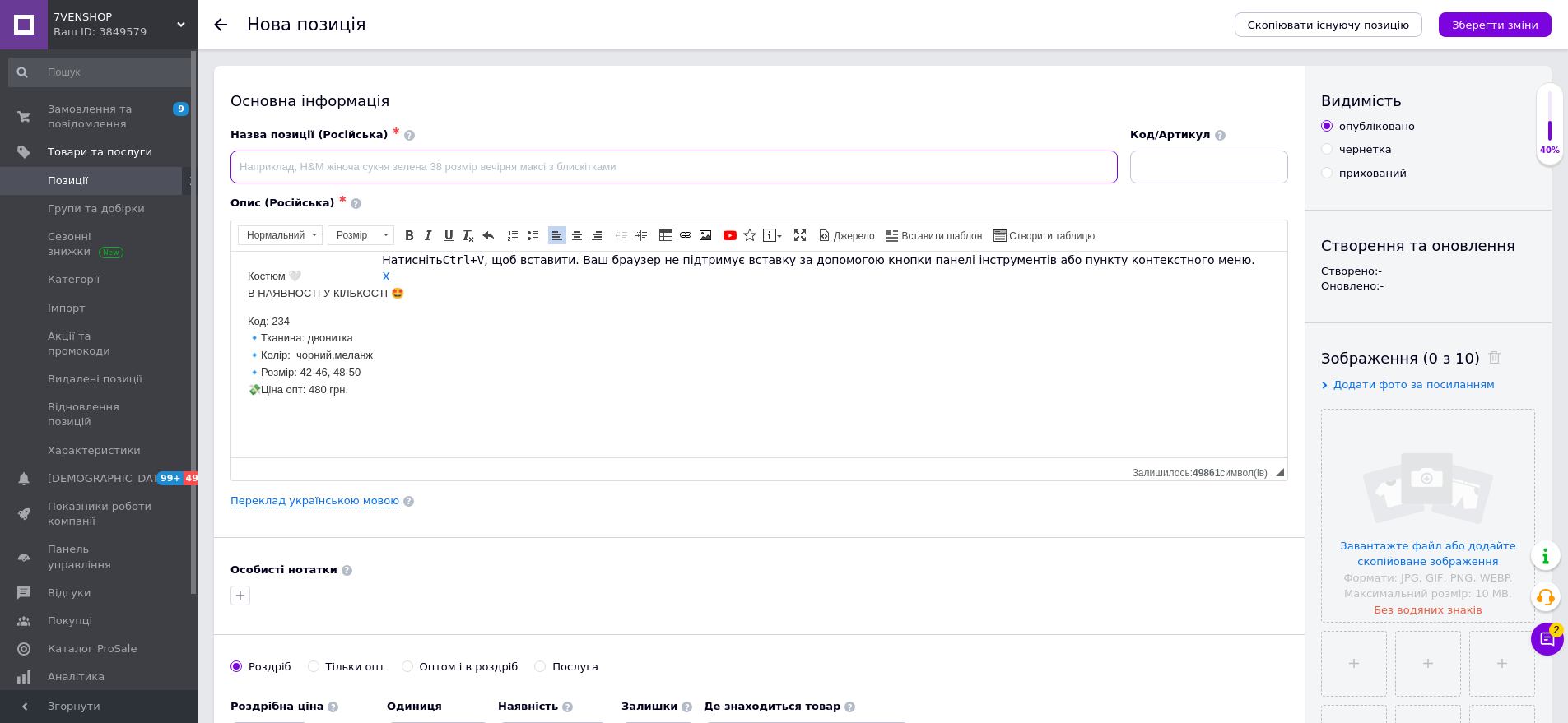
click at [270, 167] on input at bounding box center [674, 167] width 887 height 33
drag, startPoint x: 242, startPoint y: 337, endPoint x: 373, endPoint y: 366, distance: 134.2
click at [373, 366] on html "Костюм 🤍 В НАЯВНОСТІ У КІЛЬКОСТІ 🤩 Код: 234 🔹Тканина: двонитка 🔹Колір: чорний,м…" at bounding box center [759, 332] width 1056 height 164
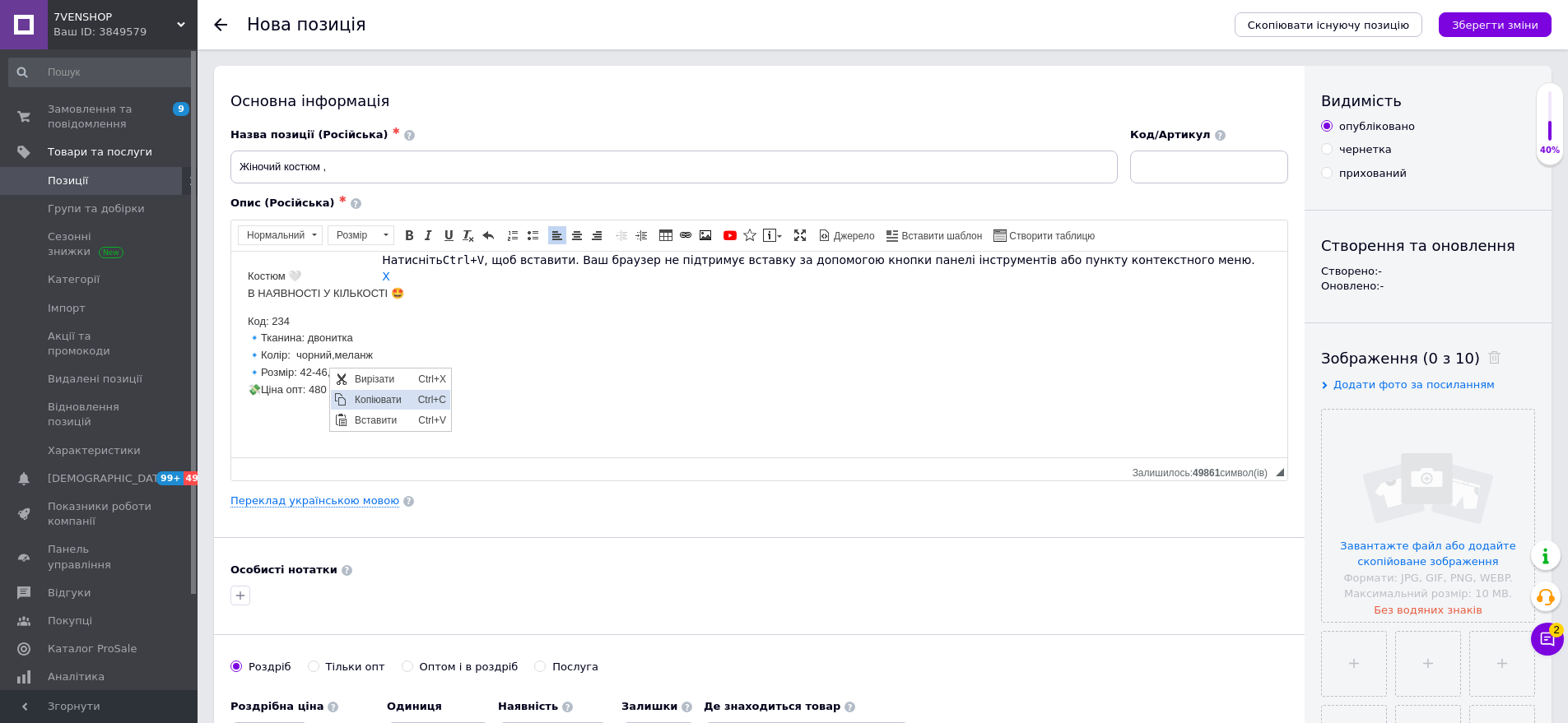
click at [395, 401] on span "Копіювати" at bounding box center [382, 399] width 63 height 20
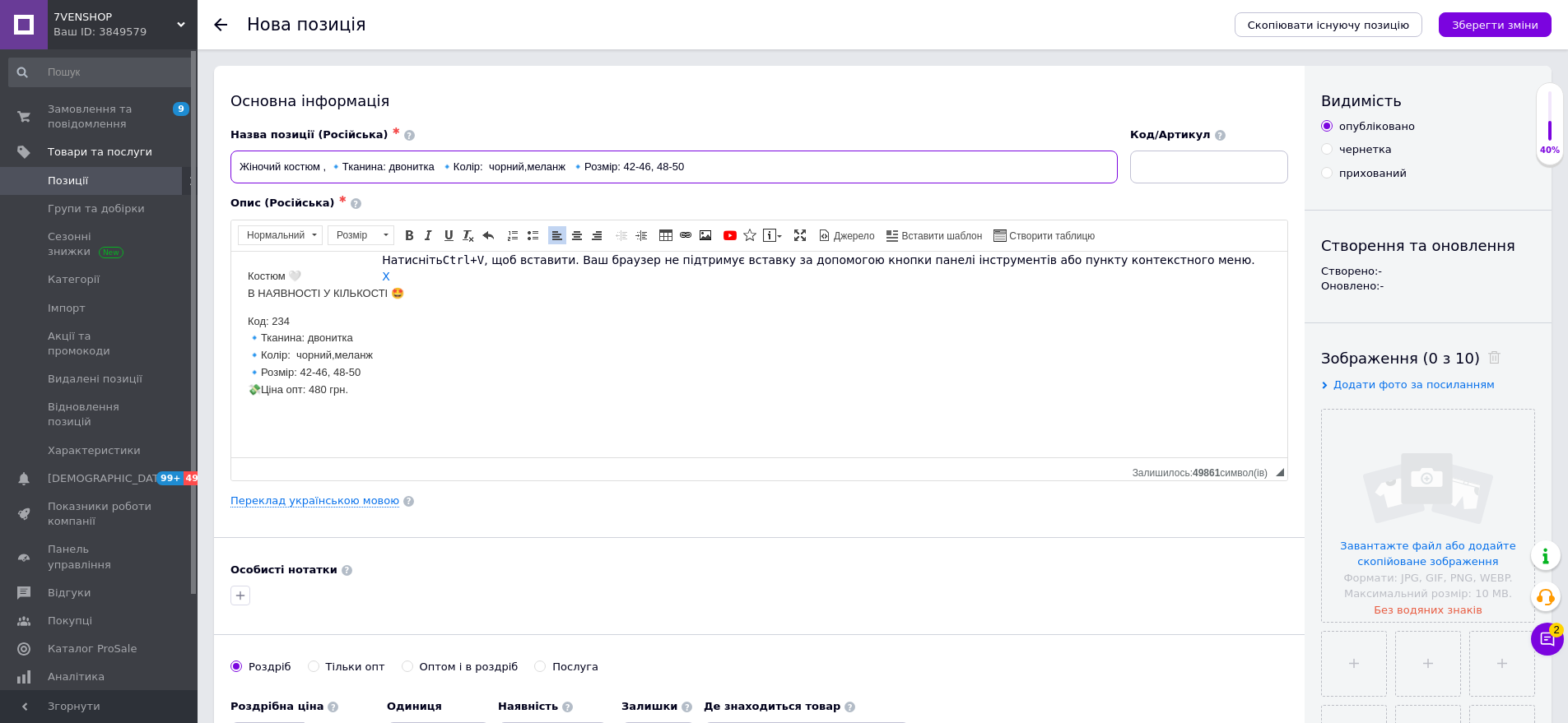
type input "Жіночий костюм , 🔹Тканина: двонитка 🔹Колір: чорний,меланж 🔹Розмір: 42-46, 48-50"
click at [1167, 165] on input at bounding box center [1209, 167] width 158 height 33
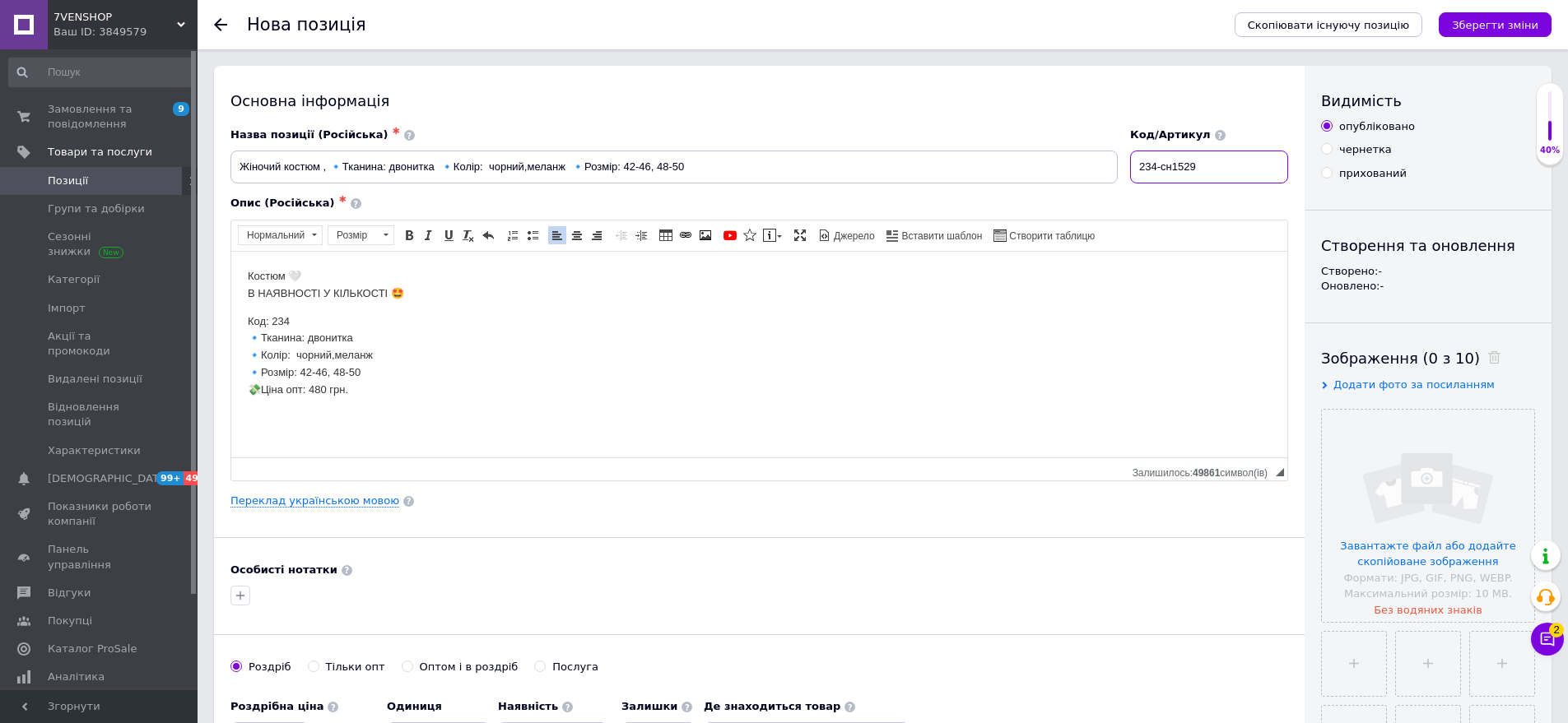
type input "234-сн1529"
drag, startPoint x: 232, startPoint y: 293, endPoint x: 311, endPoint y: 322, distance: 84.2
click at [311, 322] on html "Костюм 🤍 В НАЯВНОСТІ У КІЛЬКОСТІ 🤩 Код: 234 🔹Тканина: двонитка 🔹Колір: чорний,м…" at bounding box center [759, 332] width 1056 height 164
drag, startPoint x: 246, startPoint y: 360, endPoint x: 443, endPoint y: 364, distance: 197.0
click at [443, 364] on html "Костюм 🤍 🔹Тканина: двонитка 🔹Колір: чорний,меланж 🔹Розмір: 42-46, 48-50 💸Ціна о…" at bounding box center [759, 318] width 1056 height 136
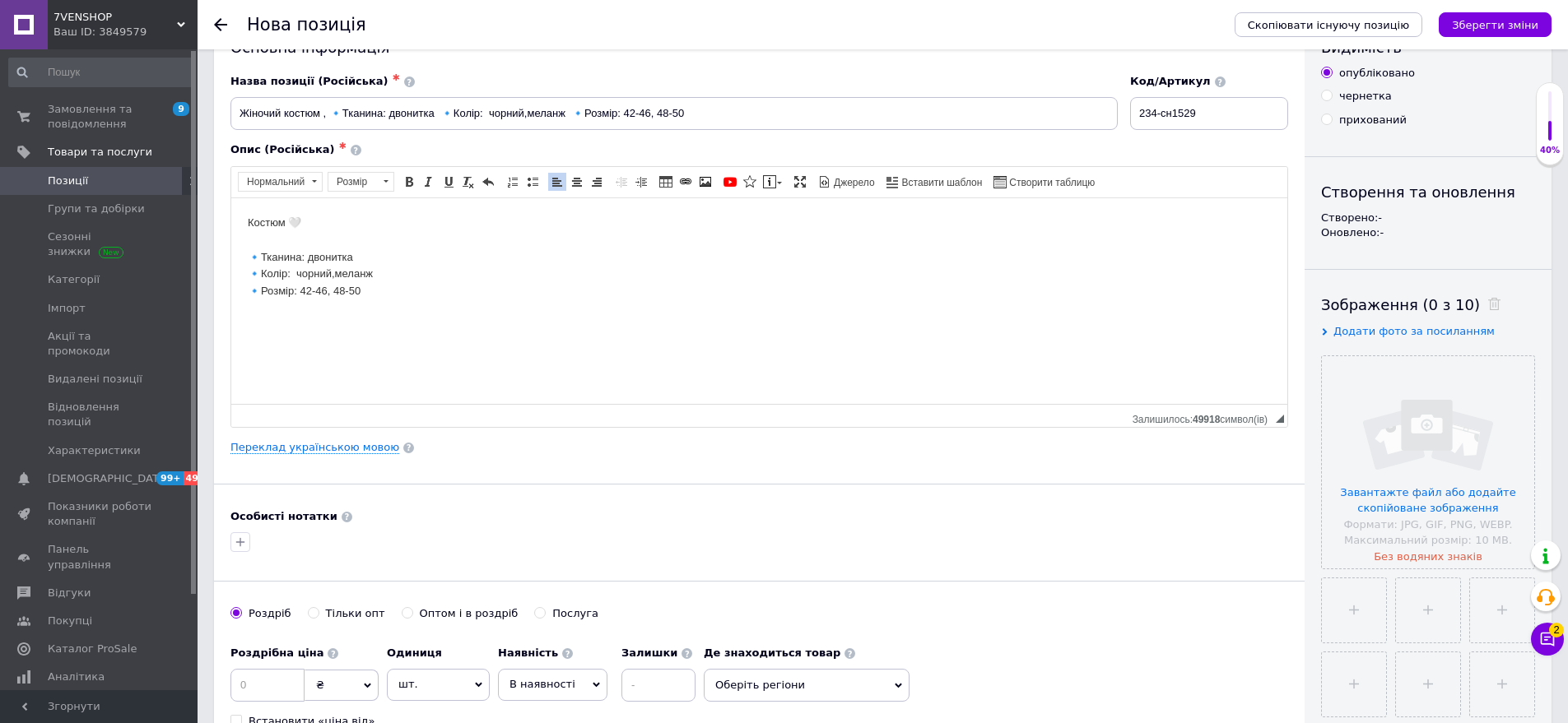
scroll to position [82, 0]
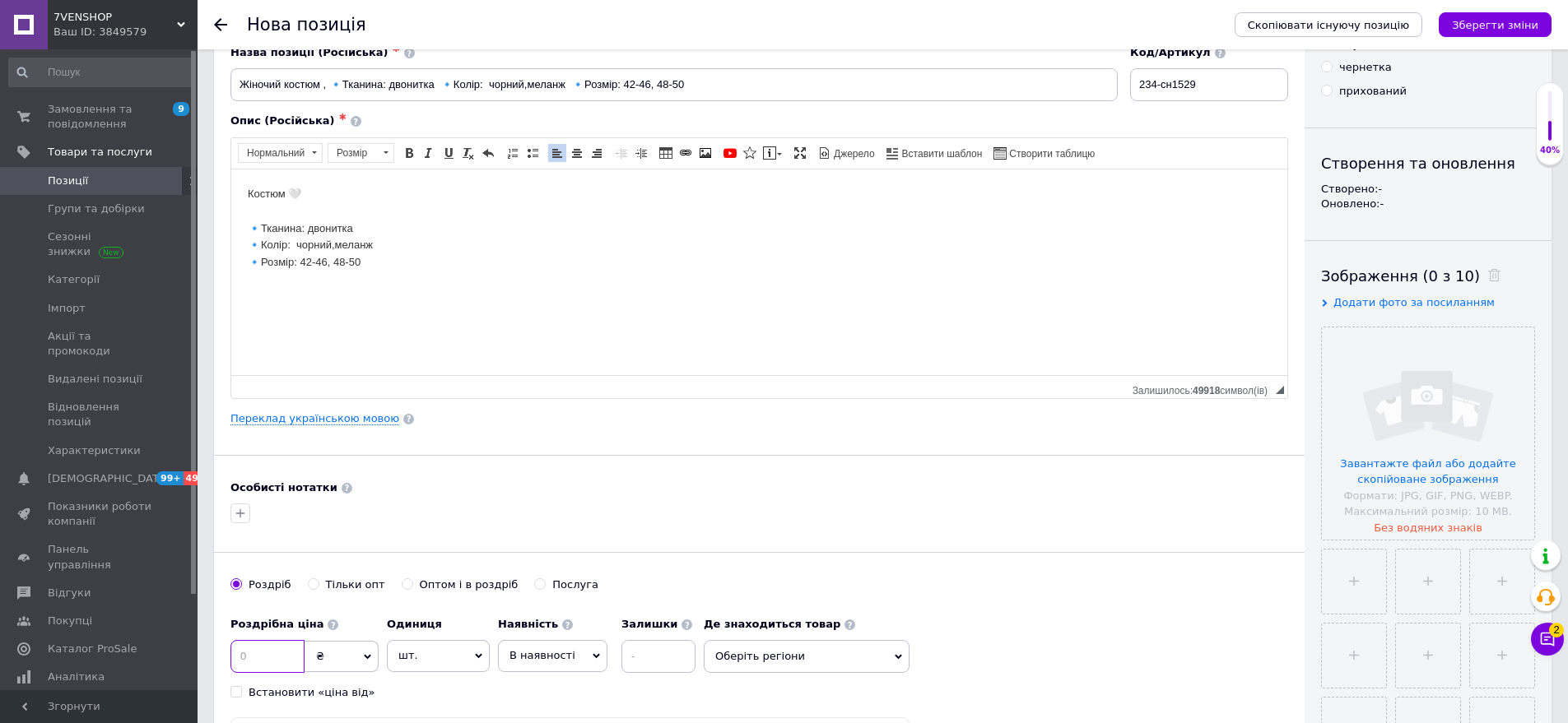
click at [256, 658] on input at bounding box center [268, 657] width 74 height 33
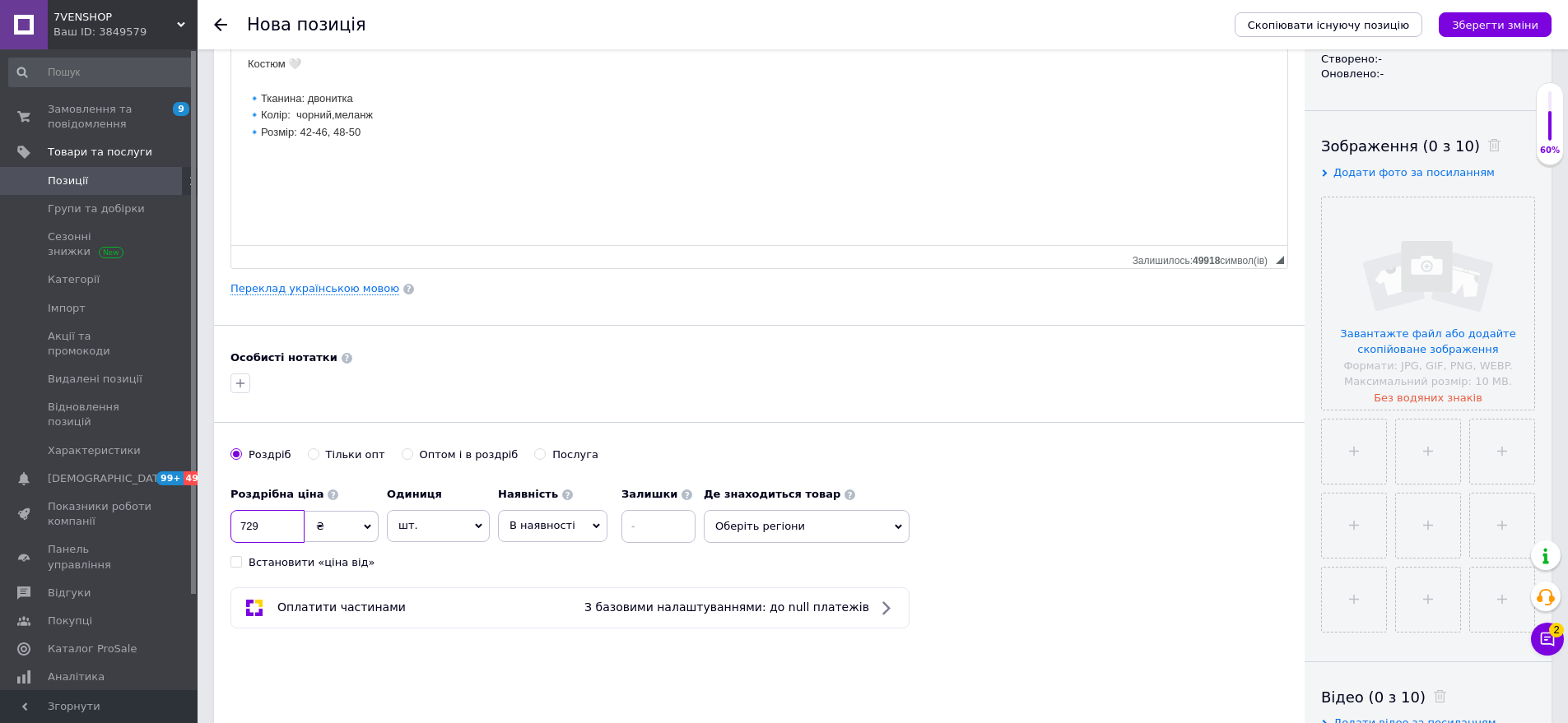
scroll to position [329, 0]
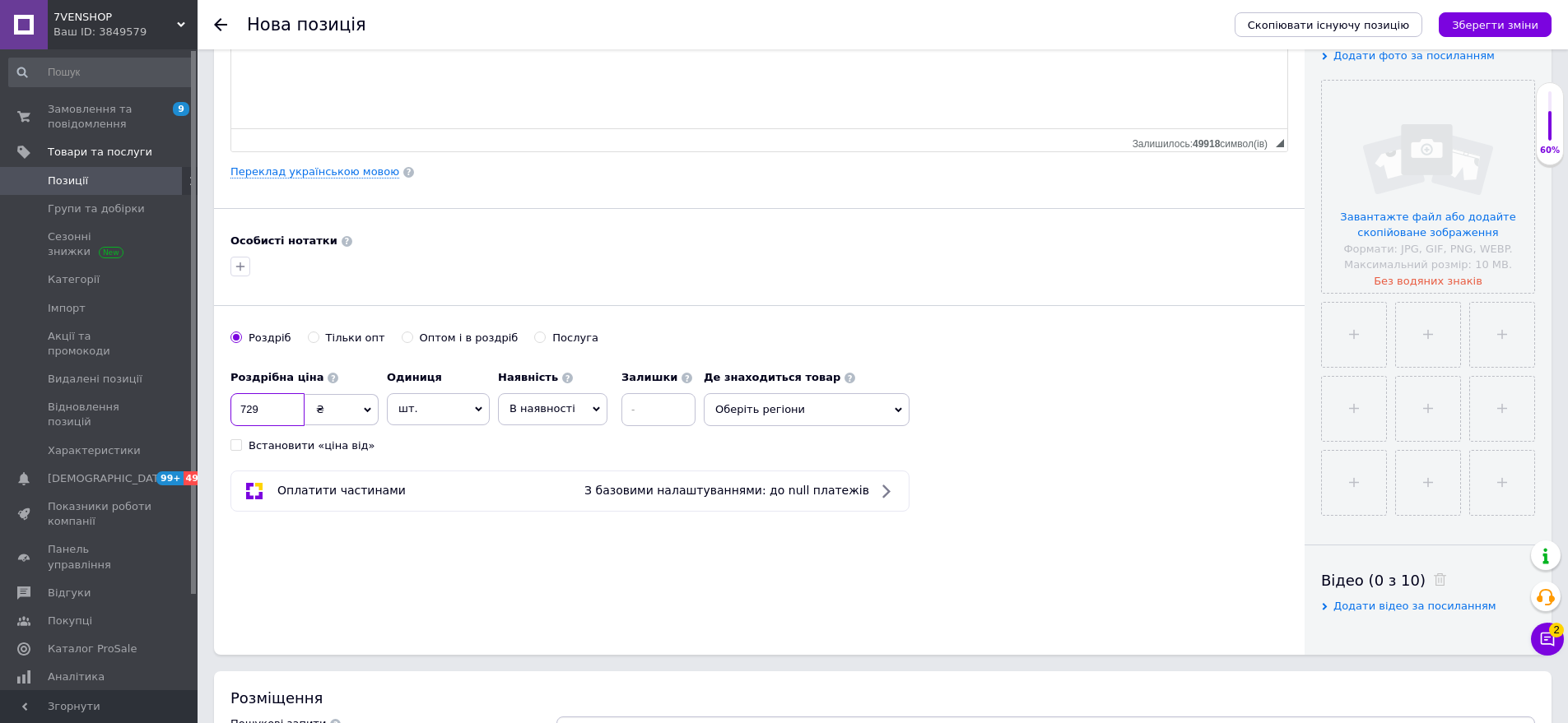
type input "729"
click at [744, 417] on span "Оберіть регіони" at bounding box center [807, 410] width 206 height 33
click at [786, 456] on input "text" at bounding box center [806, 453] width 188 height 33
type input "оде"
click at [760, 484] on div "оде Оде са Зберегти" at bounding box center [807, 493] width 204 height 131
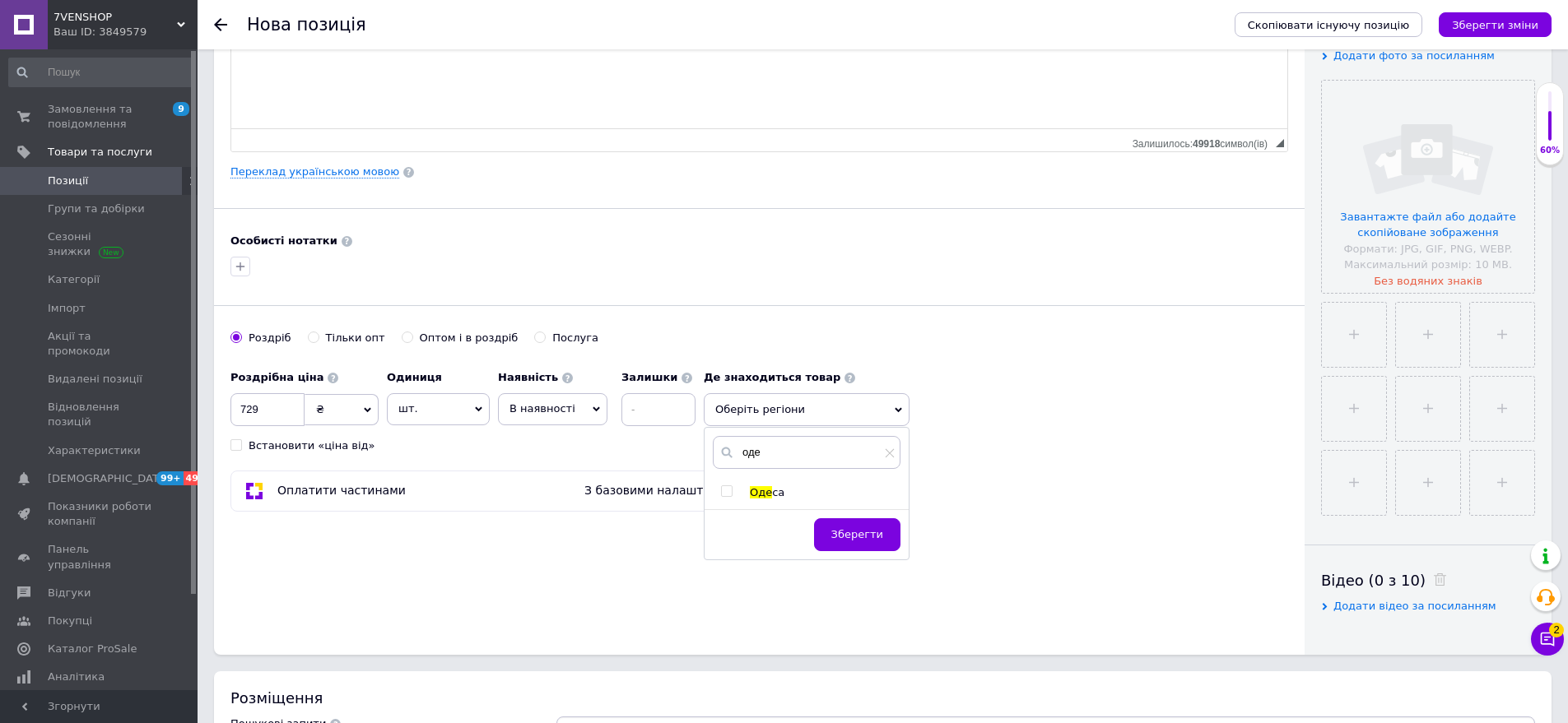
click at [772, 498] on span "са" at bounding box center [777, 492] width 12 height 12
checkbox input "true"
click at [866, 546] on span "Зберегти" at bounding box center [857, 542] width 52 height 12
click at [1474, 242] on input "file" at bounding box center [1428, 187] width 213 height 213
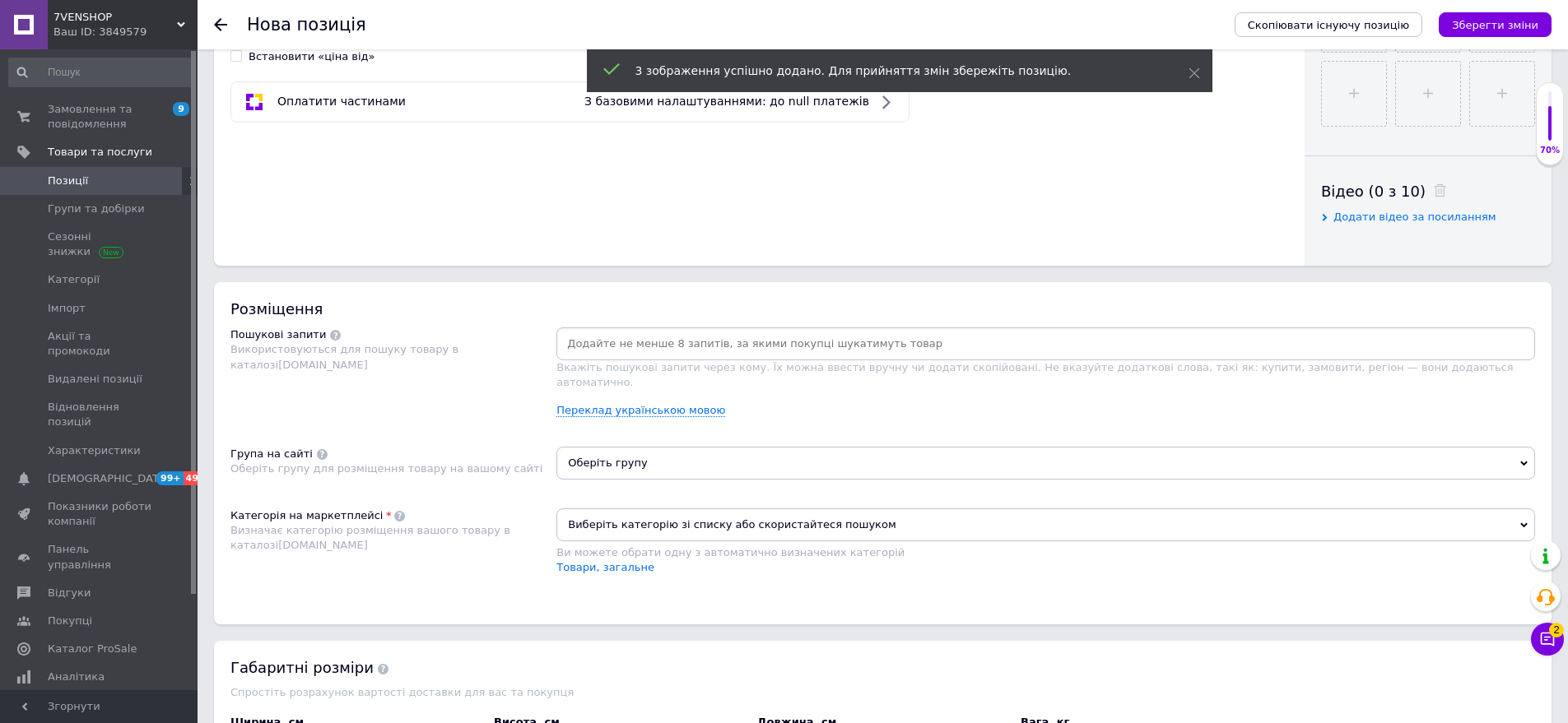
scroll to position [823, 0]
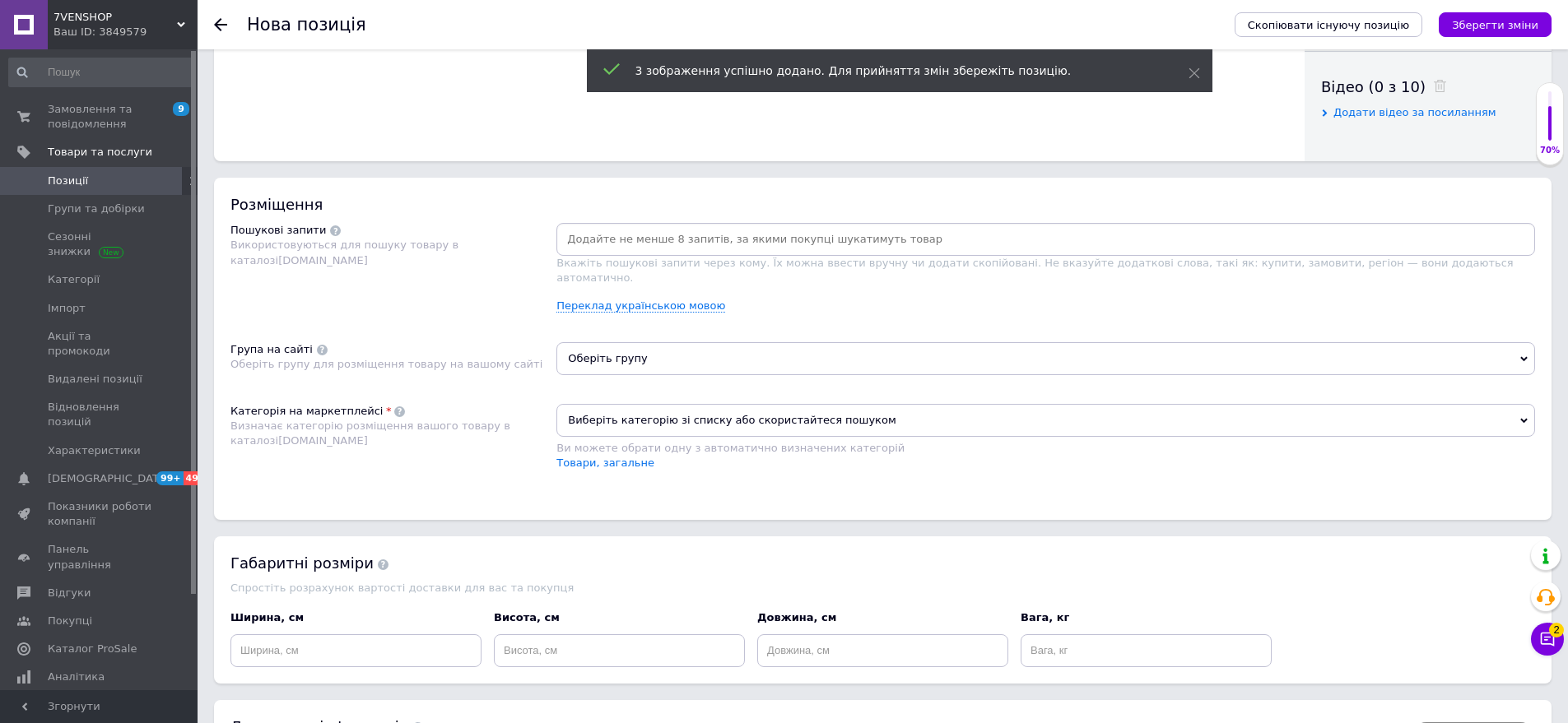
click at [588, 248] on input at bounding box center [1045, 240] width 972 height 25
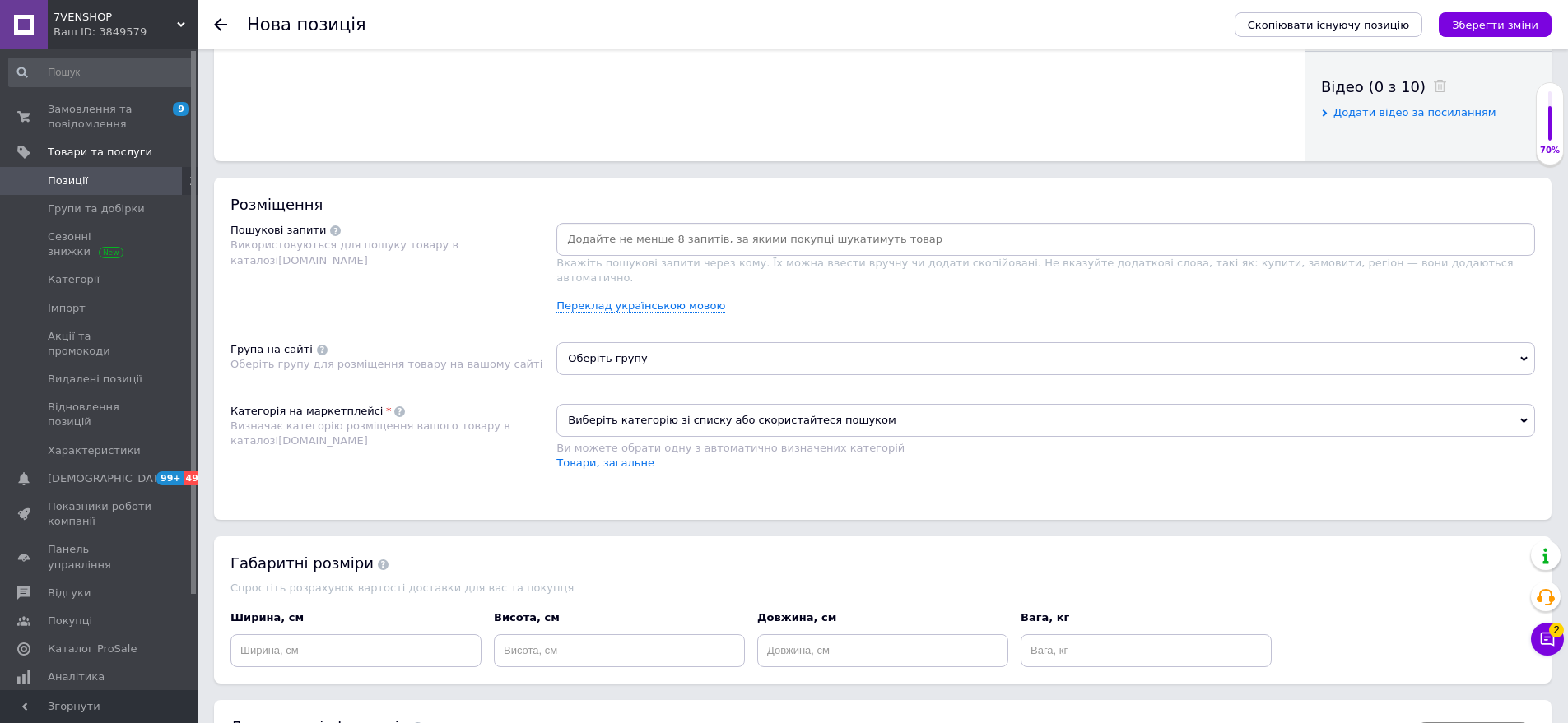
drag, startPoint x: 318, startPoint y: 285, endPoint x: 472, endPoint y: 289, distance: 154.1
click at [319, 286] on div "Пошукові запити Використовуються для пошуку товару в каталозі [DOMAIN_NAME]" at bounding box center [393, 275] width 326 height 103
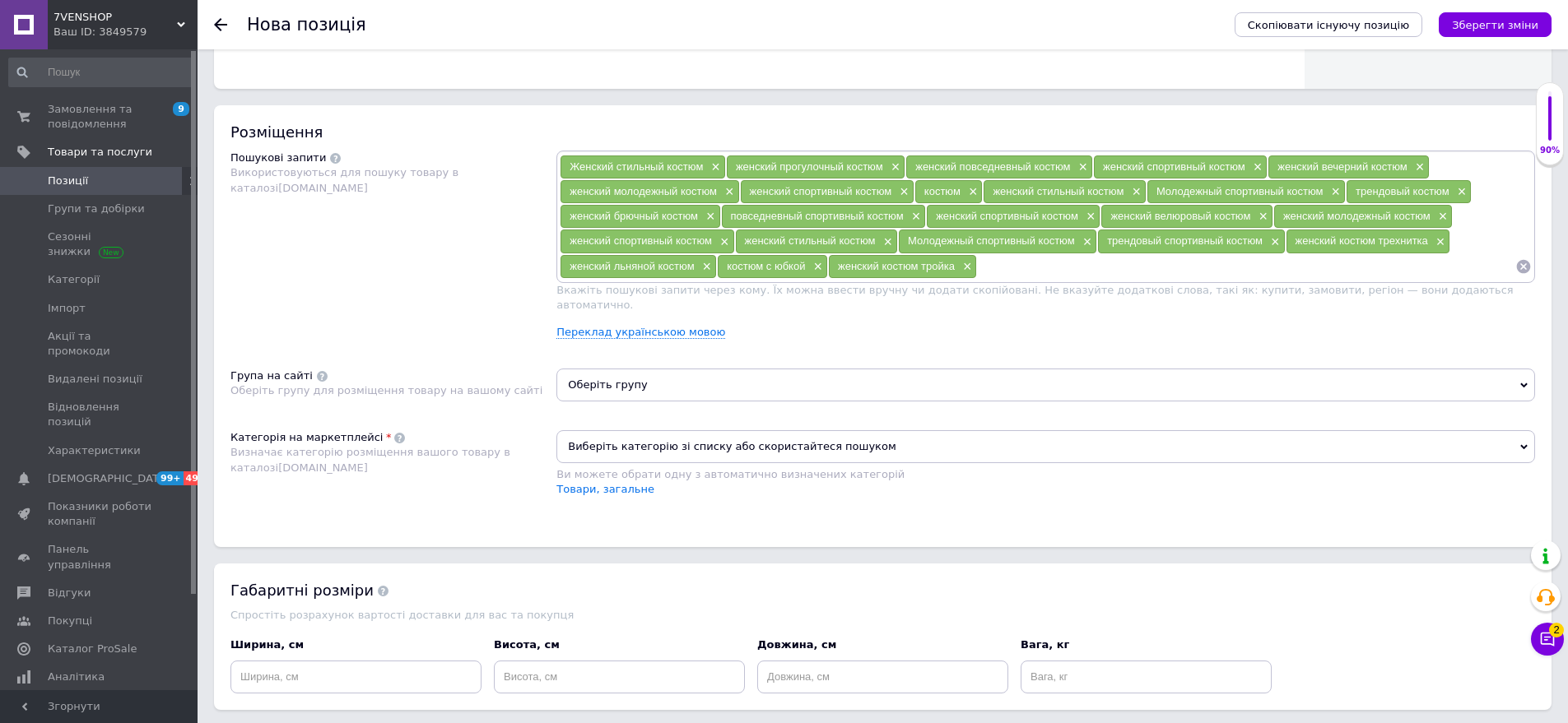
scroll to position [905, 0]
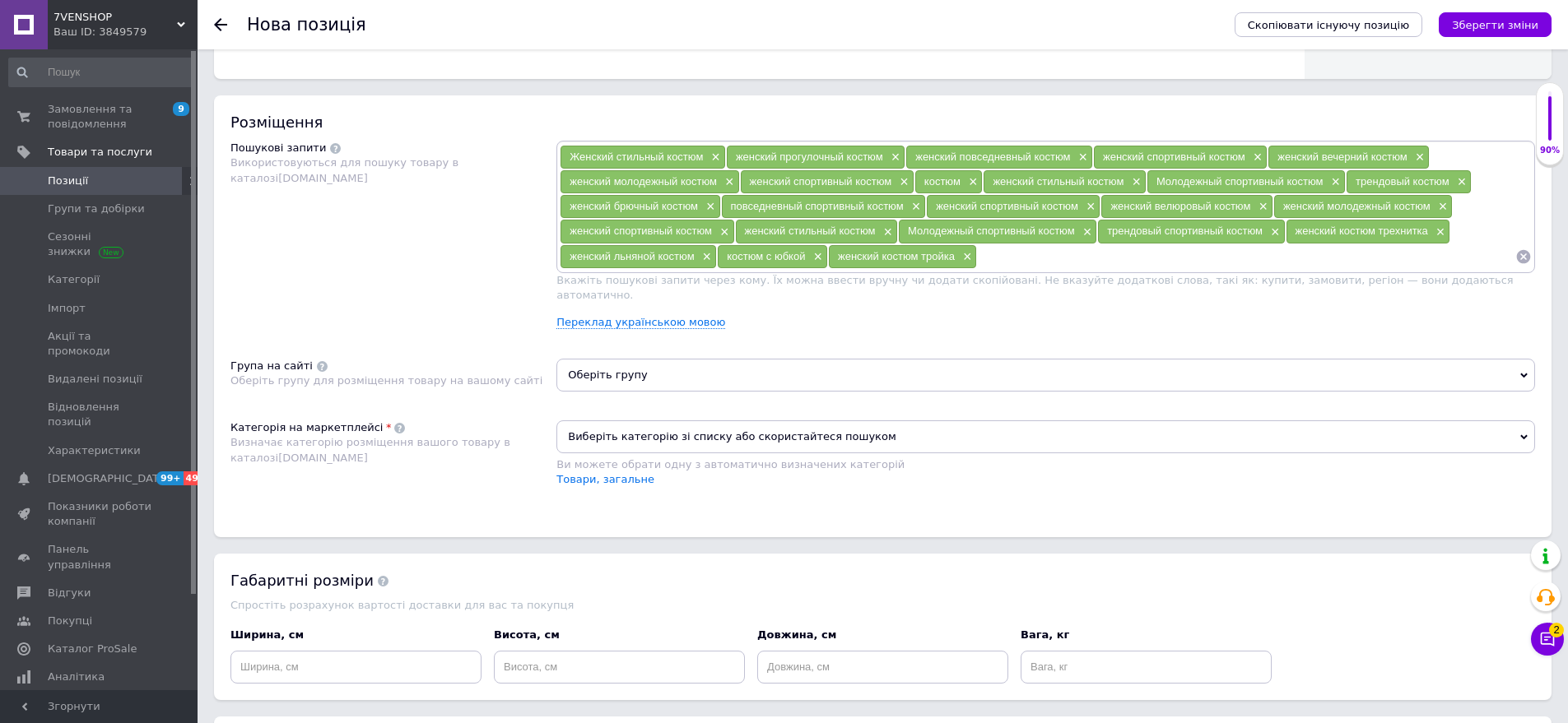
click at [680, 369] on span "Оберіть групу" at bounding box center [1045, 375] width 979 height 33
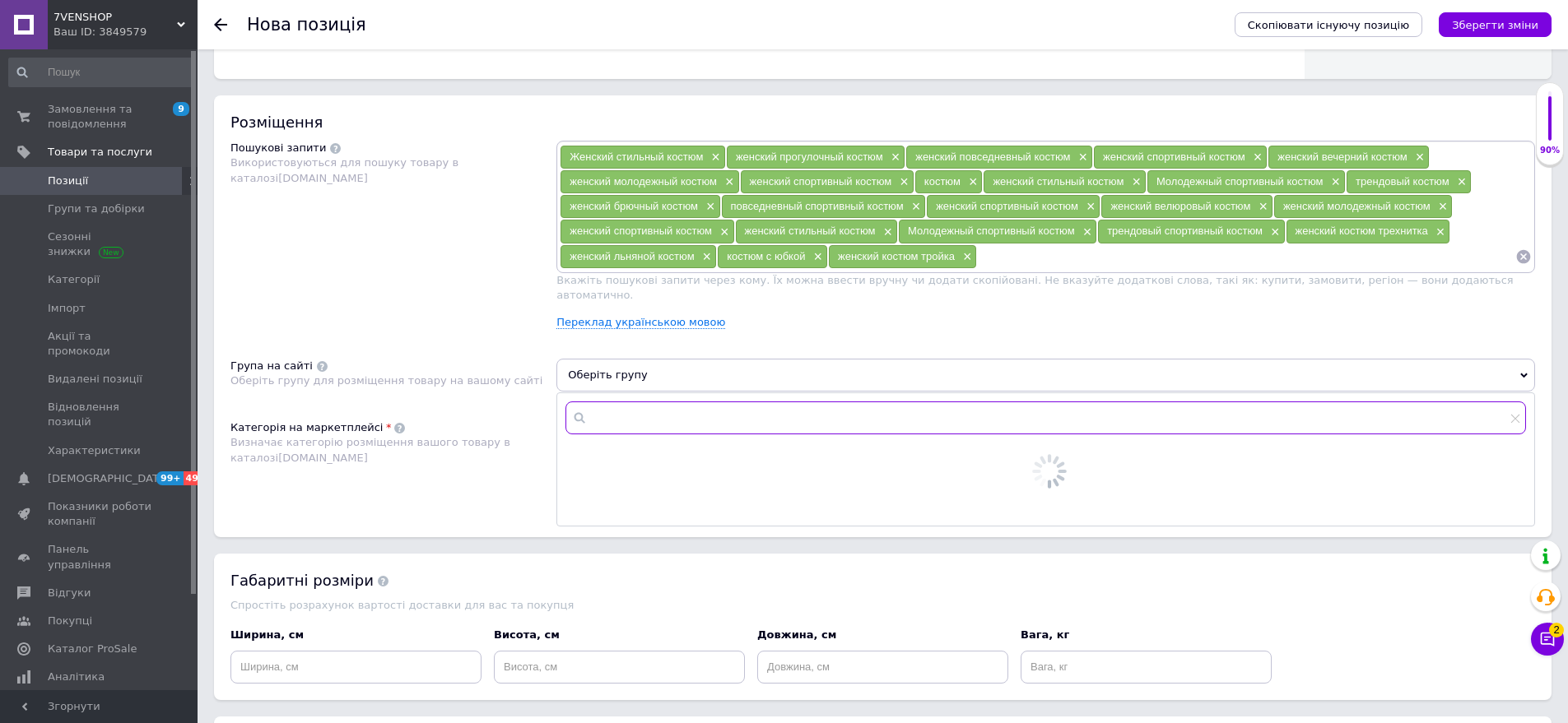
click at [670, 401] on input "text" at bounding box center [1045, 418] width 960 height 33
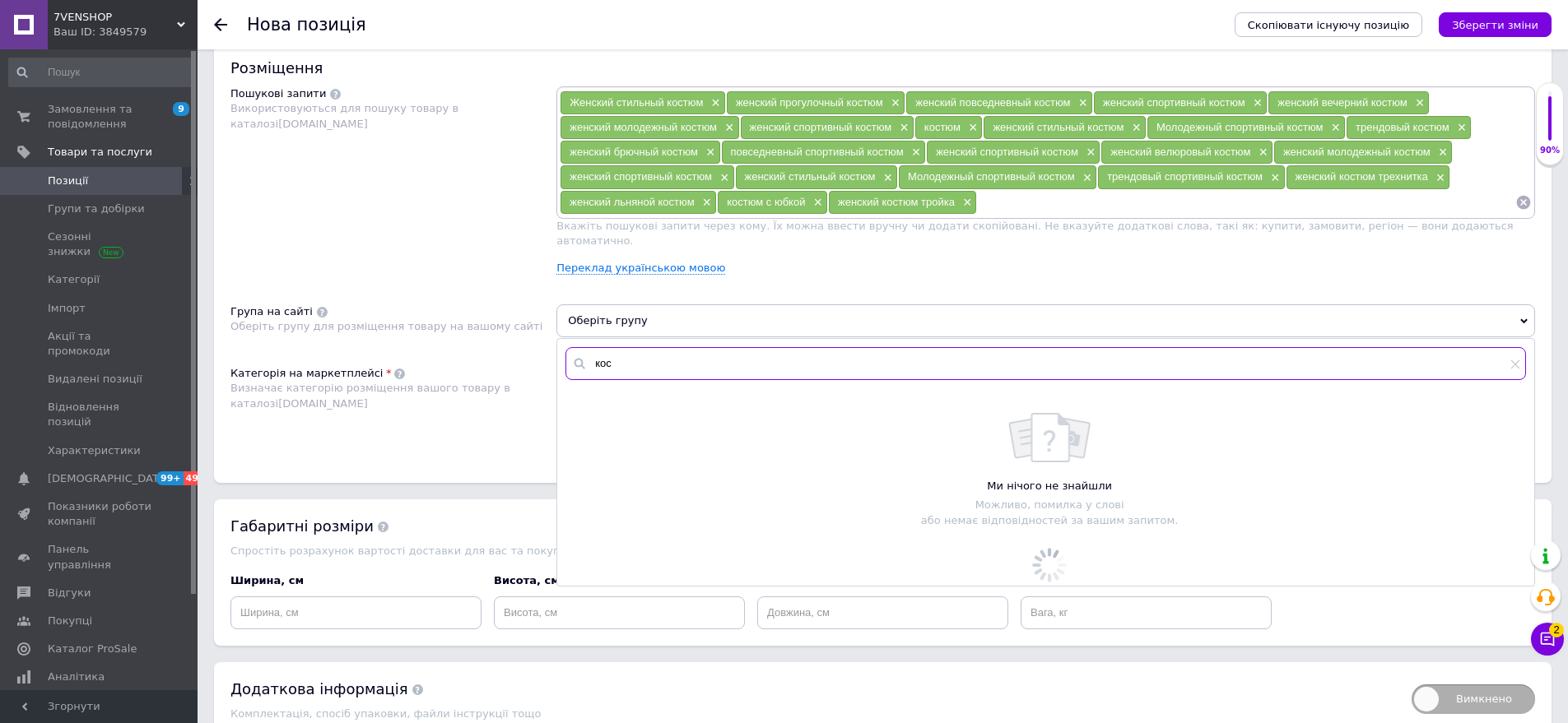
scroll to position [1027, 0]
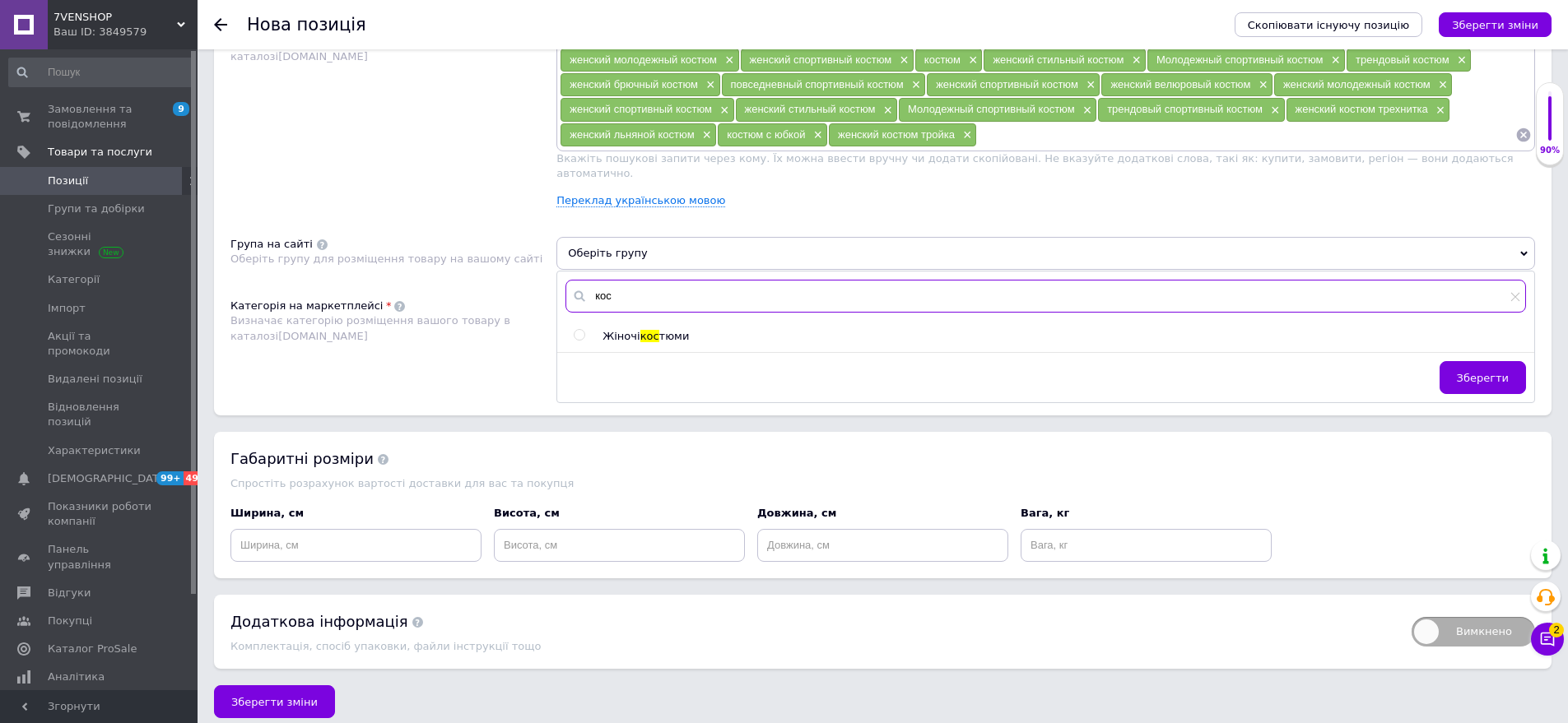
type input "кос"
drag, startPoint x: 647, startPoint y: 322, endPoint x: 1255, endPoint y: 387, distance: 611.5
click at [648, 330] on span "кос" at bounding box center [650, 336] width 19 height 12
radio input "true"
drag, startPoint x: 1460, startPoint y: 364, endPoint x: 991, endPoint y: 386, distance: 469.5
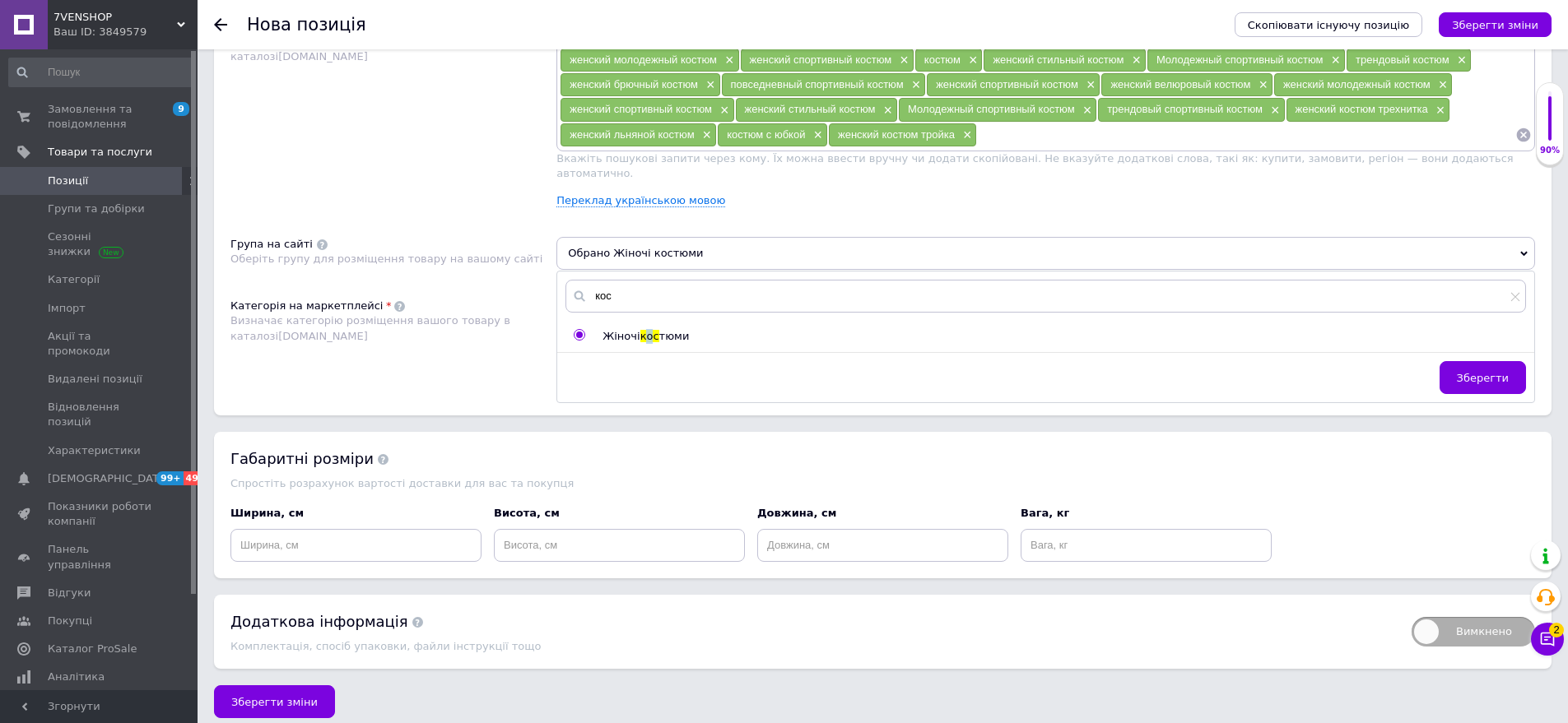
click at [1430, 365] on div "Зберегти" at bounding box center [1045, 382] width 977 height 41
click at [1482, 371] on button "Зберегти" at bounding box center [1482, 378] width 87 height 33
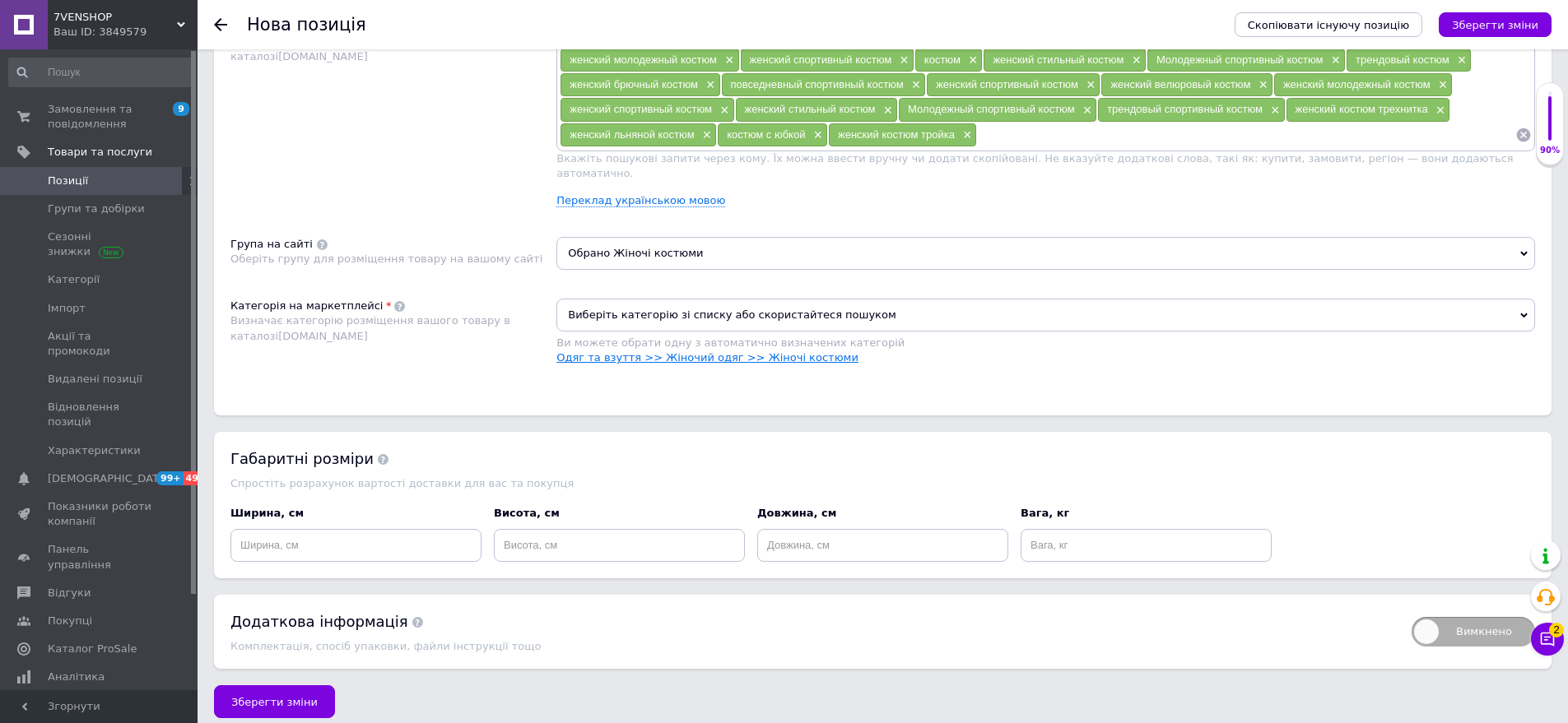
click at [678, 351] on link "Одяг та взуття >> Жіночий одяг >> Жіночі костюми" at bounding box center [707, 357] width 302 height 12
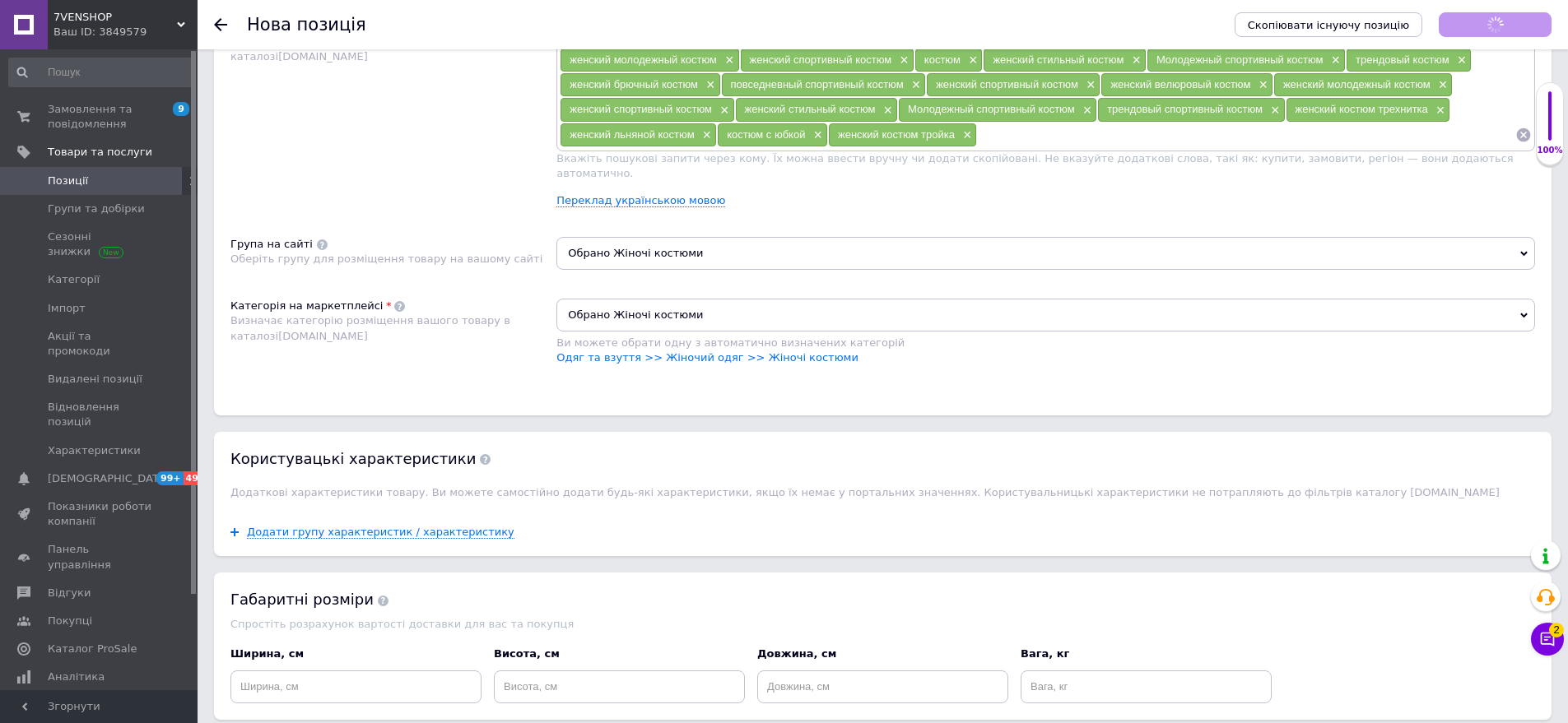
scroll to position [1169, 0]
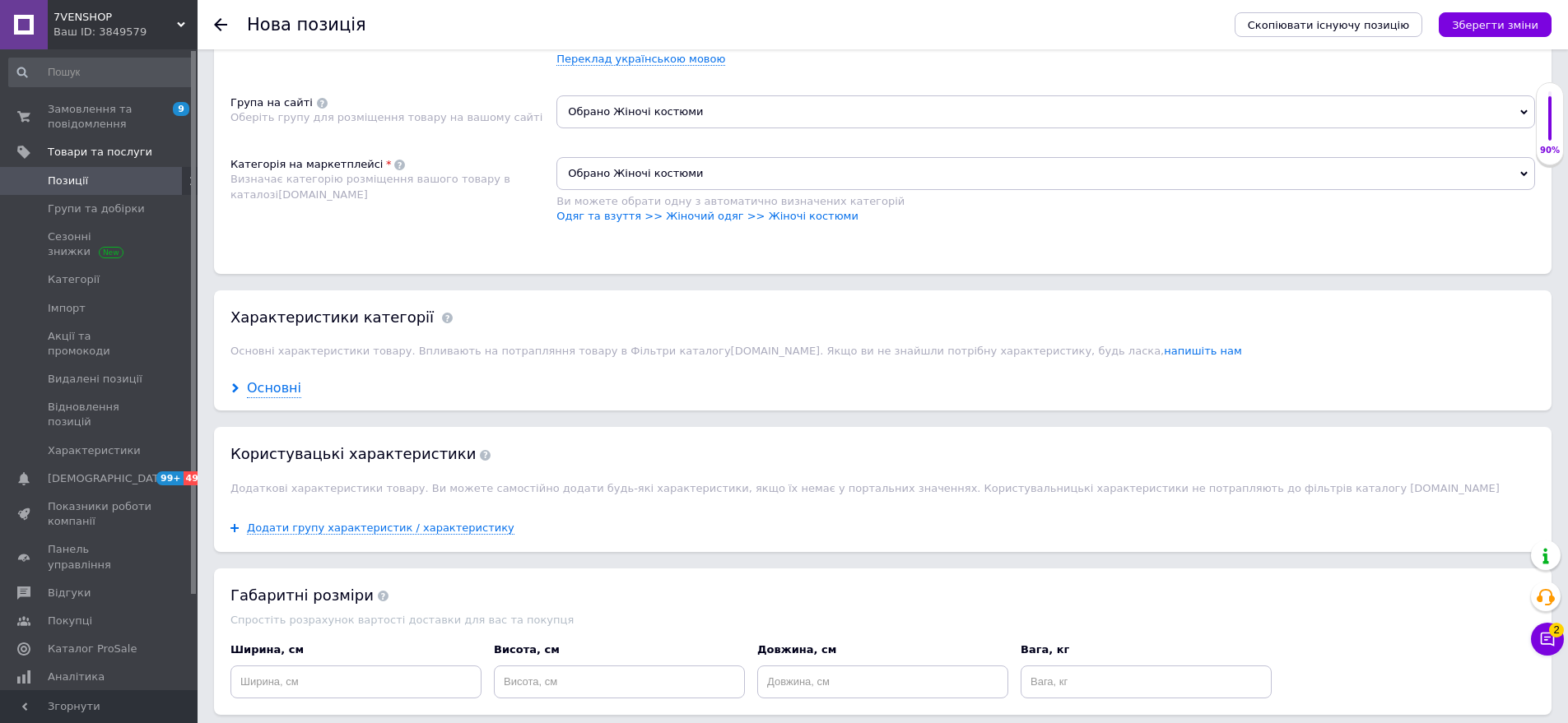
click at [256, 379] on div "Основні" at bounding box center [274, 388] width 54 height 19
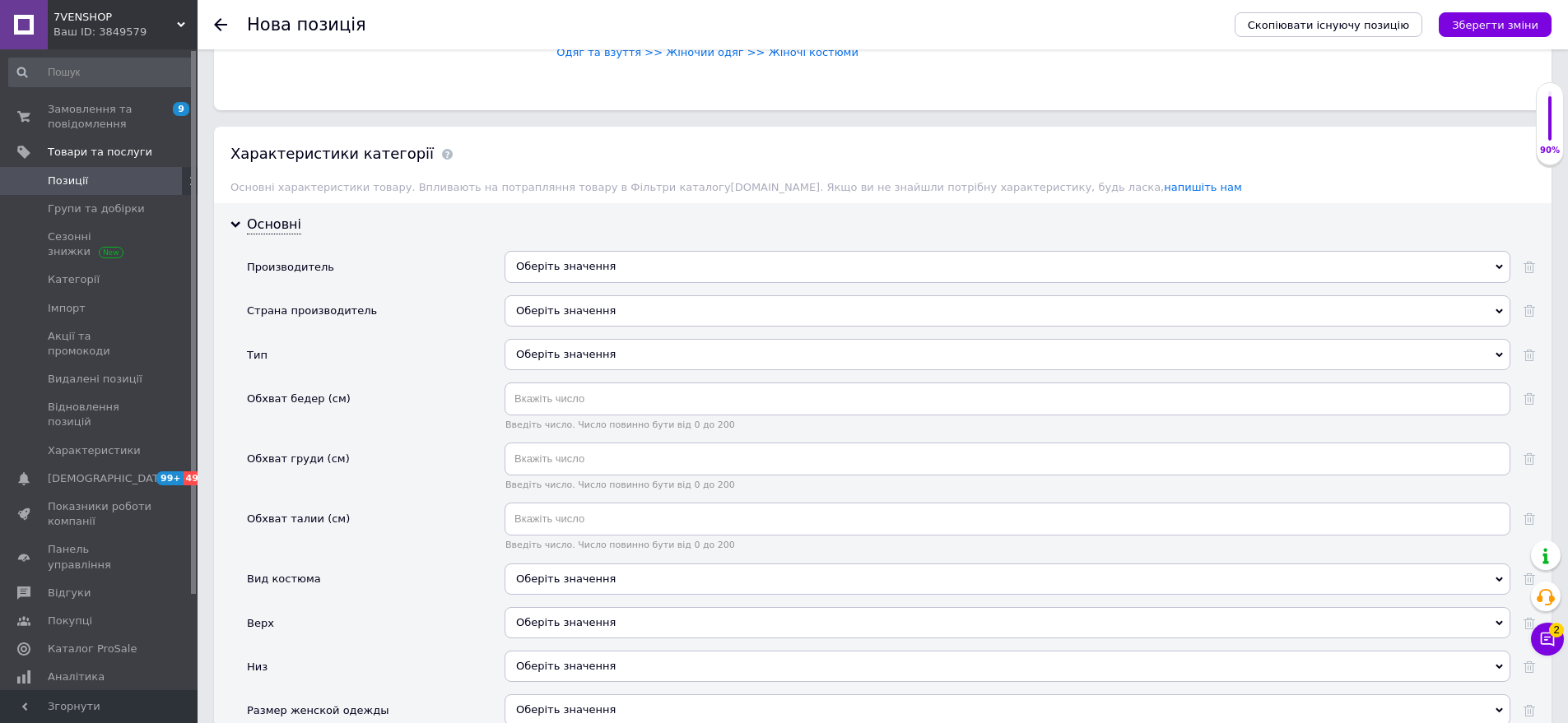
scroll to position [1333, 0]
drag, startPoint x: 652, startPoint y: 296, endPoint x: 591, endPoint y: 317, distance: 64.5
click at [652, 299] on div "Оберіть значення" at bounding box center [1007, 310] width 1006 height 31
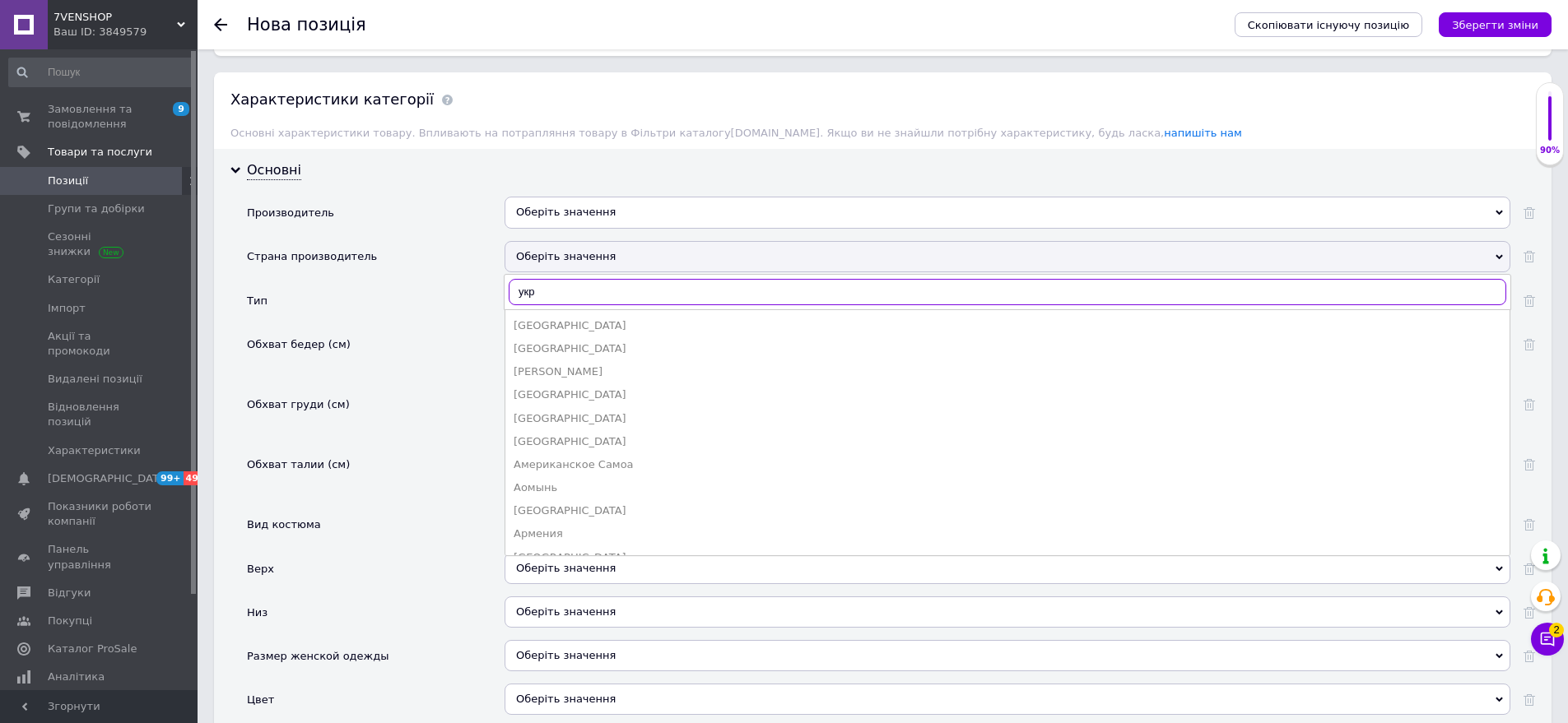
scroll to position [1415, 0]
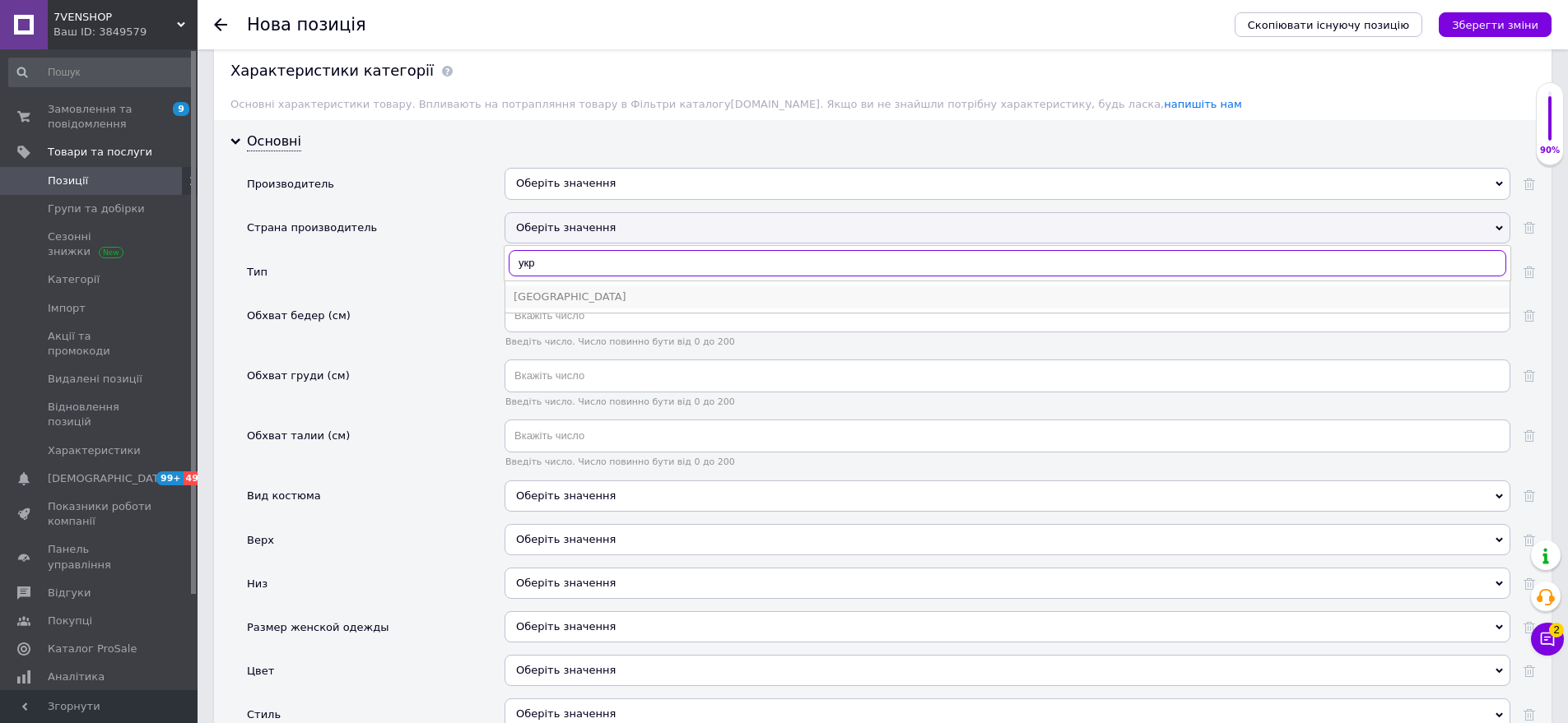
type input "укр"
click at [570, 289] on div "[GEOGRAPHIC_DATA]" at bounding box center [1007, 297] width 988 height 15
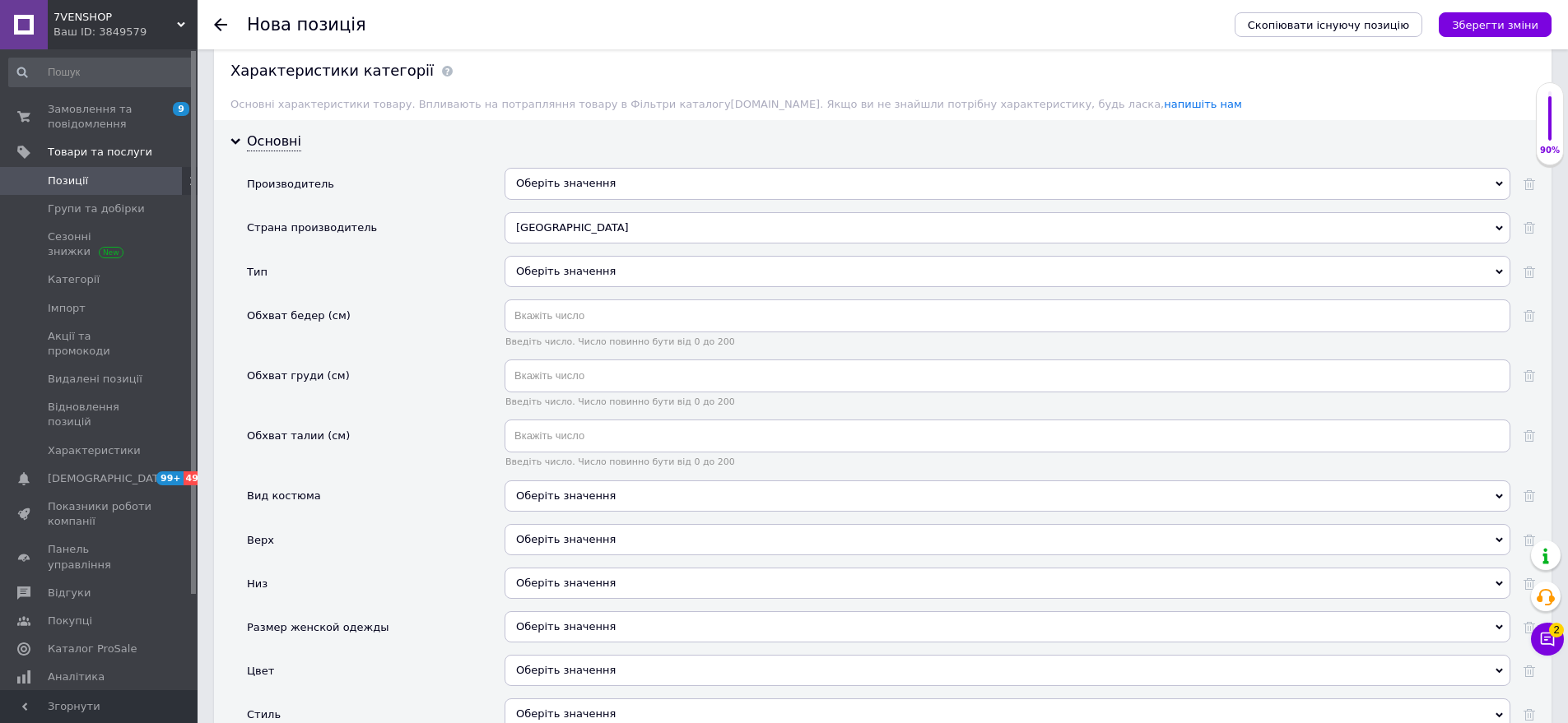
drag, startPoint x: 648, startPoint y: 241, endPoint x: 445, endPoint y: 218, distance: 204.3
click at [628, 256] on div "Оберіть значення" at bounding box center [1007, 271] width 1006 height 31
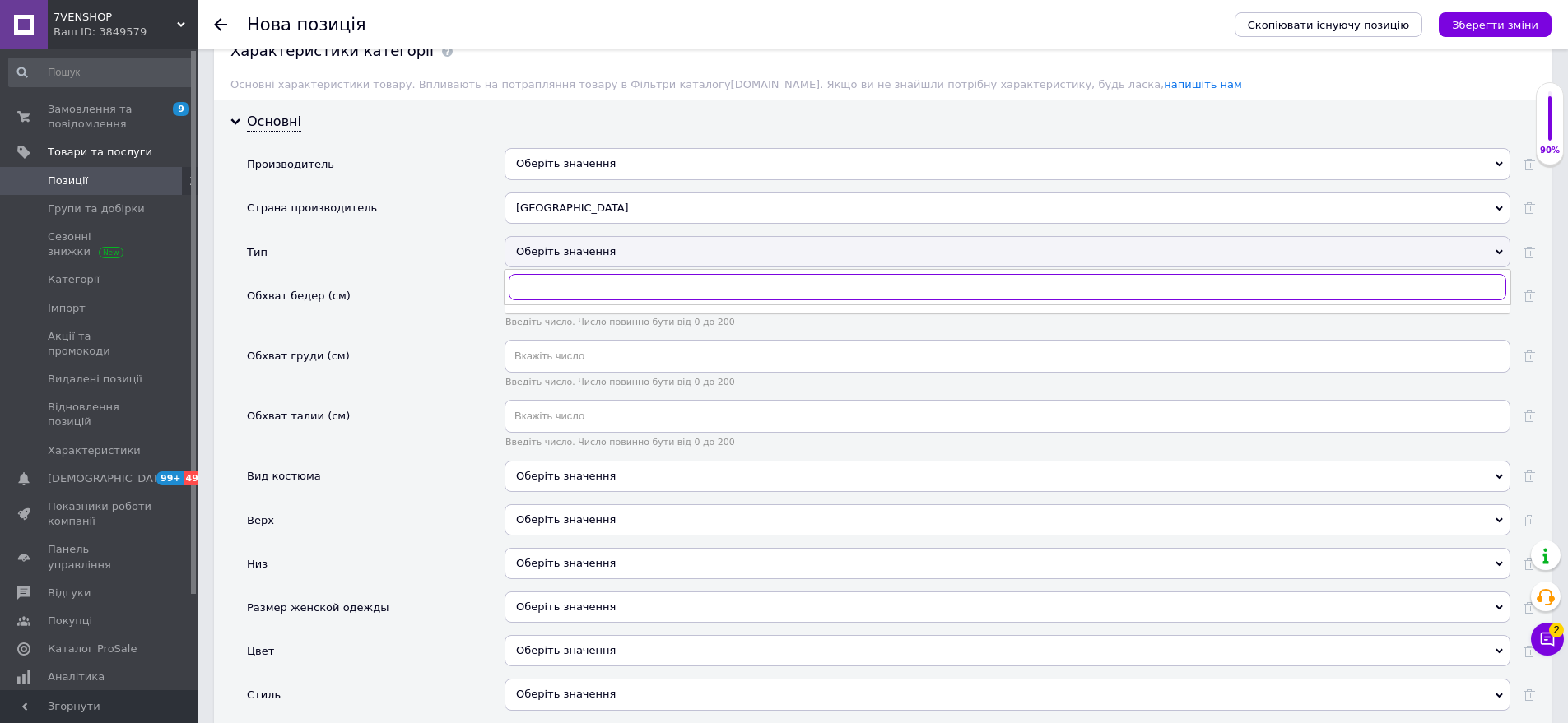
scroll to position [1498, 0]
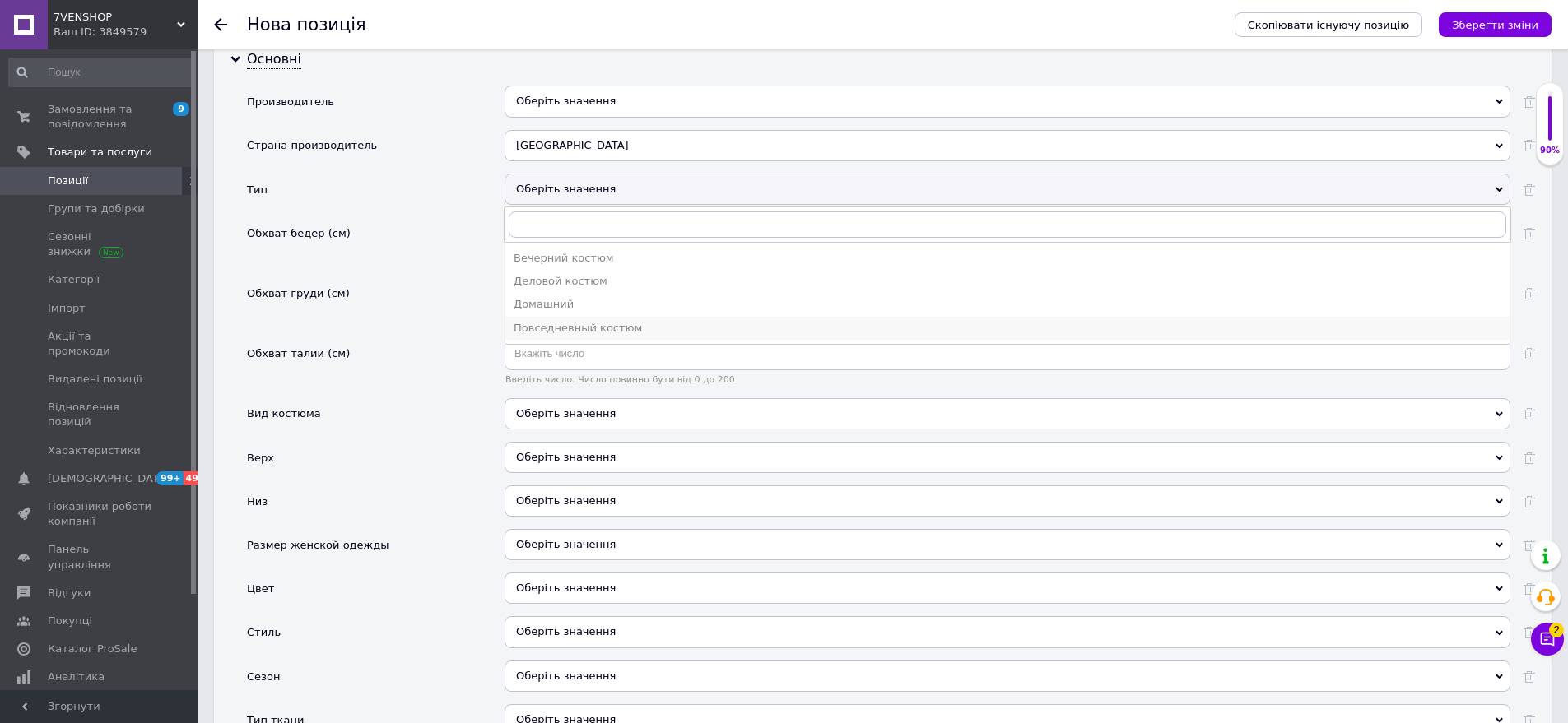
click at [653, 321] on div "Повседневный костюм" at bounding box center [1007, 328] width 988 height 15
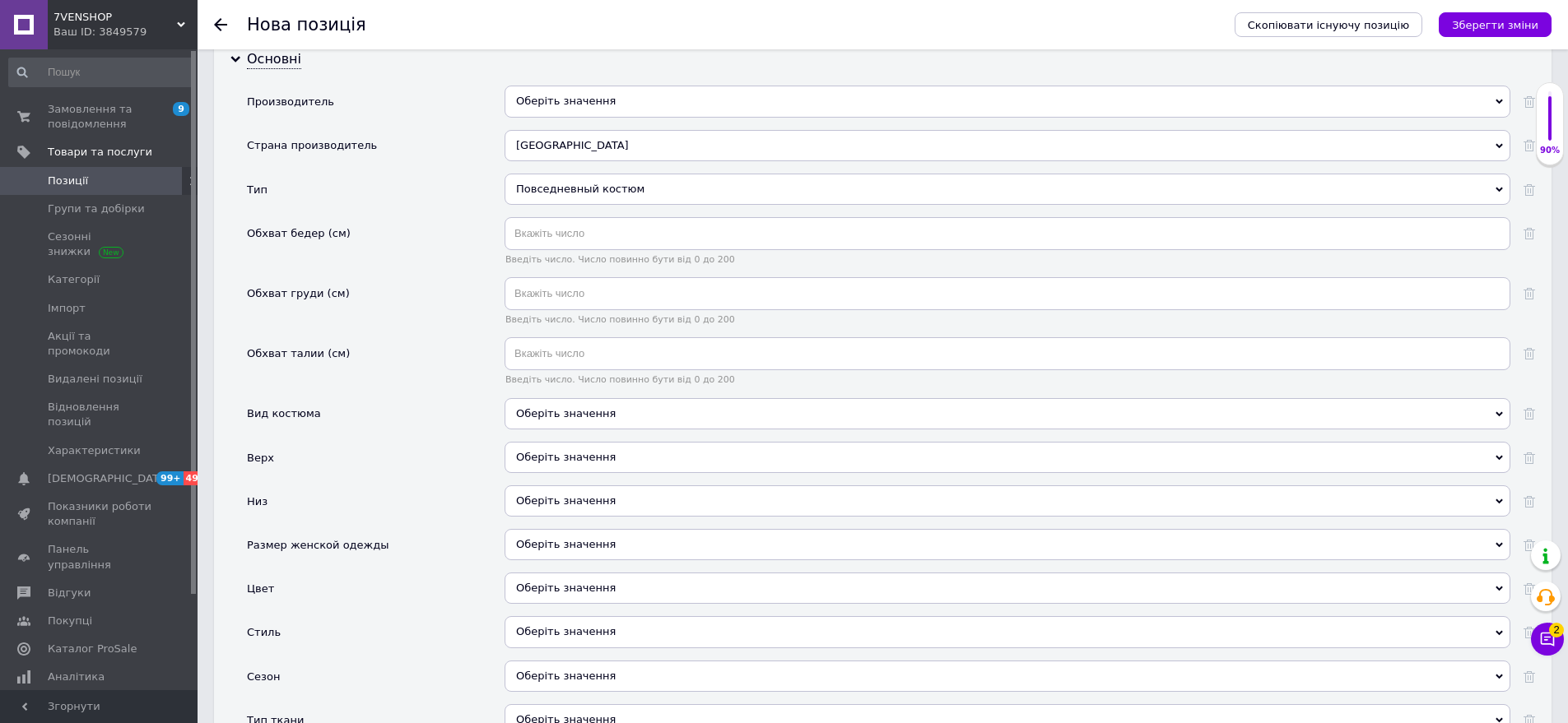
click at [596, 398] on div "Оберіть значення" at bounding box center [1007, 414] width 1006 height 31
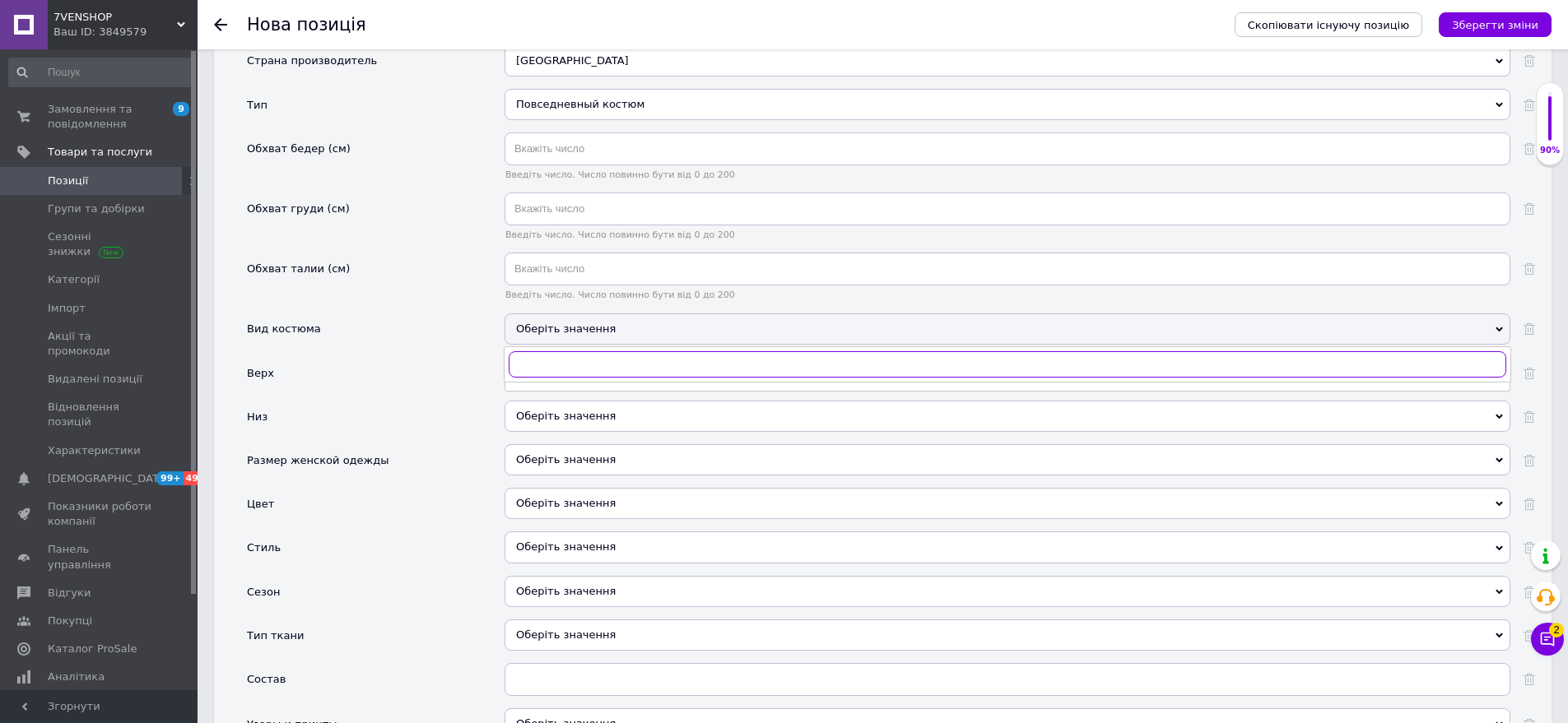
scroll to position [1662, 0]
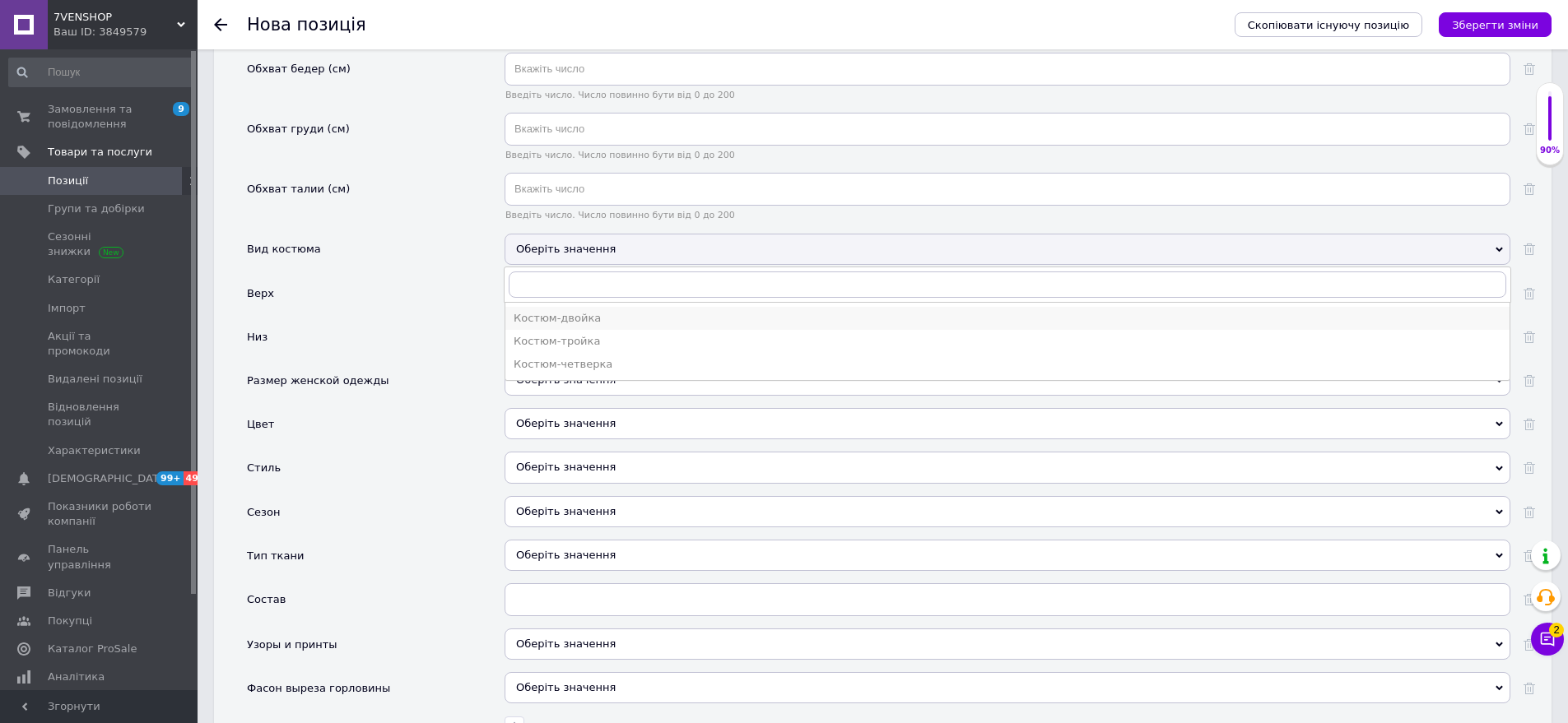
click at [610, 311] on div "Костюм-двойка" at bounding box center [1007, 318] width 988 height 15
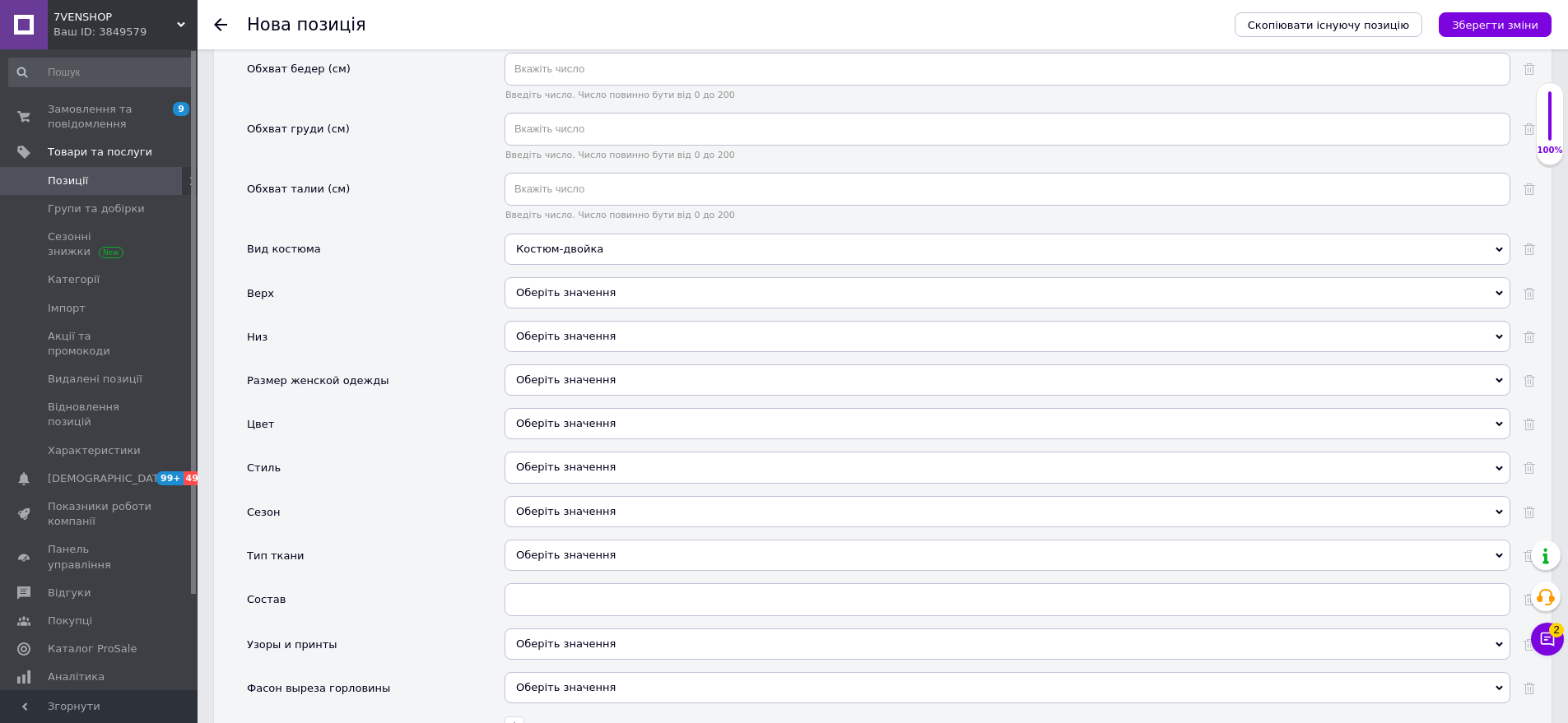
click at [617, 277] on div "Оберіть значення" at bounding box center [1007, 293] width 1006 height 31
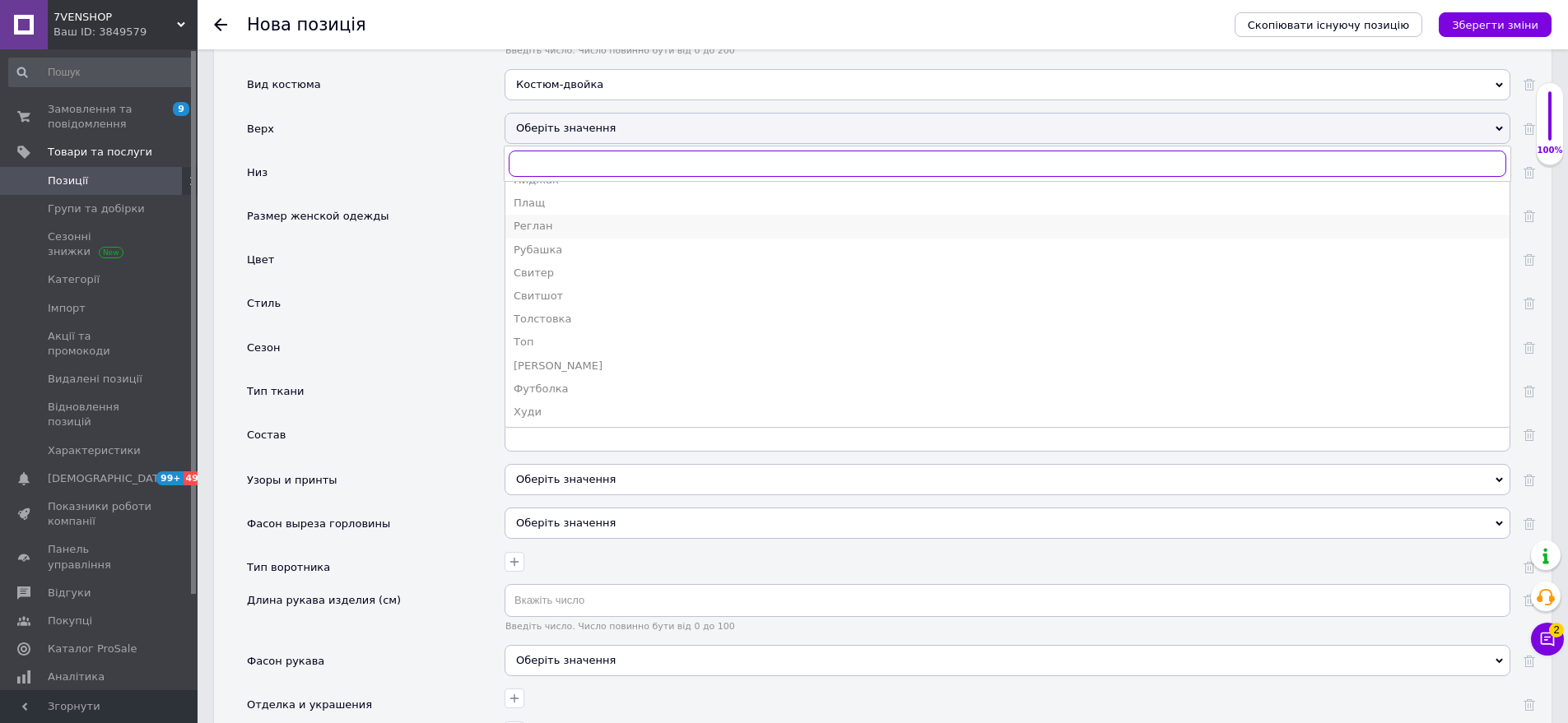
scroll to position [246, 0]
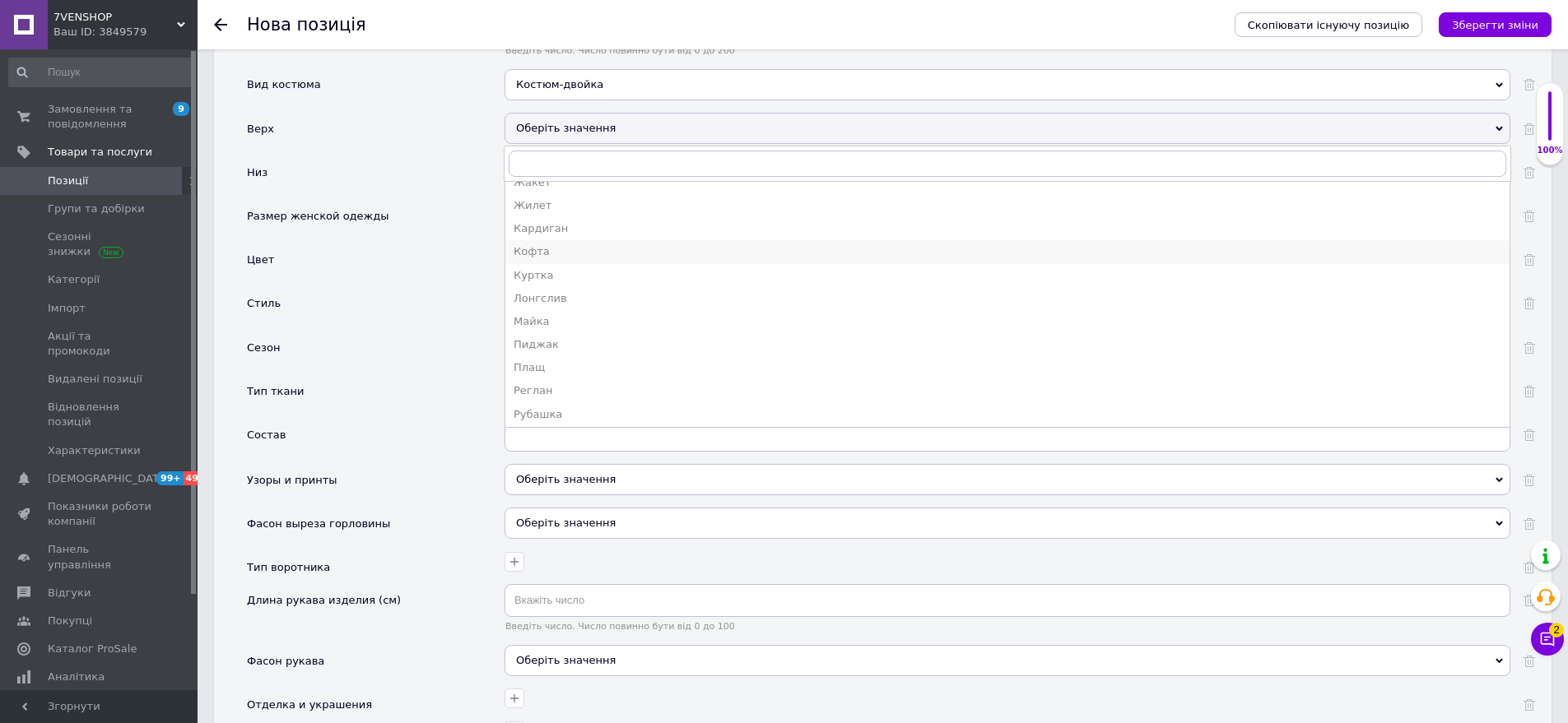
click at [620, 244] on div "Кофта" at bounding box center [1007, 251] width 988 height 15
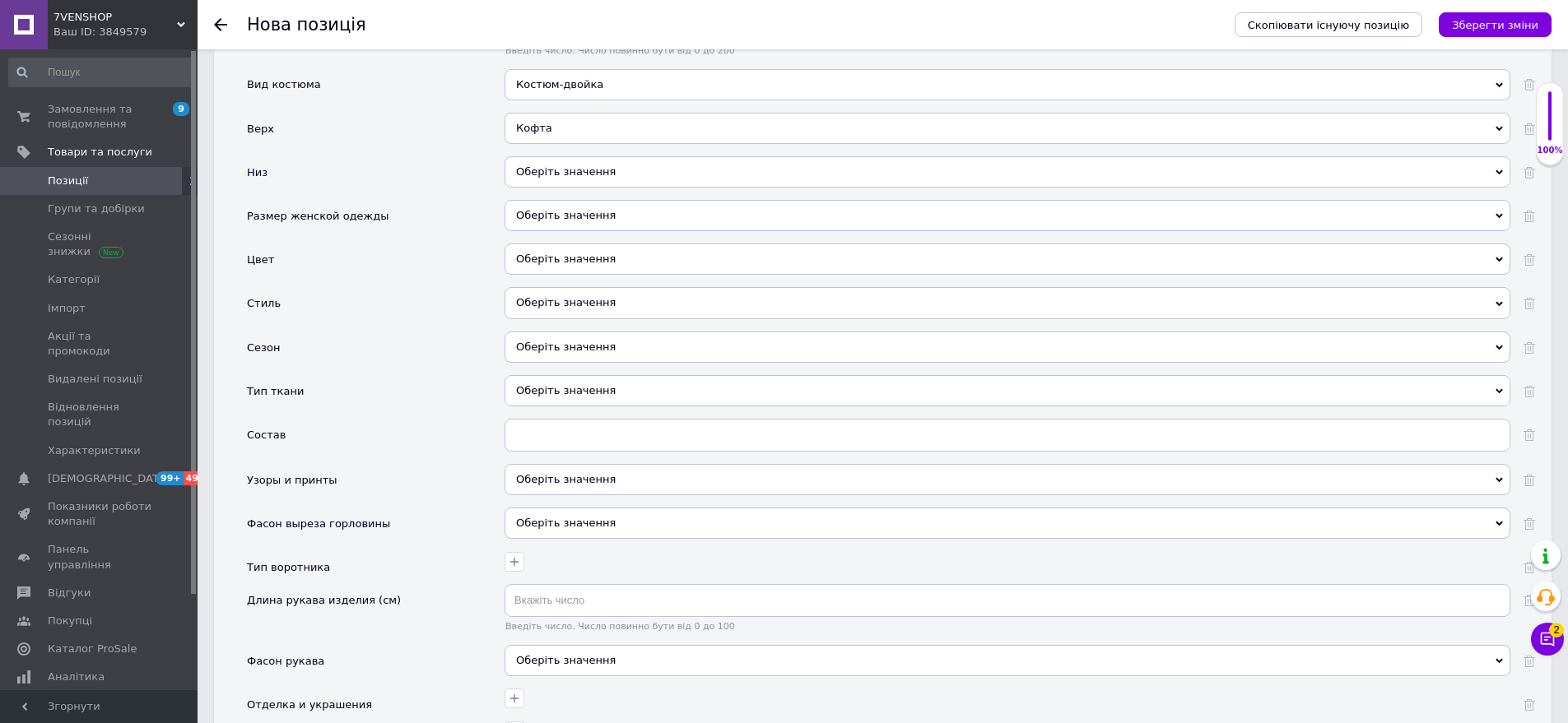
drag, startPoint x: 560, startPoint y: 152, endPoint x: 467, endPoint y: 140, distance: 93.8
click at [562, 157] on div "Оберіть значення" at bounding box center [1007, 172] width 1006 height 31
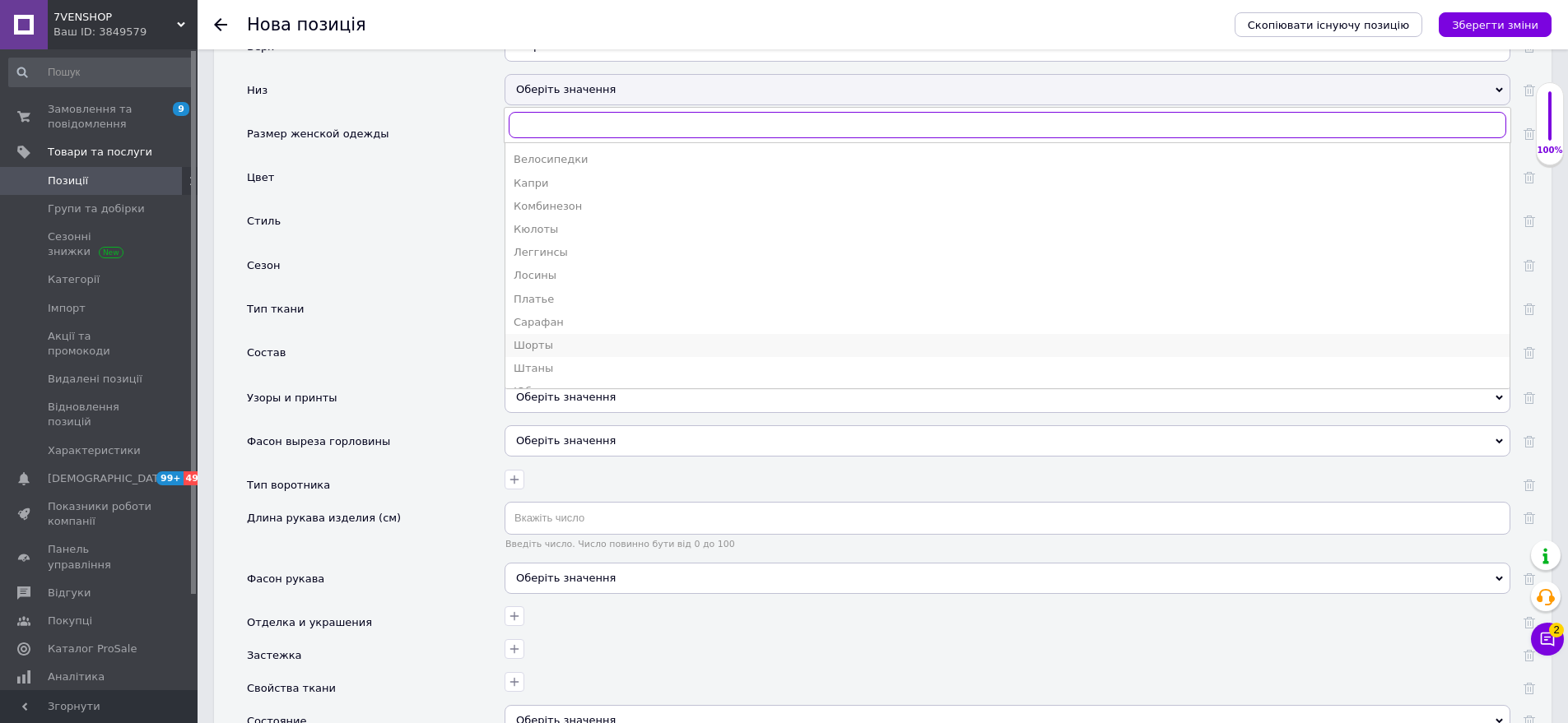
scroll to position [88, 0]
click at [573, 318] on div "Штаны" at bounding box center [1007, 326] width 988 height 15
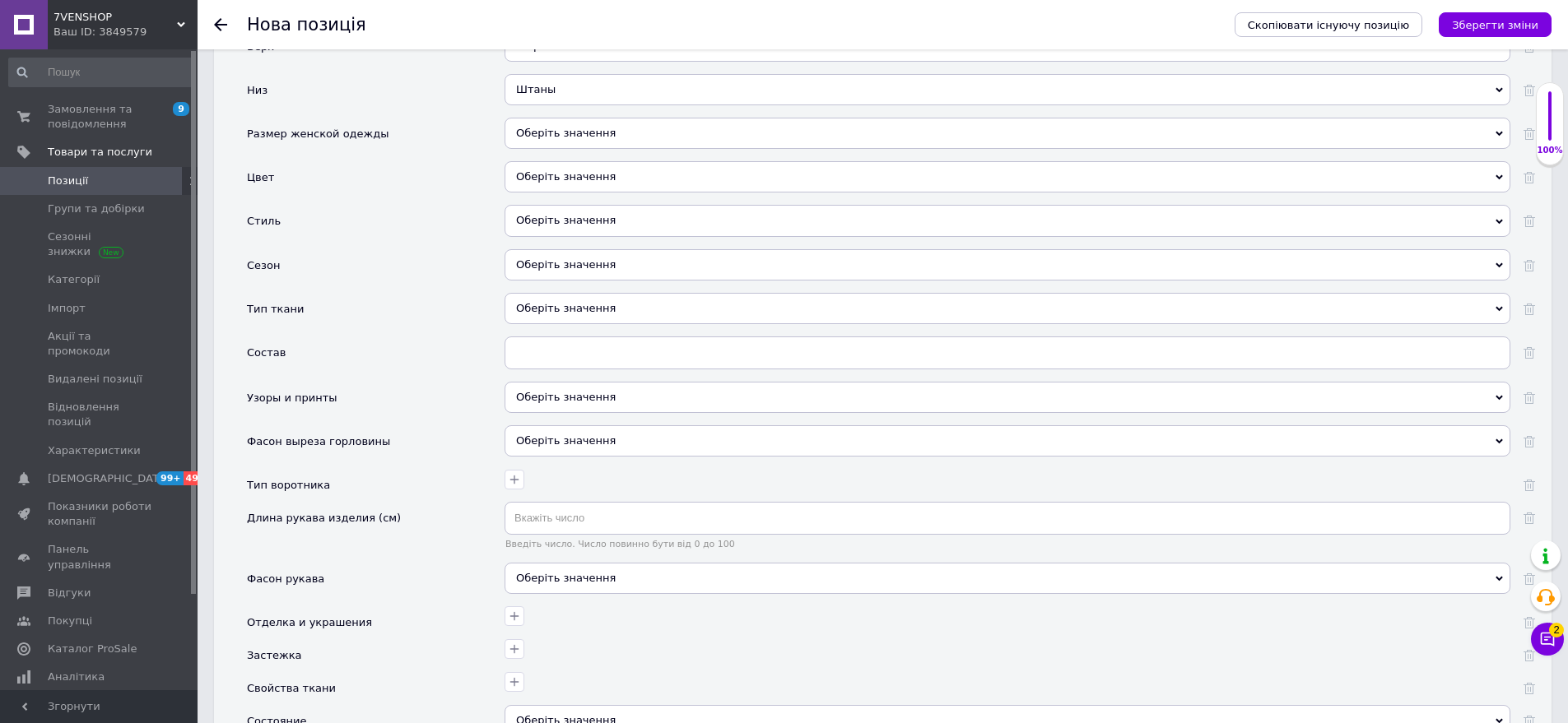
click at [588, 124] on div "Оберіть значення" at bounding box center [1007, 134] width 1006 height 31
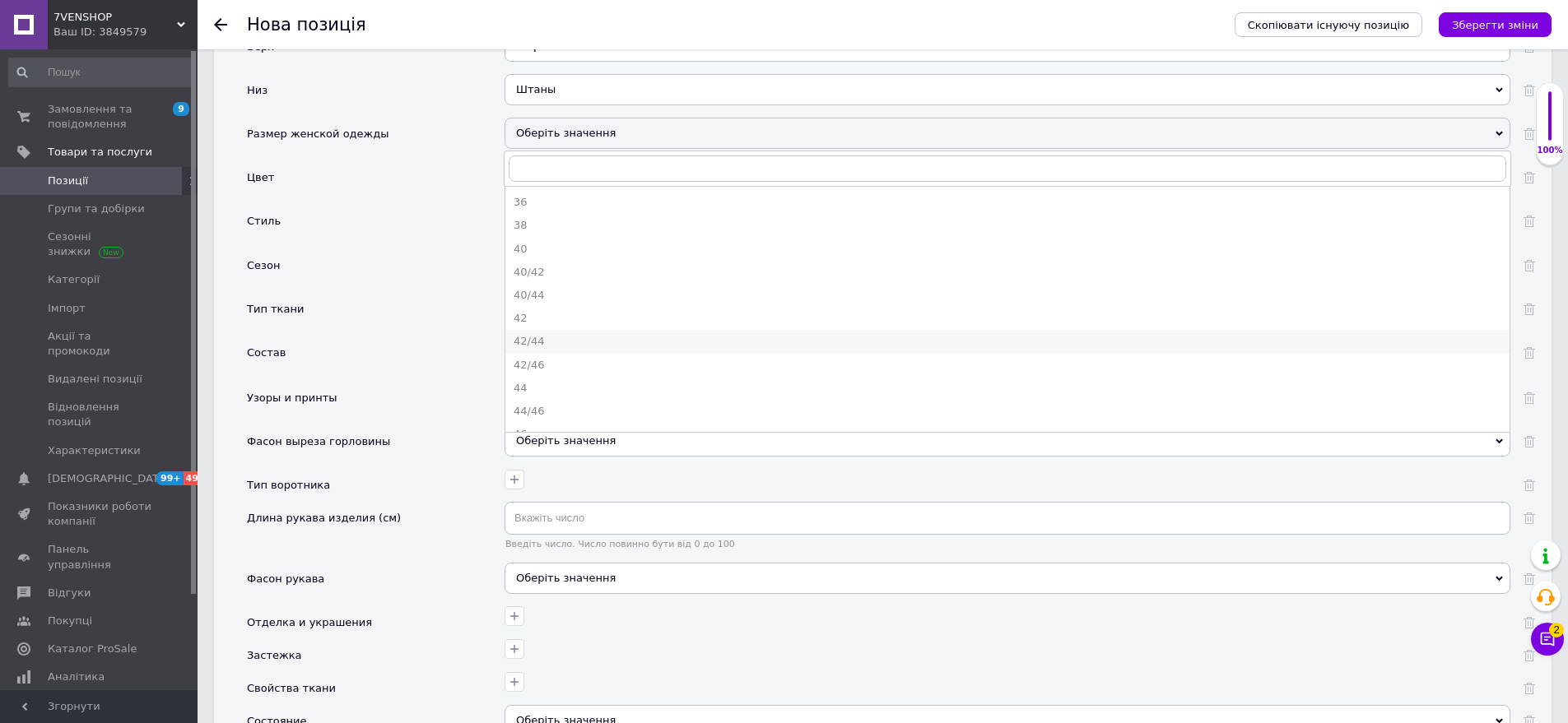
click at [561, 334] on div "42/44" at bounding box center [1007, 341] width 988 height 15
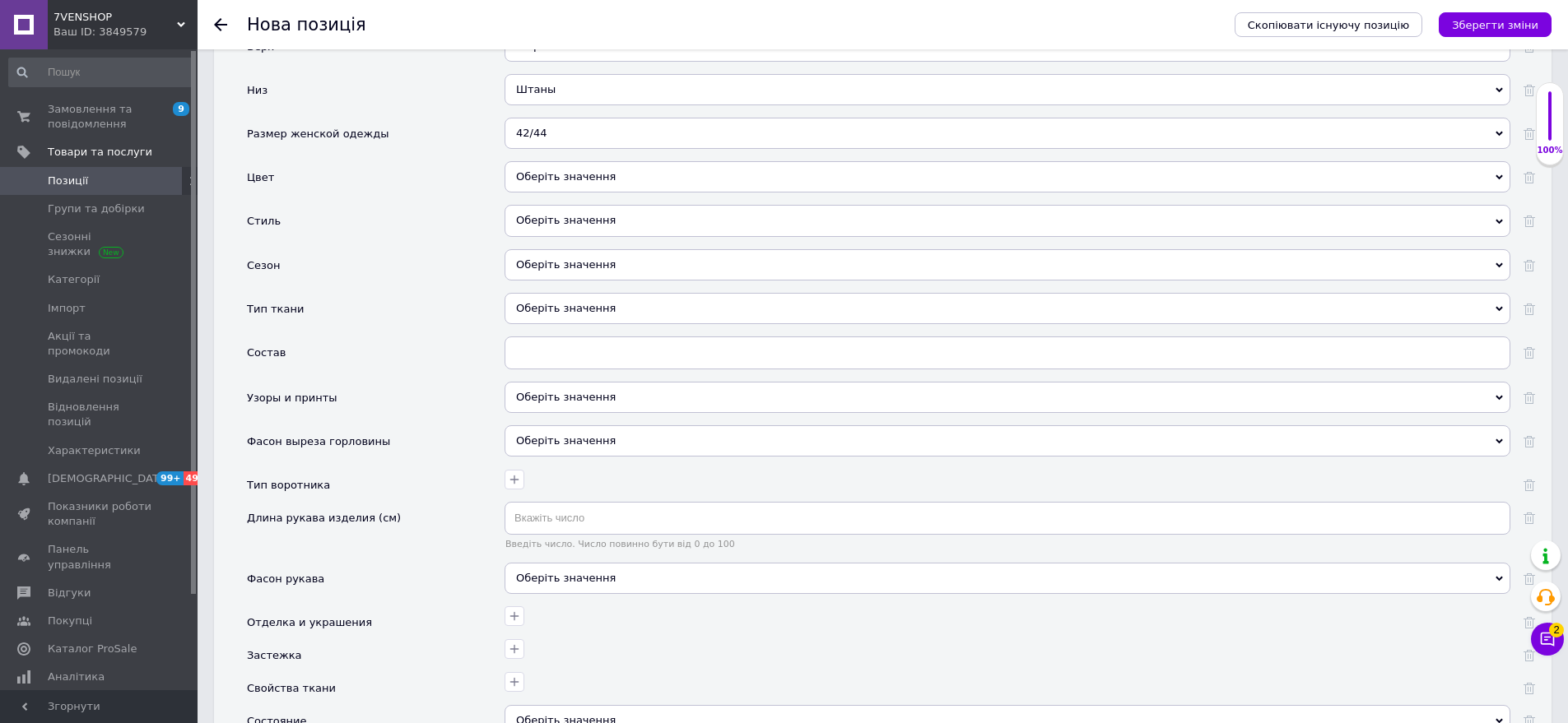
click at [582, 123] on div "42/44" at bounding box center [1007, 134] width 1006 height 31
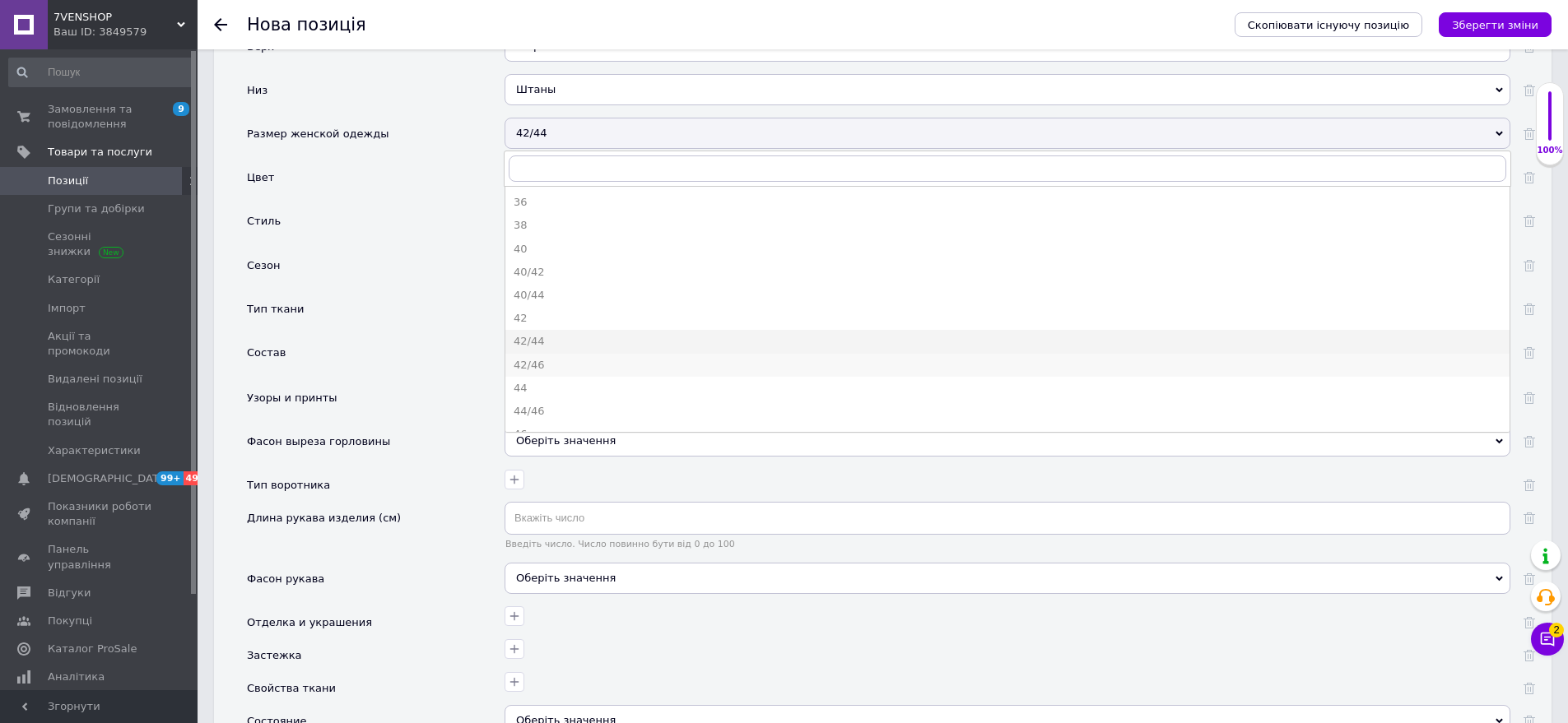
click at [563, 358] on div "42/46" at bounding box center [1007, 365] width 988 height 15
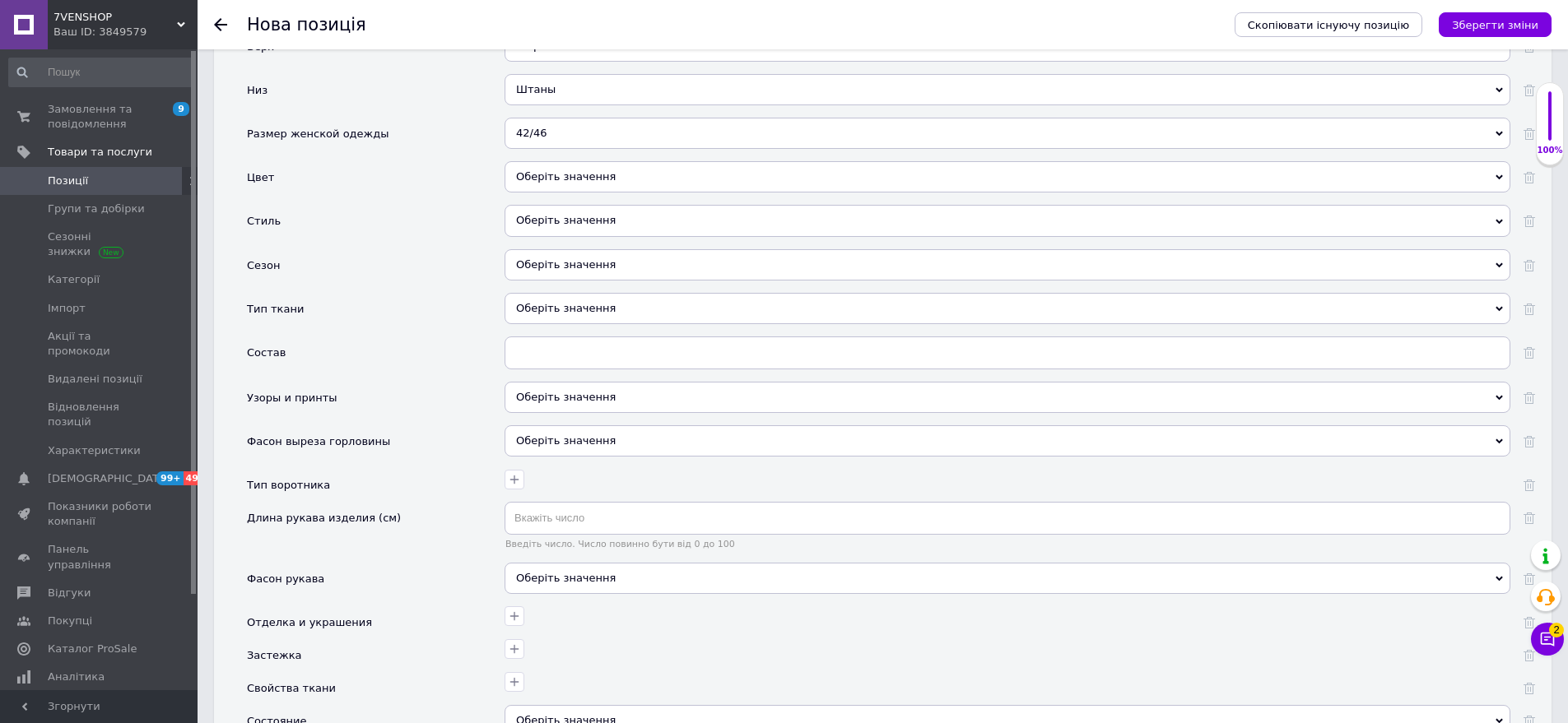
click at [552, 162] on div "Оберіть значення" at bounding box center [1007, 177] width 1006 height 31
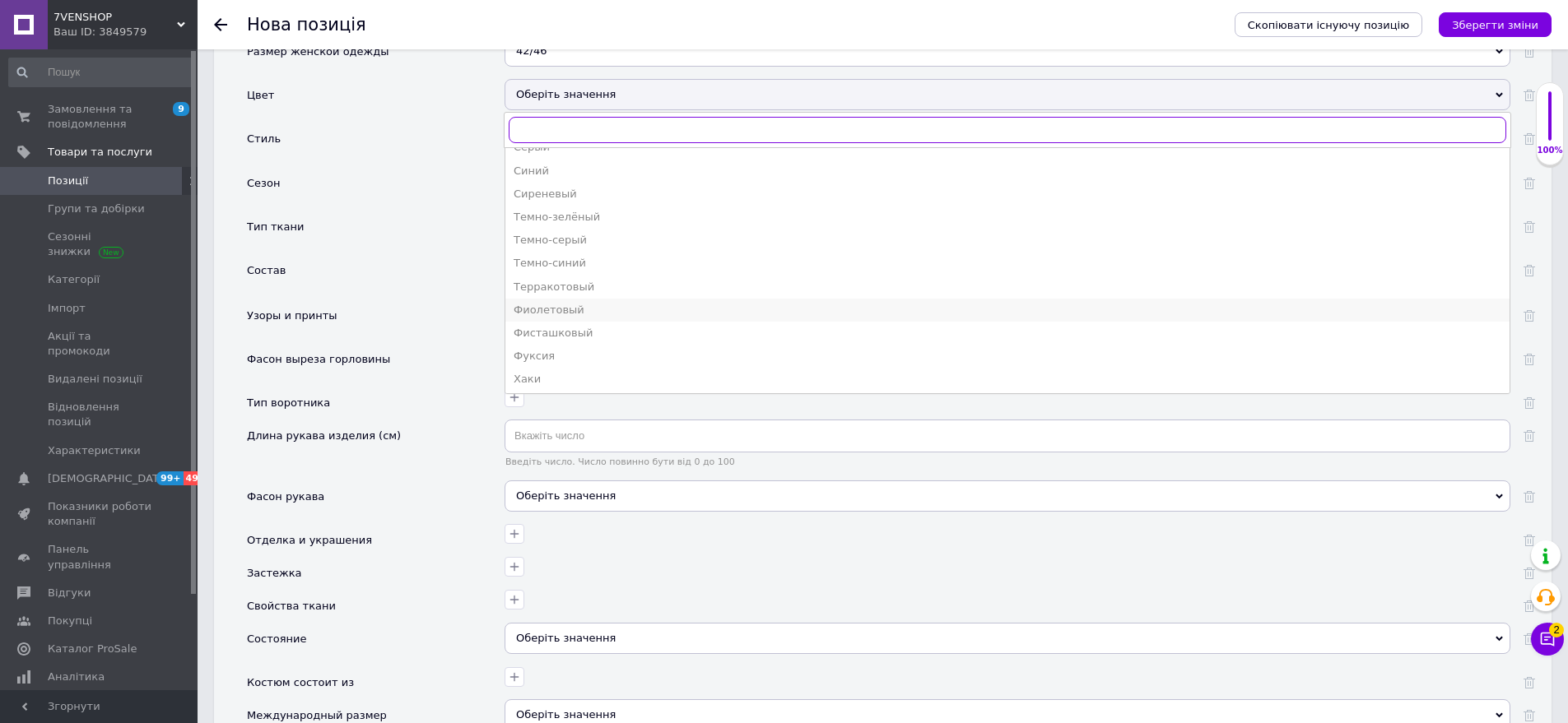
scroll to position [923, 0]
click at [620, 347] on div "Черный" at bounding box center [1007, 354] width 988 height 15
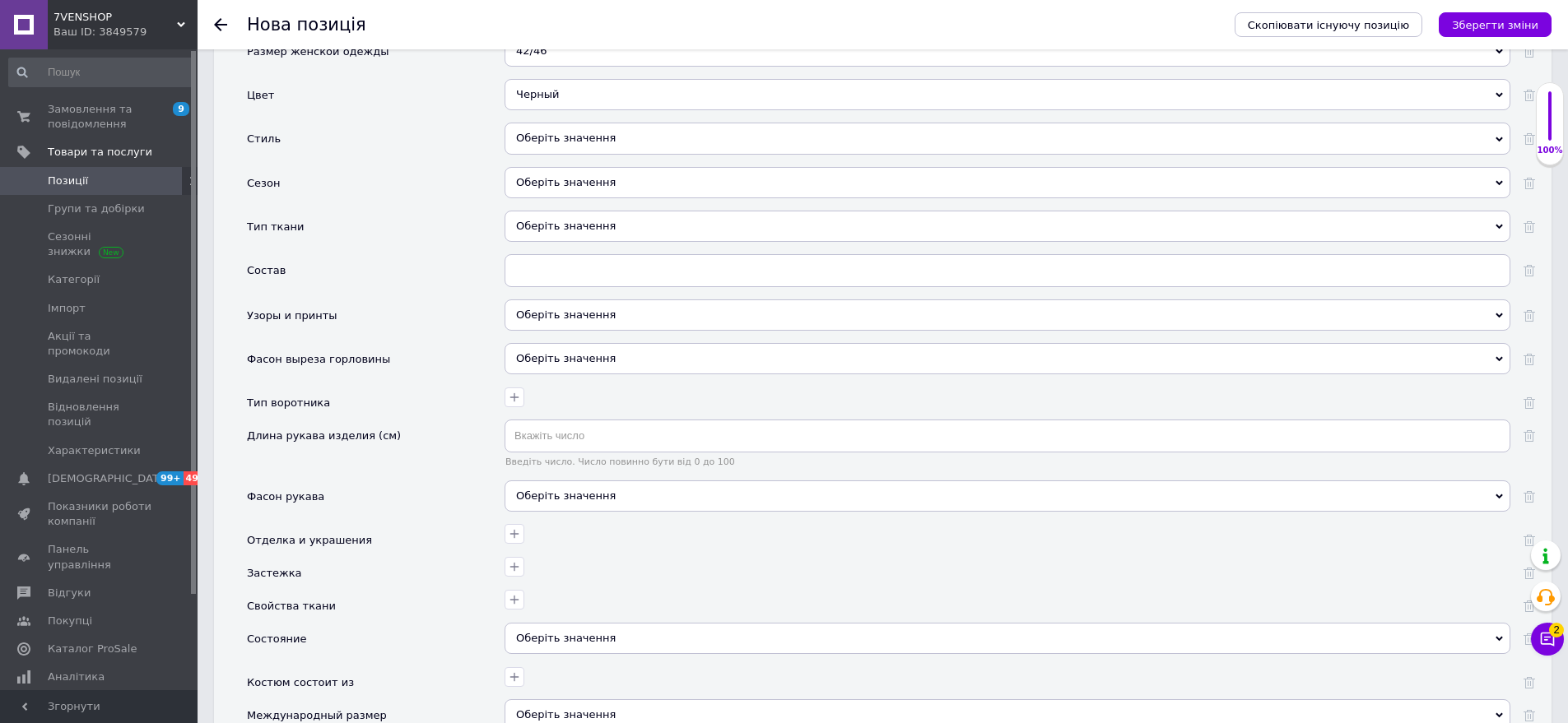
drag, startPoint x: 611, startPoint y: 143, endPoint x: 547, endPoint y: 131, distance: 65.1
click at [609, 142] on div "Оберіть значення" at bounding box center [1007, 144] width 1006 height 44
click at [545, 131] on div "Оберіть значення" at bounding box center [1007, 138] width 1006 height 31
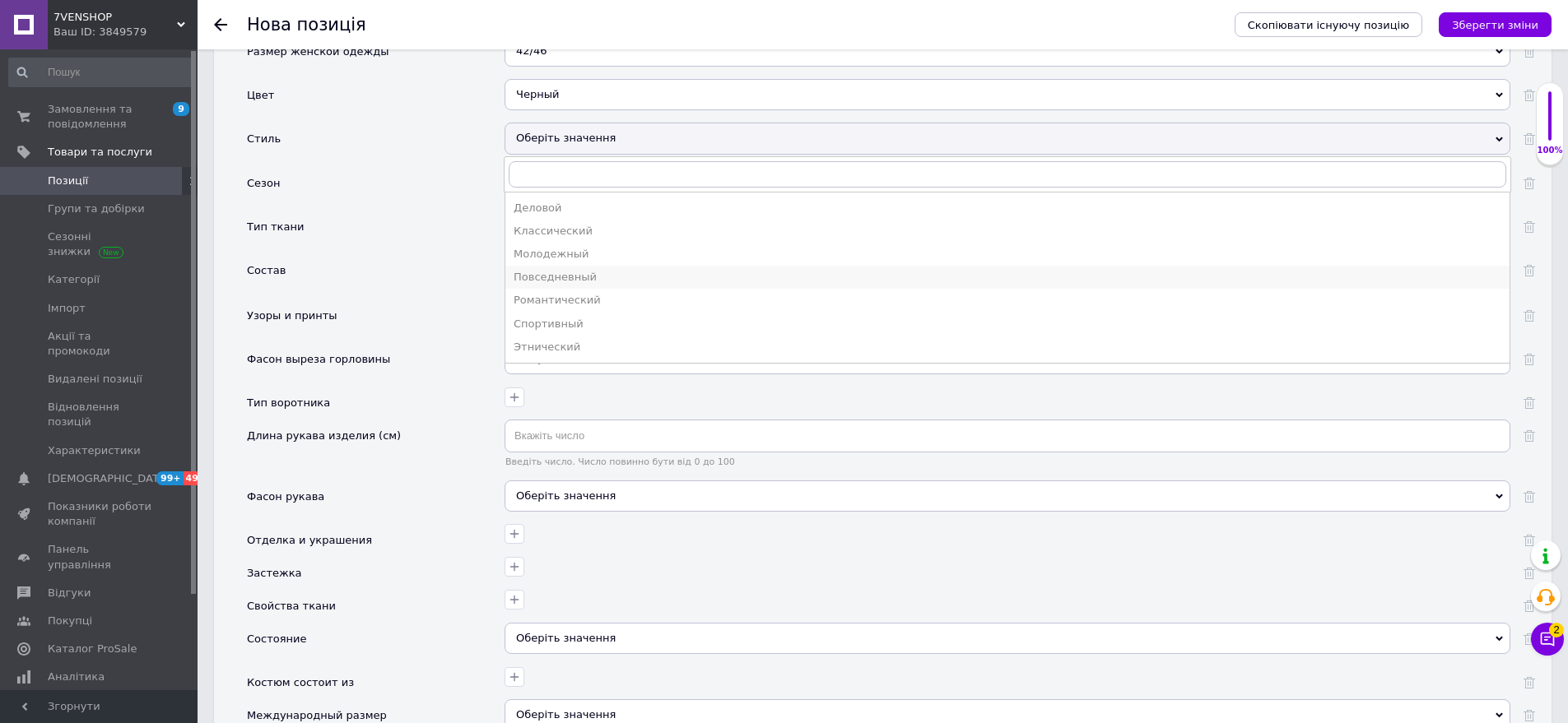
click at [580, 270] on div "Повседневный" at bounding box center [1007, 277] width 988 height 15
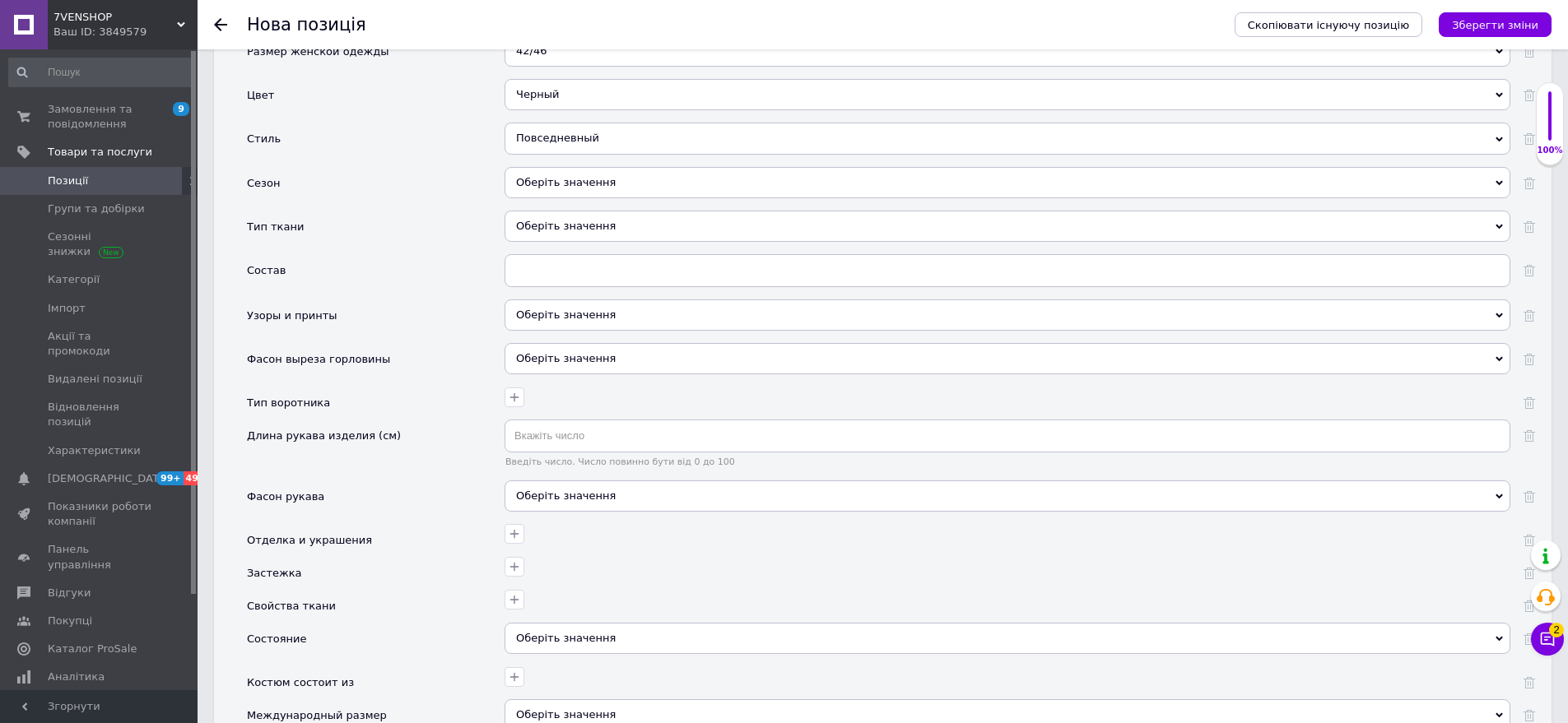
click at [636, 178] on div "Оберіть значення" at bounding box center [1007, 183] width 1006 height 31
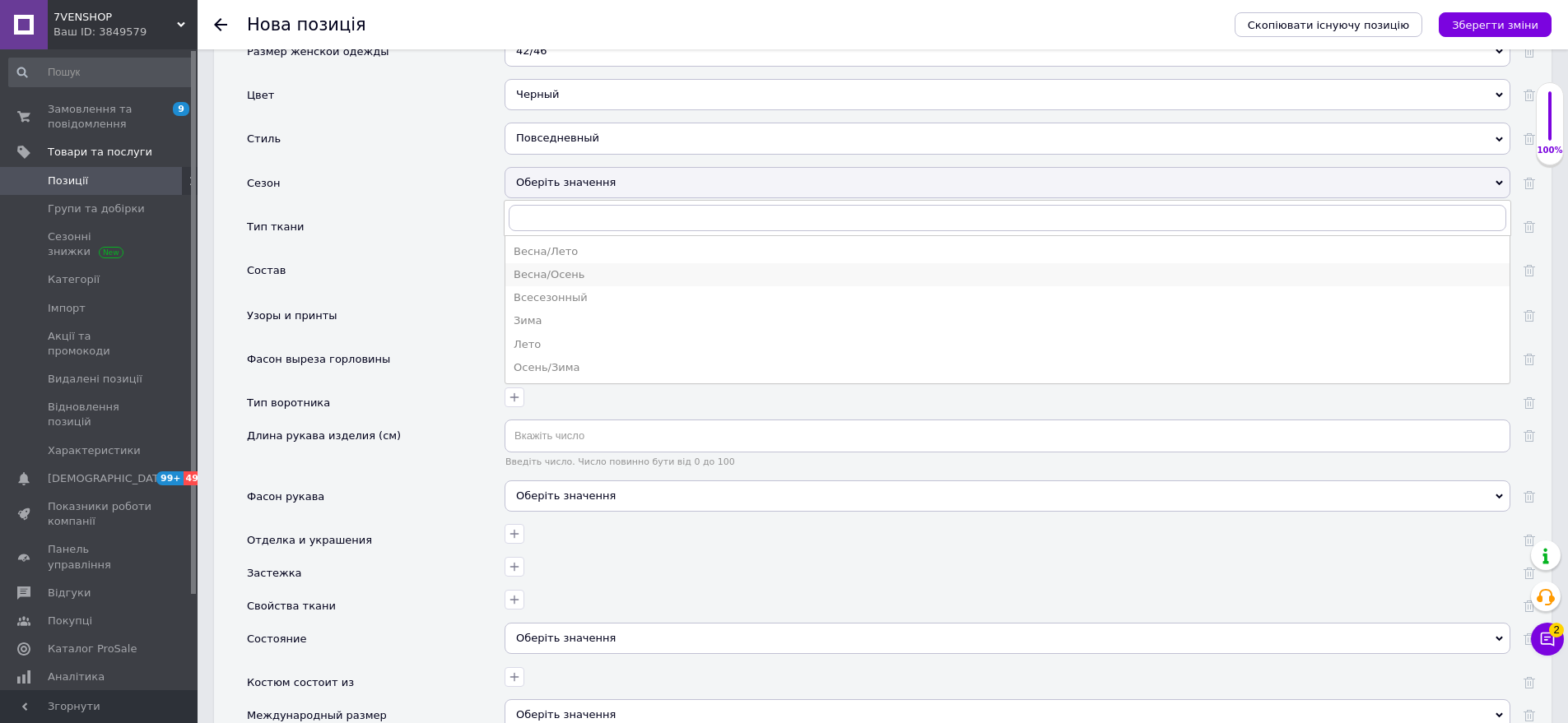
click at [580, 267] on div "Весна/Осень" at bounding box center [1007, 275] width 988 height 15
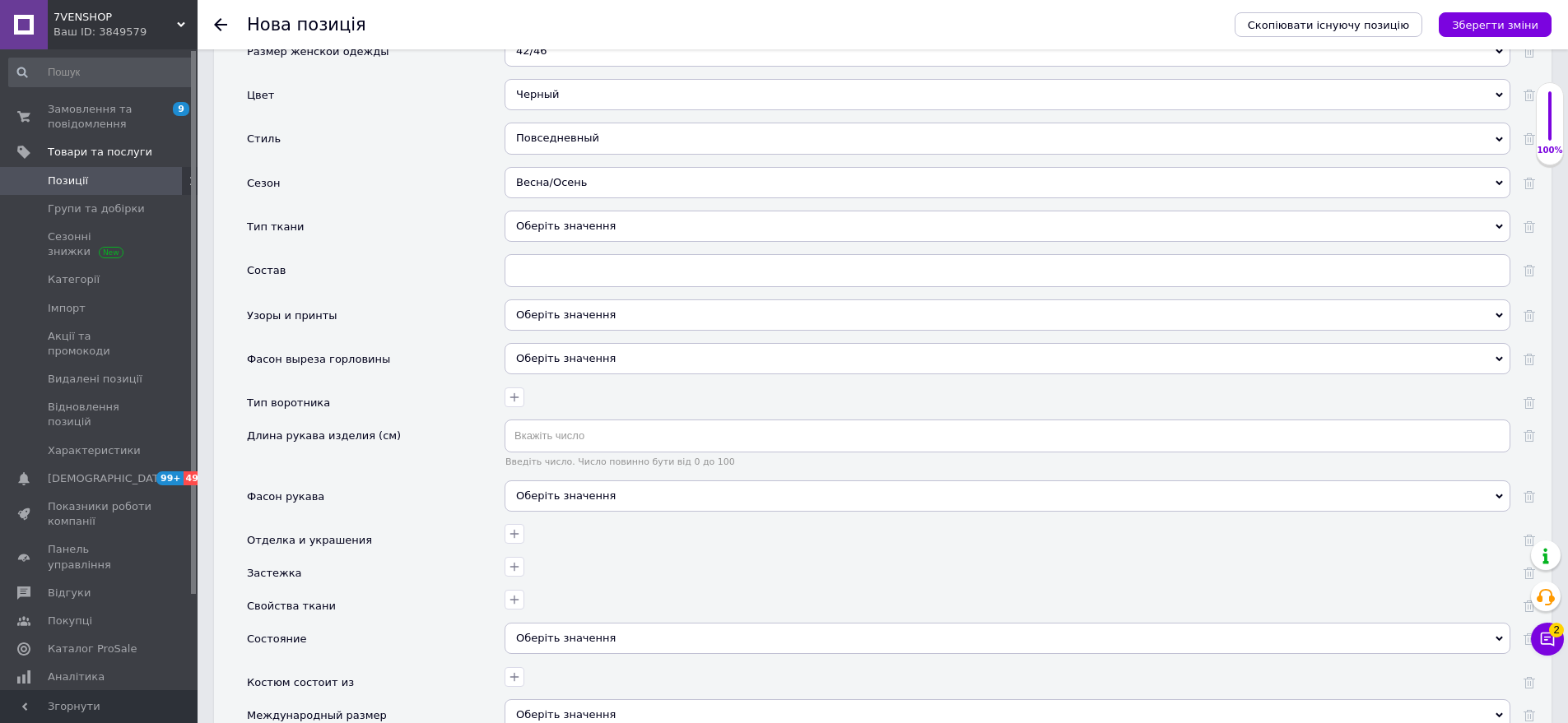
click at [582, 216] on div "Оберіть значення" at bounding box center [1007, 227] width 1006 height 31
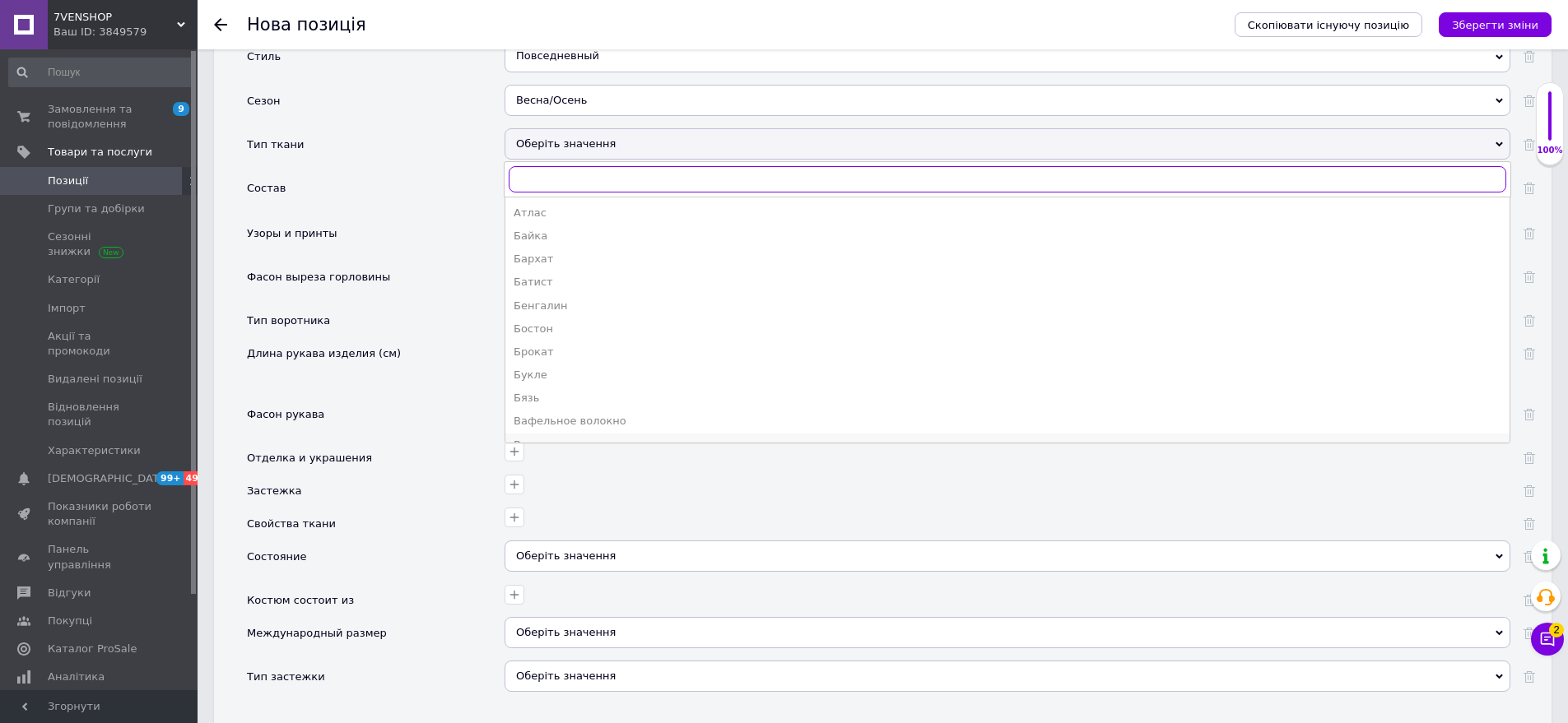
scroll to position [329, 0]
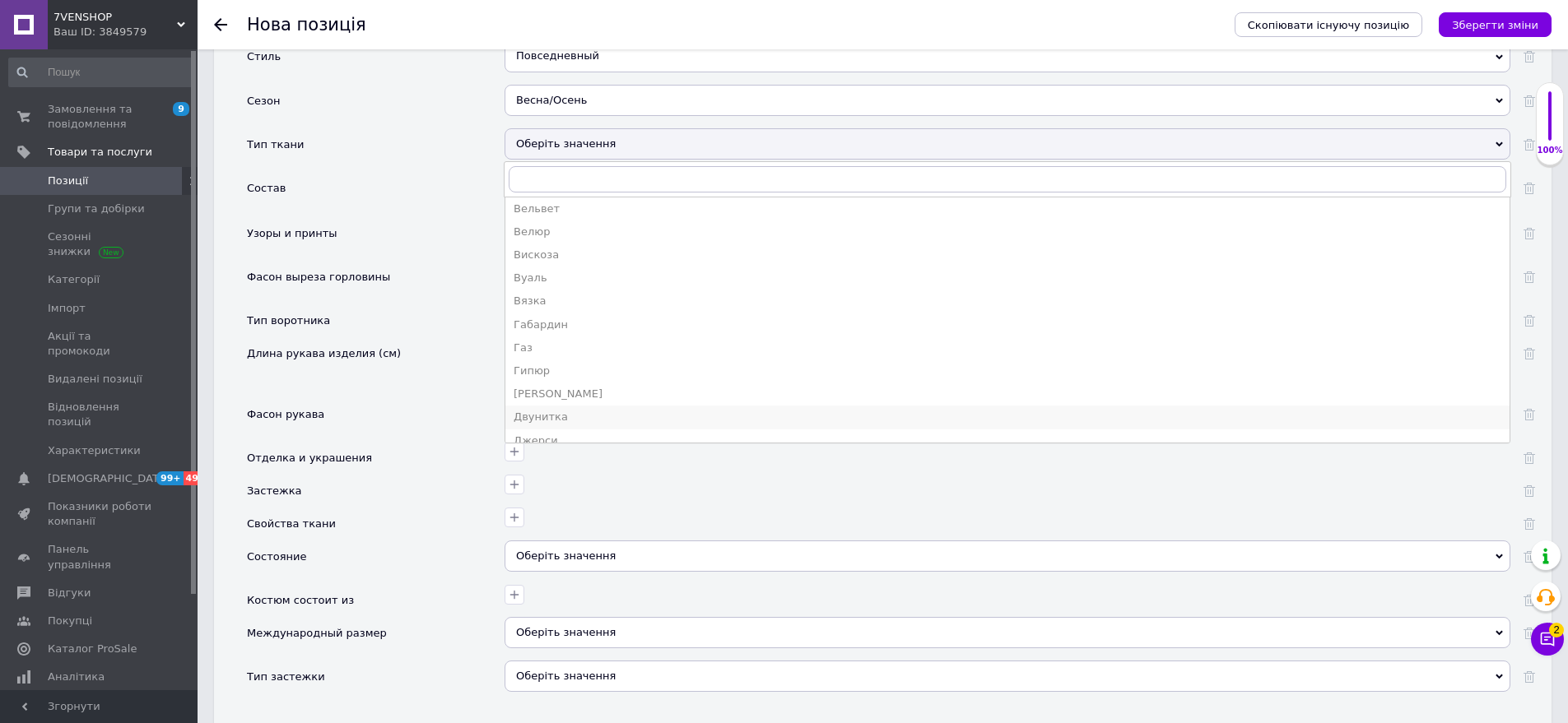
click at [563, 410] on div "Двунитка" at bounding box center [1007, 417] width 988 height 15
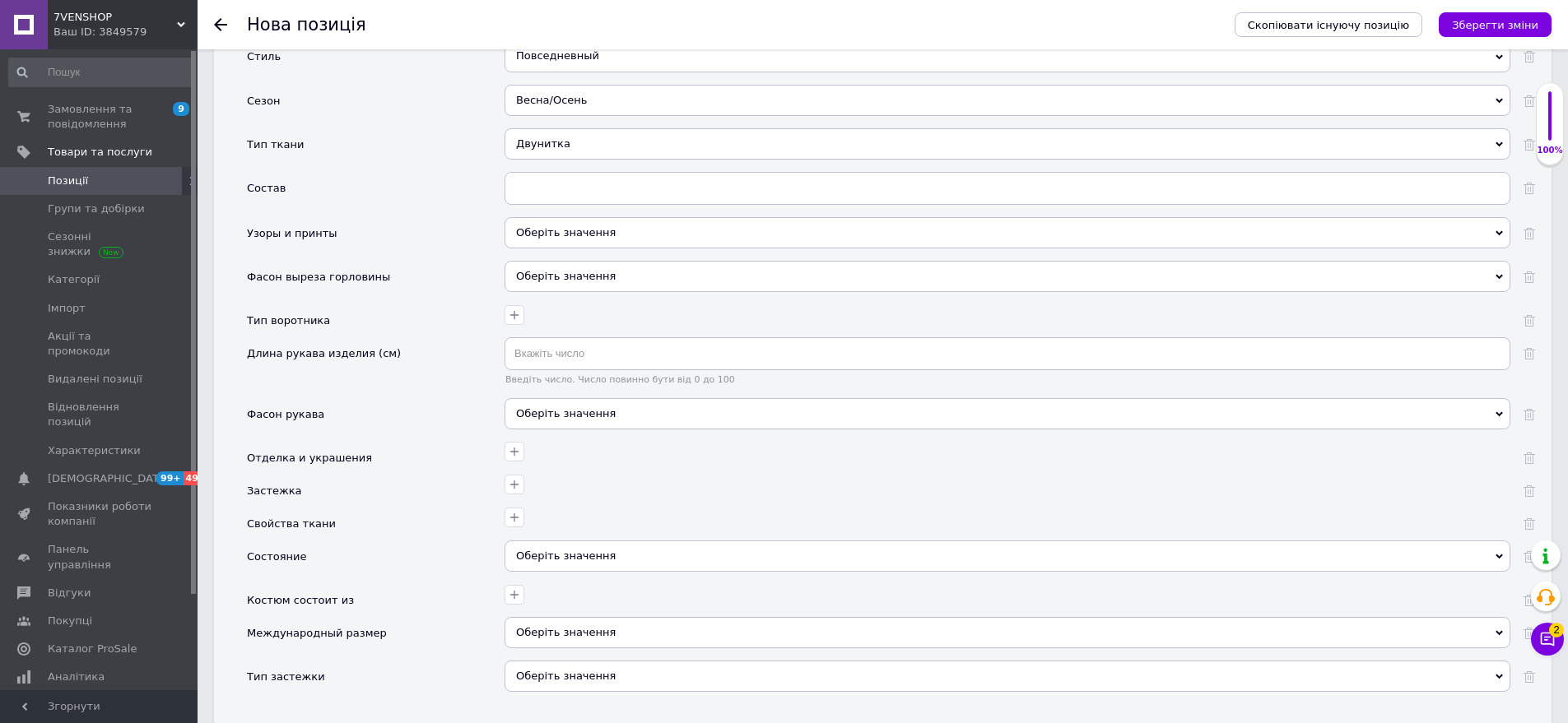
click at [587, 219] on div "Оберіть значення" at bounding box center [1007, 233] width 1006 height 31
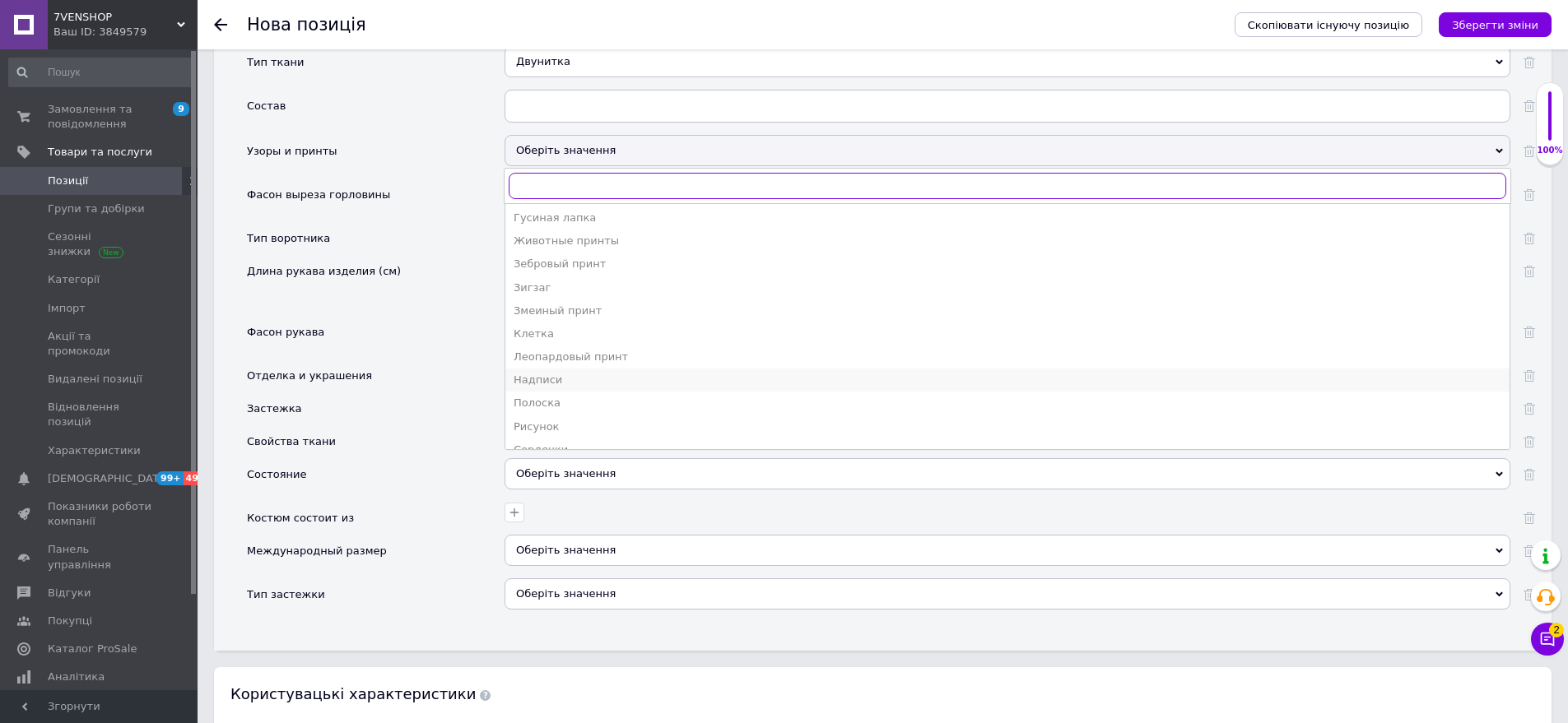
scroll to position [204, 0]
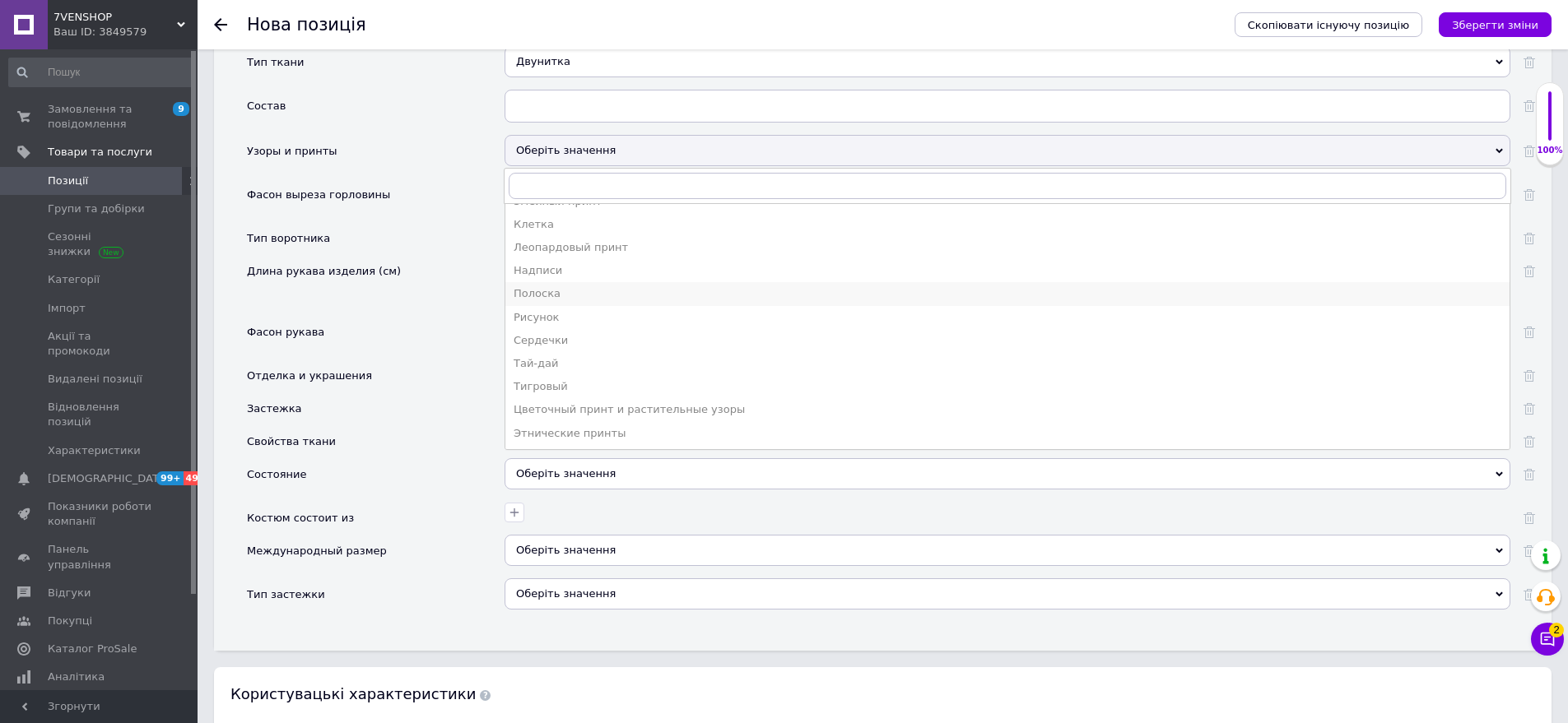
click at [571, 286] on div "Полоска" at bounding box center [1007, 293] width 988 height 15
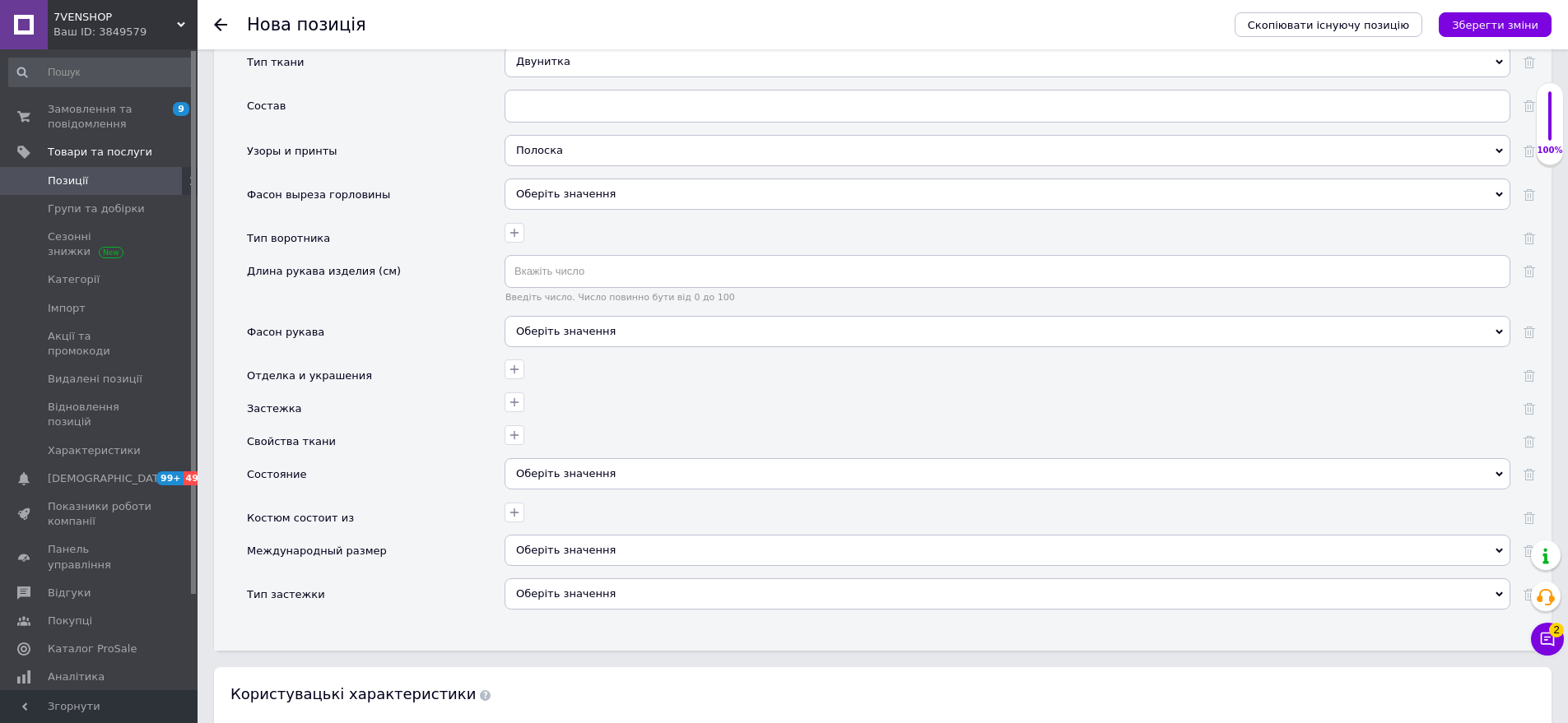
click at [580, 297] on div "Введіть число. Число повинно бути від 0 до 100" at bounding box center [1007, 284] width 1006 height 60
click at [542, 321] on div "Оберіть значення" at bounding box center [1007, 331] width 1006 height 31
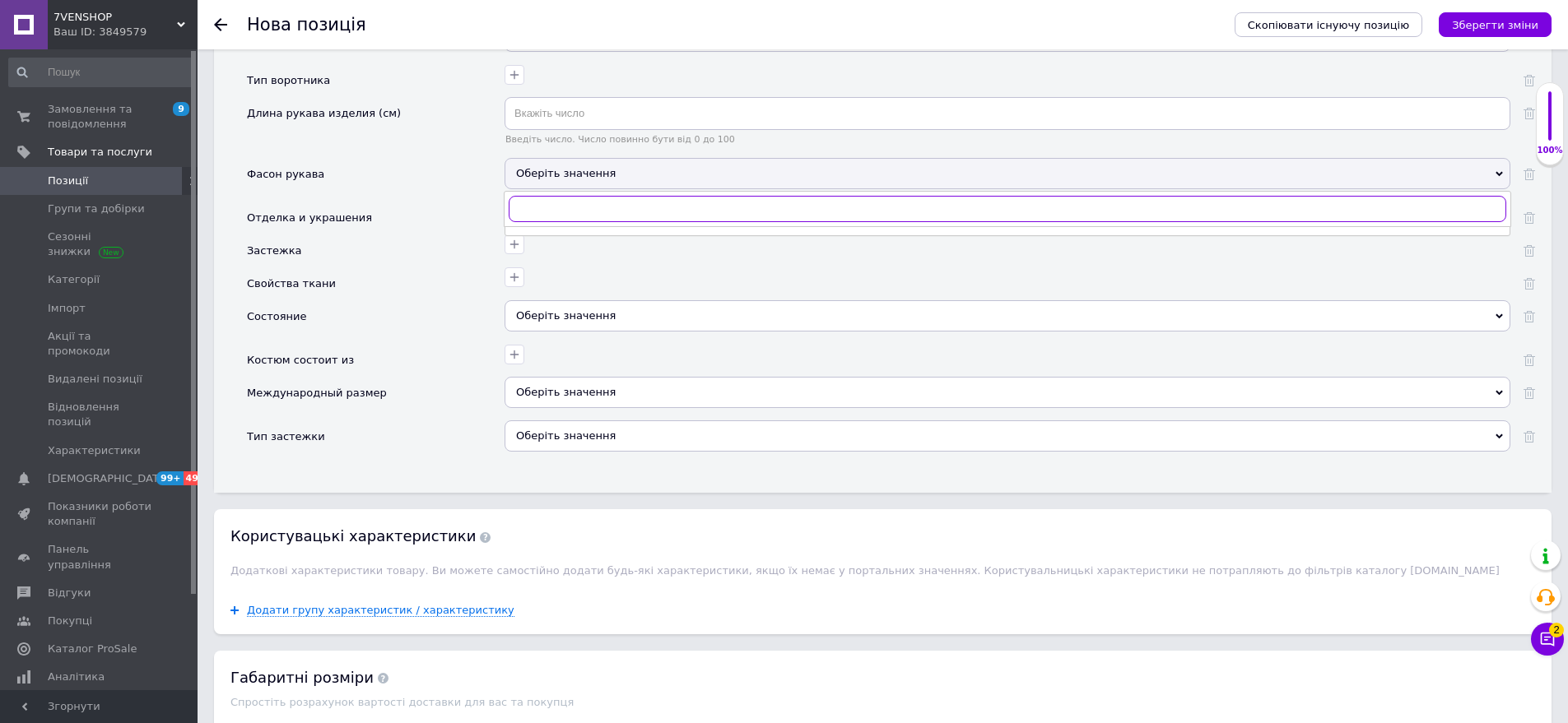
scroll to position [2321, 0]
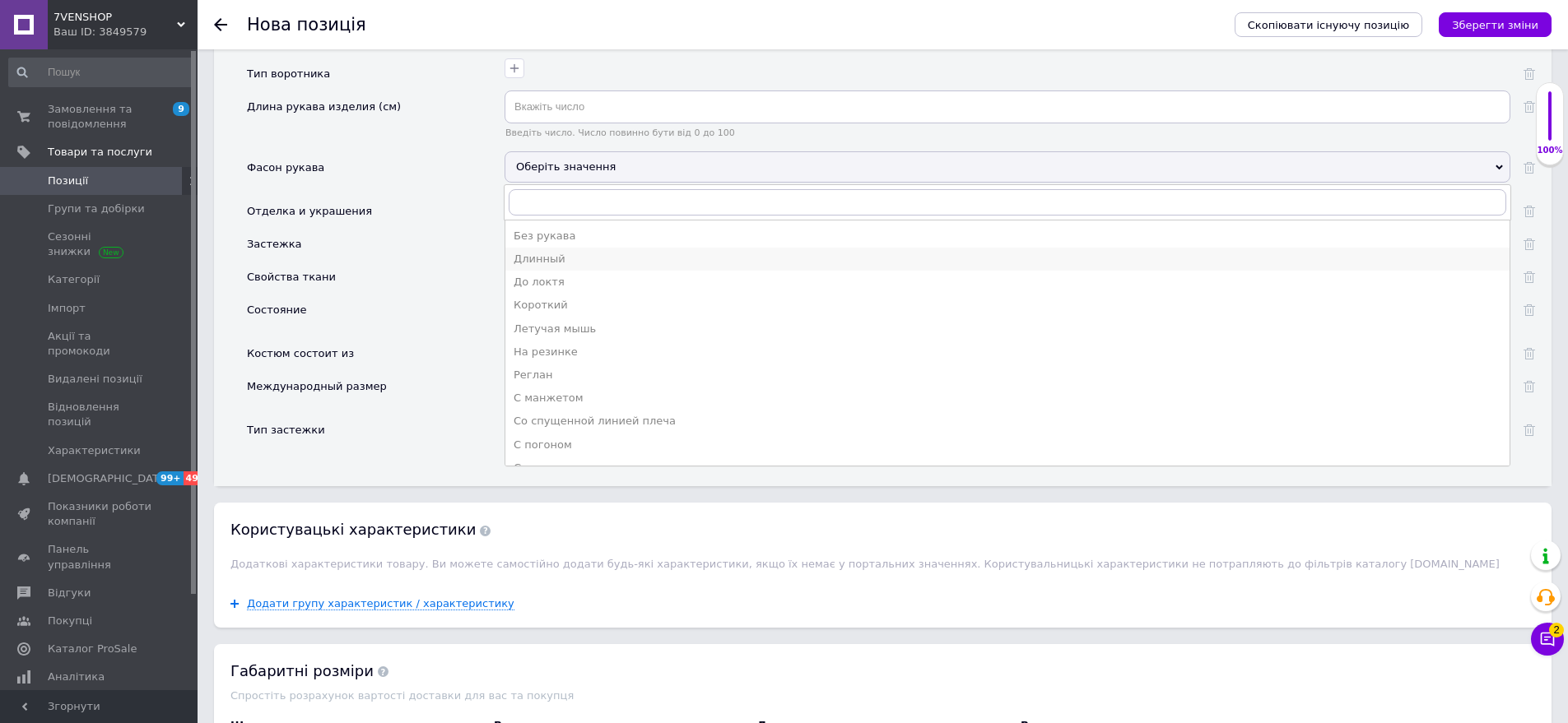
click at [570, 251] on div "Длинный" at bounding box center [1007, 259] width 988 height 15
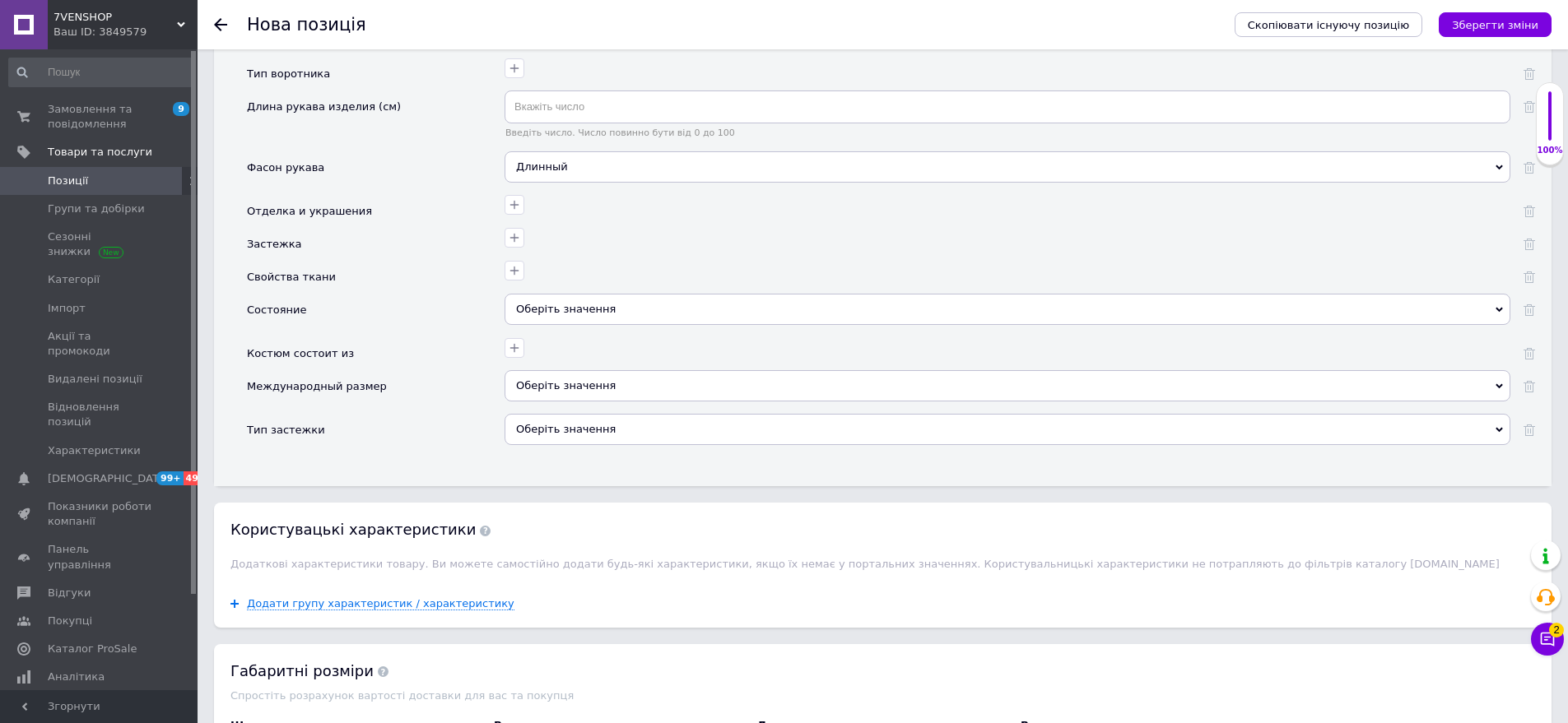
click at [573, 303] on div "Оберіть значення" at bounding box center [1007, 309] width 1006 height 31
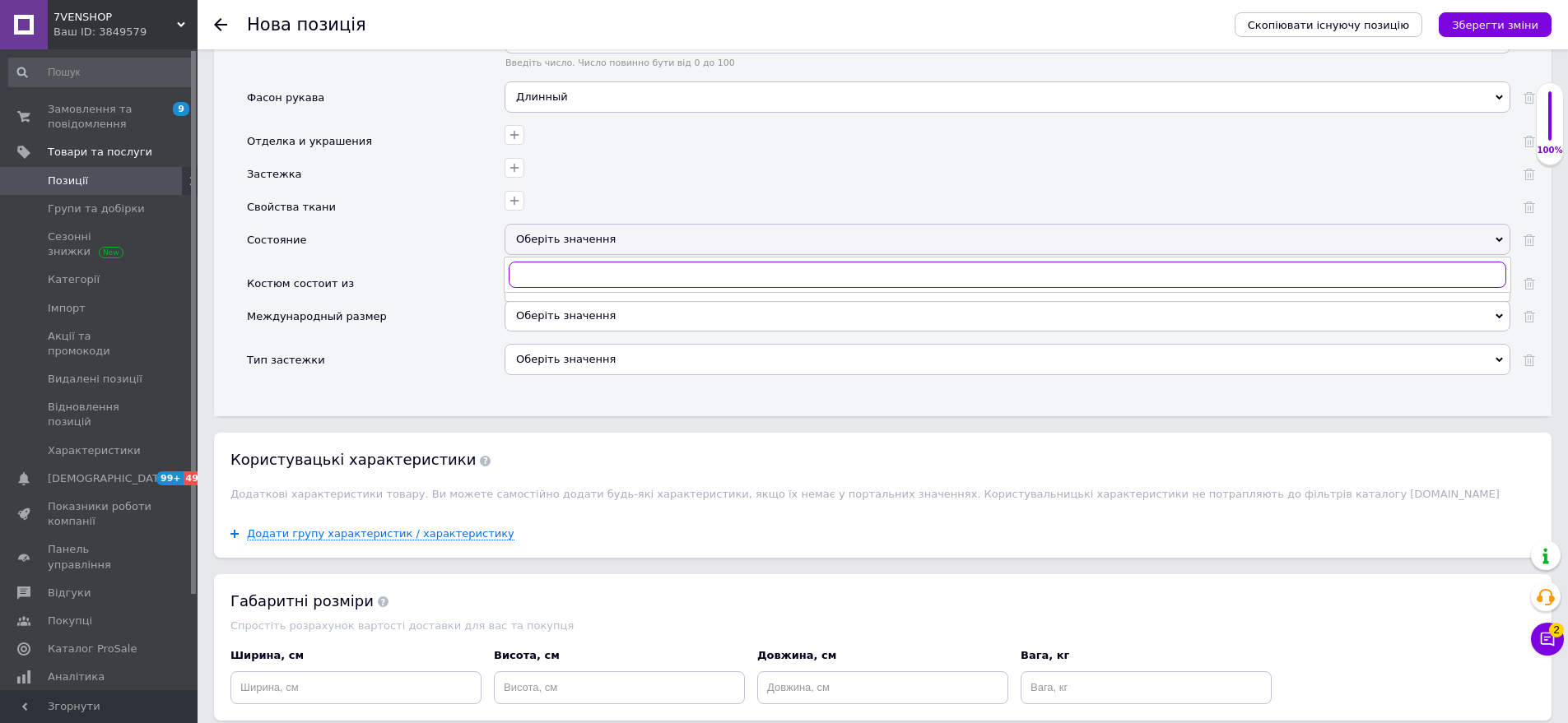
scroll to position [2486, 0]
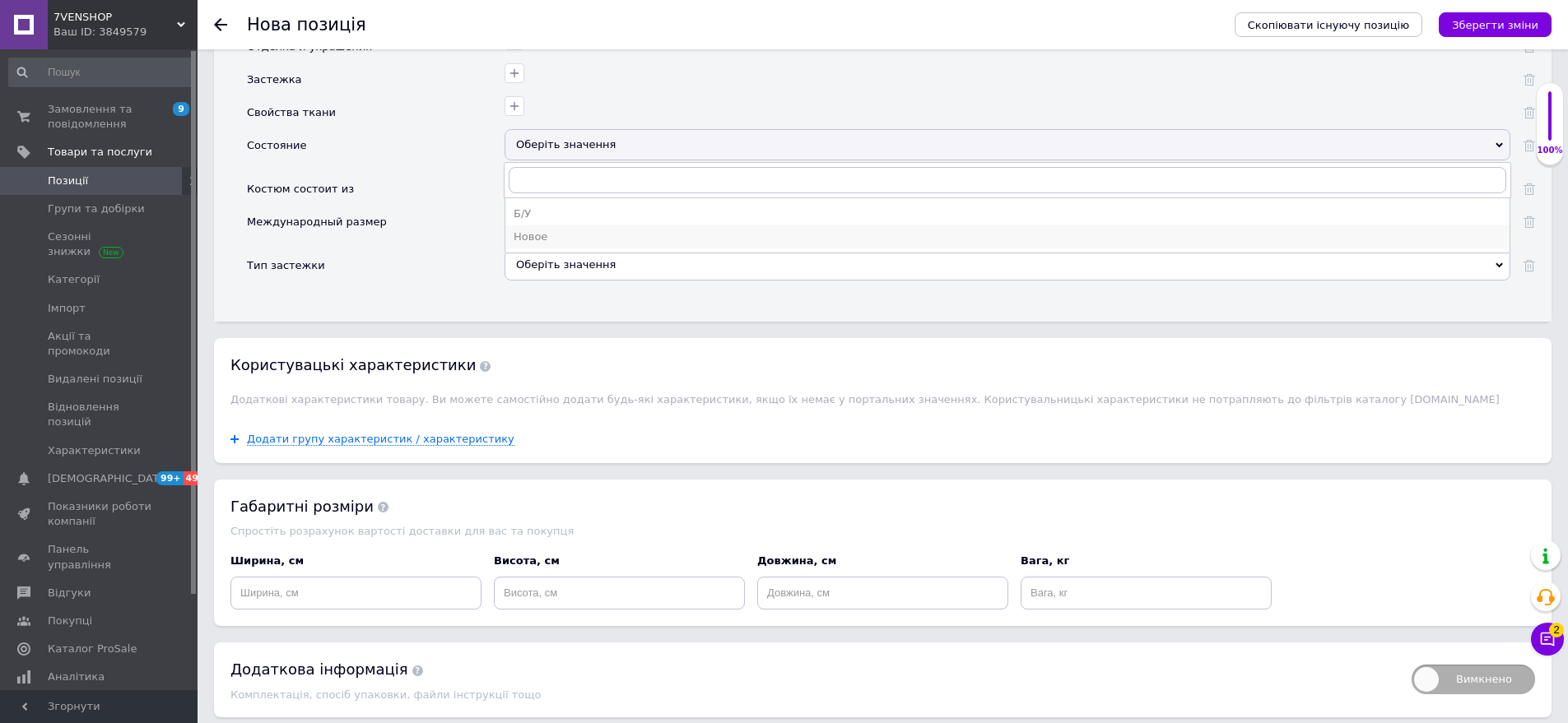
drag, startPoint x: 574, startPoint y: 223, endPoint x: 531, endPoint y: 236, distance: 44.9
click at [574, 230] on div "Новое" at bounding box center [1007, 237] width 988 height 15
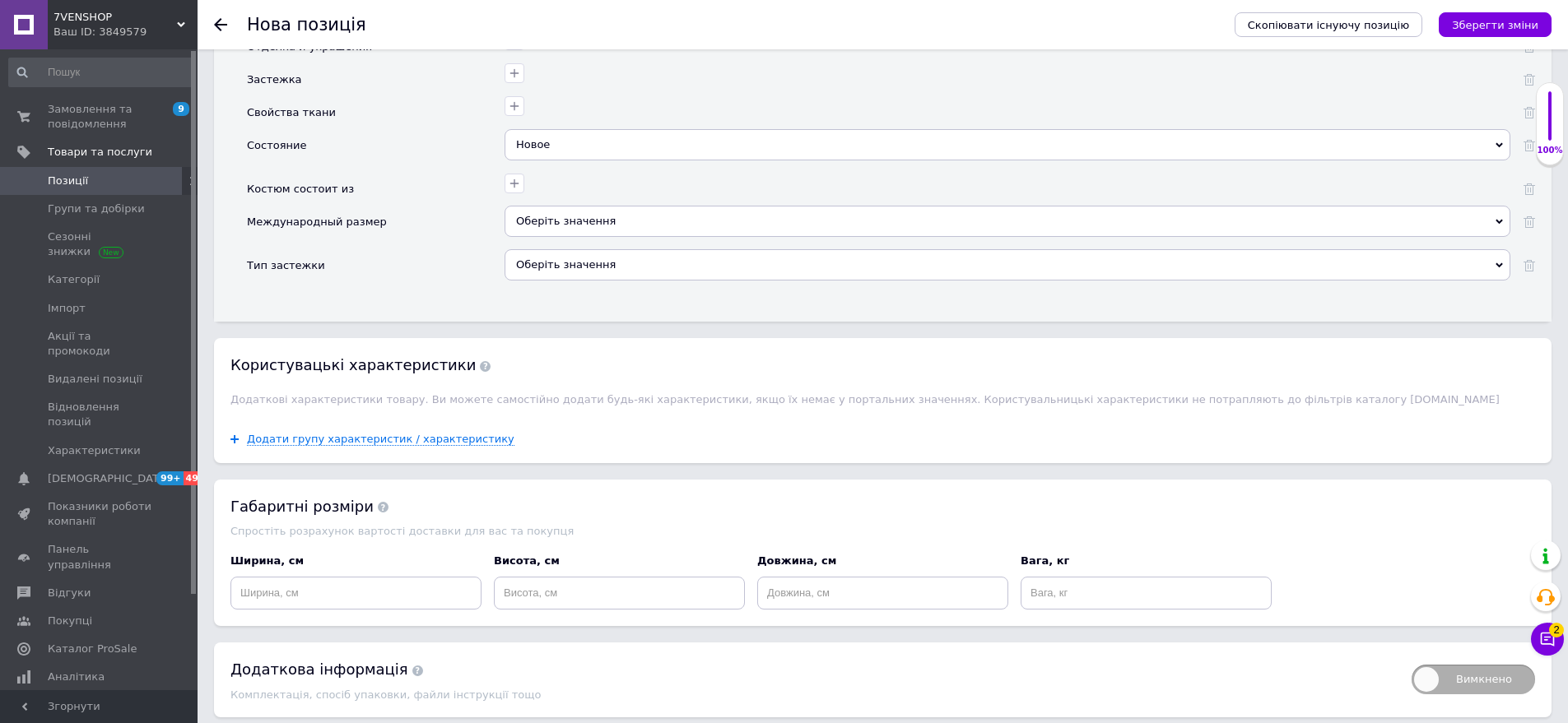
click at [610, 206] on div "Оберіть значення" at bounding box center [1007, 222] width 1006 height 31
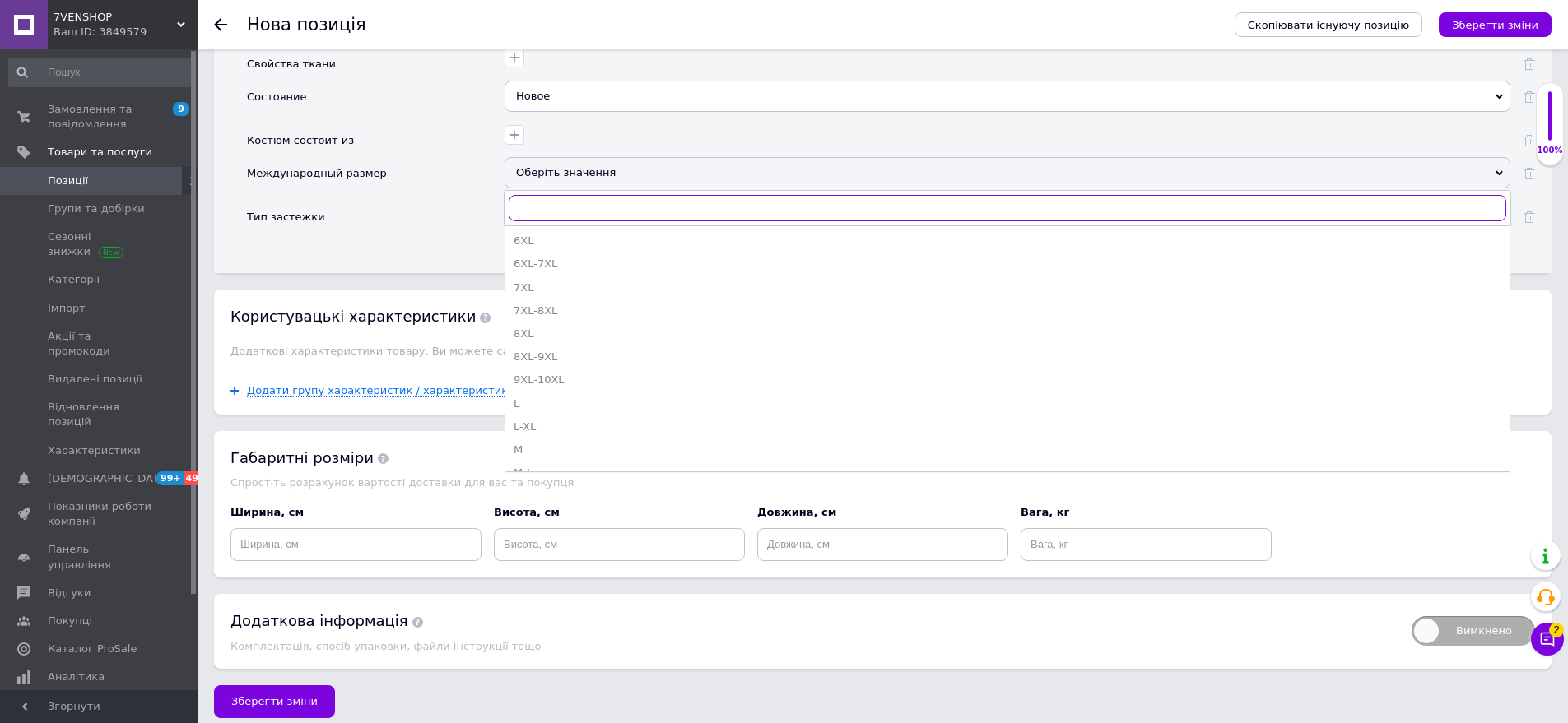
scroll to position [494, 0]
click at [566, 390] on div "S-M" at bounding box center [1007, 397] width 988 height 15
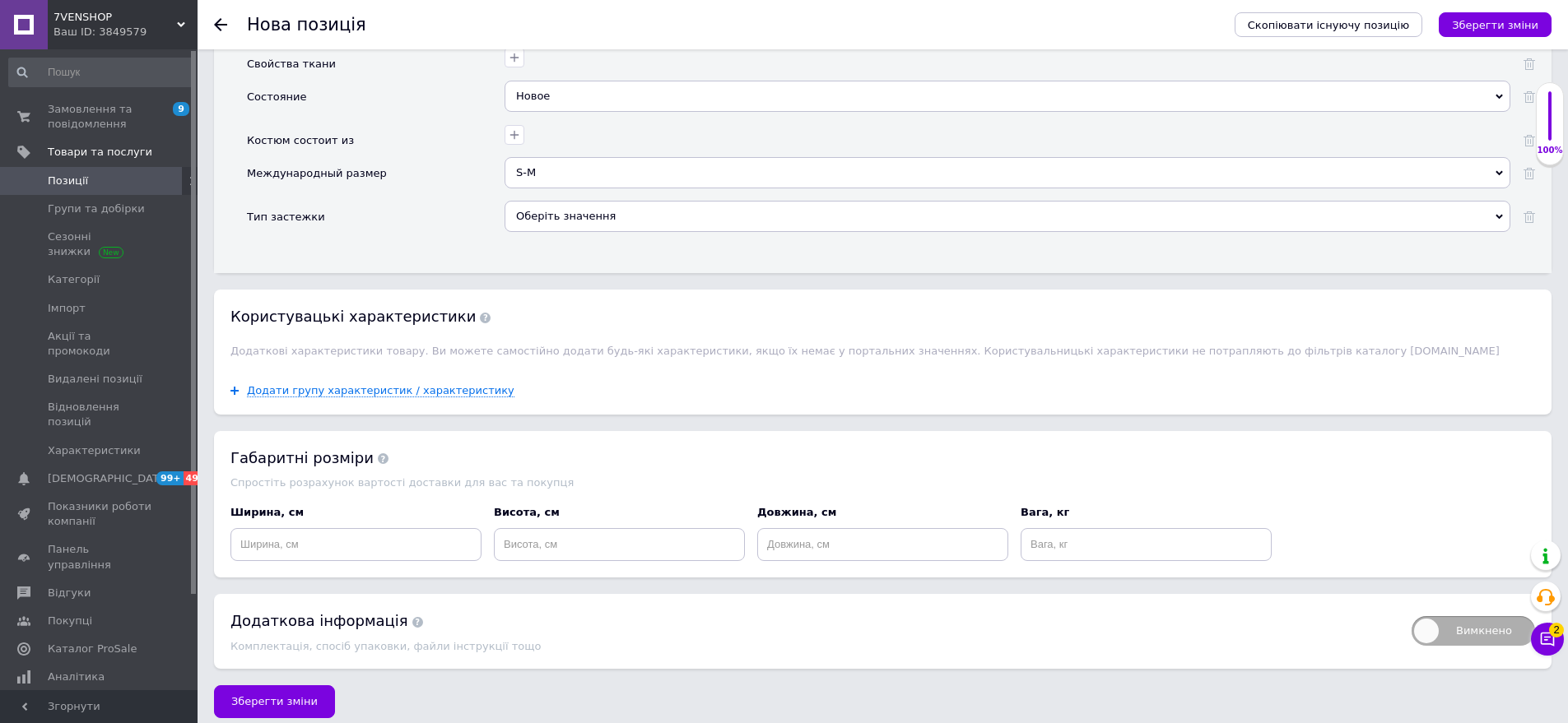
click at [595, 157] on div "S-M" at bounding box center [1007, 173] width 1006 height 31
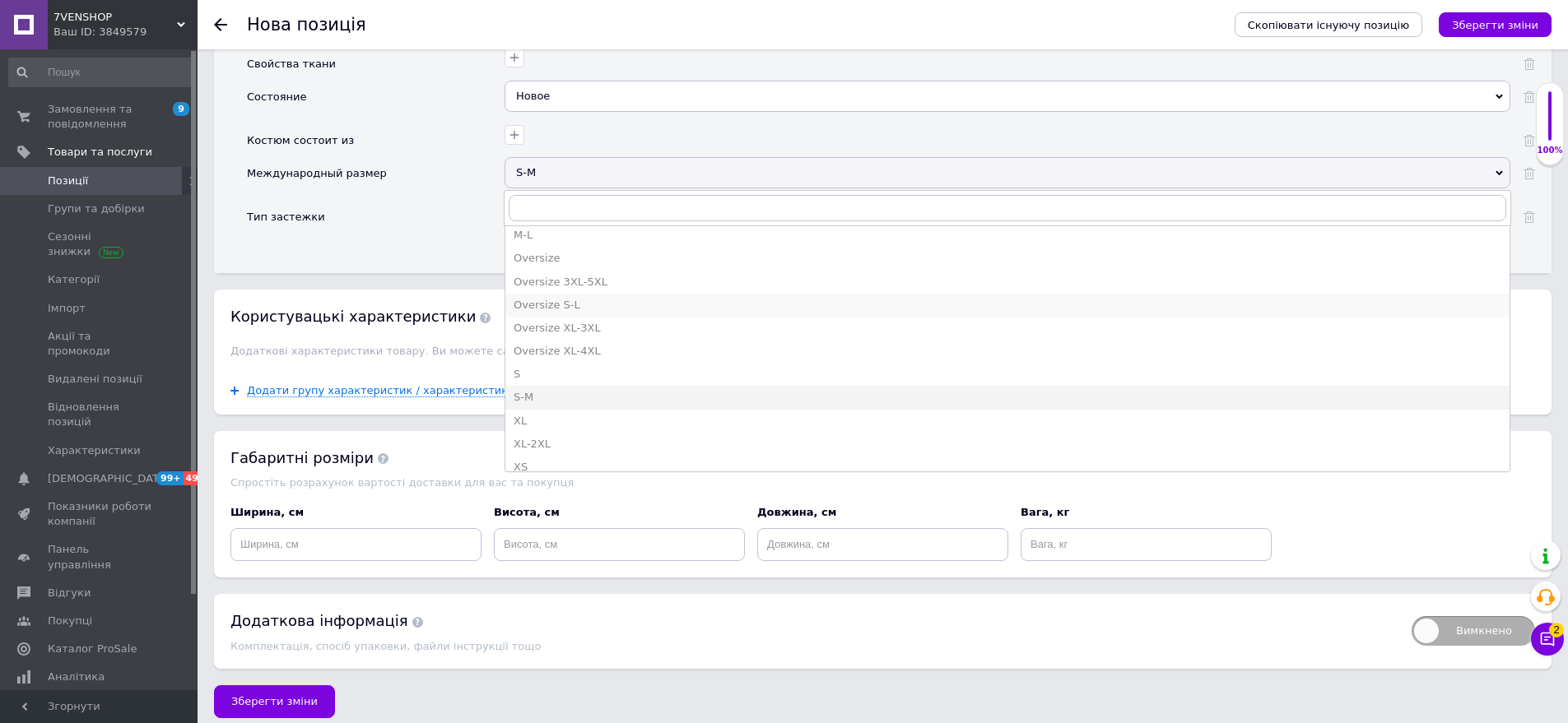
click at [583, 298] on div "Oversize S-L" at bounding box center [1007, 305] width 988 height 15
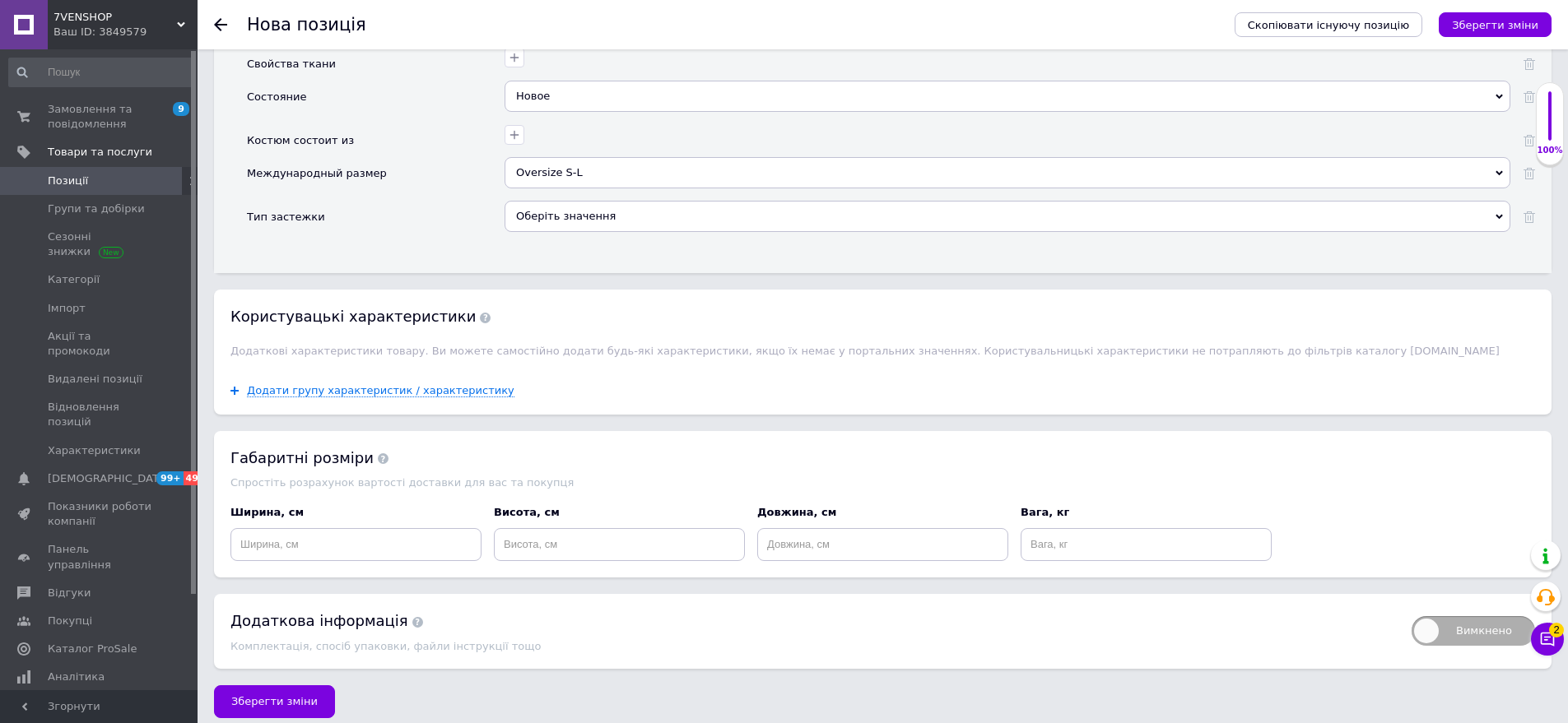
click at [304, 696] on span "Зберегти зміни" at bounding box center [275, 702] width 87 height 12
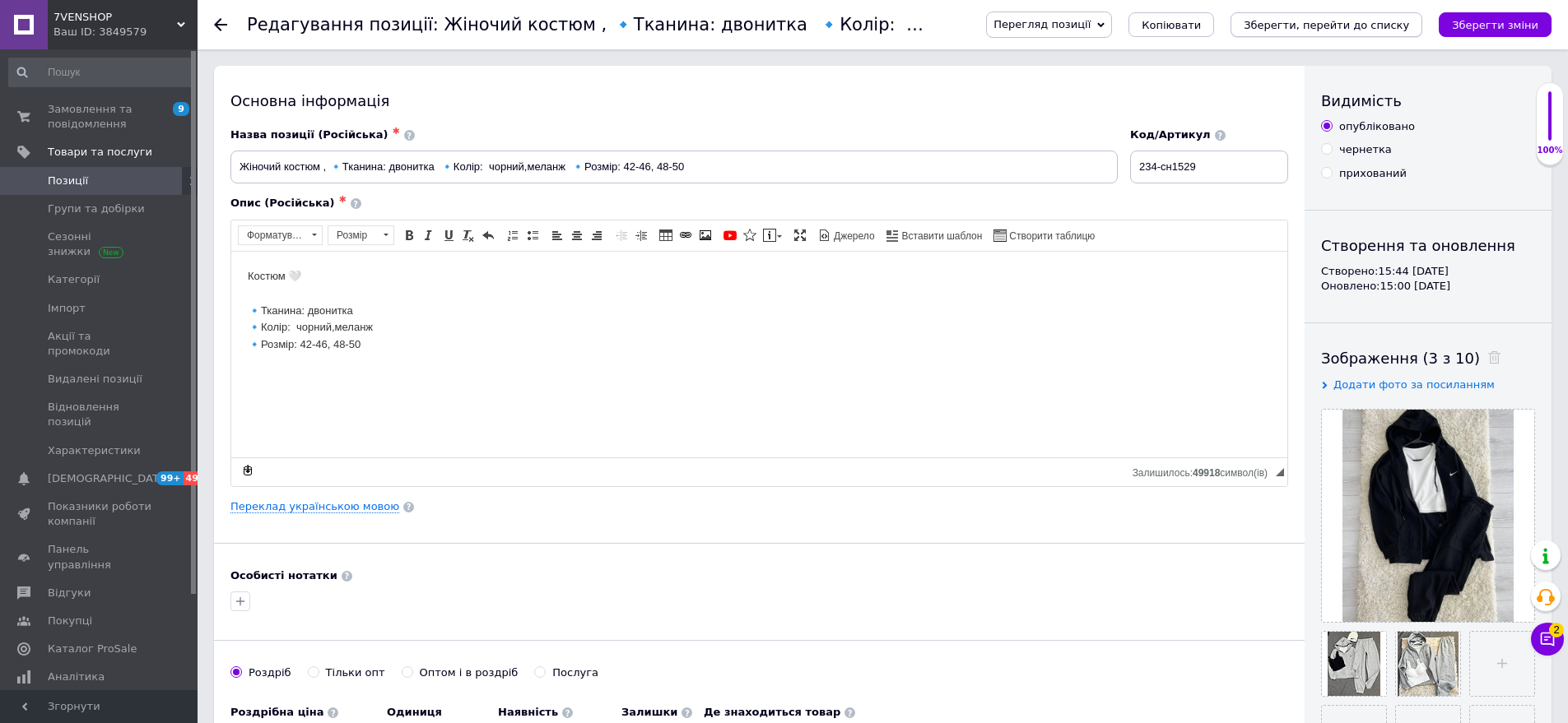
click at [1409, 31] on icon "Зберегти, перейти до списку" at bounding box center [1326, 25] width 166 height 12
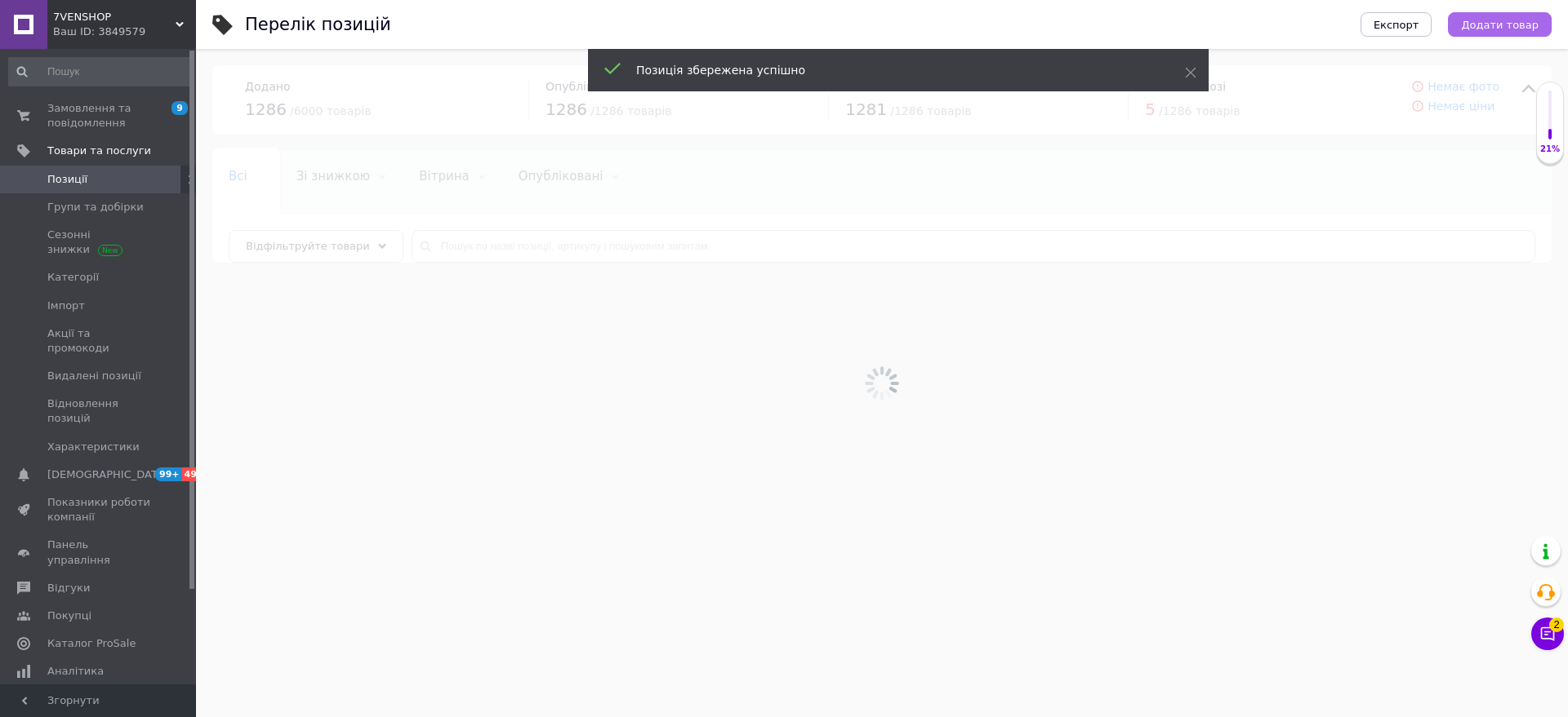
click at [1521, 25] on span "Додати товар" at bounding box center [1499, 25] width 78 height 12
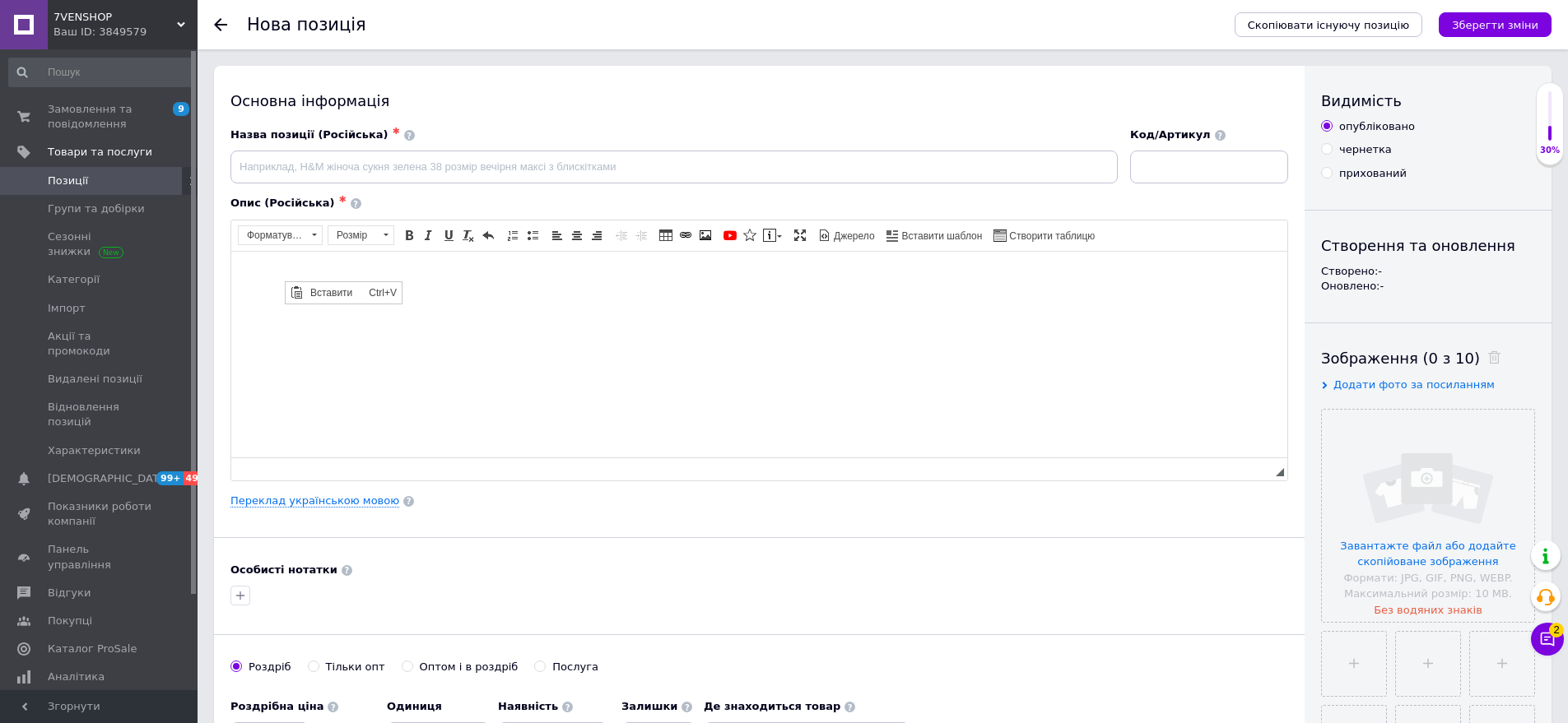
click at [316, 295] on span "Вставити" at bounding box center [335, 292] width 59 height 20
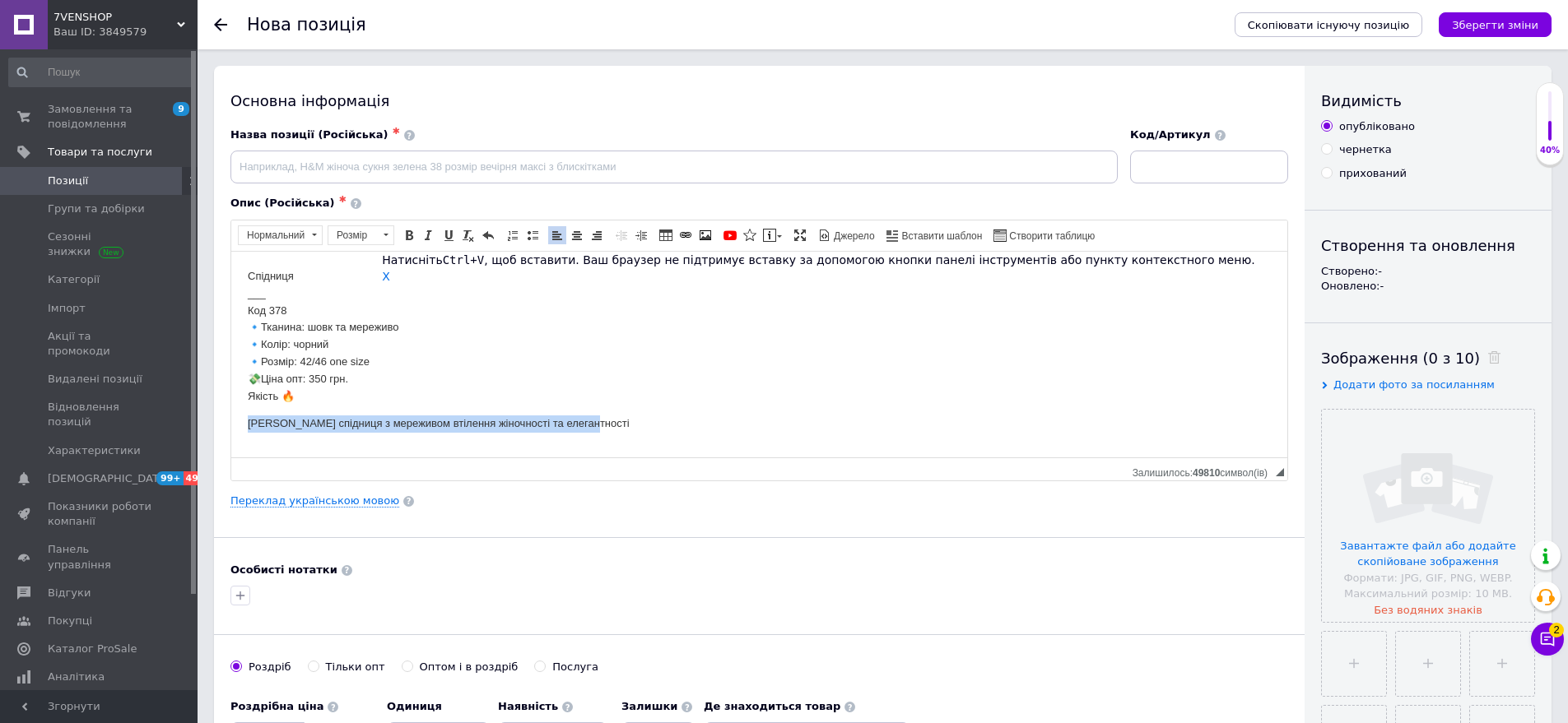
drag, startPoint x: 246, startPoint y: 425, endPoint x: 610, endPoint y: 425, distance: 364.0
click at [610, 425] on html "Спідниця ___ Код 378 🔹Тканина: шовк та мереживо 🔹Колір: чорний 🔹Розмір: 42/46 o…" at bounding box center [759, 350] width 1056 height 198
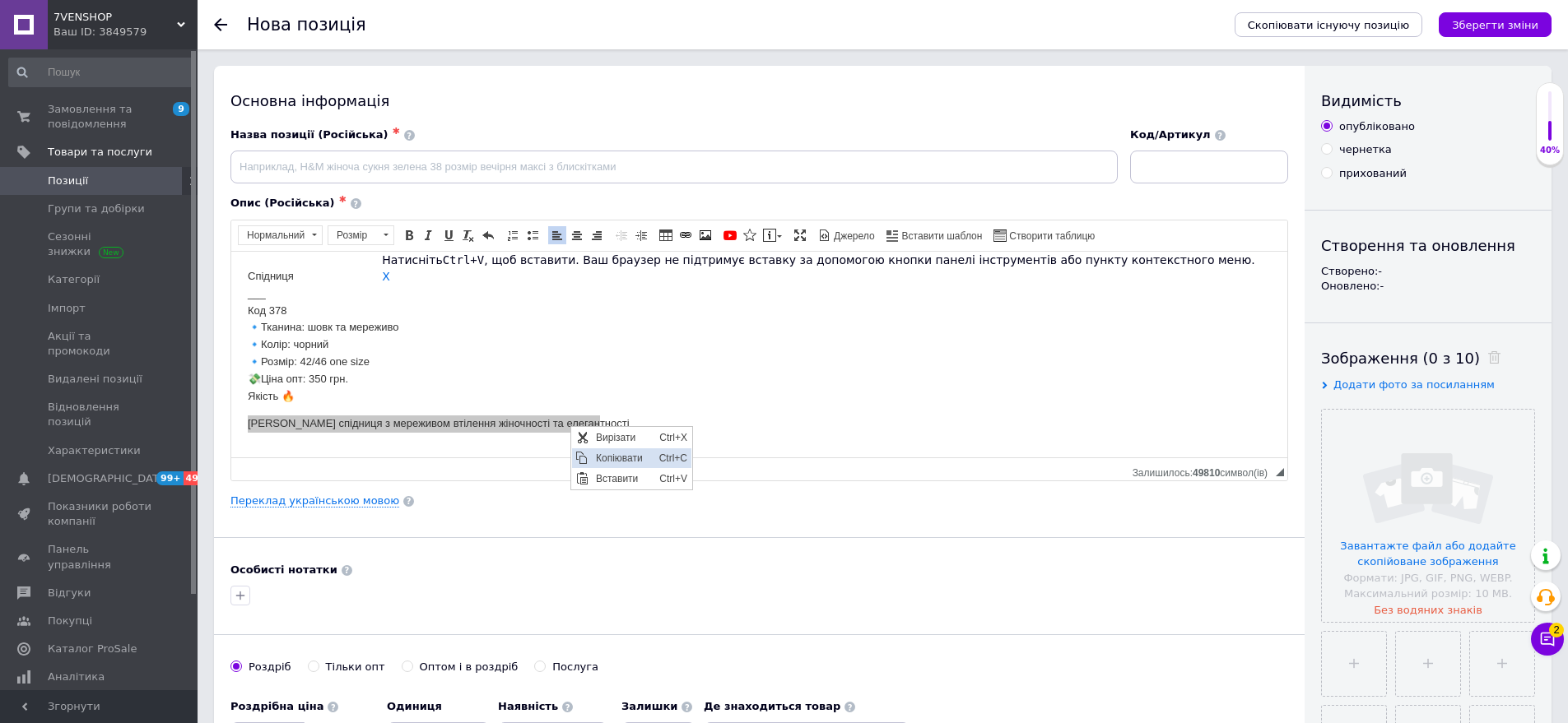
click at [599, 456] on span "Копіювати" at bounding box center [623, 458] width 63 height 20
paste input "[PERSON_NAME] спідниця з мереживом втілення жіночності та елегантності"
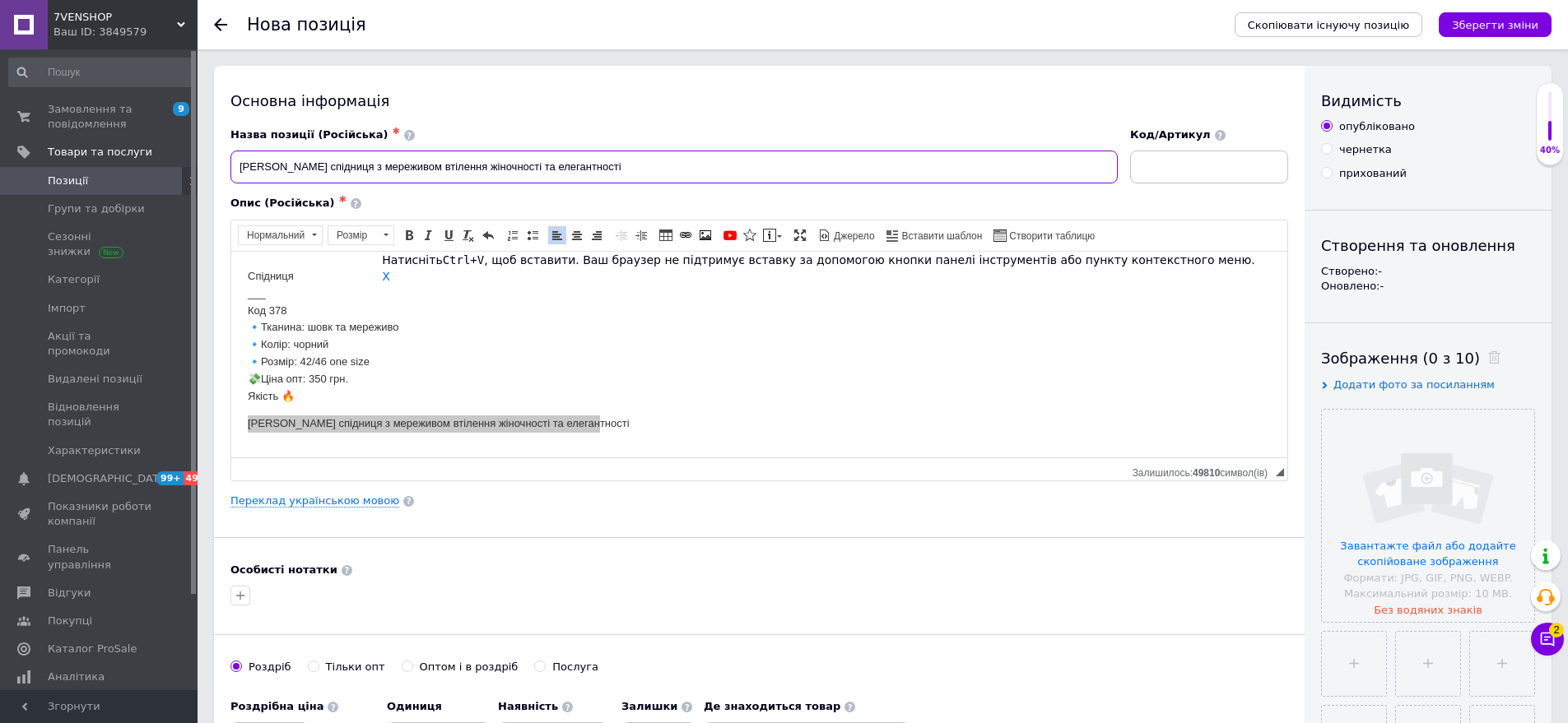
type input "[PERSON_NAME] спідниця з мереживом втілення жіночності та елегантності"
click at [1134, 180] on input at bounding box center [1209, 167] width 158 height 33
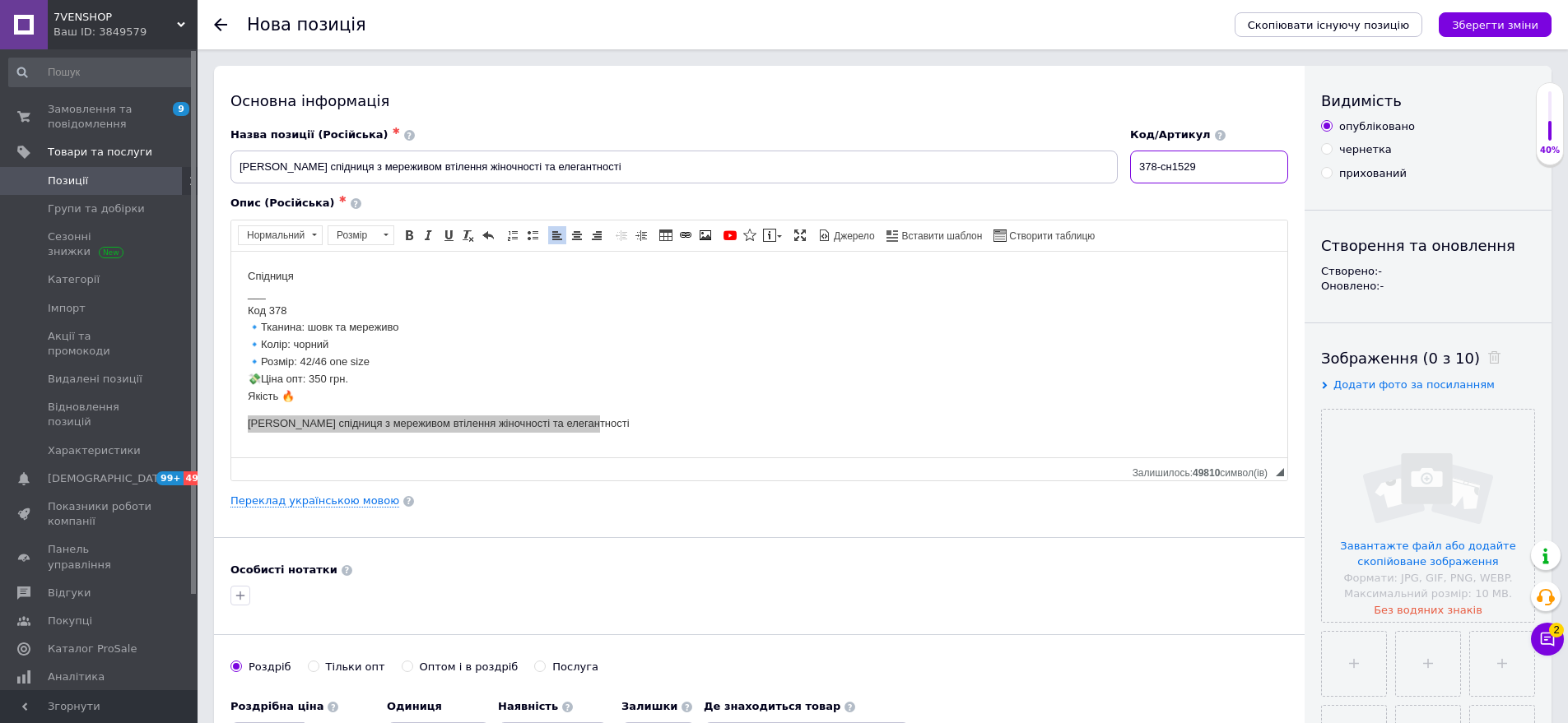
type input "378-сн1529"
drag, startPoint x: 236, startPoint y: 297, endPoint x: 312, endPoint y: 315, distance: 78.1
click at [312, 315] on html "Спідниця ___ Код 378 🔹Тканина: шовк та мереживо 🔹Колір: чорний 🔹Розмір: 42/46 o…" at bounding box center [759, 350] width 1056 height 198
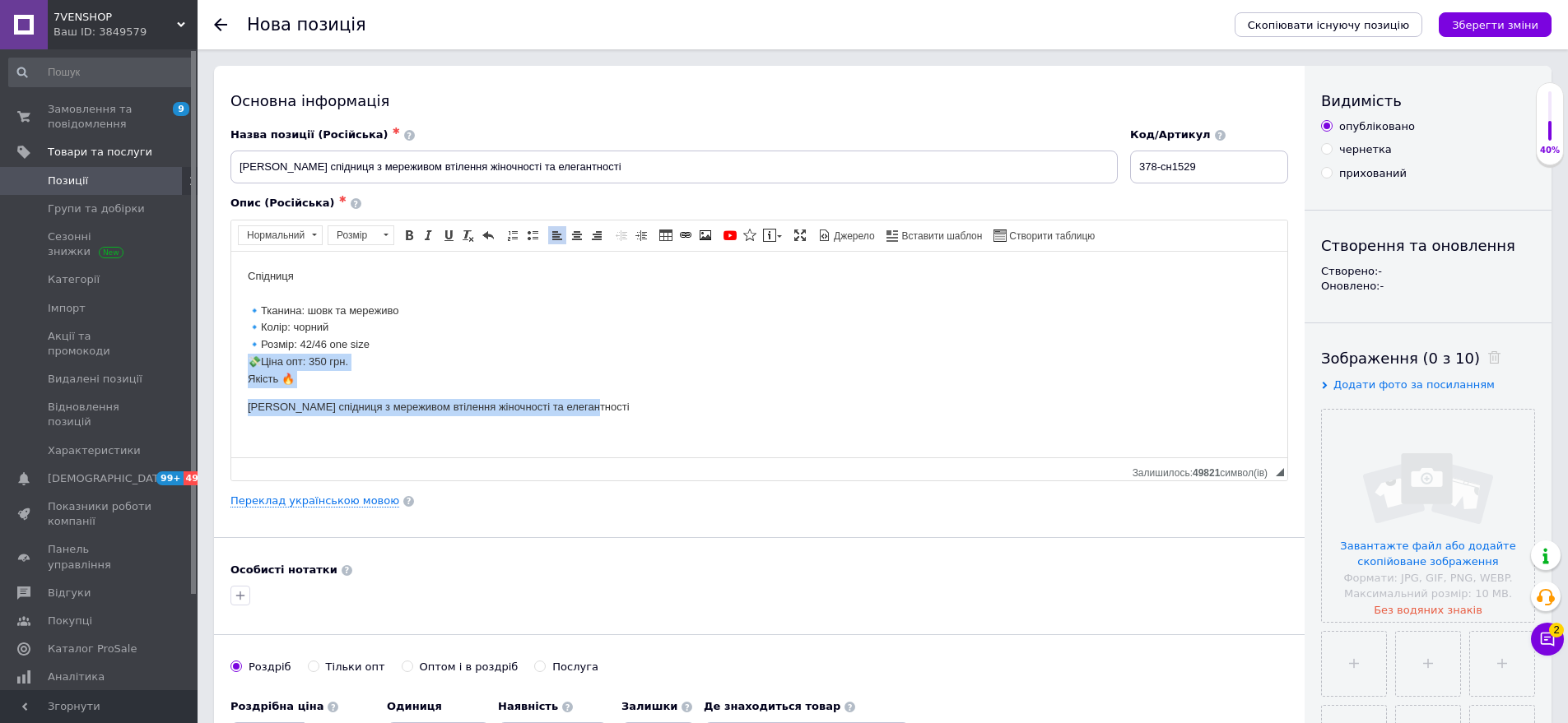
drag, startPoint x: 247, startPoint y: 360, endPoint x: 654, endPoint y: 441, distance: 415.0
click at [654, 431] on html "Спідниця 🔹Тканина: шовк та мереживо 🔹Колір: чорний 🔹Розмір: 42/46 one size 💸Цін…" at bounding box center [759, 340] width 1056 height 181
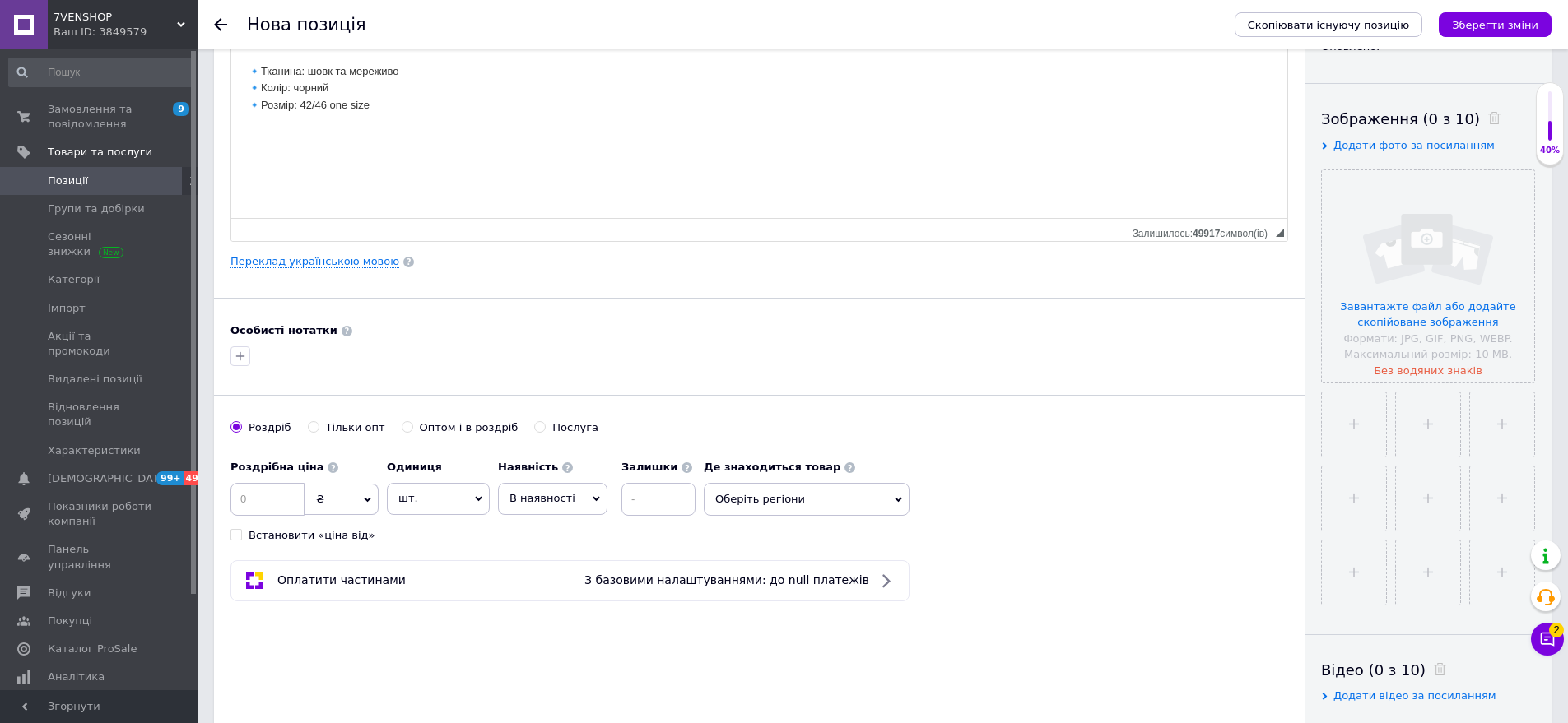
scroll to position [246, 0]
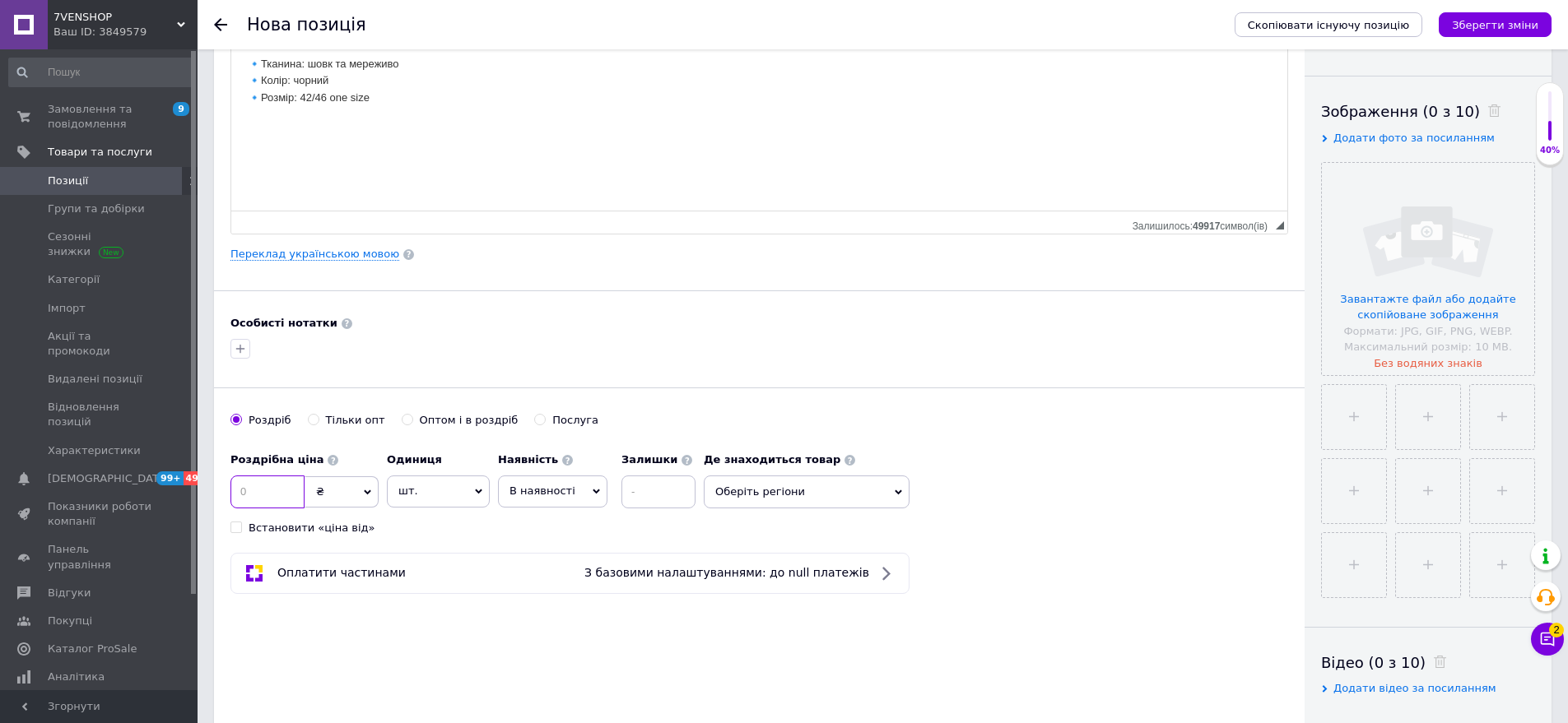
click at [236, 480] on input at bounding box center [268, 492] width 74 height 33
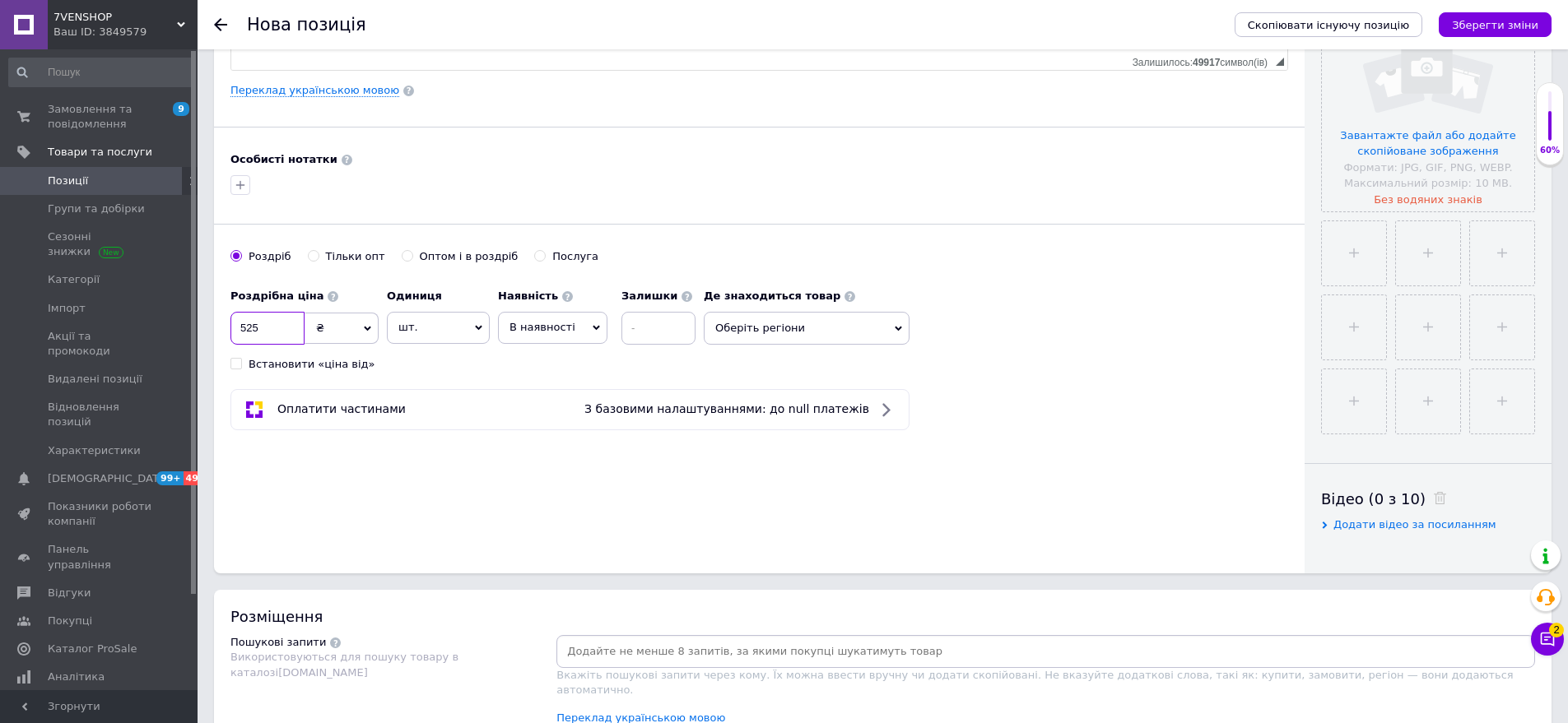
scroll to position [411, 0]
type input "525"
click at [777, 336] on span "Оберіть регіони" at bounding box center [807, 327] width 206 height 33
click at [781, 381] on input "text" at bounding box center [806, 370] width 188 height 33
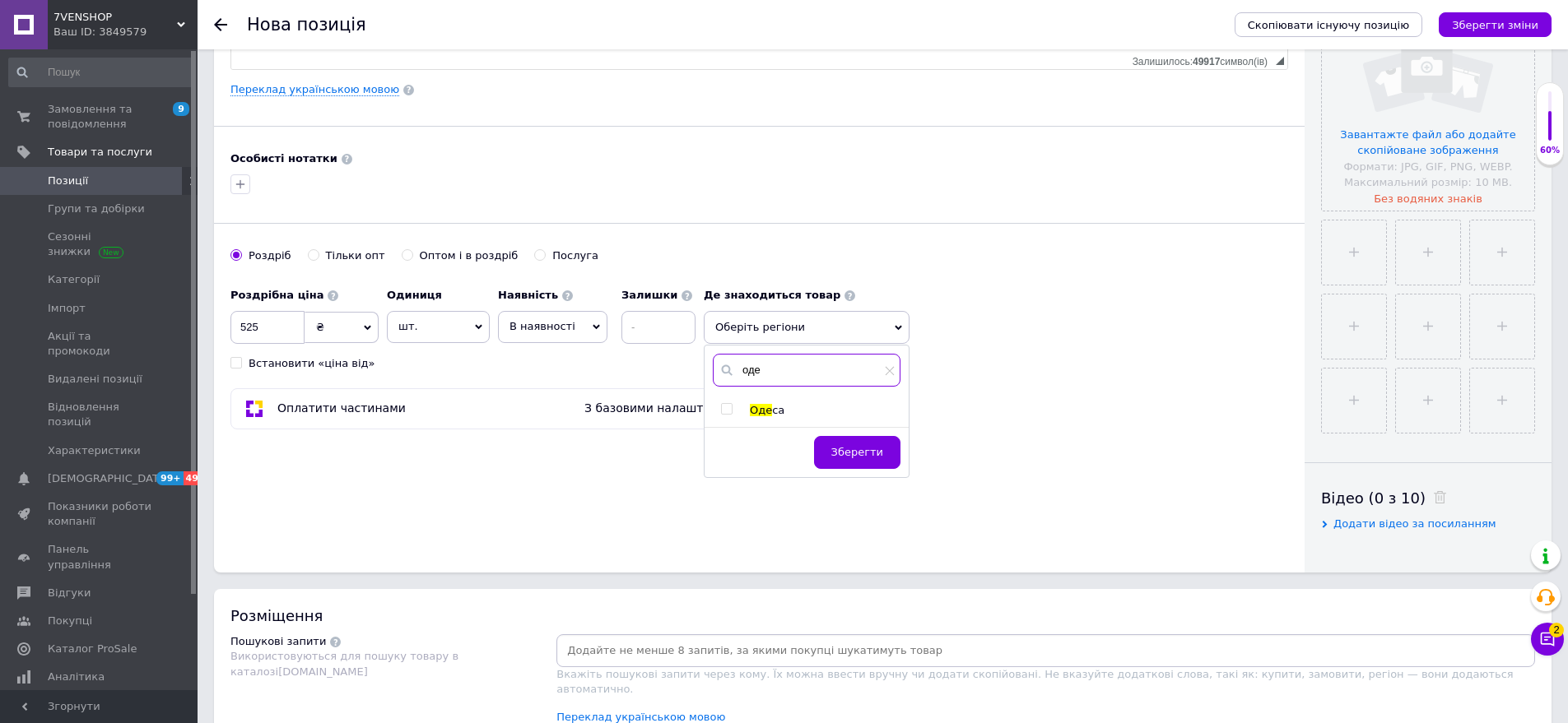
type input "оде"
click at [768, 407] on span "Оде" at bounding box center [760, 410] width 22 height 12
checkbox input "true"
drag, startPoint x: 854, startPoint y: 472, endPoint x: 1070, endPoint y: 384, distance: 233.2
click at [859, 470] on button "Зберегти" at bounding box center [857, 461] width 87 height 33
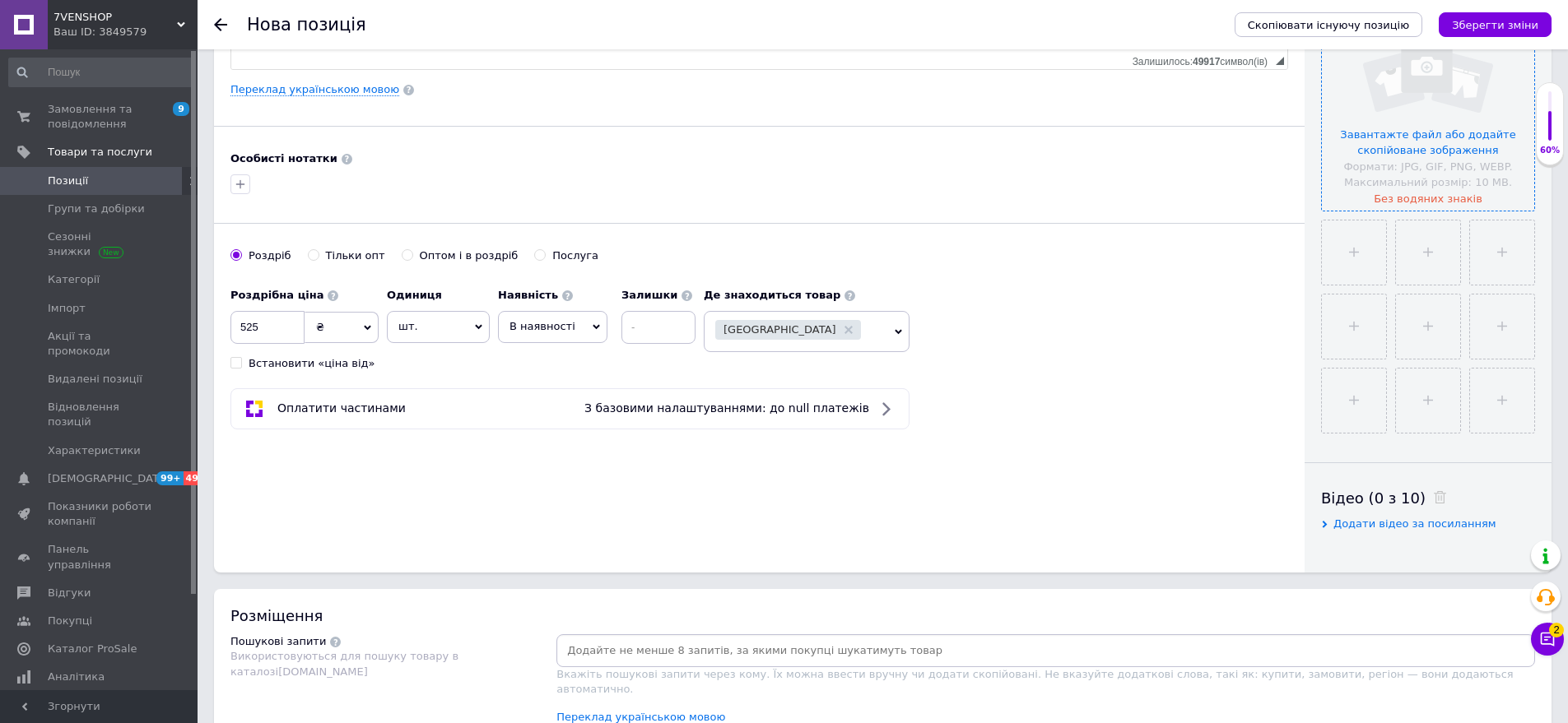
click at [1467, 167] on input "file" at bounding box center [1428, 105] width 213 height 213
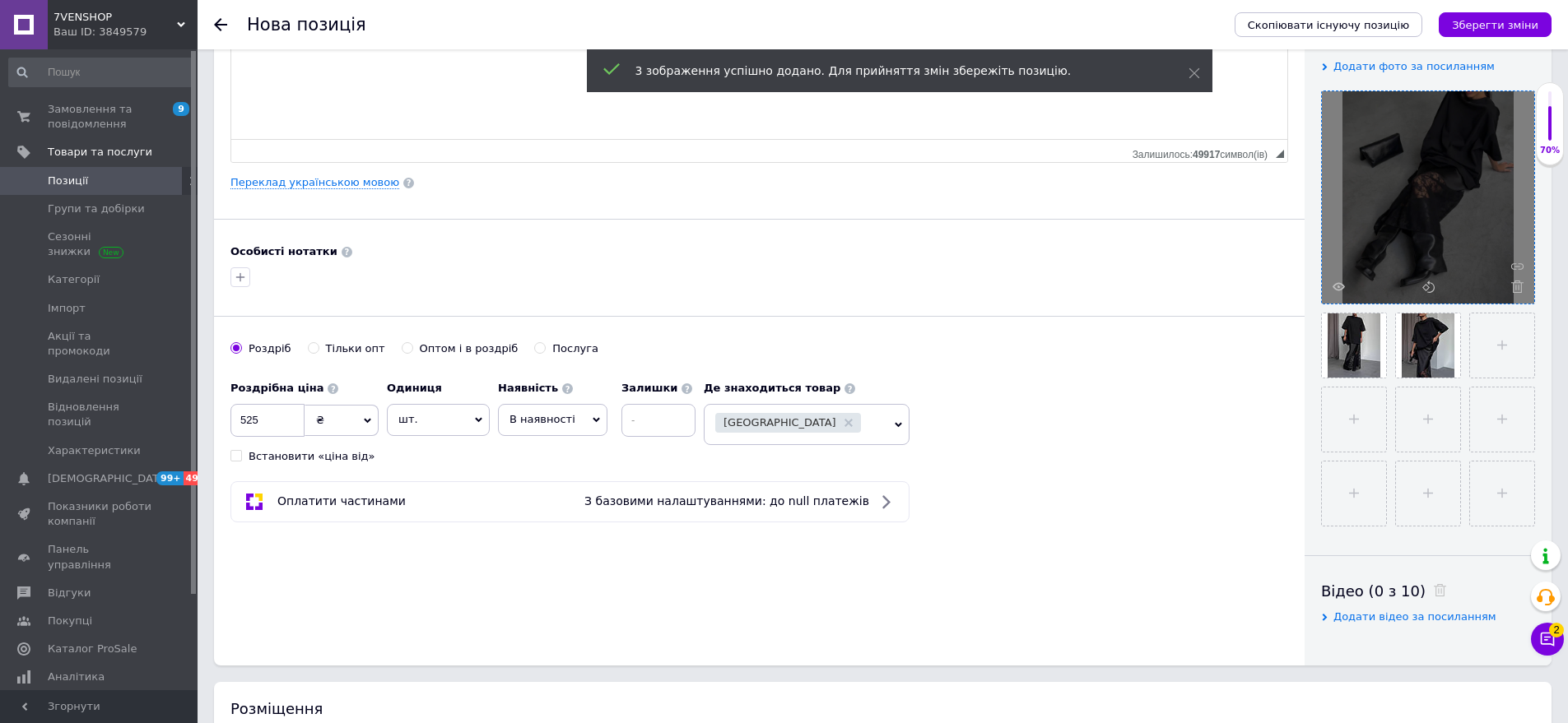
scroll to position [740, 0]
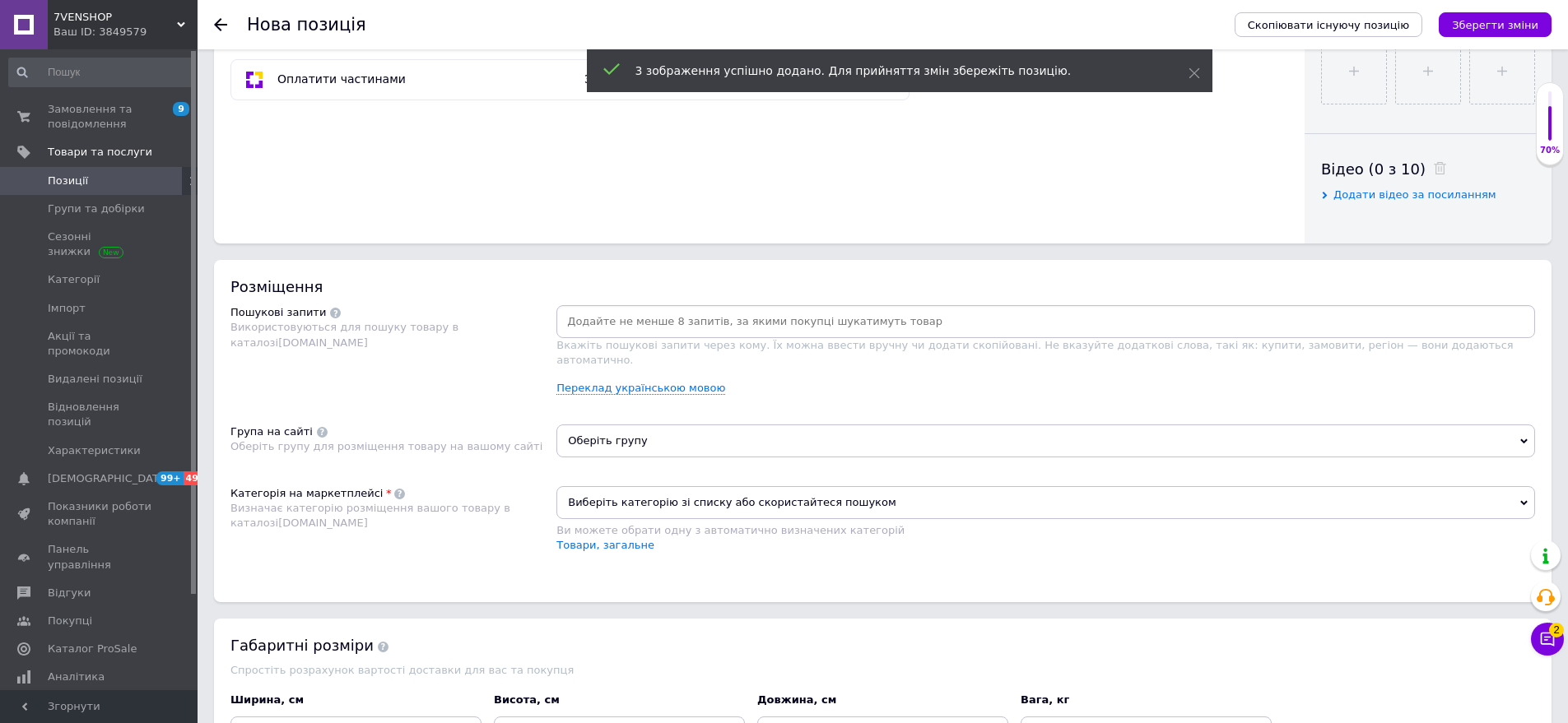
click at [617, 317] on input at bounding box center [1045, 322] width 972 height 25
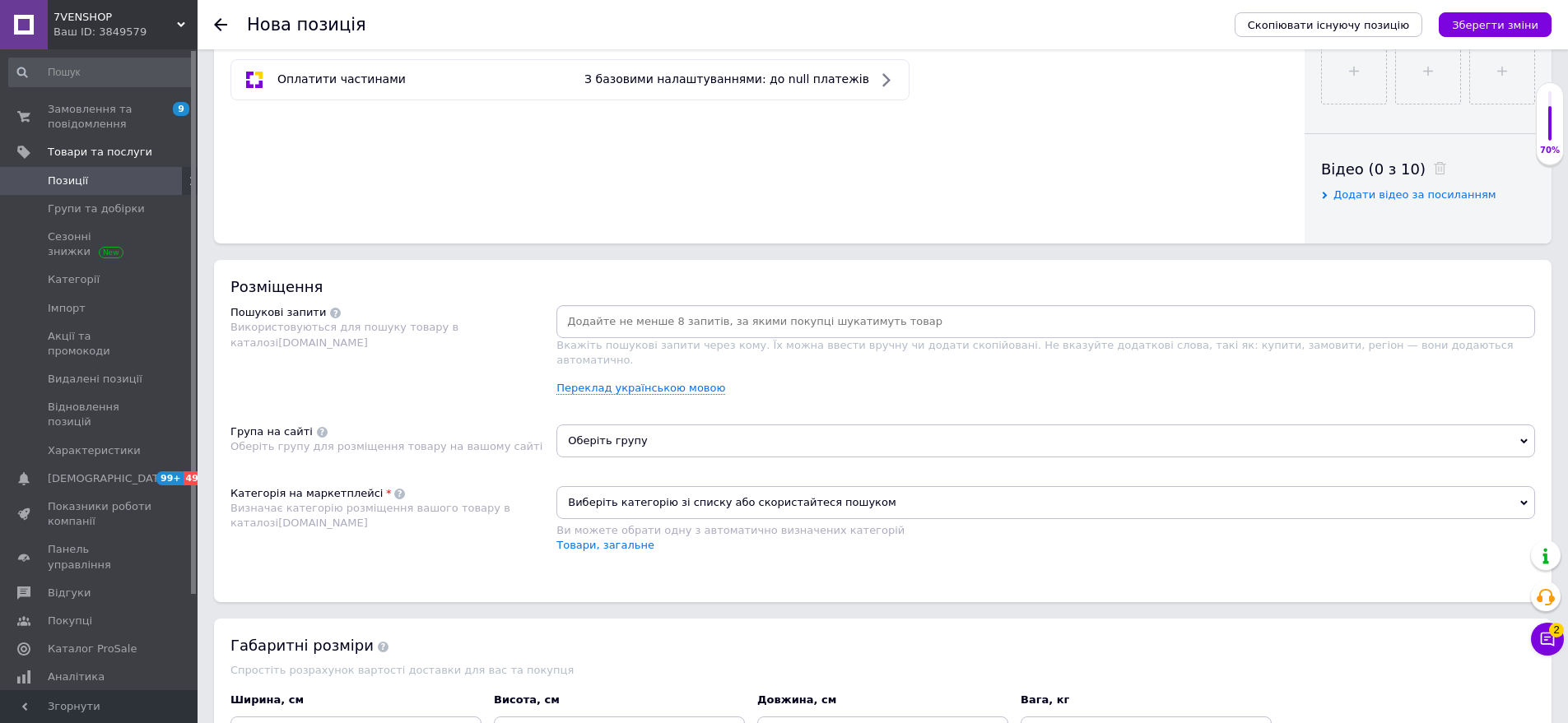
drag, startPoint x: 356, startPoint y: 262, endPoint x: 458, endPoint y: 312, distance: 113.6
click at [361, 264] on div "Розміщення Пошукові запити Використовуються для пошуку товару в каталозі [DOMAI…" at bounding box center [883, 430] width 1337 height 342
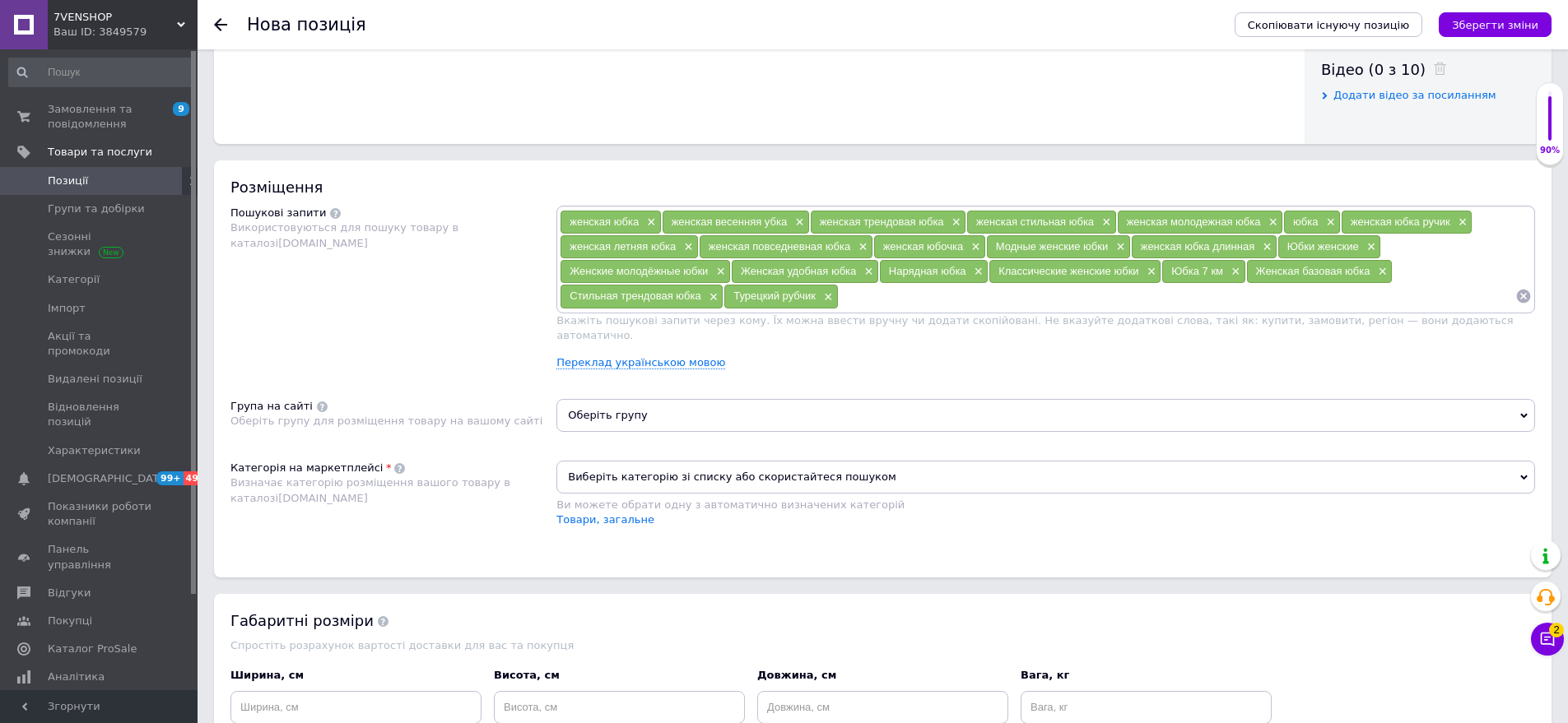
scroll to position [988, 0]
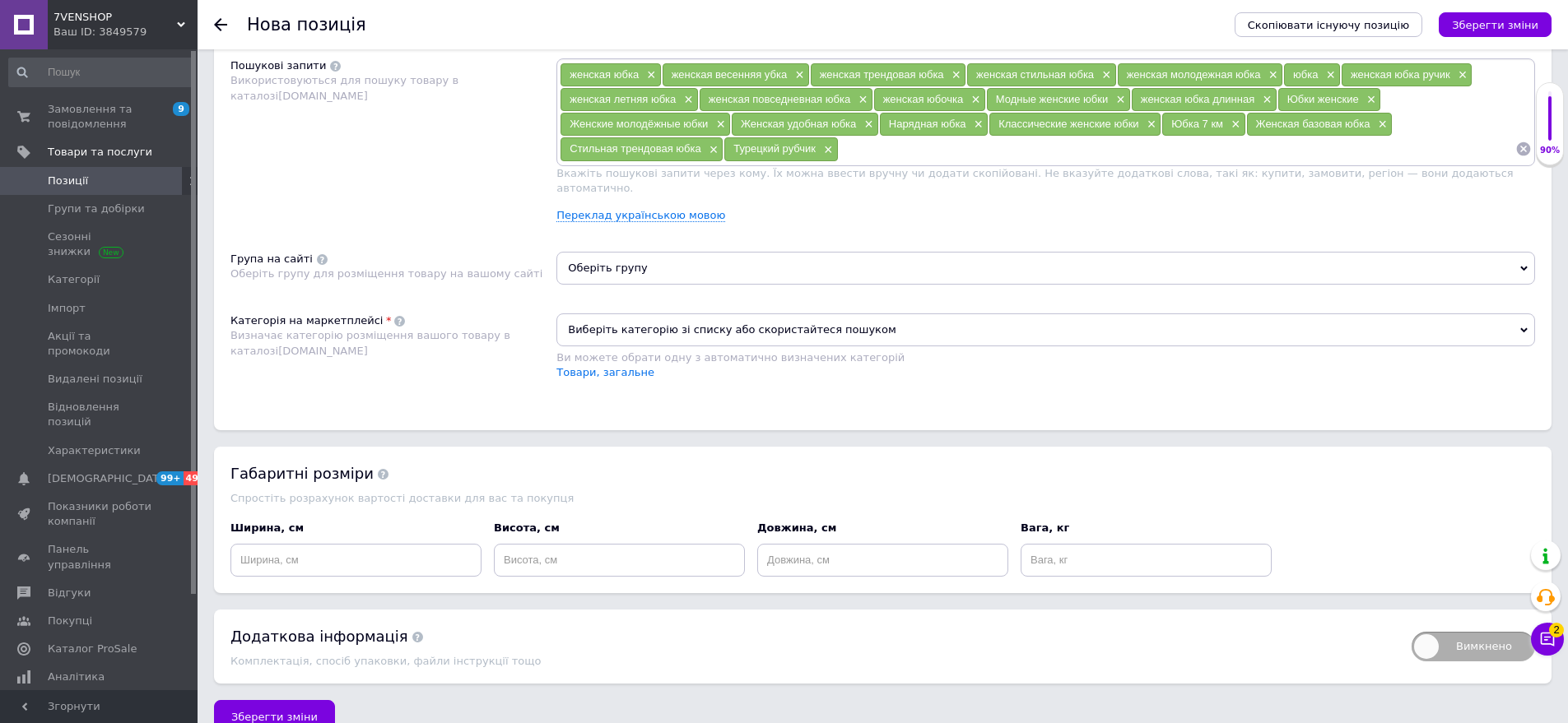
click at [664, 251] on span "Оберіть групу" at bounding box center [1045, 268] width 979 height 33
click at [648, 298] on input "text" at bounding box center [1045, 311] width 960 height 33
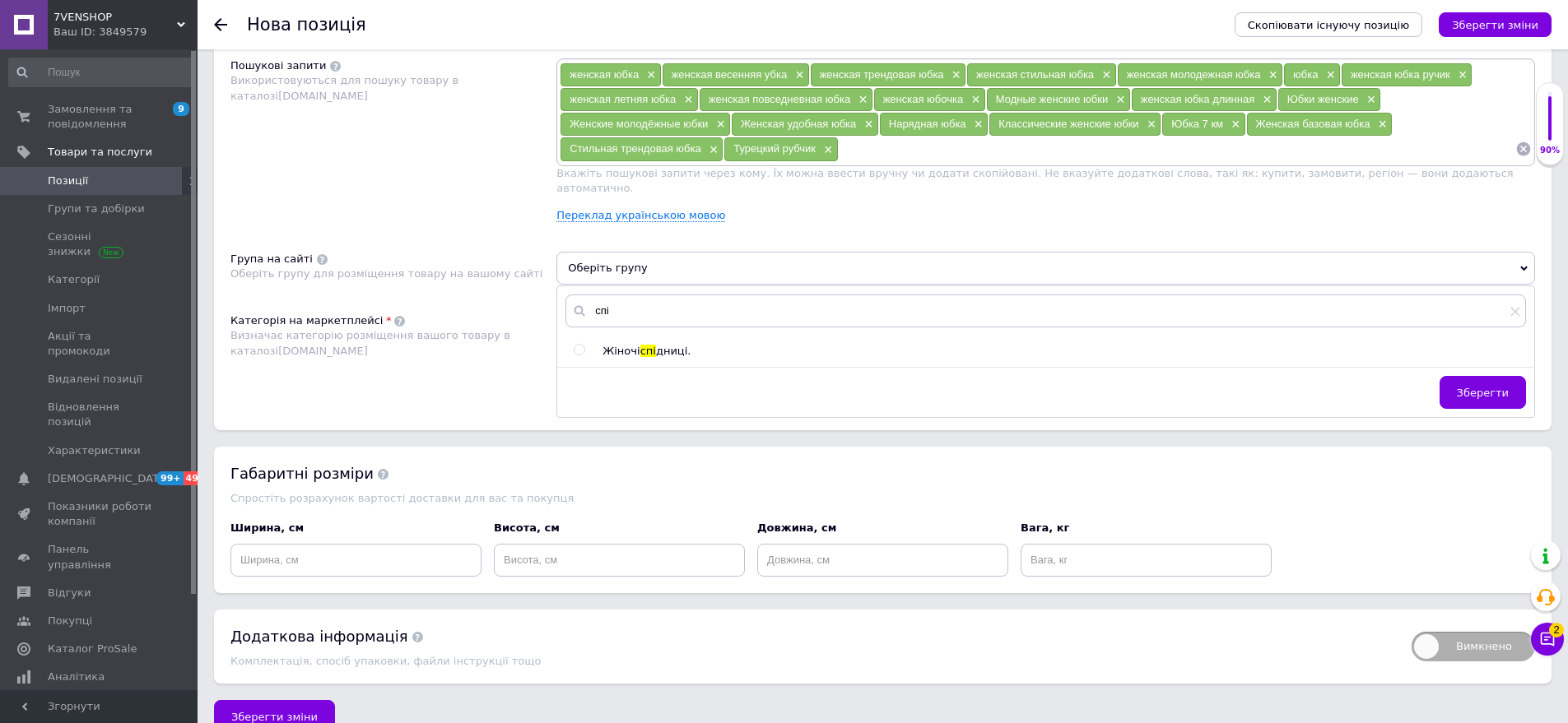
type input "спі"
drag, startPoint x: 657, startPoint y: 331, endPoint x: 1237, endPoint y: 365, distance: 581.0
click at [659, 345] on span "дниці." at bounding box center [674, 350] width 35 height 12
radio input "true"
drag, startPoint x: 1509, startPoint y: 378, endPoint x: 1080, endPoint y: 381, distance: 429.0
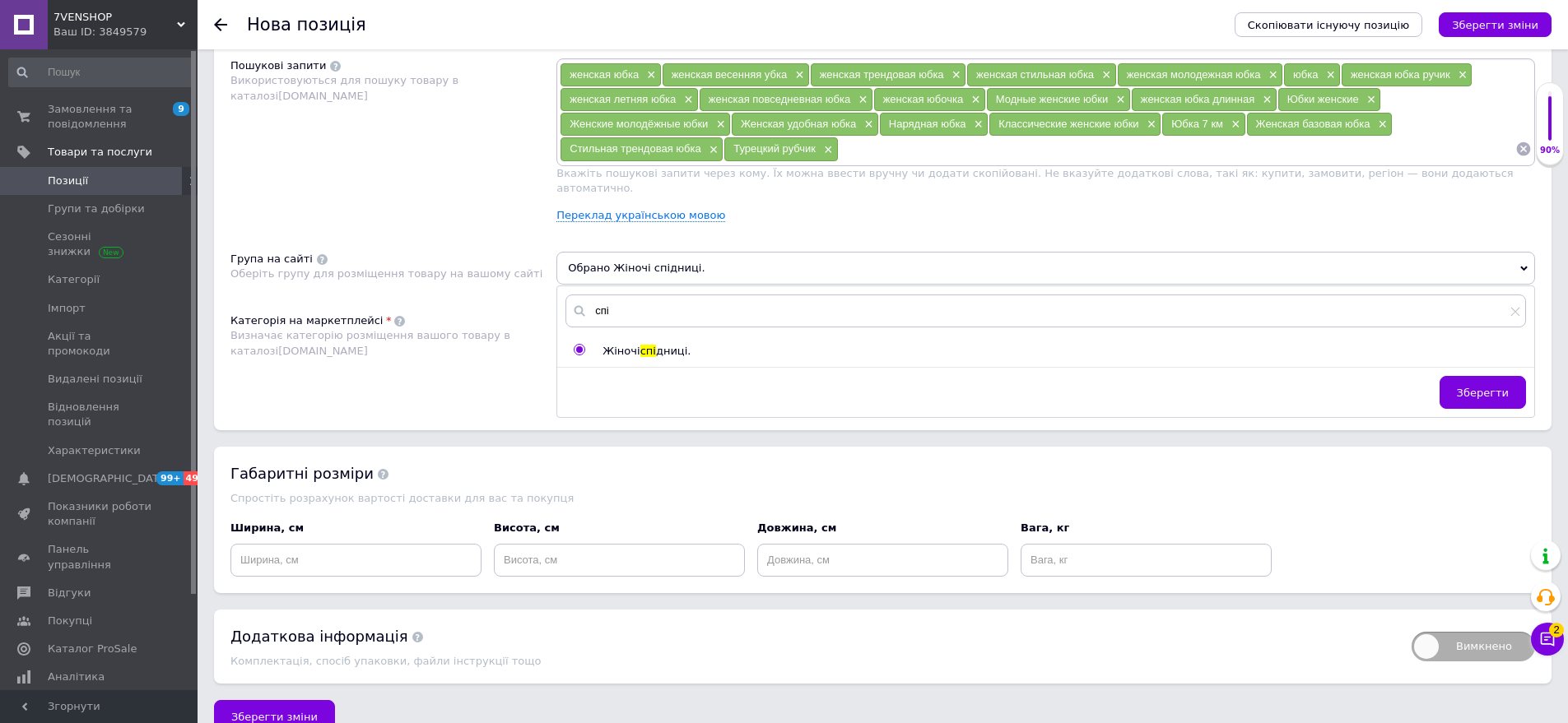
click at [1505, 378] on button "Зберегти" at bounding box center [1482, 392] width 87 height 33
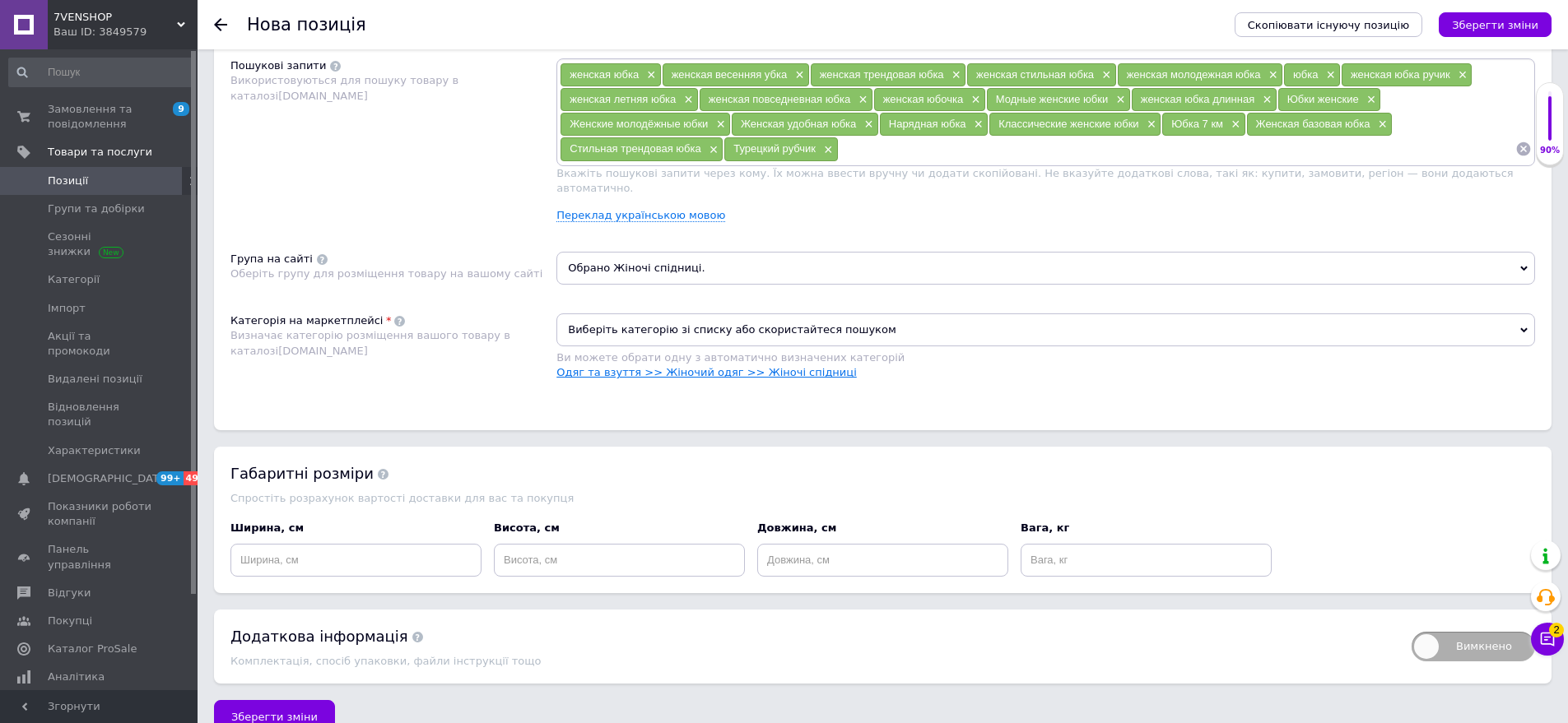
click at [802, 366] on link "Одяг та взуття >> Жіночий одяг >> Жіночі спідниці" at bounding box center [707, 372] width 300 height 12
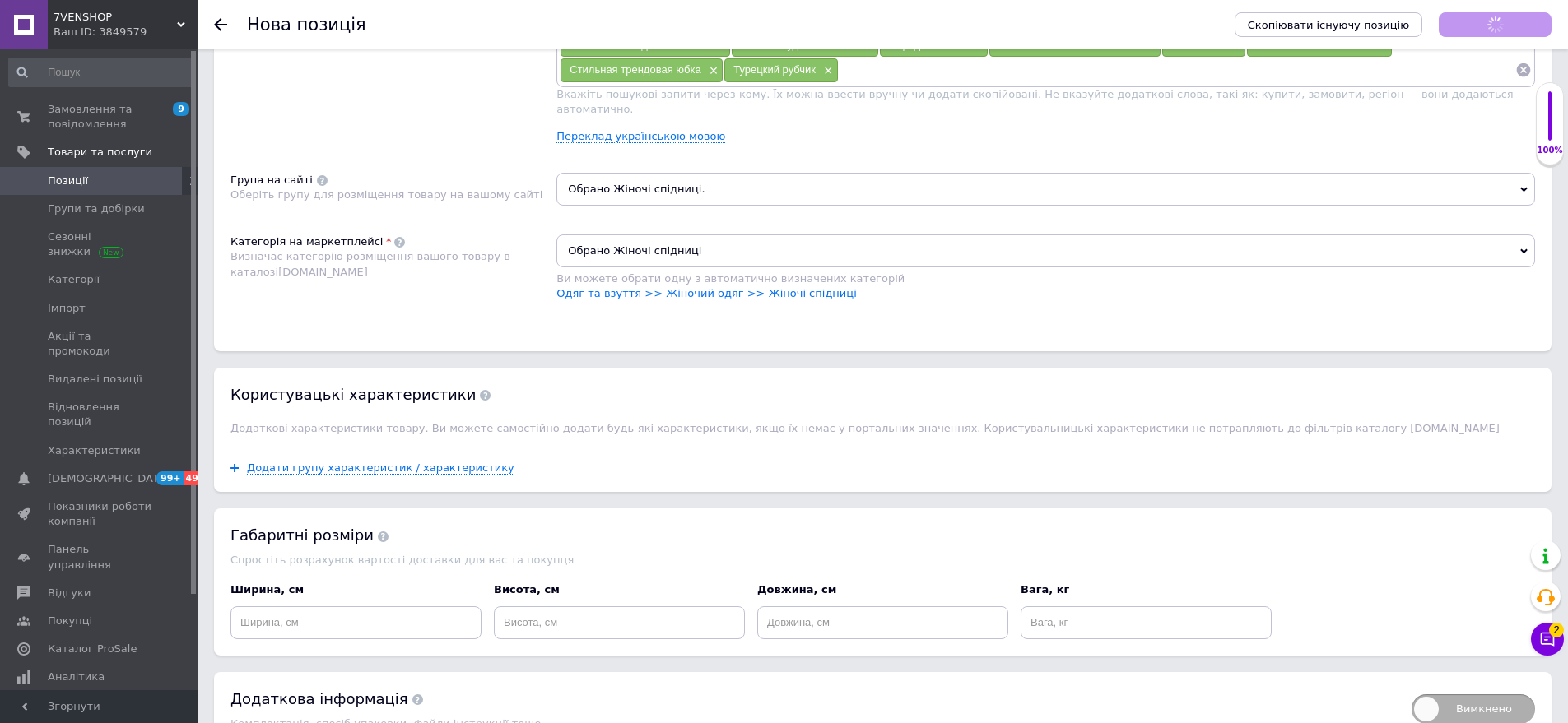
scroll to position [1144, 0]
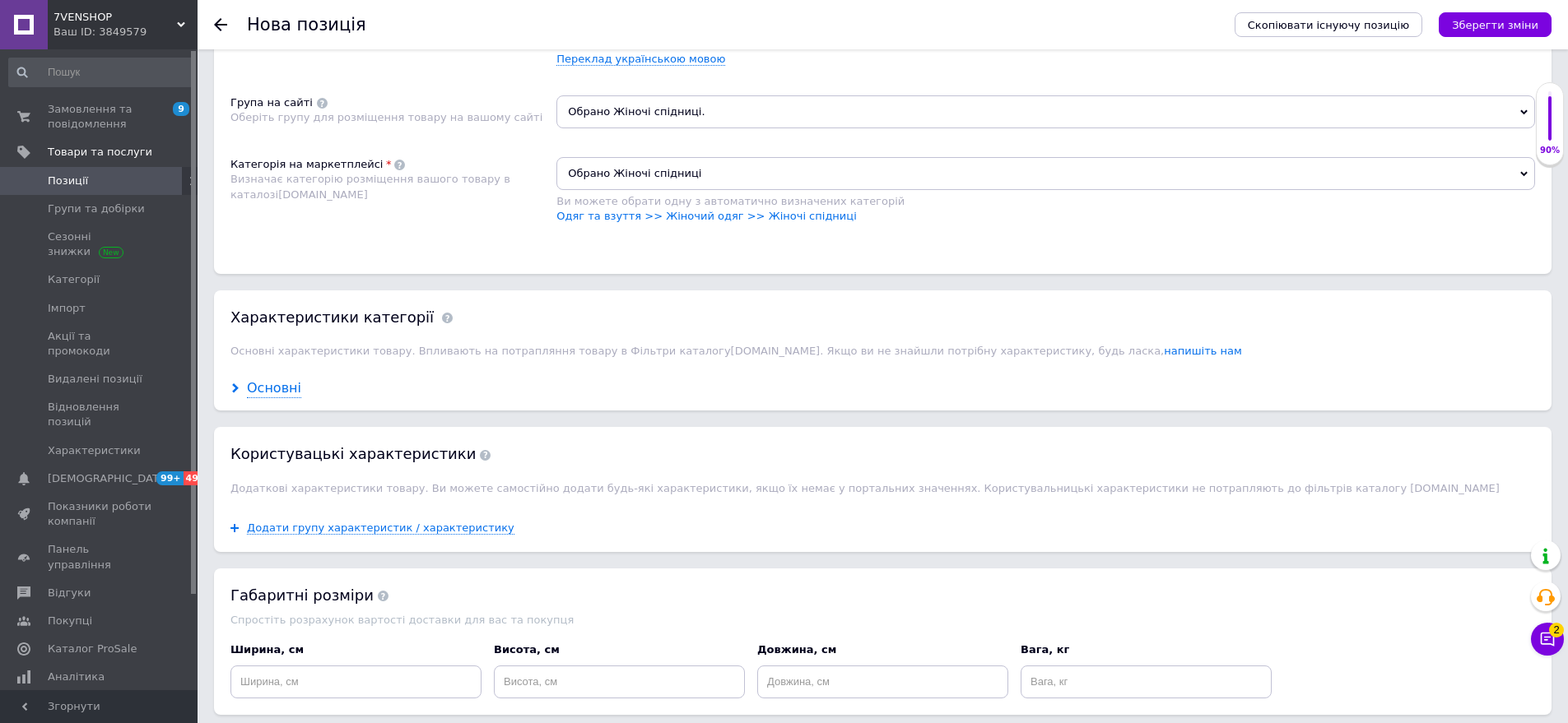
click at [284, 379] on div "Основні" at bounding box center [274, 388] width 54 height 19
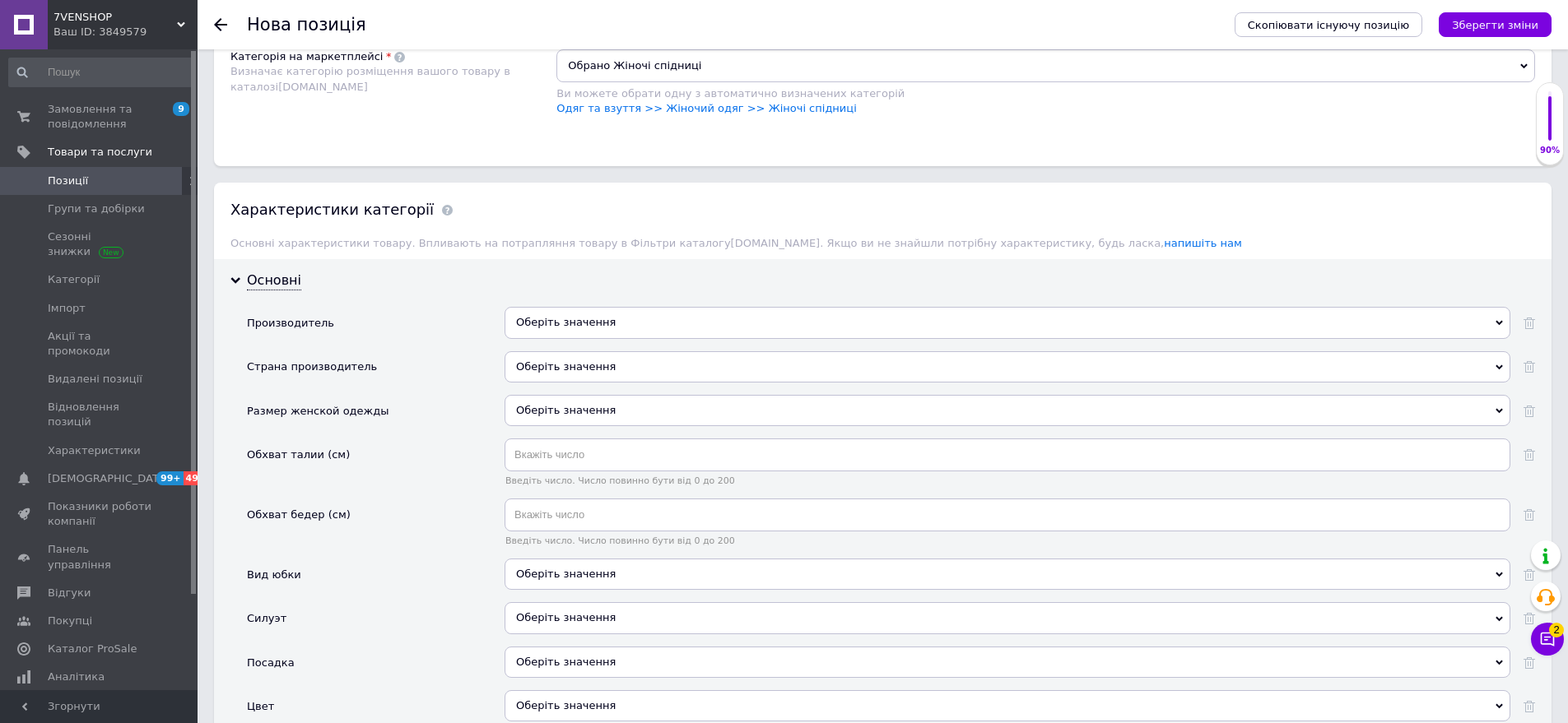
scroll to position [1308, 0]
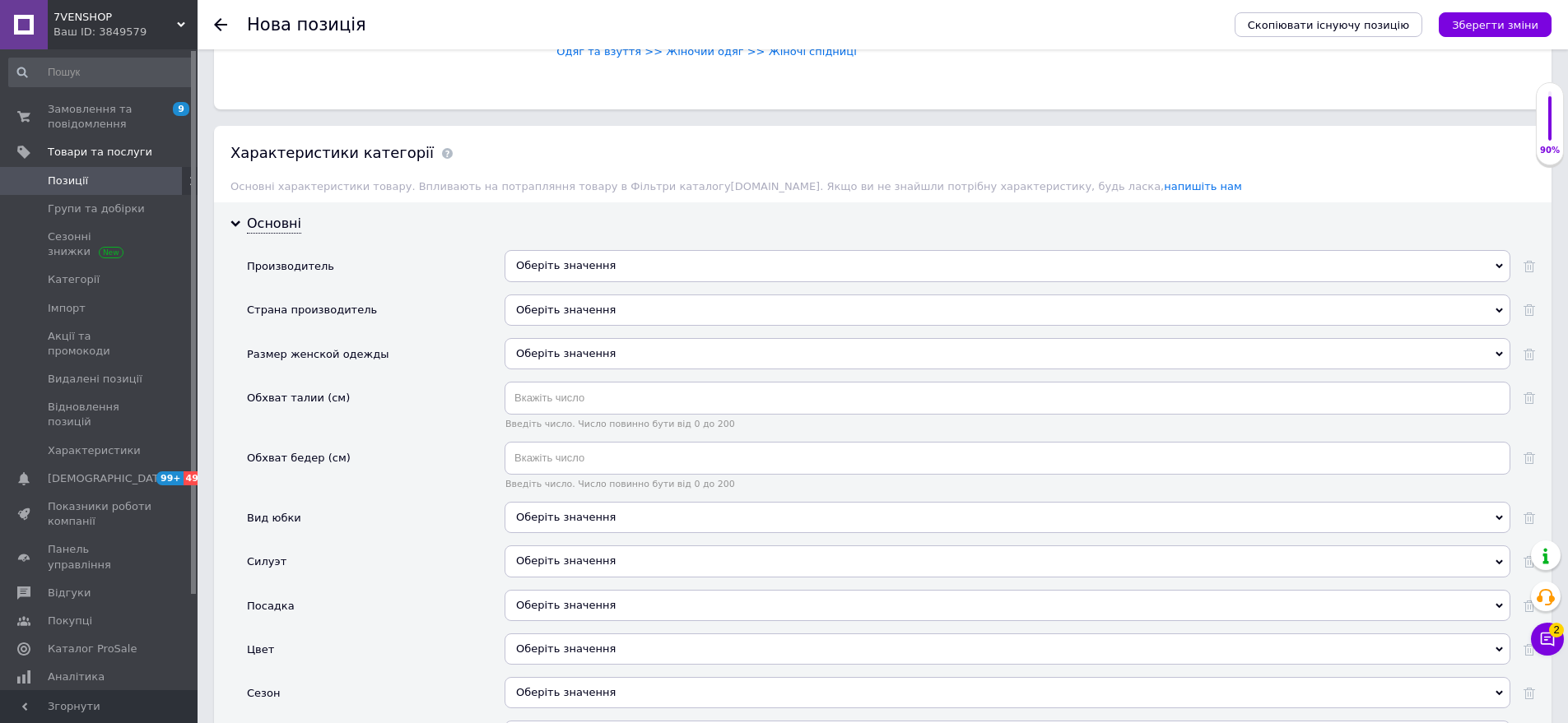
drag, startPoint x: 608, startPoint y: 296, endPoint x: 565, endPoint y: 332, distance: 56.1
click at [608, 299] on div "Оберіть значення" at bounding box center [1007, 310] width 1006 height 31
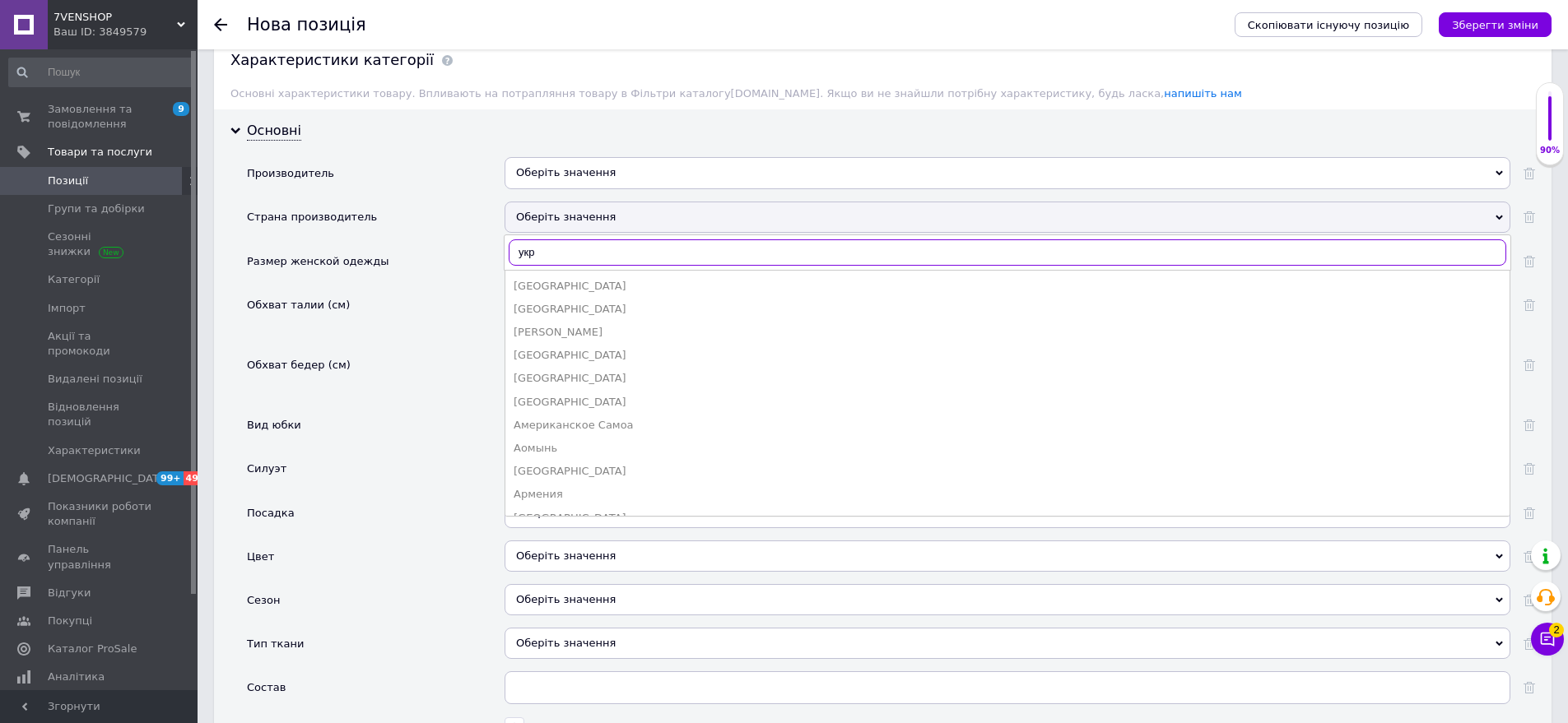
scroll to position [1473, 0]
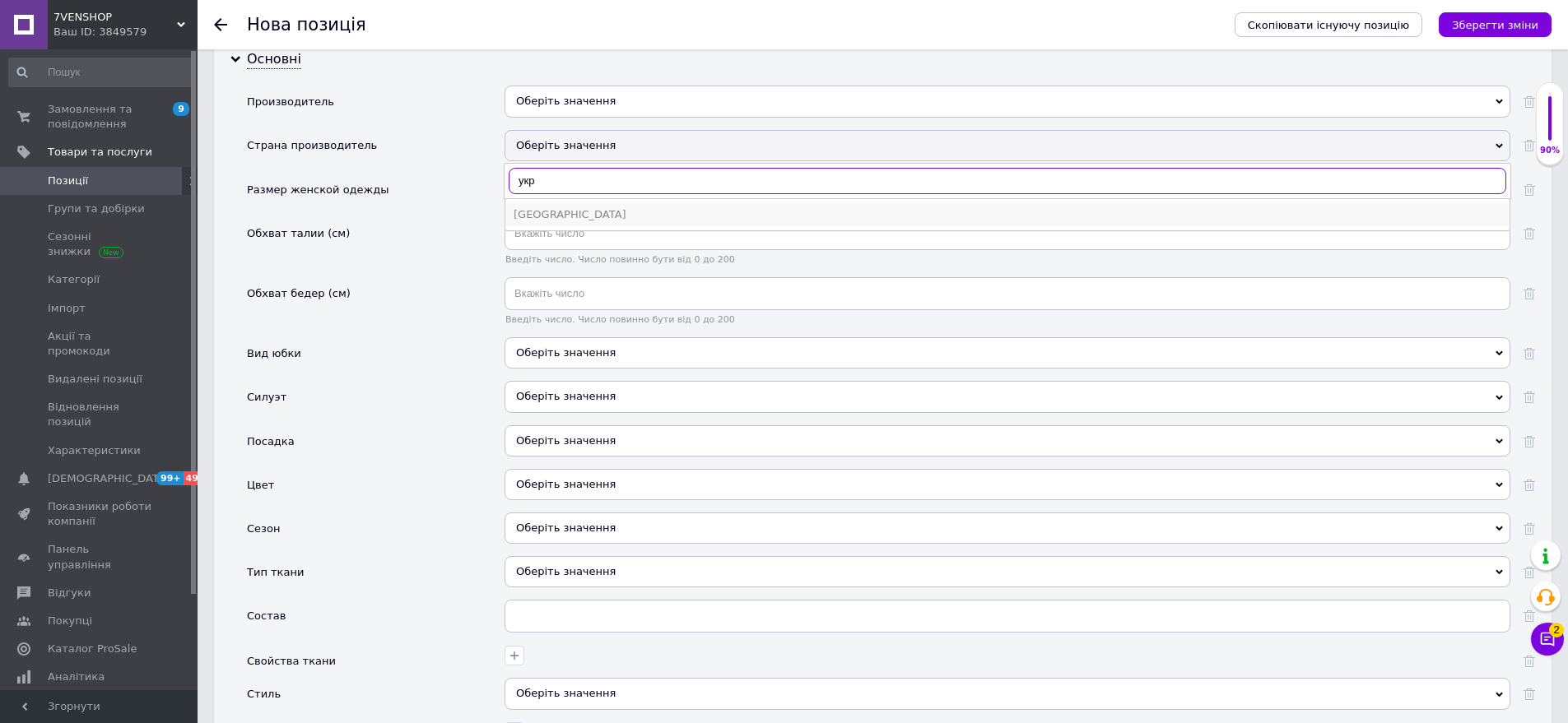
type input "укр"
click at [569, 208] on div "[GEOGRAPHIC_DATA]" at bounding box center [1007, 215] width 988 height 15
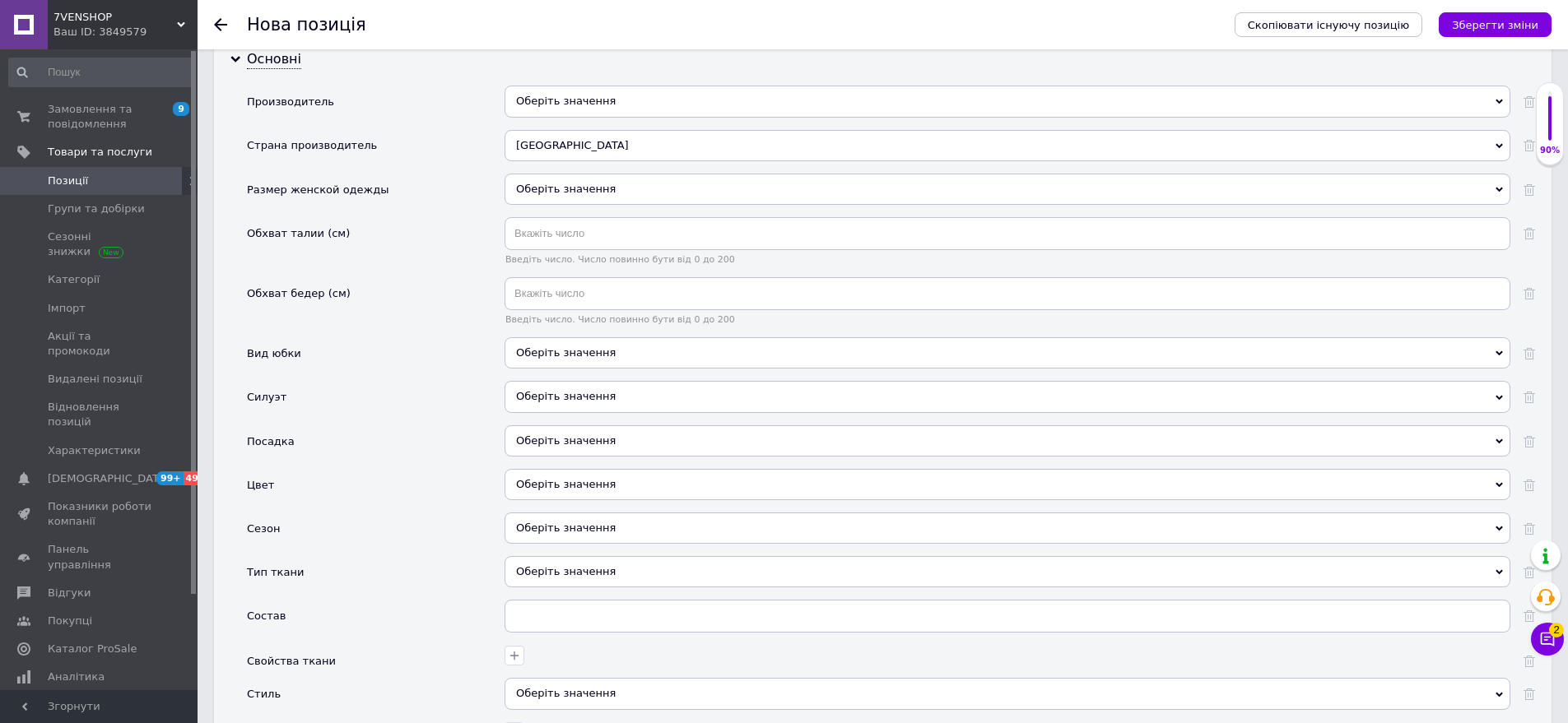
drag, startPoint x: 647, startPoint y: 185, endPoint x: 599, endPoint y: 214, distance: 56.1
click at [646, 194] on div "Оберіть значення" at bounding box center [1007, 195] width 1006 height 44
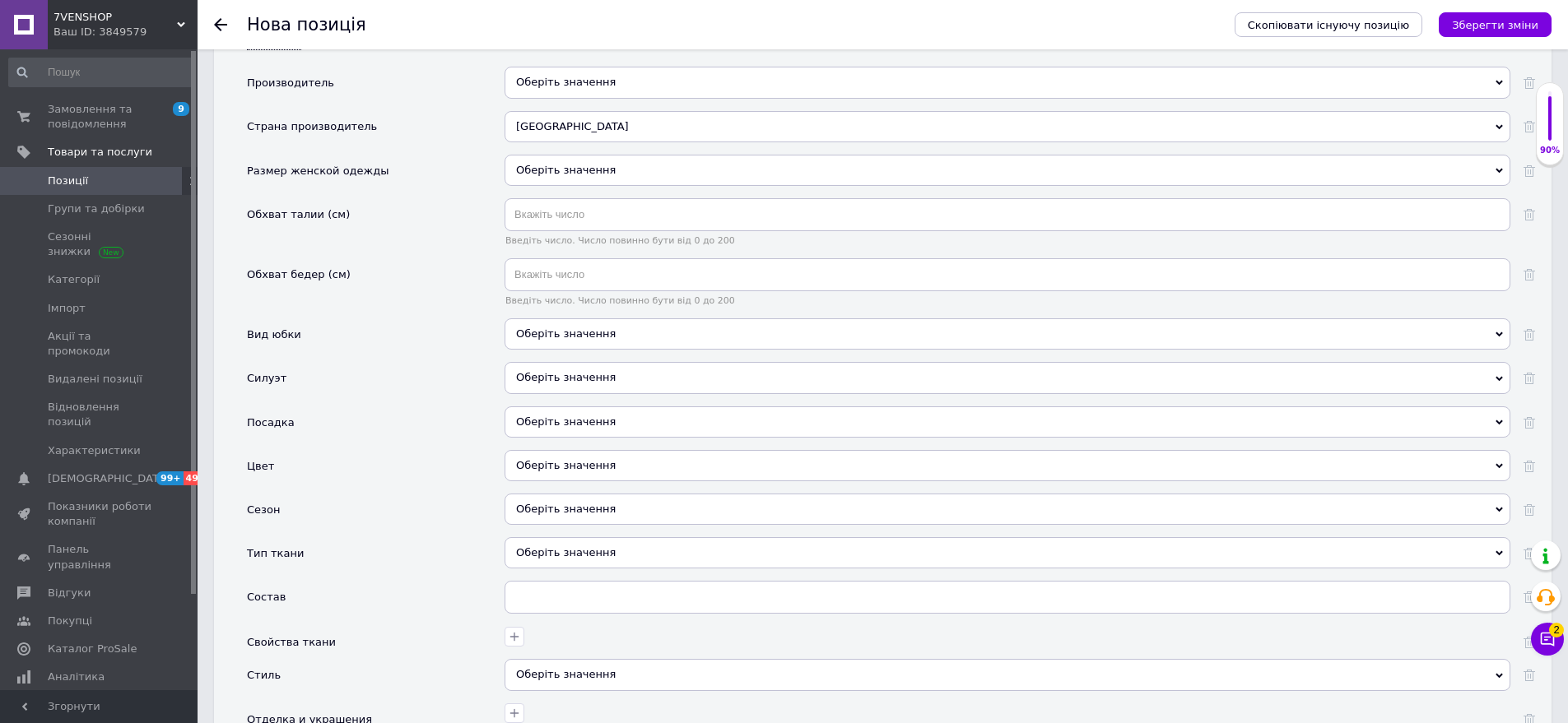
scroll to position [1556, 0]
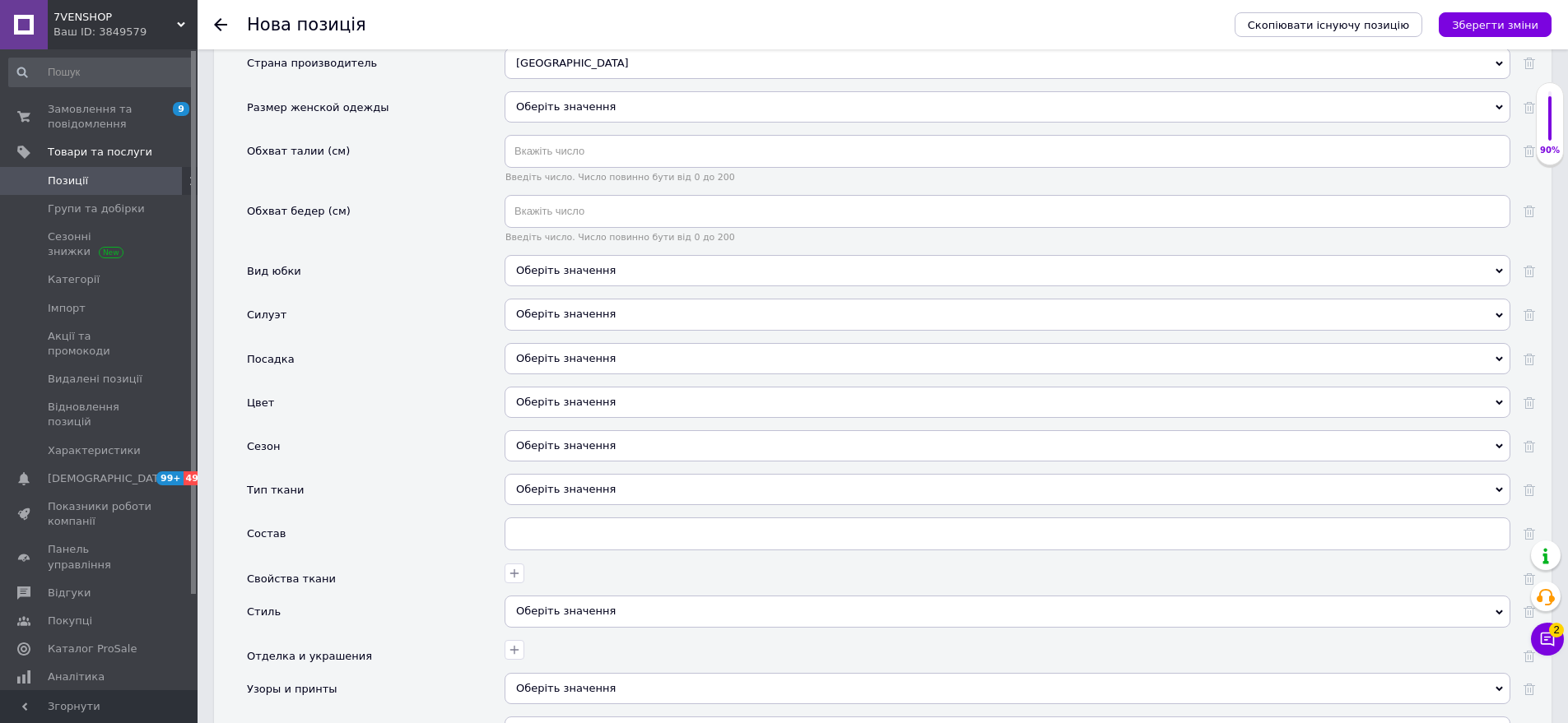
click at [577, 92] on div "Оберіть значення" at bounding box center [1007, 107] width 1006 height 31
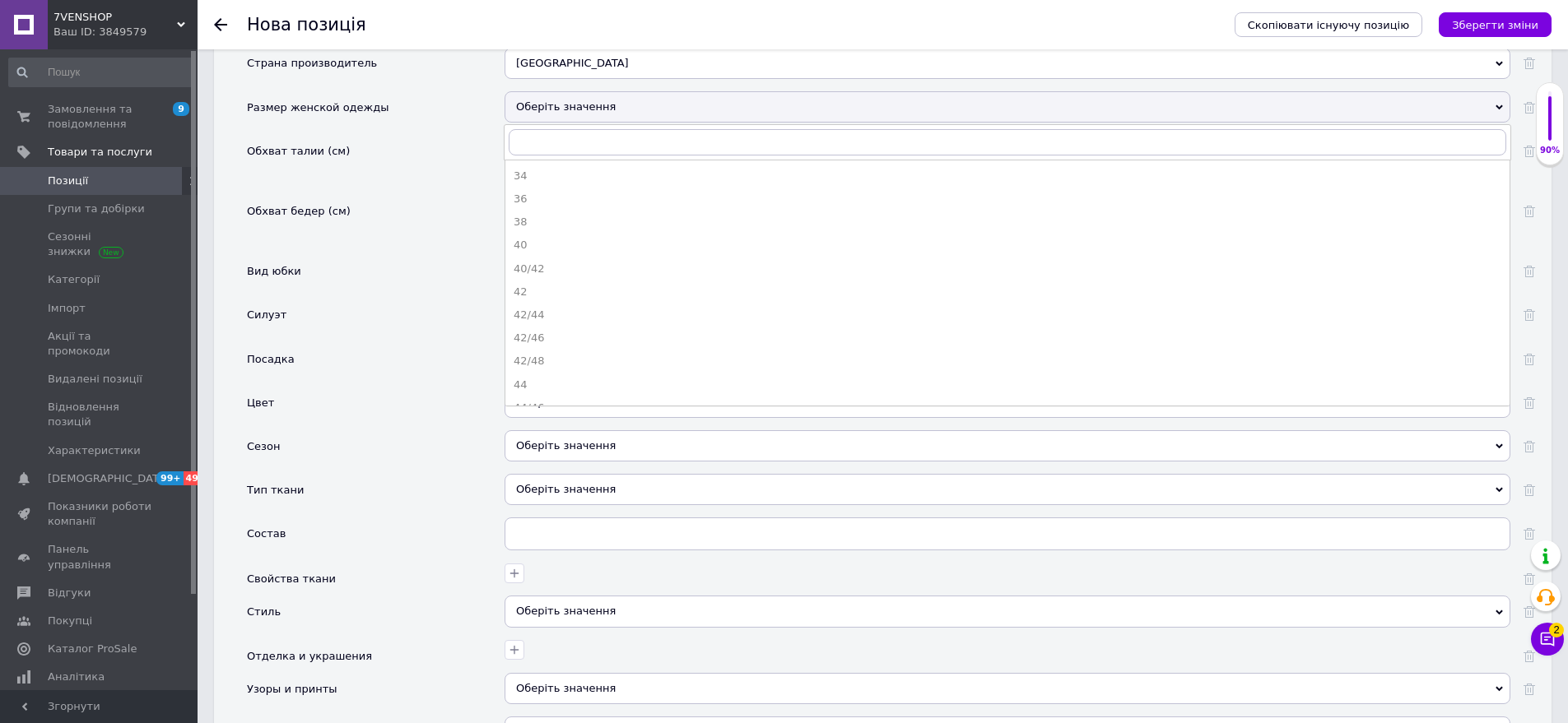
drag, startPoint x: 540, startPoint y: 319, endPoint x: 489, endPoint y: 345, distance: 57.2
click at [539, 331] on div "42/46" at bounding box center [1007, 338] width 988 height 15
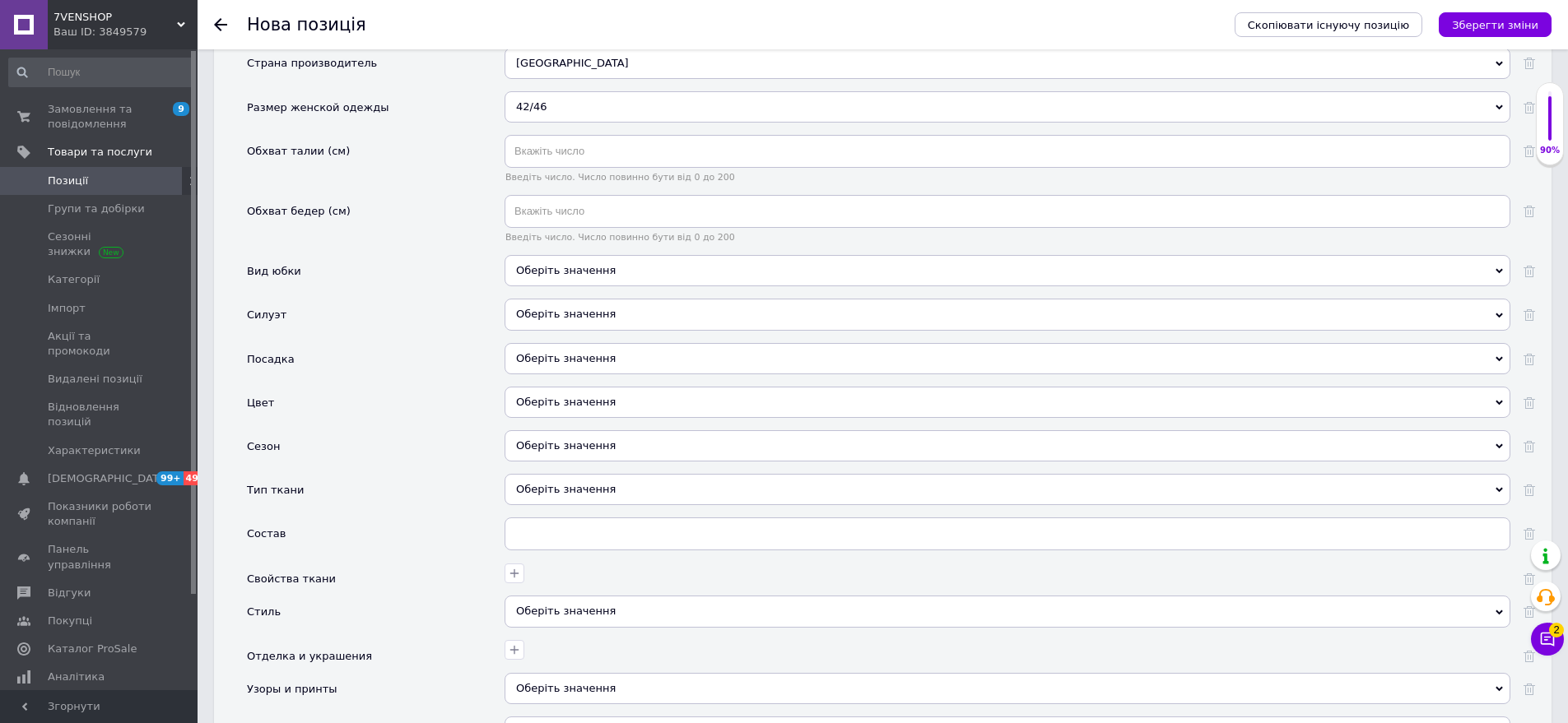
click at [603, 265] on div "Оберіть значення" at bounding box center [1007, 270] width 1006 height 31
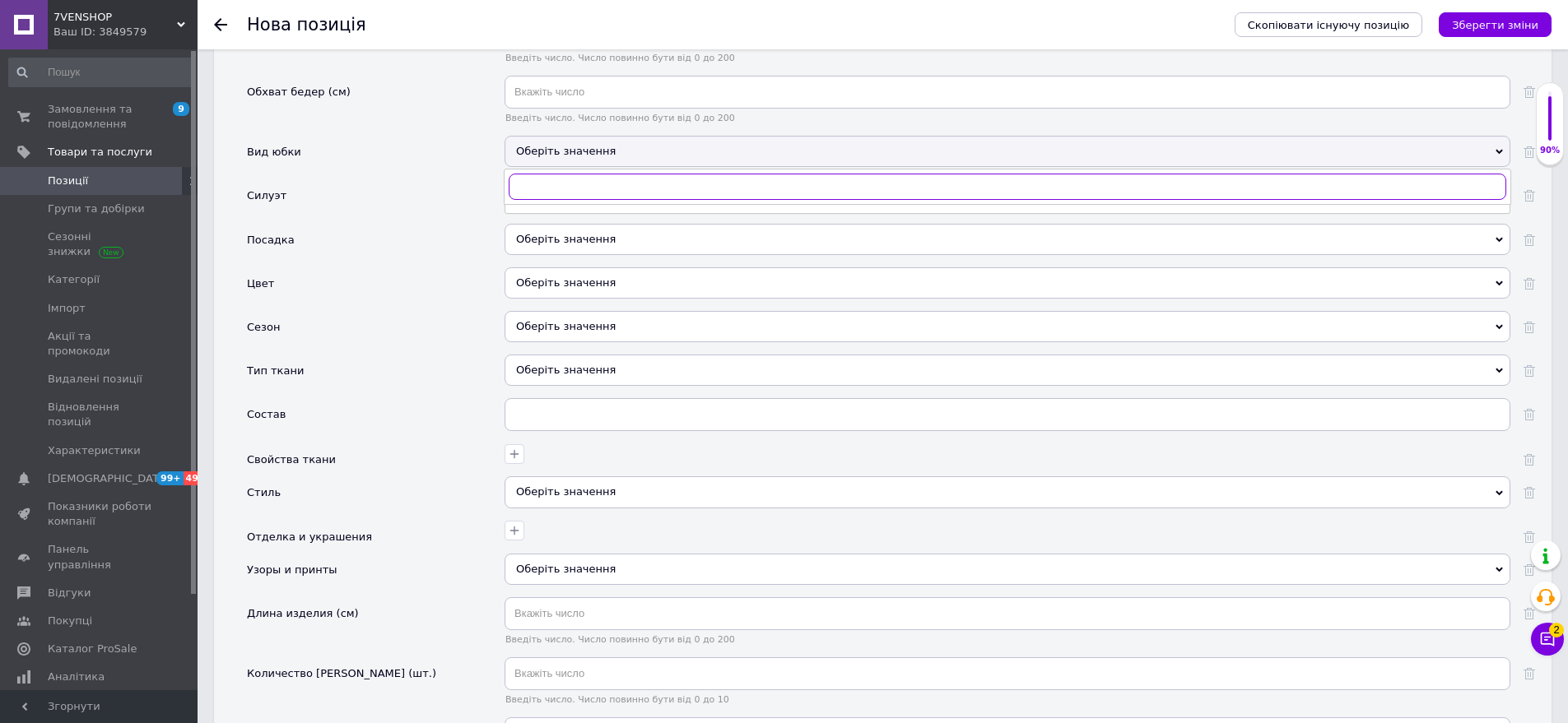
scroll to position [1720, 0]
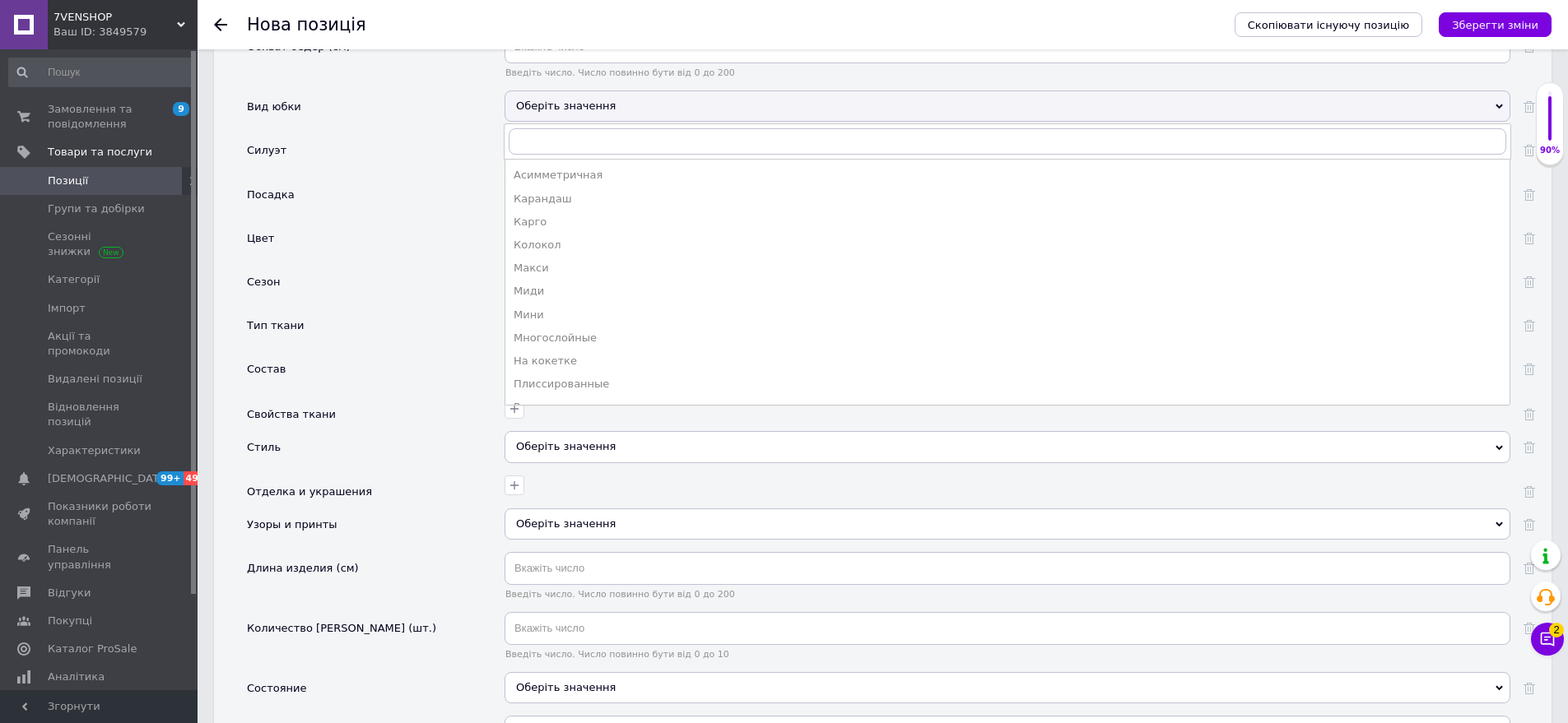
drag, startPoint x: 560, startPoint y: 255, endPoint x: 516, endPoint y: 167, distance: 98.4
click at [560, 261] on div "Макси" at bounding box center [1007, 268] width 988 height 15
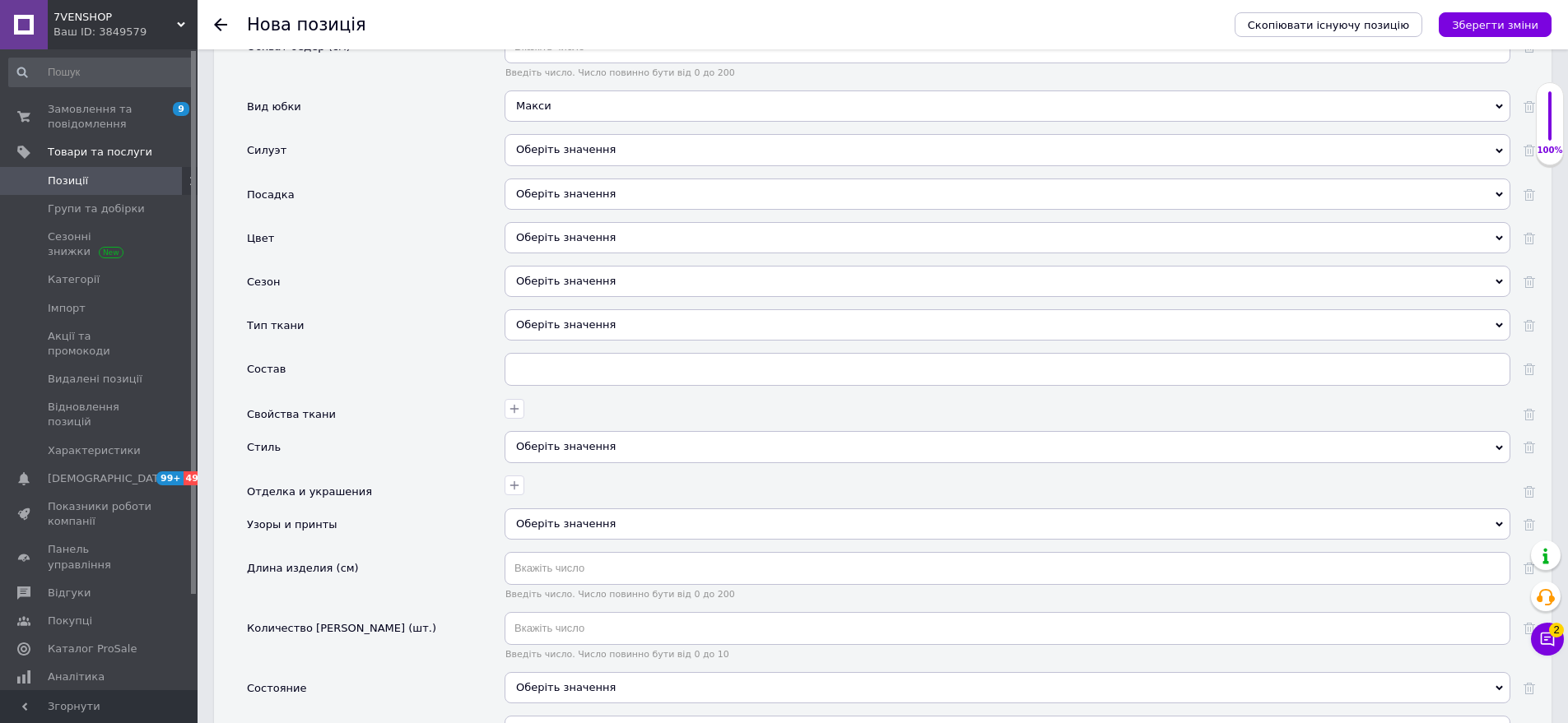
drag, startPoint x: 596, startPoint y: 139, endPoint x: 583, endPoint y: 142, distance: 13.3
click at [596, 140] on div "Оберіть значення" at bounding box center [1007, 150] width 1006 height 31
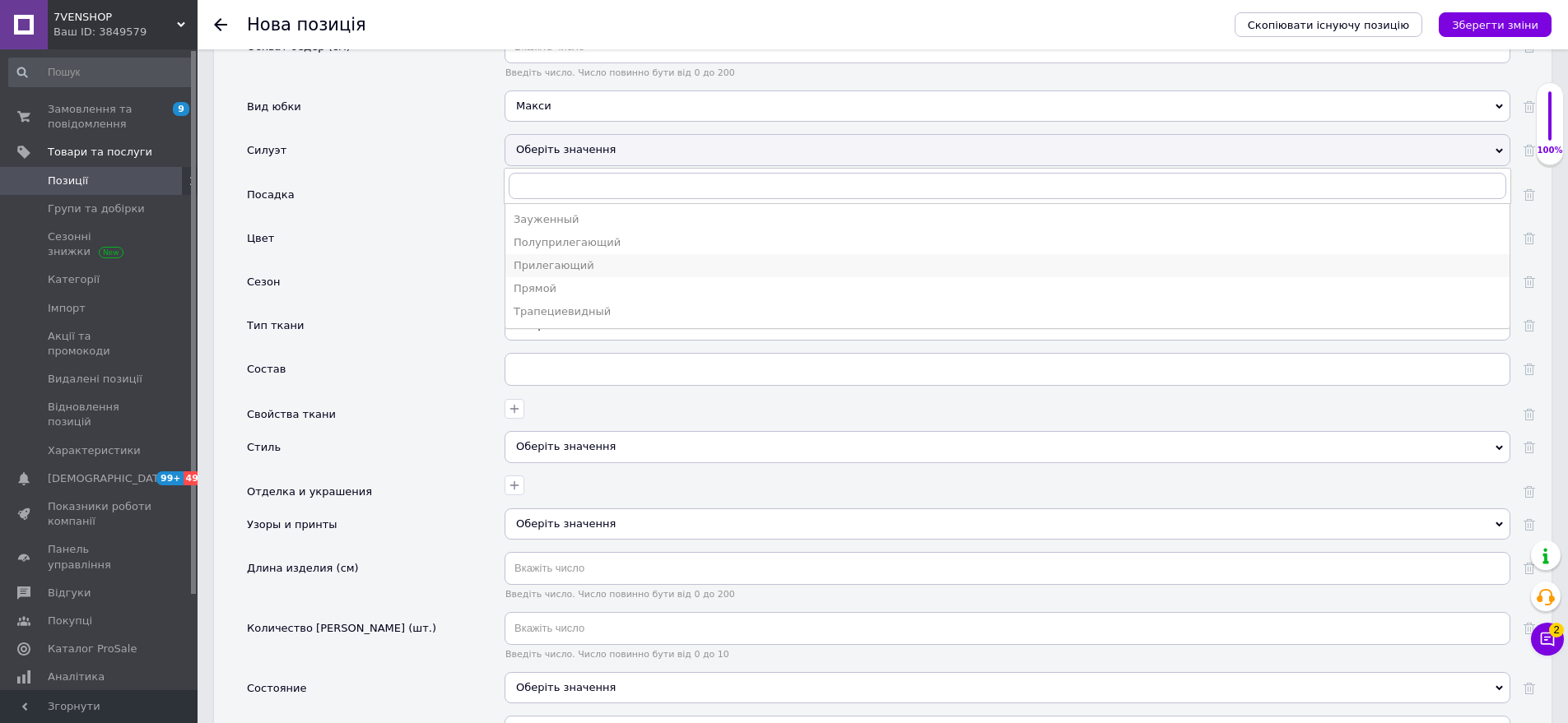
click at [575, 258] on div "Прилегающий" at bounding box center [1007, 265] width 988 height 15
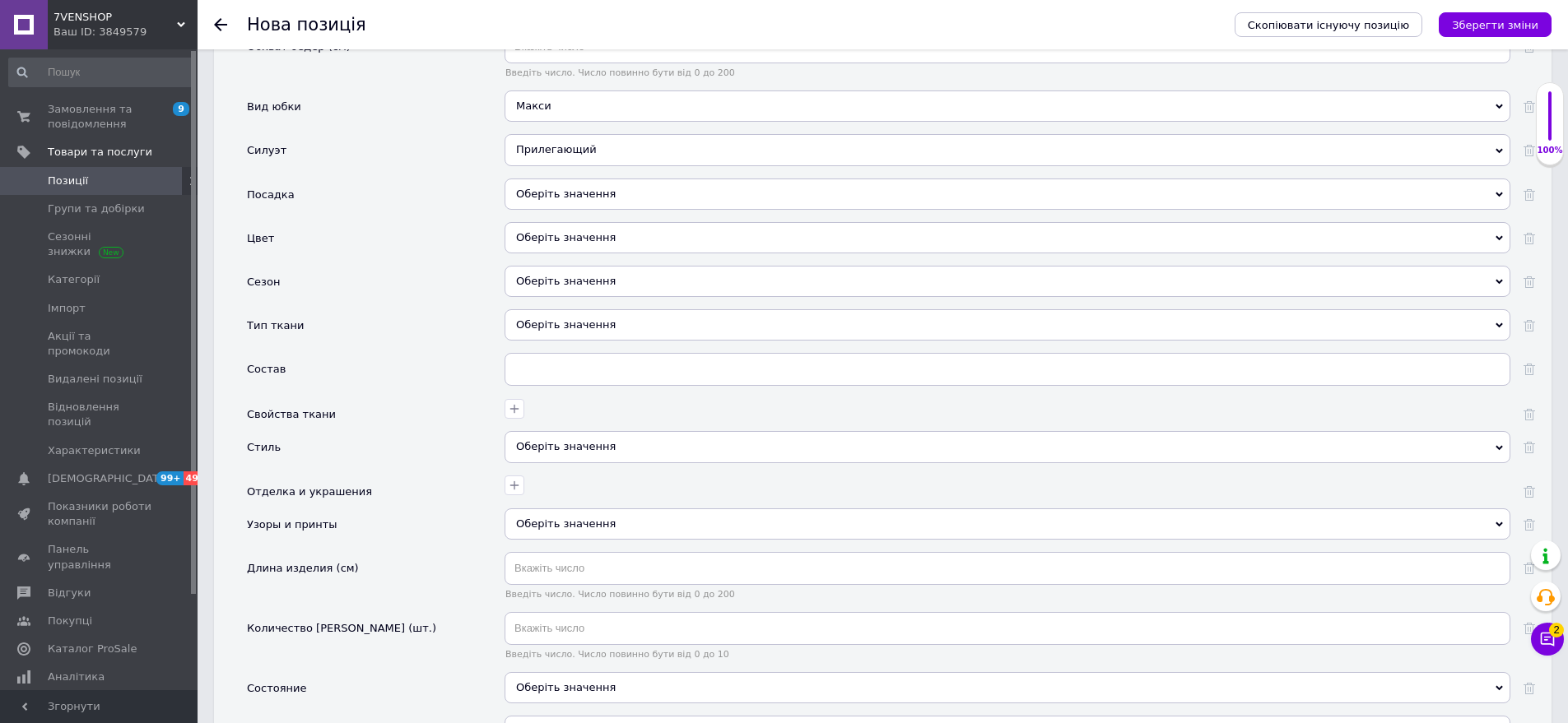
click at [653, 179] on div "Оберіть значення" at bounding box center [1007, 195] width 1006 height 31
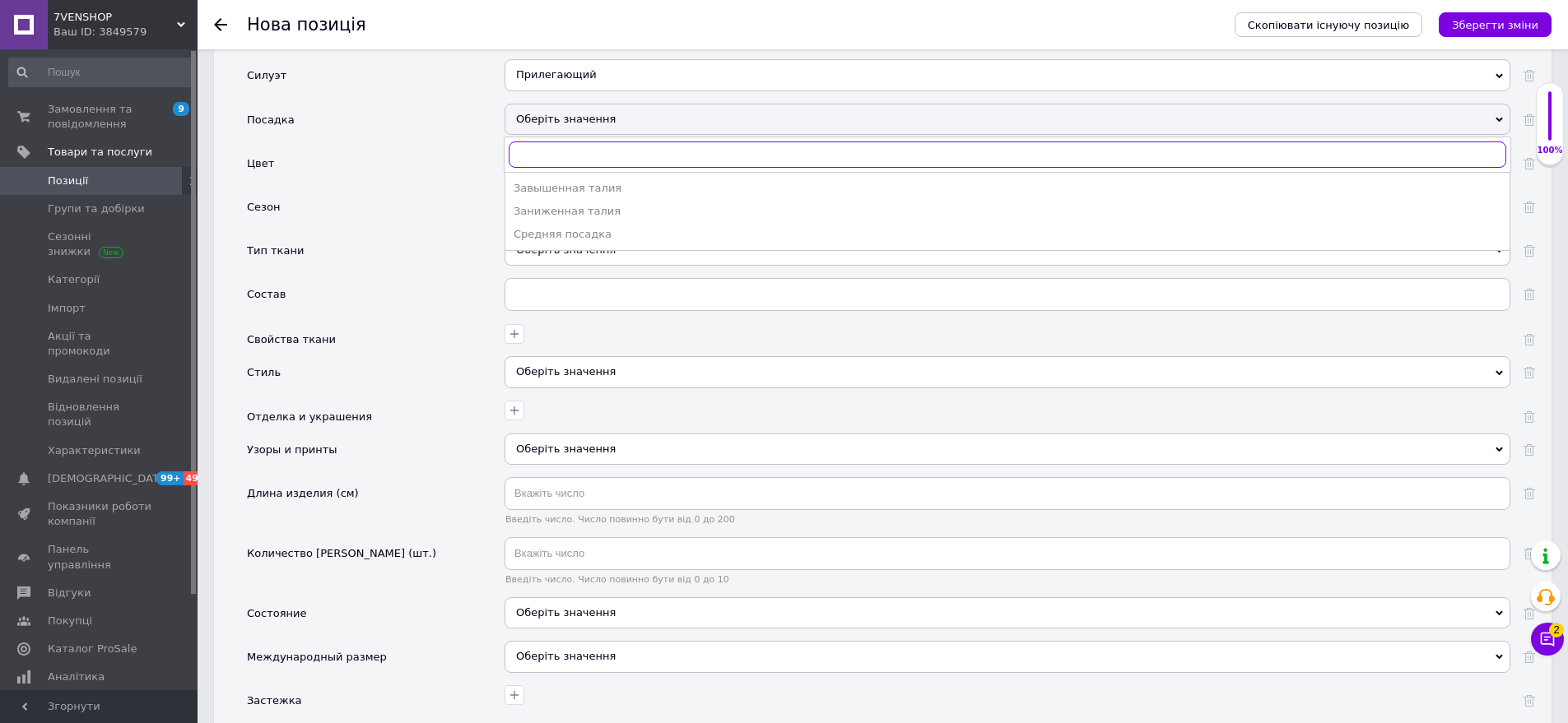
scroll to position [1802, 0]
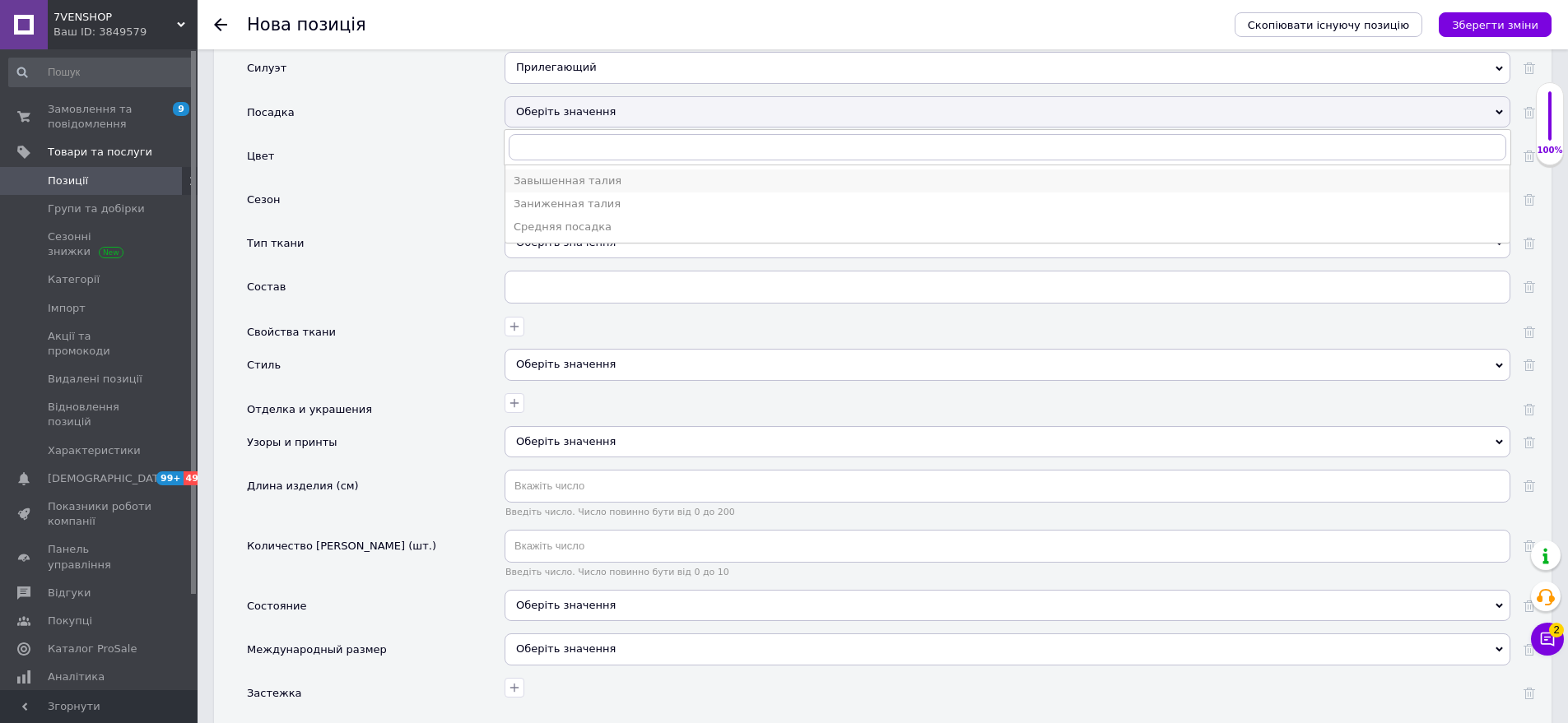
click at [573, 174] on div "Завышенная талия" at bounding box center [1007, 181] width 988 height 15
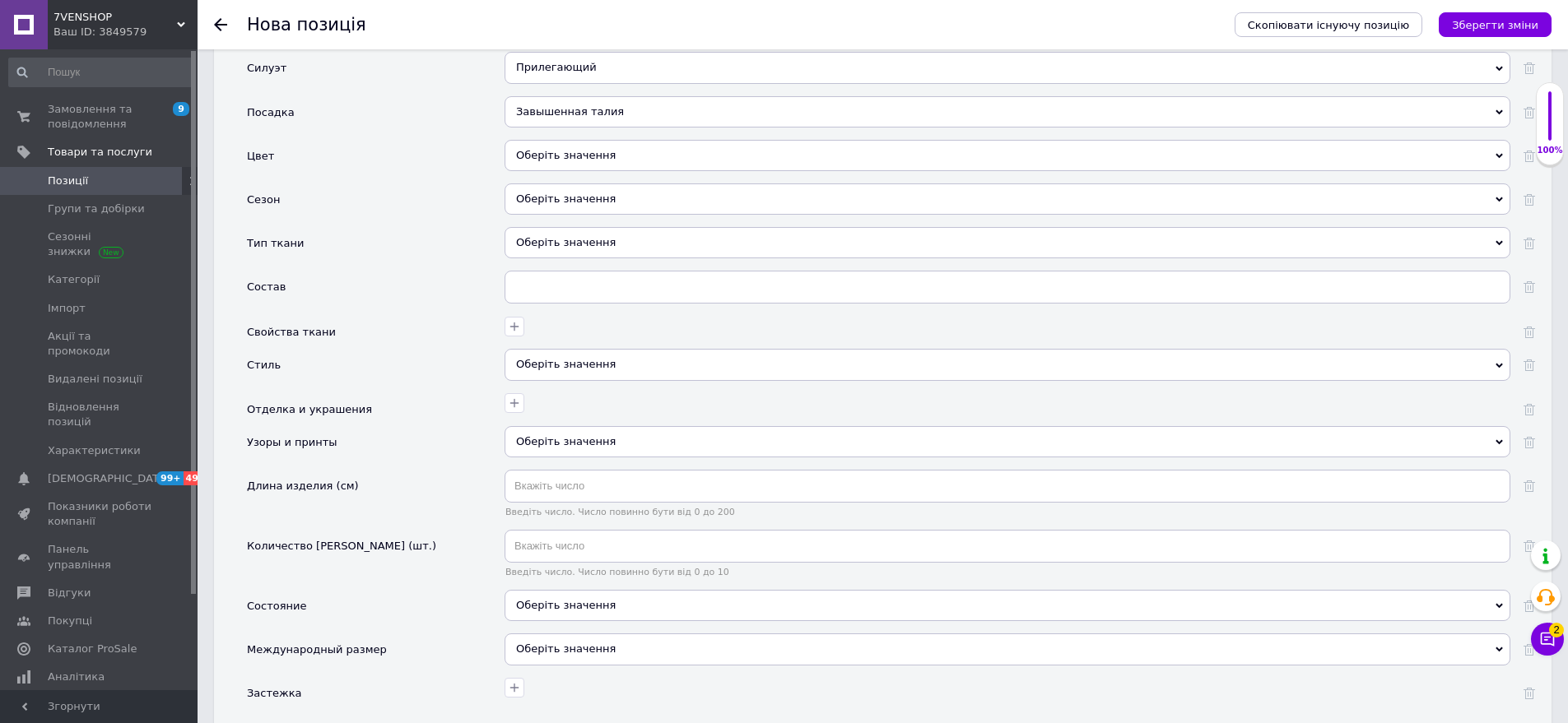
click at [621, 140] on div "Оберіть значення" at bounding box center [1007, 156] width 1006 height 31
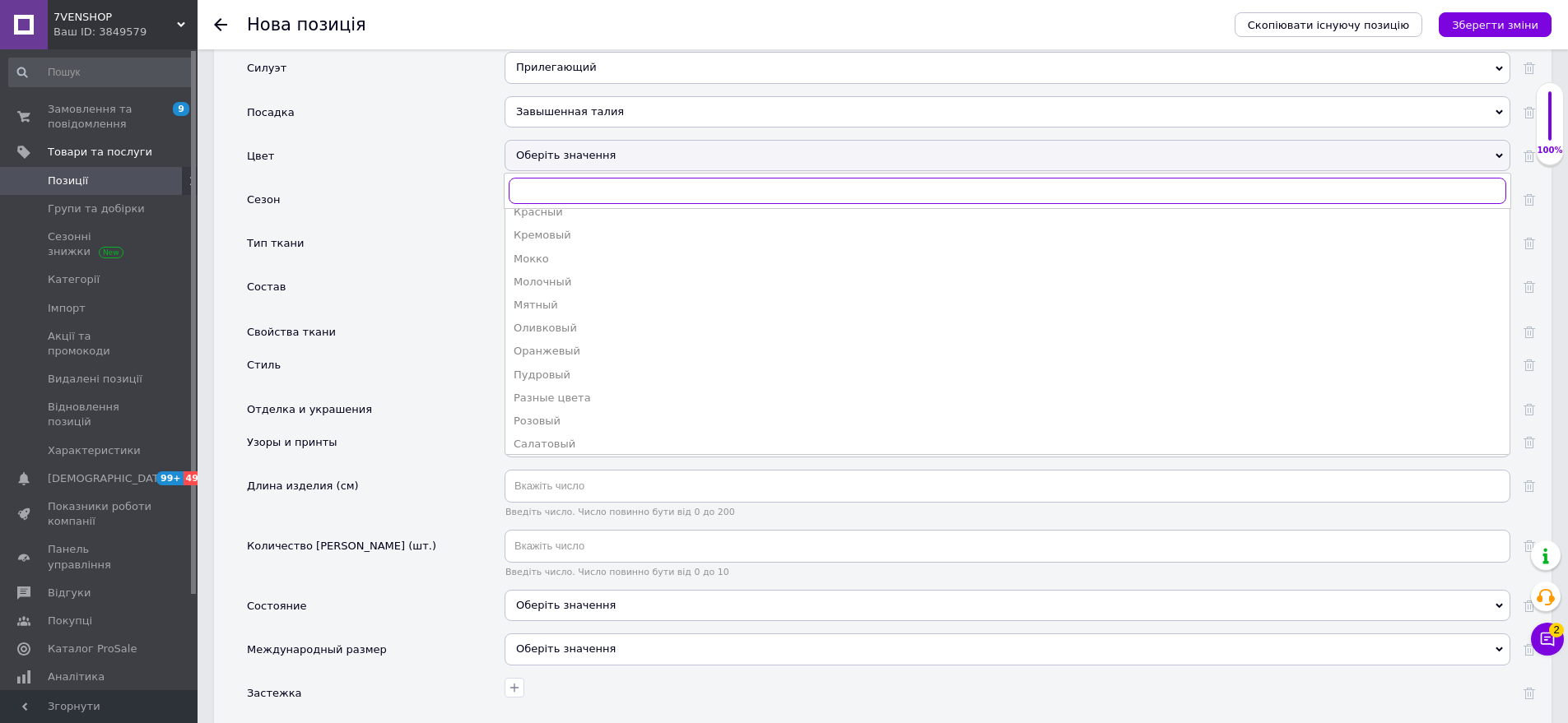
scroll to position [528, 0]
drag, startPoint x: 588, startPoint y: 424, endPoint x: 472, endPoint y: 282, distance: 183.4
click at [582, 431] on div "Черный" at bounding box center [1007, 439] width 988 height 15
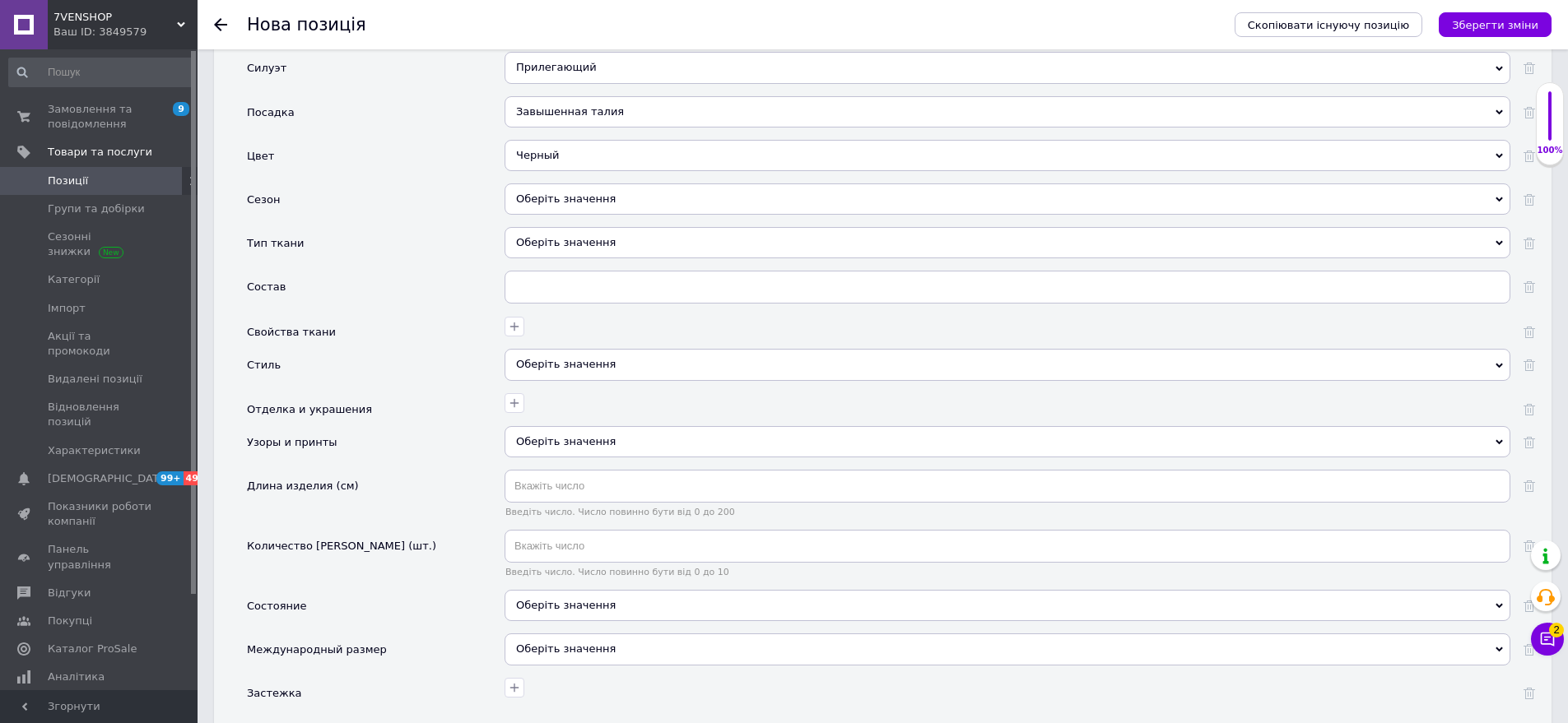
click at [617, 184] on div "Оберіть значення" at bounding box center [1007, 200] width 1006 height 31
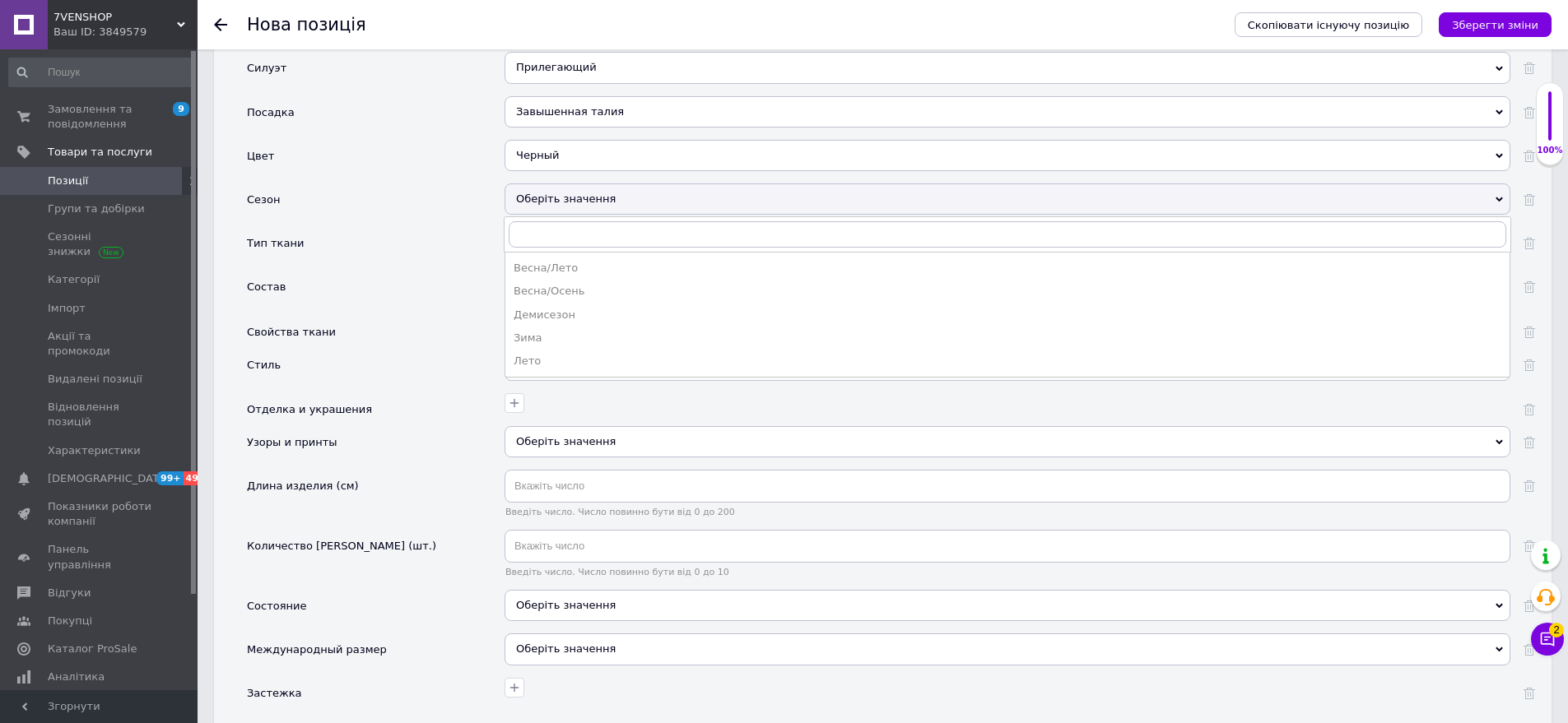
click at [589, 261] on div "Весна/Лето" at bounding box center [1007, 268] width 988 height 15
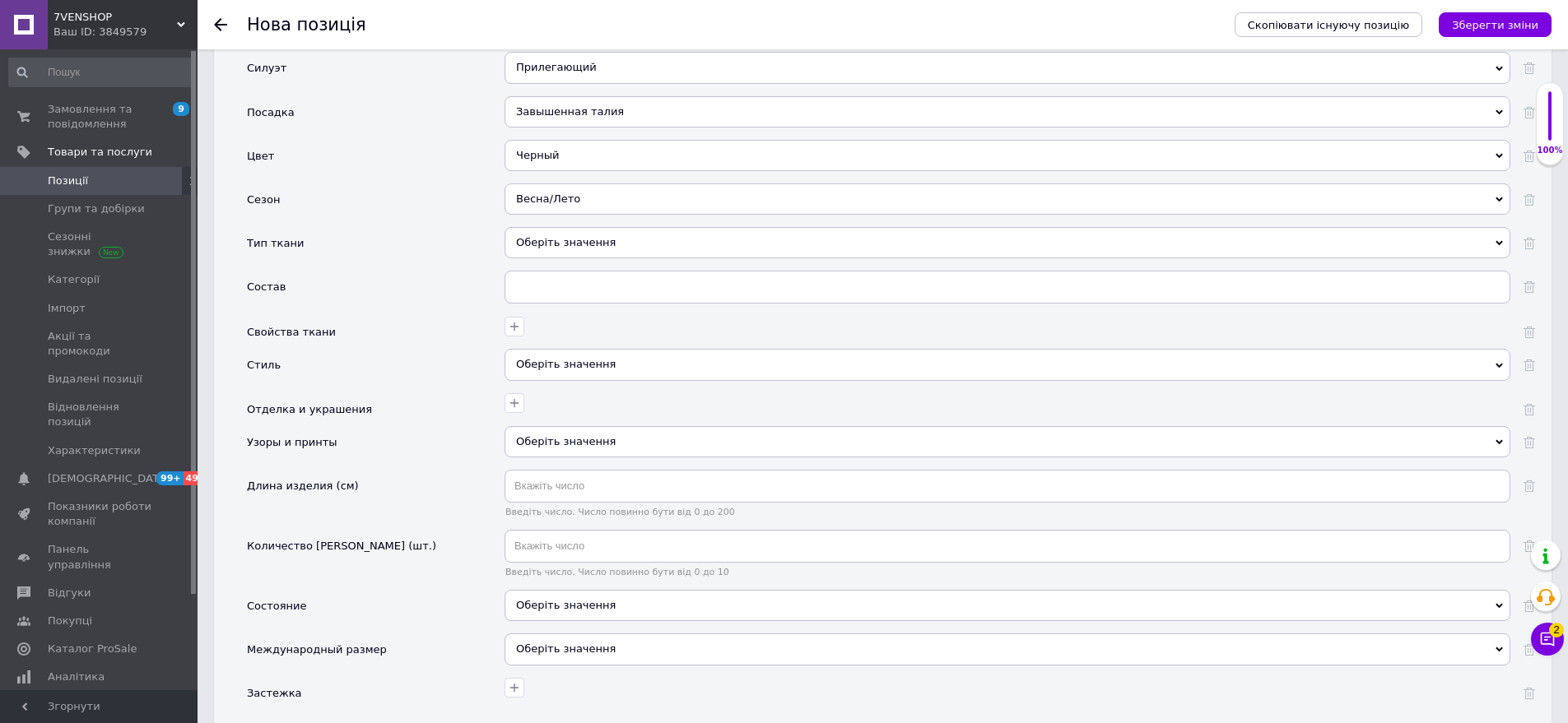
click at [580, 236] on div "Оберіть значення" at bounding box center [1007, 243] width 1006 height 31
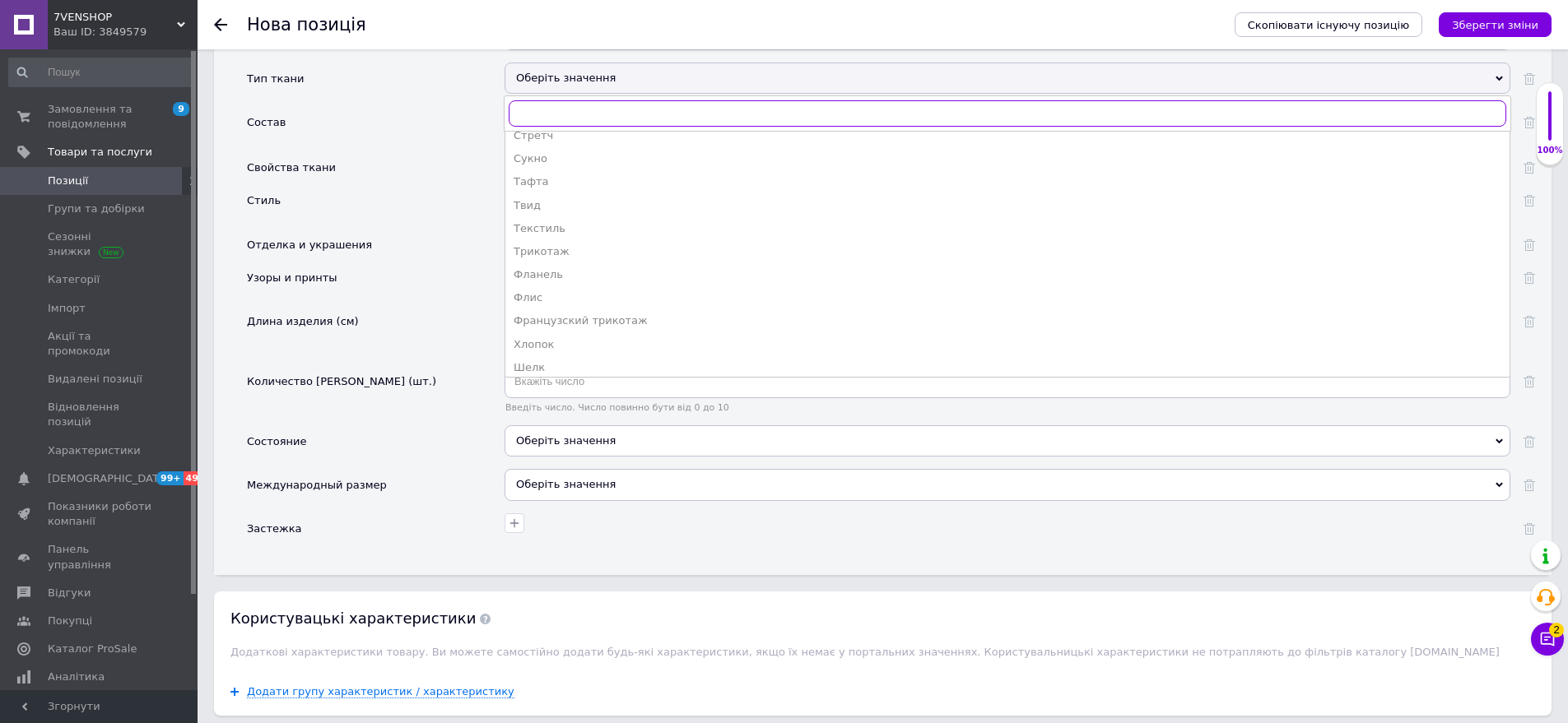
scroll to position [1317, 0]
click at [555, 237] on div "Шелк" at bounding box center [1007, 245] width 988 height 15
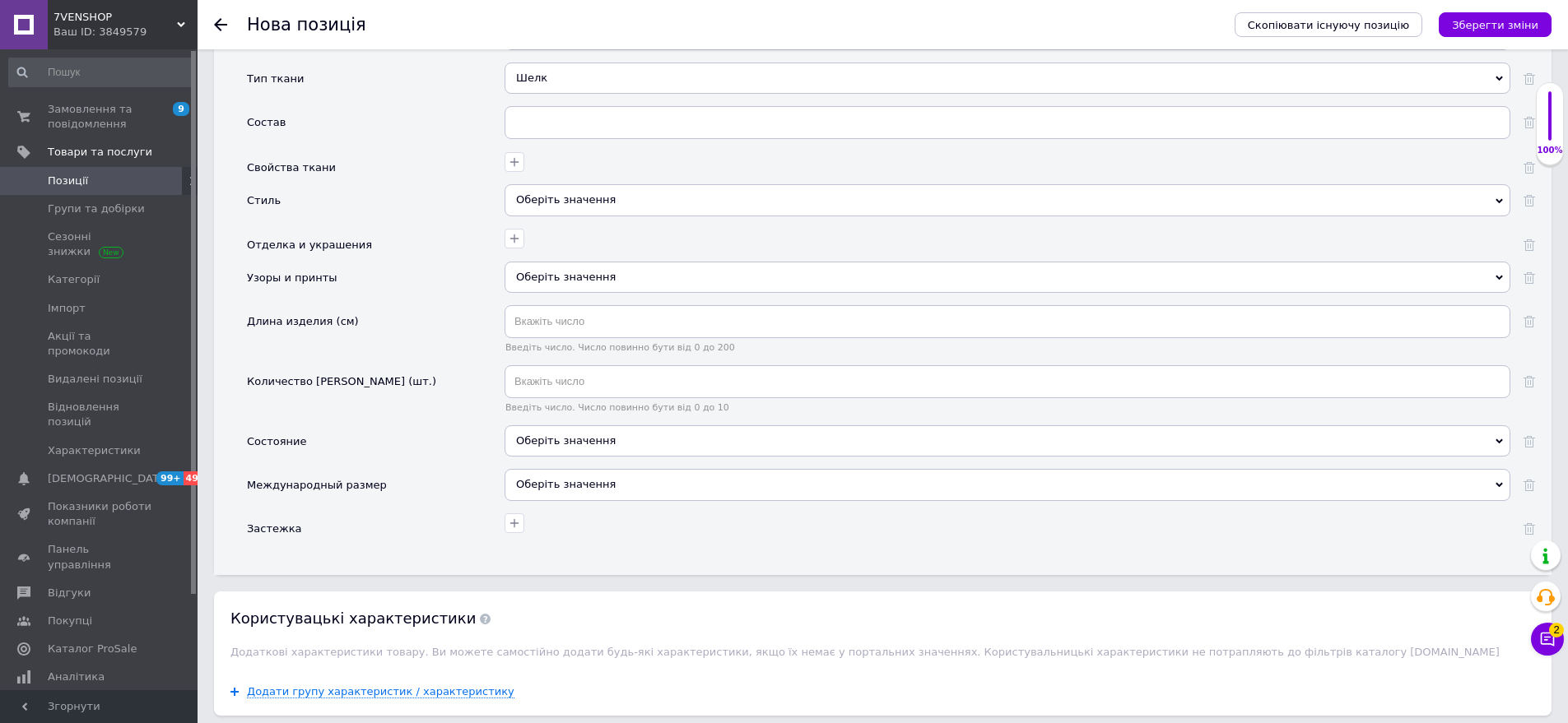
drag, startPoint x: 609, startPoint y: 185, endPoint x: 458, endPoint y: 161, distance: 152.9
click at [608, 185] on div "Оберіть значення" at bounding box center [1007, 200] width 1006 height 31
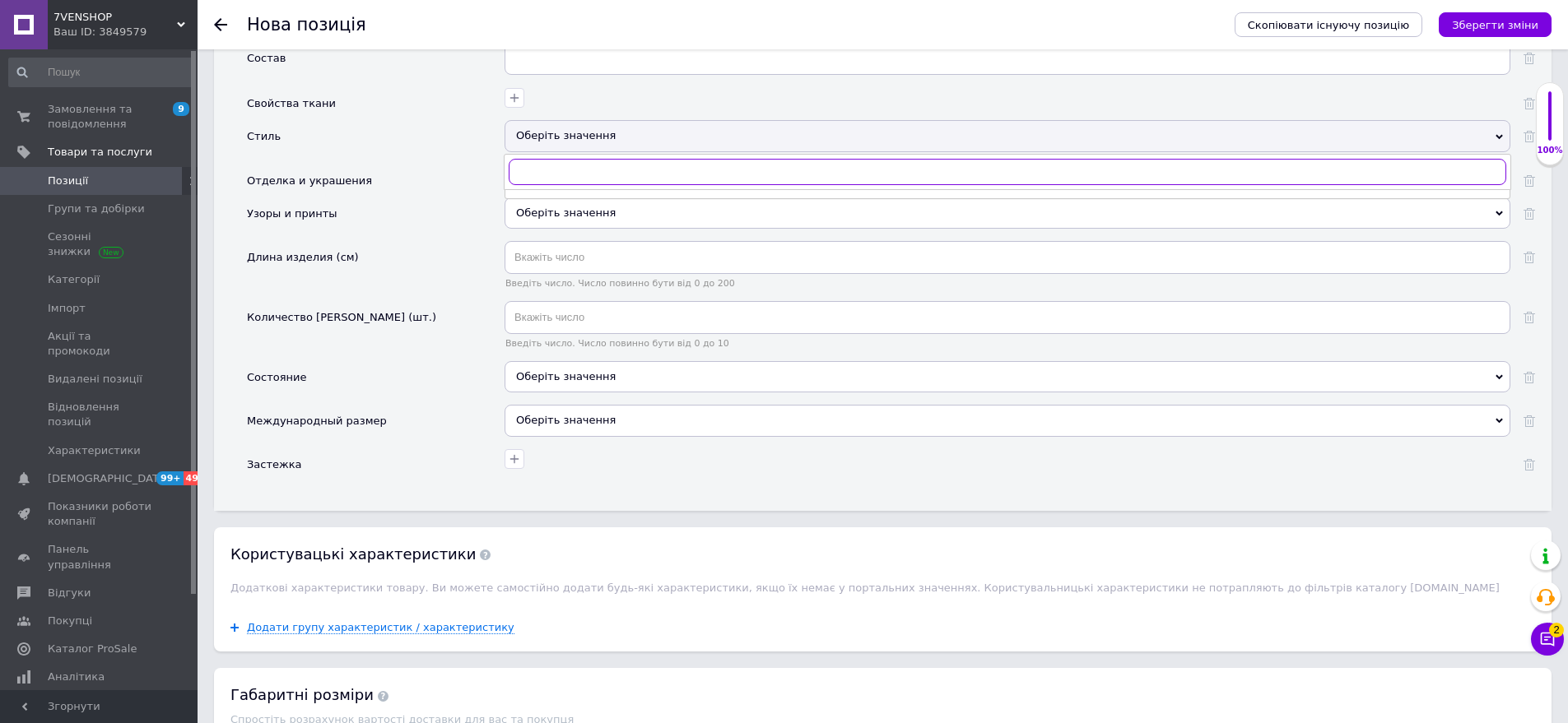
scroll to position [2049, 0]
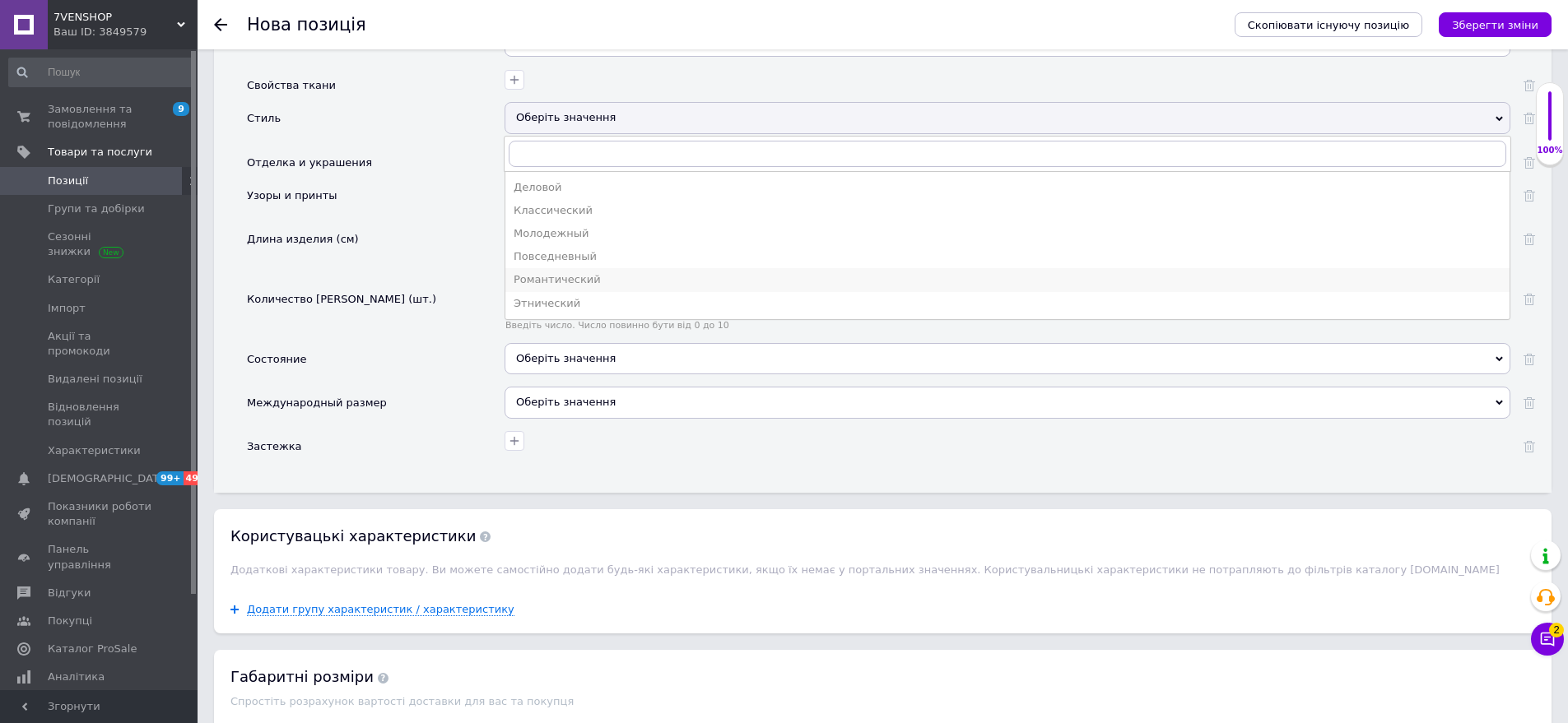
click at [604, 272] on div "Романтический" at bounding box center [1007, 279] width 988 height 15
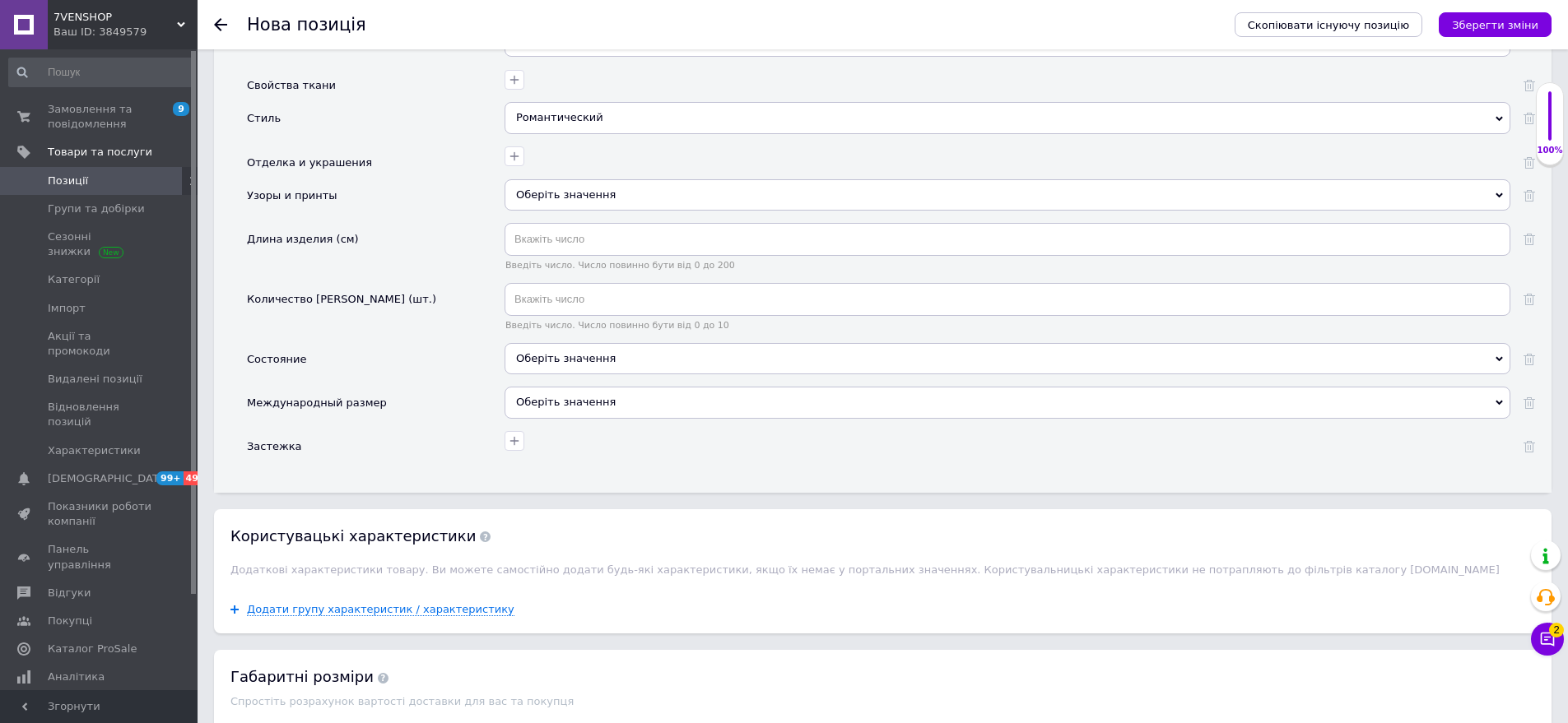
click at [587, 190] on div "Оберіть значення" at bounding box center [1007, 195] width 1006 height 31
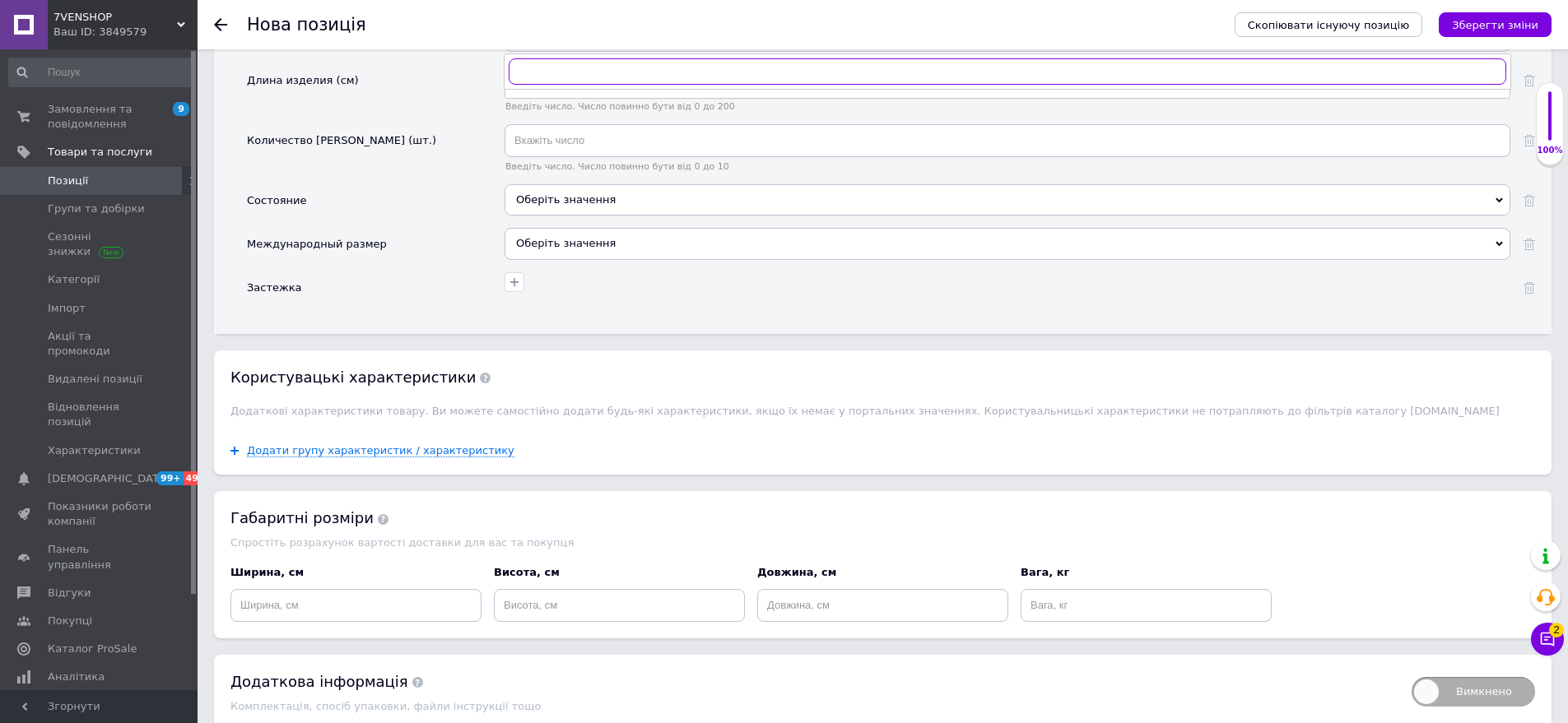
scroll to position [2214, 0]
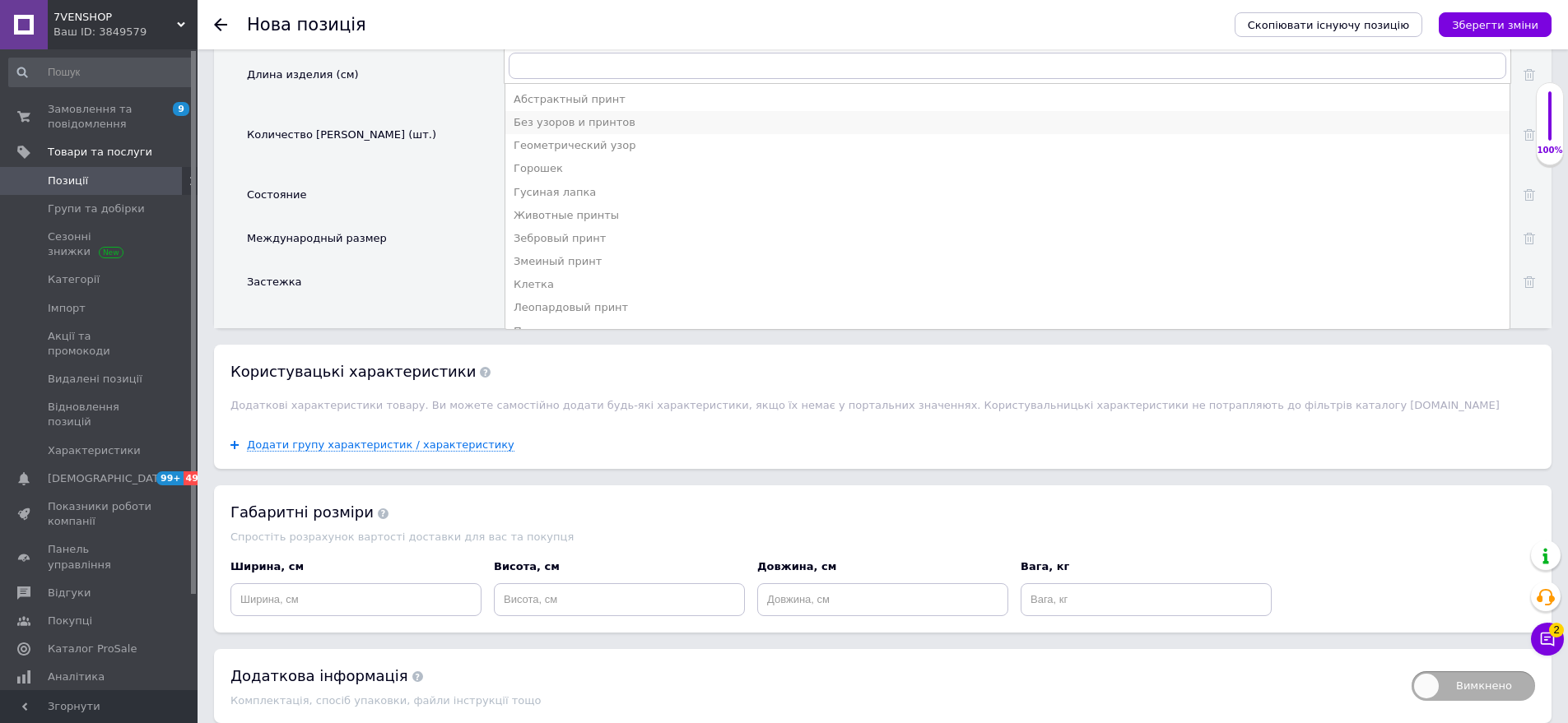
click at [591, 111] on li "Без узоров и принтов" at bounding box center [1007, 123] width 1004 height 23
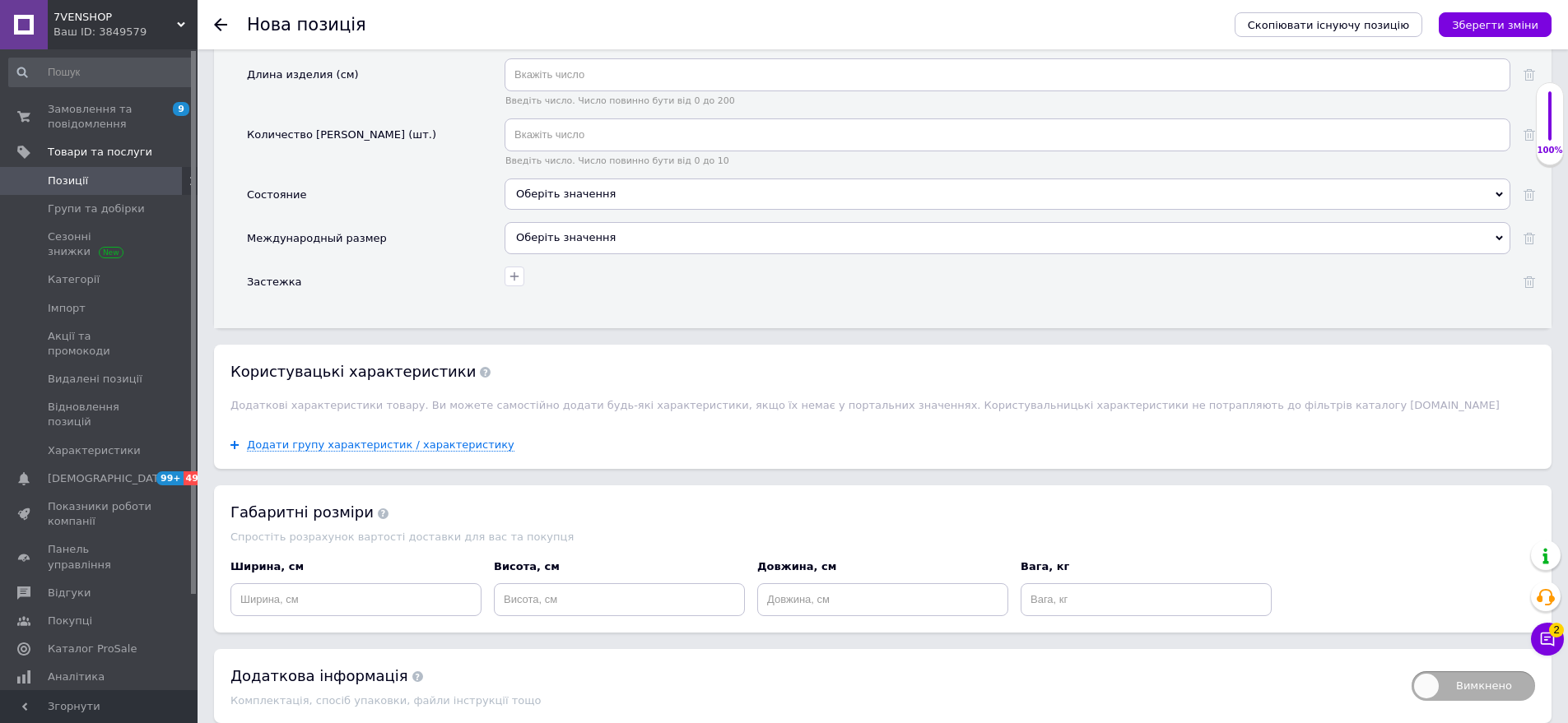
click at [595, 196] on div "Оберіть значення" at bounding box center [1007, 200] width 1006 height 44
click at [573, 183] on div "Оберіть значення" at bounding box center [1007, 195] width 1006 height 31
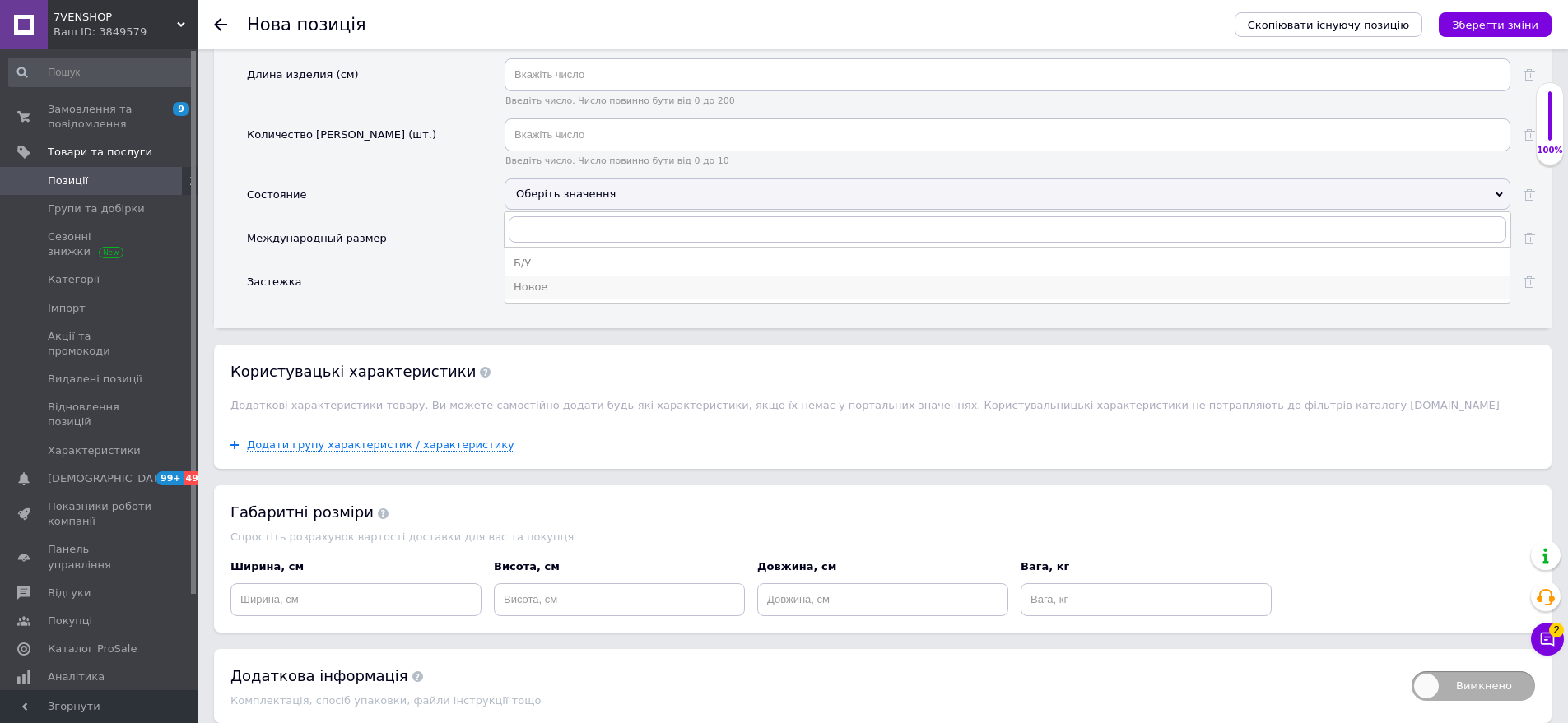
click at [558, 279] on div "Новое" at bounding box center [1007, 287] width 988 height 15
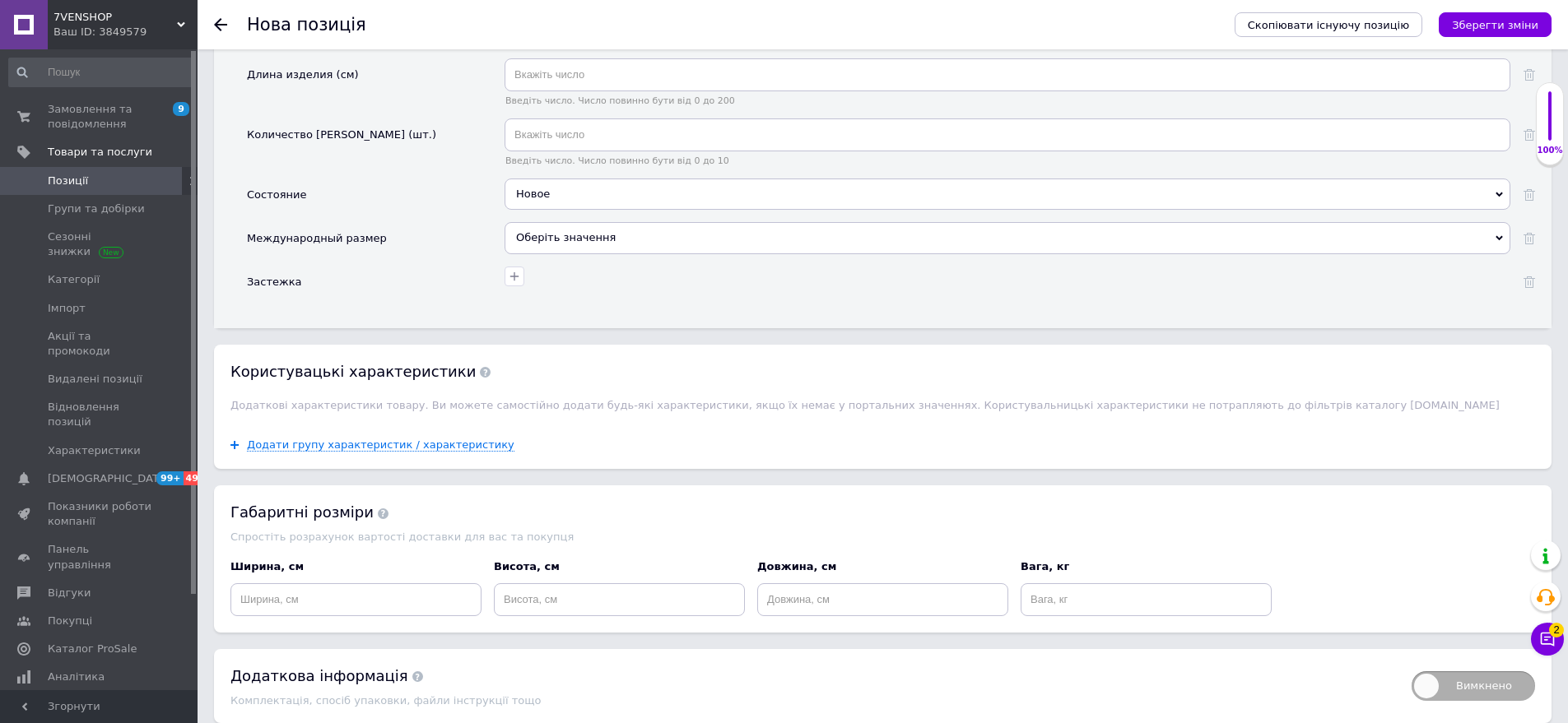
drag, startPoint x: 570, startPoint y: 214, endPoint x: 459, endPoint y: 190, distance: 113.6
click at [570, 223] on div "Оберіть значення" at bounding box center [1007, 238] width 1006 height 31
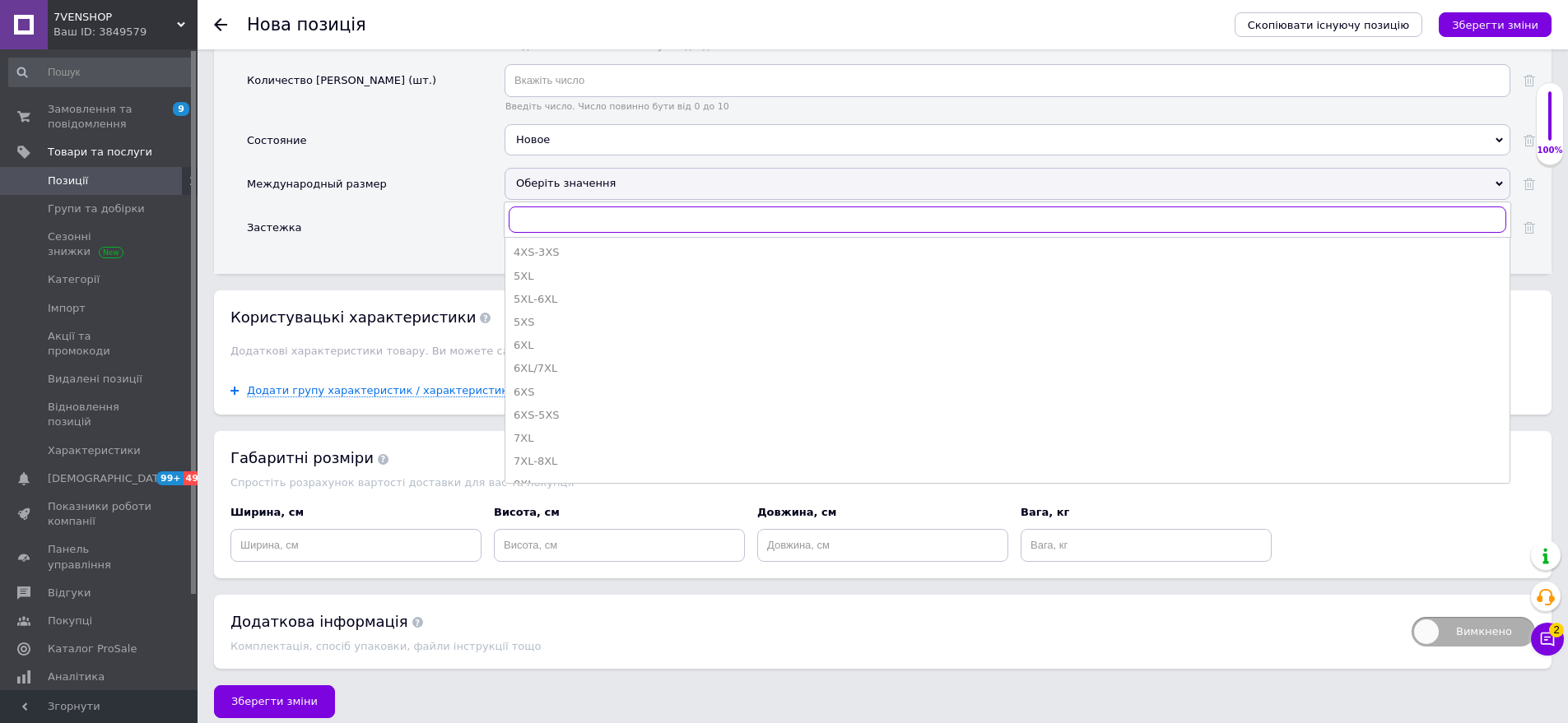
scroll to position [411, 0]
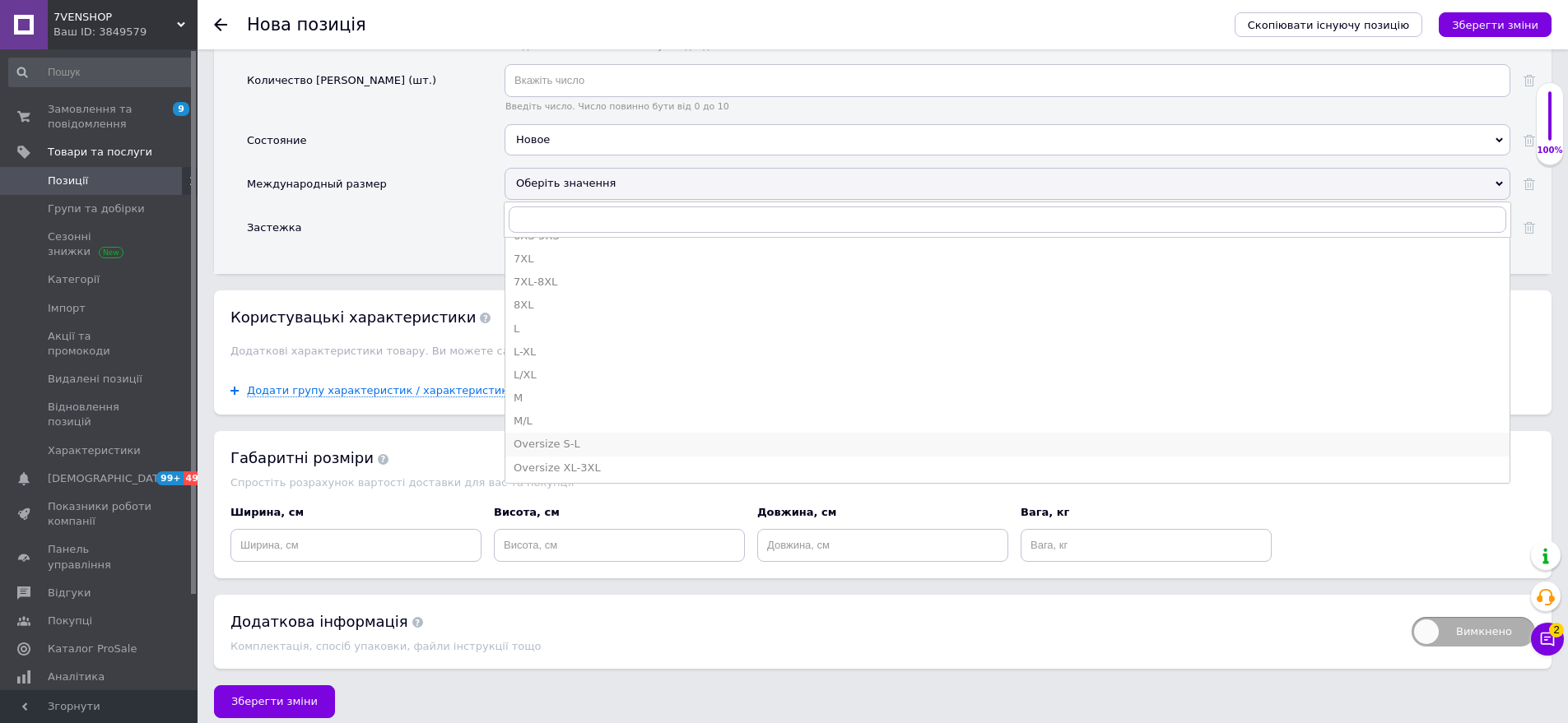
click at [595, 437] on div "Oversize S-L" at bounding box center [1007, 444] width 988 height 15
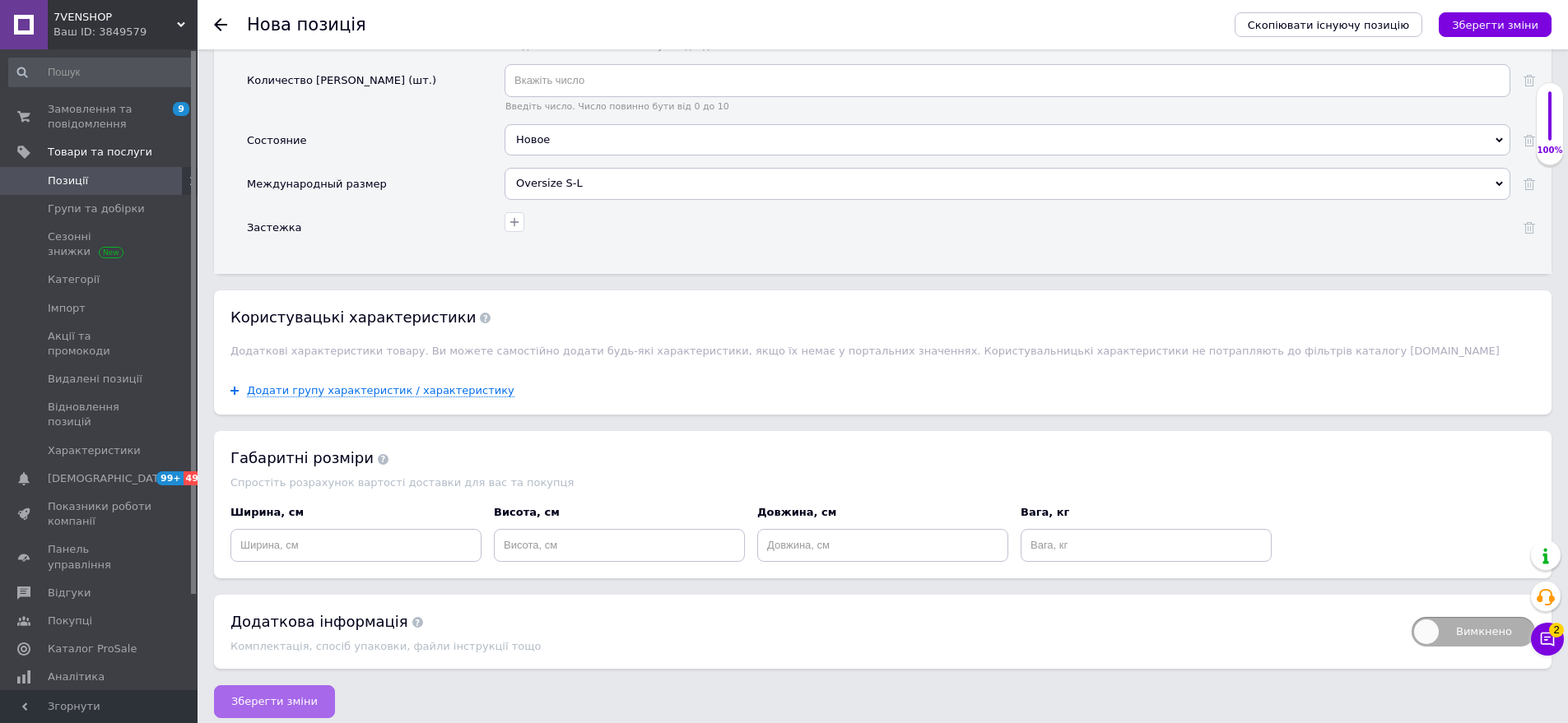
click at [280, 696] on span "Зберегти зміни" at bounding box center [275, 702] width 87 height 12
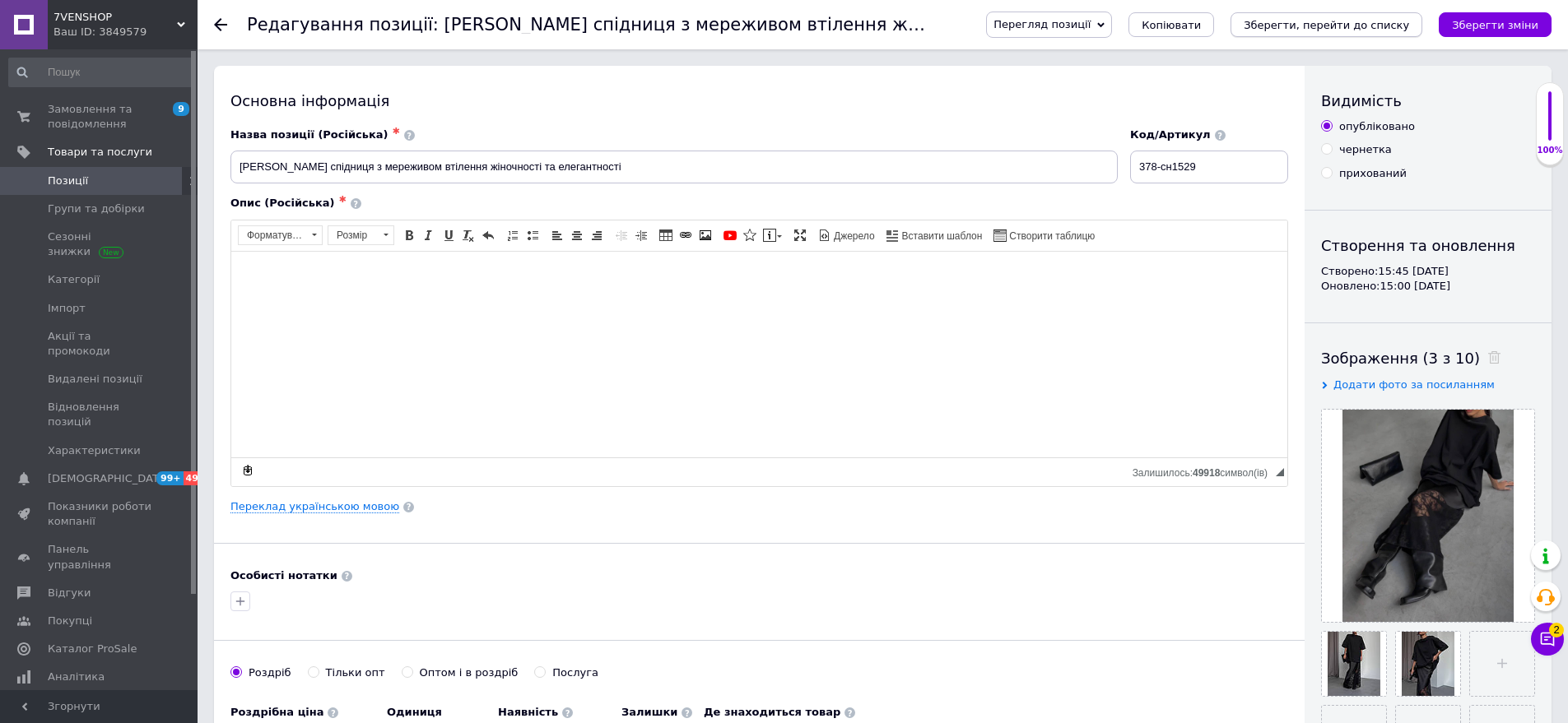
click at [1398, 19] on icon "Зберегти, перейти до списку" at bounding box center [1326, 25] width 166 height 12
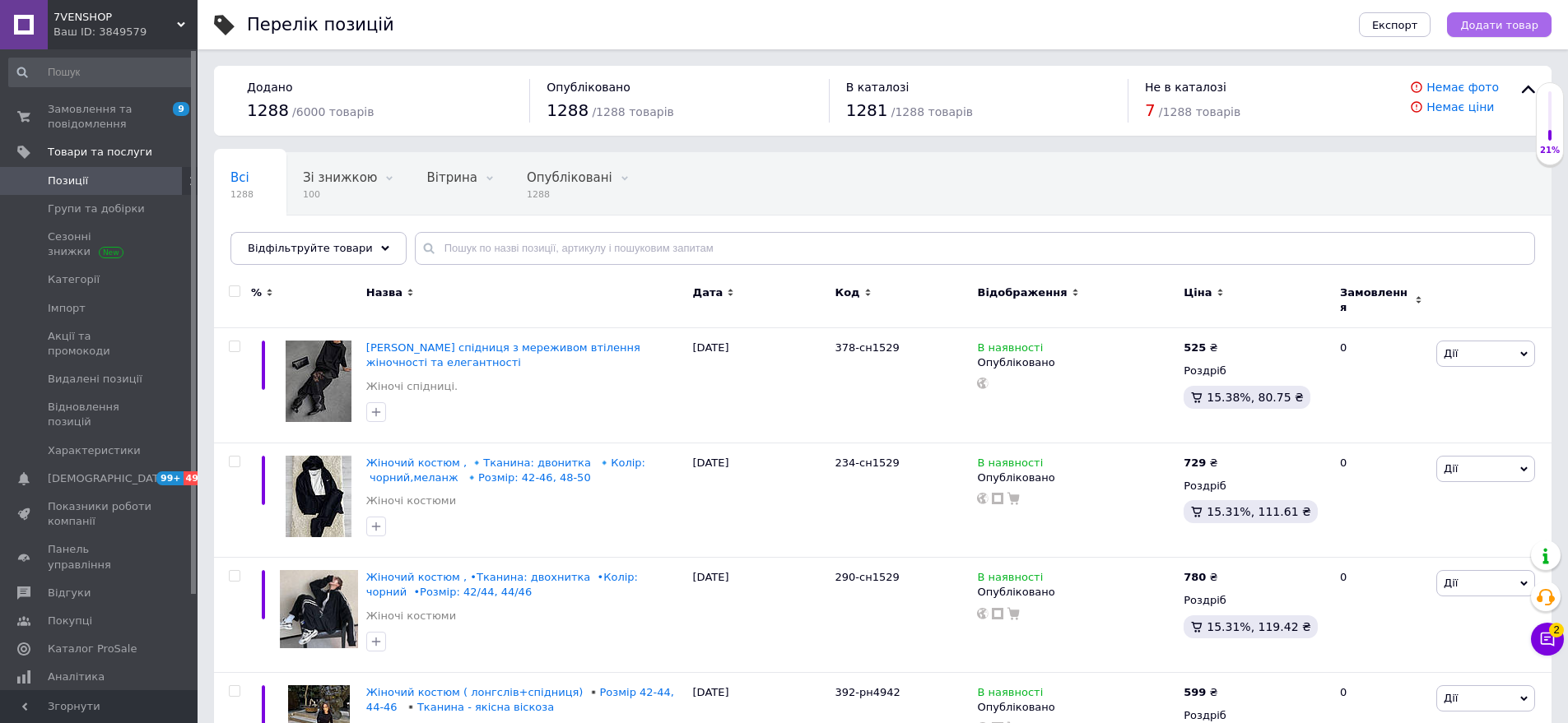
click at [1533, 34] on button "Додати товар" at bounding box center [1499, 25] width 105 height 25
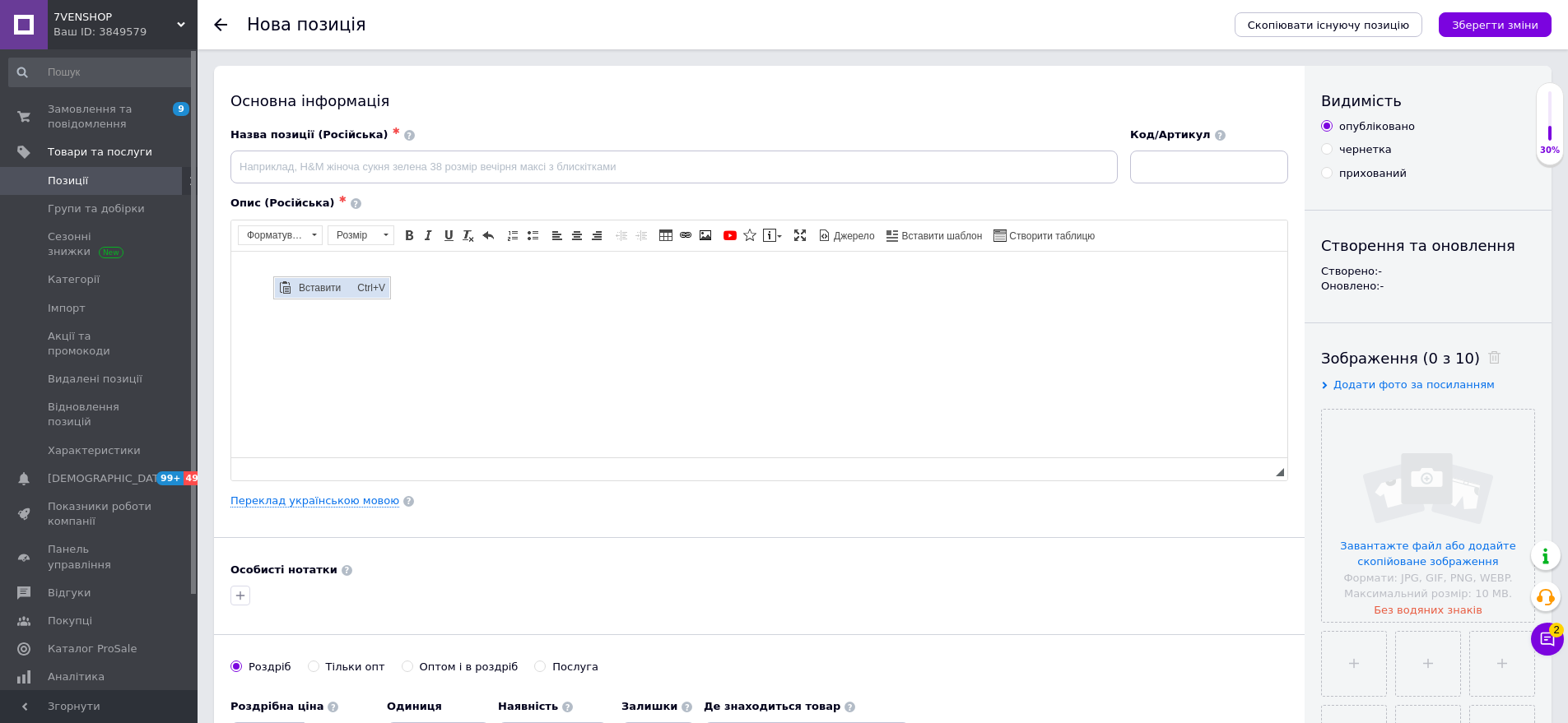
click at [313, 286] on span "Вставити" at bounding box center [323, 287] width 59 height 20
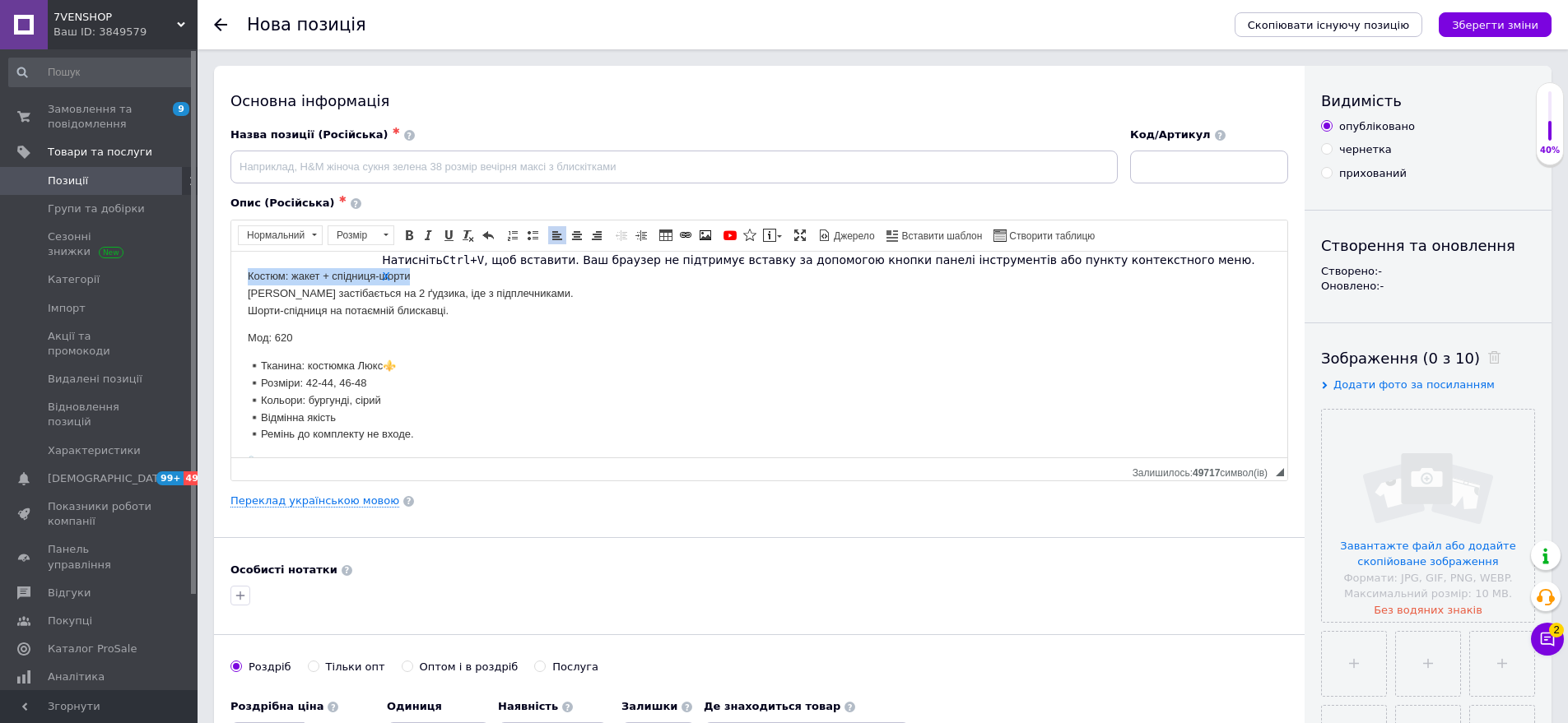
drag, startPoint x: 238, startPoint y: 271, endPoint x: 662, endPoint y: 525, distance: 494.3
click at [430, 273] on html "Костюм: [PERSON_NAME] + спідниця-шорти [PERSON_NAME] застібається на 2 ґудзика,…" at bounding box center [759, 369] width 1056 height 236
click at [361, 299] on span "Копіювати" at bounding box center [370, 299] width 63 height 20
click at [1177, 175] on input at bounding box center [1209, 167] width 158 height 33
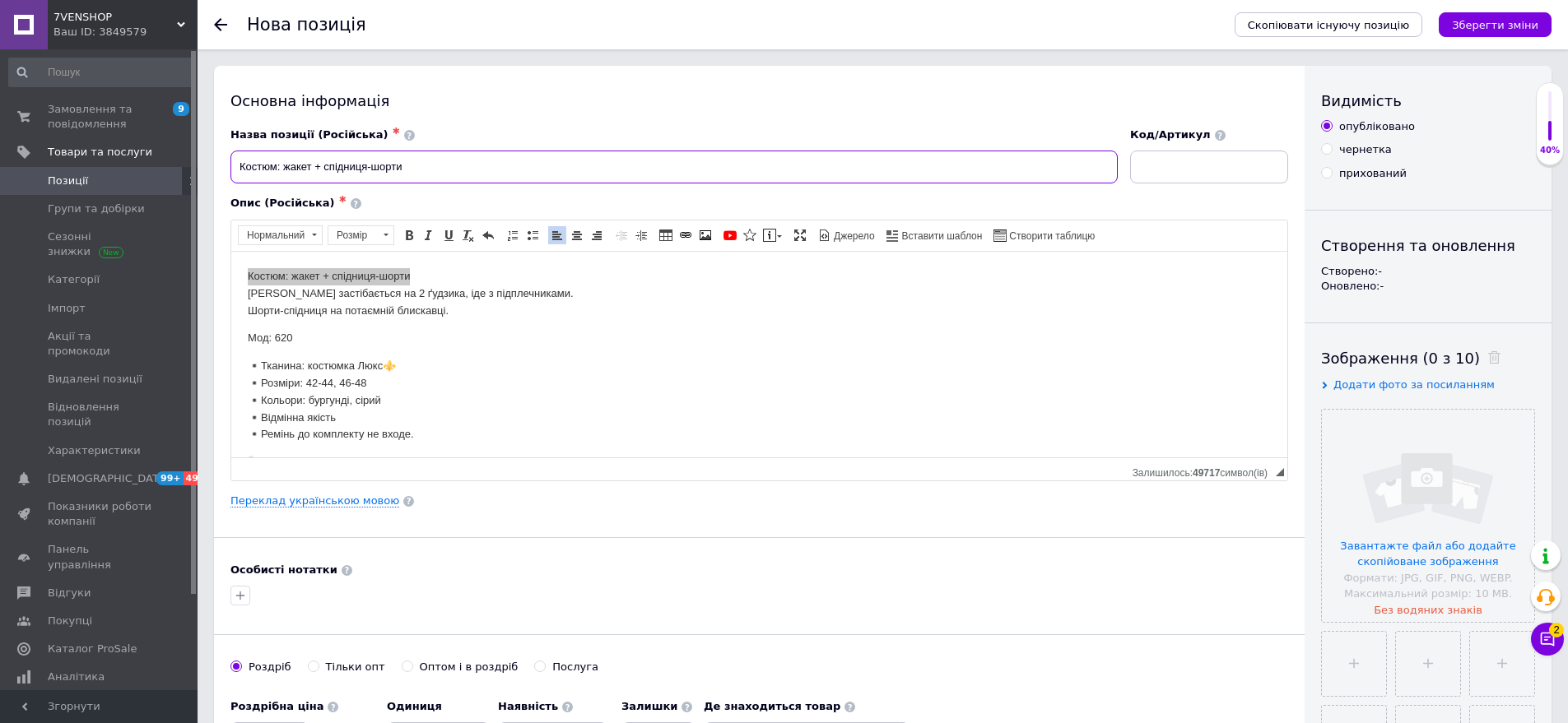
click at [459, 176] on input "Костюм: жакет + спідниця-шорти" at bounding box center [674, 167] width 887 height 33
drag, startPoint x: 241, startPoint y: 369, endPoint x: 409, endPoint y: 376, distance: 168.1
click at [409, 376] on html "Костюм: [PERSON_NAME] + спідниця-шорти [PERSON_NAME] застібається на 2 ґудзика,…" at bounding box center [759, 369] width 1056 height 236
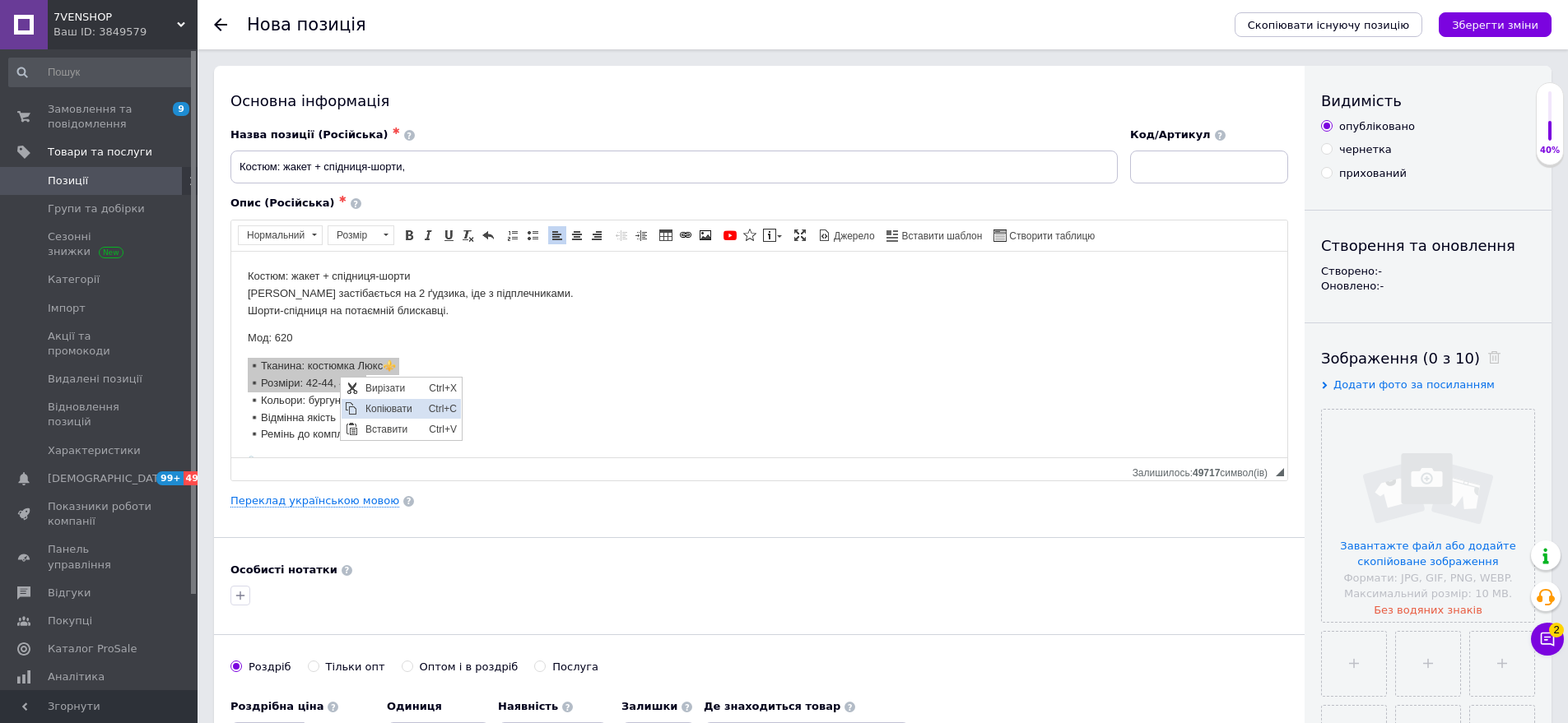
click at [392, 404] on span "Копіювати" at bounding box center [392, 408] width 63 height 20
type input "Костюм: жакет + спідниця-шорти, ▪️Тканина: костюмка Люкс⚜️ ▪️Розміри: 42-44, 46…"
click at [1181, 168] on input at bounding box center [1209, 167] width 158 height 33
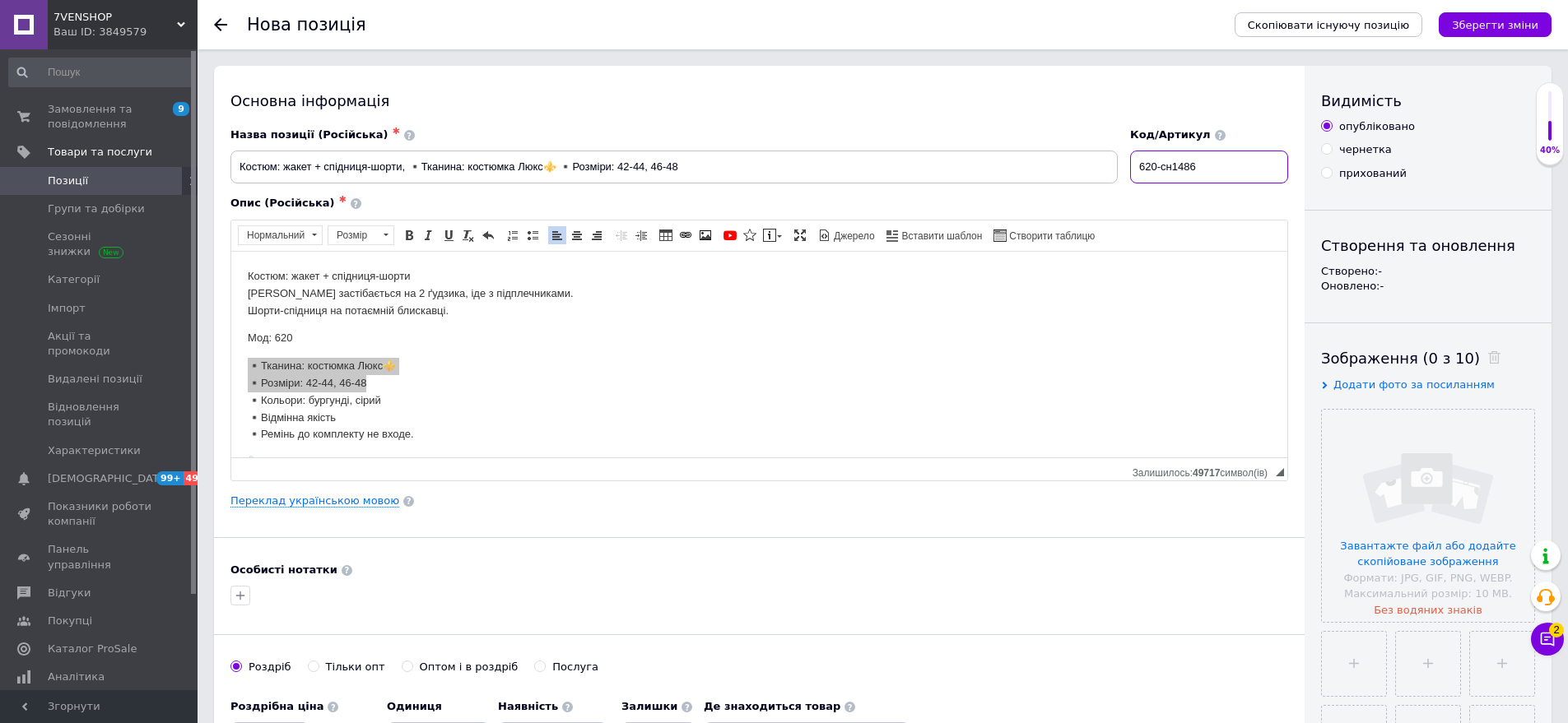
type input "620-сн1486"
drag, startPoint x: 239, startPoint y: 336, endPoint x: 349, endPoint y: 337, distance: 110.0
click at [349, 337] on html "Костюм: [PERSON_NAME] + спідниця-шорти [PERSON_NAME] застібається на 2 ґудзика,…" at bounding box center [759, 369] width 1056 height 236
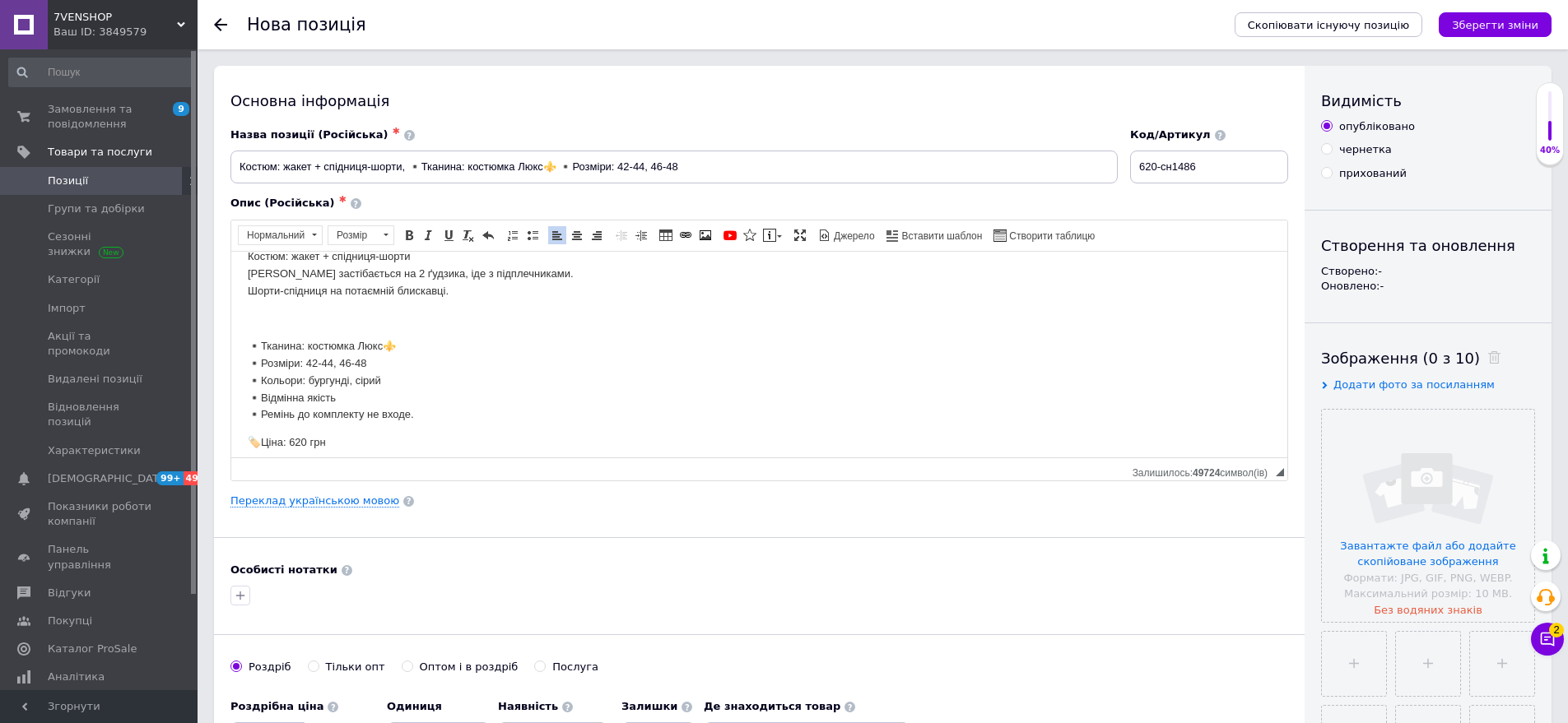
scroll to position [31, 0]
drag, startPoint x: 232, startPoint y: 429, endPoint x: 406, endPoint y: 439, distance: 174.3
click at [406, 439] on html "Костюм: [PERSON_NAME] + спідниця-шорти [PERSON_NAME] застібається на 2 ґудзика,…" at bounding box center [759, 339] width 1056 height 236
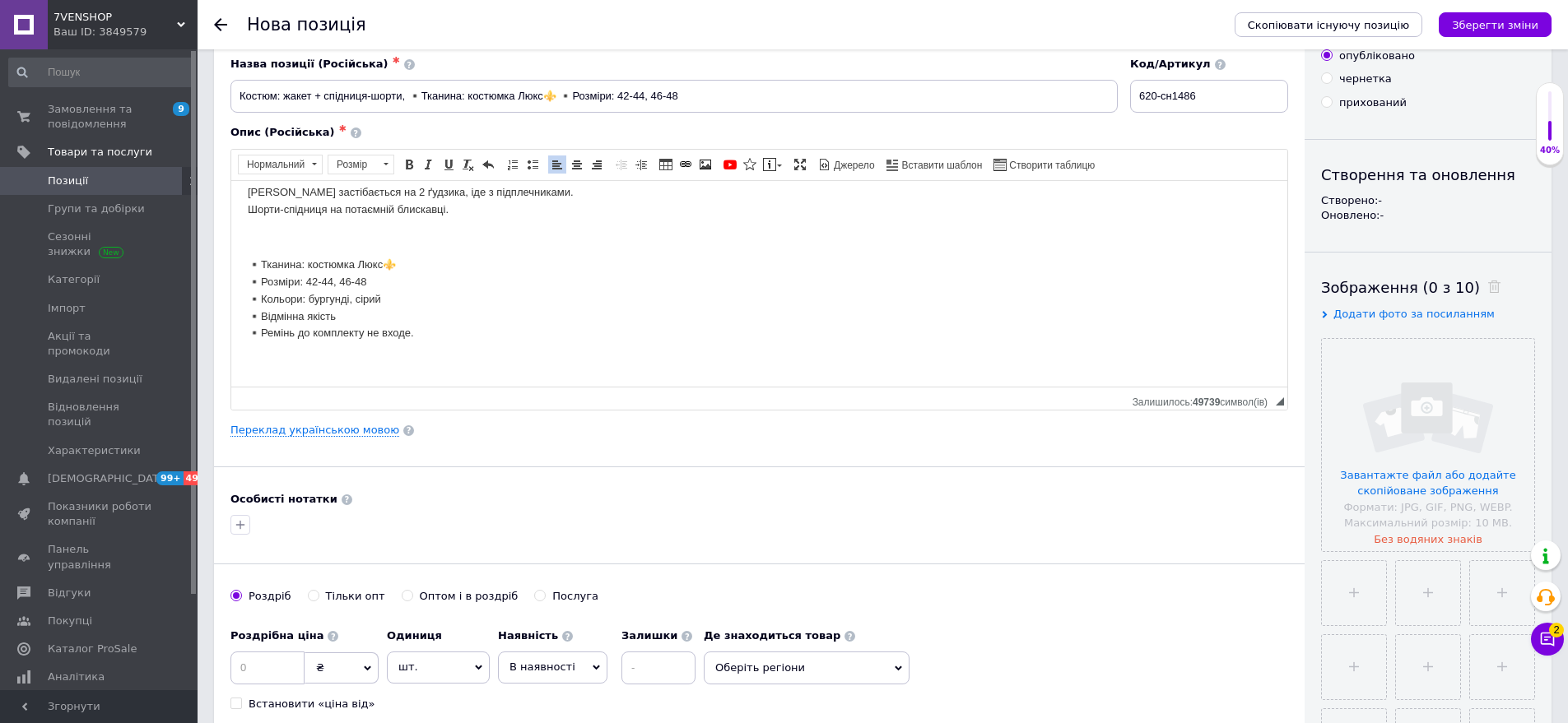
scroll to position [165, 0]
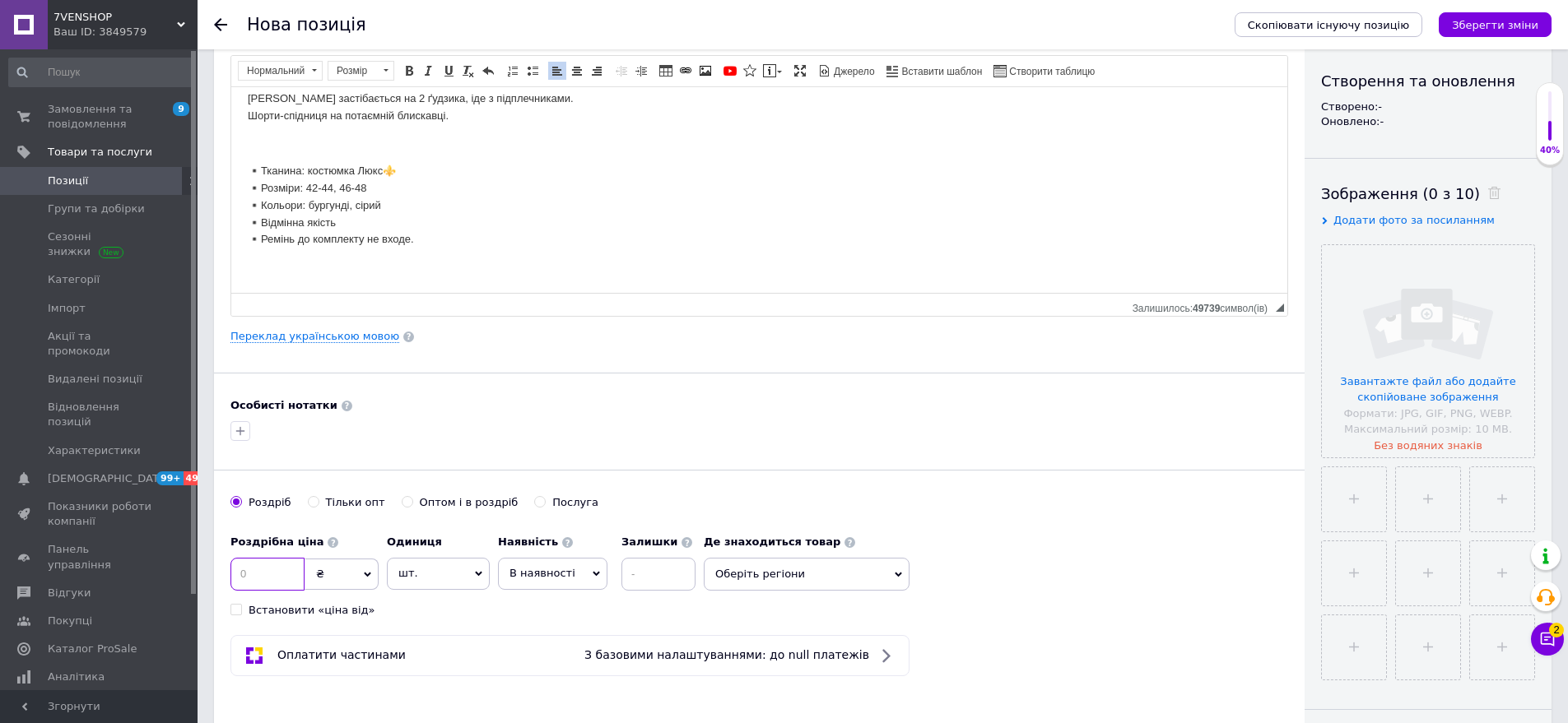
click at [271, 576] on input at bounding box center [268, 575] width 74 height 33
click at [258, 583] on input at bounding box center [268, 575] width 74 height 33
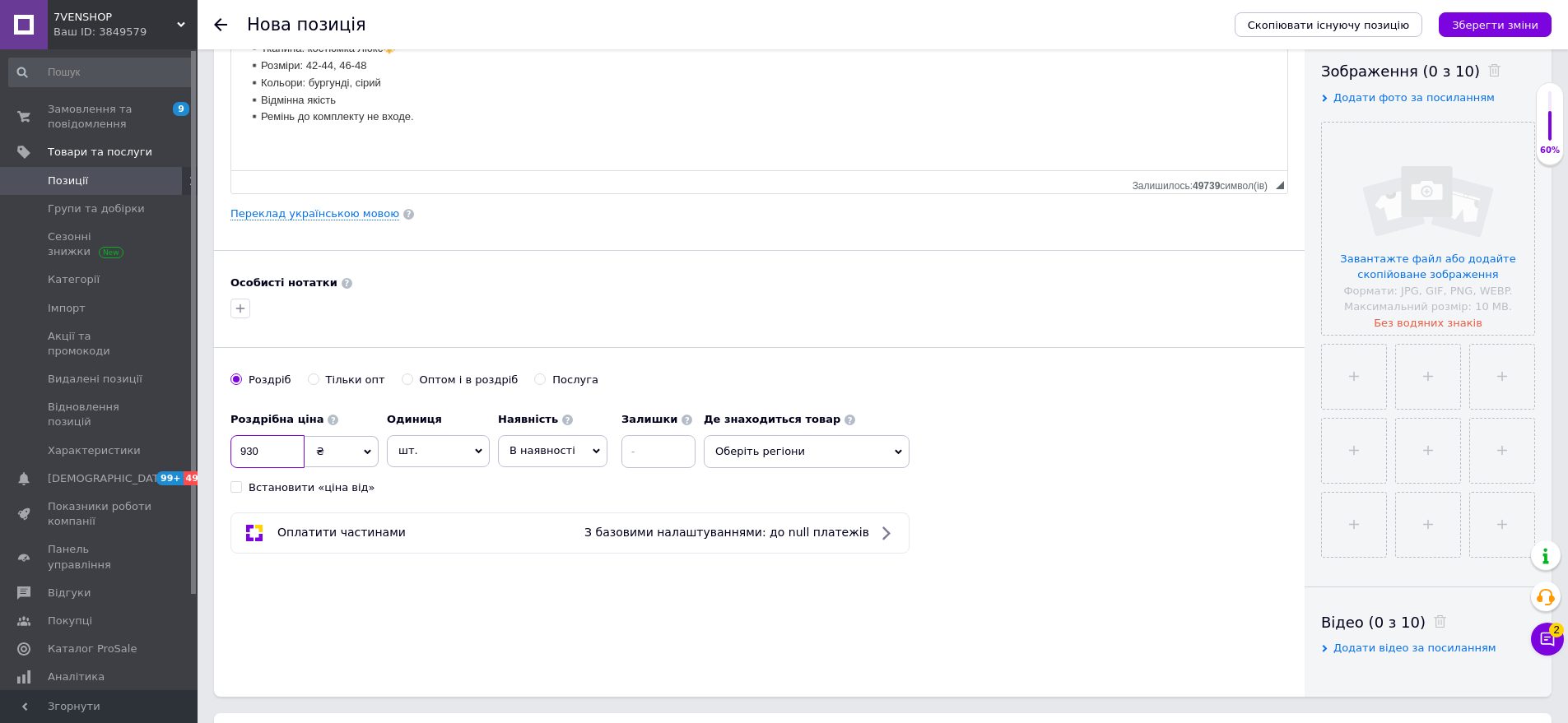
scroll to position [411, 0]
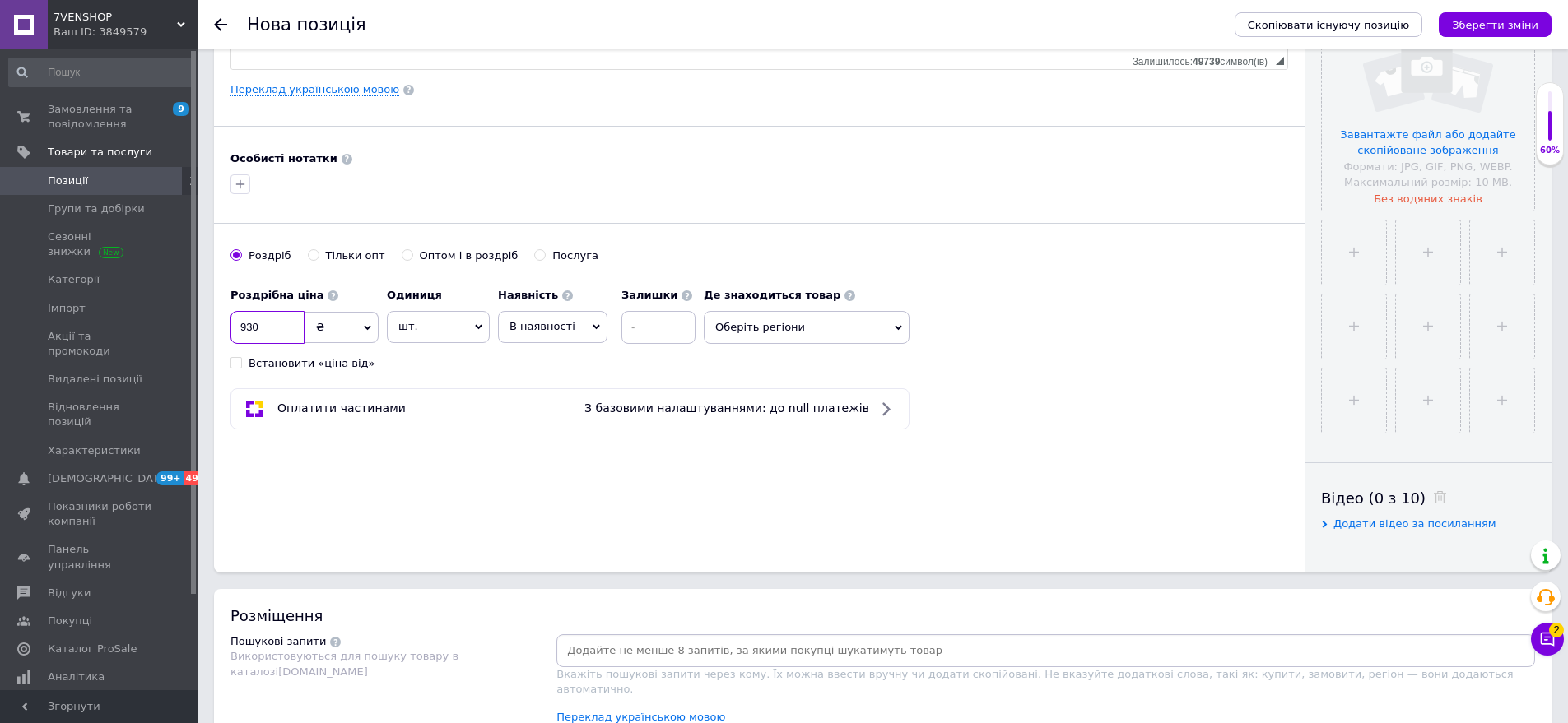
type input "930"
click at [790, 326] on span "Оберіть регіони" at bounding box center [807, 327] width 206 height 33
click at [781, 373] on input "text" at bounding box center [806, 370] width 188 height 33
type input "оде"
drag, startPoint x: 759, startPoint y: 411, endPoint x: 862, endPoint y: 459, distance: 113.6
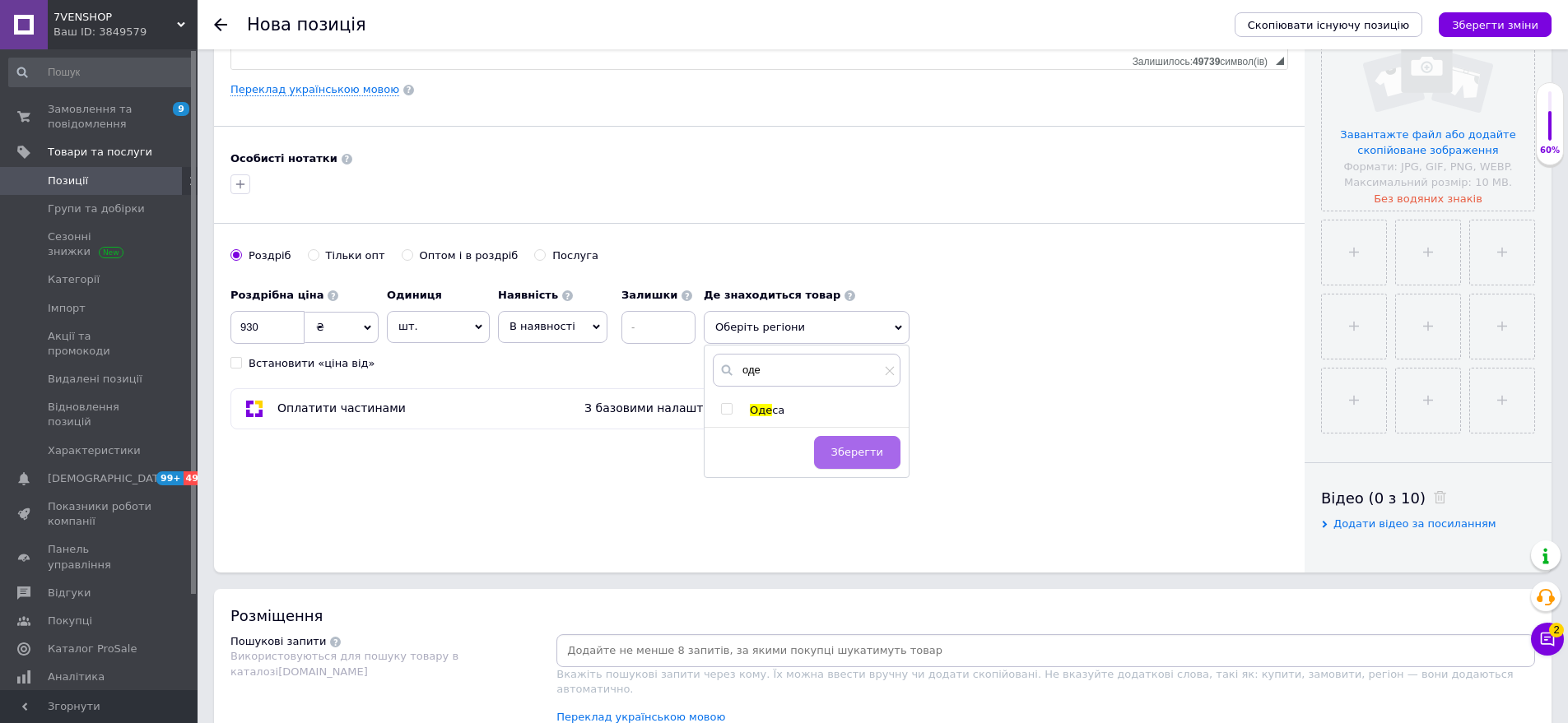
click at [760, 413] on span "Оде" at bounding box center [760, 410] width 22 height 12
checkbox input "true"
drag, startPoint x: 876, startPoint y: 460, endPoint x: 1303, endPoint y: 247, distance: 477.2
click at [877, 460] on span "Зберегти" at bounding box center [857, 460] width 52 height 12
click at [1495, 179] on input "file" at bounding box center [1428, 105] width 213 height 213
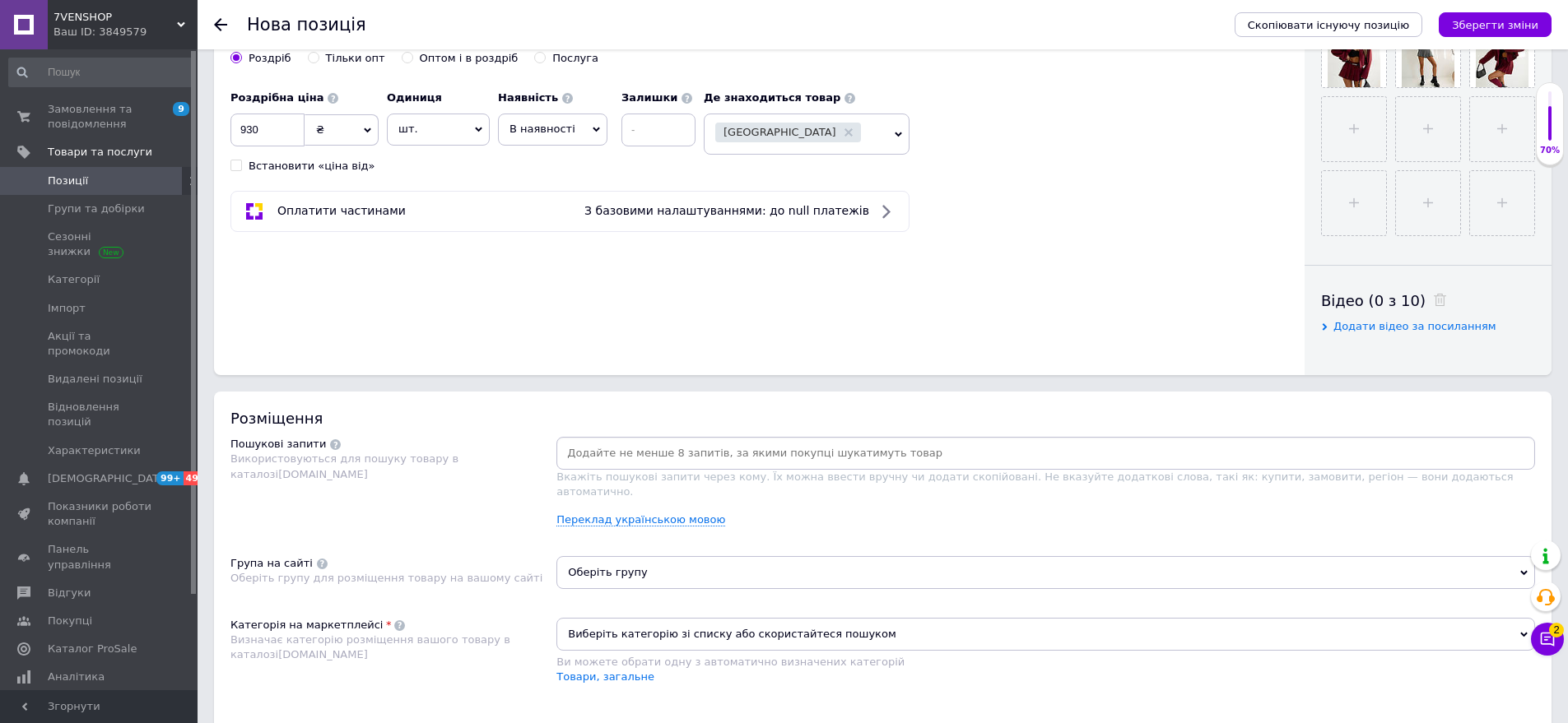
scroll to position [740, 0]
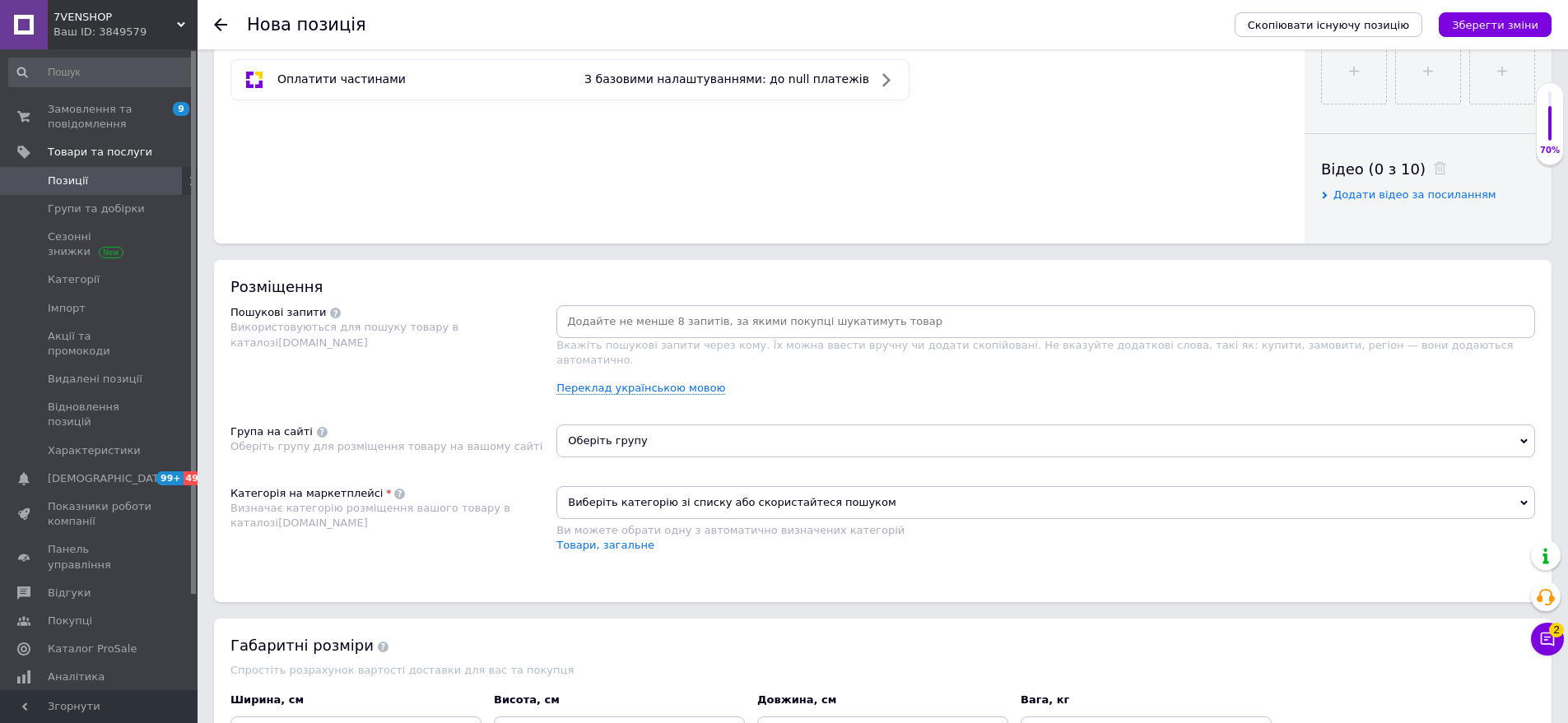
click at [624, 315] on input at bounding box center [1045, 322] width 972 height 25
drag, startPoint x: 366, startPoint y: 272, endPoint x: 487, endPoint y: 303, distance: 124.9
click at [369, 275] on div "Розміщення Пошукові запити Використовуються для пошуку товару в каталозі [DOMAI…" at bounding box center [883, 430] width 1337 height 342
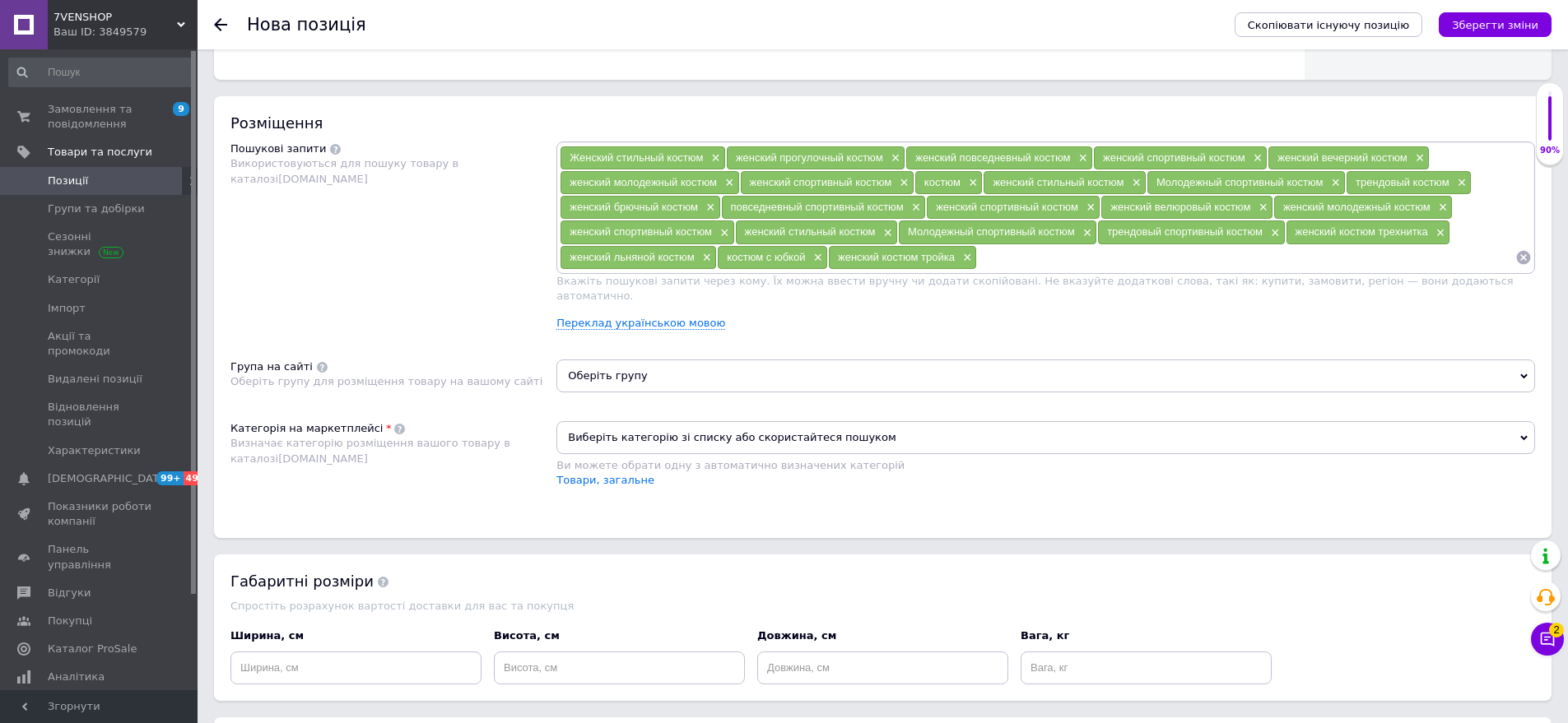
scroll to position [905, 0]
click at [622, 359] on span "Оберіть групу" at bounding box center [1045, 375] width 979 height 33
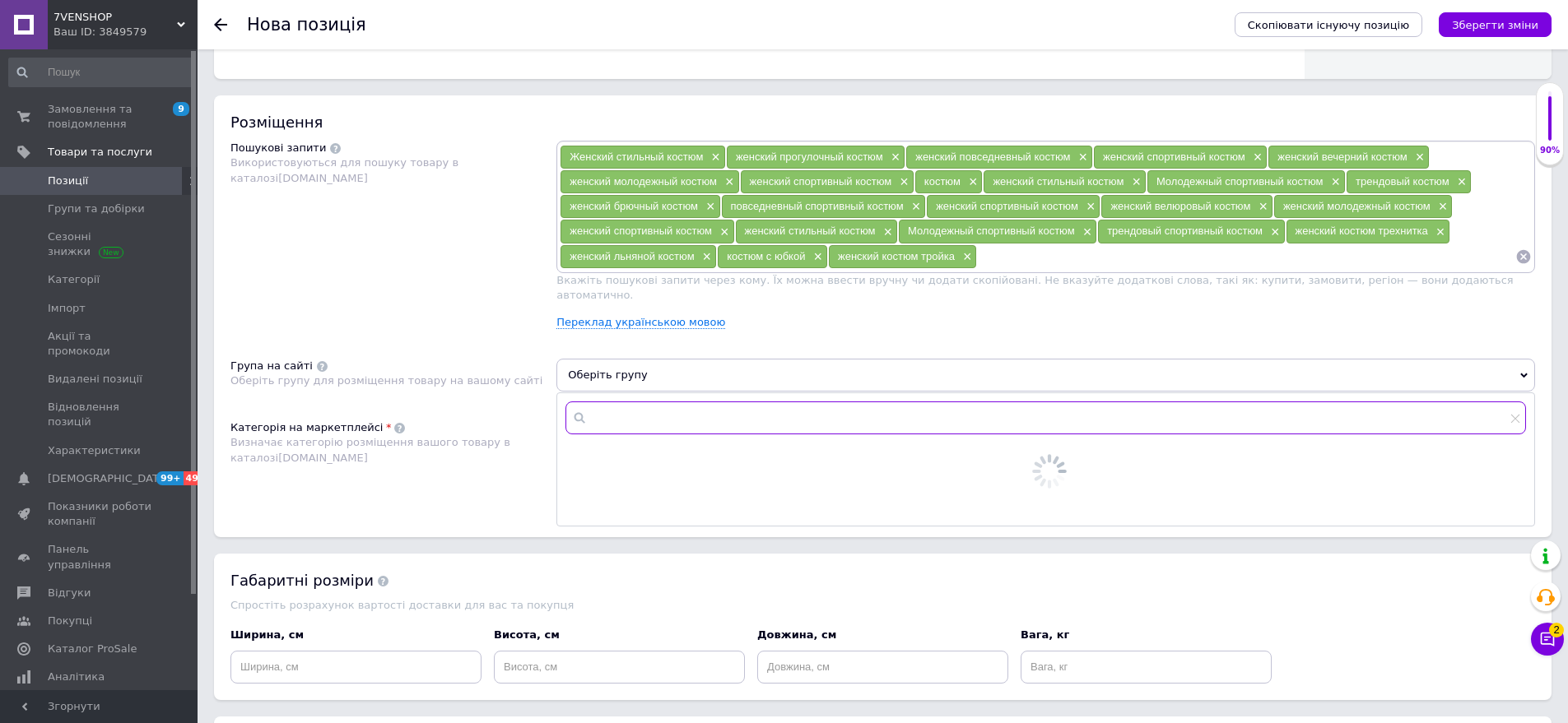
click at [625, 407] on input "text" at bounding box center [1045, 418] width 960 height 33
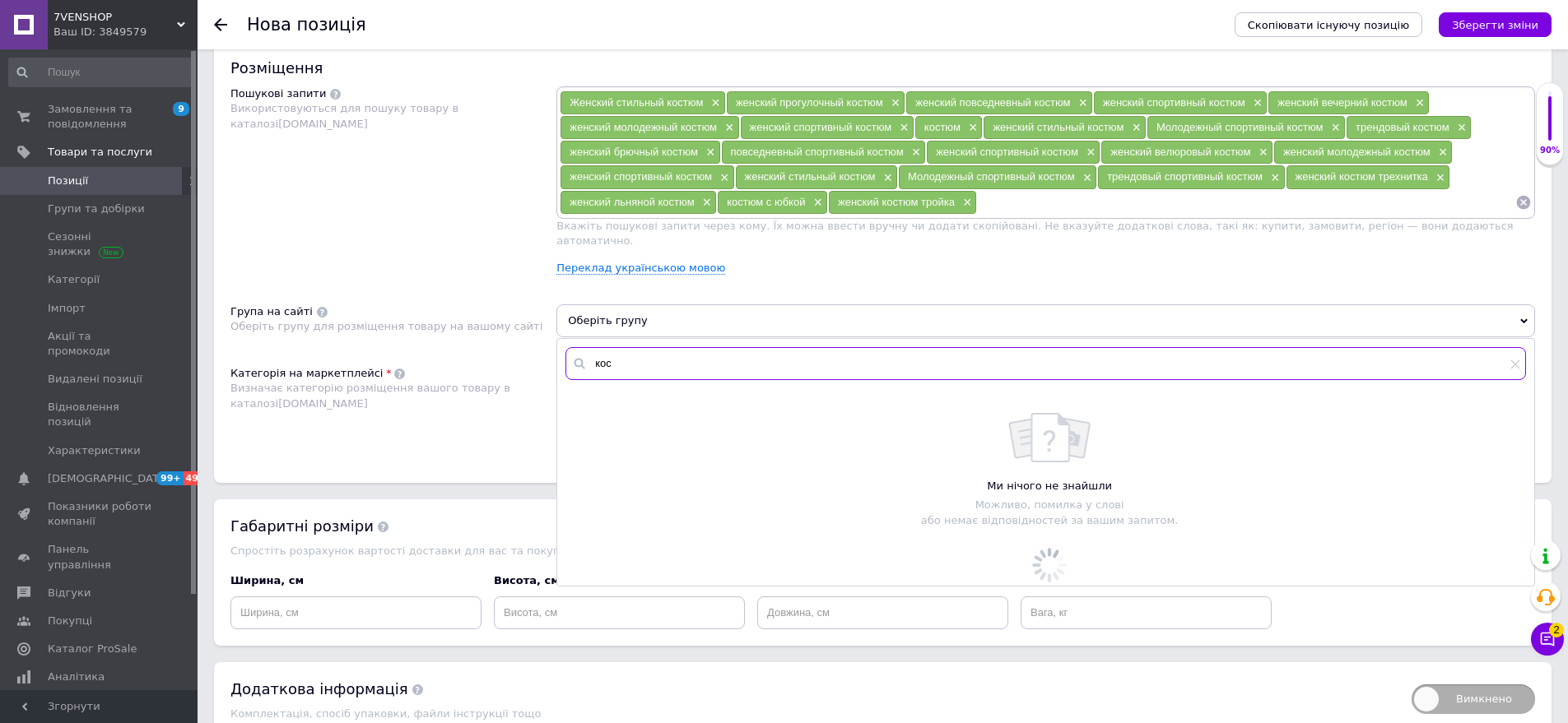
scroll to position [1027, 0]
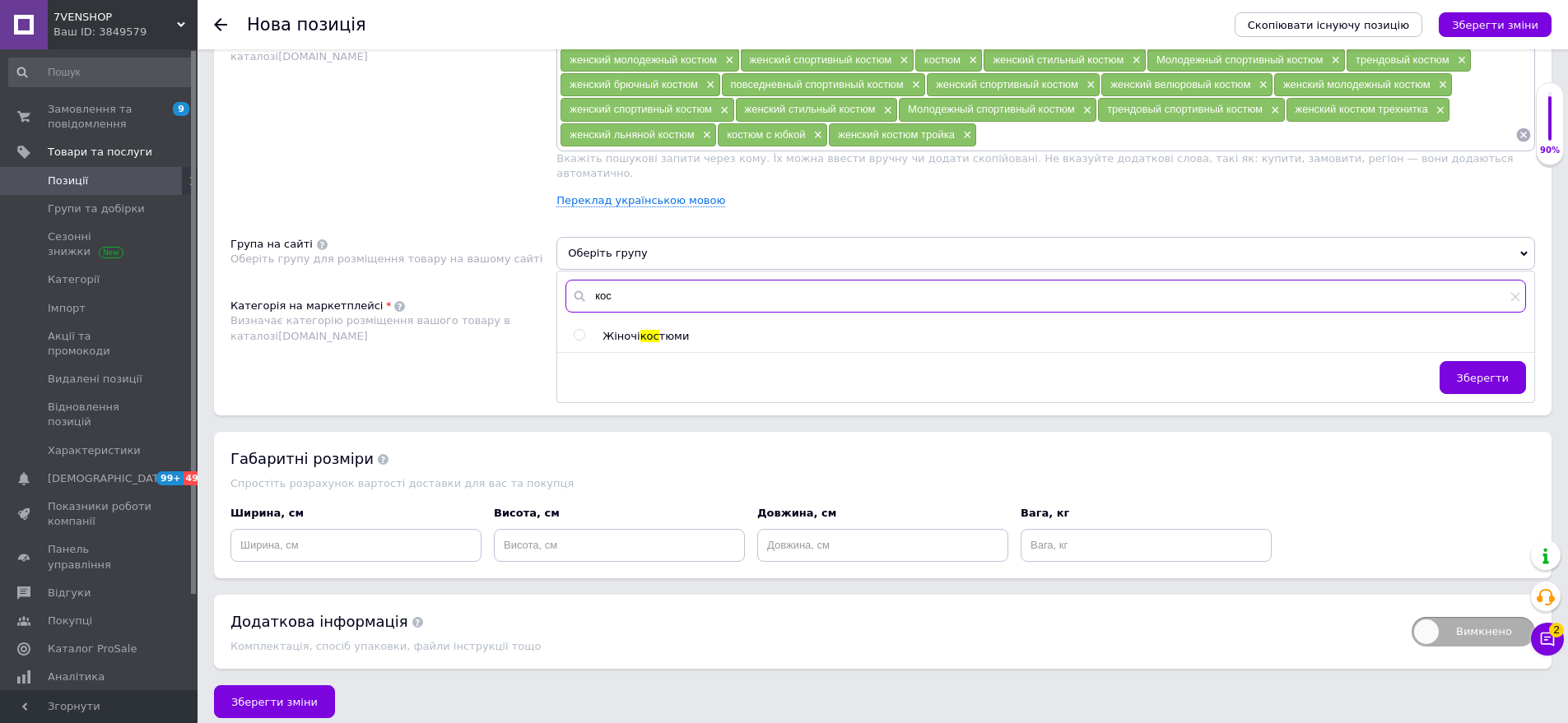
type input "кос"
click at [667, 330] on span "тюми" at bounding box center [674, 336] width 31 height 12
radio input "true"
click at [1500, 372] on span "Зберегти" at bounding box center [1482, 378] width 52 height 12
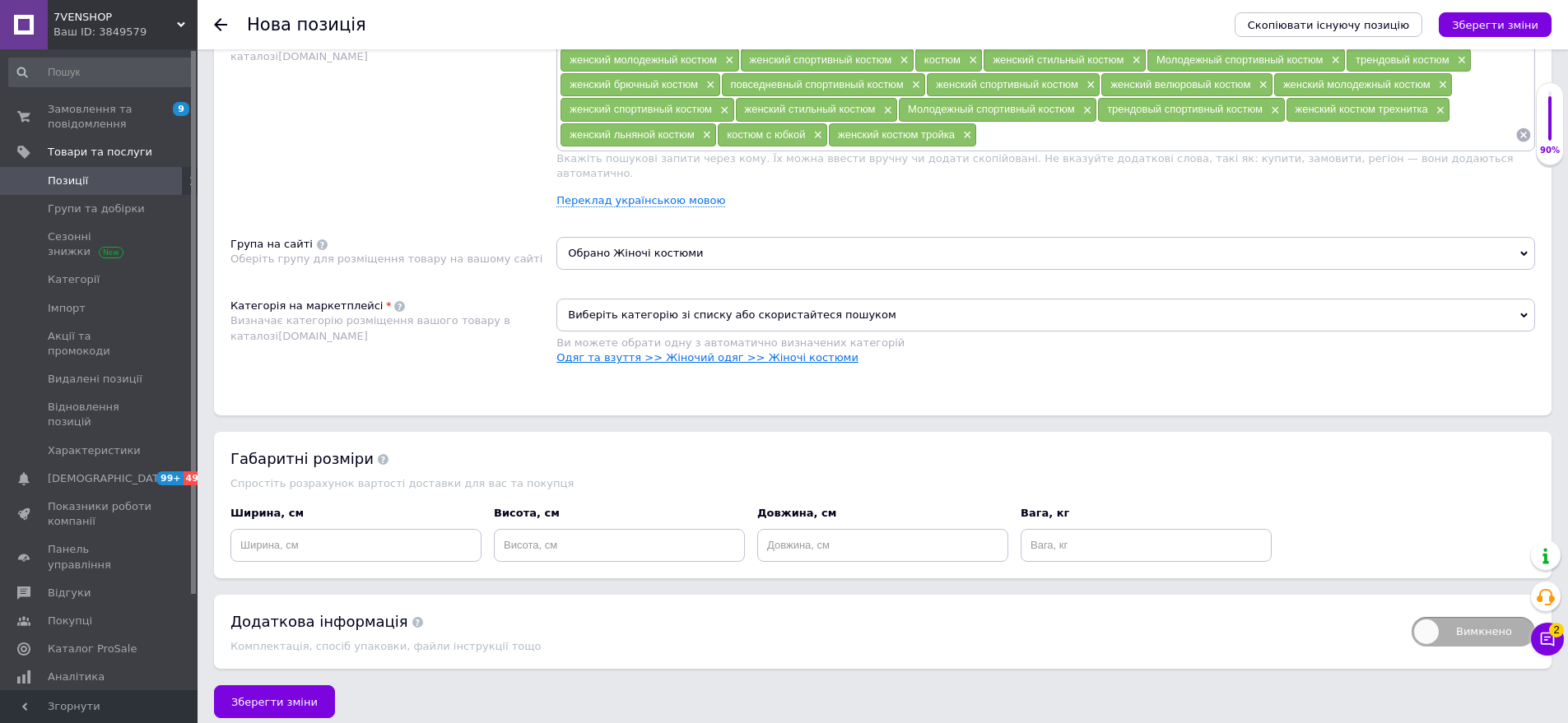
click at [669, 351] on link "Одяг та взуття >> Жіночий одяг >> Жіночі костюми" at bounding box center [707, 357] width 302 height 12
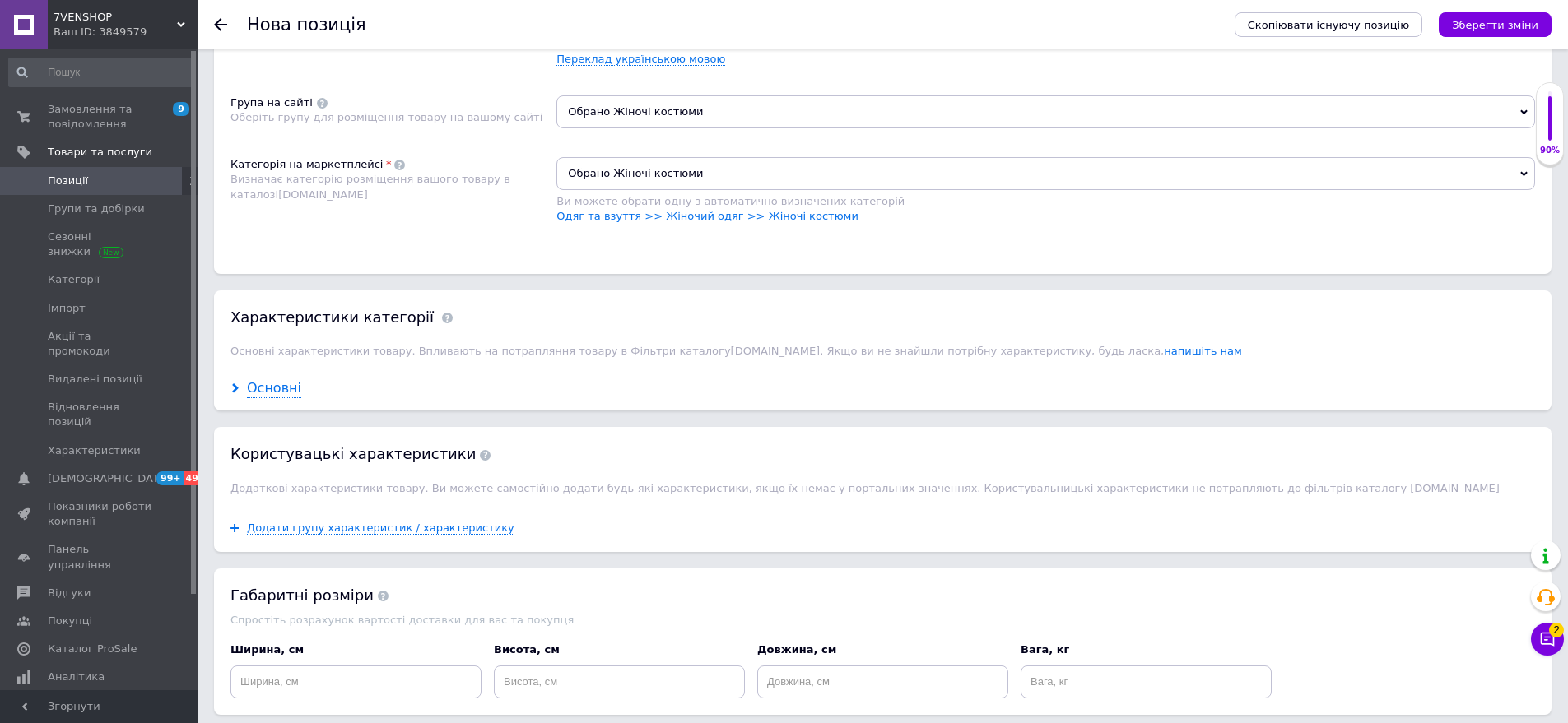
click at [271, 379] on div "Основні" at bounding box center [274, 388] width 54 height 19
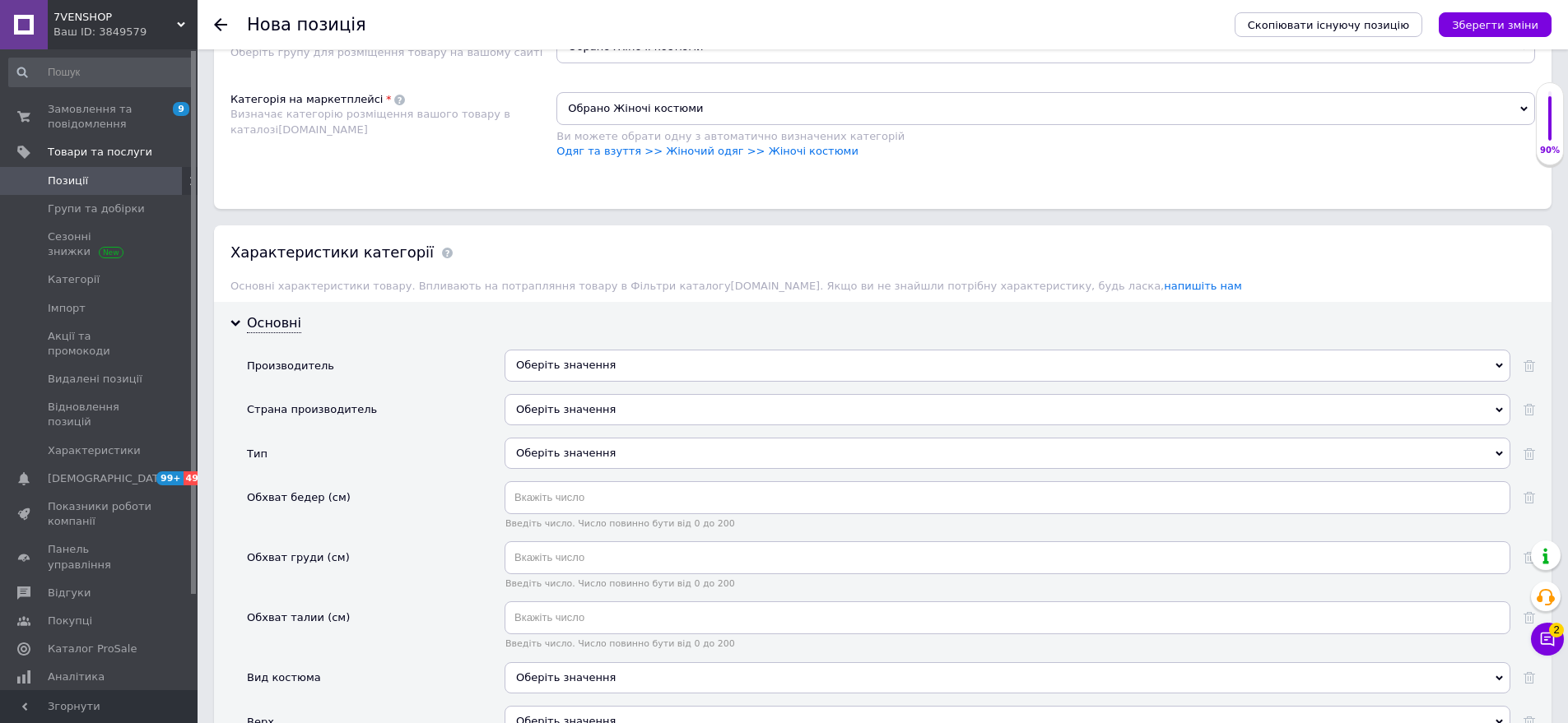
scroll to position [1251, 0]
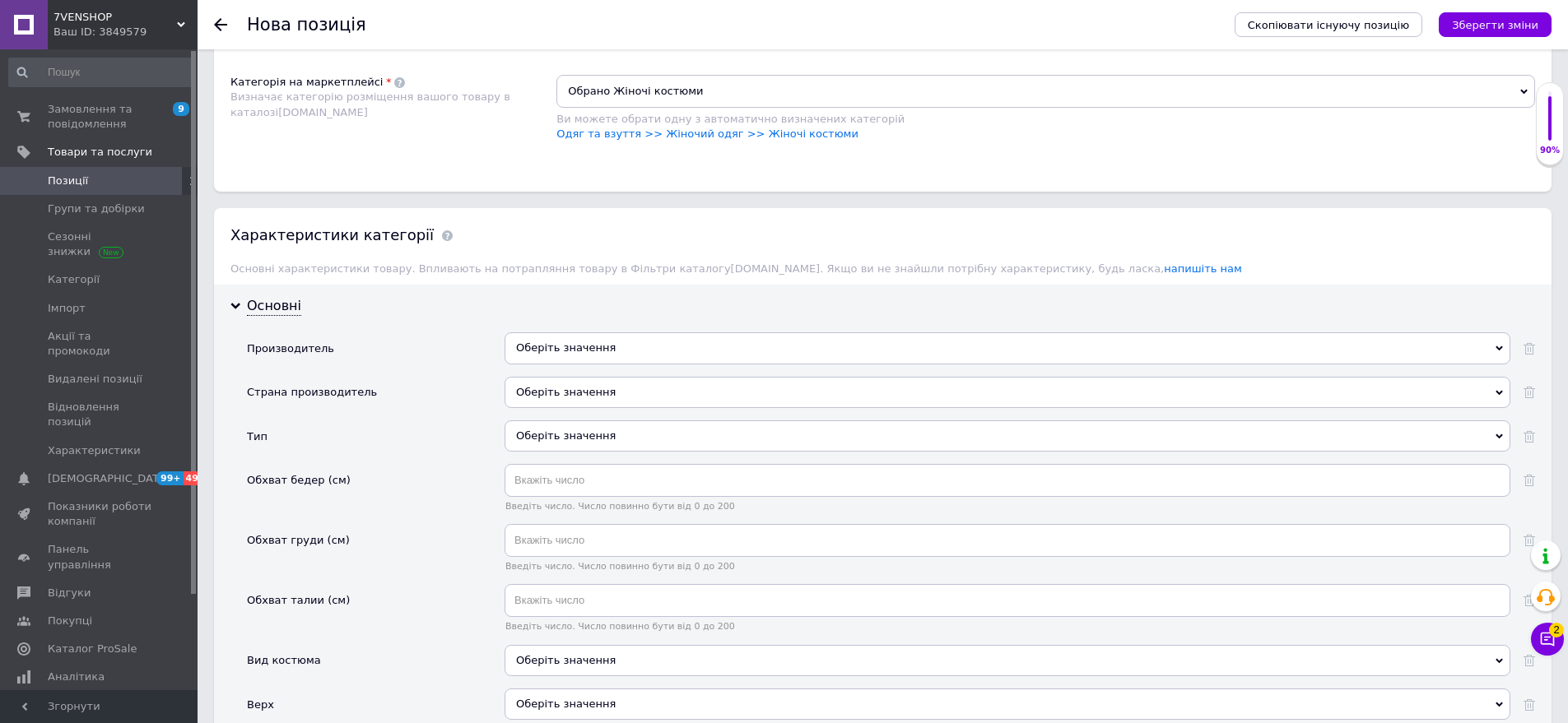
drag, startPoint x: 578, startPoint y: 369, endPoint x: 578, endPoint y: 387, distance: 18.0
click at [578, 377] on div "Оберіть значення" at bounding box center [1007, 392] width 1006 height 31
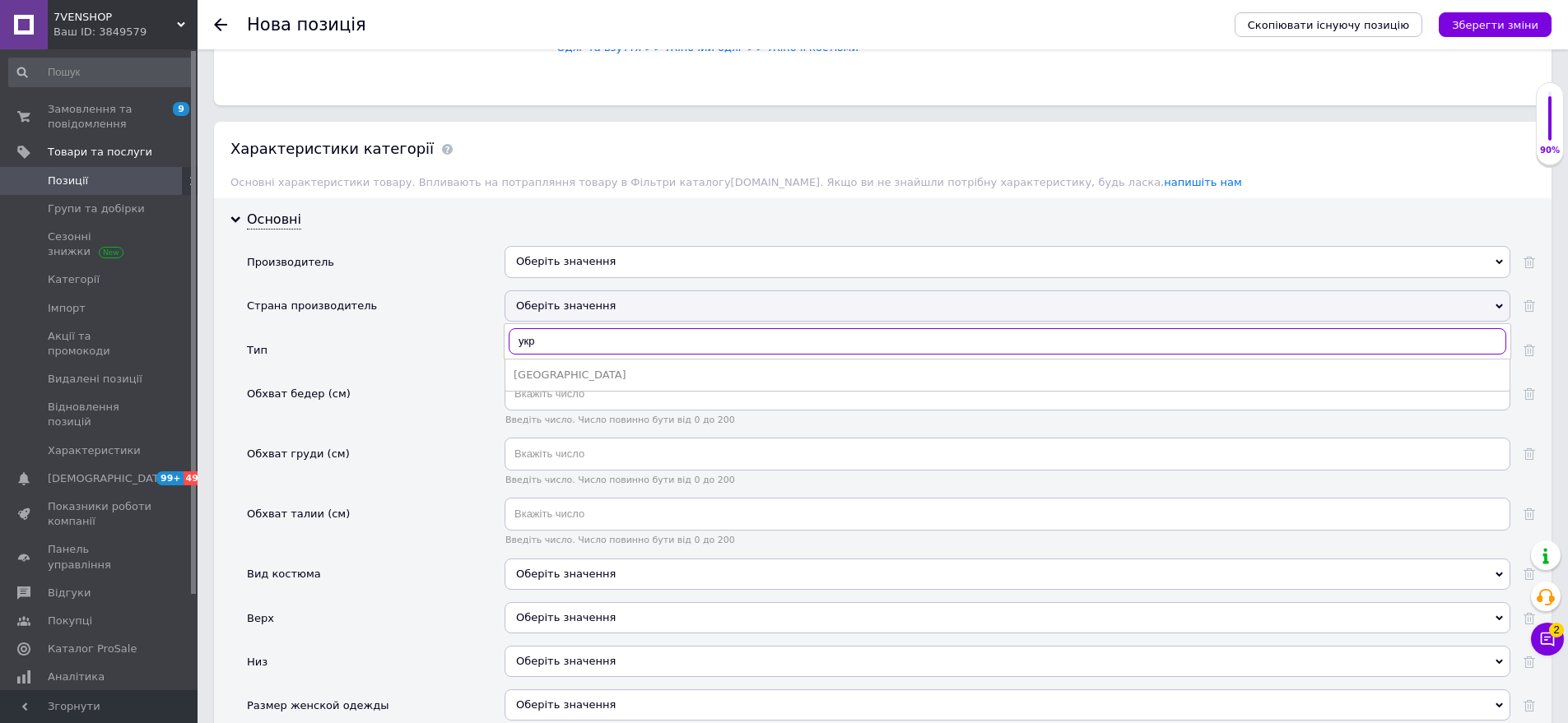
scroll to position [1498, 0]
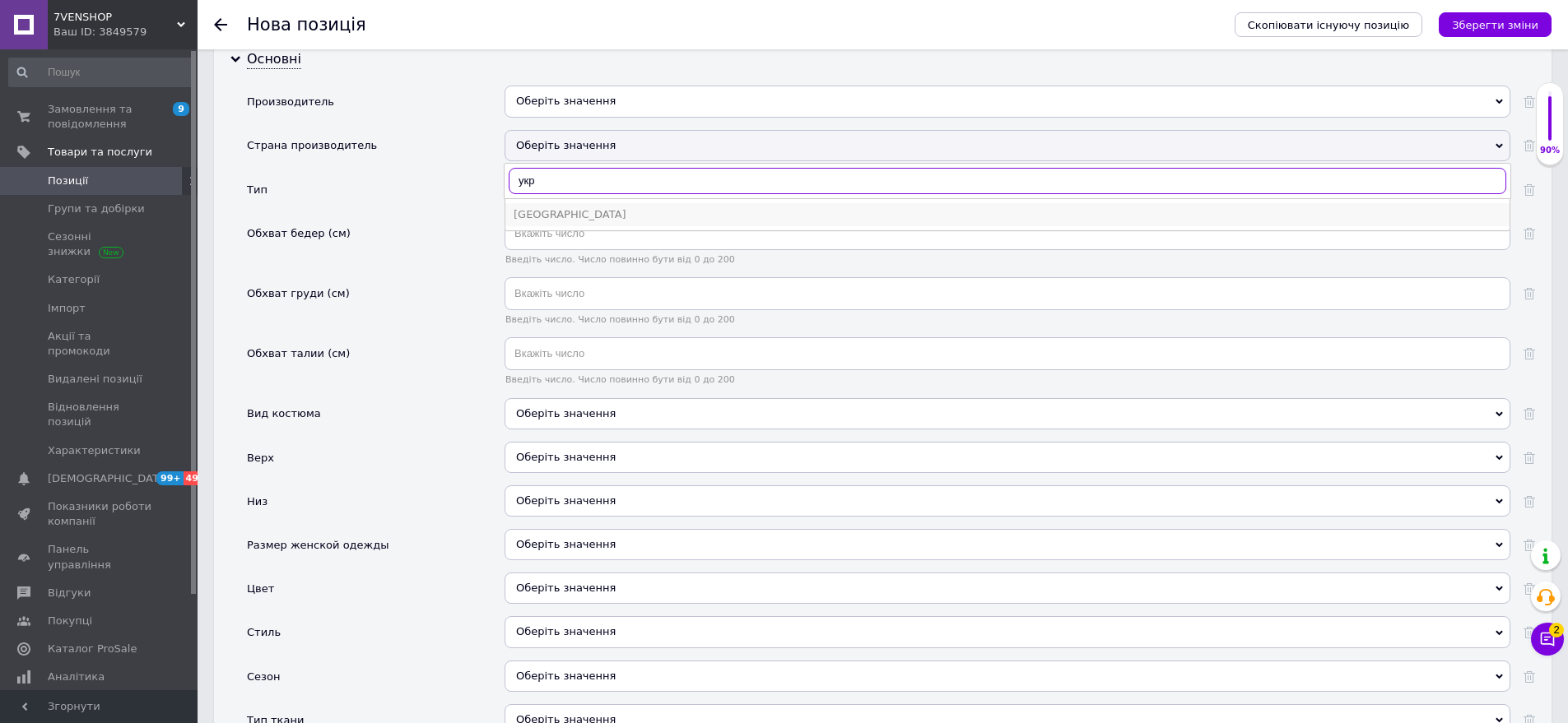
type input "укр"
click at [586, 204] on li "[GEOGRAPHIC_DATA]" at bounding box center [1007, 215] width 1004 height 23
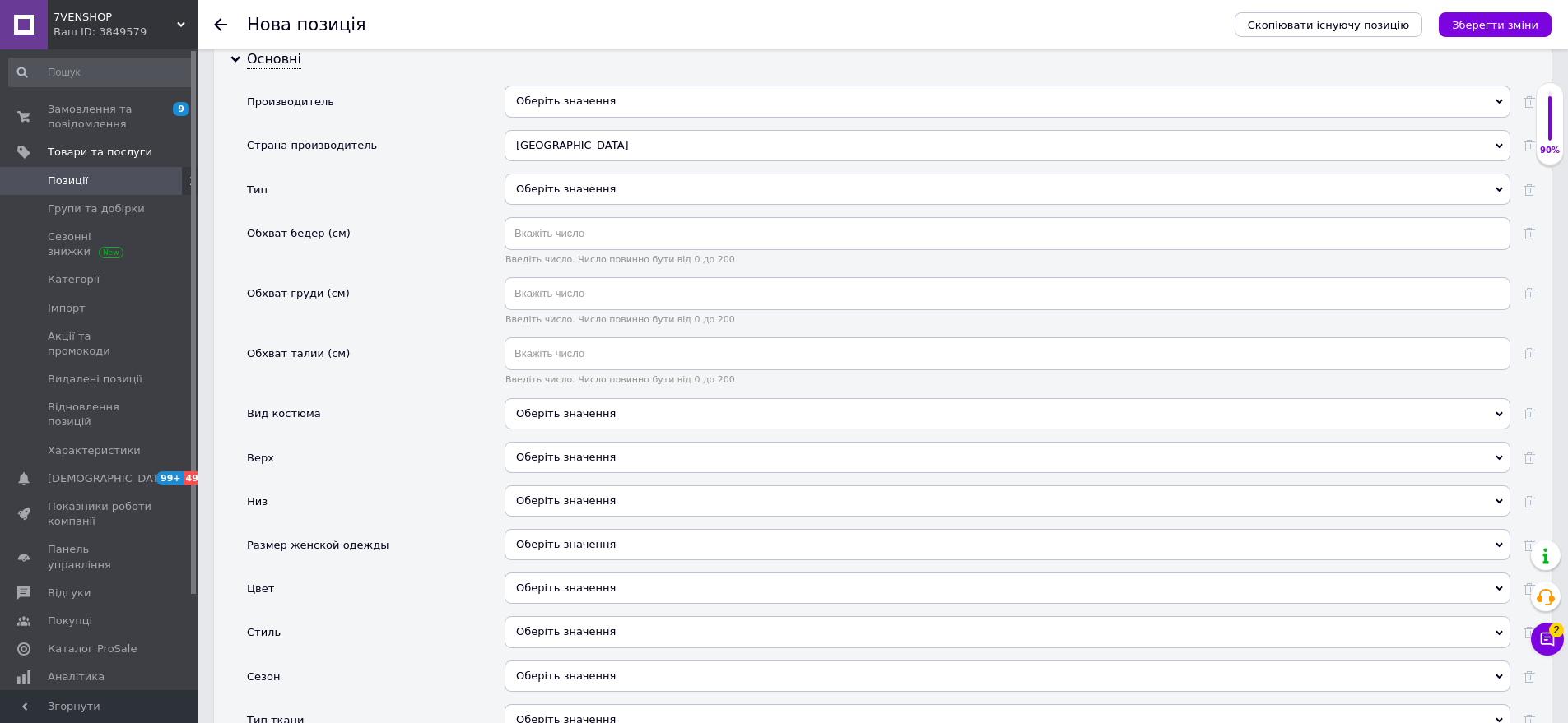
drag, startPoint x: 617, startPoint y: 166, endPoint x: 530, endPoint y: 170, distance: 87.1
click at [616, 174] on div "Оберіть значення" at bounding box center [1007, 190] width 1006 height 31
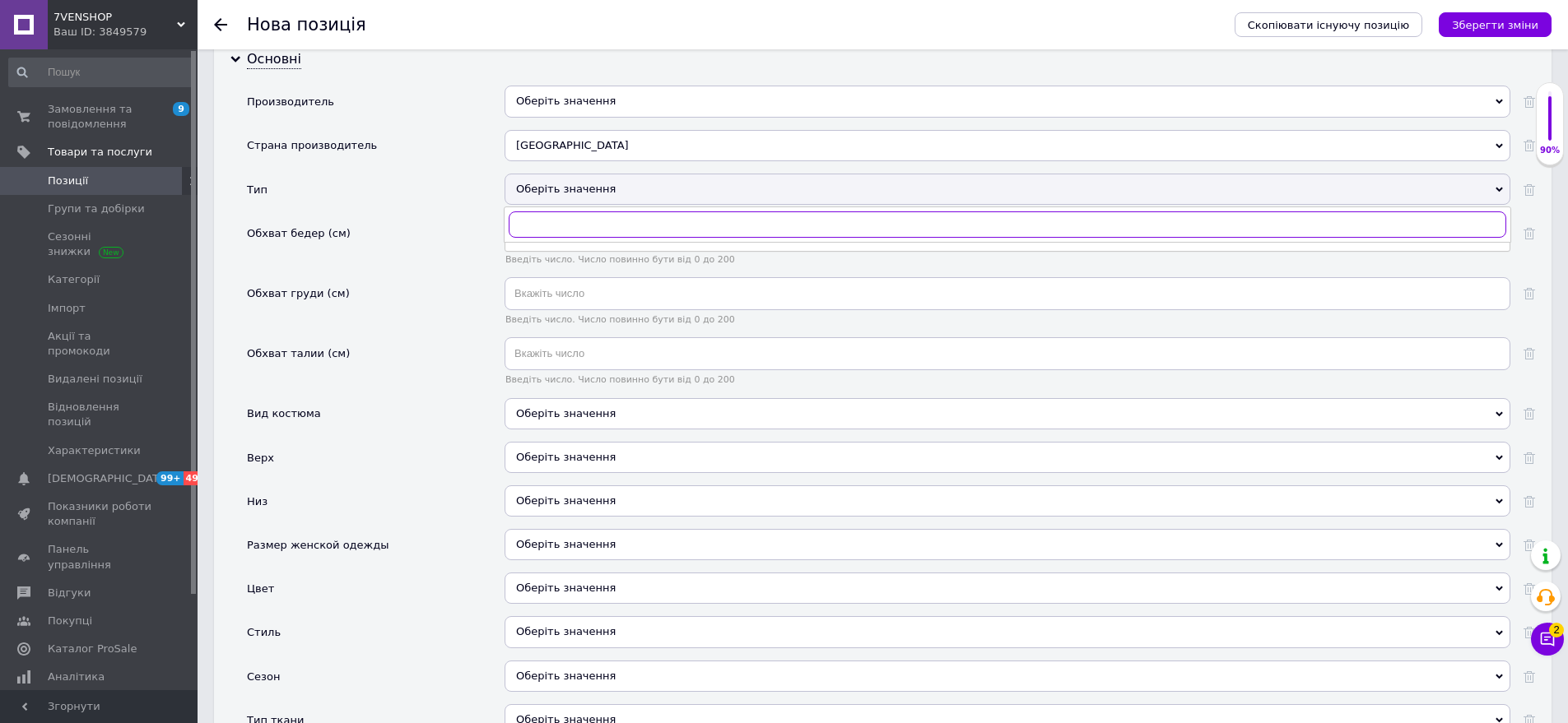
scroll to position [1580, 0]
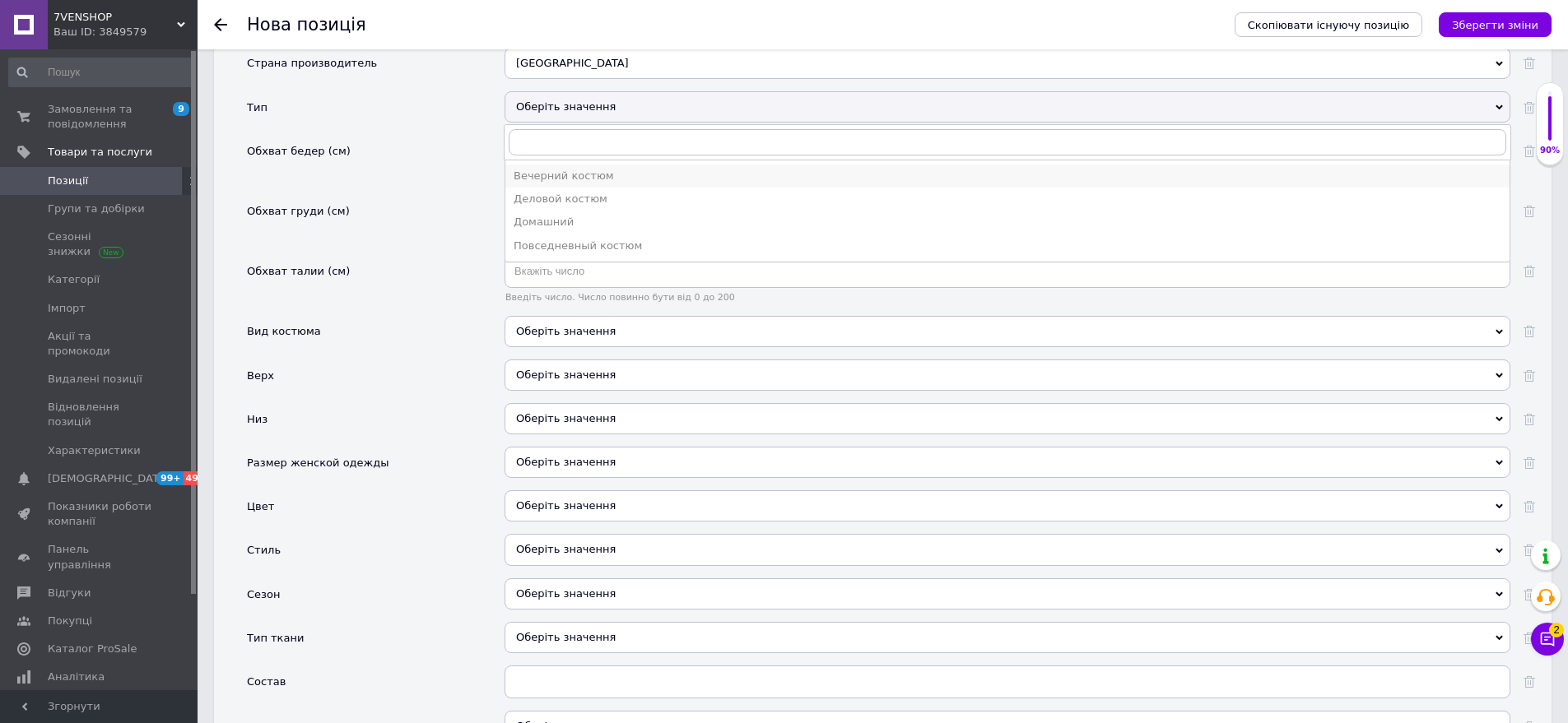
click at [597, 169] on div "Вечерний костюм" at bounding box center [1007, 176] width 988 height 15
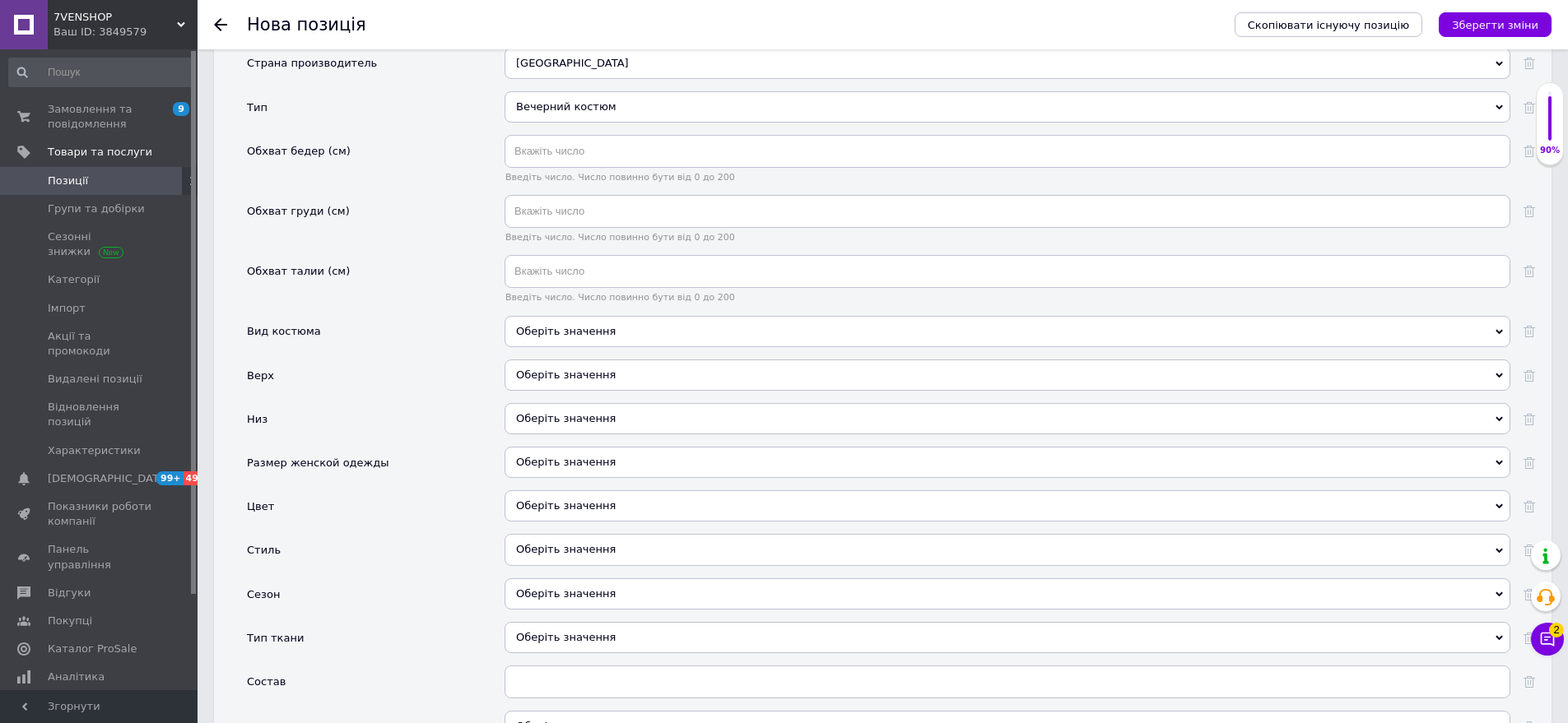
click at [595, 317] on div "Оберіть значення" at bounding box center [1007, 331] width 1006 height 31
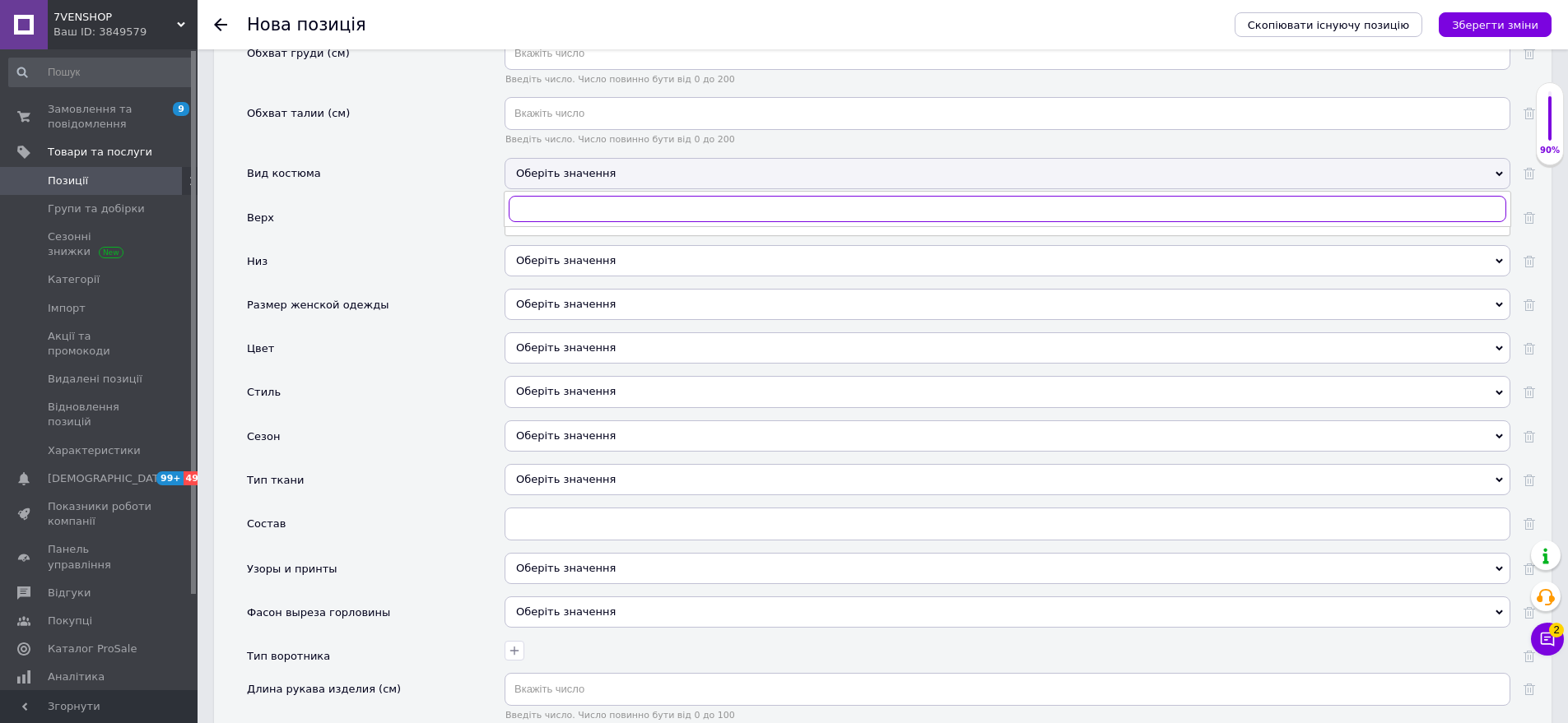
scroll to position [1744, 0]
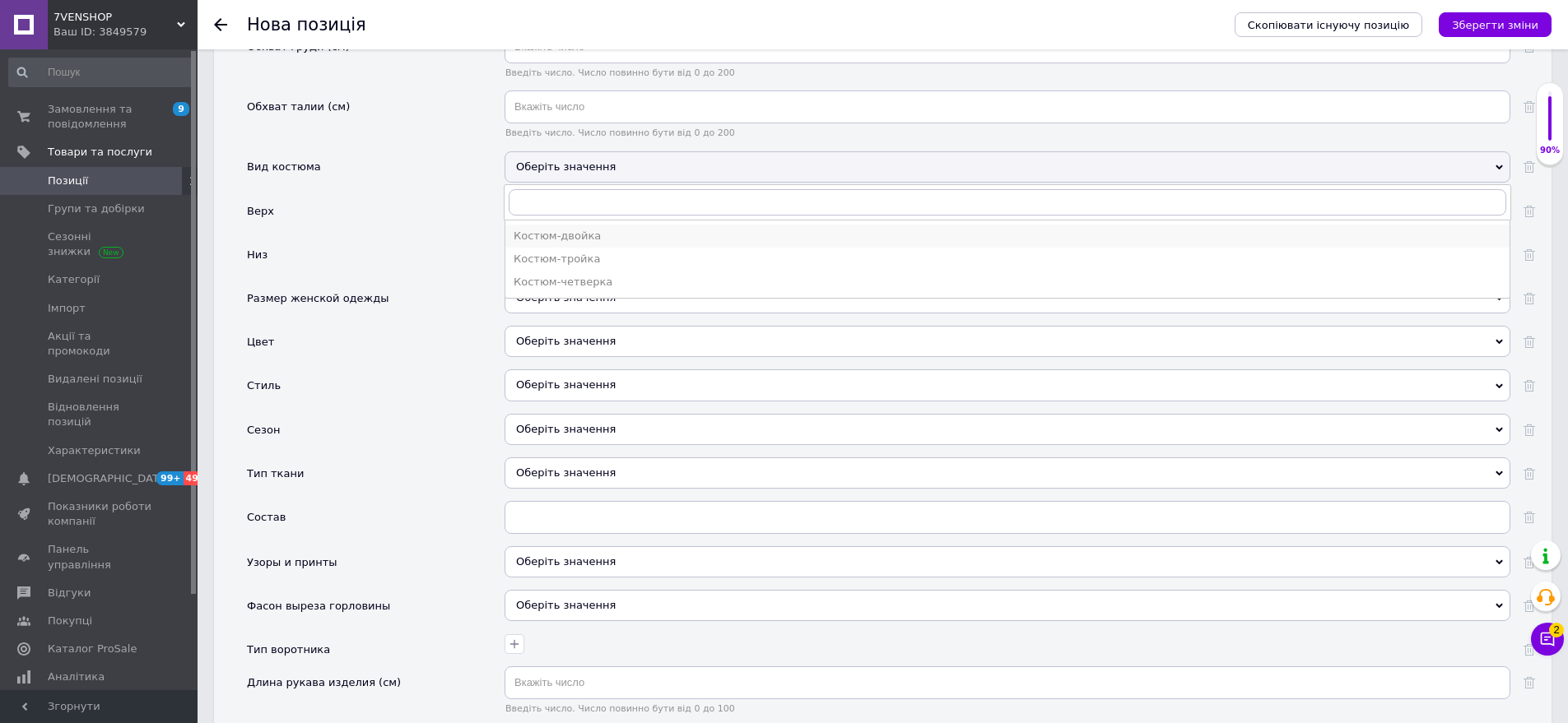
click at [589, 230] on li "Костюм-двойка" at bounding box center [1007, 237] width 1004 height 23
click at [613, 195] on div "Оберіть значення" at bounding box center [1007, 211] width 1006 height 31
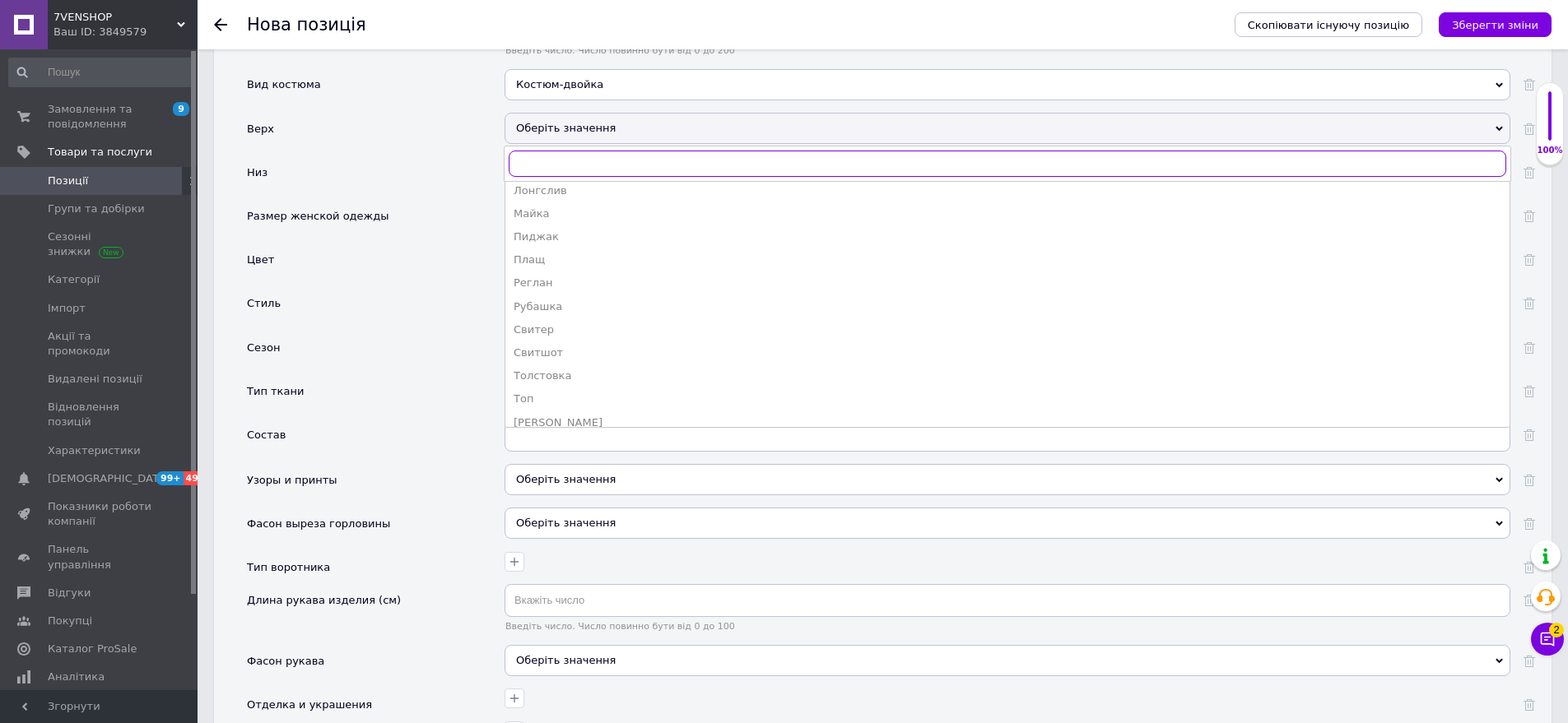
scroll to position [329, 0]
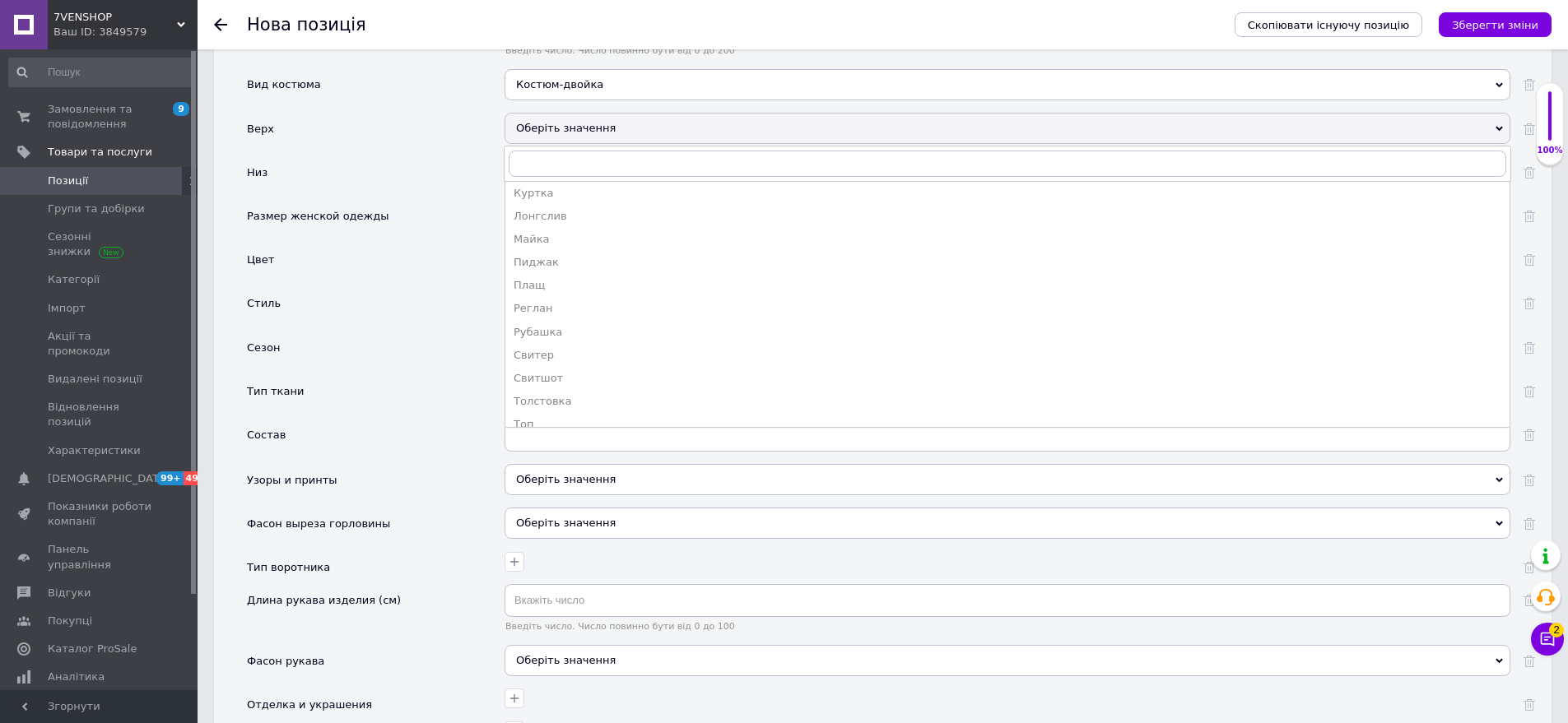
click at [556, 255] on div "Пиджак" at bounding box center [1007, 262] width 988 height 15
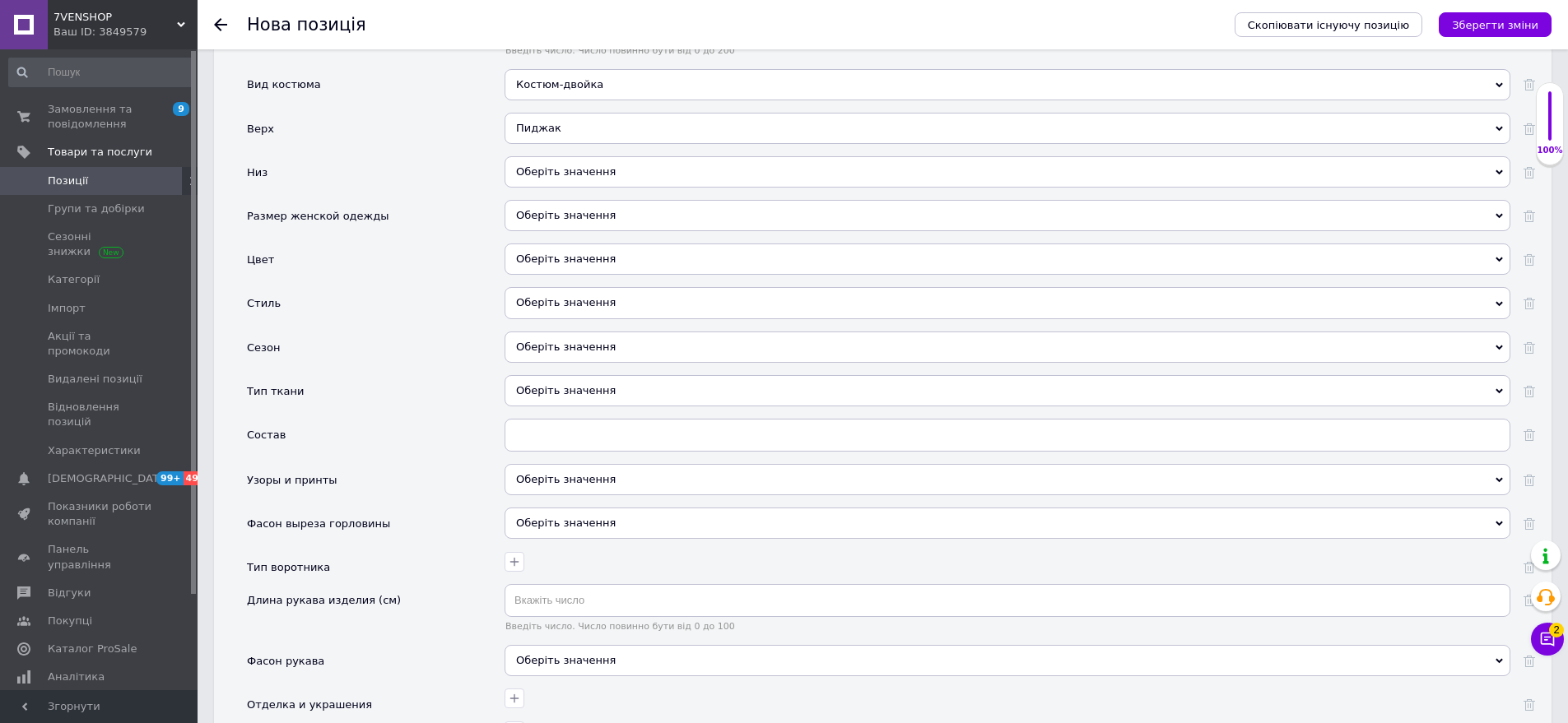
drag, startPoint x: 576, startPoint y: 147, endPoint x: 500, endPoint y: 151, distance: 76.1
click at [574, 157] on div "Оберіть значення" at bounding box center [1007, 172] width 1006 height 31
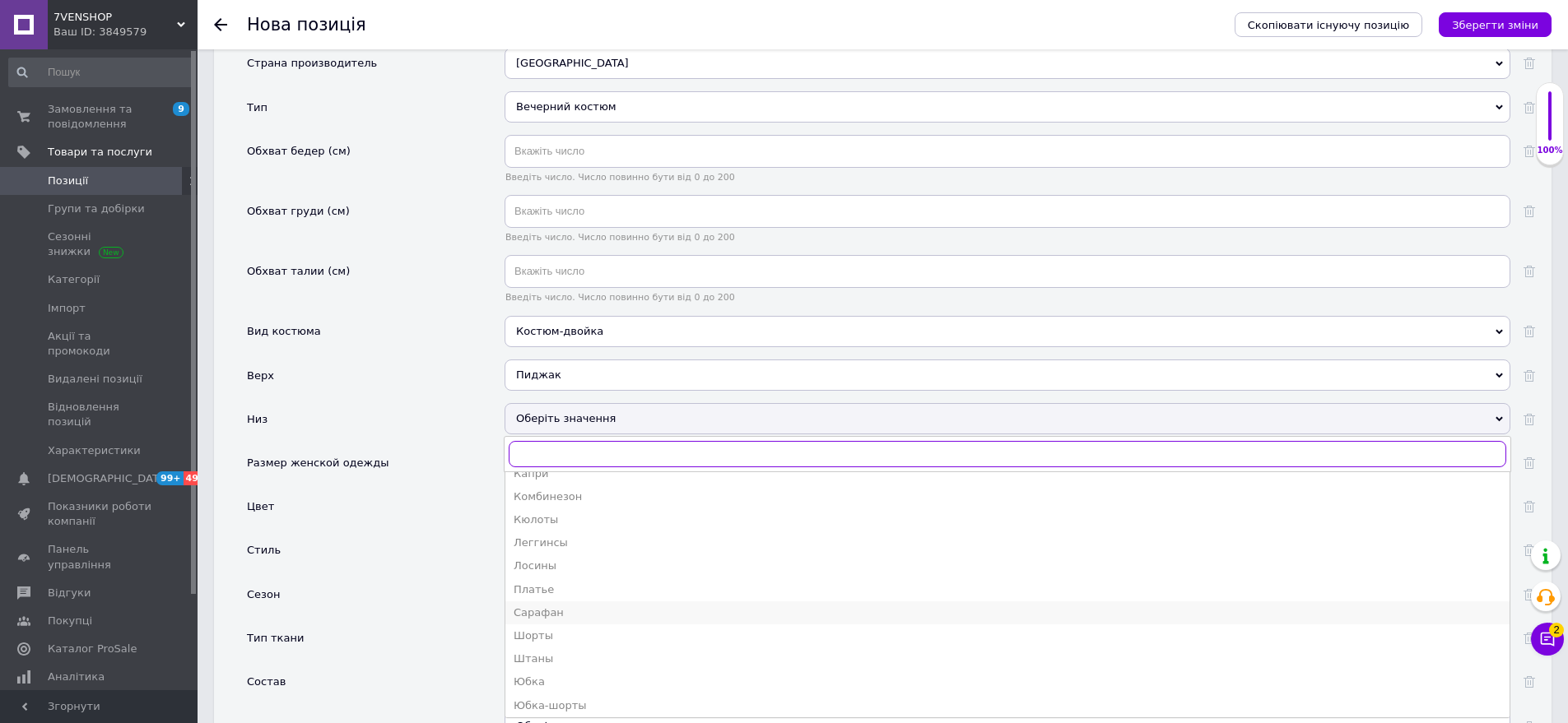
scroll to position [88, 0]
click at [578, 695] on div "Юбка-шорты" at bounding box center [1007, 702] width 988 height 15
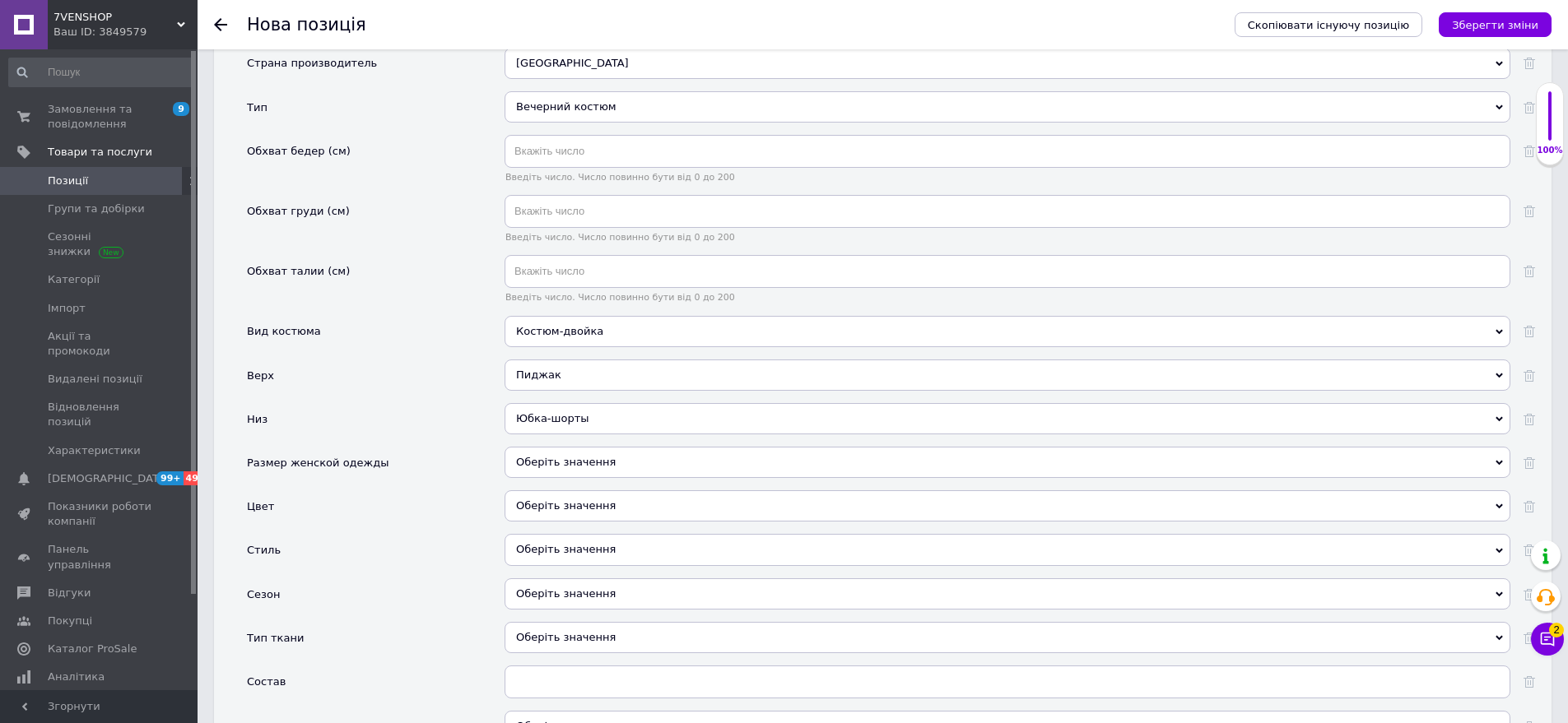
drag, startPoint x: 636, startPoint y: 455, endPoint x: 542, endPoint y: 431, distance: 97.0
click at [627, 451] on div "Оберіть значення" at bounding box center [1007, 462] width 1006 height 31
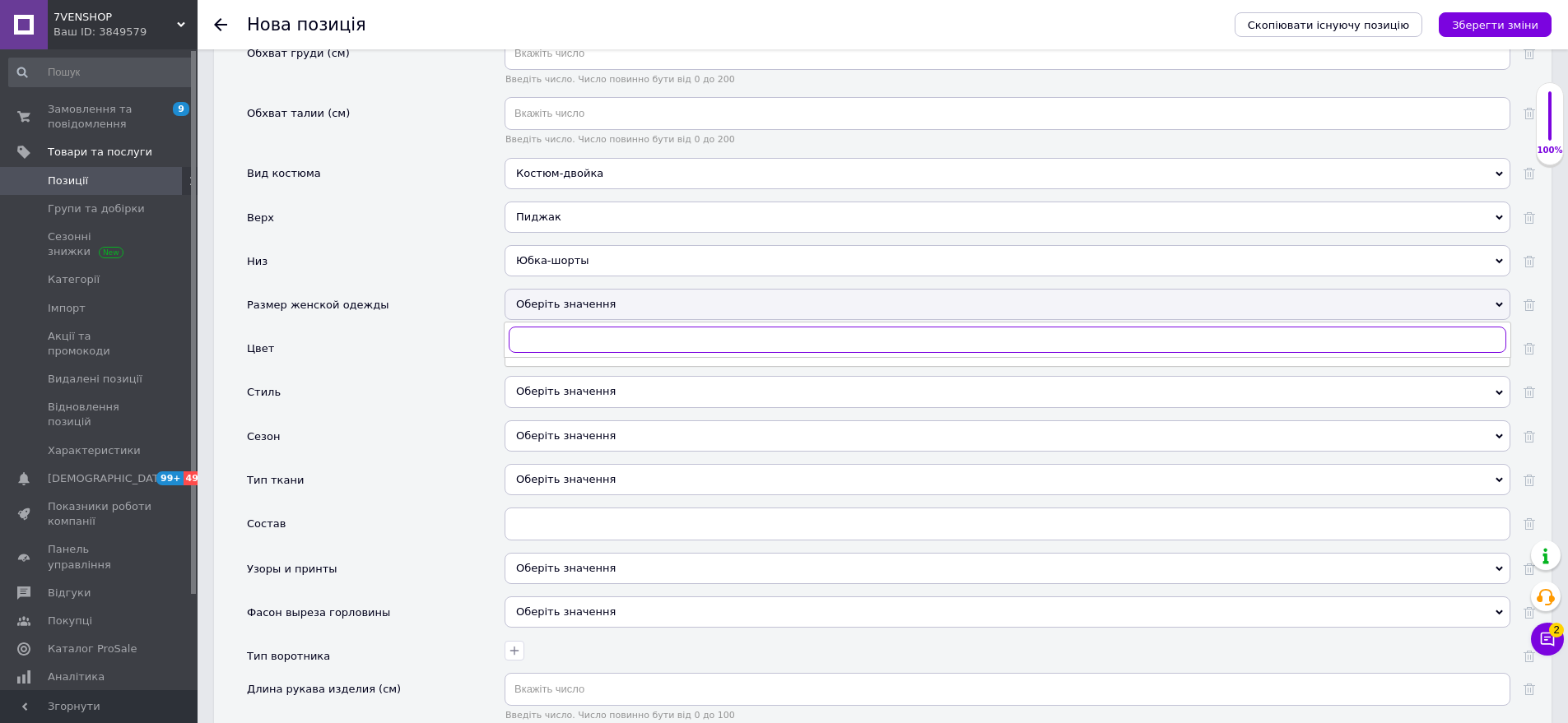
scroll to position [1744, 0]
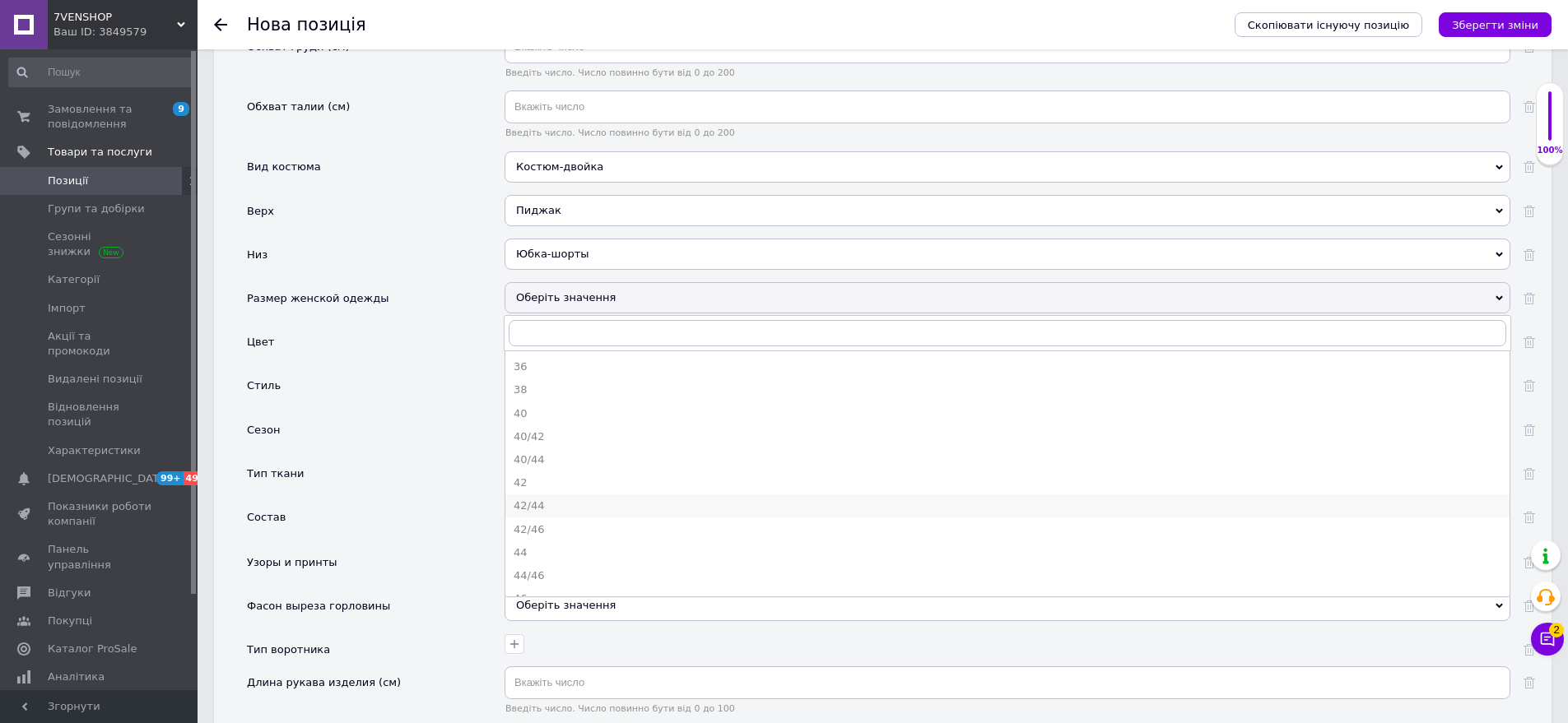
click at [567, 499] on div "42/44" at bounding box center [1007, 506] width 988 height 15
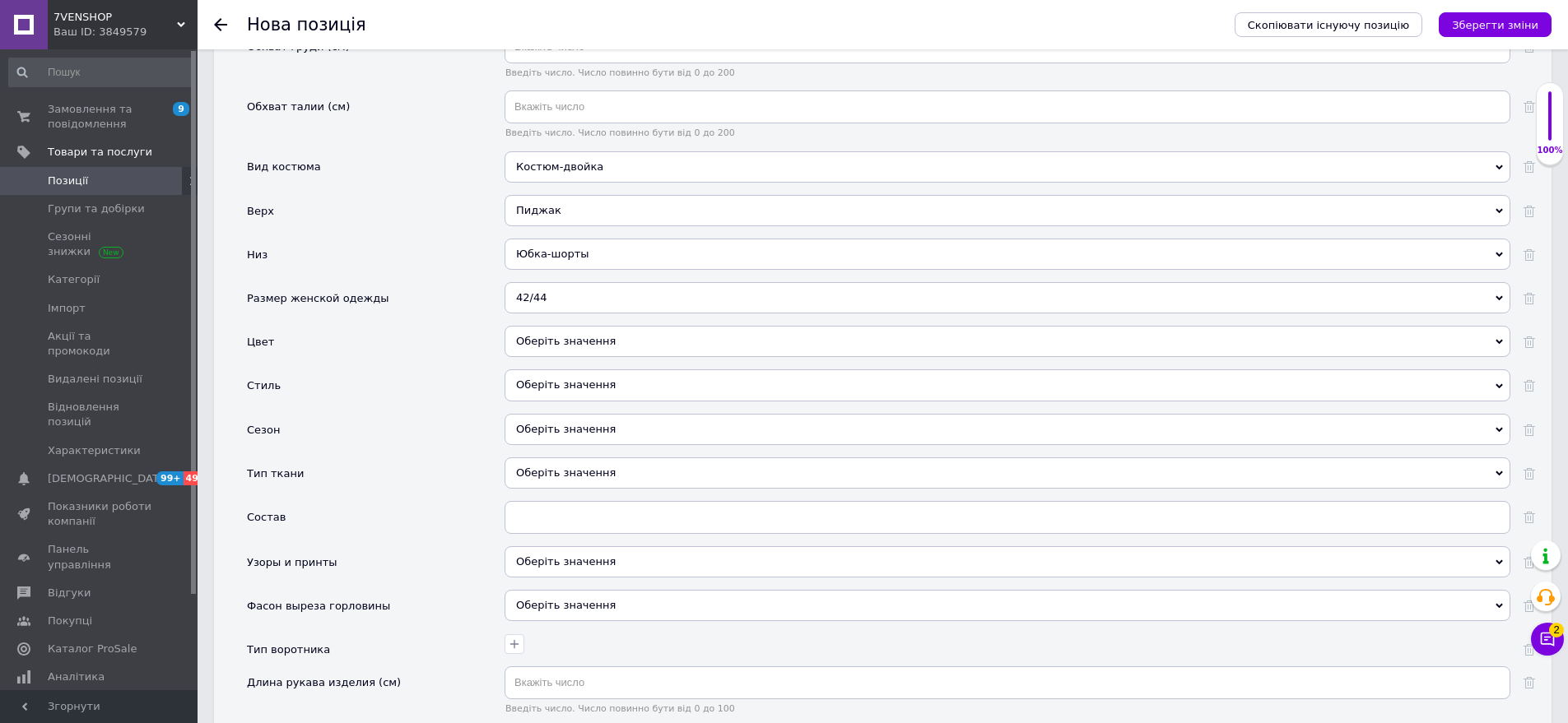
click at [598, 328] on div "Оберіть значення" at bounding box center [1007, 341] width 1006 height 31
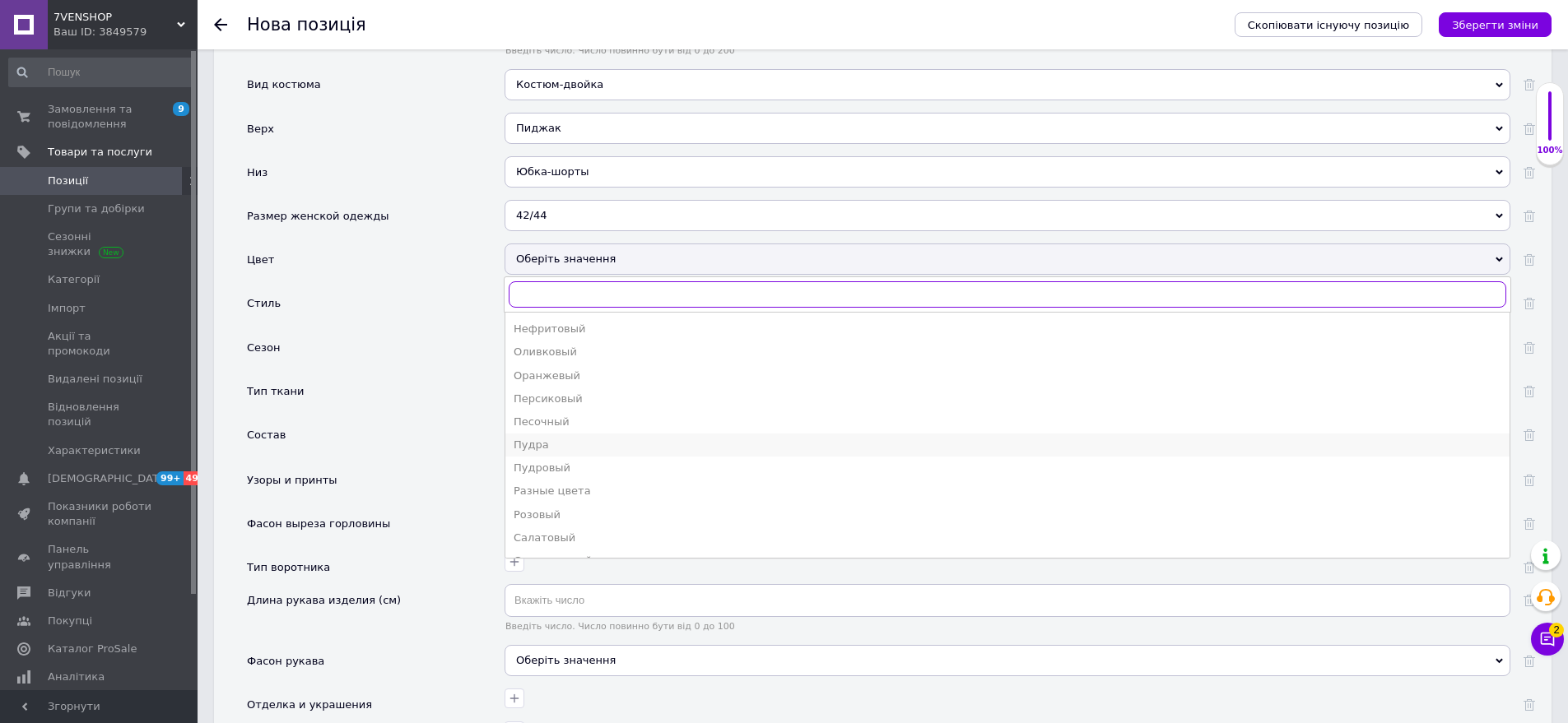
scroll to position [659, 0]
click at [558, 517] on li "Серый" at bounding box center [1007, 528] width 1004 height 23
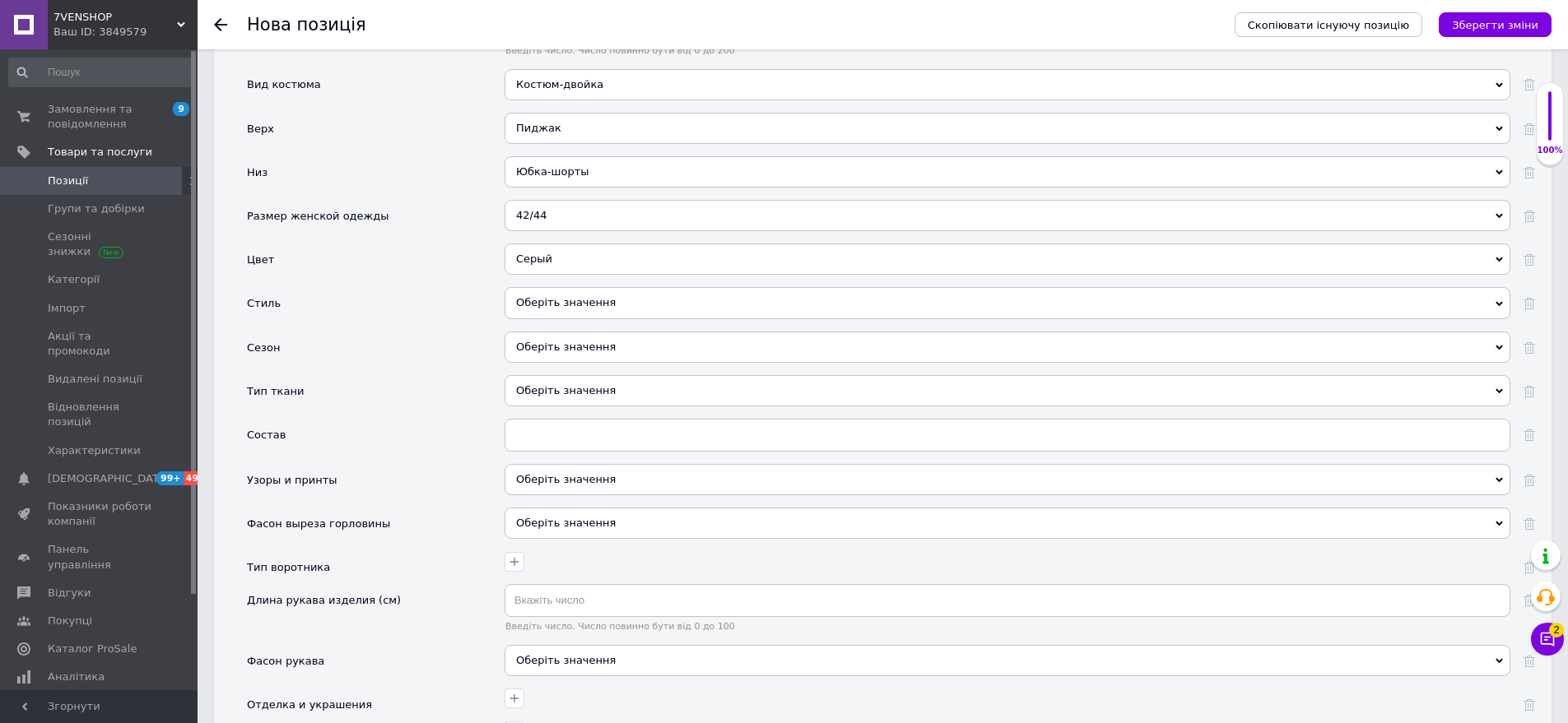
drag, startPoint x: 599, startPoint y: 273, endPoint x: 510, endPoint y: 262, distance: 89.7
click at [597, 287] on div "Оберіть значення" at bounding box center [1007, 303] width 1006 height 31
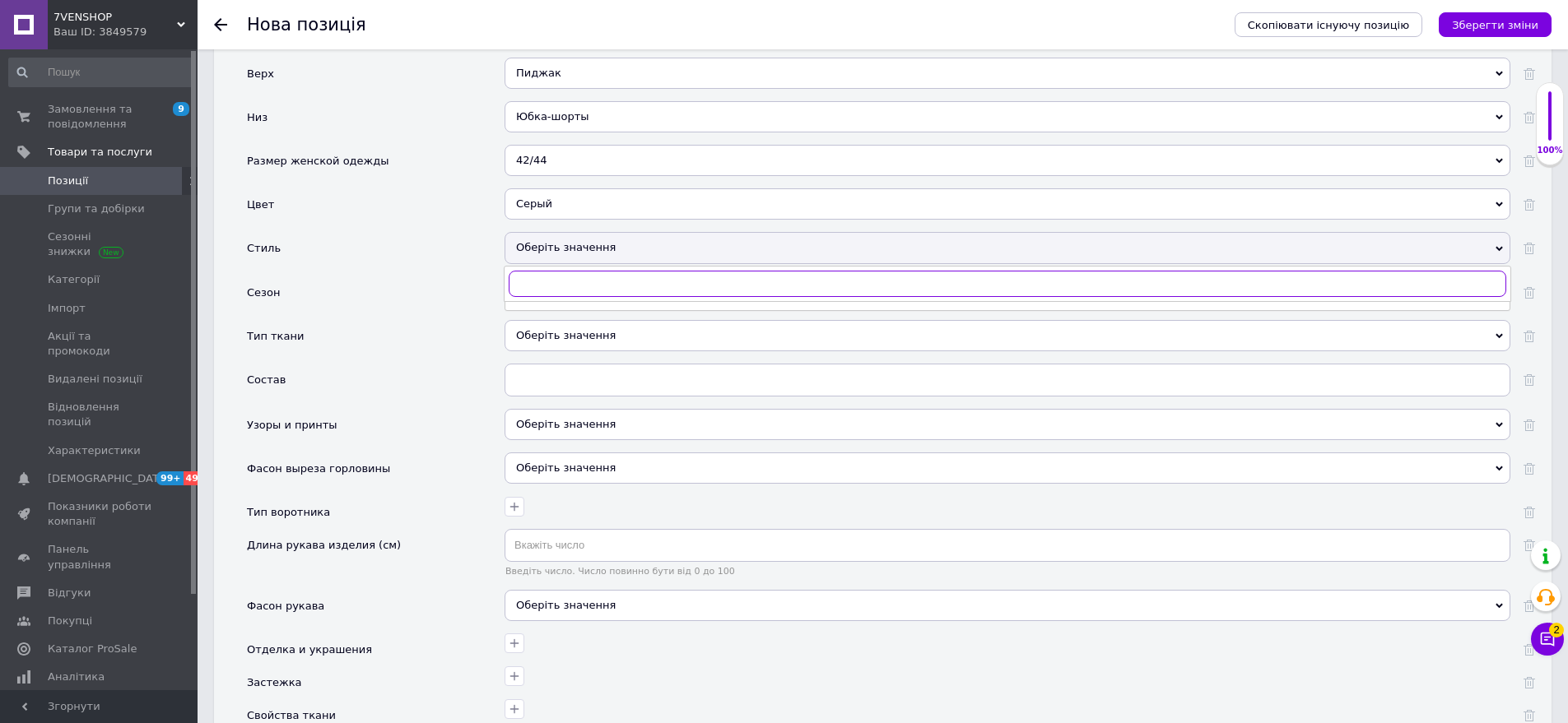
scroll to position [1909, 0]
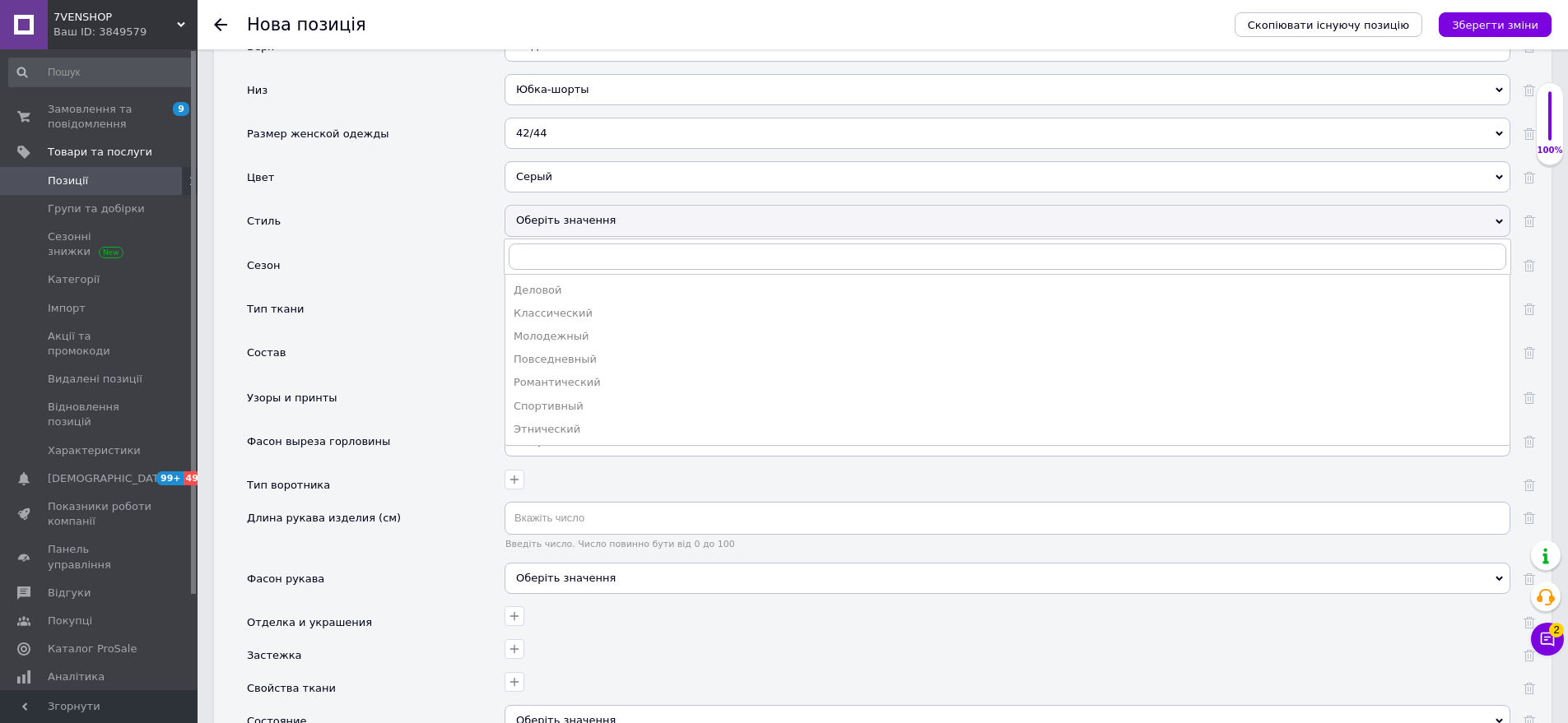
drag, startPoint x: 603, startPoint y: 312, endPoint x: 541, endPoint y: 283, distance: 68.4
click at [603, 325] on li "Молодежный" at bounding box center [1007, 336] width 1004 height 23
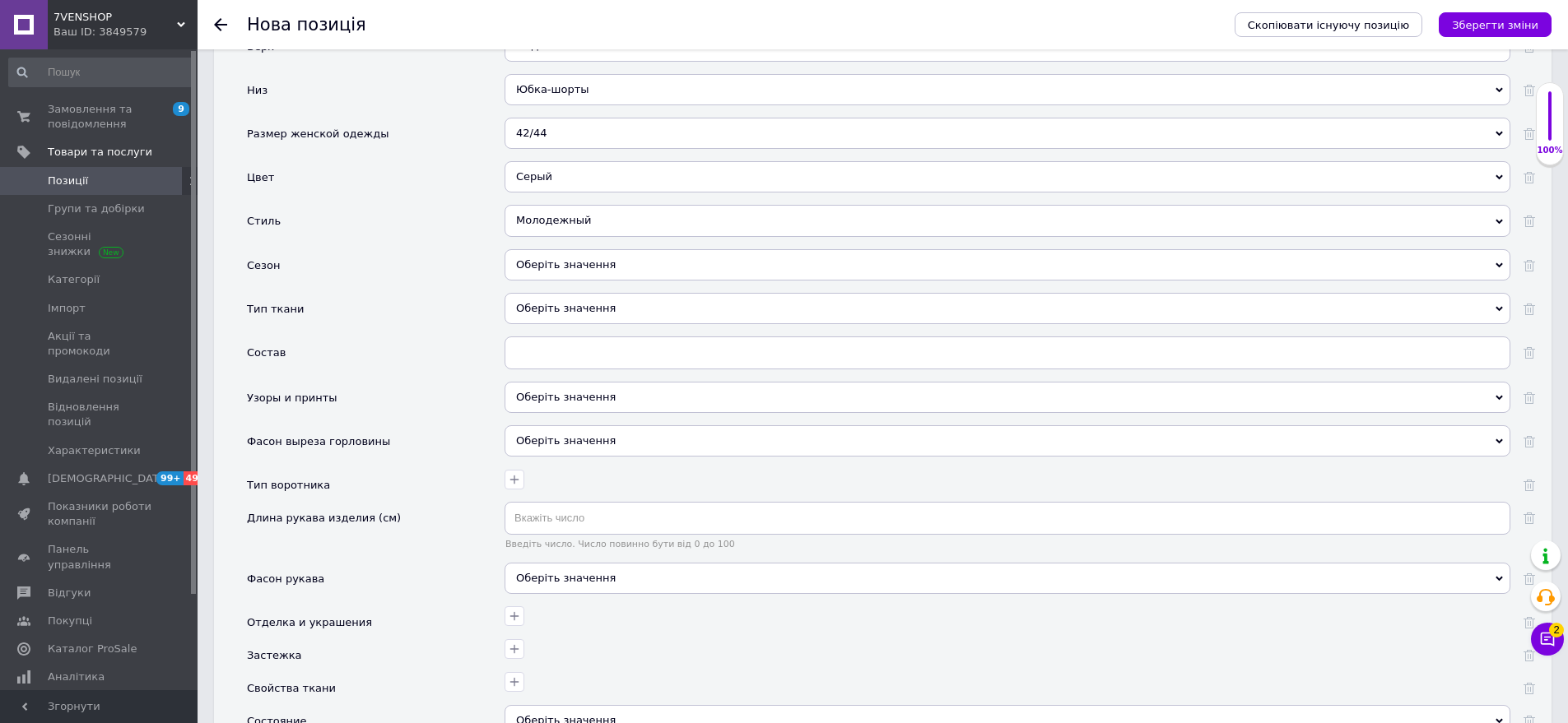
drag, startPoint x: 579, startPoint y: 247, endPoint x: 505, endPoint y: 228, distance: 76.4
click at [577, 249] on div "Оберіть значення" at bounding box center [1007, 265] width 1006 height 31
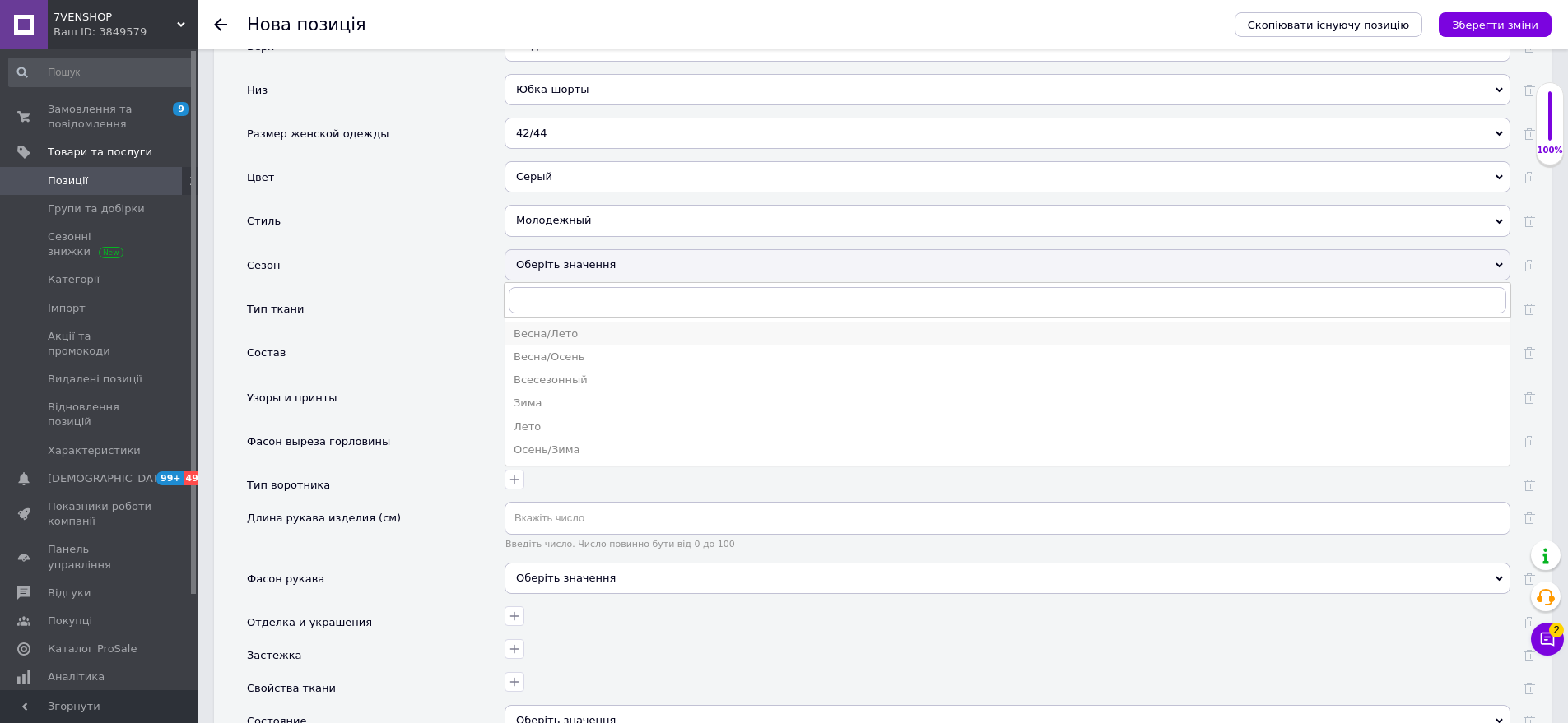
click at [602, 326] on div "Весна/Лето" at bounding box center [1007, 334] width 988 height 15
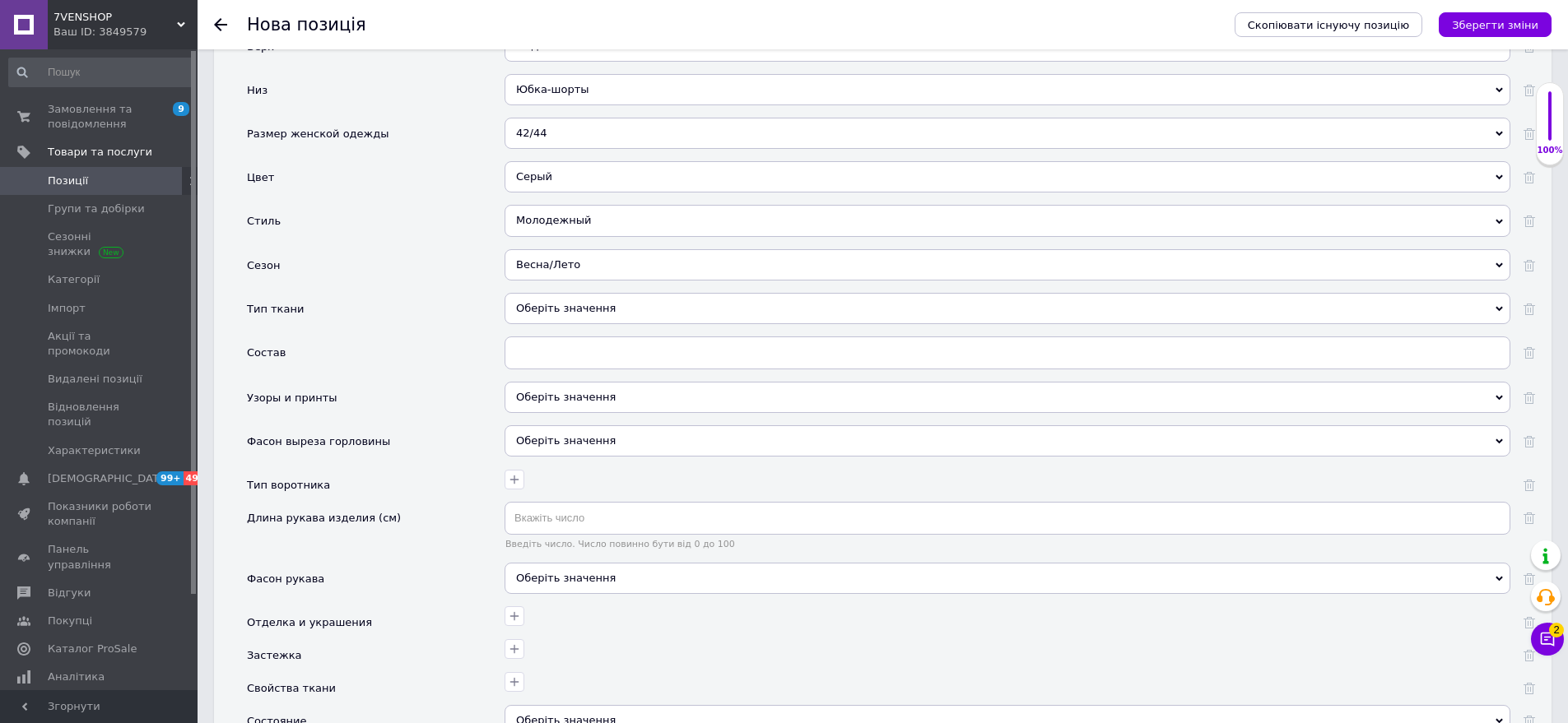
click at [594, 306] on div "Оберіть значення" at bounding box center [1007, 308] width 1006 height 31
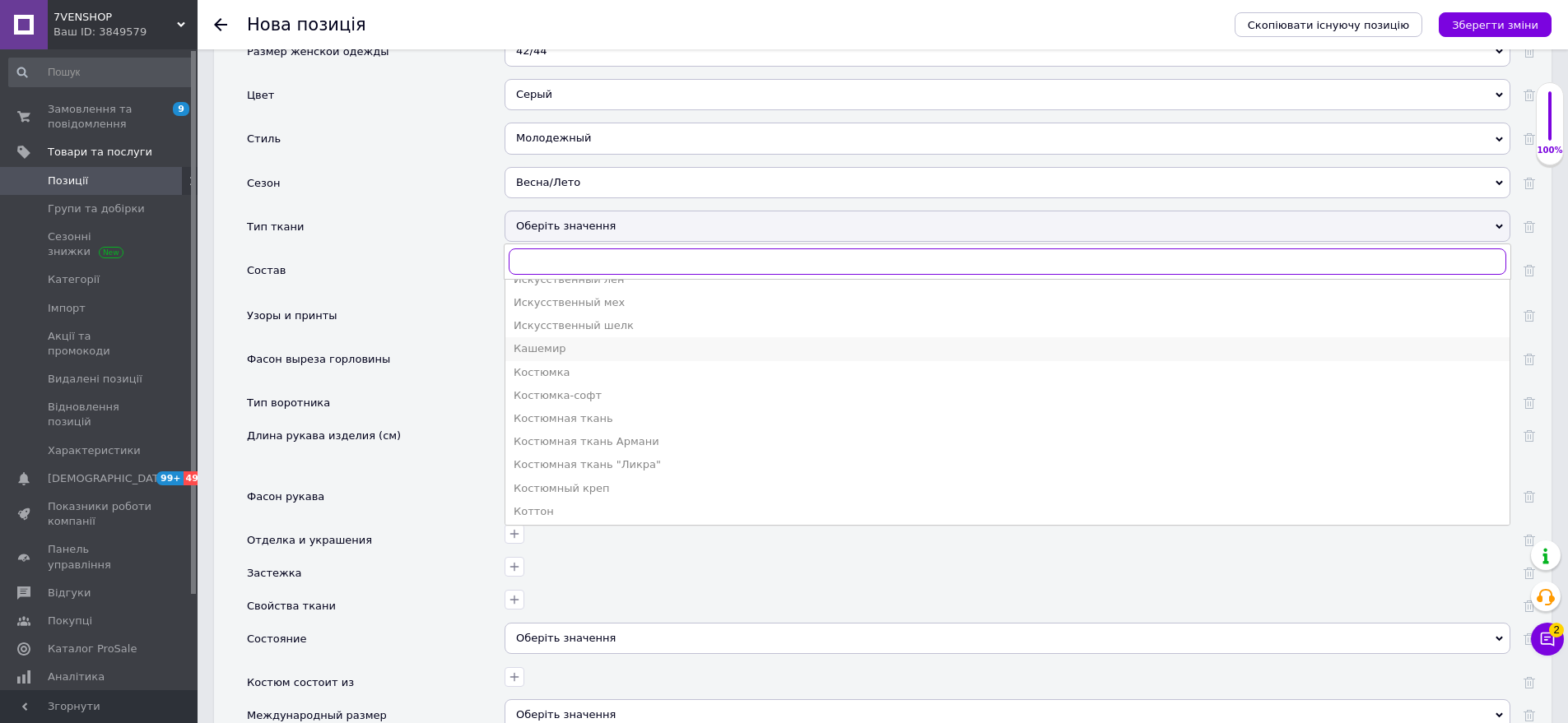
scroll to position [740, 0]
click at [588, 359] on div "Костюмка" at bounding box center [1007, 367] width 988 height 15
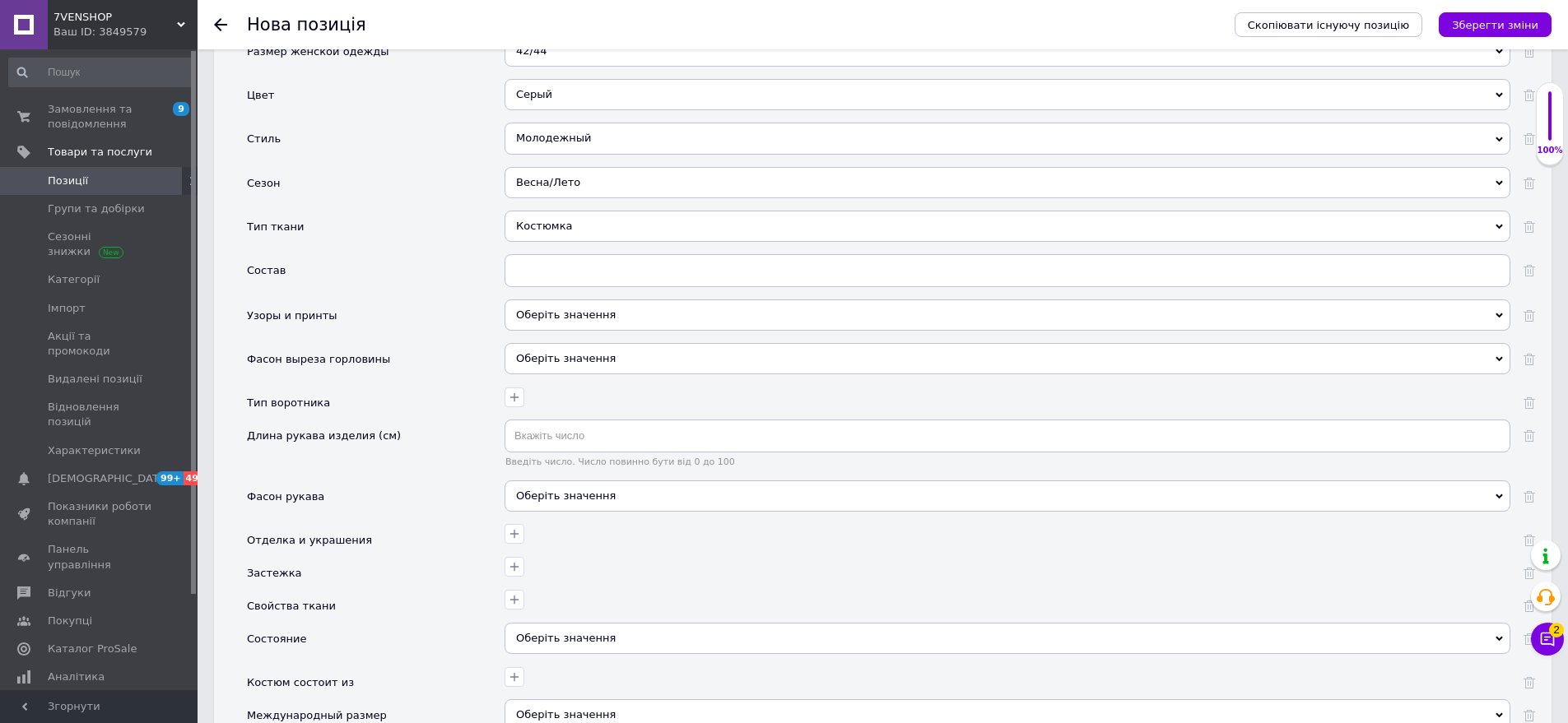
click at [571, 299] on div "Оберіть значення" at bounding box center [1007, 315] width 1006 height 31
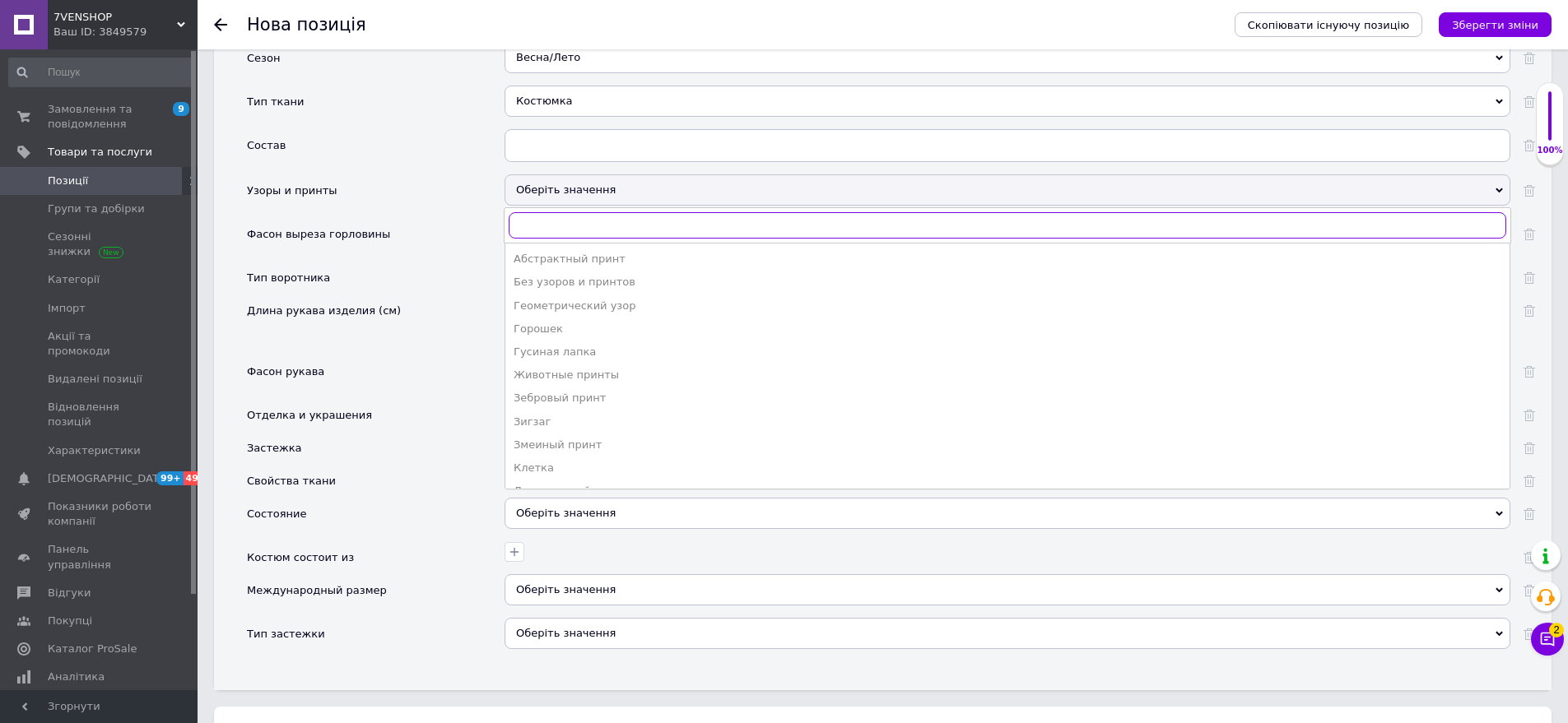
scroll to position [2156, 0]
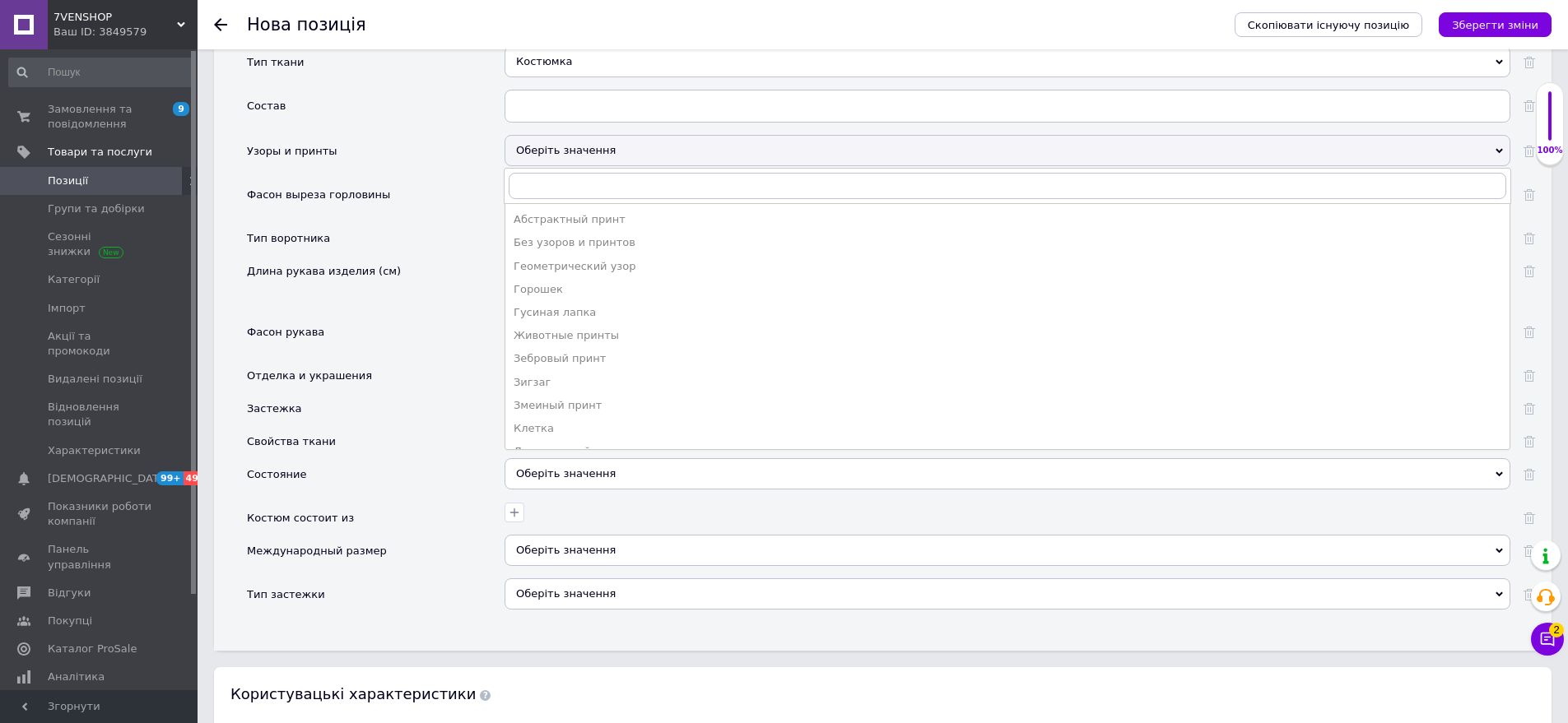
click at [563, 236] on div "Без узоров и принтов" at bounding box center [1007, 243] width 988 height 15
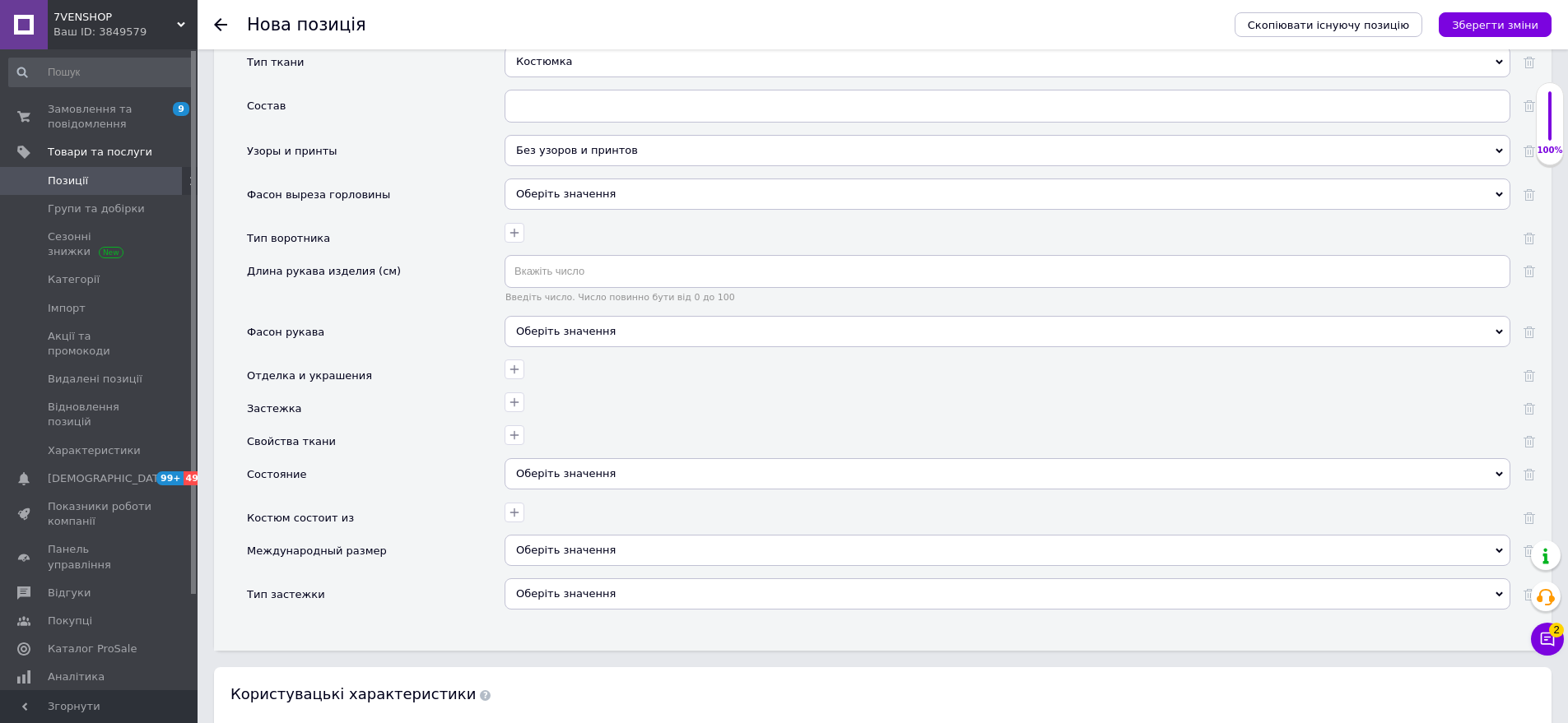
drag, startPoint x: 575, startPoint y: 341, endPoint x: 562, endPoint y: 327, distance: 19.1
click at [575, 355] on div at bounding box center [1005, 367] width 1010 height 24
click at [562, 325] on div "Оберіть значення" at bounding box center [1007, 331] width 1006 height 31
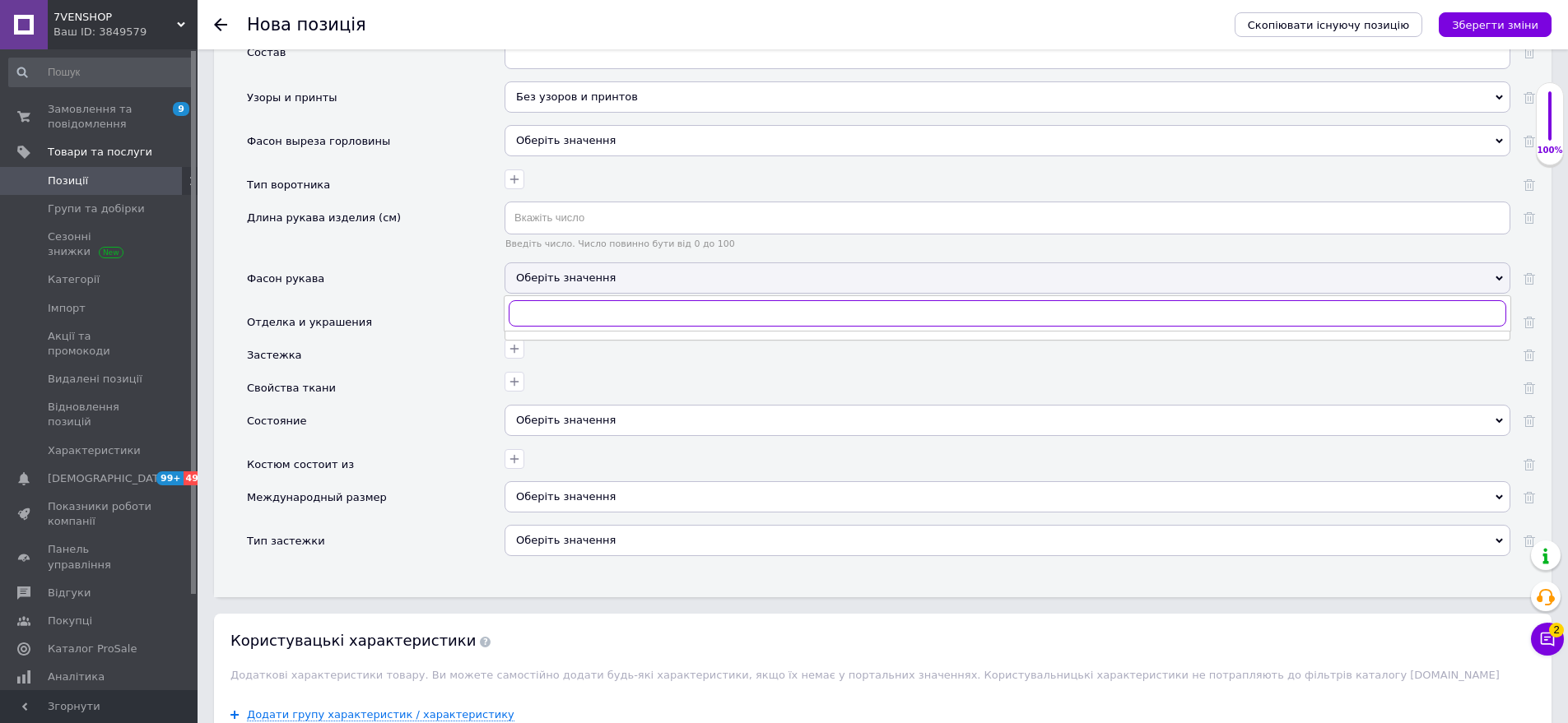
scroll to position [2238, 0]
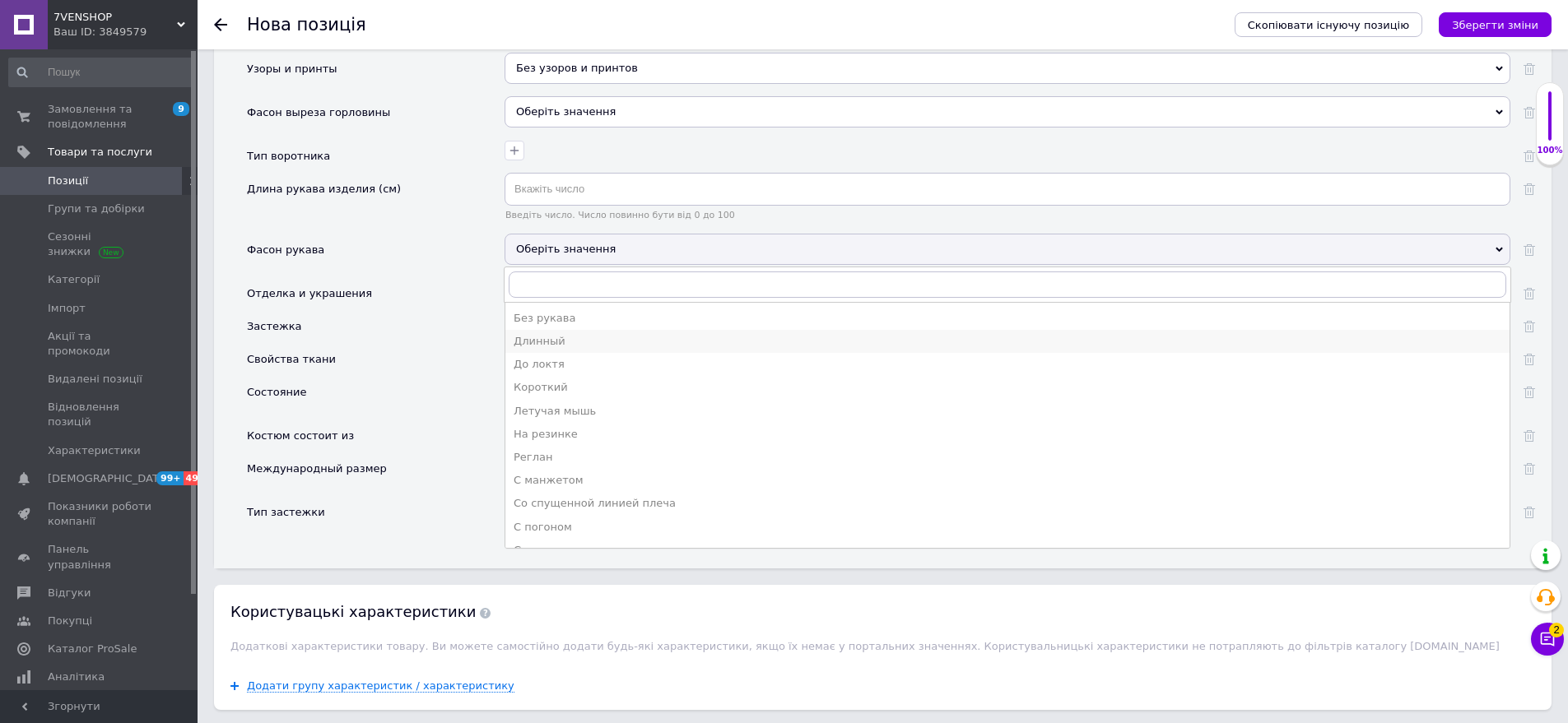
click at [568, 334] on div "Длинный" at bounding box center [1007, 341] width 988 height 15
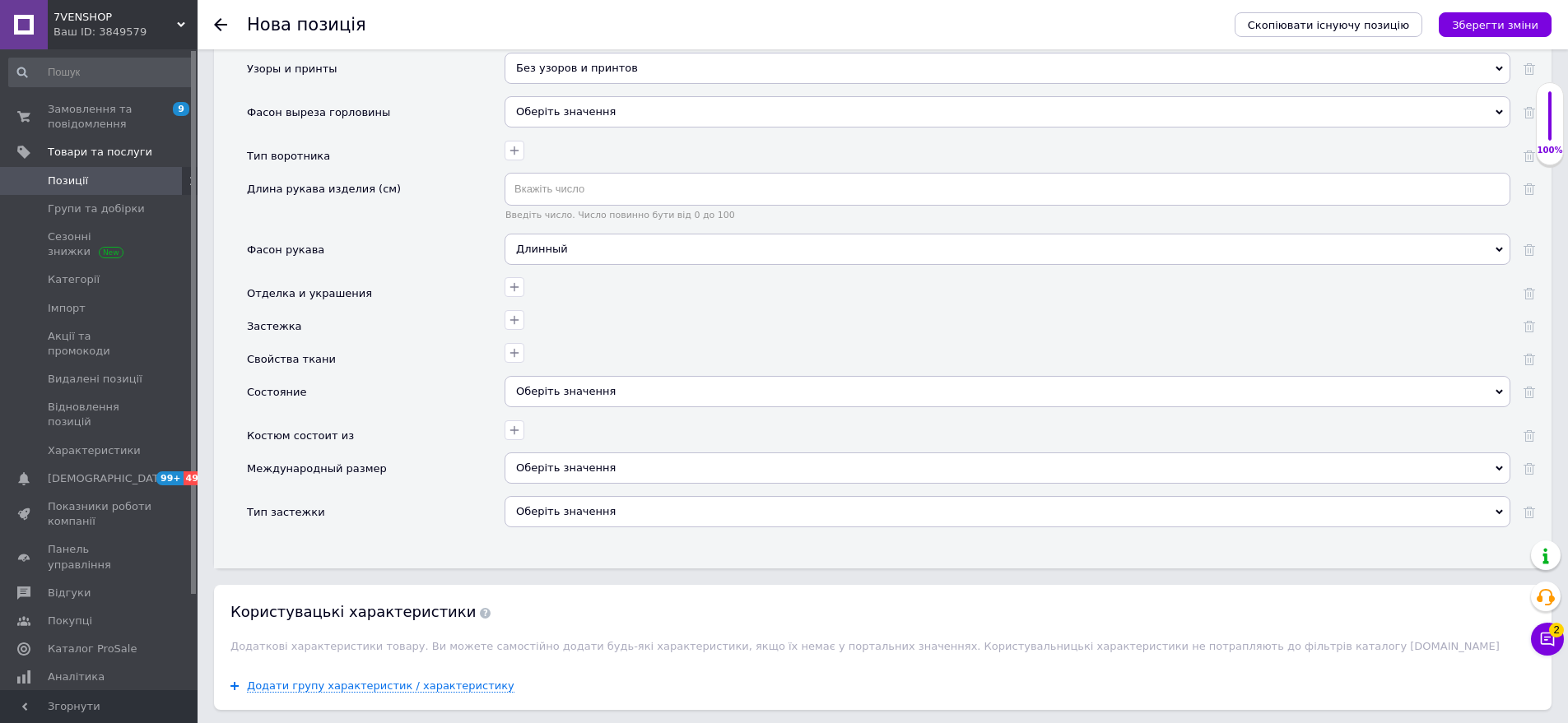
click at [585, 376] on div "Оберіть значення" at bounding box center [1007, 392] width 1006 height 31
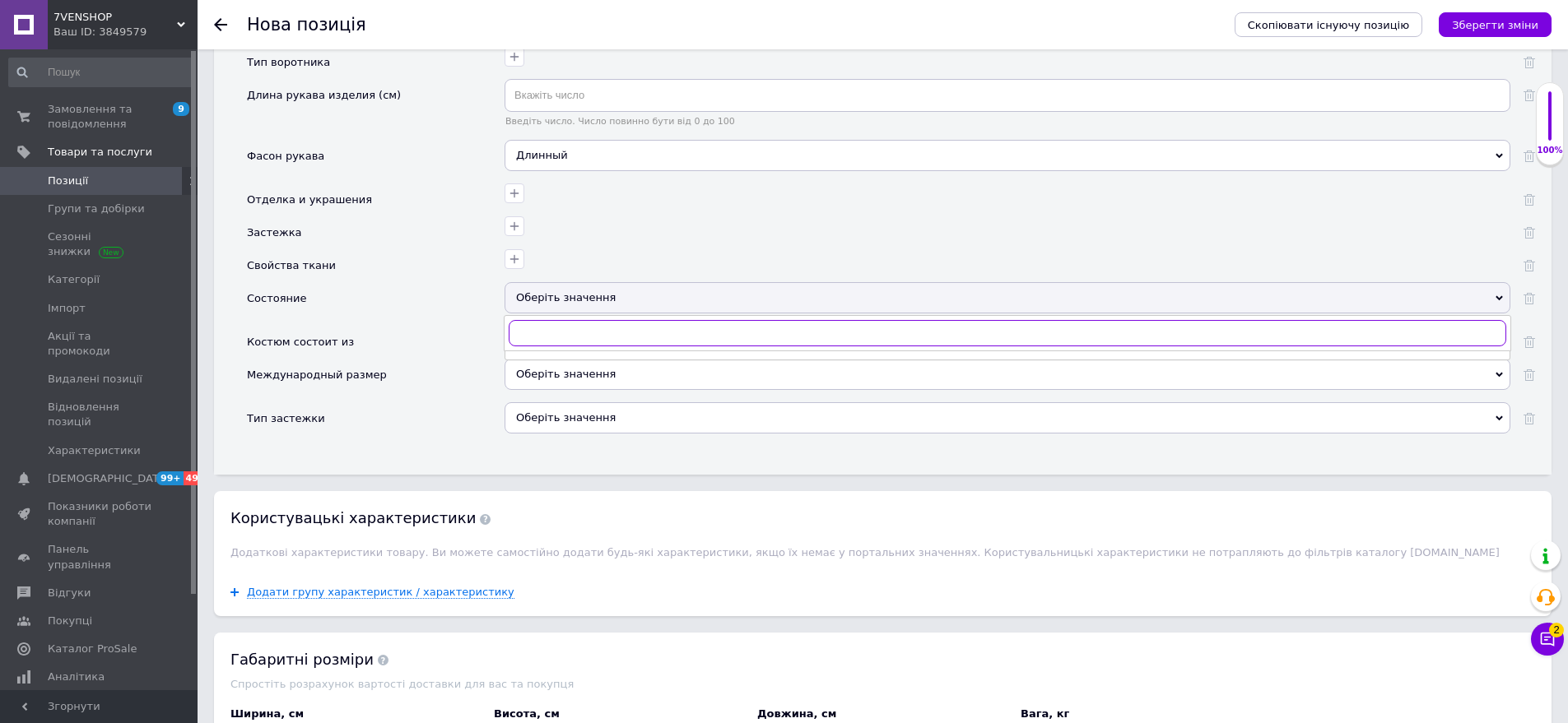
scroll to position [2403, 0]
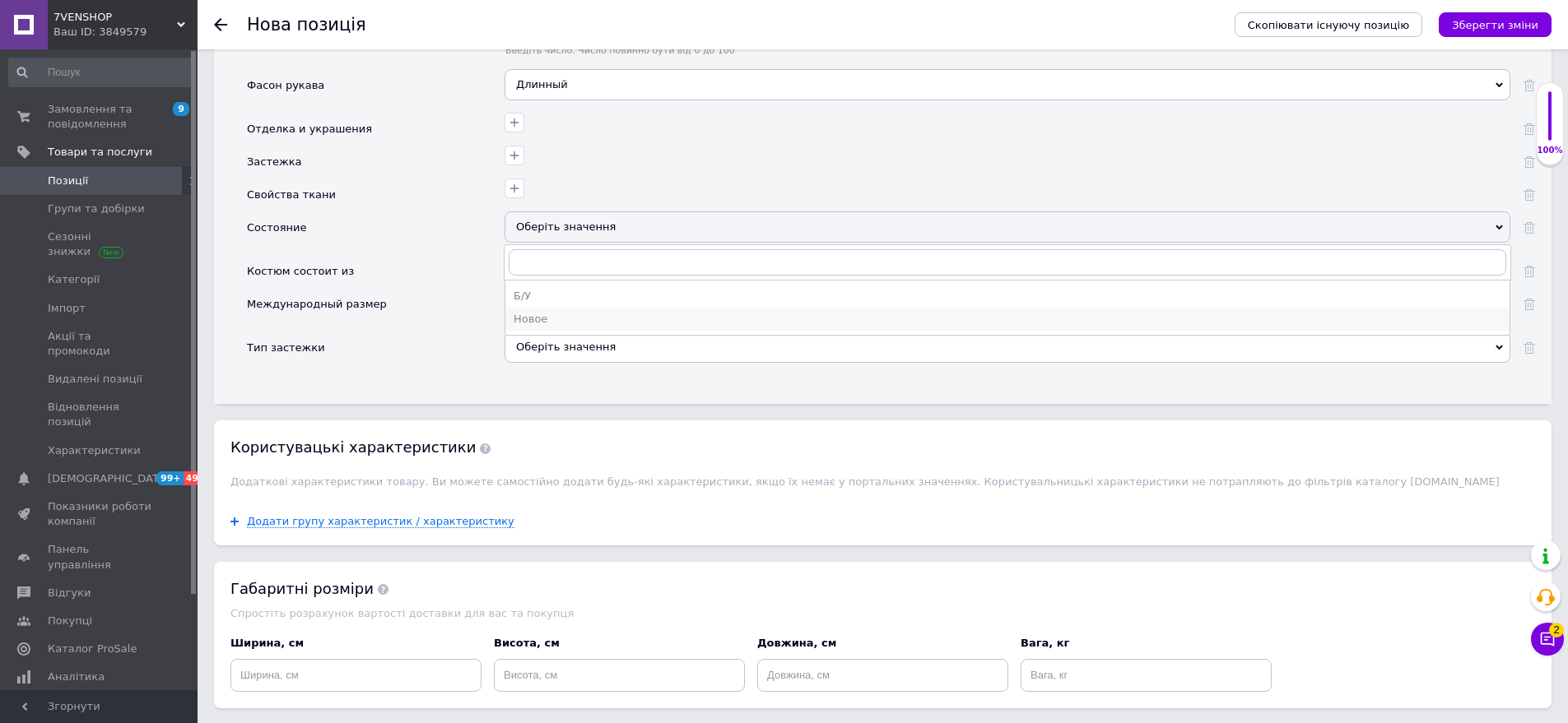
click at [559, 312] on div "Новое" at bounding box center [1007, 319] width 988 height 15
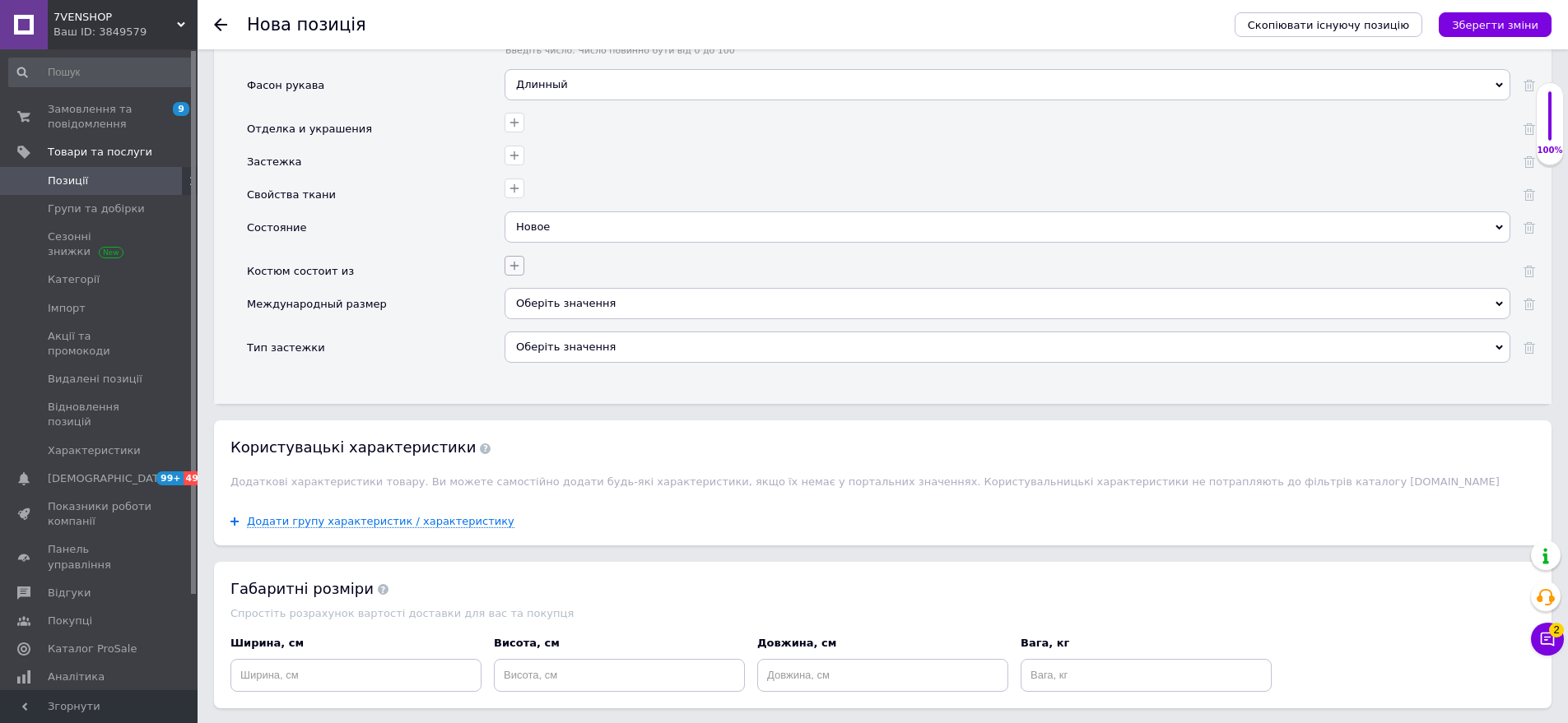
drag, startPoint x: 579, startPoint y: 284, endPoint x: 523, endPoint y: 256, distance: 62.6
click at [579, 288] on div "Оберіть значення" at bounding box center [1007, 303] width 1006 height 31
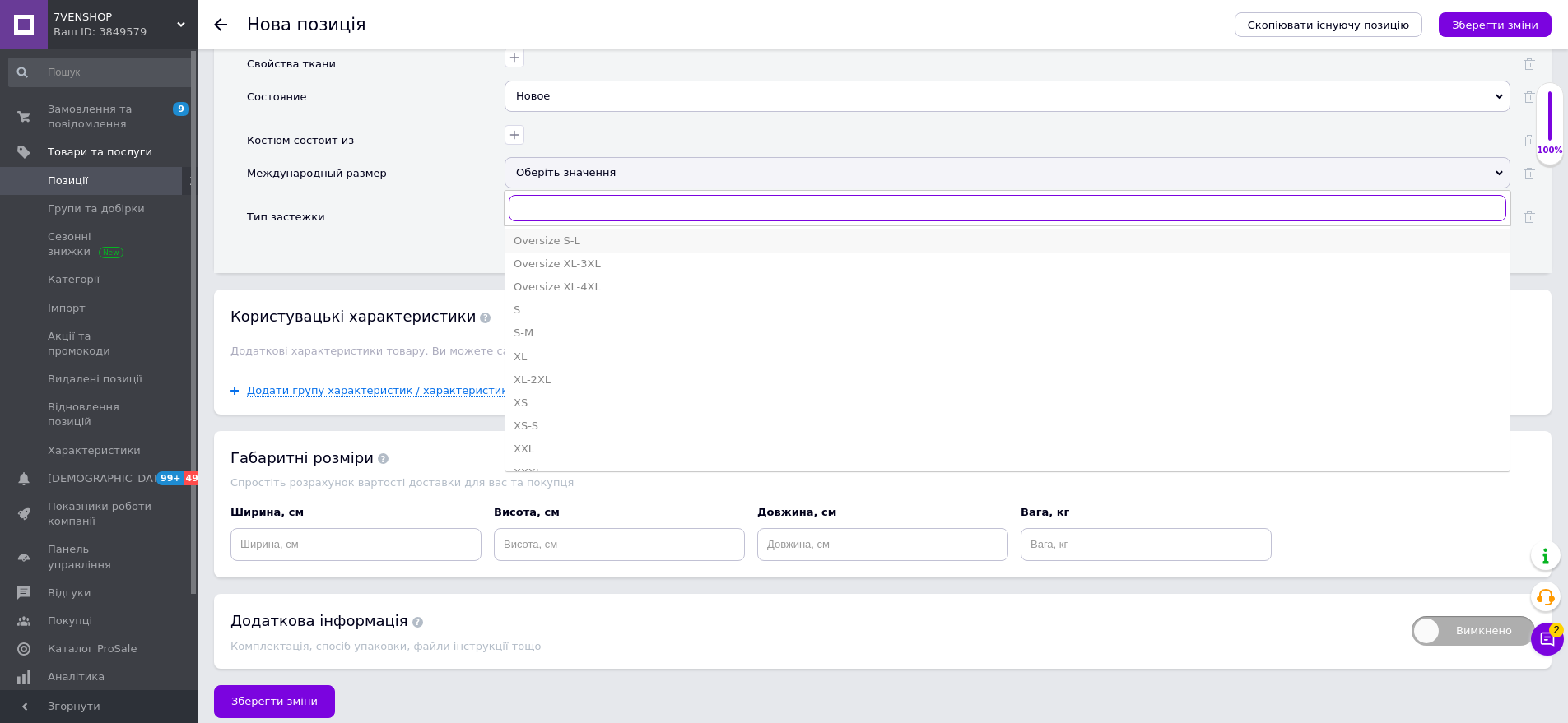
scroll to position [575, 0]
click at [553, 308] on div "S-M" at bounding box center [1007, 316] width 988 height 15
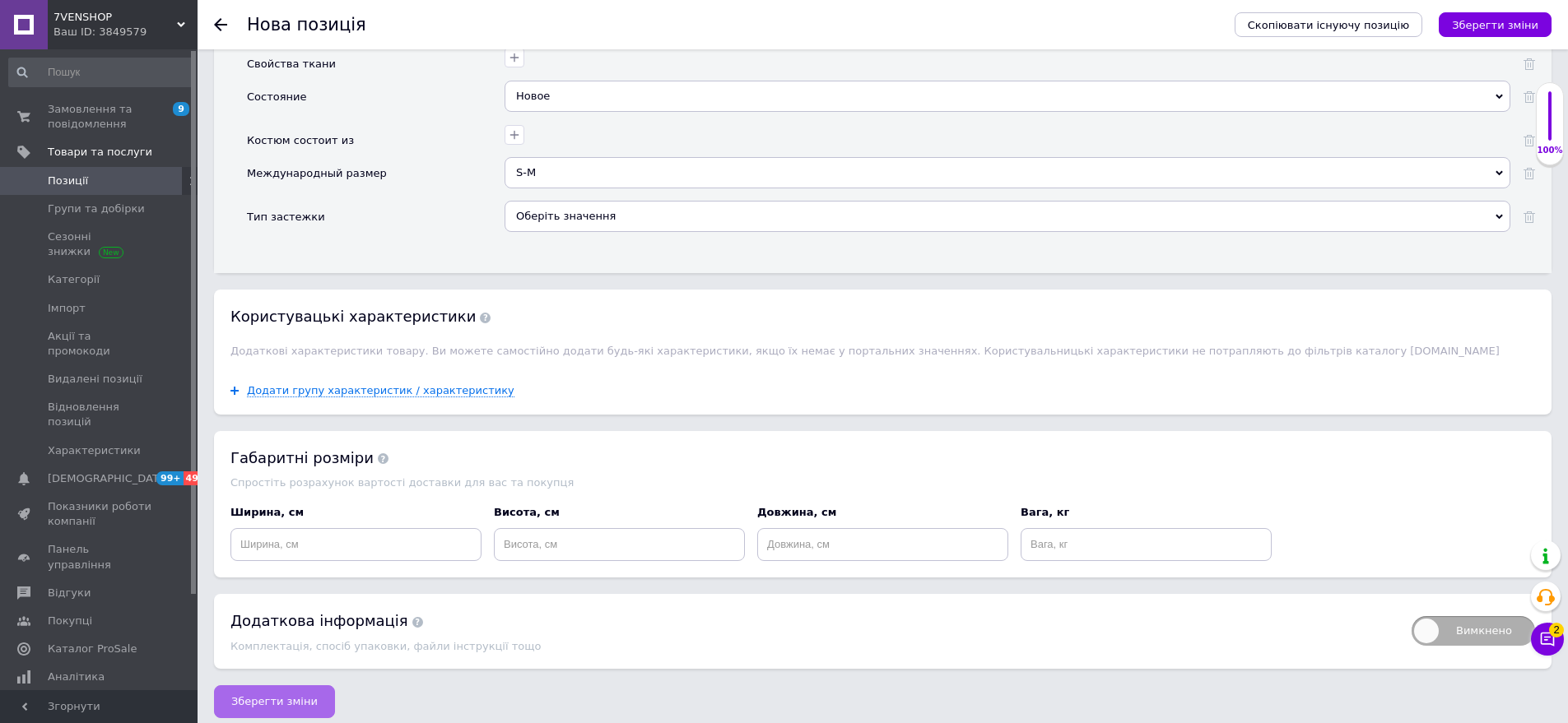
click at [283, 696] on span "Зберегти зміни" at bounding box center [275, 702] width 87 height 12
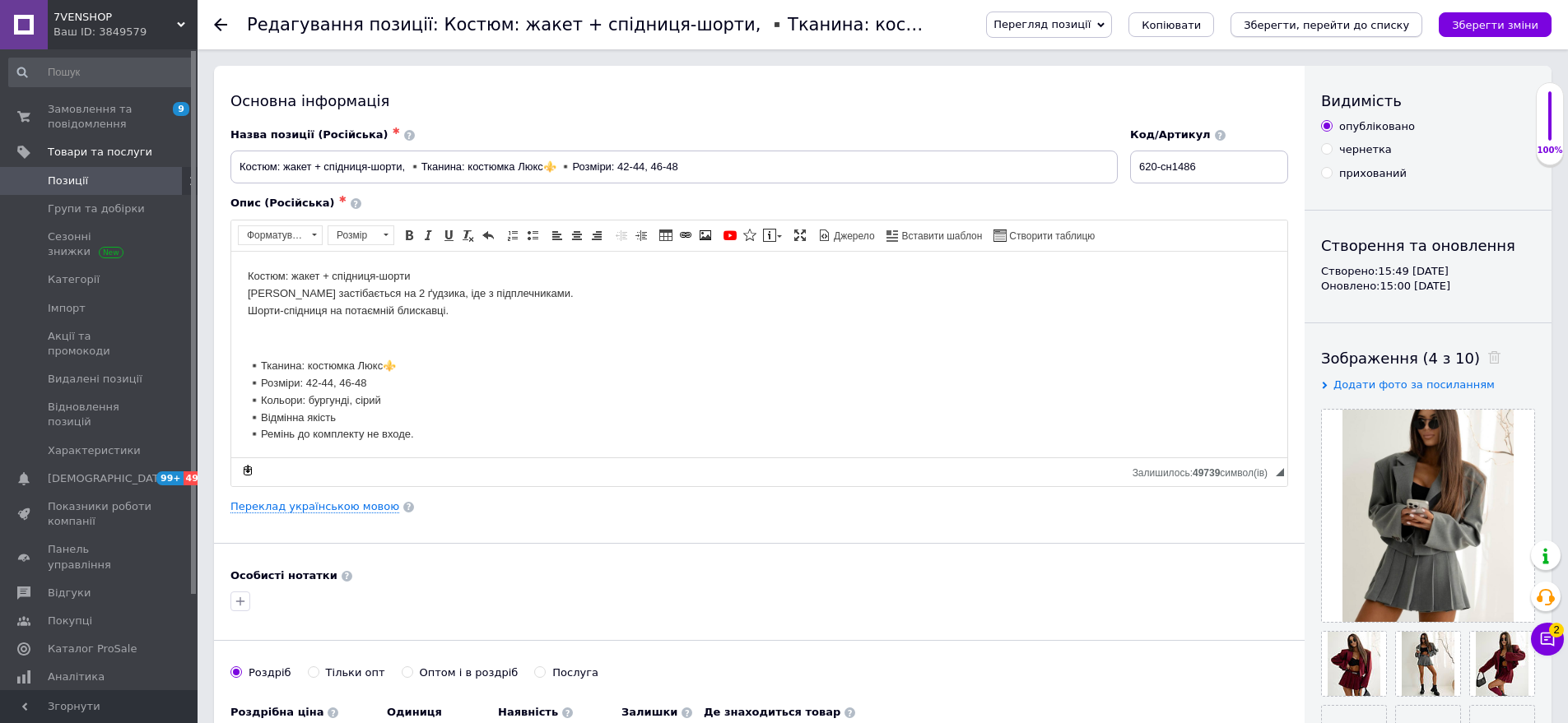
click at [1389, 25] on icon "Зберегти, перейти до списку" at bounding box center [1326, 25] width 166 height 12
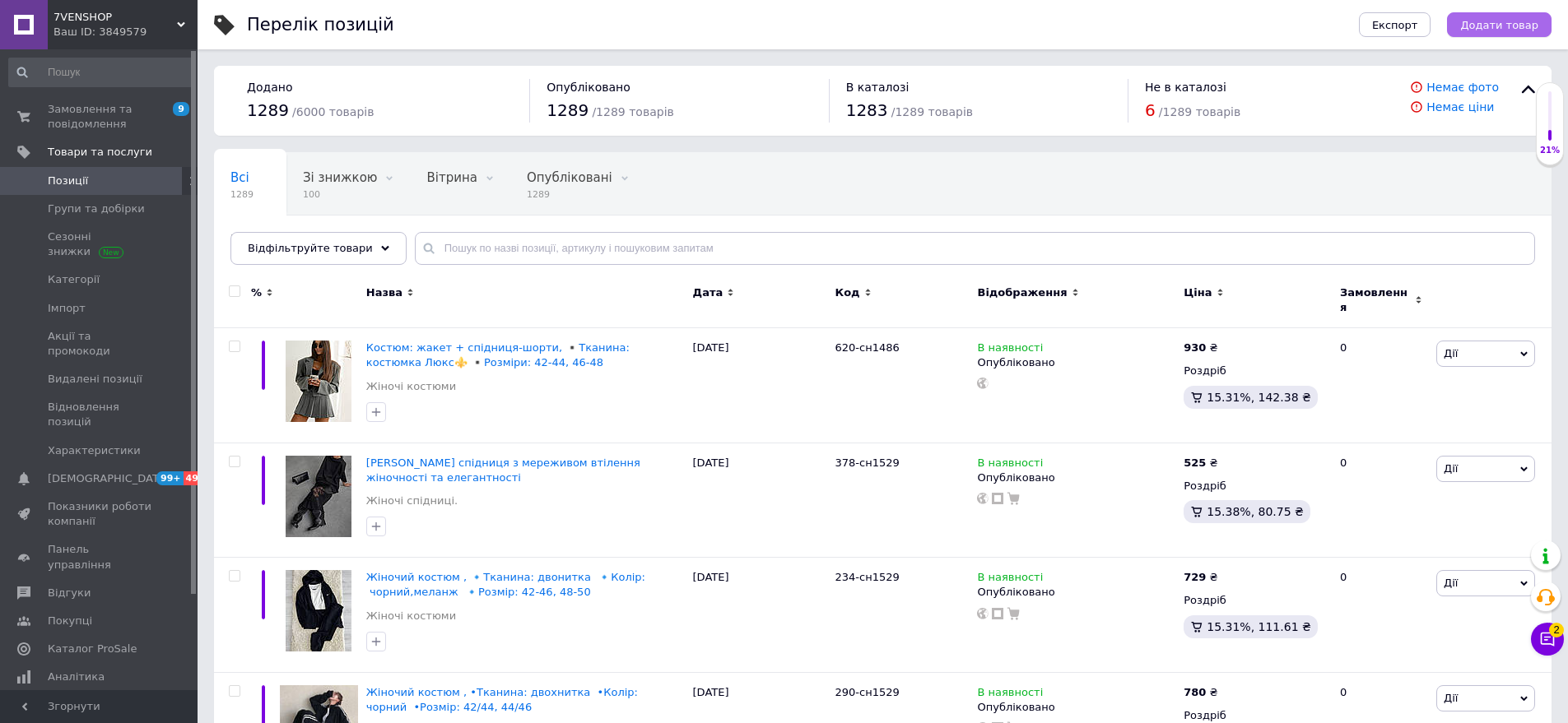
click at [1523, 24] on span "Додати товар" at bounding box center [1499, 25] width 78 height 12
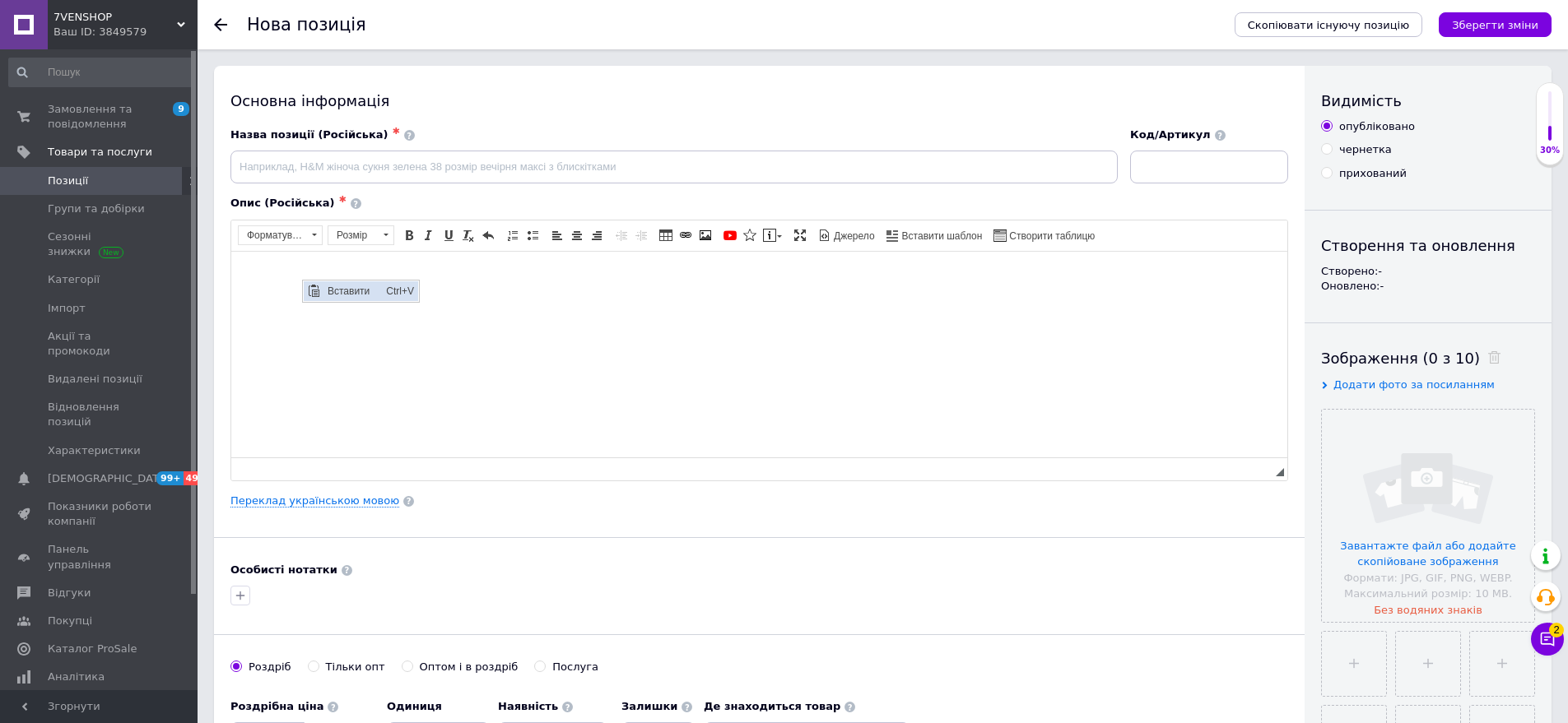
click at [331, 283] on span "Вставити" at bounding box center [352, 290] width 59 height 20
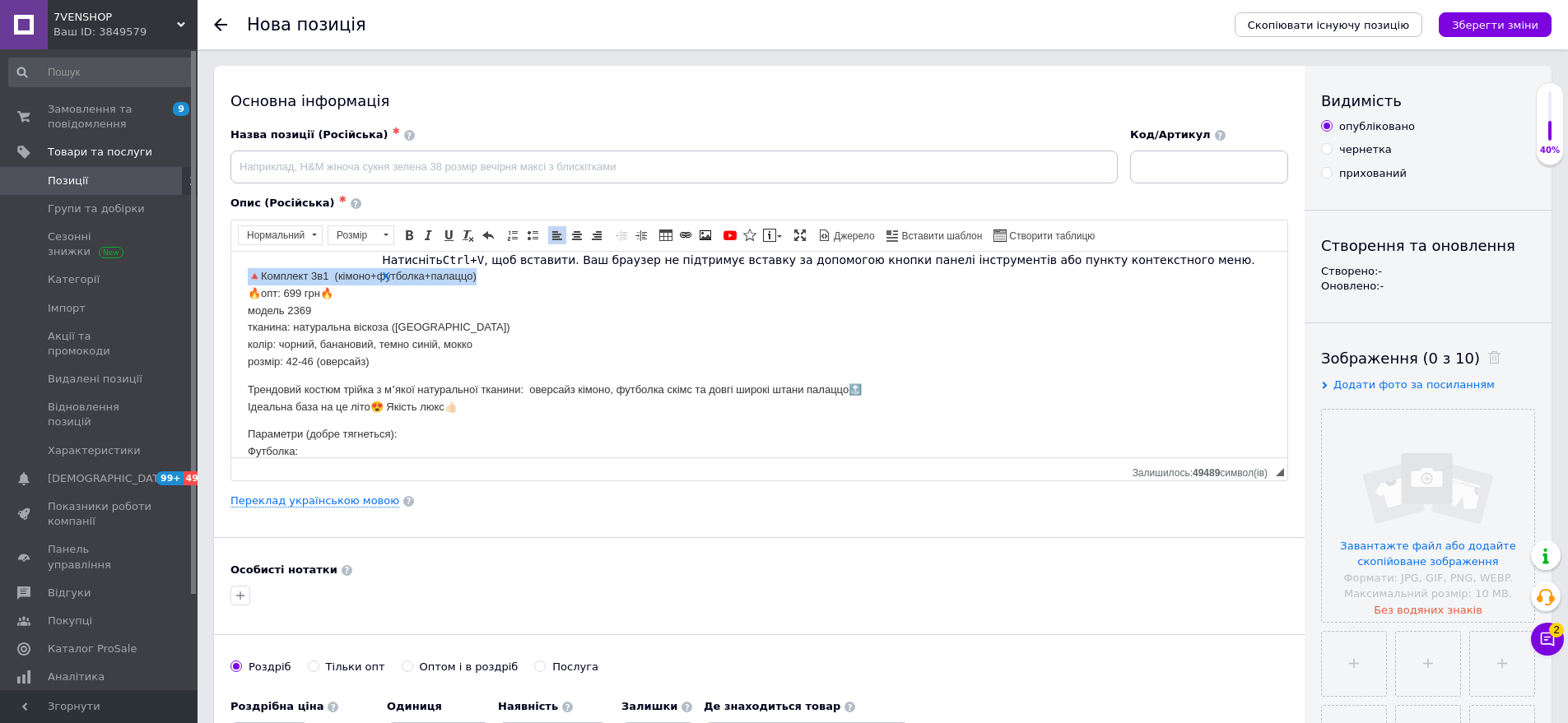
drag, startPoint x: 236, startPoint y: 267, endPoint x: 317, endPoint y: 278, distance: 81.7
click at [502, 277] on html "🔺Комплект 3в1 (кімоно+футболка+палаццо) 🔥опт: 699 грн🔥 модель 2369 тканина: нат…" at bounding box center [759, 431] width 1056 height 362
click at [371, 305] on span "Копіювати" at bounding box center [369, 303] width 63 height 20
type input "🔺Комплект 3в1 (кімоно+футболка+палаццо)"
click at [1163, 175] on input at bounding box center [1209, 167] width 158 height 33
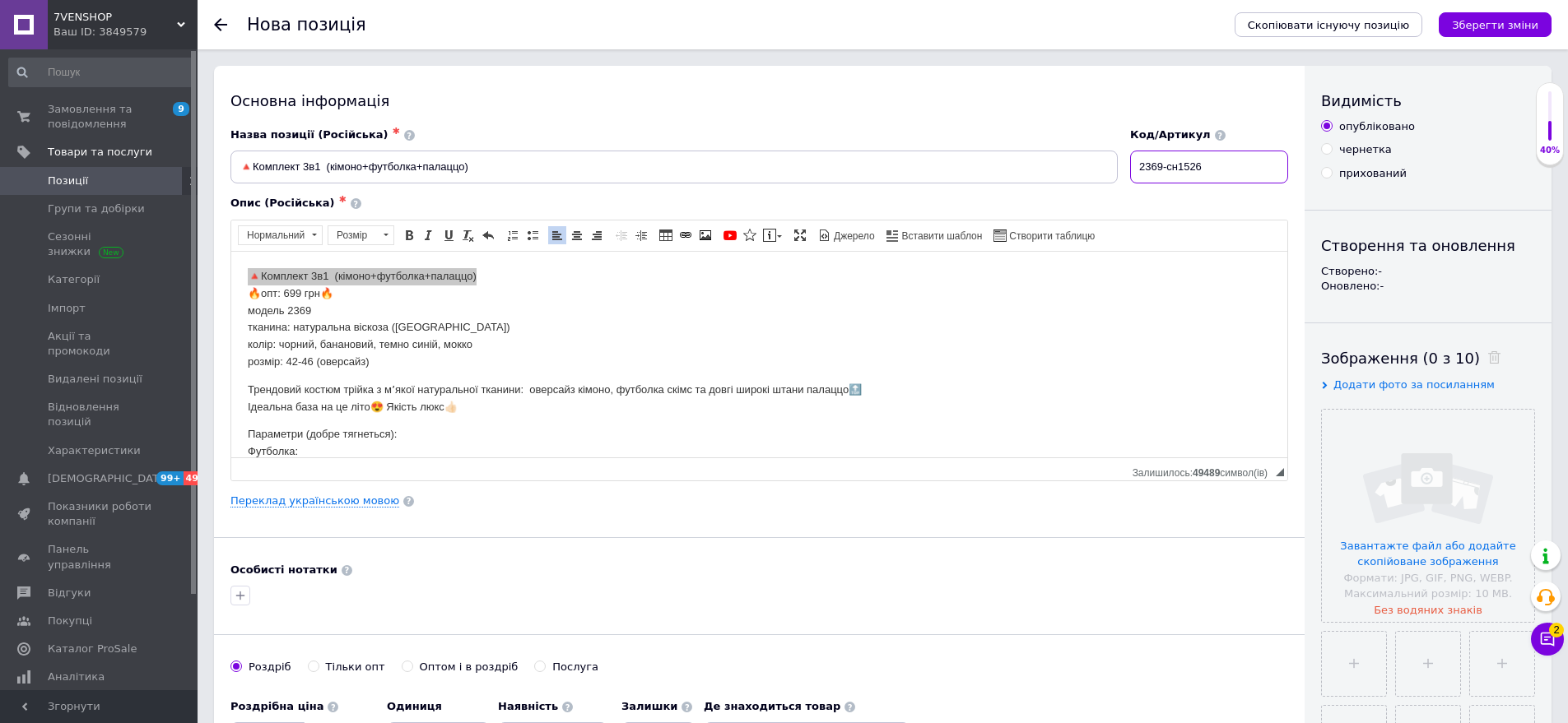
type input "2369-сн1526"
drag, startPoint x: 243, startPoint y: 296, endPoint x: 362, endPoint y: 296, distance: 119.0
click at [362, 296] on html "🔺Комплект 3в1 (кімоно+футболка+палаццо) 🔥опт: 699 грн🔥 модель 2369 тканина: нат…" at bounding box center [759, 431] width 1056 height 362
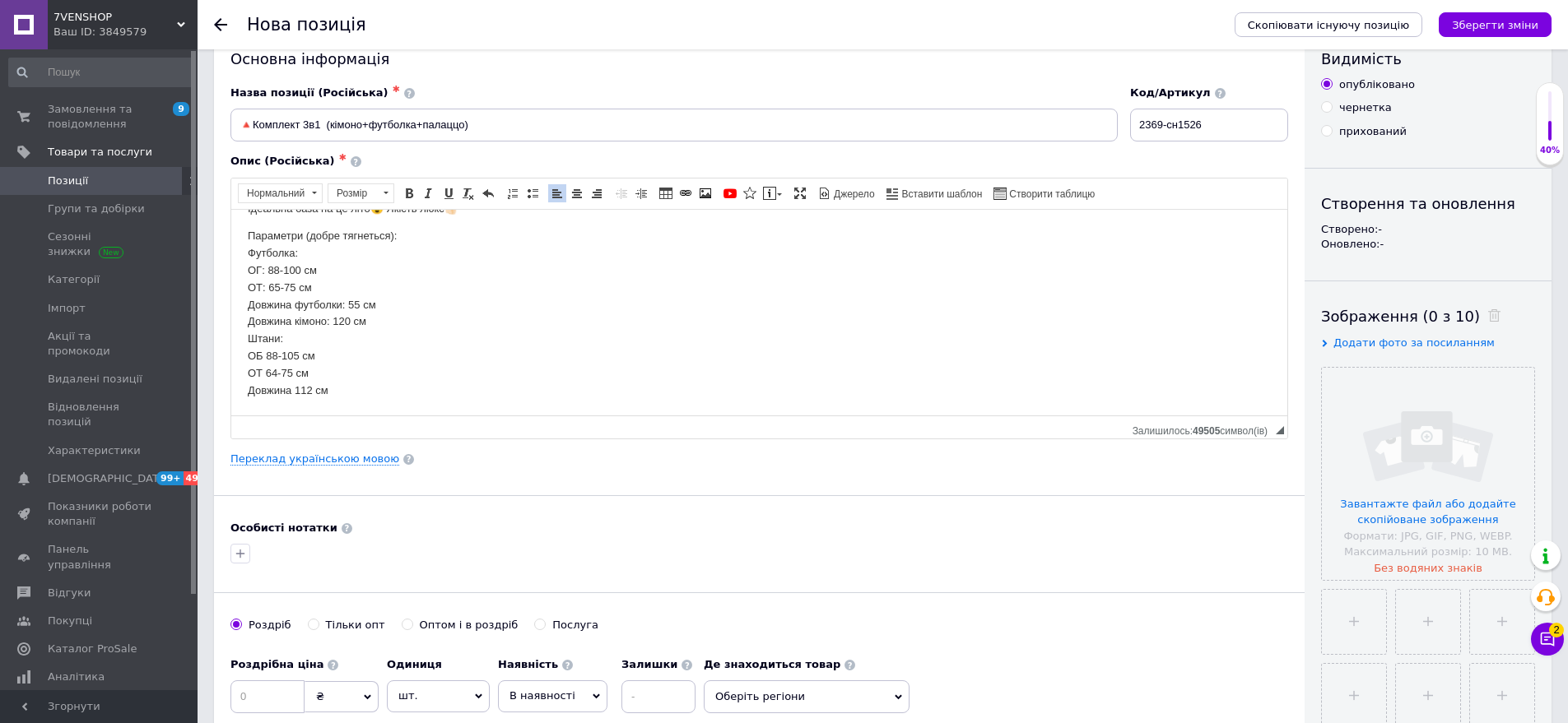
scroll to position [82, 0]
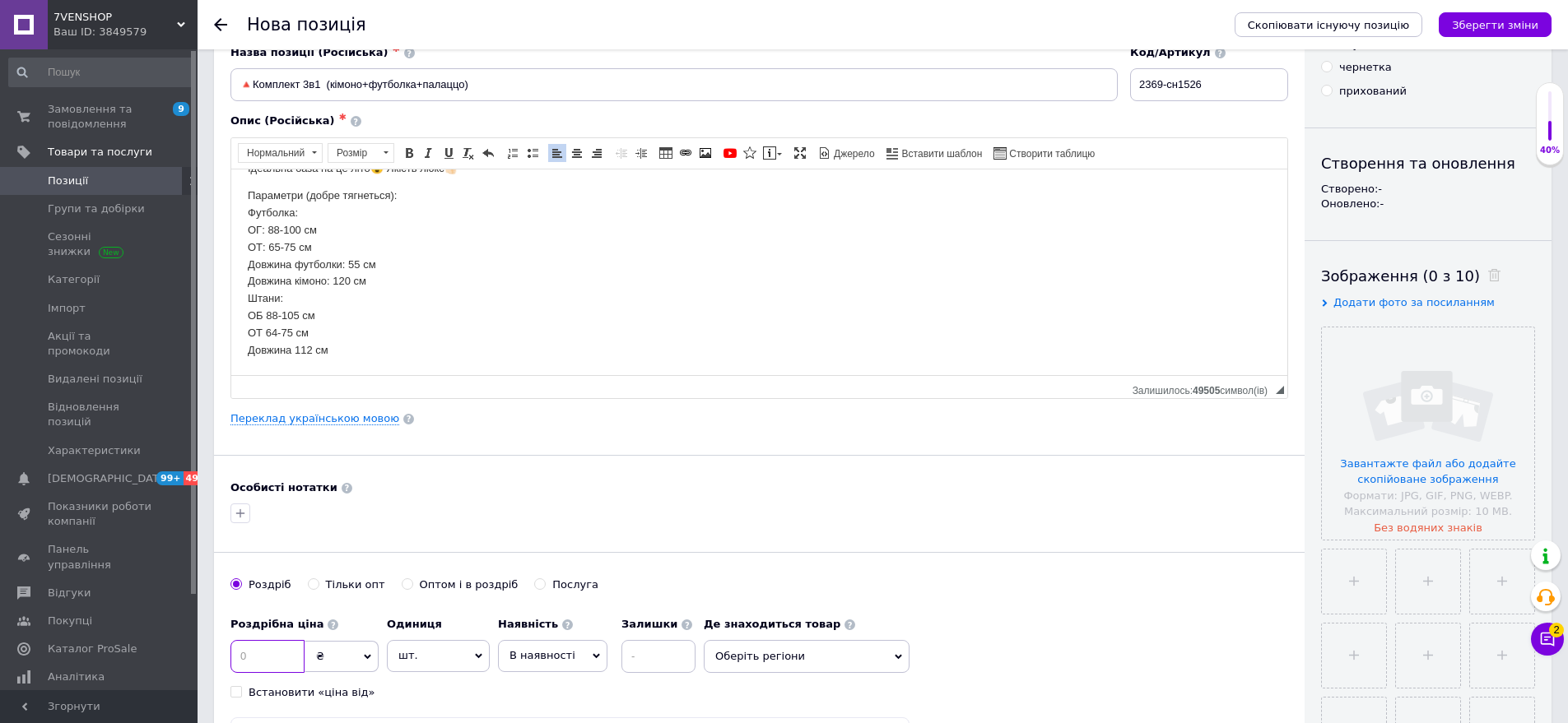
drag, startPoint x: 257, startPoint y: 672, endPoint x: 261, endPoint y: 656, distance: 16.5
click at [261, 656] on input at bounding box center [268, 657] width 74 height 33
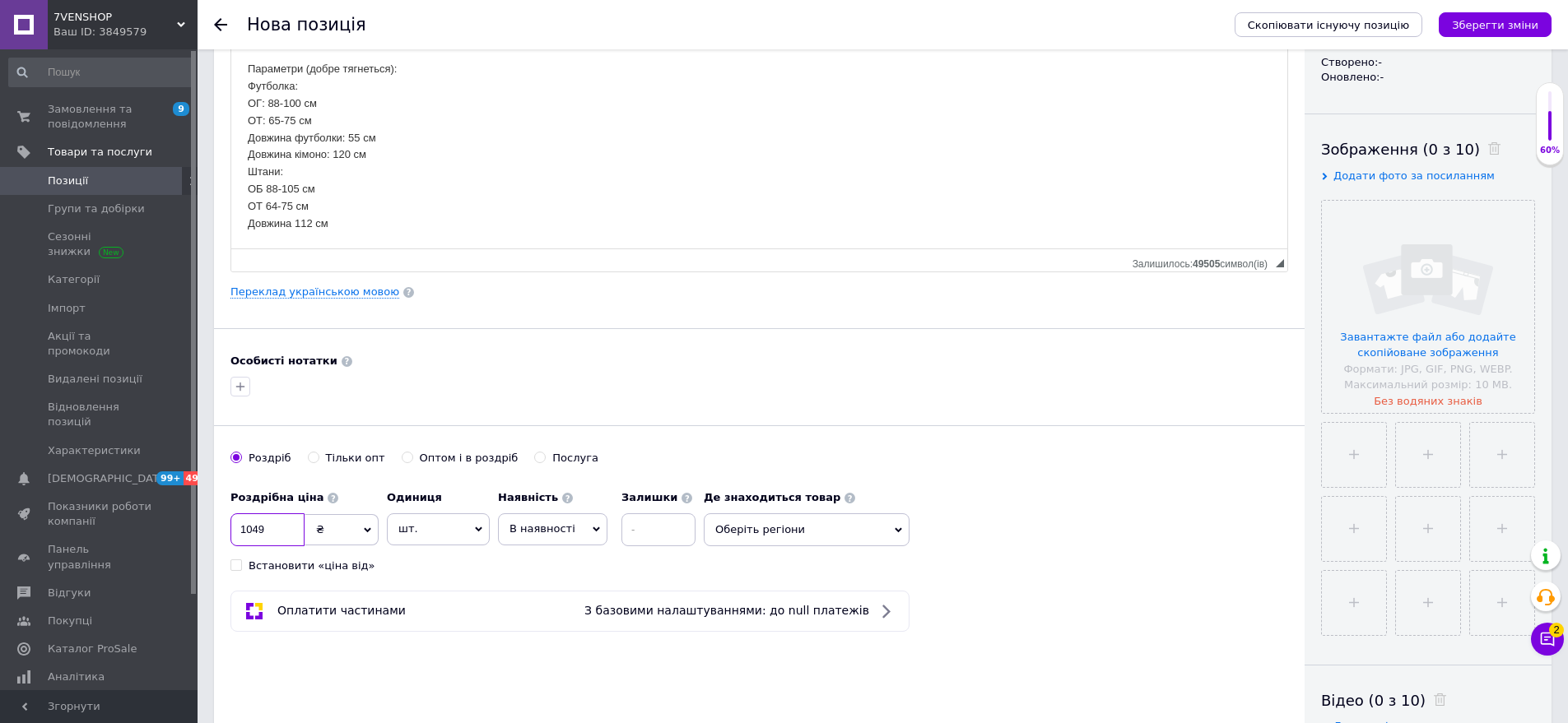
scroll to position [329, 0]
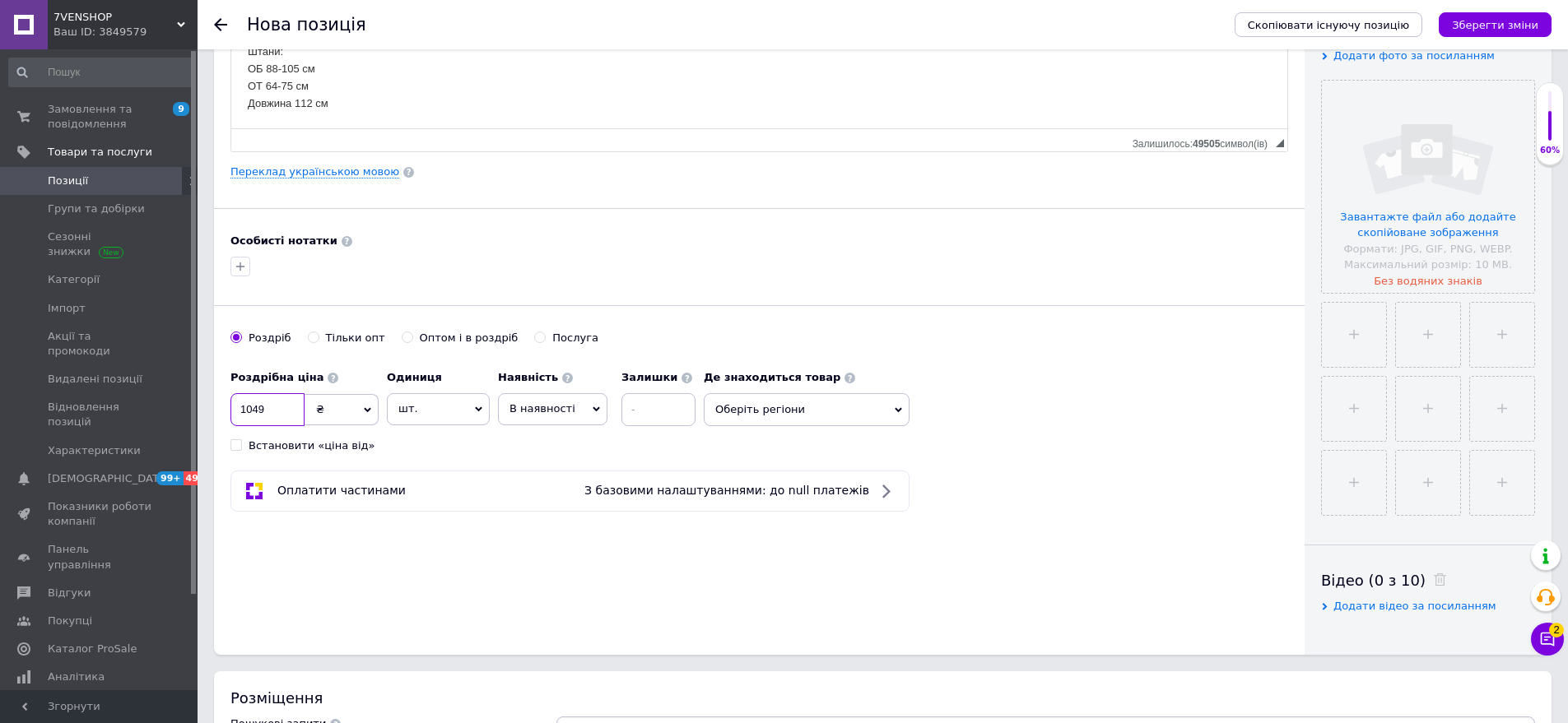
type input "1049"
click at [786, 422] on span "Оберіть регіони" at bounding box center [807, 410] width 206 height 33
click at [784, 457] on input "text" at bounding box center [806, 453] width 188 height 33
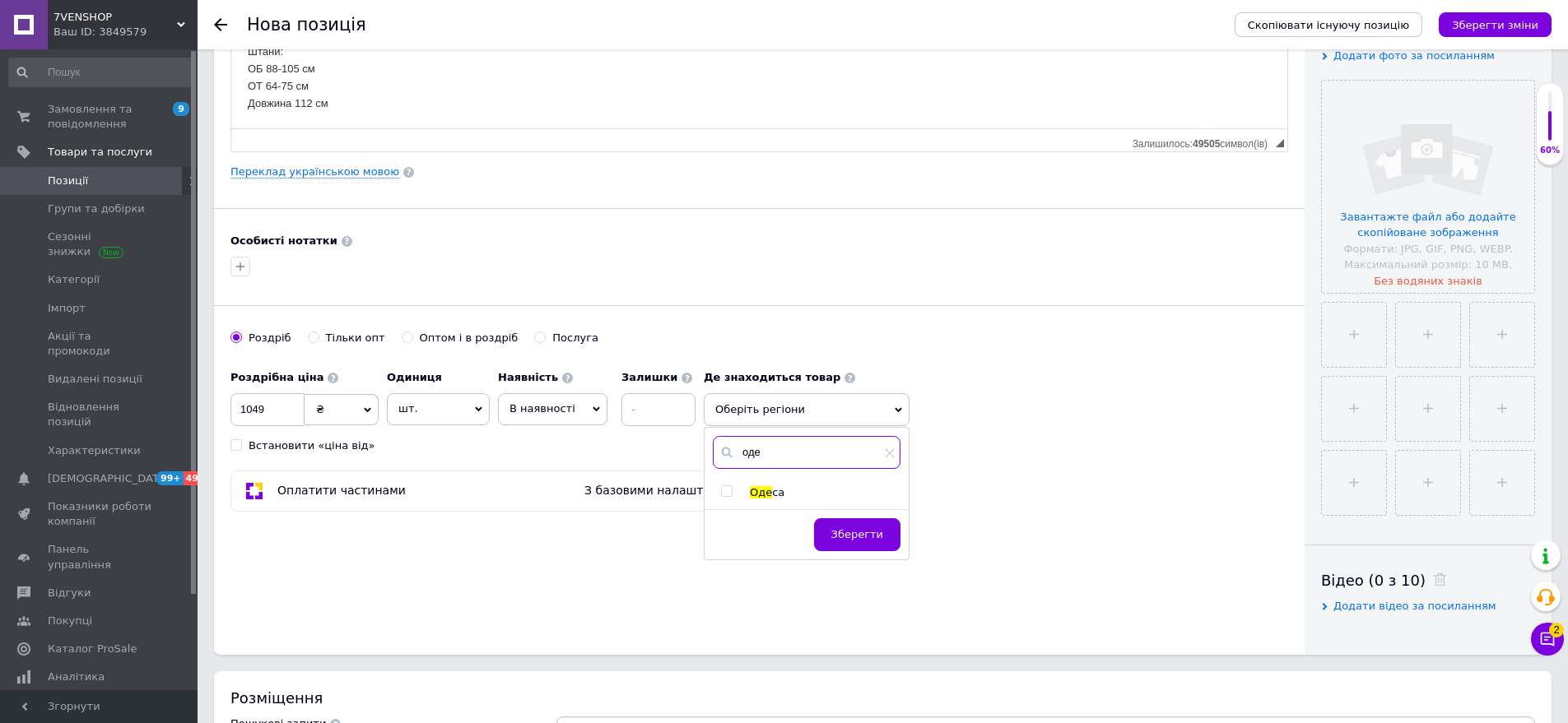
type input "оде"
click at [763, 492] on span "Оде" at bounding box center [760, 492] width 22 height 12
checkbox input "true"
drag, startPoint x: 840, startPoint y: 533, endPoint x: 1025, endPoint y: 406, distance: 224.4
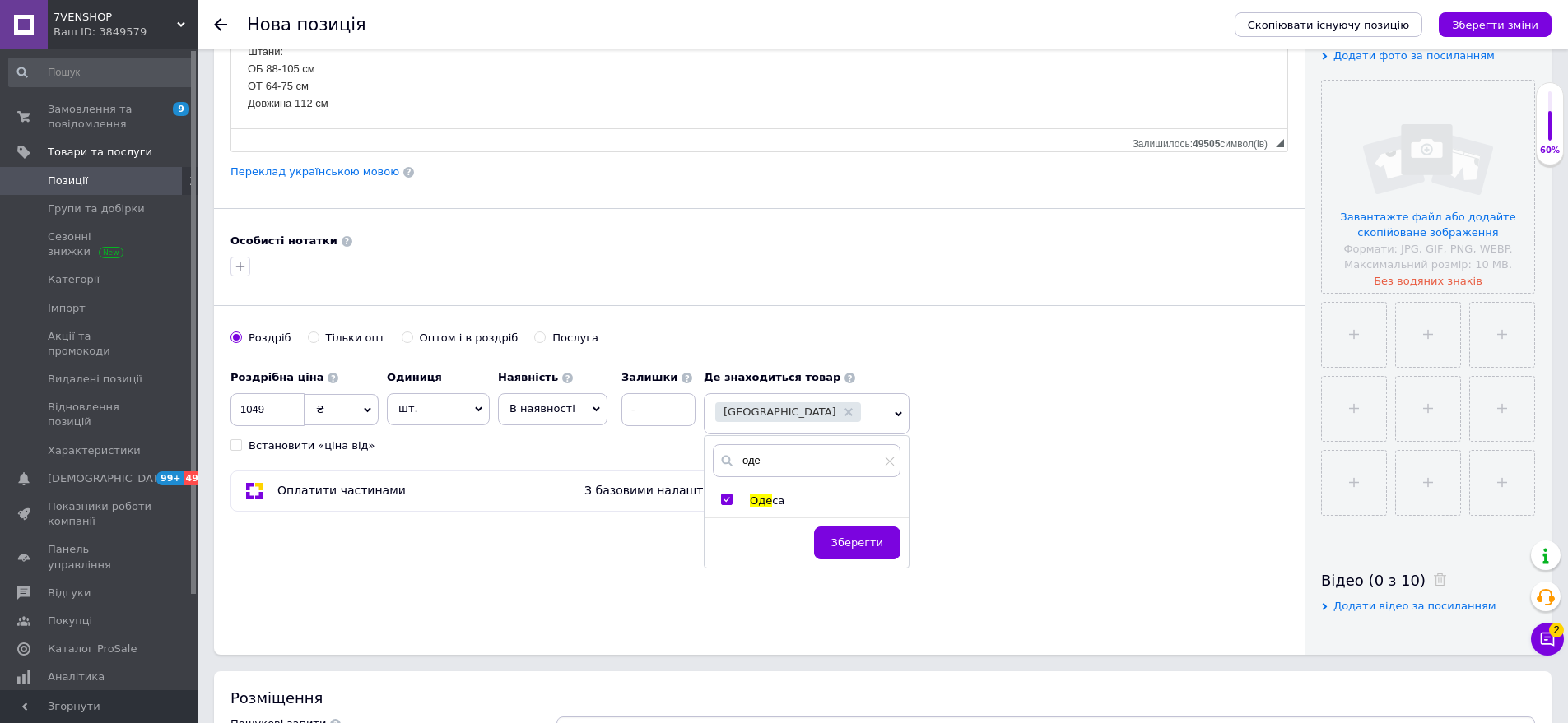
click at [845, 533] on button "Зберегти" at bounding box center [857, 543] width 87 height 33
click at [1411, 224] on input "file" at bounding box center [1428, 187] width 213 height 213
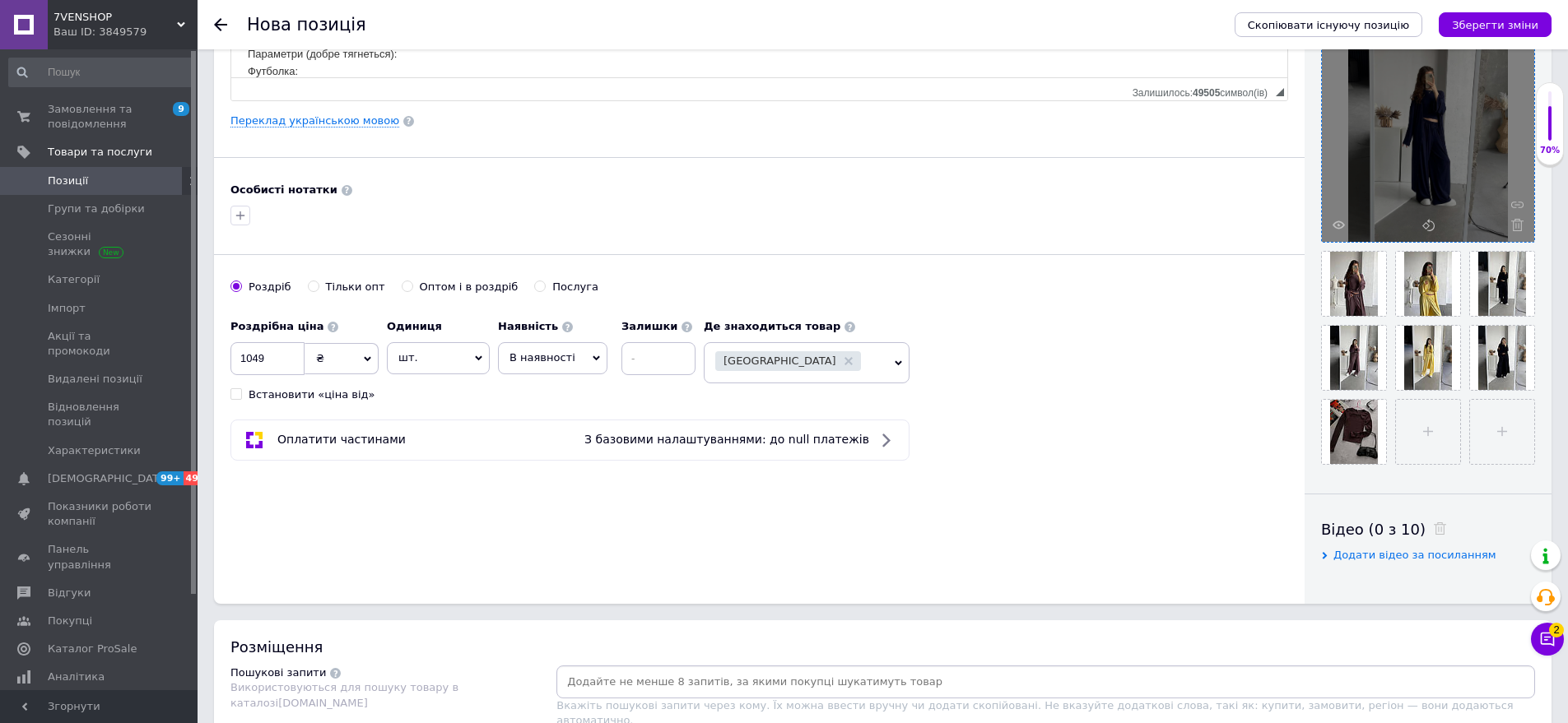
scroll to position [823, 0]
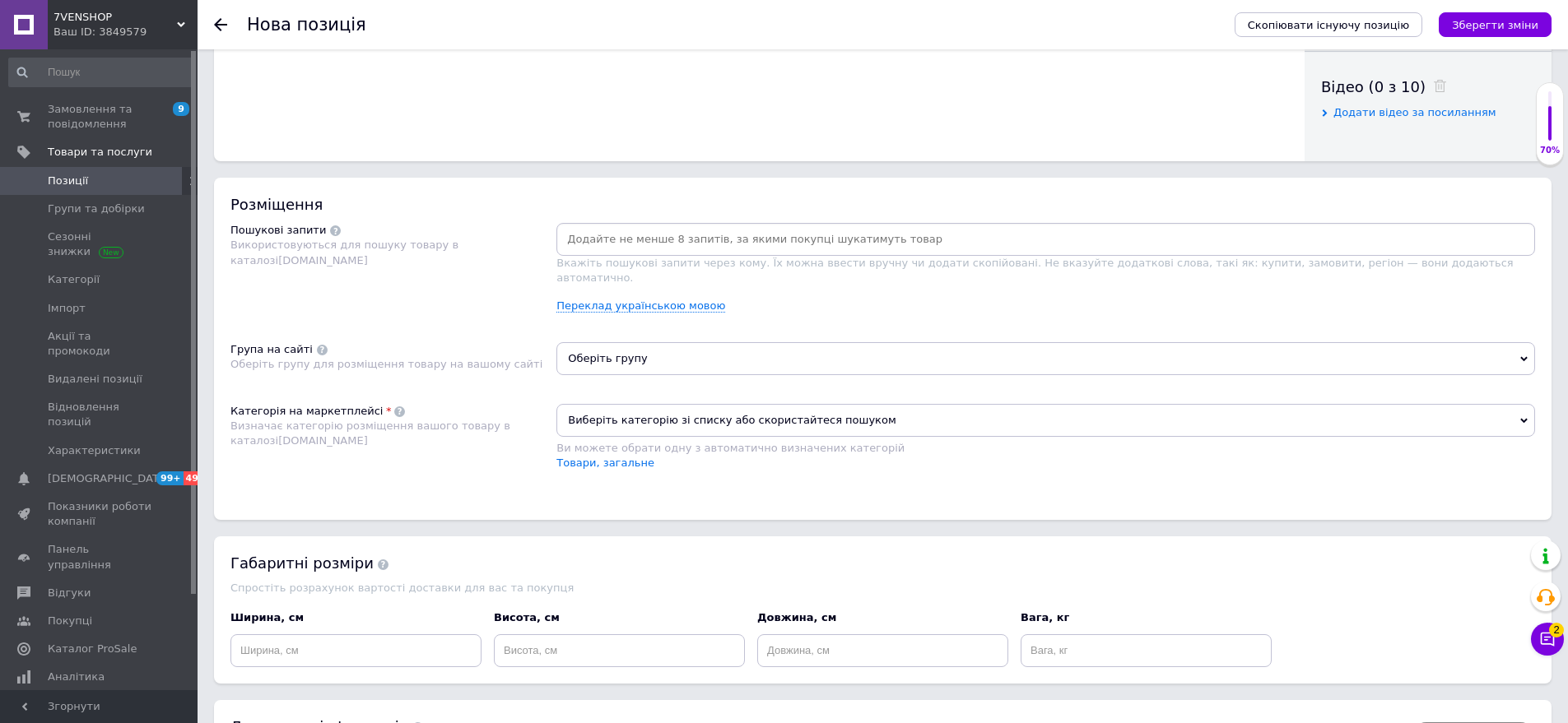
click at [574, 242] on input at bounding box center [1045, 240] width 972 height 25
drag, startPoint x: 350, startPoint y: 302, endPoint x: 620, endPoint y: 286, distance: 270.5
click at [351, 302] on div "Пошукові запити Використовуються для пошуку товару в каталозі [DOMAIN_NAME]" at bounding box center [393, 275] width 326 height 103
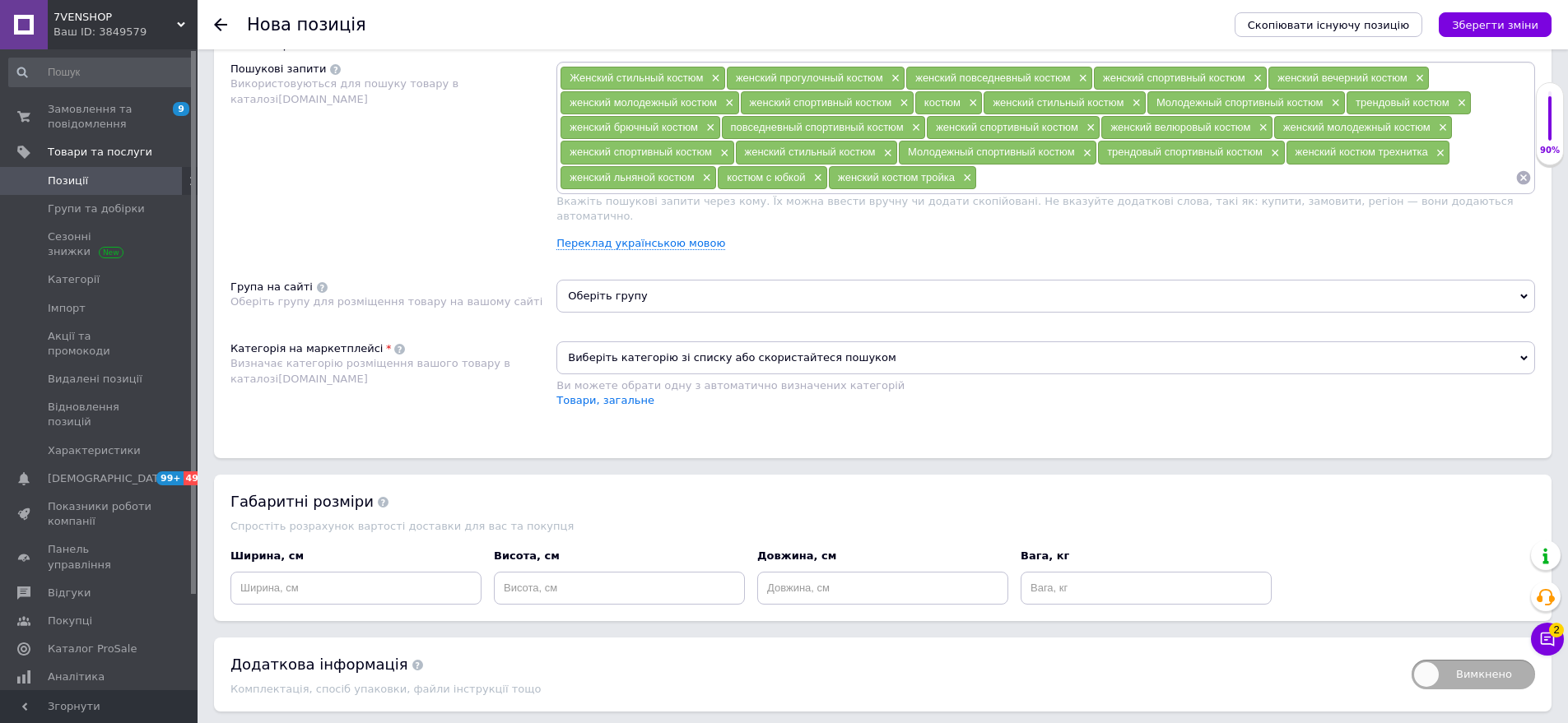
scroll to position [988, 0]
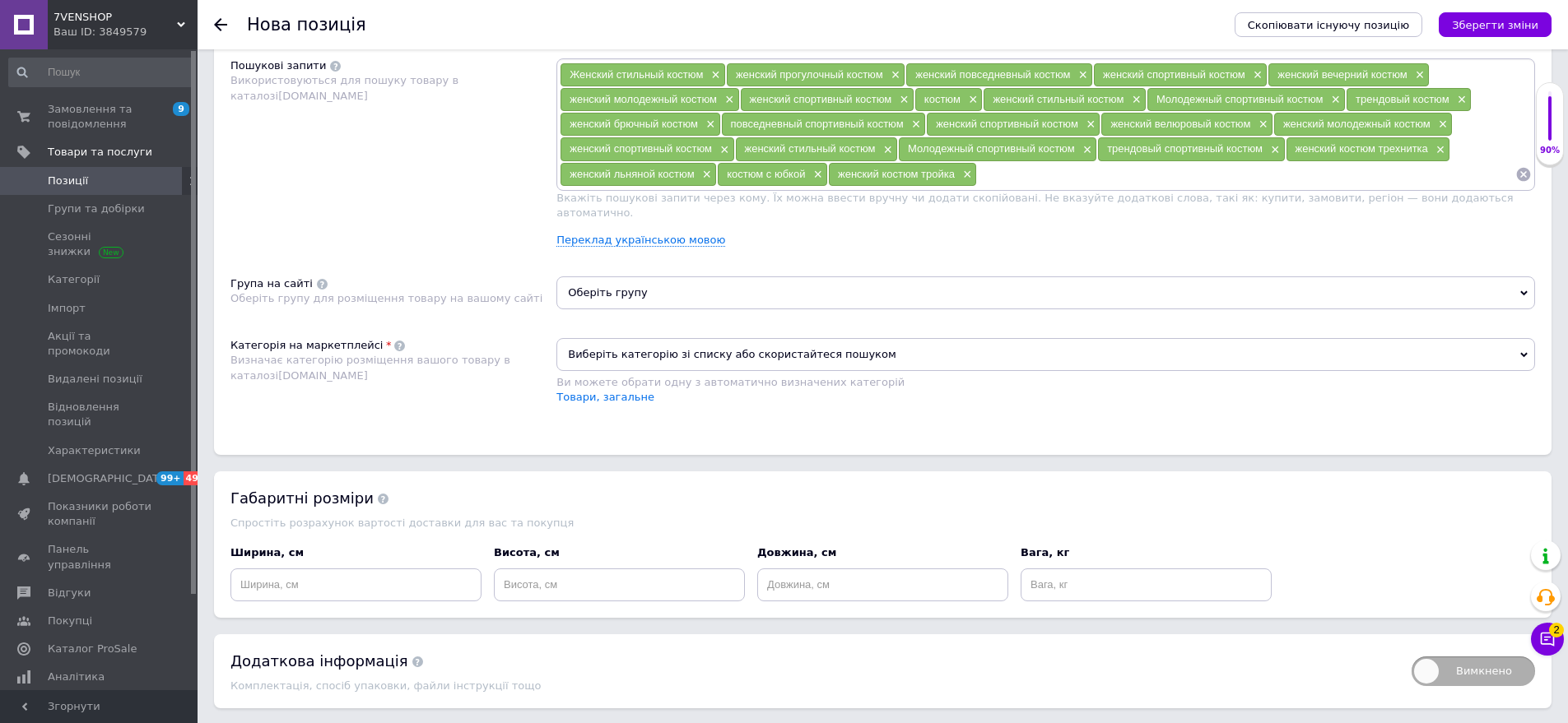
click at [656, 276] on span "Оберіть групу" at bounding box center [1045, 293] width 979 height 33
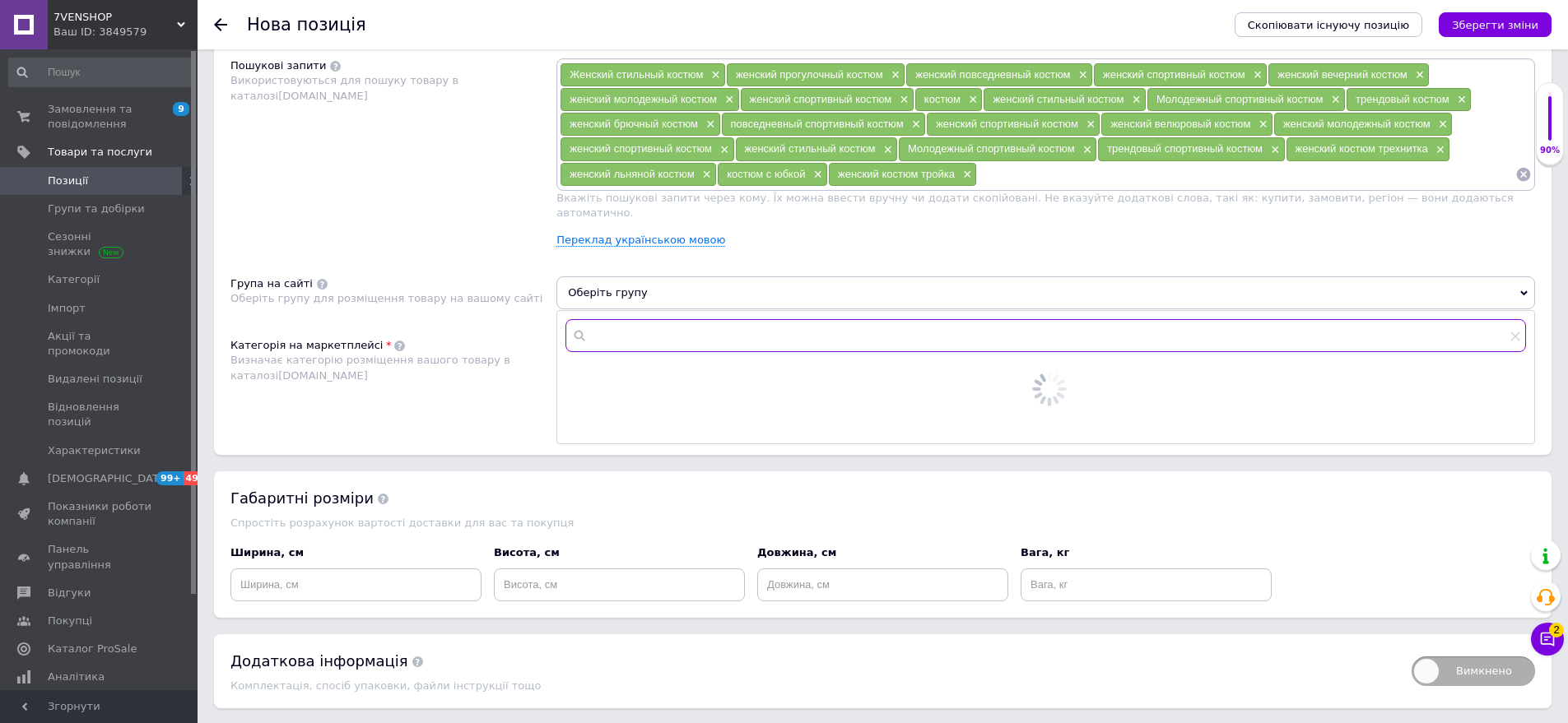
click at [645, 319] on input "text" at bounding box center [1045, 336] width 960 height 33
type input "кос"
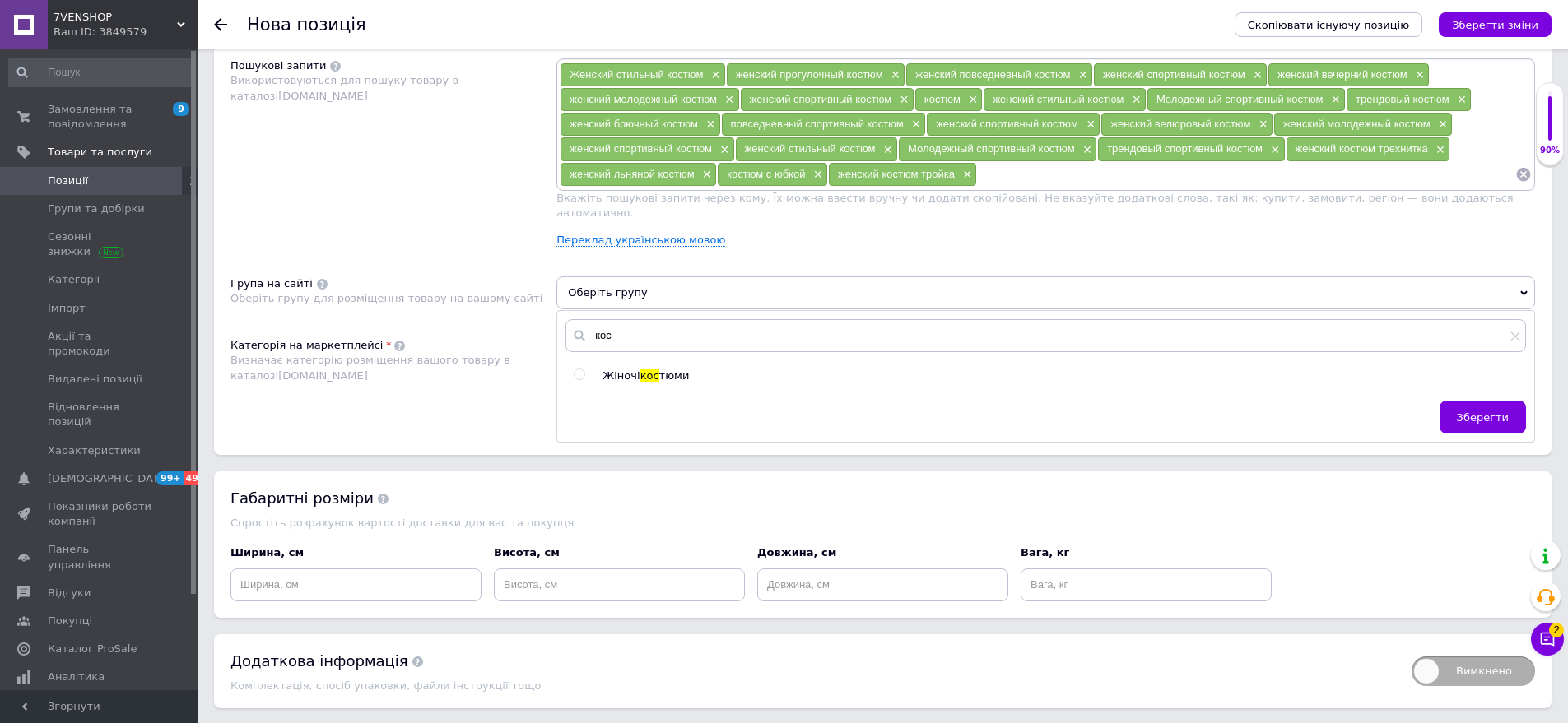
click at [631, 372] on div "кос Жіночі кос тюми Зберегти" at bounding box center [1045, 376] width 977 height 131
click at [641, 369] on span "кос" at bounding box center [650, 375] width 19 height 12
radio input "true"
drag, startPoint x: 1484, startPoint y: 409, endPoint x: 1094, endPoint y: 397, distance: 390.2
click at [1483, 411] on span "Зберегти" at bounding box center [1482, 417] width 52 height 12
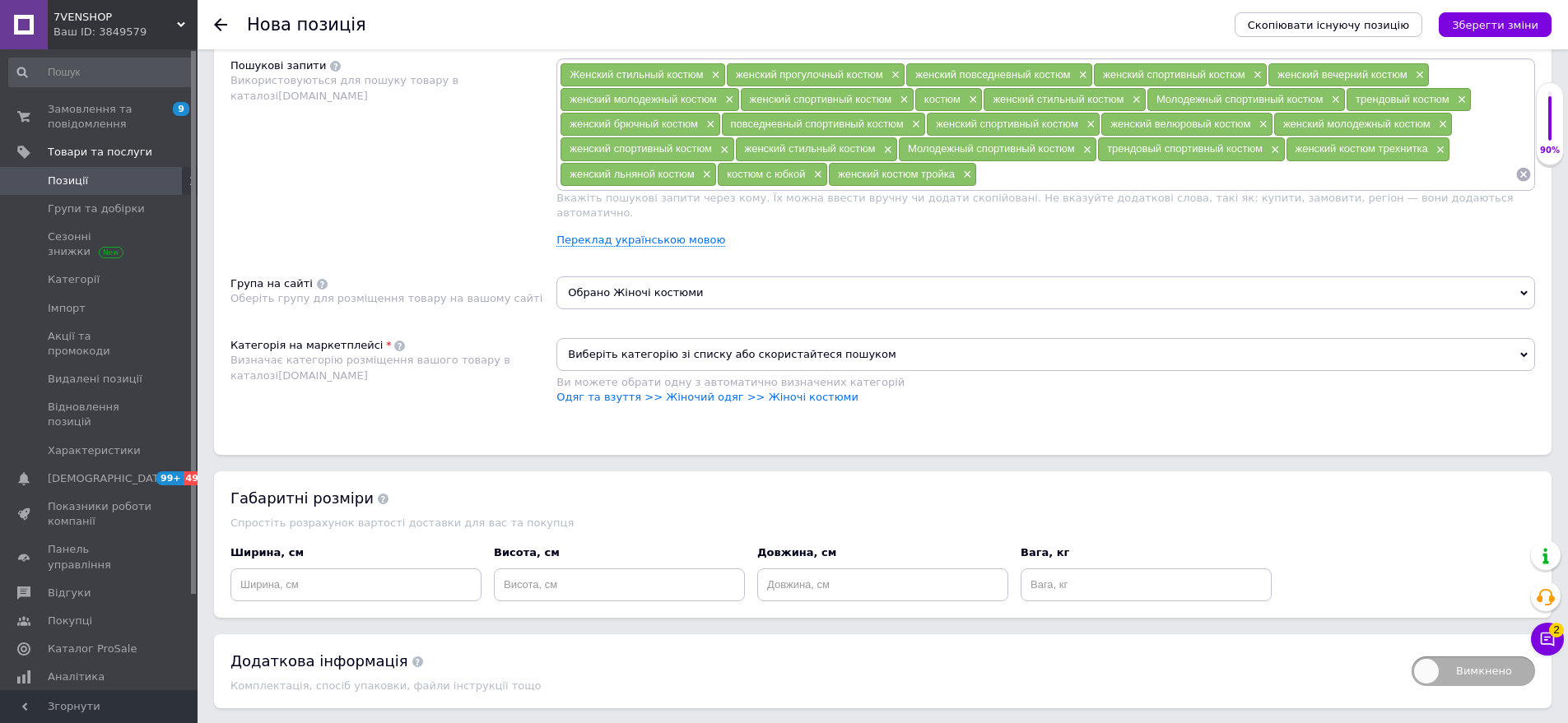
drag, startPoint x: 656, startPoint y: 370, endPoint x: 625, endPoint y: 364, distance: 31.6
click at [656, 375] on div "Ви можете обрати одну з автоматично визначених категорій" at bounding box center [1045, 383] width 979 height 15
click at [643, 391] on link "Одяг та взуття >> Жіночий одяг >> Жіночі костюми" at bounding box center [707, 397] width 302 height 12
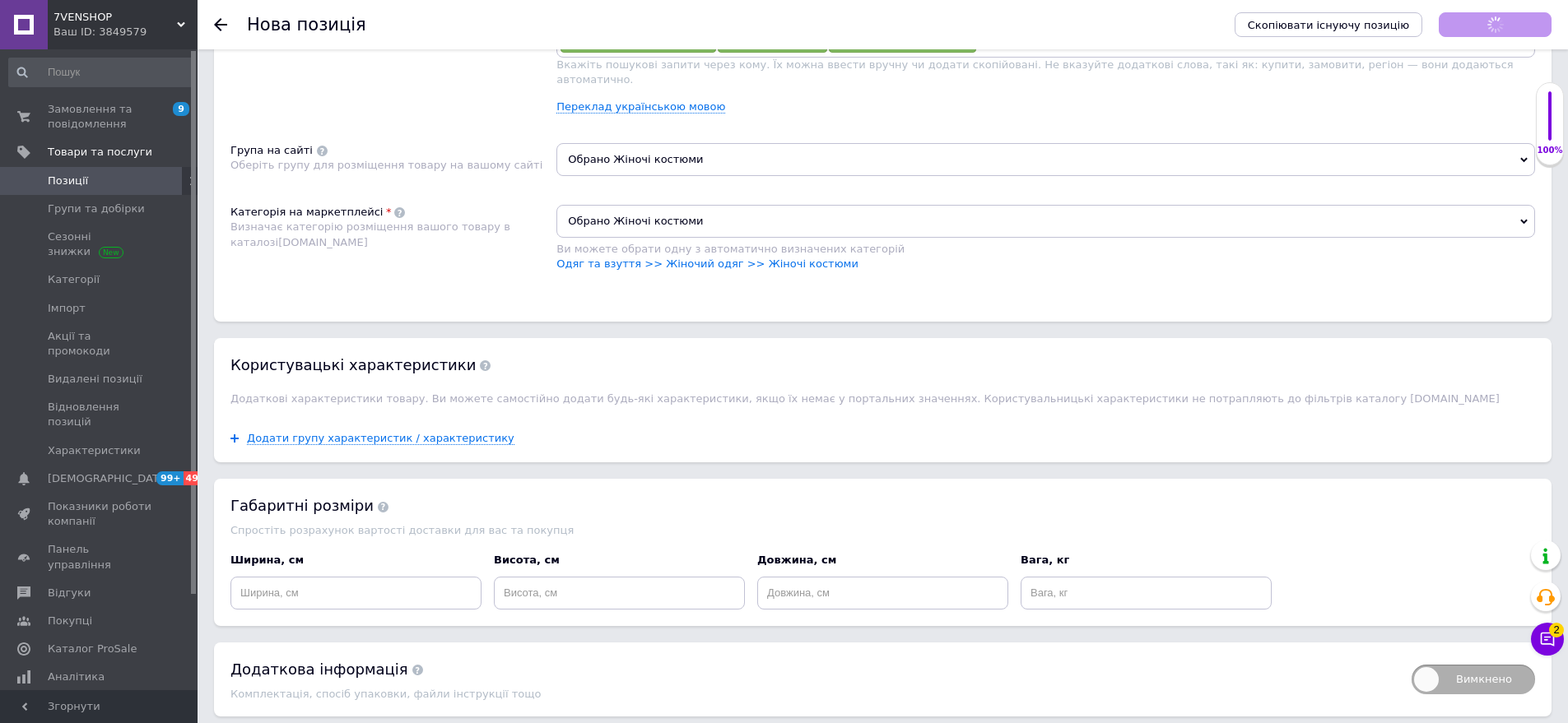
scroll to position [1169, 0]
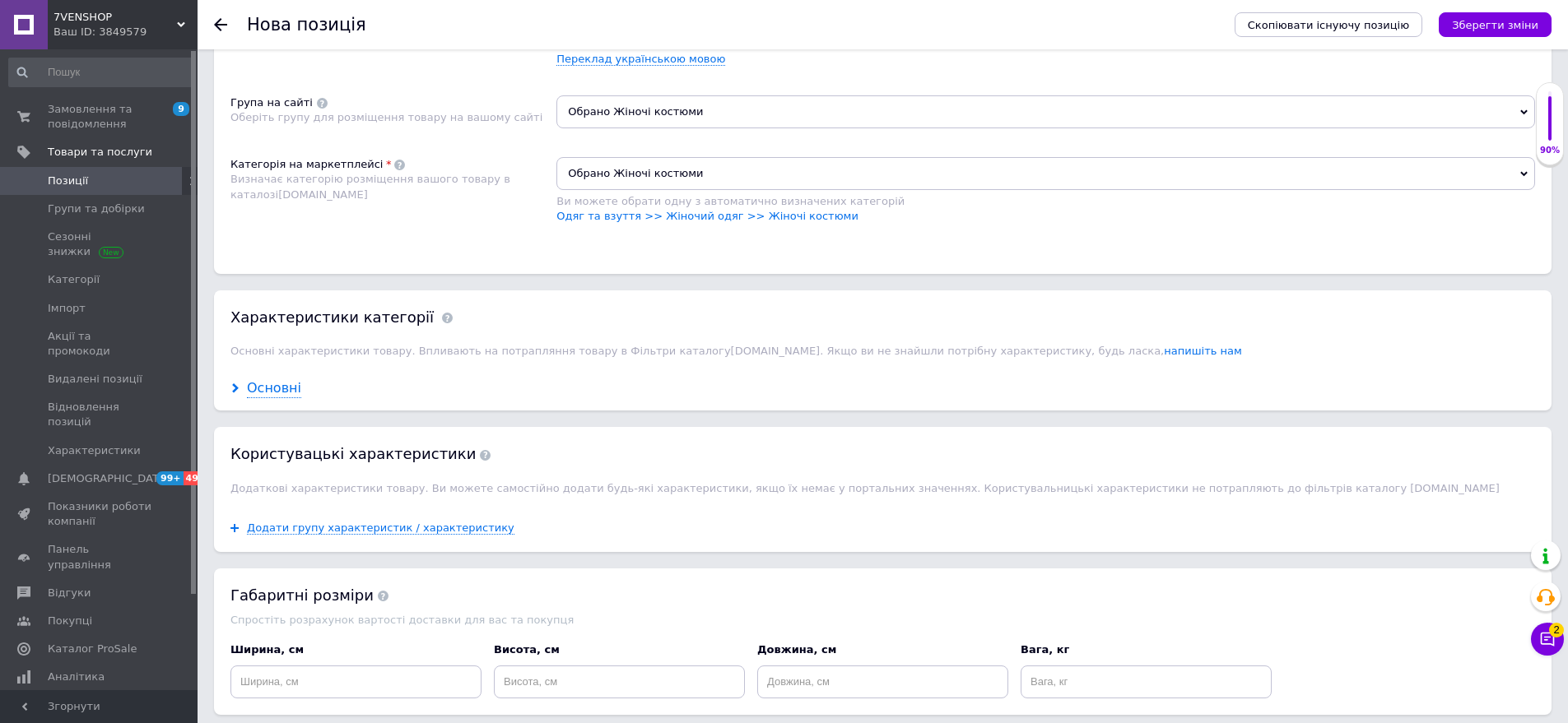
click at [277, 379] on div "Основні" at bounding box center [274, 388] width 54 height 19
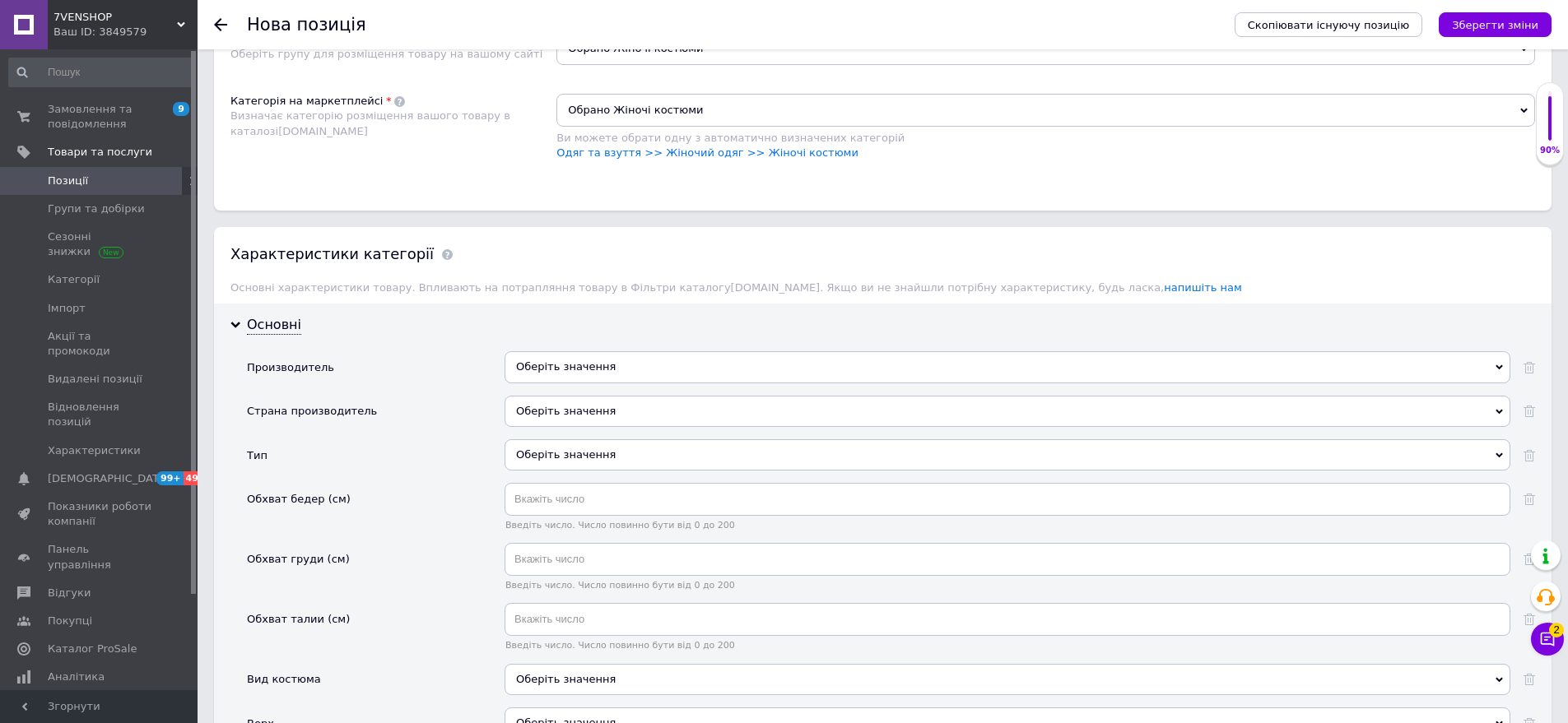
scroll to position [1306, 0]
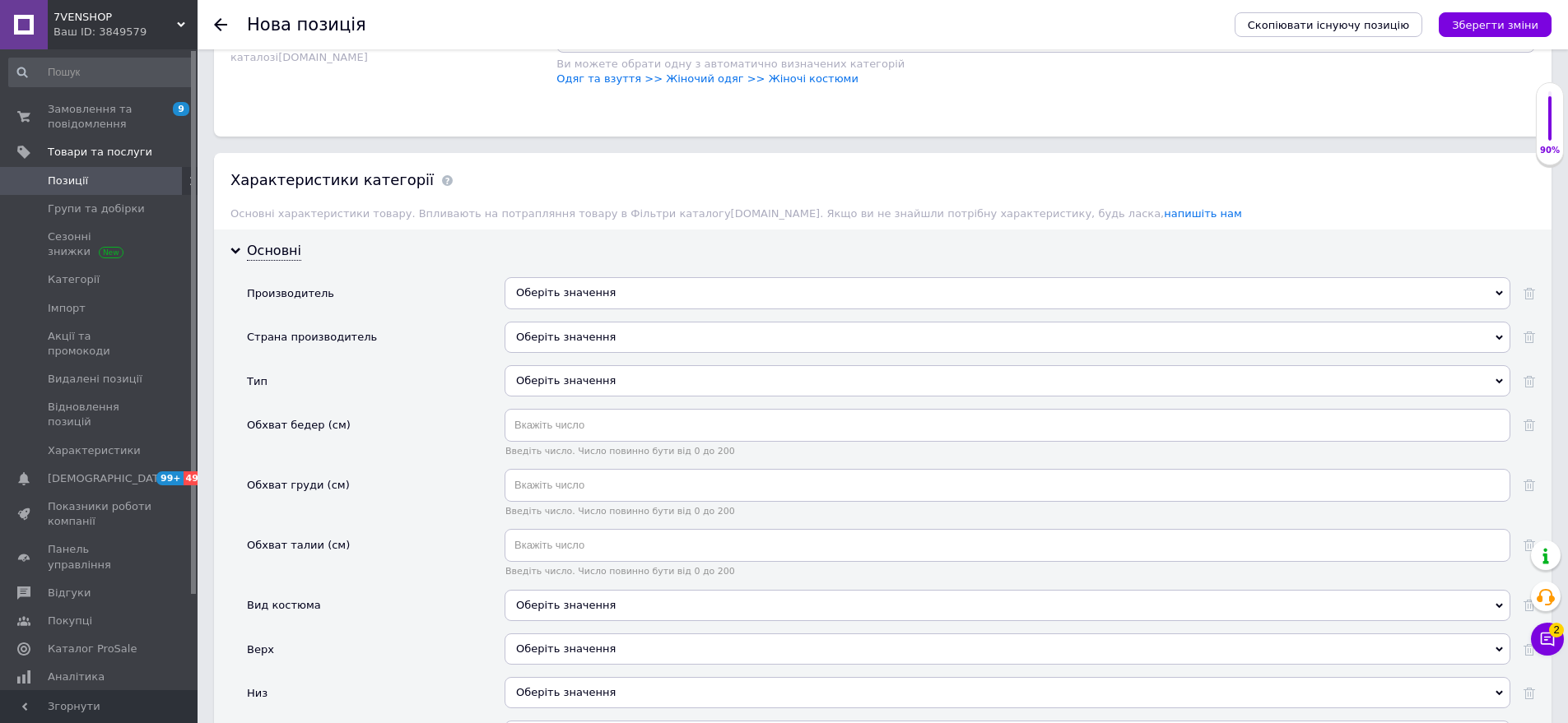
click at [548, 322] on div "Оберіть значення" at bounding box center [1007, 337] width 1006 height 31
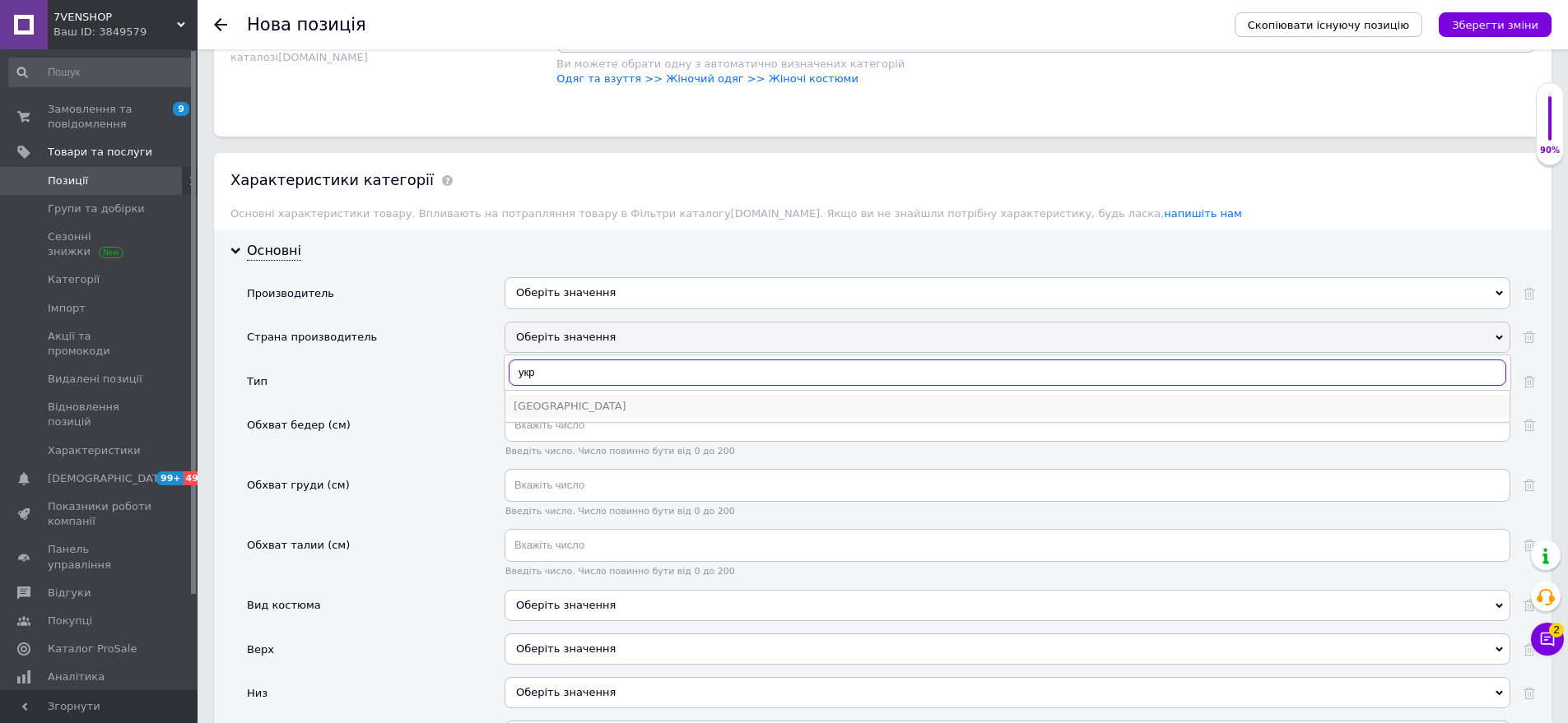
type input "укр"
click at [570, 399] on div "[GEOGRAPHIC_DATA]" at bounding box center [1007, 406] width 988 height 15
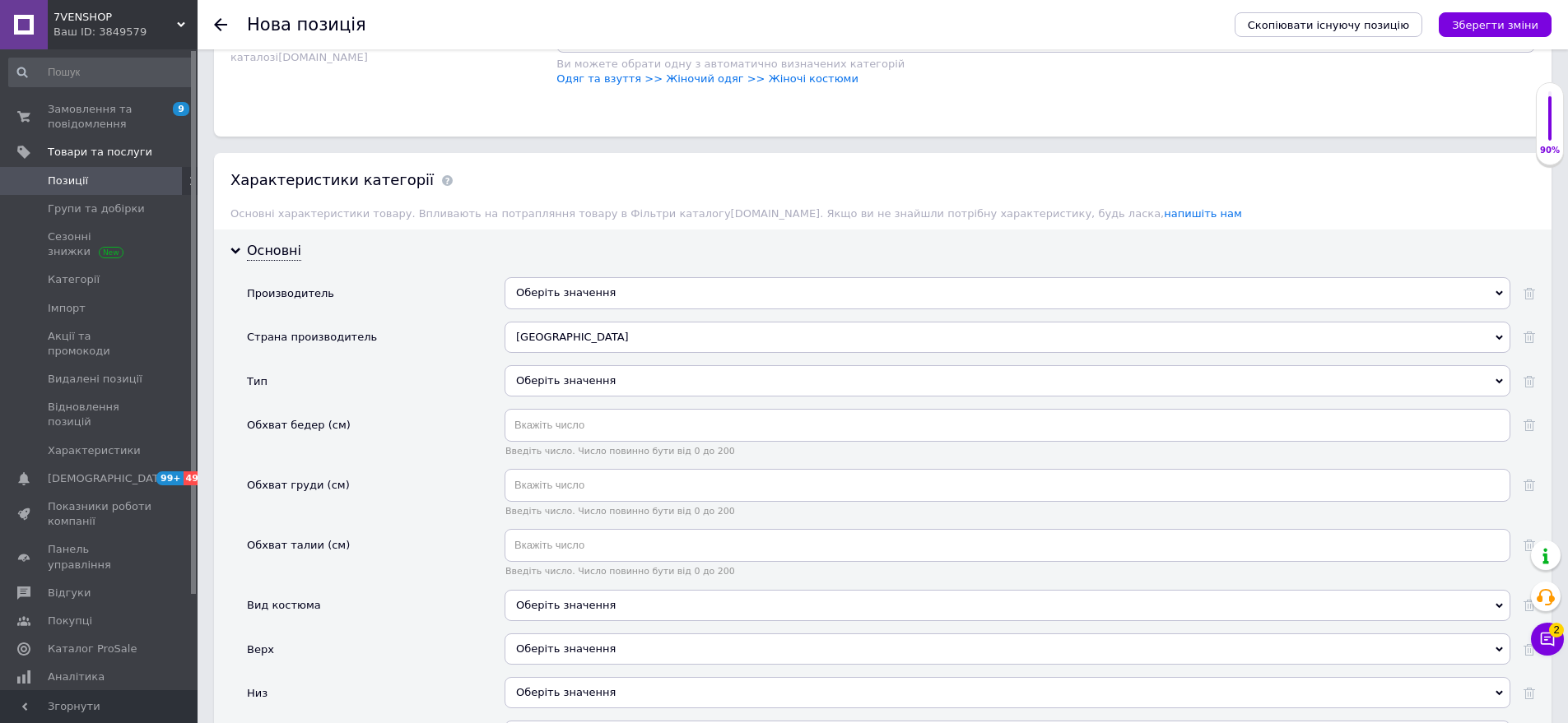
drag, startPoint x: 600, startPoint y: 368, endPoint x: 480, endPoint y: 291, distance: 142.6
click at [600, 367] on div "Оберіть значення" at bounding box center [1007, 381] width 1006 height 31
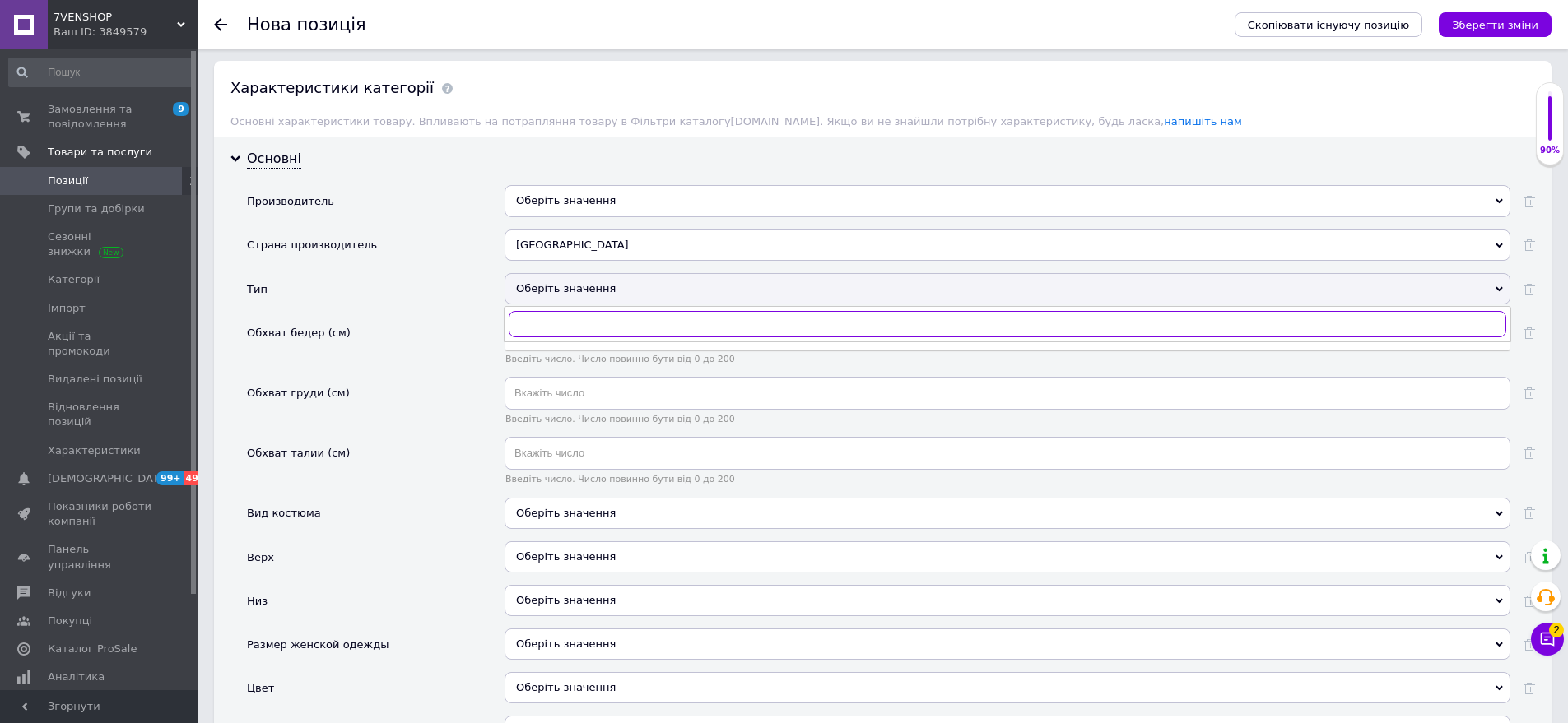
scroll to position [1471, 0]
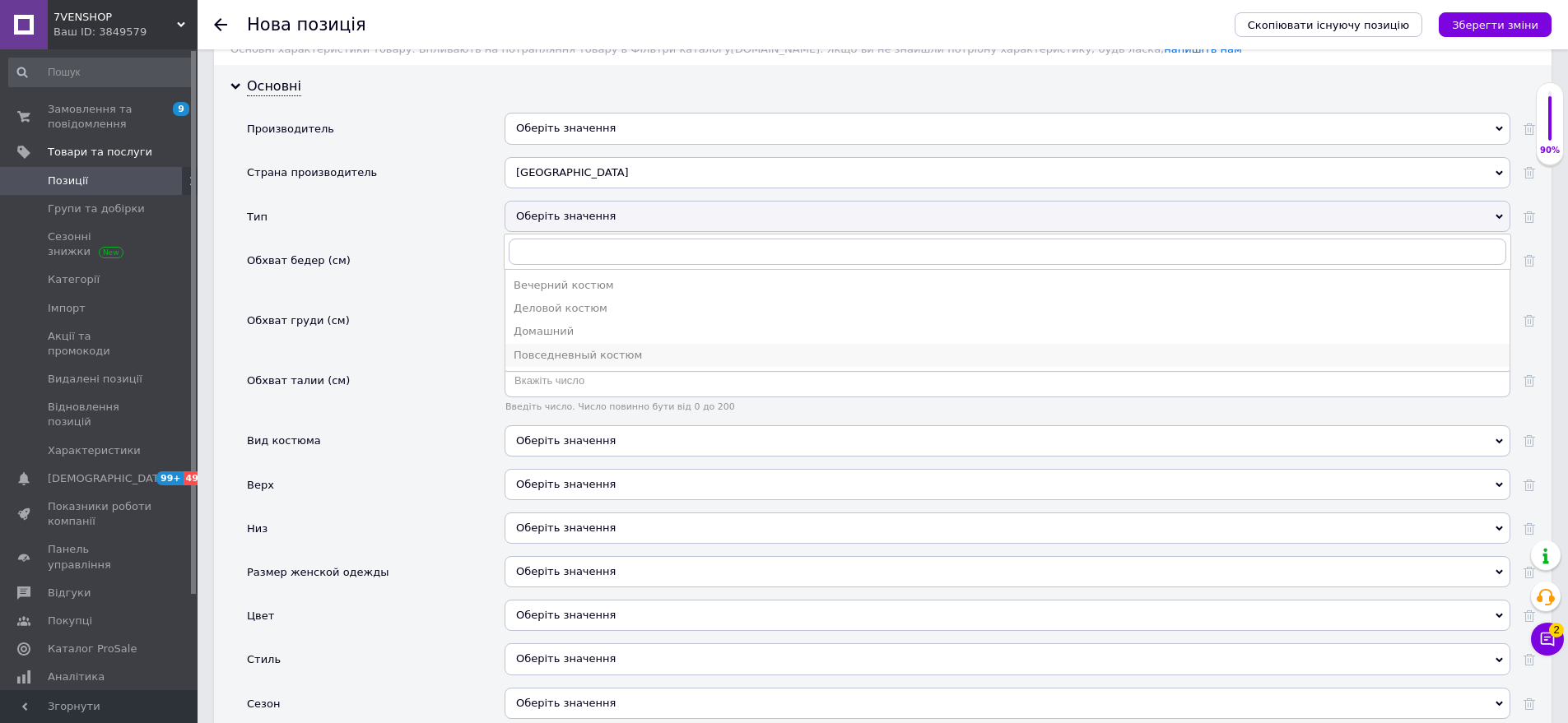
drag, startPoint x: 573, startPoint y: 345, endPoint x: 538, endPoint y: 415, distance: 78.3
click at [573, 348] on div "Повседневный костюм" at bounding box center [1007, 355] width 988 height 15
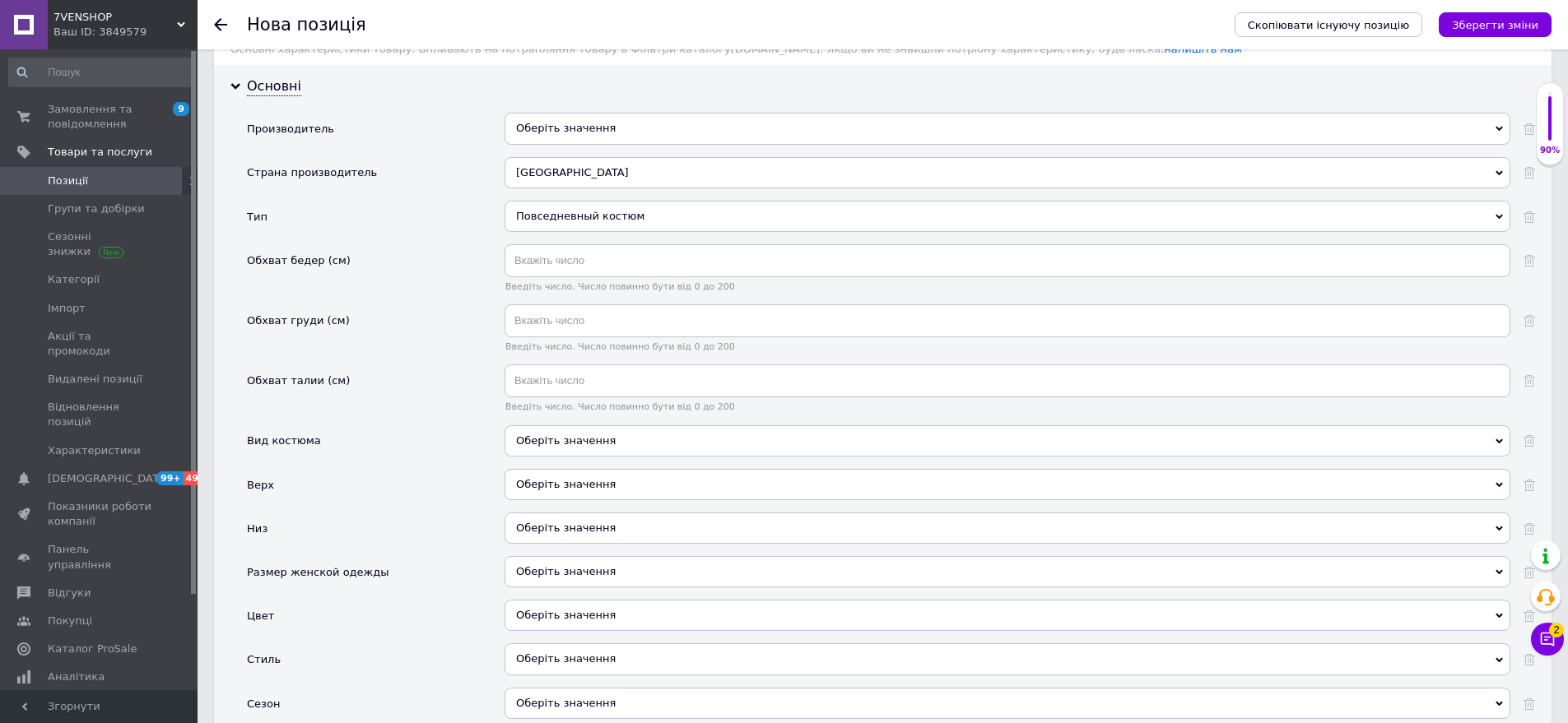
drag, startPoint x: 585, startPoint y: 402, endPoint x: 519, endPoint y: 377, distance: 70.6
click at [585, 403] on div "Введіть число. Число повинно бути від 0 до 200" at bounding box center [1007, 394] width 1006 height 60
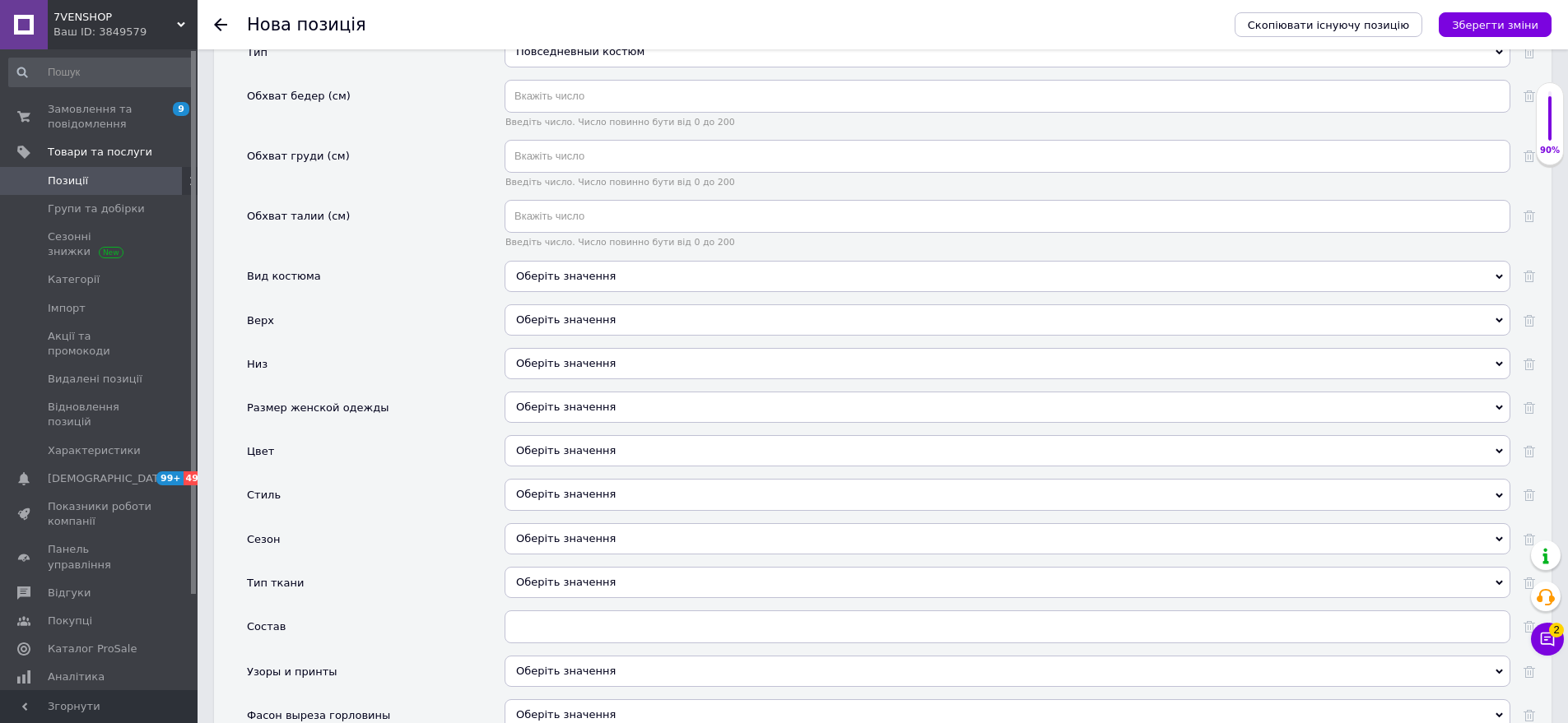
drag, startPoint x: 592, startPoint y: 253, endPoint x: 516, endPoint y: 245, distance: 76.4
click at [592, 261] on div "Оберіть значення" at bounding box center [1007, 276] width 1006 height 31
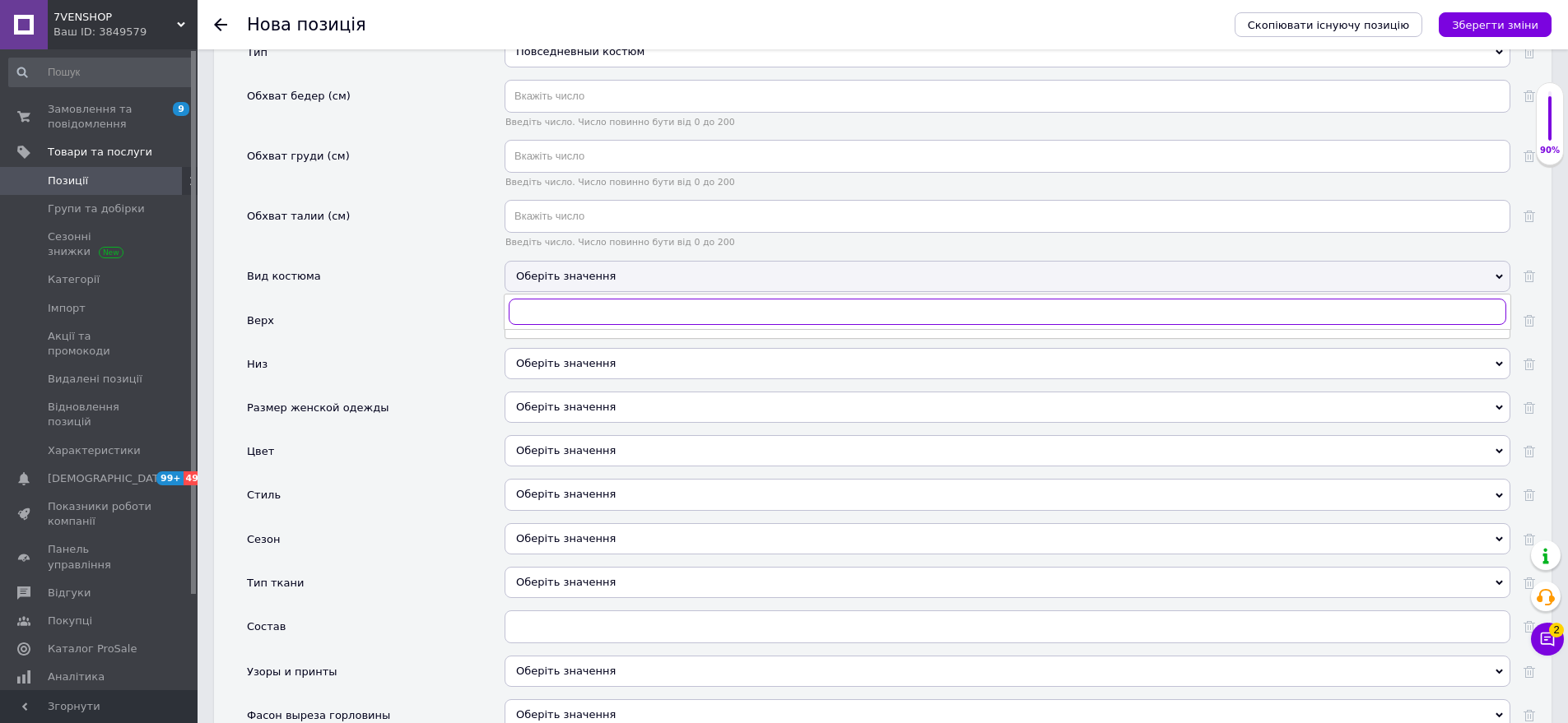
scroll to position [1717, 0]
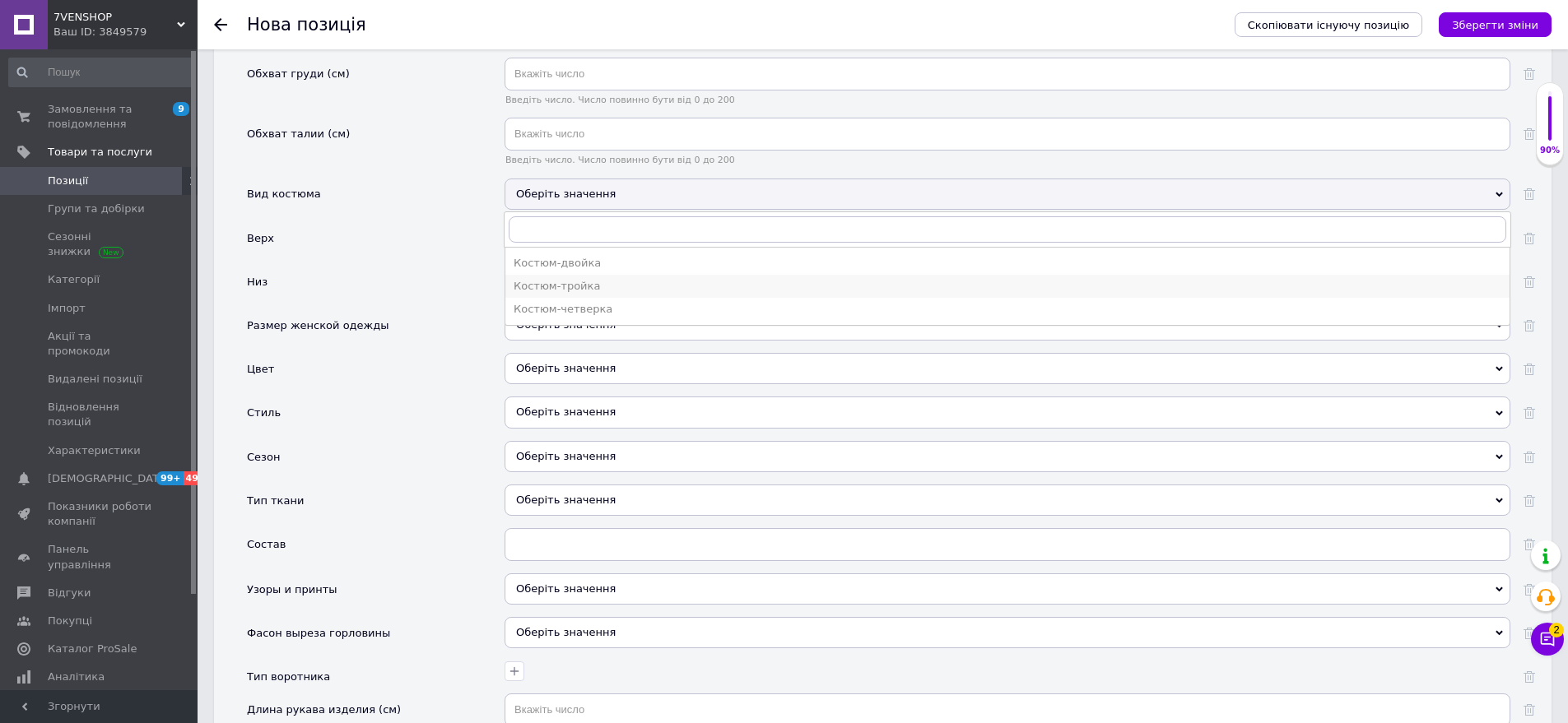
click at [594, 279] on div "Костюм-тройка" at bounding box center [1007, 286] width 988 height 15
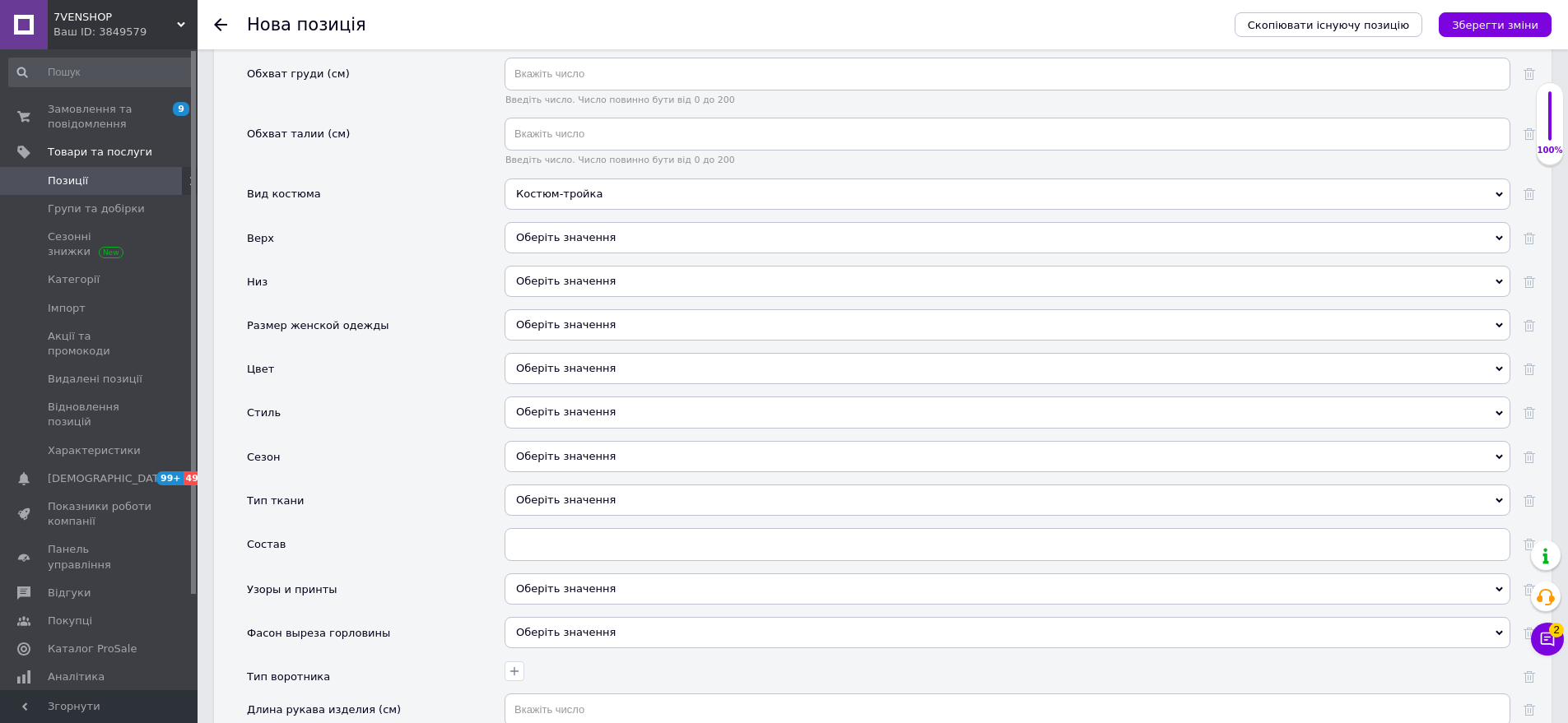
drag, startPoint x: 580, startPoint y: 231, endPoint x: 513, endPoint y: 212, distance: 69.6
click at [580, 230] on div "Оберіть значення" at bounding box center [1007, 238] width 1006 height 31
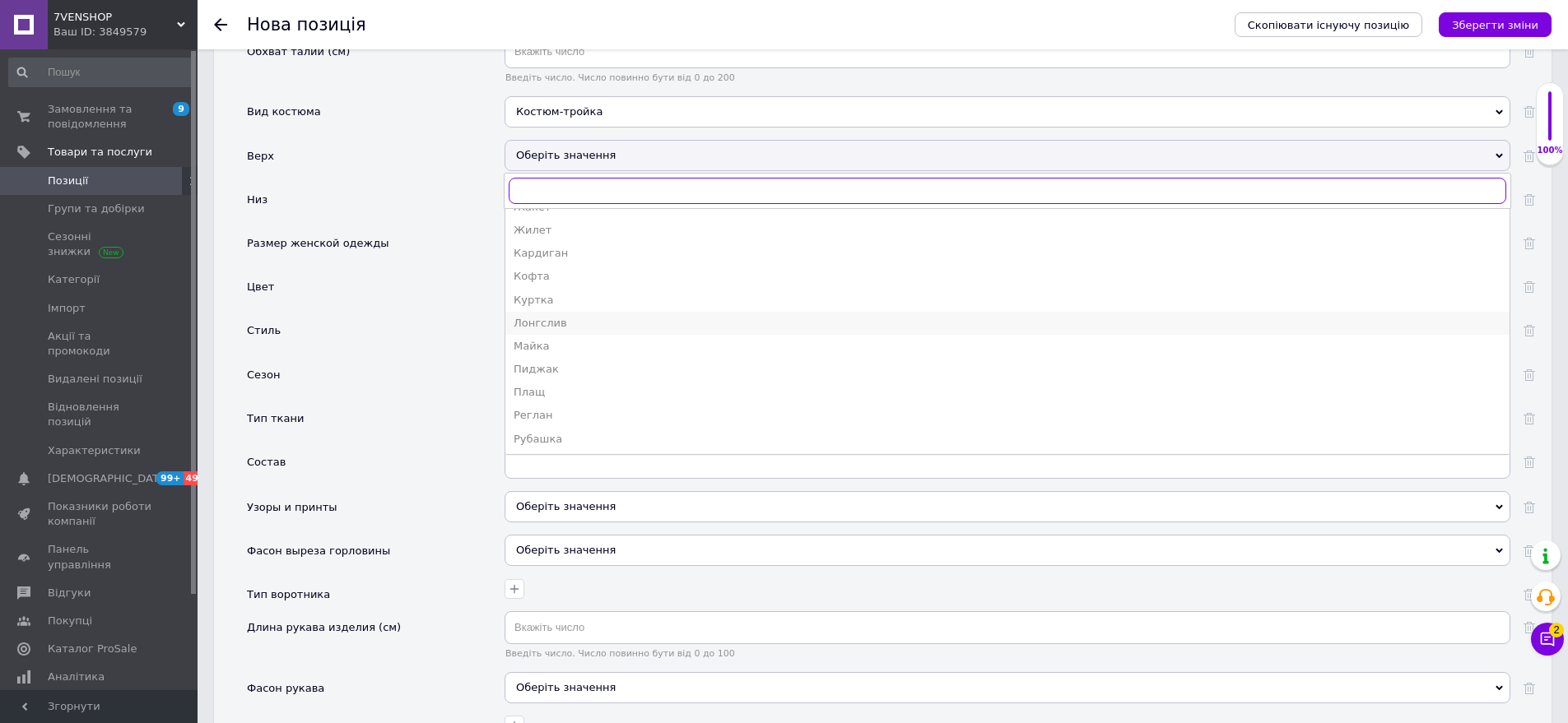
scroll to position [247, 0]
drag, startPoint x: 580, startPoint y: 245, endPoint x: 514, endPoint y: 211, distance: 74.2
click at [579, 247] on div "Кардиган" at bounding box center [1007, 255] width 988 height 15
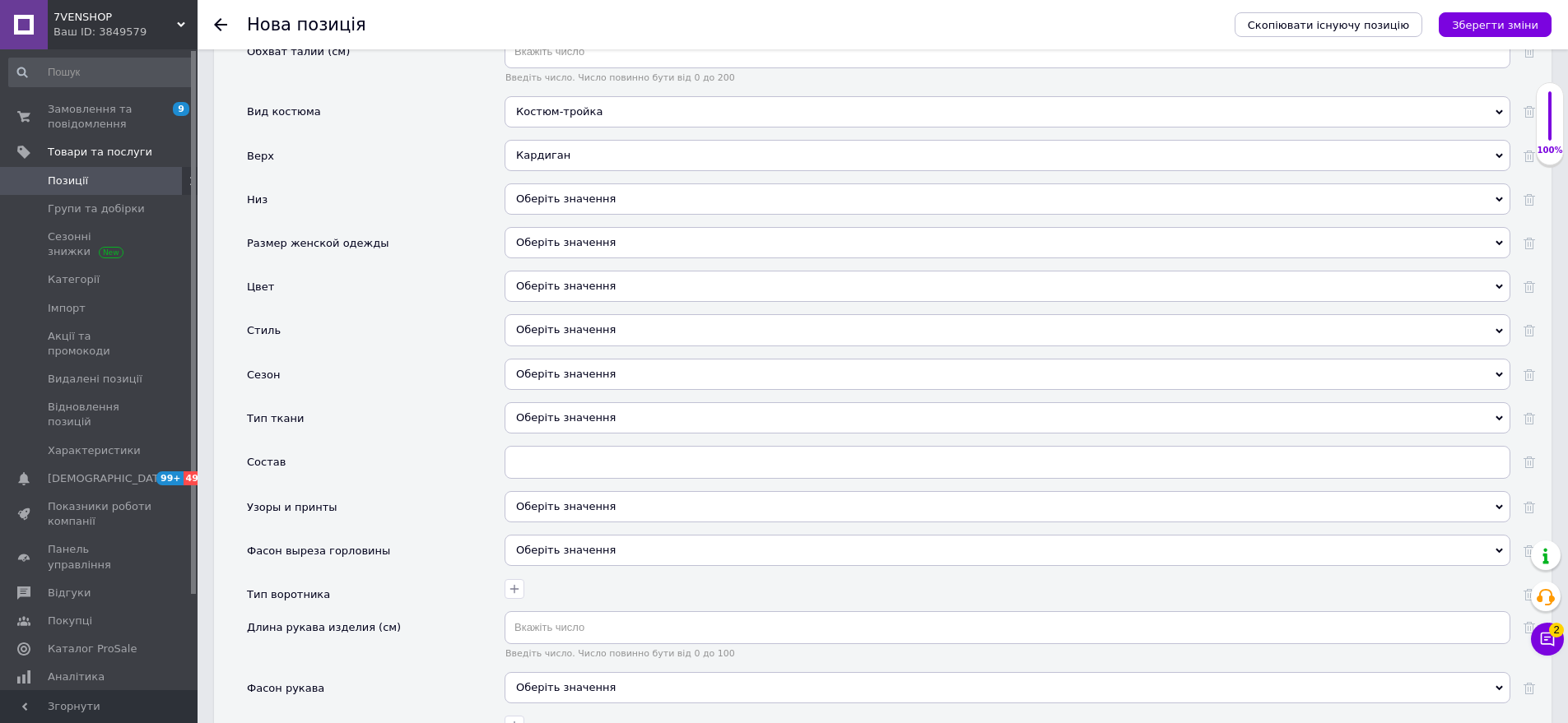
drag, startPoint x: 563, startPoint y: 189, endPoint x: 495, endPoint y: 177, distance: 69.1
click at [561, 189] on div "Оберіть значення" at bounding box center [1007, 200] width 1006 height 31
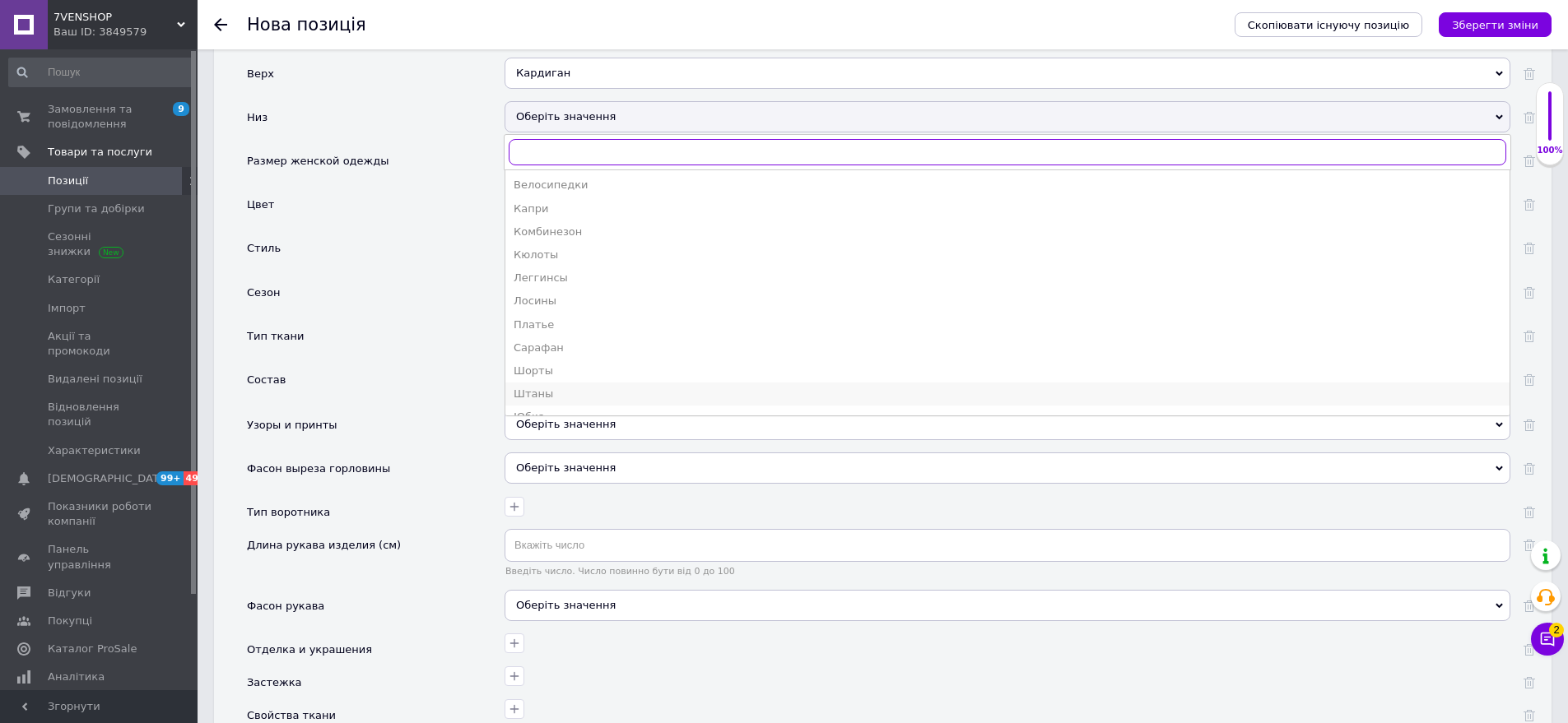
scroll to position [88, 0]
click at [576, 341] on li "Штаны" at bounding box center [1007, 353] width 1004 height 23
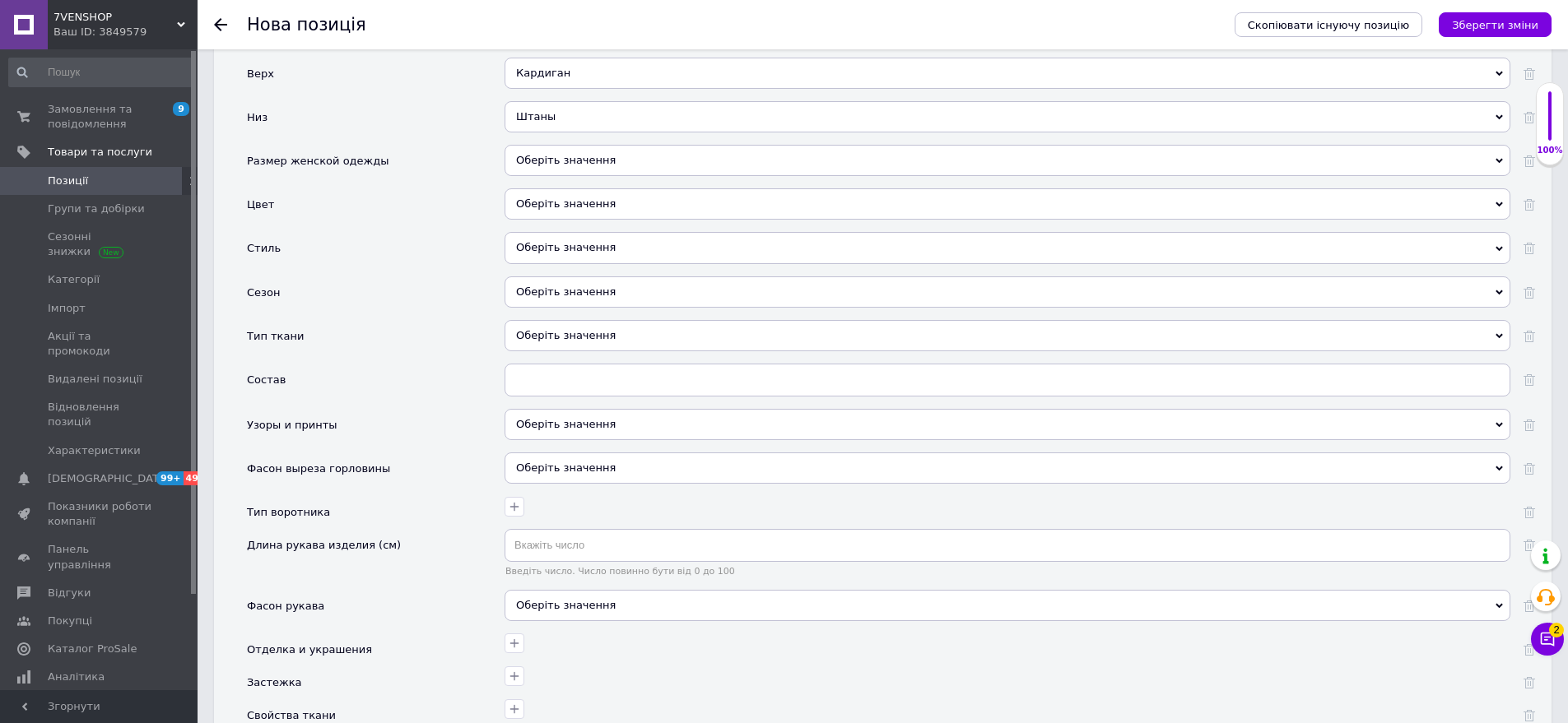
click at [627, 125] on div "Штаны [PERSON_NAME] Велосипедки Капри Комбинезон Кюлоты Леггинсы Лосины Платье …" at bounding box center [1007, 123] width 1006 height 44
click at [576, 145] on div "Оберіть значення" at bounding box center [1007, 161] width 1006 height 31
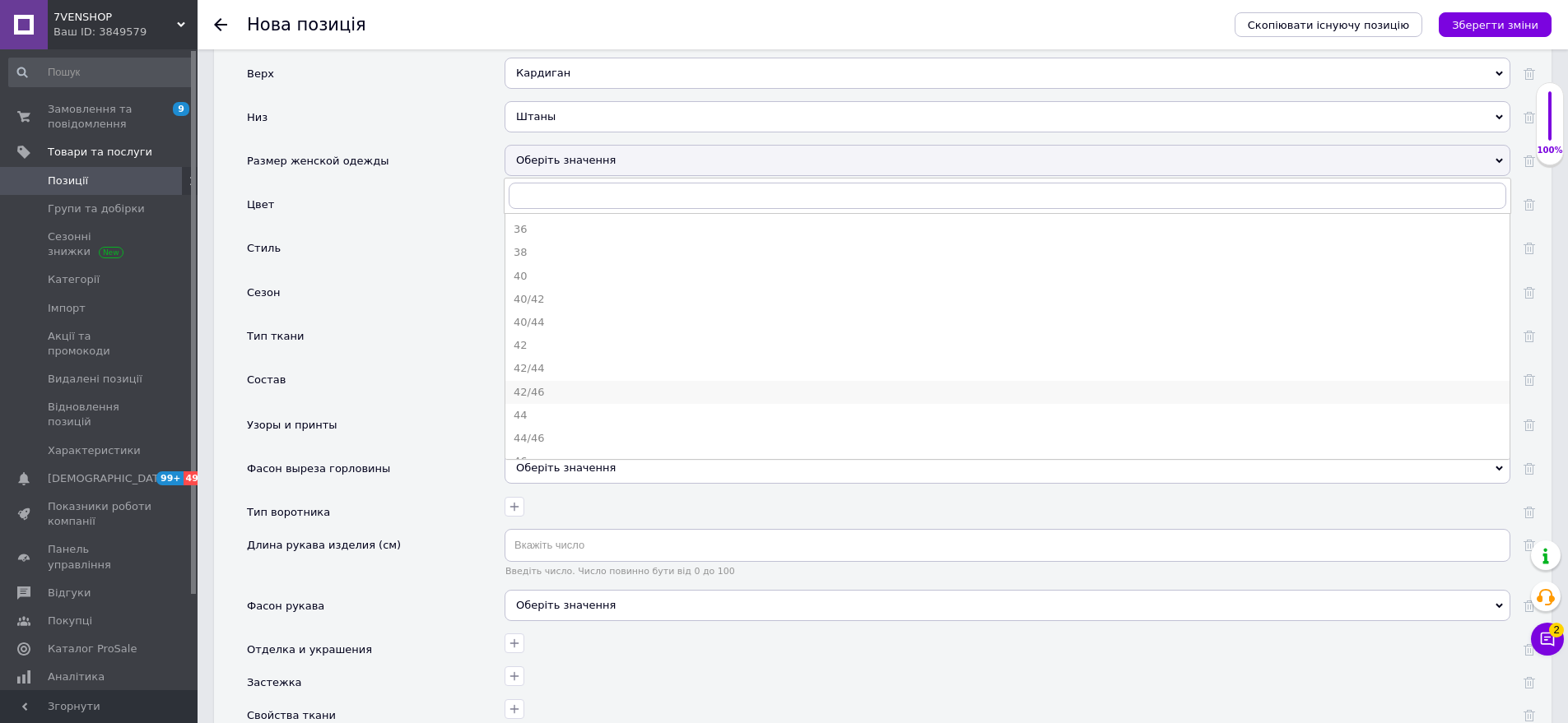
click at [545, 385] on div "42/46" at bounding box center [1007, 392] width 988 height 15
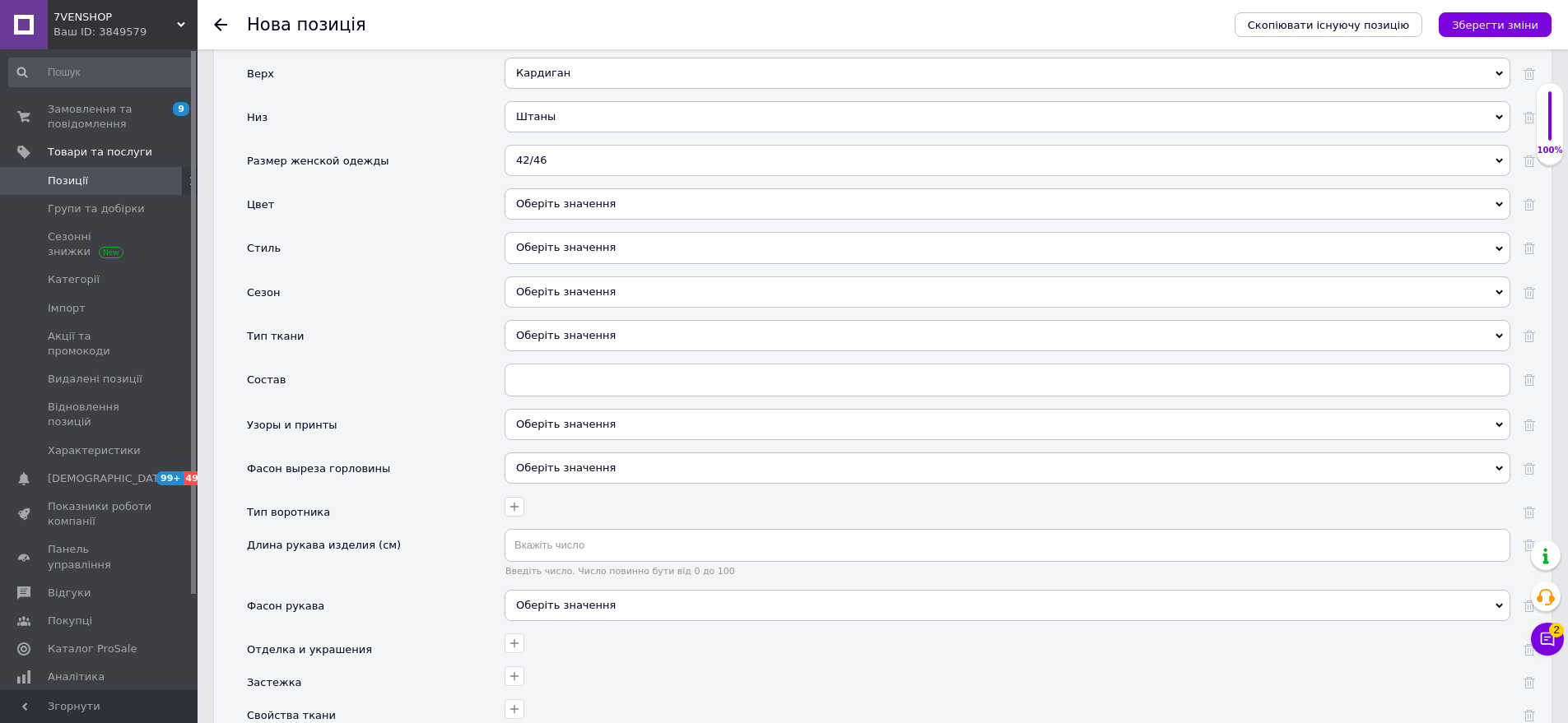
click at [603, 195] on div "Оберіть значення" at bounding box center [1007, 204] width 1006 height 31
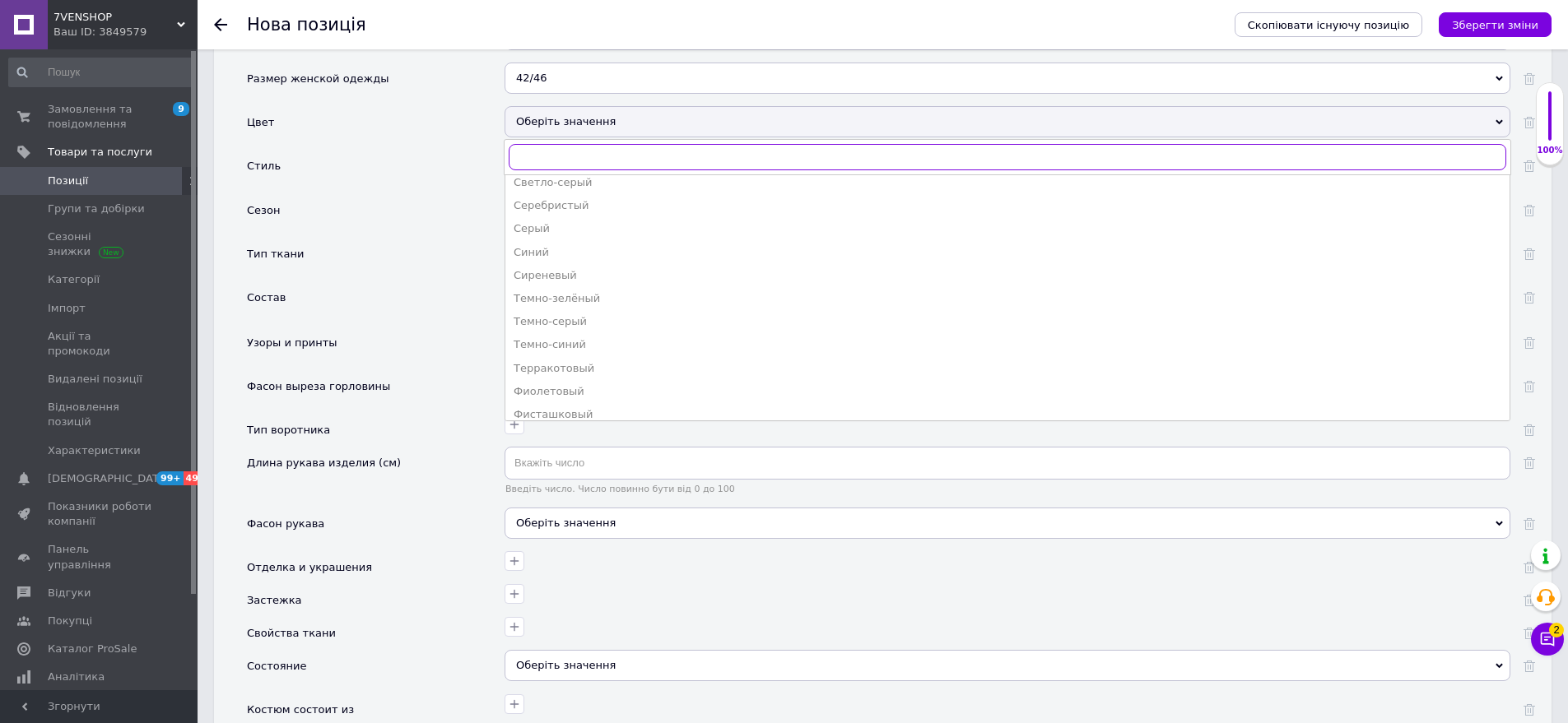
scroll to position [923, 0]
click at [578, 374] on div "Черный" at bounding box center [1007, 382] width 988 height 15
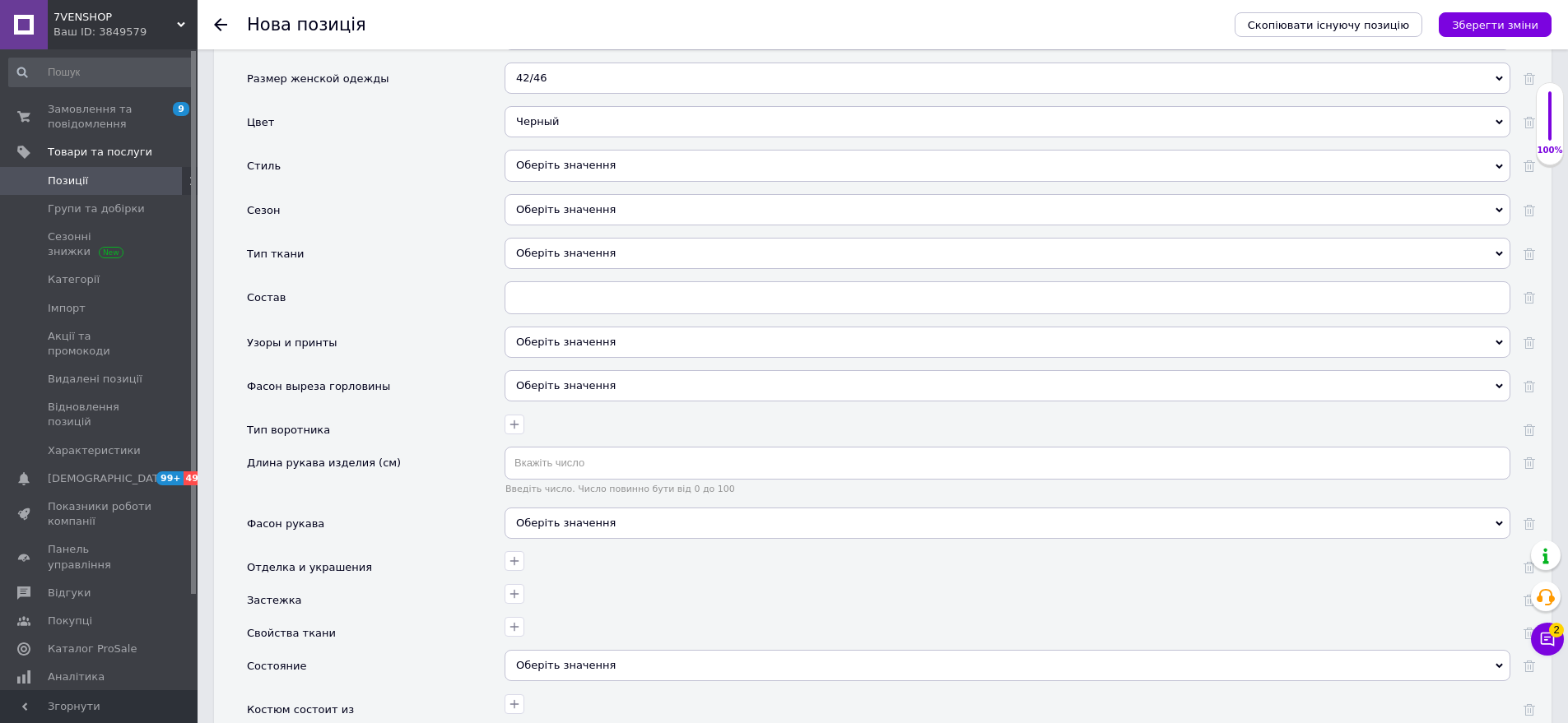
click at [622, 150] on div "Оберіть значення" at bounding box center [1007, 166] width 1006 height 31
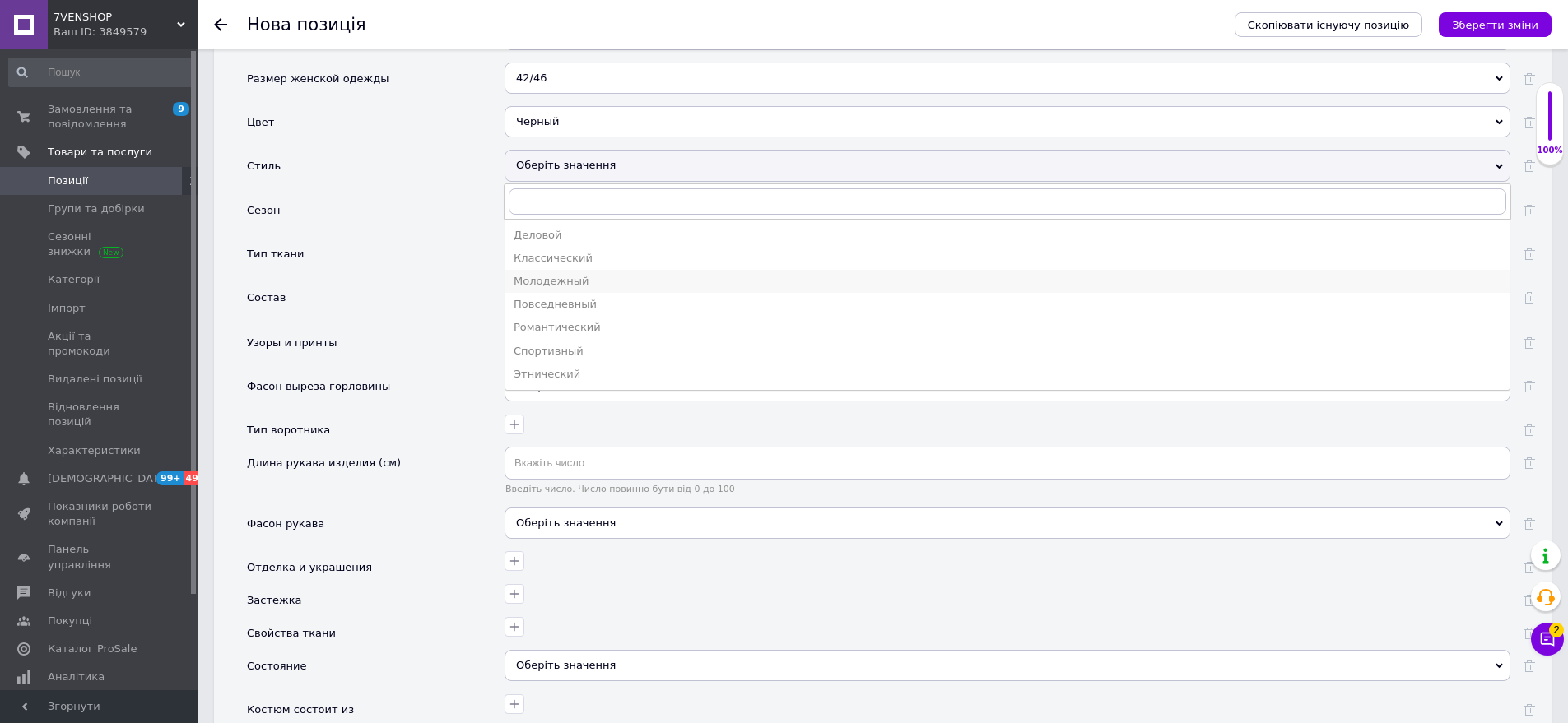
click at [595, 274] on div "Молодежный" at bounding box center [1007, 281] width 988 height 15
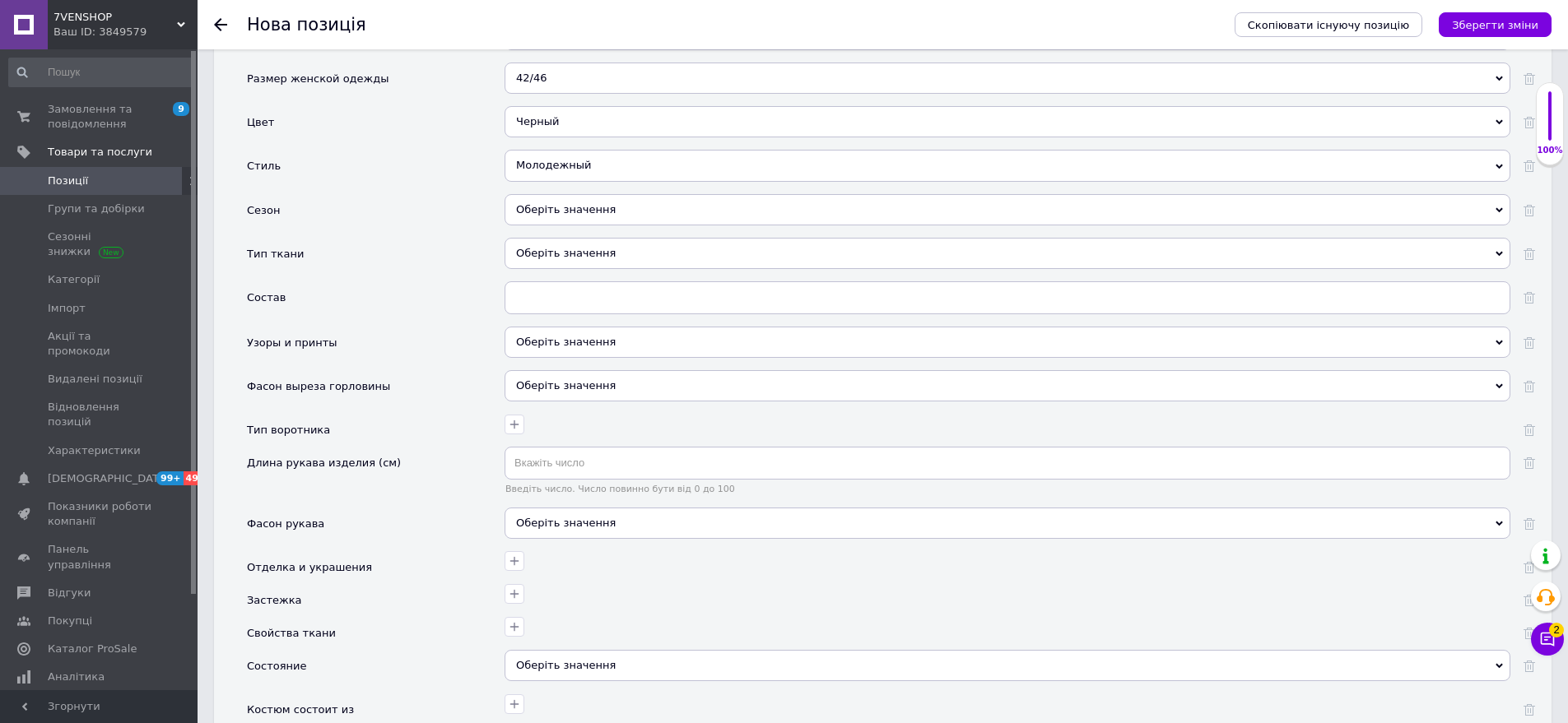
drag, startPoint x: 596, startPoint y: 196, endPoint x: 491, endPoint y: 149, distance: 115.0
click at [593, 195] on div "Оберіть значення" at bounding box center [1007, 210] width 1006 height 31
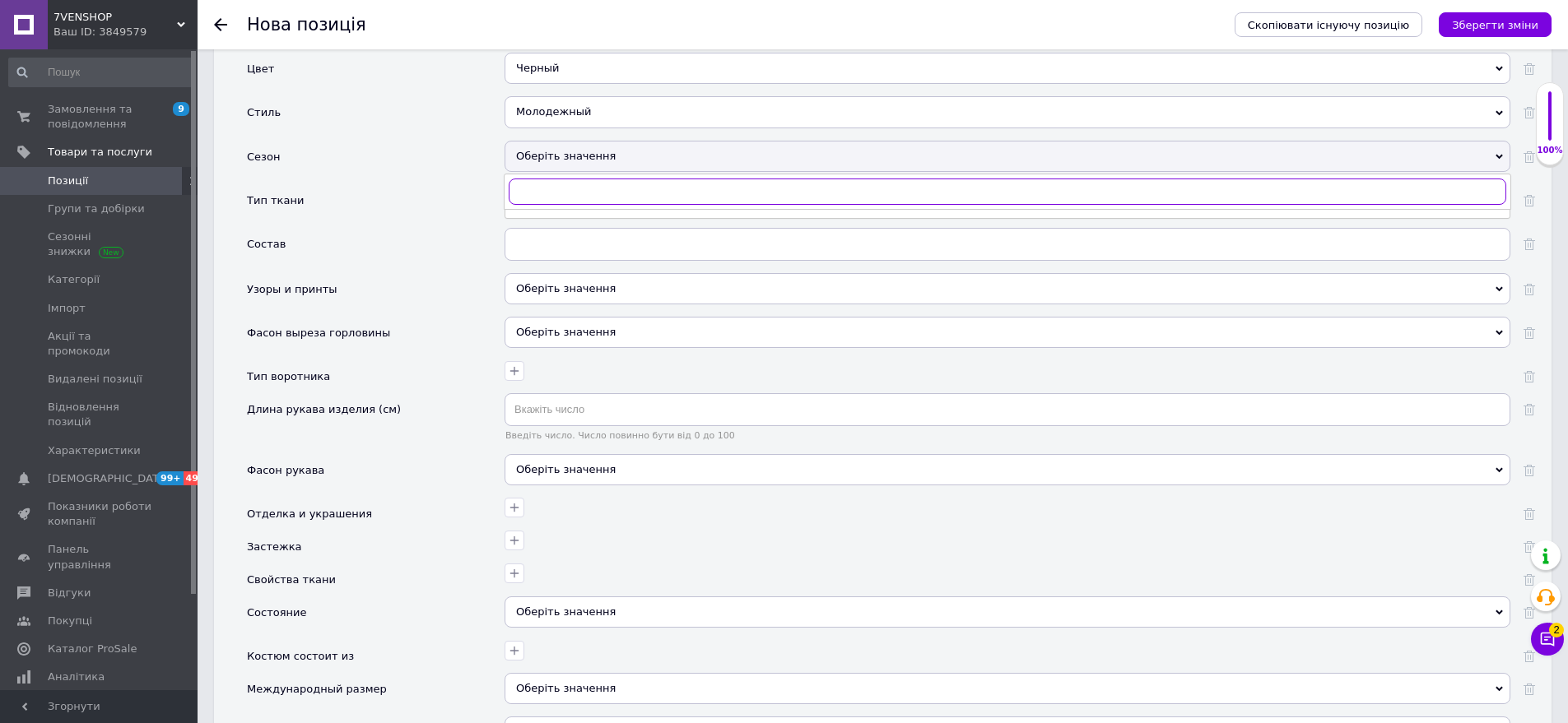
scroll to position [2047, 0]
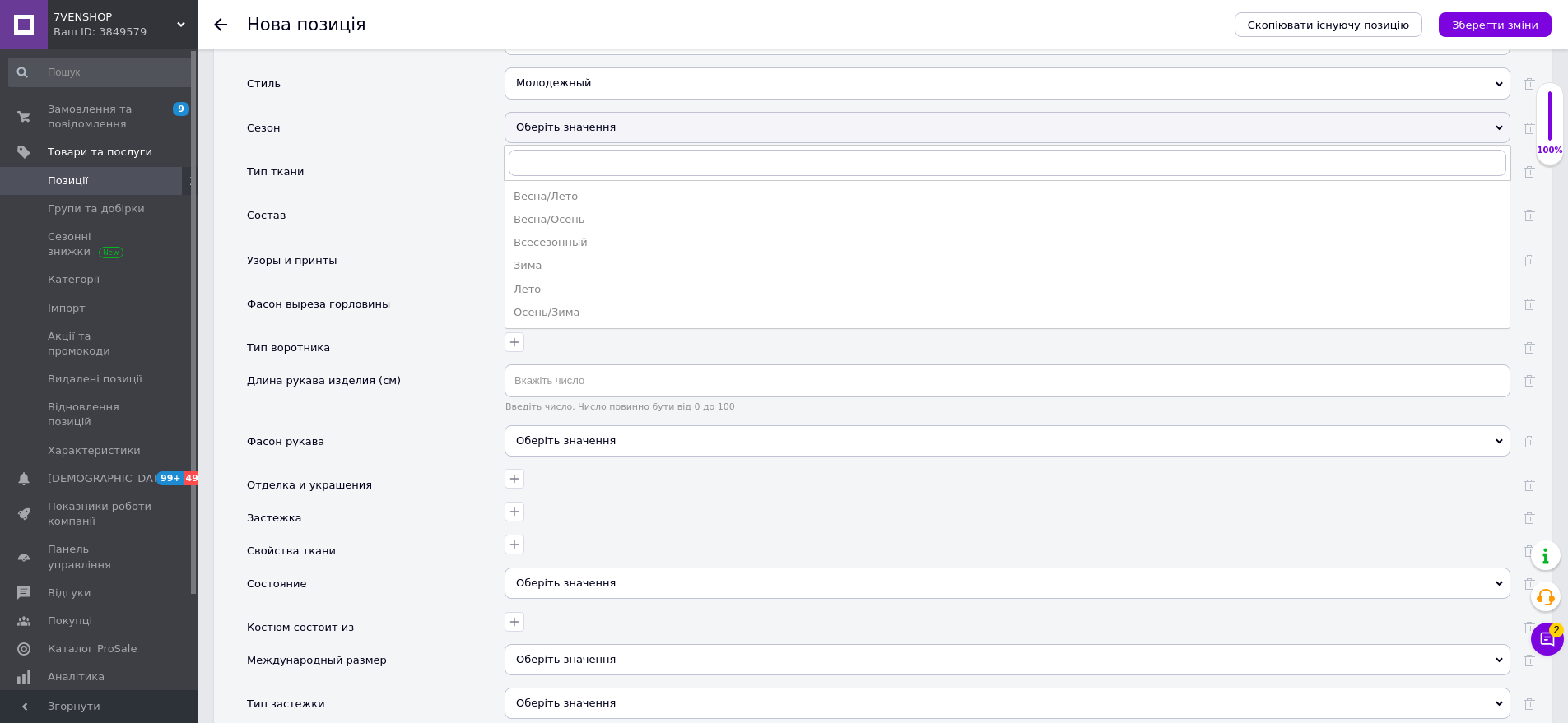
click at [542, 213] on div "Весна/Осень" at bounding box center [1007, 220] width 988 height 15
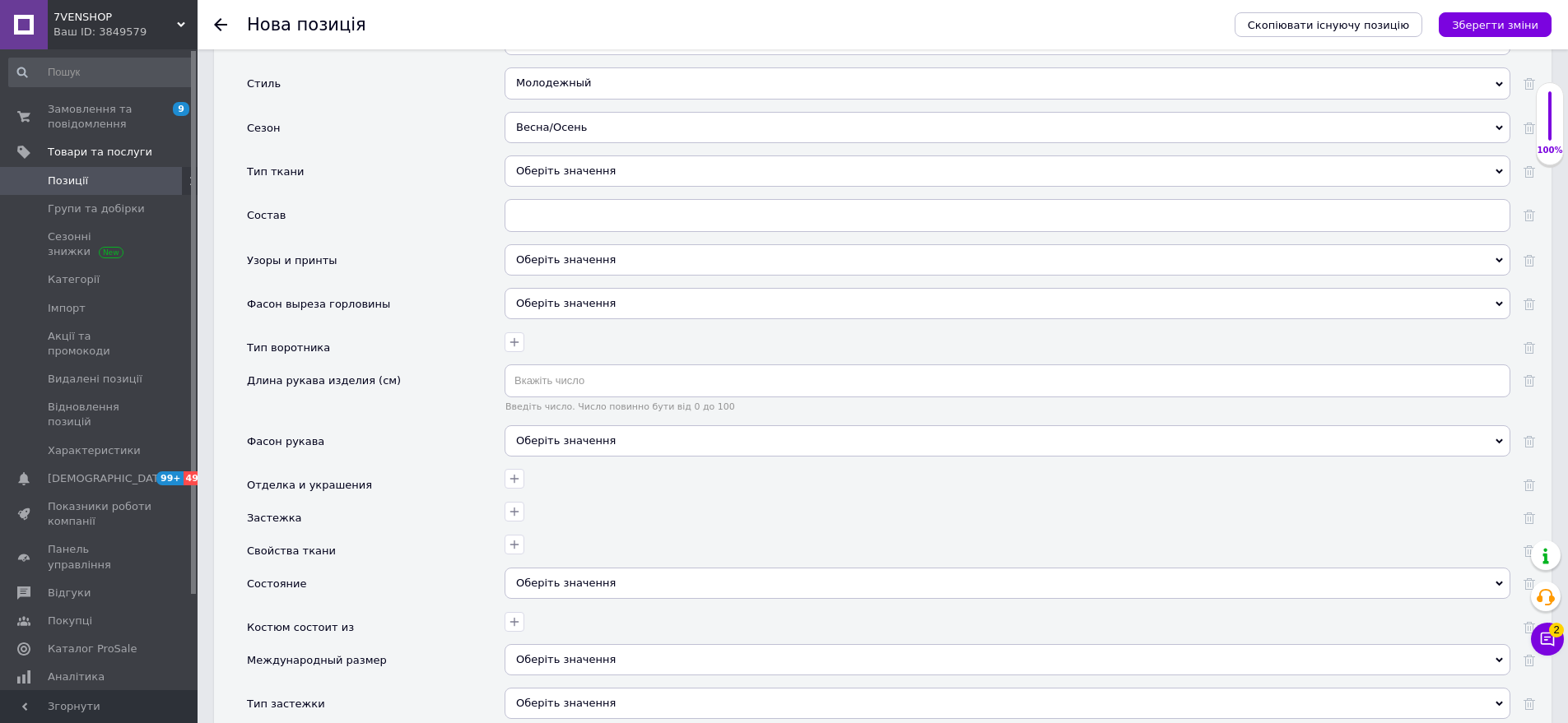
drag, startPoint x: 617, startPoint y: 154, endPoint x: 524, endPoint y: 138, distance: 94.4
click at [617, 156] on div "Оберіть значення" at bounding box center [1007, 171] width 1006 height 31
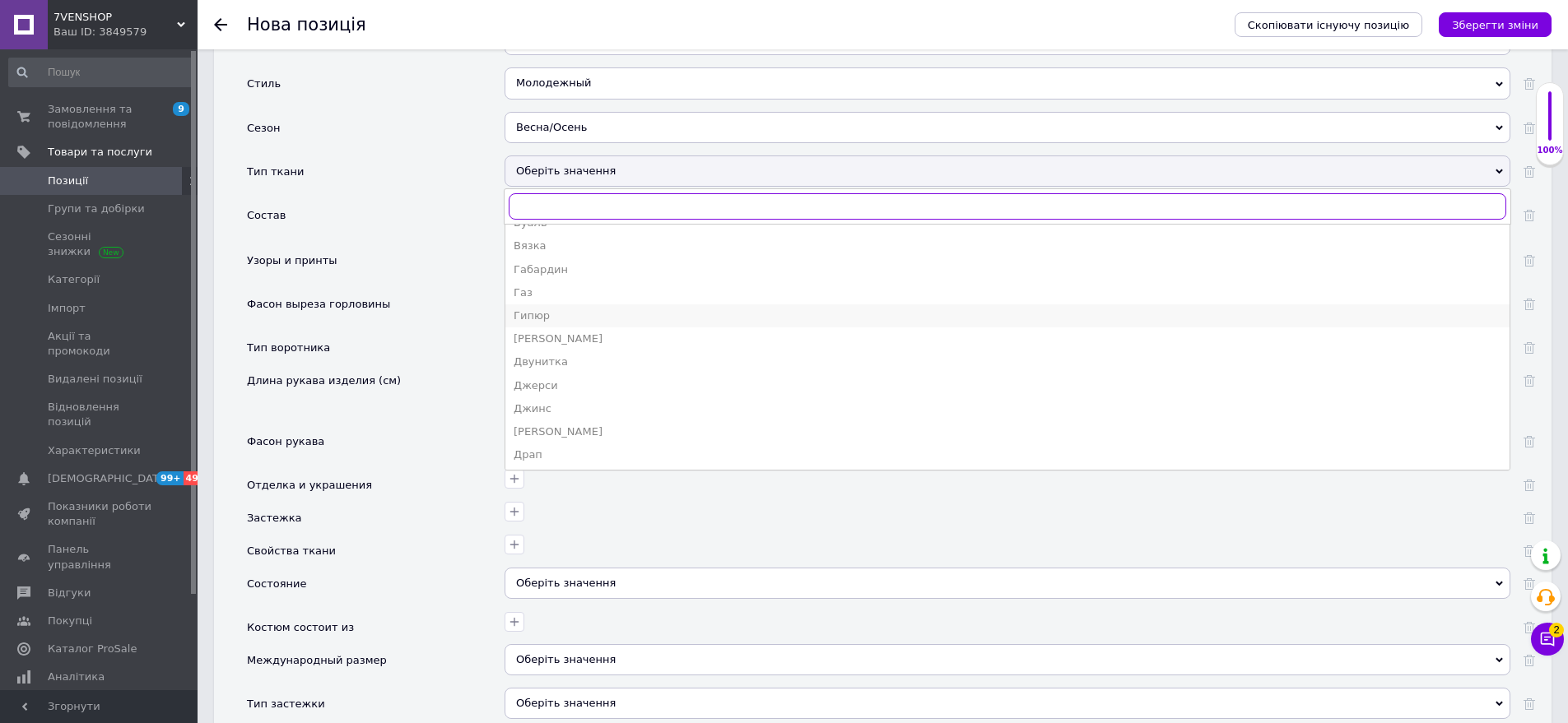
scroll to position [329, 0]
click at [568, 275] on div "Вискоза" at bounding box center [1007, 282] width 988 height 15
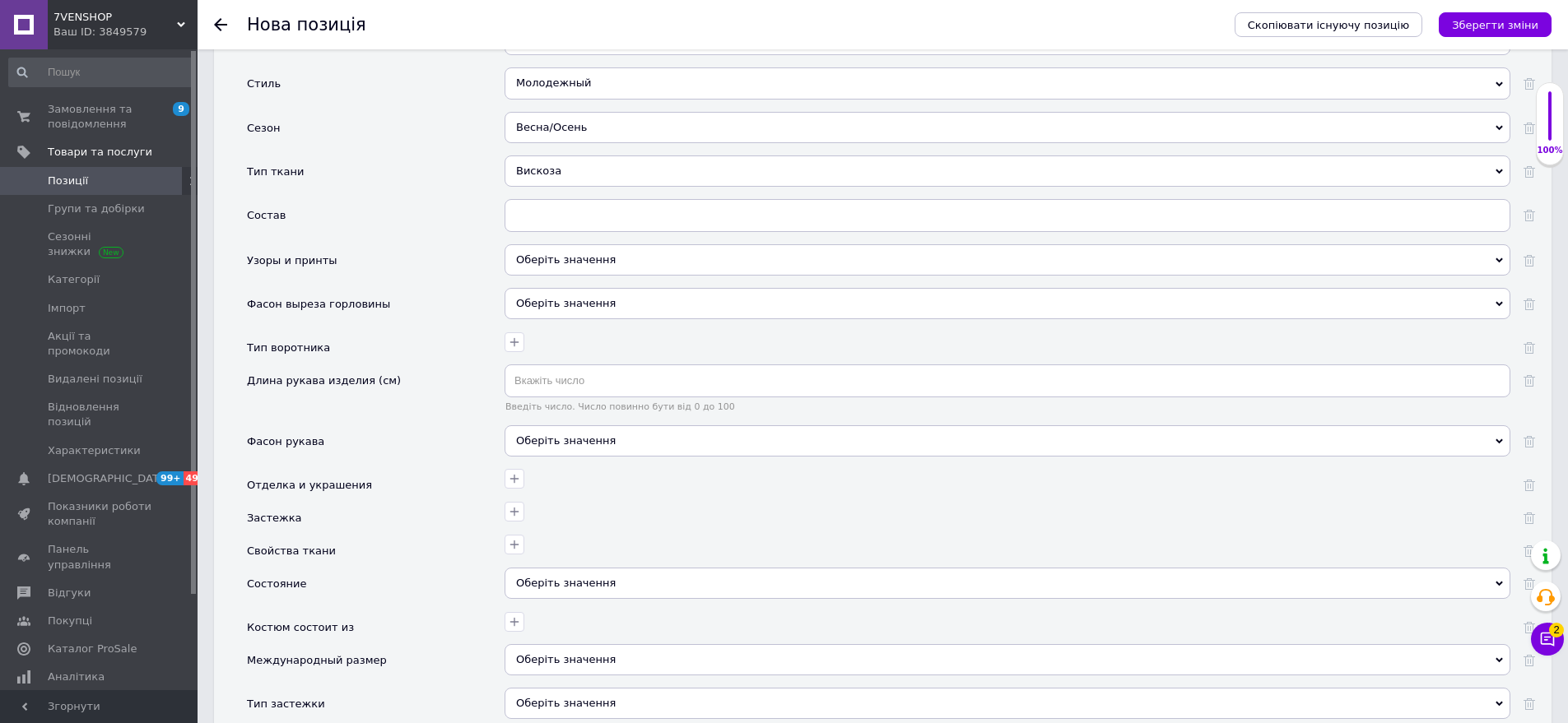
click at [548, 244] on div "Оберіть значення" at bounding box center [1007, 260] width 1006 height 31
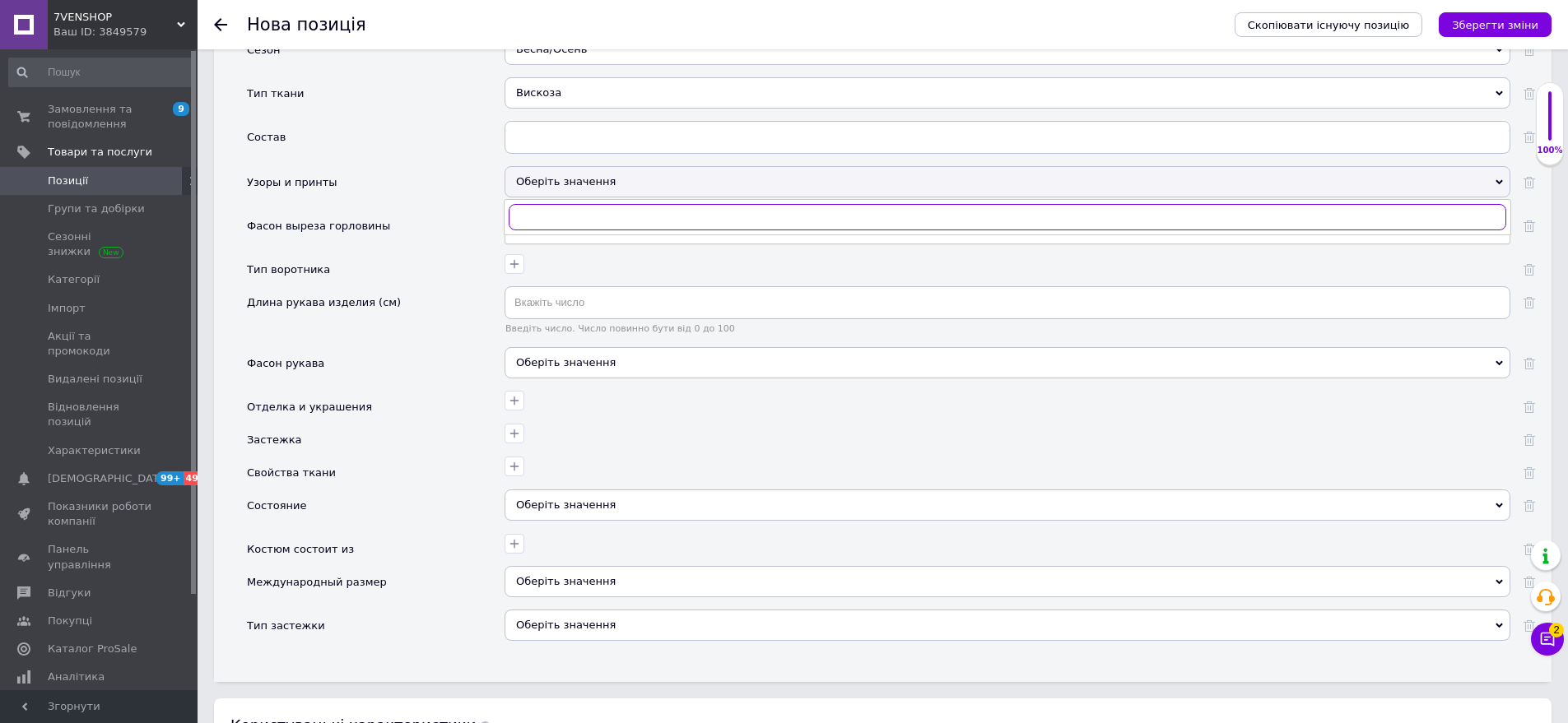
scroll to position [2129, 0]
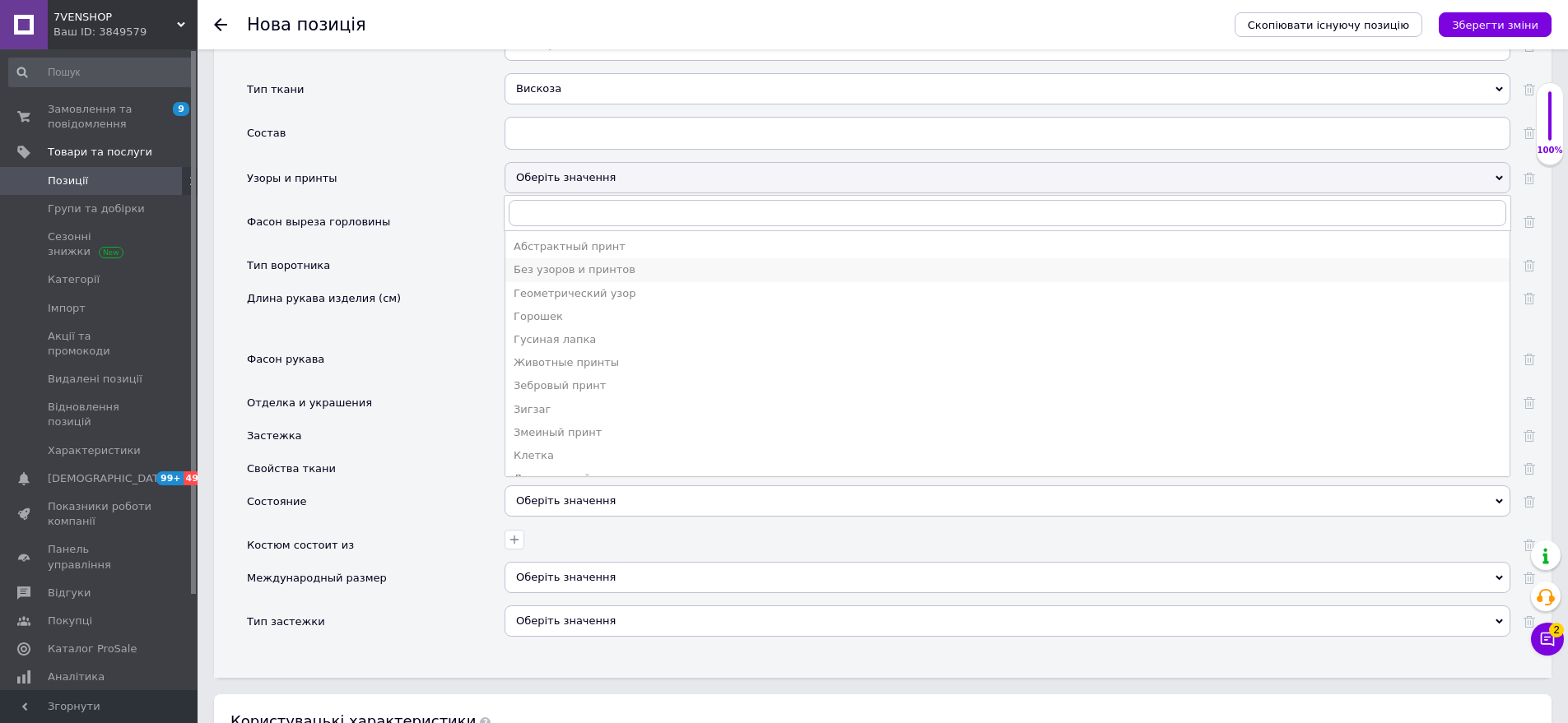
click at [535, 262] on div "Без узоров и принтов" at bounding box center [1007, 270] width 988 height 15
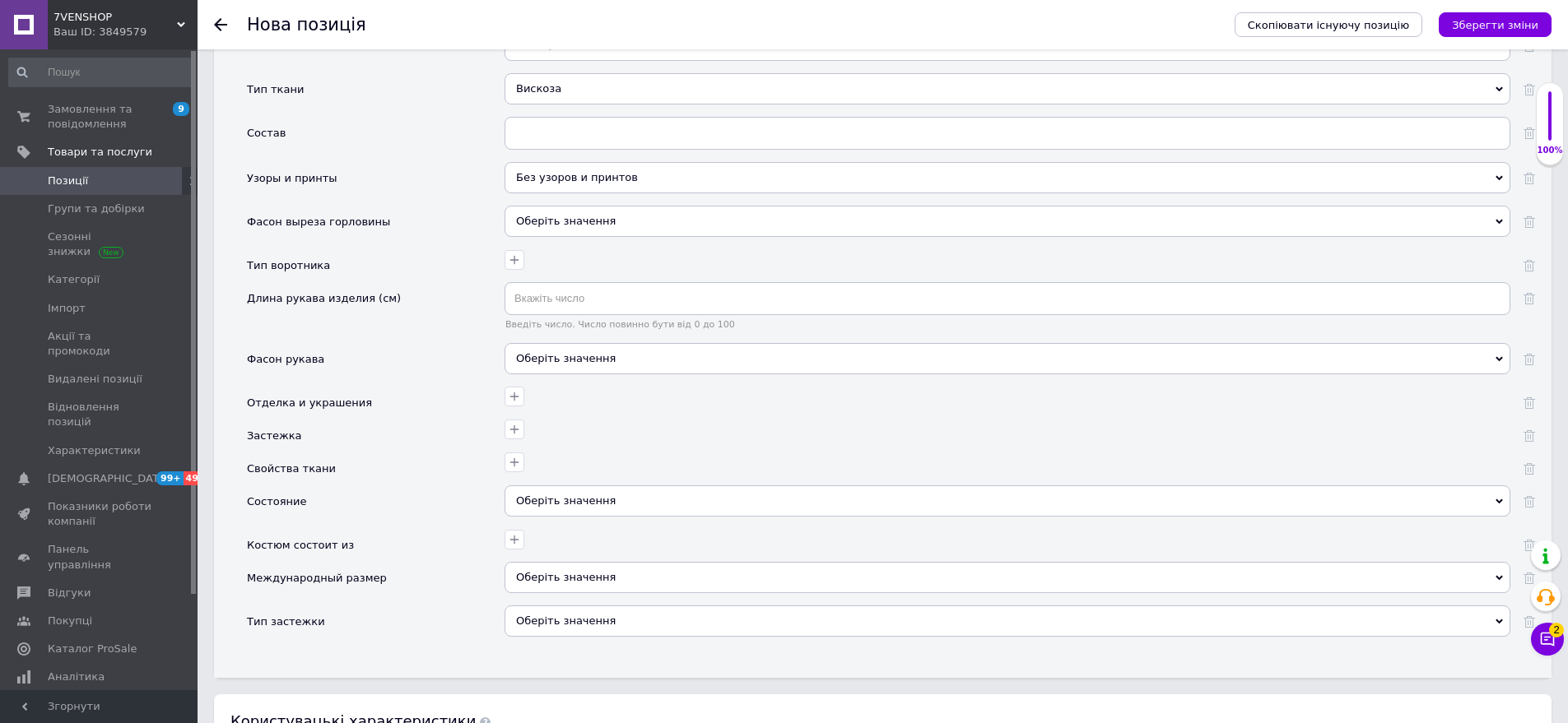
click at [572, 343] on div "Оберіть значення" at bounding box center [1007, 359] width 1006 height 31
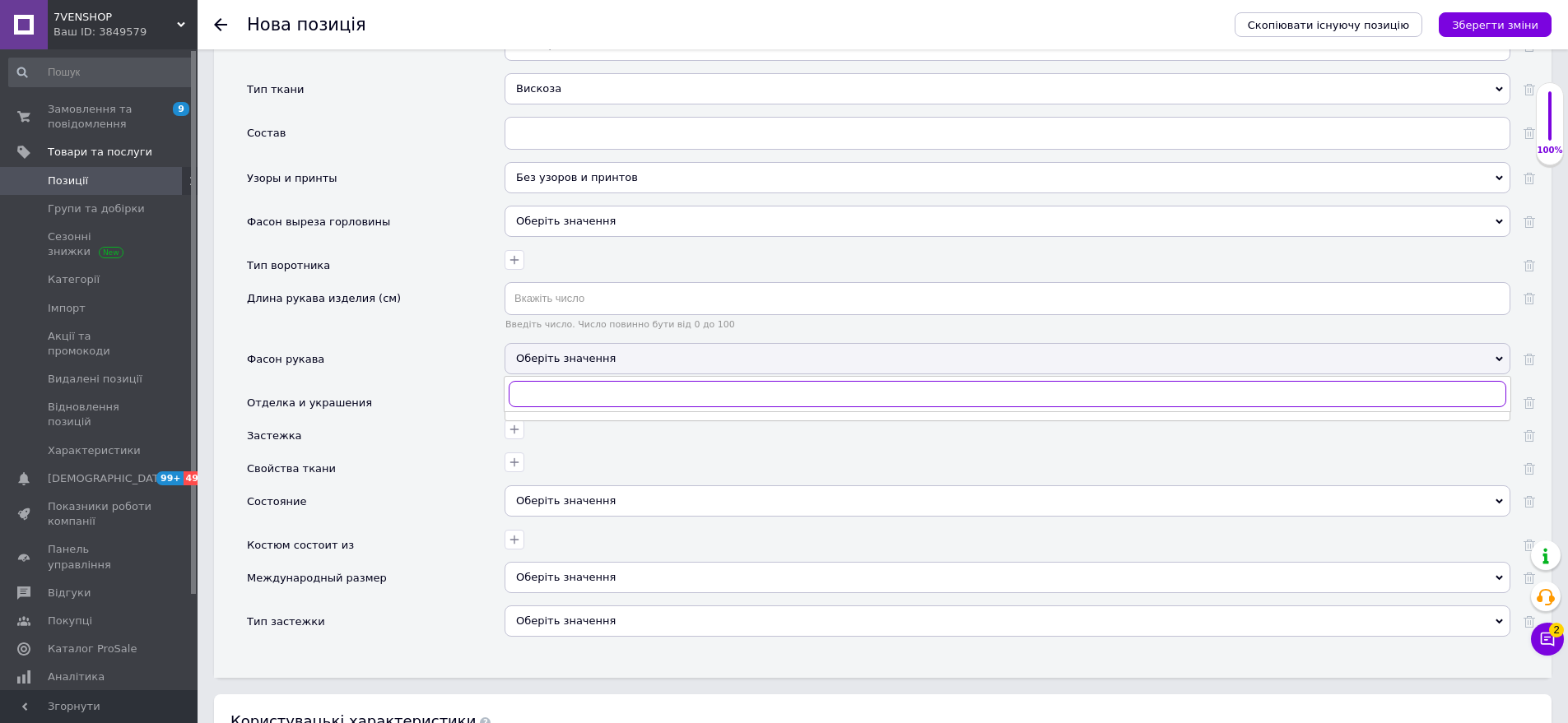
scroll to position [2293, 0]
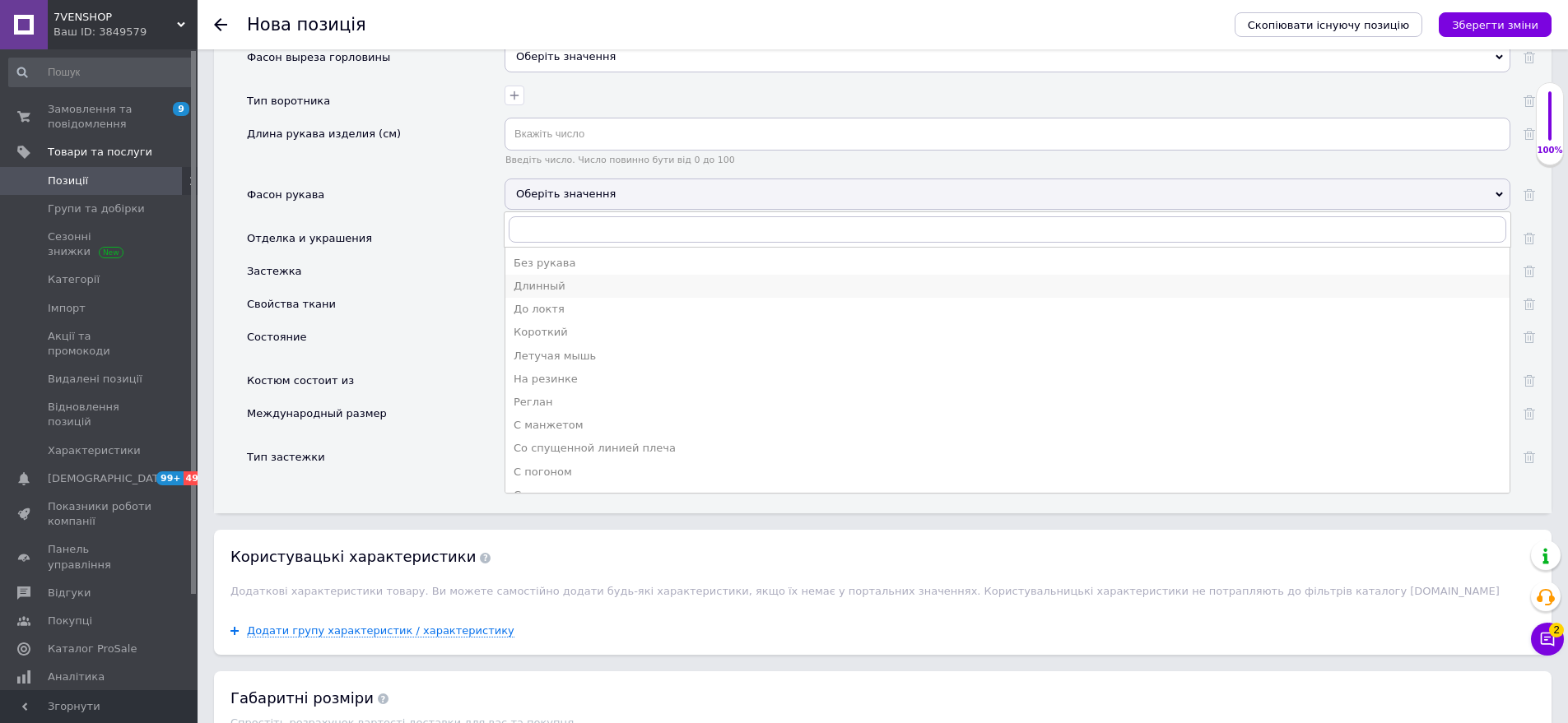
click at [555, 279] on div "Длинный" at bounding box center [1007, 286] width 988 height 15
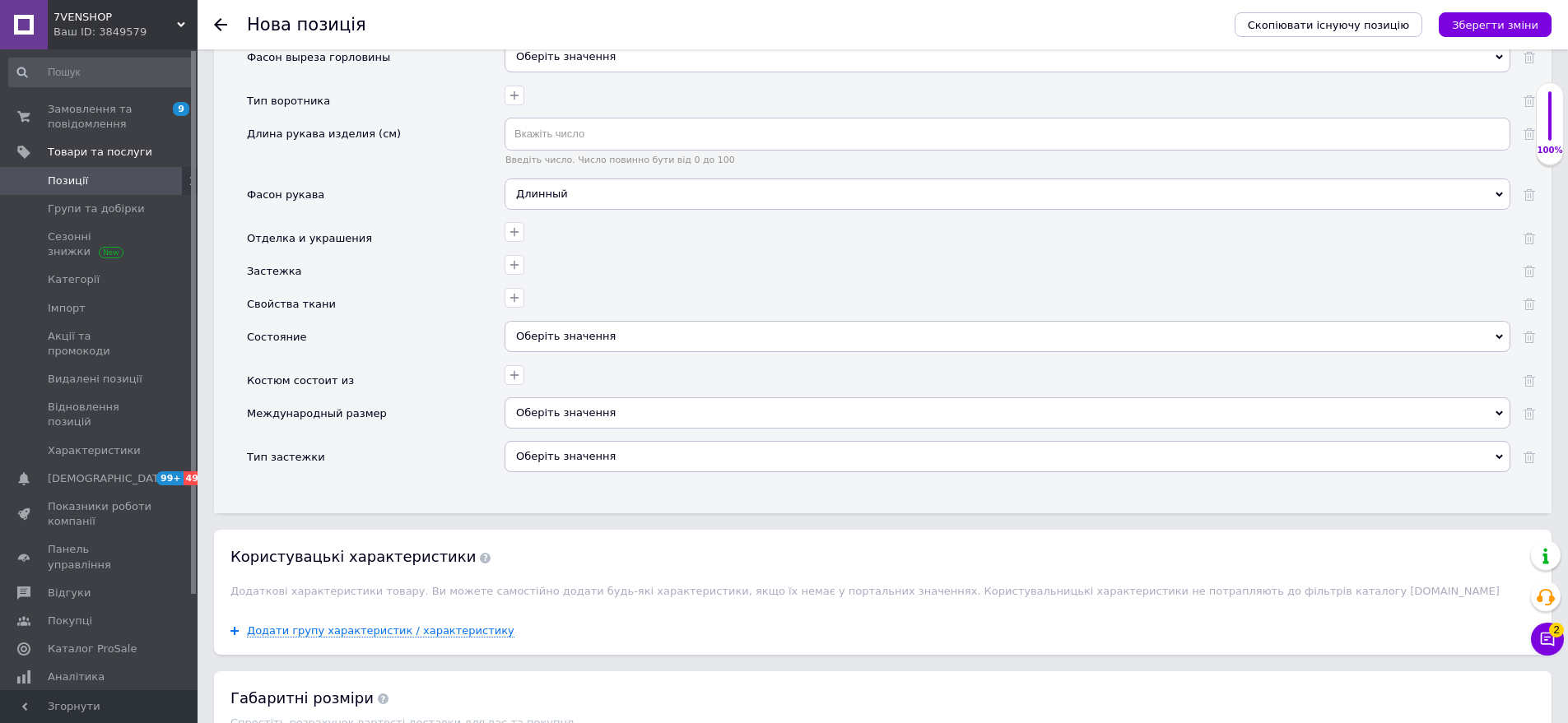
click at [569, 322] on div "Оберіть значення" at bounding box center [1007, 336] width 1006 height 31
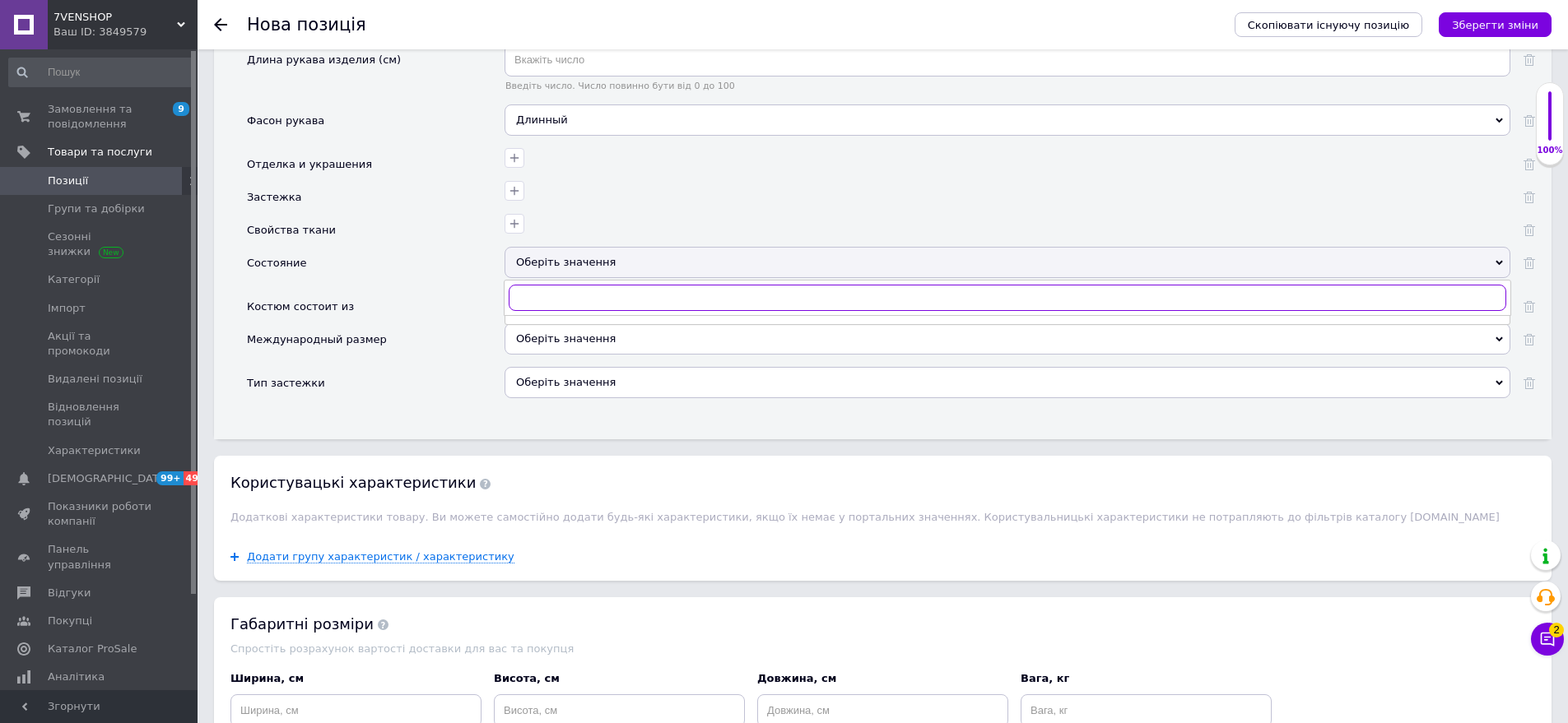
scroll to position [2458, 0]
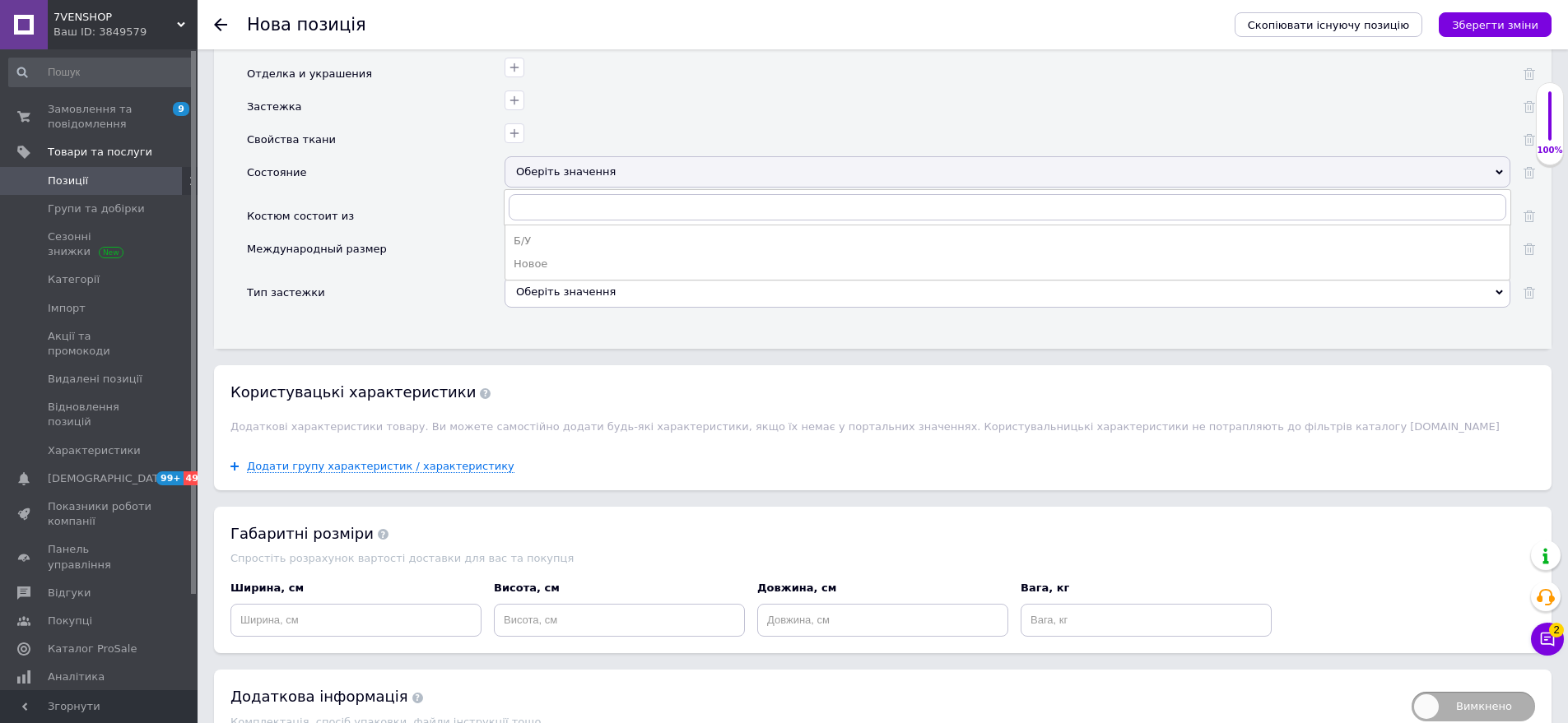
click at [553, 256] on div "Новое" at bounding box center [1007, 264] width 988 height 15
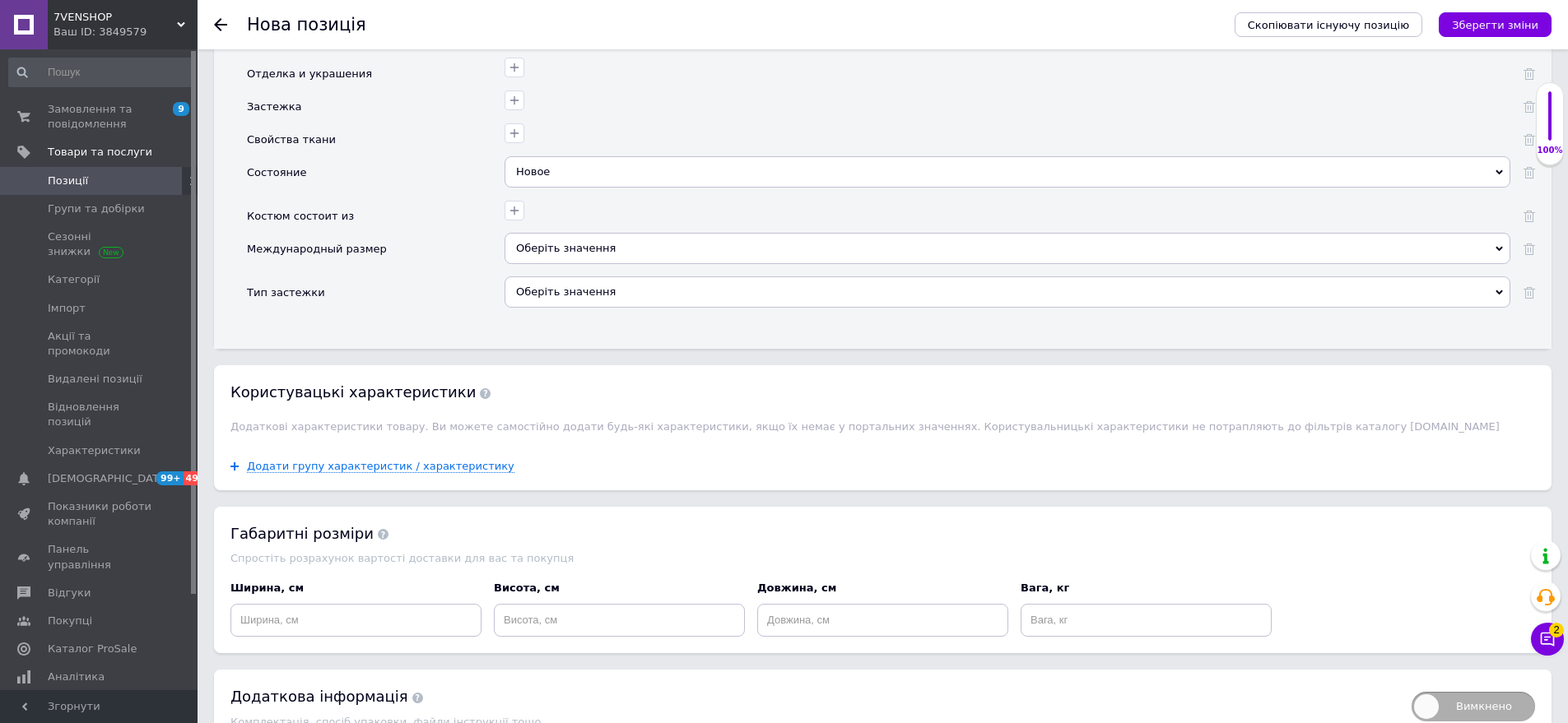
click at [598, 238] on div "Оберіть значення" at bounding box center [1007, 249] width 1006 height 31
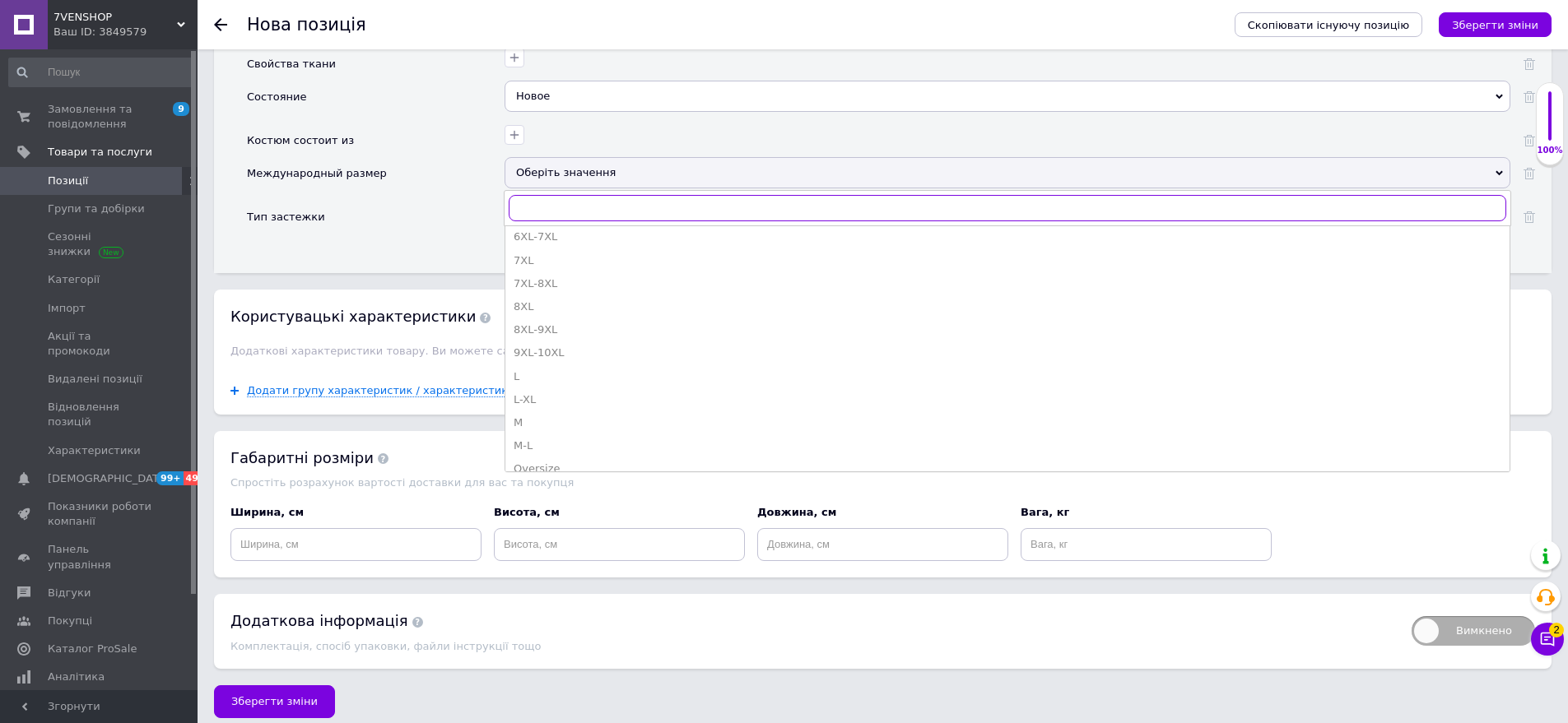
scroll to position [494, 0]
click at [584, 298] on div "Oversize S-L" at bounding box center [1007, 305] width 988 height 15
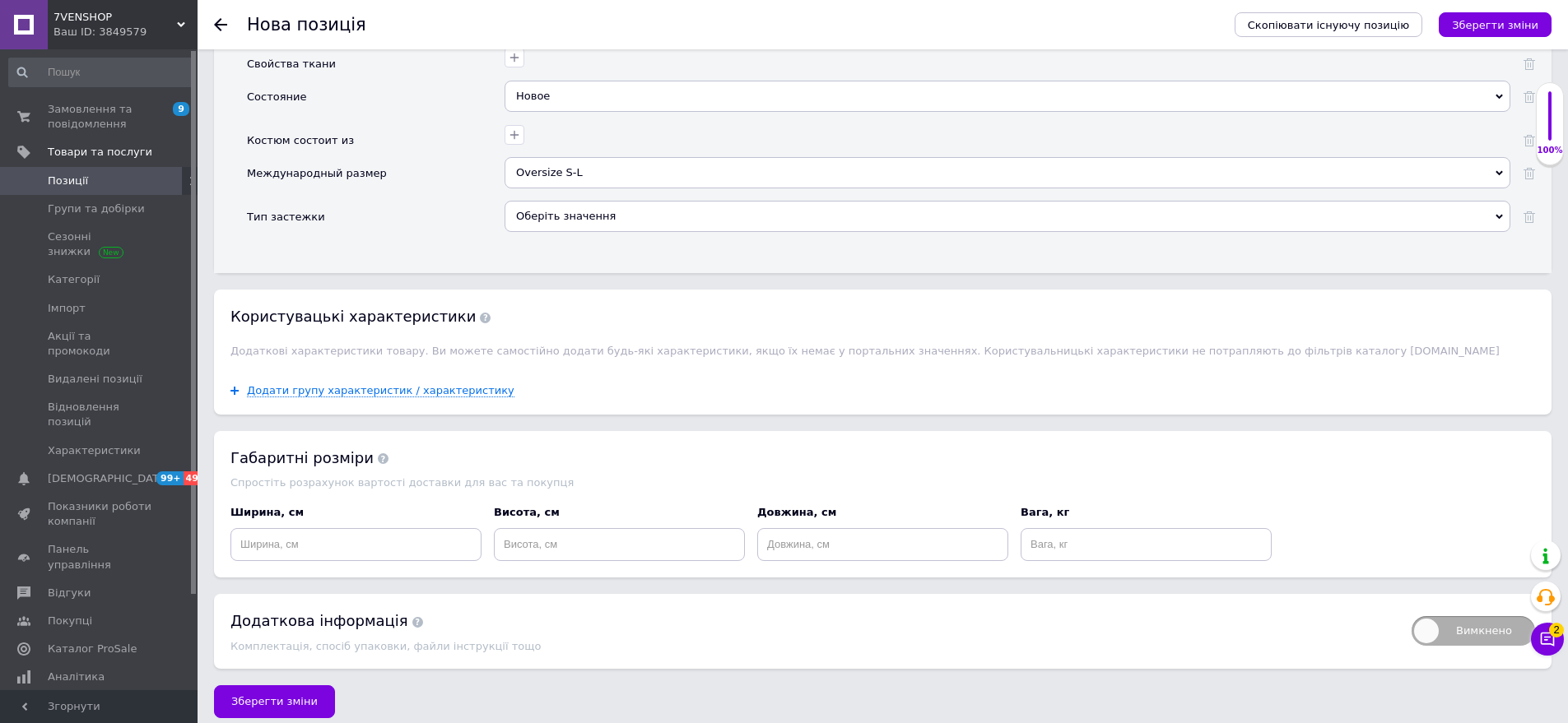
click at [307, 692] on button "Зберегти зміни" at bounding box center [275, 702] width 121 height 33
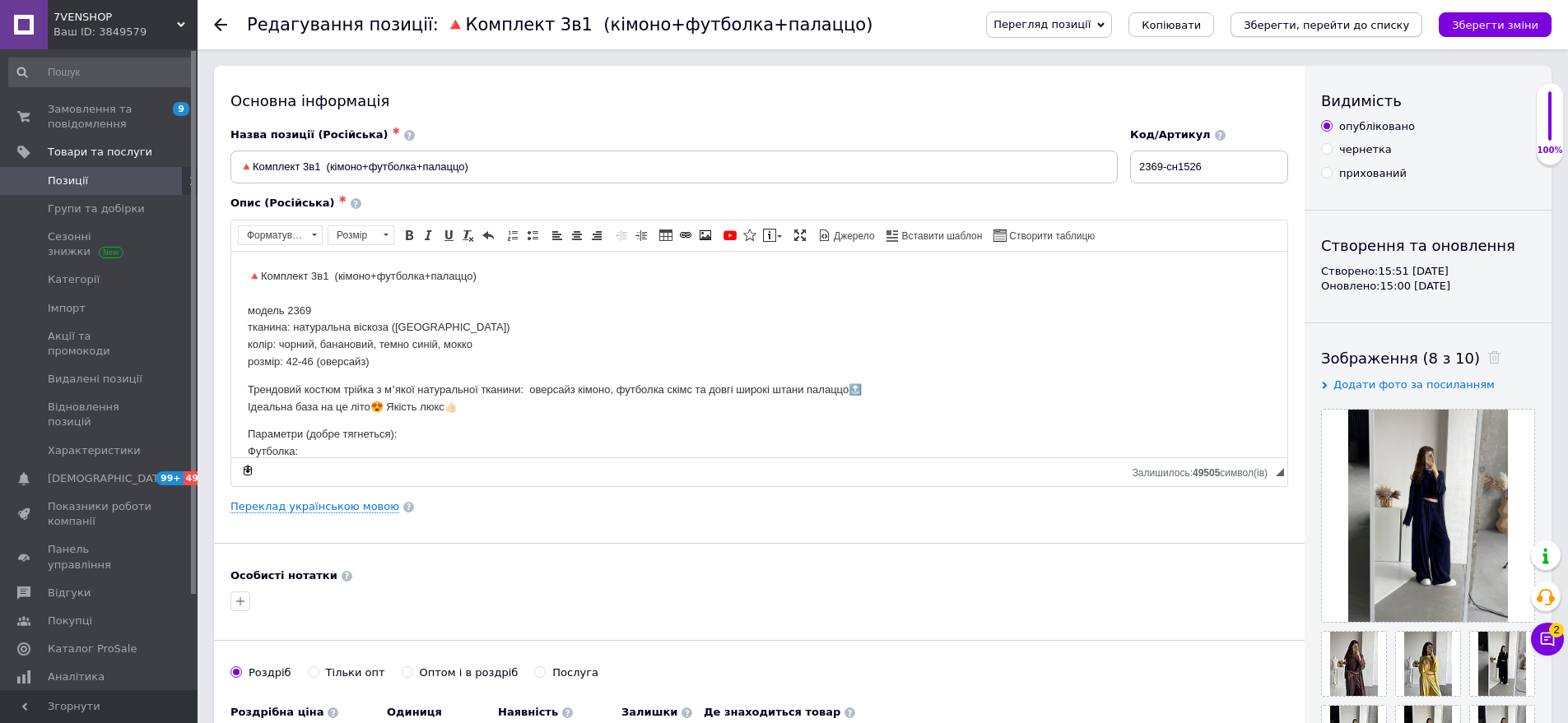
click at [1371, 21] on icon "Зберегти, перейти до списку" at bounding box center [1326, 25] width 166 height 12
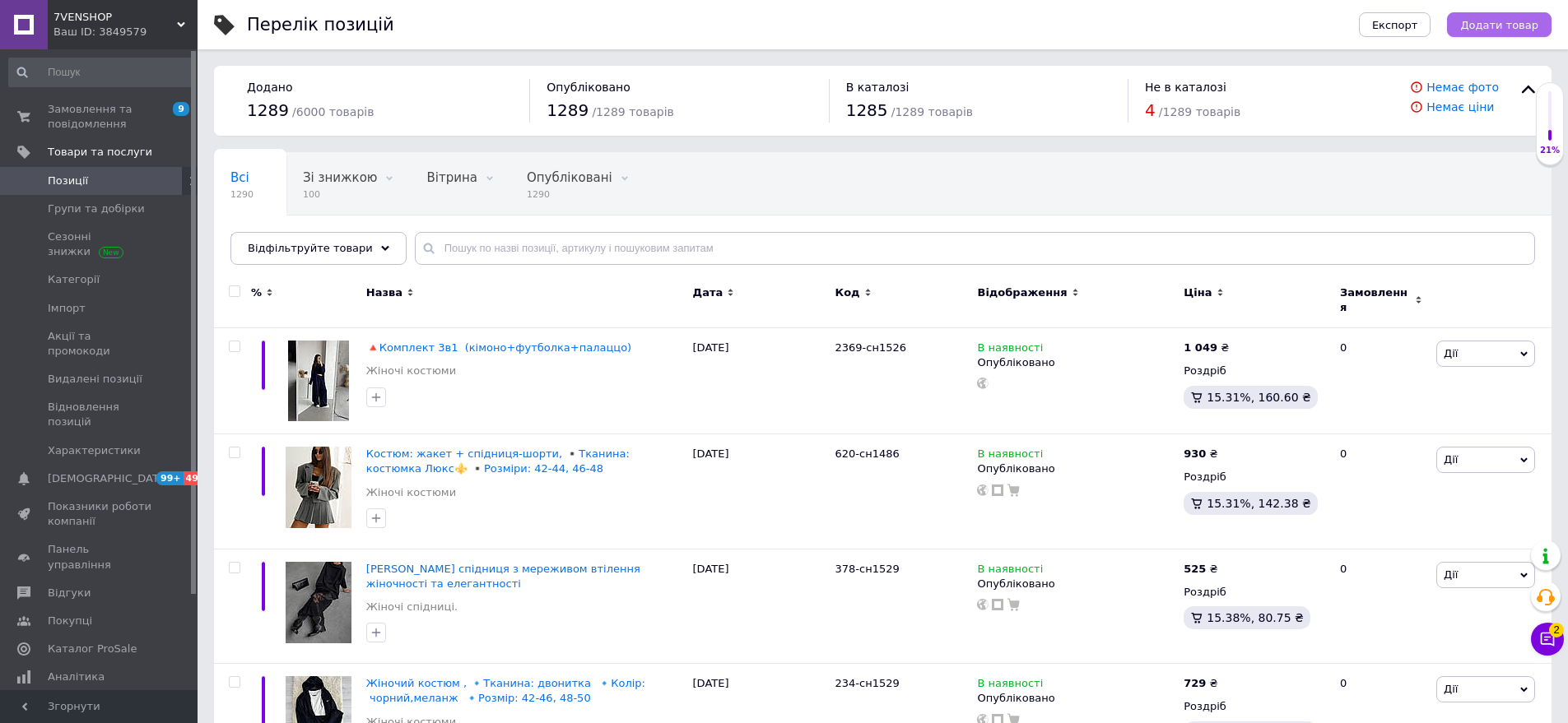
click at [1509, 23] on span "Додати товар" at bounding box center [1499, 25] width 78 height 12
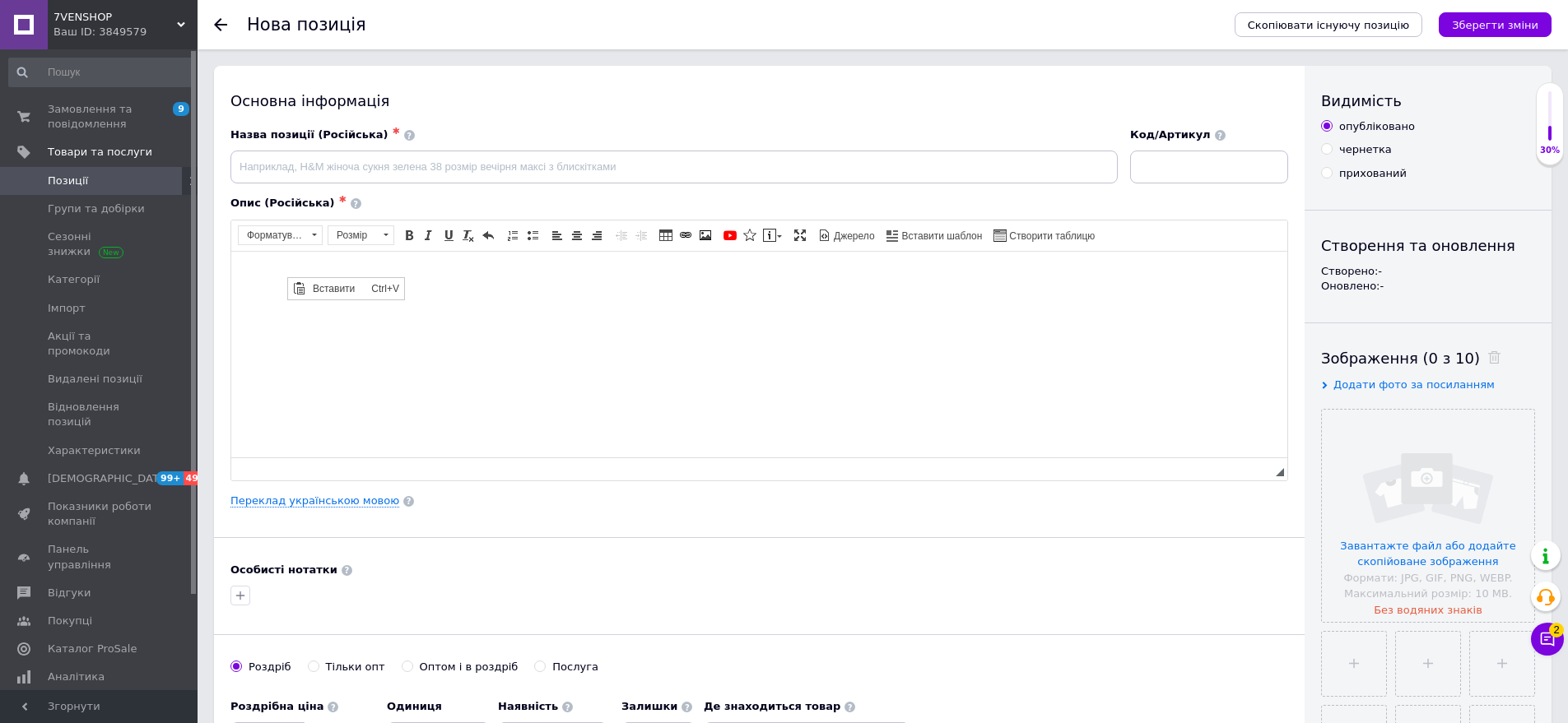
click at [314, 285] on span "Вставити" at bounding box center [337, 288] width 59 height 20
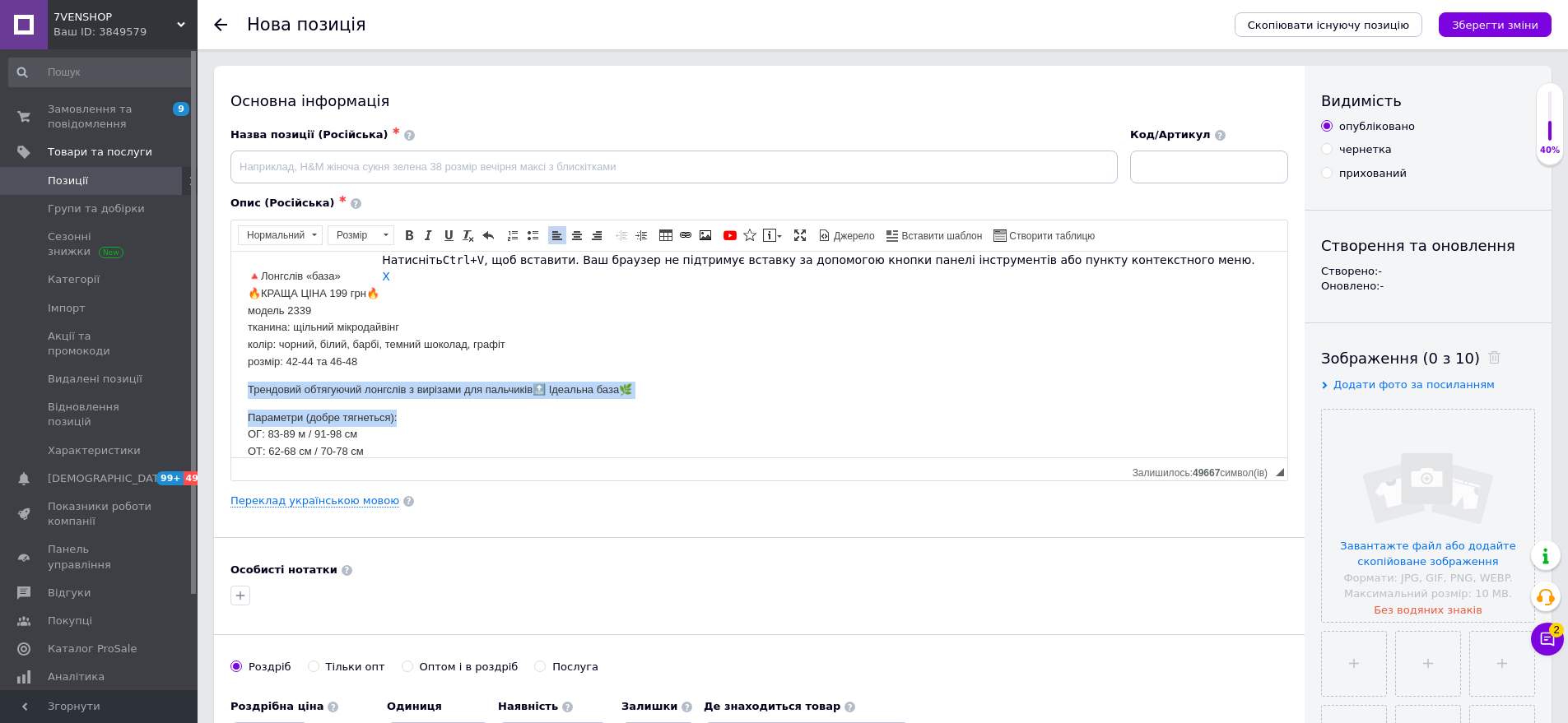
drag, startPoint x: 246, startPoint y: 389, endPoint x: 534, endPoint y: 399, distance: 288.2
click at [534, 399] on html "🔺Лонгслів «база» 🔥КРАЩА ЦІНА 199 грн🔥 модель 2339 тканина: щільний мікродайвінг…" at bounding box center [759, 372] width 1056 height 242
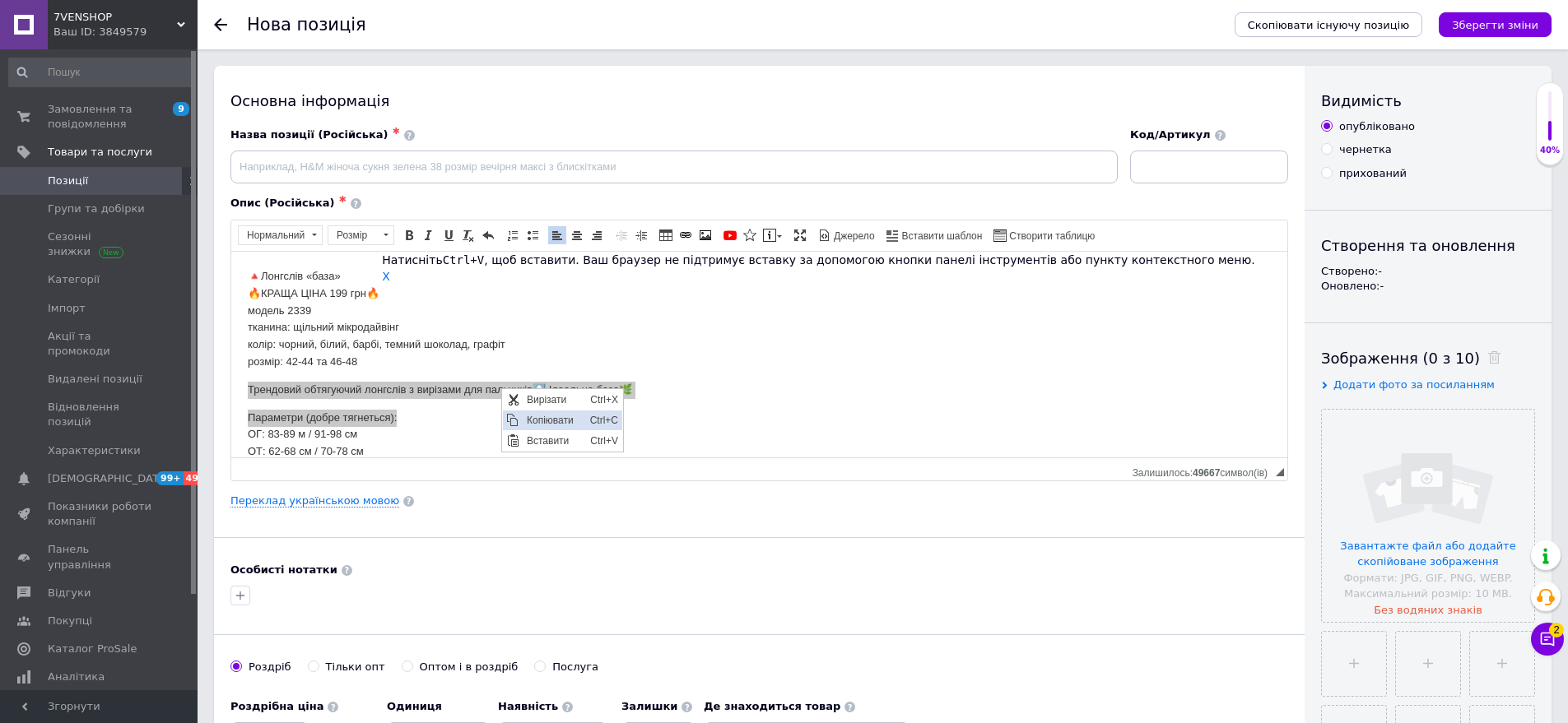
click at [549, 413] on span "Копіювати" at bounding box center [554, 420] width 63 height 20
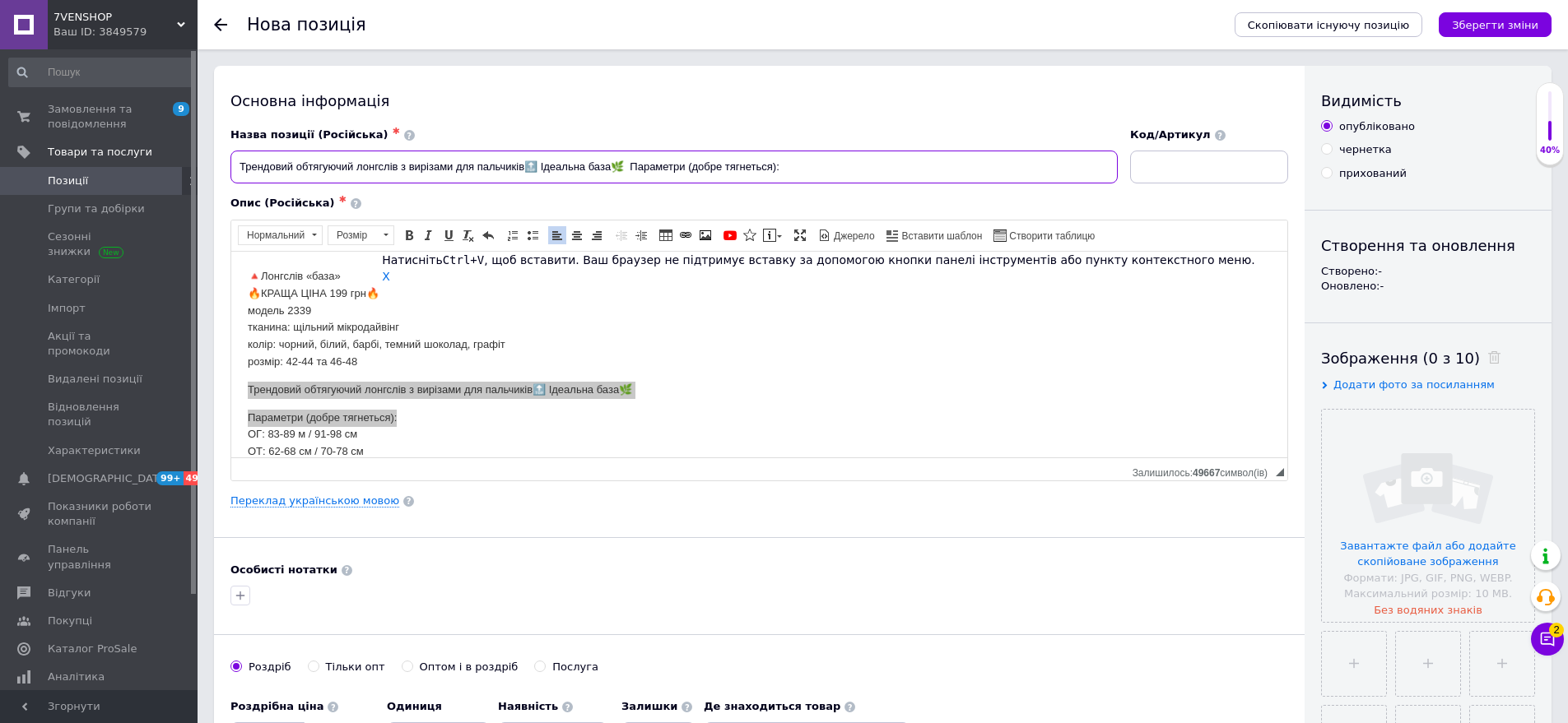
drag, startPoint x: 528, startPoint y: 166, endPoint x: 811, endPoint y: 171, distance: 283.0
click at [811, 171] on input "Трендовий обтягуючий лонгслів з вирізами для пальчиків🔝 Ідеальна база🌿 Параметр…" at bounding box center [674, 167] width 887 height 33
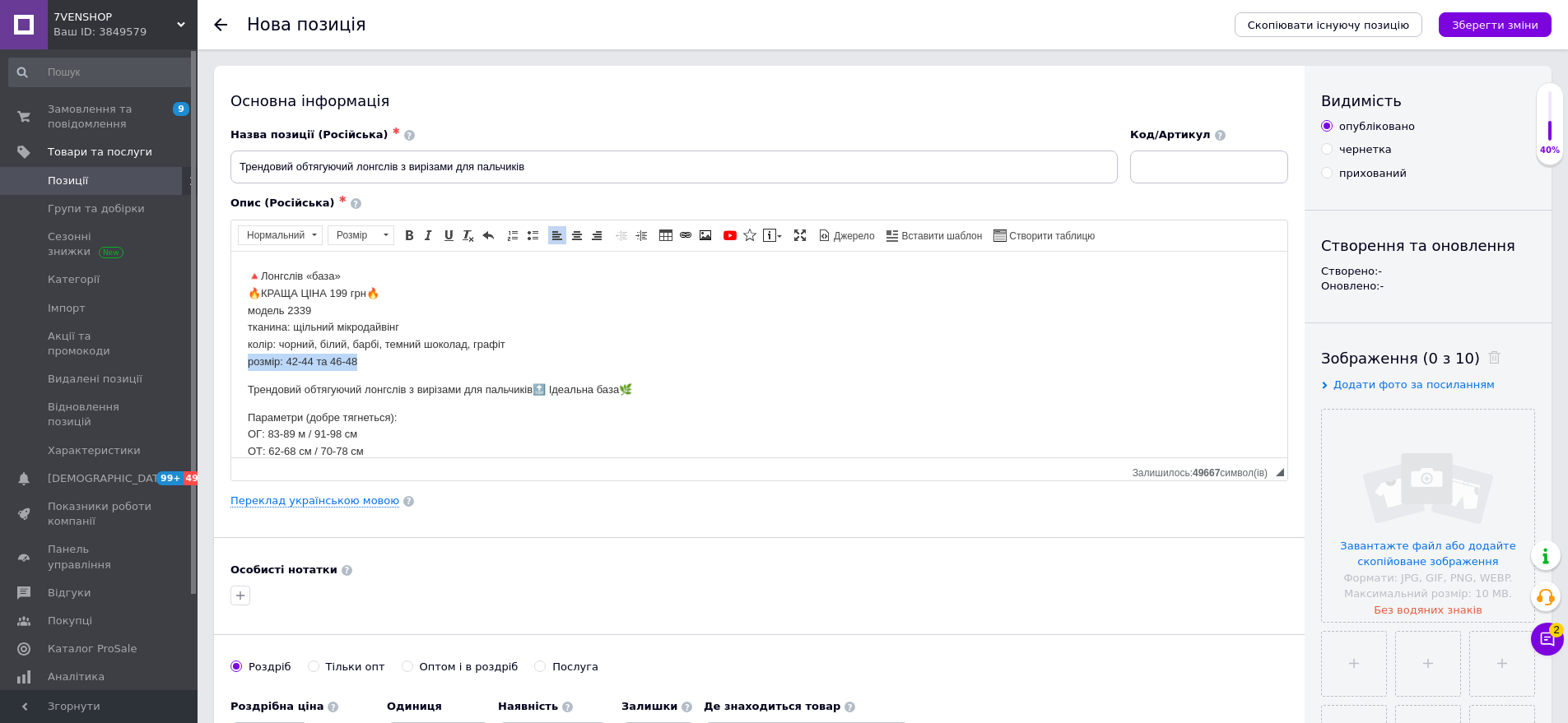
drag, startPoint x: 246, startPoint y: 359, endPoint x: 377, endPoint y: 365, distance: 131.1
click at [377, 365] on html "🔺Лонгслів «база» 🔥КРАЩА ЦІНА 199 грн🔥 модель 2339 тканина: щільний мікродайвінг…" at bounding box center [759, 372] width 1056 height 242
click at [435, 392] on span "Копіювати" at bounding box center [430, 397] width 63 height 20
click at [528, 171] on input "Трендовий обтягуючий лонгслів з вирізами для пальчиківрозмір: 42-44 та 46-48" at bounding box center [674, 167] width 887 height 33
click at [521, 169] on input "Трендовий обтягуючий лонгслів з вирізами для пальчиківрозмір: 42-44 та 46-48" at bounding box center [674, 167] width 887 height 33
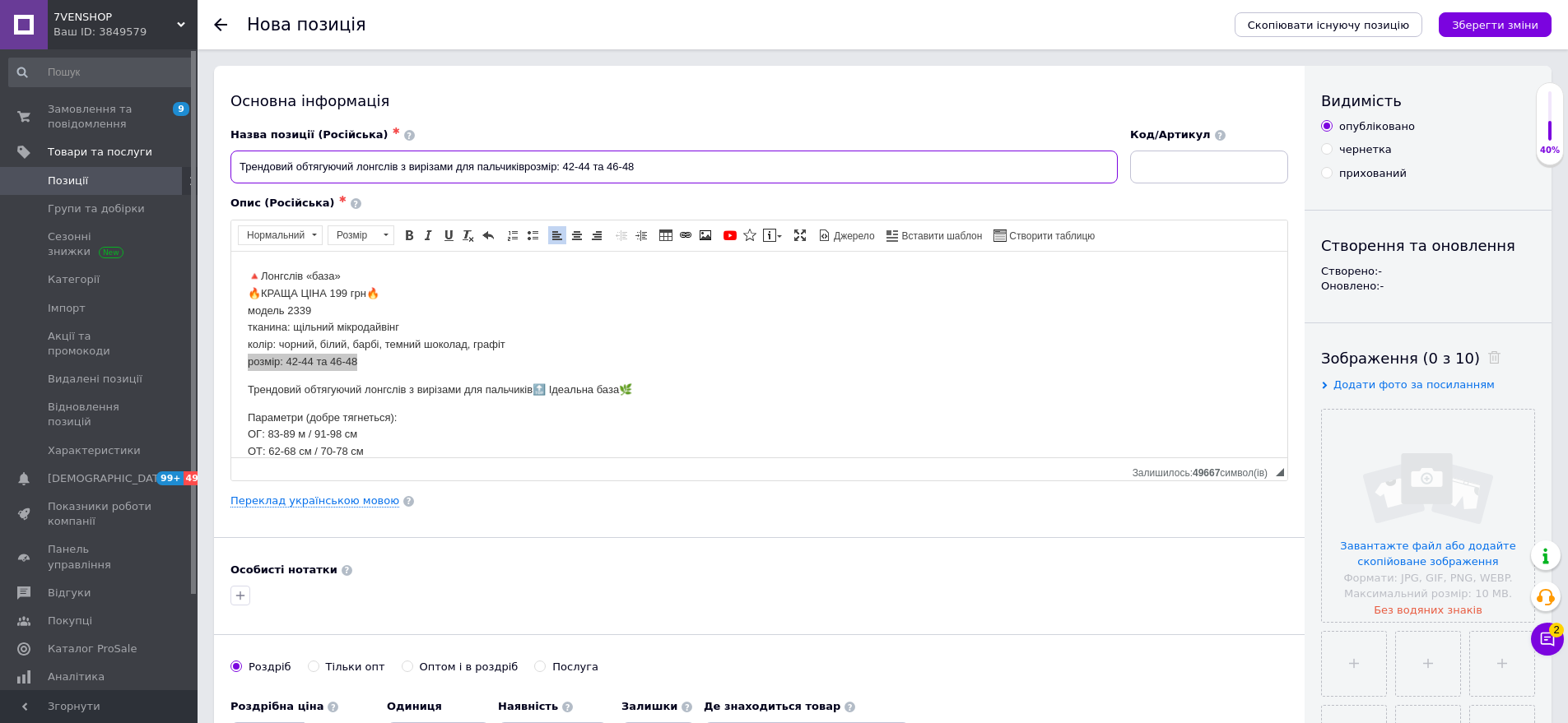
click at [527, 168] on input "Трендовий обтягуючий лонгслів з вирізами для пальчиківрозмір: 42-44 та 46-48" at bounding box center [674, 167] width 887 height 33
type input "Трендовий обтягуючий лонгслів з вирізами для пальчиків розмір: 42-44 та 46-48"
click at [1180, 174] on input at bounding box center [1209, 167] width 158 height 33
type input "2339-сн1526"
drag, startPoint x: 239, startPoint y: 293, endPoint x: 325, endPoint y: 311, distance: 87.9
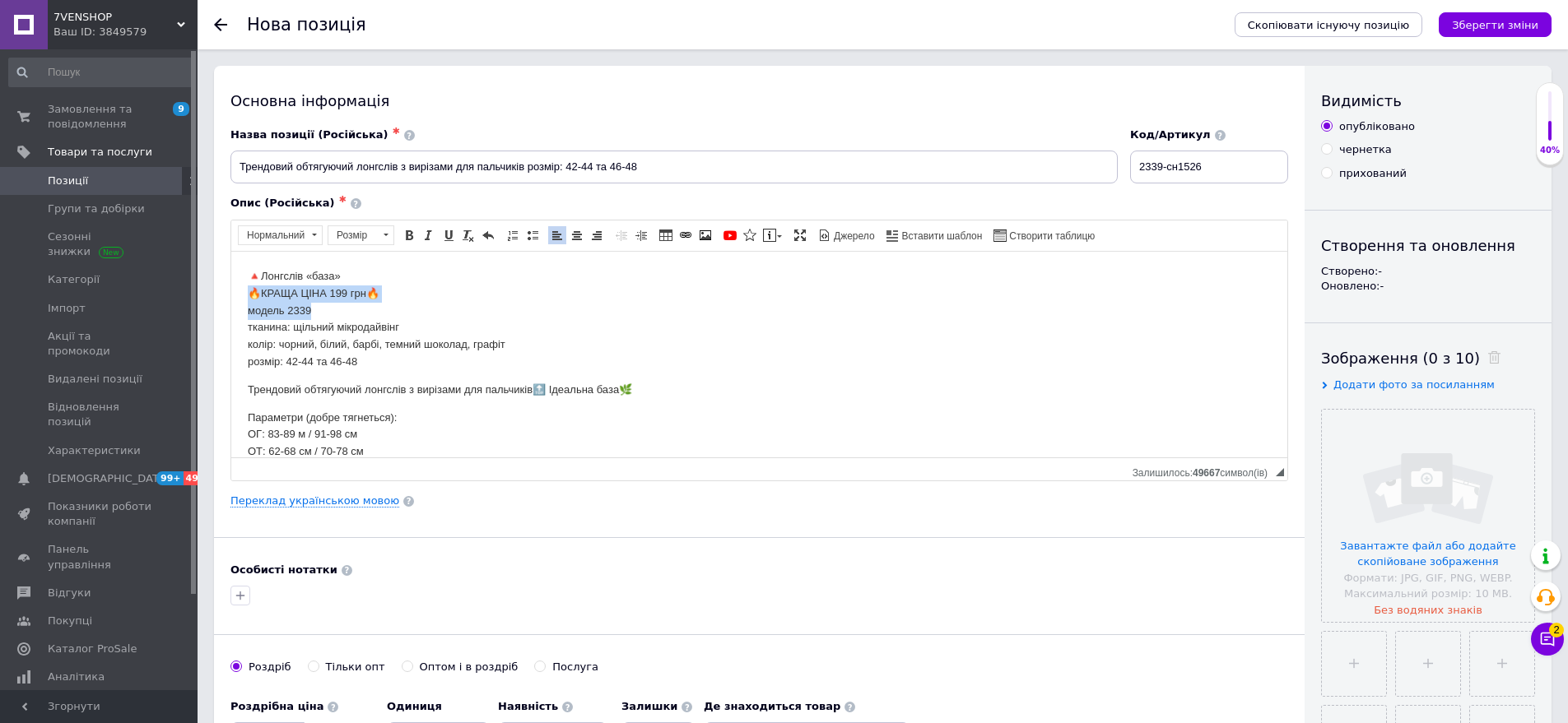
click at [325, 311] on html "🔺Лонгслів «база» 🔥КРАЩА ЦІНА 199 грн🔥 модель 2339 тканина: щільний мікродайвінг…" at bounding box center [759, 372] width 1056 height 242
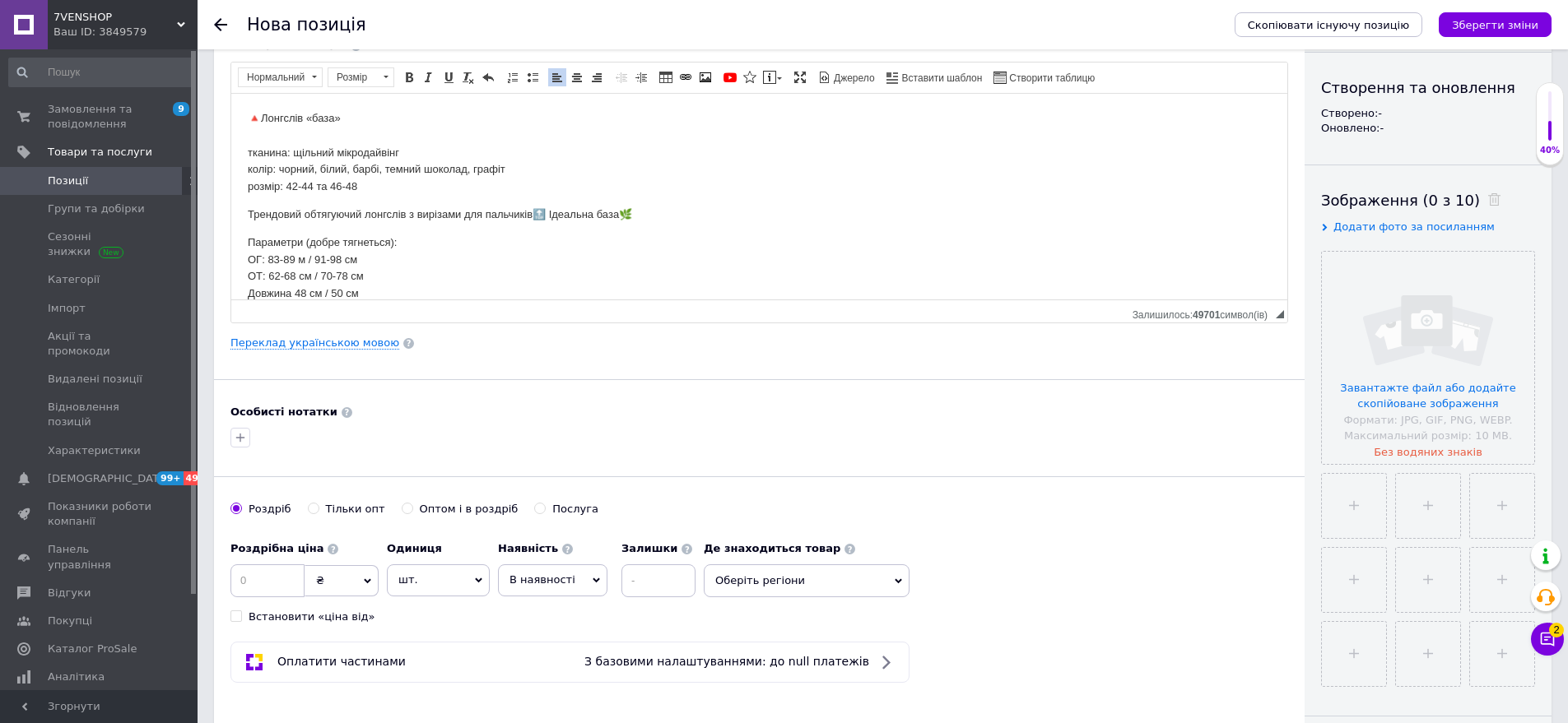
scroll to position [165, 0]
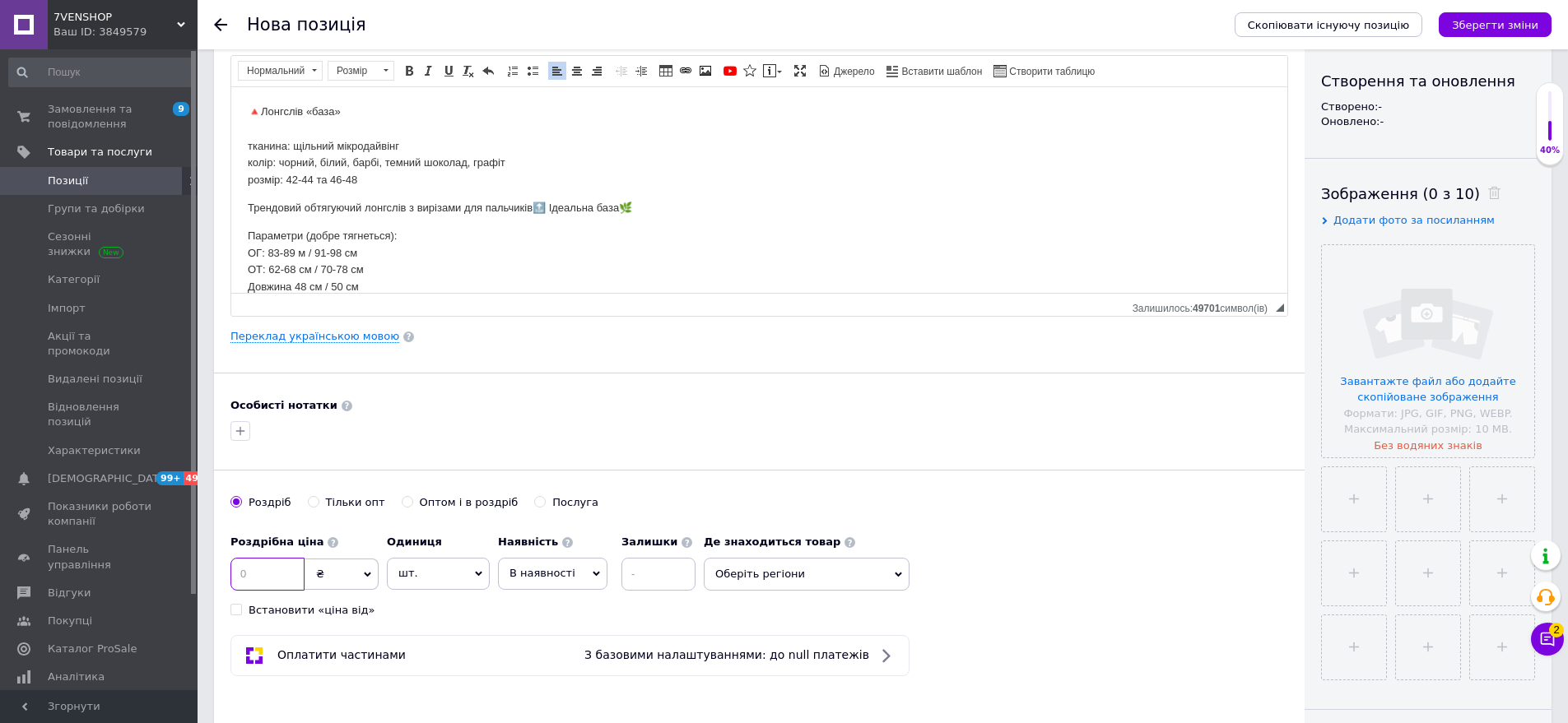
click at [275, 580] on input at bounding box center [268, 575] width 74 height 33
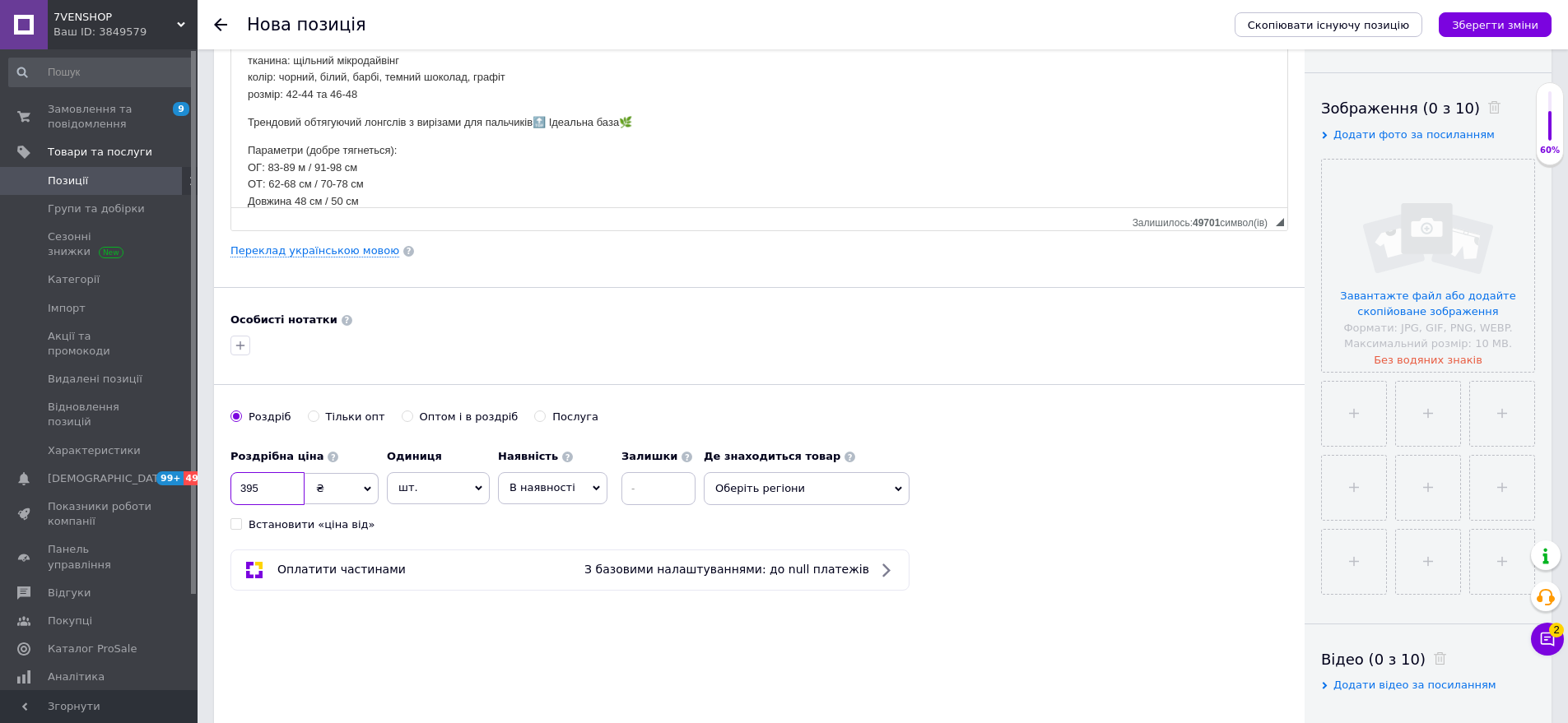
scroll to position [329, 0]
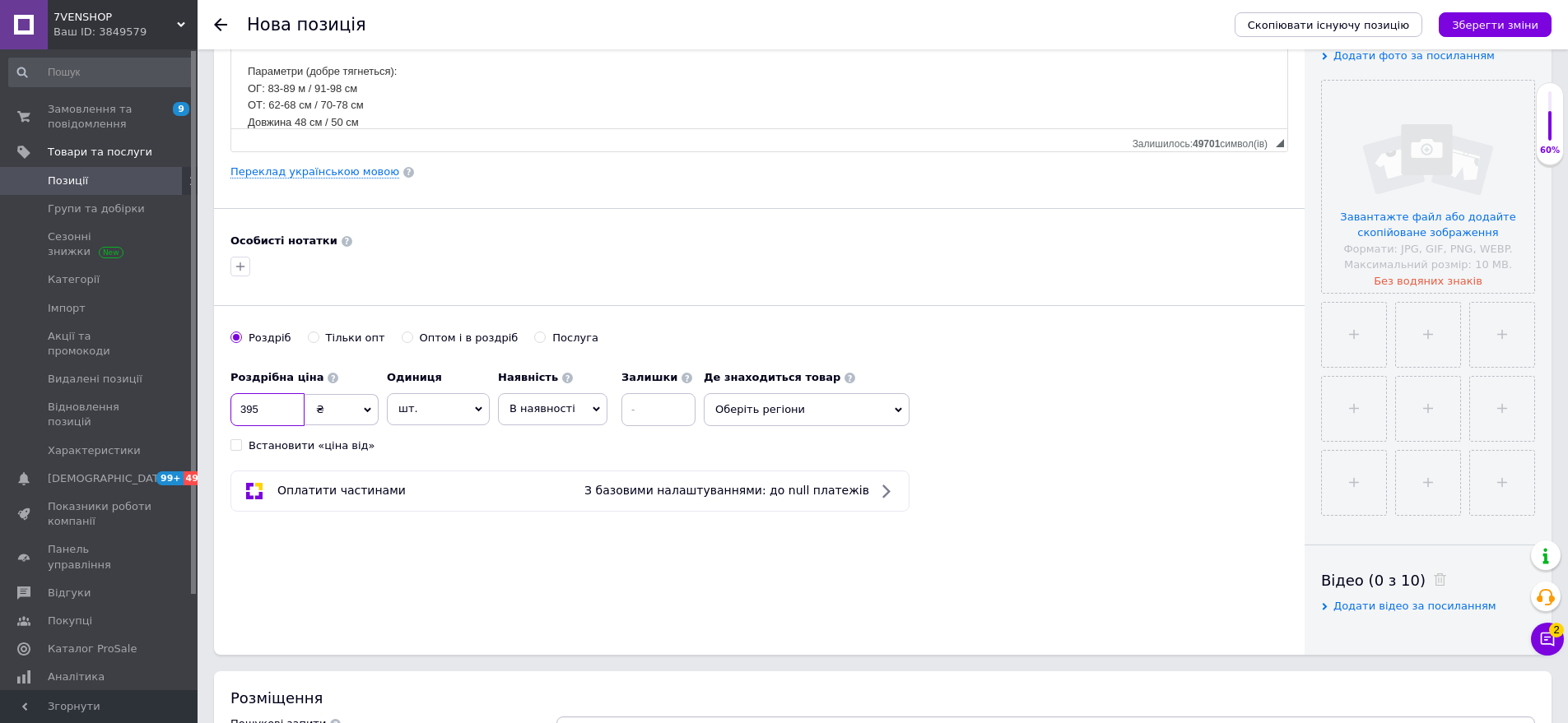
type input "395"
drag, startPoint x: 785, startPoint y: 392, endPoint x: 787, endPoint y: 438, distance: 46.0
click at [786, 409] on div "Де знаходиться товар Оберіть регіони" at bounding box center [807, 394] width 206 height 64
click at [787, 438] on div "Роздрібна ціна 395 ₴ $ EUR CHF GBP ¥ PLN ₸ MDL HUF KGS CNY TRY KRW lei Встанови…" at bounding box center [759, 407] width 1058 height 92
click at [784, 424] on span "Оберіть регіони" at bounding box center [807, 410] width 206 height 33
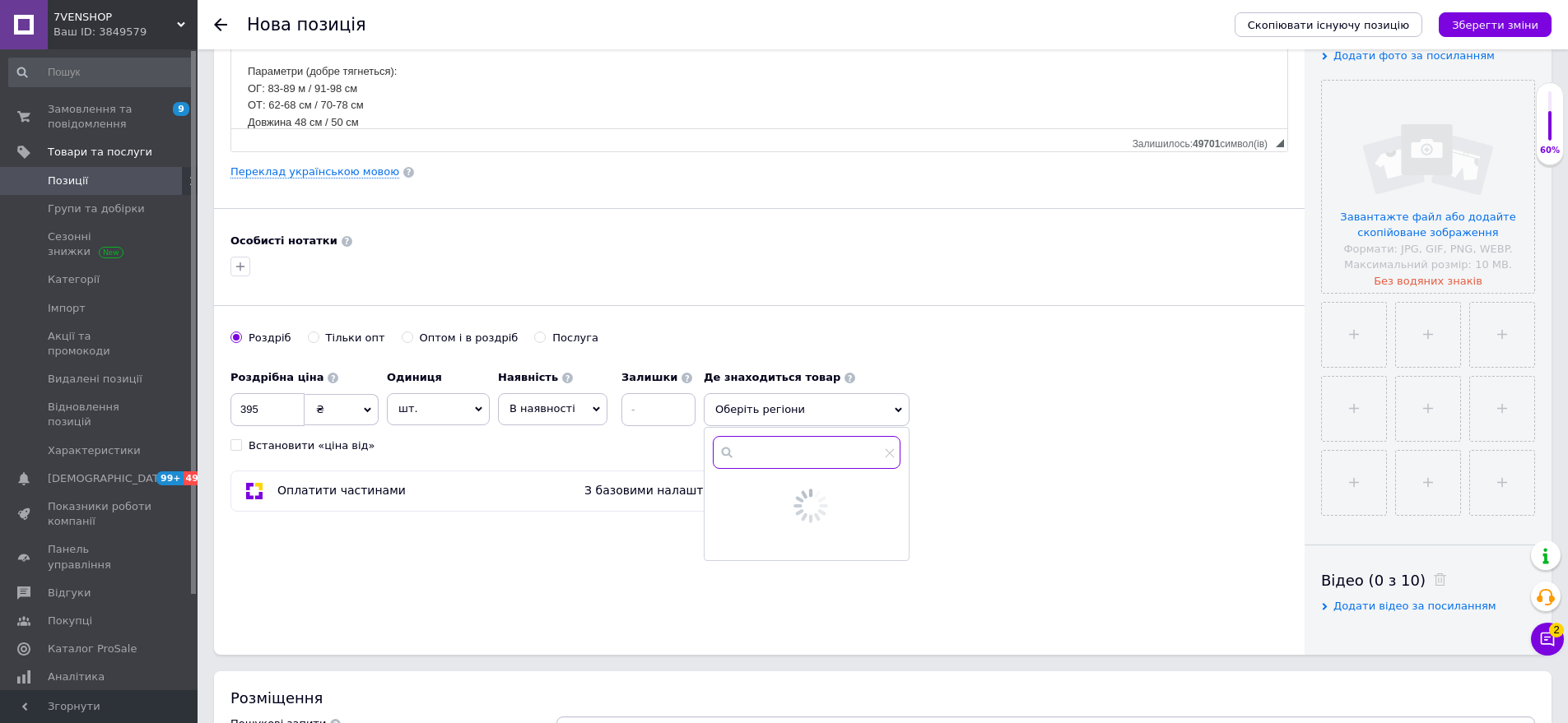
click at [785, 448] on input "text" at bounding box center [806, 453] width 188 height 33
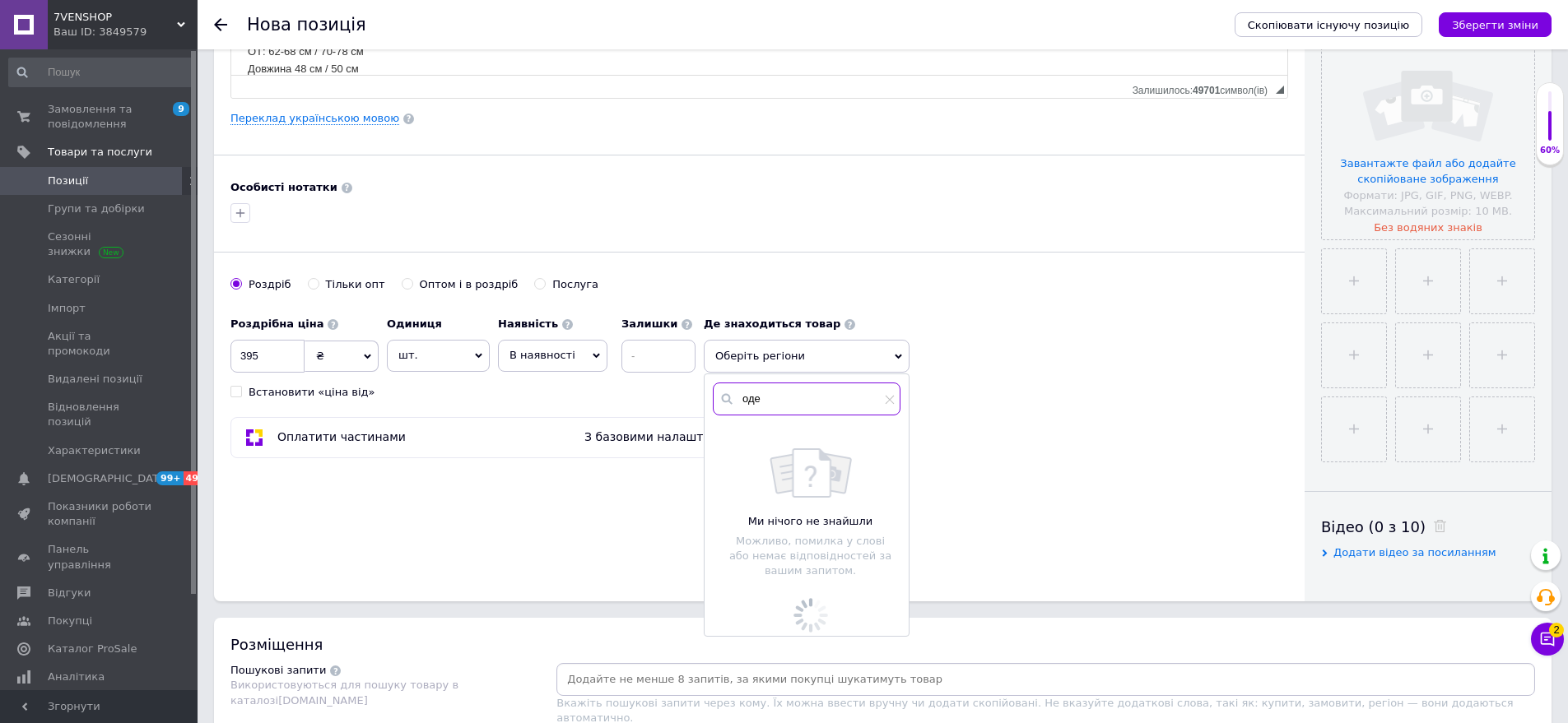
scroll to position [411, 0]
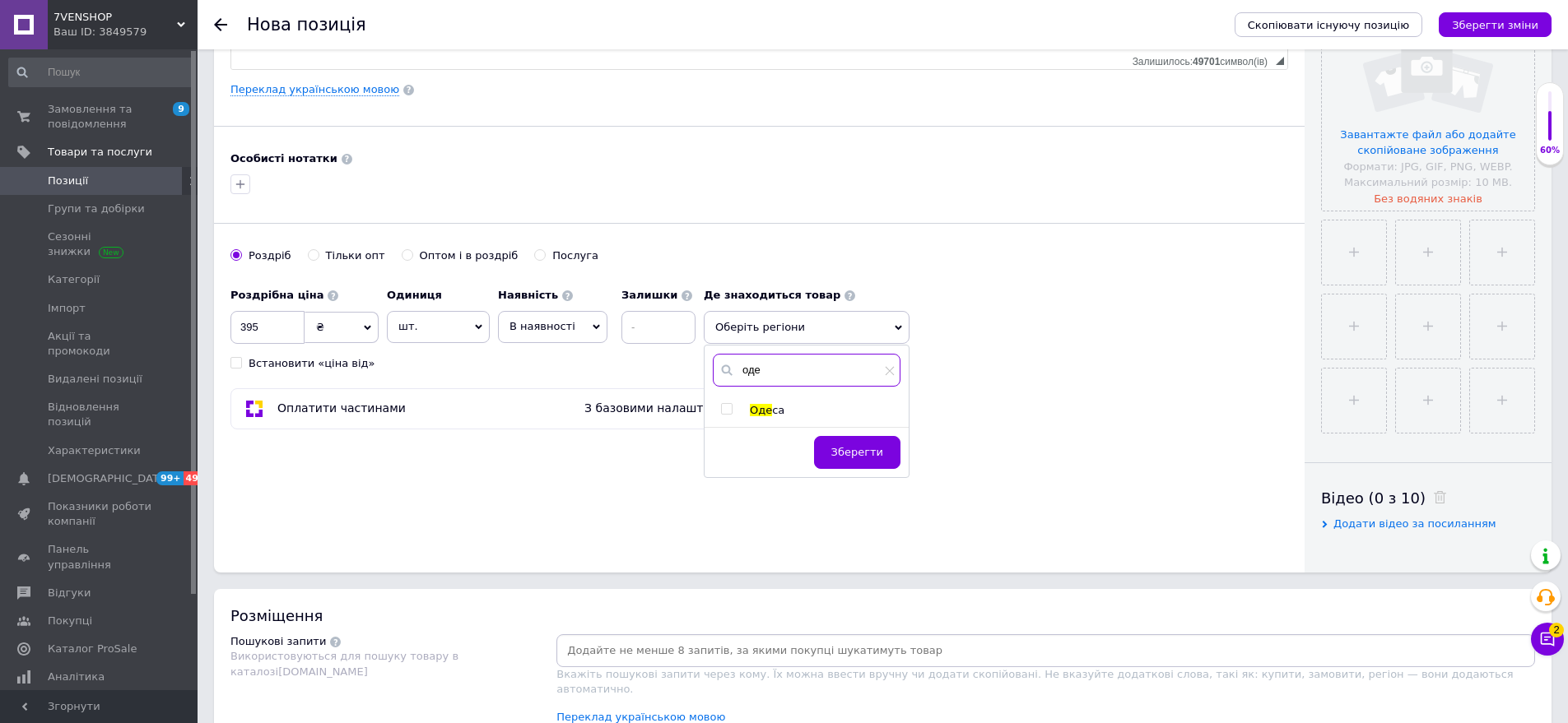
type input "оде"
click at [768, 410] on span "Оде" at bounding box center [760, 410] width 22 height 12
checkbox input "true"
drag, startPoint x: 857, startPoint y: 449, endPoint x: 1244, endPoint y: 268, distance: 427.2
click at [858, 448] on button "Зберегти" at bounding box center [857, 461] width 87 height 33
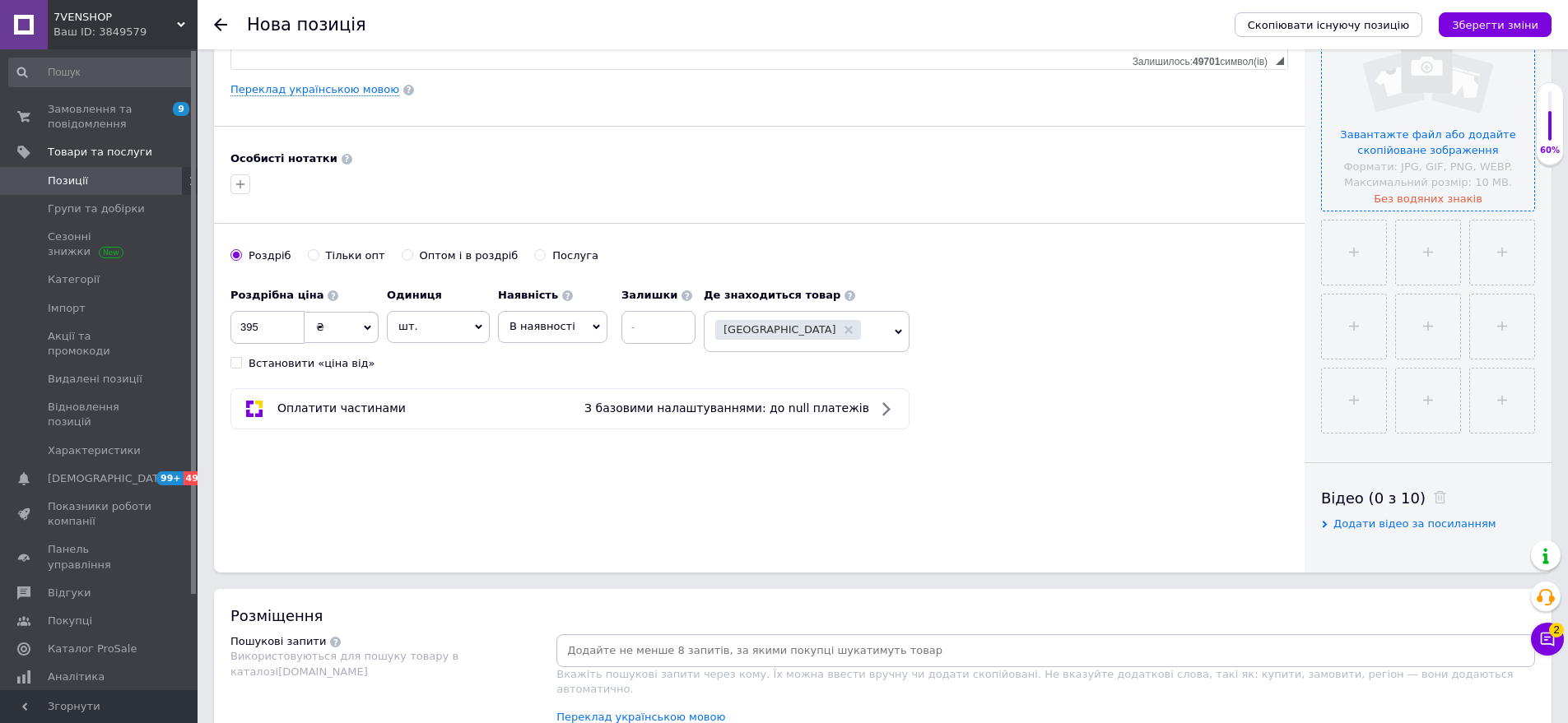
click at [1353, 206] on input "file" at bounding box center [1428, 105] width 213 height 213
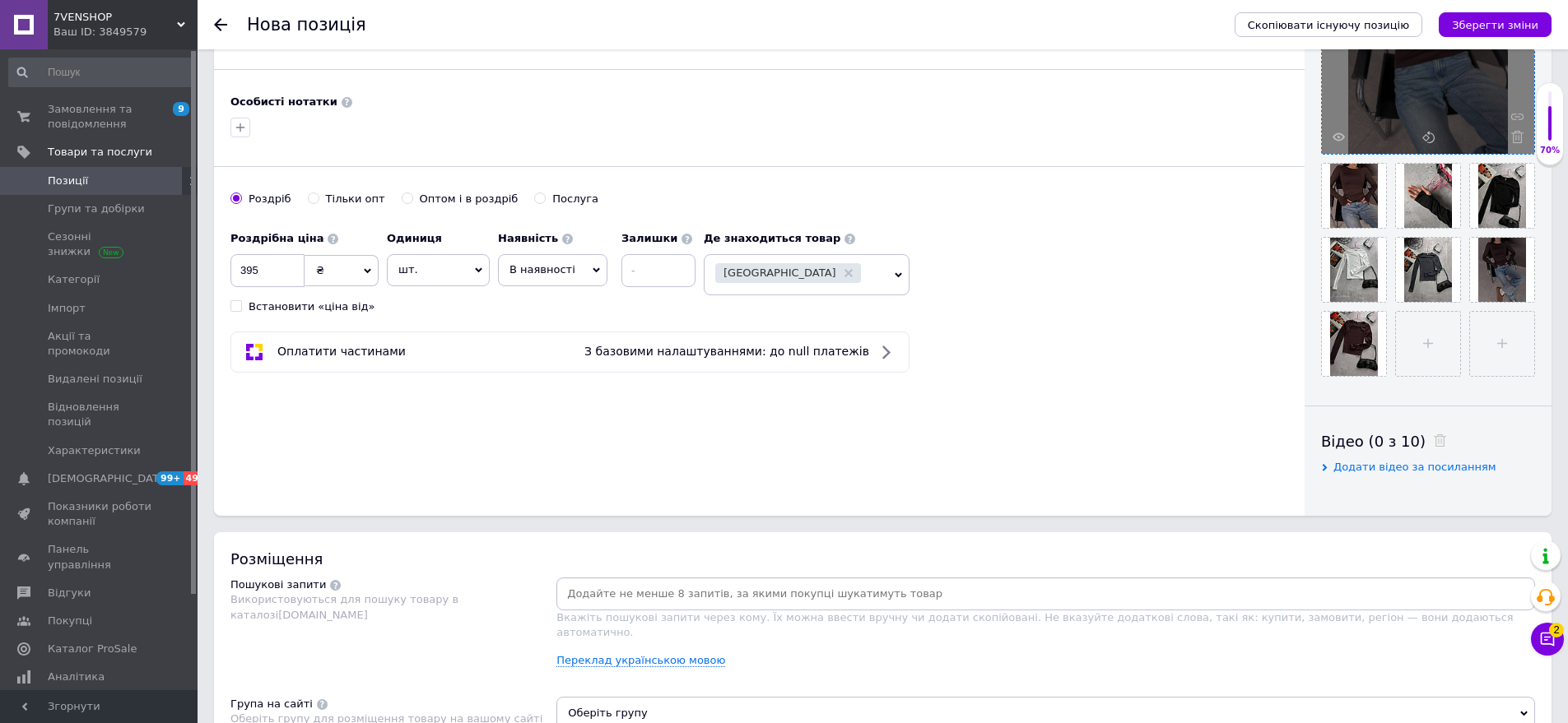
scroll to position [659, 0]
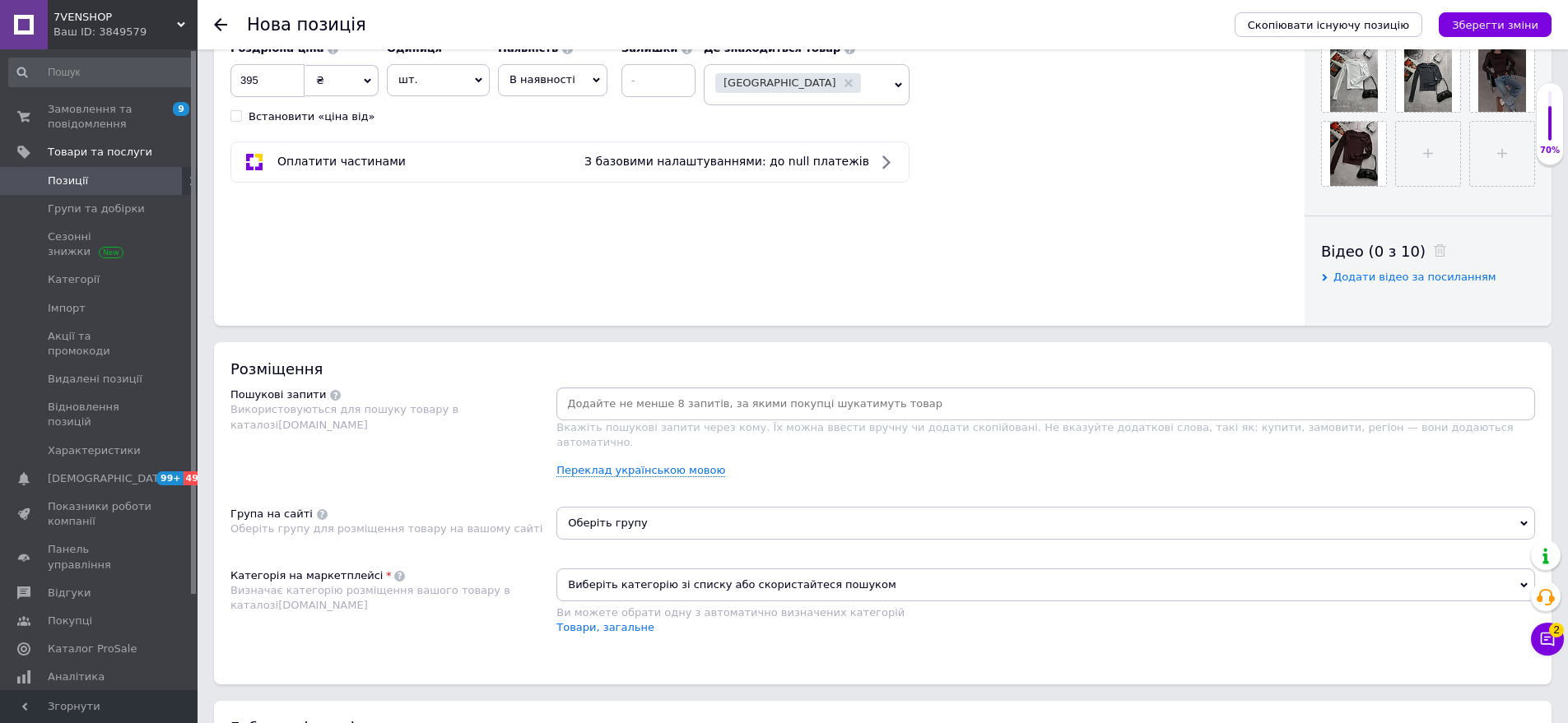
click at [565, 406] on input at bounding box center [1045, 404] width 972 height 25
drag, startPoint x: 373, startPoint y: 334, endPoint x: 427, endPoint y: 351, distance: 56.6
click at [373, 334] on div "Основна інформація Назва позиції (Російська) ✱ Трендовий обтягуючий лонгслів з …" at bounding box center [883, 198] width 1370 height 1581
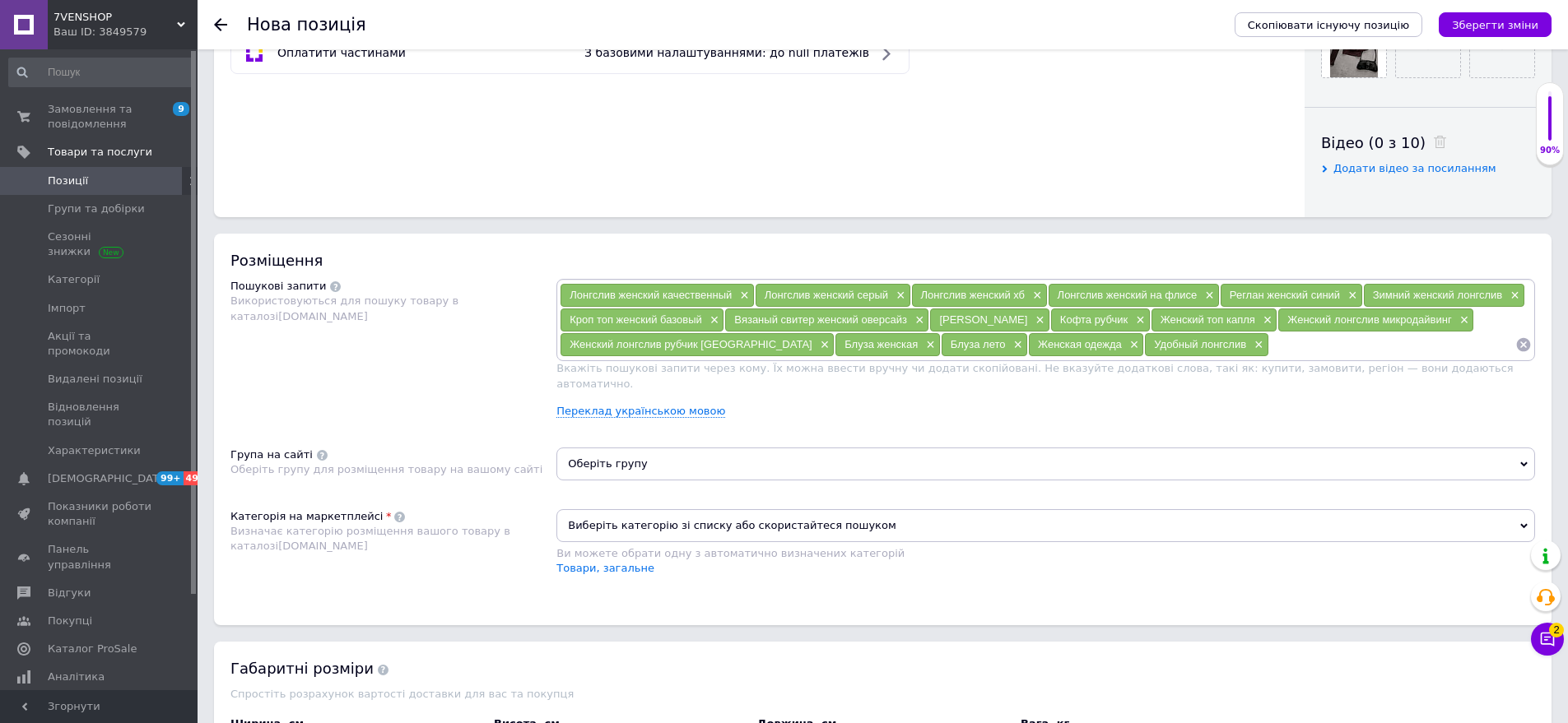
scroll to position [905, 0]
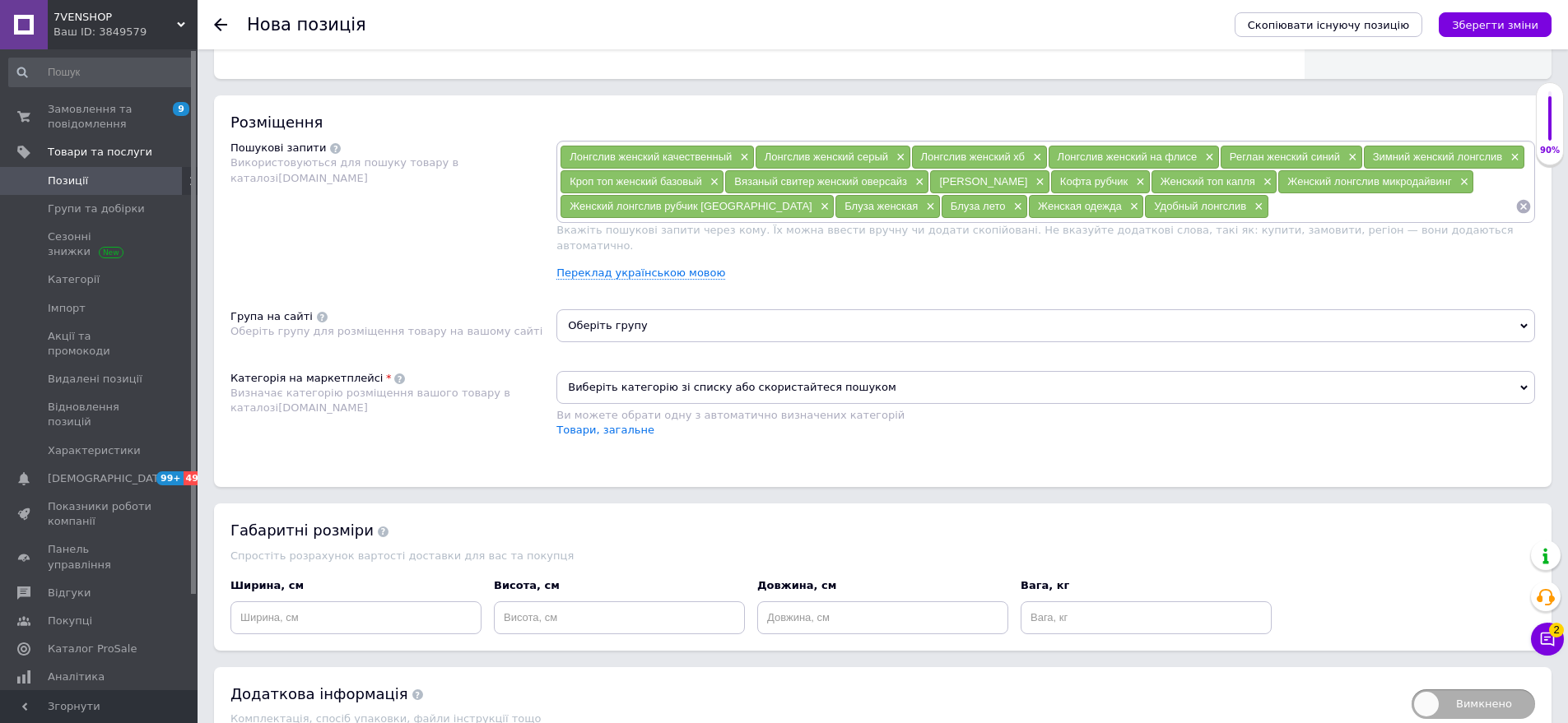
click at [630, 314] on span "Оберіть групу" at bounding box center [1045, 326] width 979 height 33
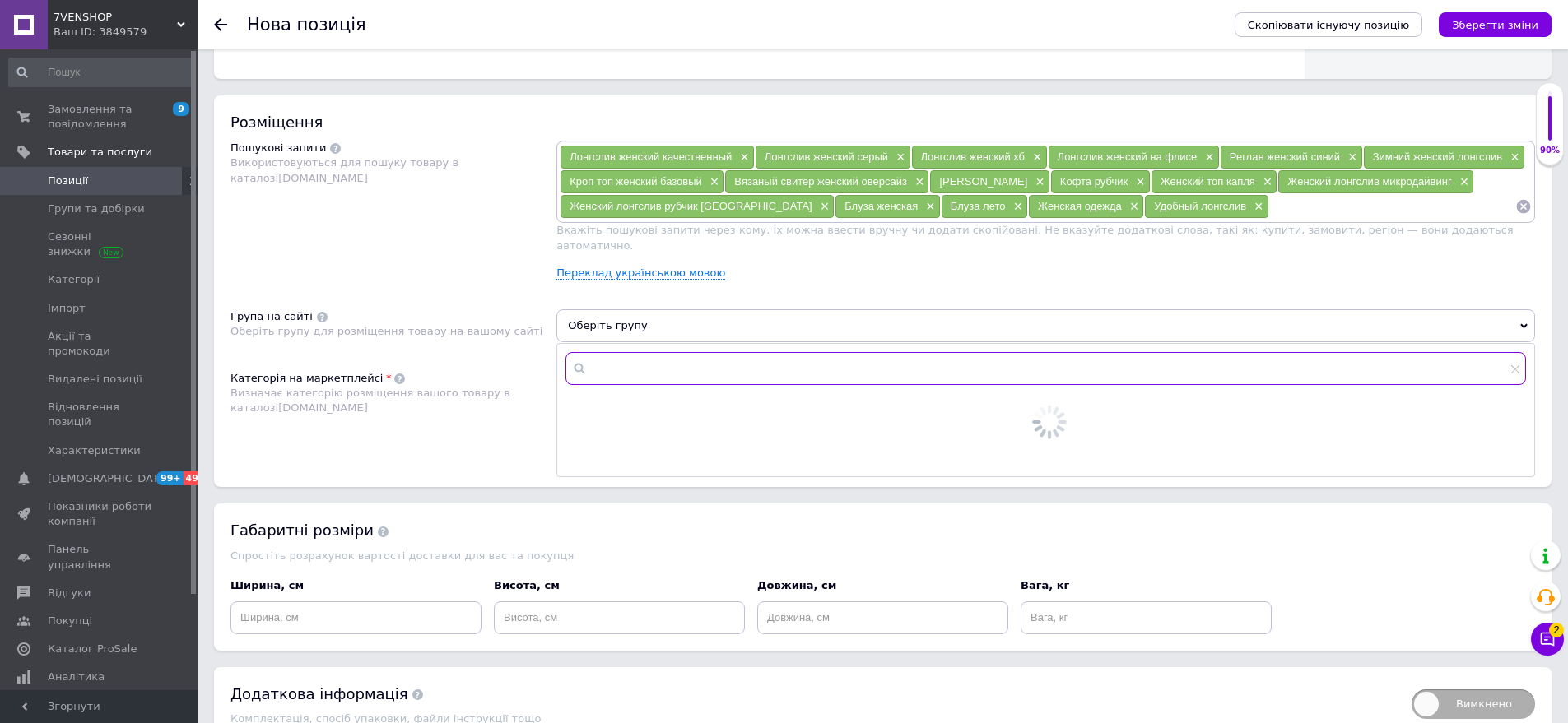
click at [630, 354] on input "text" at bounding box center [1045, 369] width 960 height 33
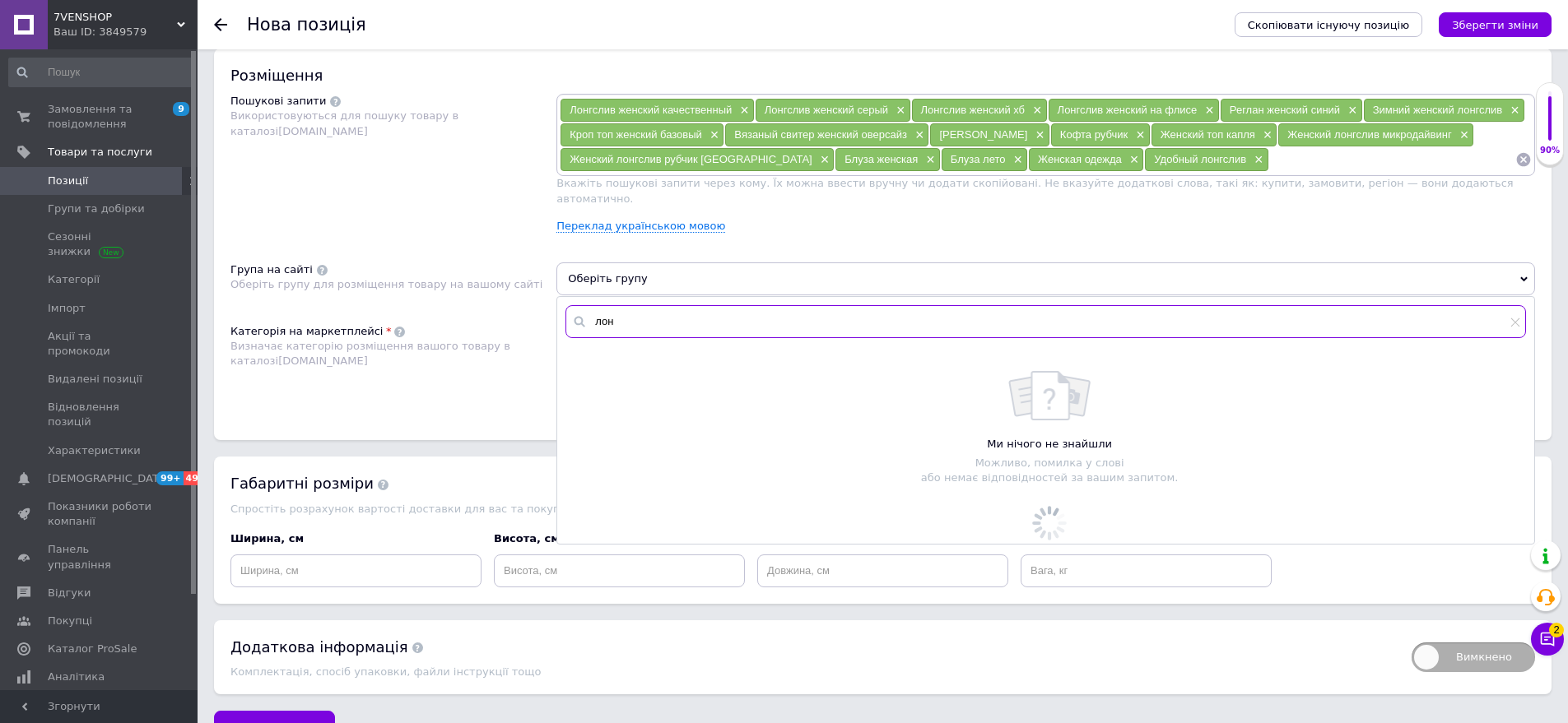
scroll to position [978, 0]
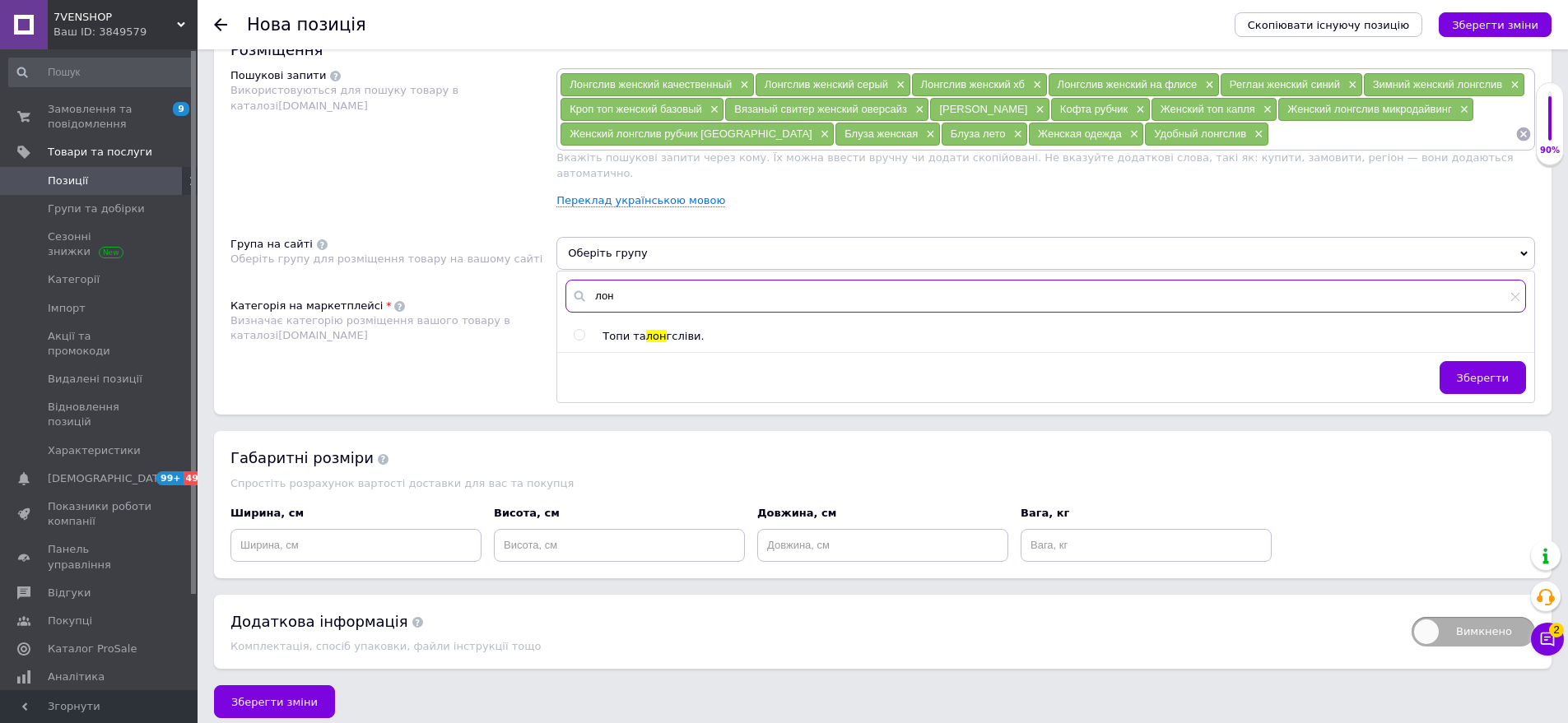
type input "лон"
click at [647, 330] on span "лон" at bounding box center [656, 336] width 21 height 12
radio input "true"
drag, startPoint x: 1491, startPoint y: 363, endPoint x: 1288, endPoint y: 374, distance: 203.3
click at [1486, 372] on span "Зберегти" at bounding box center [1482, 378] width 52 height 12
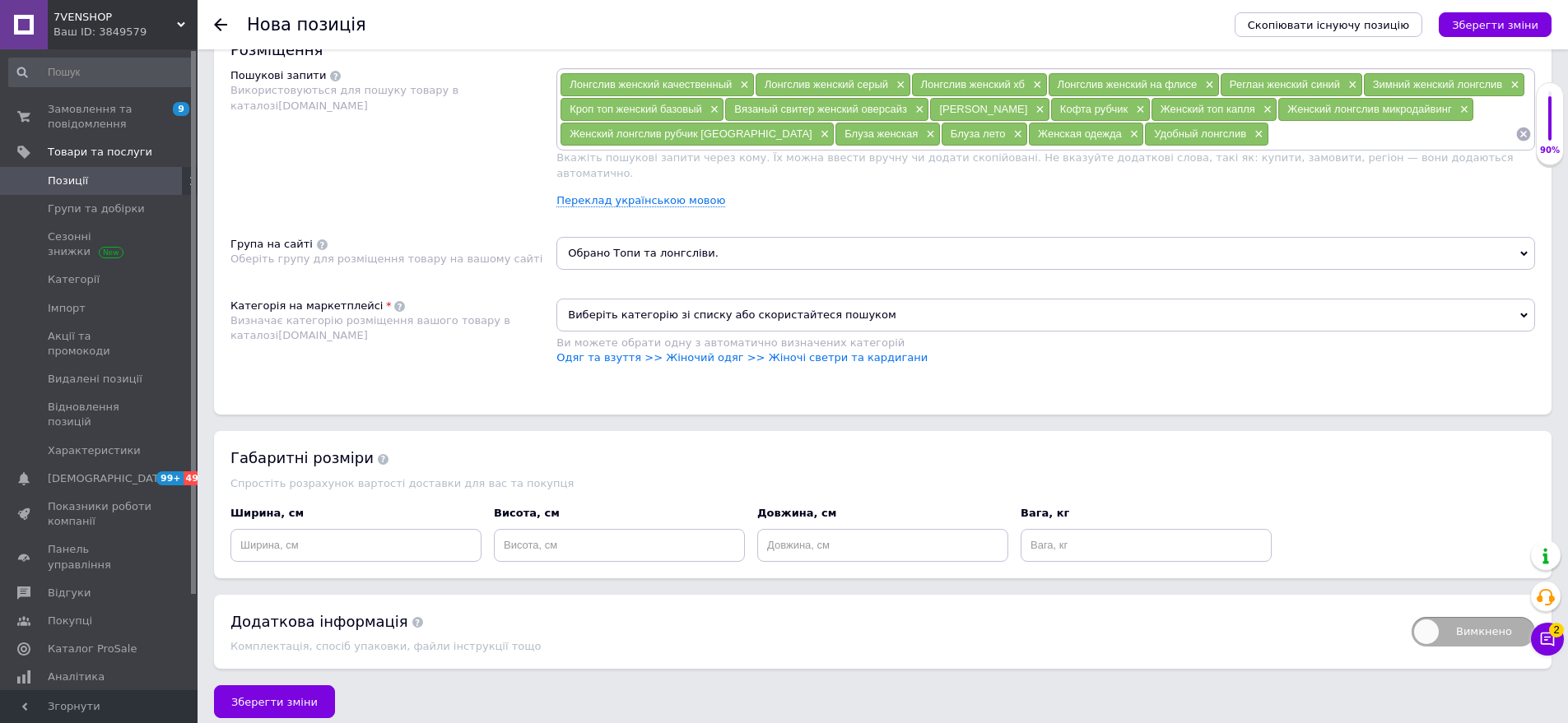
drag, startPoint x: 632, startPoint y: 338, endPoint x: 567, endPoint y: 322, distance: 66.9
click at [632, 351] on link "Одяг та взуття >> Жіночий одяг >> Жіночі светри та кардигани" at bounding box center [742, 357] width 371 height 12
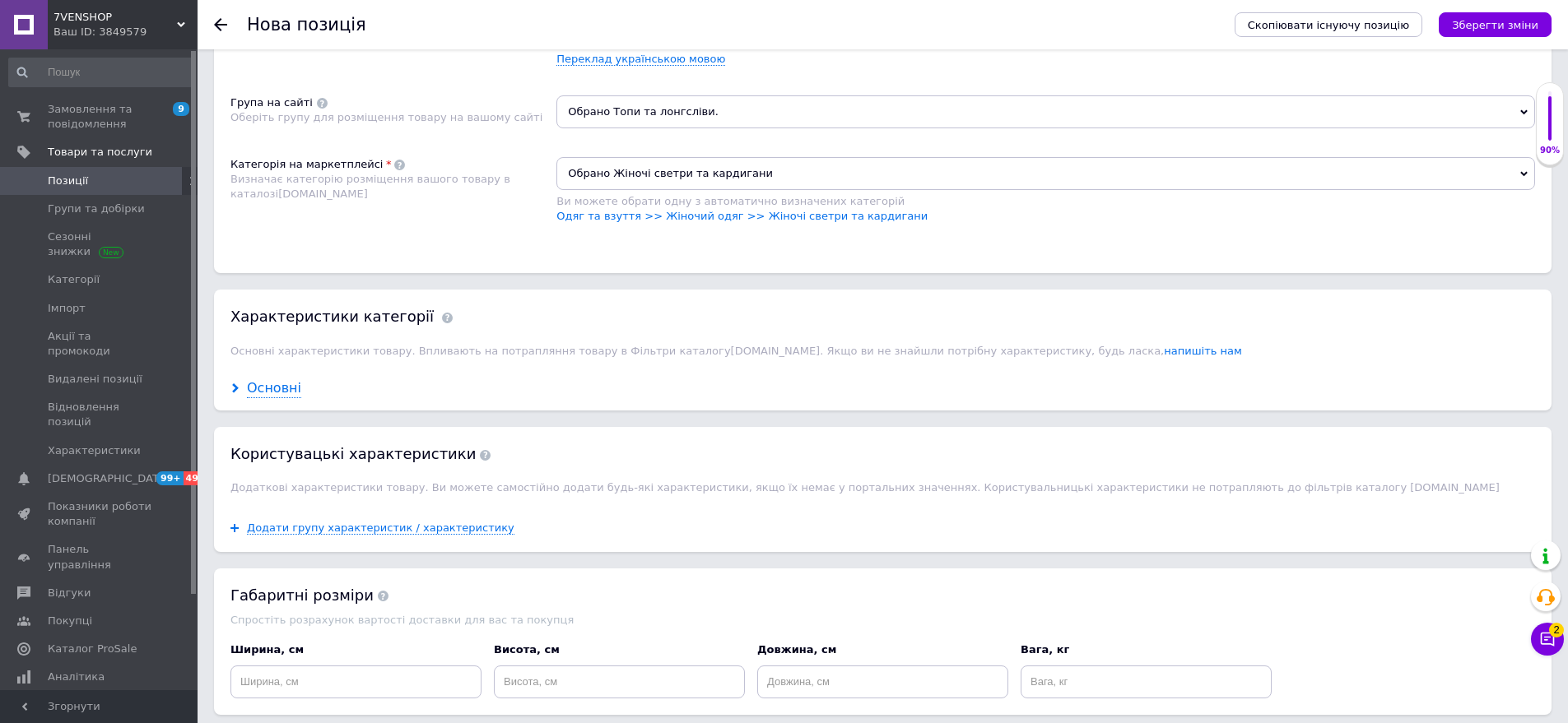
click at [271, 379] on div "Основні" at bounding box center [274, 388] width 54 height 19
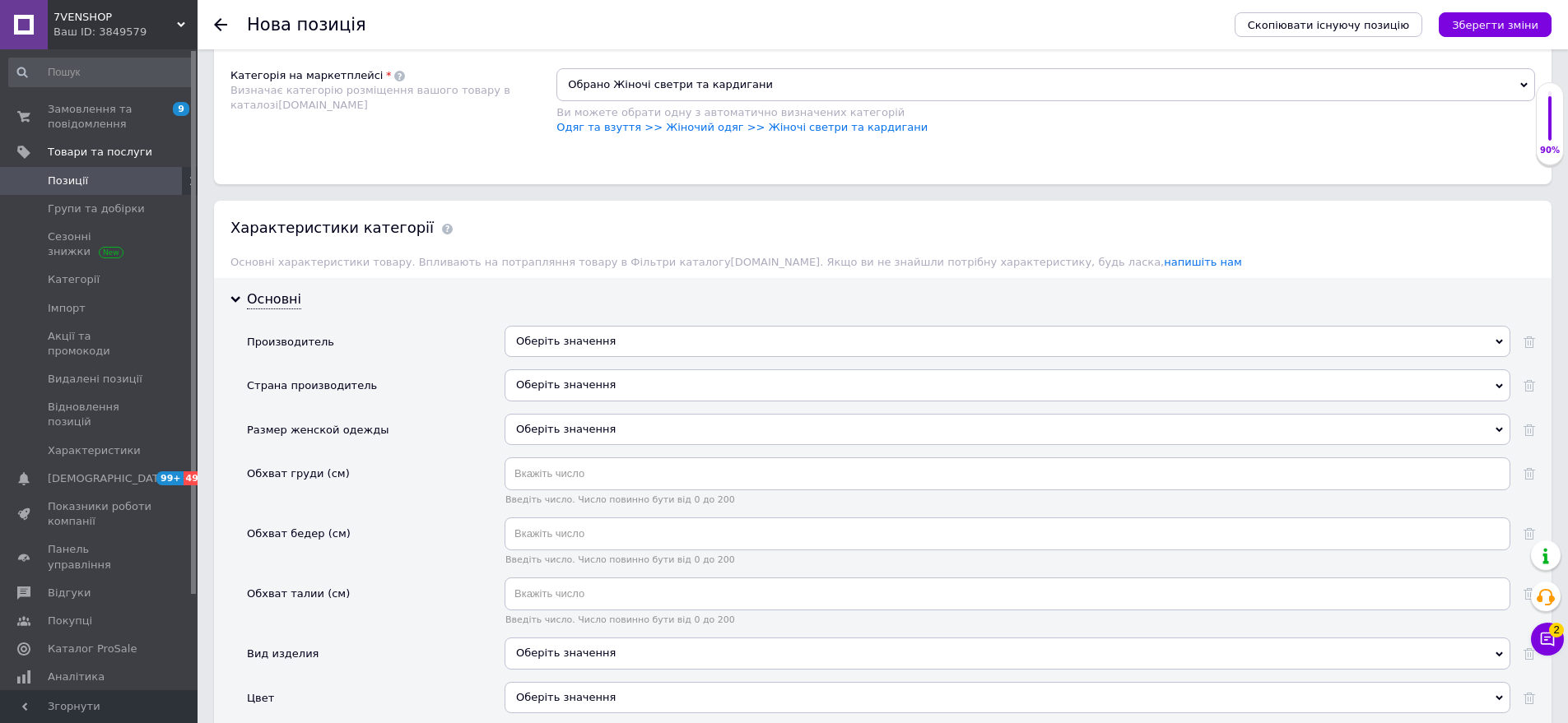
scroll to position [1284, 0]
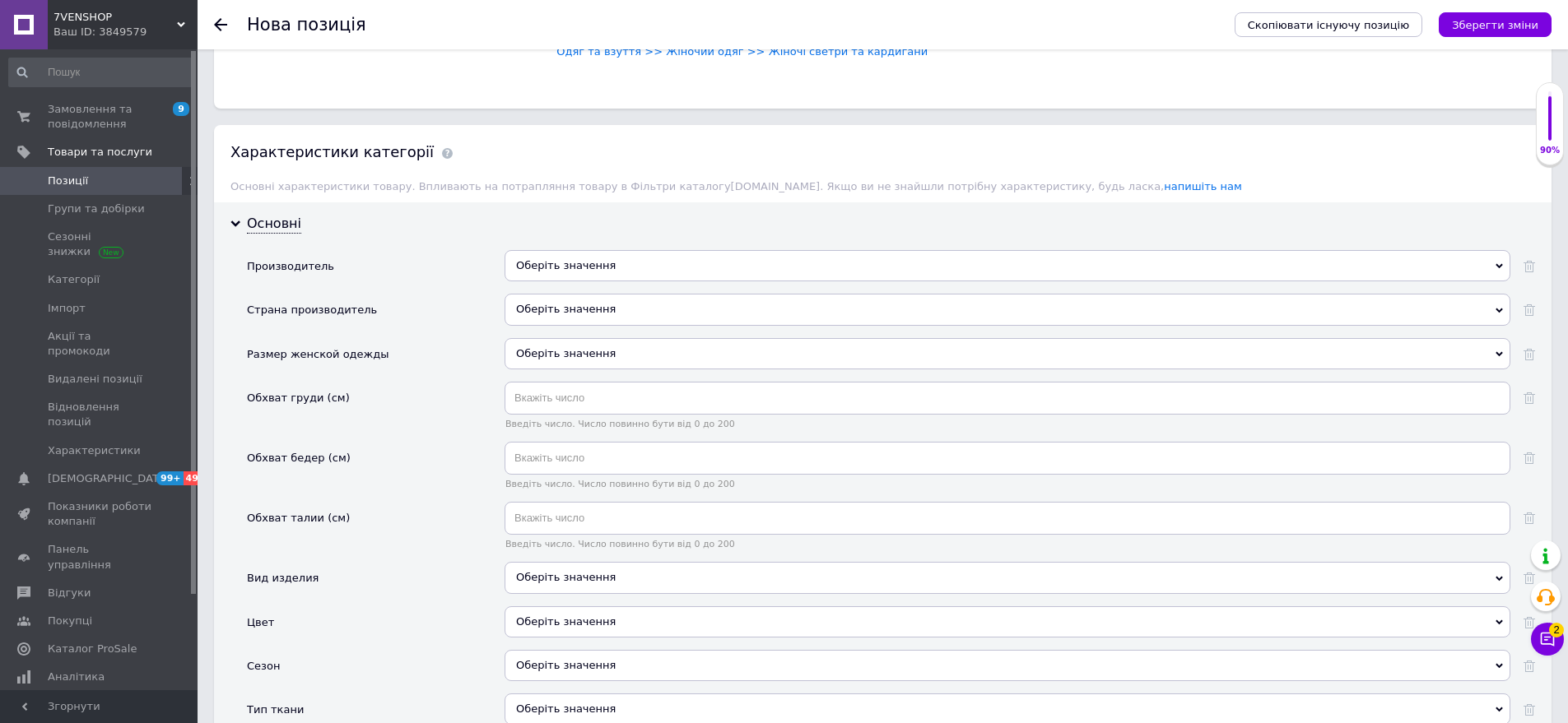
click at [605, 311] on div "Оберіть значення" at bounding box center [1007, 315] width 1006 height 44
click at [574, 293] on div "Оберіть значення" at bounding box center [1007, 309] width 1006 height 31
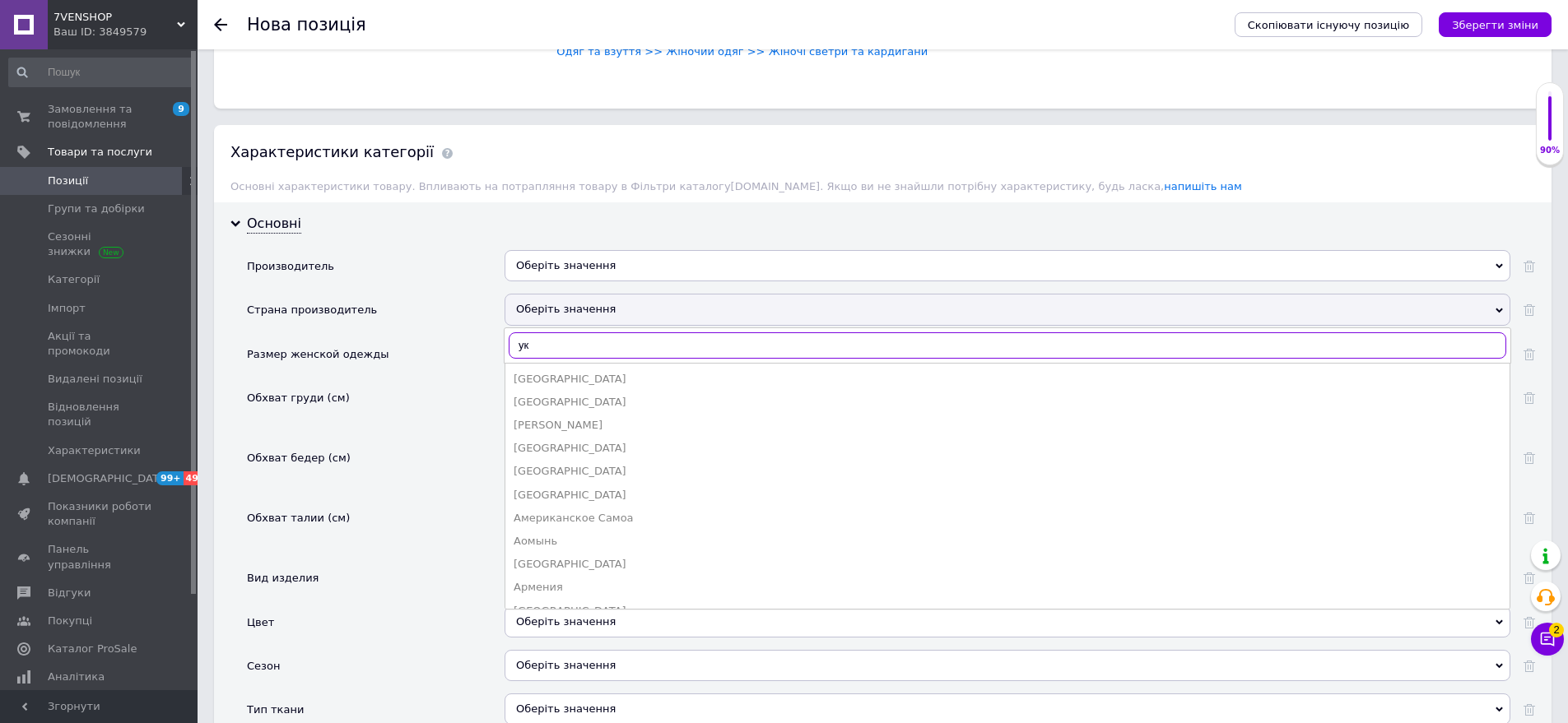
type input "укр"
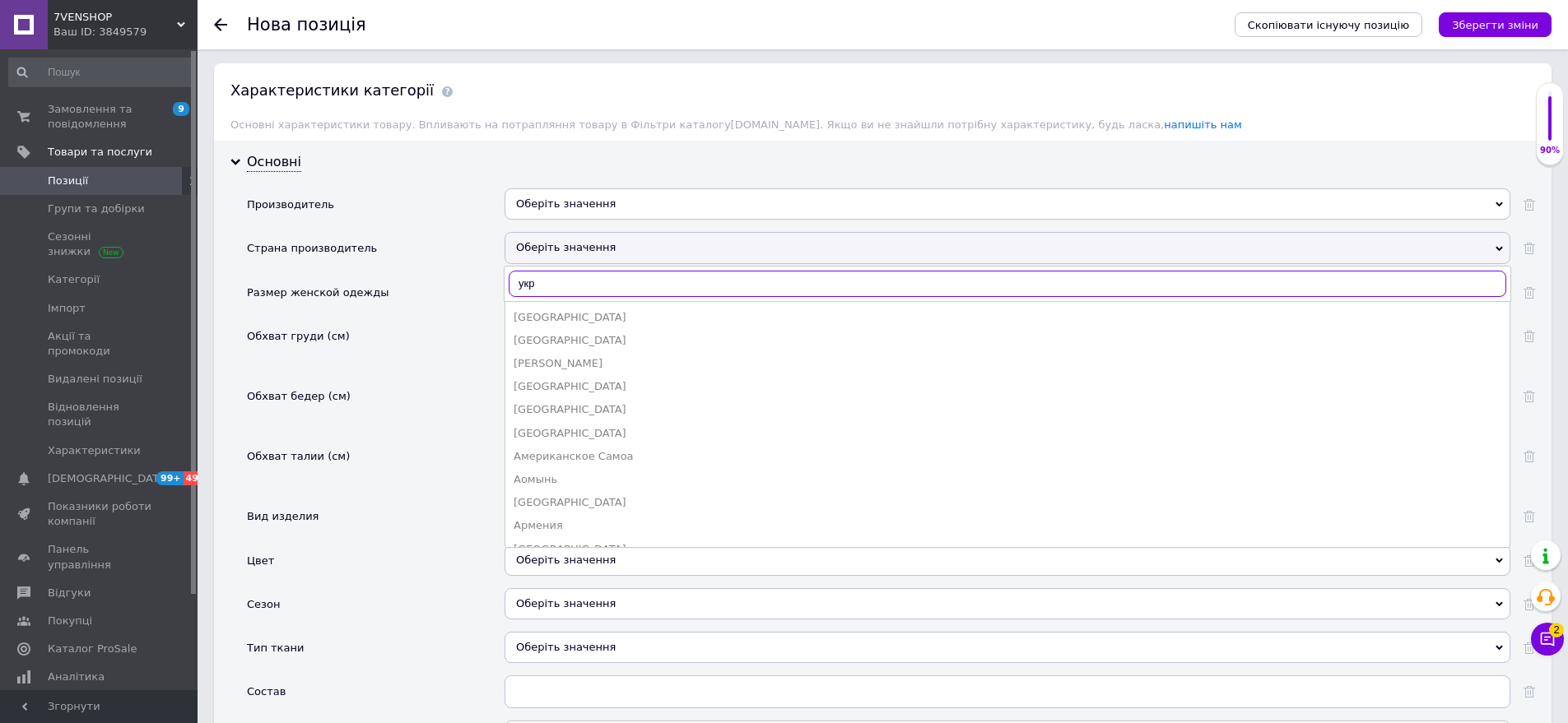
scroll to position [1448, 0]
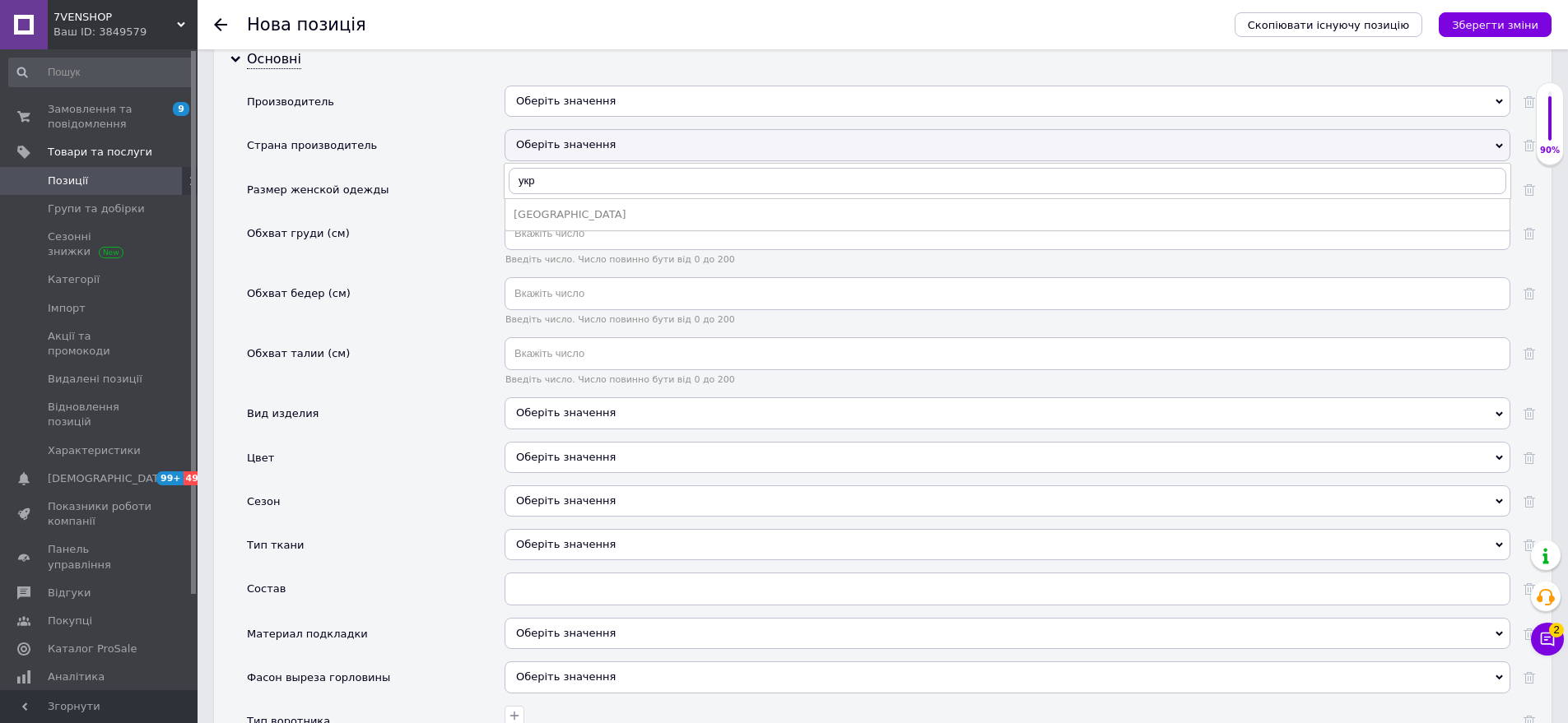
drag, startPoint x: 579, startPoint y: 185, endPoint x: 567, endPoint y: 196, distance: 16.3
click at [579, 199] on ul "[GEOGRAPHIC_DATA]" at bounding box center [1007, 215] width 1006 height 33
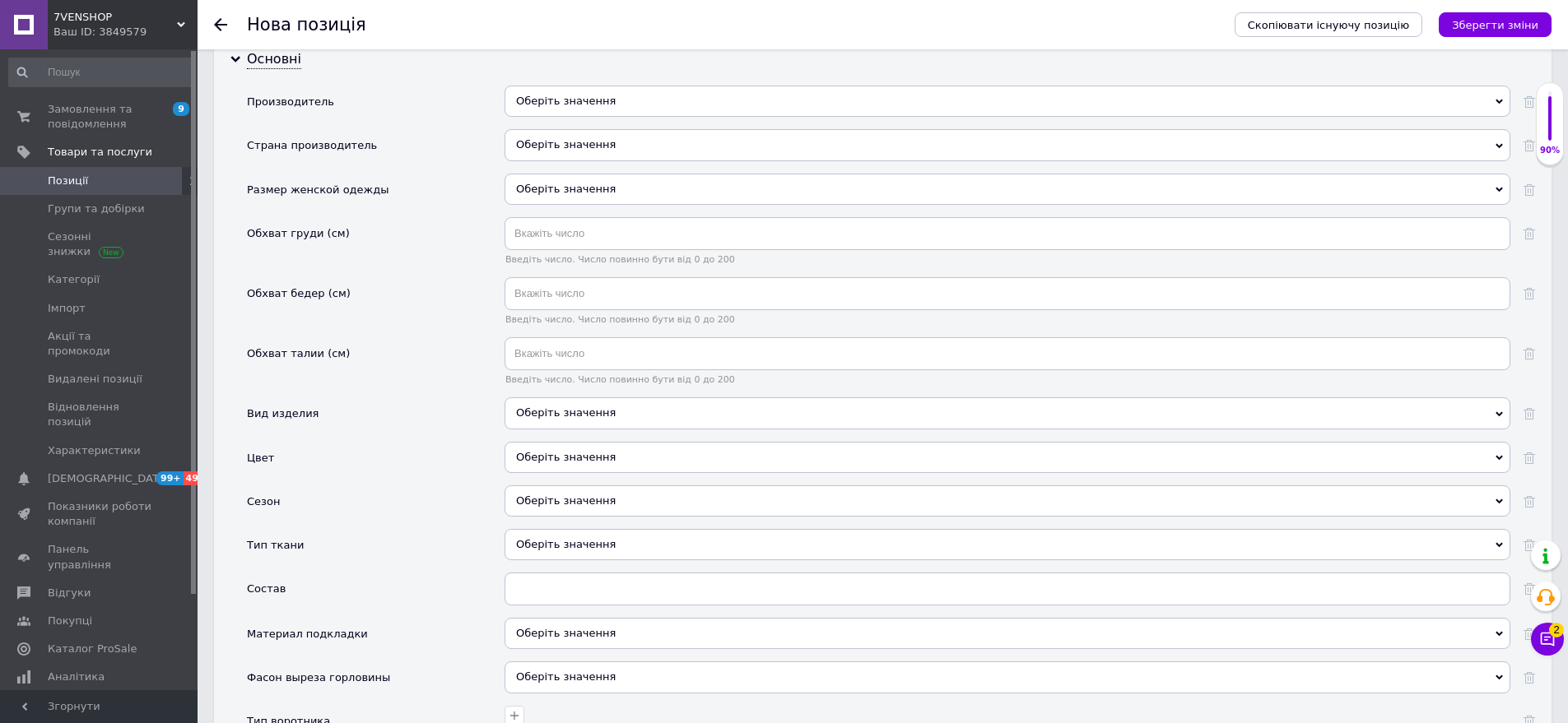
click at [584, 143] on div "Оберіть значення" at bounding box center [1007, 145] width 1006 height 31
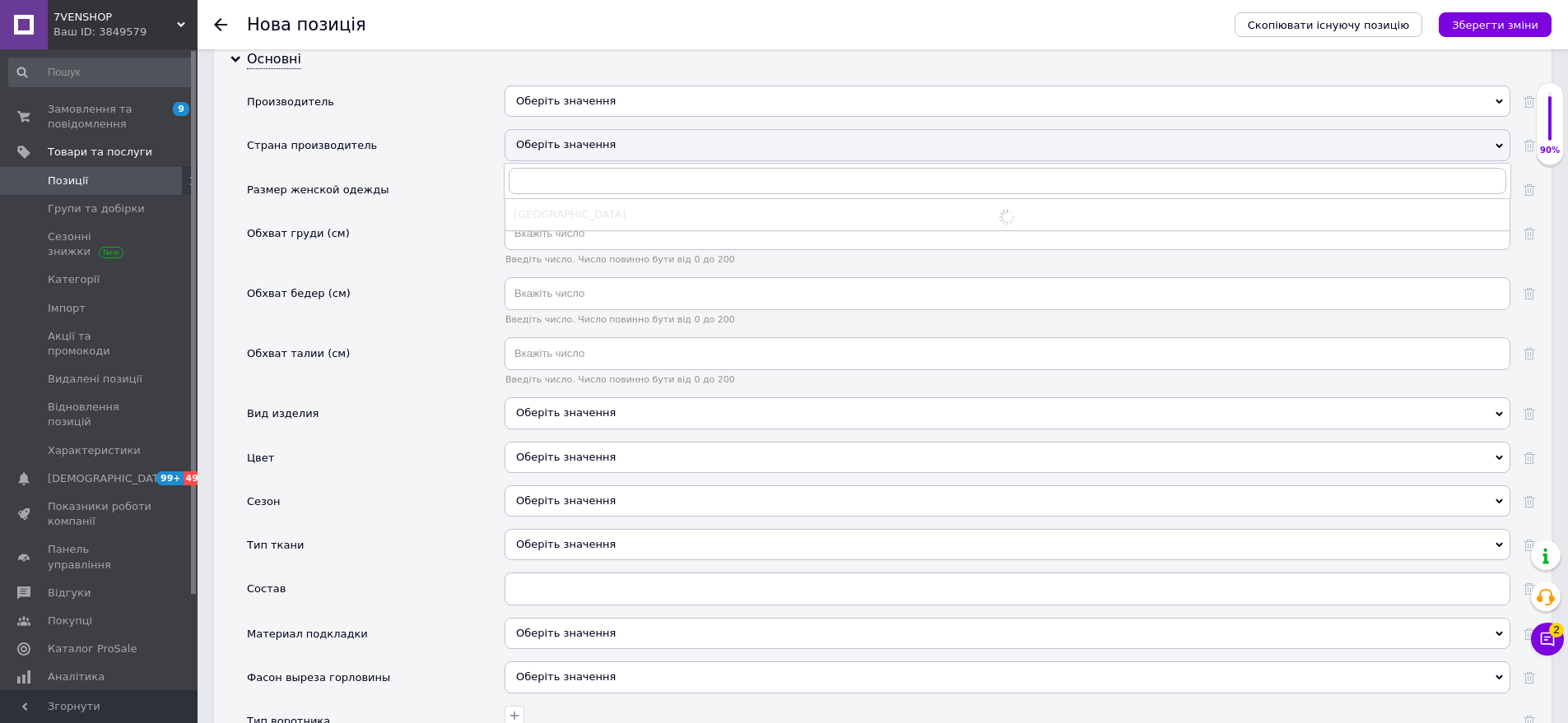
click at [581, 208] on span at bounding box center [1007, 218] width 988 height 20
drag, startPoint x: 590, startPoint y: 173, endPoint x: 449, endPoint y: 165, distance: 141.2
click at [589, 174] on div "Оберіть значення" at bounding box center [1007, 190] width 1006 height 31
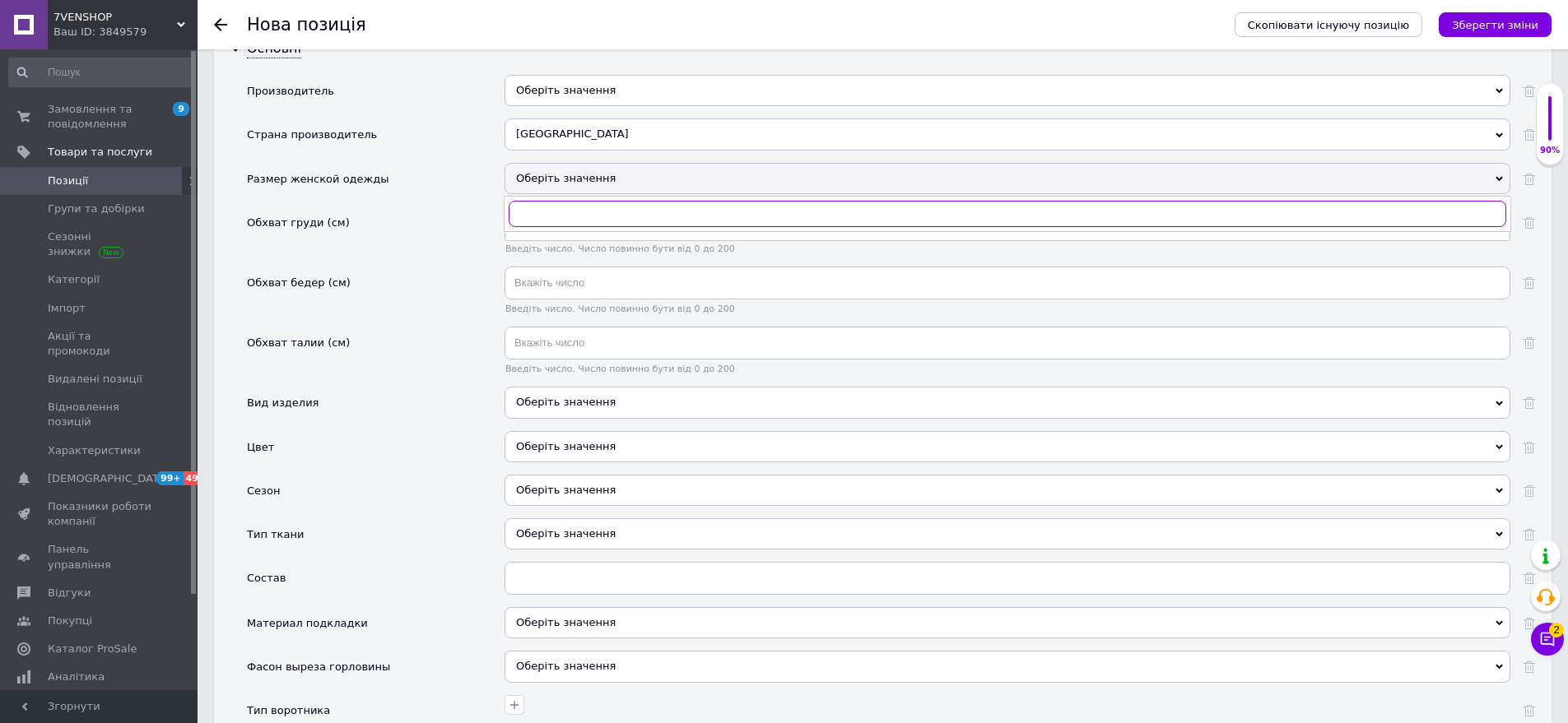
scroll to position [1531, 0]
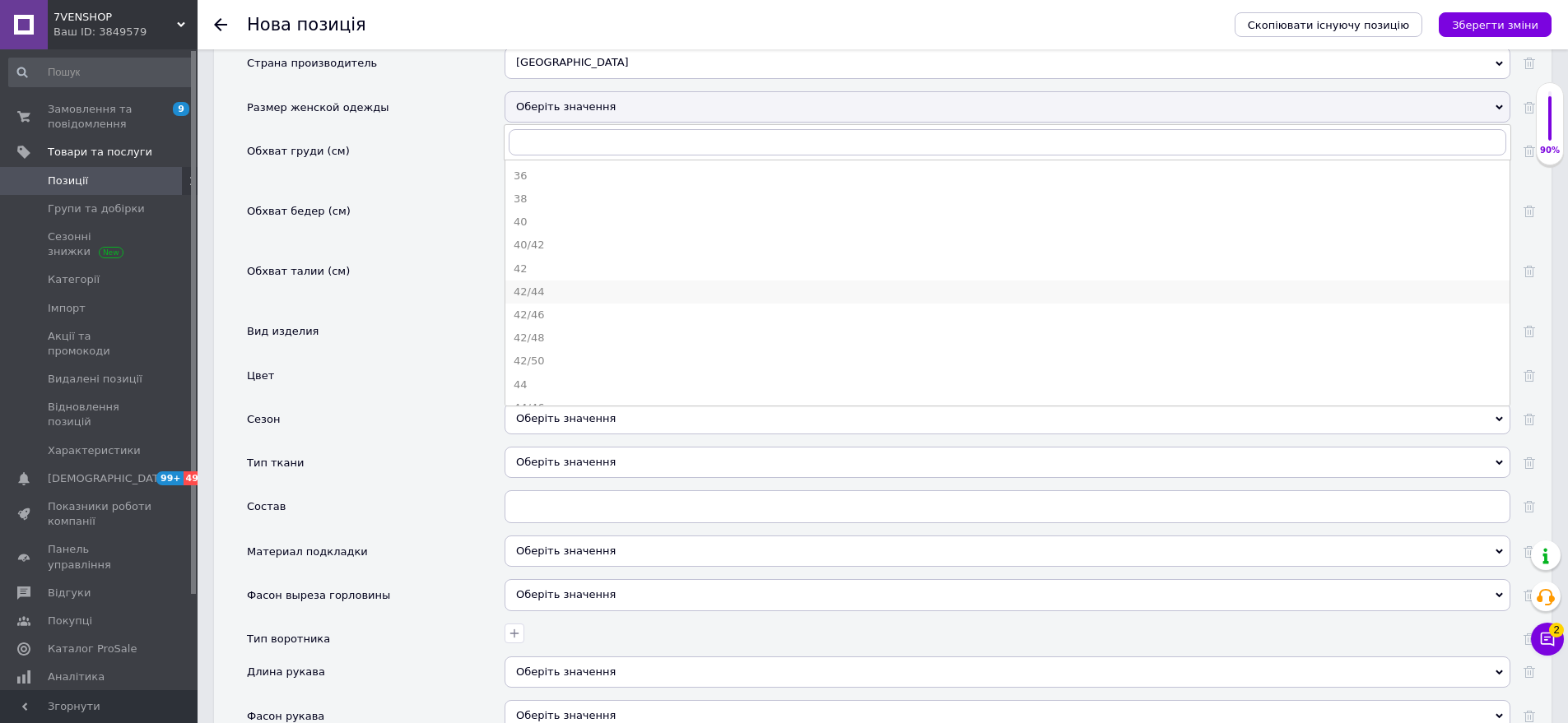
click at [555, 284] on li "42/44" at bounding box center [1007, 292] width 1004 height 23
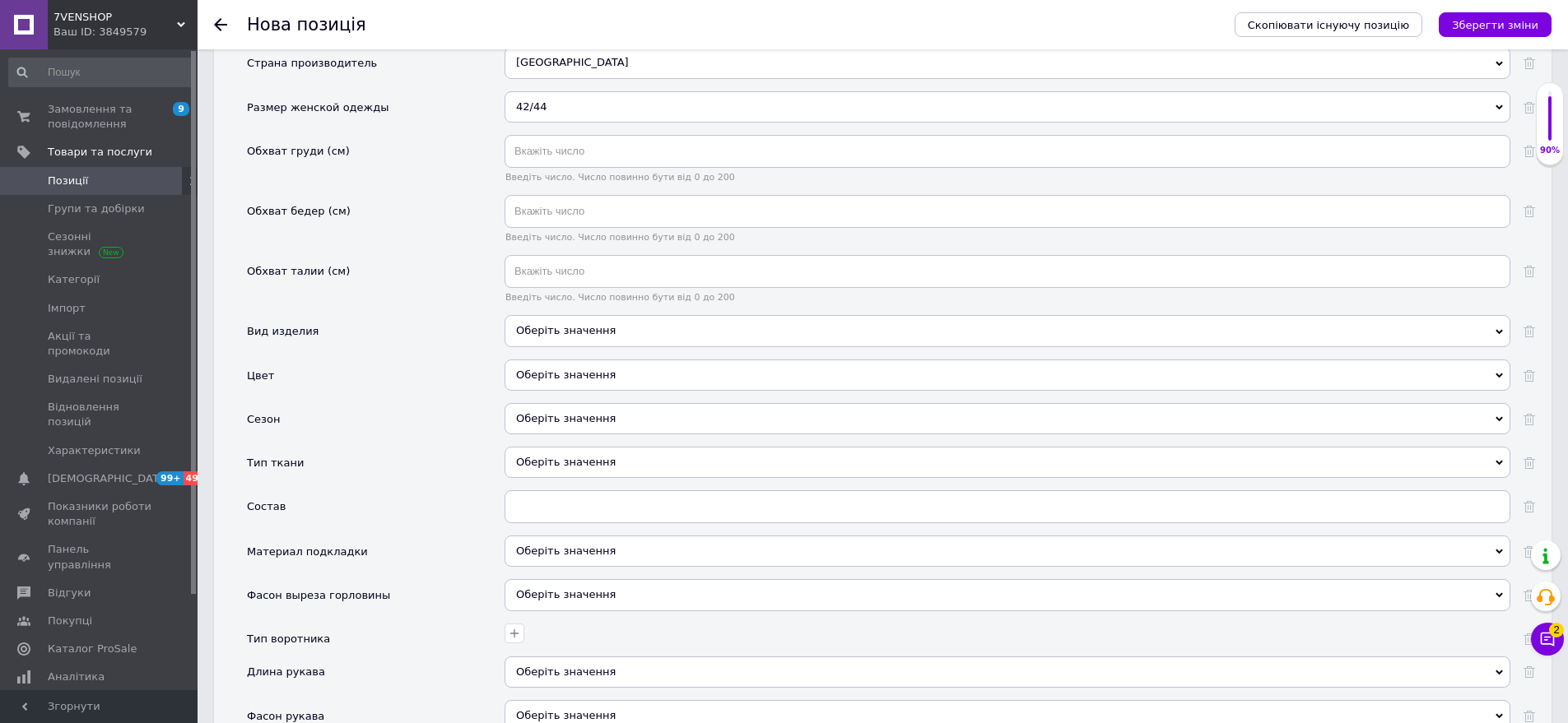
drag, startPoint x: 580, startPoint y: 319, endPoint x: 478, endPoint y: 245, distance: 126.0
click at [580, 319] on div "Оберіть значення" at bounding box center [1007, 331] width 1006 height 31
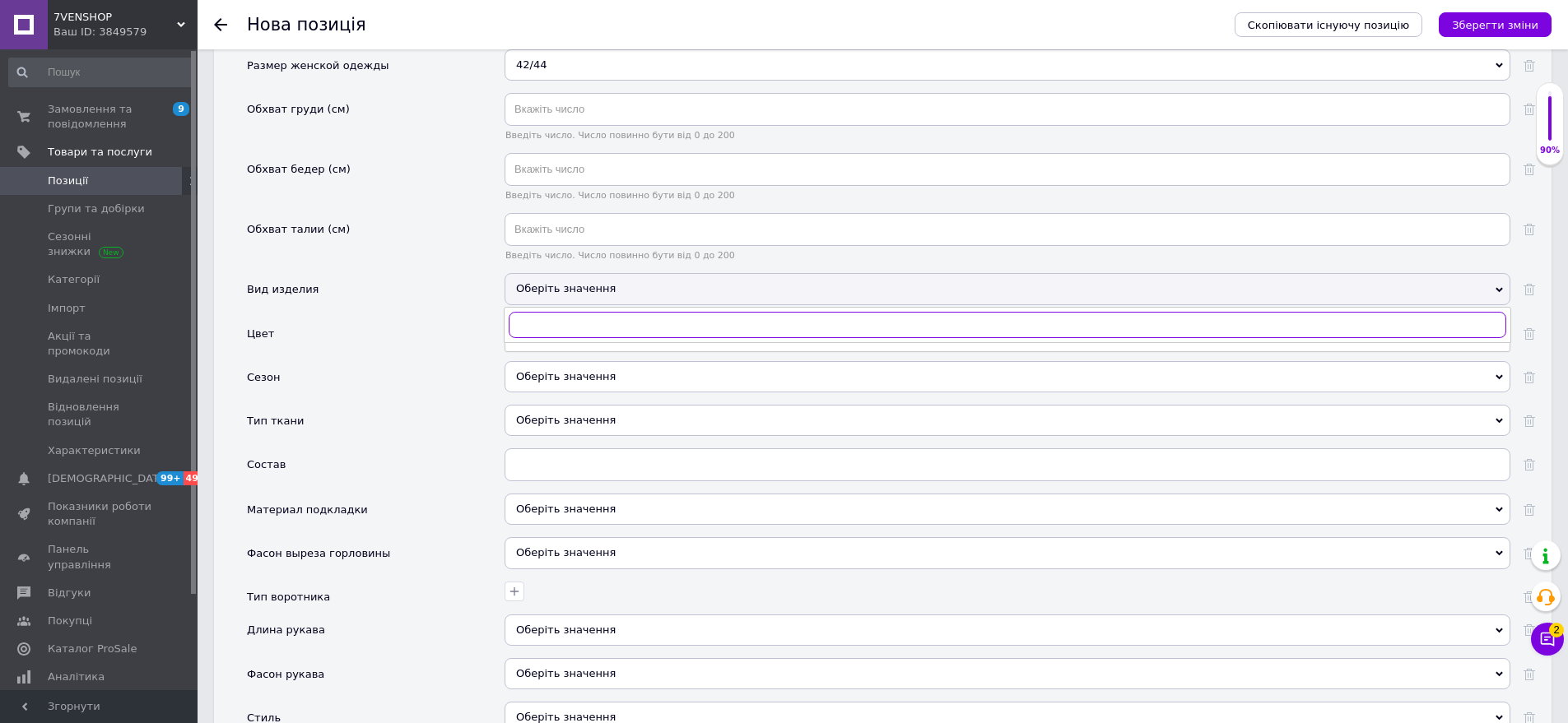
scroll to position [1613, 0]
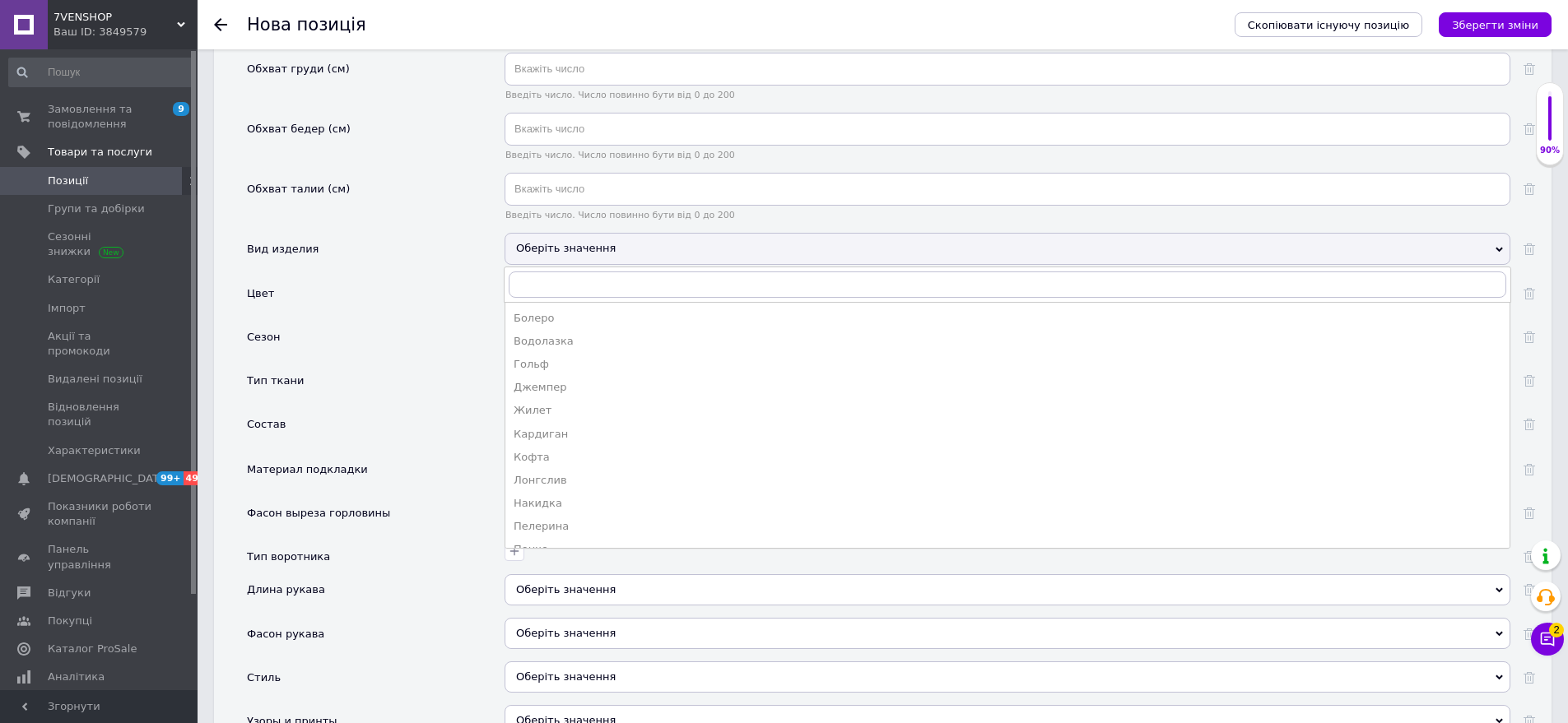
drag, startPoint x: 570, startPoint y: 472, endPoint x: 460, endPoint y: 322, distance: 186.0
click at [570, 473] on div "Лонгслив" at bounding box center [1007, 481] width 988 height 15
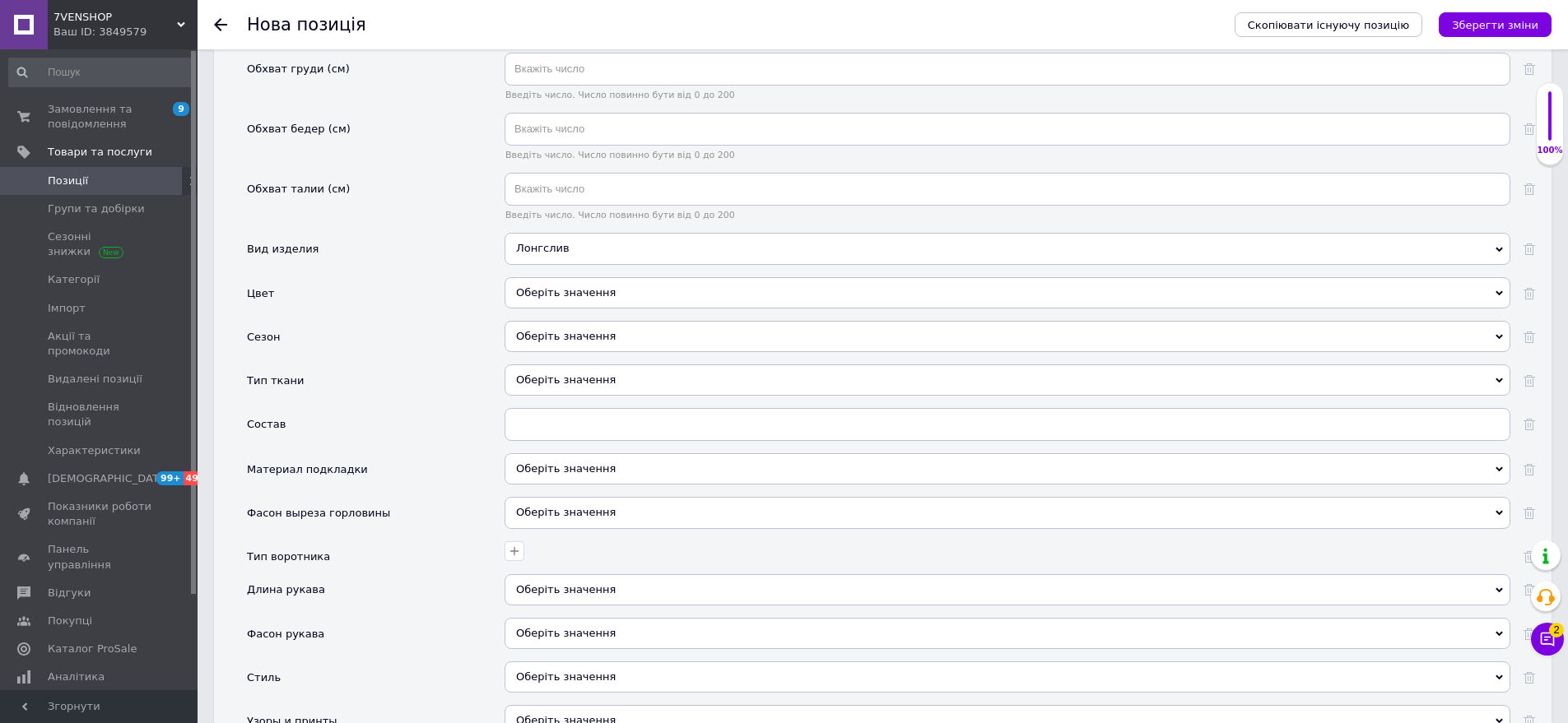
click at [584, 279] on div "Оберіть значення" at bounding box center [1007, 293] width 1006 height 31
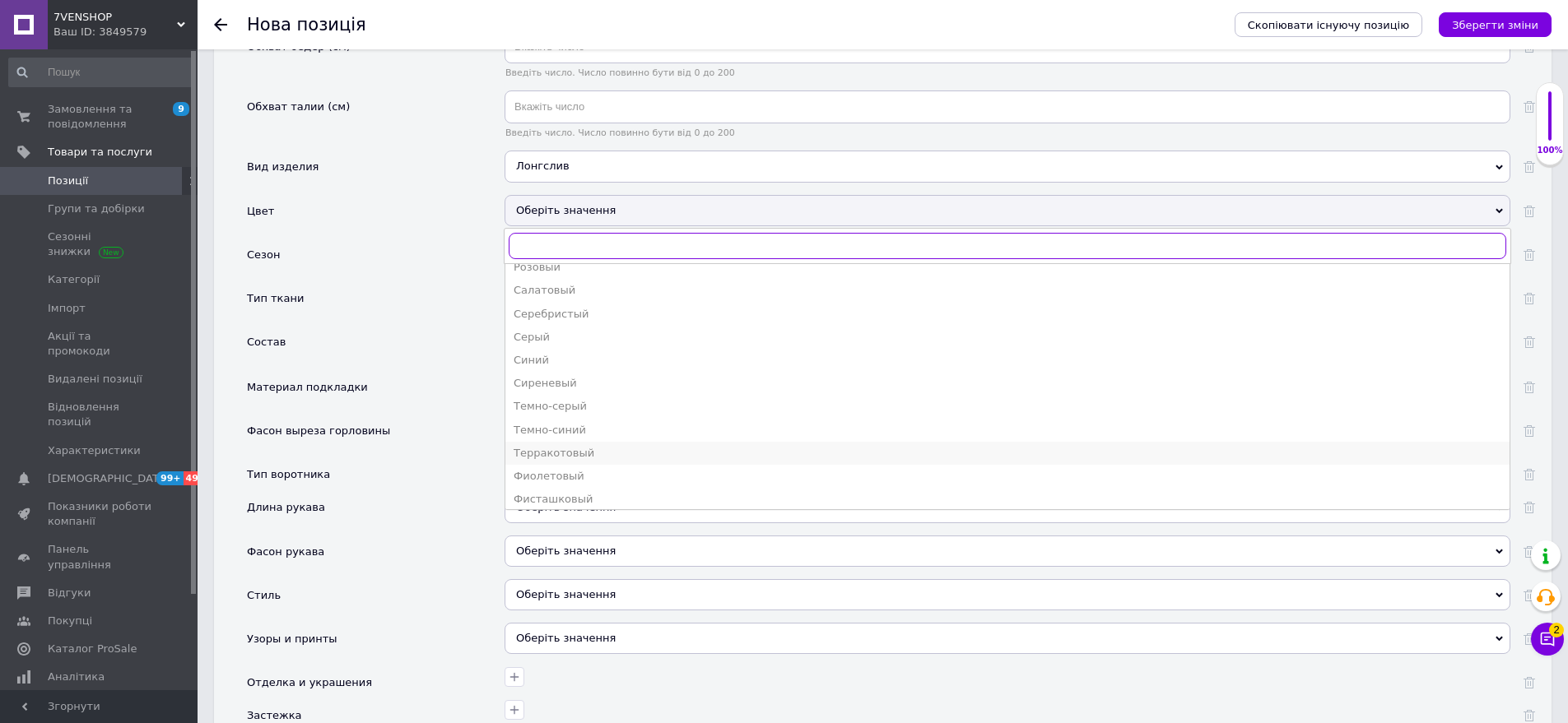
scroll to position [806, 0]
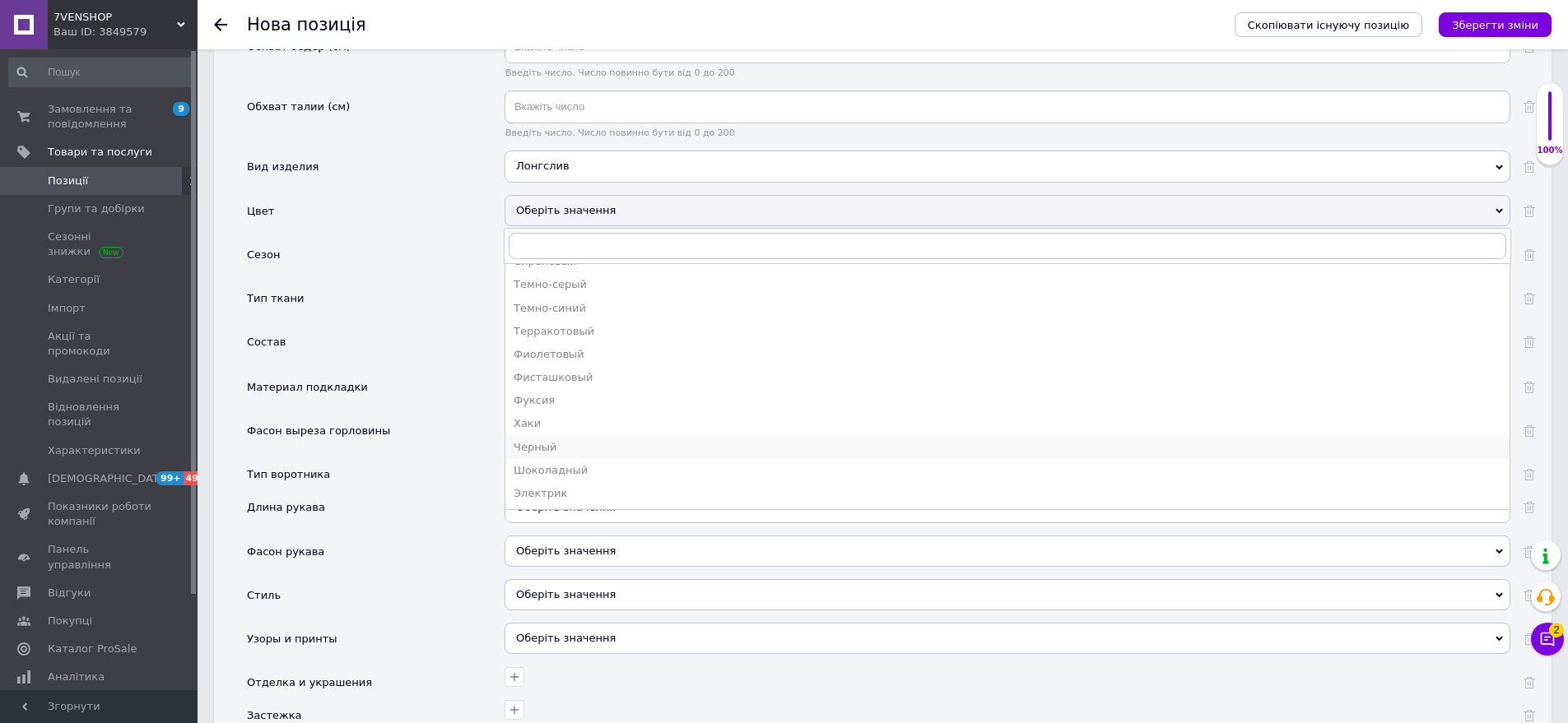
click at [567, 440] on div "Черный" at bounding box center [1007, 448] width 988 height 15
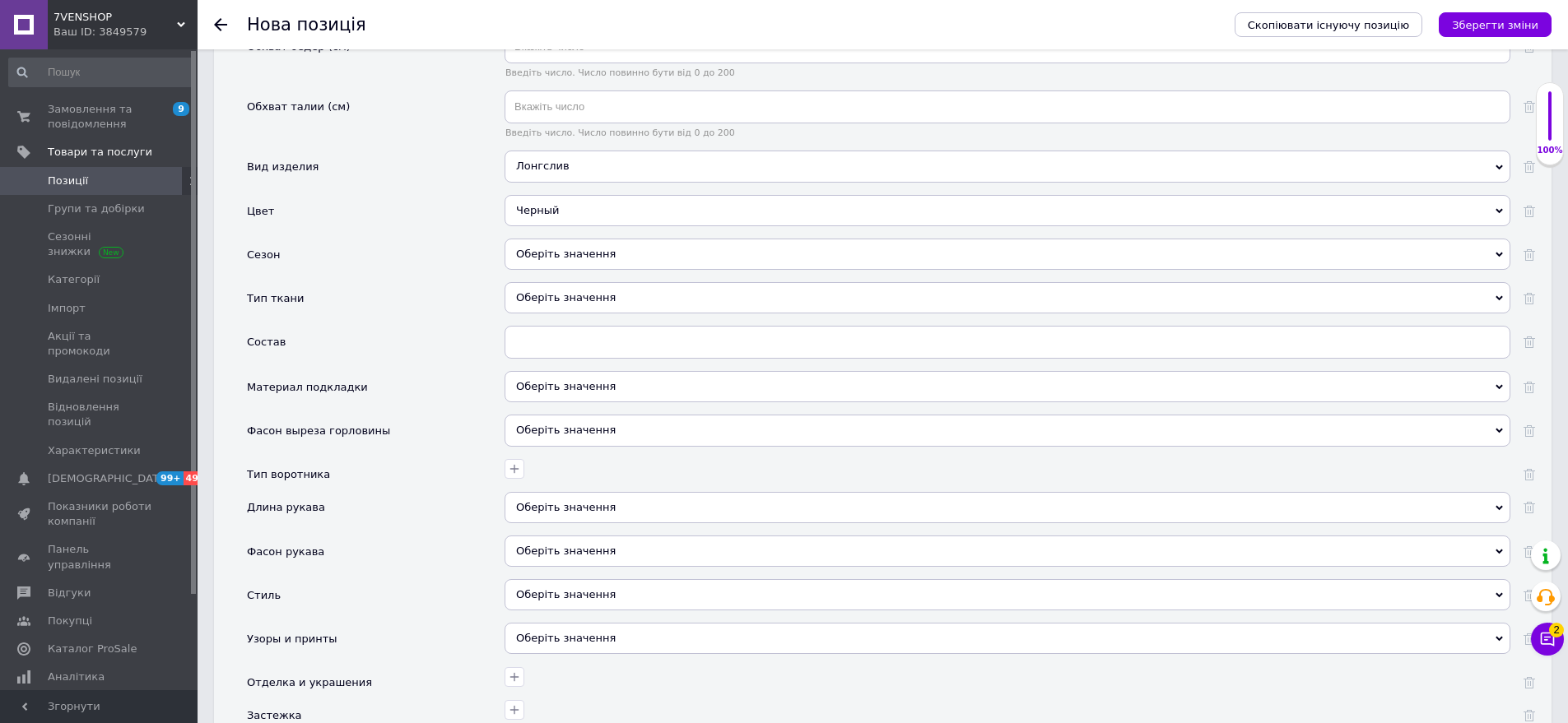
drag, startPoint x: 559, startPoint y: 241, endPoint x: 453, endPoint y: 190, distance: 117.6
click at [558, 241] on div "Оберіть значення" at bounding box center [1007, 254] width 1006 height 31
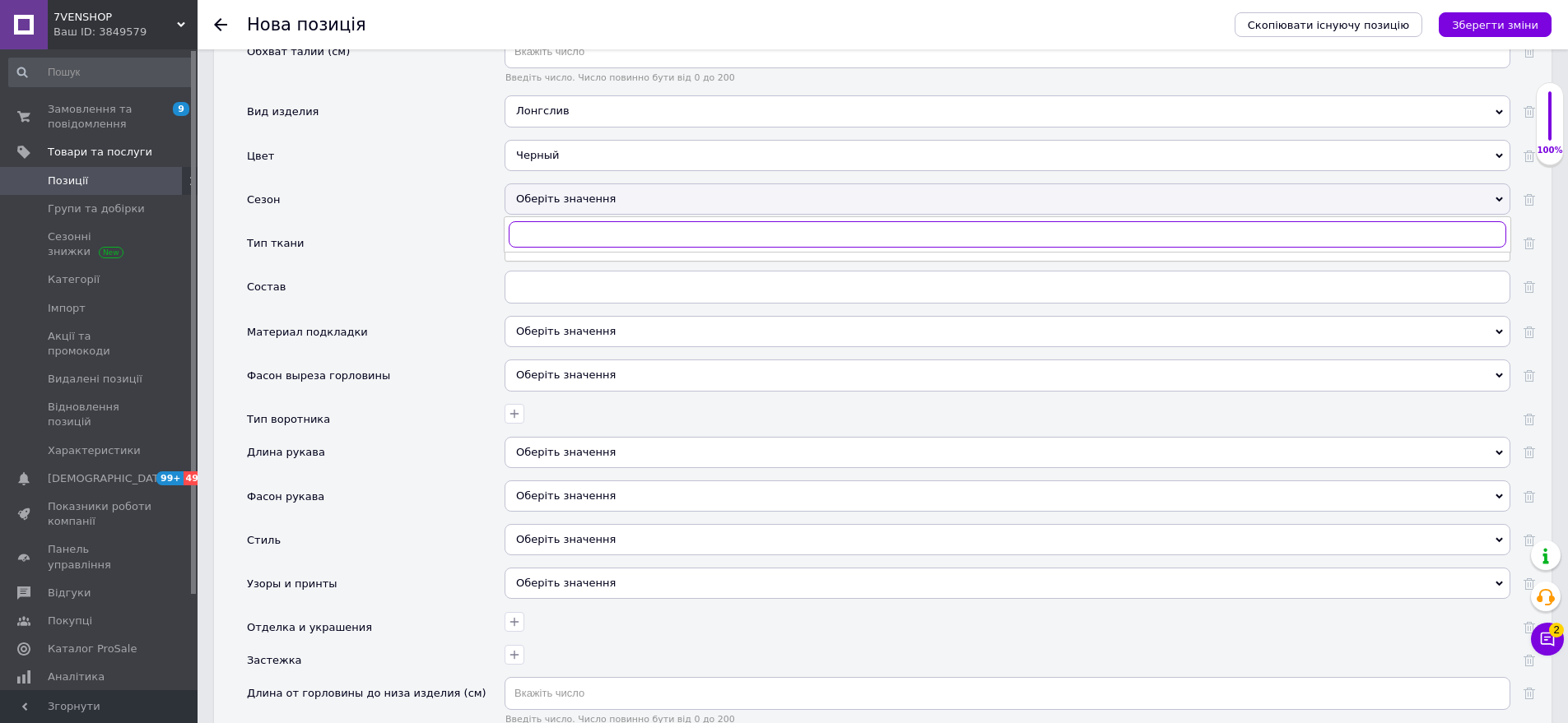
scroll to position [1777, 0]
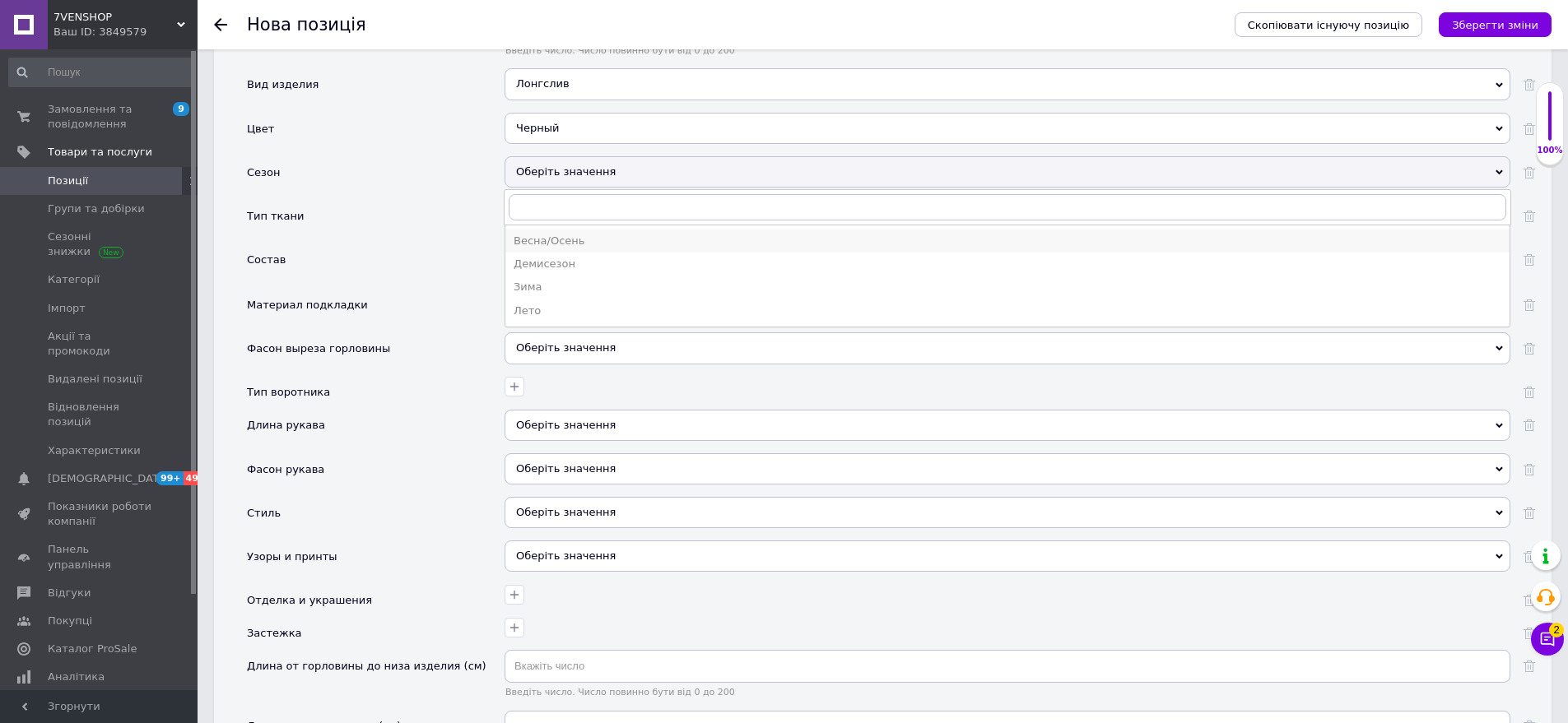
click at [590, 234] on div "Весна/Осень" at bounding box center [1007, 242] width 988 height 15
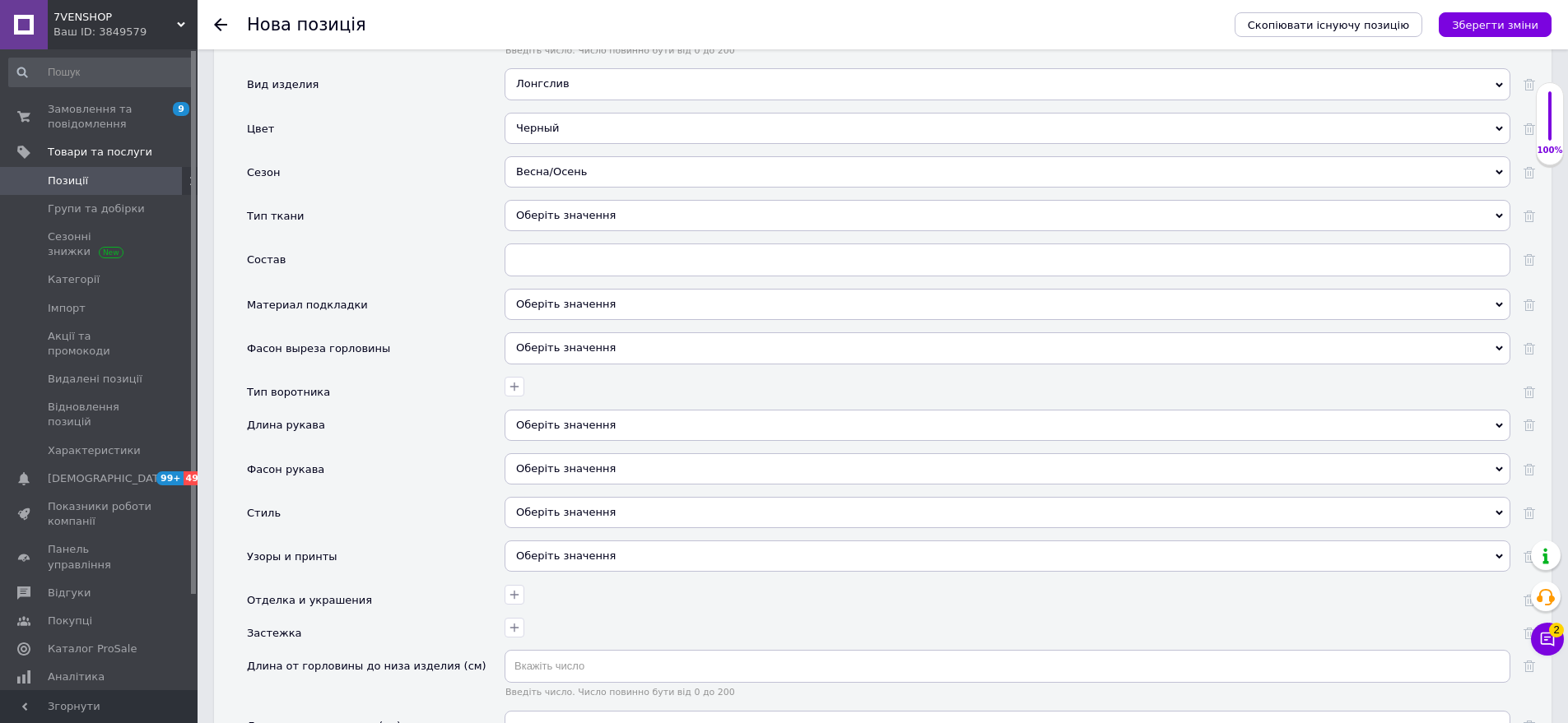
drag, startPoint x: 603, startPoint y: 206, endPoint x: 530, endPoint y: 201, distance: 73.2
click at [603, 205] on div "Оберіть значення" at bounding box center [1007, 216] width 1006 height 31
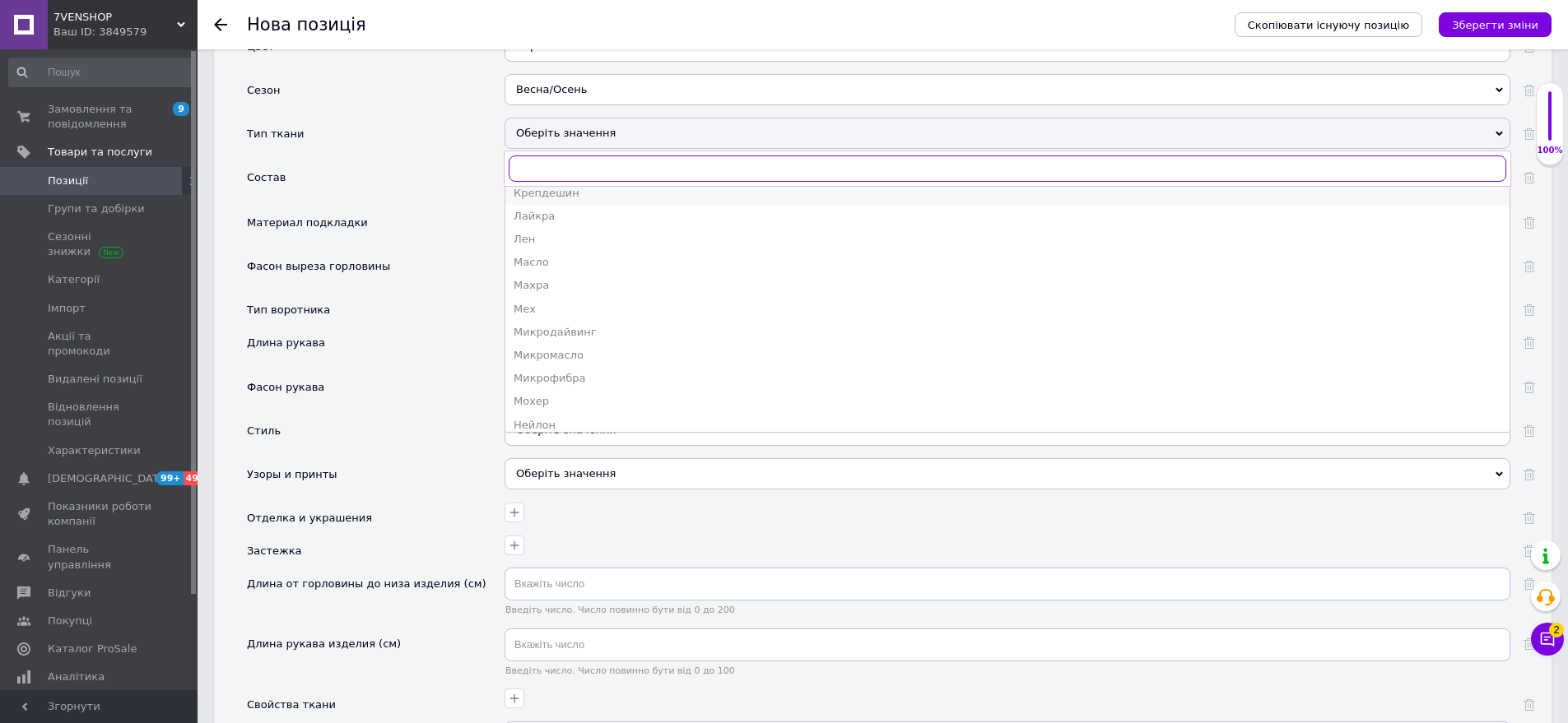
scroll to position [823, 0]
drag, startPoint x: 580, startPoint y: 312, endPoint x: 456, endPoint y: 301, distance: 124.5
click at [580, 323] on div "Микродайвинг" at bounding box center [1007, 331] width 988 height 15
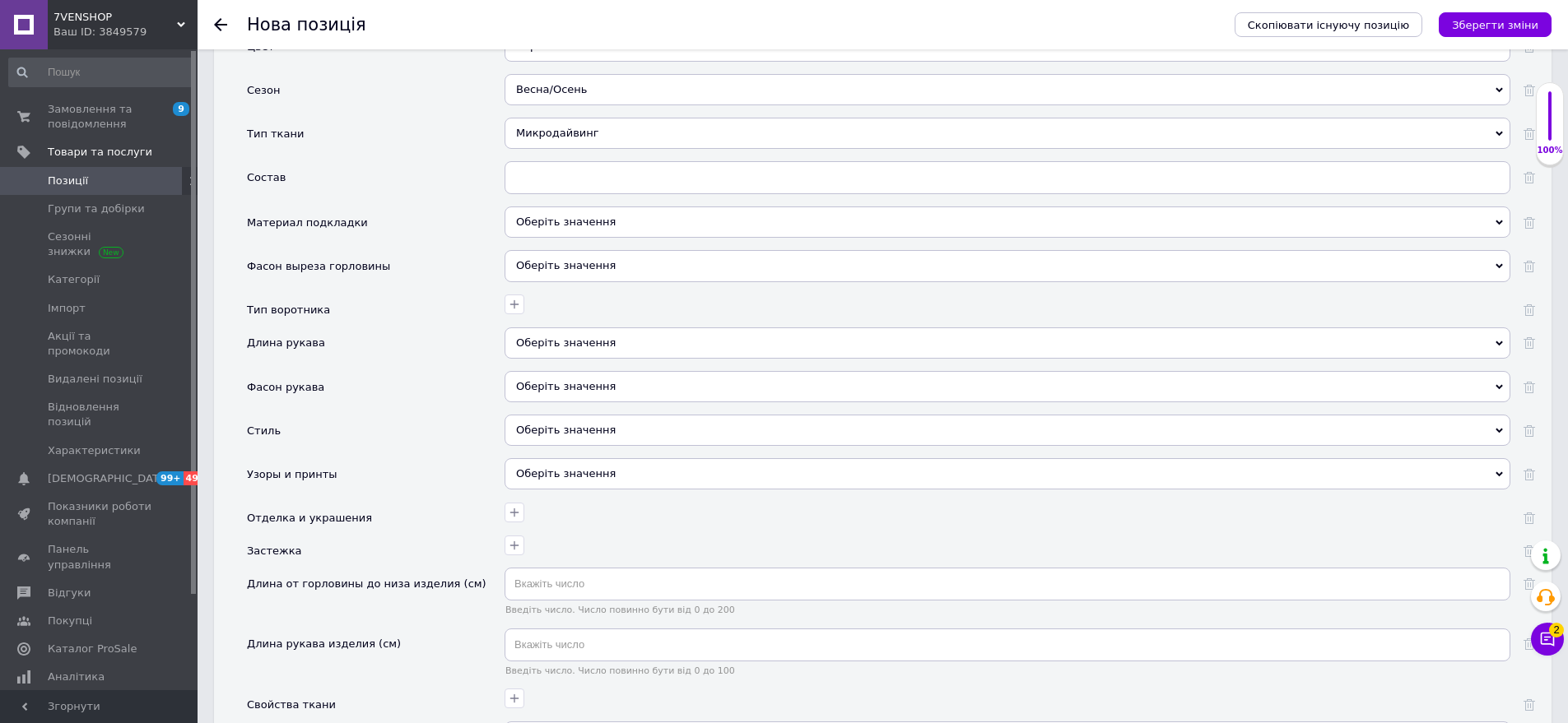
click at [560, 302] on div at bounding box center [1007, 311] width 1006 height 33
click at [579, 327] on div "Оберіть значення" at bounding box center [1007, 343] width 1006 height 31
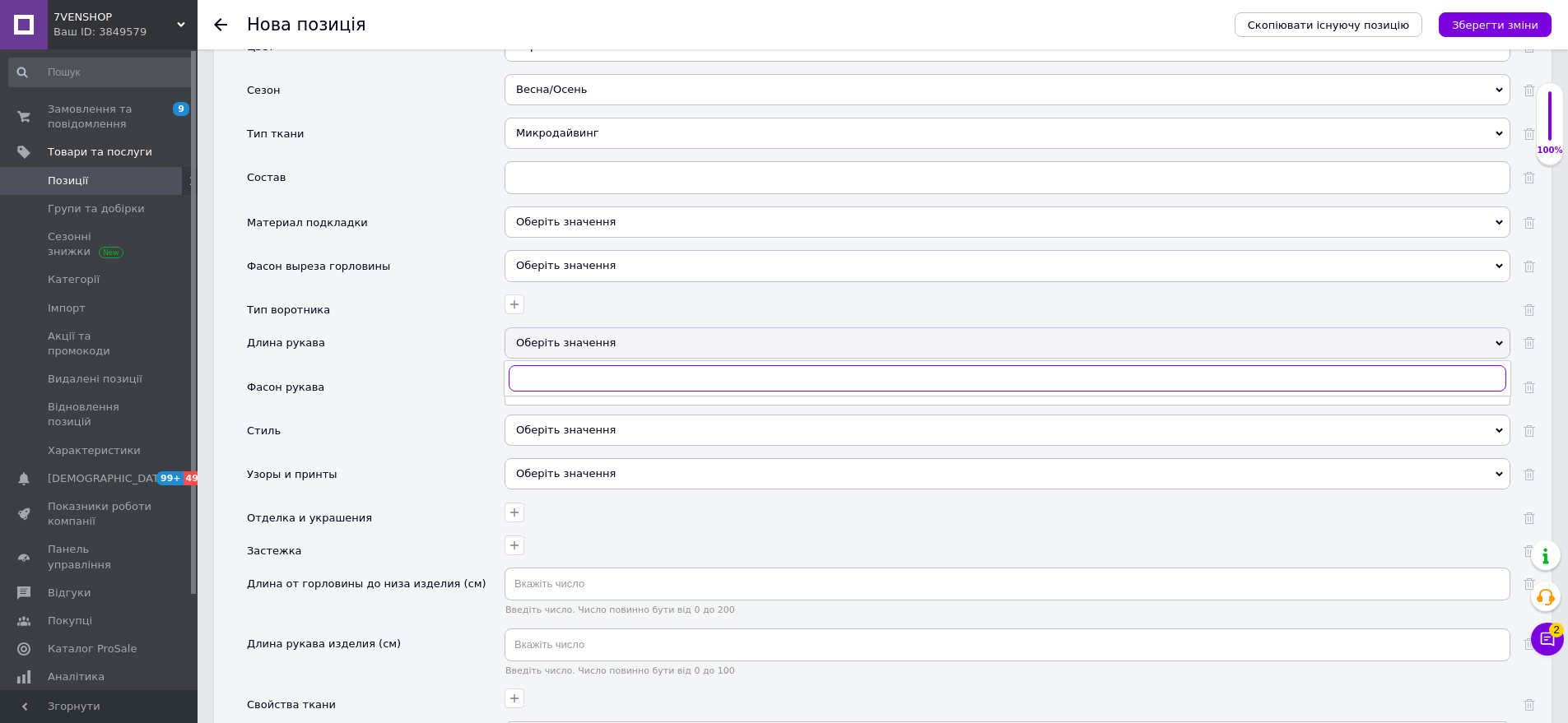
scroll to position [2025, 0]
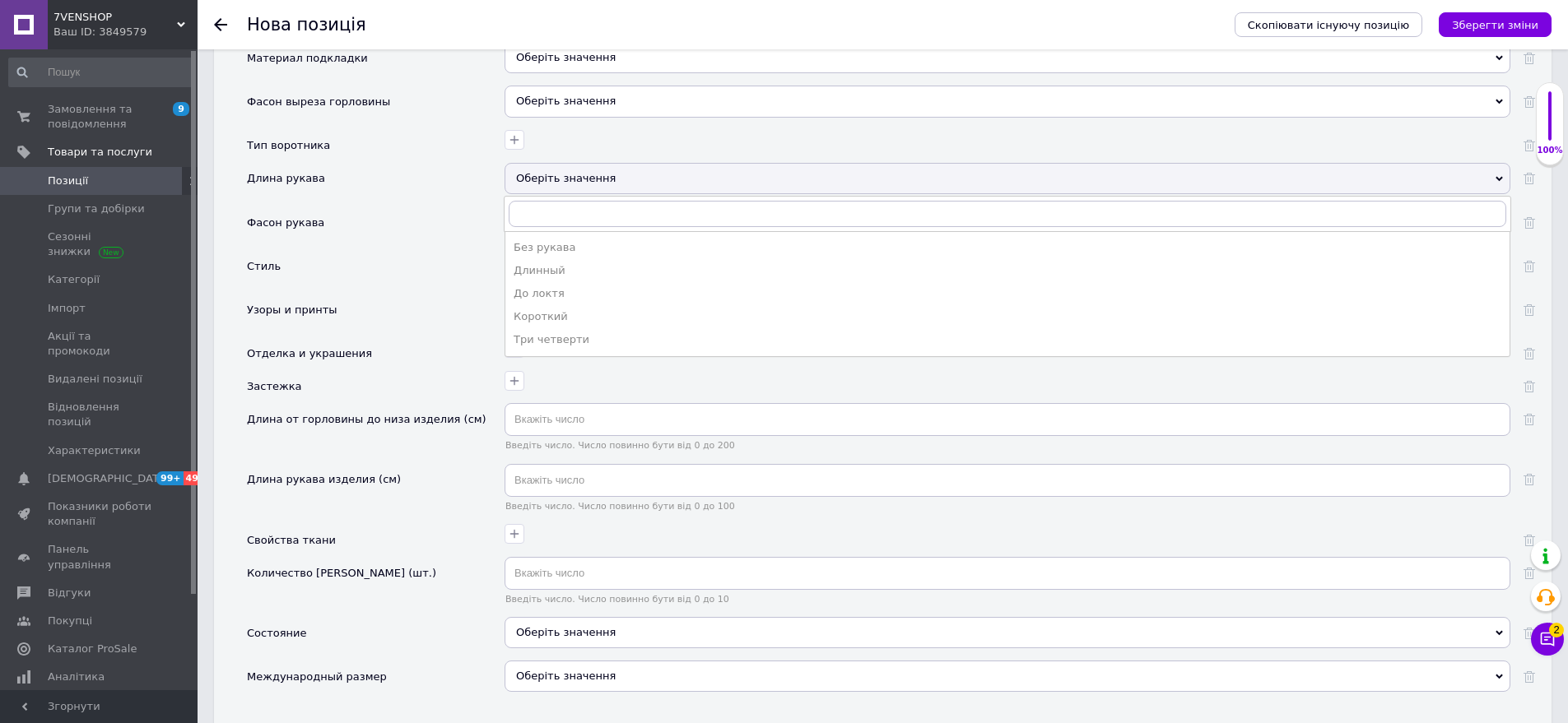
drag, startPoint x: 568, startPoint y: 256, endPoint x: 461, endPoint y: 293, distance: 113.2
click at [567, 263] on div "Длинный" at bounding box center [1007, 270] width 988 height 15
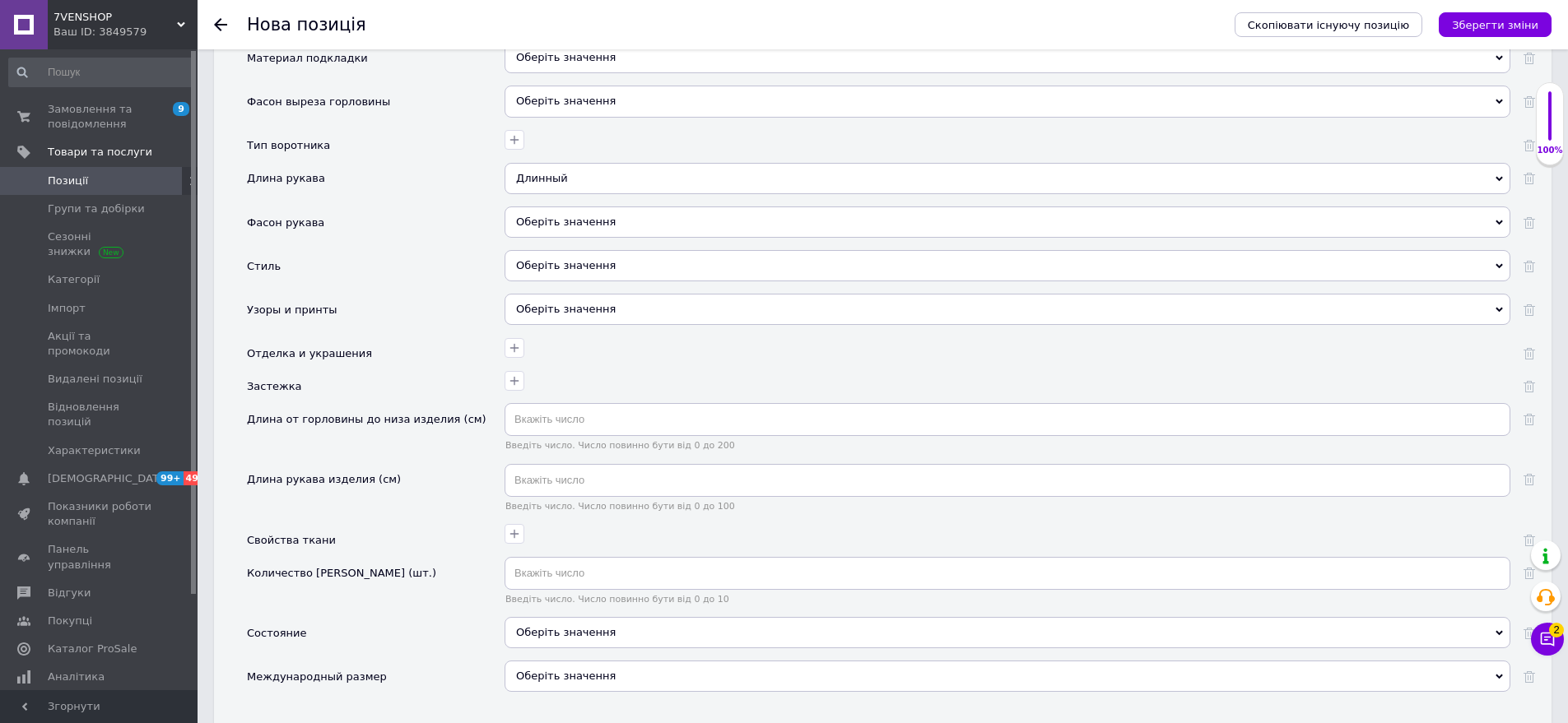
click at [608, 256] on div "Оберіть значення" at bounding box center [1007, 265] width 1006 height 31
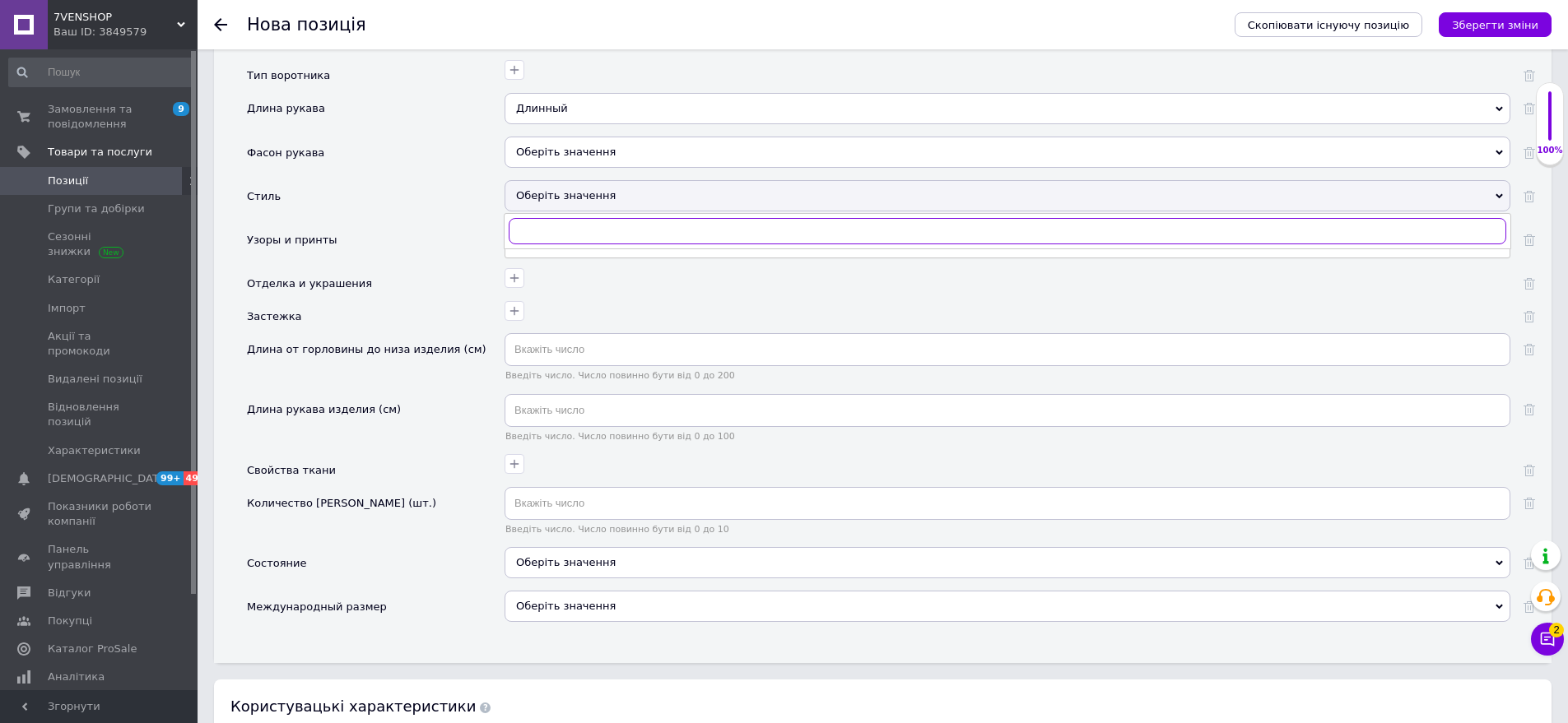
scroll to position [2189, 0]
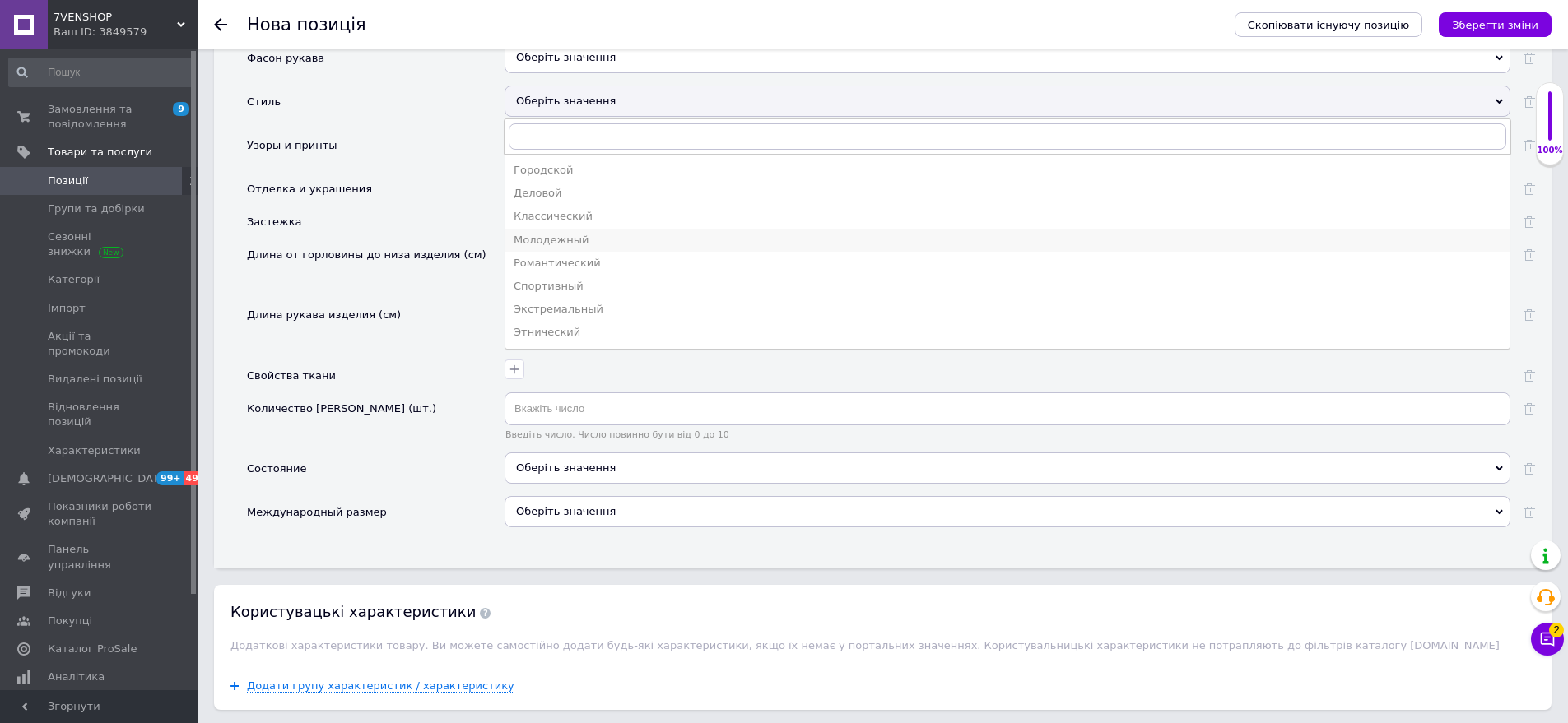
click at [582, 233] on div "Молодежный" at bounding box center [1007, 241] width 988 height 15
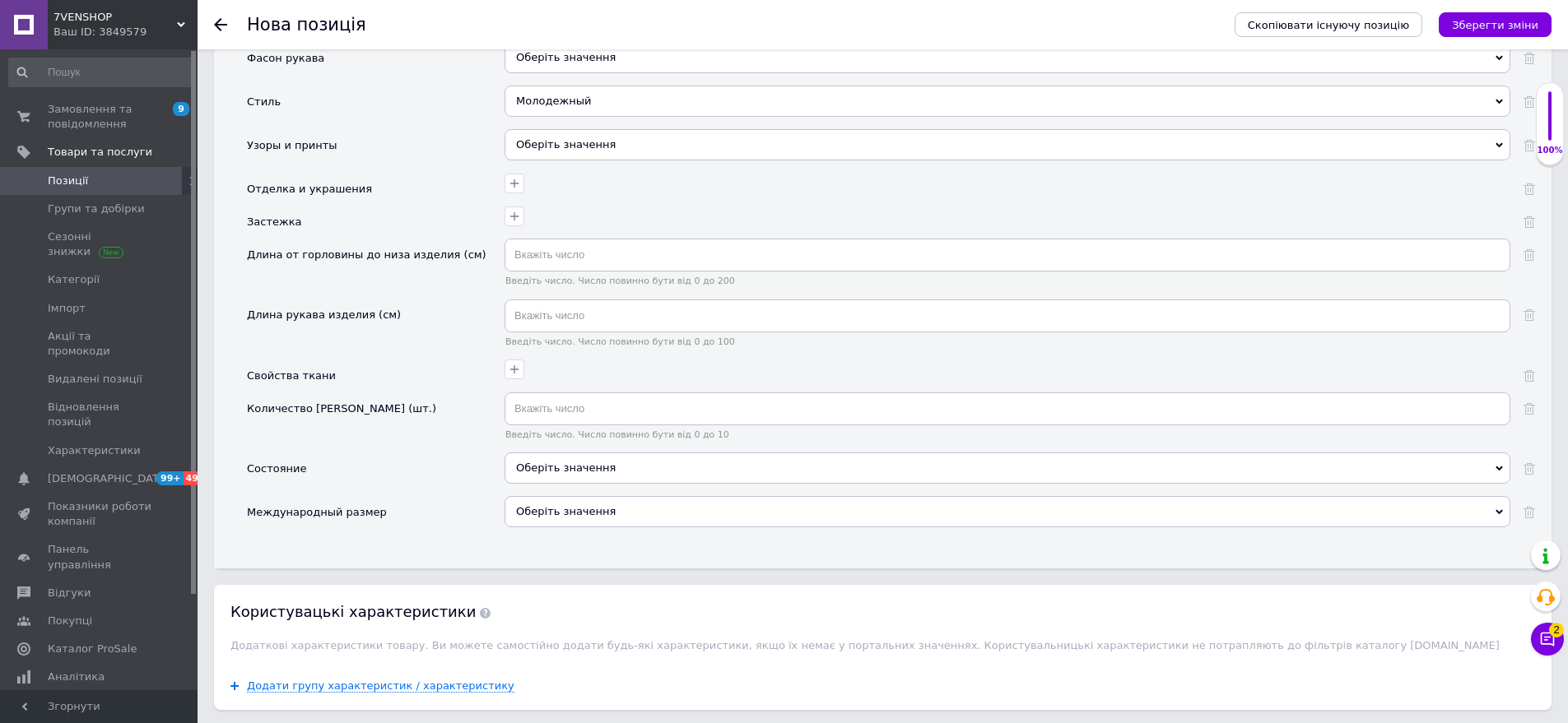
drag, startPoint x: 621, startPoint y: 128, endPoint x: 481, endPoint y: 133, distance: 140.1
click at [621, 129] on div "Оберіть значення" at bounding box center [1007, 145] width 1006 height 31
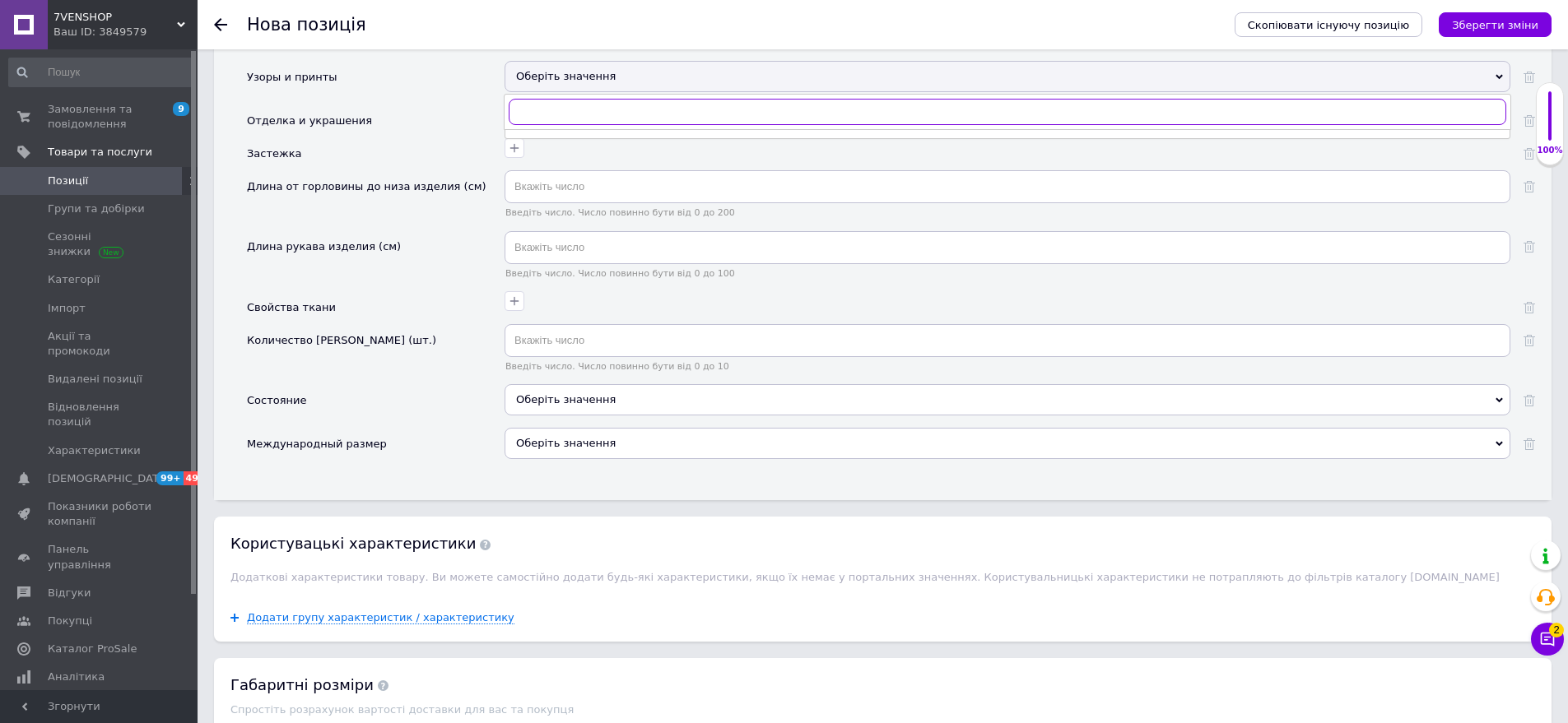
scroll to position [2271, 0]
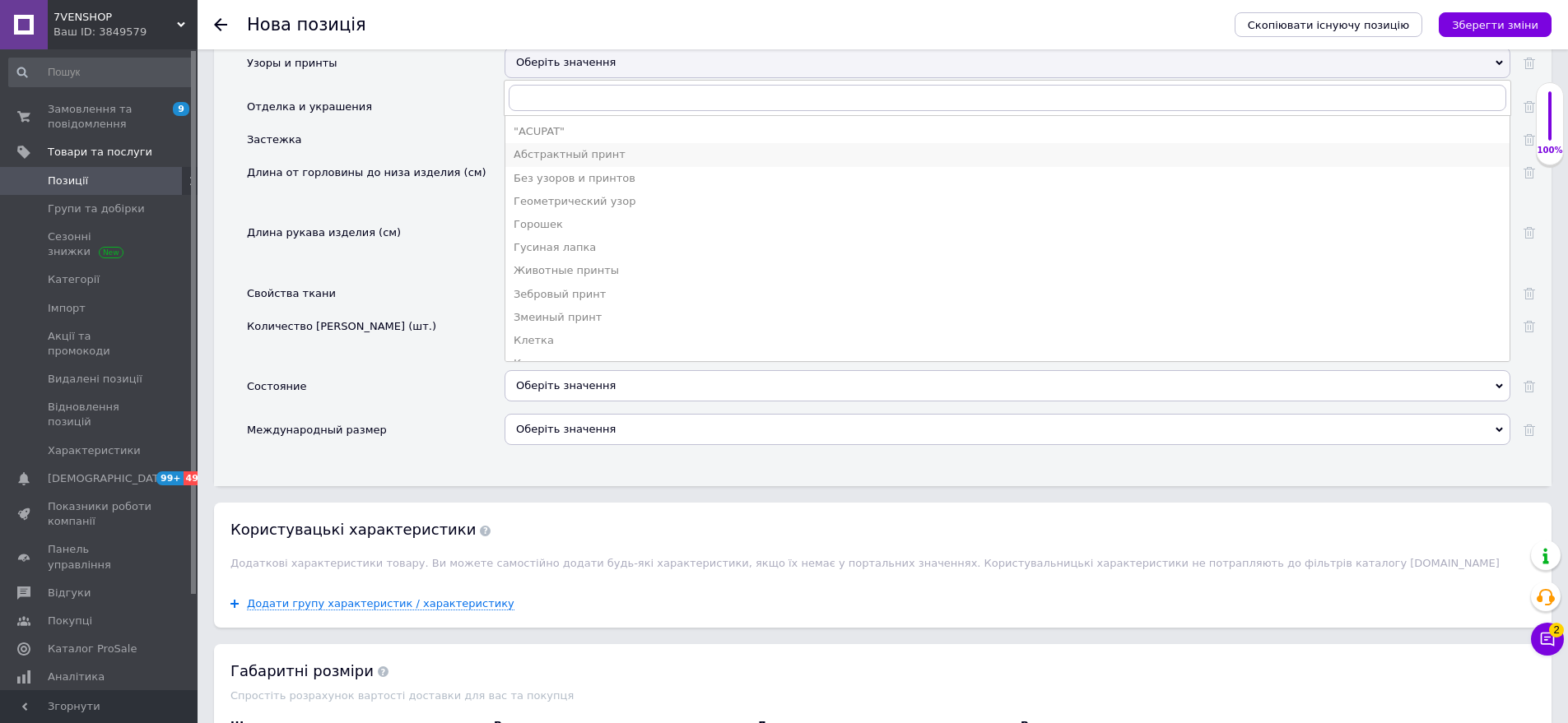
click at [574, 148] on div "Абстрактный принт" at bounding box center [1007, 155] width 988 height 15
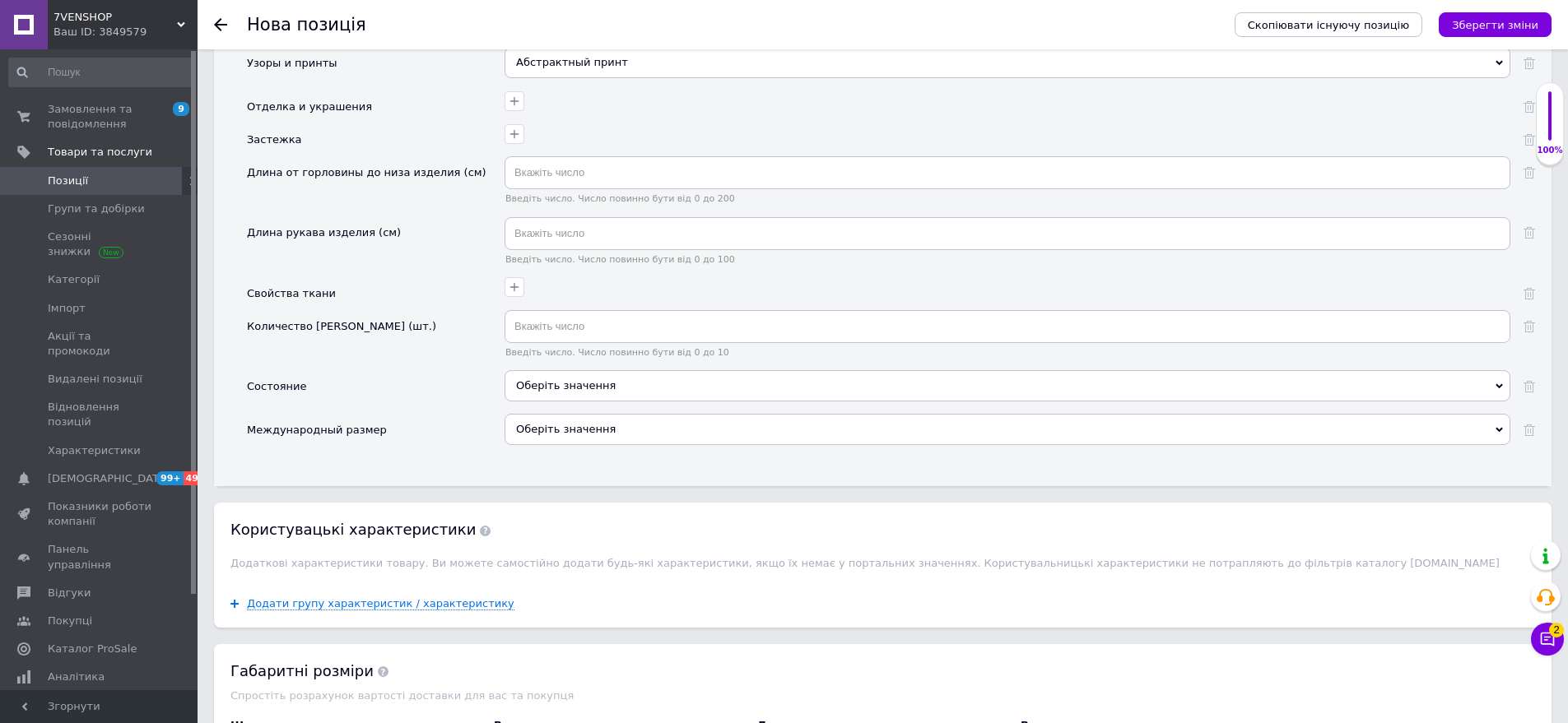
click at [602, 58] on div "Абстрактный принт" at bounding box center [1007, 63] width 1006 height 31
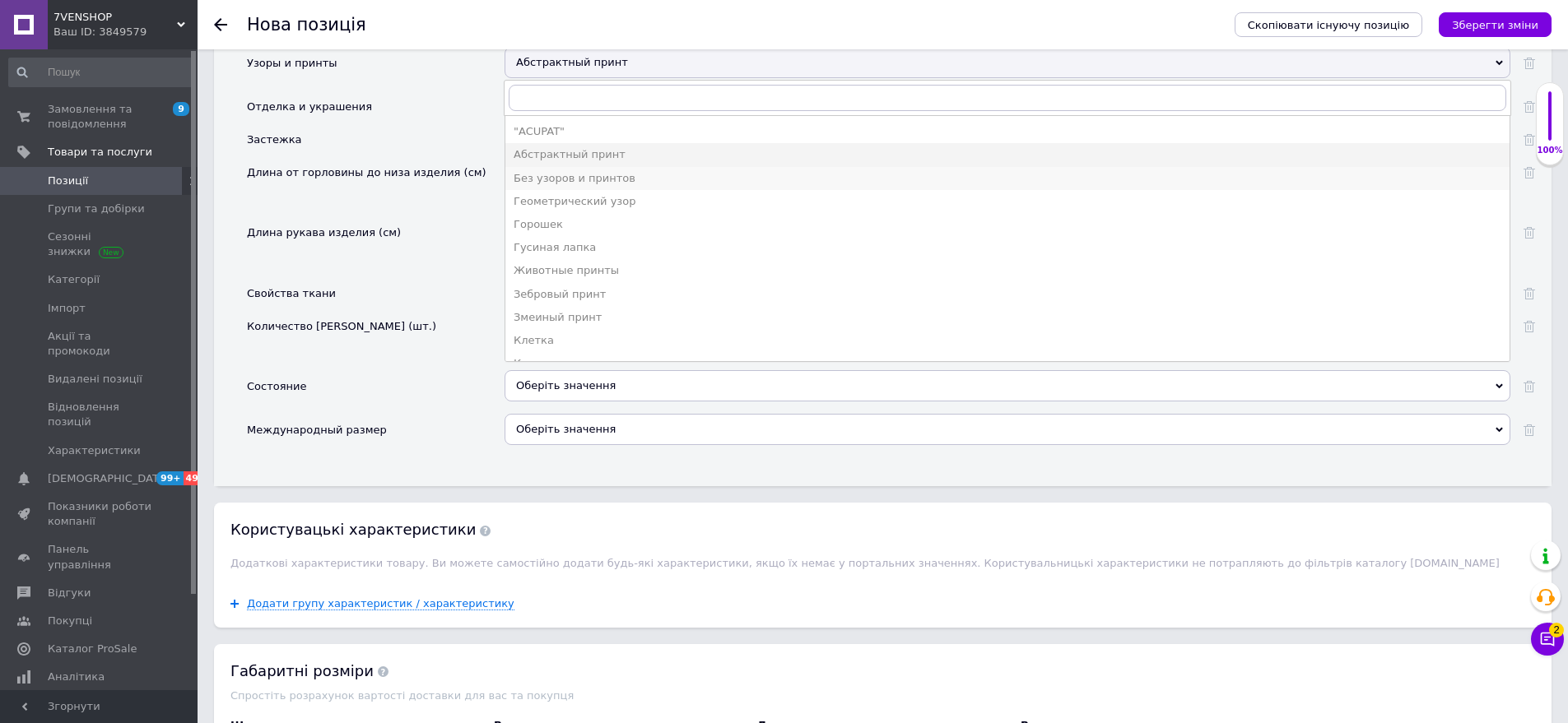
click at [583, 171] on div "Без узоров и принтов" at bounding box center [1007, 179] width 988 height 15
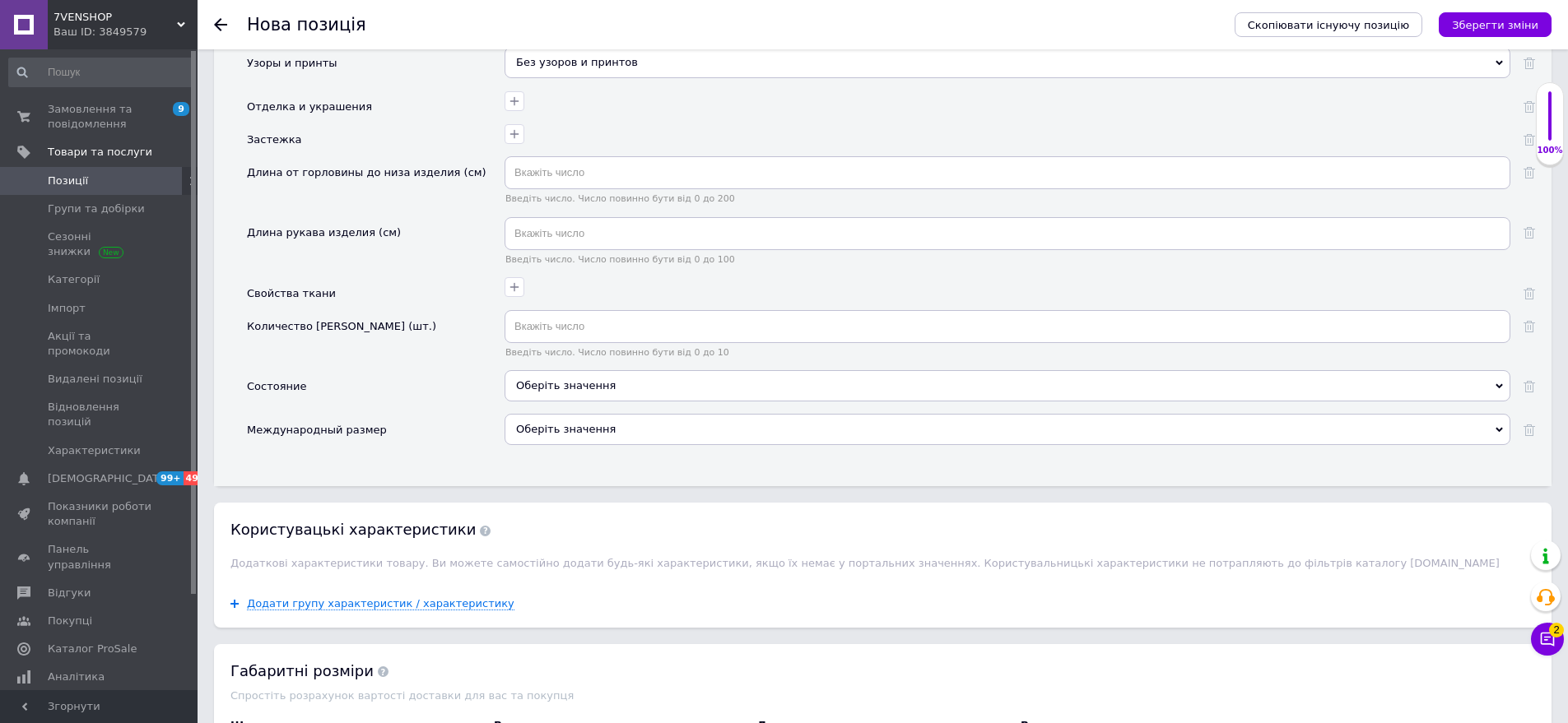
click at [585, 370] on div "Оберіть значення" at bounding box center [1007, 386] width 1006 height 31
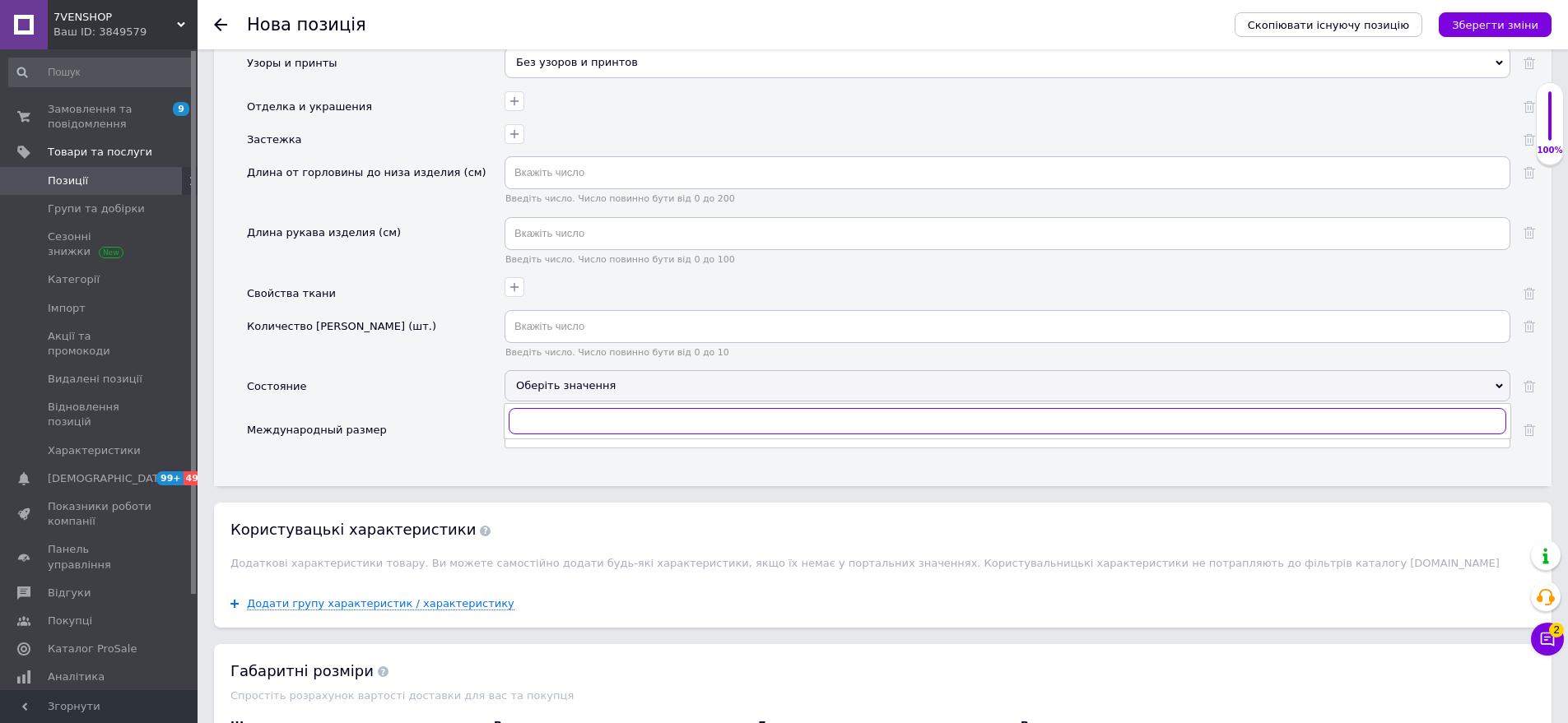
scroll to position [2354, 0]
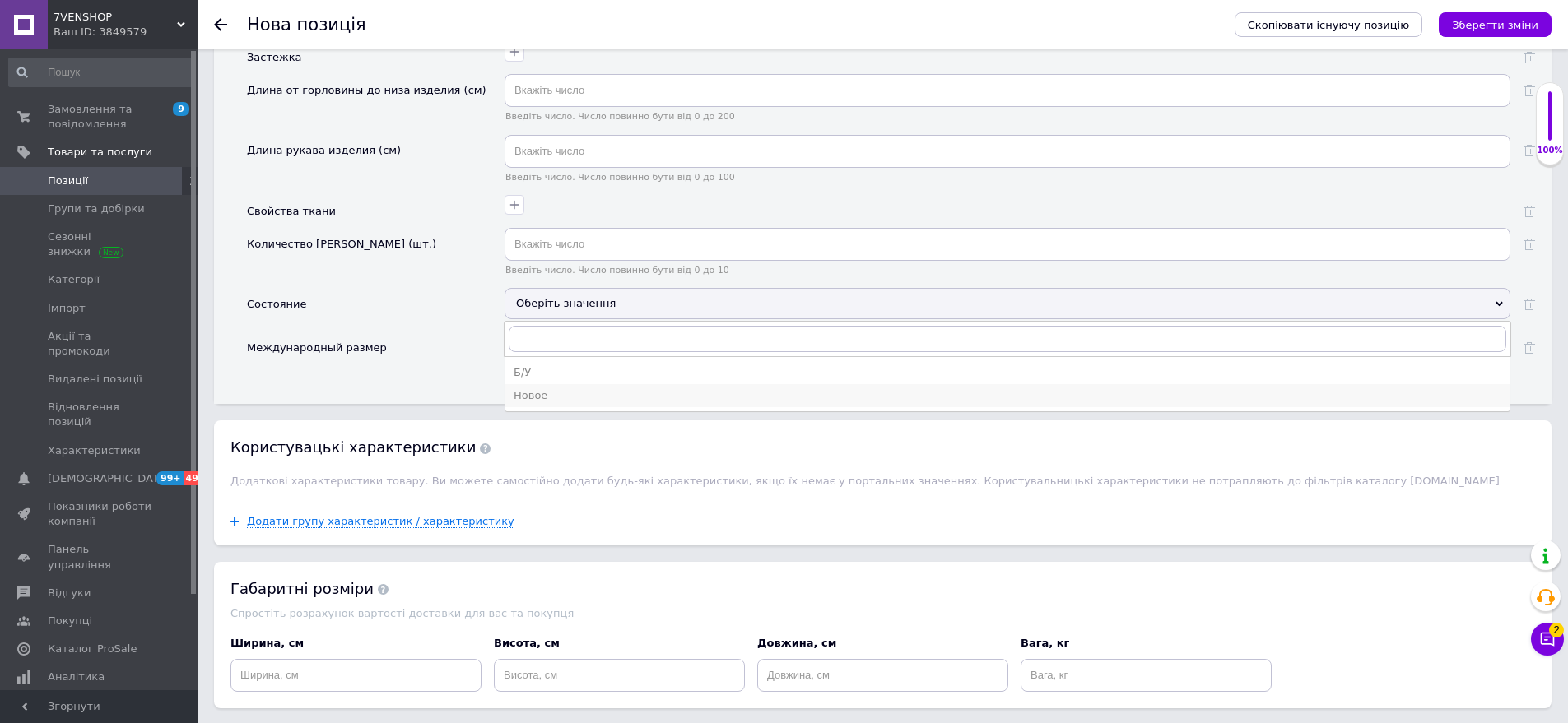
click at [583, 388] on div "Новое" at bounding box center [1007, 396] width 988 height 15
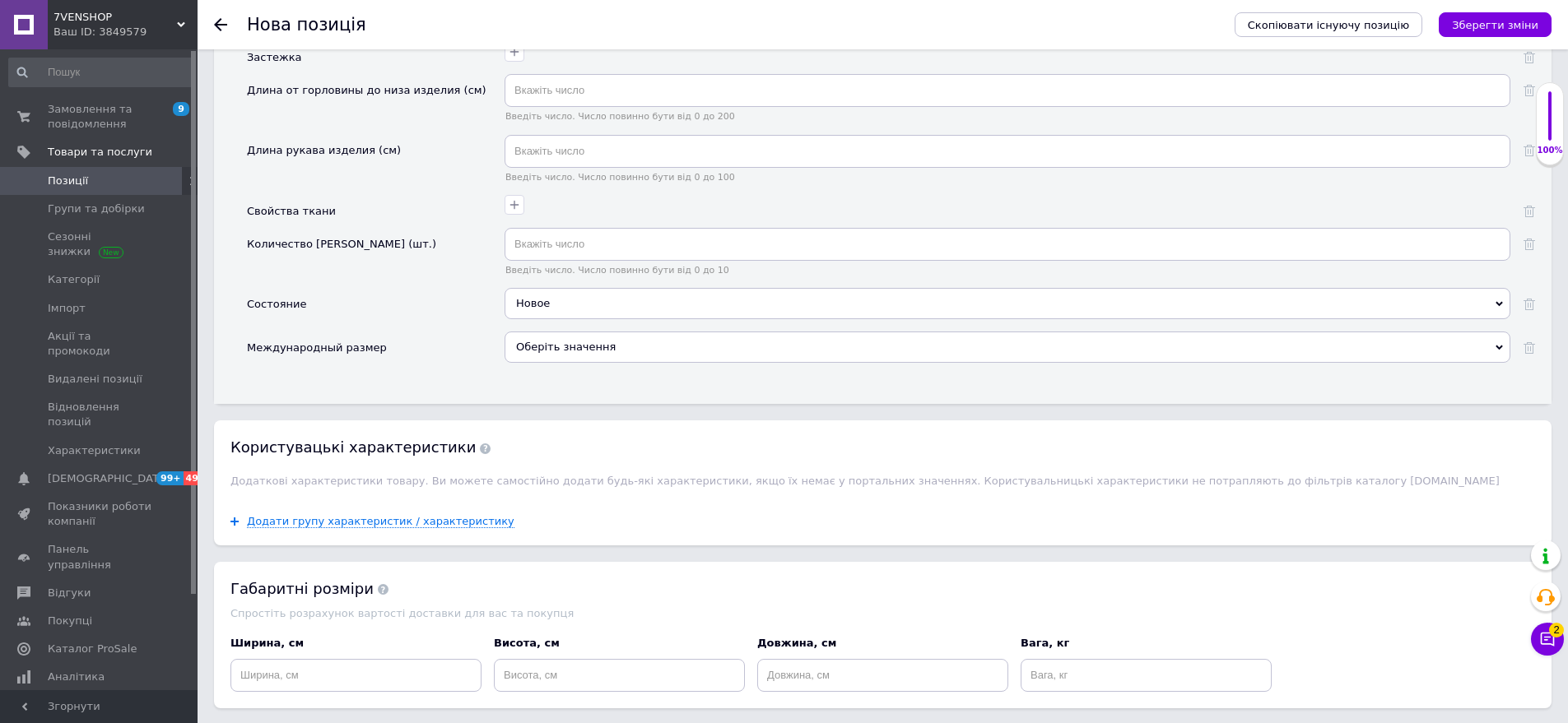
drag, startPoint x: 580, startPoint y: 343, endPoint x: 665, endPoint y: 329, distance: 86.1
click at [576, 340] on div "Оберіть значення" at bounding box center [1007, 347] width 1006 height 31
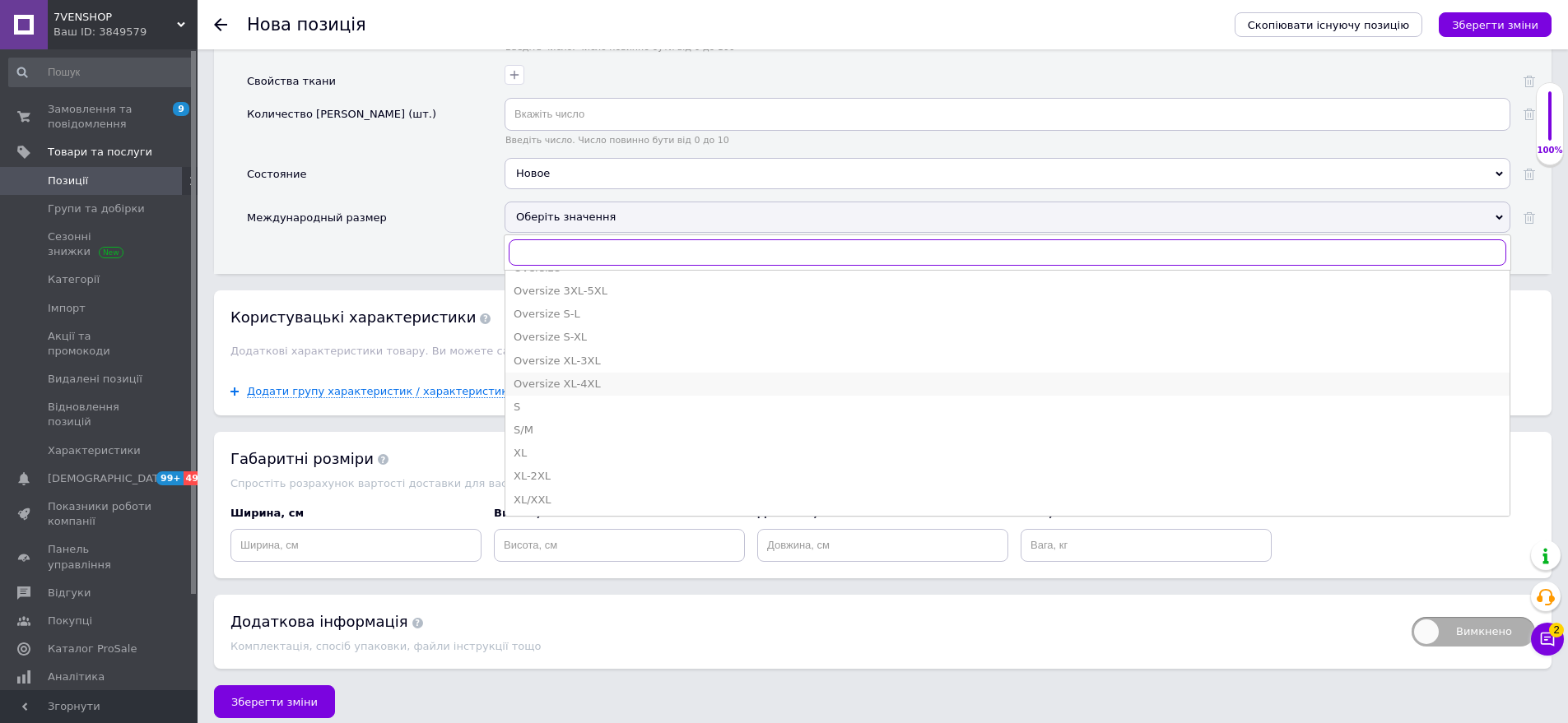
scroll to position [576, 0]
click at [547, 422] on div "S/M" at bounding box center [1007, 430] width 988 height 15
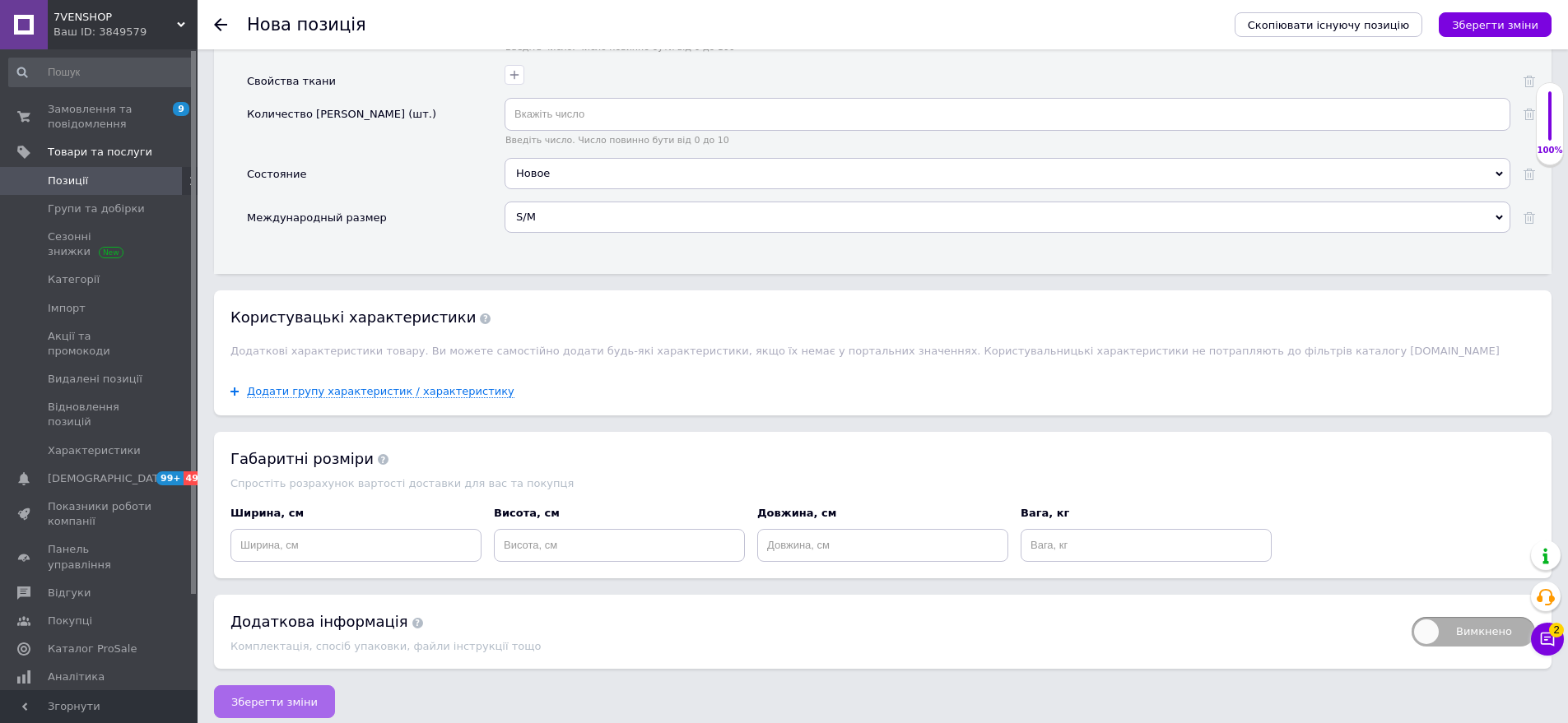
click at [269, 697] on span "Зберегти зміни" at bounding box center [275, 702] width 87 height 12
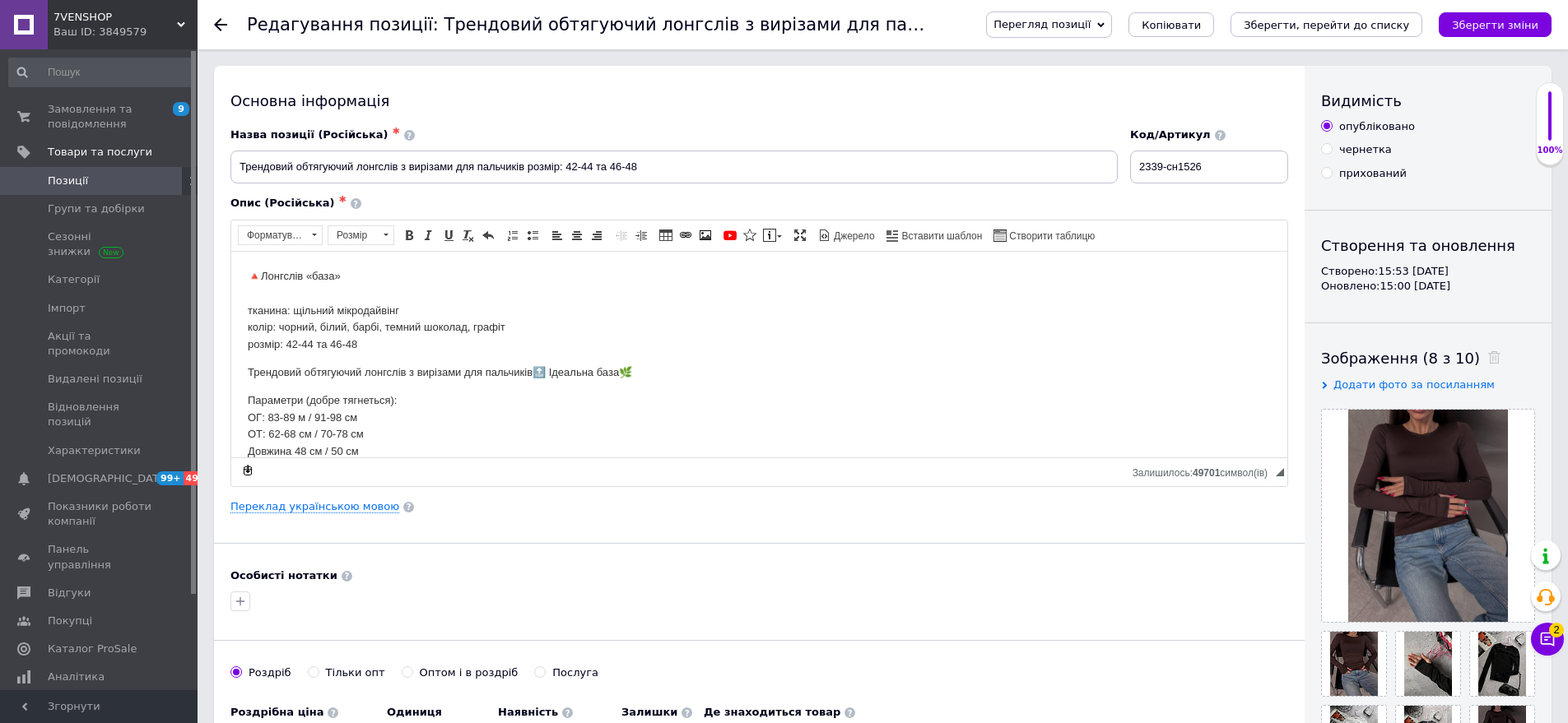
click at [1368, 37] on div "Перегляд позиції Зберегти та переглянути на сайті Зберегти та переглянути на ма…" at bounding box center [1261, 25] width 582 height 26
click at [1373, 23] on icon "Зберегти, перейти до списку" at bounding box center [1326, 25] width 166 height 12
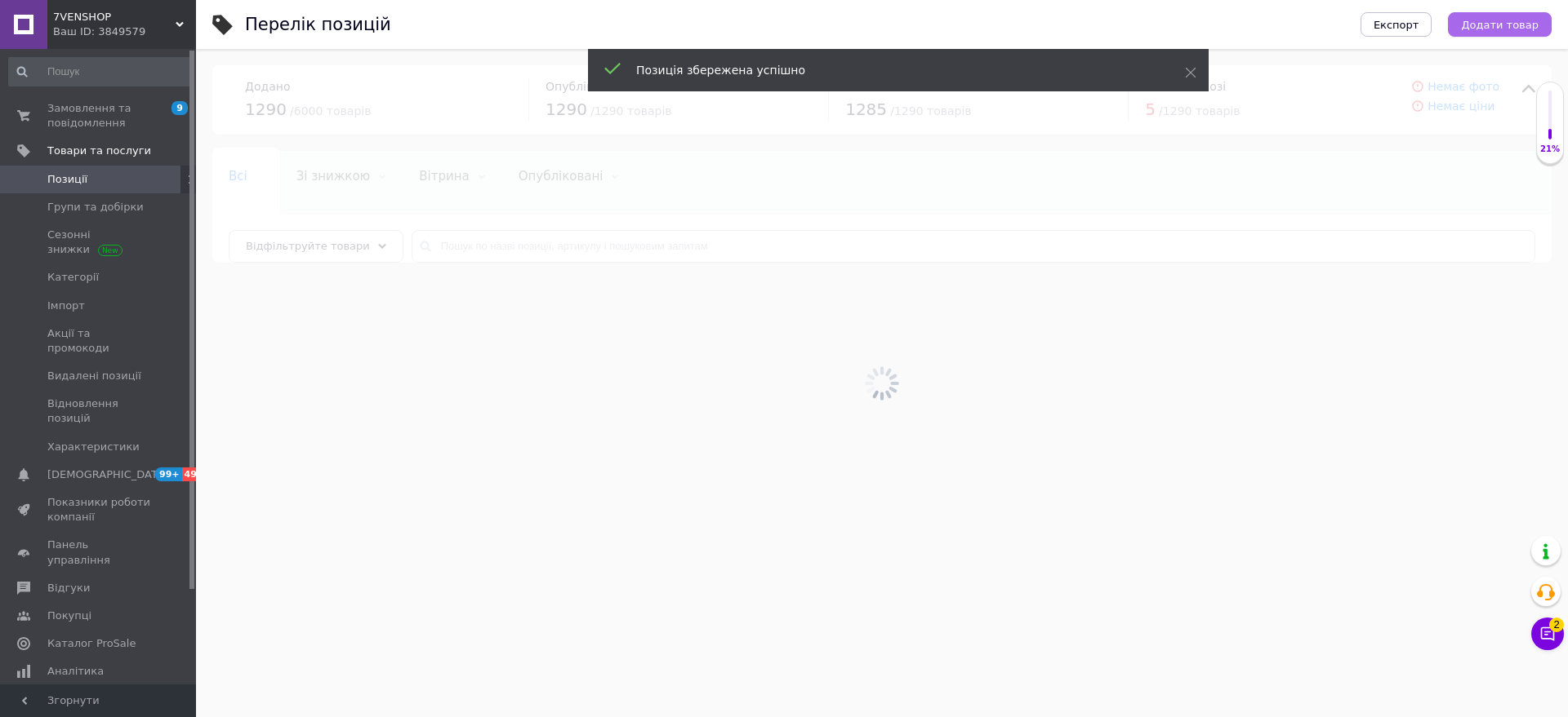
click at [1501, 29] on span "Додати товар" at bounding box center [1499, 25] width 78 height 12
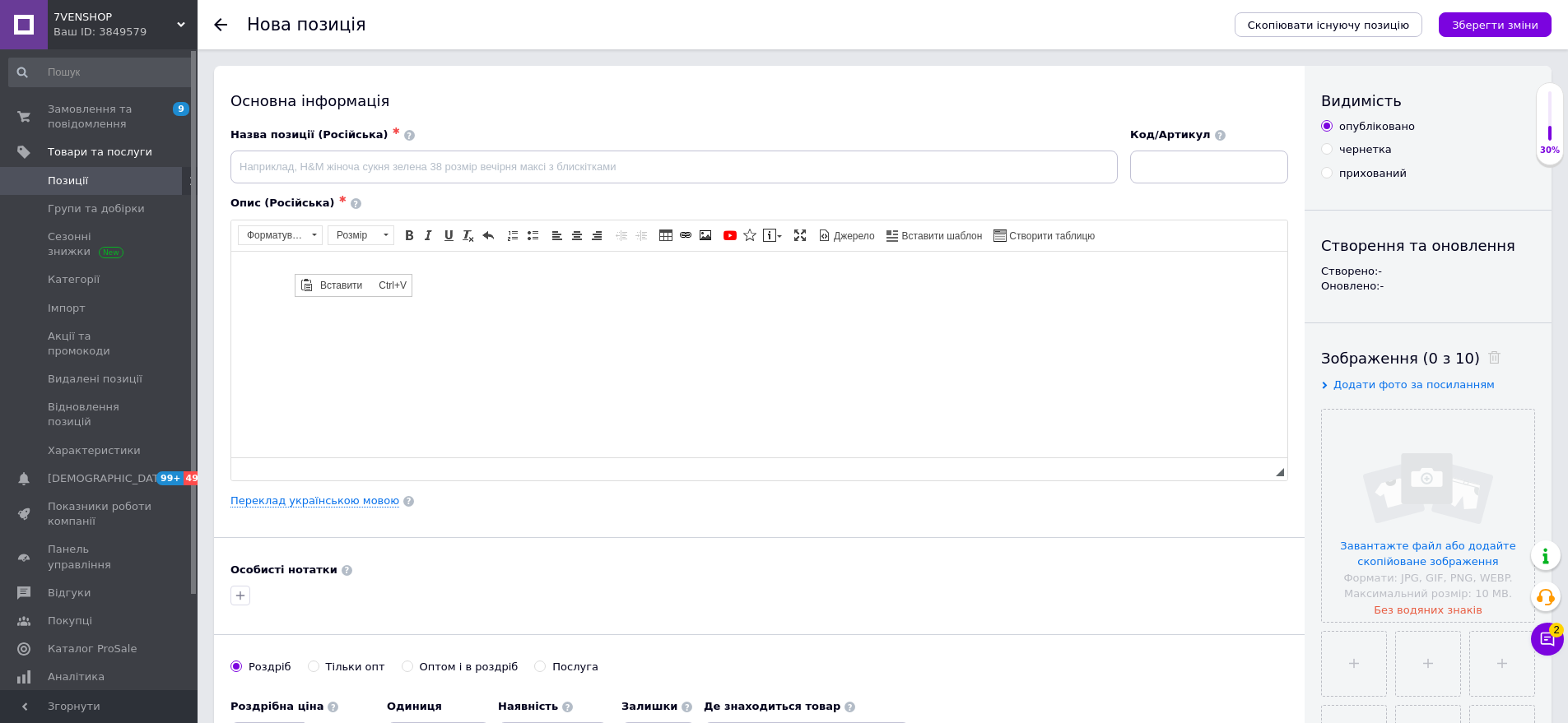
click at [355, 289] on span "Вставити" at bounding box center [345, 284] width 59 height 20
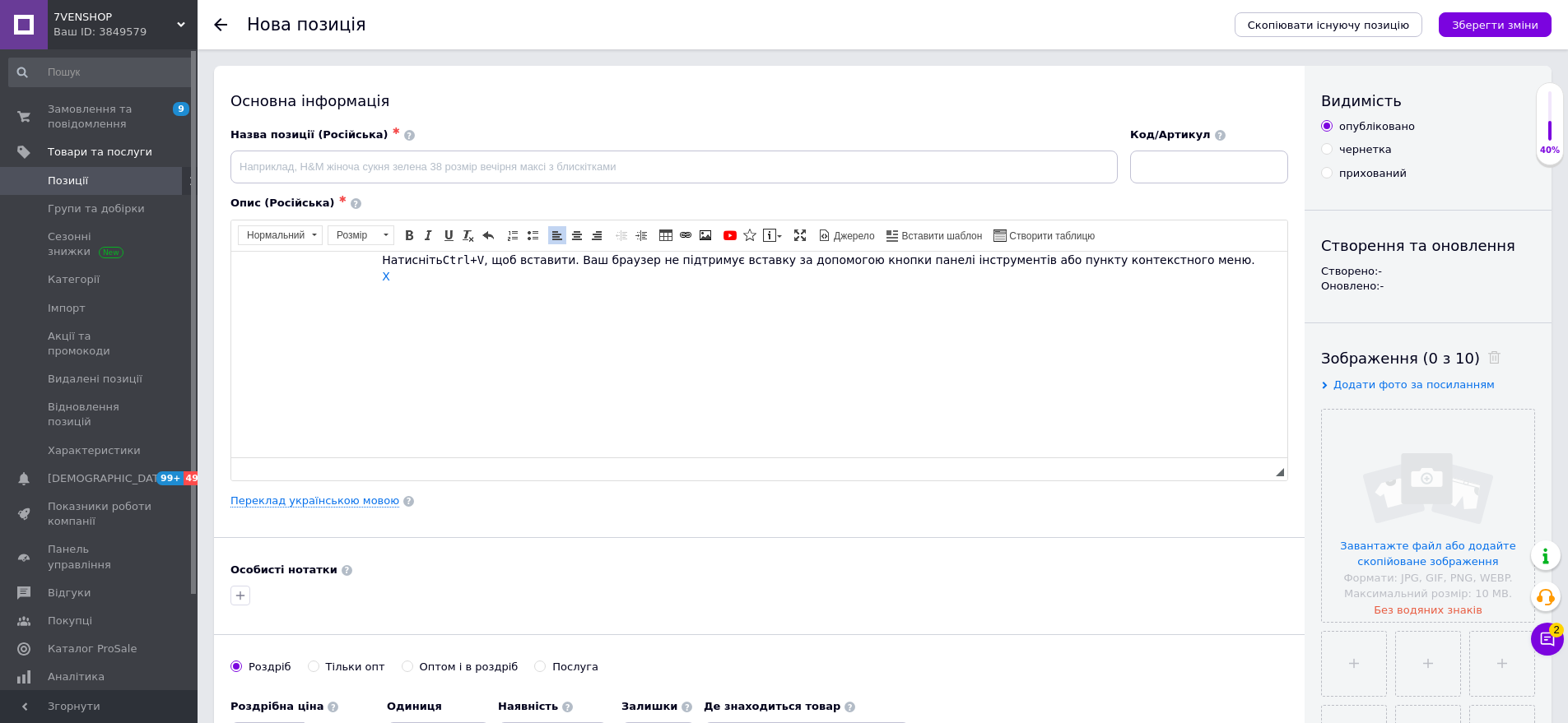
scroll to position [68, 0]
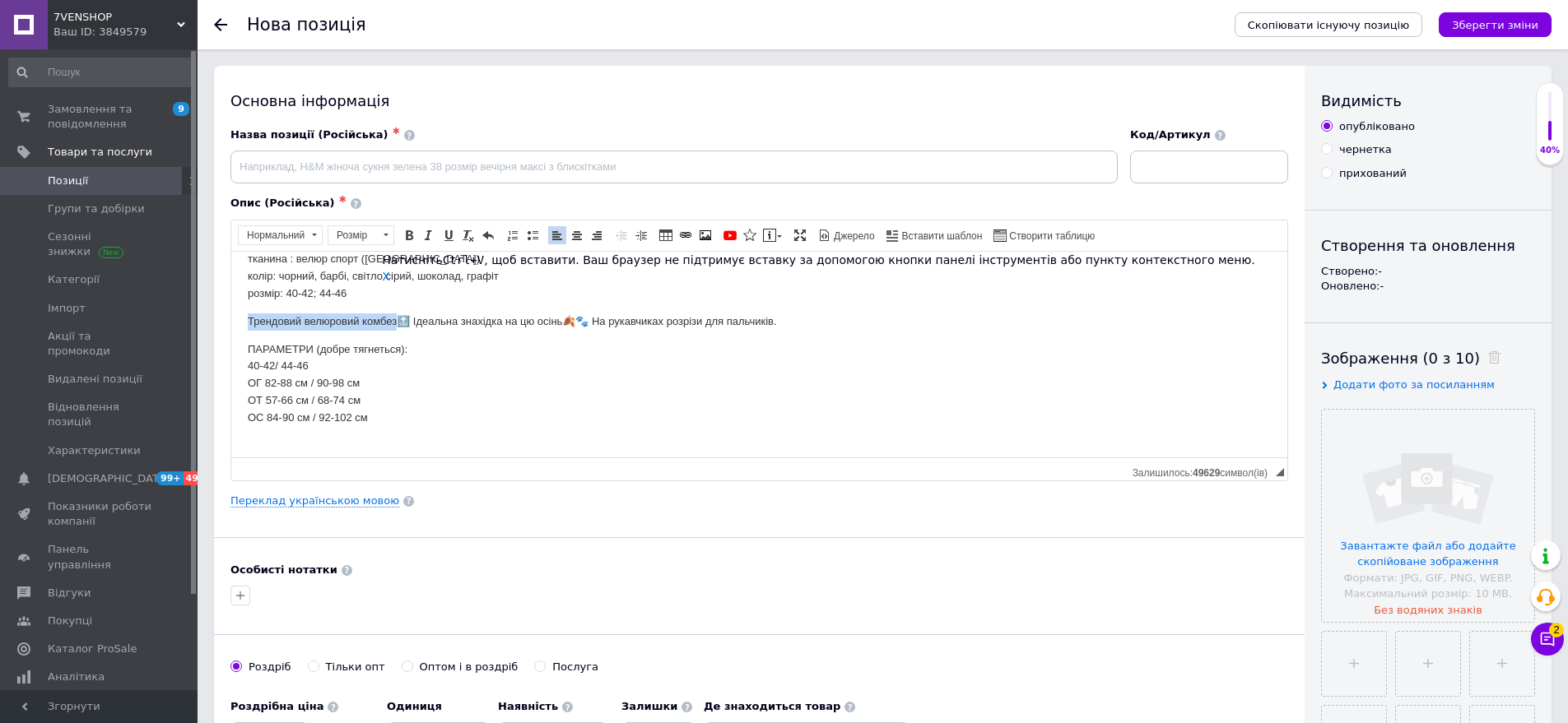
drag, startPoint x: 243, startPoint y: 323, endPoint x: 401, endPoint y: 321, distance: 158.0
click at [401, 321] on html "🔺Комбез велюровий 🔥опт: 379 грн🔥 модель 2378 тканина : велюр спорт (Туреччина) …" at bounding box center [759, 321] width 1056 height 276
click at [420, 359] on span "Копіювати" at bounding box center [427, 351] width 63 height 20
drag, startPoint x: 288, startPoint y: 149, endPoint x: 259, endPoint y: 162, distance: 31.8
paste input "Трендовий велюровий комбез"
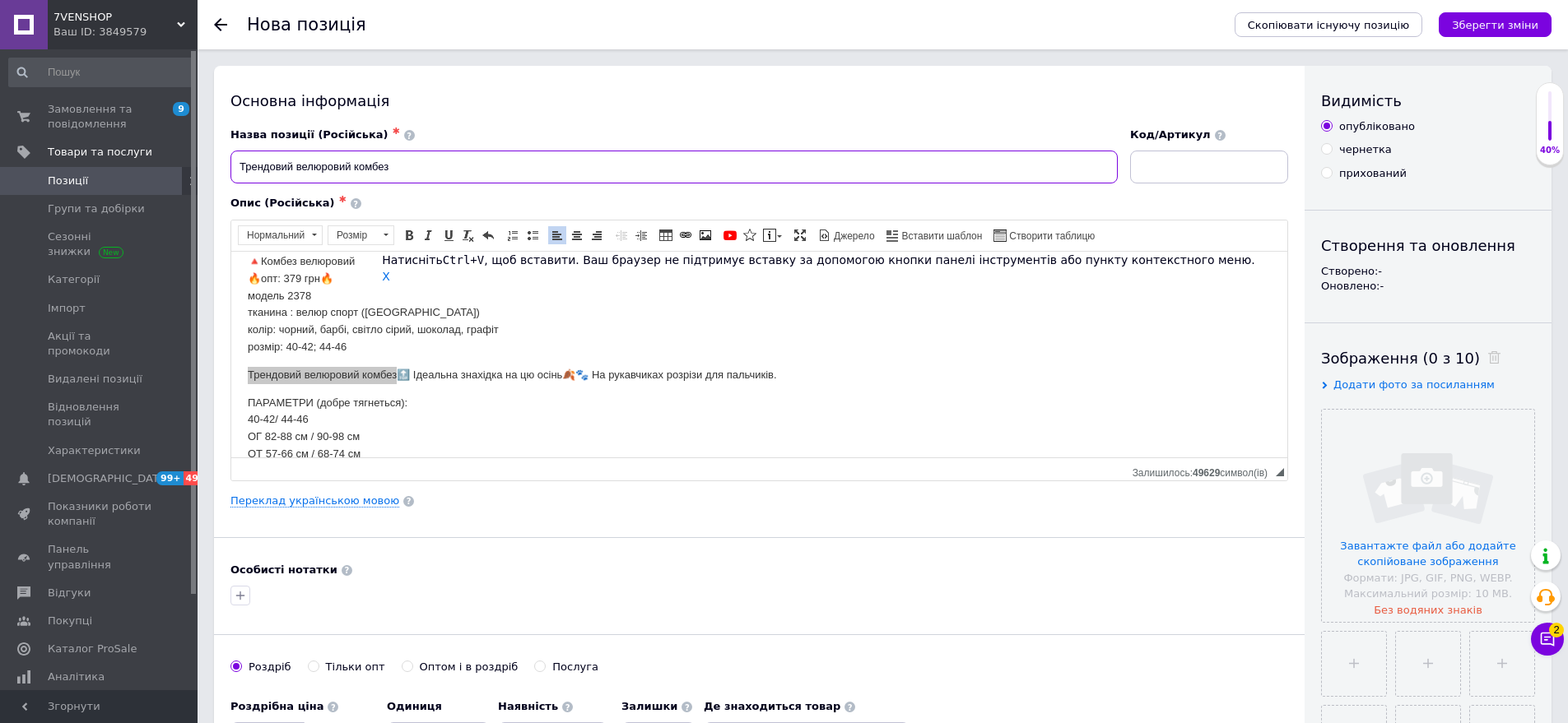
scroll to position [0, 0]
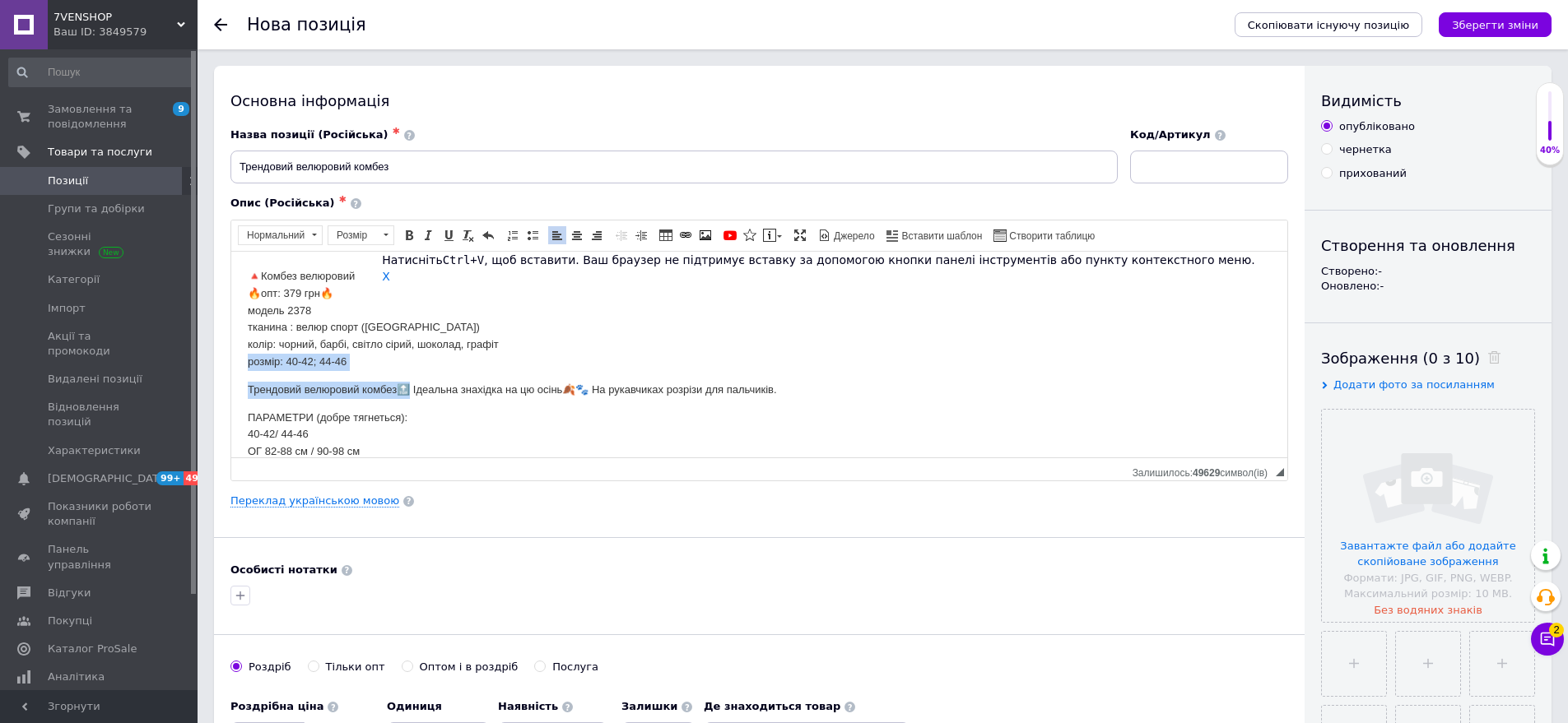
drag, startPoint x: 242, startPoint y: 362, endPoint x: 409, endPoint y: 370, distance: 167.2
click at [409, 370] on html "🔺Комбез велюровий 🔥опт: 379 грн🔥 модель 2378 тканина : велюр спорт (Туреччина) …" at bounding box center [759, 388] width 1056 height 276
drag, startPoint x: 348, startPoint y: 362, endPoint x: 299, endPoint y: 375, distance: 50.7
click at [348, 362] on p "🔺Комбез велюровий 🔥опт: 379 грн🔥 модель 2378 тканина : велюр спорт ([GEOGRAPHIC…" at bounding box center [758, 318] width 1023 height 103
drag, startPoint x: 239, startPoint y: 358, endPoint x: 382, endPoint y: 359, distance: 143.0
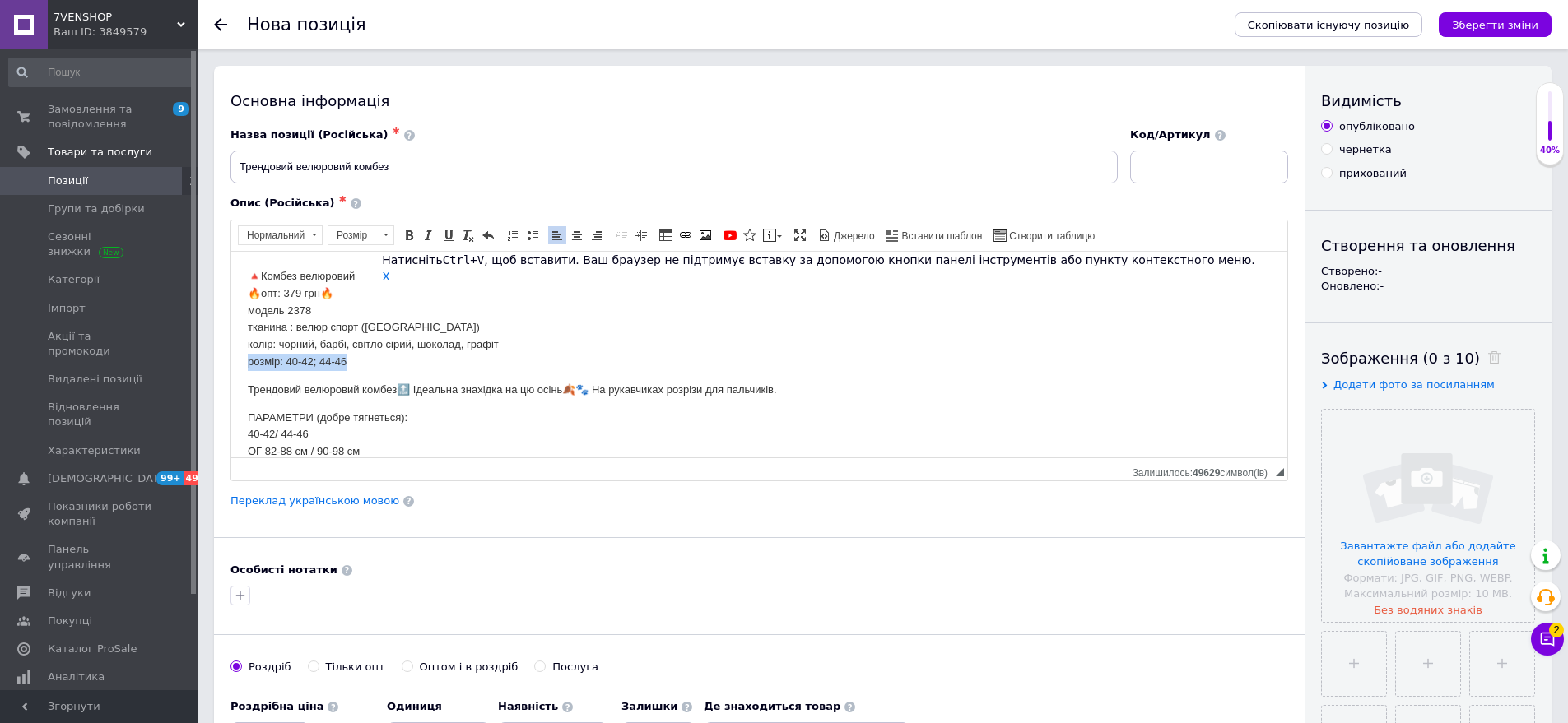
click at [382, 359] on html "🔺Комбез велюровий 🔥опт: 379 грн🔥 модель 2378 тканина : велюр спорт (Туреччина) …" at bounding box center [759, 388] width 1056 height 276
drag, startPoint x: 376, startPoint y: 361, endPoint x: 608, endPoint y: 615, distance: 344.0
click at [426, 401] on span "Копіювати" at bounding box center [429, 393] width 63 height 20
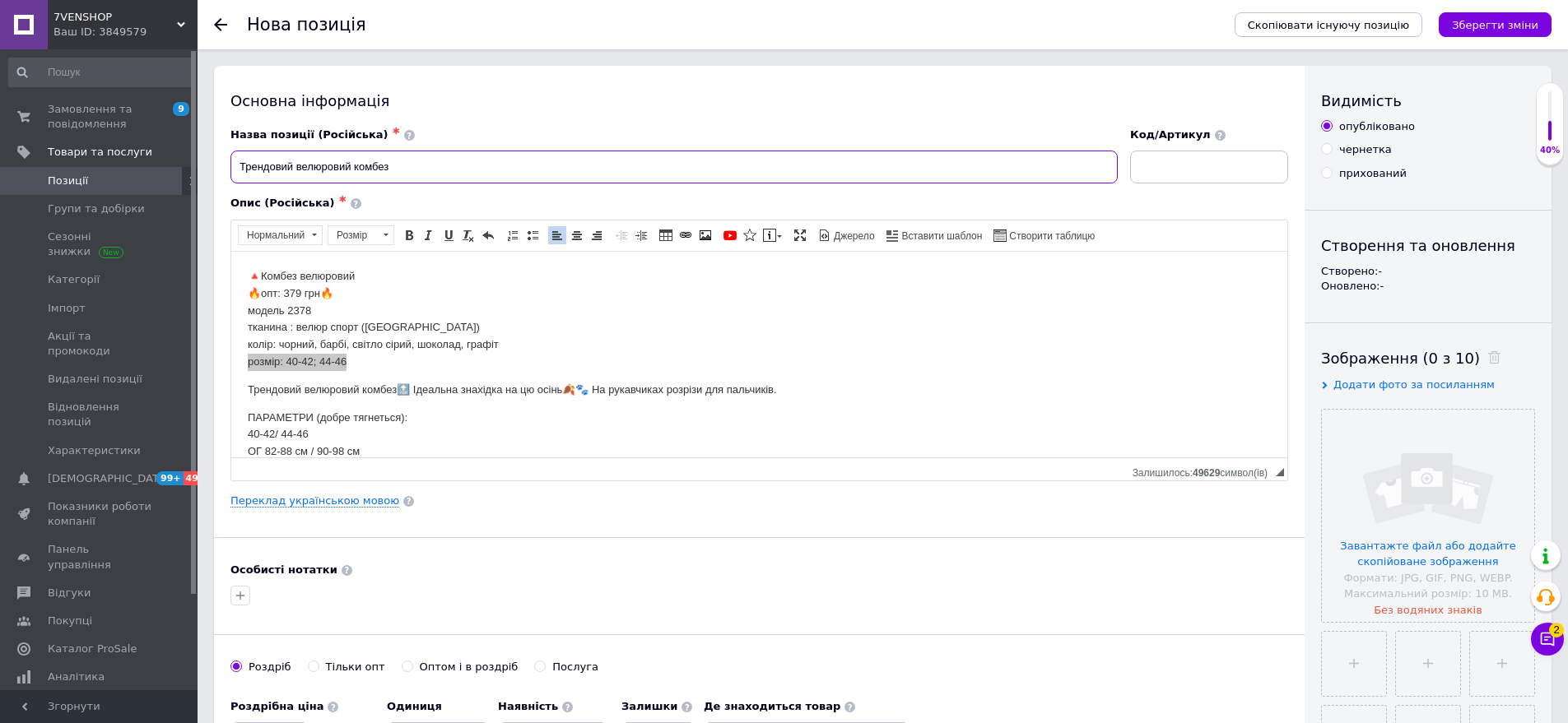
paste input "розмір: 40-42; 44-46"
click at [388, 167] on input "Трендовий велюровий комбезрозмір: 40-42; 44-46" at bounding box center [674, 167] width 887 height 33
type input "Трендовий велюровий комбез розмір: 40-42; 44-46"
click at [1181, 174] on input at bounding box center [1209, 167] width 158 height 33
type input "2378-сн1526"
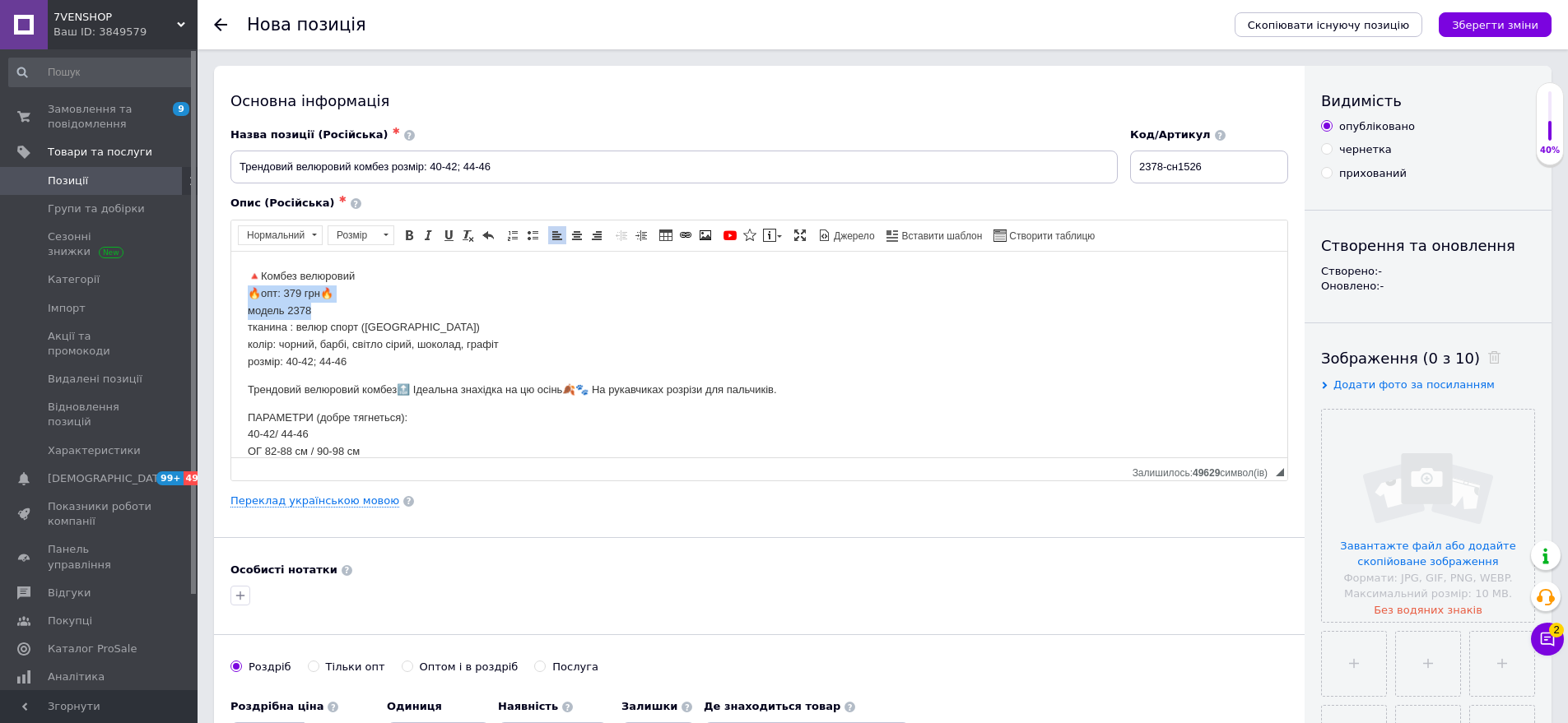
drag, startPoint x: 239, startPoint y: 293, endPoint x: 345, endPoint y: 308, distance: 107.1
click at [345, 308] on html "🔺Комбез велюровий 🔥опт: 379 грн🔥 модель 2378 тканина : велюр спорт (Туреччина) …" at bounding box center [759, 388] width 1056 height 276
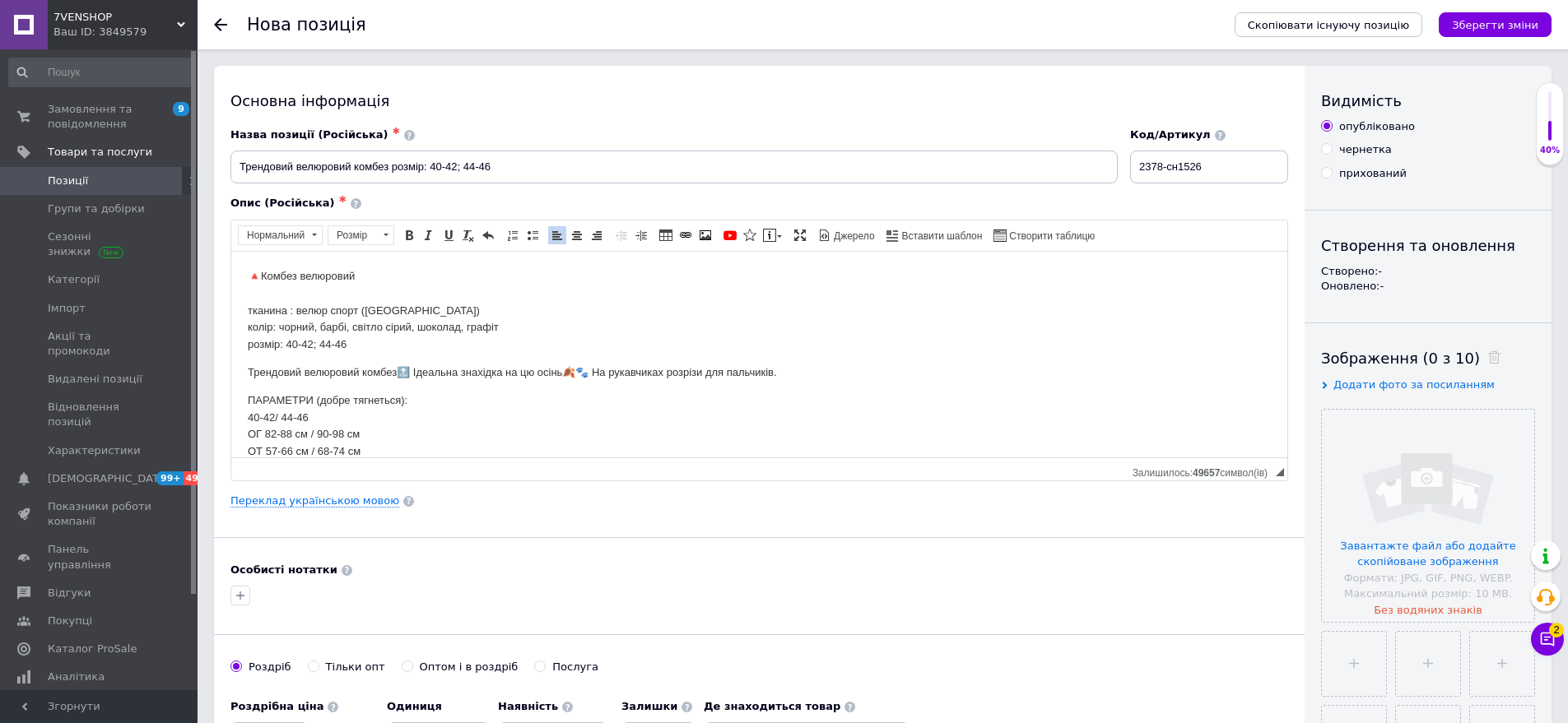
scroll to position [82, 0]
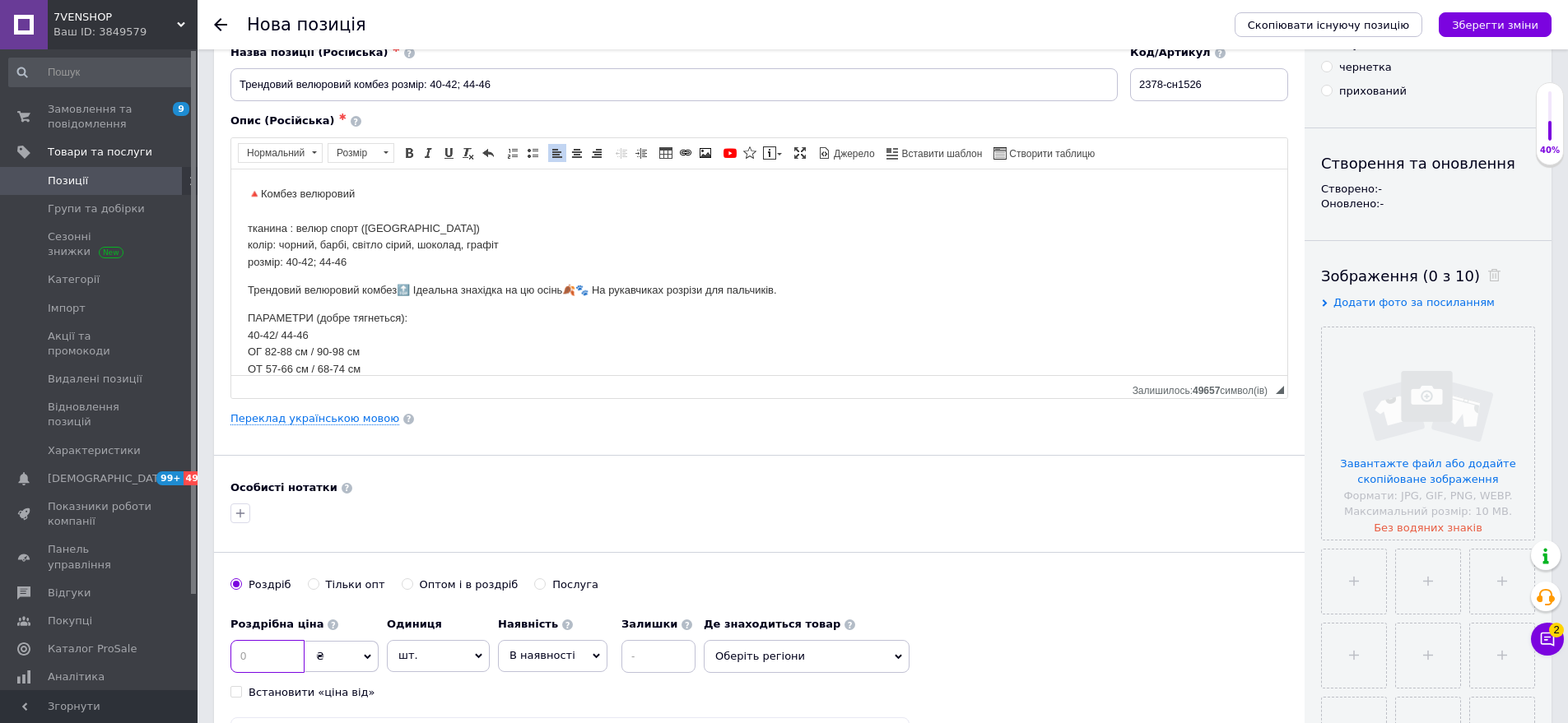
click at [265, 664] on input at bounding box center [268, 657] width 74 height 33
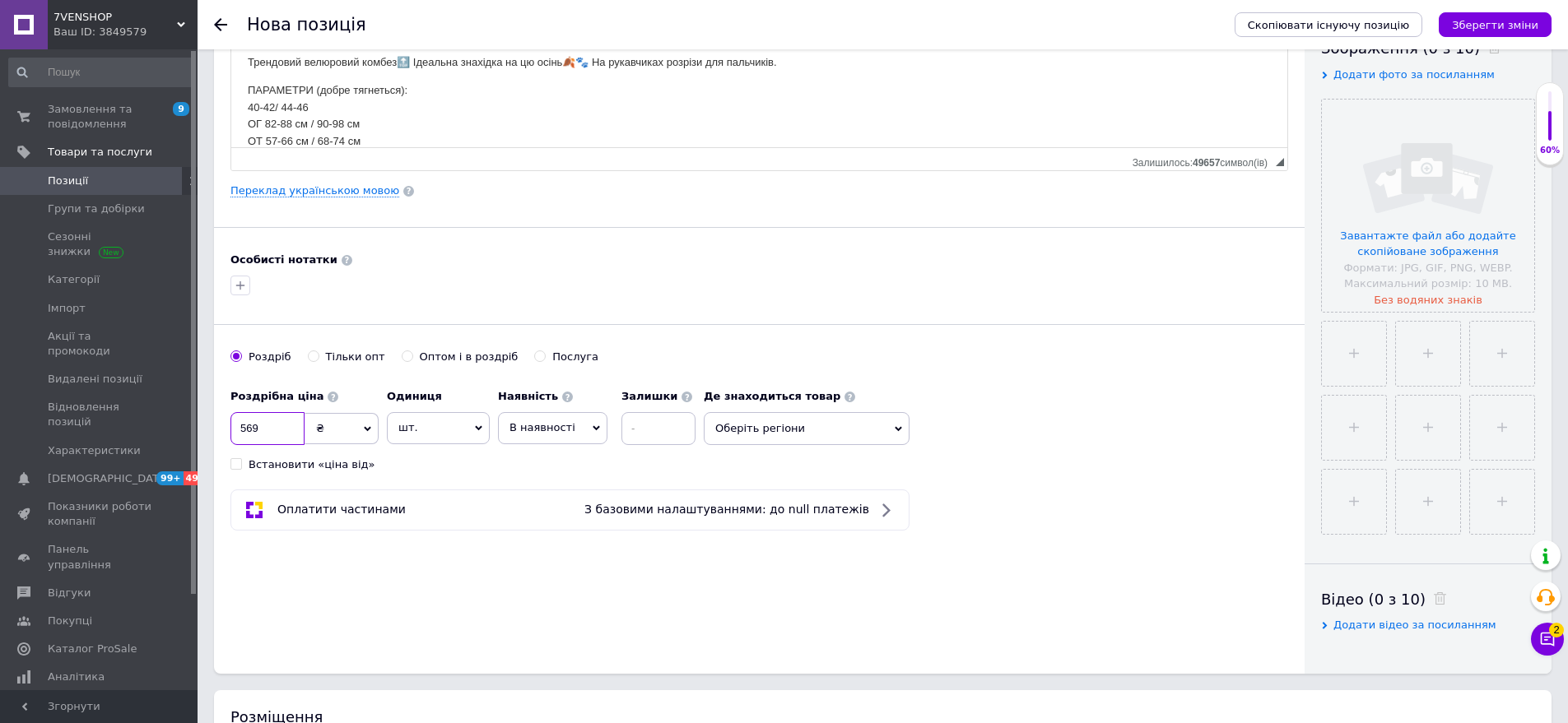
scroll to position [329, 0]
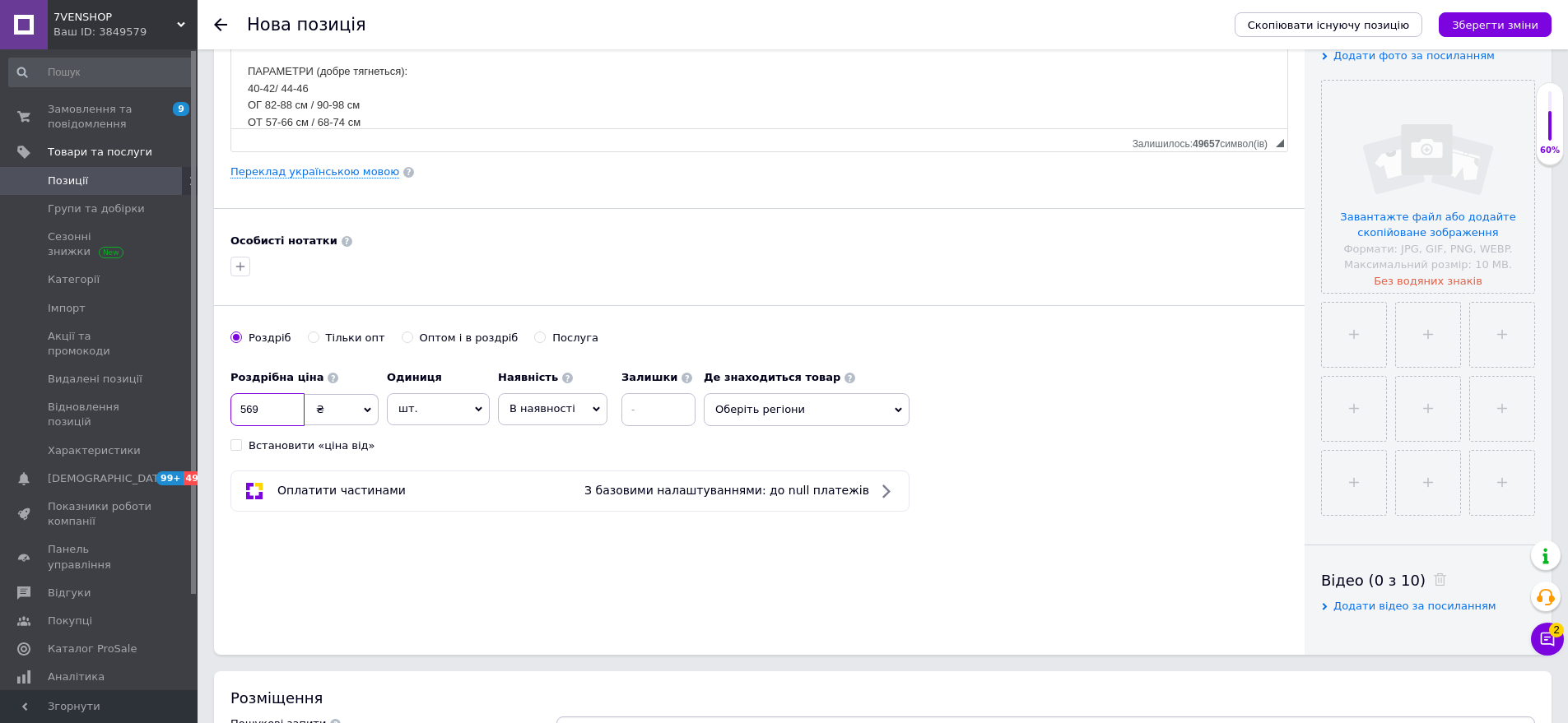
type input "569"
click at [772, 407] on span "Оберіть регіони" at bounding box center [807, 410] width 206 height 33
click at [778, 442] on input "text" at bounding box center [806, 453] width 188 height 33
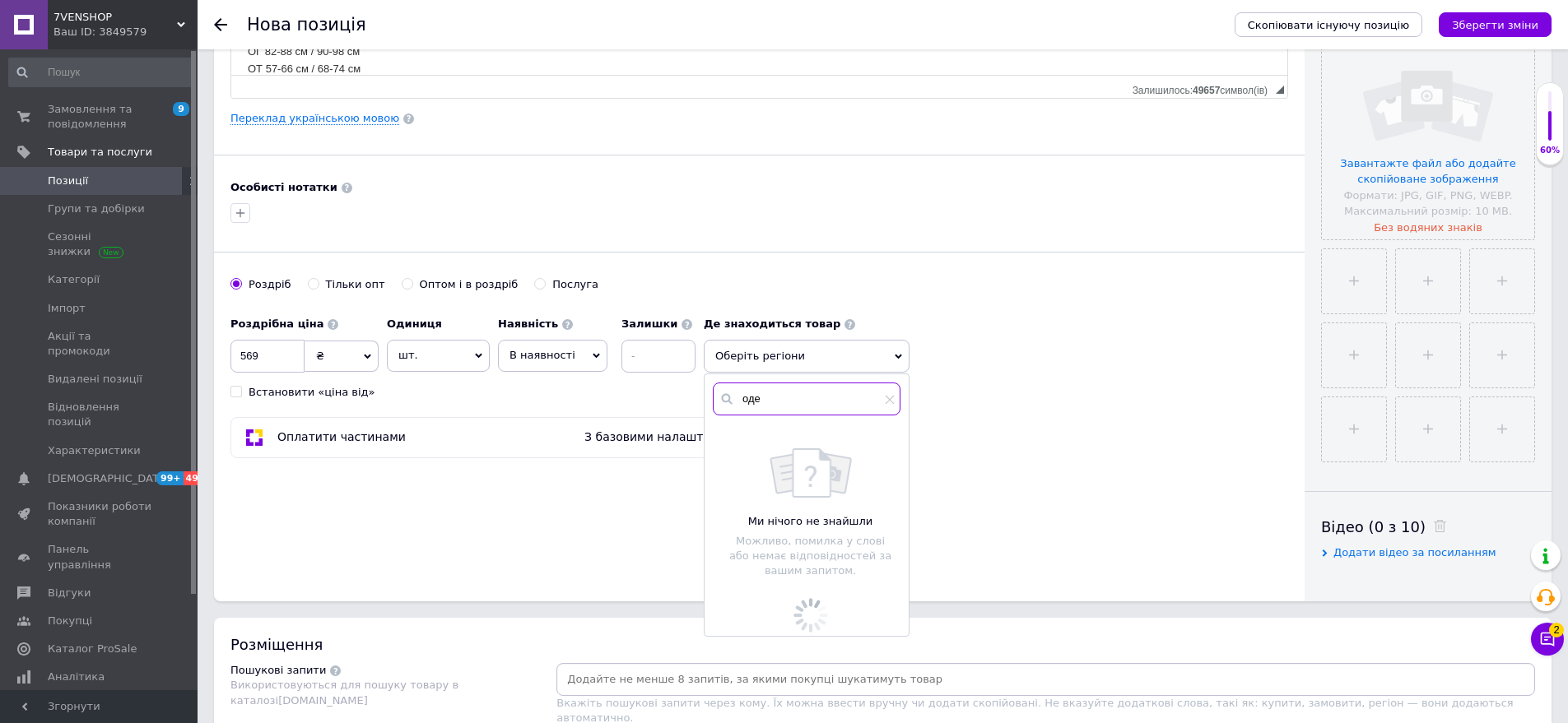
scroll to position [411, 0]
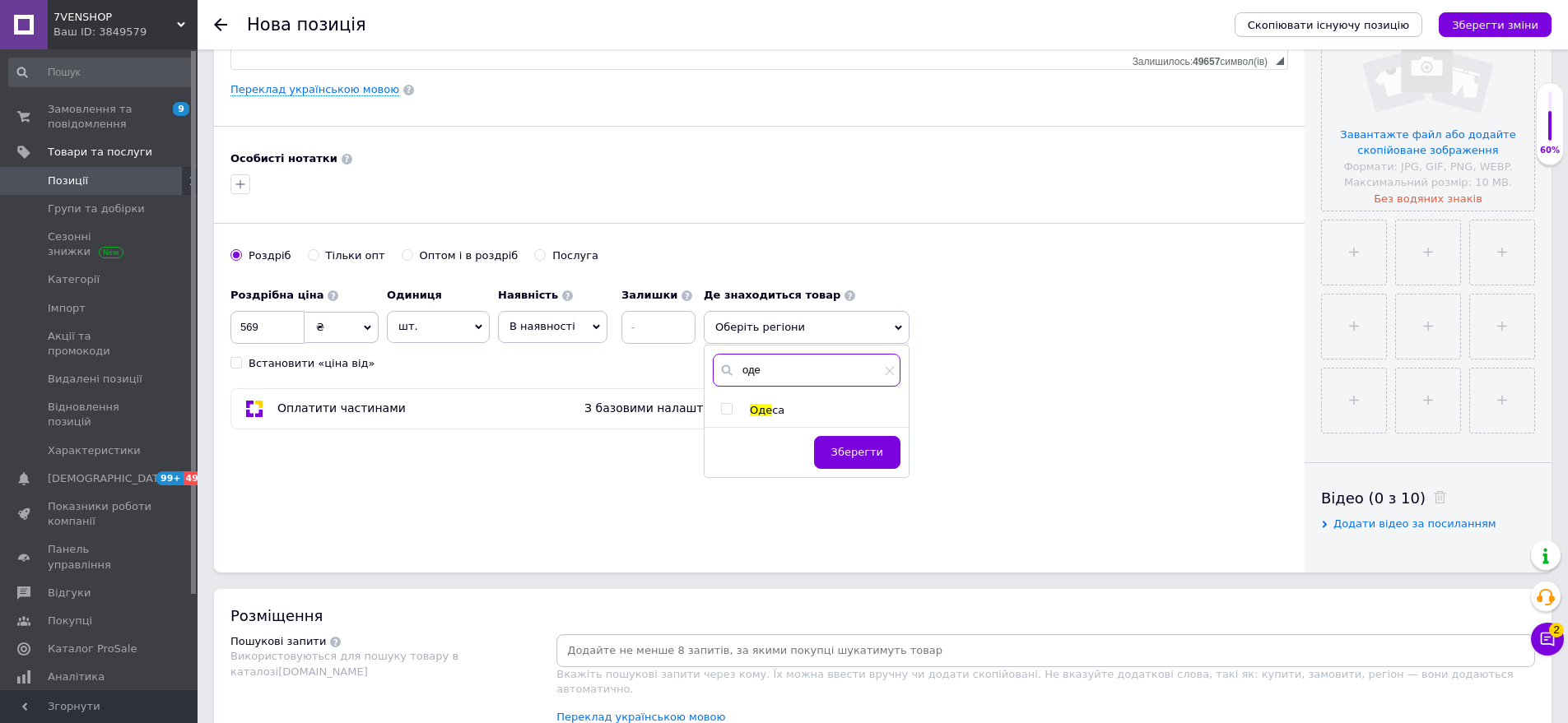
type input "оде"
click at [763, 406] on span "Оде" at bounding box center [760, 410] width 22 height 12
checkbox input "true"
drag, startPoint x: 859, startPoint y: 465, endPoint x: 1307, endPoint y: 254, distance: 495.2
click at [861, 463] on span "Зберегти" at bounding box center [857, 460] width 52 height 12
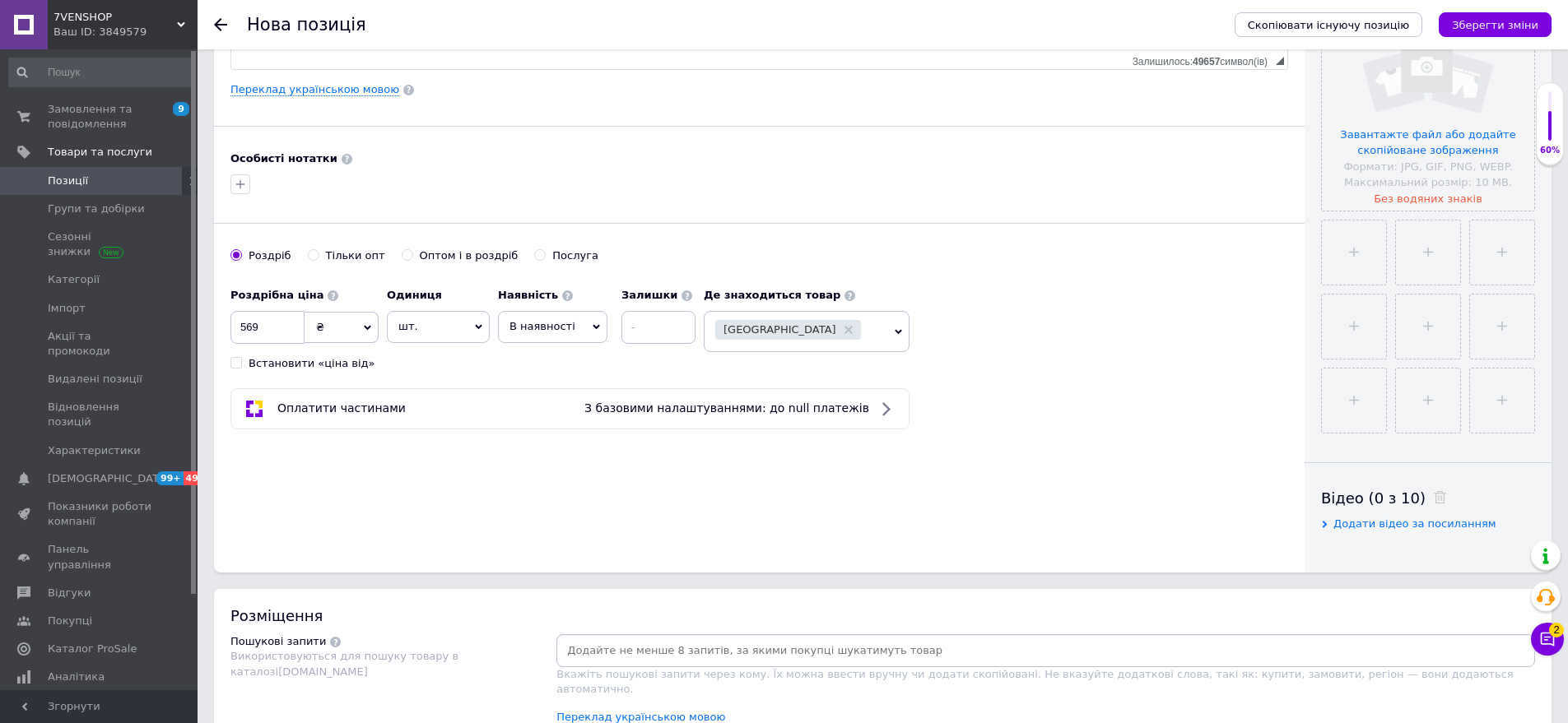
click at [1542, 123] on div "60%" at bounding box center [1550, 124] width 26 height 65
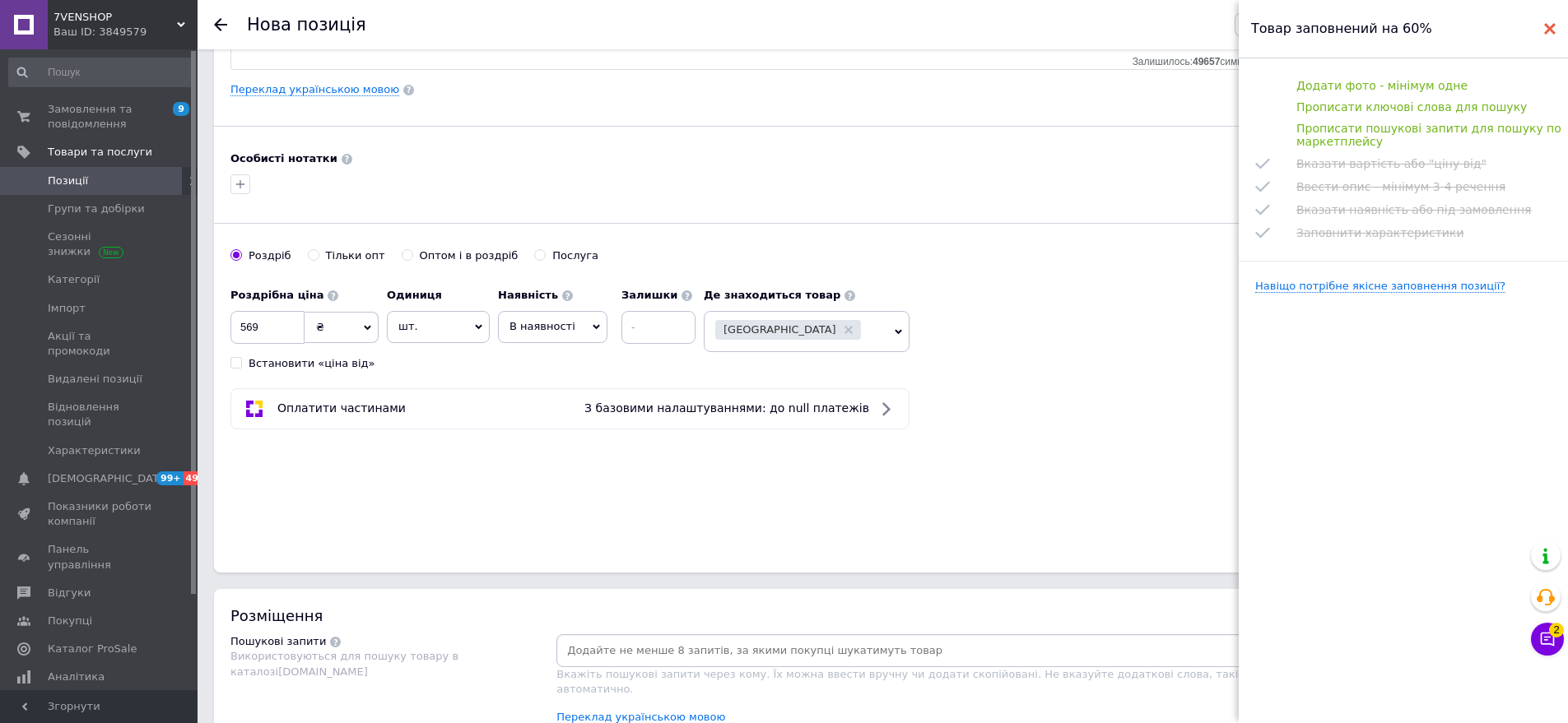
drag, startPoint x: 1552, startPoint y: 26, endPoint x: 1514, endPoint y: 110, distance: 92.2
click at [1552, 27] on use at bounding box center [1550, 29] width 12 height 12
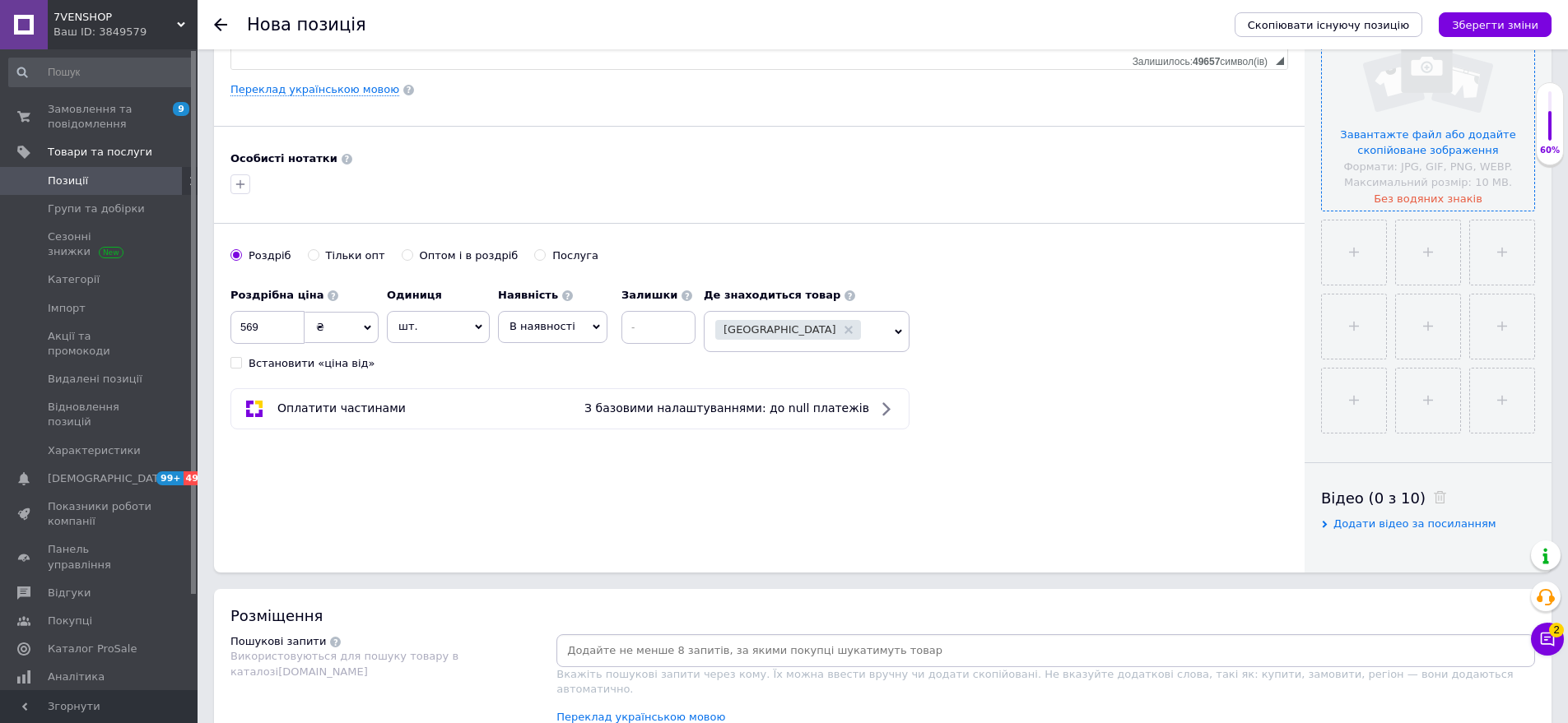
click at [1387, 152] on input "file" at bounding box center [1428, 105] width 213 height 213
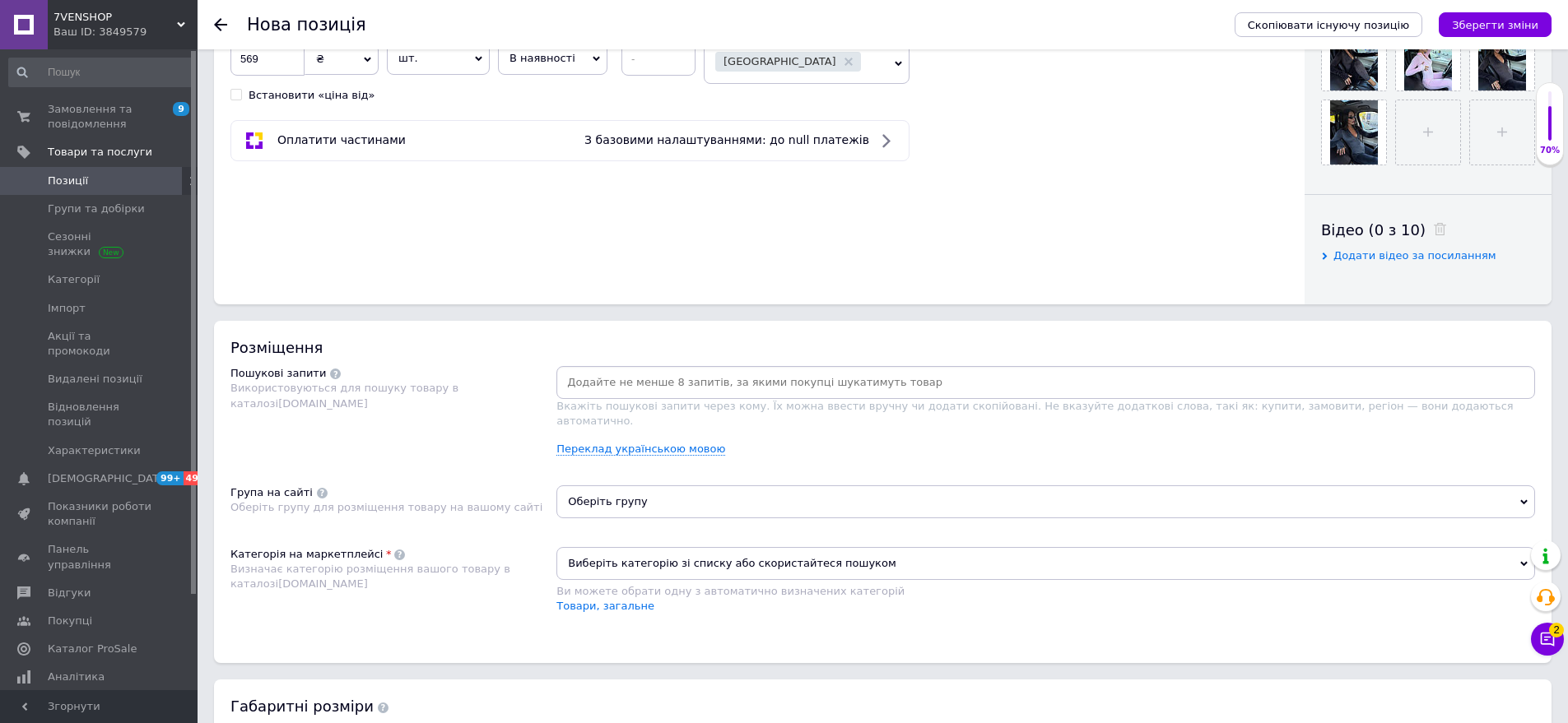
scroll to position [823, 0]
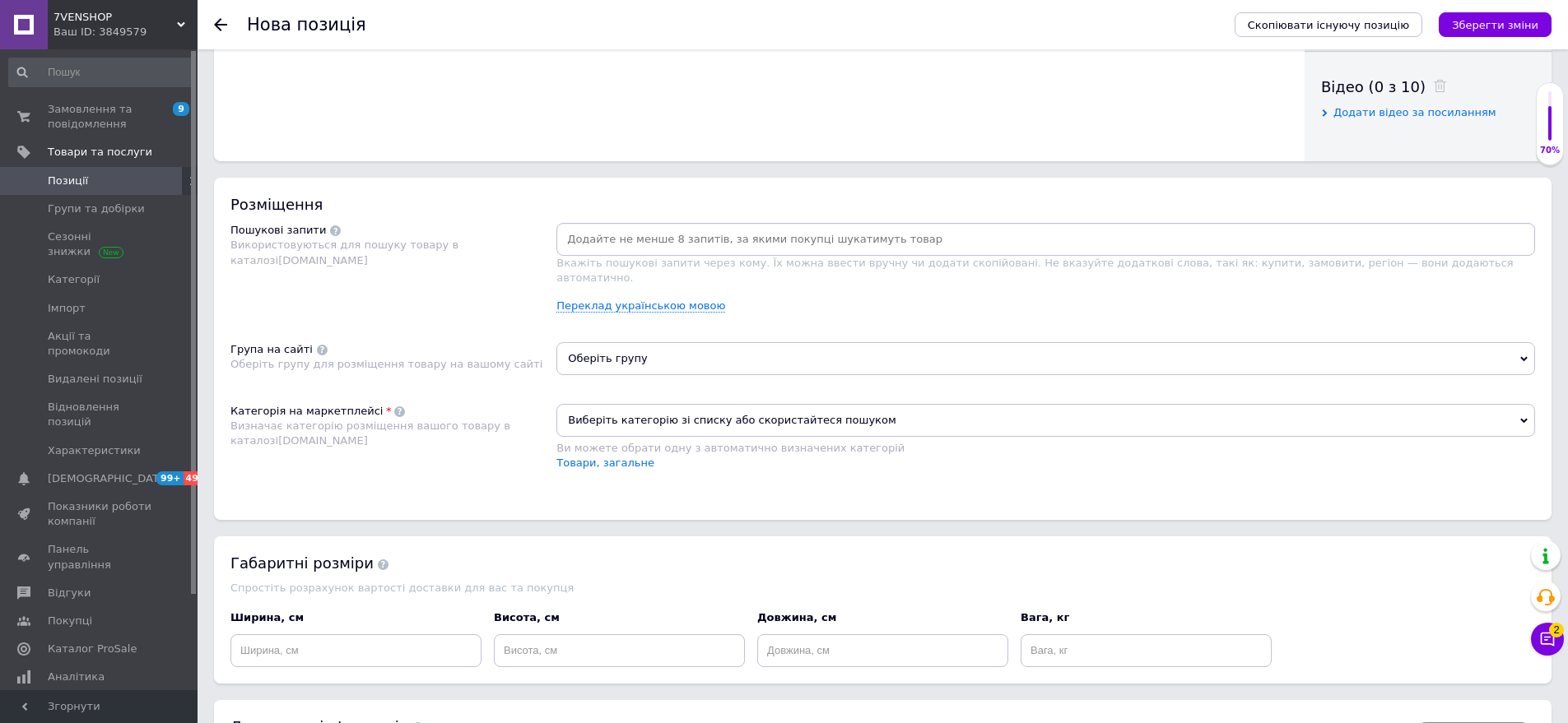
click at [598, 232] on input at bounding box center [1045, 240] width 972 height 25
click at [361, 284] on div "Пошукові запити Використовуються для пошуку товару в каталозі [DOMAIN_NAME]" at bounding box center [393, 275] width 326 height 103
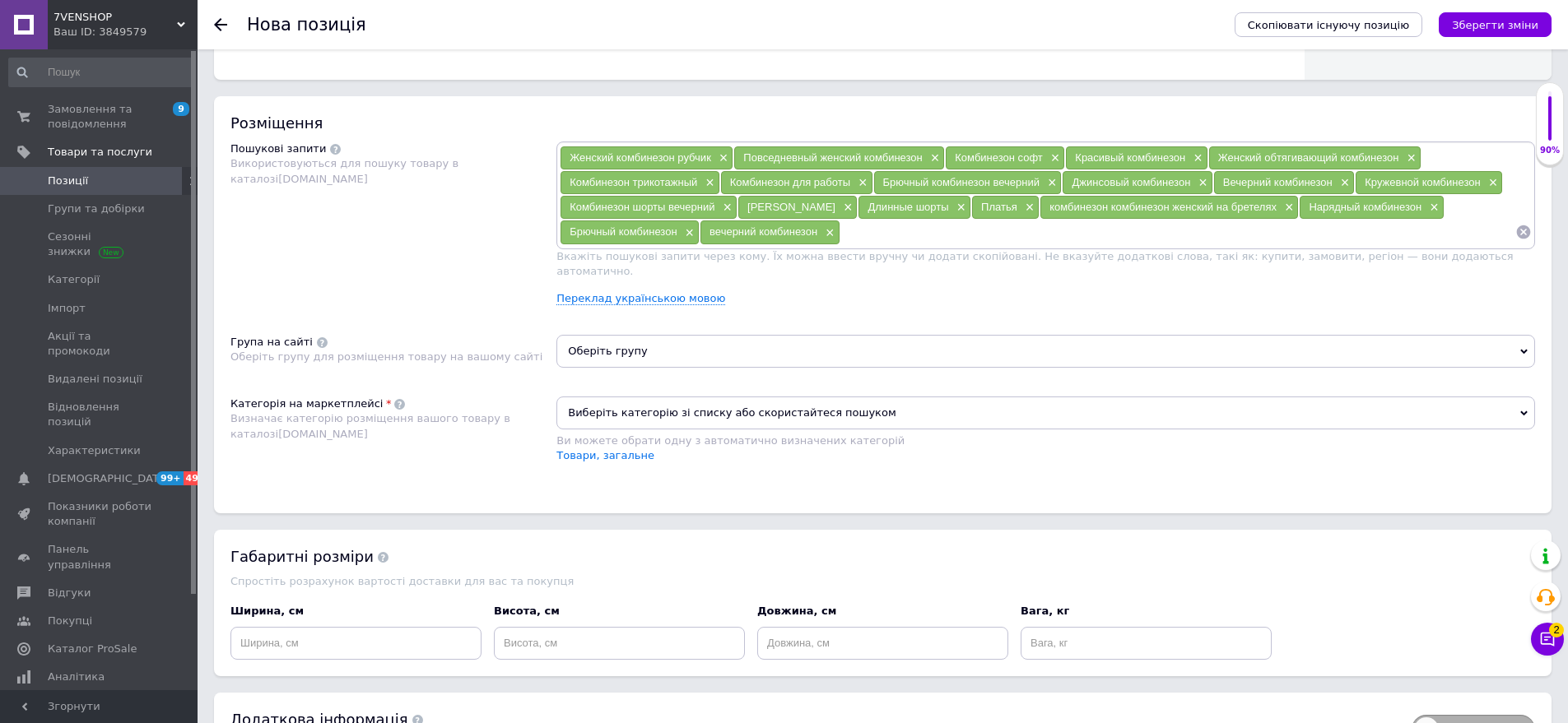
scroll to position [905, 0]
drag, startPoint x: 660, startPoint y: 332, endPoint x: 660, endPoint y: 346, distance: 14.0
click at [660, 346] on span "Оберіть групу" at bounding box center [1045, 350] width 979 height 33
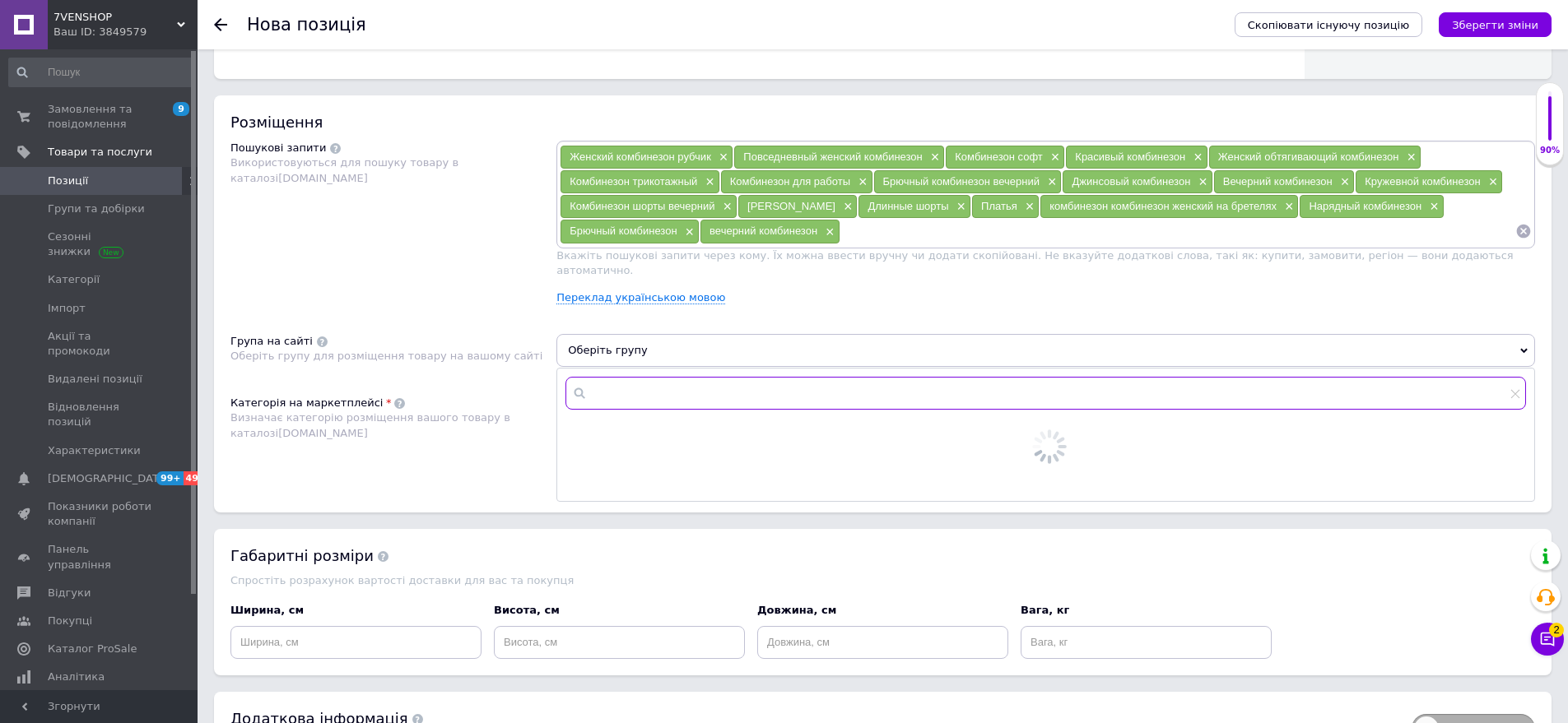
click at [641, 384] on input "text" at bounding box center [1045, 393] width 960 height 33
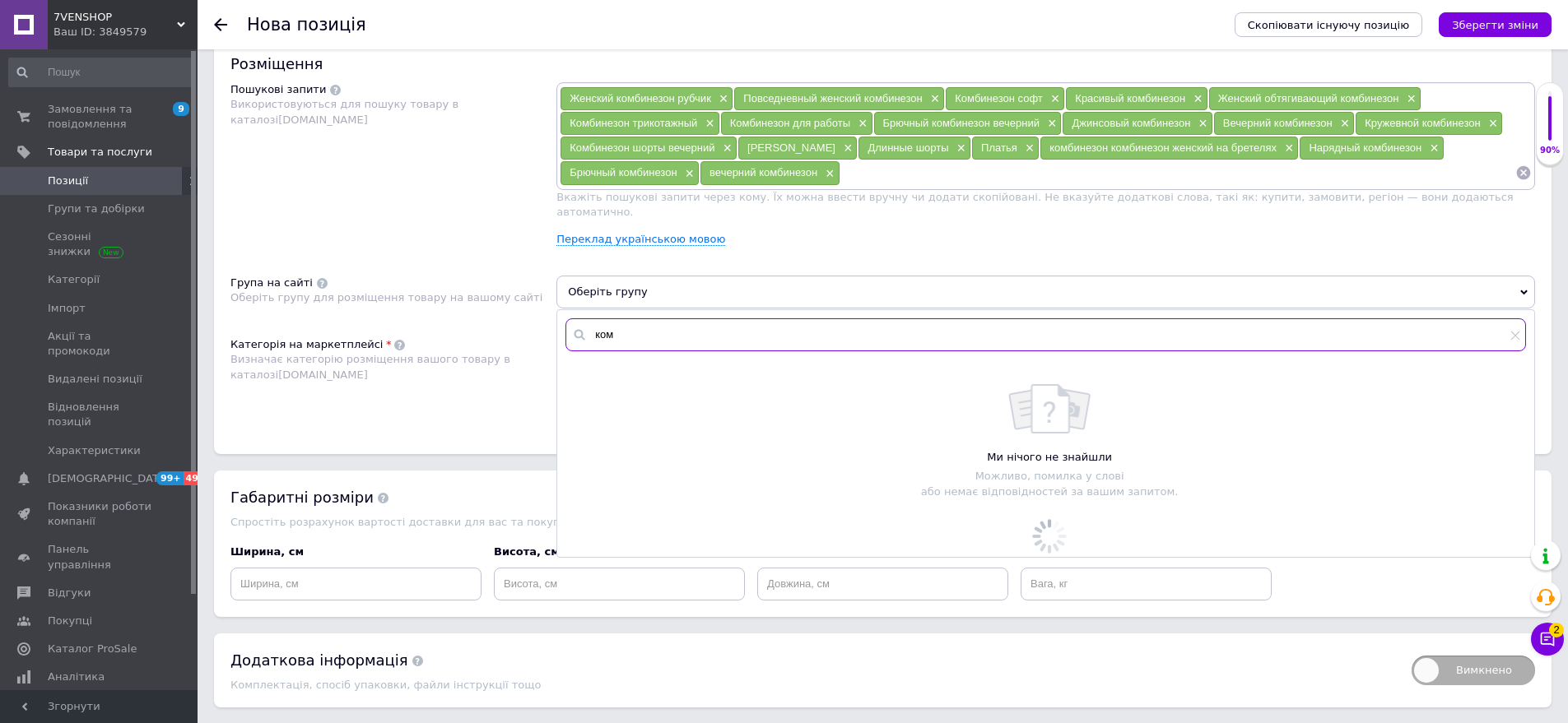
scroll to position [1002, 0]
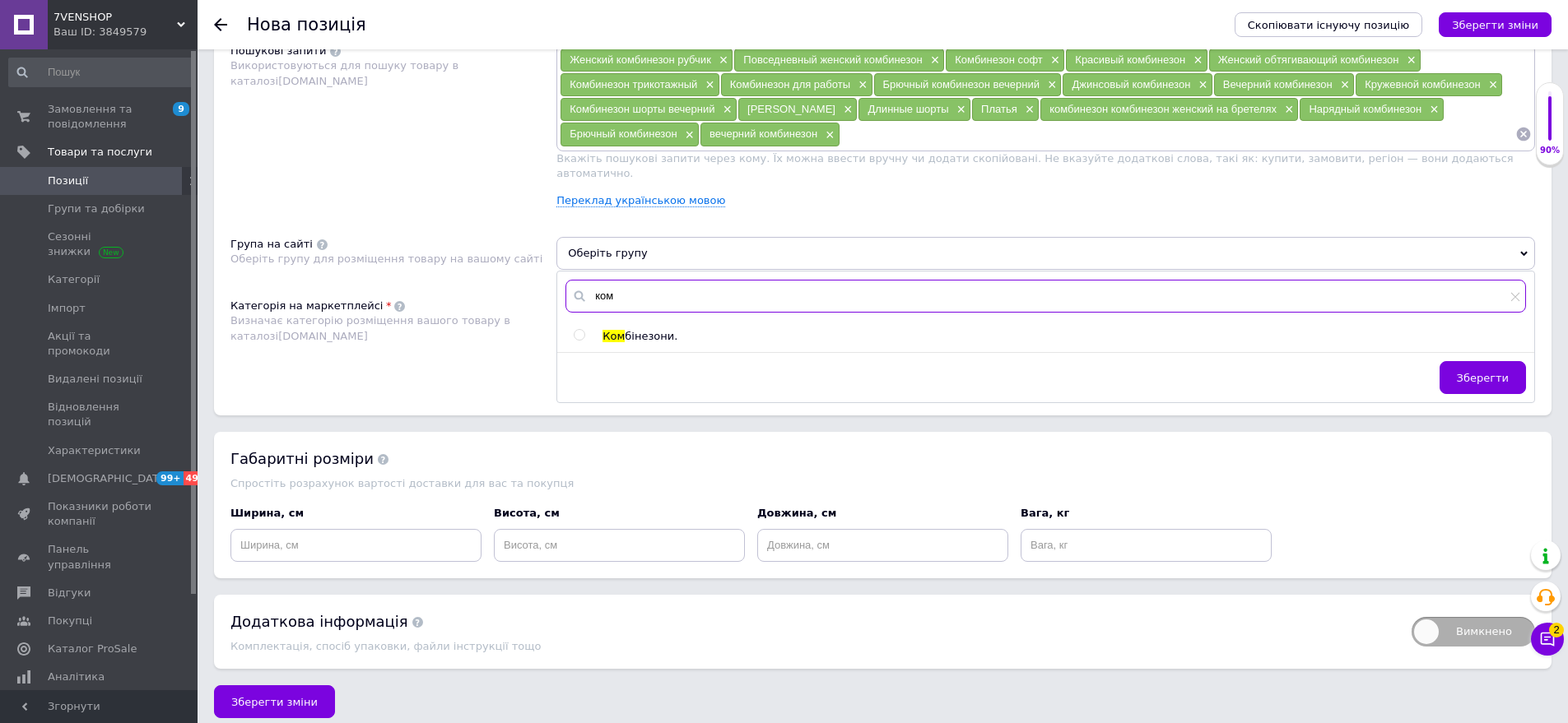
type input "ком"
click at [641, 330] on span "бінезони." at bounding box center [651, 336] width 53 height 12
radio input "true"
drag, startPoint x: 1464, startPoint y: 359, endPoint x: 1035, endPoint y: 378, distance: 429.4
click at [1457, 361] on button "Зберегти" at bounding box center [1482, 378] width 87 height 33
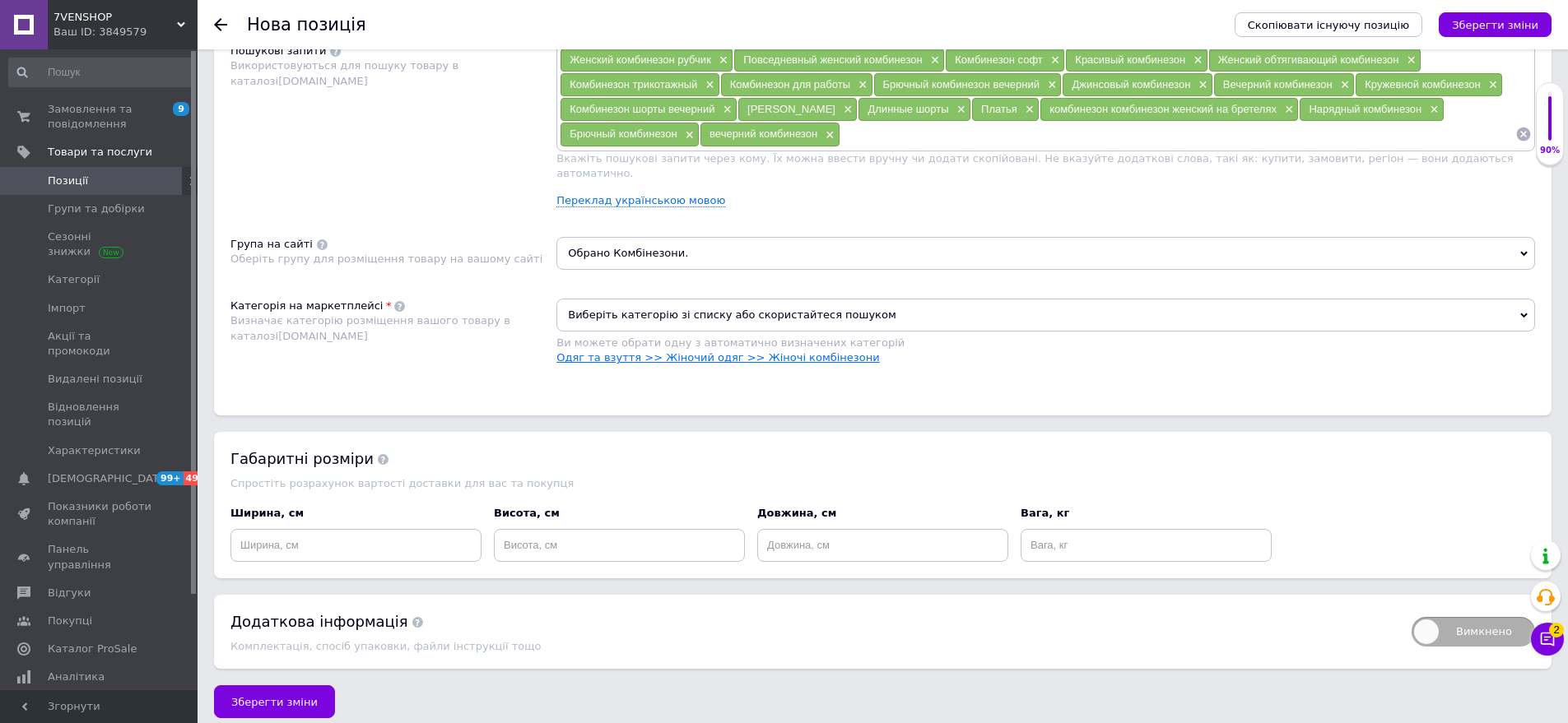
click at [725, 351] on link "Одяг та взуття >> Жіночий одяг >> Жіночі комбінезони" at bounding box center [717, 357] width 322 height 12
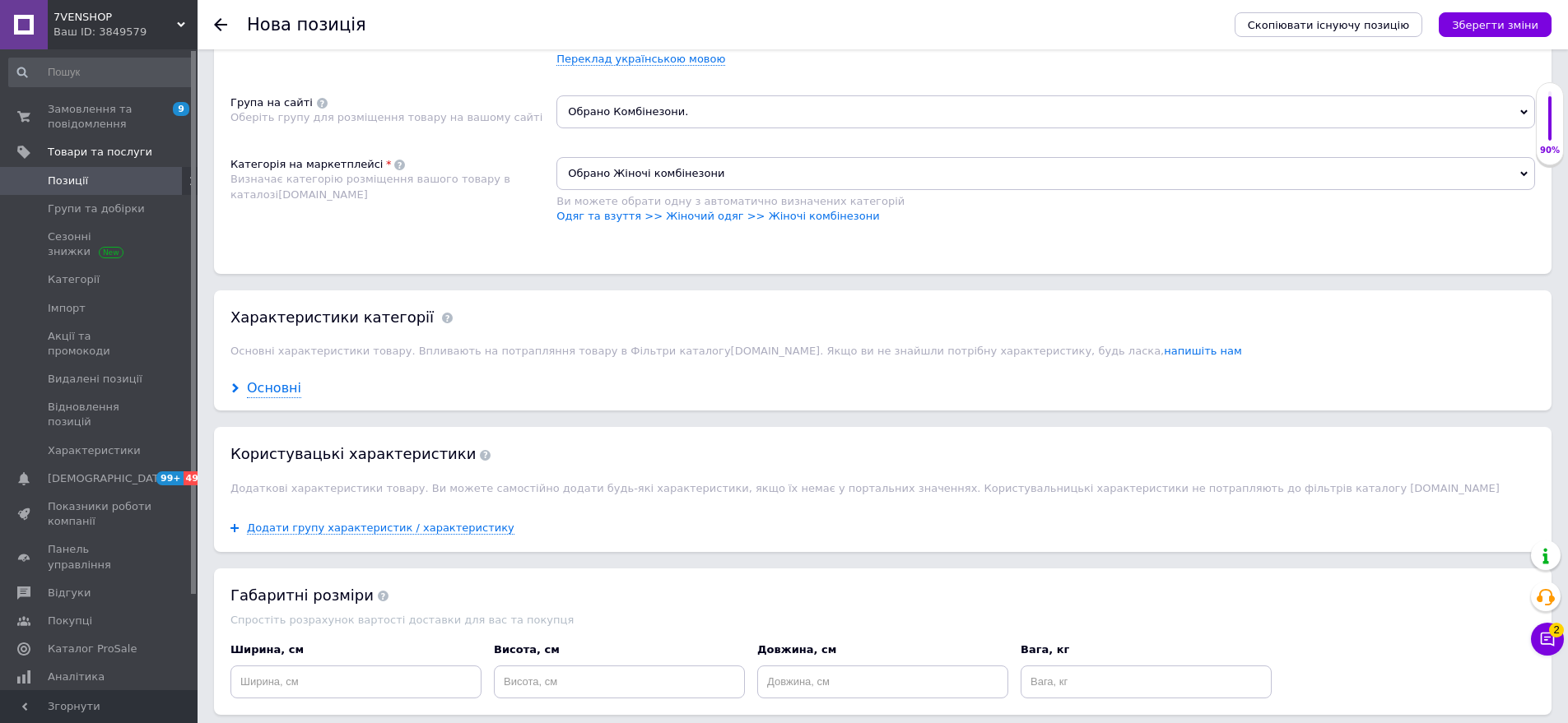
click at [277, 379] on div "Основні" at bounding box center [274, 388] width 54 height 19
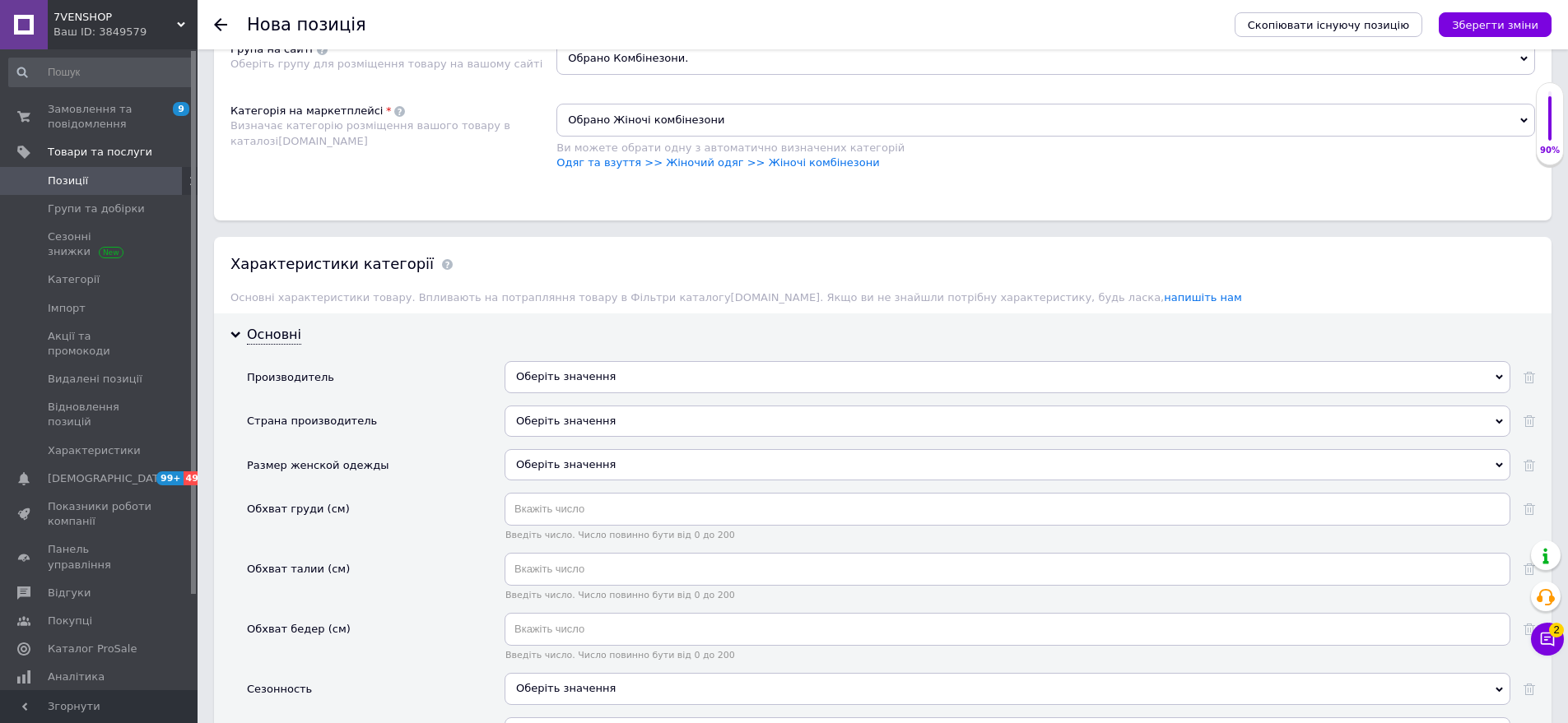
scroll to position [1226, 0]
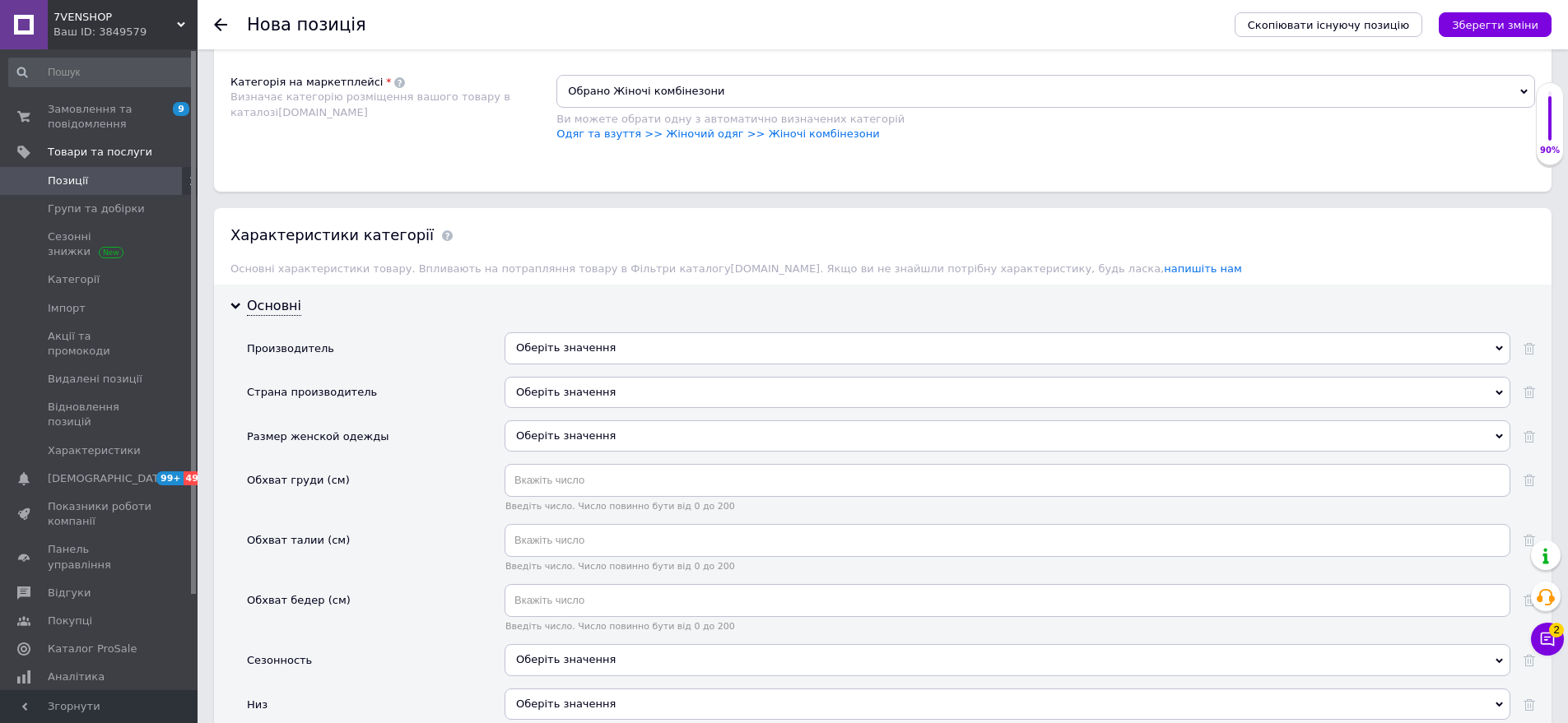
click at [586, 382] on div "Оберіть значення" at bounding box center [1007, 392] width 1006 height 31
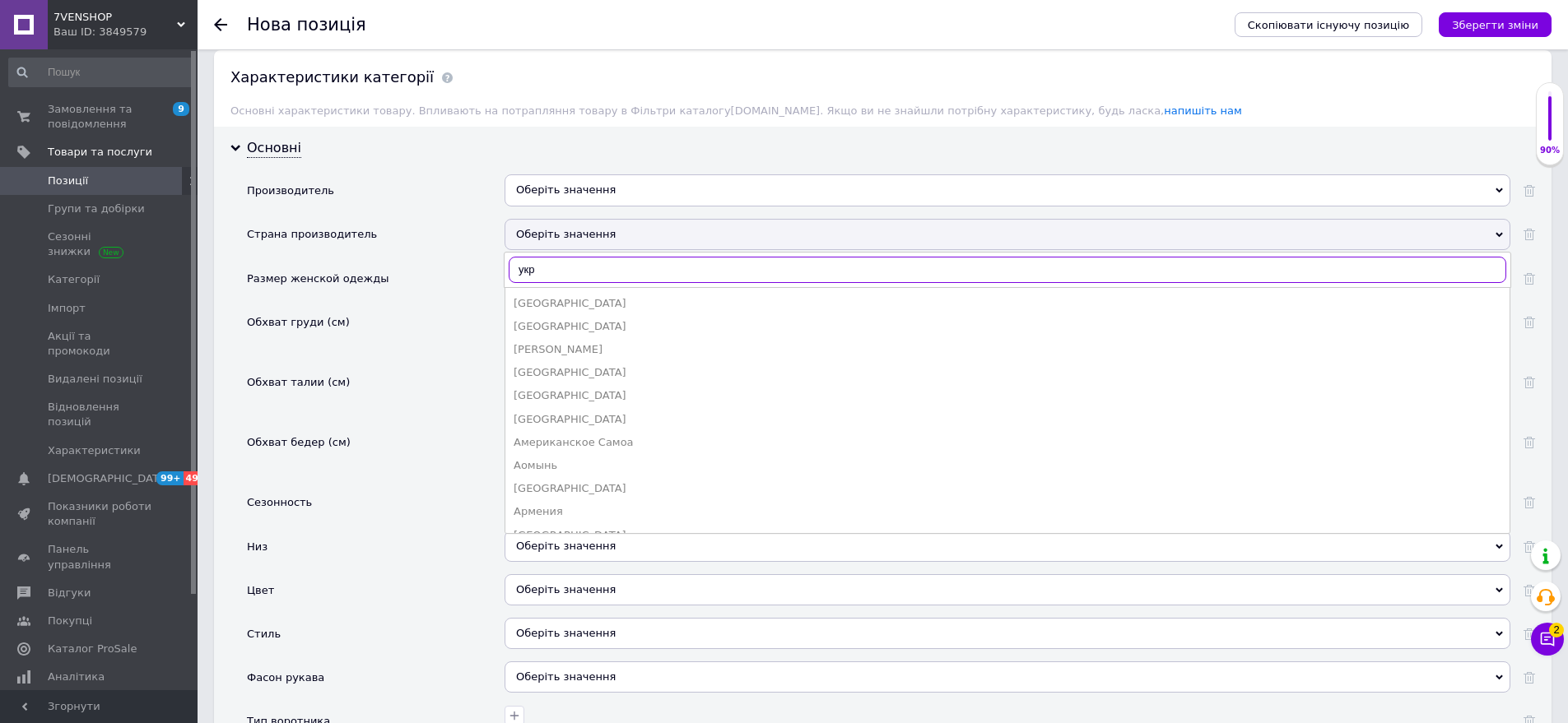
scroll to position [1391, 0]
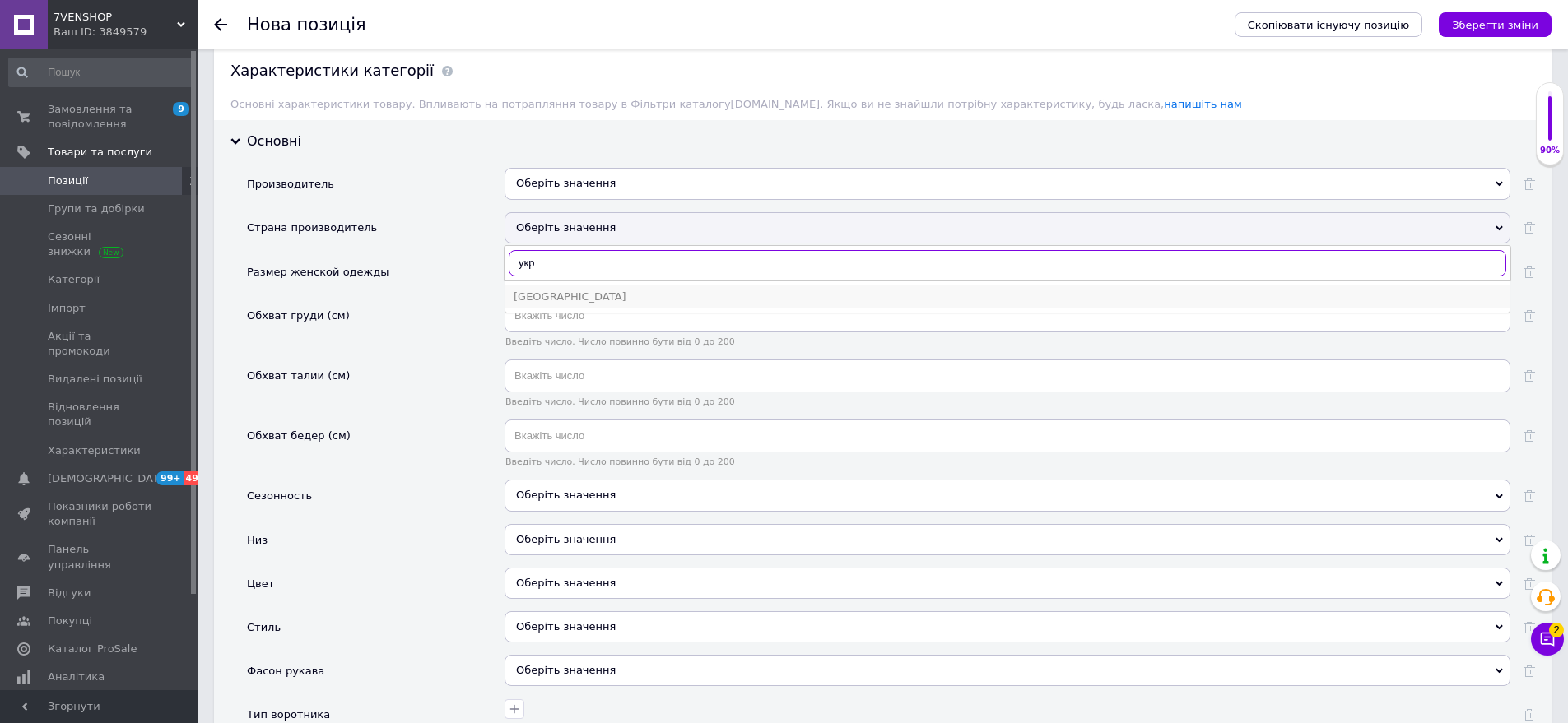
type input "укр"
click at [609, 289] on div "[GEOGRAPHIC_DATA]" at bounding box center [1007, 297] width 988 height 15
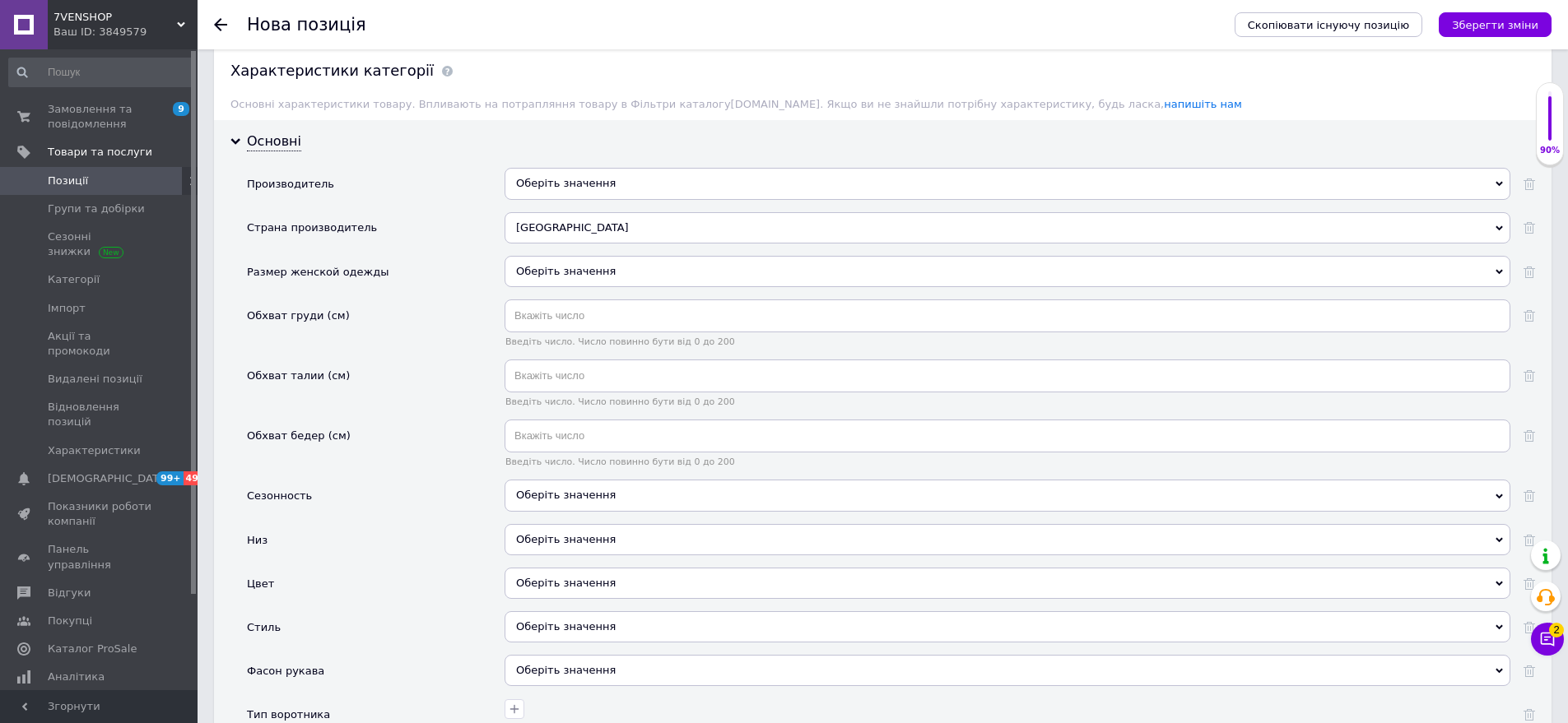
drag, startPoint x: 583, startPoint y: 247, endPoint x: 480, endPoint y: 251, distance: 103.1
click at [582, 256] on div "Оберіть значення" at bounding box center [1007, 271] width 1006 height 31
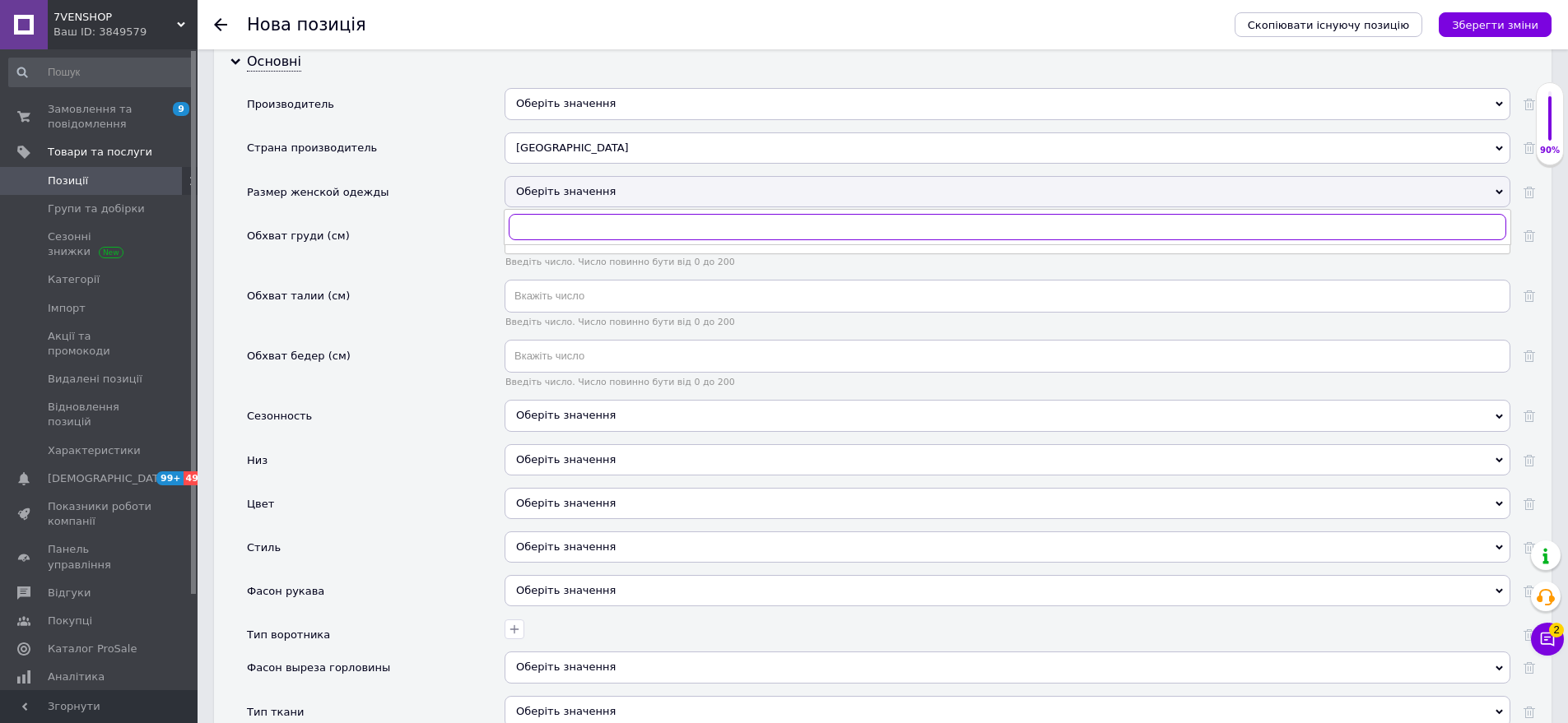
scroll to position [1473, 0]
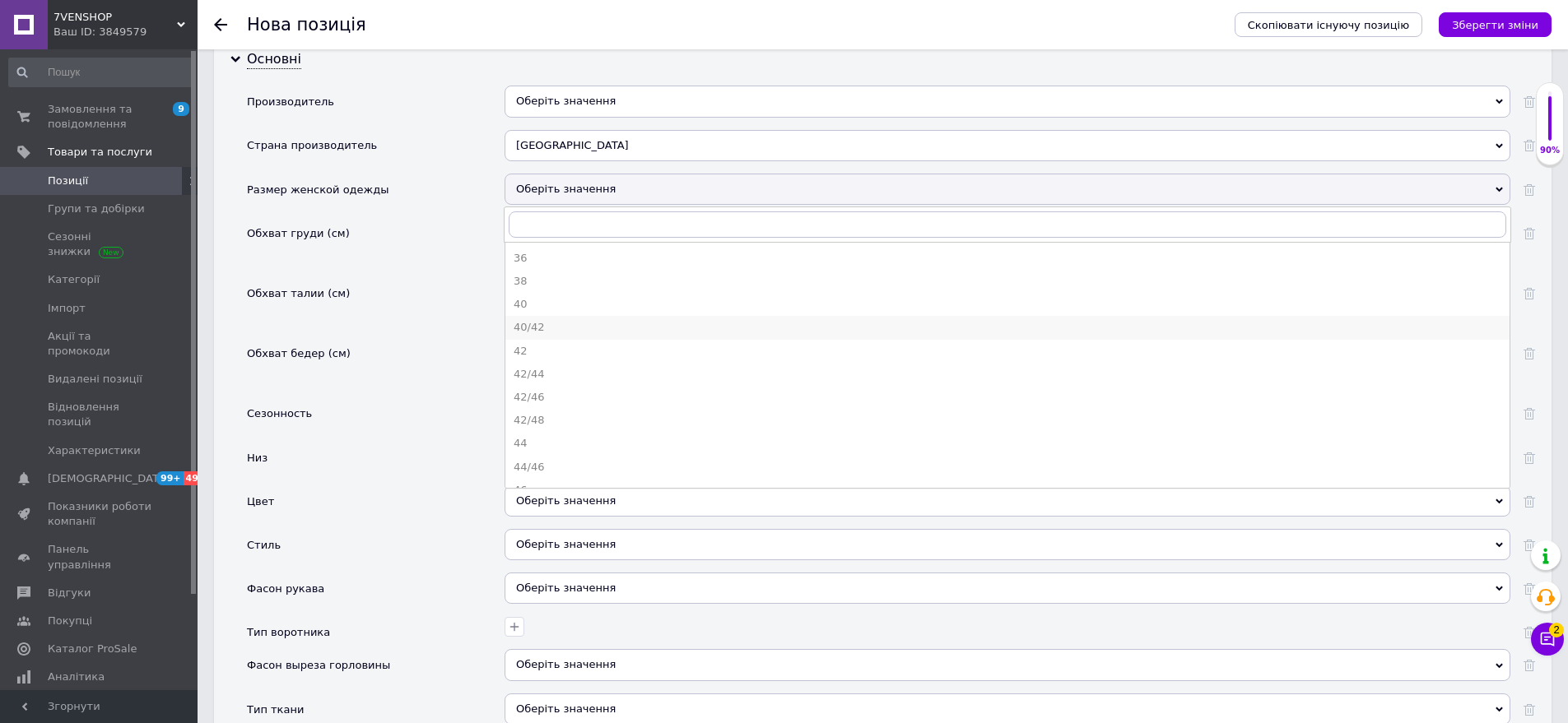
click at [571, 322] on li "40/42" at bounding box center [1007, 327] width 1004 height 23
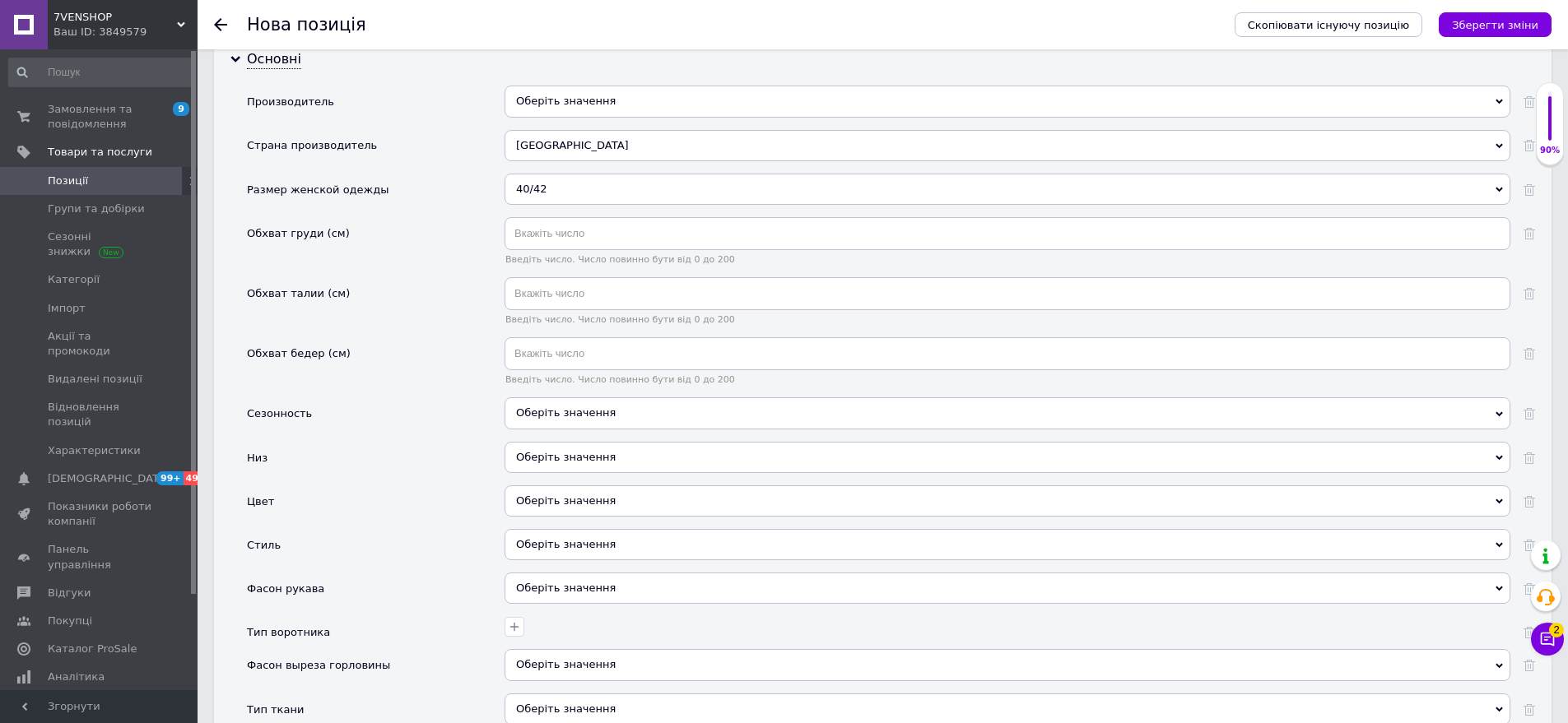
click at [570, 401] on div "Оберіть значення" at bounding box center [1007, 413] width 1006 height 31
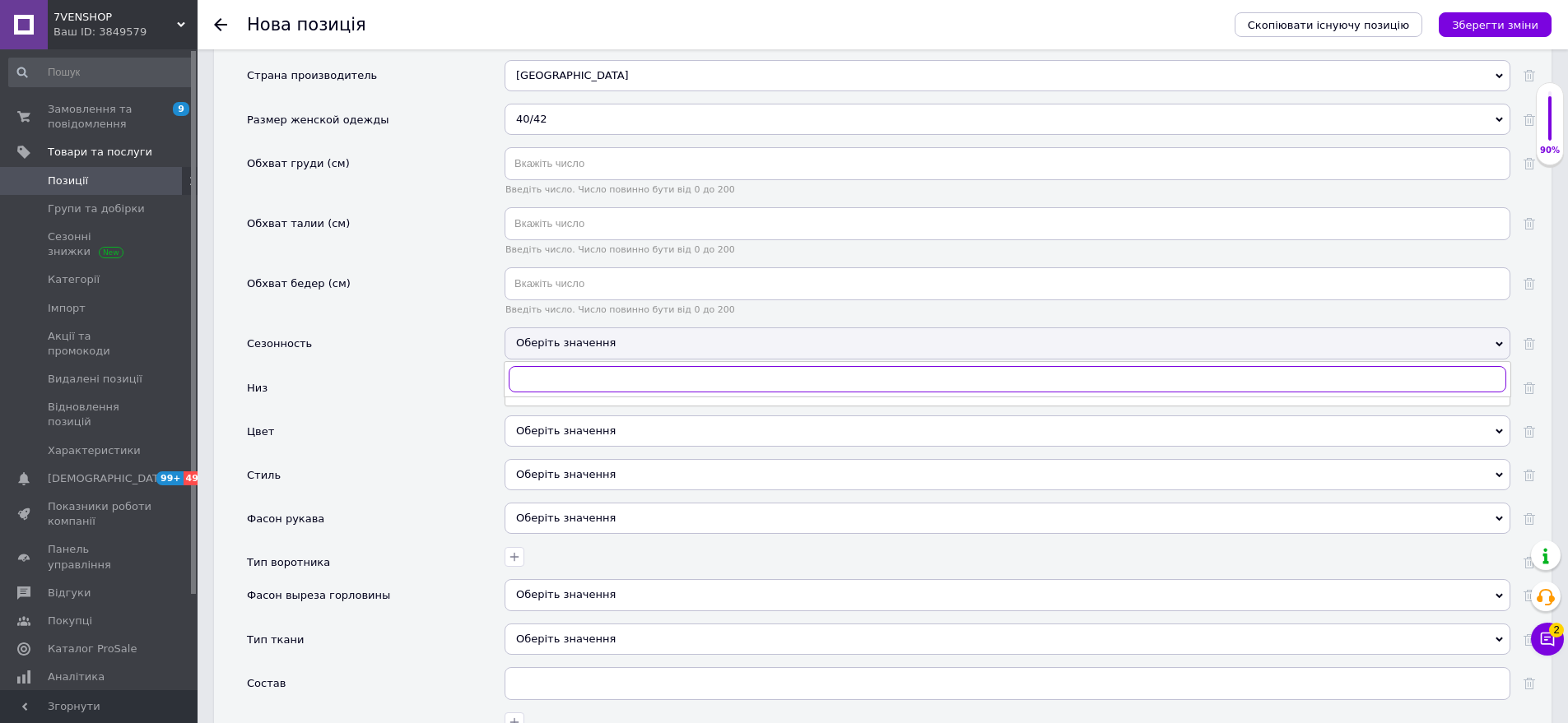
scroll to position [1638, 0]
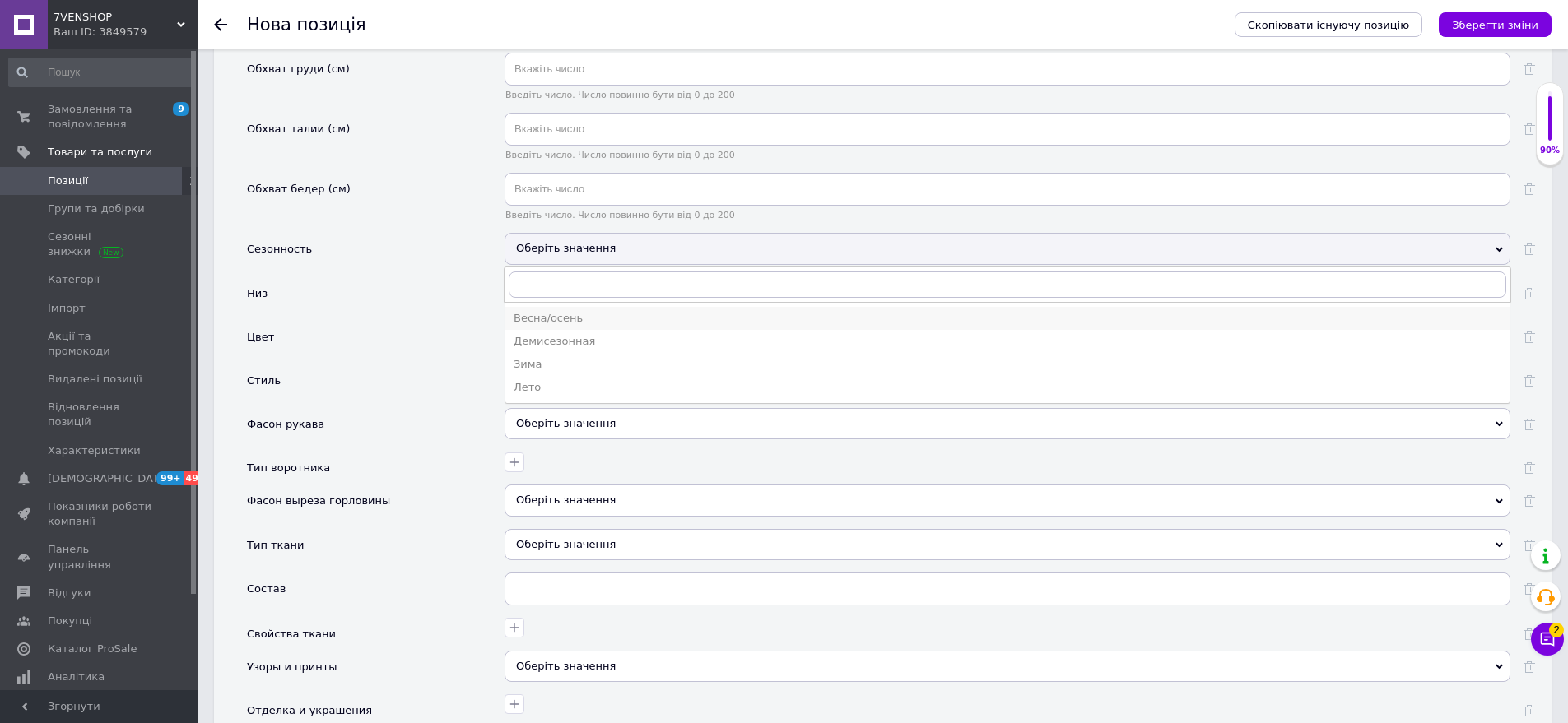
click at [561, 311] on li "Весна/осень" at bounding box center [1007, 318] width 1004 height 23
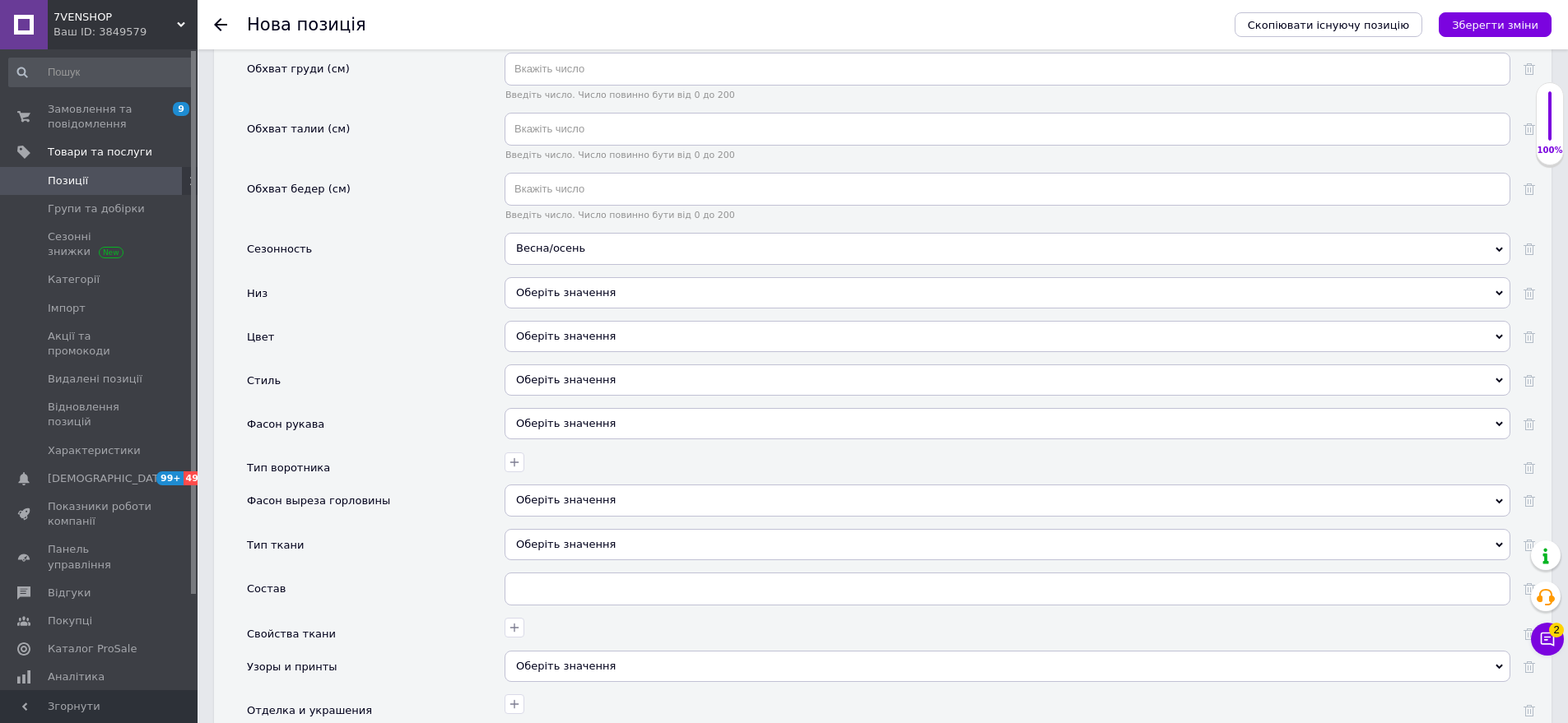
drag, startPoint x: 608, startPoint y: 286, endPoint x: 532, endPoint y: 277, distance: 76.5
click at [608, 285] on div "Оберіть значення" at bounding box center [1007, 293] width 1006 height 31
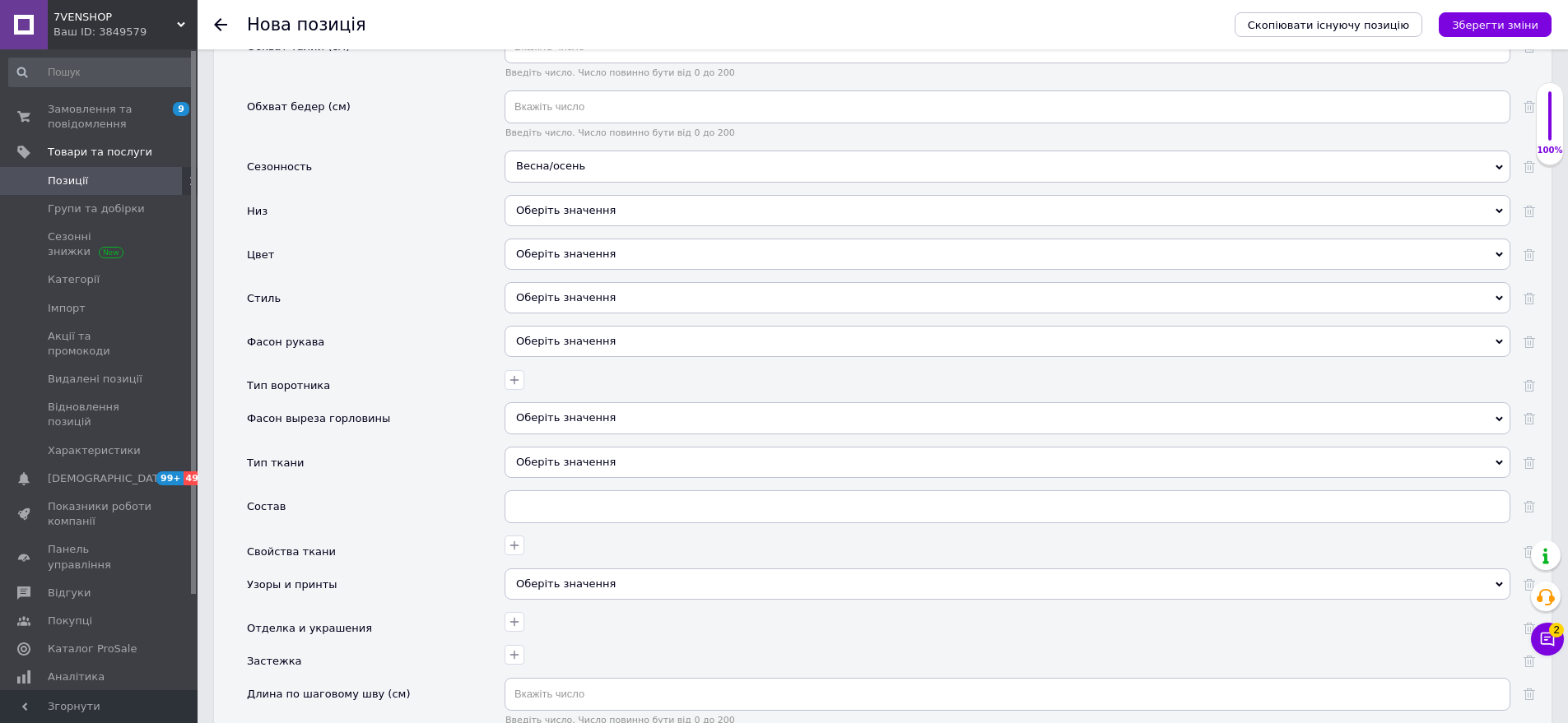
drag, startPoint x: 453, startPoint y: 247, endPoint x: 516, endPoint y: 261, distance: 64.5
click at [455, 247] on div "Цвет" at bounding box center [375, 260] width 257 height 44
click at [581, 248] on div "Оберіть значення" at bounding box center [1007, 254] width 1006 height 31
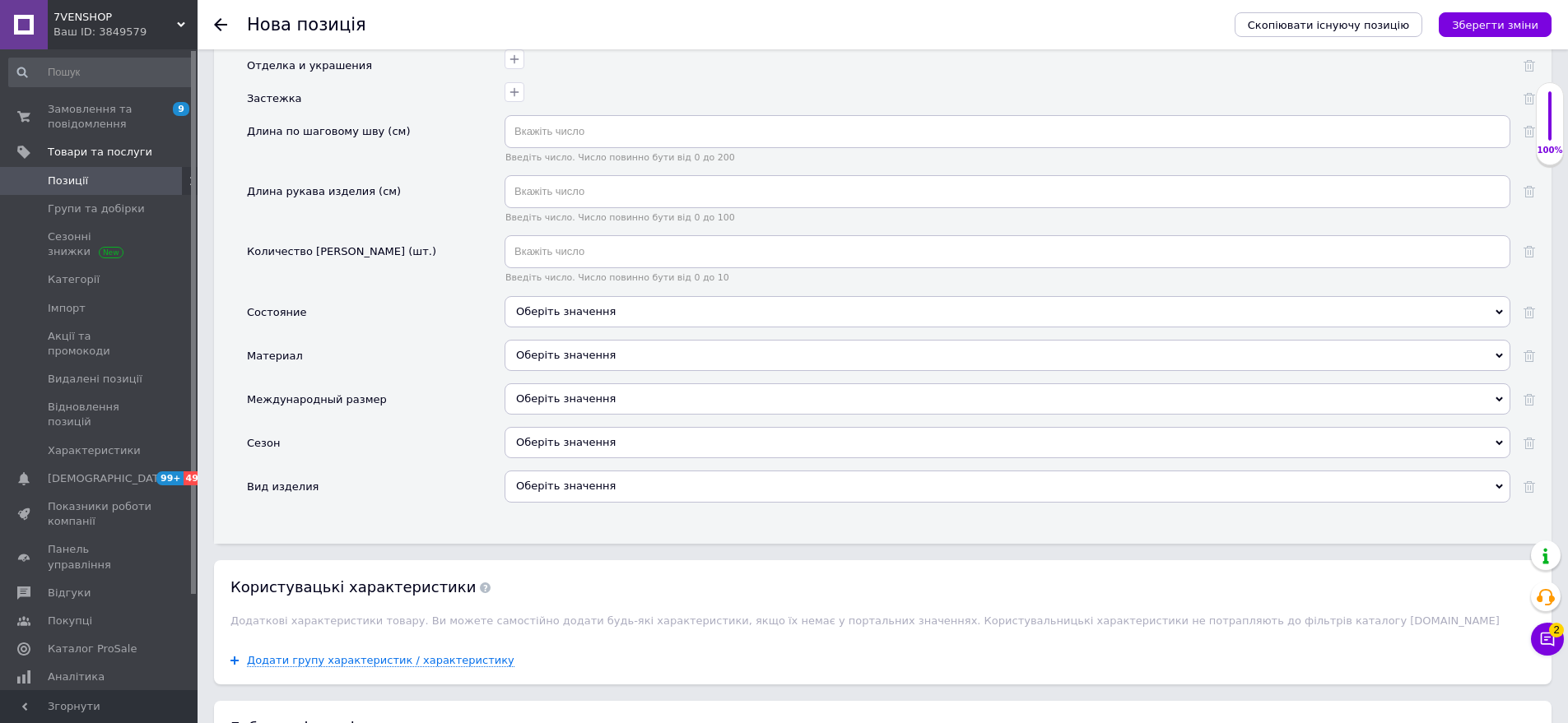
scroll to position [2049, 0]
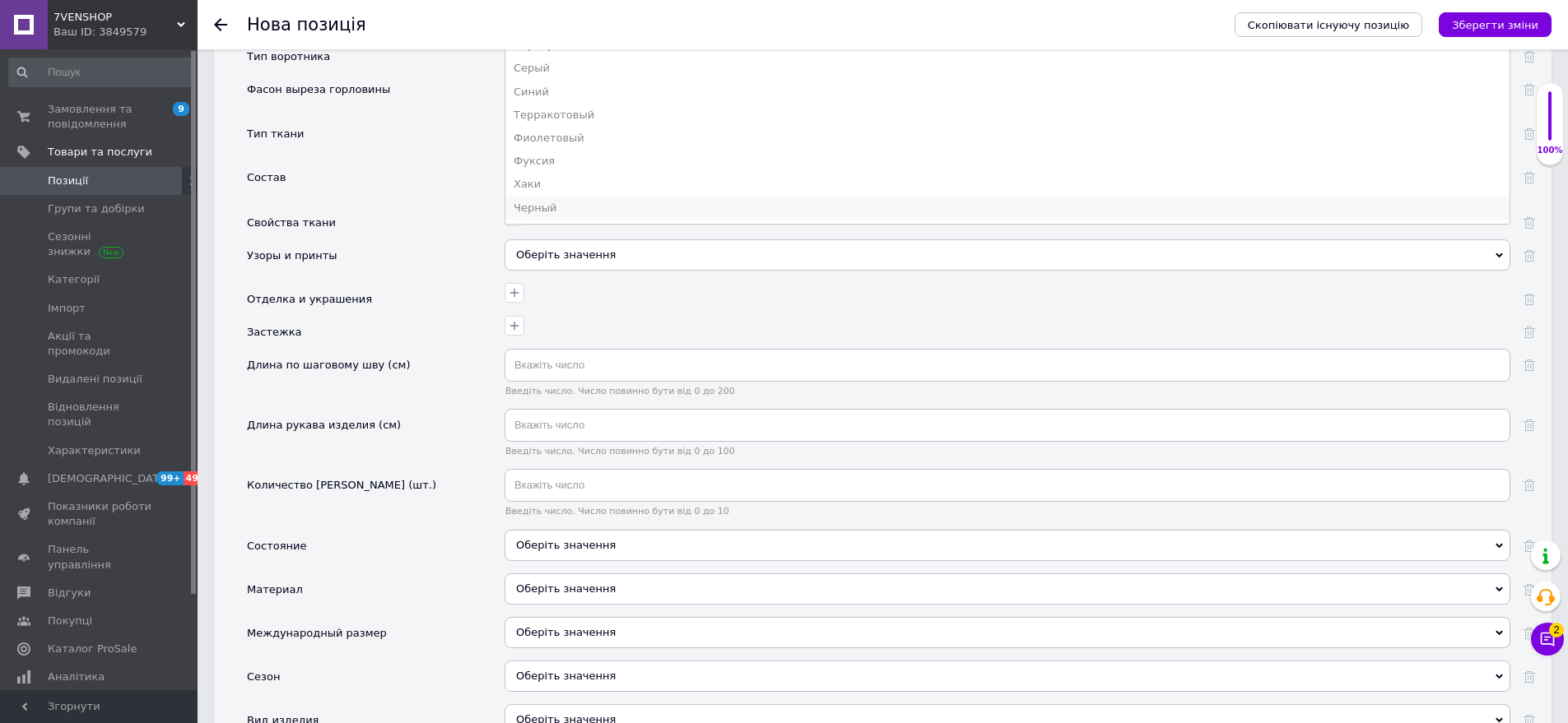
click at [564, 201] on div "Черный" at bounding box center [1007, 209] width 988 height 15
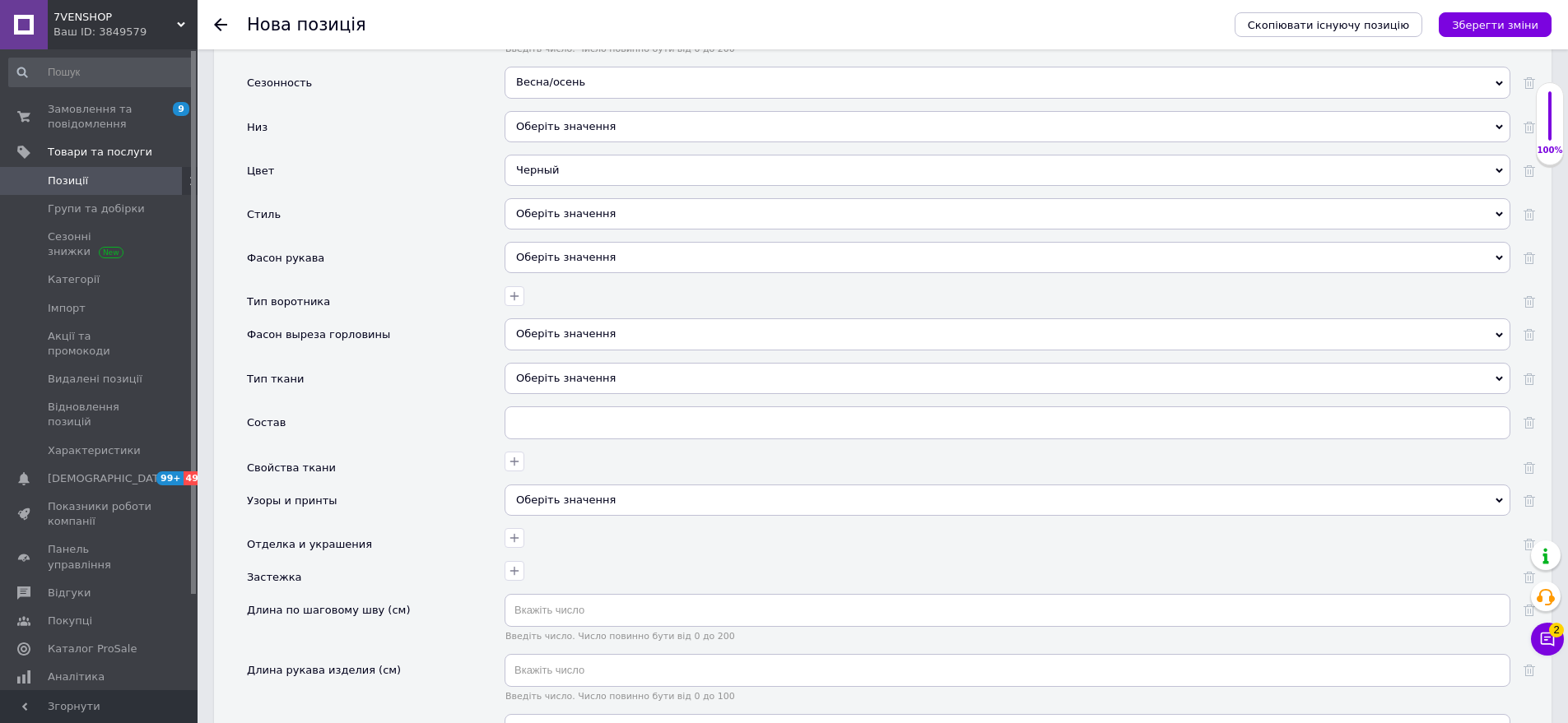
scroll to position [1802, 0]
drag, startPoint x: 602, startPoint y: 240, endPoint x: 516, endPoint y: 242, distance: 86.0
click at [602, 243] on div "Оберіть значення" at bounding box center [1007, 259] width 1006 height 31
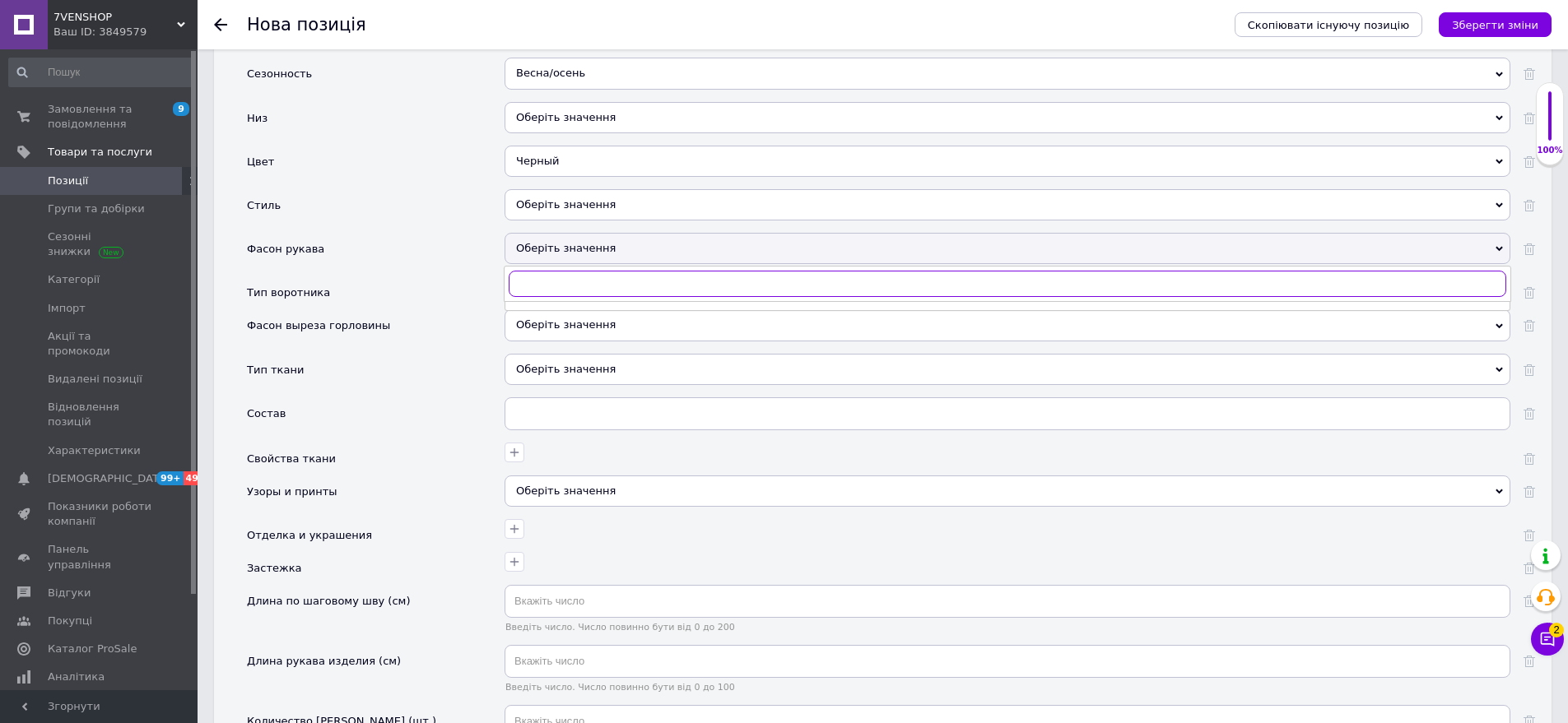
scroll to position [1885, 0]
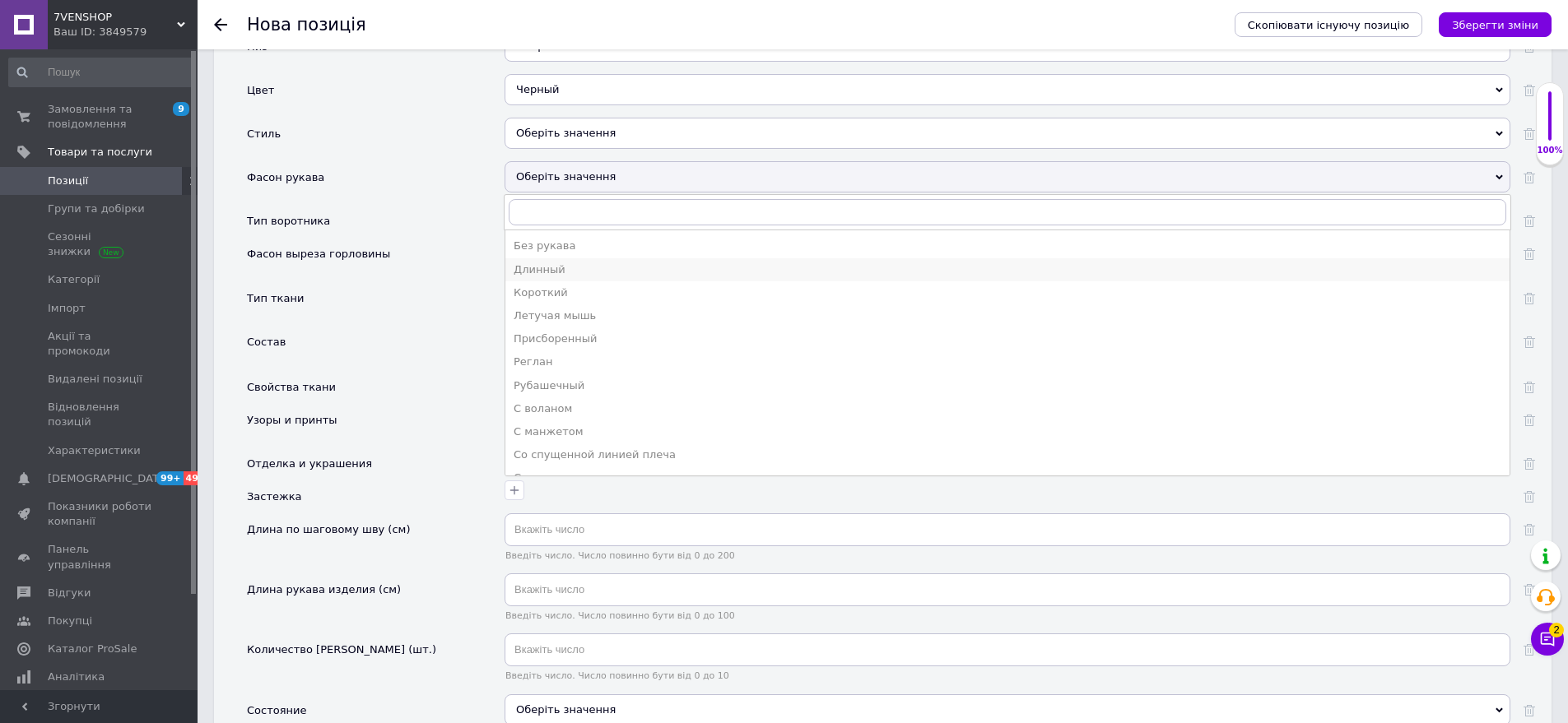
click at [589, 262] on div "Длинный" at bounding box center [1007, 270] width 988 height 15
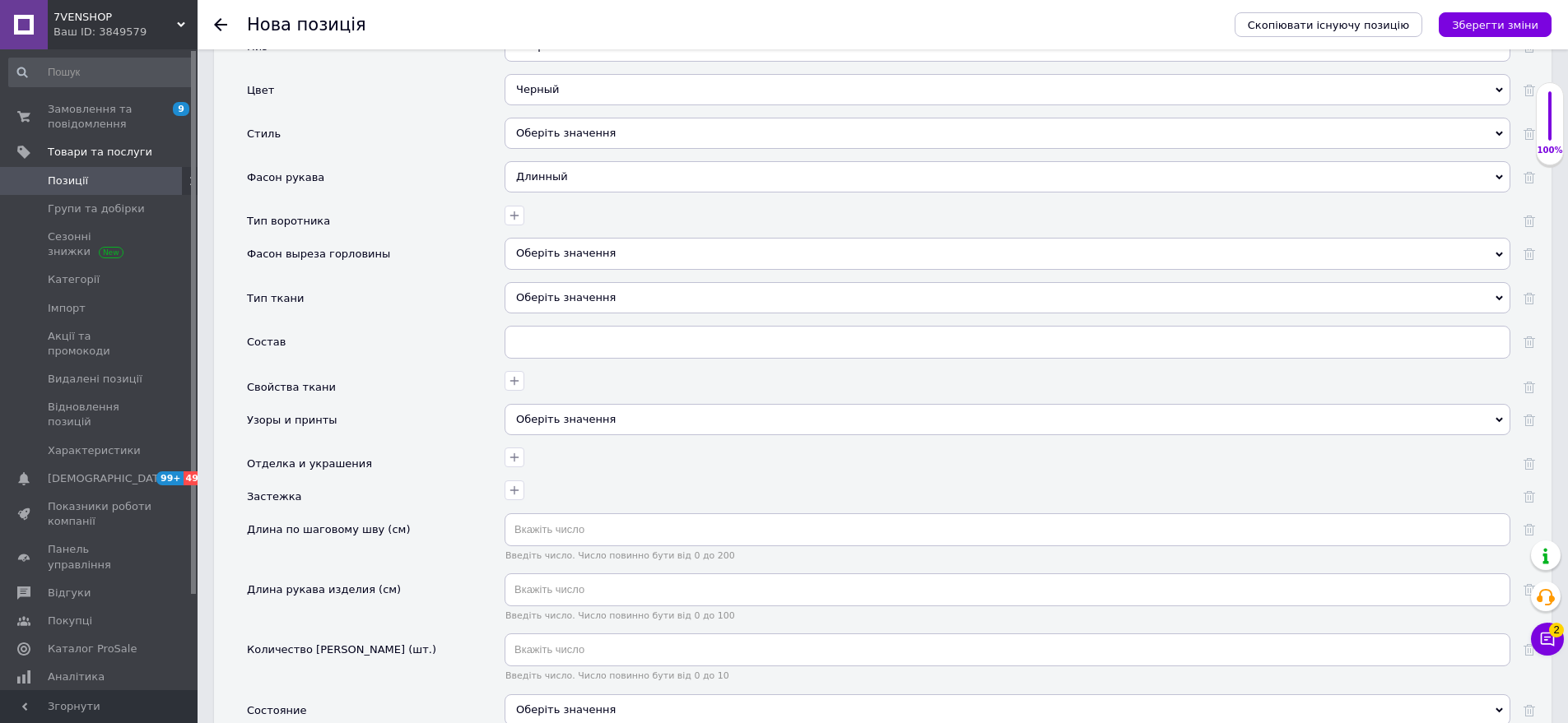
click at [588, 295] on div "Оберіть значення" at bounding box center [1007, 298] width 1006 height 31
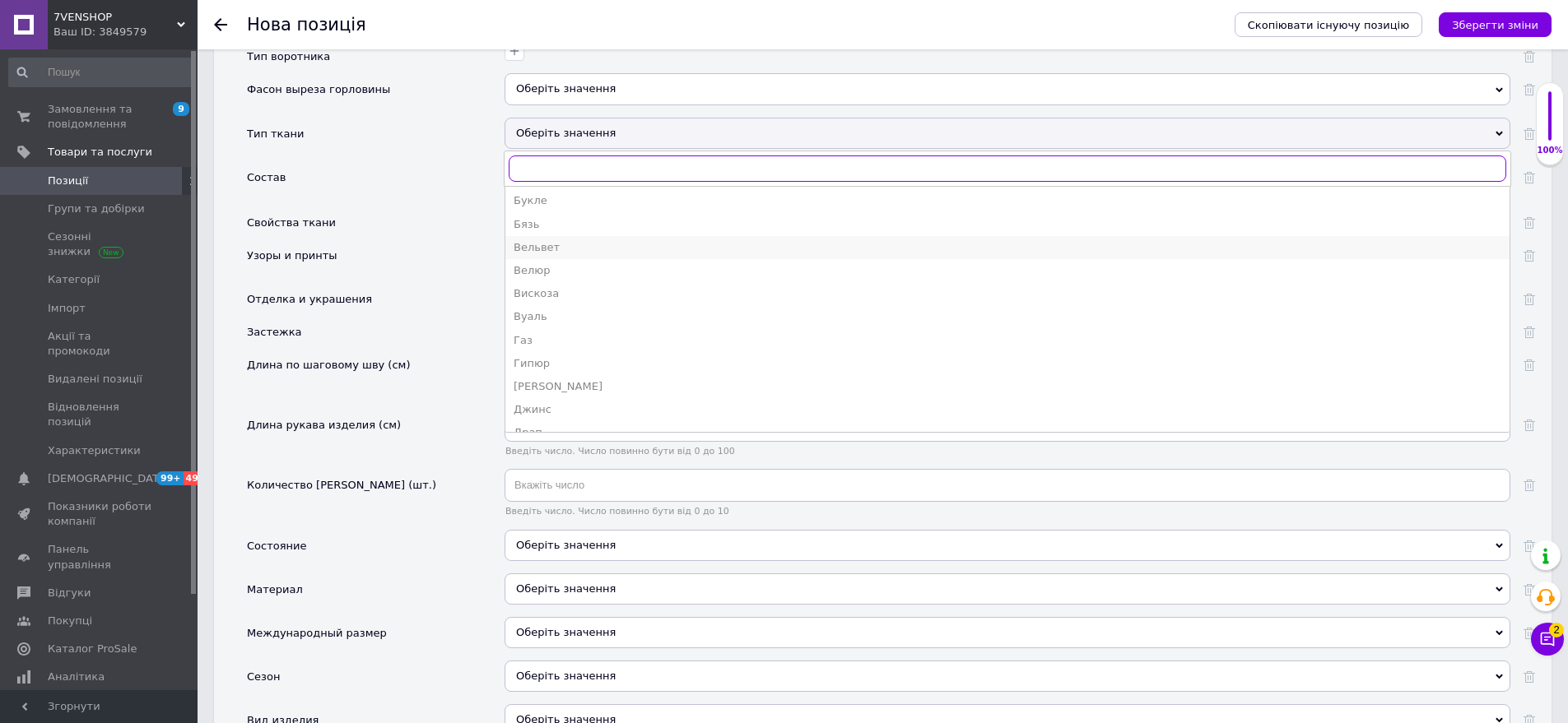
scroll to position [246, 0]
click at [574, 227] on div "Велюр" at bounding box center [1007, 234] width 988 height 15
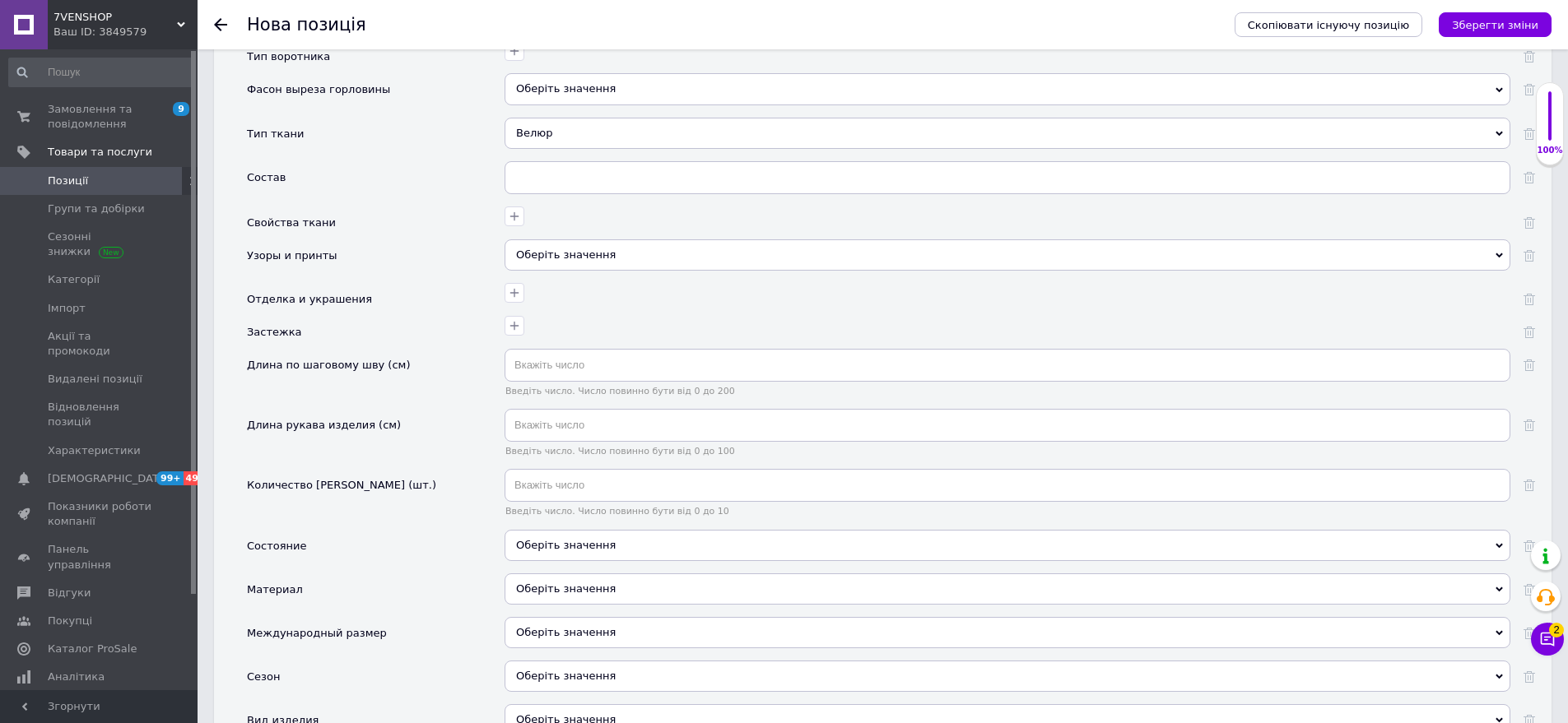
drag, startPoint x: 603, startPoint y: 229, endPoint x: 501, endPoint y: 217, distance: 102.7
click at [603, 239] on div "Оберіть значення" at bounding box center [1007, 255] width 1006 height 31
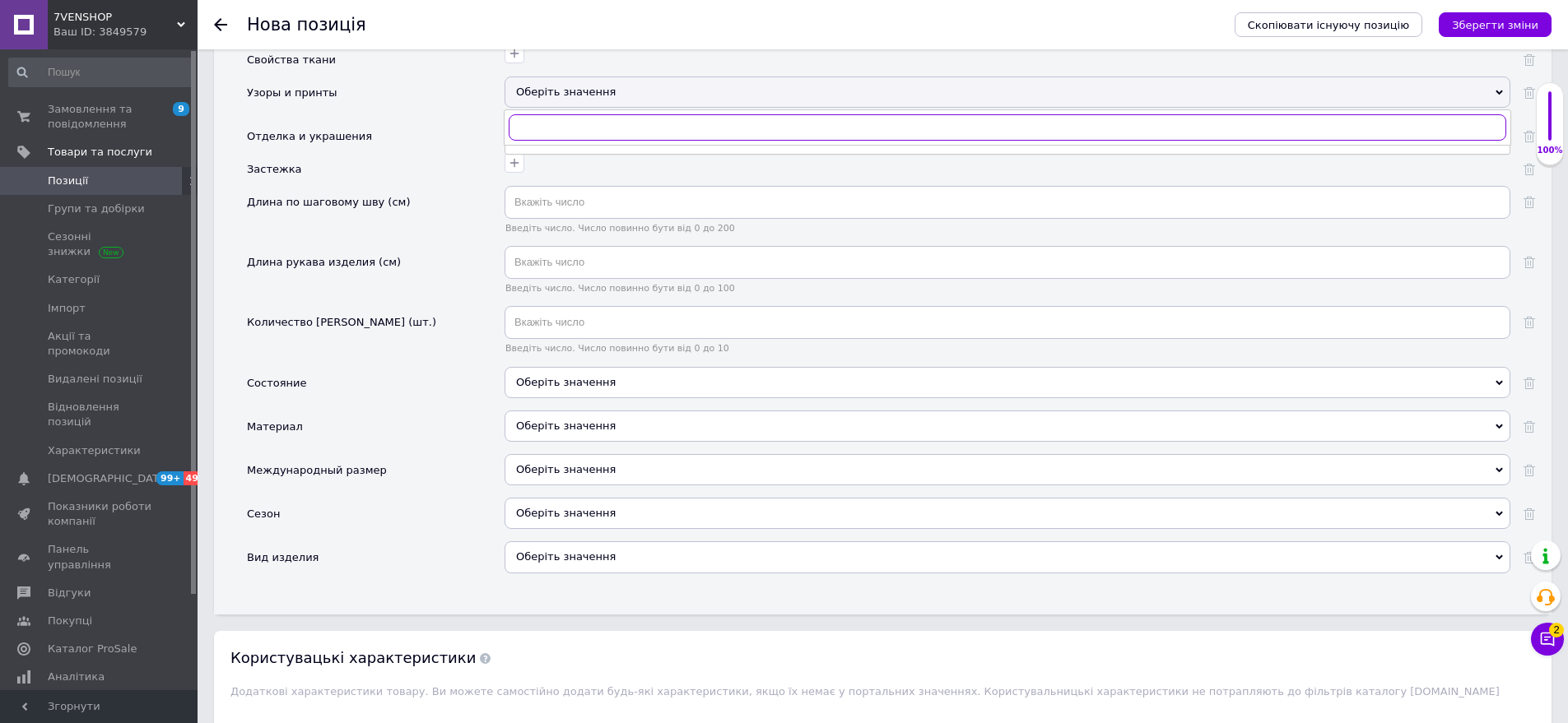
scroll to position [2214, 0]
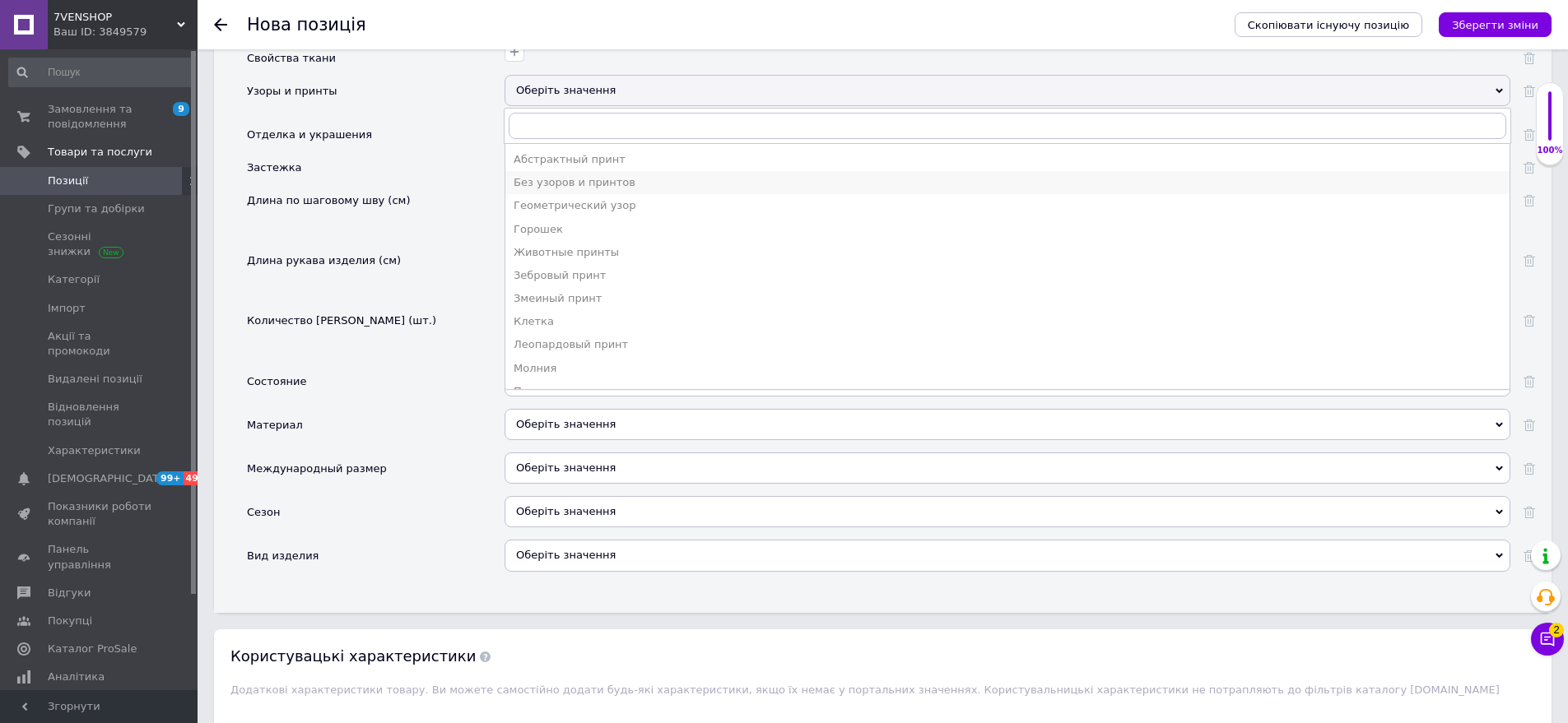
drag, startPoint x: 579, startPoint y: 167, endPoint x: 509, endPoint y: 430, distance: 272.2
click at [579, 176] on div "Без узоров и принтов" at bounding box center [1007, 183] width 988 height 15
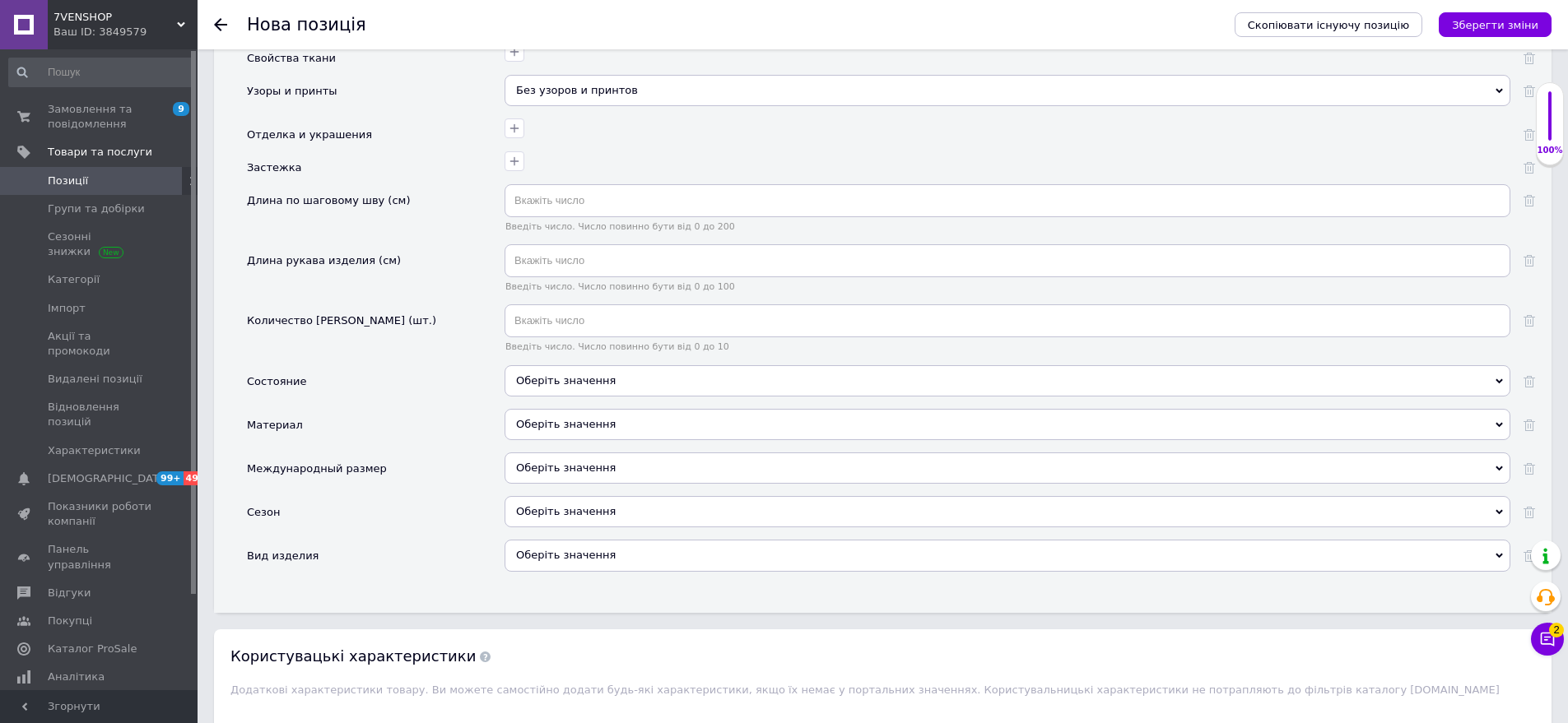
click at [569, 365] on div "Оберіть значення" at bounding box center [1007, 381] width 1006 height 31
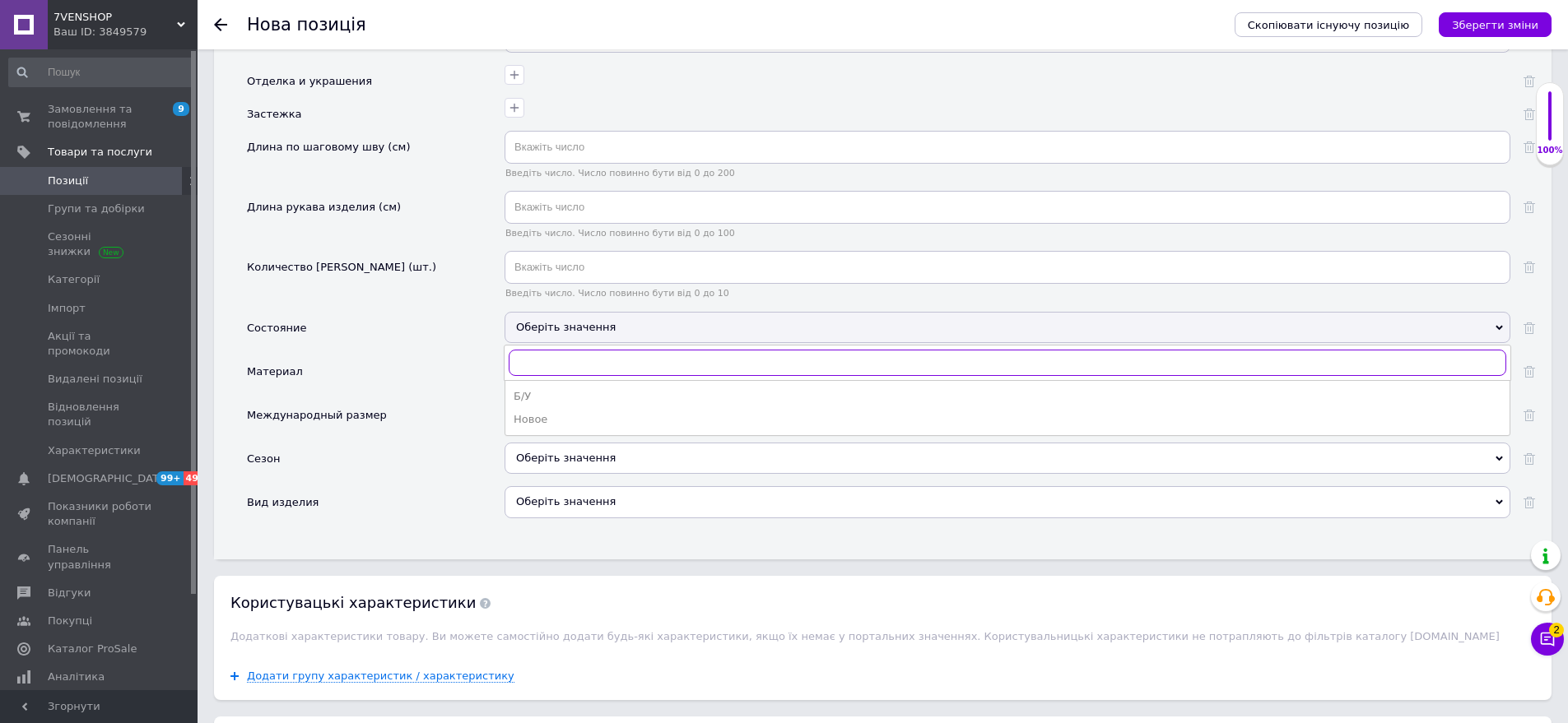
scroll to position [2296, 0]
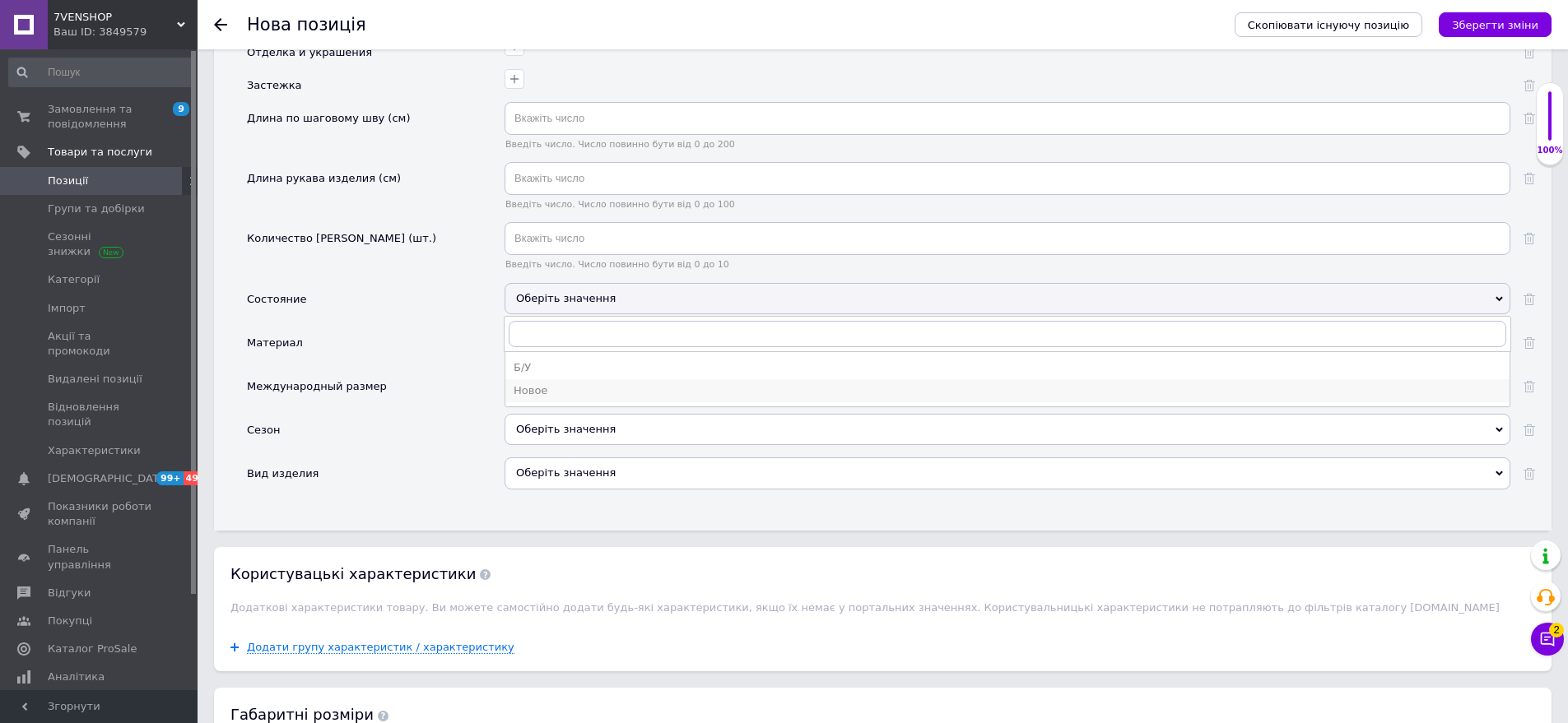
click at [561, 383] on div "Новое" at bounding box center [1007, 391] width 988 height 15
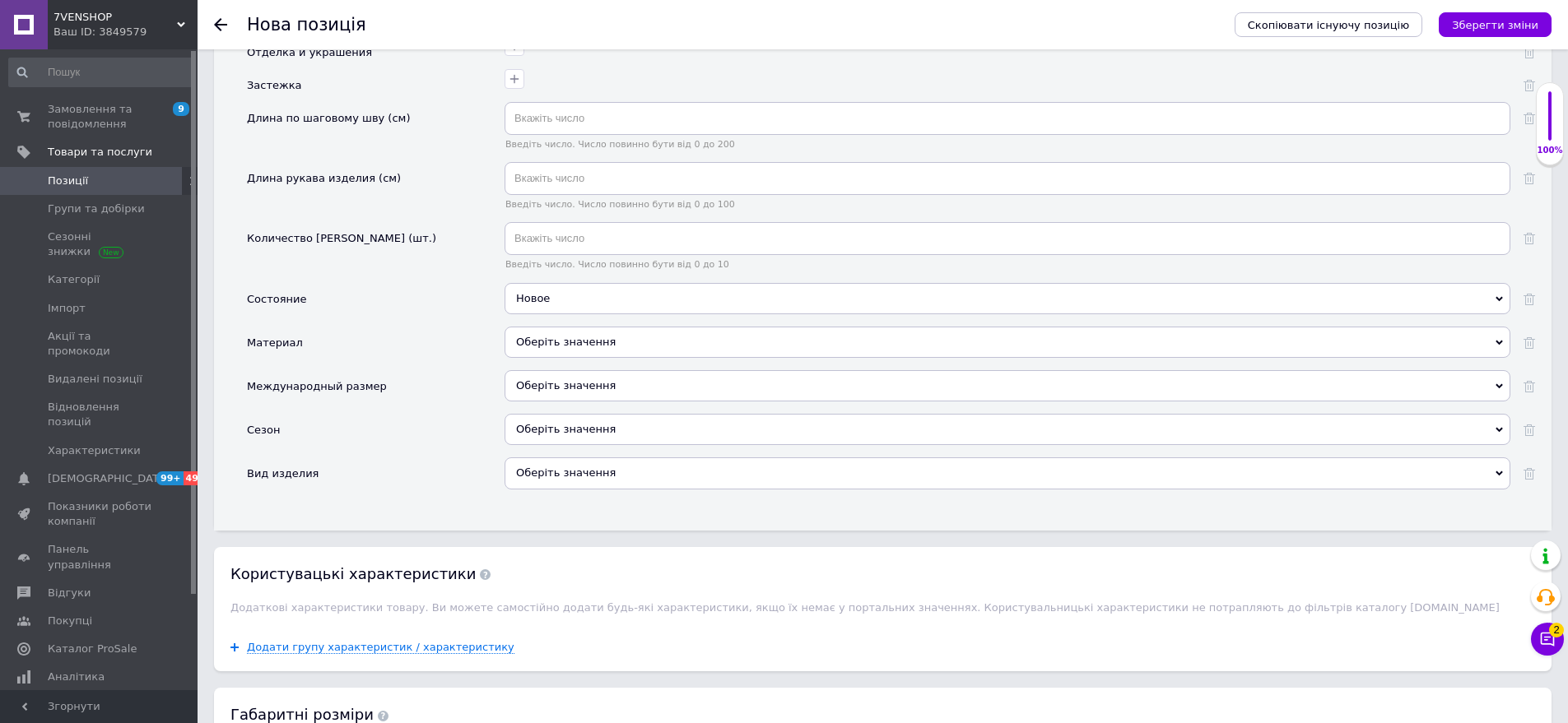
click at [601, 370] on div "Оберіть значення" at bounding box center [1007, 386] width 1006 height 31
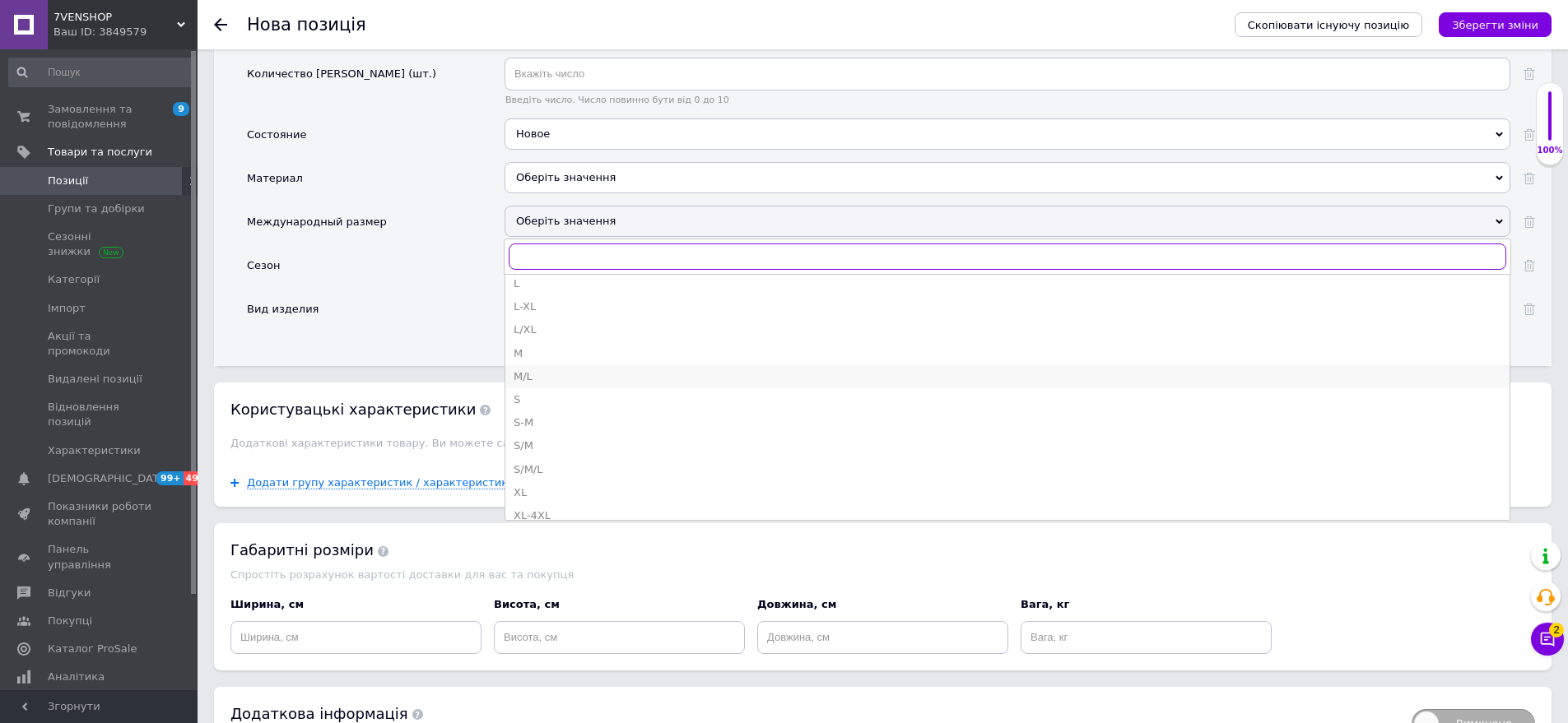
scroll to position [714, 0]
click at [549, 405] on li "XS/S" at bounding box center [1007, 411] width 1004 height 23
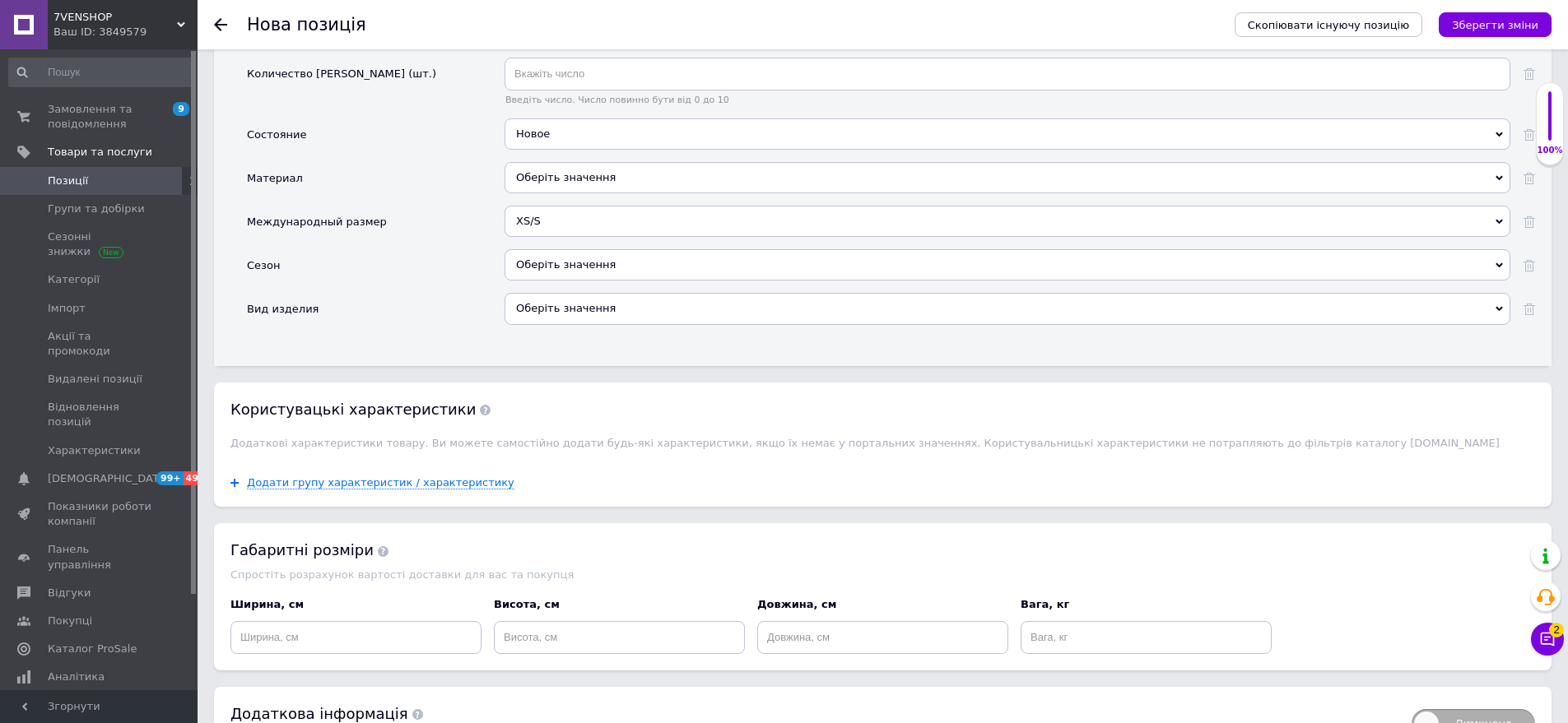
click at [588, 255] on div "Оберіть значення" at bounding box center [1007, 265] width 1006 height 31
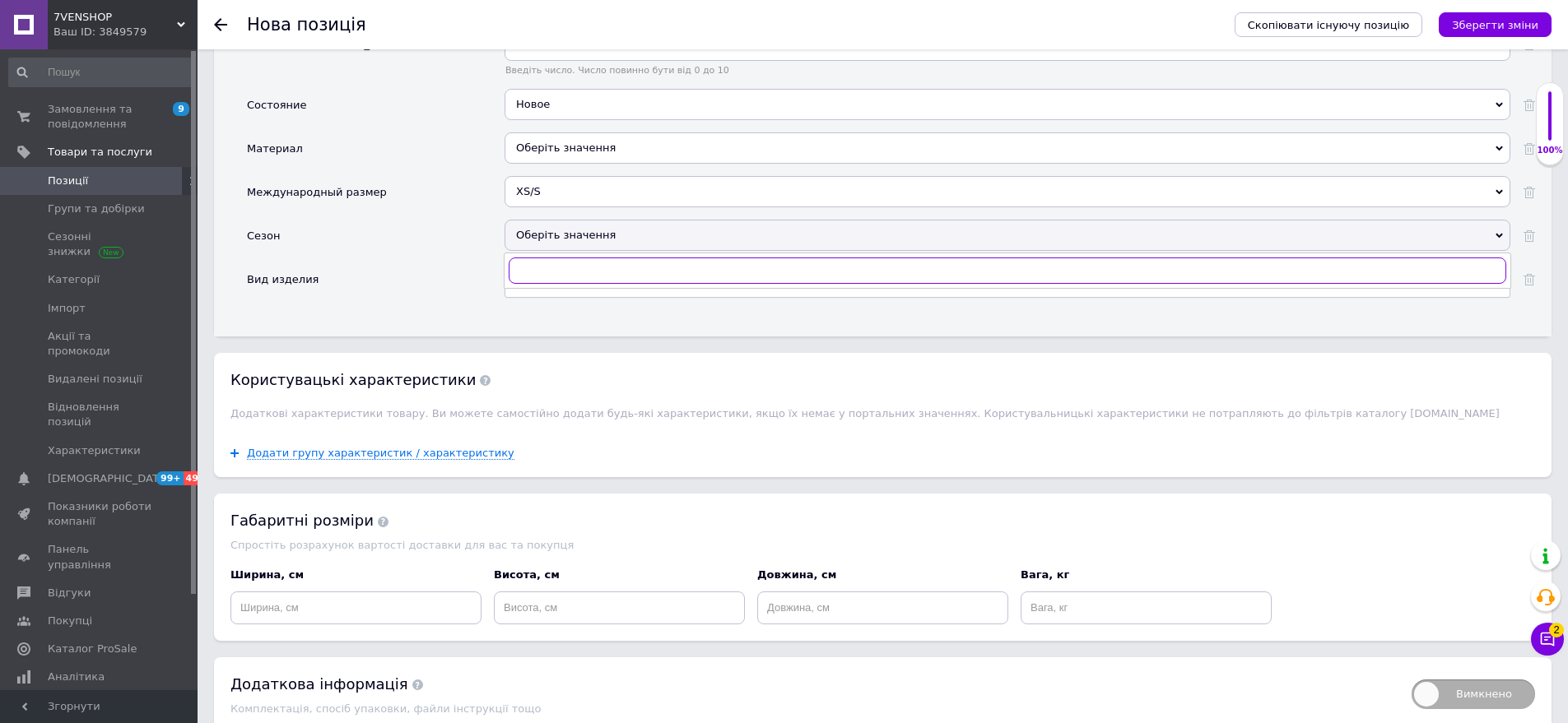
scroll to position [2543, 0]
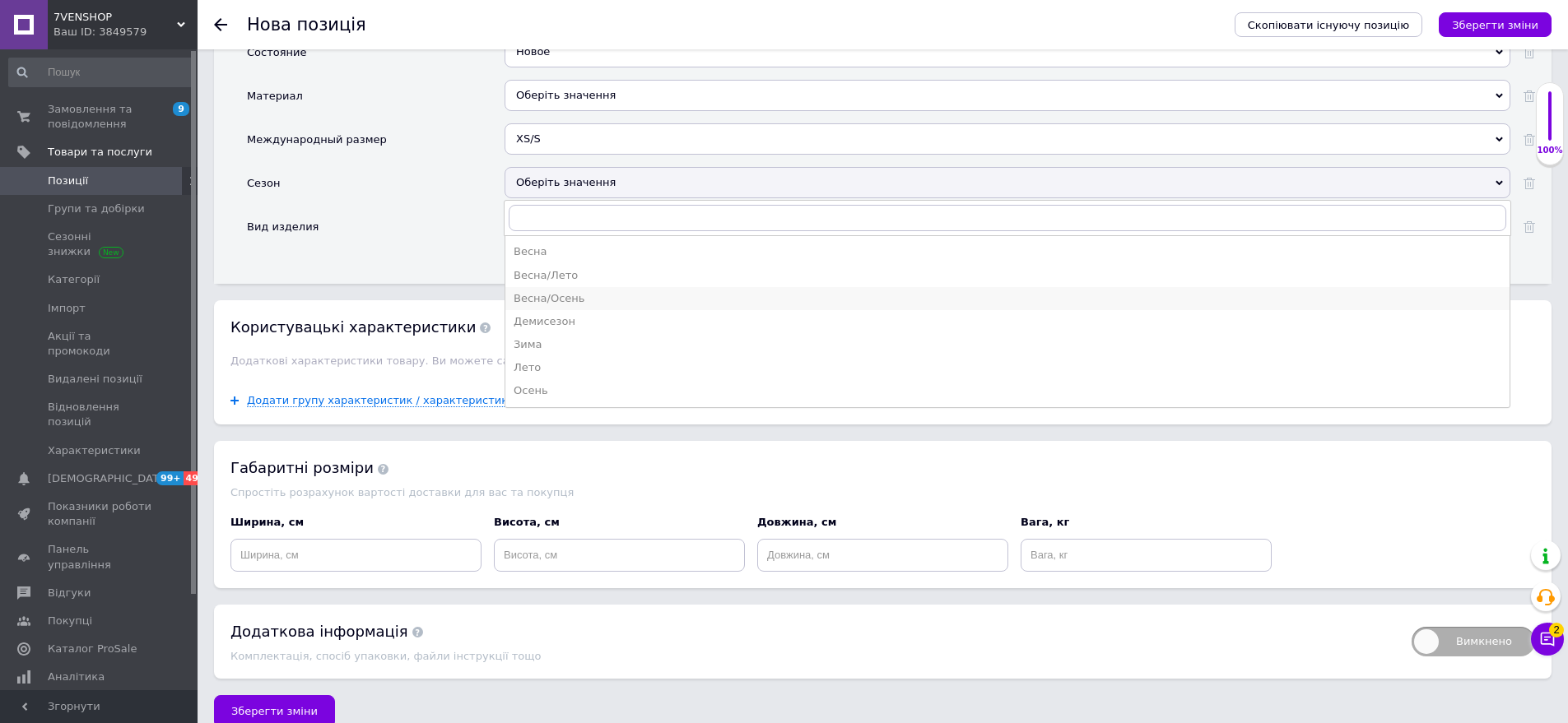
click at [555, 291] on div "Весна/Осень" at bounding box center [1007, 298] width 988 height 15
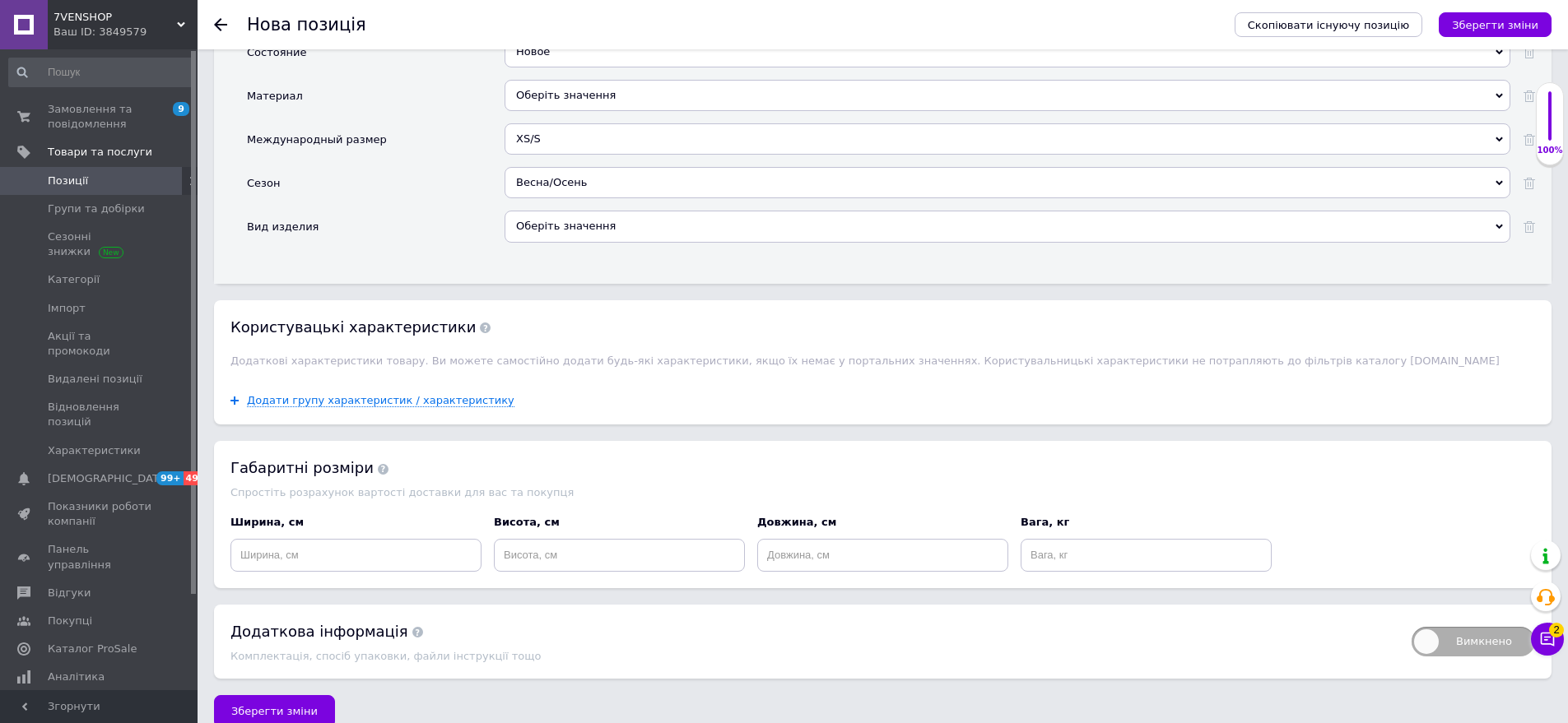
click at [580, 216] on div "Оберіть значення" at bounding box center [1007, 227] width 1006 height 31
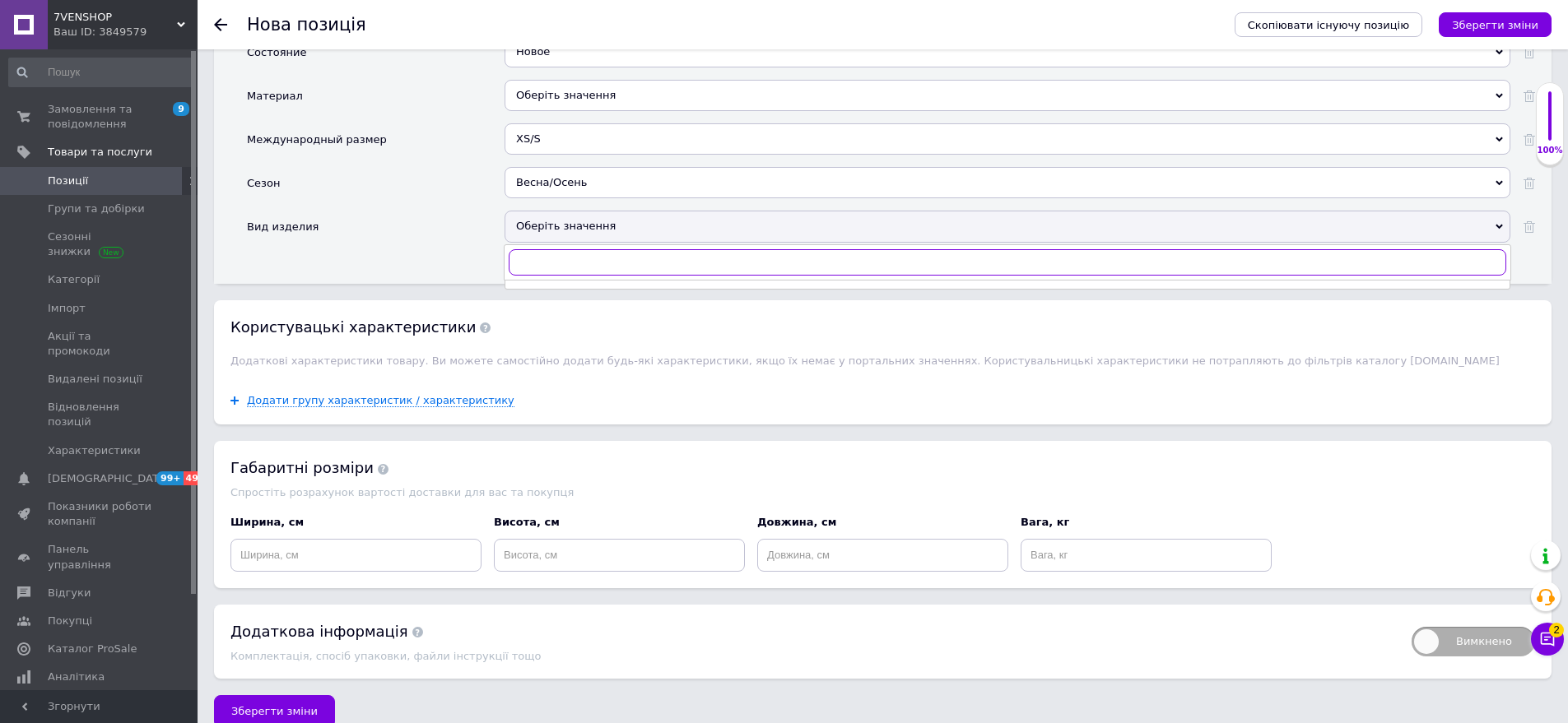
scroll to position [2553, 0]
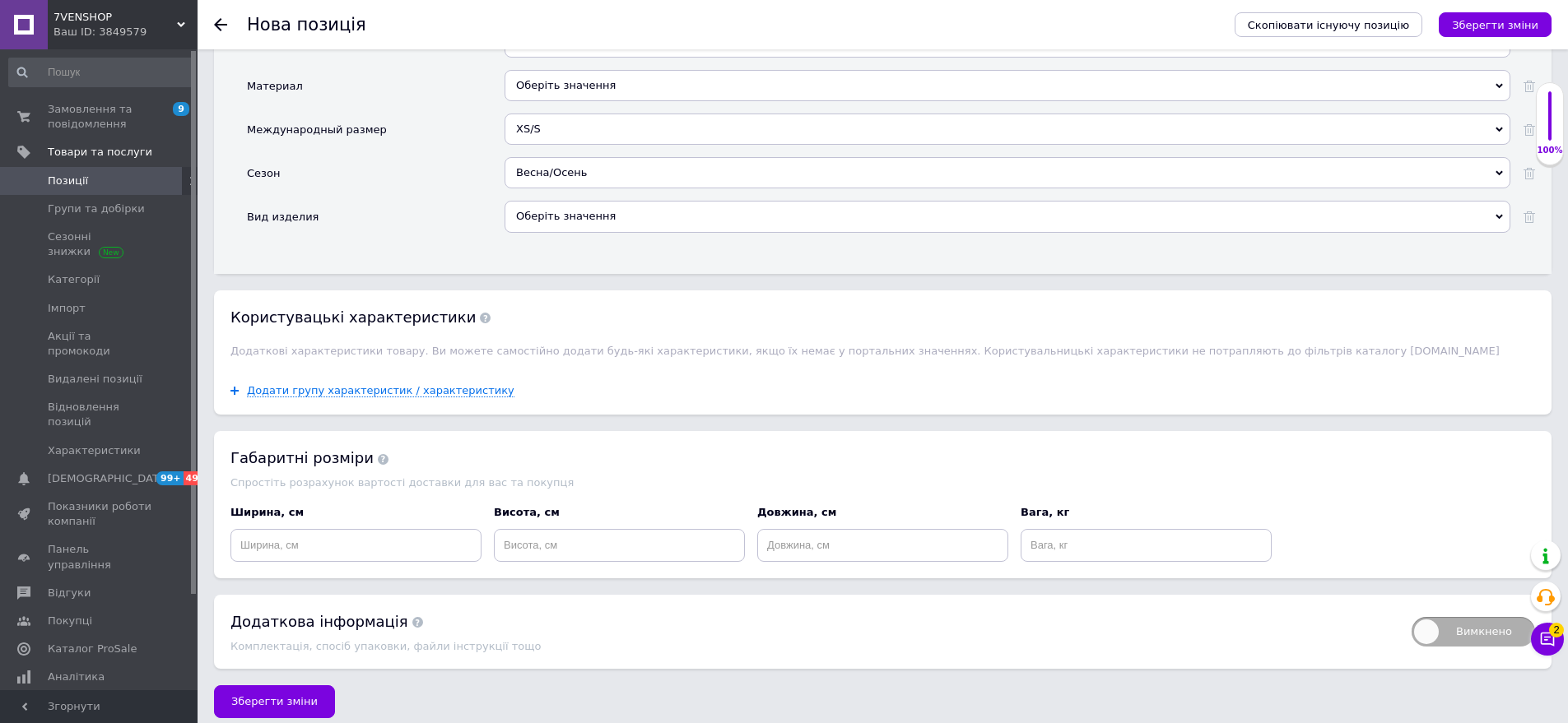
click at [578, 383] on div "Додати групу характеристик / характеристику" at bounding box center [883, 391] width 1337 height 48
click at [298, 696] on span "Зберегти зміни" at bounding box center [275, 702] width 87 height 12
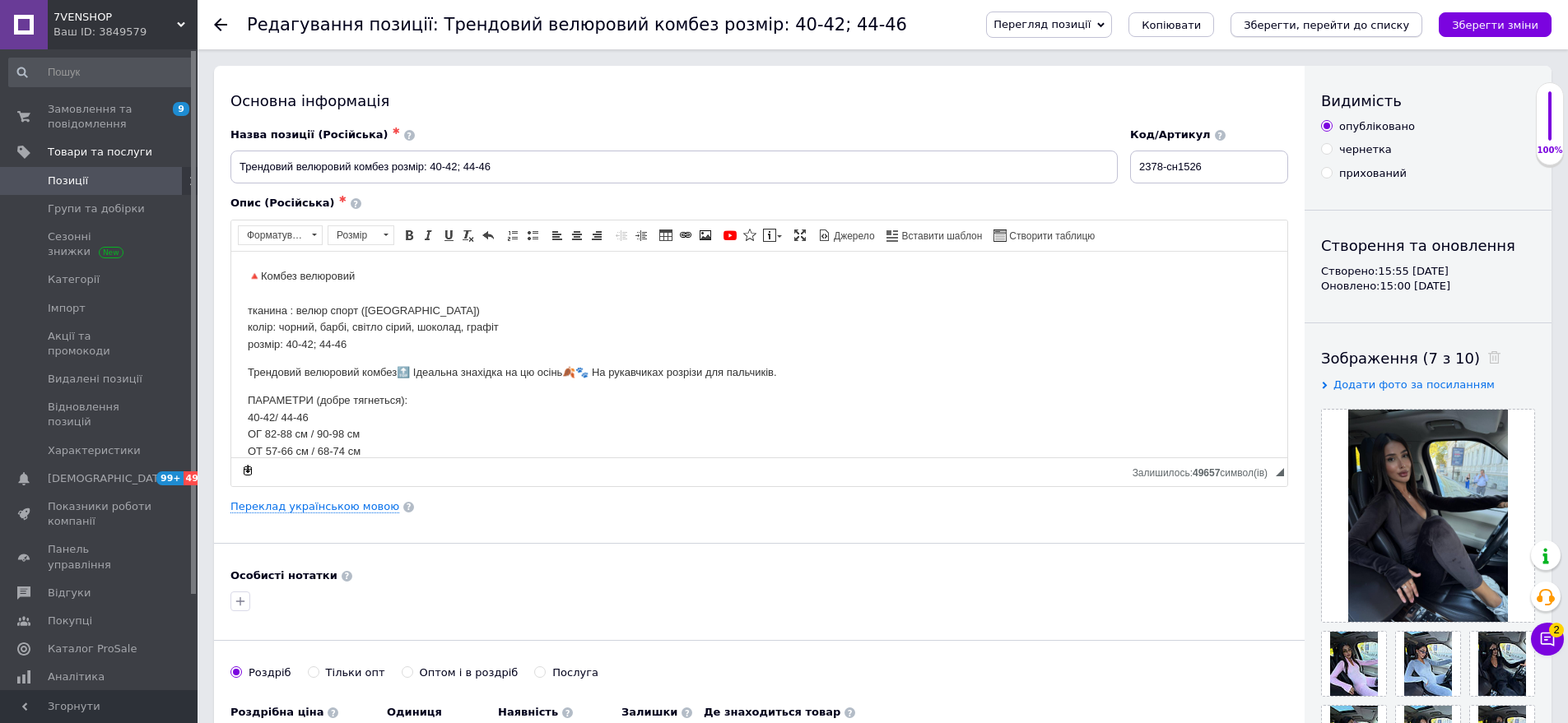
click at [1396, 19] on icon "Зберегти, перейти до списку" at bounding box center [1326, 25] width 166 height 12
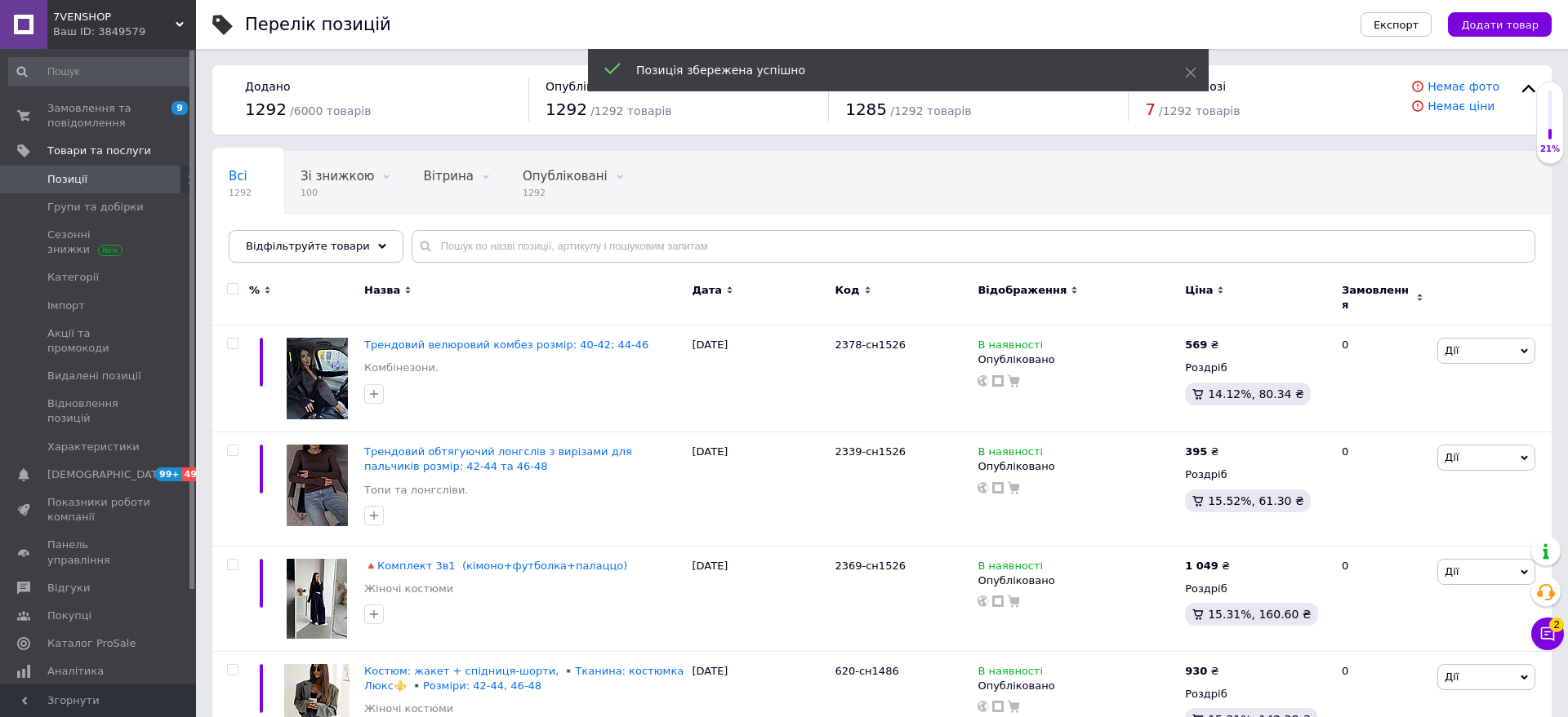
click at [1507, 25] on span "Додати товар" at bounding box center [1499, 25] width 78 height 12
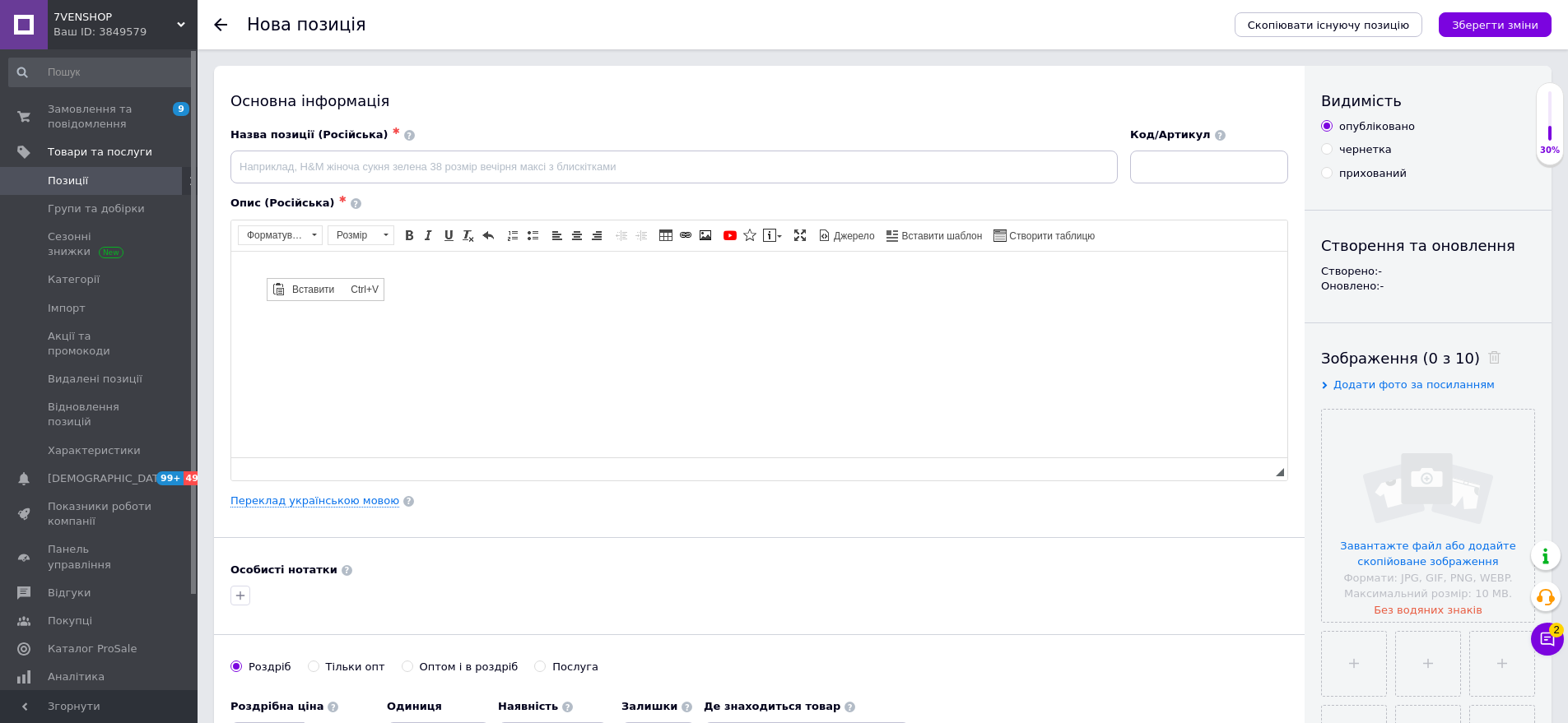
click at [317, 288] on span "Вставити" at bounding box center [317, 289] width 59 height 20
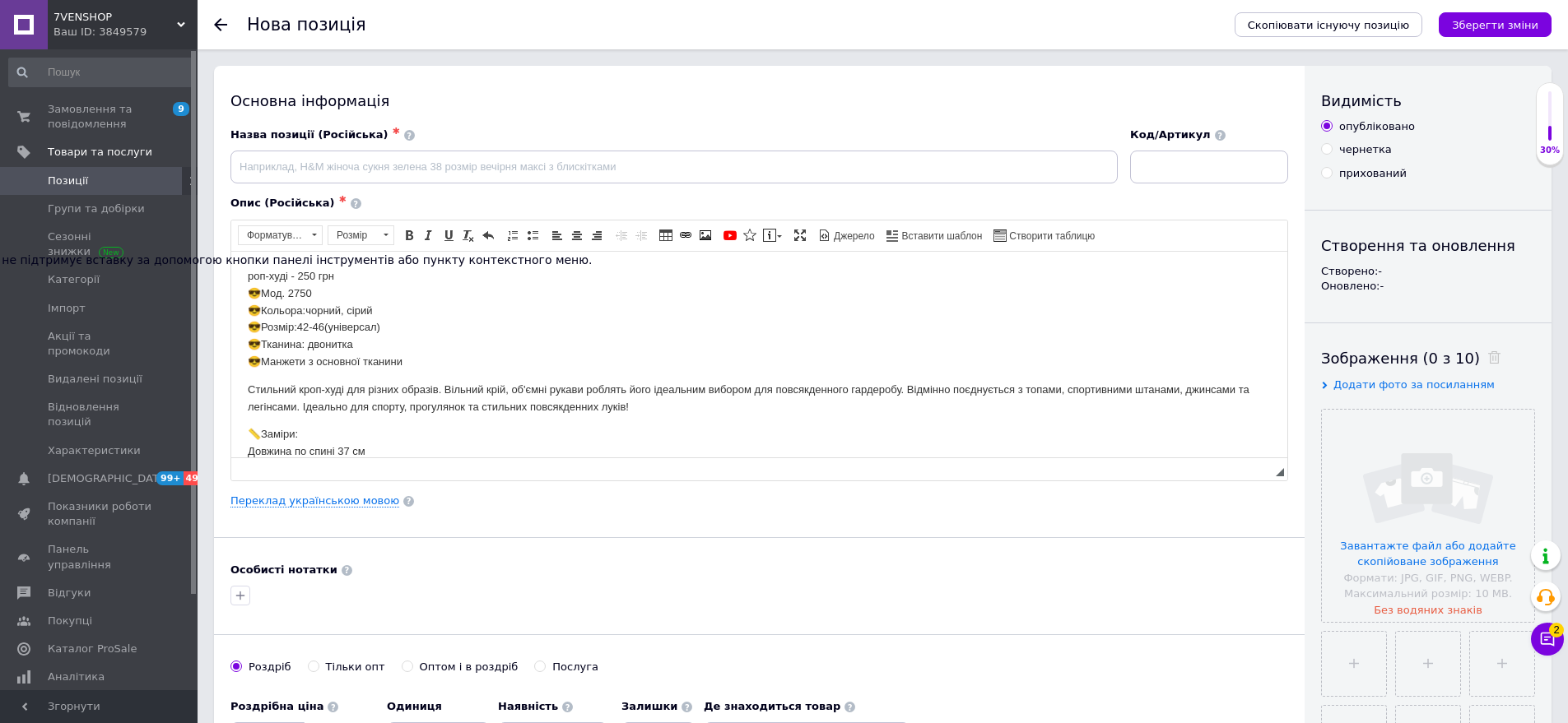
scroll to position [86, 0]
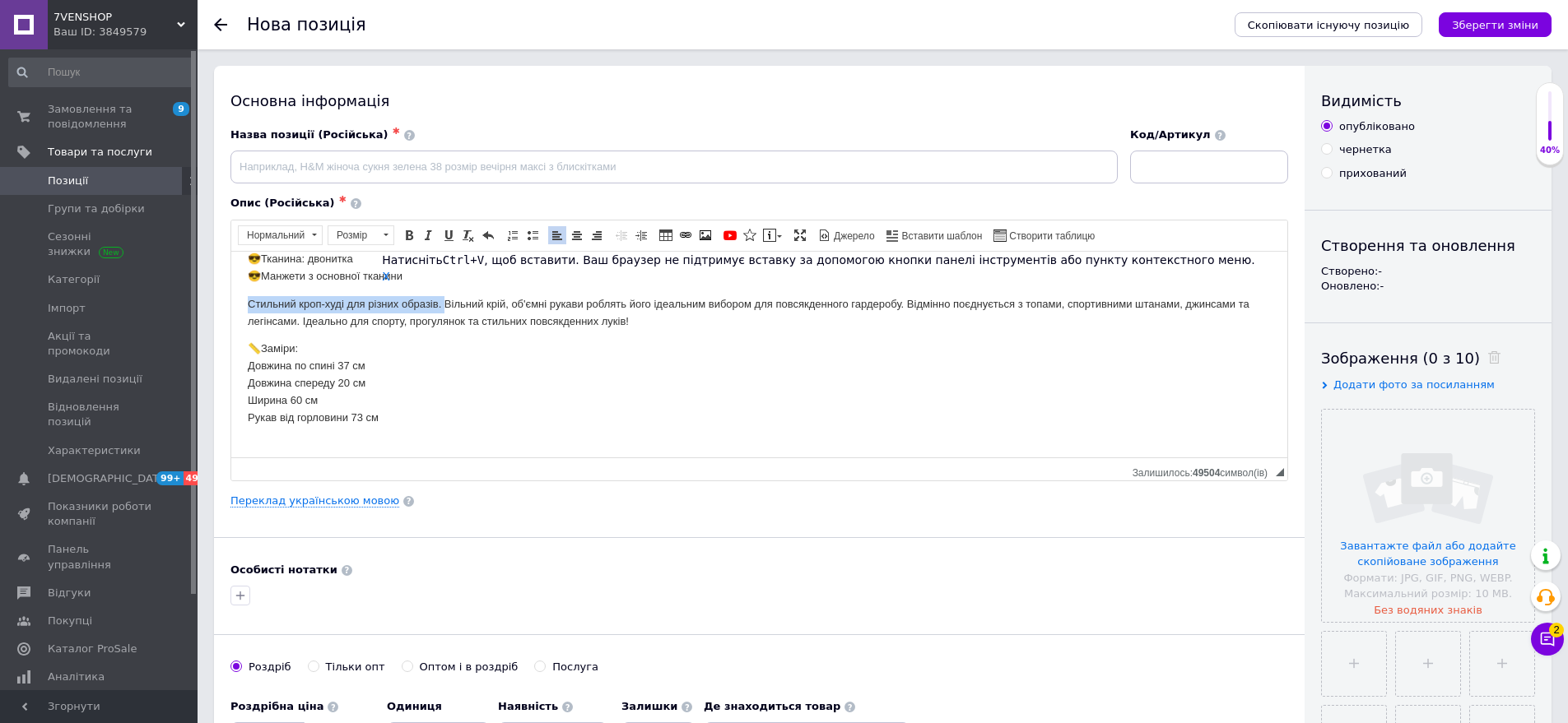
drag, startPoint x: 241, startPoint y: 297, endPoint x: 444, endPoint y: 306, distance: 203.2
click at [444, 306] on html "роп-худі - 250 грн 😎Мод. 2750 😎Кольора:чорний, сірий 😎Розмір:42-46(універсал) 😎…" at bounding box center [759, 312] width 1056 height 293
click at [468, 340] on span "Копіювати" at bounding box center [481, 339] width 63 height 20
paste input "Стильний кроп-худі для різних образів."
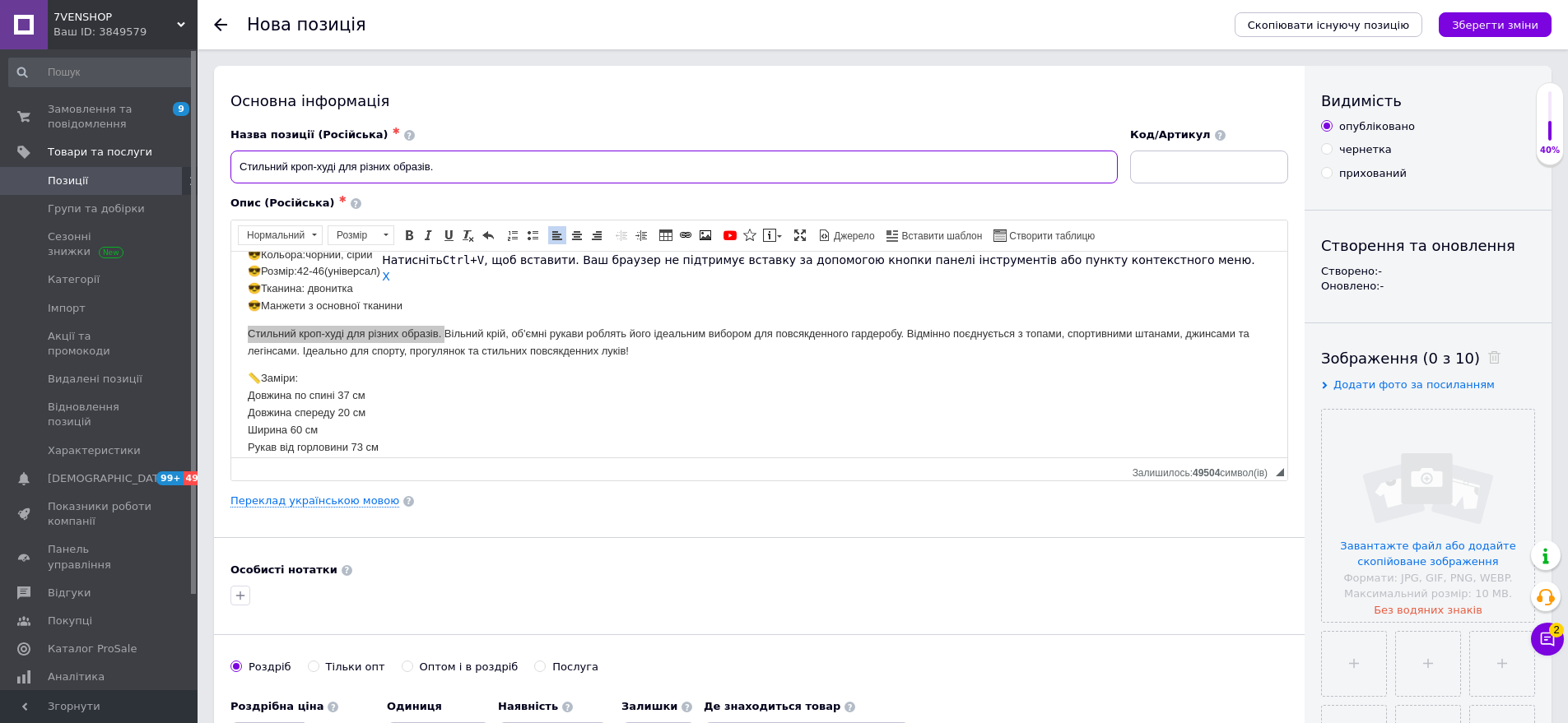
scroll to position [3, 0]
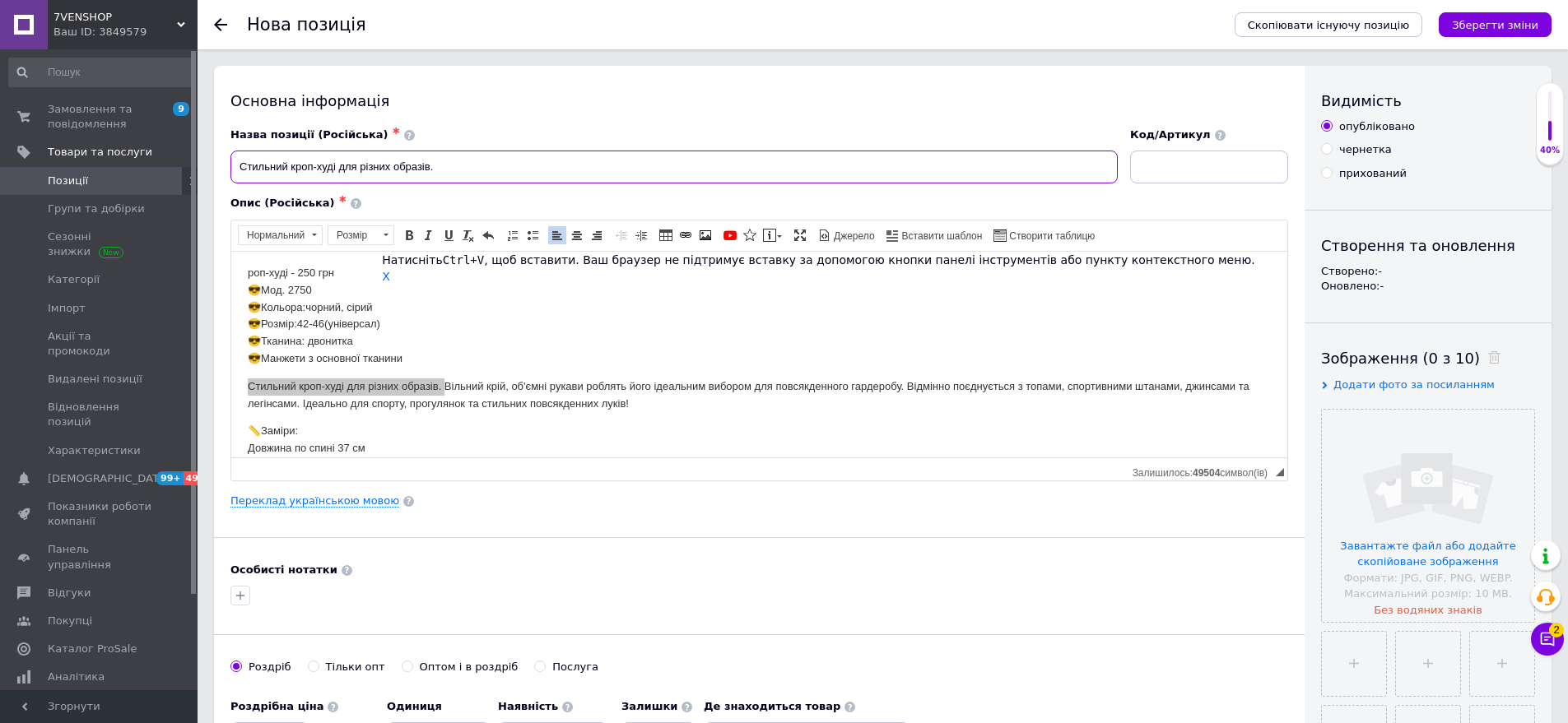
type input "Стильний кроп-худі для різних образів."
click at [1148, 174] on input at bounding box center [1209, 167] width 158 height 33
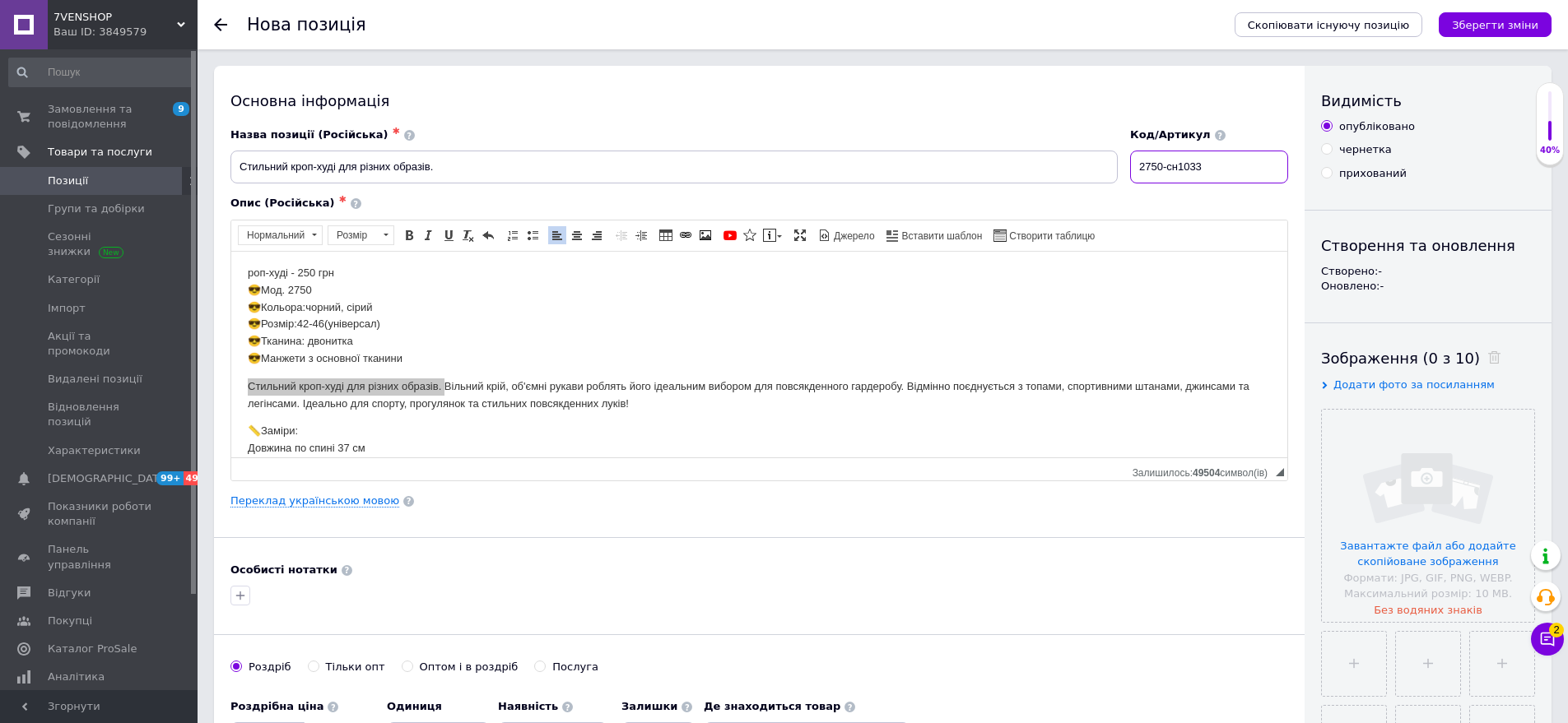
type input "2750-сн1033"
drag, startPoint x: 289, startPoint y: 272, endPoint x: 334, endPoint y: 290, distance: 48.5
click at [334, 290] on p "роп-худі - 250 грн 😎Мод. 2750 😎Кольора:чорний, сірий 😎Розмір:42-46(універсал) 😎…" at bounding box center [758, 315] width 1023 height 103
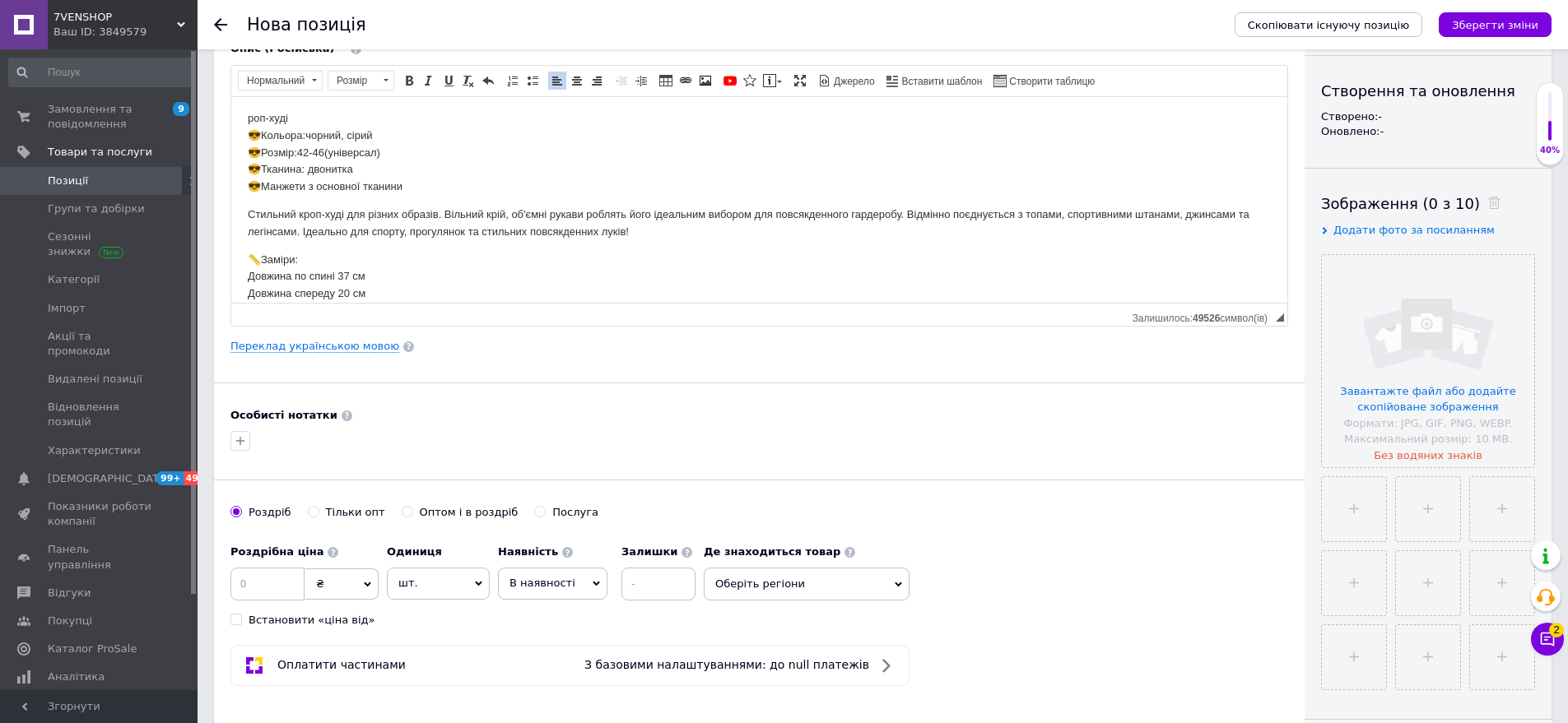
scroll to position [165, 0]
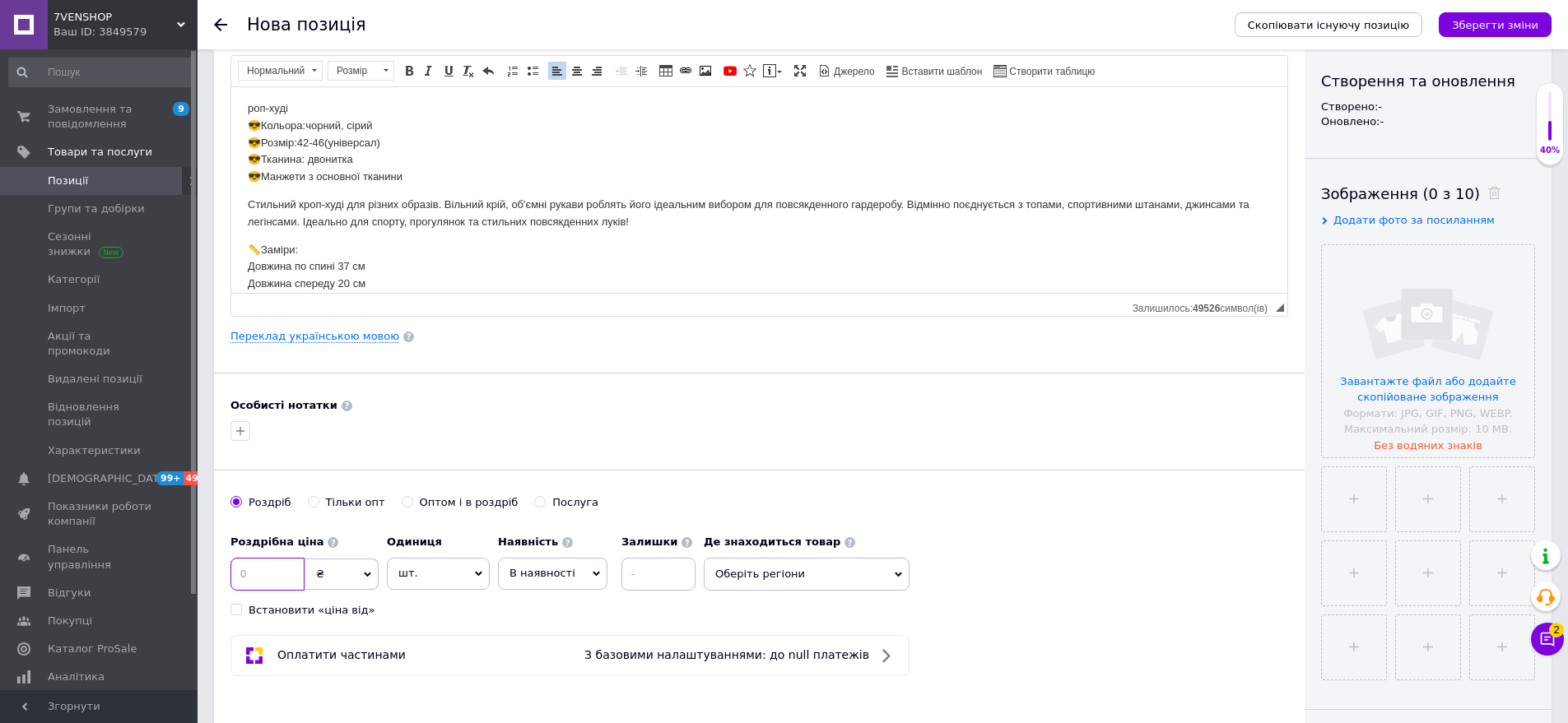
click at [262, 586] on input at bounding box center [268, 575] width 74 height 33
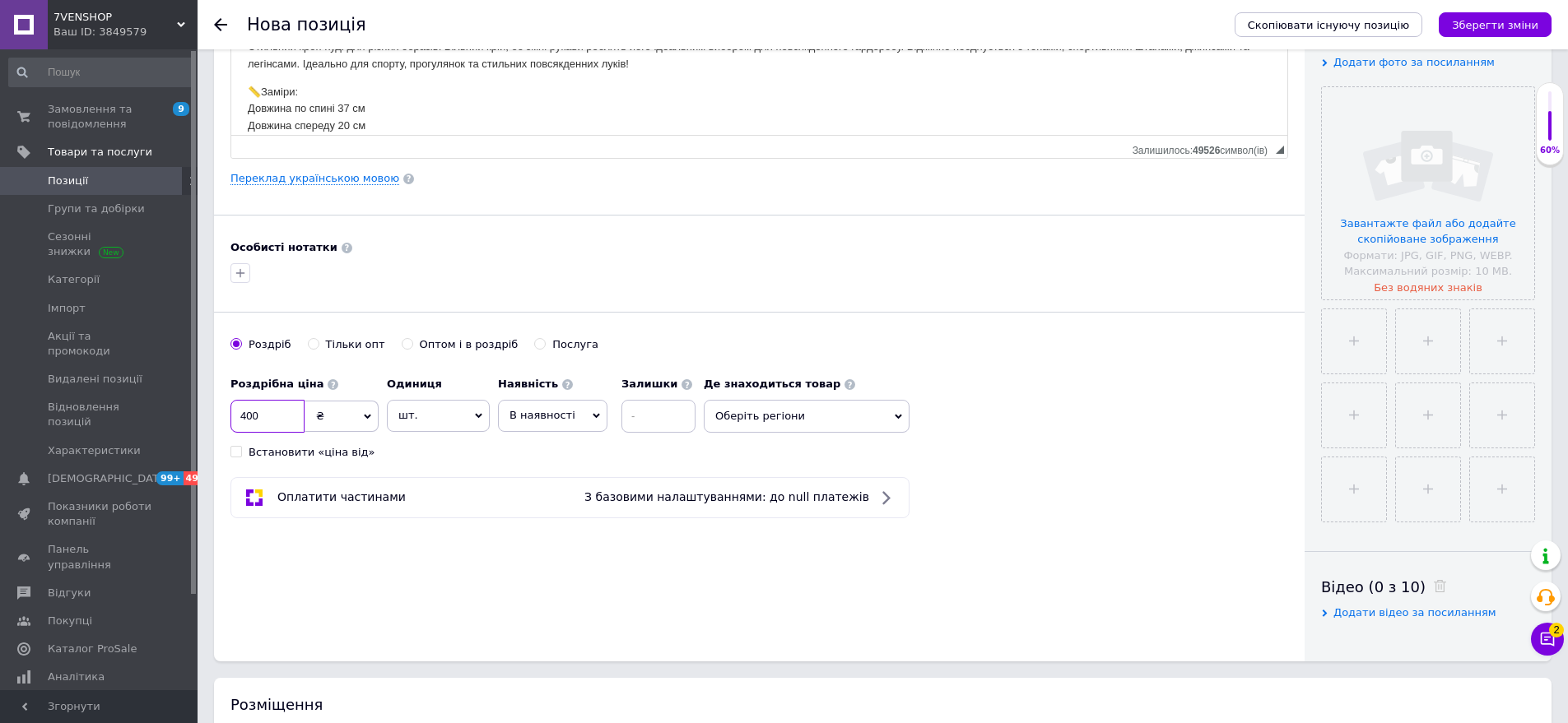
scroll to position [329, 0]
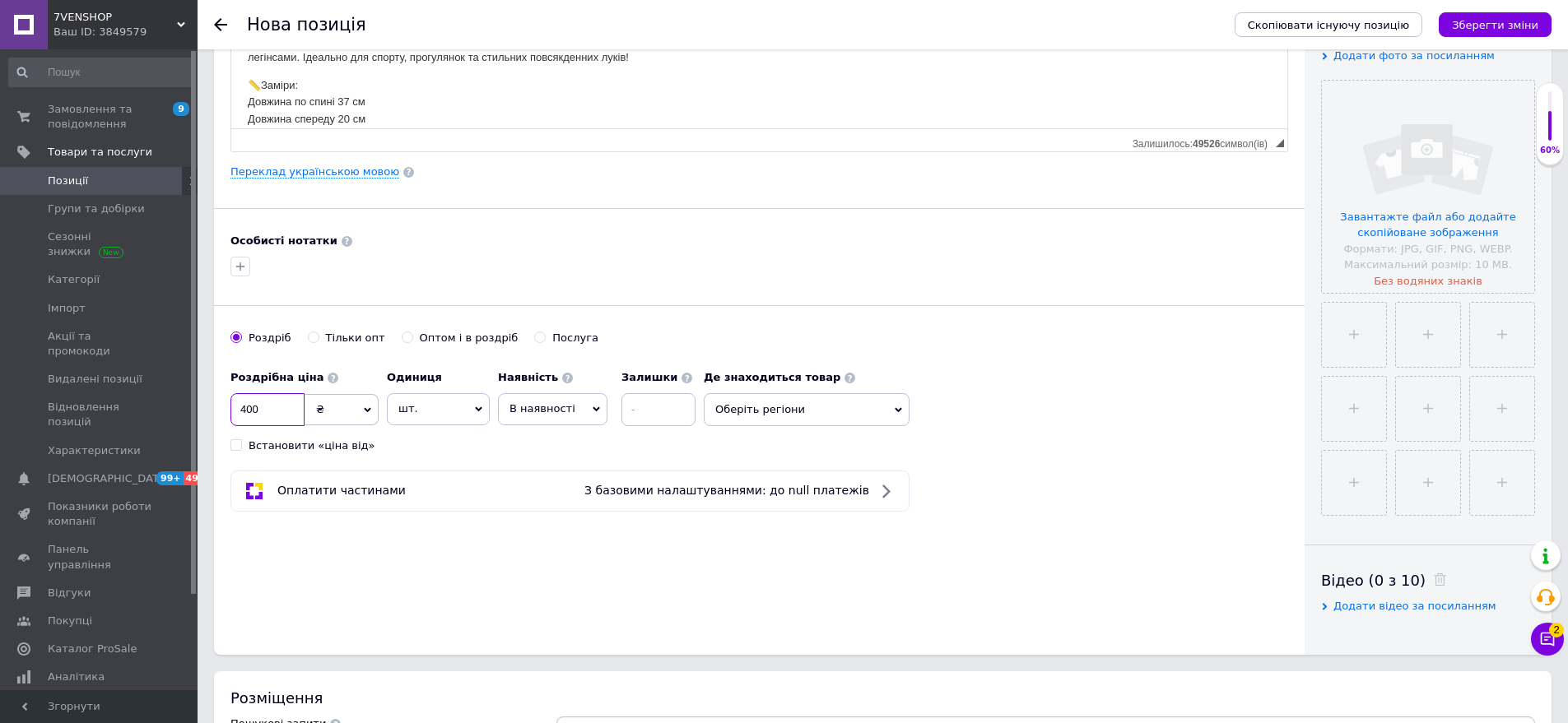
type input "400"
drag, startPoint x: 777, startPoint y: 398, endPoint x: 778, endPoint y: 414, distance: 16.0
click at [778, 414] on span "Оберіть регіони" at bounding box center [807, 410] width 206 height 33
click at [778, 449] on input "text" at bounding box center [806, 453] width 188 height 33
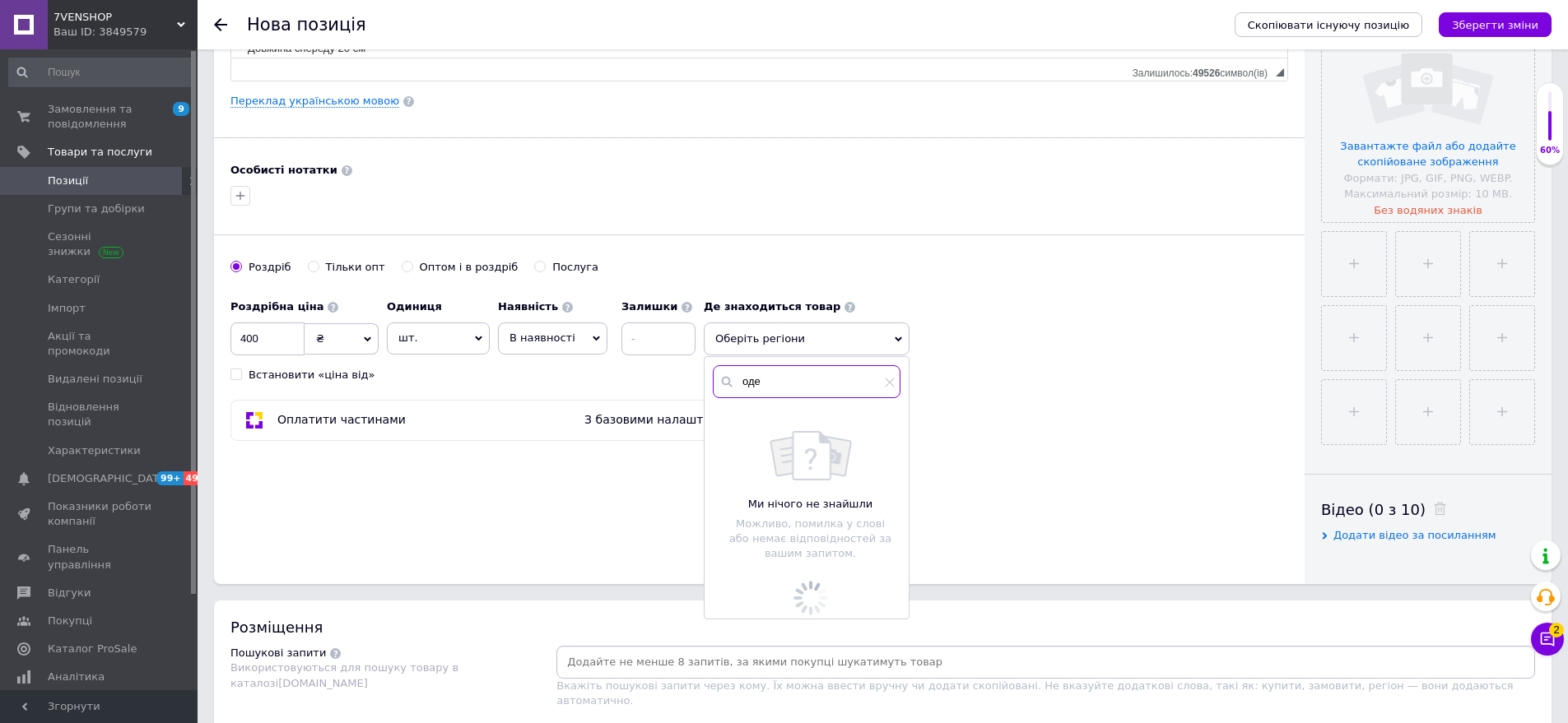
scroll to position [494, 0]
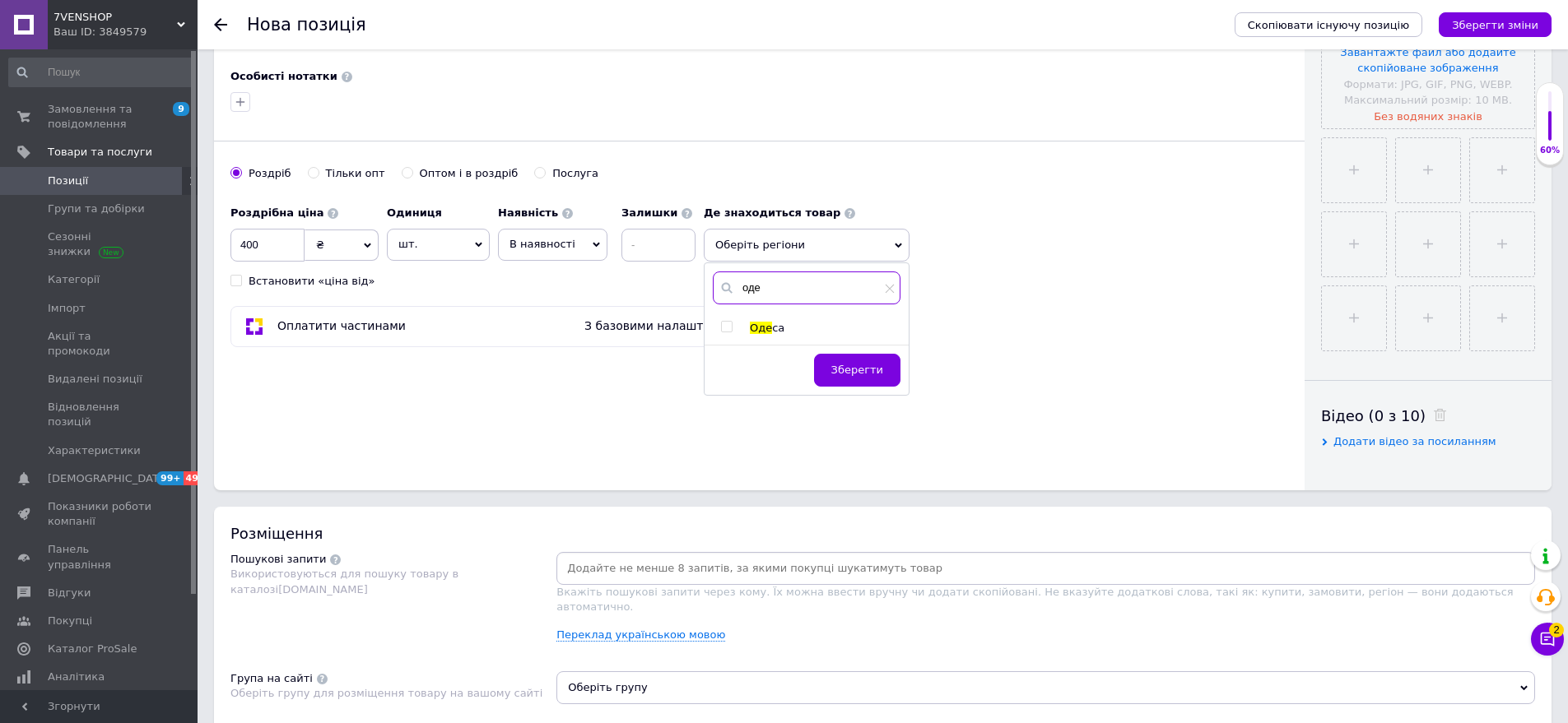
type input "оде"
click at [768, 327] on span "Оде" at bounding box center [760, 327] width 22 height 12
checkbox input "true"
click at [850, 381] on span "Зберегти" at bounding box center [857, 378] width 52 height 12
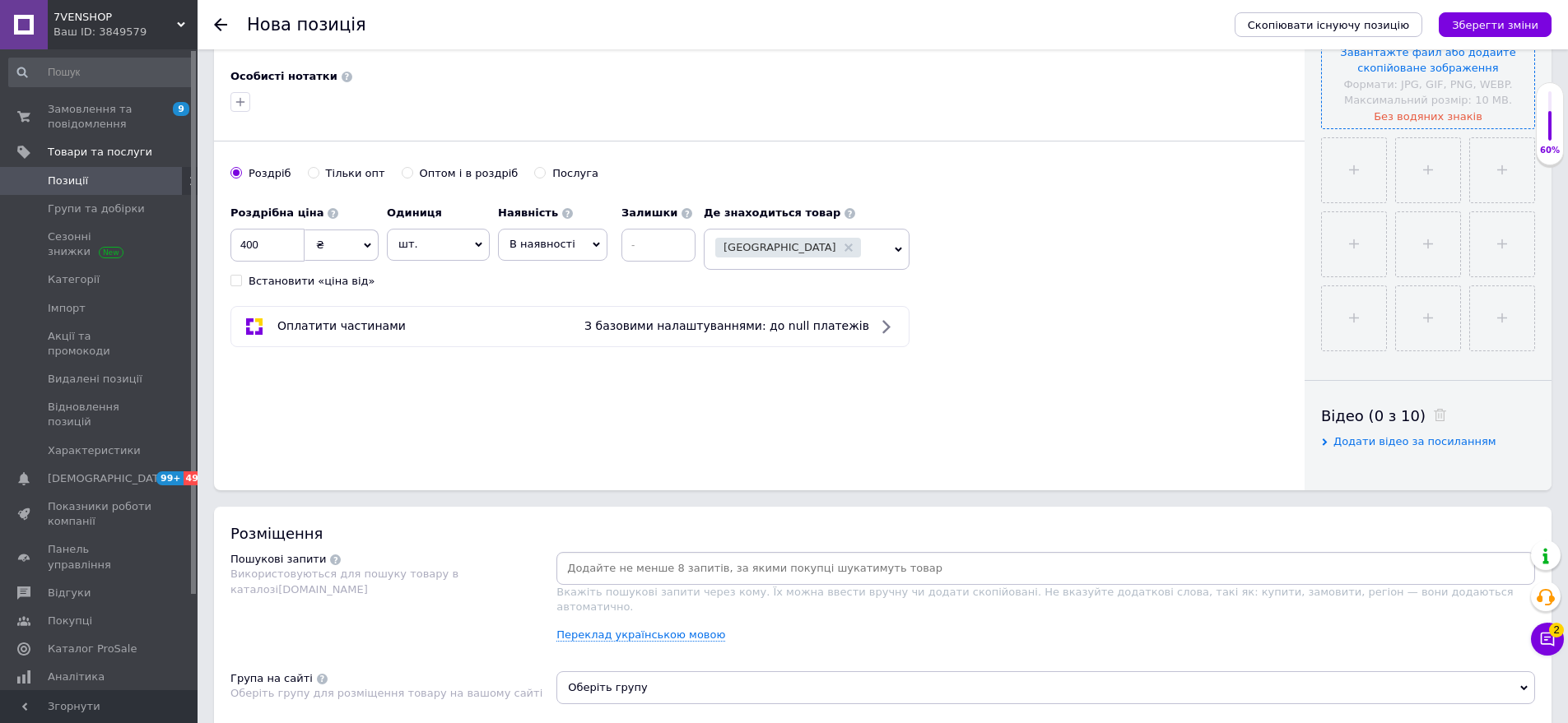
click at [1472, 102] on input "file" at bounding box center [1428, 22] width 213 height 213
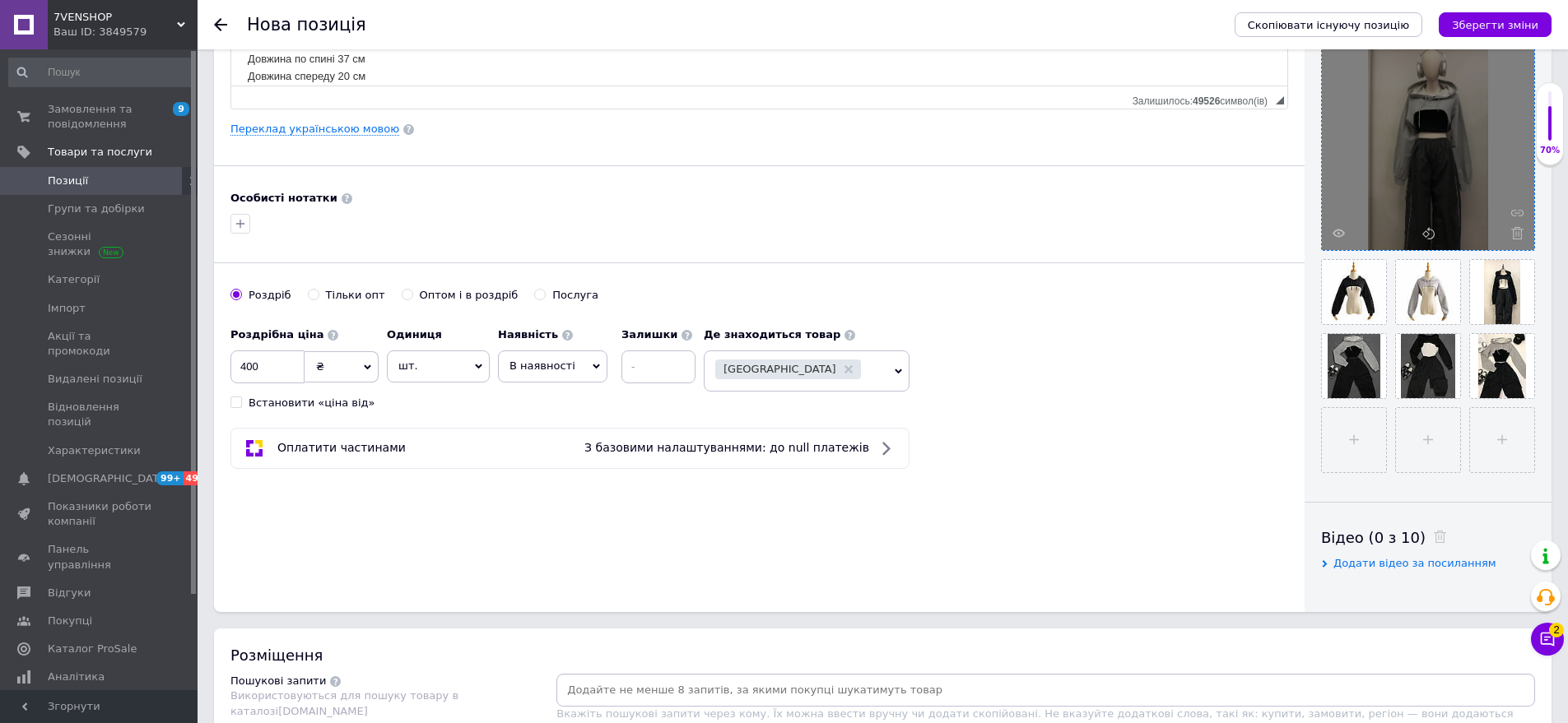
scroll to position [740, 0]
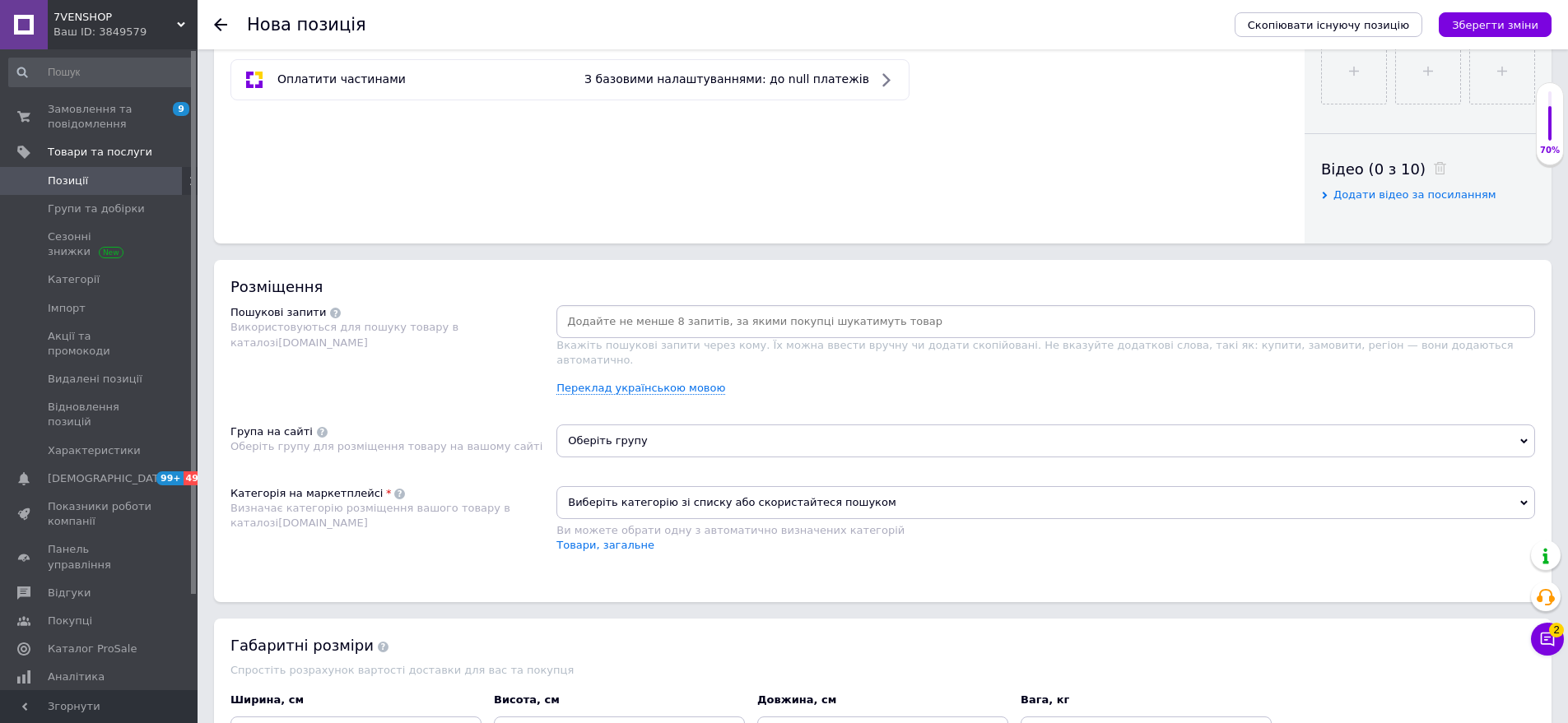
click at [606, 322] on input at bounding box center [1045, 322] width 972 height 25
drag, startPoint x: 358, startPoint y: 238, endPoint x: 503, endPoint y: 298, distance: 156.9
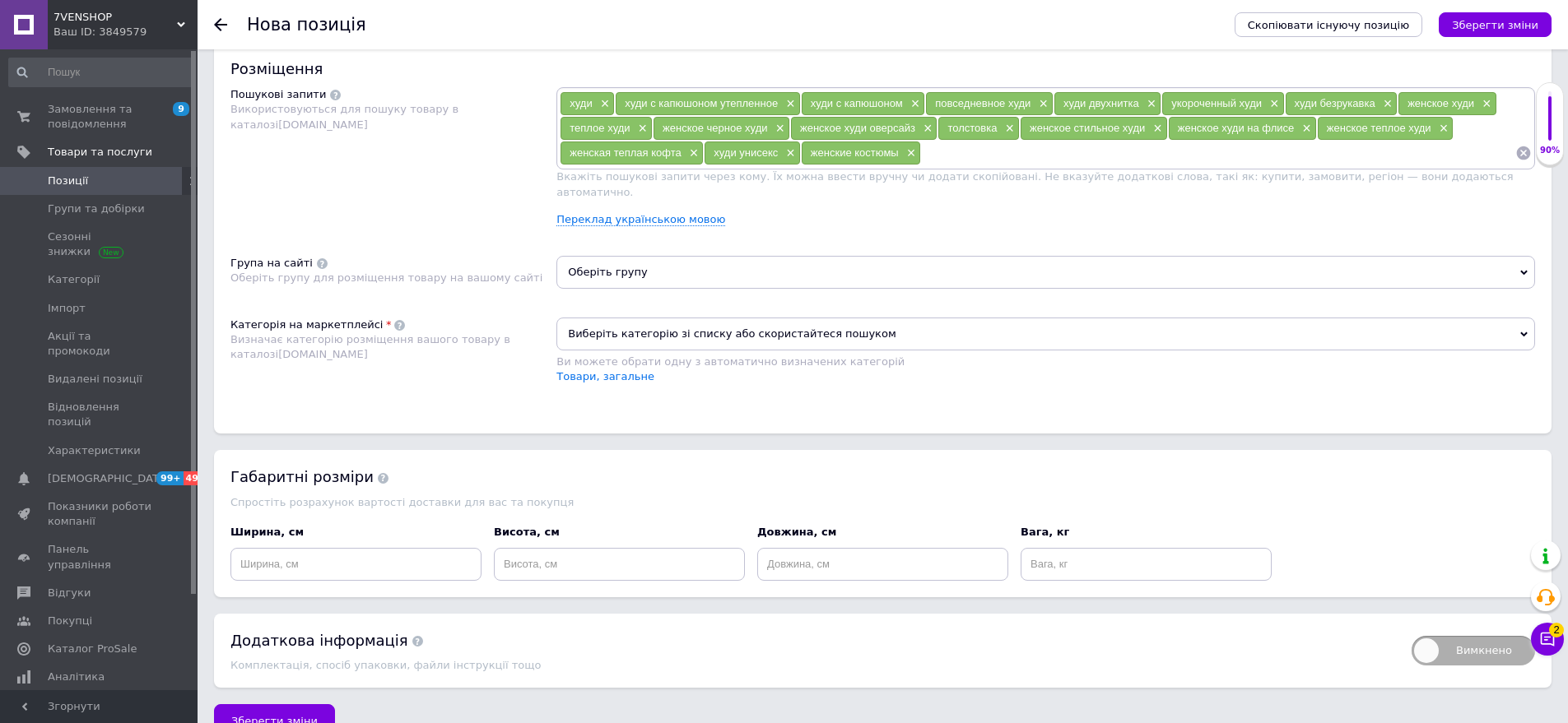
scroll to position [978, 0]
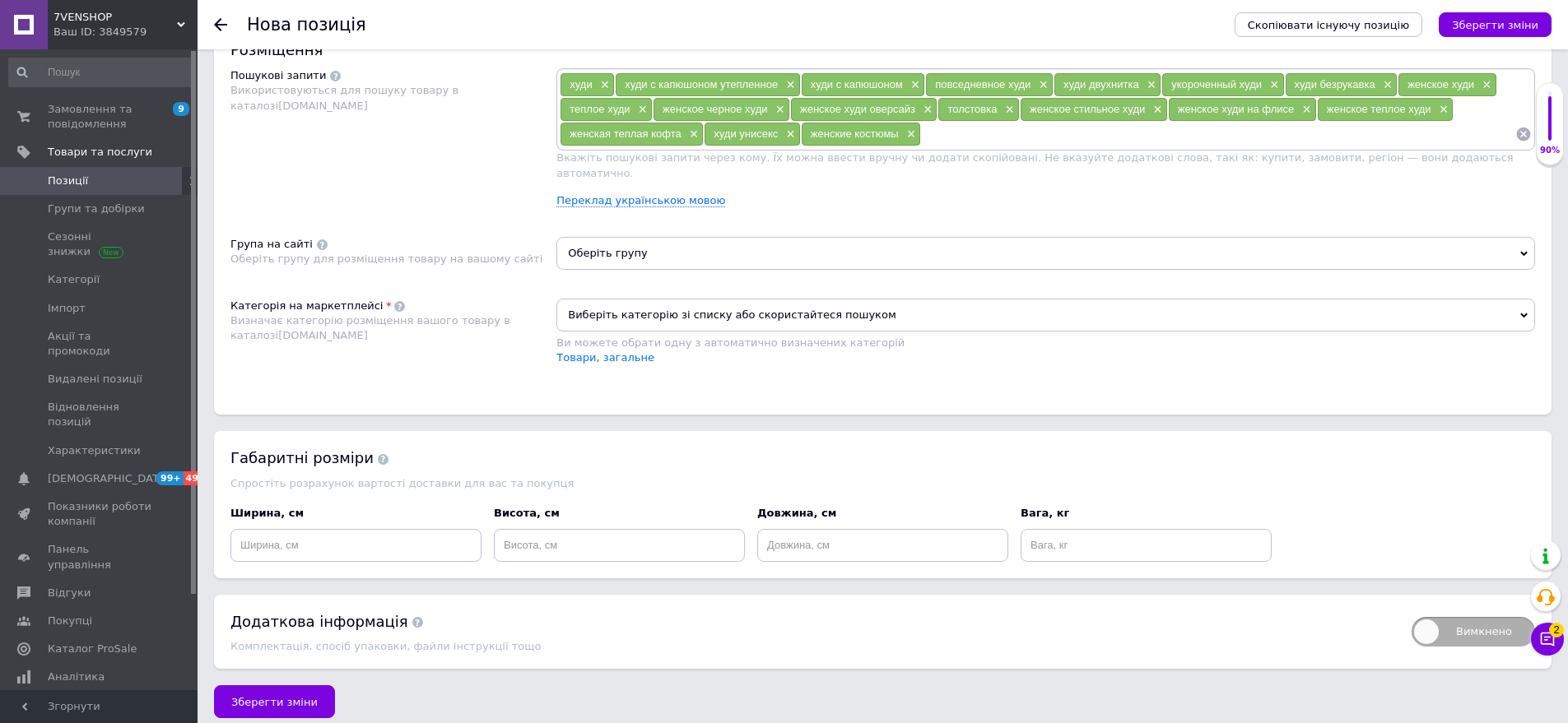
click at [658, 242] on span "Оберіть групу" at bounding box center [1045, 253] width 979 height 33
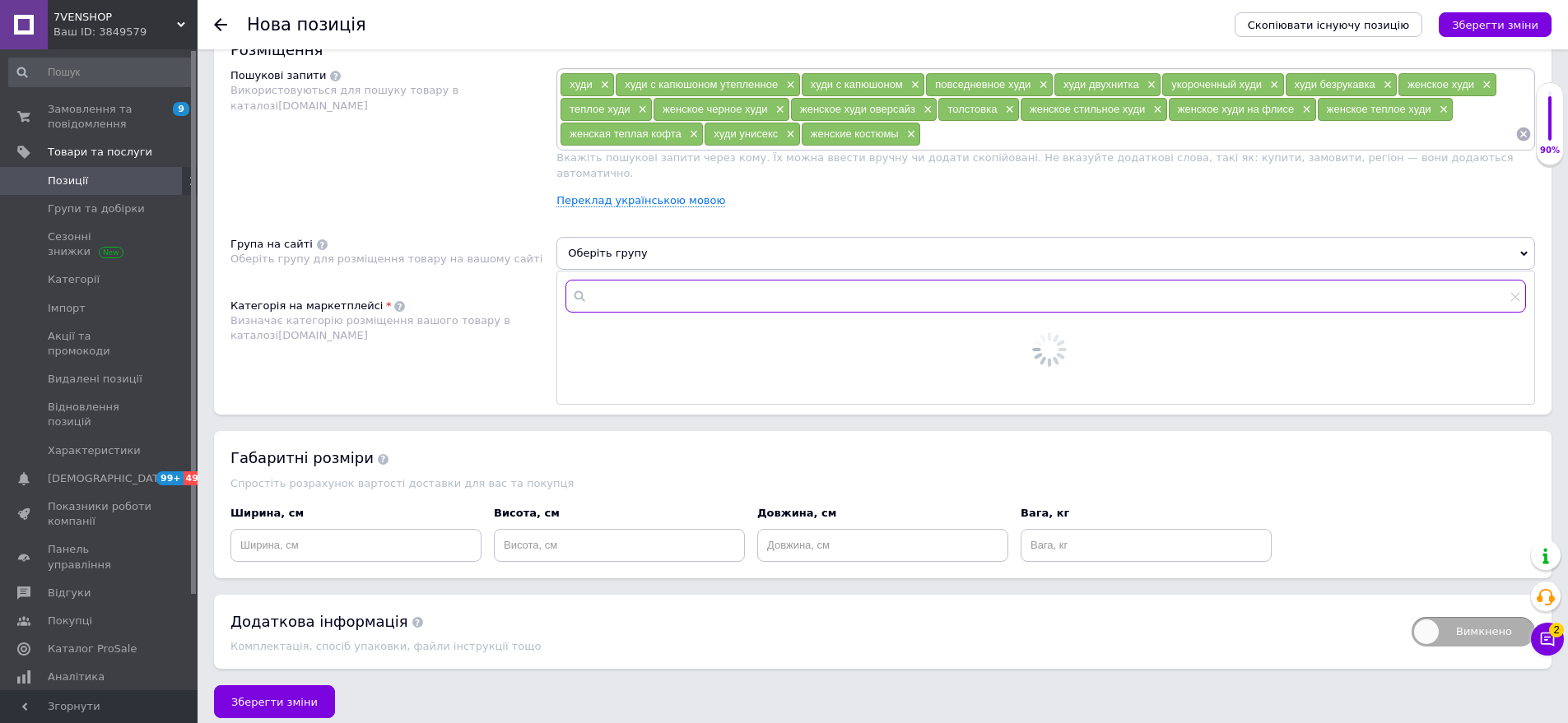
click at [654, 279] on input "text" at bounding box center [1045, 296] width 960 height 33
type input "тол"
click at [677, 330] on span "стовки та реглани." at bounding box center [676, 336] width 108 height 12
radio input "true"
drag, startPoint x: 1487, startPoint y: 358, endPoint x: 986, endPoint y: 370, distance: 501.1
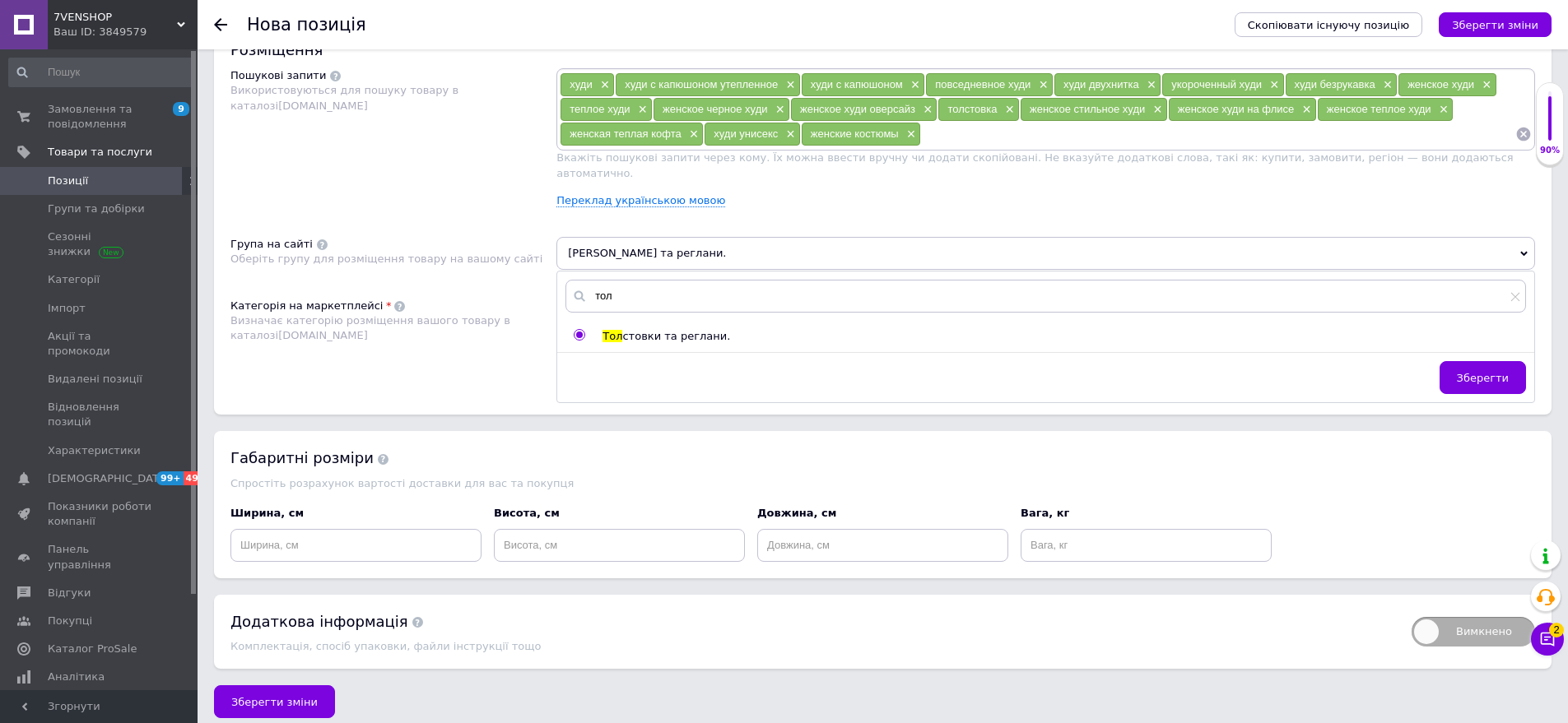
click at [1467, 372] on span "Зберегти" at bounding box center [1482, 378] width 52 height 12
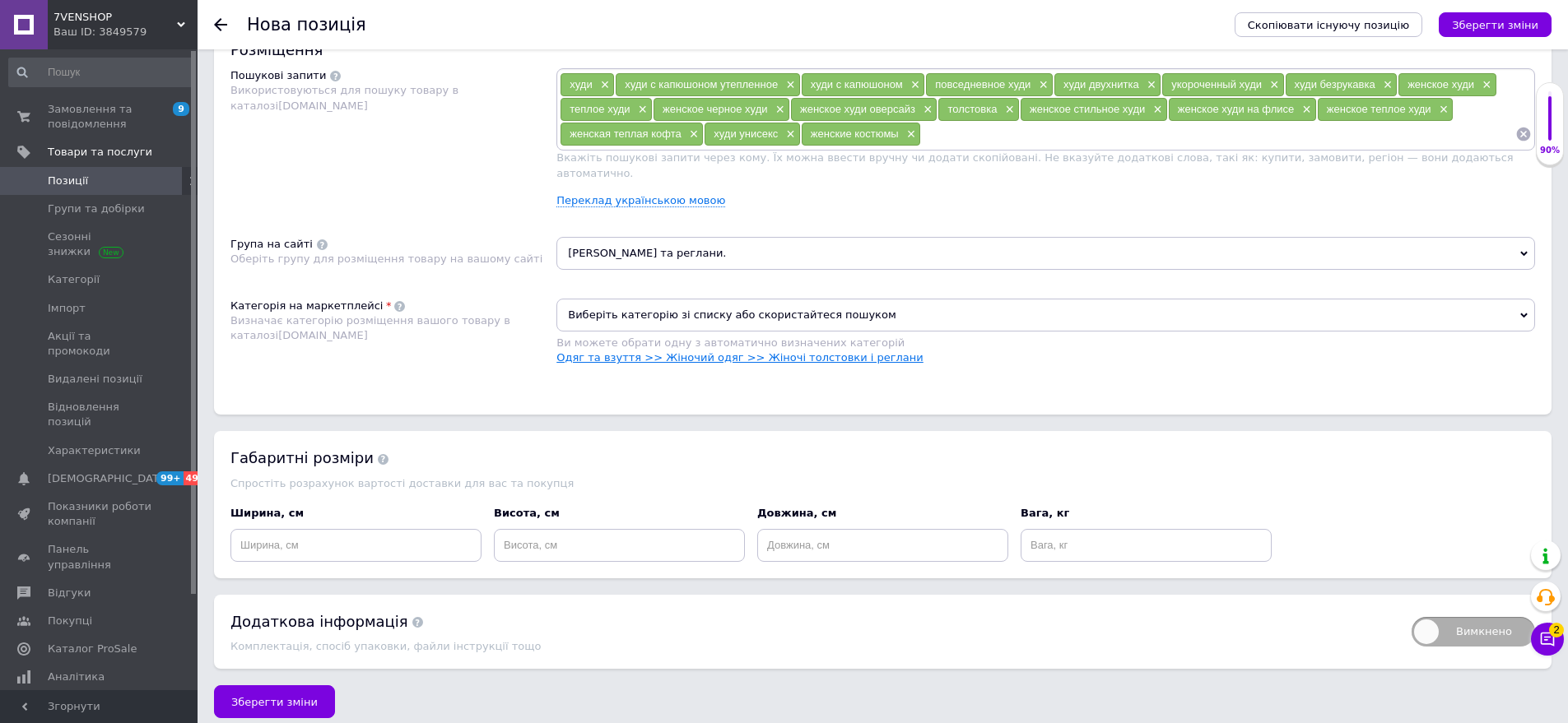
click at [717, 351] on link "Одяг та взуття >> Жіночий одяг >> Жіночі толстовки і реглани" at bounding box center [739, 357] width 367 height 12
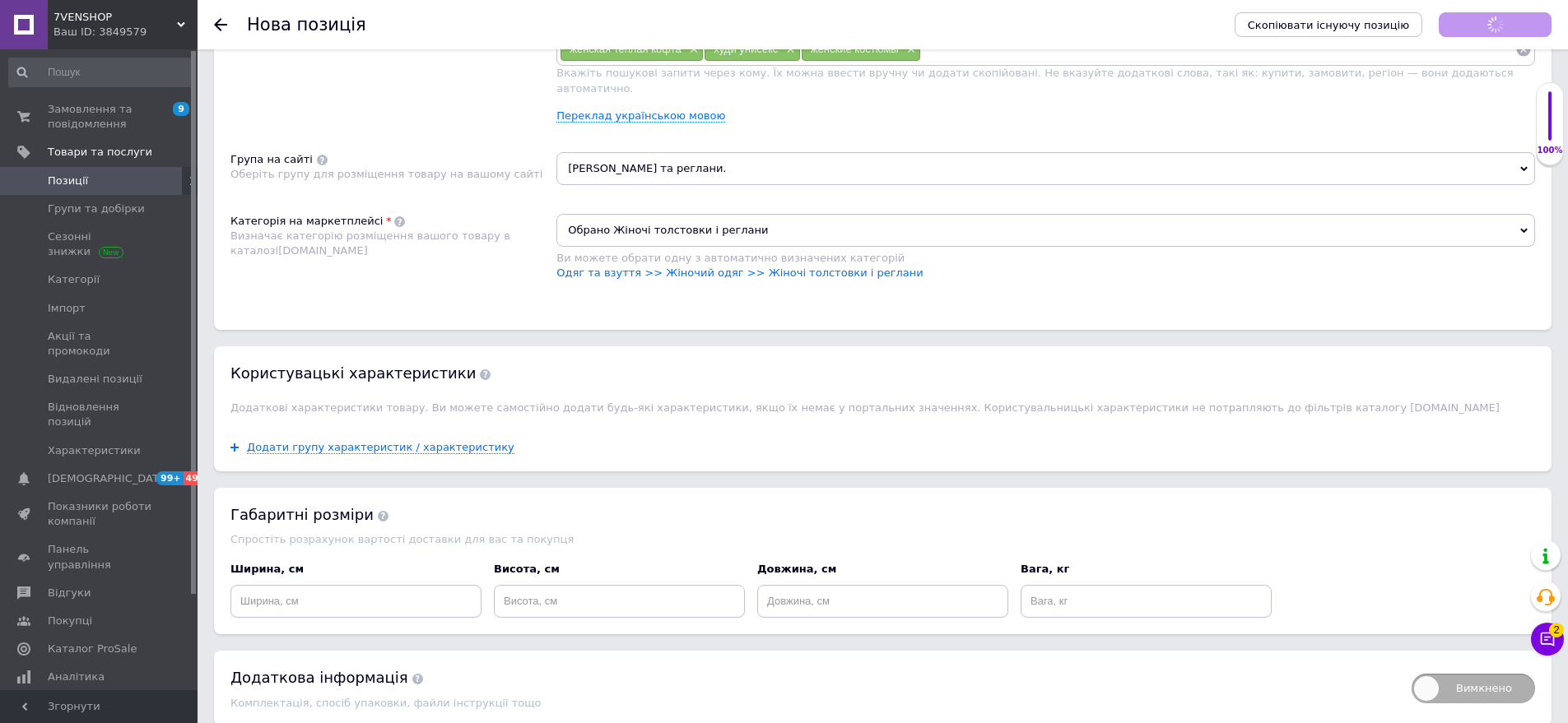
scroll to position [1120, 0]
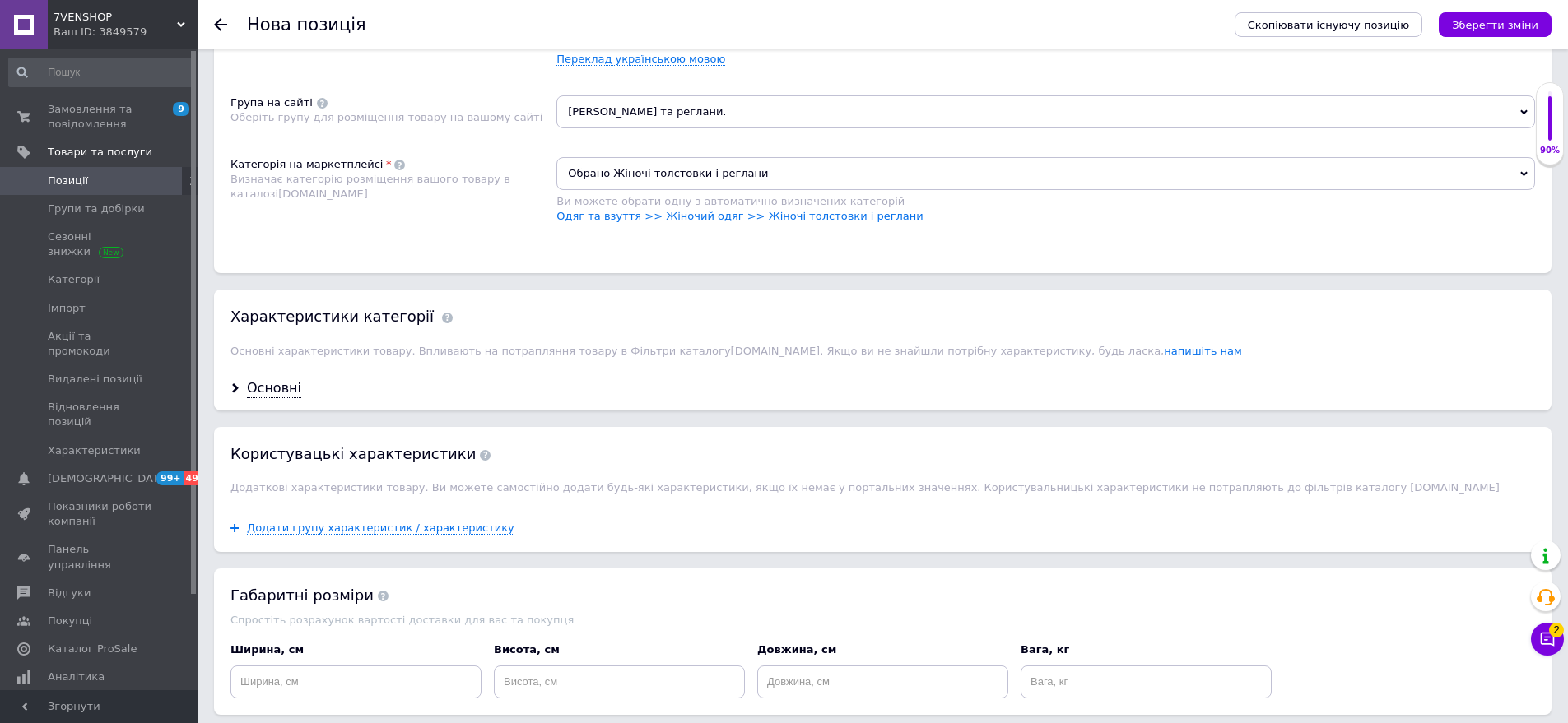
drag, startPoint x: 280, startPoint y: 373, endPoint x: 532, endPoint y: 334, distance: 255.0
click at [280, 379] on div "Основні" at bounding box center [274, 388] width 54 height 19
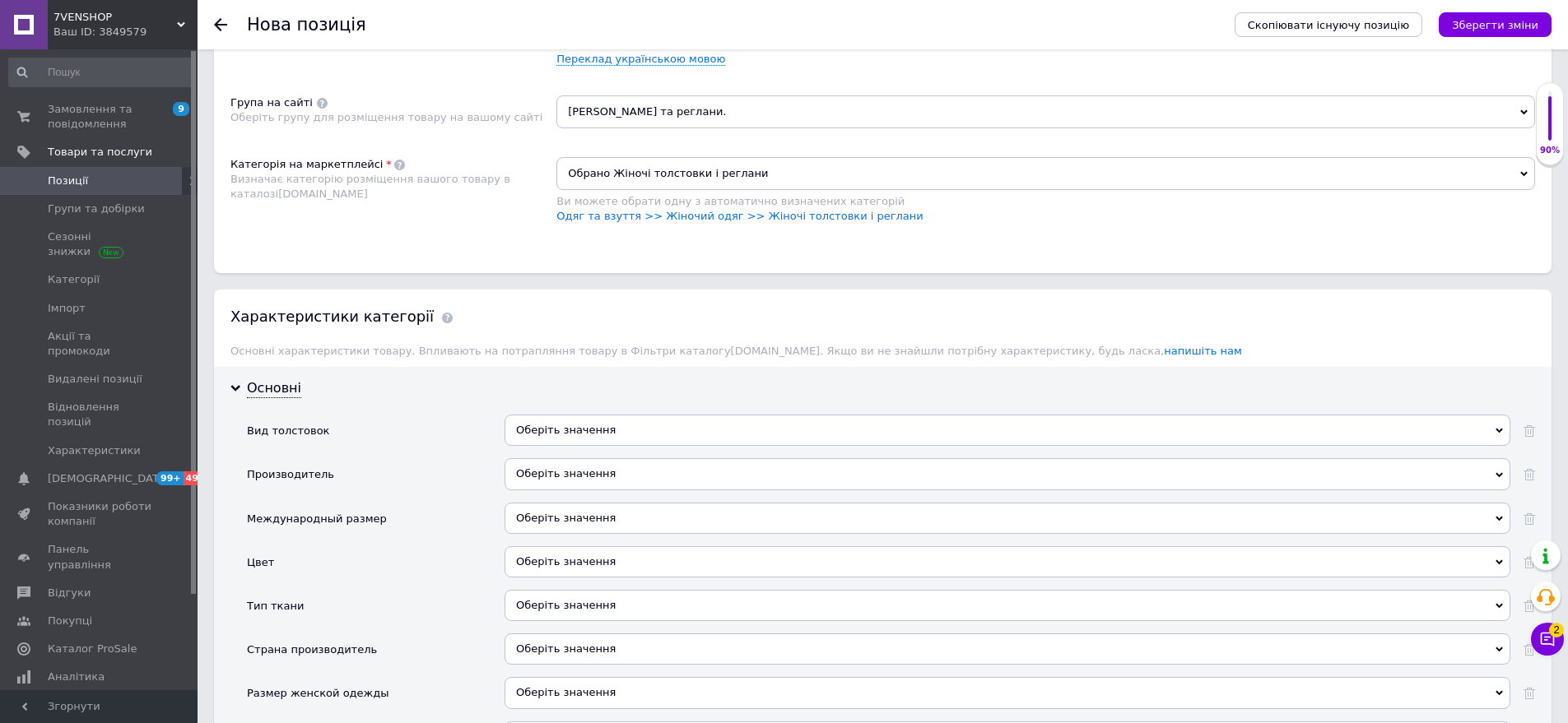
scroll to position [1256, 0]
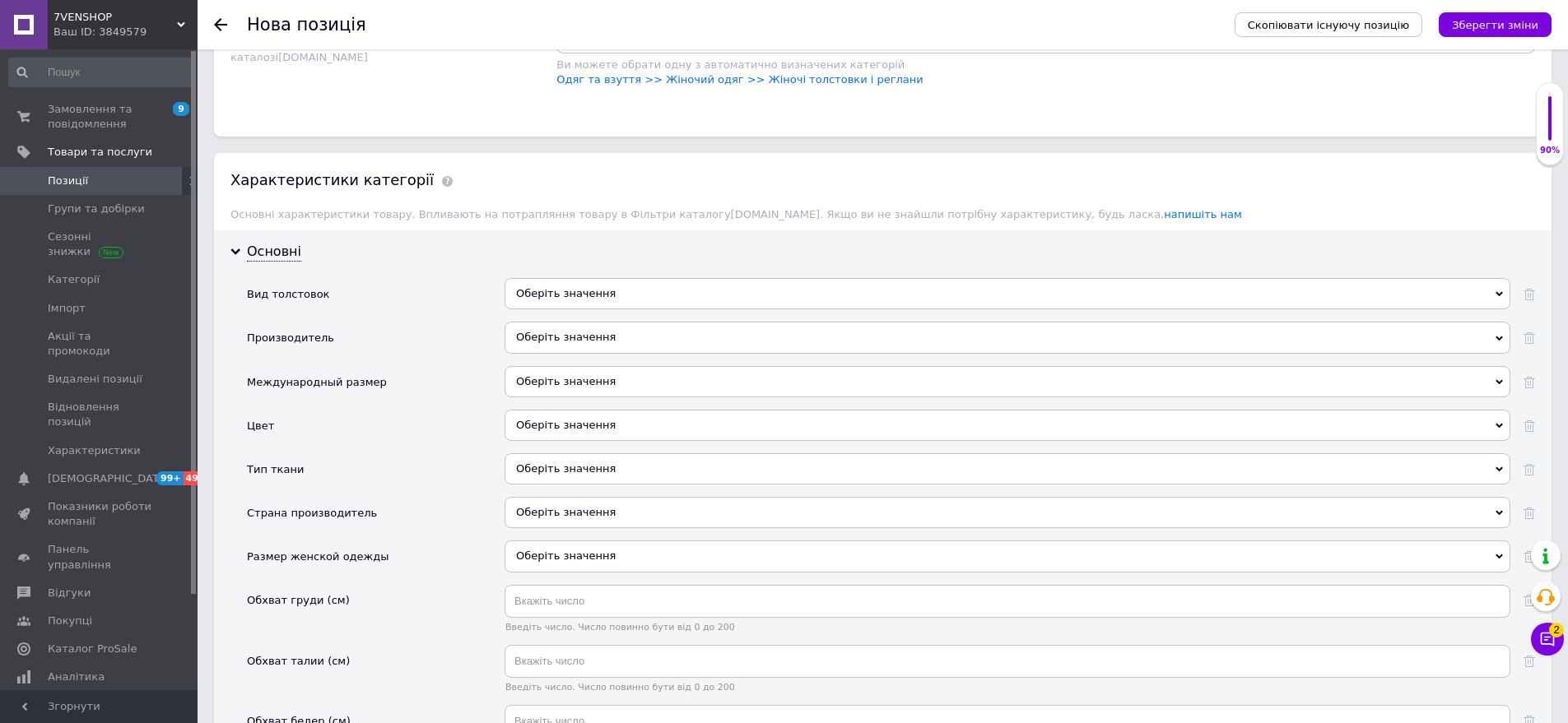
click at [629, 280] on div "Оберіть значення" at bounding box center [1007, 293] width 1006 height 31
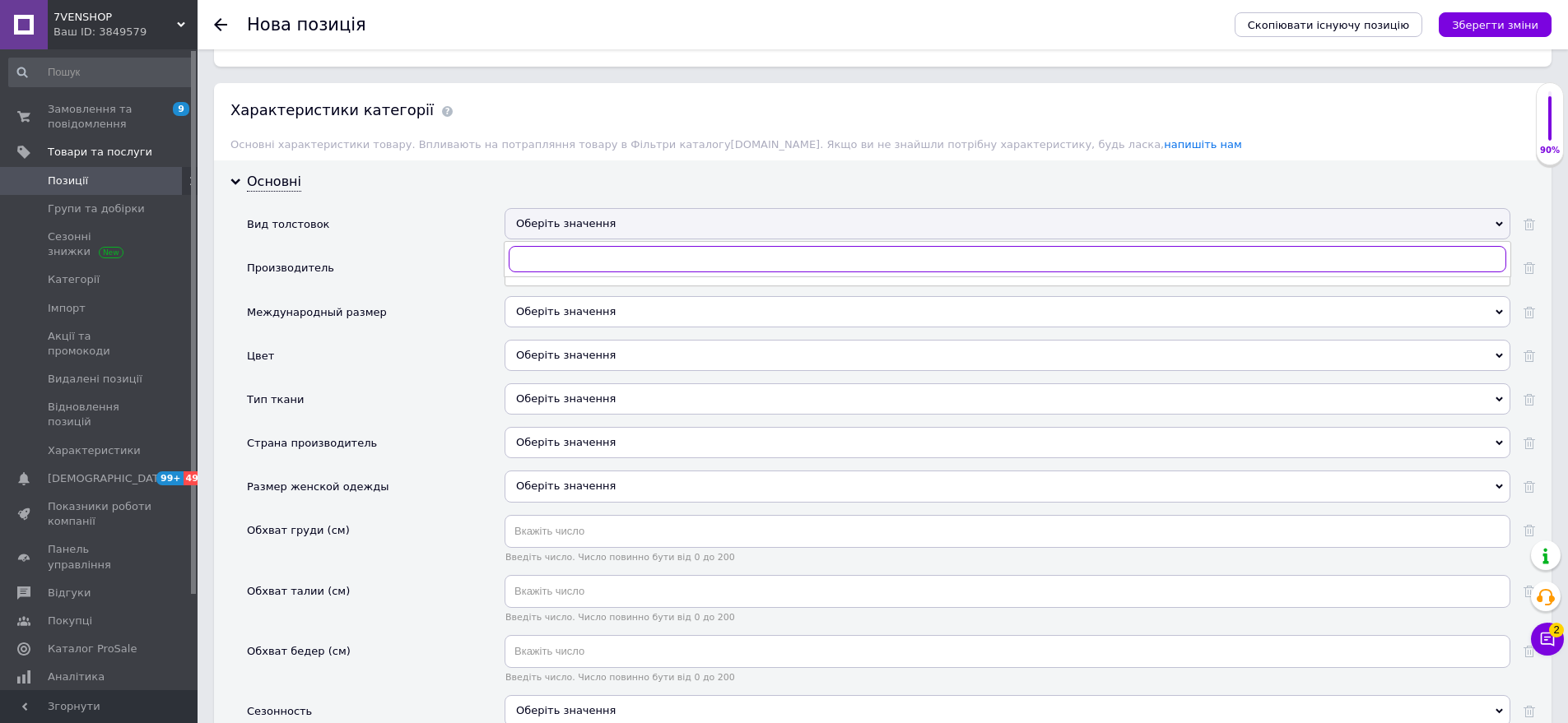
scroll to position [1420, 0]
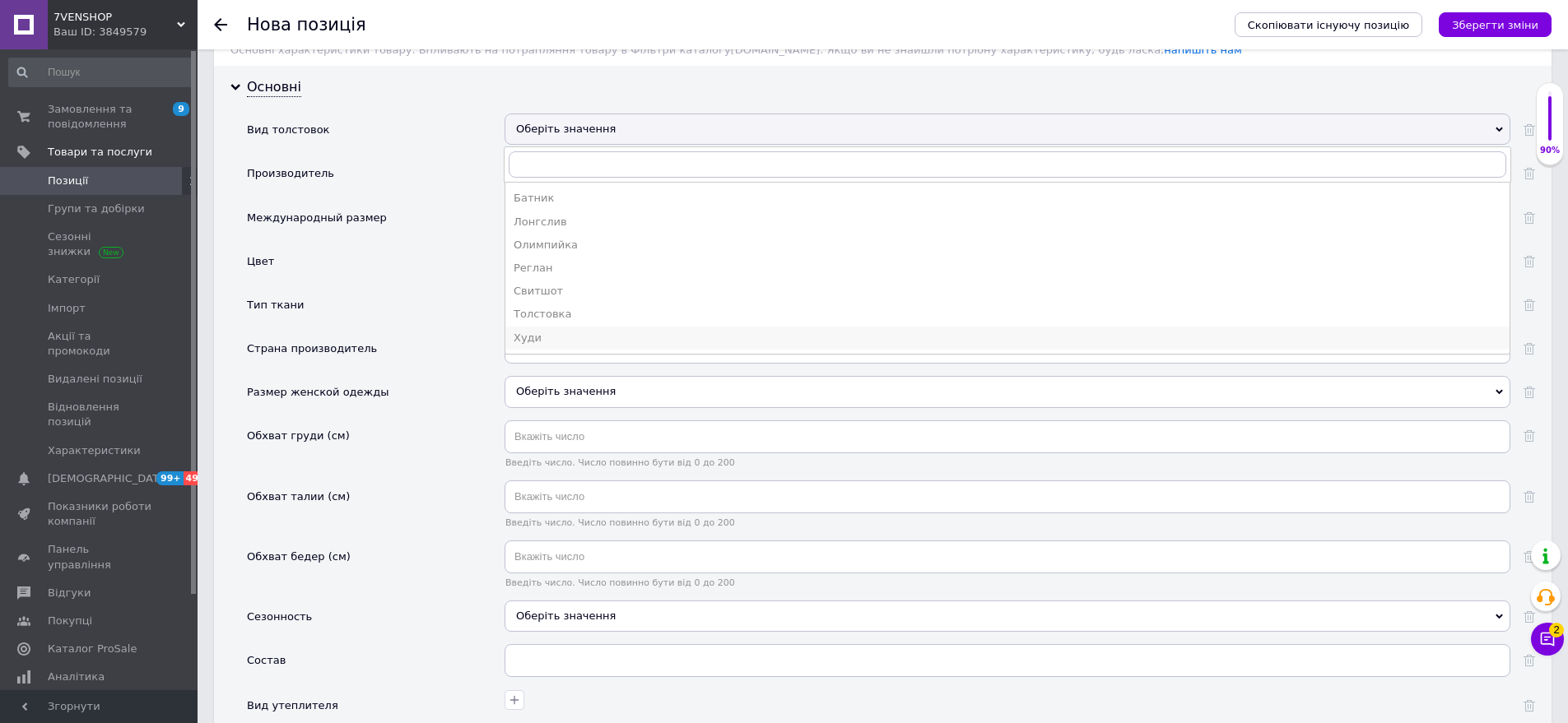
click at [574, 331] on div "Худи" at bounding box center [1007, 338] width 988 height 15
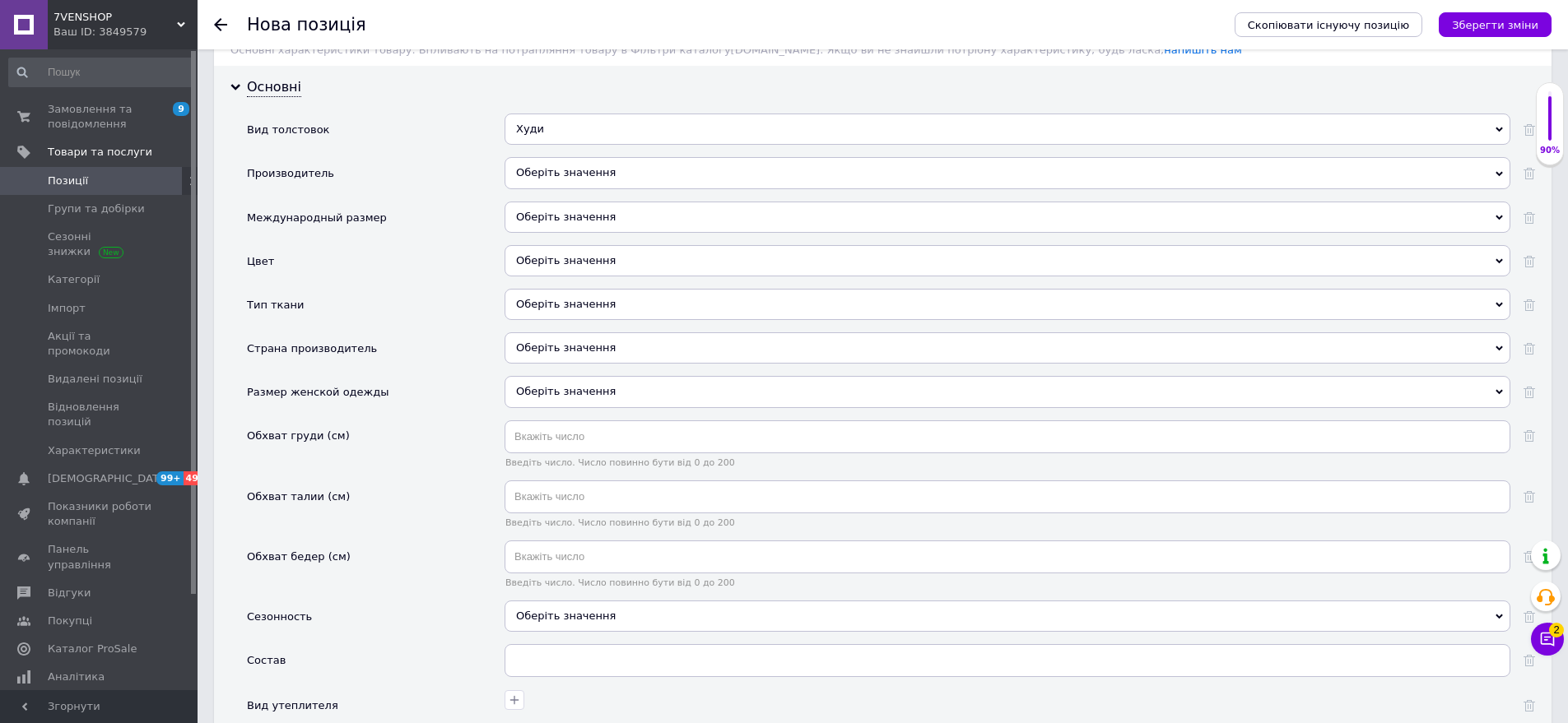
click at [641, 167] on div "Оберіть значення" at bounding box center [1007, 173] width 1006 height 31
click at [435, 202] on div "Международный размер" at bounding box center [375, 223] width 257 height 44
drag, startPoint x: 551, startPoint y: 218, endPoint x: 527, endPoint y: 214, distance: 24.3
click at [550, 218] on div "Оберіть значення" at bounding box center [1007, 223] width 1006 height 44
drag, startPoint x: 538, startPoint y: 197, endPoint x: 489, endPoint y: 185, distance: 50.4
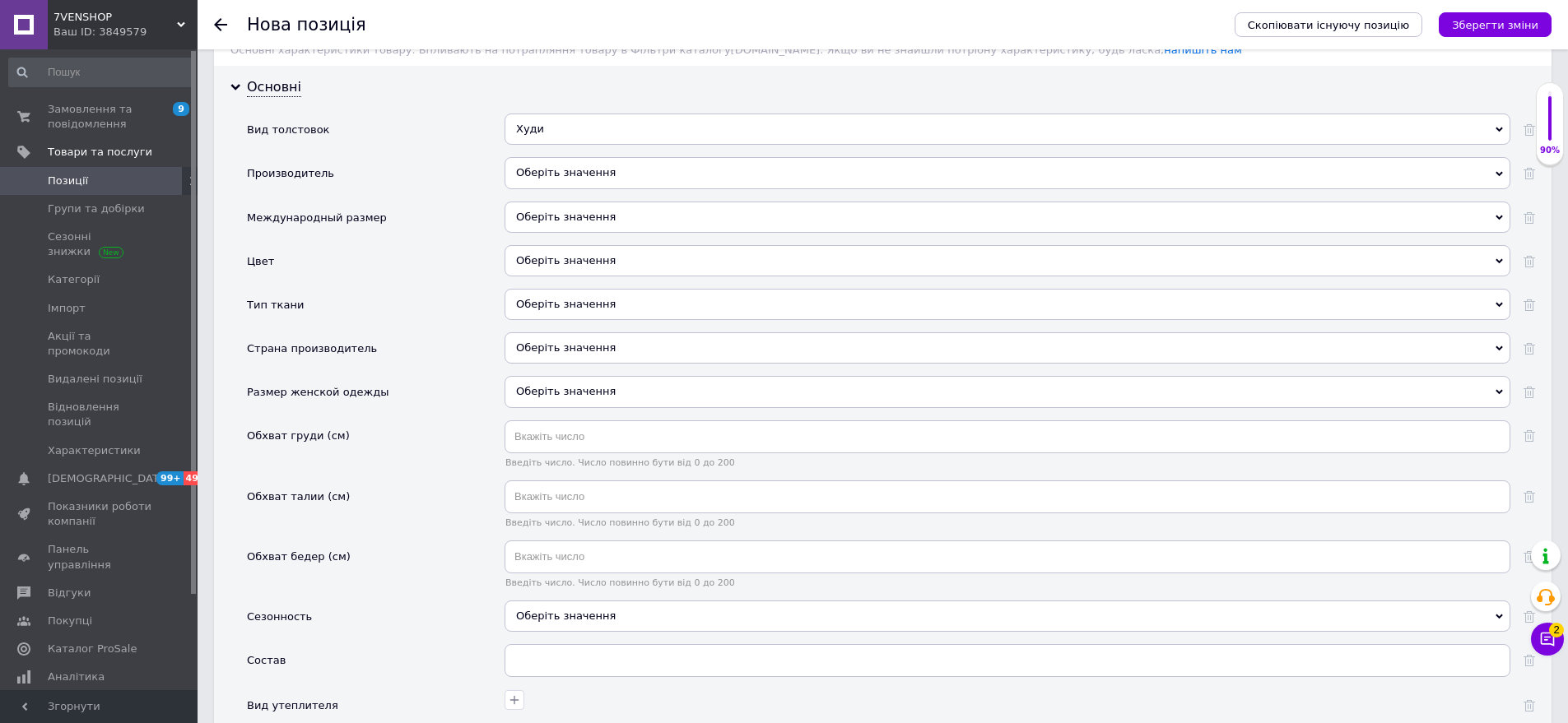
click at [538, 202] on div "Оберіть значення" at bounding box center [1007, 218] width 1006 height 31
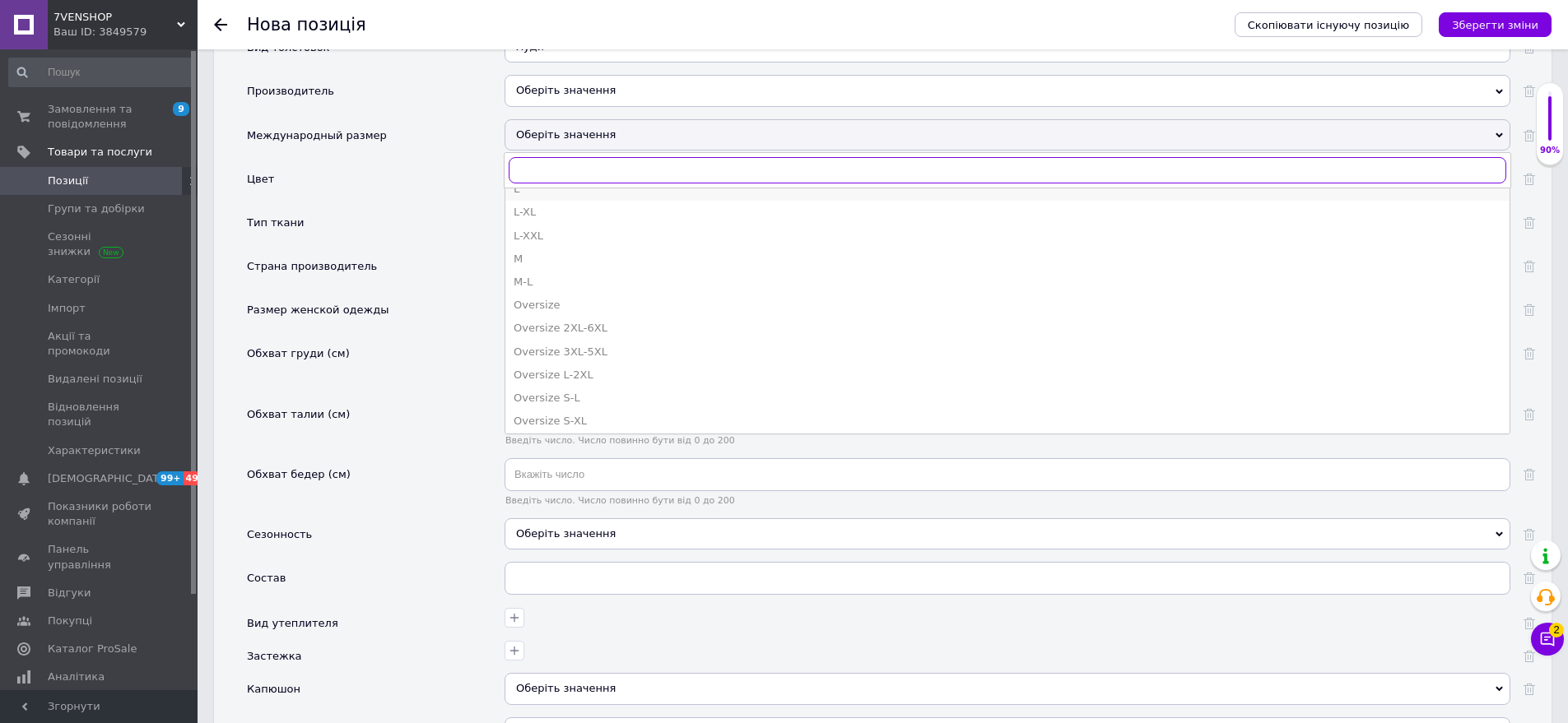
scroll to position [329, 0]
click at [594, 373] on li "Oversize S-L" at bounding box center [1007, 385] width 1004 height 23
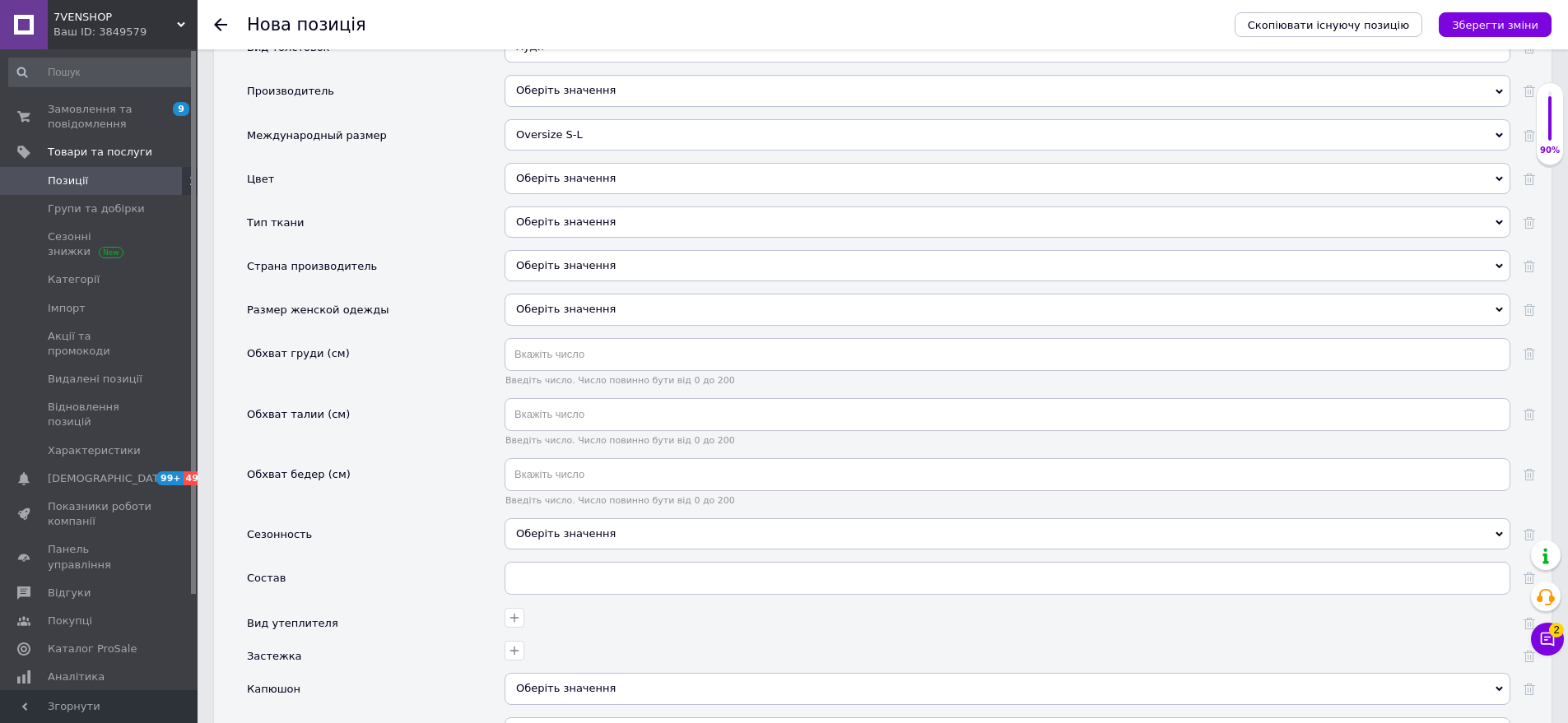
drag, startPoint x: 622, startPoint y: 166, endPoint x: 493, endPoint y: 159, distance: 129.2
click at [618, 166] on div "Оберіть значення" at bounding box center [1007, 179] width 1006 height 31
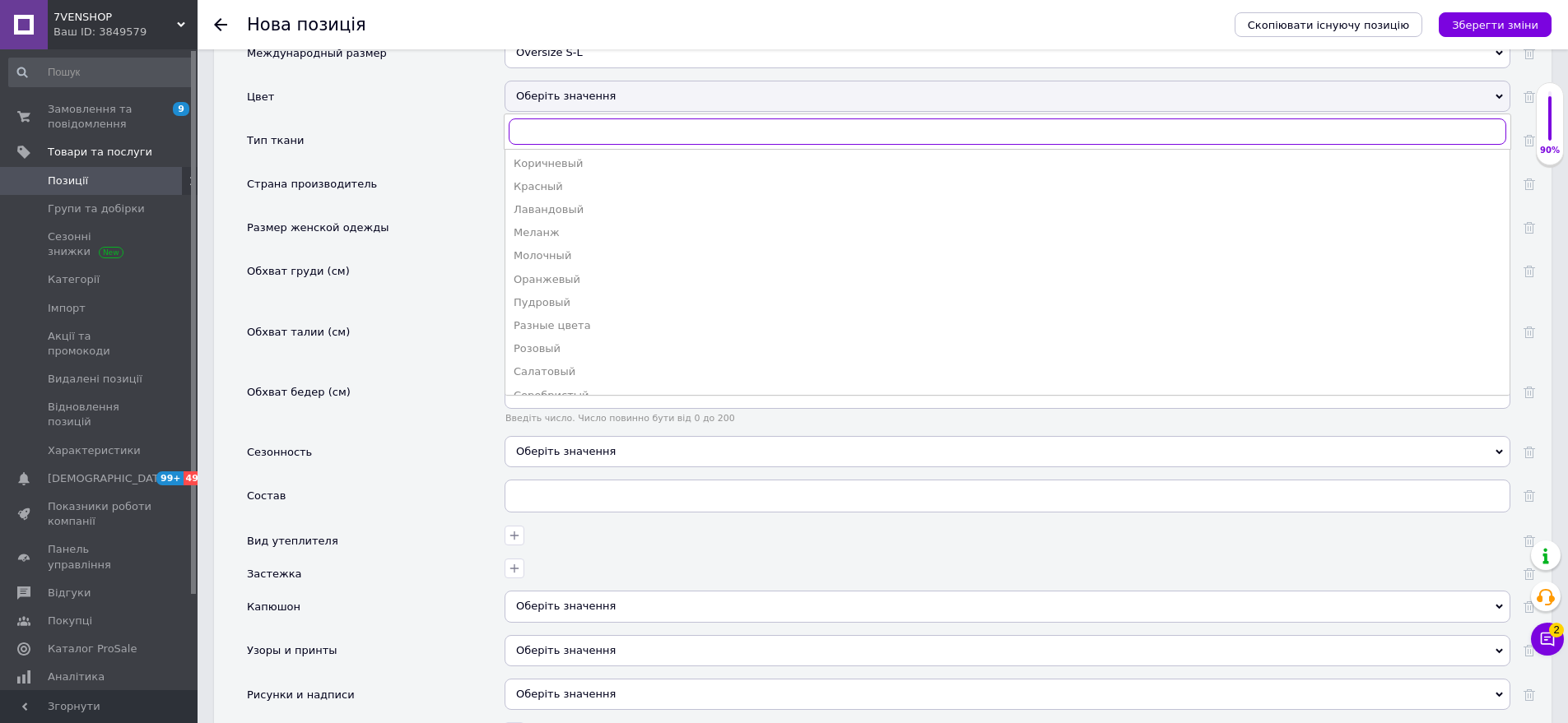
scroll to position [412, 0]
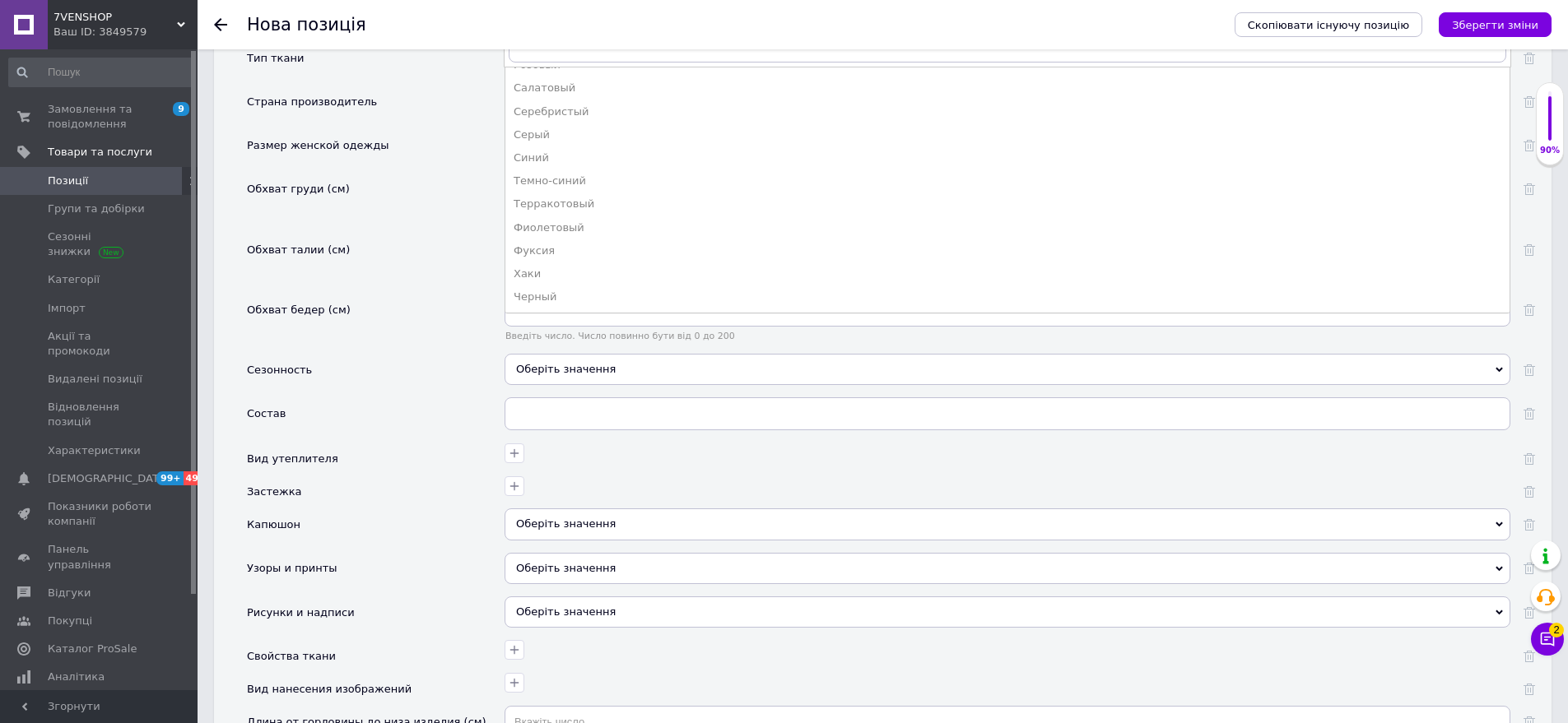
click at [533, 128] on div "Серый" at bounding box center [1007, 135] width 988 height 15
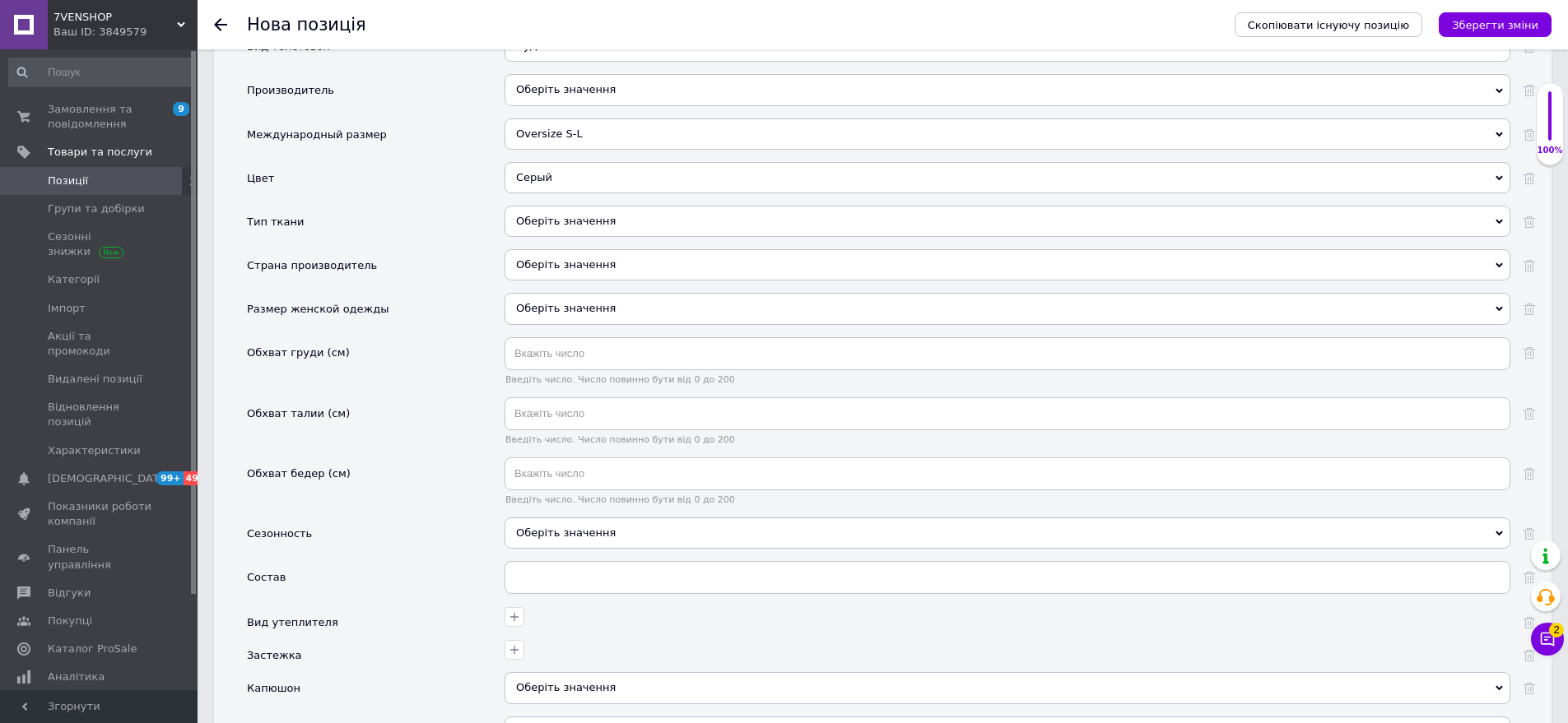
scroll to position [1503, 0]
click at [635, 207] on div "Оберіть значення" at bounding box center [1007, 223] width 1006 height 31
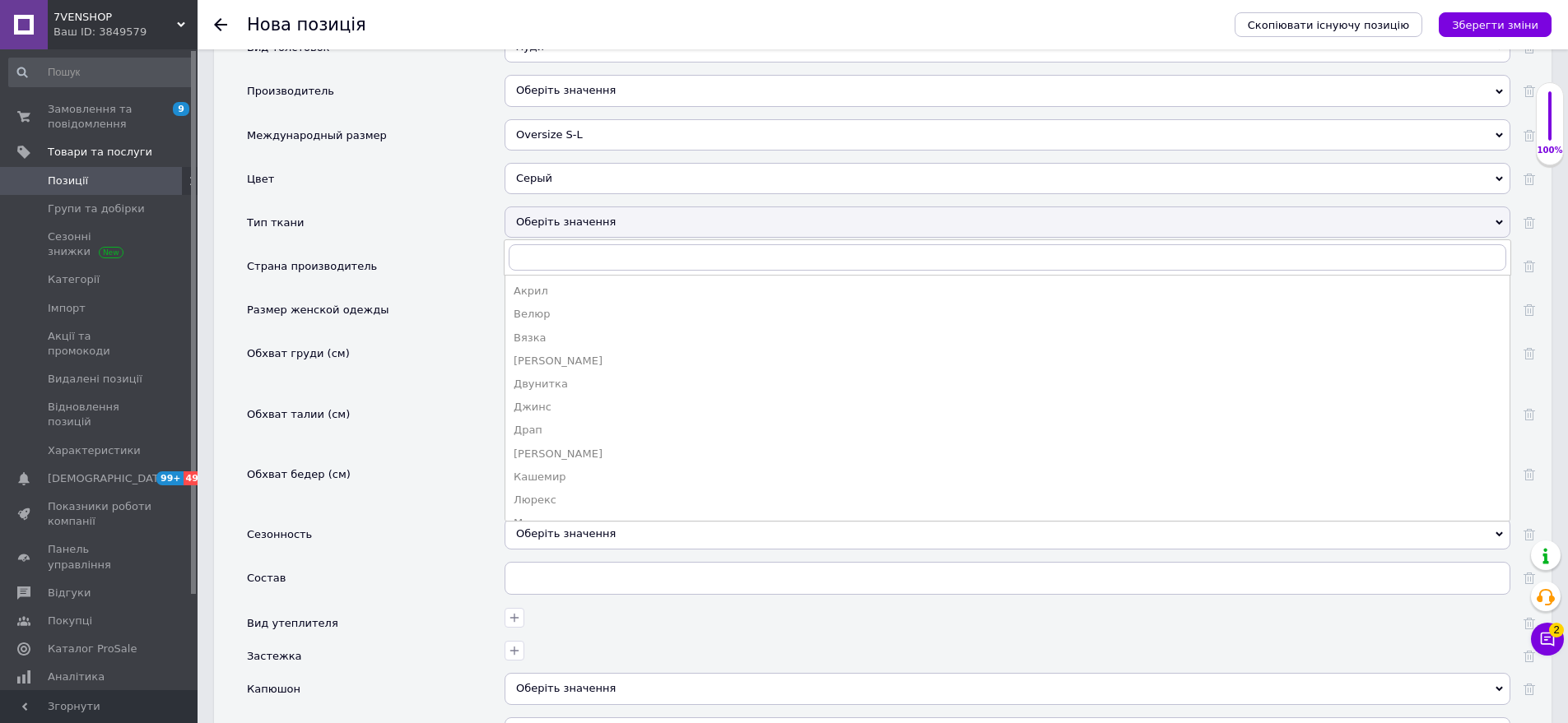
drag, startPoint x: 591, startPoint y: 369, endPoint x: 481, endPoint y: 259, distance: 155.6
click at [590, 377] on div "Двунитка" at bounding box center [1007, 384] width 988 height 15
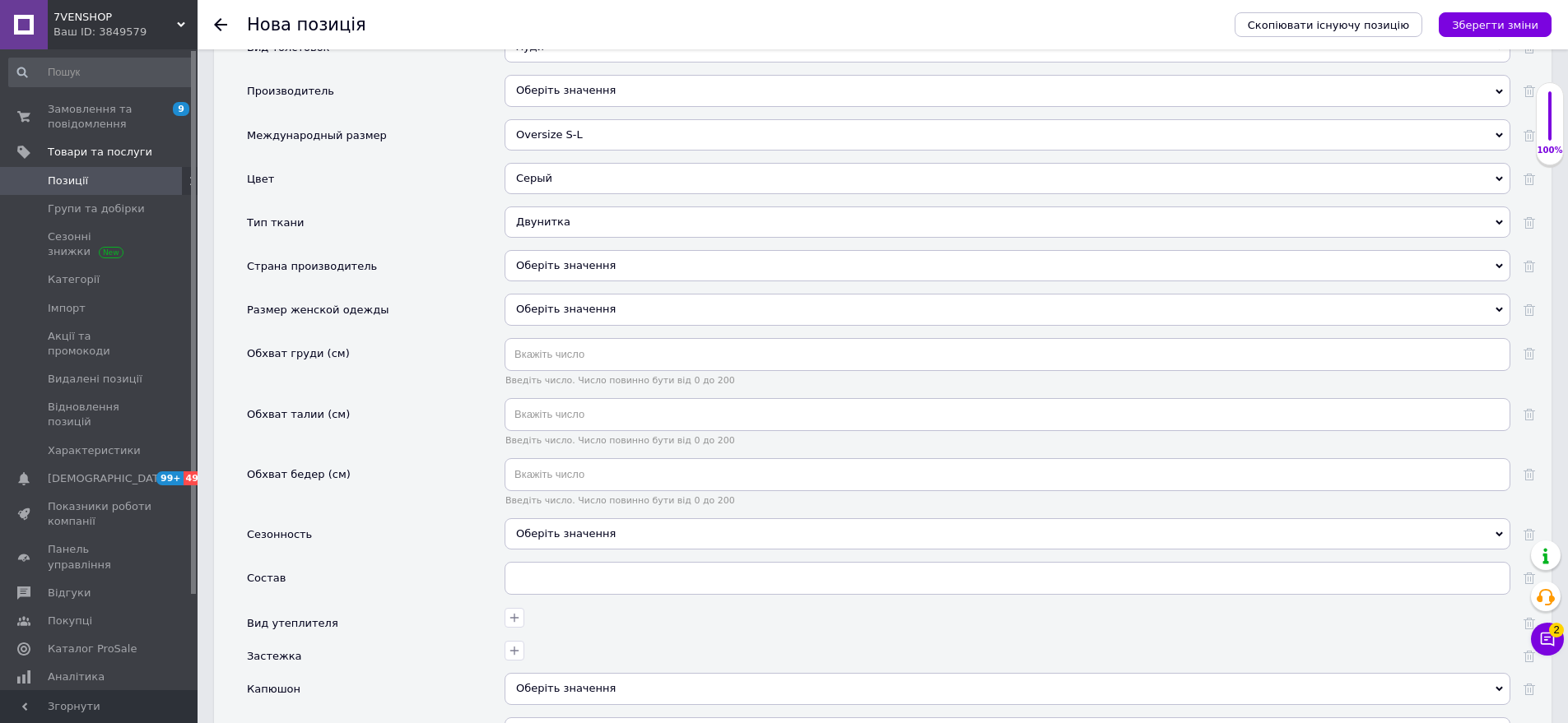
click at [561, 250] on div "Оберіть значення" at bounding box center [1007, 265] width 1006 height 31
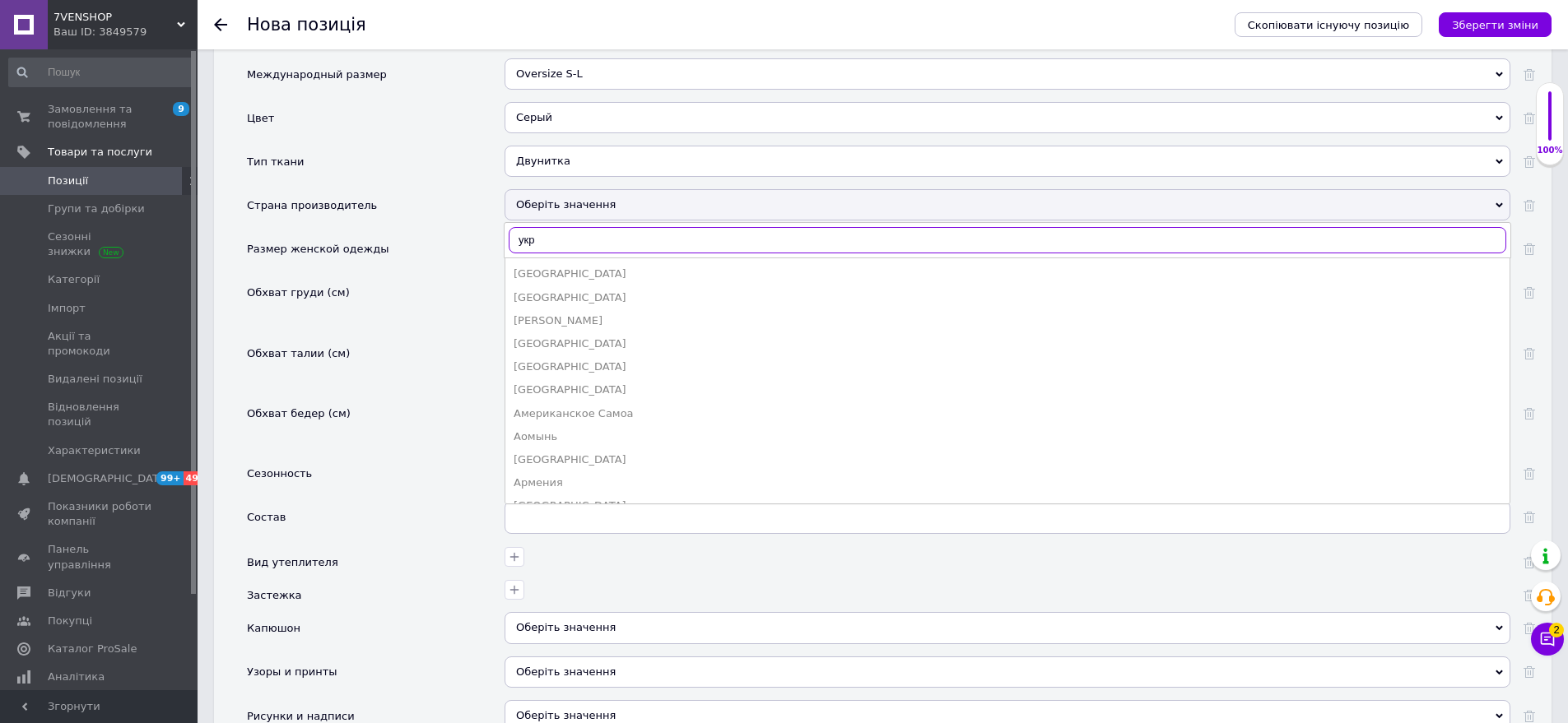
scroll to position [1667, 0]
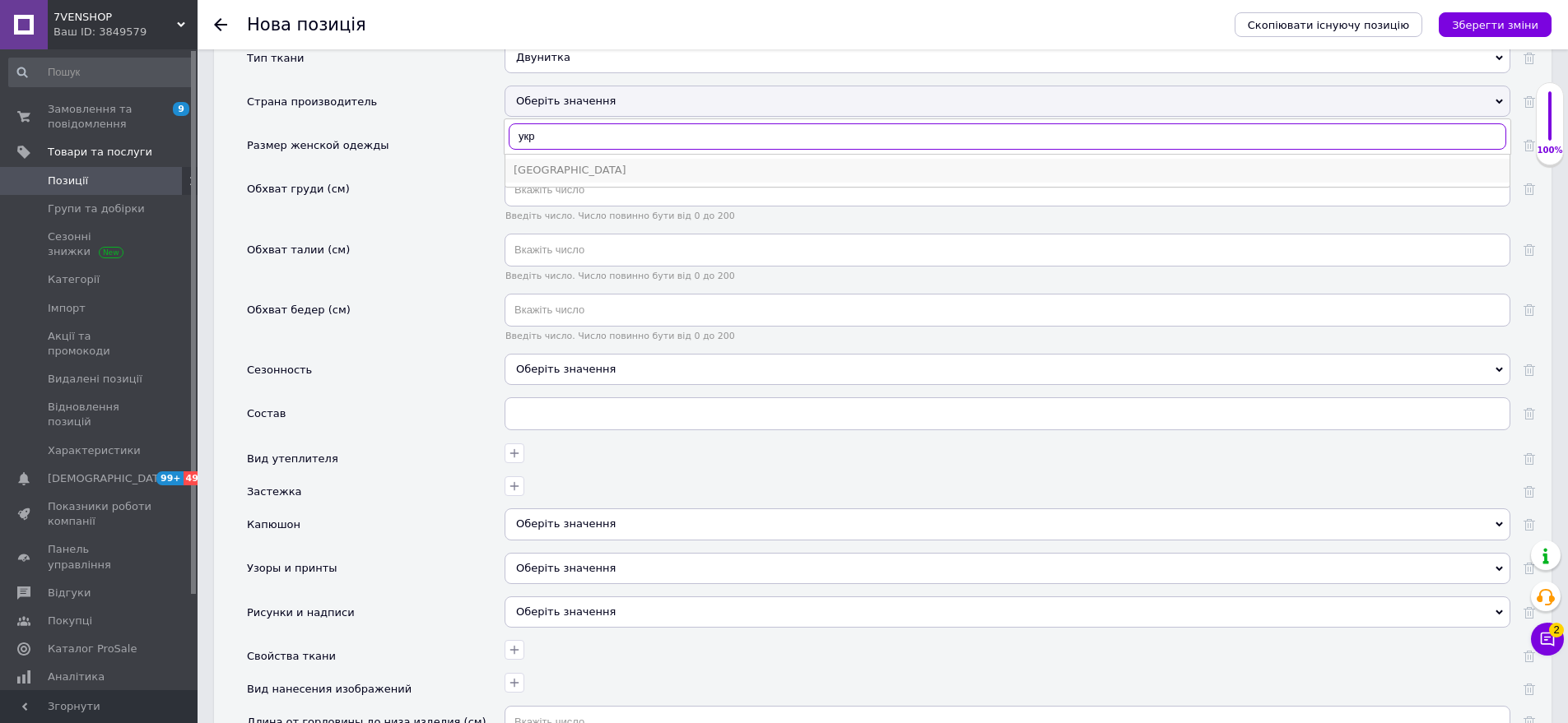
type input "укр"
click at [553, 163] on div "[GEOGRAPHIC_DATA]" at bounding box center [1007, 171] width 988 height 15
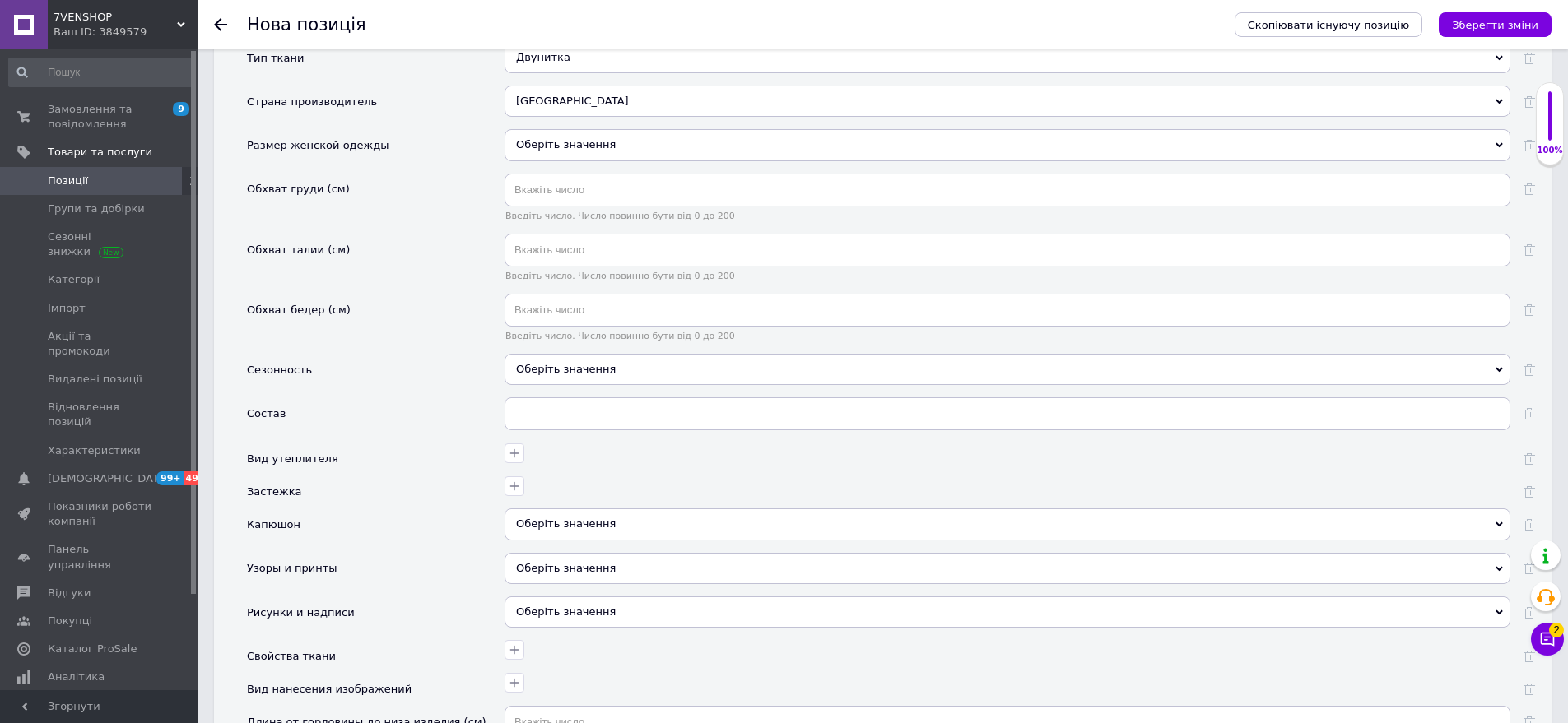
click at [589, 113] on div "[GEOGRAPHIC_DATA] [GEOGRAPHIC_DATA] [GEOGRAPHIC_DATA] [GEOGRAPHIC_DATA] [GEOGRA…" at bounding box center [1007, 107] width 1006 height 44
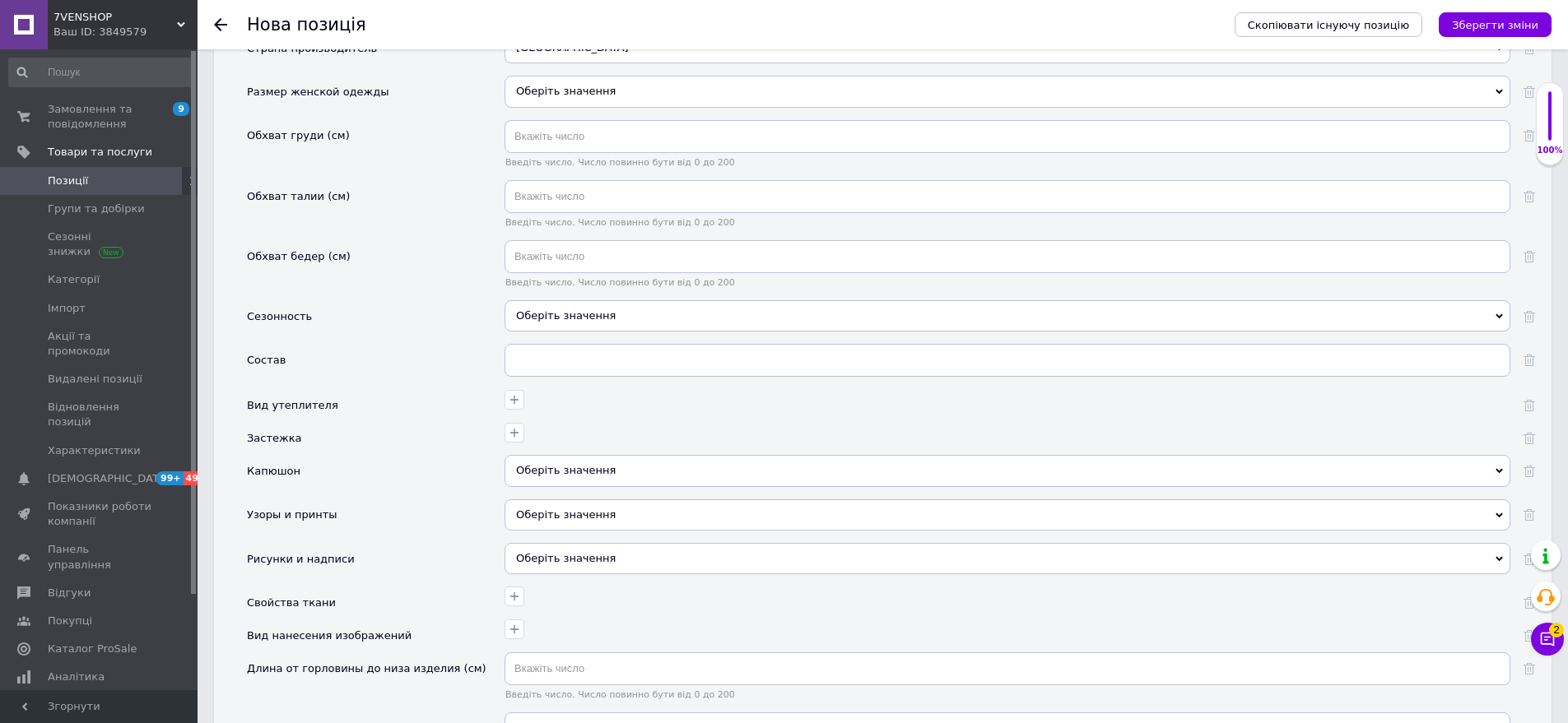
scroll to position [1749, 0]
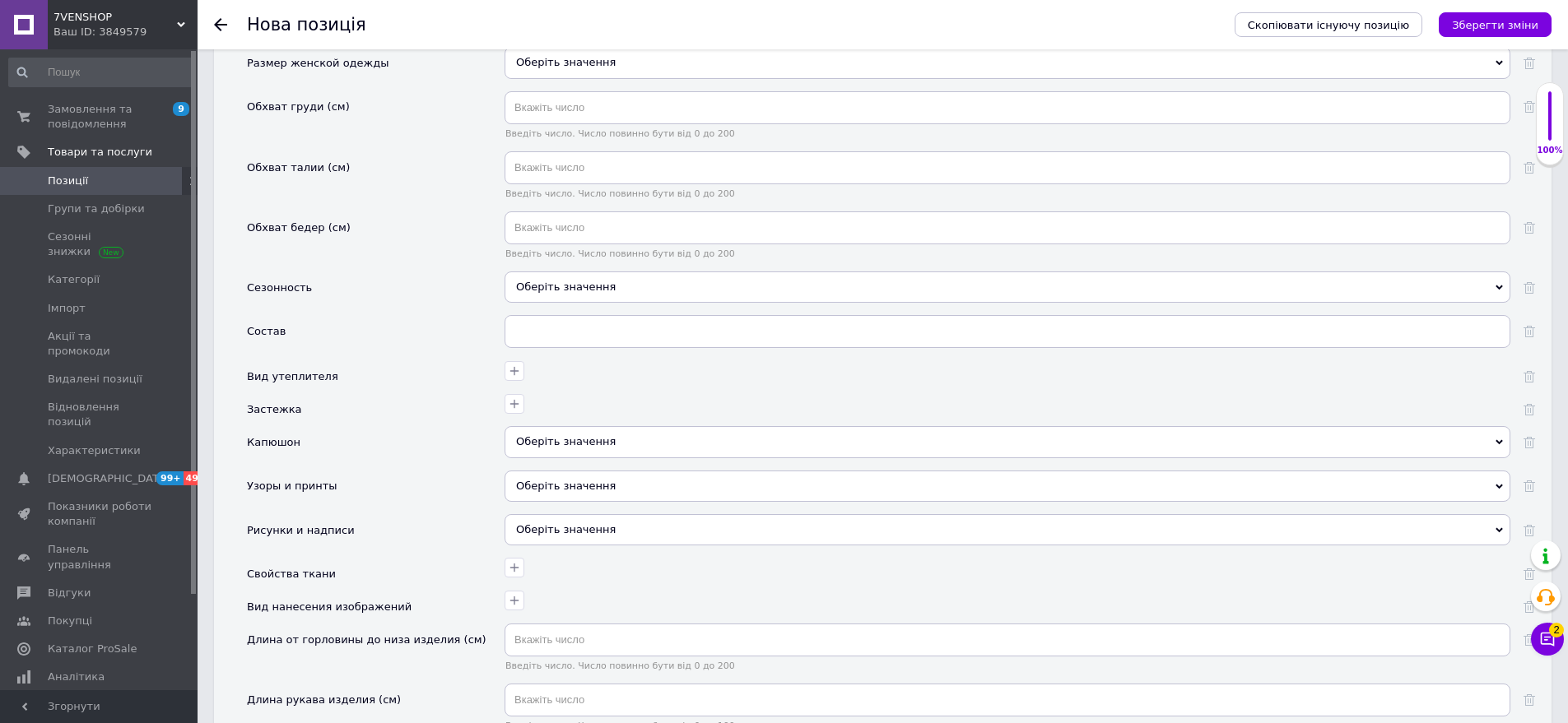
click at [607, 49] on div "Нова позиція" at bounding box center [732, 25] width 971 height 49
click at [601, 53] on div "Оберіть значення" at bounding box center [1007, 63] width 1006 height 31
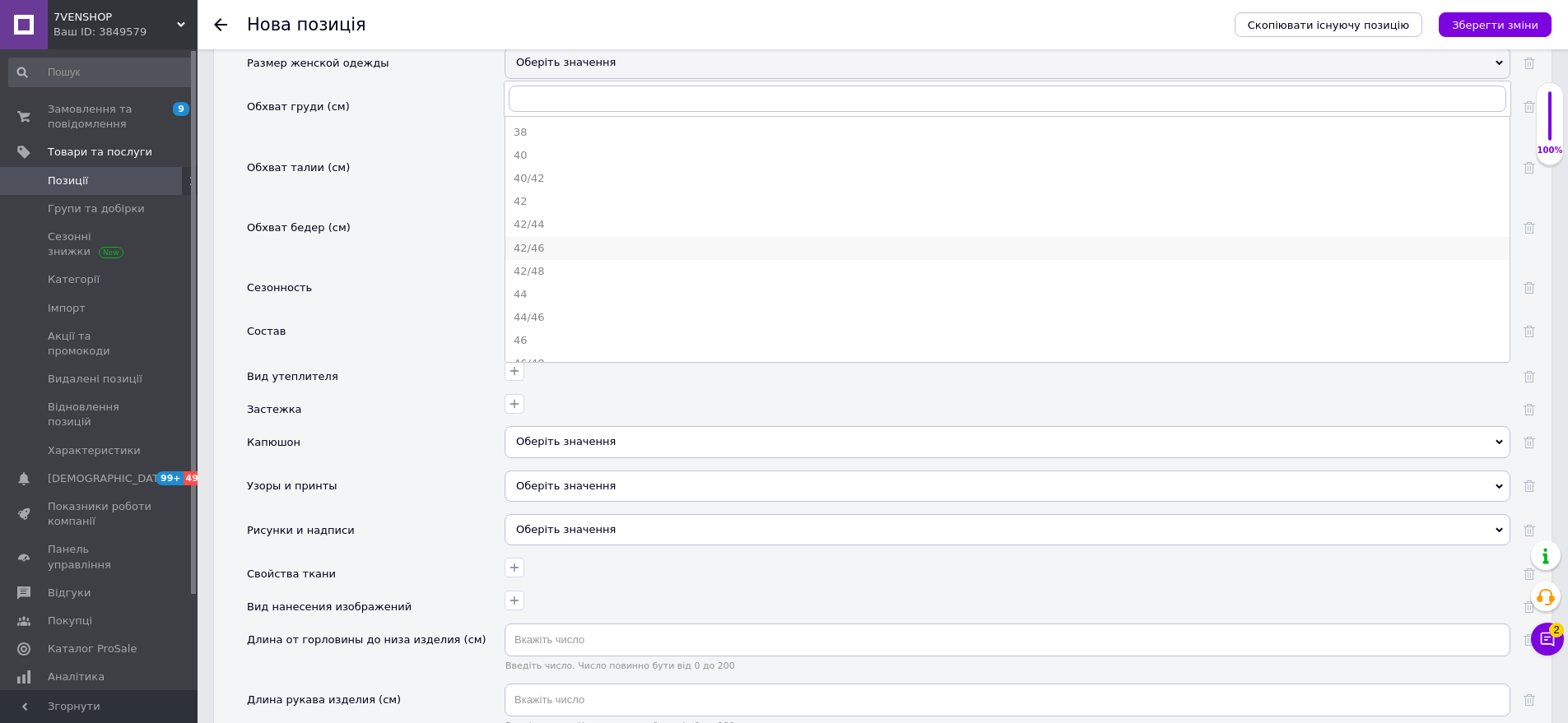
click at [529, 241] on div "42/46" at bounding box center [1007, 248] width 988 height 15
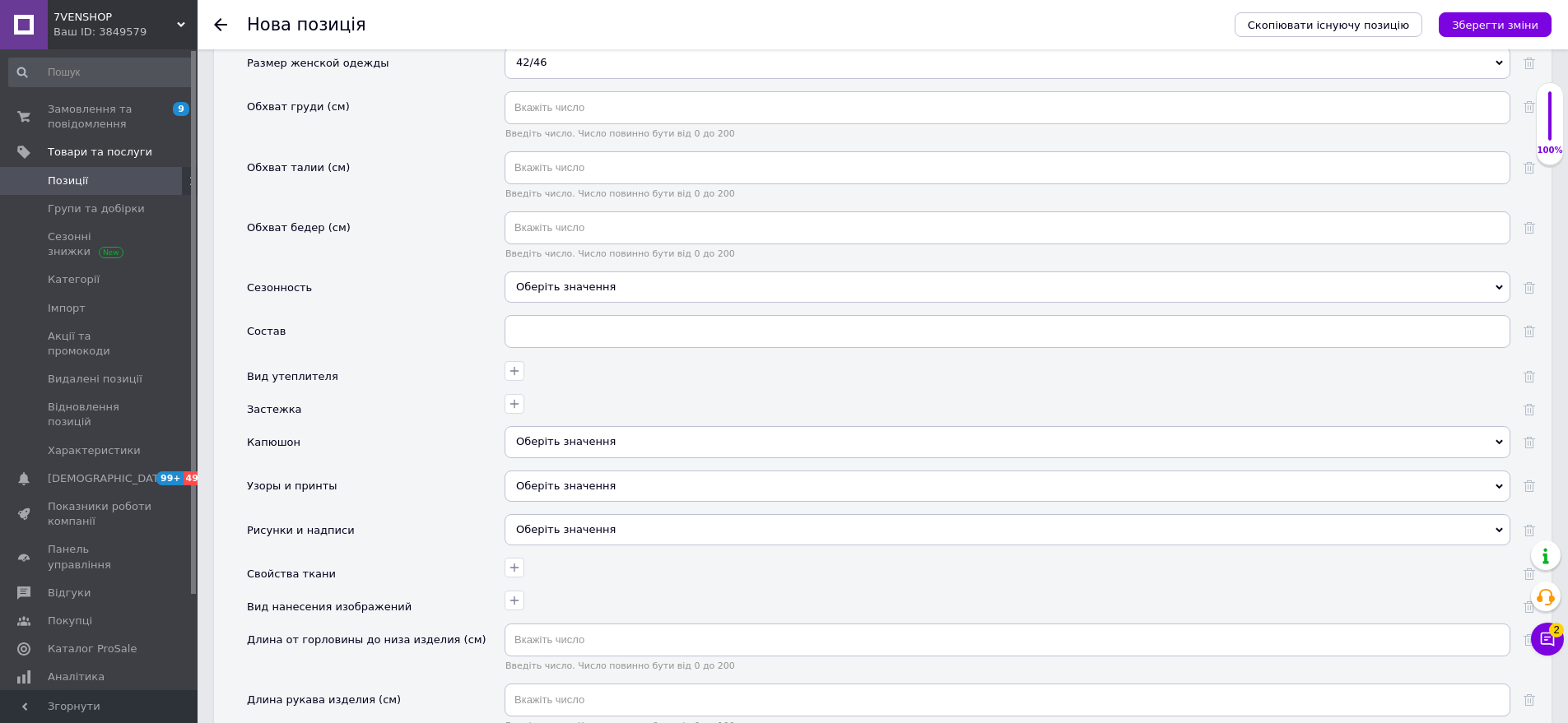
drag, startPoint x: 598, startPoint y: 282, endPoint x: 488, endPoint y: 254, distance: 113.5
click at [597, 282] on div "Оберіть значення" at bounding box center [1007, 287] width 1006 height 31
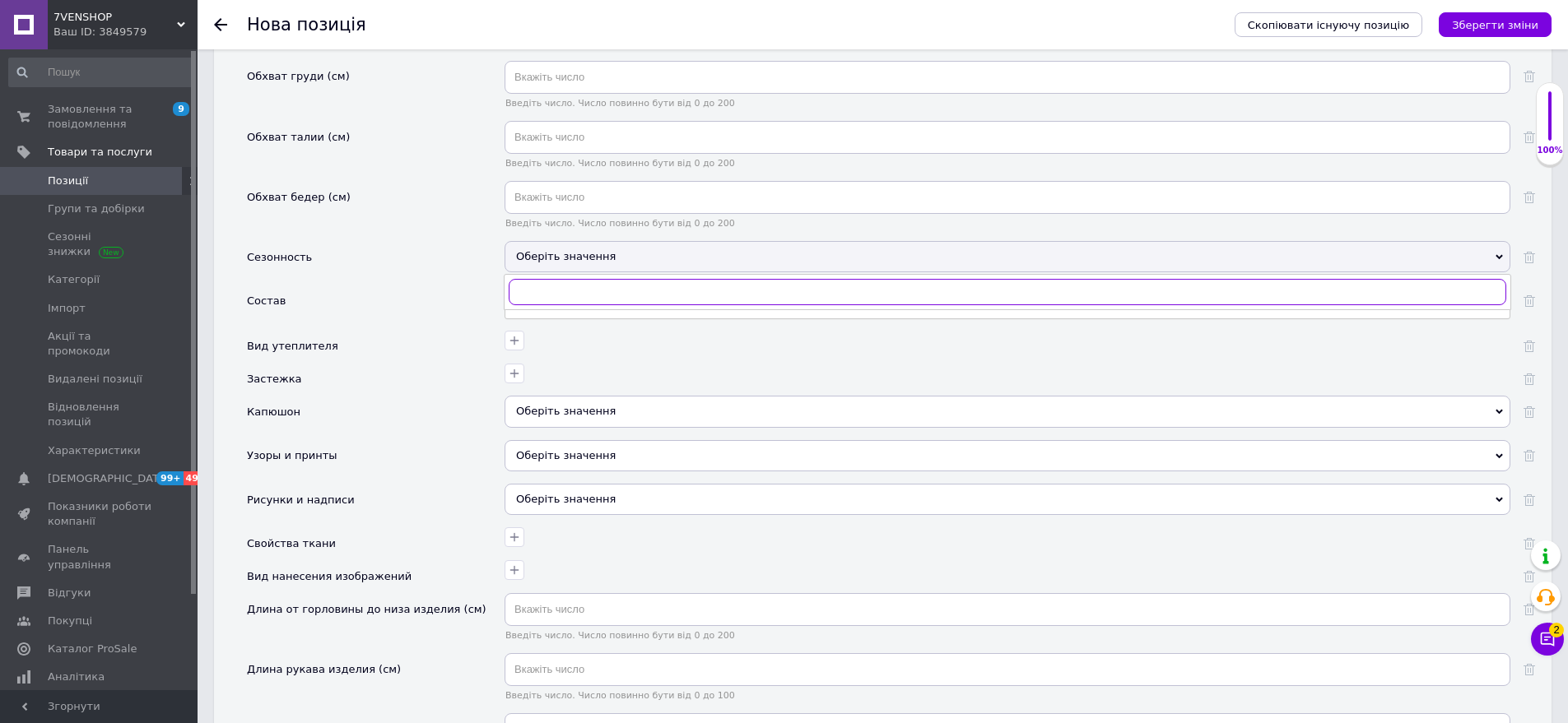
scroll to position [1832, 0]
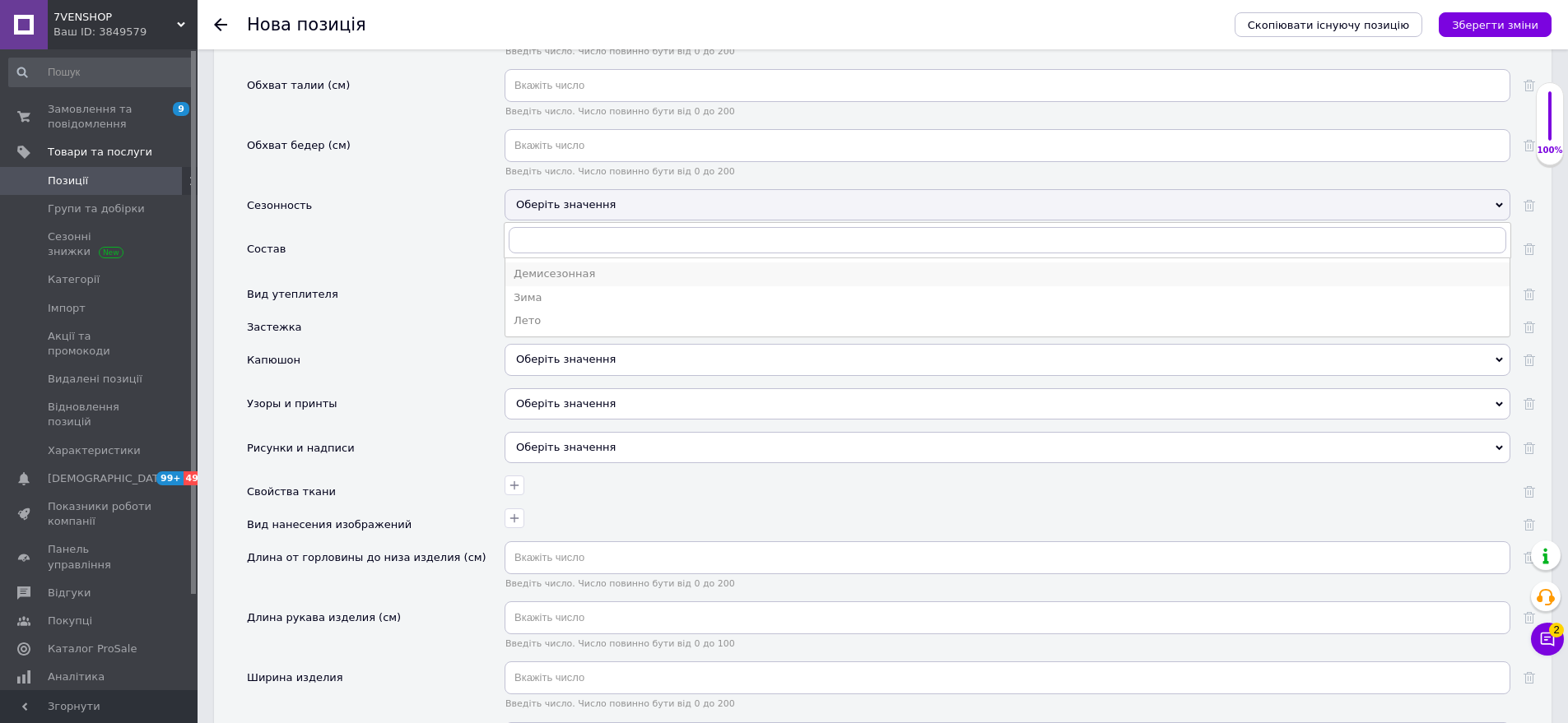
click at [538, 266] on div "Демисезонная" at bounding box center [1007, 274] width 988 height 15
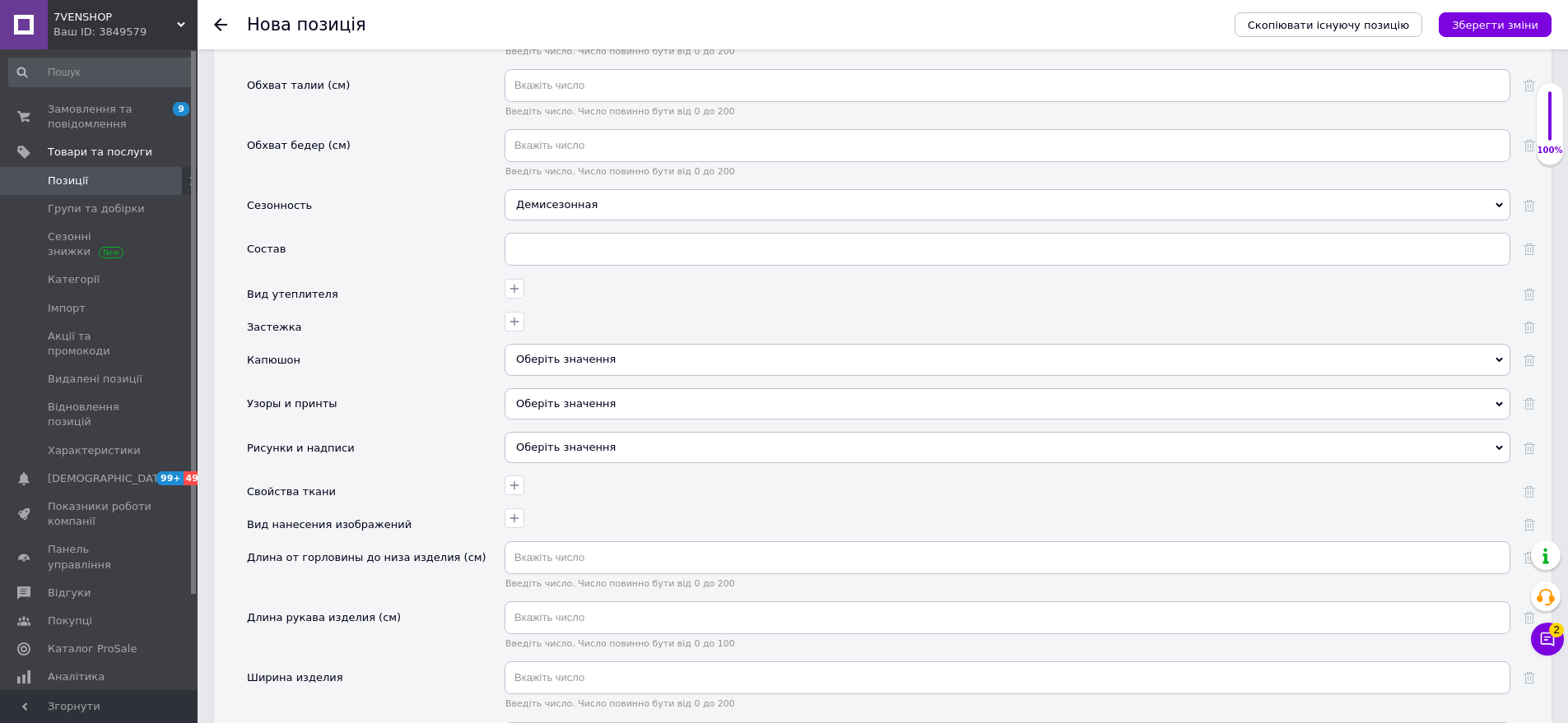
drag, startPoint x: 565, startPoint y: 350, endPoint x: 490, endPoint y: 286, distance: 98.6
click at [563, 350] on div "Оберіть значення" at bounding box center [1007, 359] width 1006 height 31
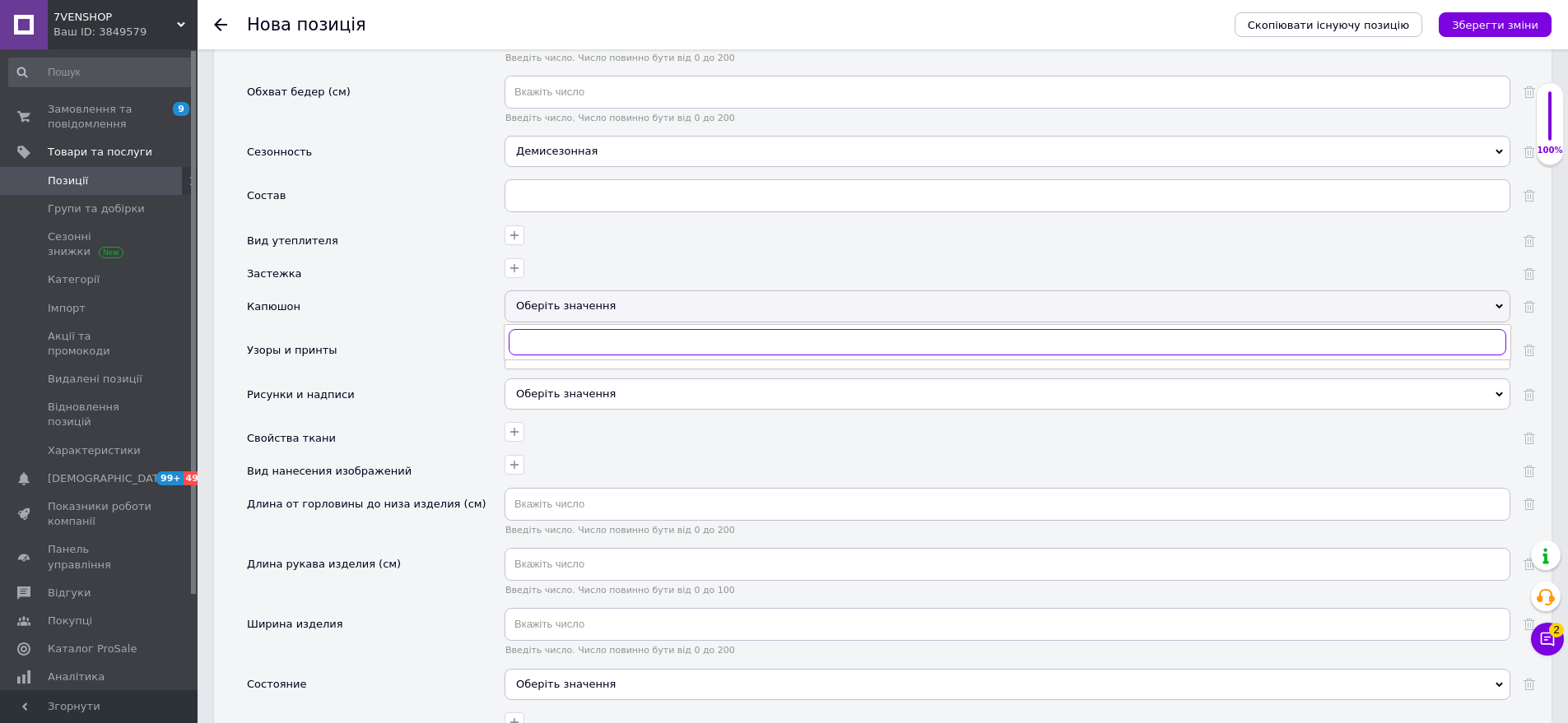
scroll to position [1914, 0]
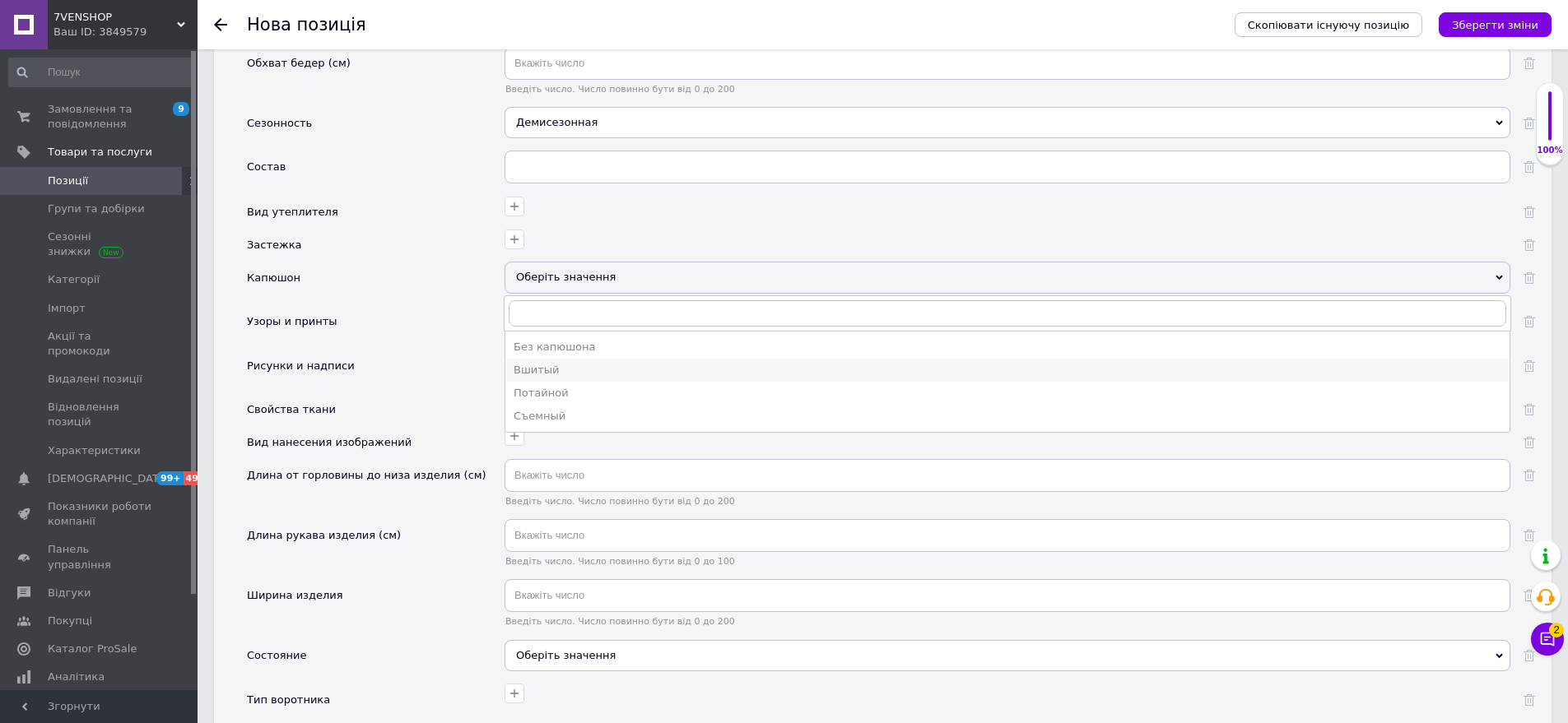
click at [537, 363] on li "Вшитый" at bounding box center [1007, 370] width 1004 height 23
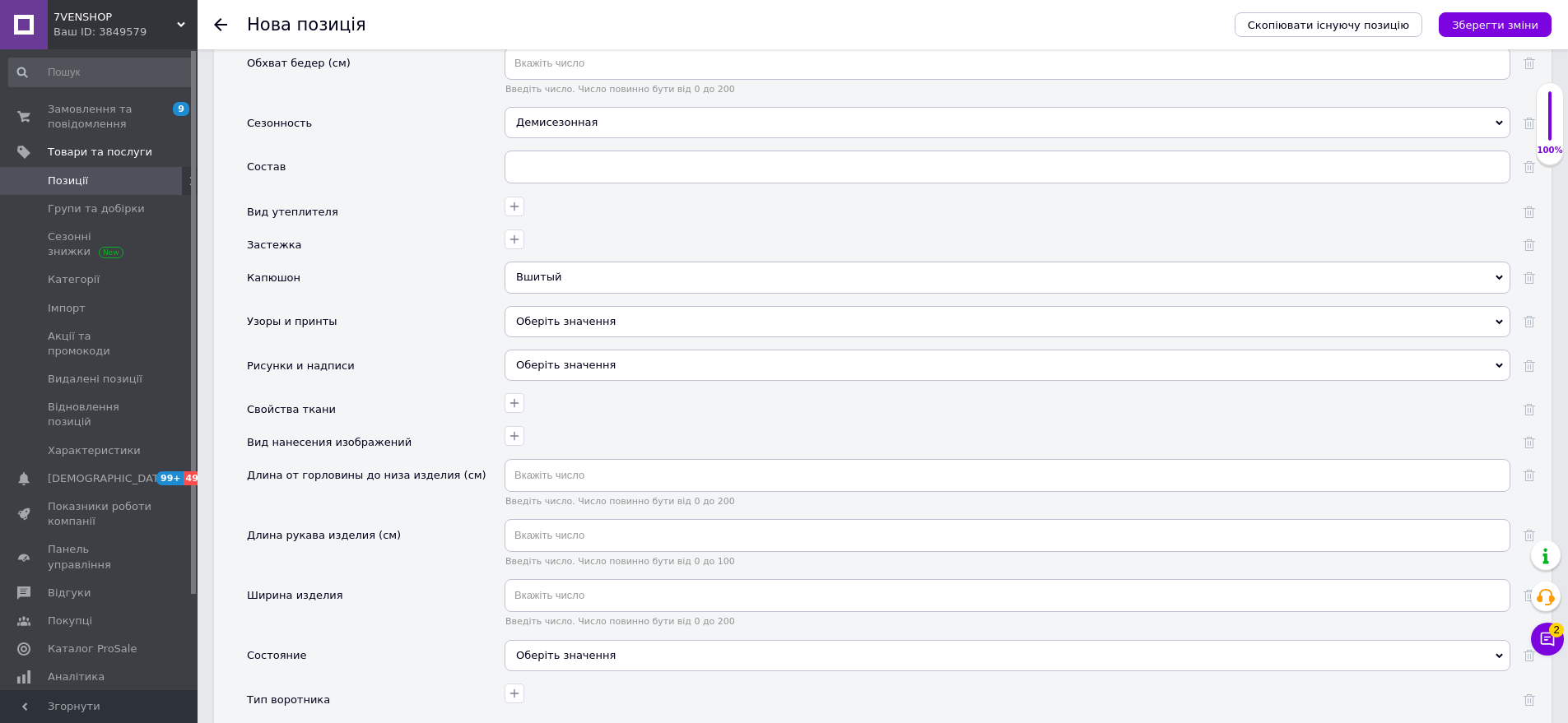
drag, startPoint x: 575, startPoint y: 345, endPoint x: 478, endPoint y: 274, distance: 120.2
click at [573, 350] on div "Оберіть значення" at bounding box center [1007, 365] width 1006 height 31
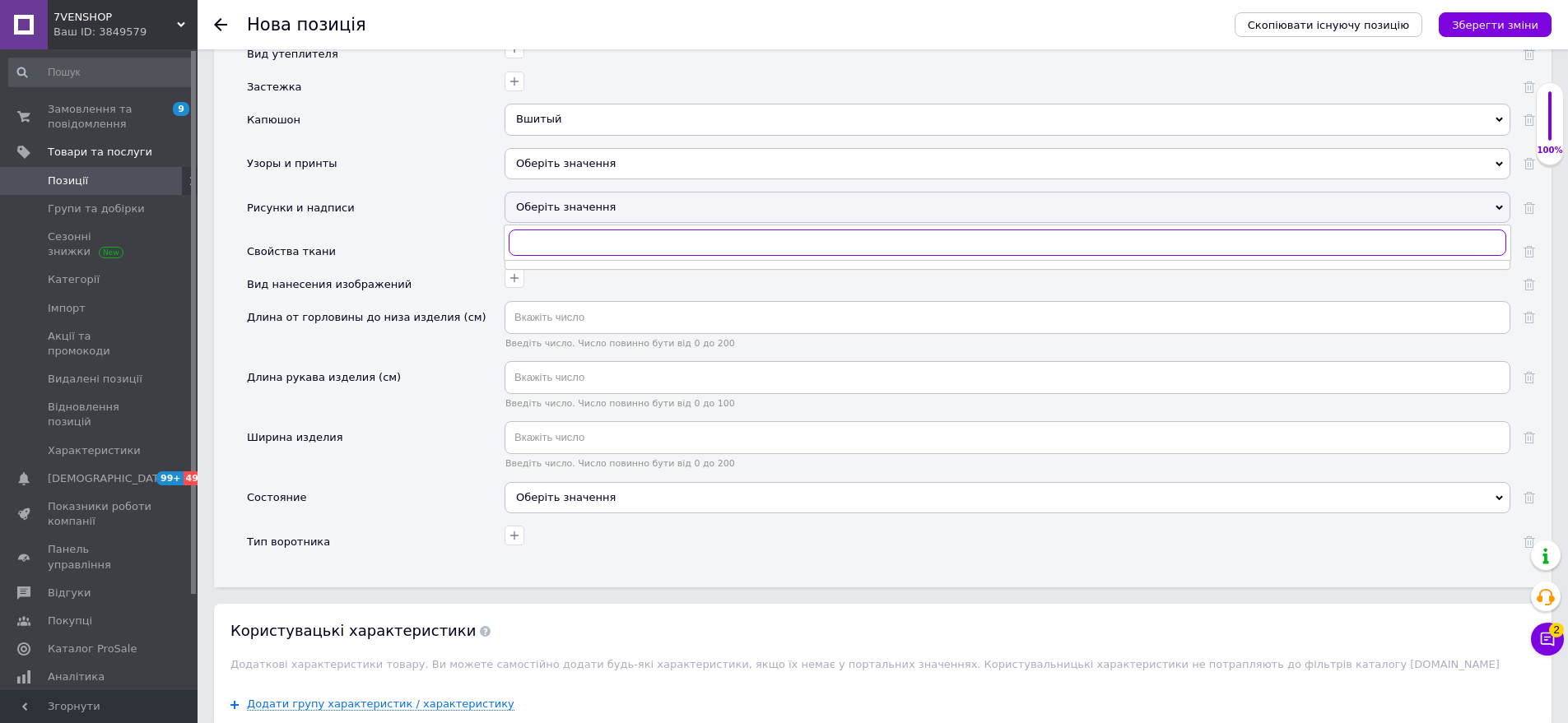
scroll to position [2079, 0]
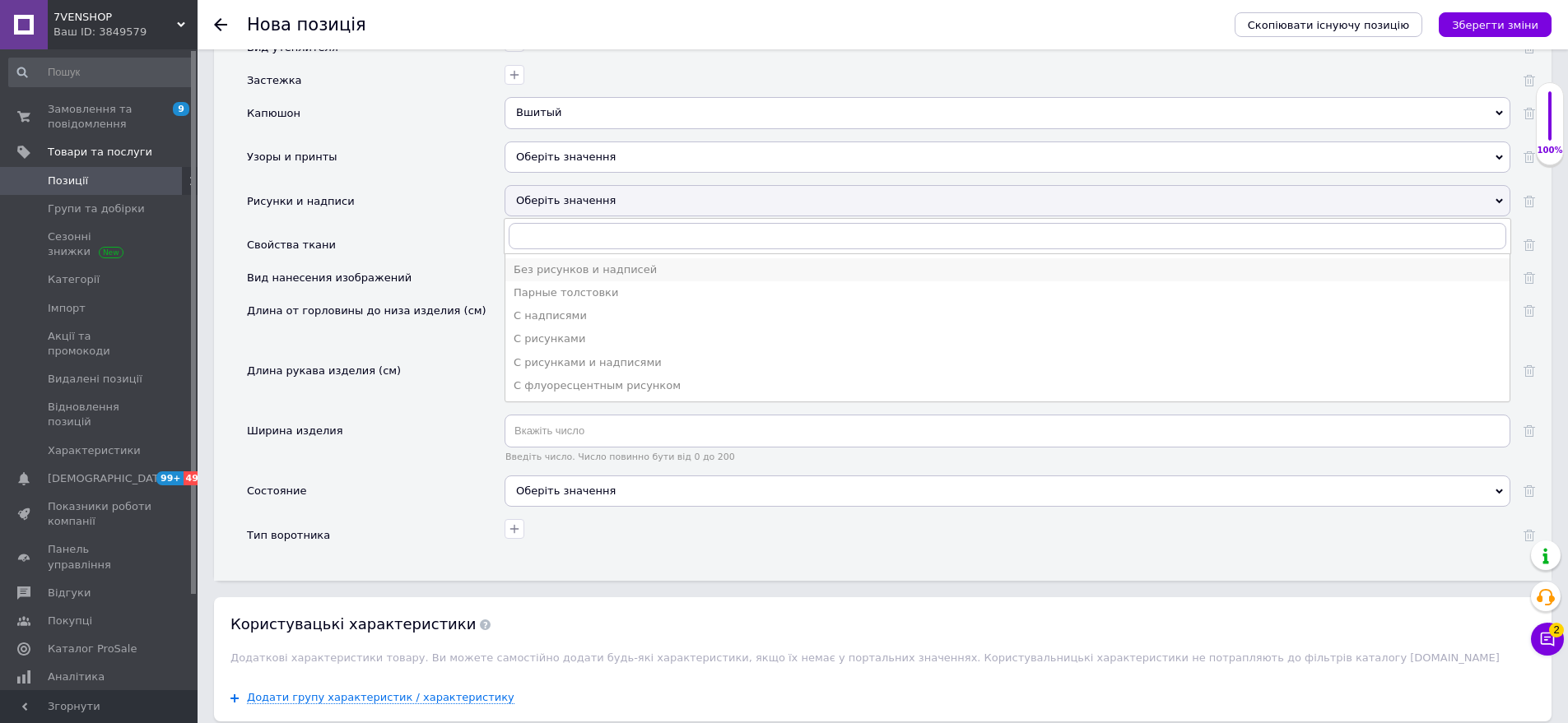
click at [544, 262] on div "Без рисунков и надписей" at bounding box center [1007, 270] width 988 height 15
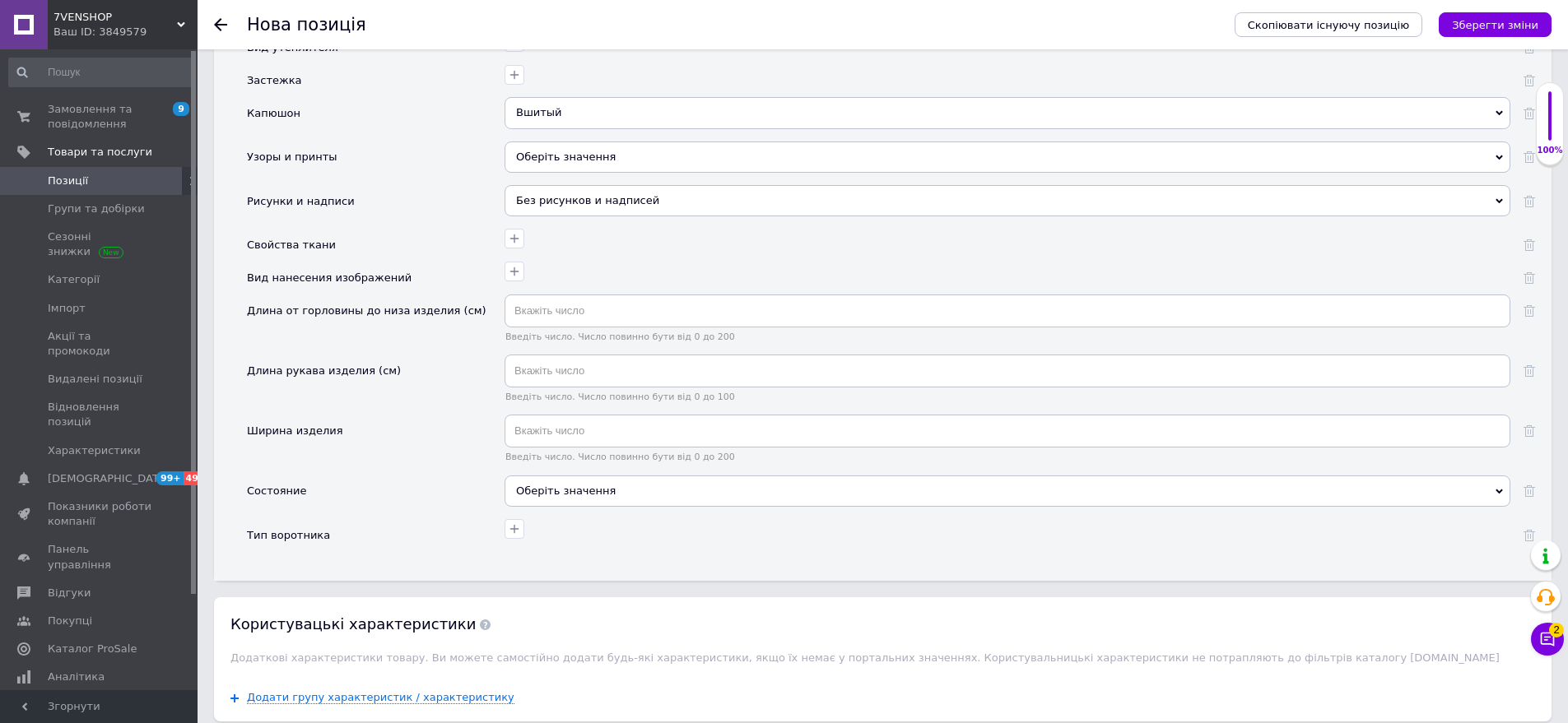
drag, startPoint x: 575, startPoint y: 463, endPoint x: 490, endPoint y: 387, distance: 114.0
click at [570, 476] on div "Оберіть значення" at bounding box center [1007, 491] width 1006 height 31
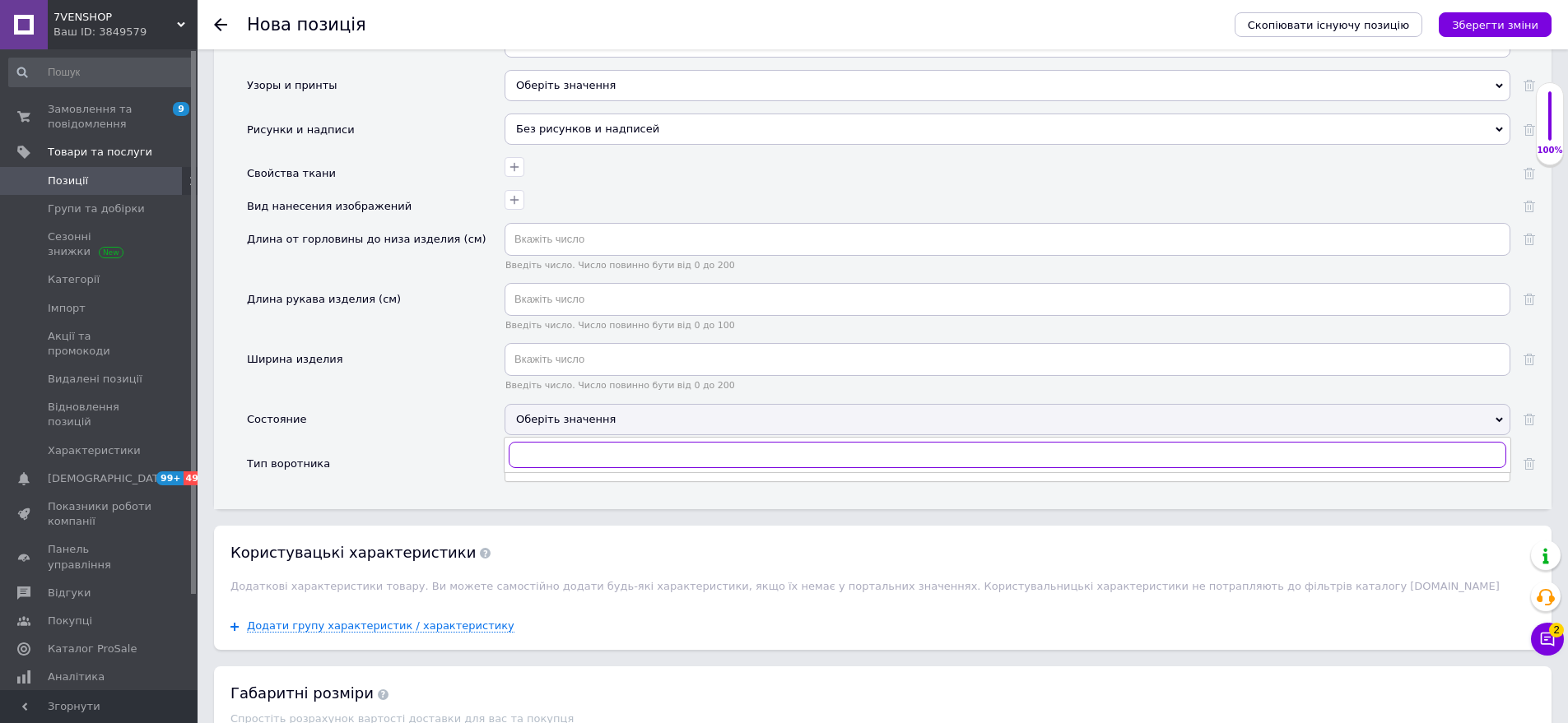
scroll to position [2243, 0]
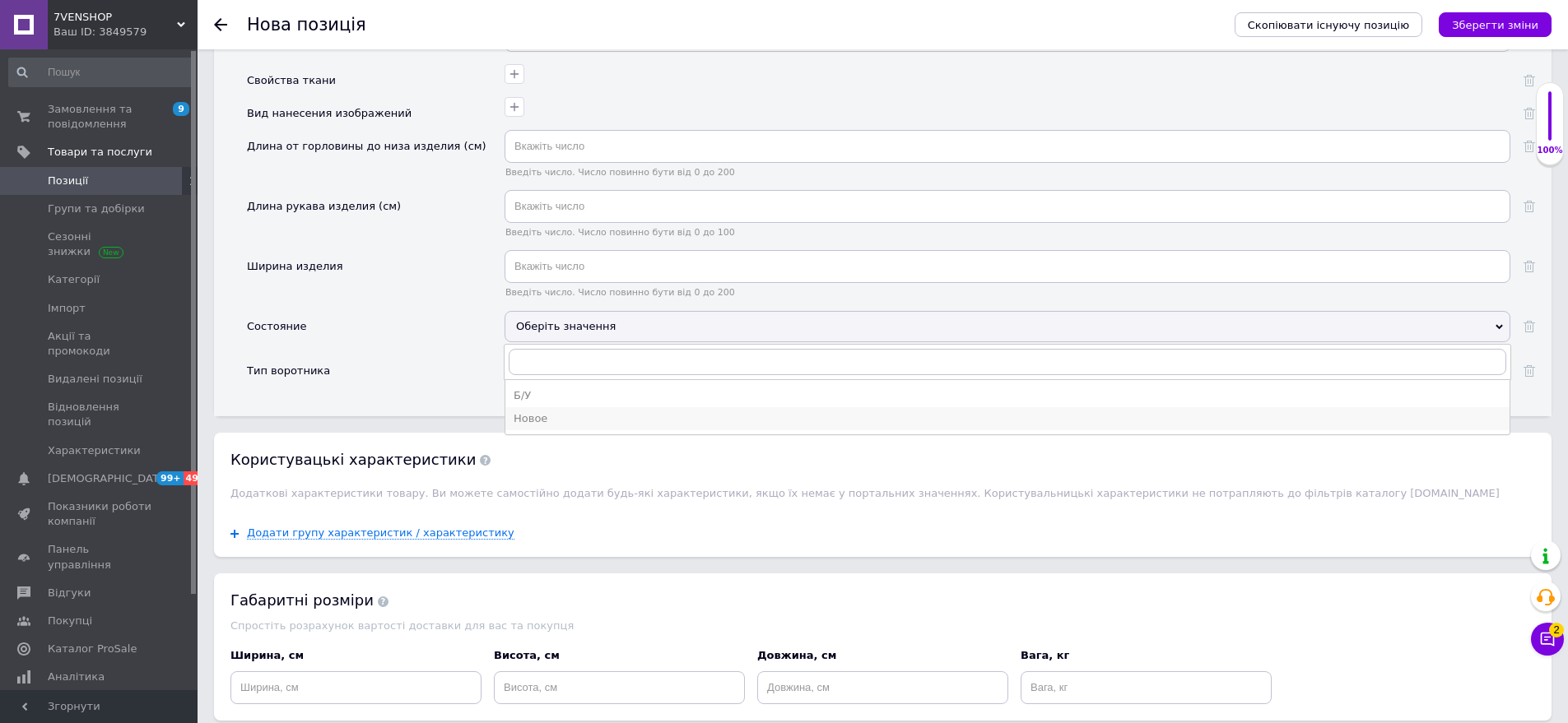
click at [552, 411] on div "Новое" at bounding box center [1007, 419] width 988 height 15
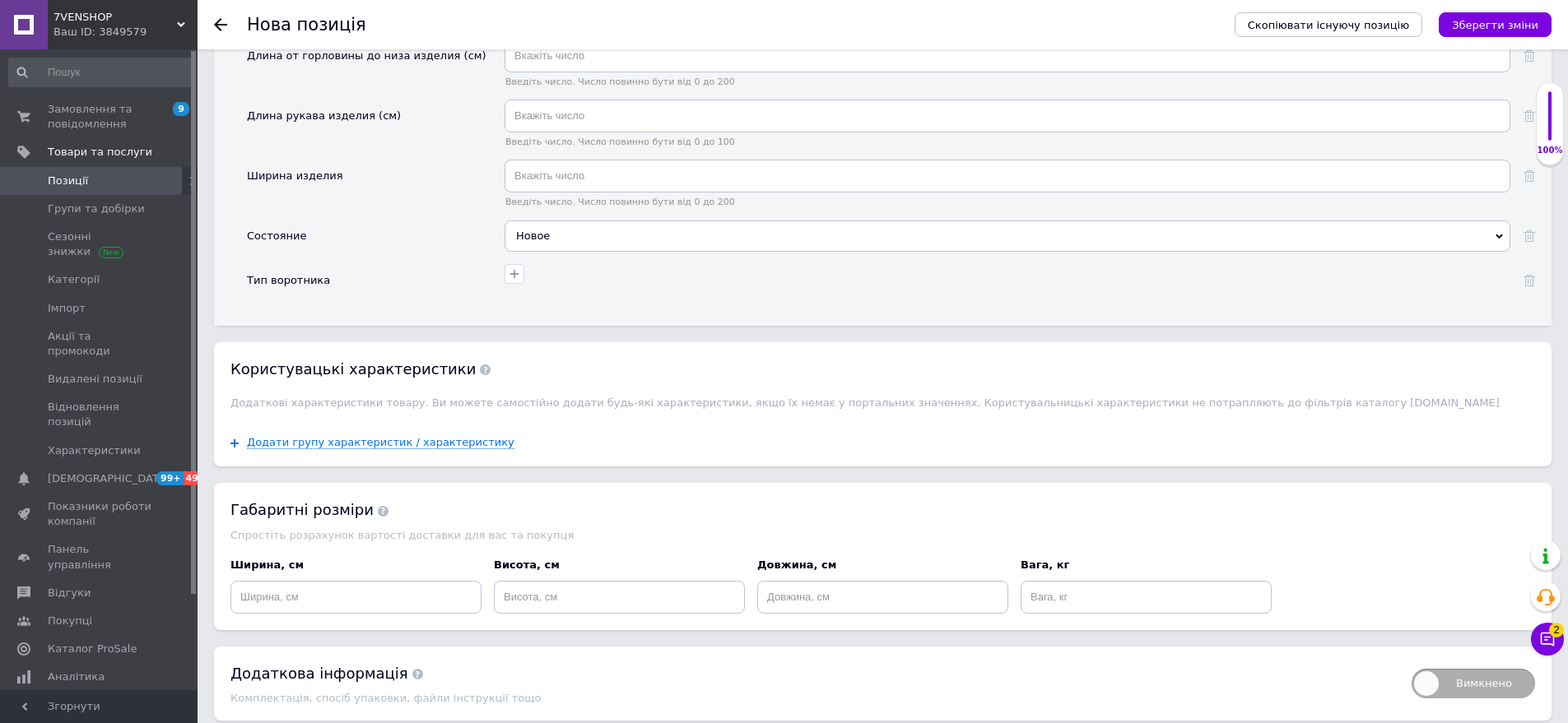
scroll to position [2386, 0]
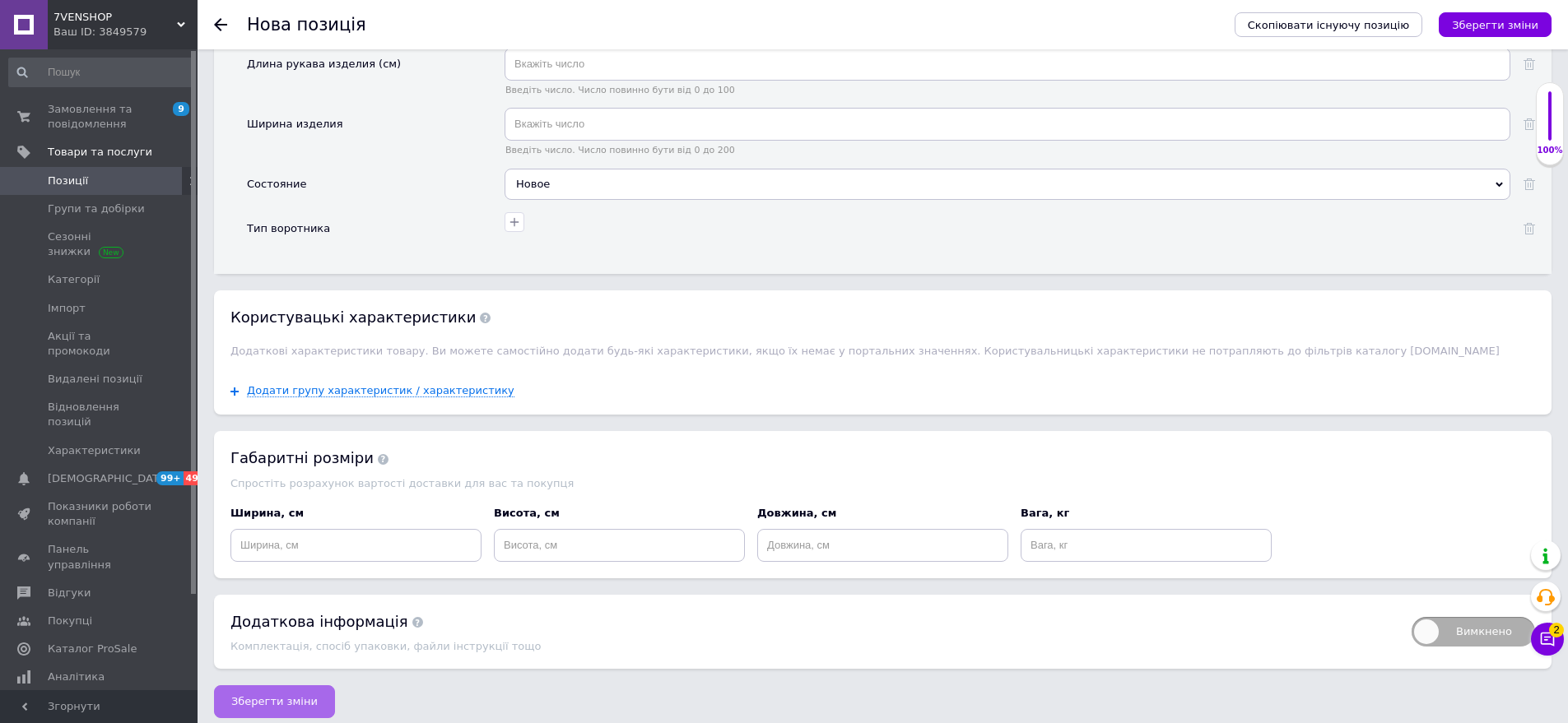
click at [261, 701] on button "Зберегти зміни" at bounding box center [275, 702] width 121 height 33
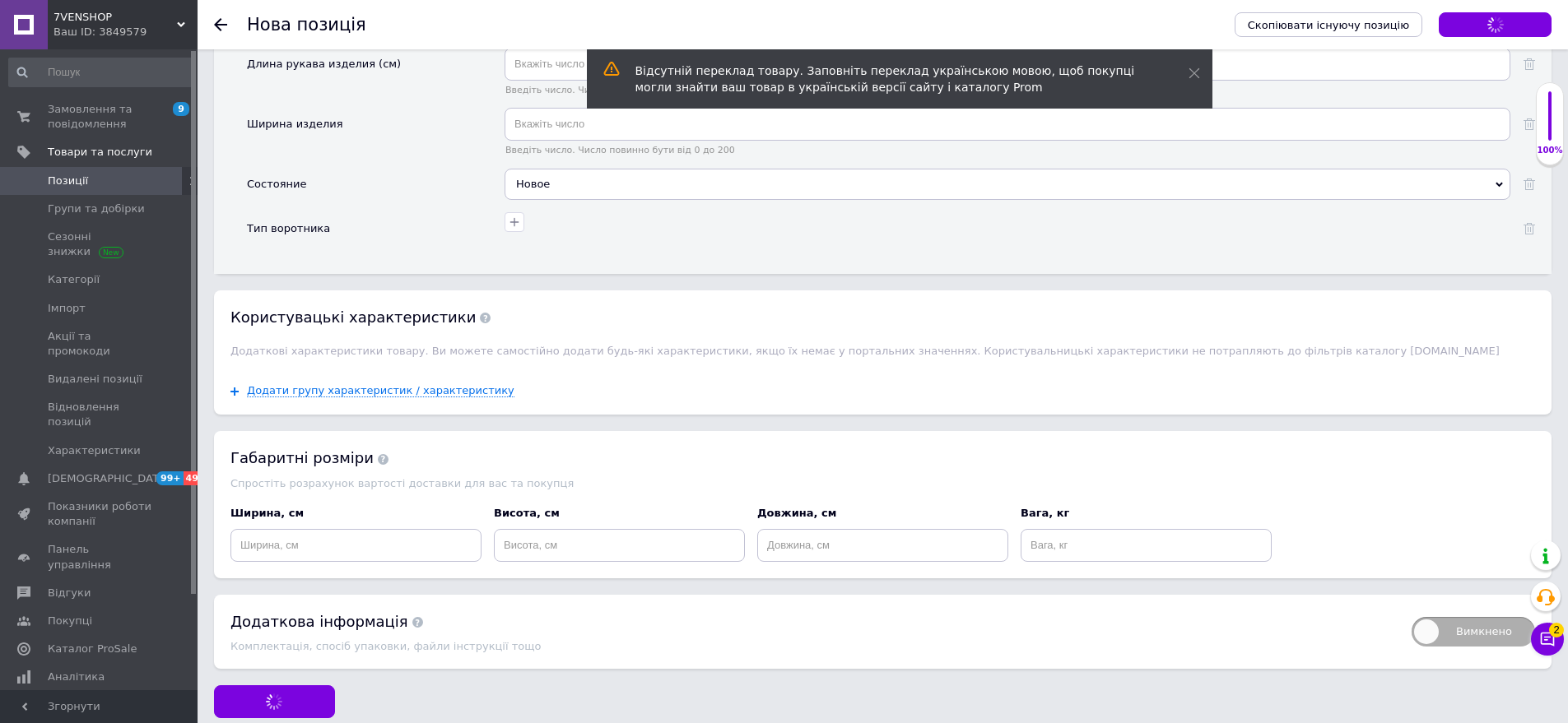
drag, startPoint x: 437, startPoint y: 694, endPoint x: 614, endPoint y: 711, distance: 177.8
click at [437, 694] on div "Зберегти зміни" at bounding box center [883, 702] width 1337 height 33
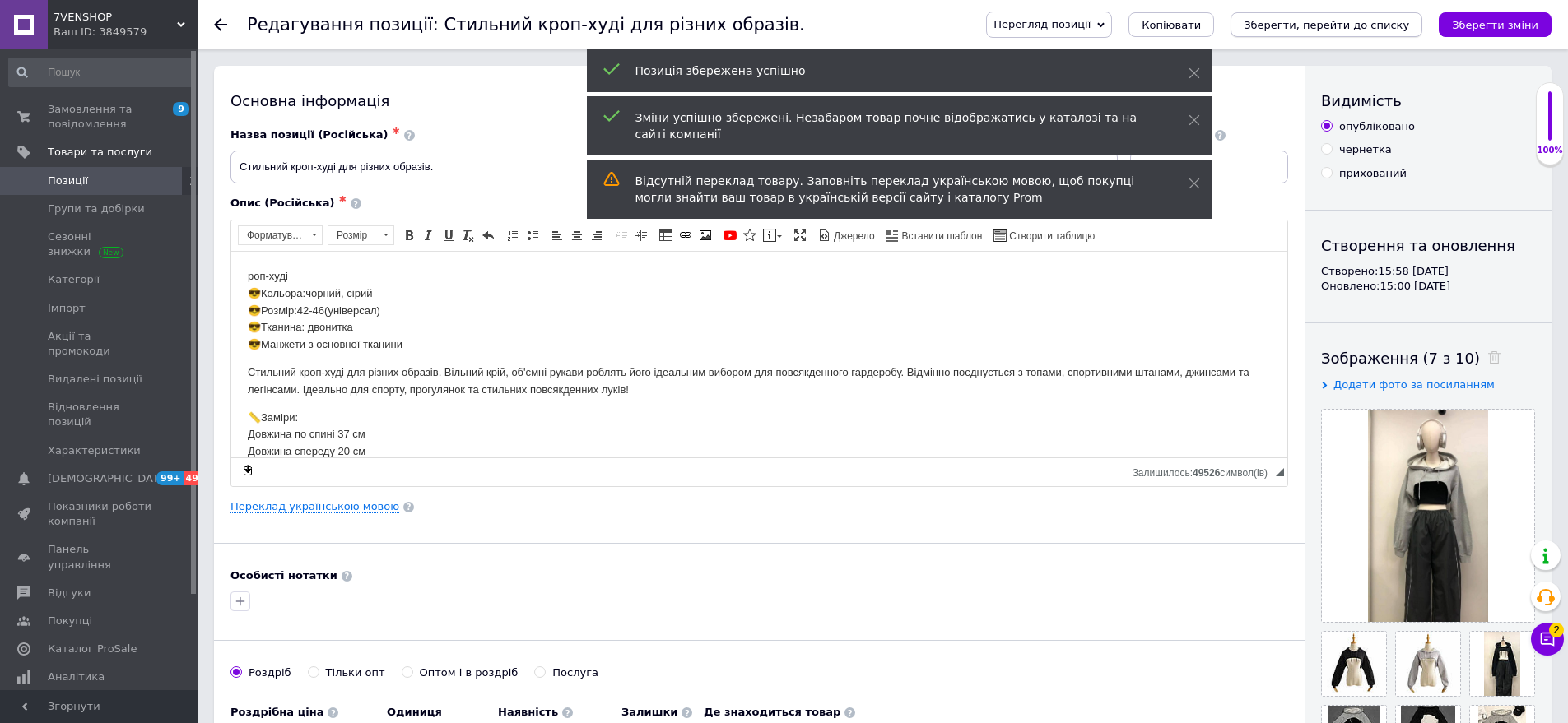
click at [1392, 35] on button "Зберегти, перейти до списку" at bounding box center [1326, 25] width 192 height 25
